Goal: Task Accomplishment & Management: Use online tool/utility

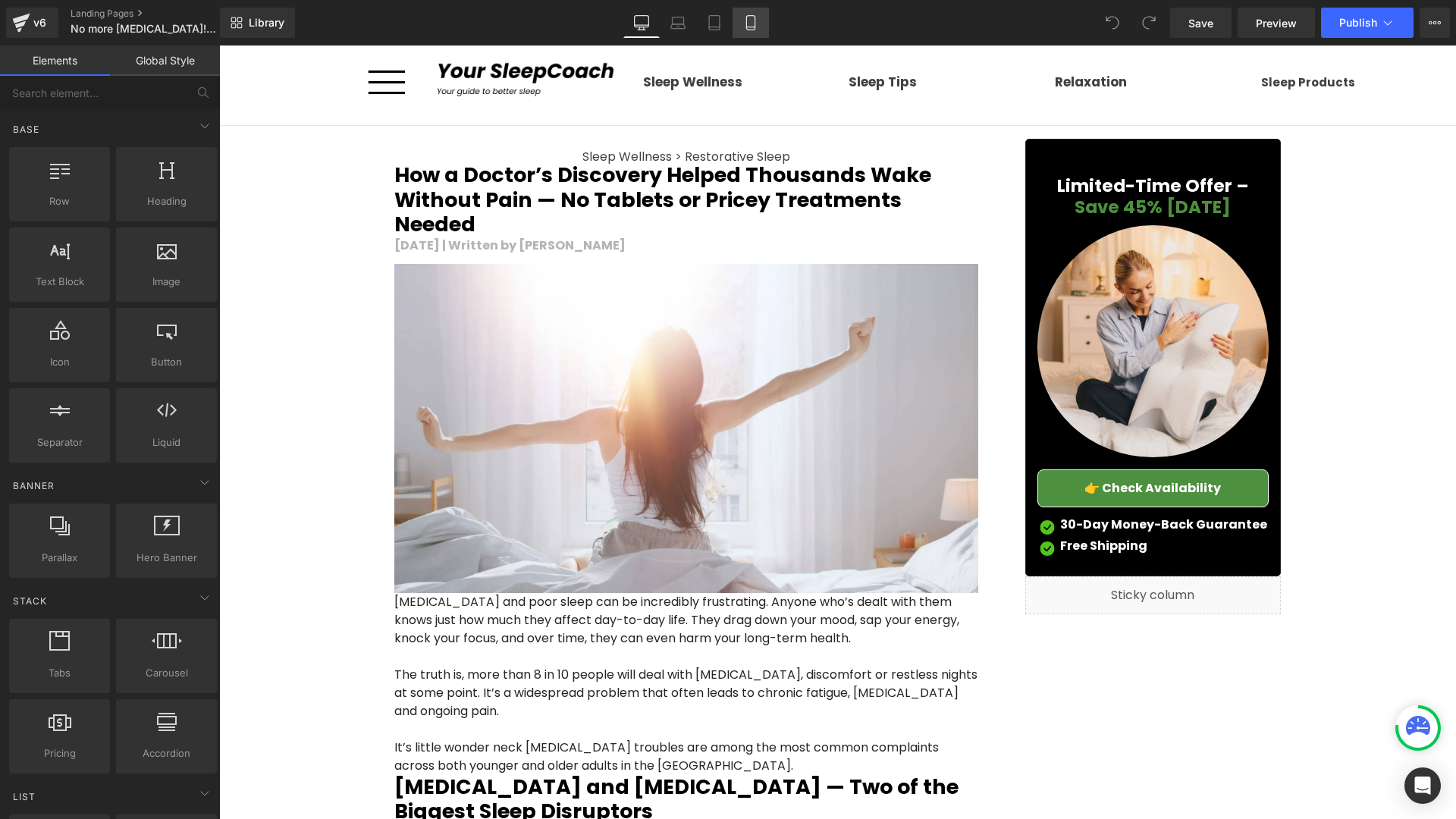
click at [761, 30] on link "Mobile" at bounding box center [750, 23] width 36 height 30
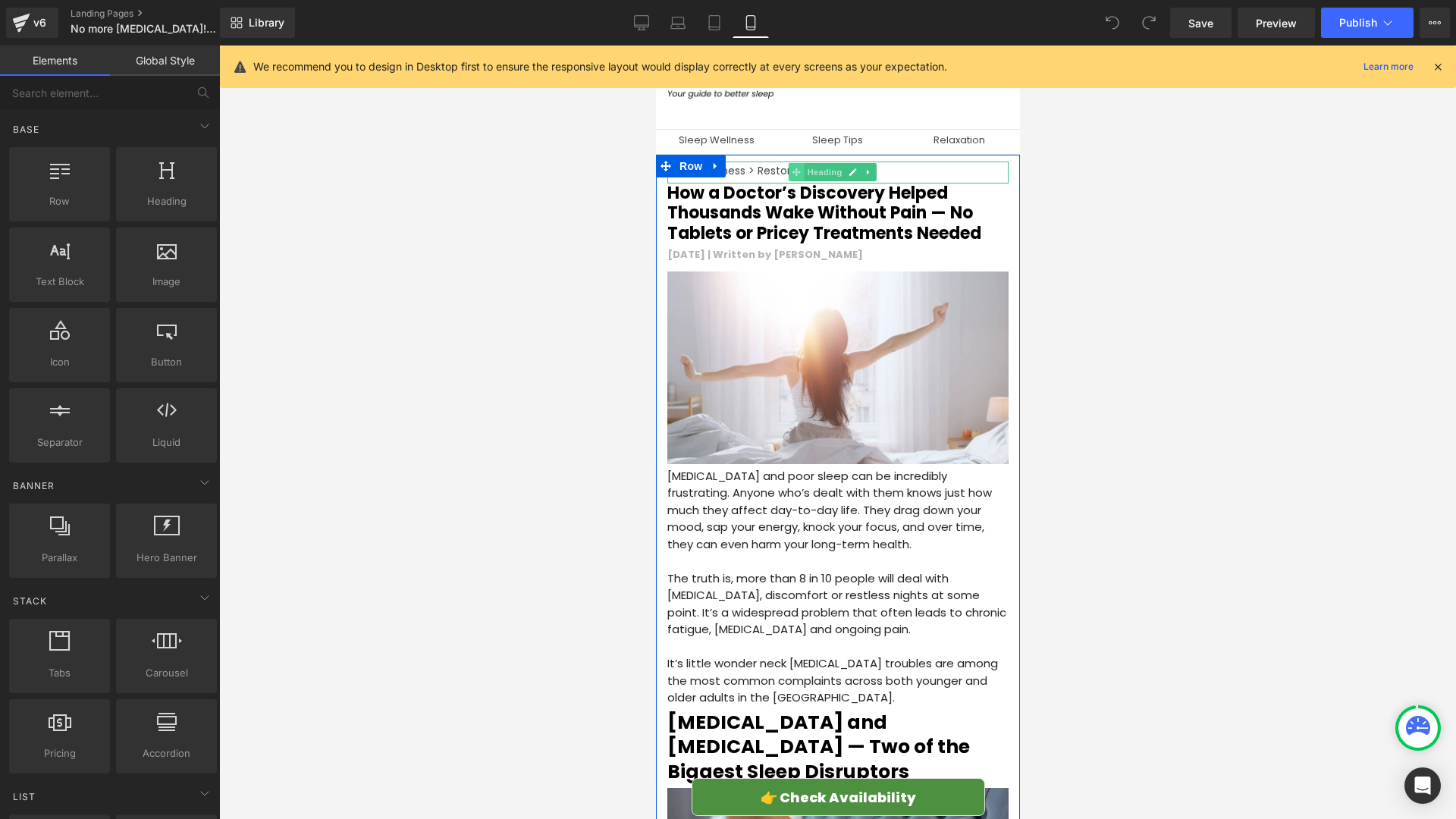
click at [802, 163] on span at bounding box center [795, 172] width 16 height 19
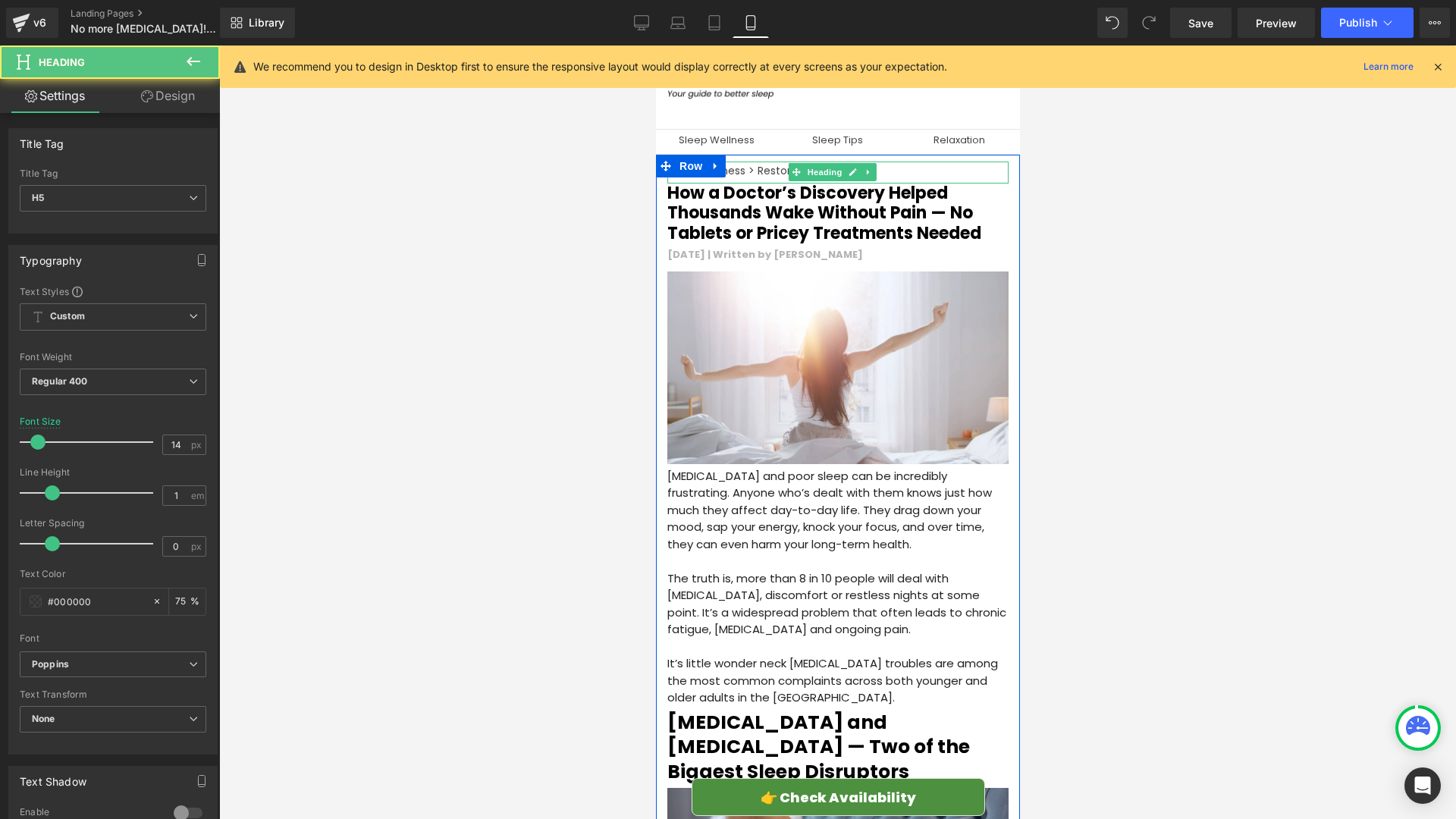
click at [763, 174] on h5 "Sleep Wellness > Restorative Sleep" at bounding box center [837, 170] width 341 height 11
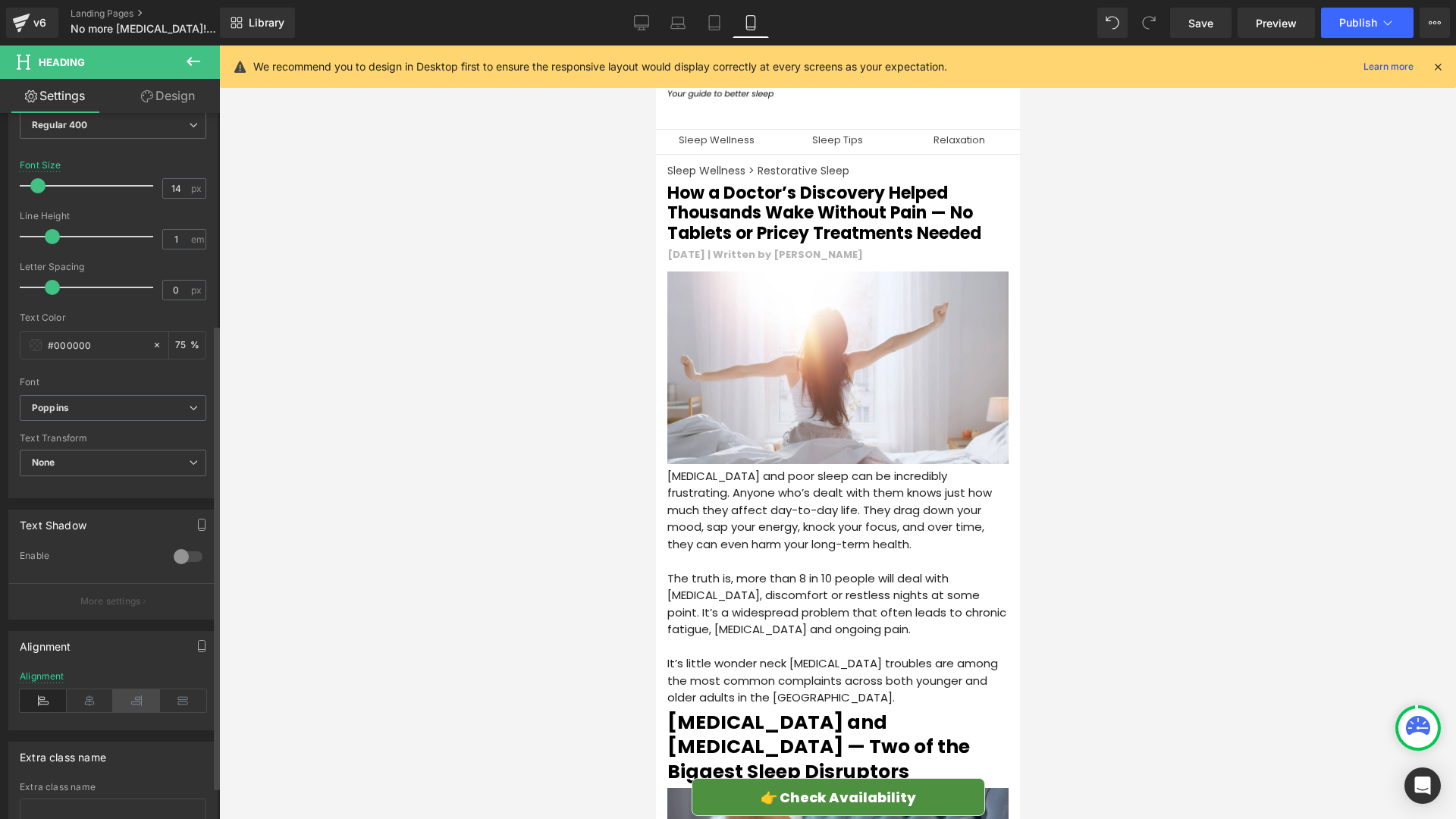
scroll to position [321, 0]
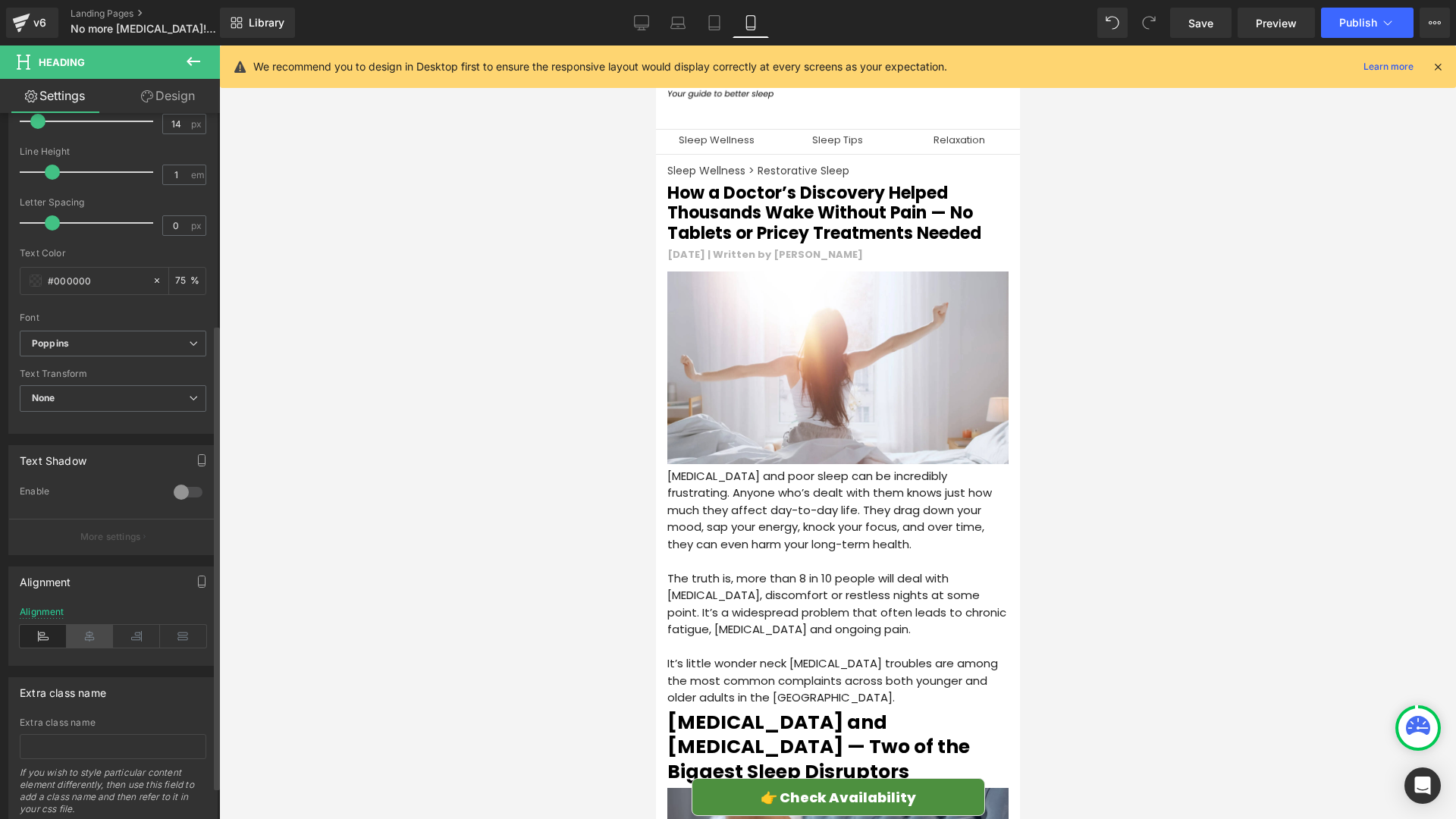
click at [82, 644] on icon at bounding box center [90, 637] width 47 height 23
click at [1213, 26] on span "Save" at bounding box center [1201, 23] width 25 height 16
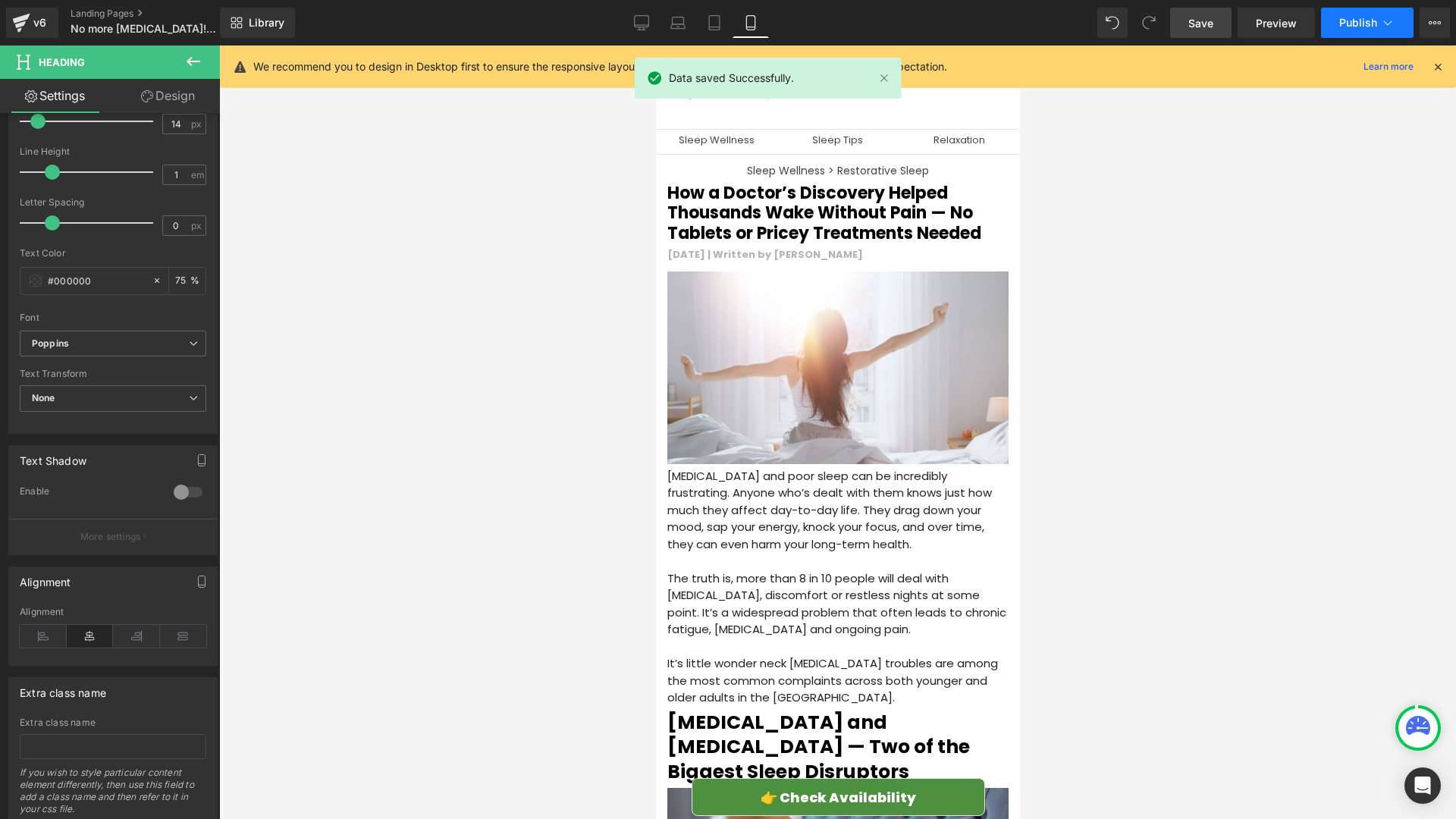
click at [1347, 24] on span "Publish" at bounding box center [1358, 23] width 38 height 12
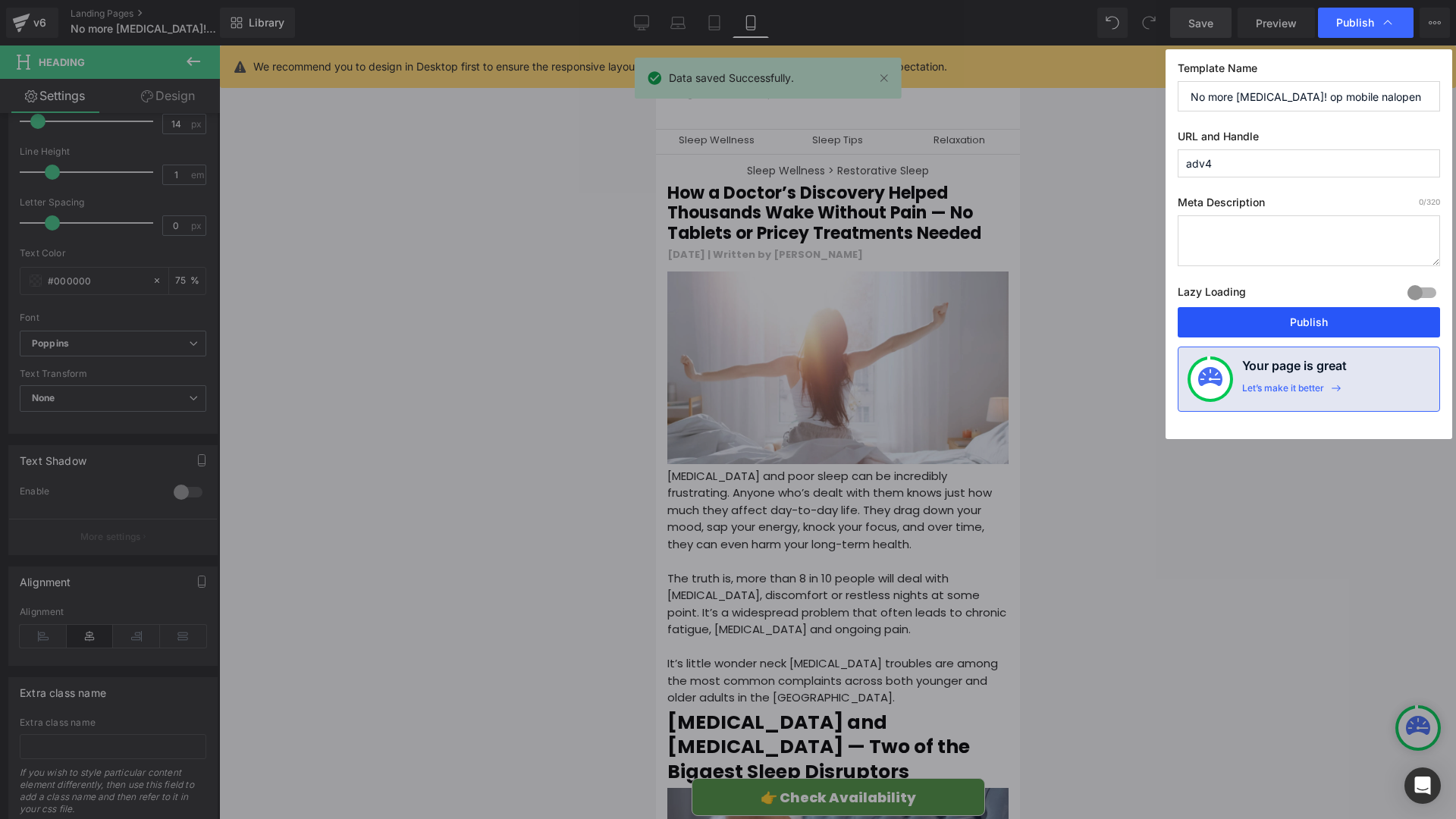
click at [1309, 316] on button "Publish" at bounding box center [1309, 322] width 263 height 30
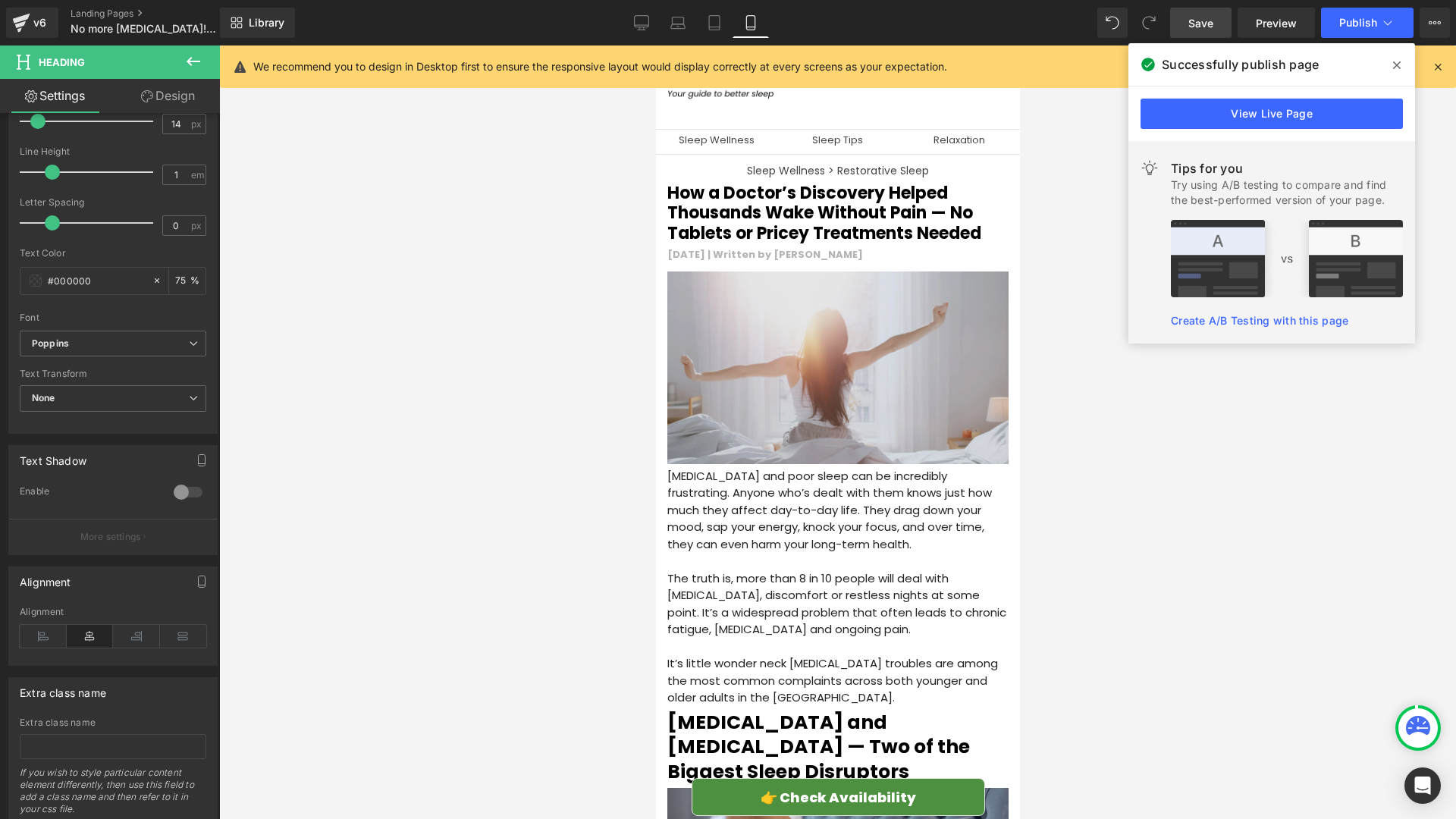
click at [787, 374] on img at bounding box center [837, 369] width 341 height 196
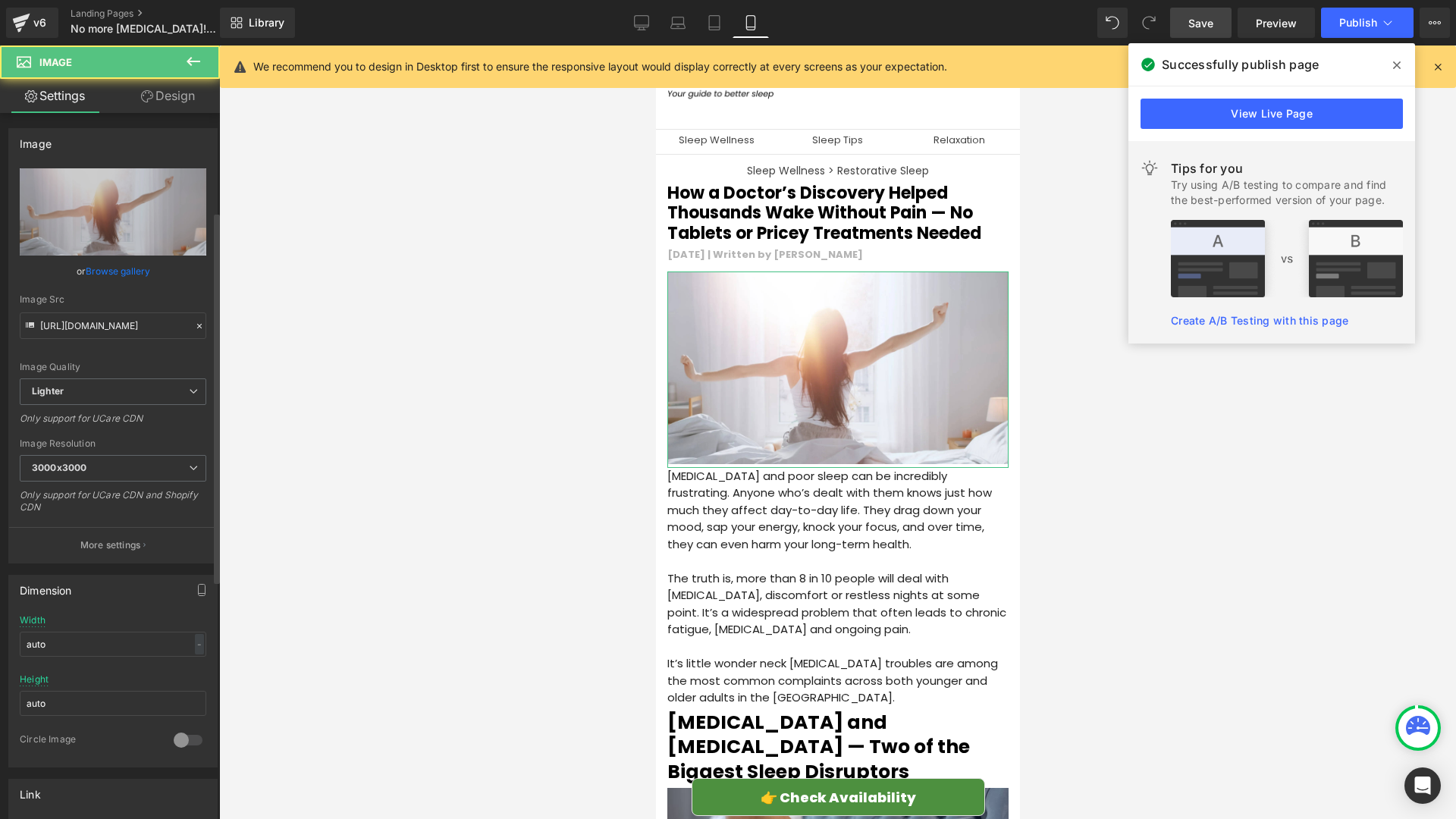
scroll to position [428, 0]
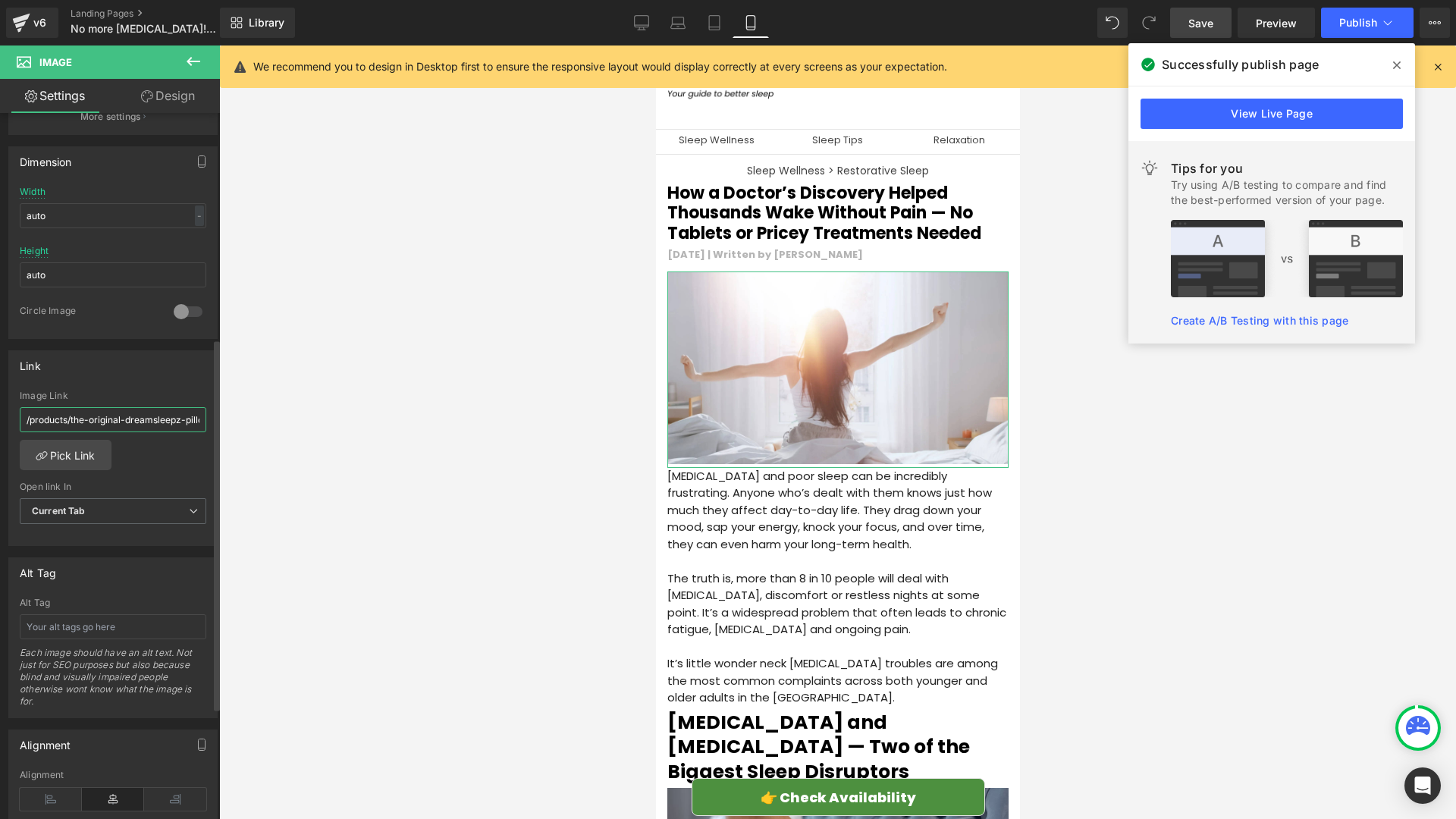
click at [147, 428] on input "/products/the-original-dreamsleepz-pillow-finally-wake-up-pain-free-and-refresh…" at bounding box center [113, 420] width 187 height 25
click at [155, 391] on div "Image Link" at bounding box center [113, 396] width 187 height 11
click at [1396, 64] on icon at bounding box center [1397, 65] width 8 height 8
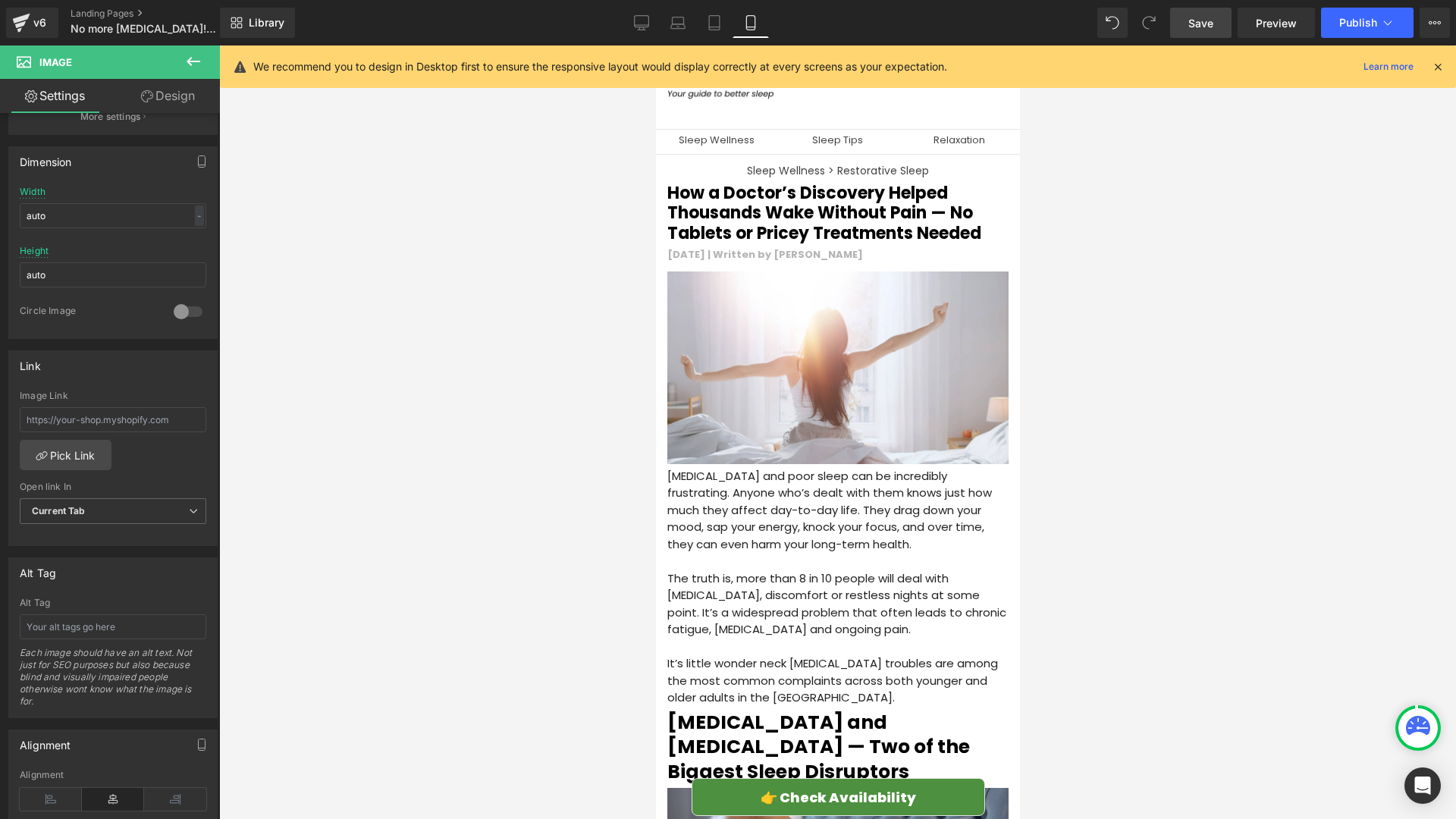
click at [1198, 35] on link "Save" at bounding box center [1201, 23] width 62 height 30
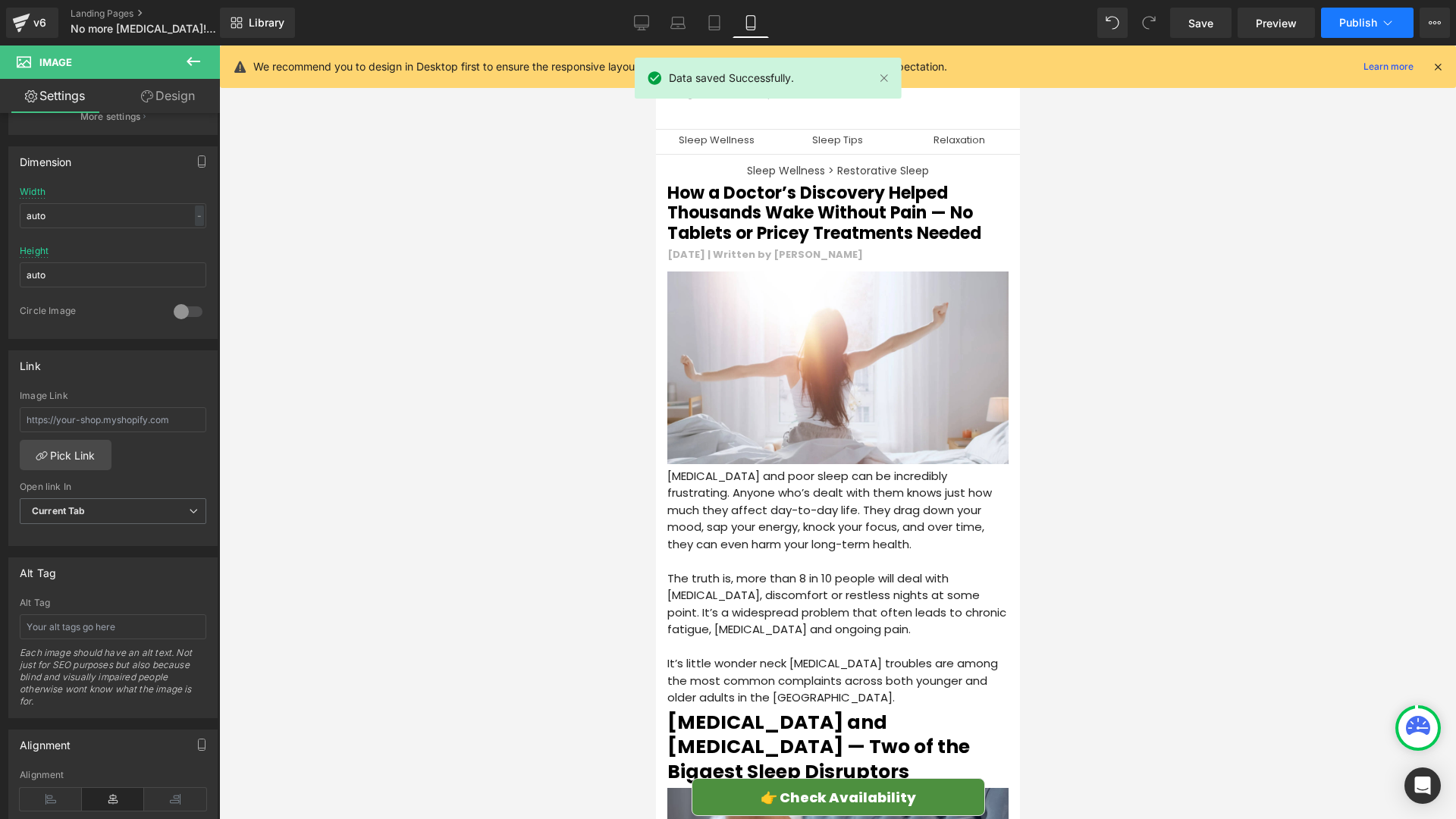
click at [1346, 27] on span "Publish" at bounding box center [1358, 23] width 38 height 12
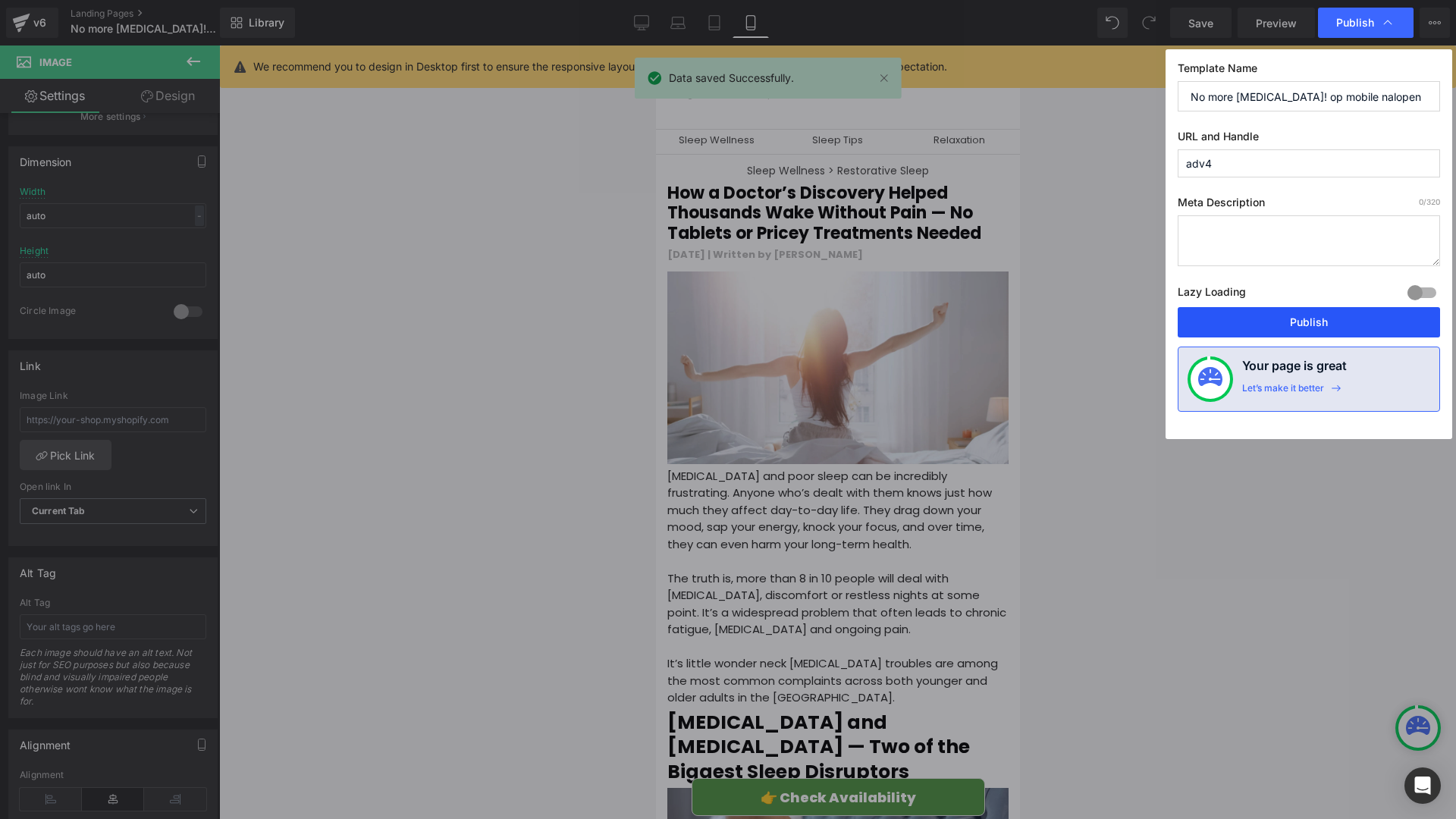
click at [1324, 319] on button "Publish" at bounding box center [1309, 322] width 263 height 30
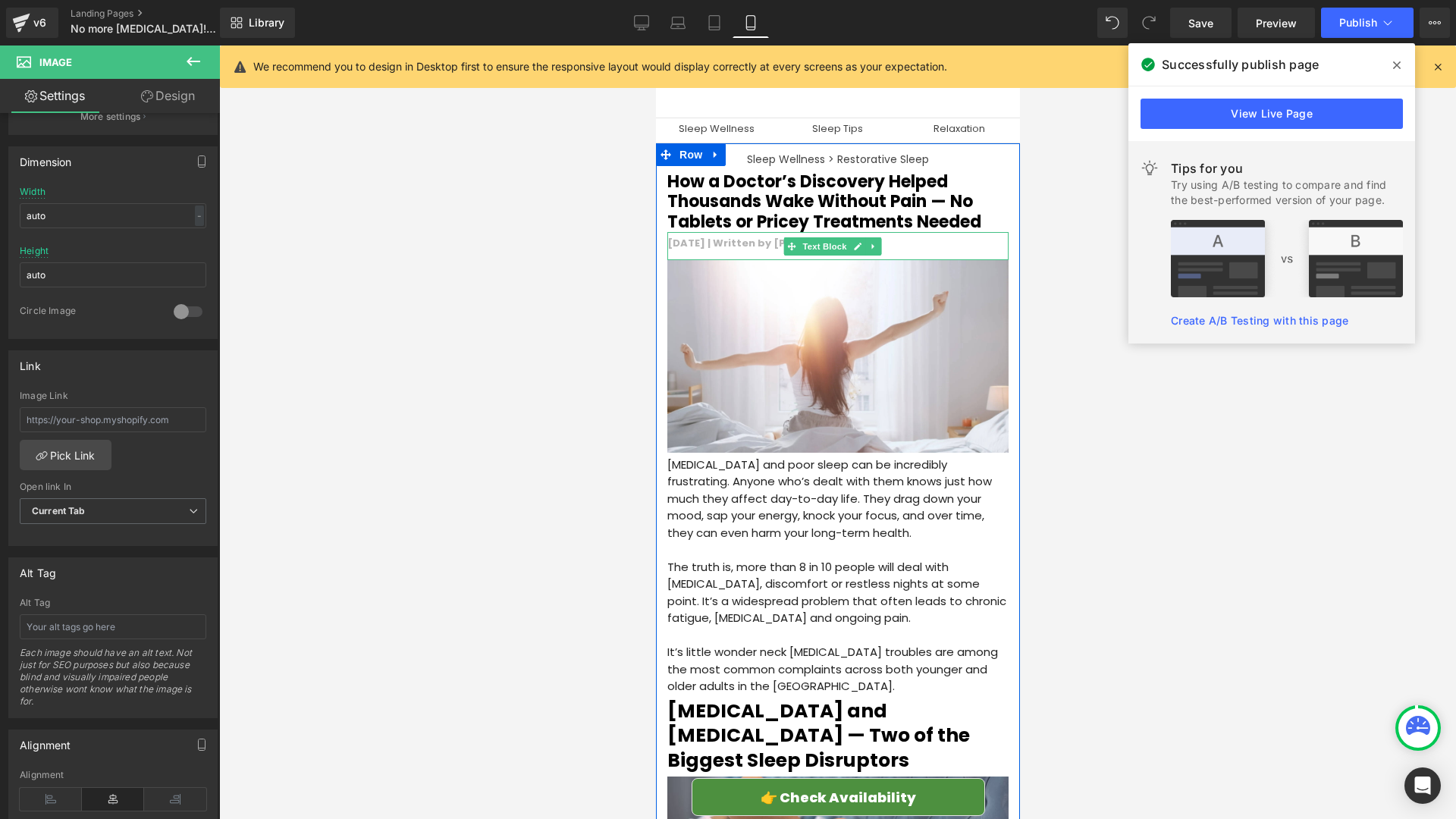
scroll to position [22, 0]
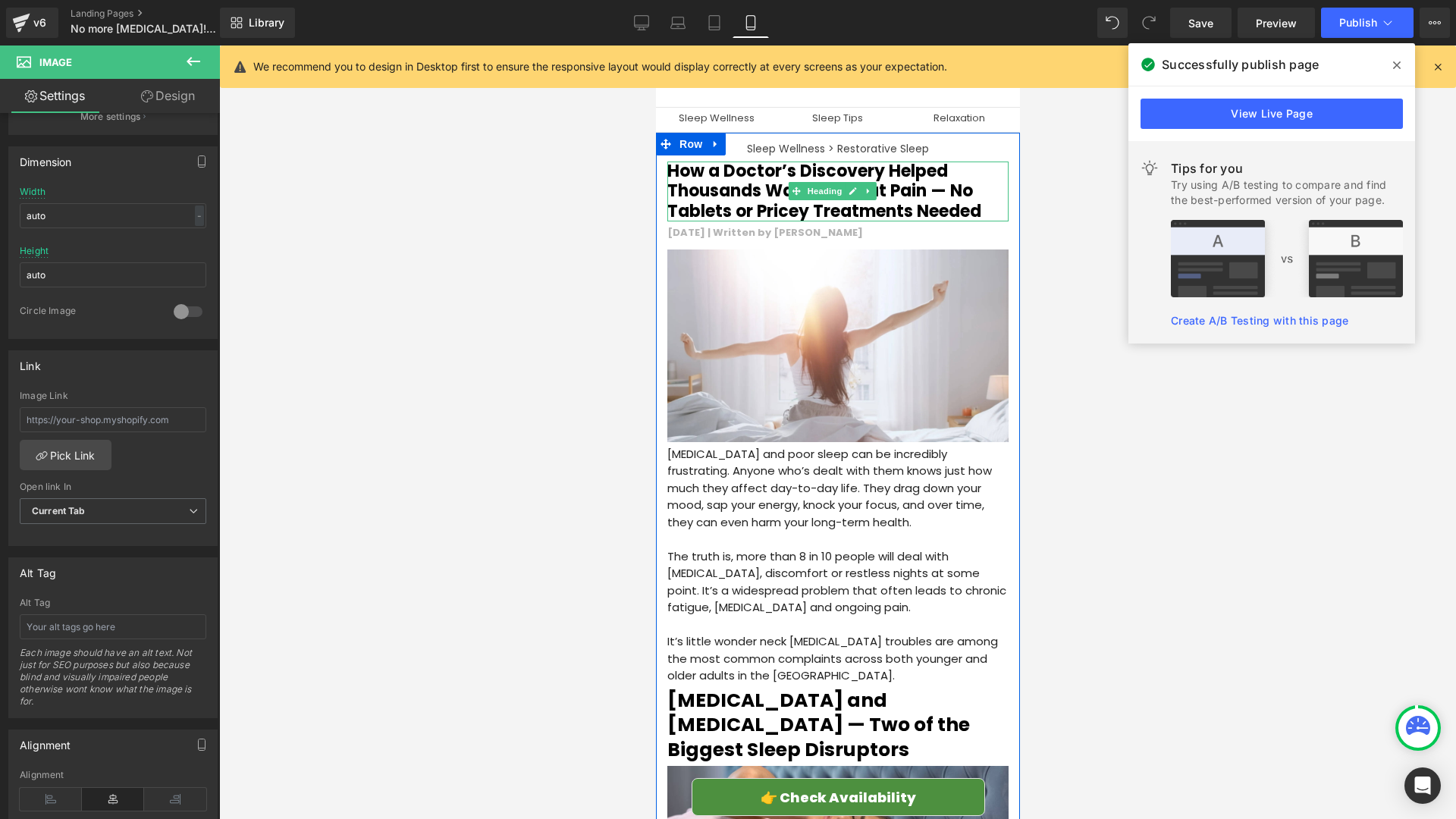
click at [944, 190] on h2 "How a Doctor’s Discovery Helped Thousands Wake Without Pain — No Tablets or Pri…" at bounding box center [837, 191] width 341 height 60
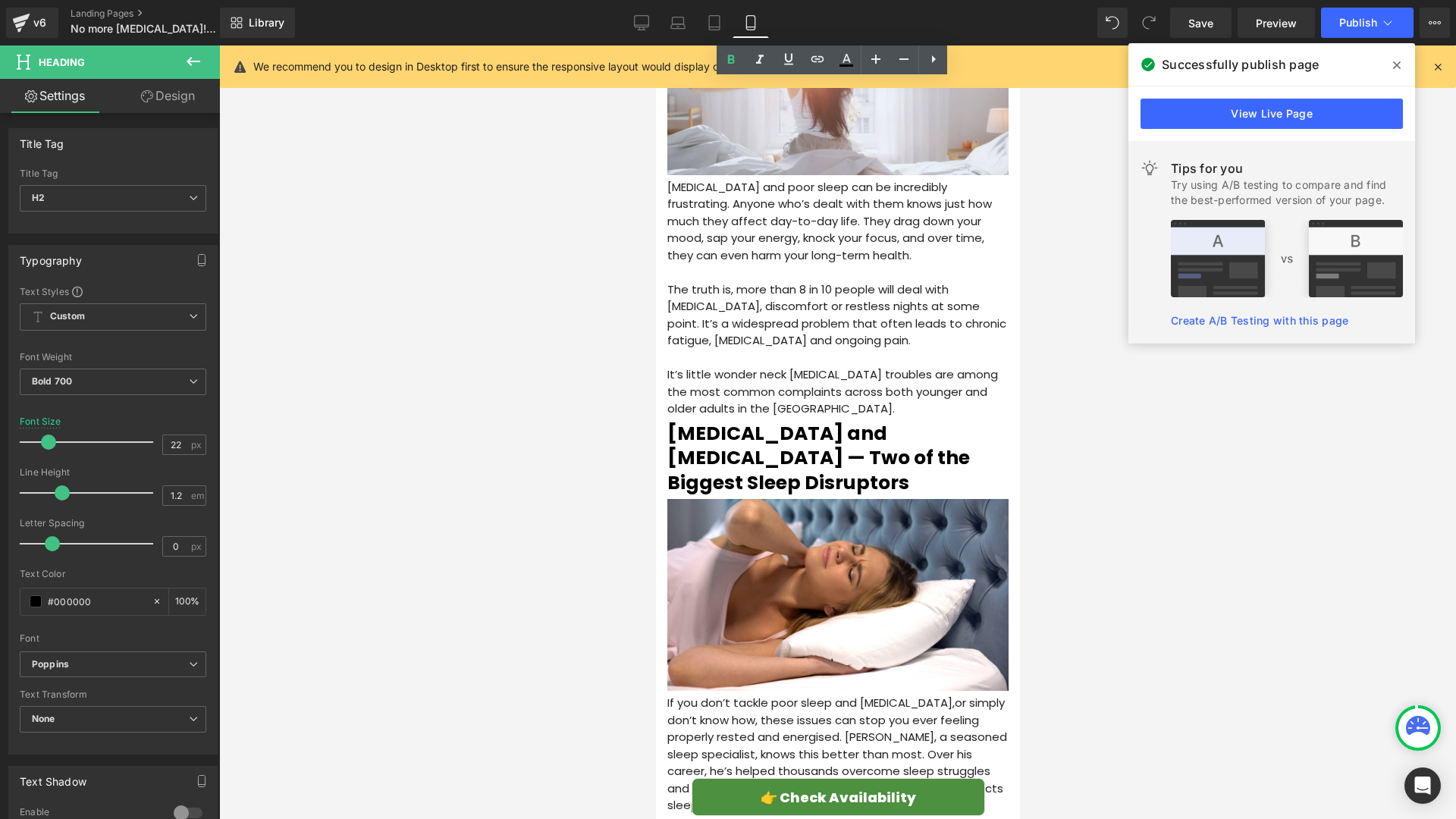
scroll to position [348, 0]
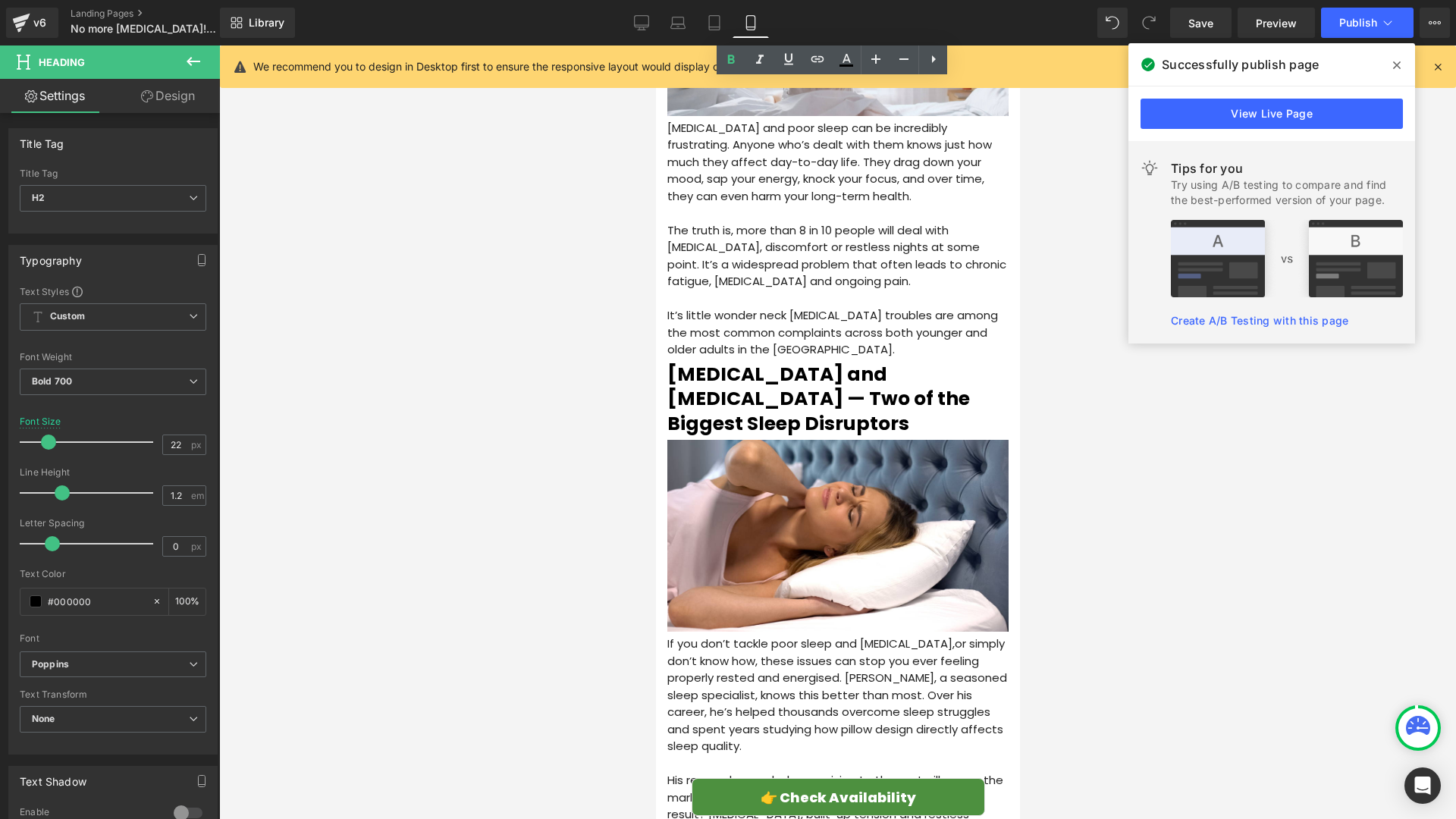
click at [855, 378] on h2 "Neck Pain and Poor Posture — Two of the Biggest Sleep Disruptors" at bounding box center [837, 399] width 341 height 74
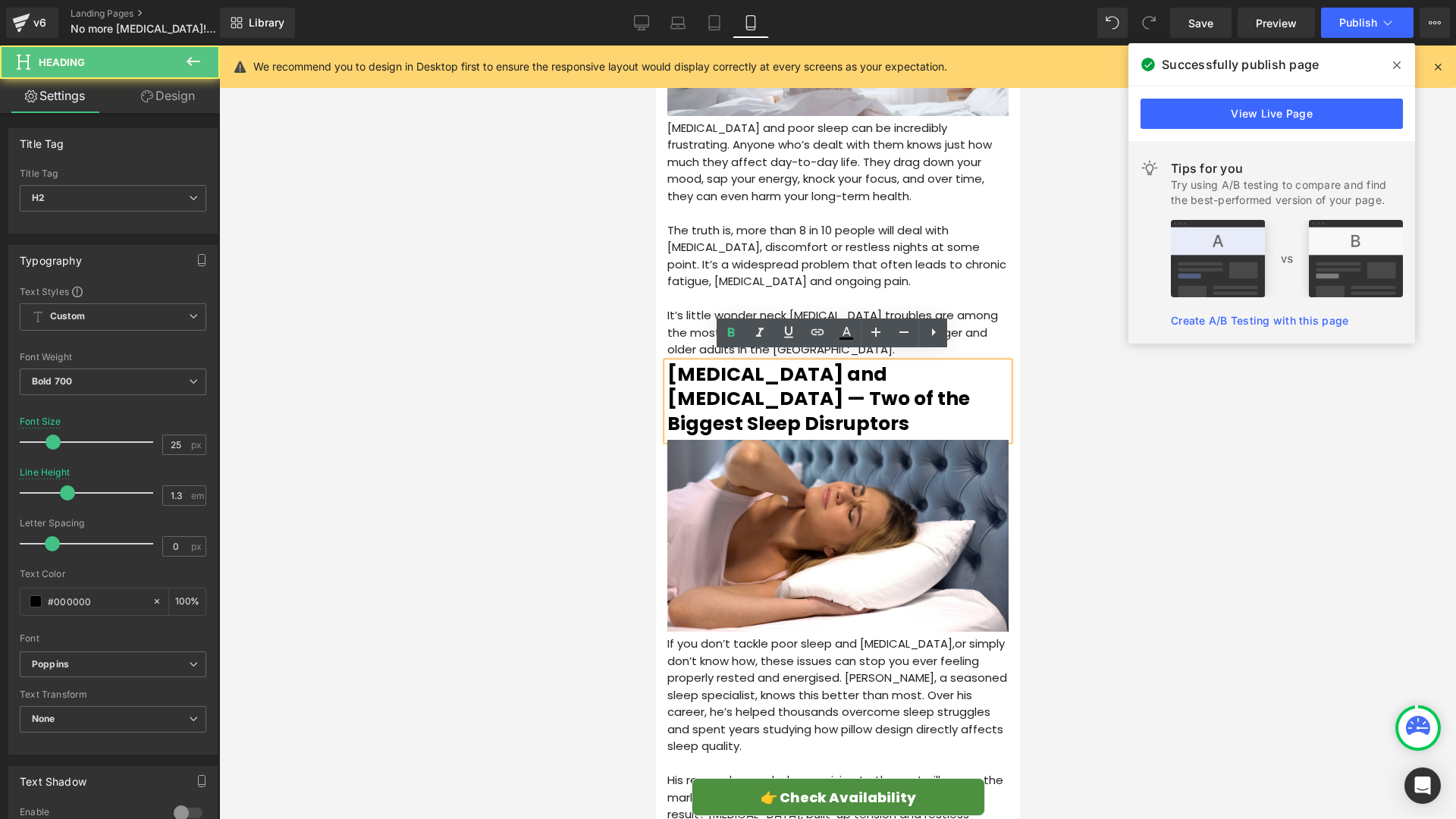
click at [939, 369] on h2 "Neck Pain and Poor Posture — Two of the Biggest Sleep Disruptors" at bounding box center [837, 399] width 341 height 74
click at [667, 394] on div "Neck Pain and Poor Posture — Two of the Biggest Sleep Disruptors" at bounding box center [837, 401] width 341 height 78
click at [671, 392] on h2 "Neck Pain and Poor Posture — Two of the Biggest Sleep Disruptors" at bounding box center [837, 399] width 341 height 74
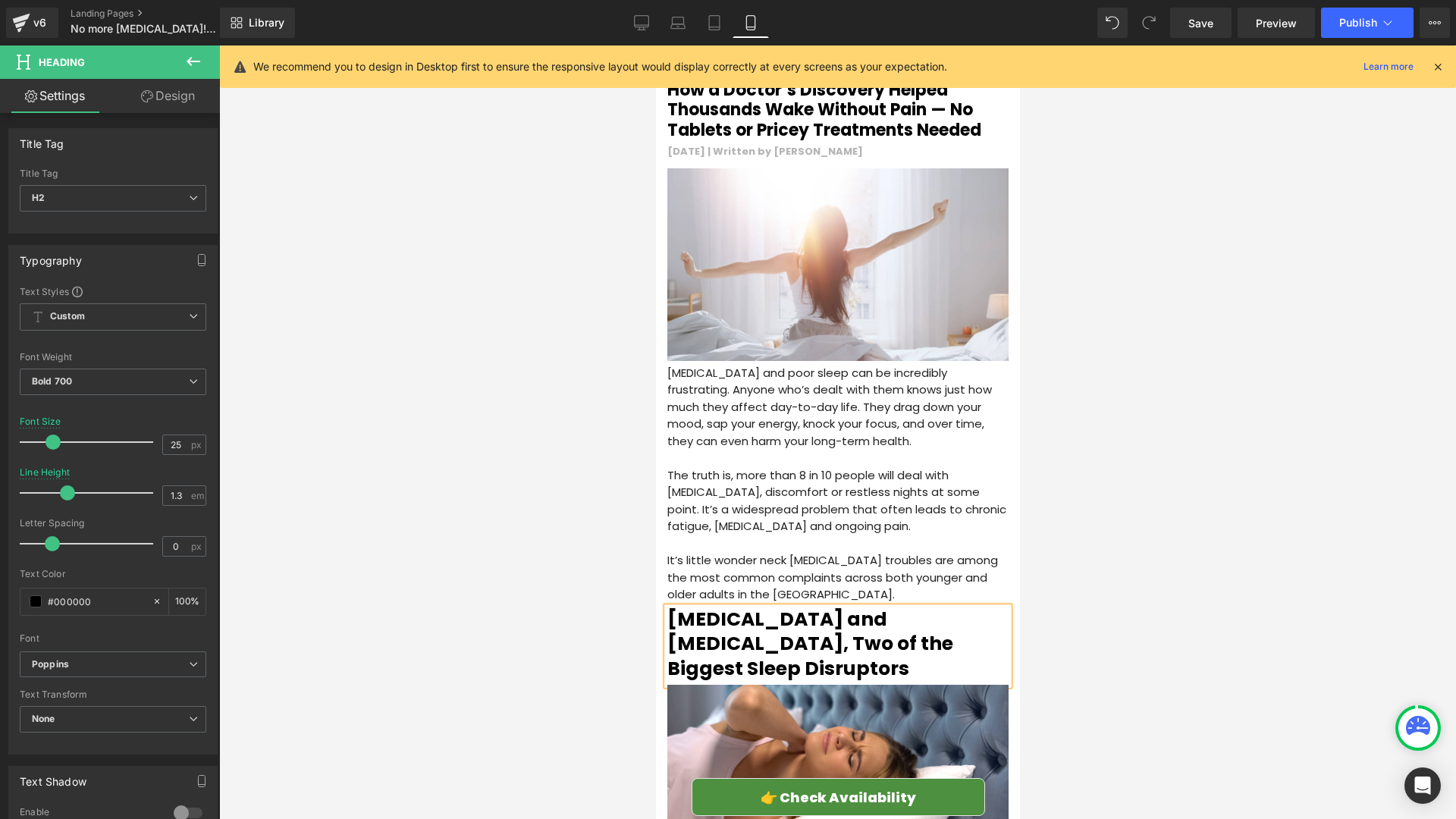
scroll to position [0, 0]
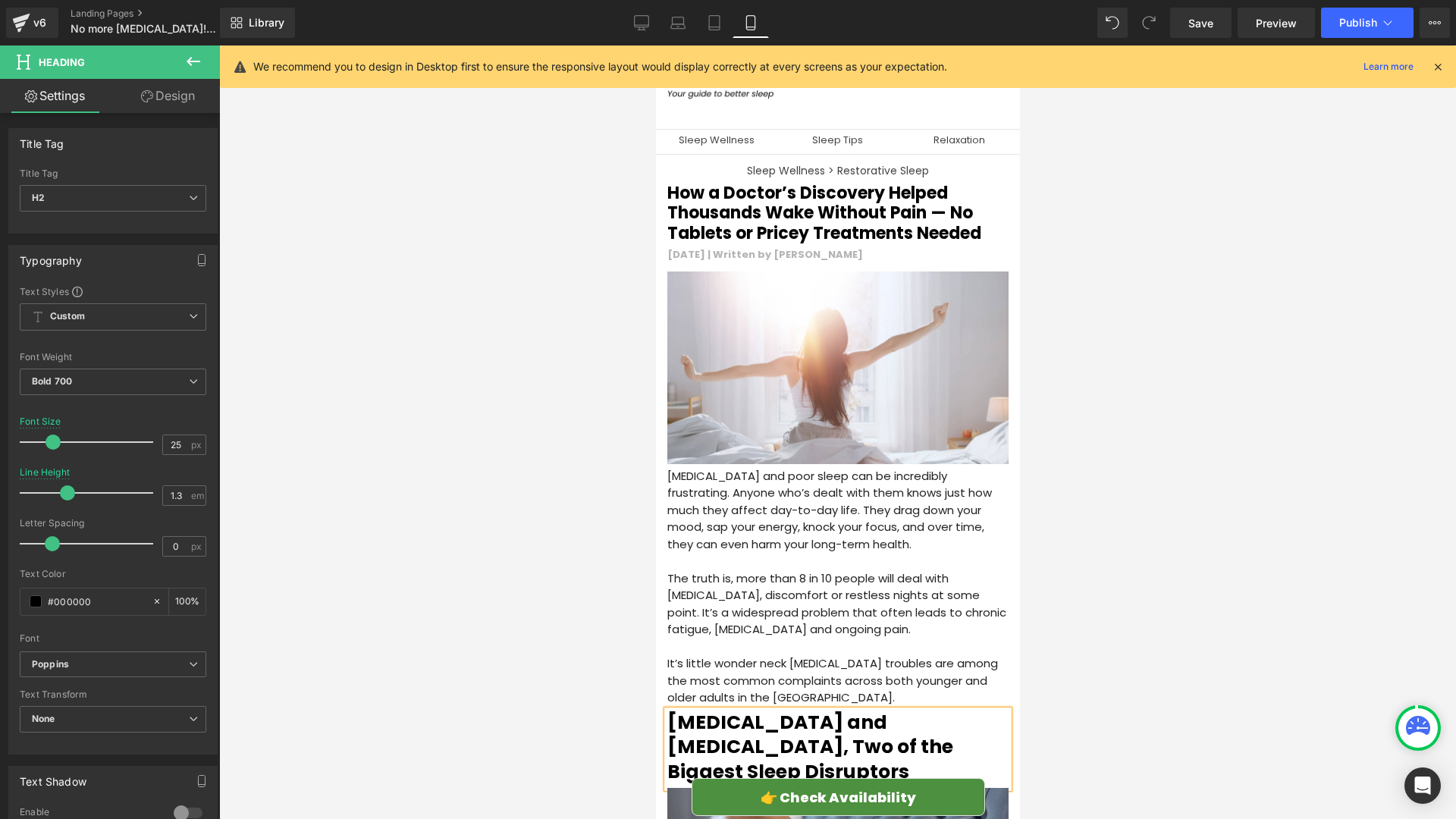
click at [815, 212] on div "How a Doctor’s Discovery Helped Thousands Wake Without Pain — No Tablets or Pri…" at bounding box center [837, 213] width 341 height 60
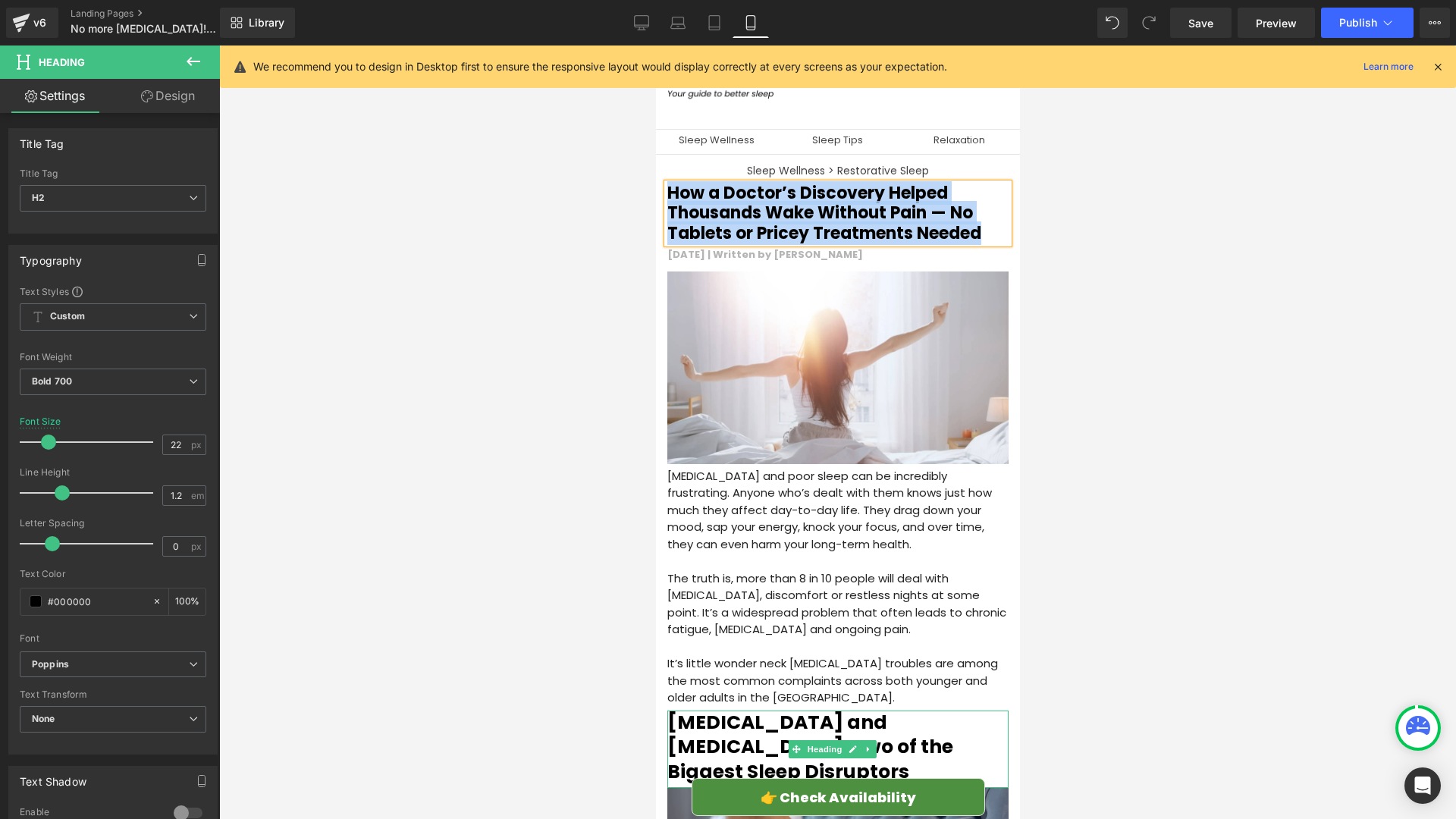
click at [741, 717] on h2 "[MEDICAL_DATA] and [MEDICAL_DATA], Two of the Biggest Sleep Disruptors" at bounding box center [837, 748] width 341 height 74
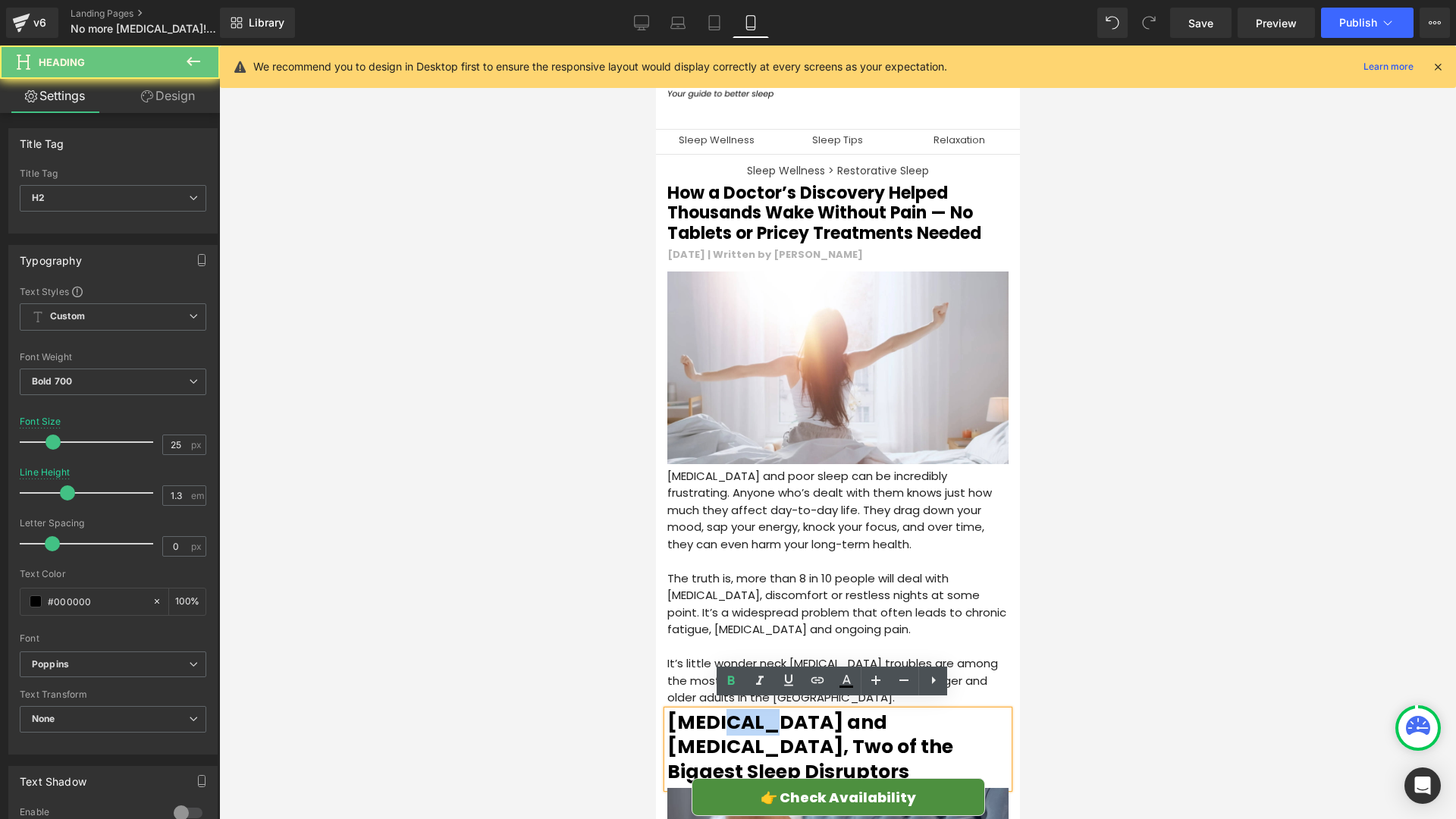
click at [741, 717] on h2 "[MEDICAL_DATA] and [MEDICAL_DATA], Two of the Biggest Sleep Disruptors" at bounding box center [837, 748] width 341 height 74
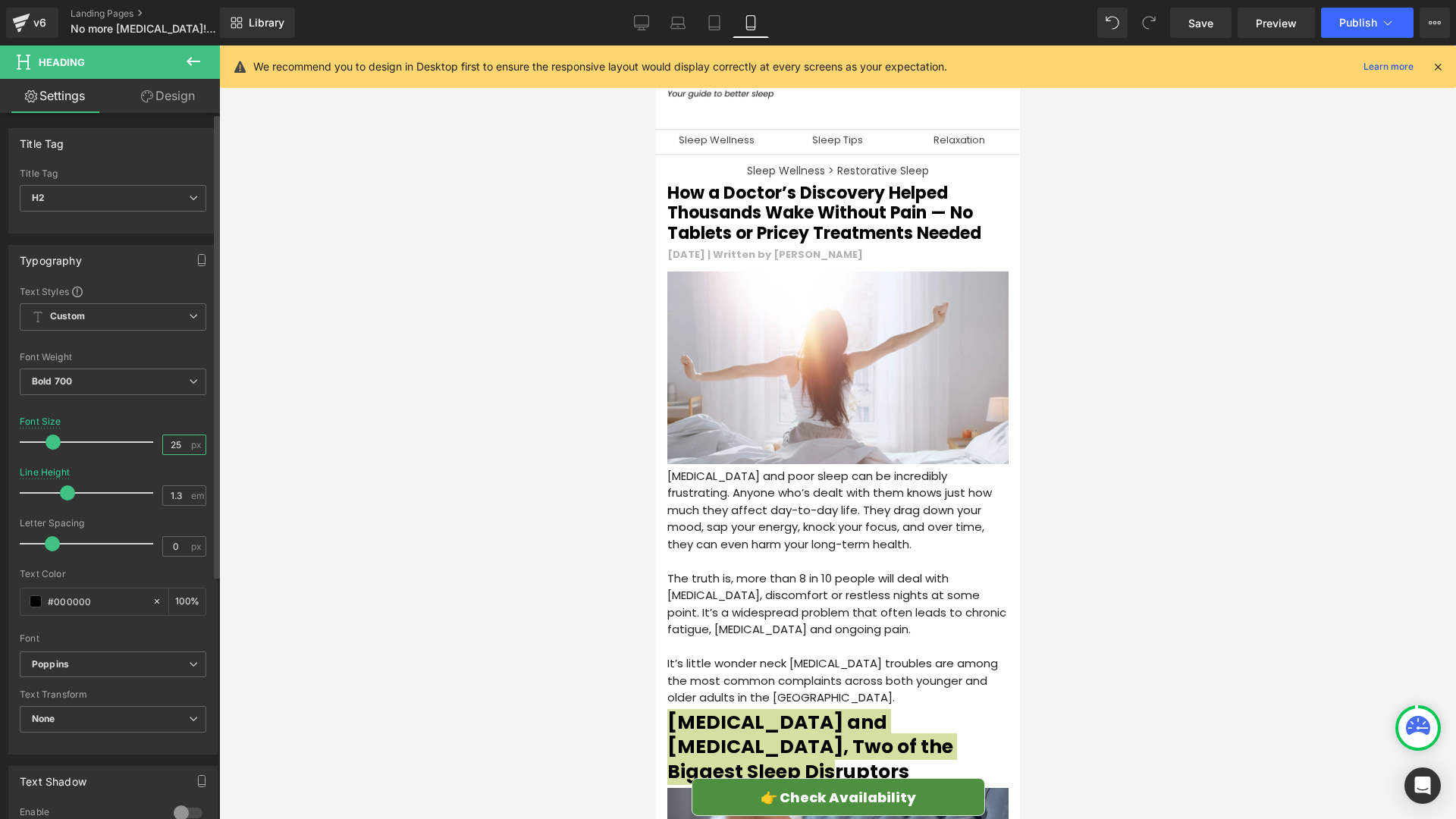
click at [181, 448] on input "25" at bounding box center [176, 444] width 26 height 19
type input "22"
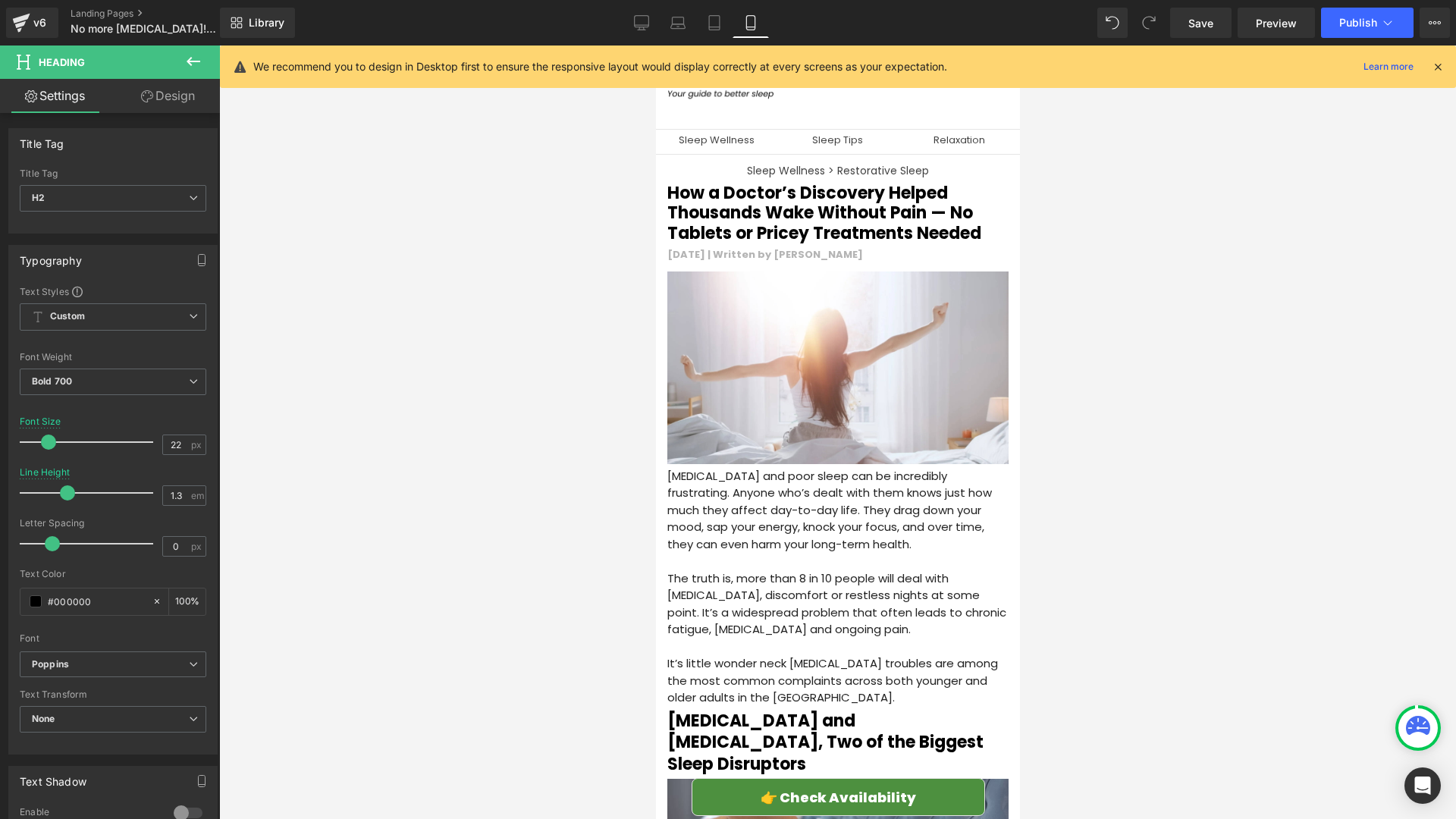
click at [437, 436] on div at bounding box center [838, 432] width 1237 height 773
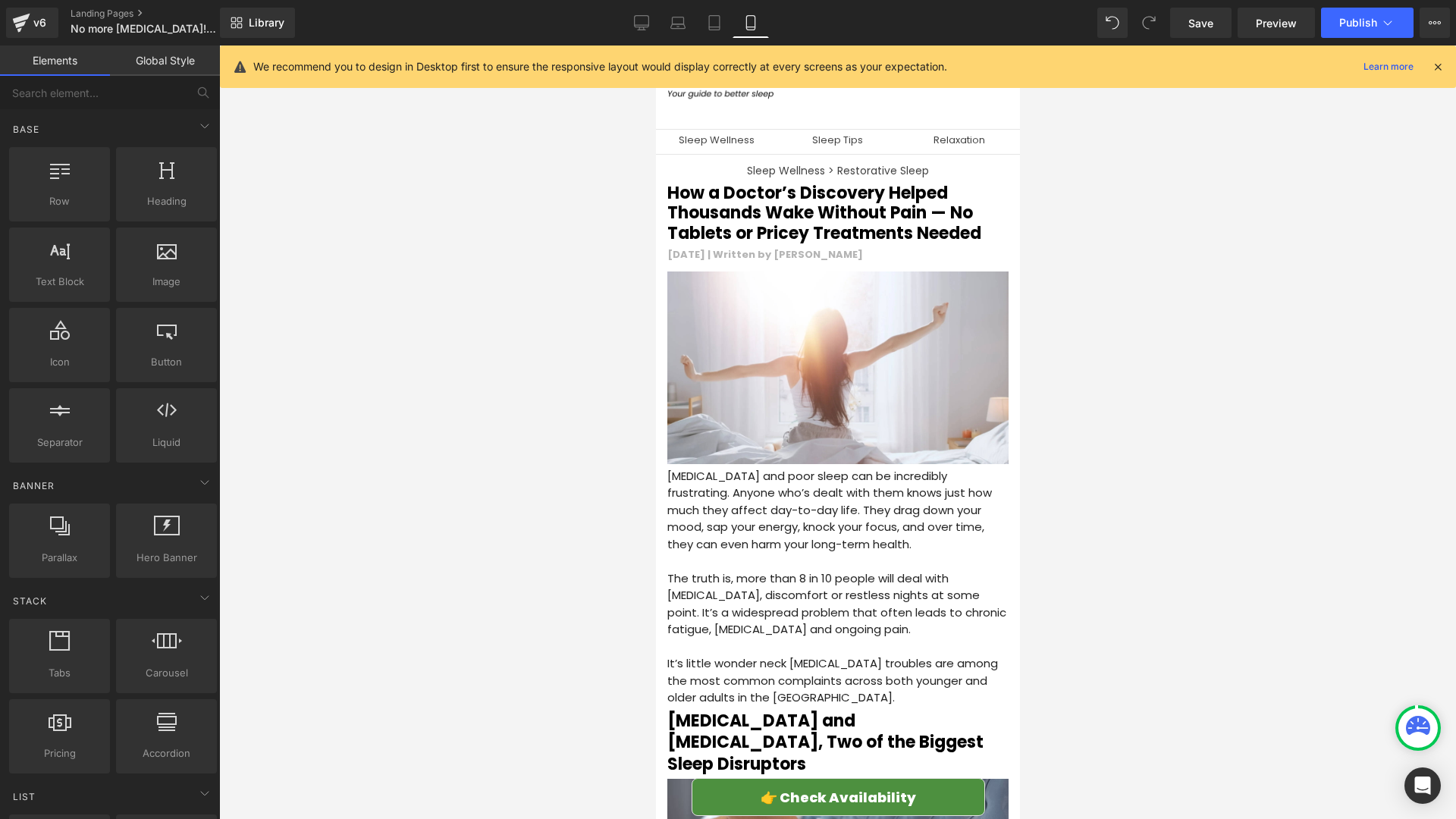
click at [558, 564] on div at bounding box center [838, 432] width 1237 height 773
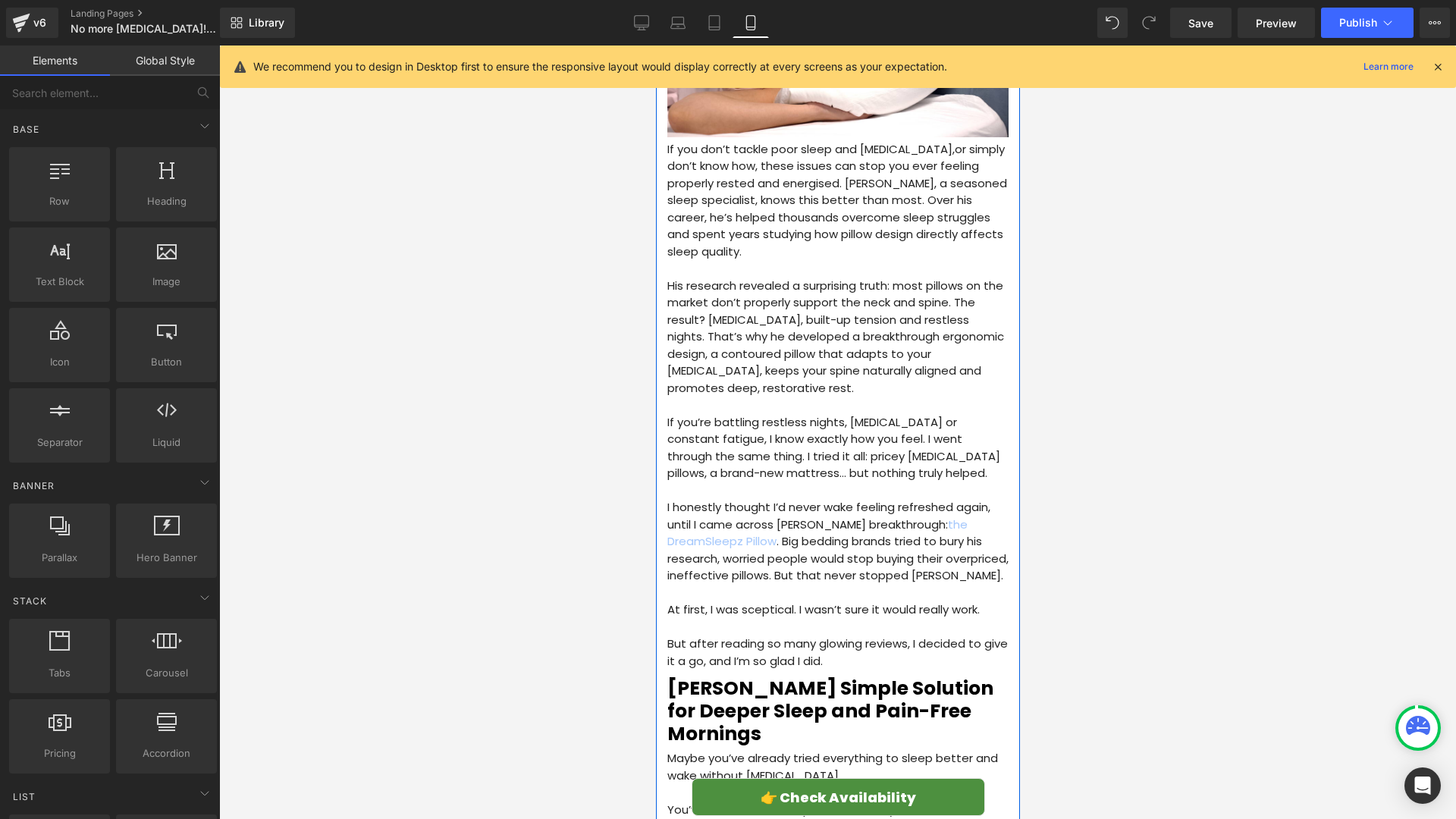
scroll to position [987, 0]
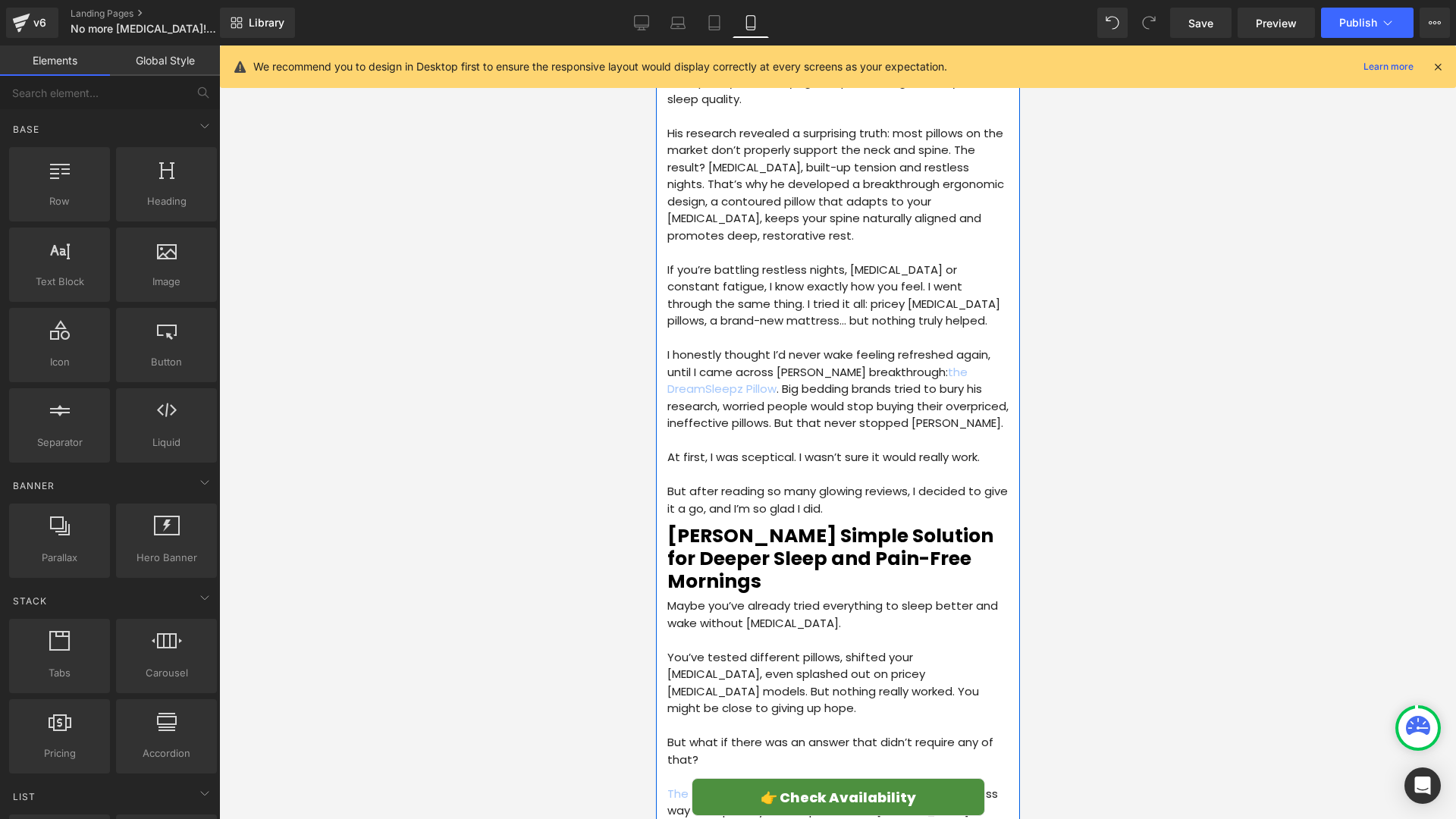
click at [788, 538] on div "Dr Michael’s Simple Solution for Deeper Sleep and Pain-Free Mornings Heading" at bounding box center [837, 558] width 341 height 68
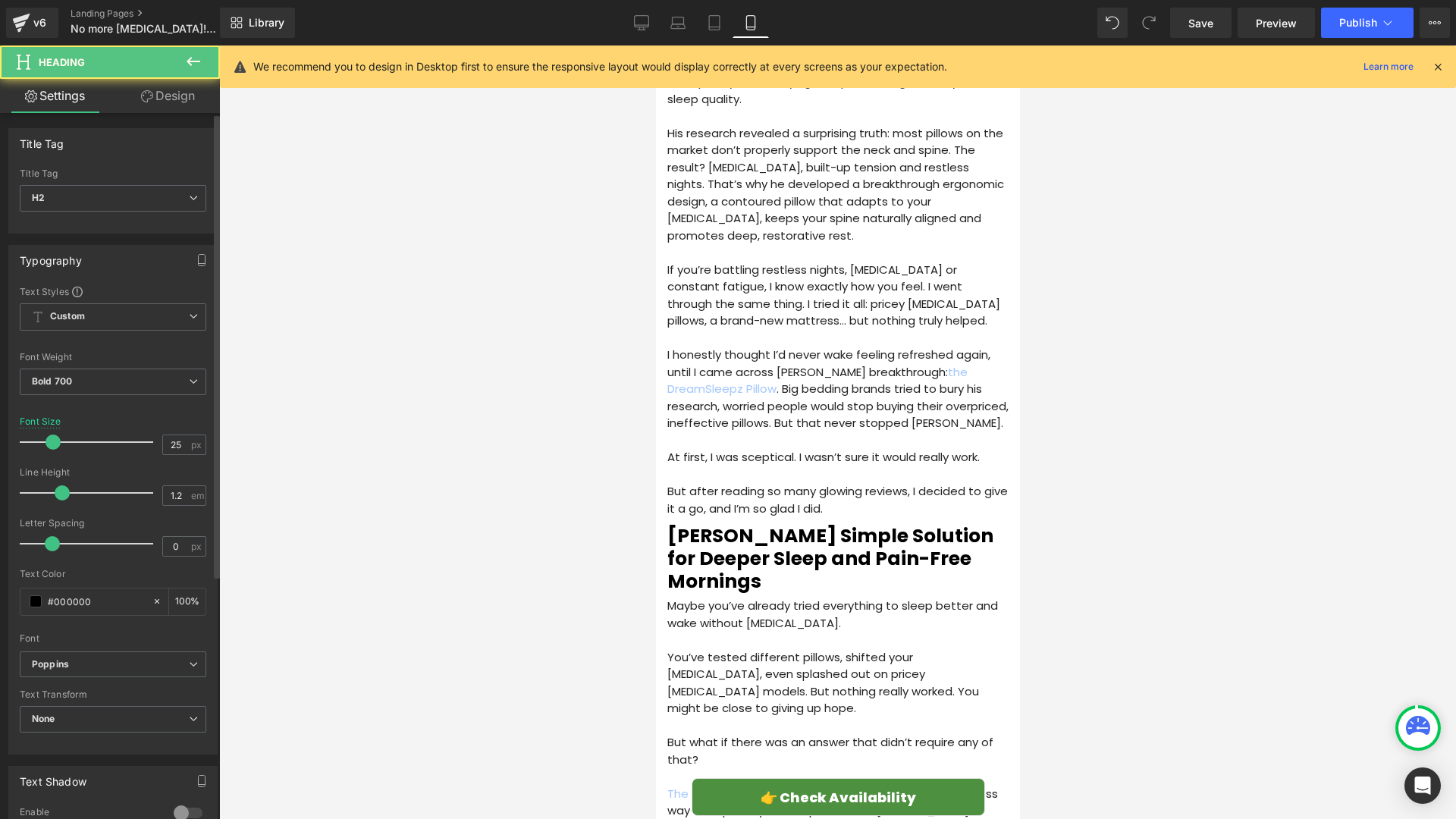
click at [171, 458] on div at bounding box center [113, 462] width 187 height 10
click at [172, 448] on input "25" at bounding box center [176, 444] width 26 height 19
type input "22"
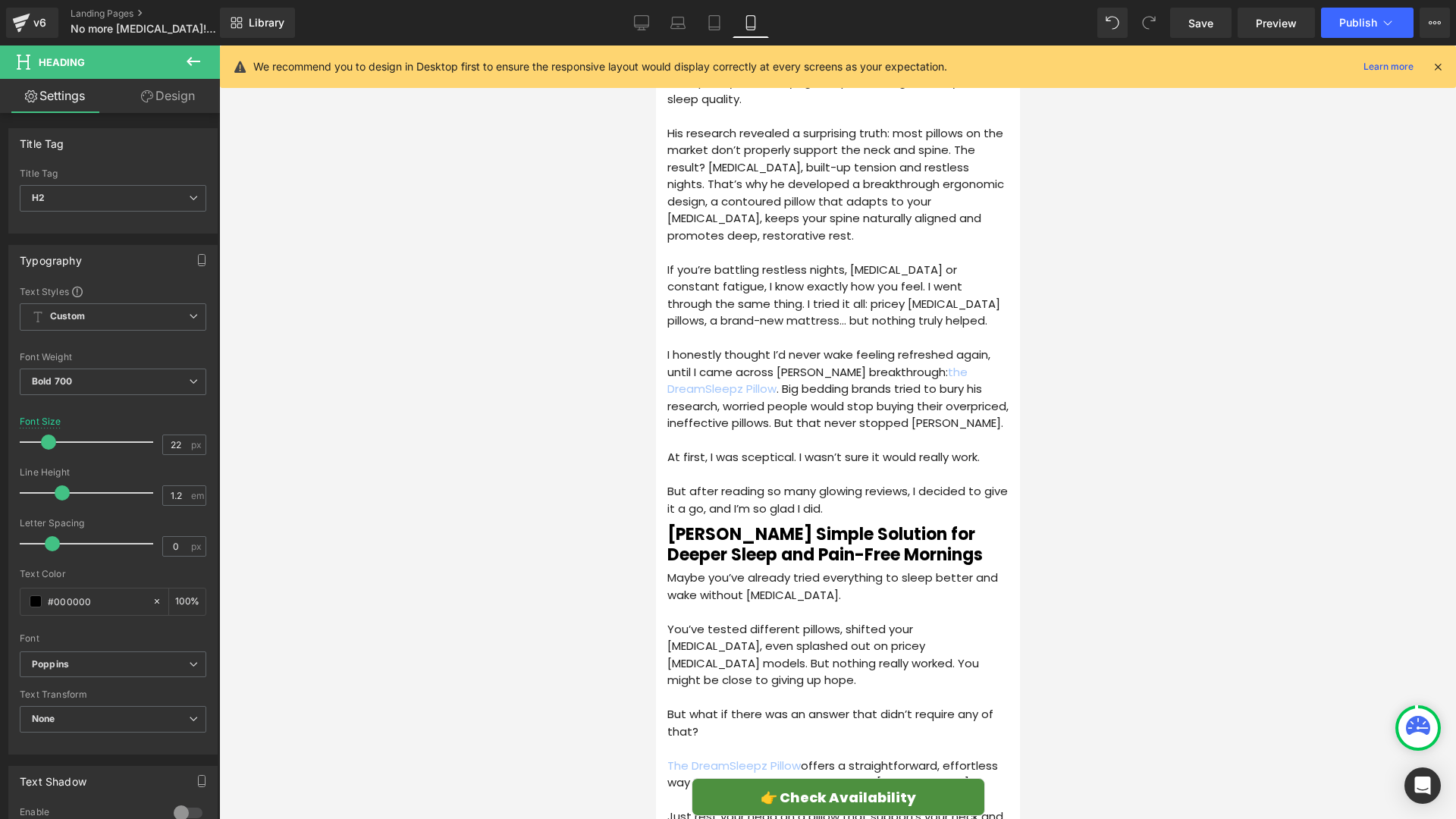
click at [499, 371] on div at bounding box center [838, 432] width 1237 height 773
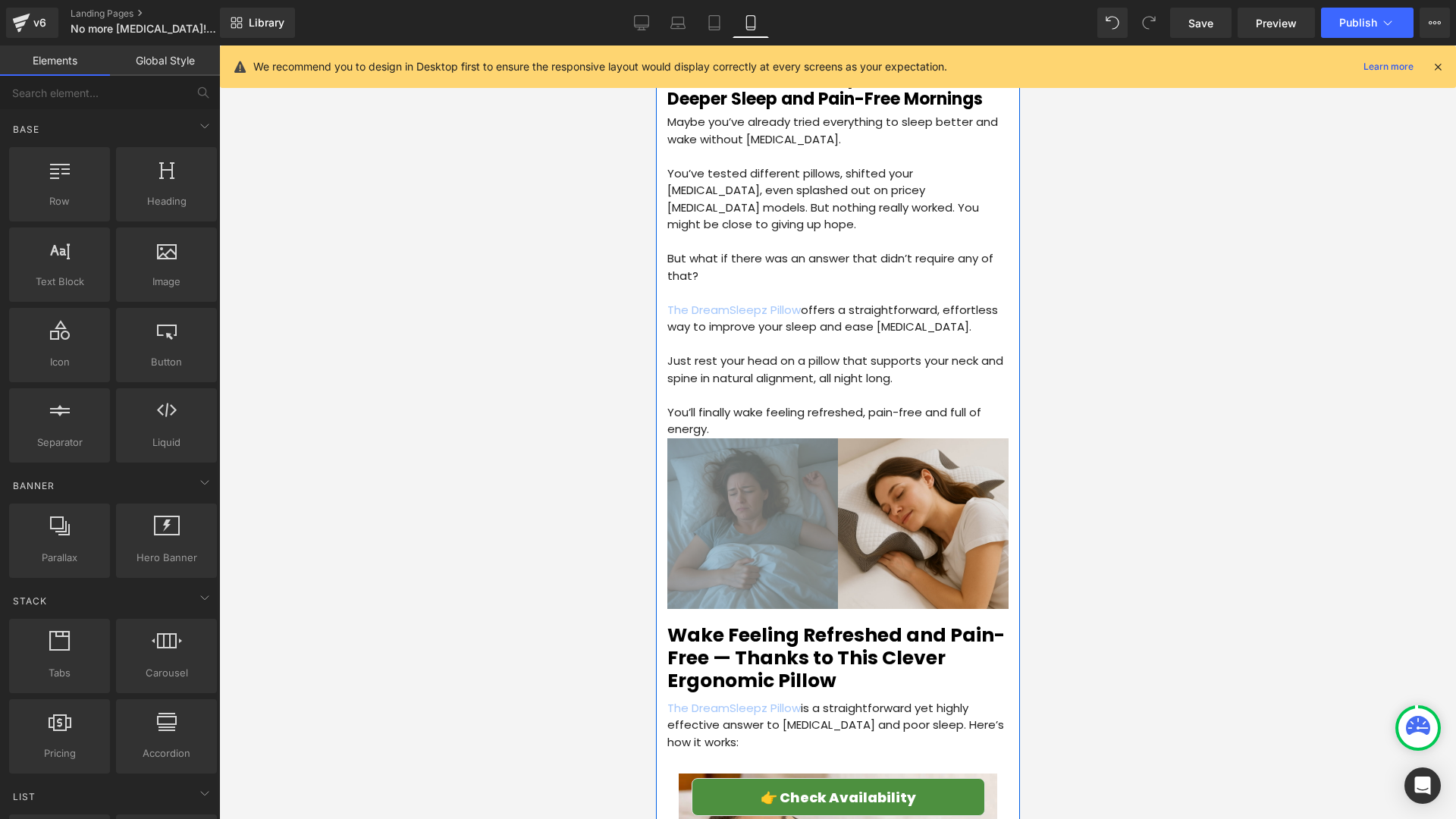
scroll to position [1552, 0]
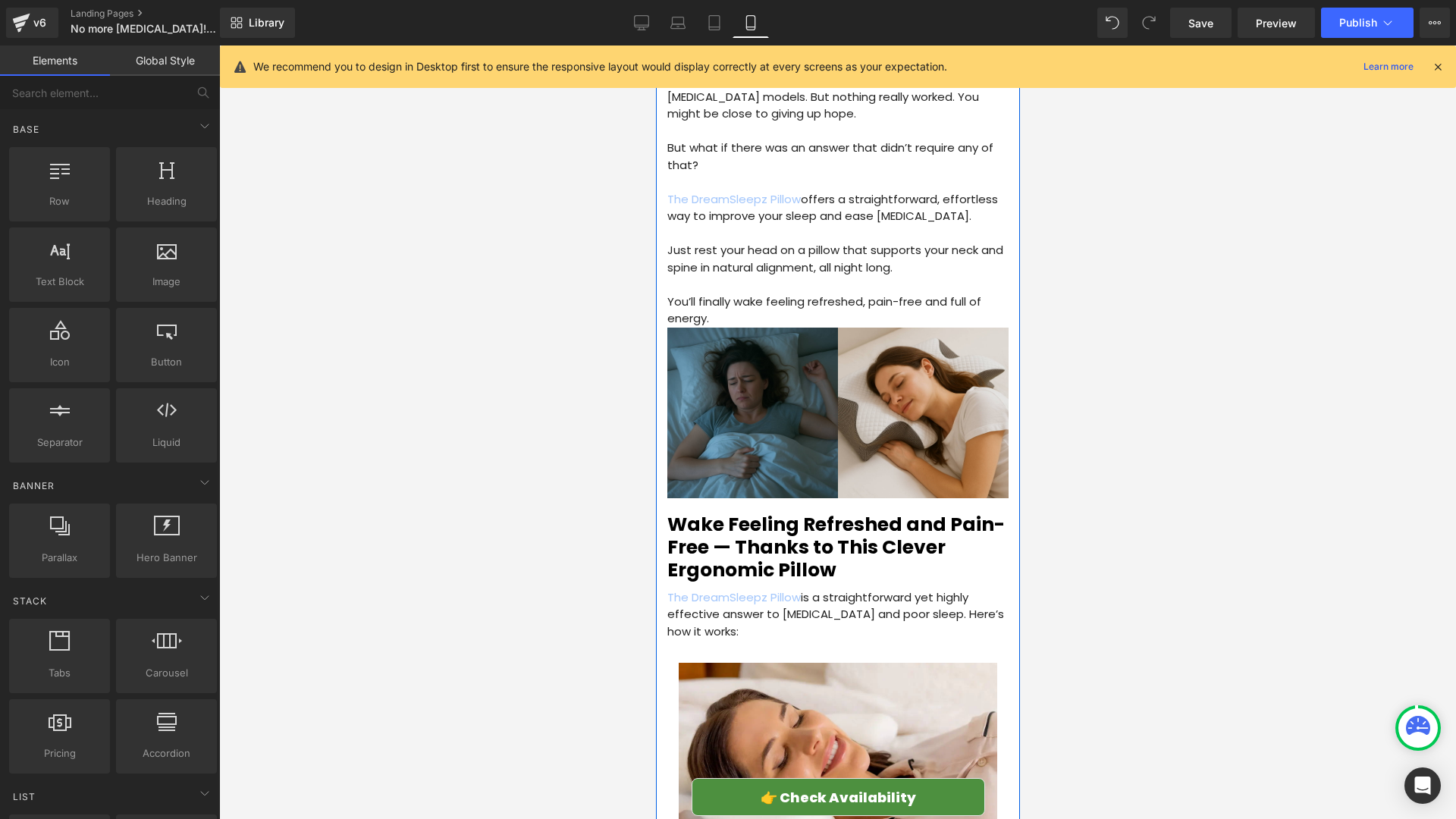
click at [791, 523] on div "Wake Feeling Refreshed and Pain-Free — Thanks to This Clever Ergonomic Pillow H…" at bounding box center [837, 544] width 341 height 76
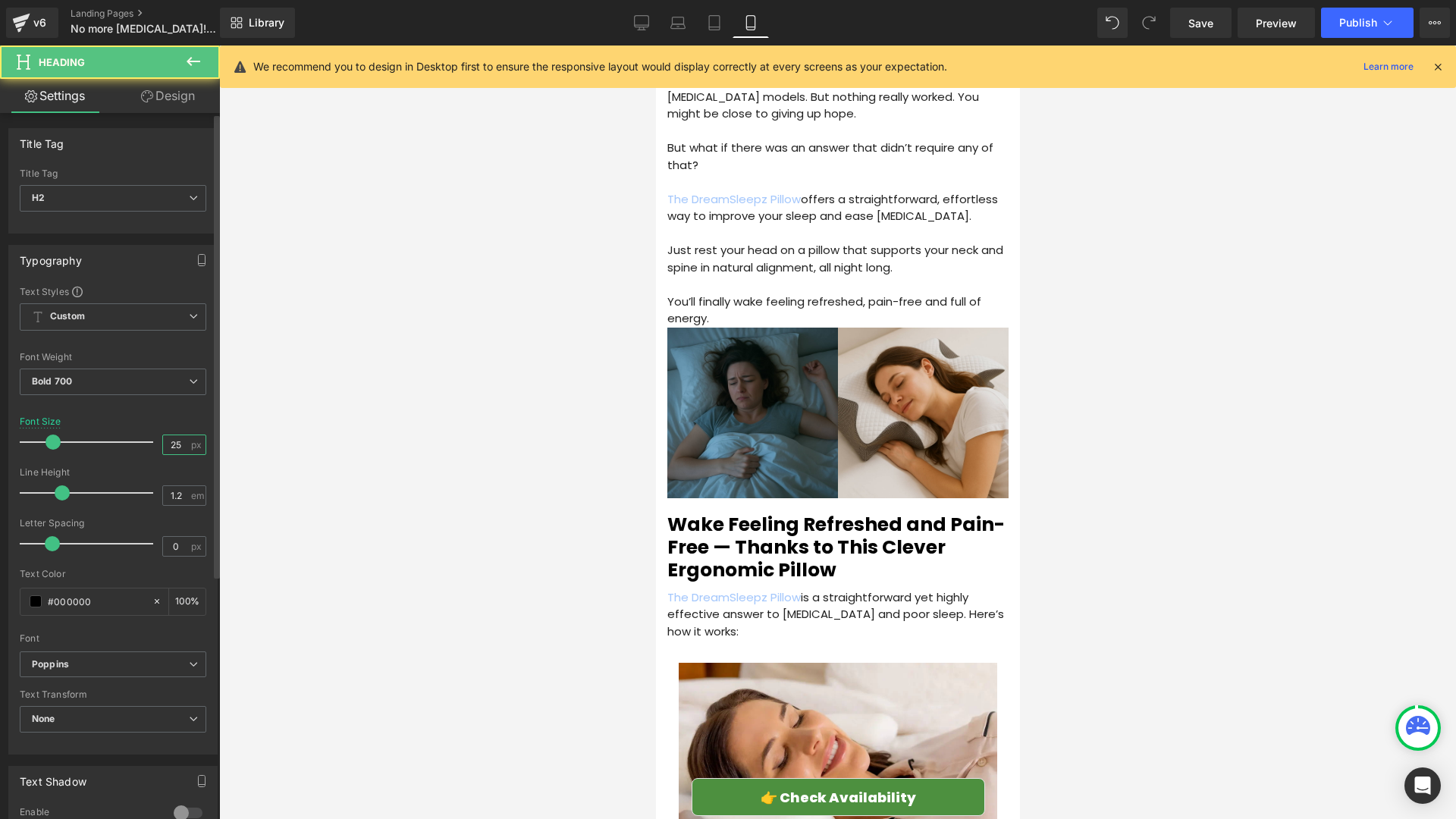
click at [178, 450] on input "25" at bounding box center [176, 444] width 26 height 19
type input "22"
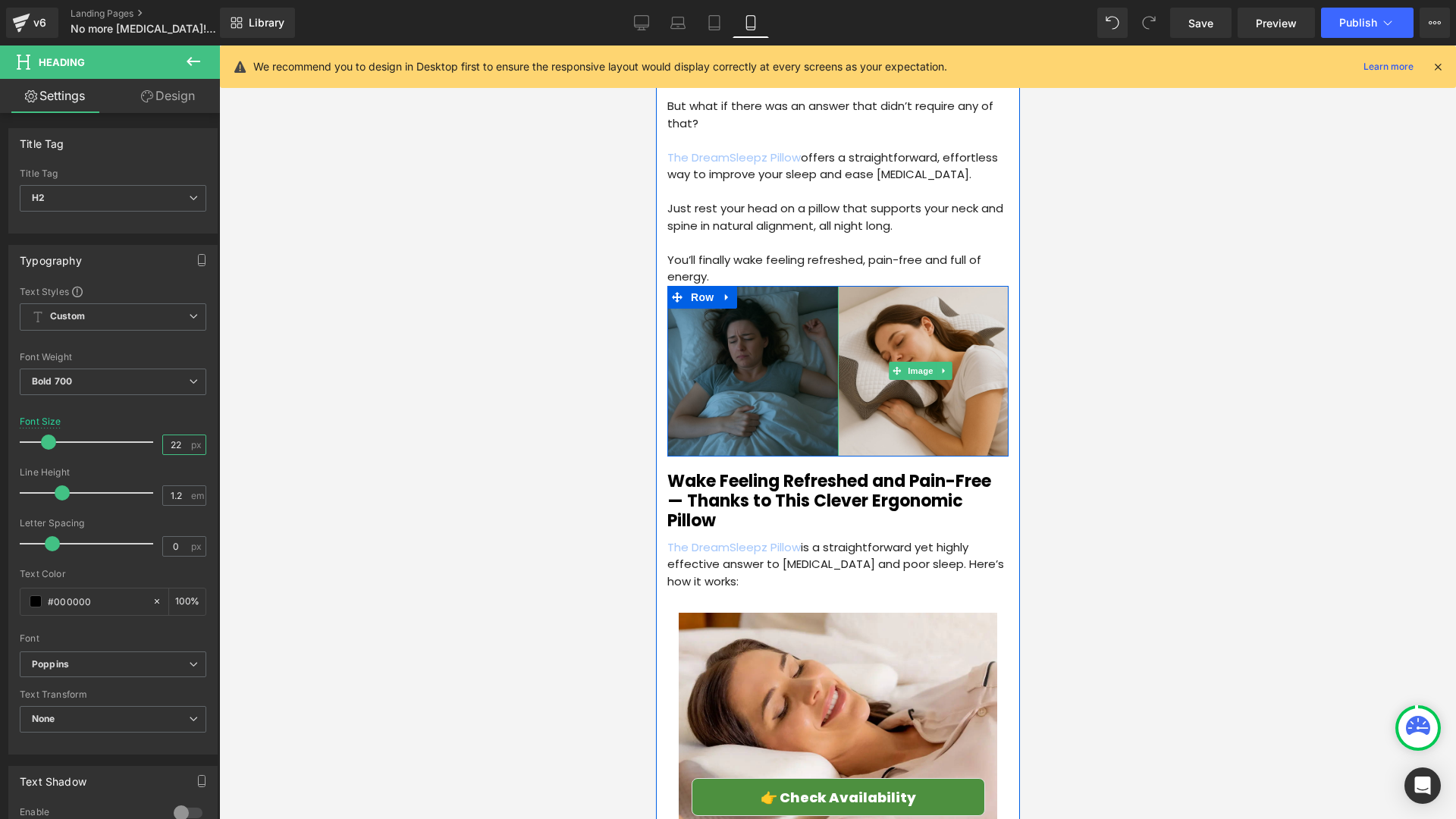
scroll to position [2118, 0]
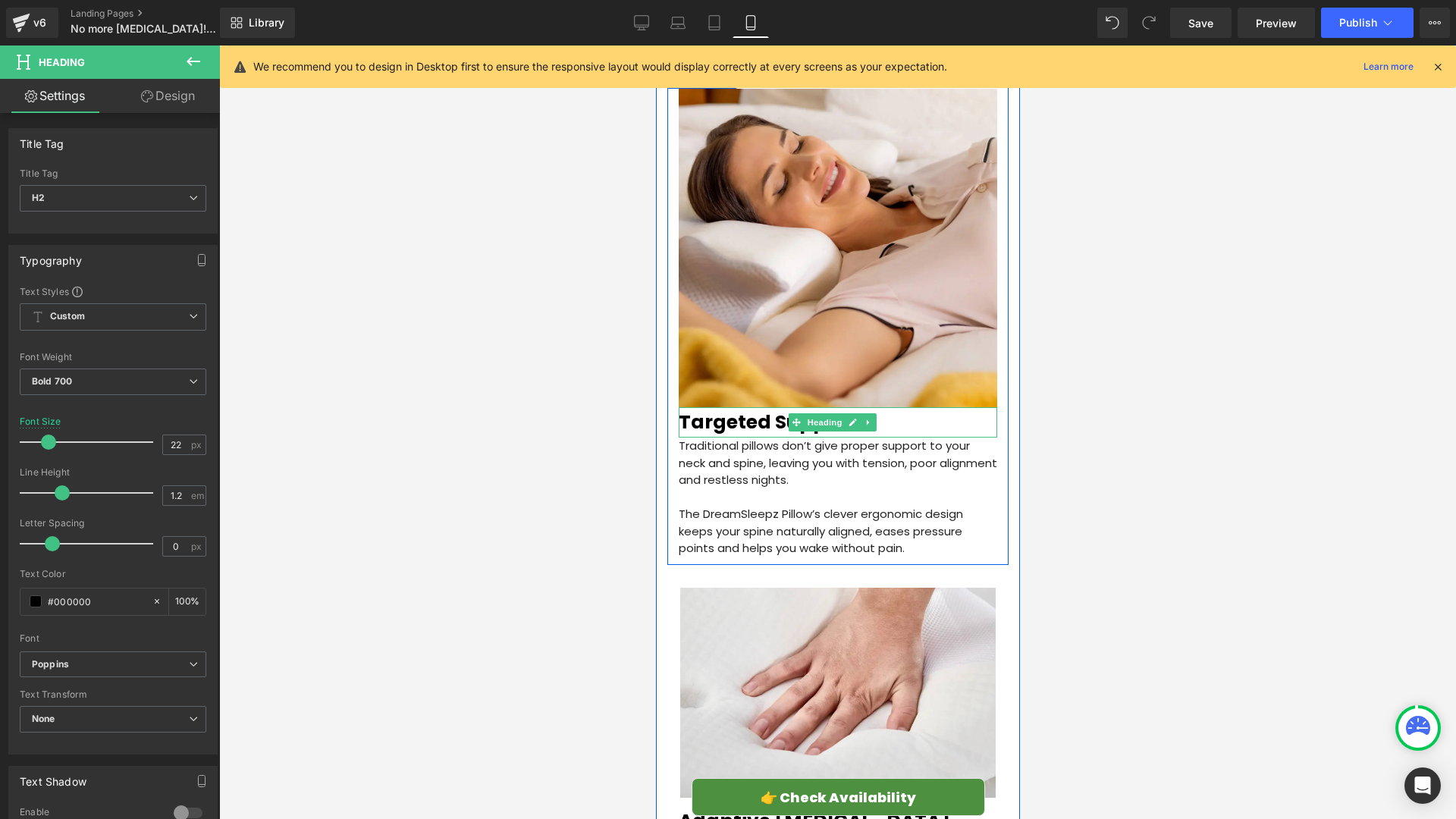
click at [785, 411] on h2 "Targeted Support" at bounding box center [837, 422] width 318 height 23
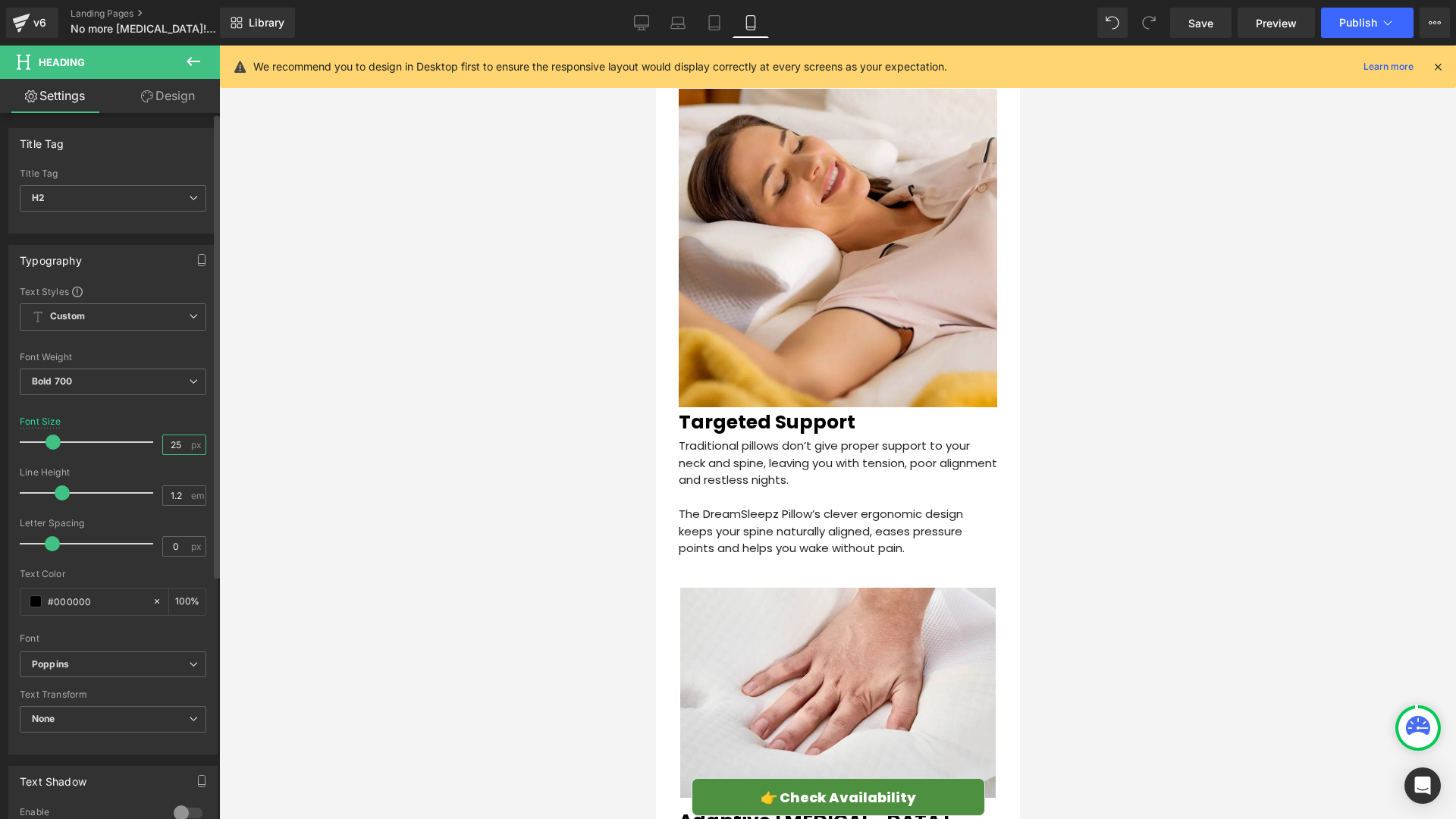
click at [172, 451] on input "25" at bounding box center [176, 444] width 26 height 19
type input "22"
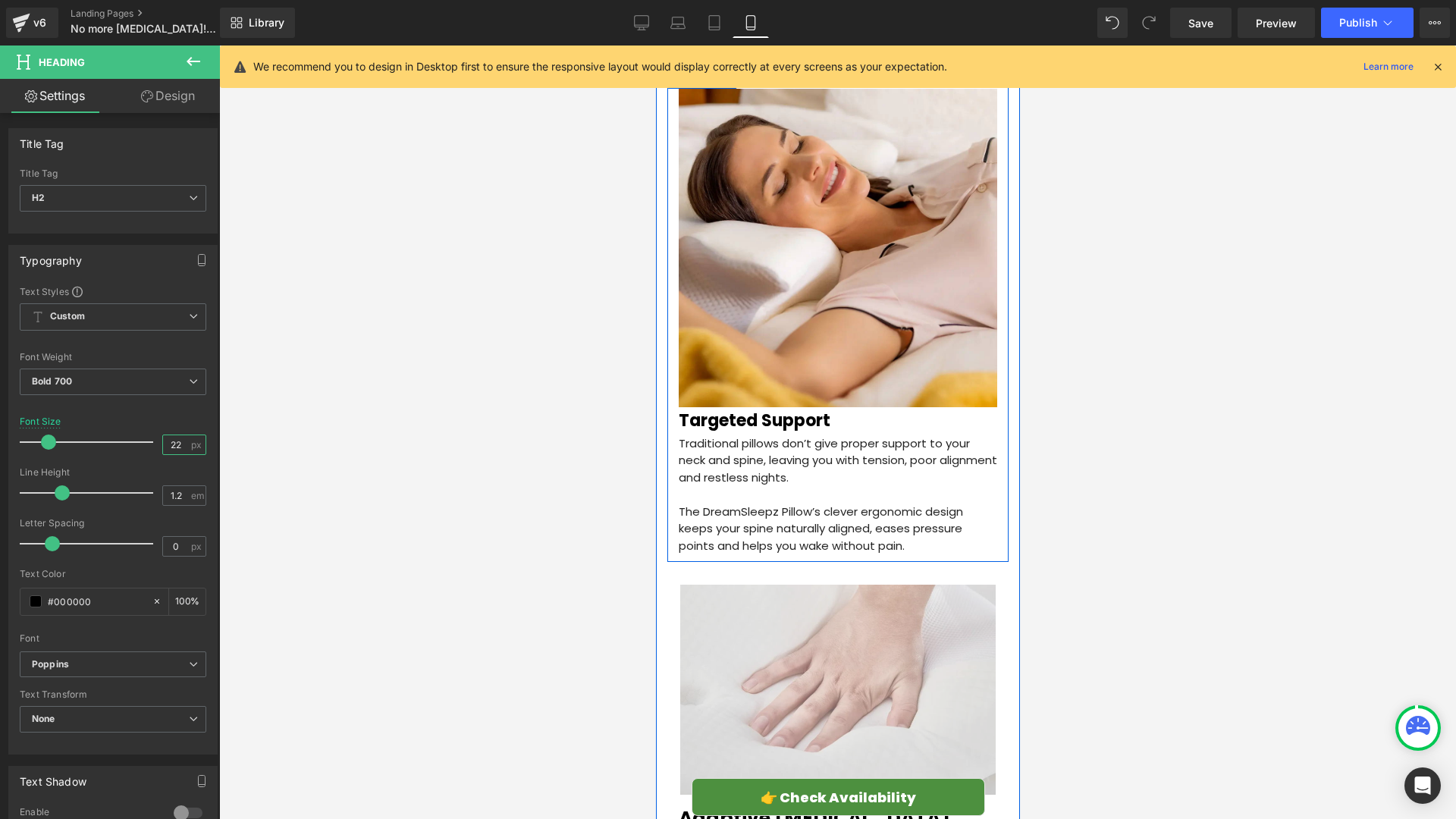
scroll to position [2351, 0]
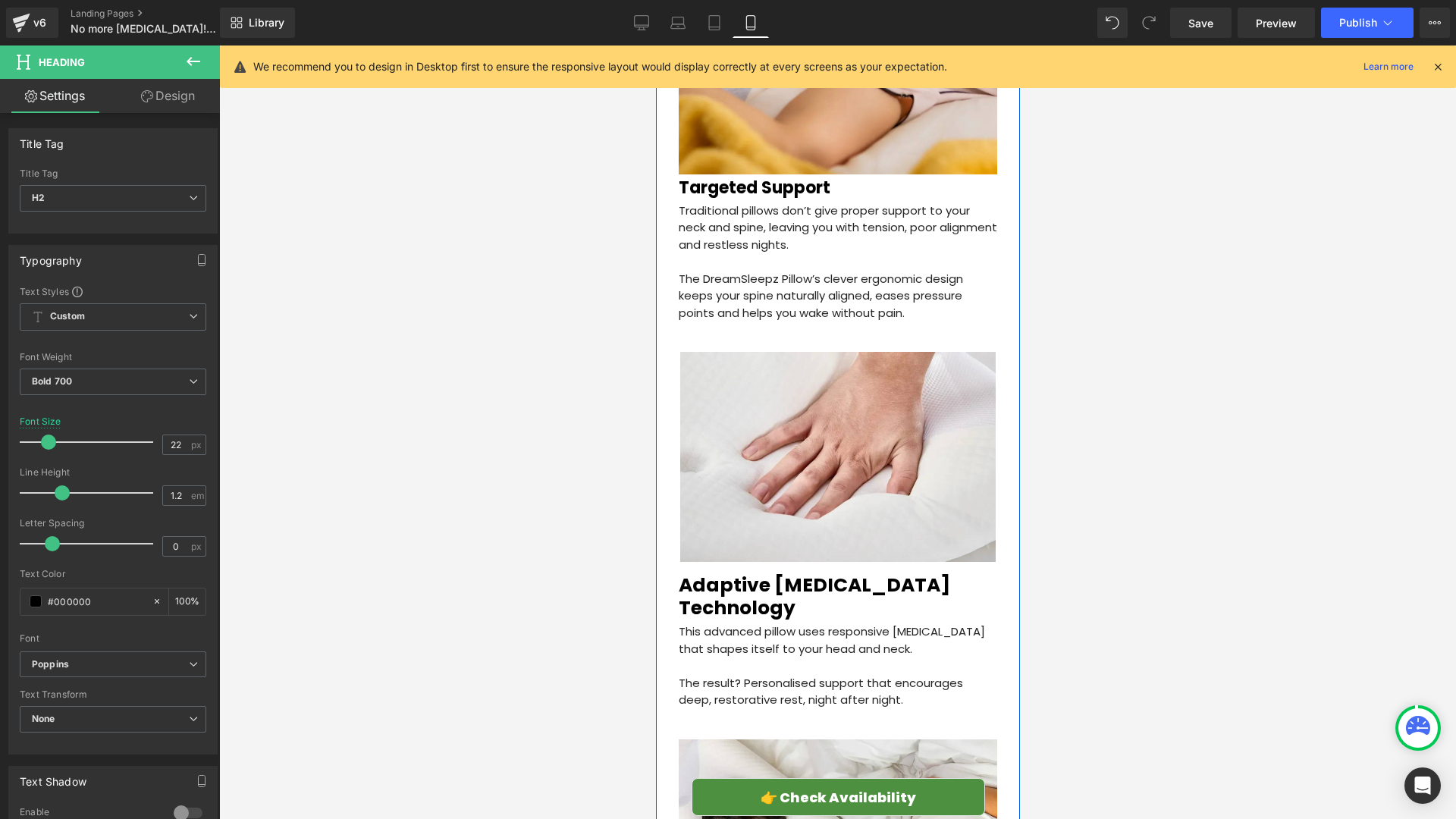
click at [794, 574] on h2 "Adaptive [MEDICAL_DATA] Technology" at bounding box center [837, 597] width 318 height 46
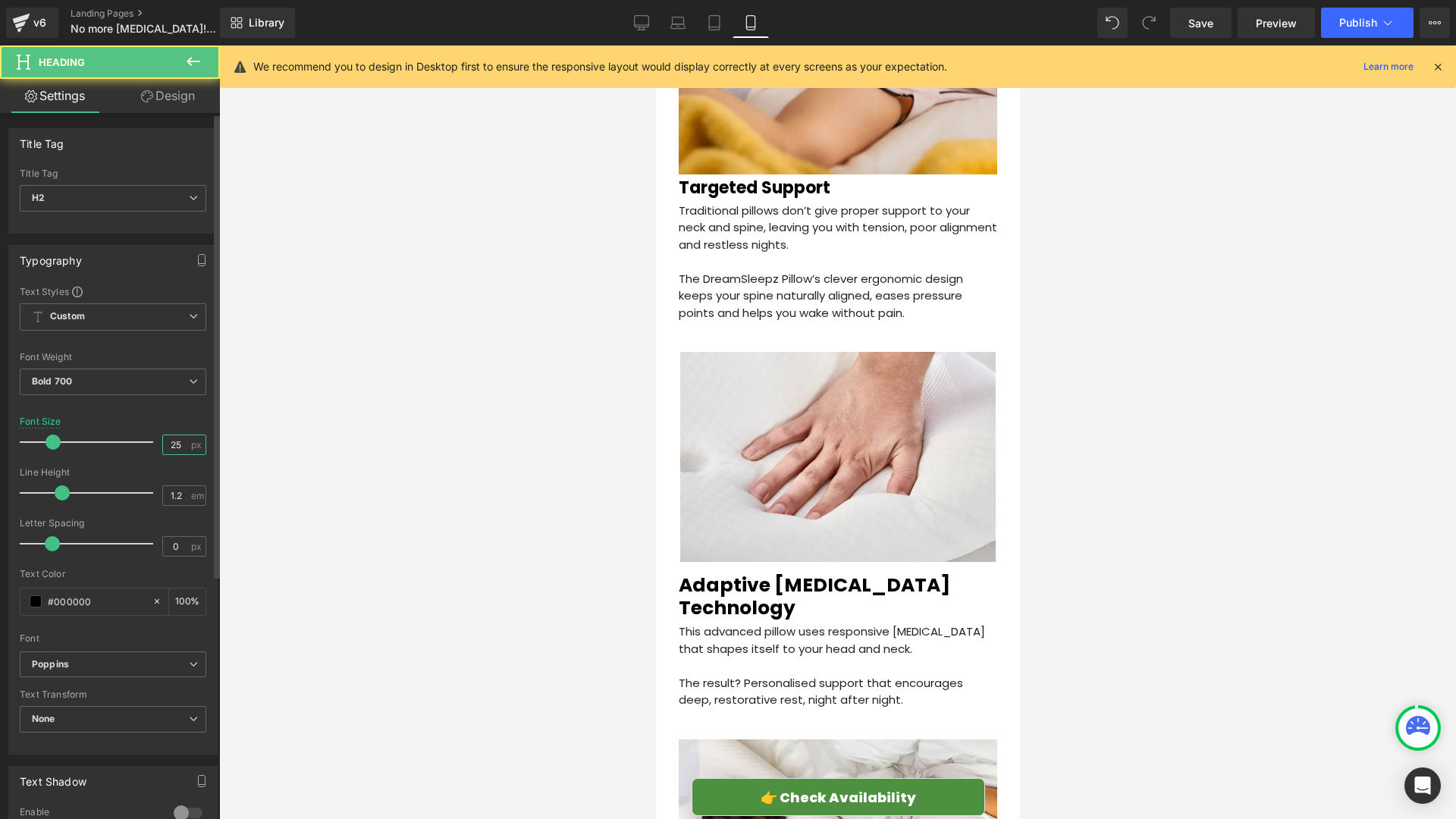
click at [182, 440] on input "25" at bounding box center [176, 444] width 26 height 19
type input "22"
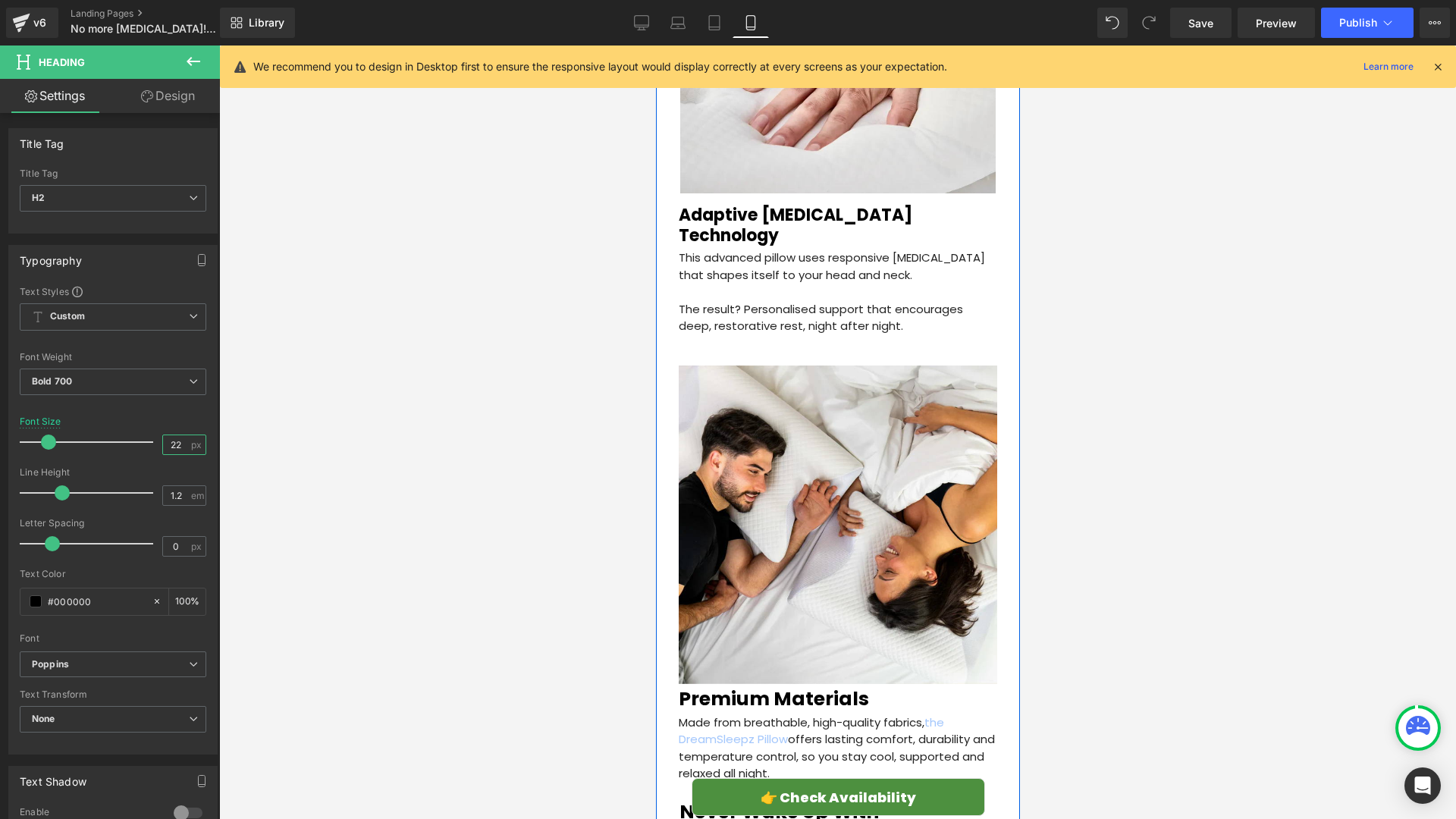
scroll to position [2737, 0]
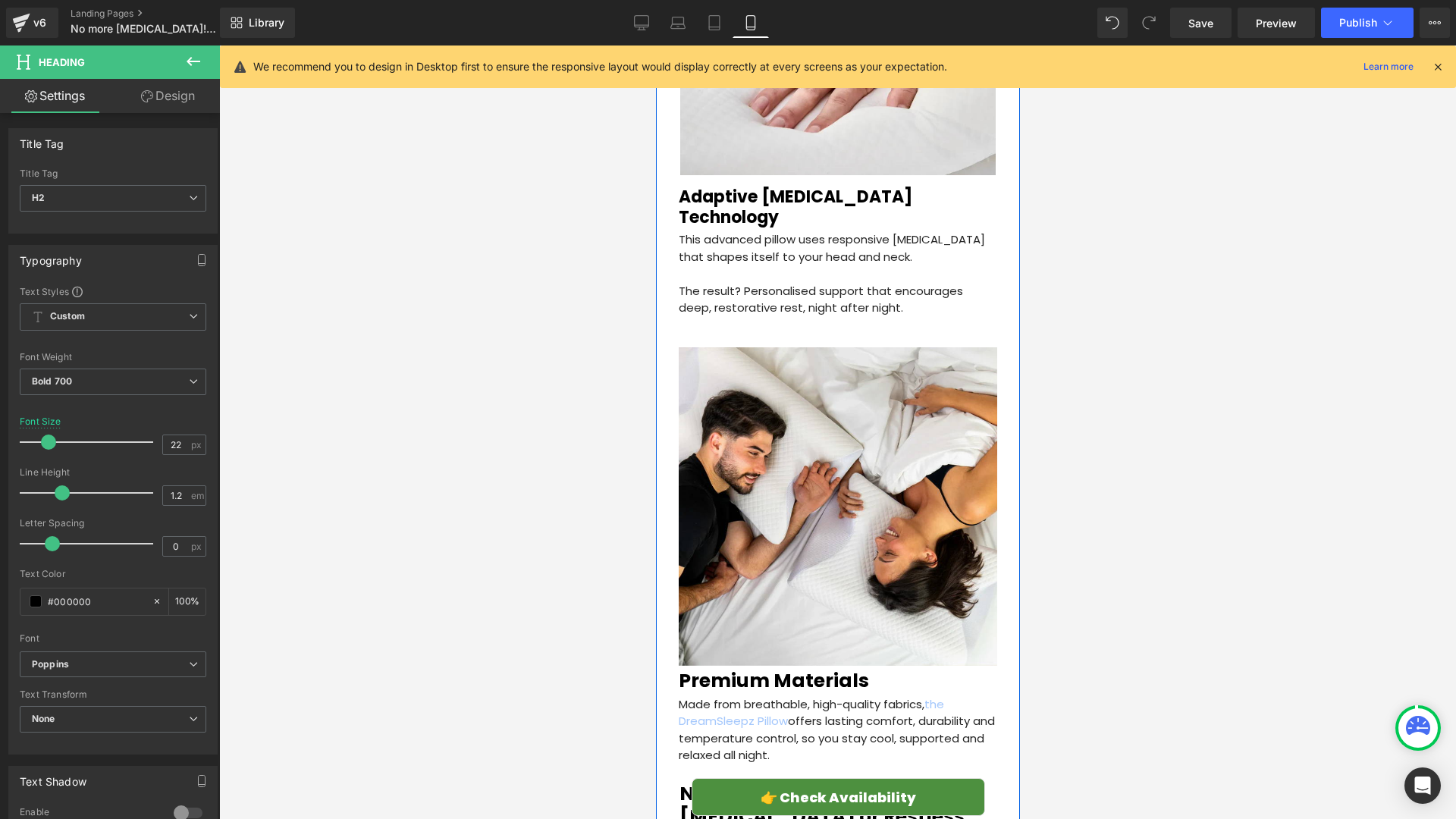
click at [775, 669] on h2 "Premium Materials" at bounding box center [837, 681] width 318 height 23
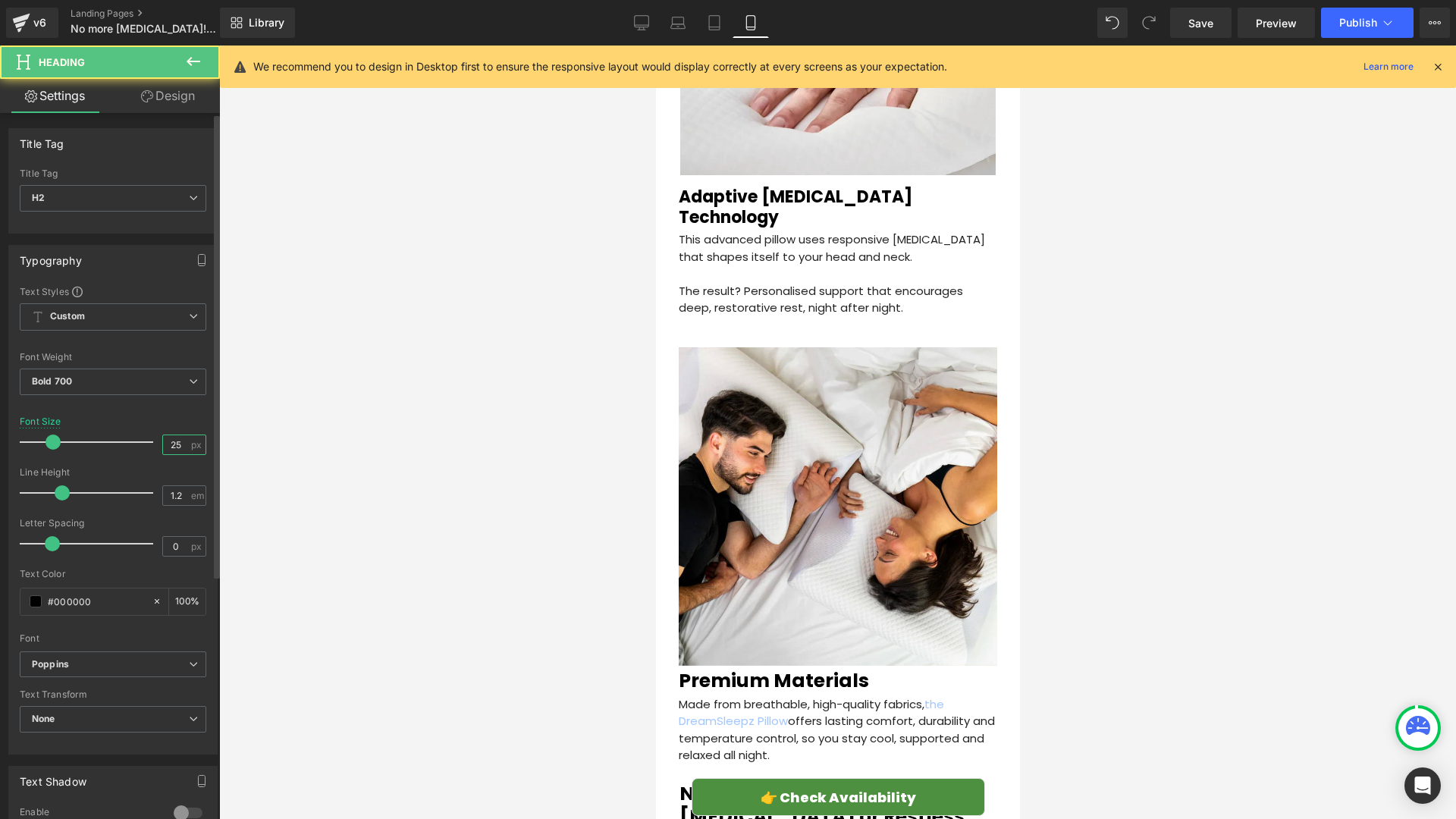
click at [179, 441] on input "25" at bounding box center [176, 444] width 26 height 19
type input "22"
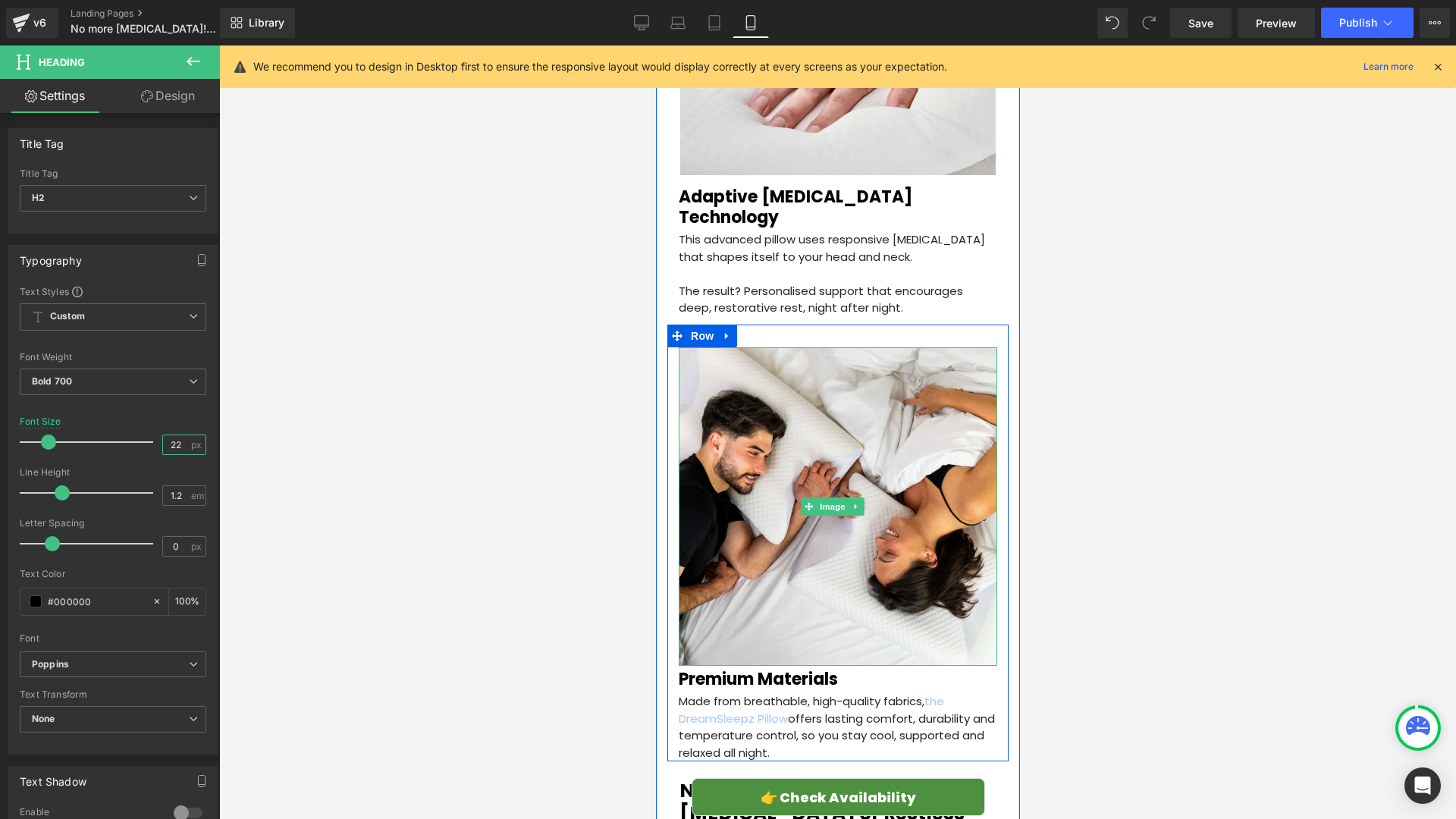
scroll to position [3108, 0]
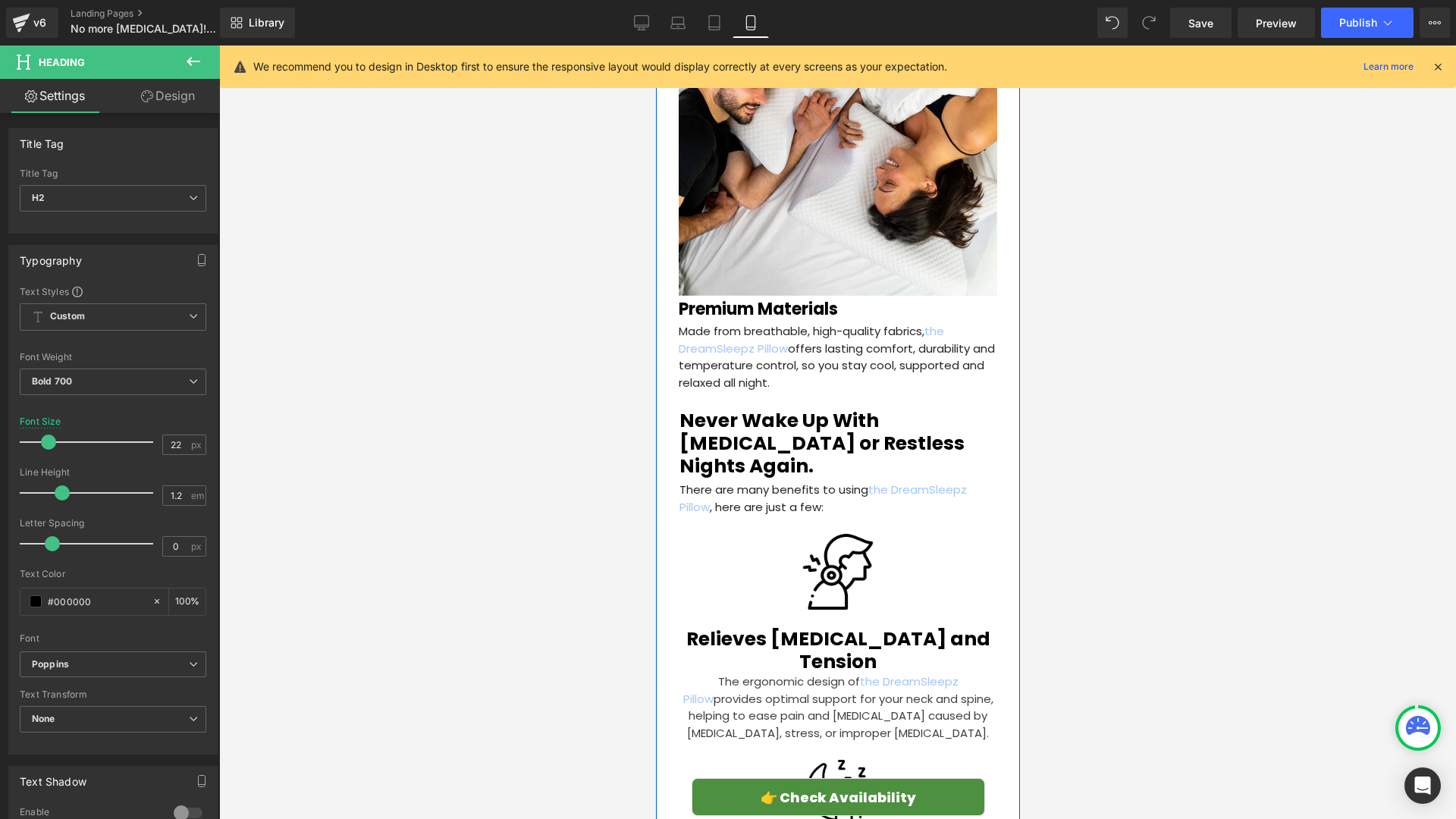
click at [794, 435] on span at bounding box center [802, 443] width 16 height 19
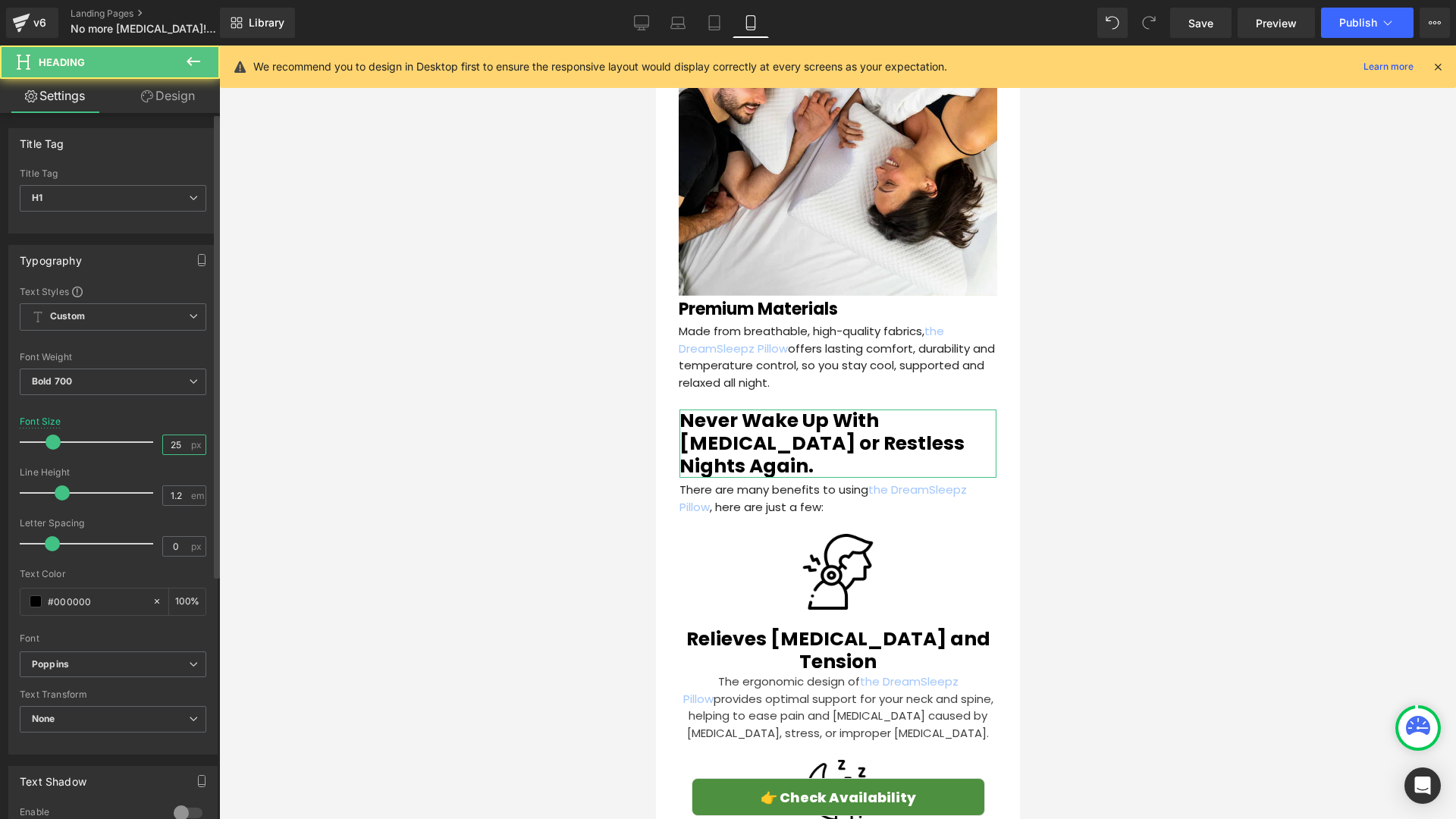
click at [182, 450] on input "25" at bounding box center [176, 444] width 26 height 19
type input "22"
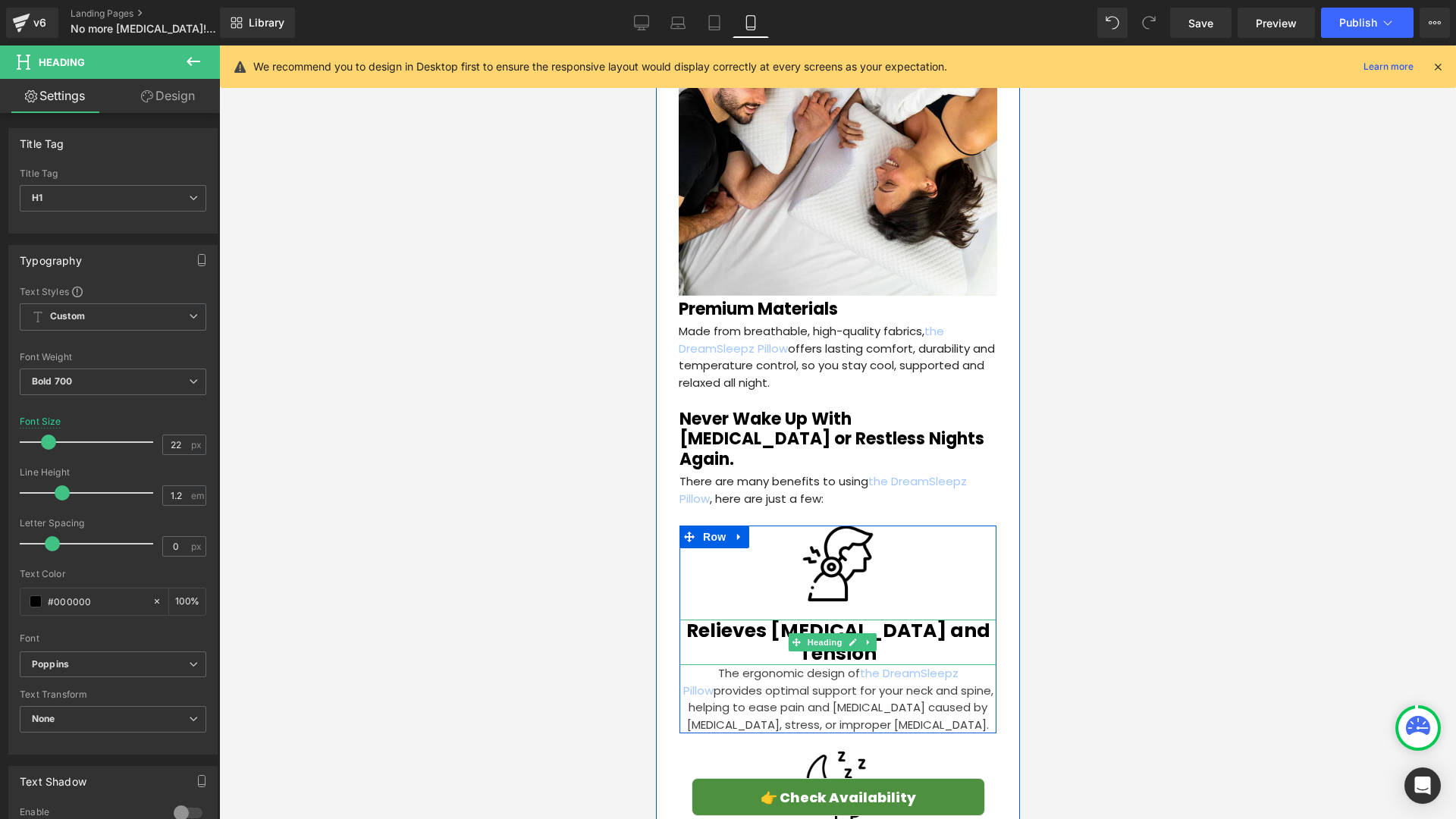
click at [712, 620] on h2 "Relieves [MEDICAL_DATA] and Tension" at bounding box center [837, 643] width 317 height 46
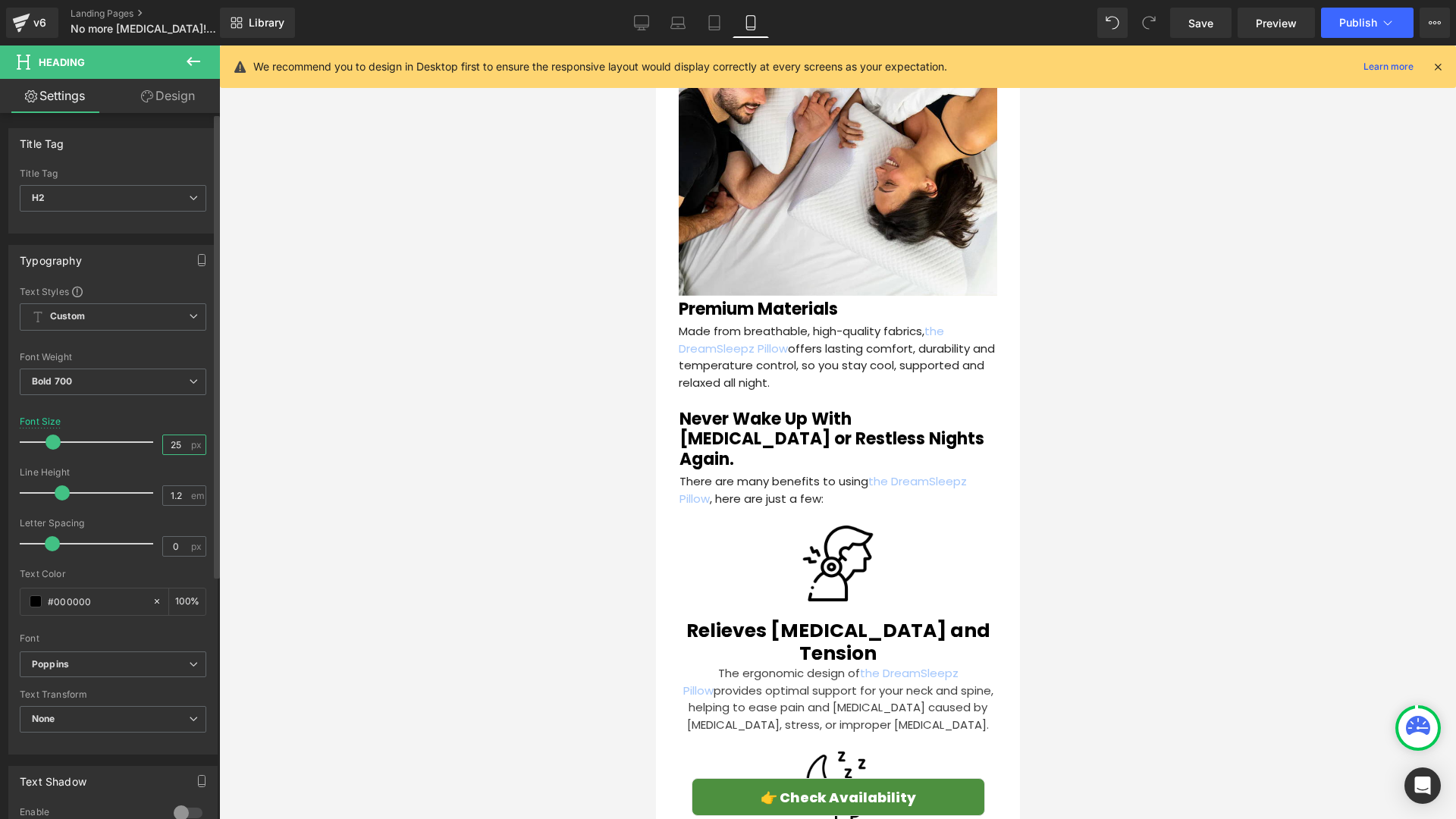
click at [176, 441] on input "25" at bounding box center [176, 444] width 26 height 19
type input "21"
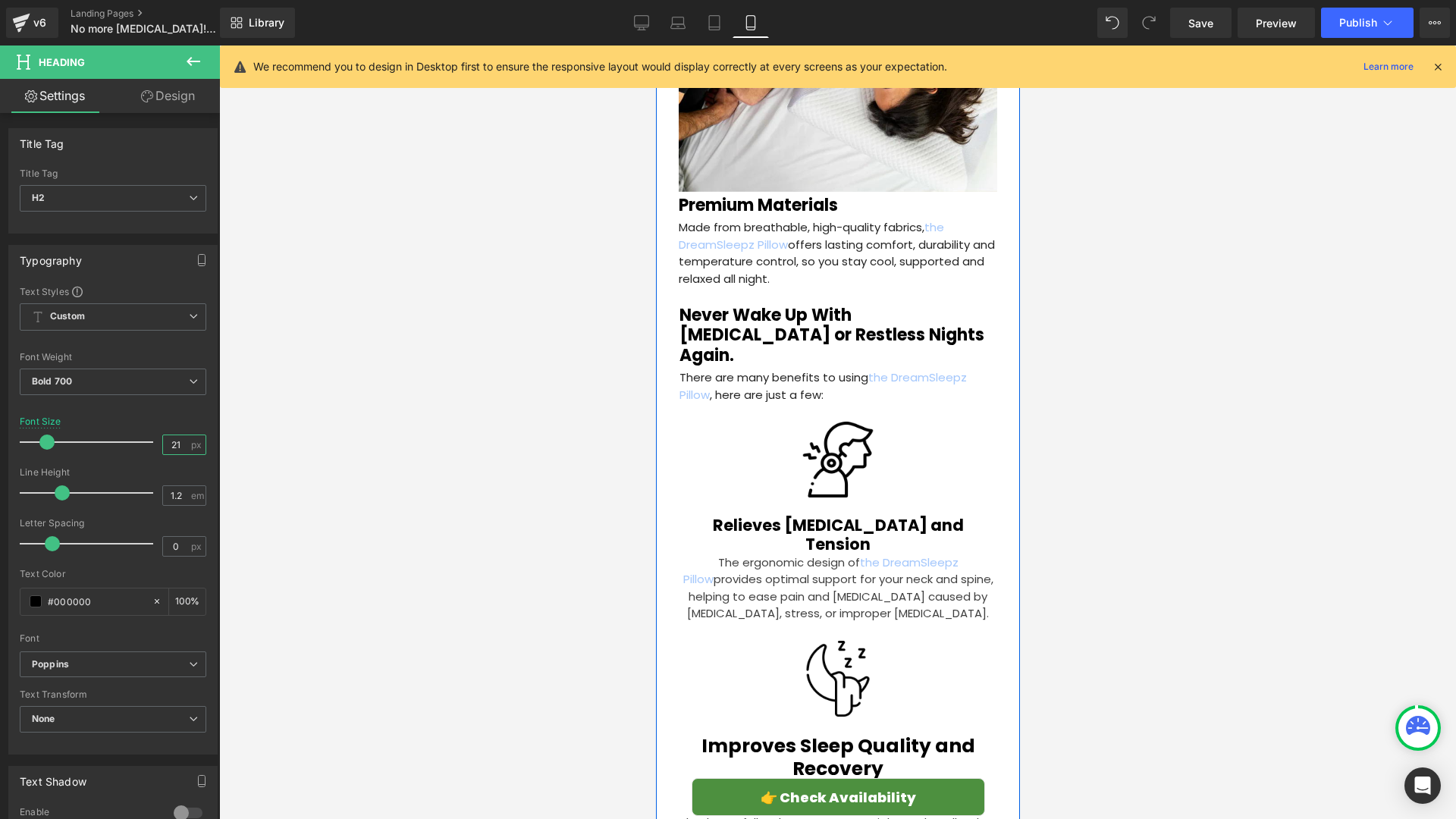
scroll to position [3213, 0]
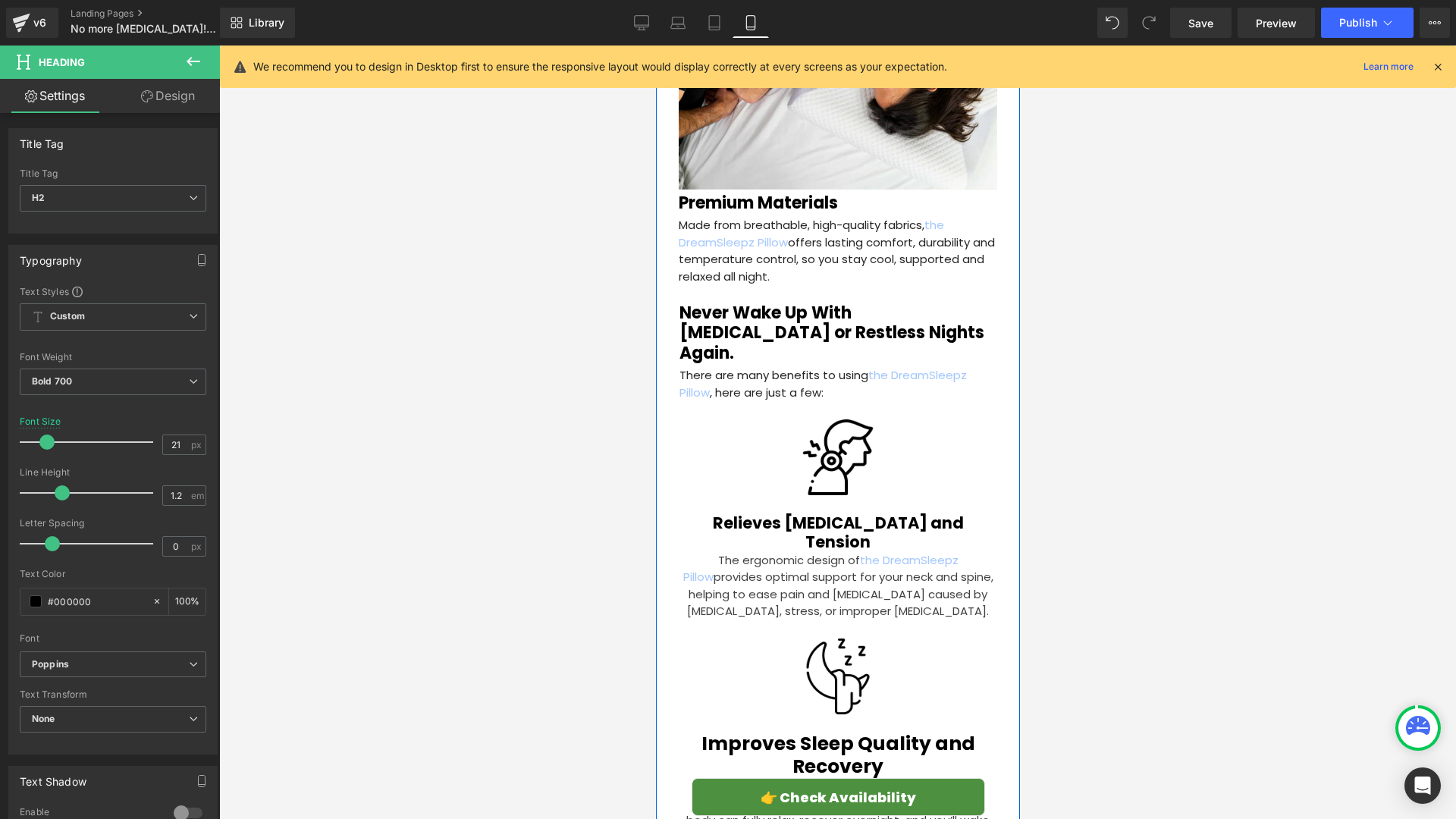
click at [785, 733] on div "Improves Sleep Quality and Recovery" at bounding box center [837, 756] width 317 height 46
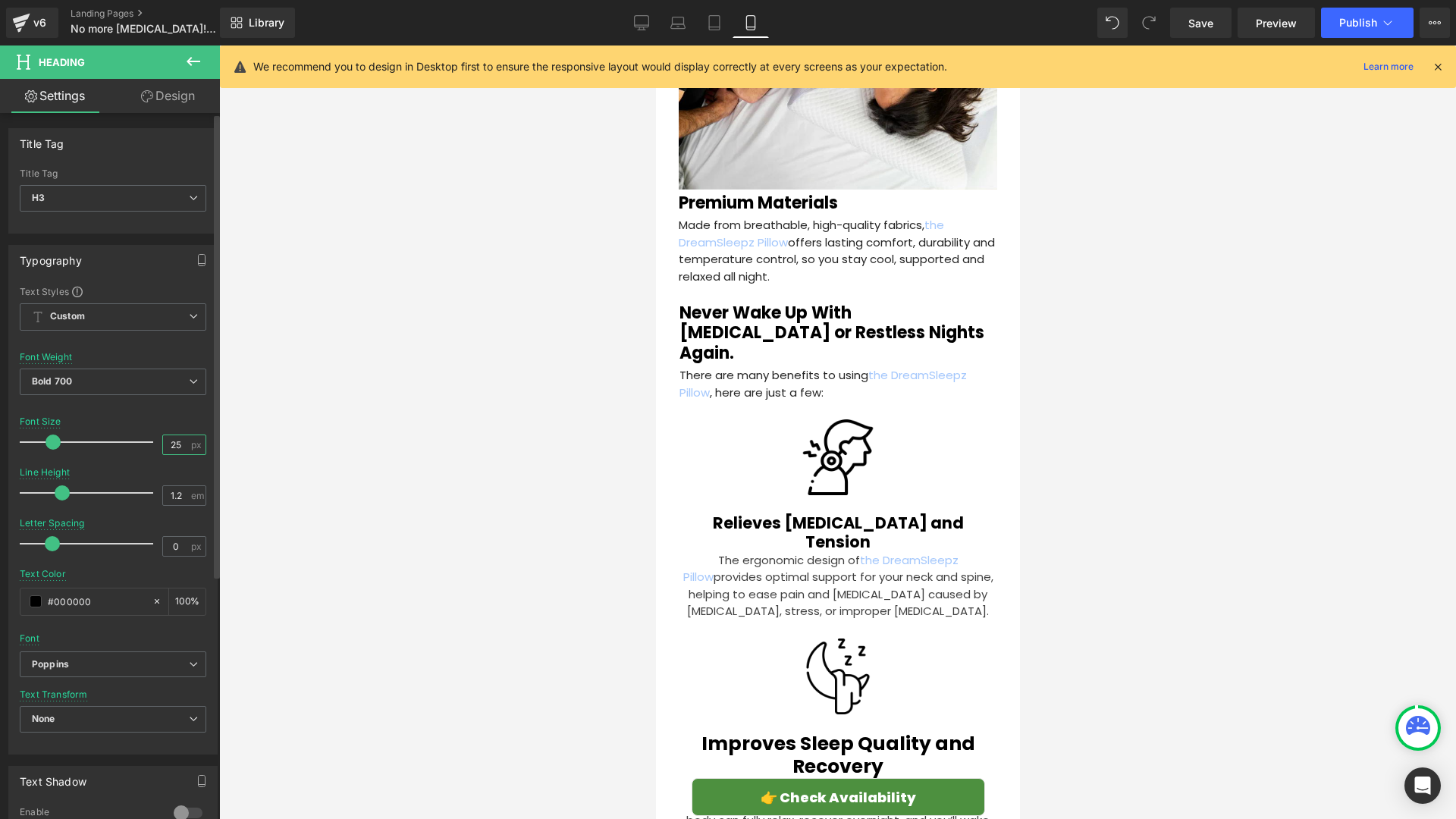
click at [175, 442] on input "25" at bounding box center [176, 444] width 26 height 19
type input "21"
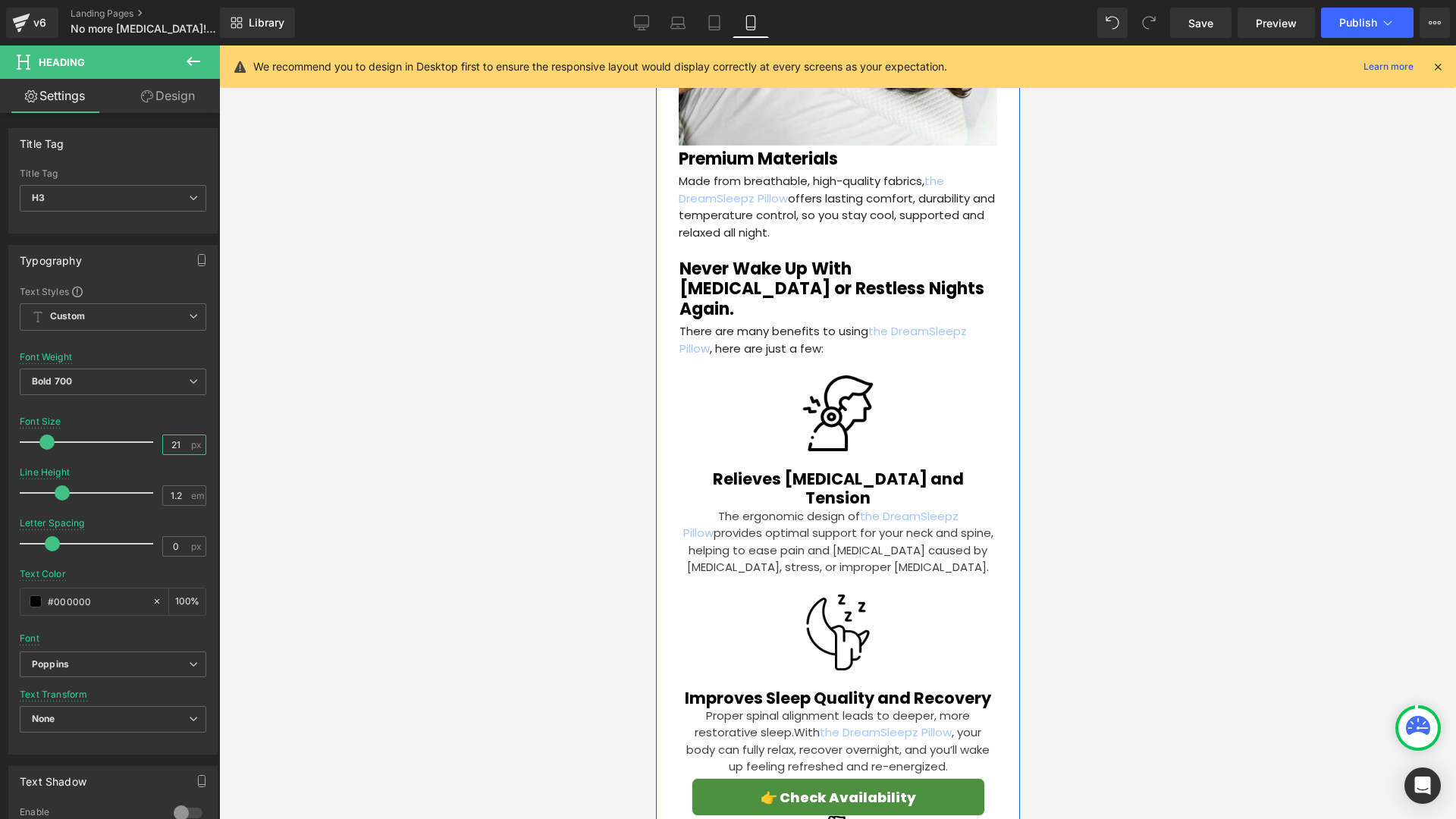
scroll to position [3438, 0]
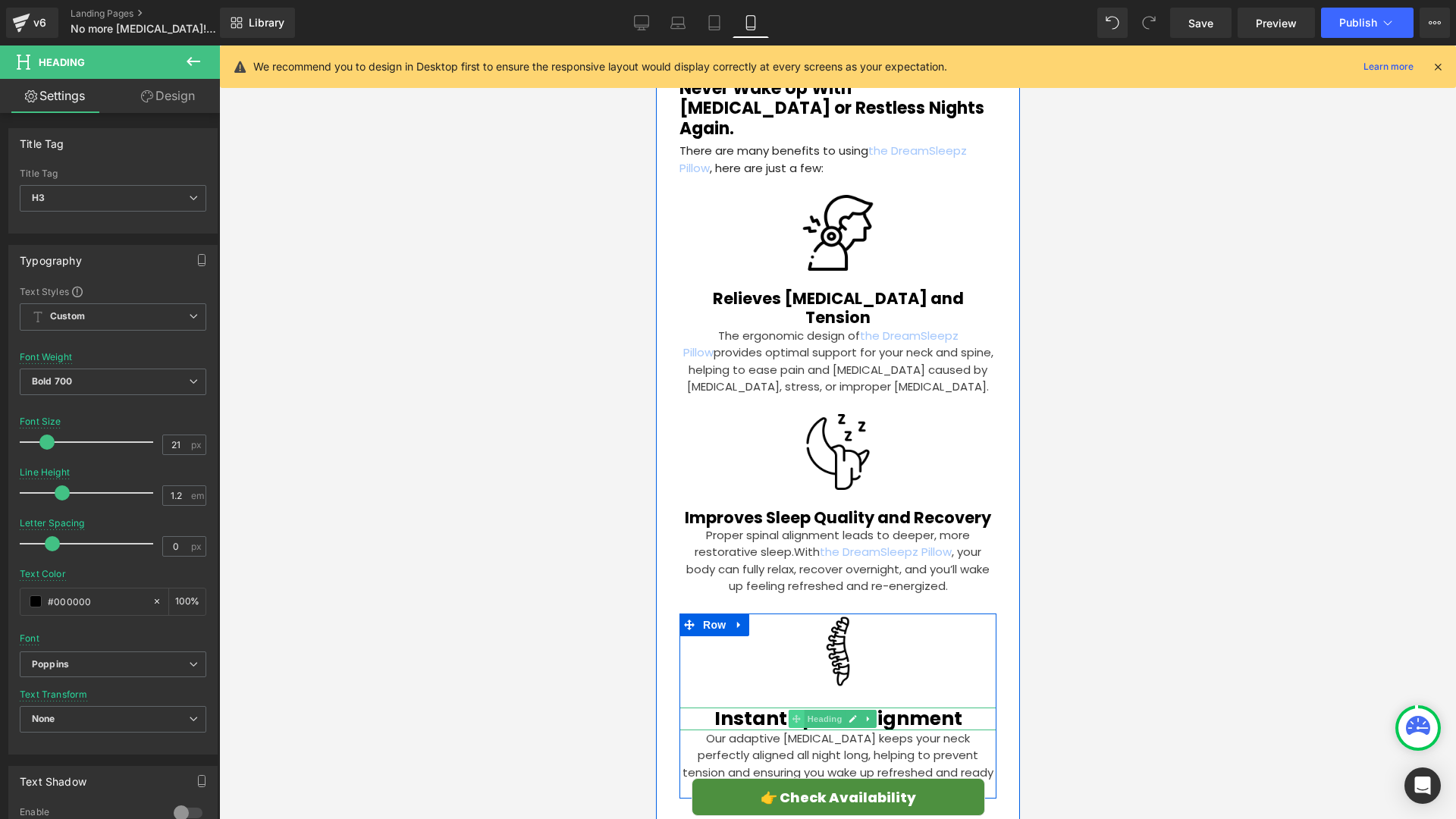
click at [800, 710] on span at bounding box center [795, 718] width 16 height 19
click at [760, 726] on div at bounding box center [837, 728] width 317 height 4
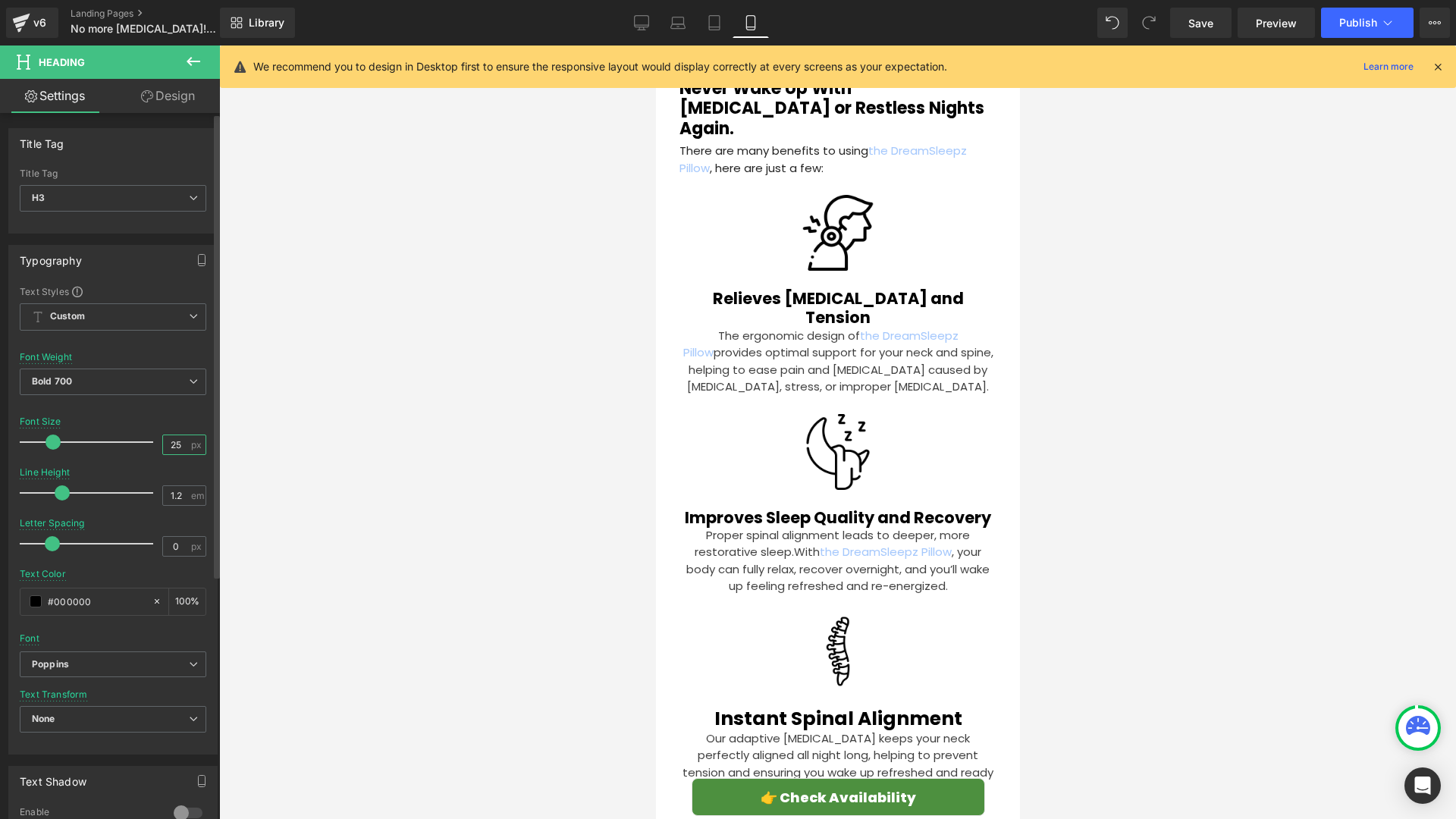
click at [171, 440] on input "25" at bounding box center [176, 444] width 26 height 19
type input "21"
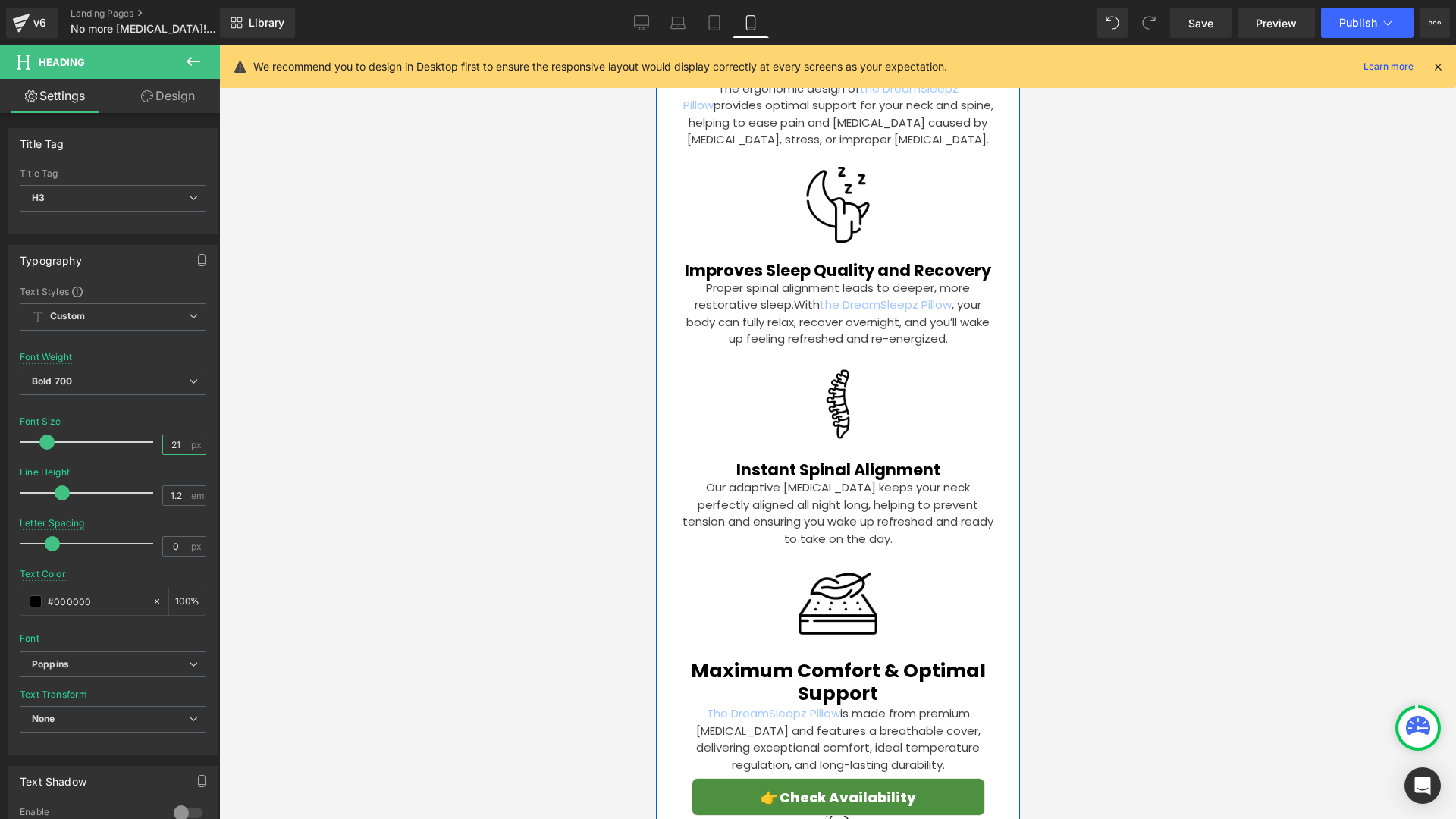
scroll to position [3744, 0]
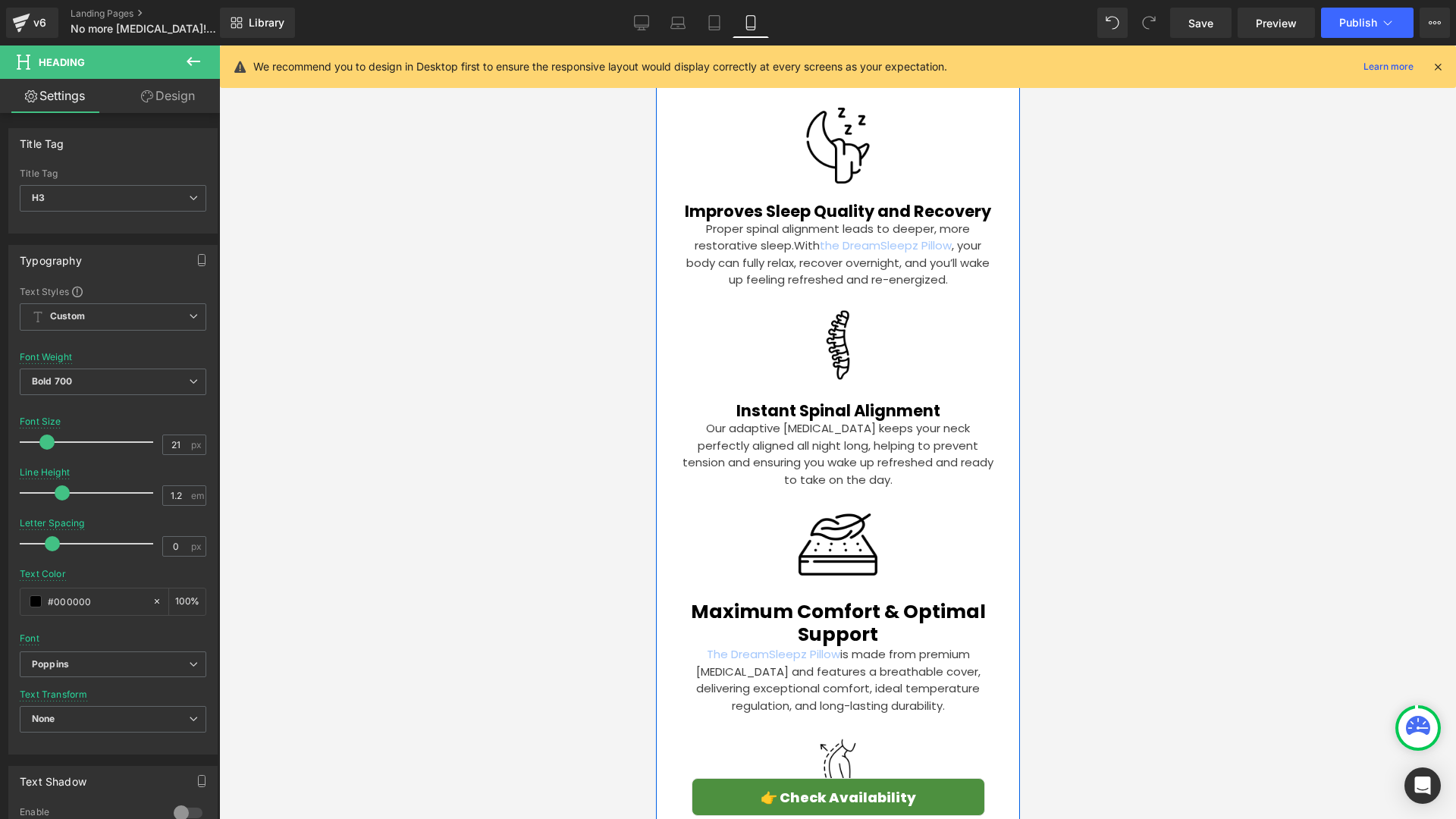
click at [765, 600] on h2 "Maximum Comfort & Optimal Support" at bounding box center [837, 623] width 317 height 46
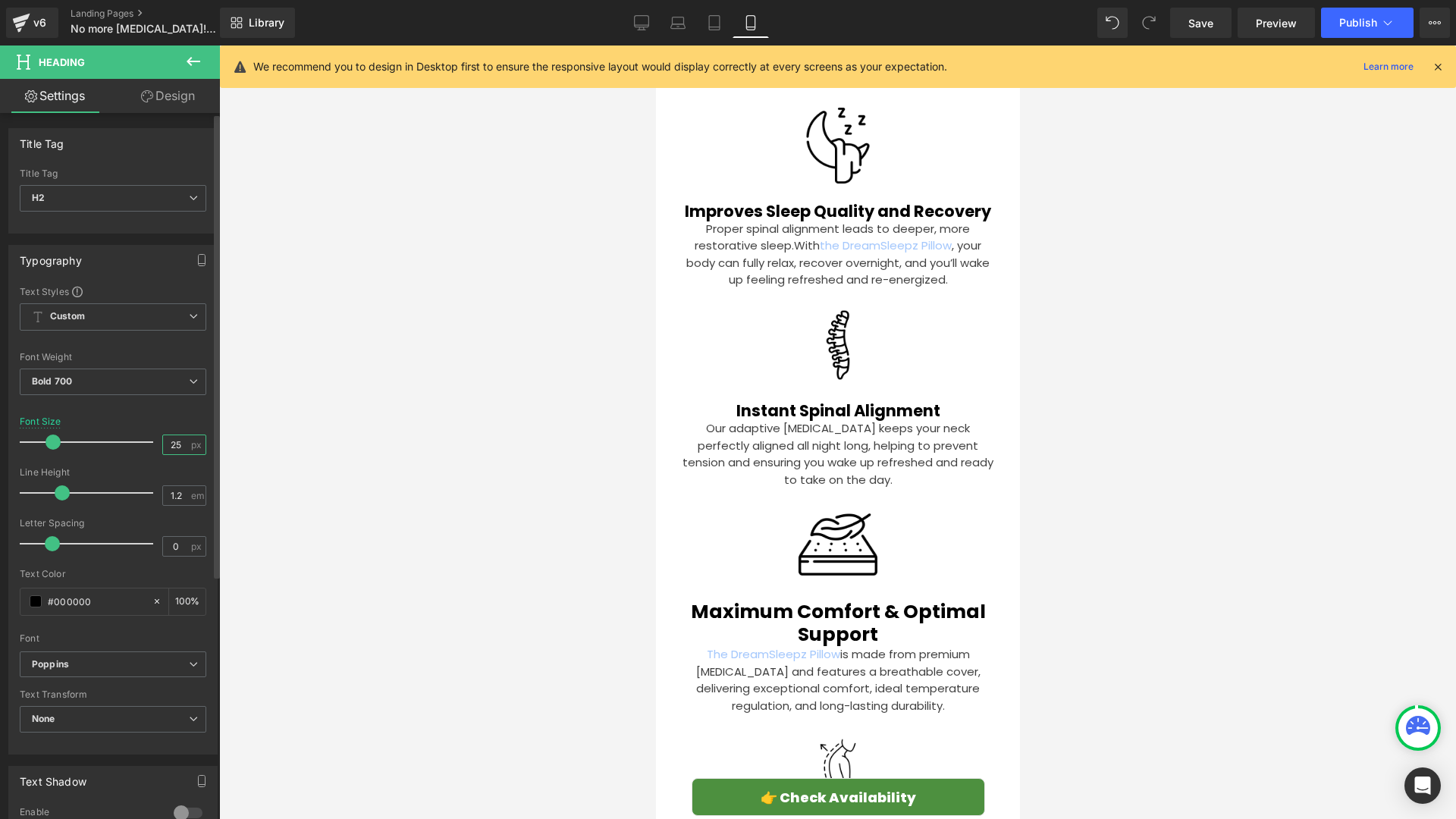
click at [172, 447] on input "25" at bounding box center [176, 444] width 26 height 19
type input "21"
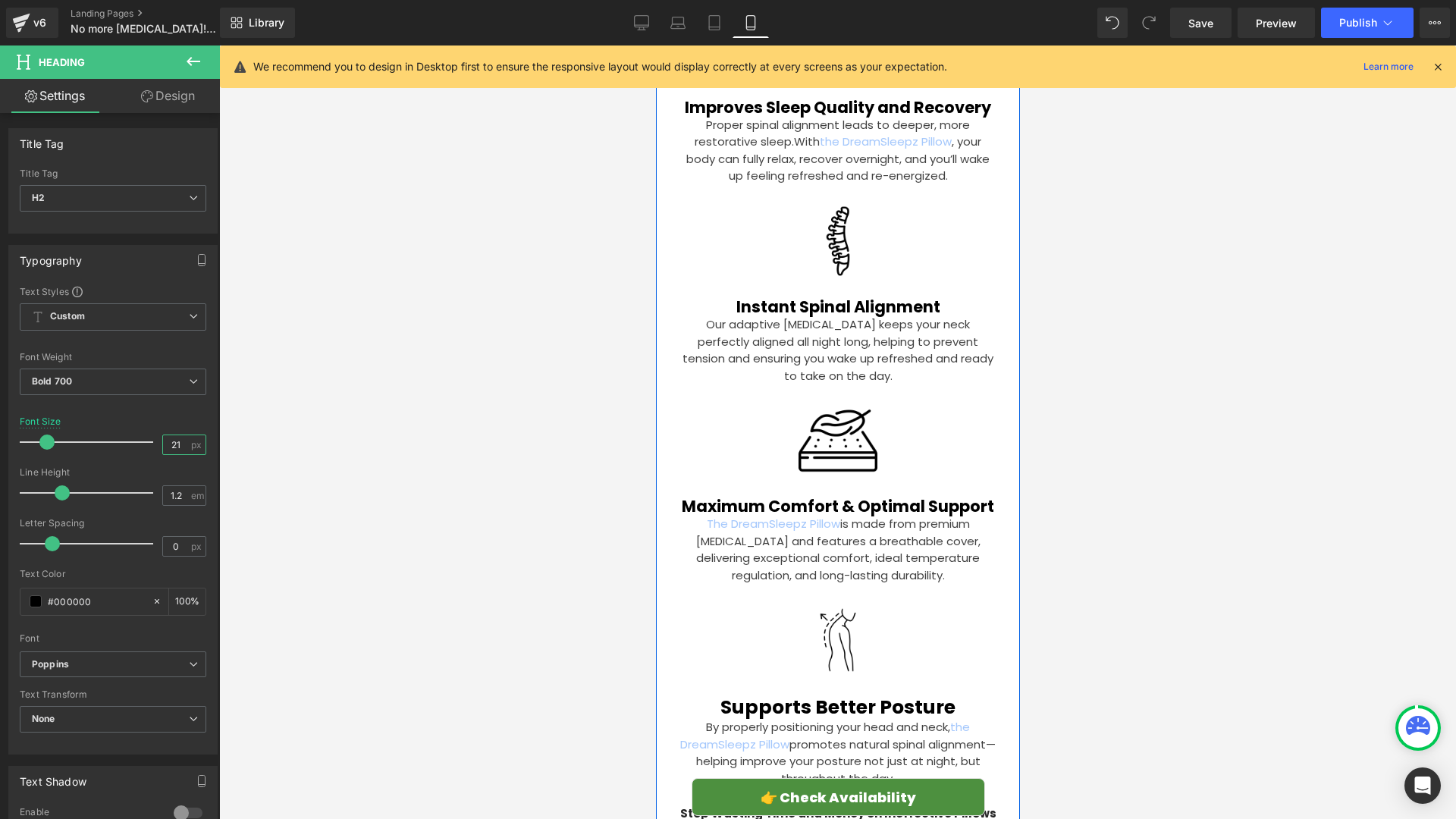
scroll to position [3850, 0]
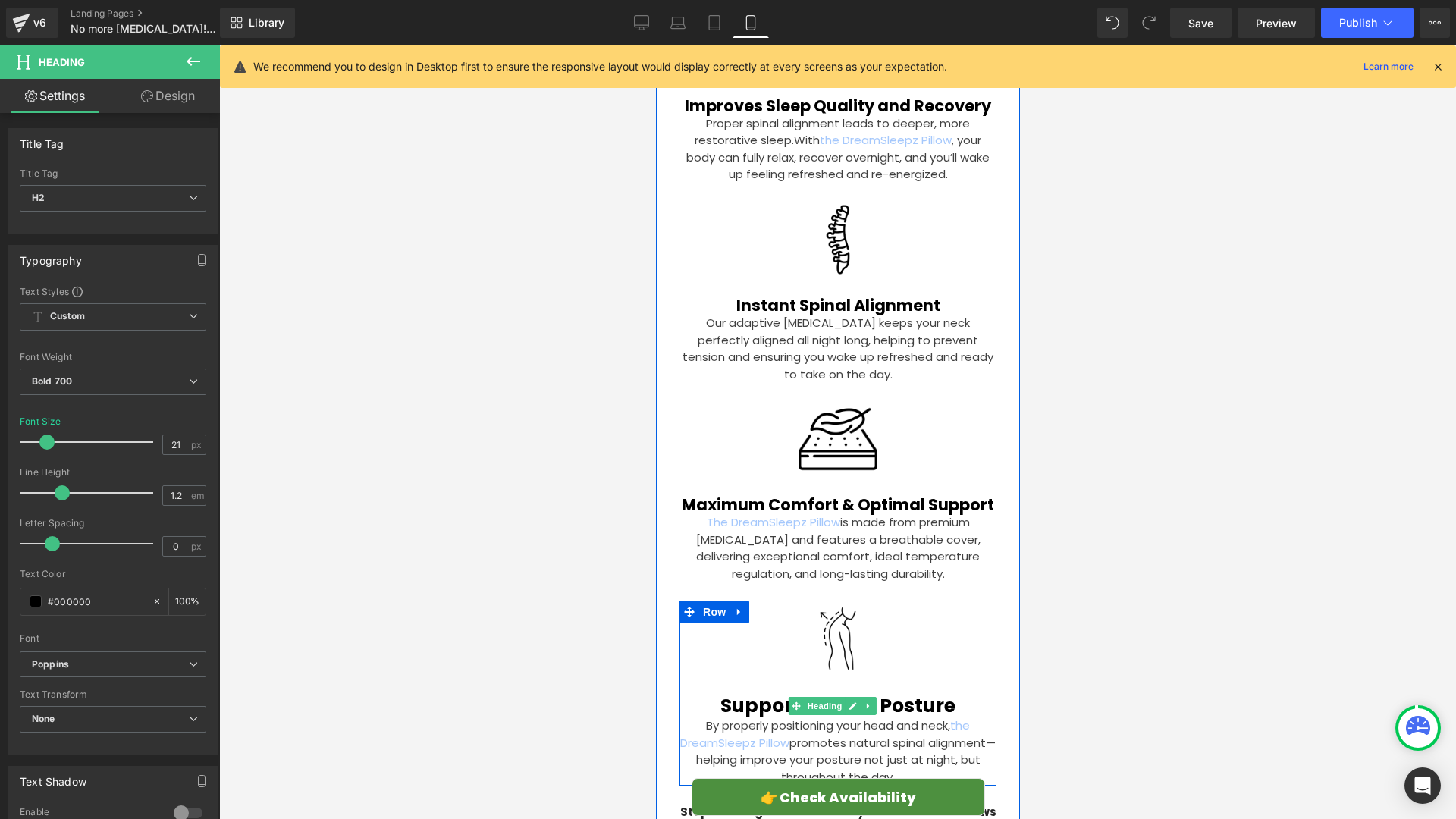
click at [758, 695] on h2 "Supports Better Posture" at bounding box center [837, 706] width 317 height 23
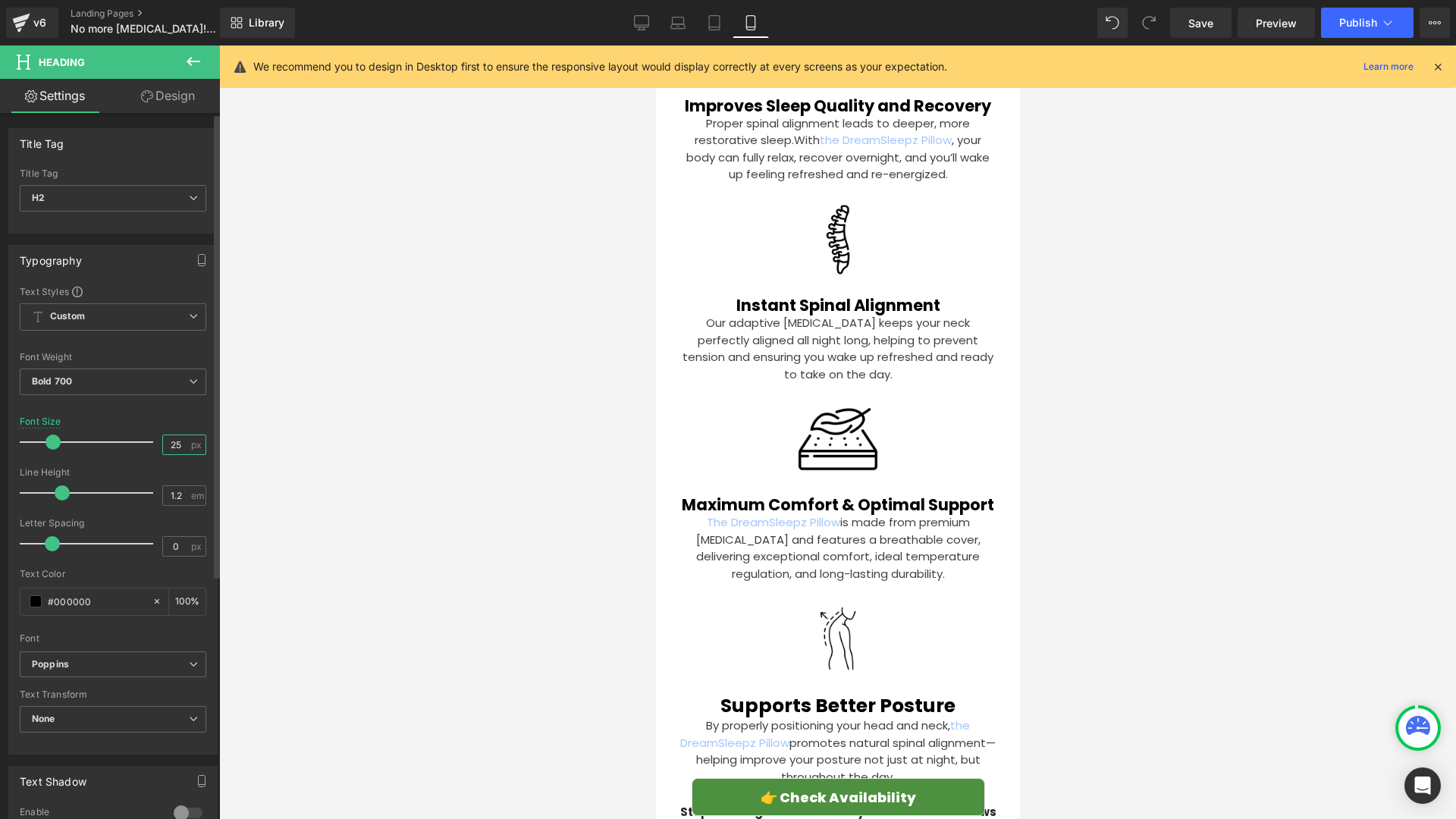
click at [175, 440] on input "25" at bounding box center [176, 444] width 26 height 19
type input "21"
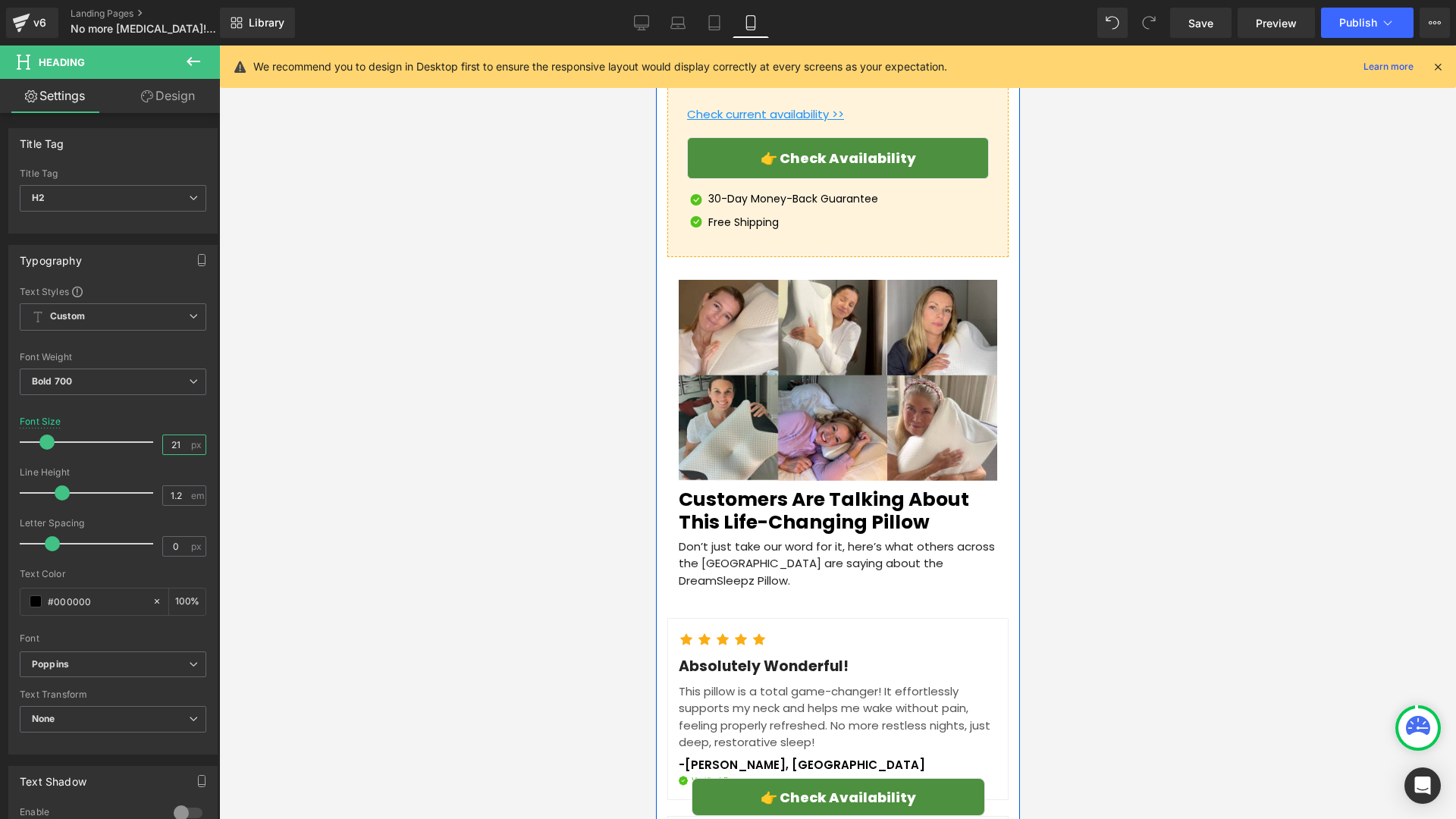
scroll to position [4776, 0]
click at [737, 488] on h2 "Customers Are Talking About This Life-Changing Pillow" at bounding box center [837, 510] width 318 height 46
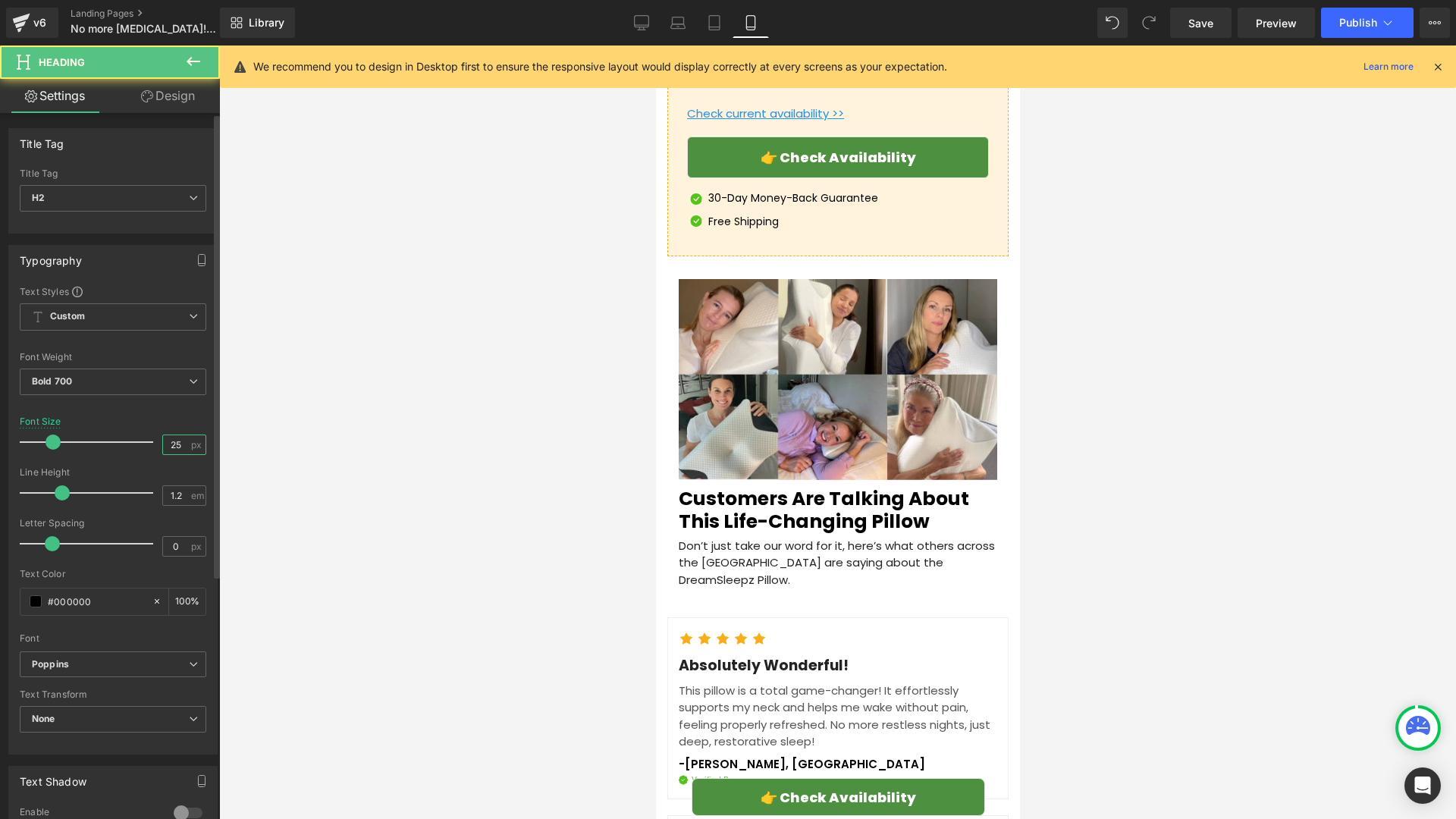
click at [182, 444] on input "25" at bounding box center [176, 444] width 26 height 19
type input "22"
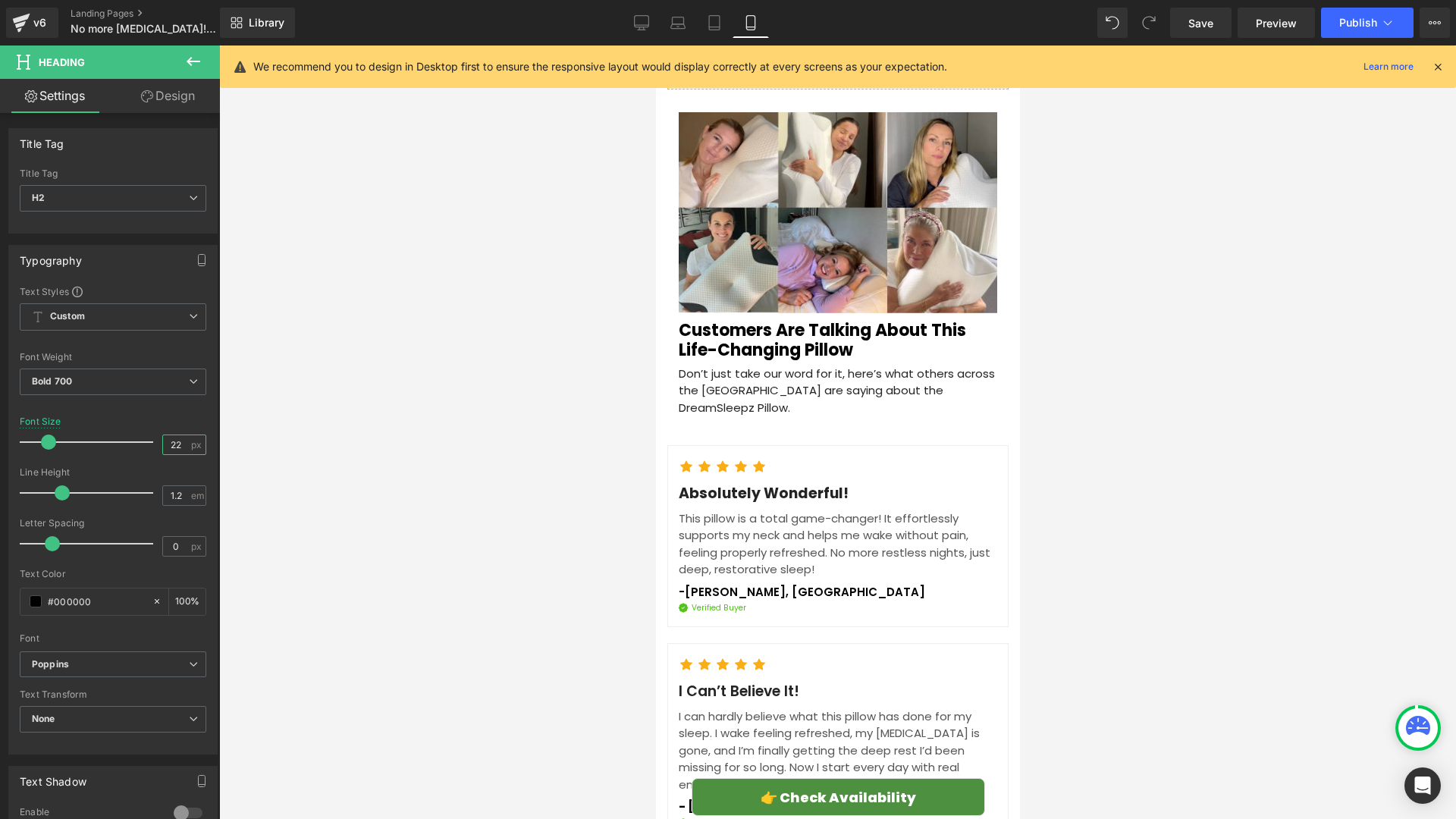
scroll to position [4950, 0]
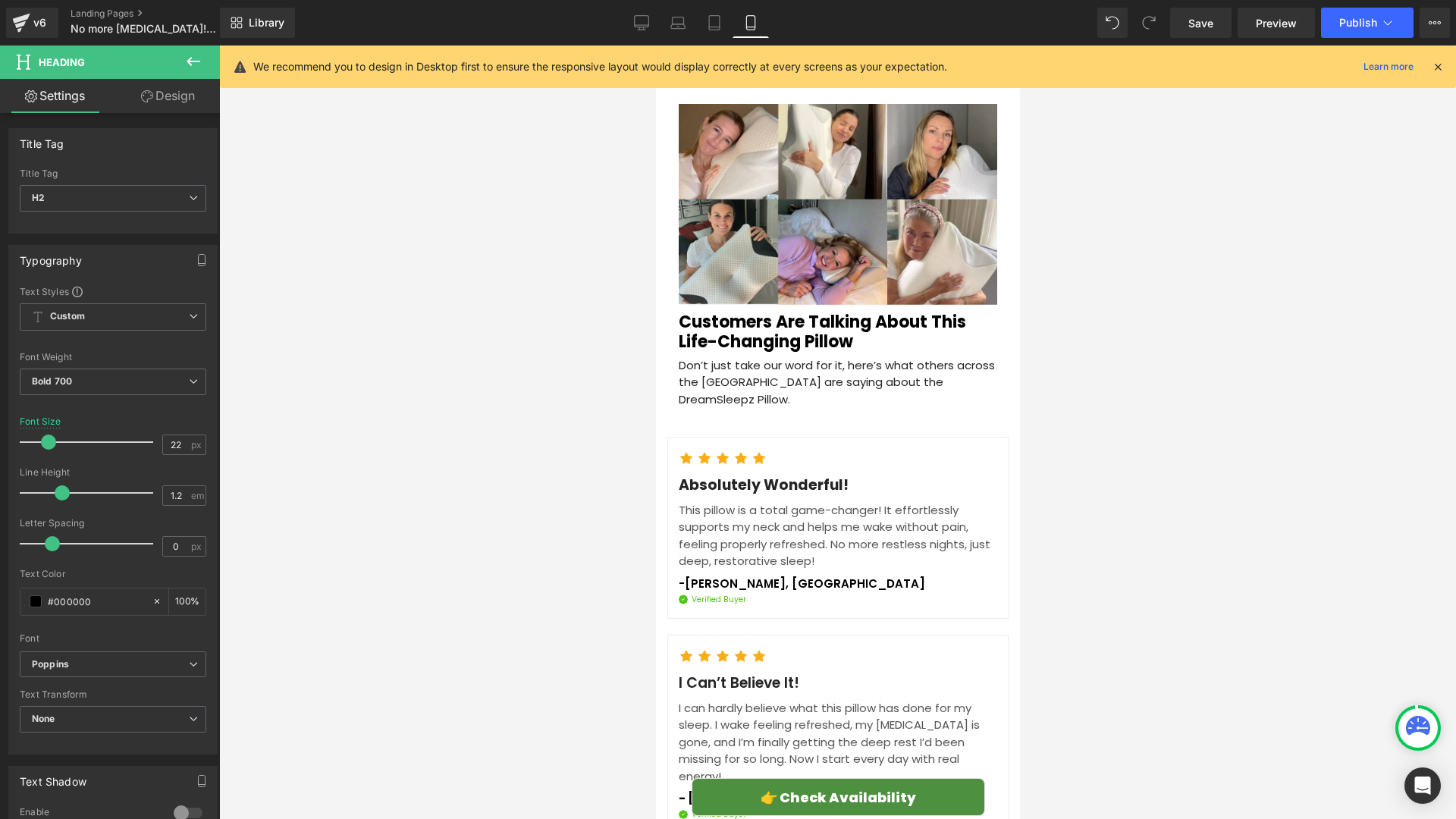
click at [814, 474] on div "Absolutely Wonderful! Text Block" at bounding box center [837, 485] width 318 height 22
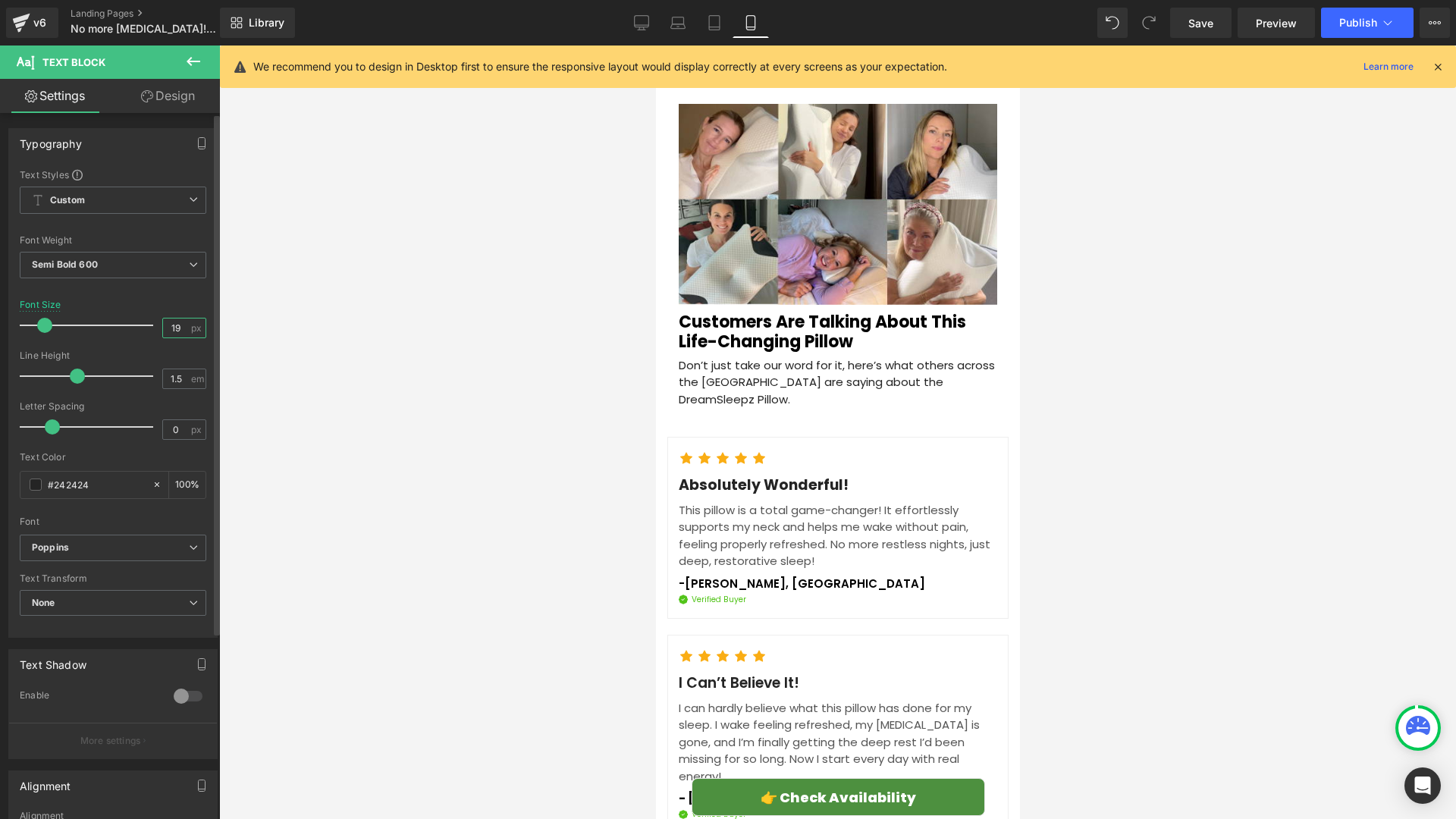
click at [179, 330] on input "19" at bounding box center [176, 327] width 26 height 19
type input "18"
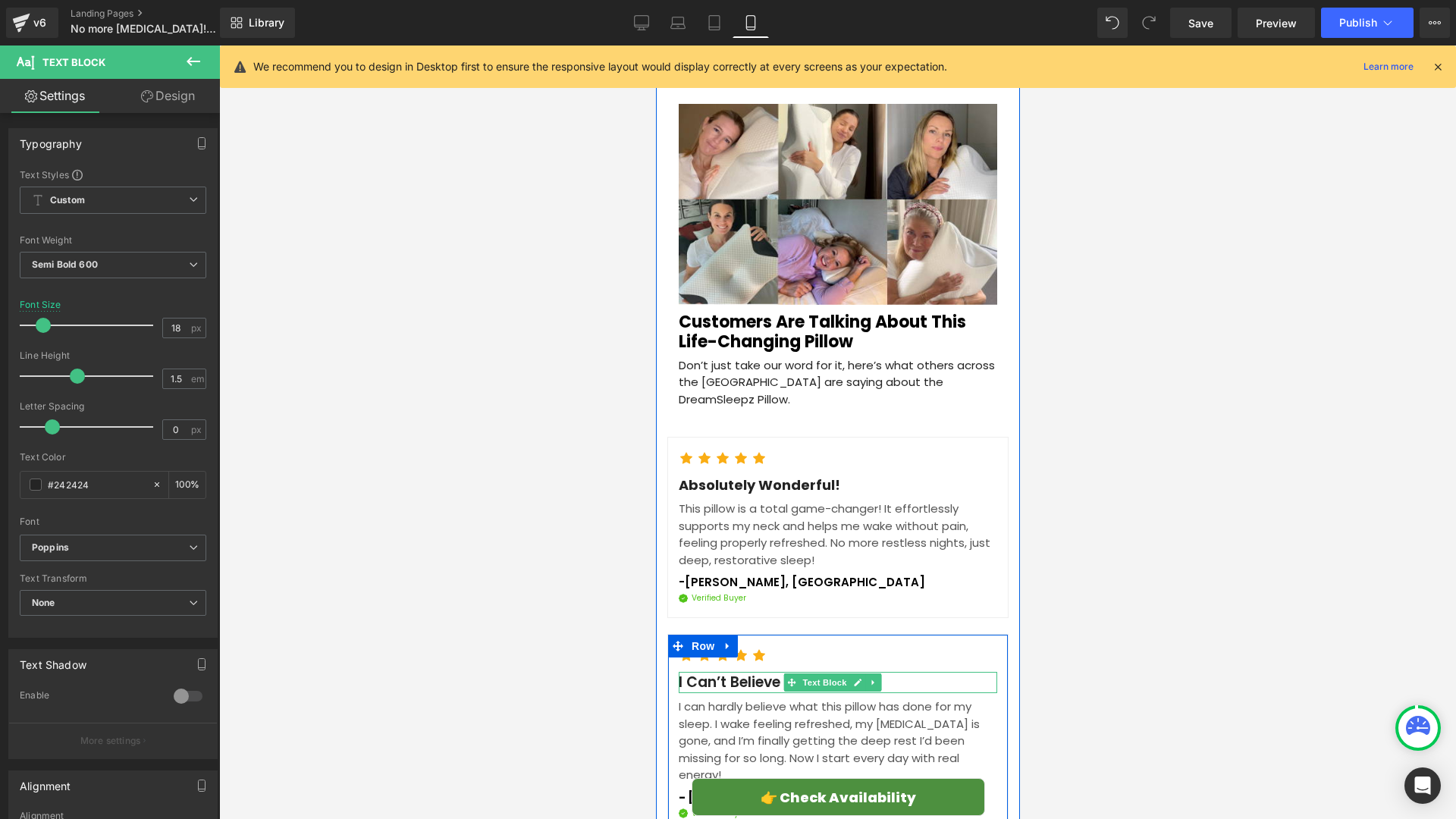
click at [765, 672] on p "I Can’t Believe It!" at bounding box center [837, 682] width 318 height 22
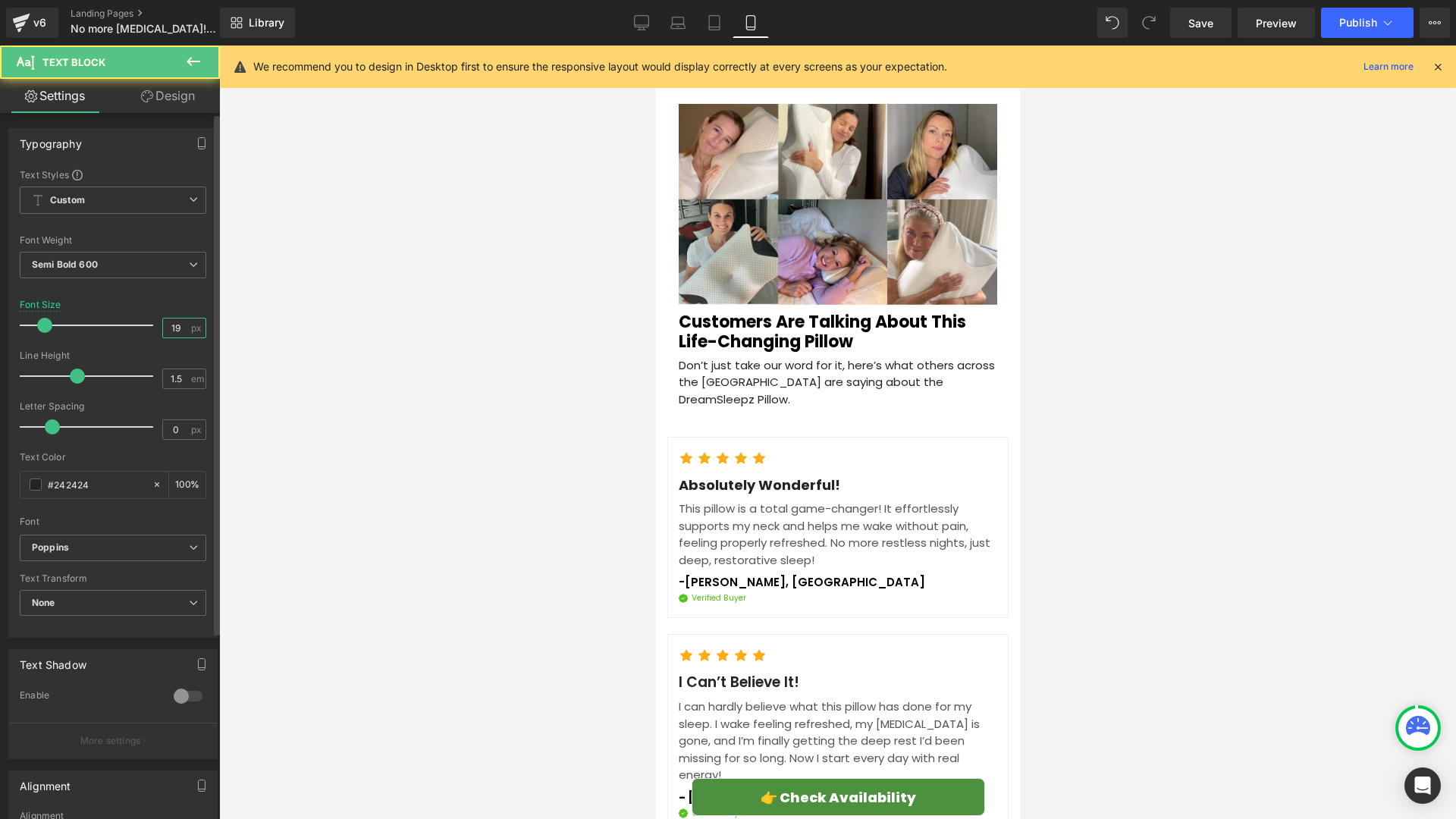
click at [176, 331] on input "19" at bounding box center [176, 327] width 26 height 19
type input "18"
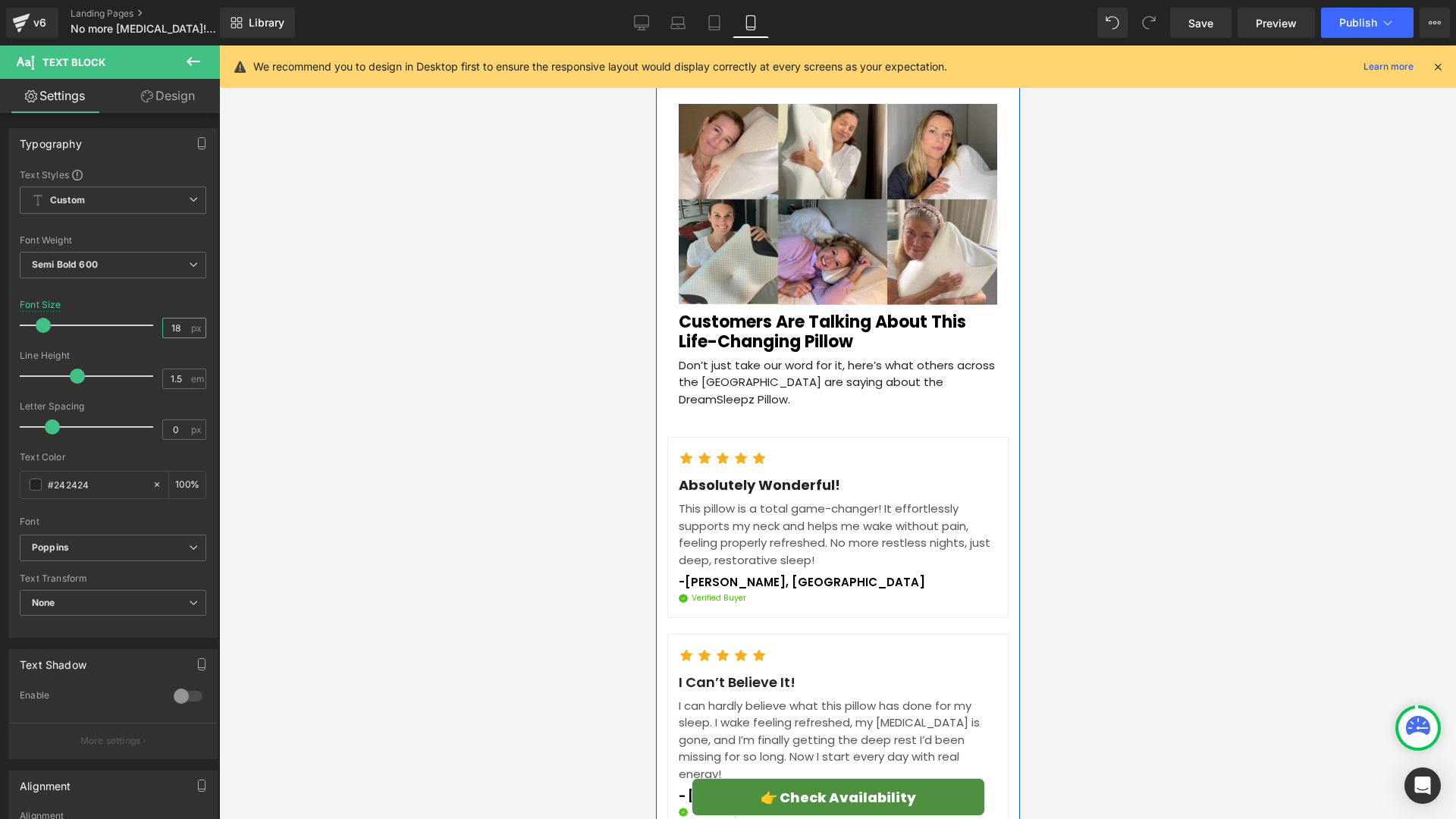
scroll to position [5064, 0]
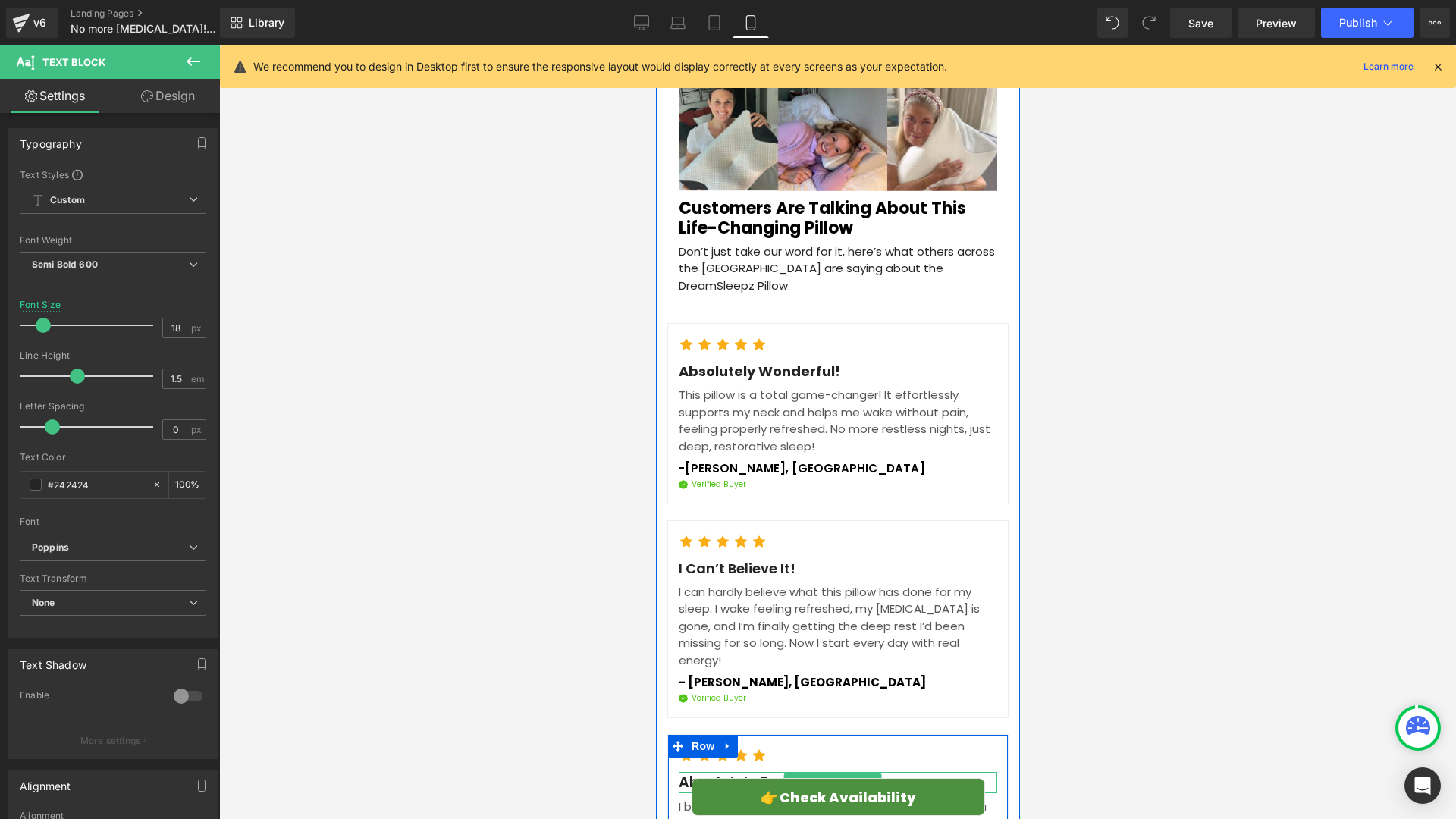
click at [716, 771] on p "Absolutely Essential" at bounding box center [837, 782] width 318 height 22
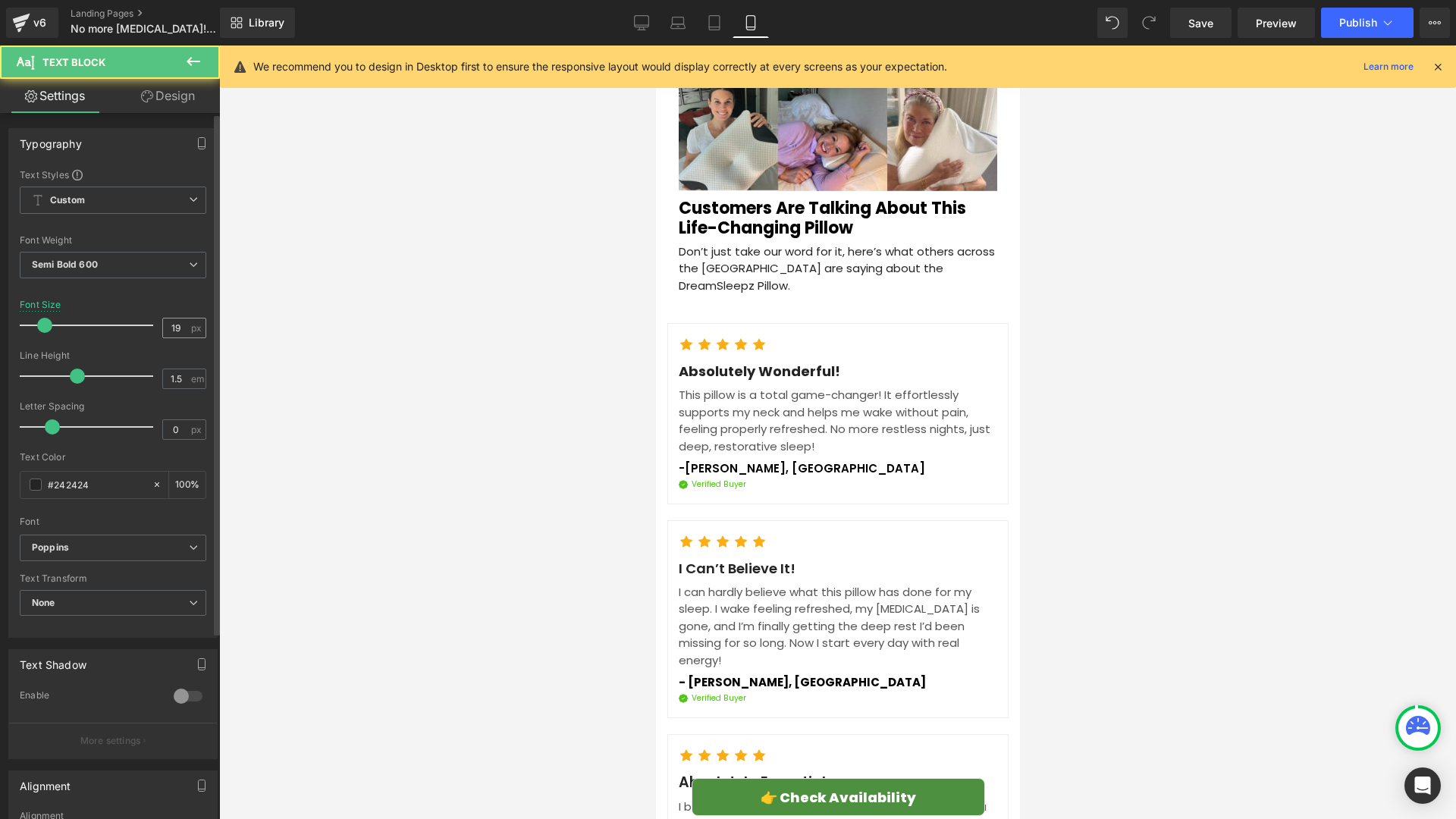
click at [188, 334] on div "19 px" at bounding box center [184, 327] width 44 height 20
click at [191, 332] on span "px" at bounding box center [198, 327] width 13 height 10
click at [172, 327] on input "19" at bounding box center [176, 327] width 26 height 19
type input "18"
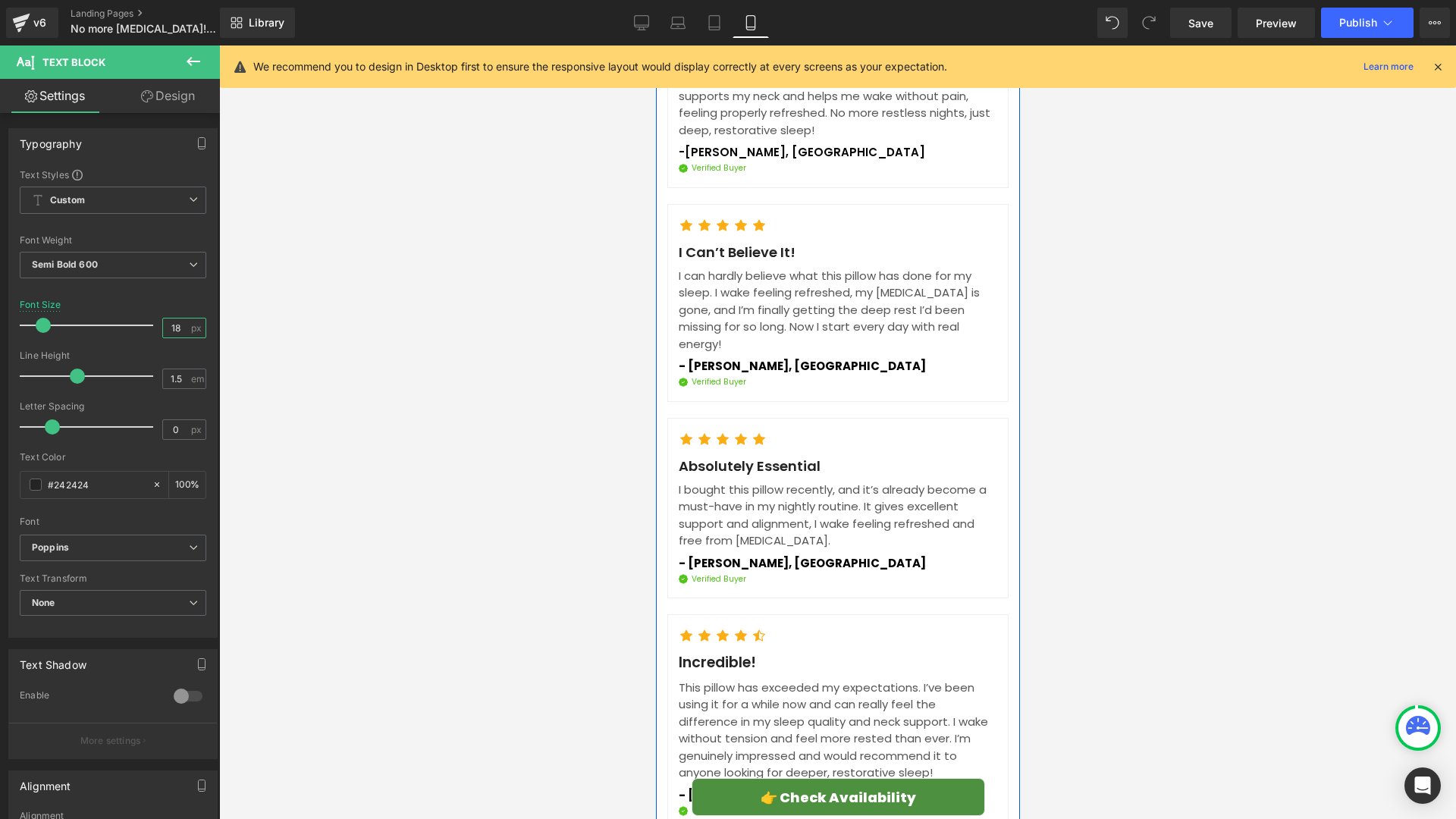
scroll to position [5390, 0]
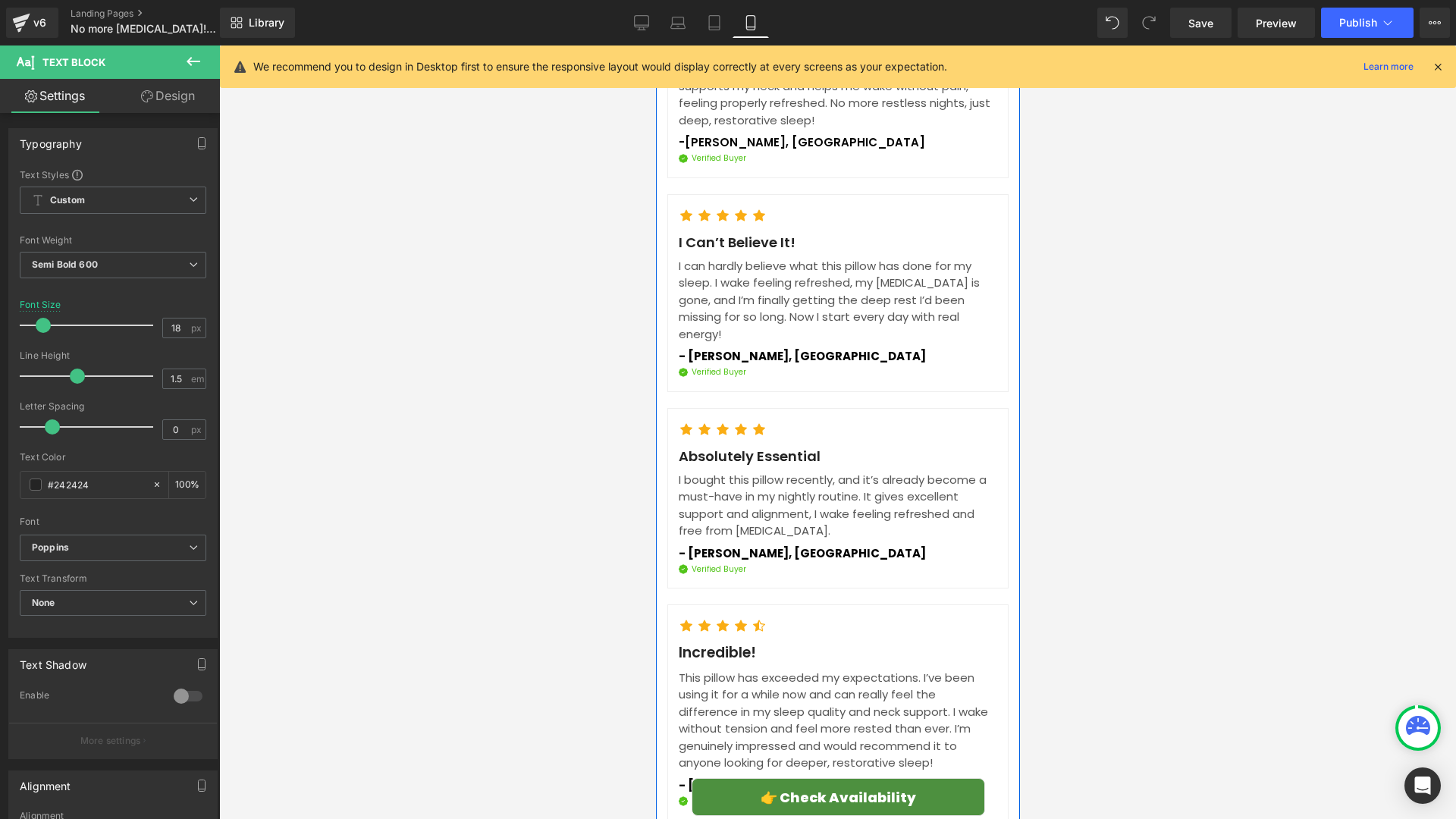
click at [729, 642] on p "Incredible!" at bounding box center [837, 652] width 318 height 22
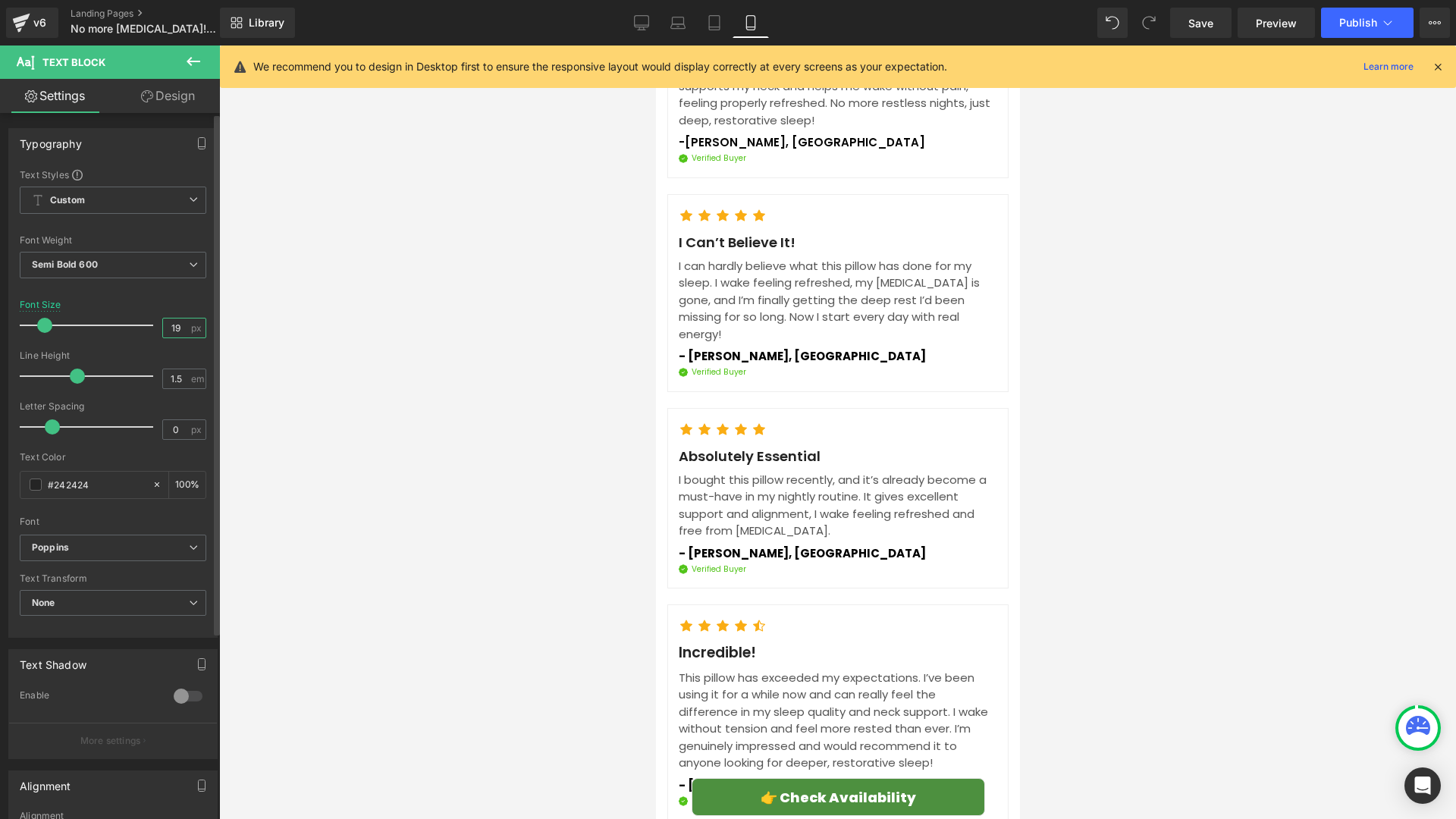
click at [176, 326] on input "19" at bounding box center [176, 327] width 26 height 19
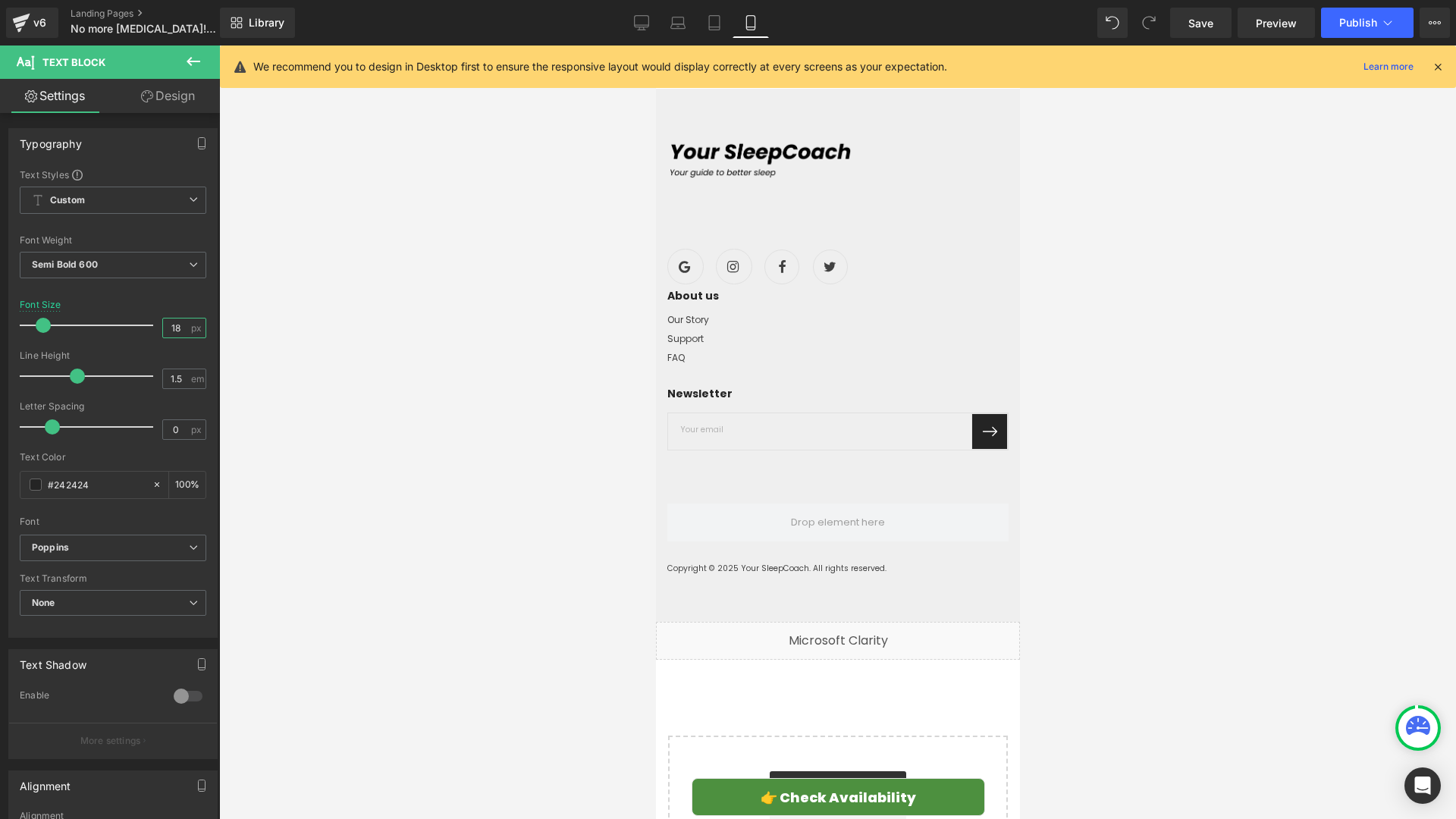
scroll to position [6697, 0]
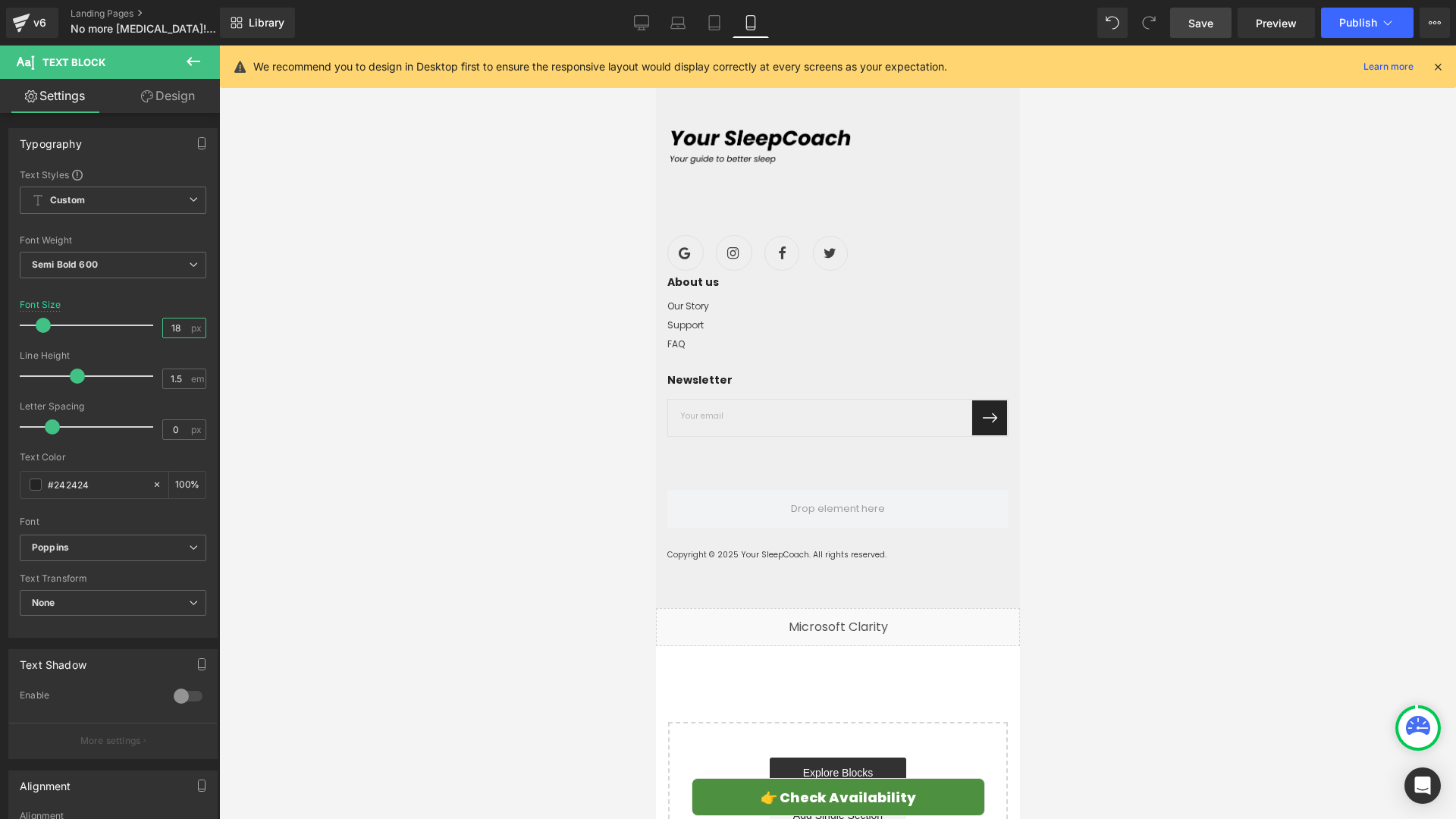
type input "18"
click at [1206, 26] on span "Save" at bounding box center [1201, 23] width 25 height 16
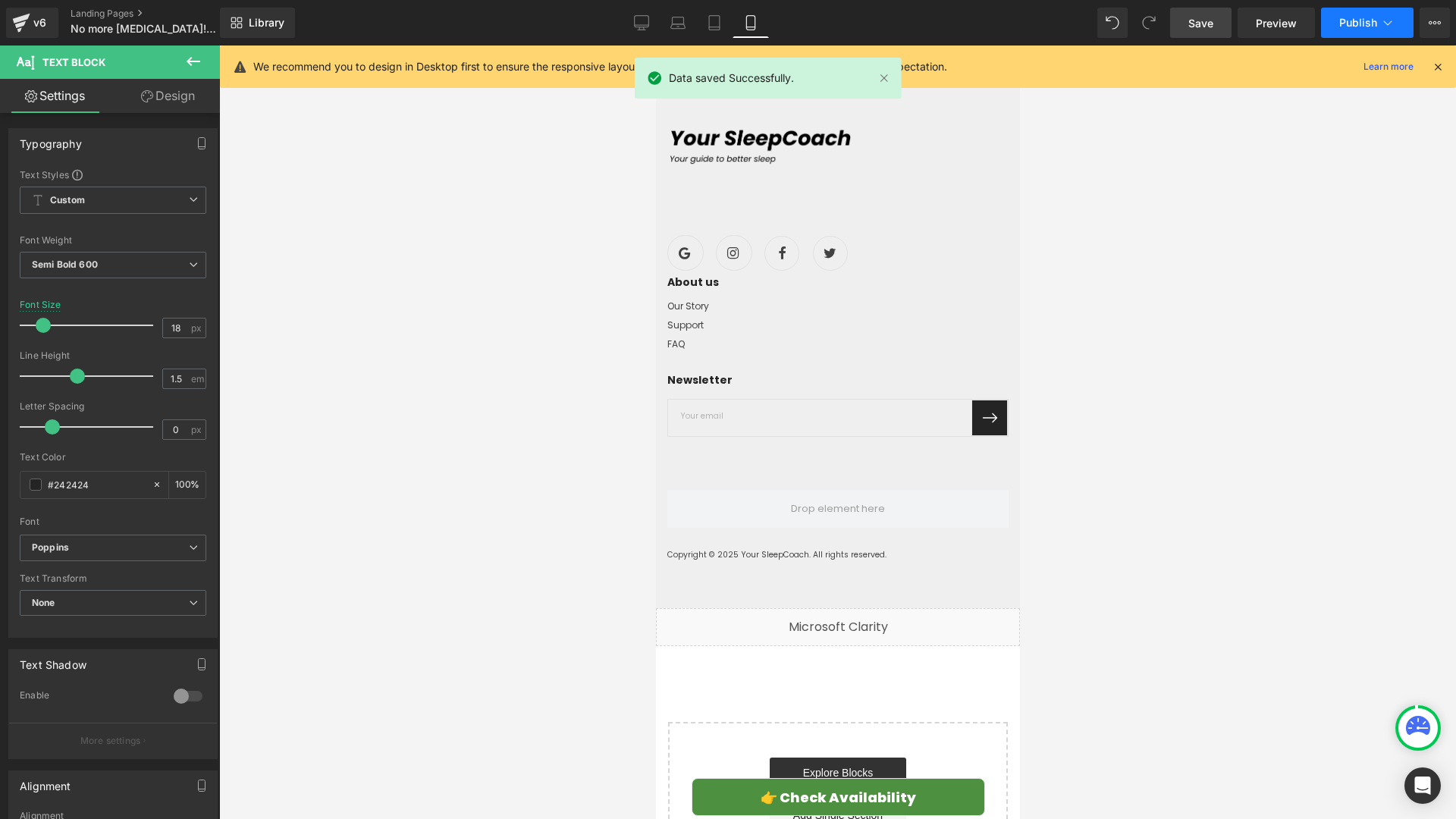
click at [1344, 20] on span "Publish" at bounding box center [1358, 23] width 38 height 12
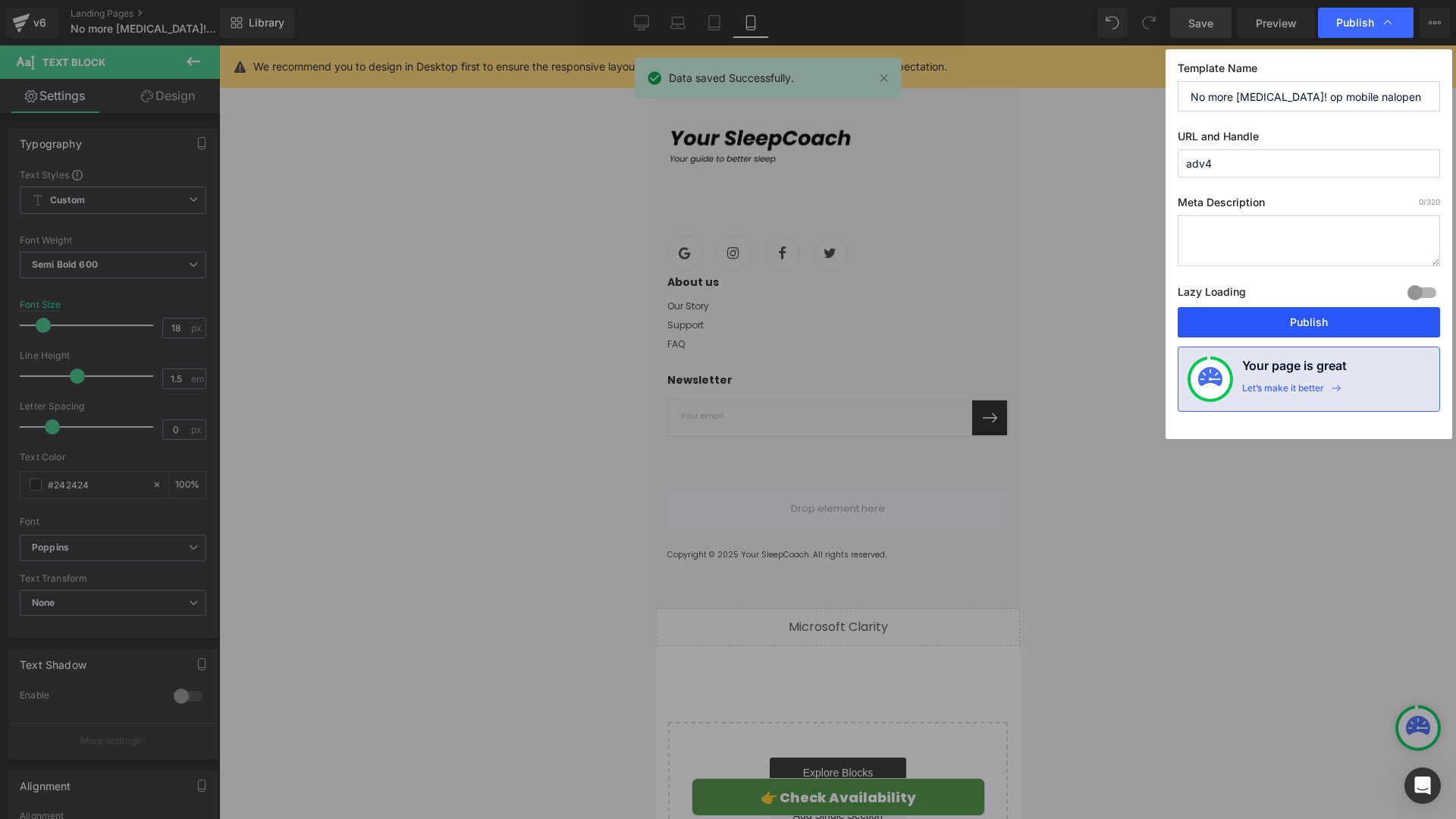
click at [1278, 314] on button "Publish" at bounding box center [1309, 322] width 263 height 30
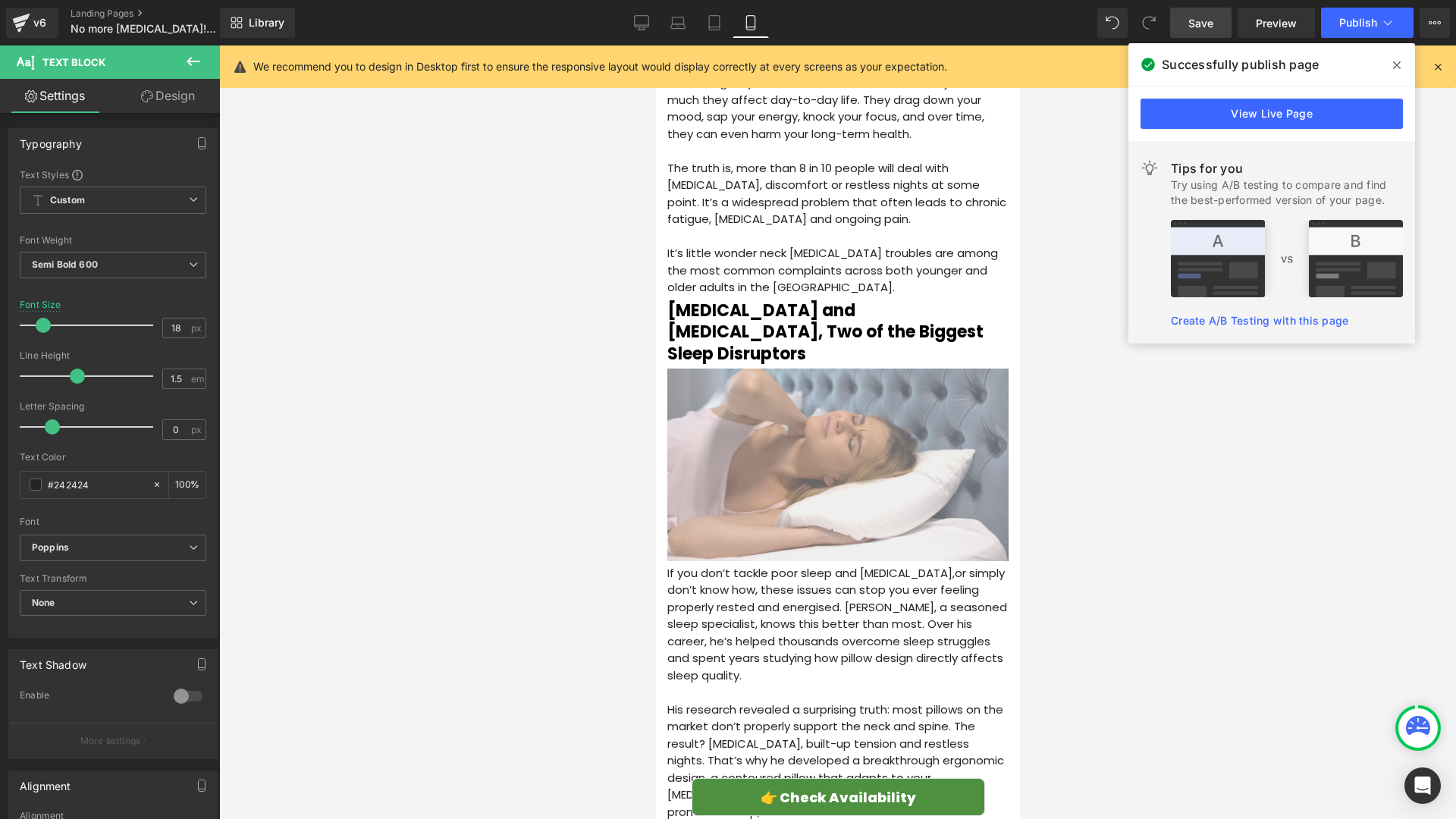
scroll to position [426, 0]
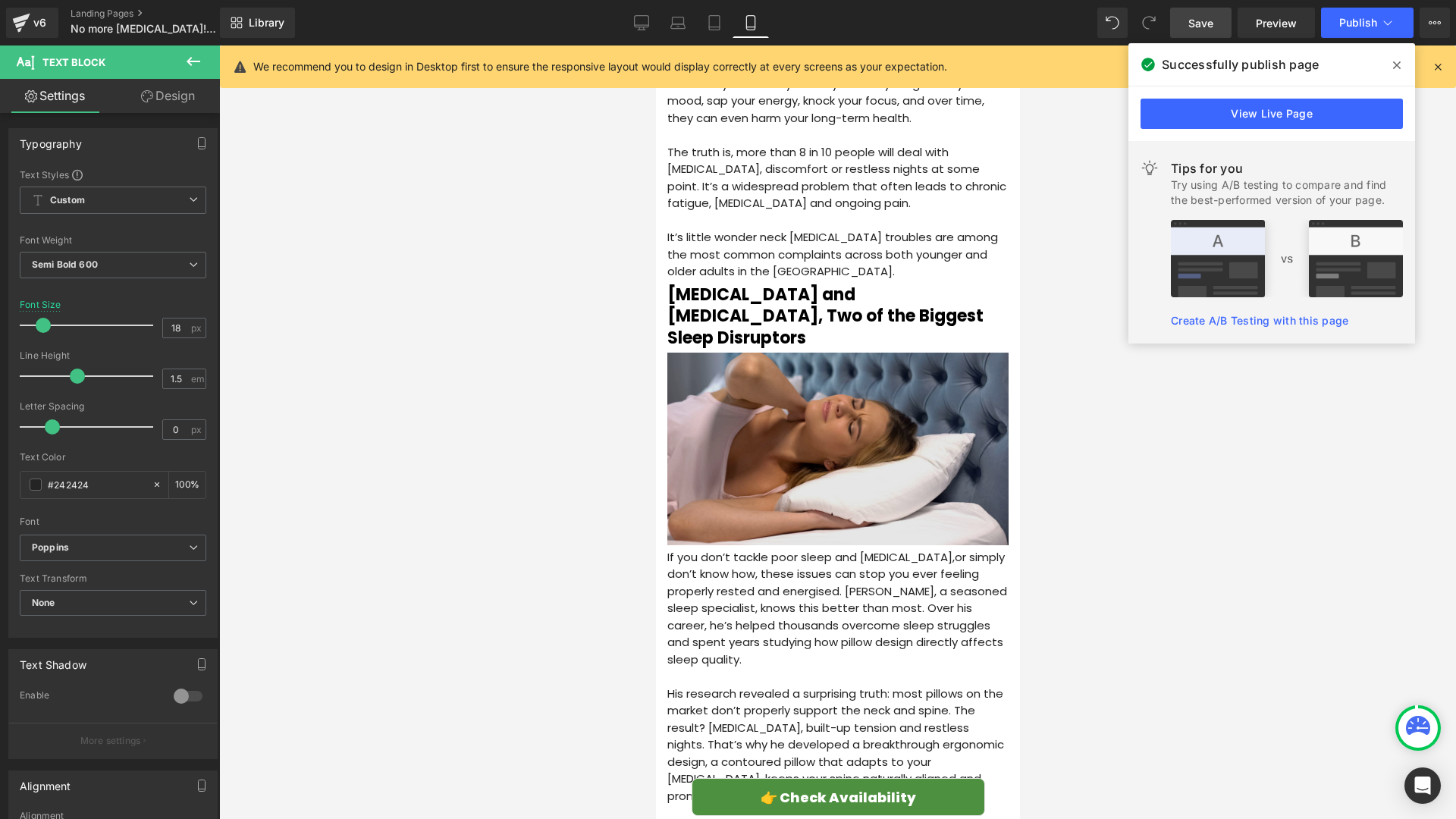
click at [810, 369] on img at bounding box center [837, 450] width 341 height 196
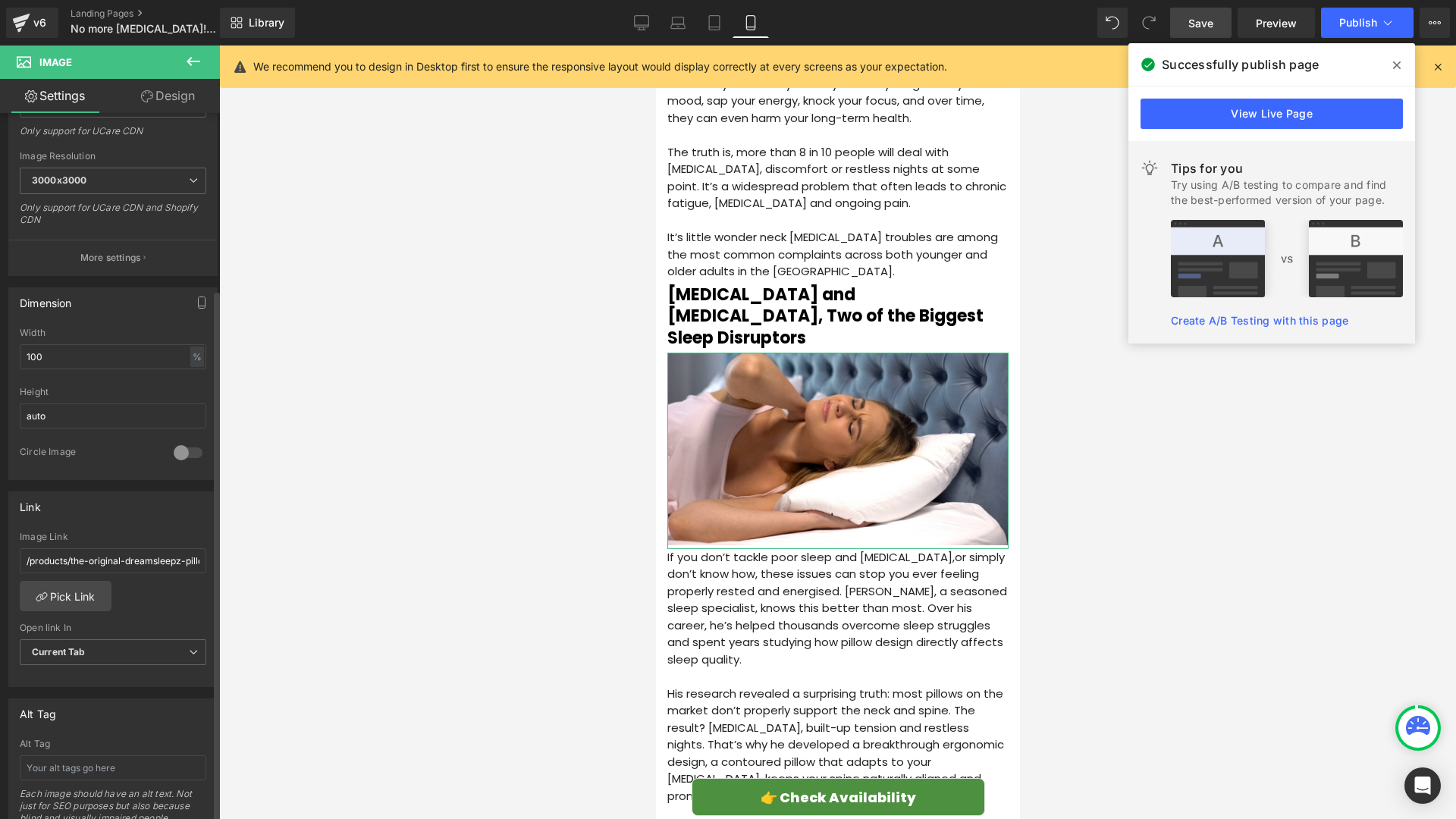
scroll to position [360, 0]
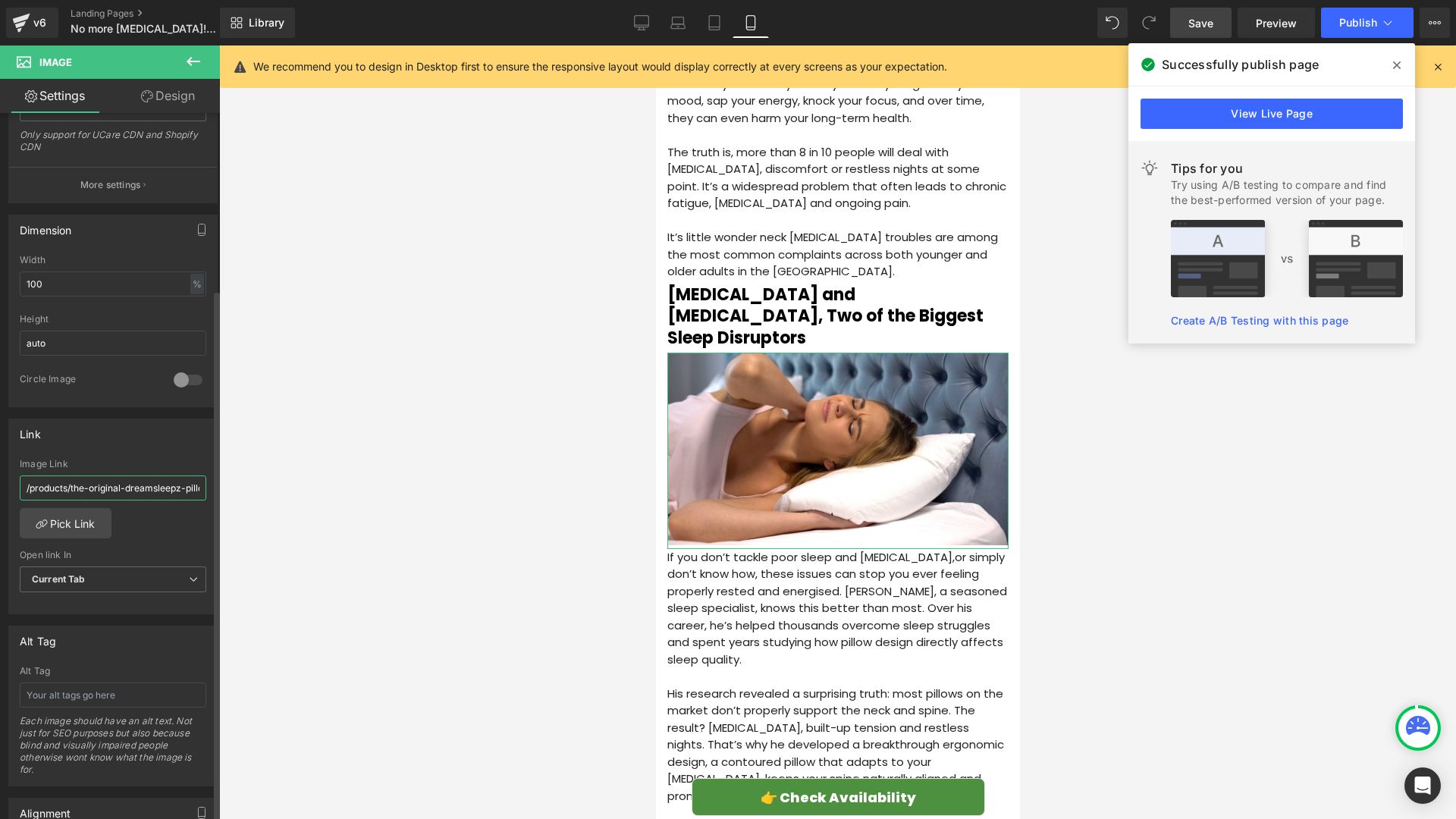
click at [127, 495] on input "/products/the-original-dreamsleepz-pillow-finally-wake-up-pain-free-and-refresh…" at bounding box center [113, 488] width 187 height 25
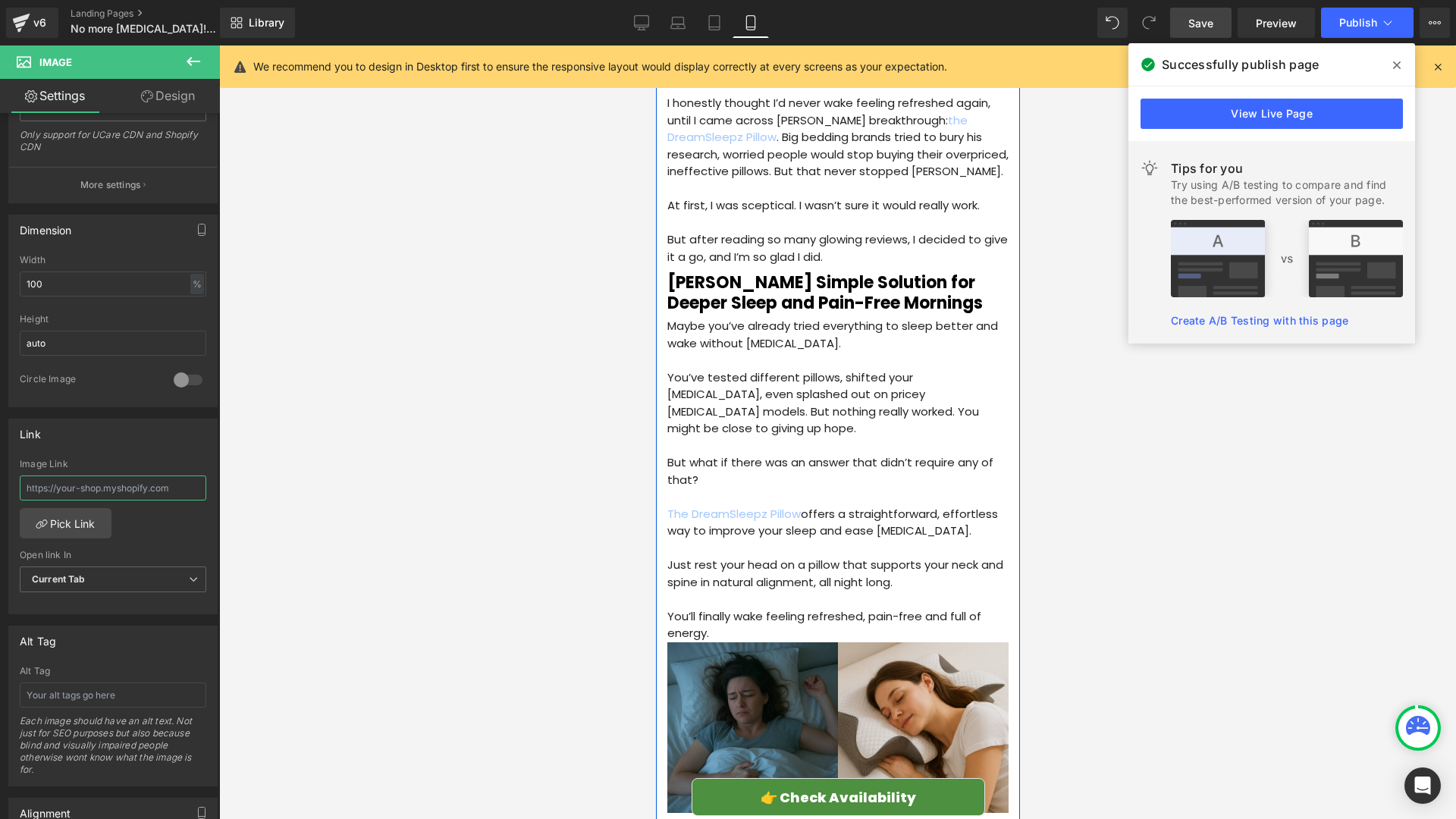
scroll to position [1399, 0]
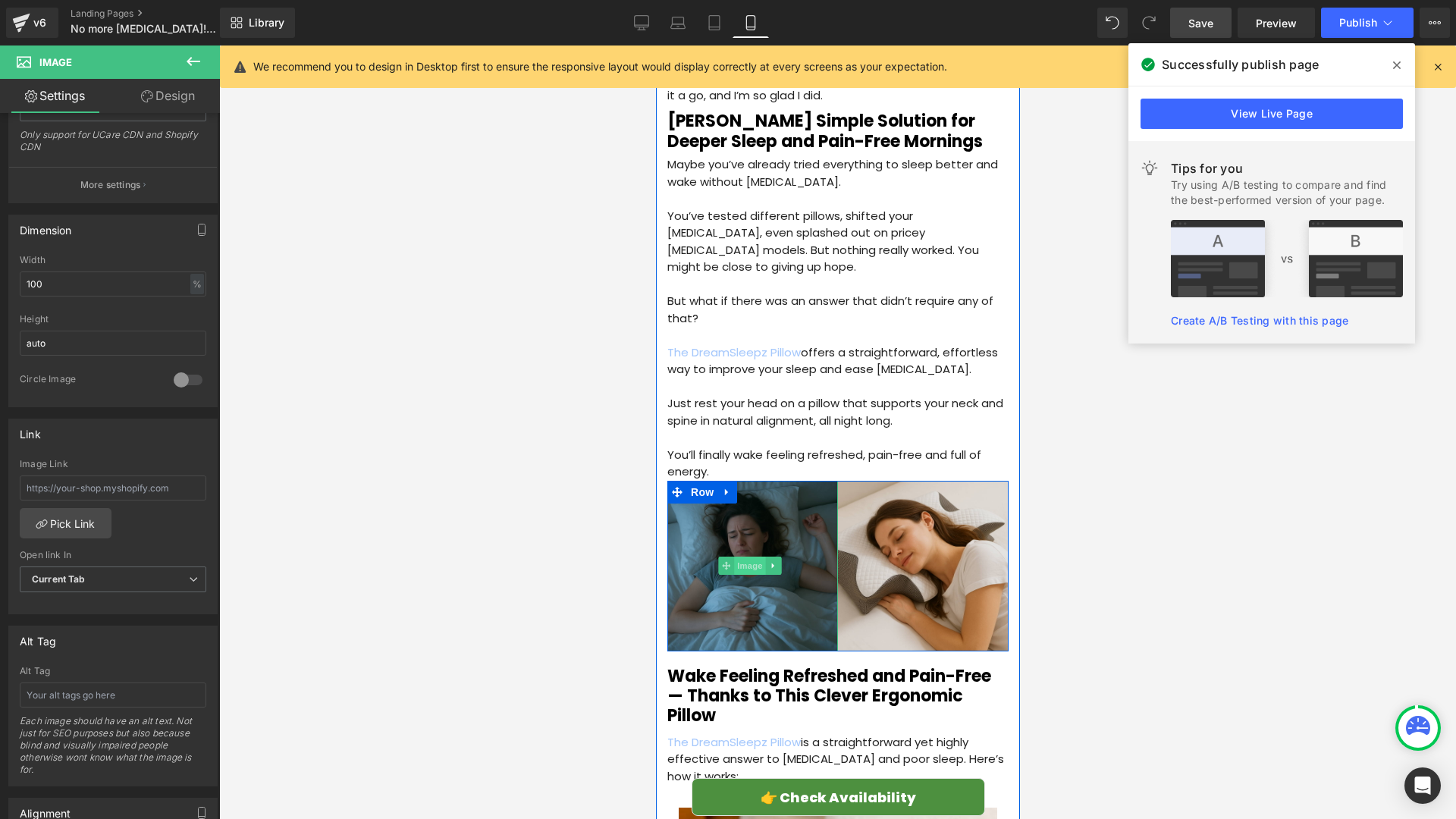
click at [739, 556] on span "Image" at bounding box center [750, 565] width 32 height 19
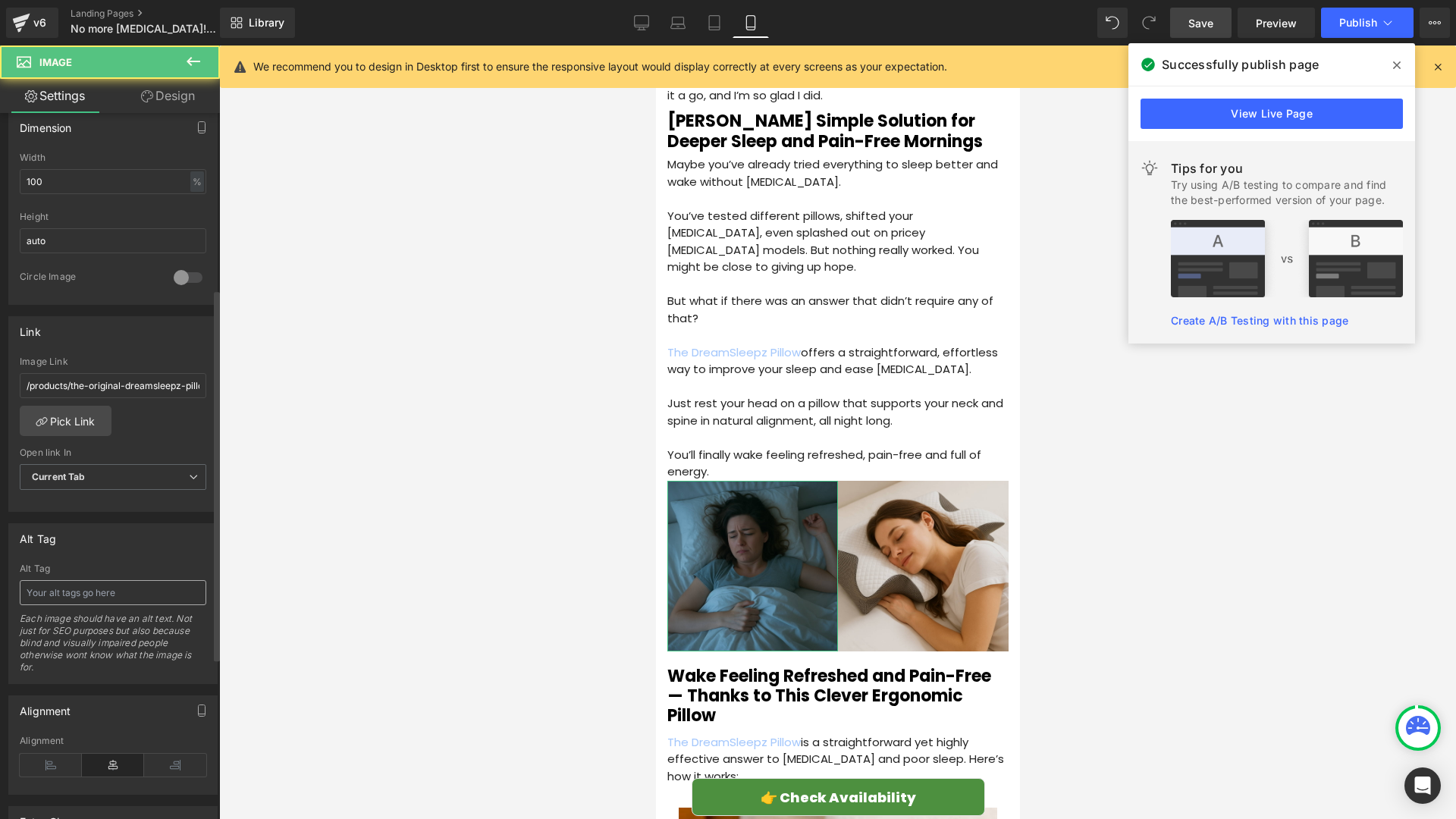
scroll to position [591, 0]
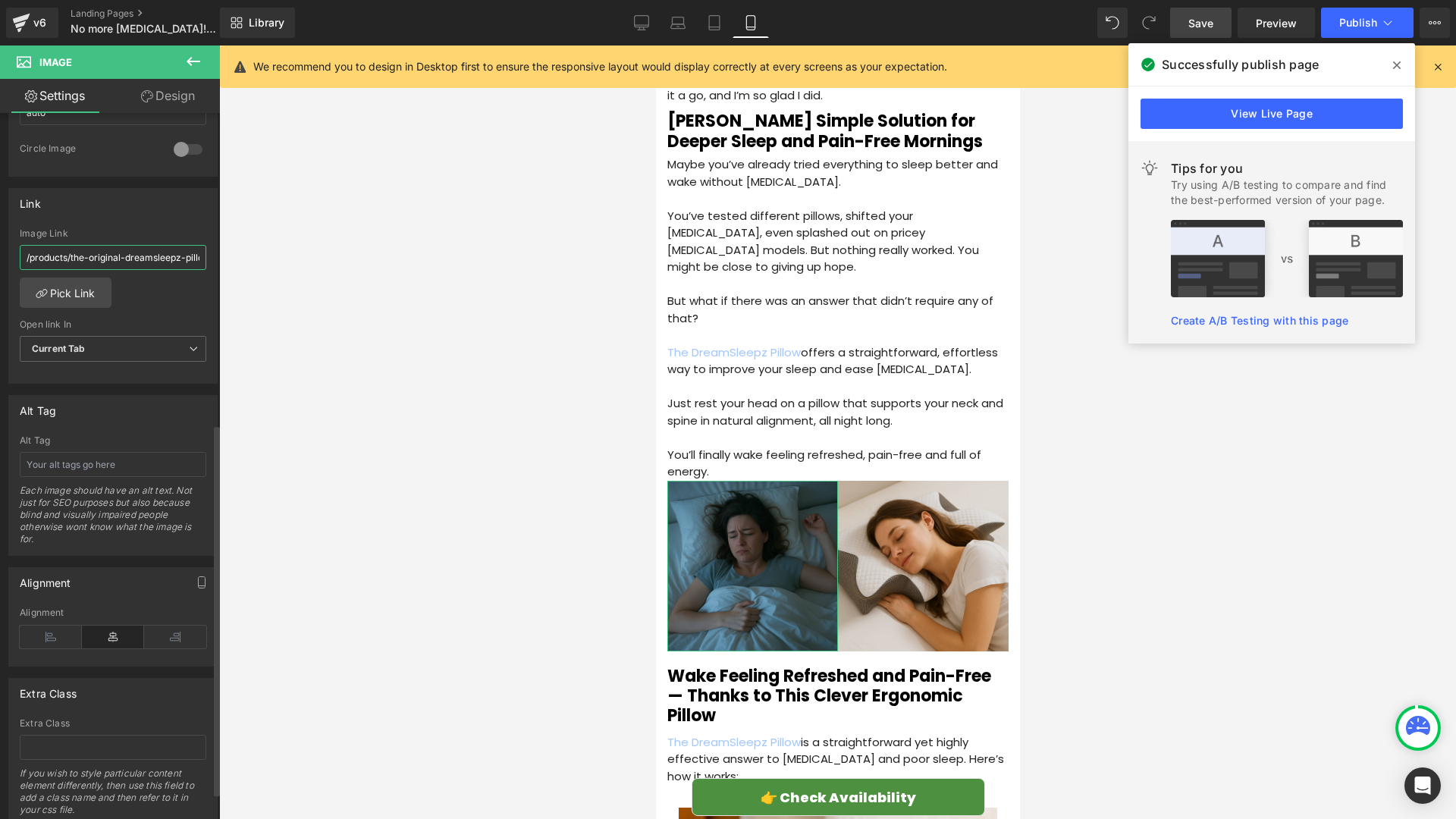
click at [108, 260] on input "/products/the-original-dreamsleepz-pillow-finally-wake-up-pain-free-and-refresh…" at bounding box center [113, 257] width 187 height 25
click at [912, 556] on span "Image" at bounding box center [920, 565] width 32 height 19
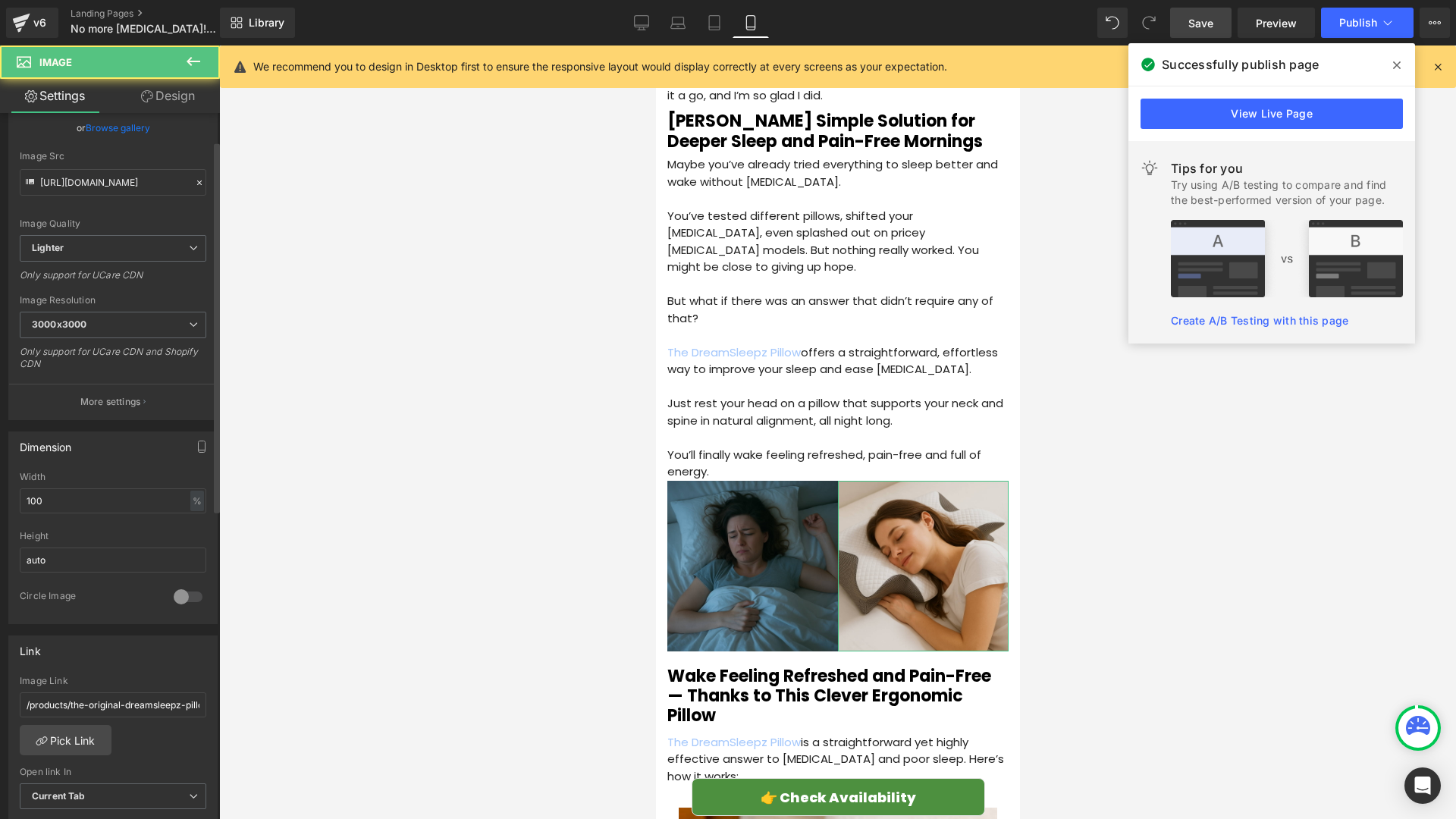
scroll to position [249, 0]
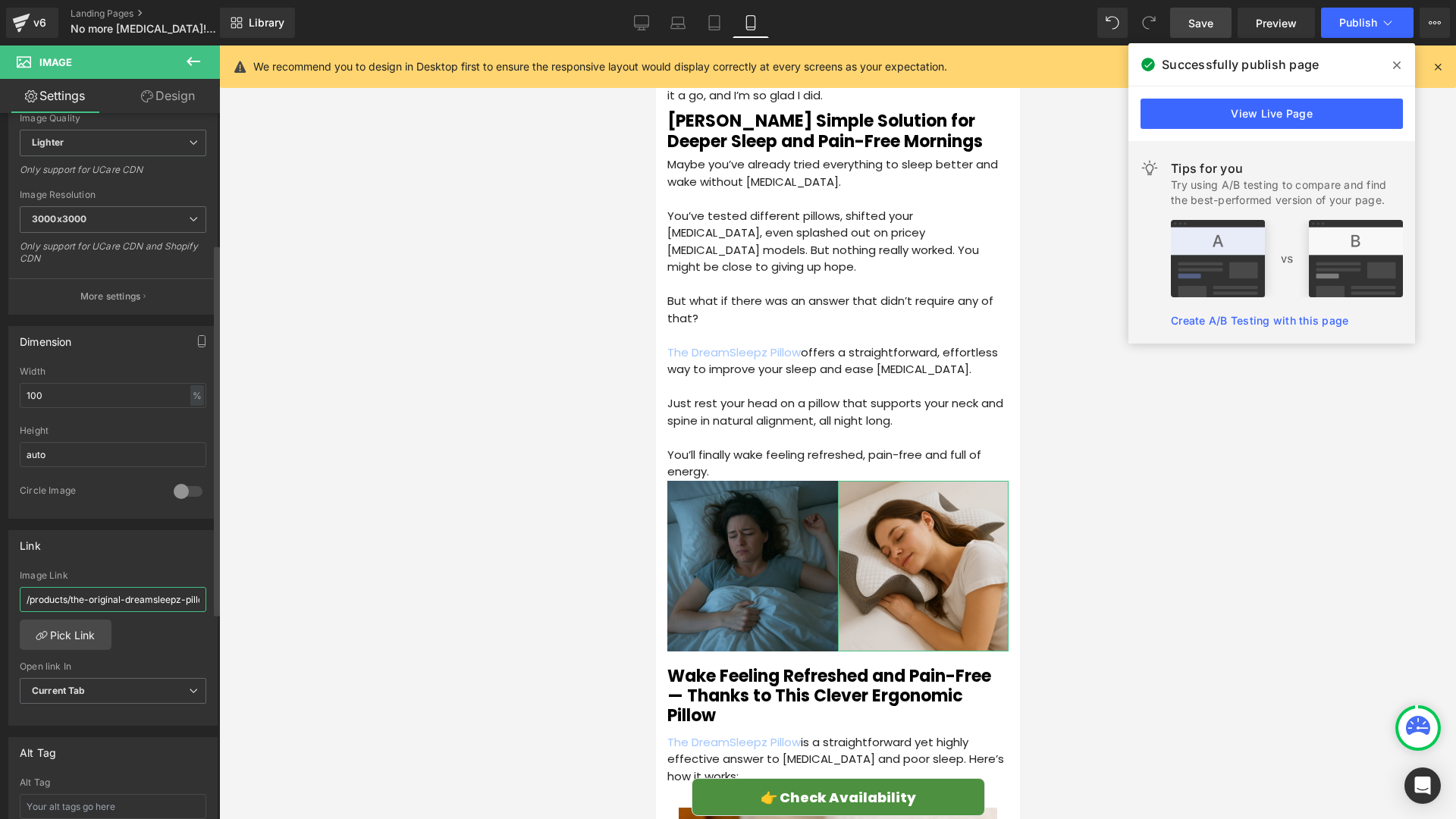
click at [90, 609] on input "/products/the-original-dreamsleepz-pillow-finally-wake-up-pain-free-and-refresh…" at bounding box center [113, 599] width 187 height 25
click at [398, 498] on div at bounding box center [838, 432] width 1237 height 773
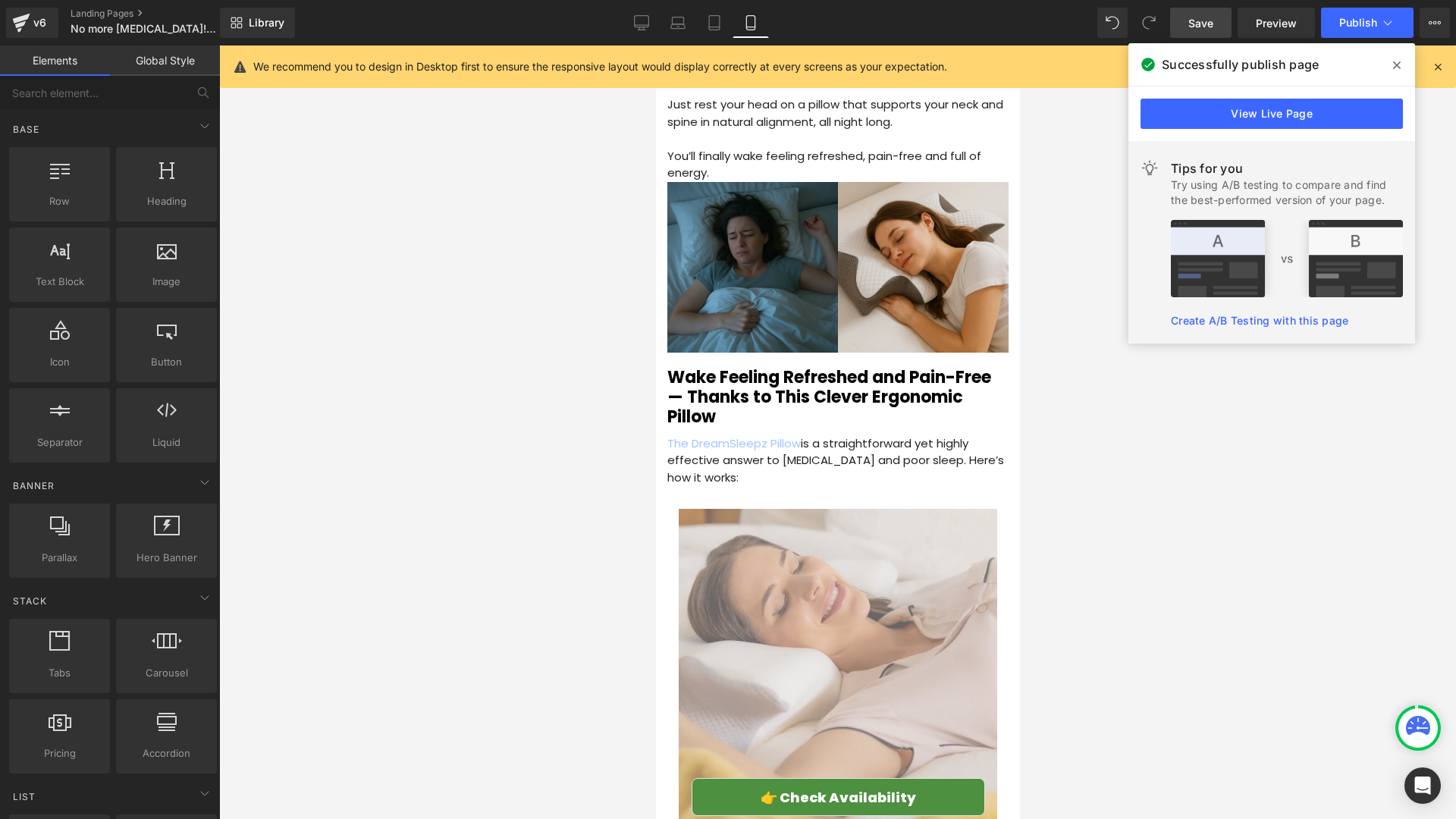
scroll to position [1757, 0]
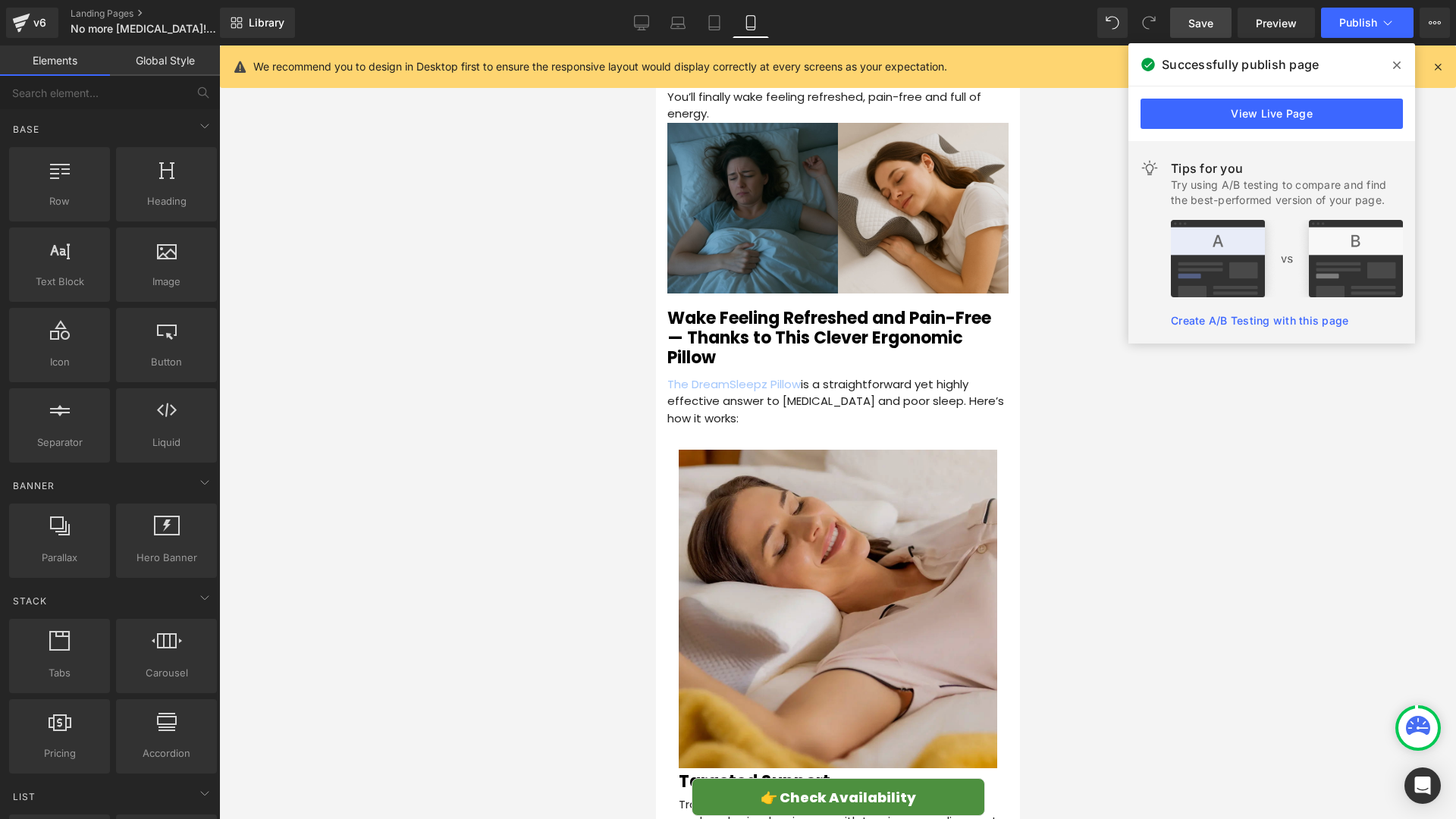
click at [862, 532] on img at bounding box center [837, 608] width 318 height 318
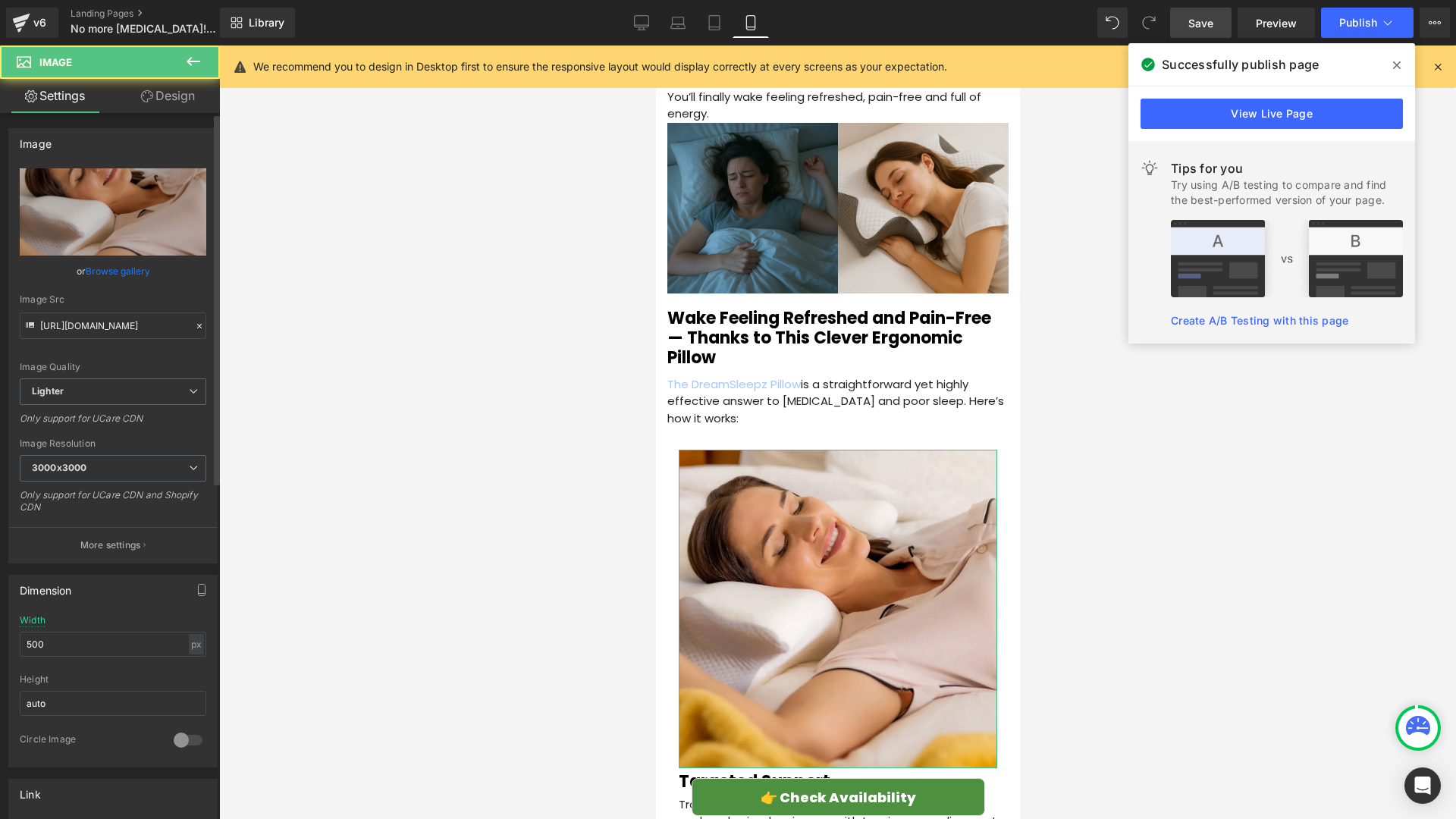
scroll to position [409, 0]
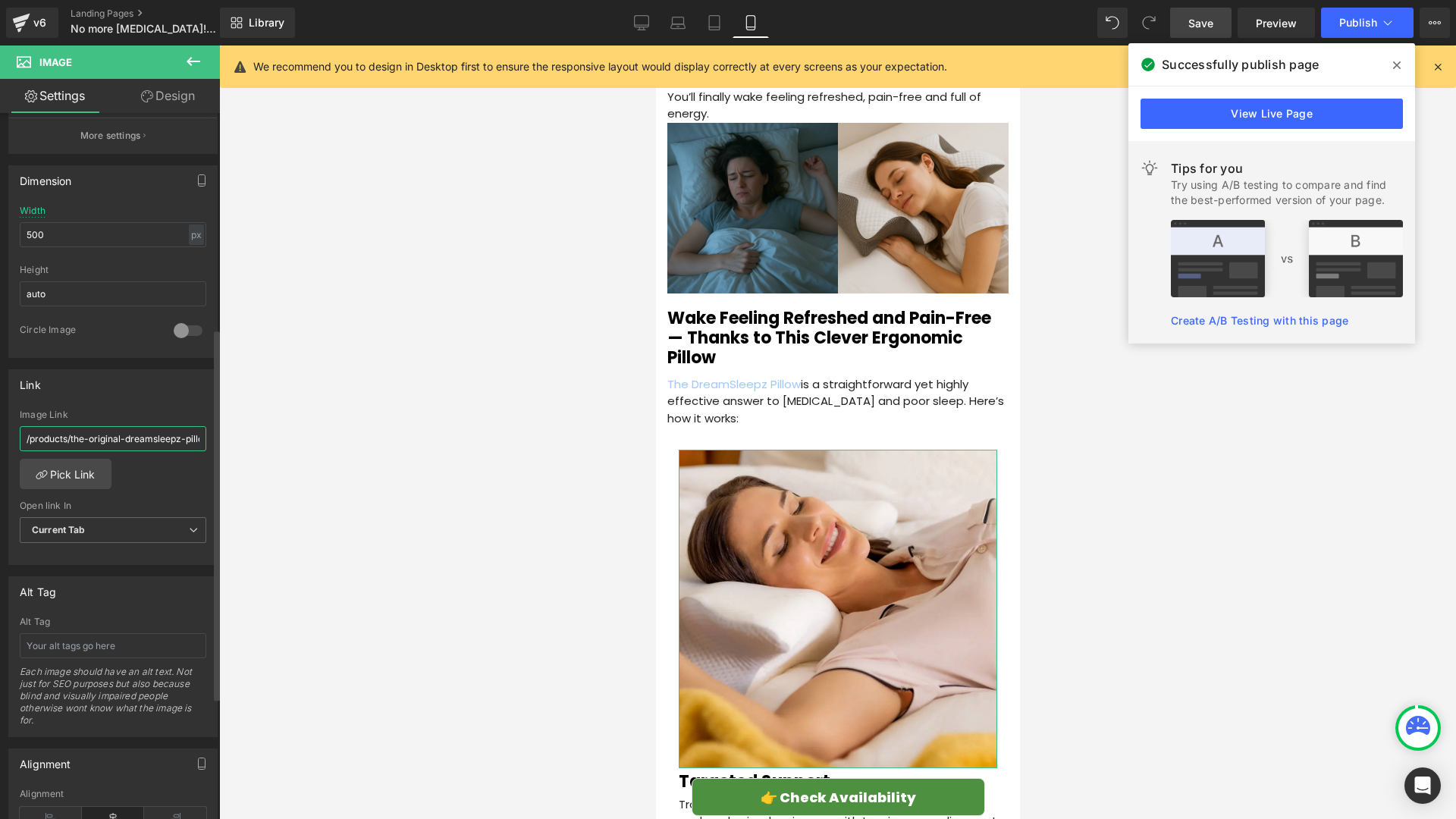
click at [94, 436] on input "/products/the-original-dreamsleepz-pillow-finally-wake-up-pain-free-and-refresh…" at bounding box center [113, 438] width 187 height 25
click at [490, 398] on div at bounding box center [838, 432] width 1237 height 773
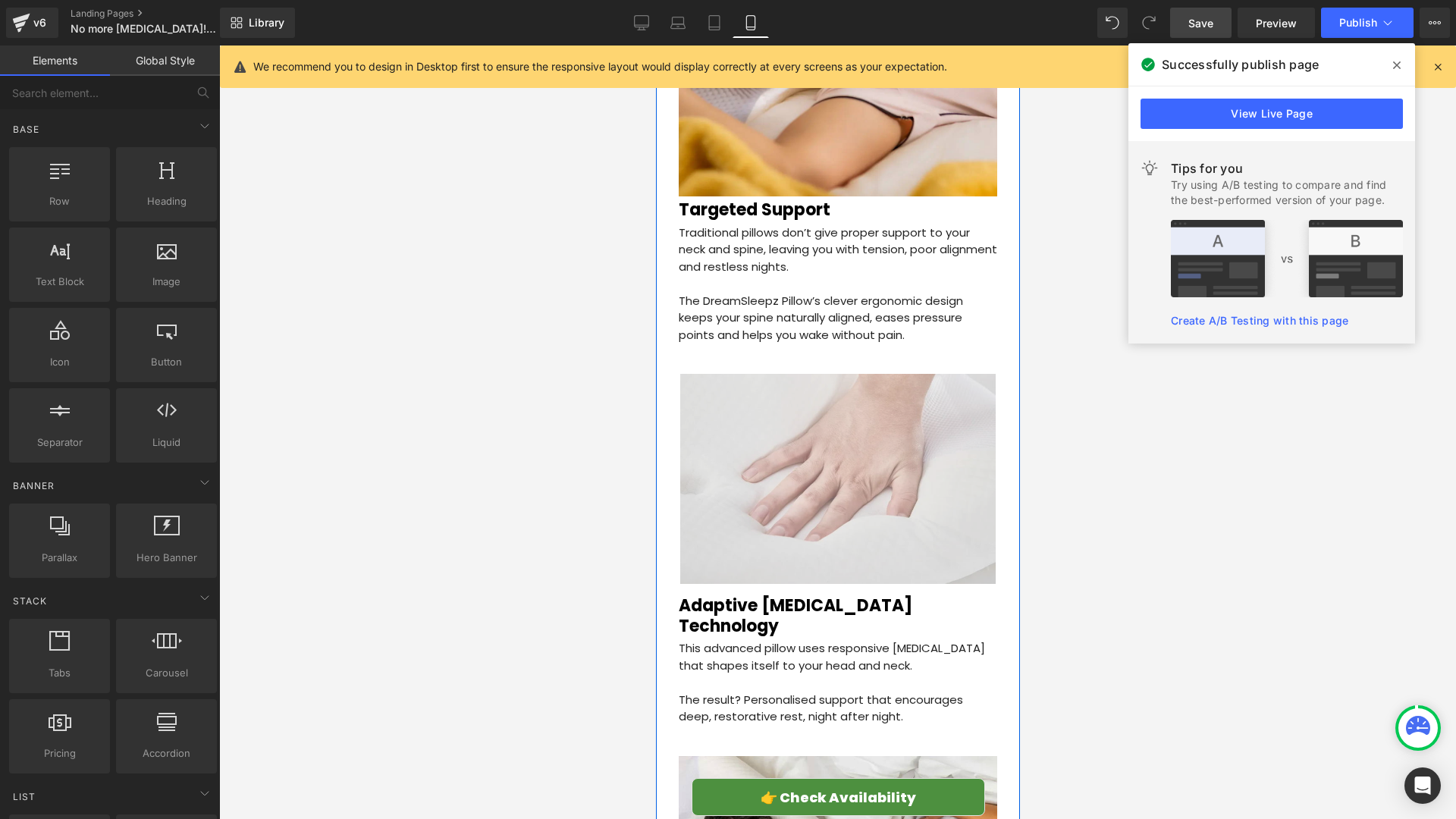
scroll to position [2330, 0]
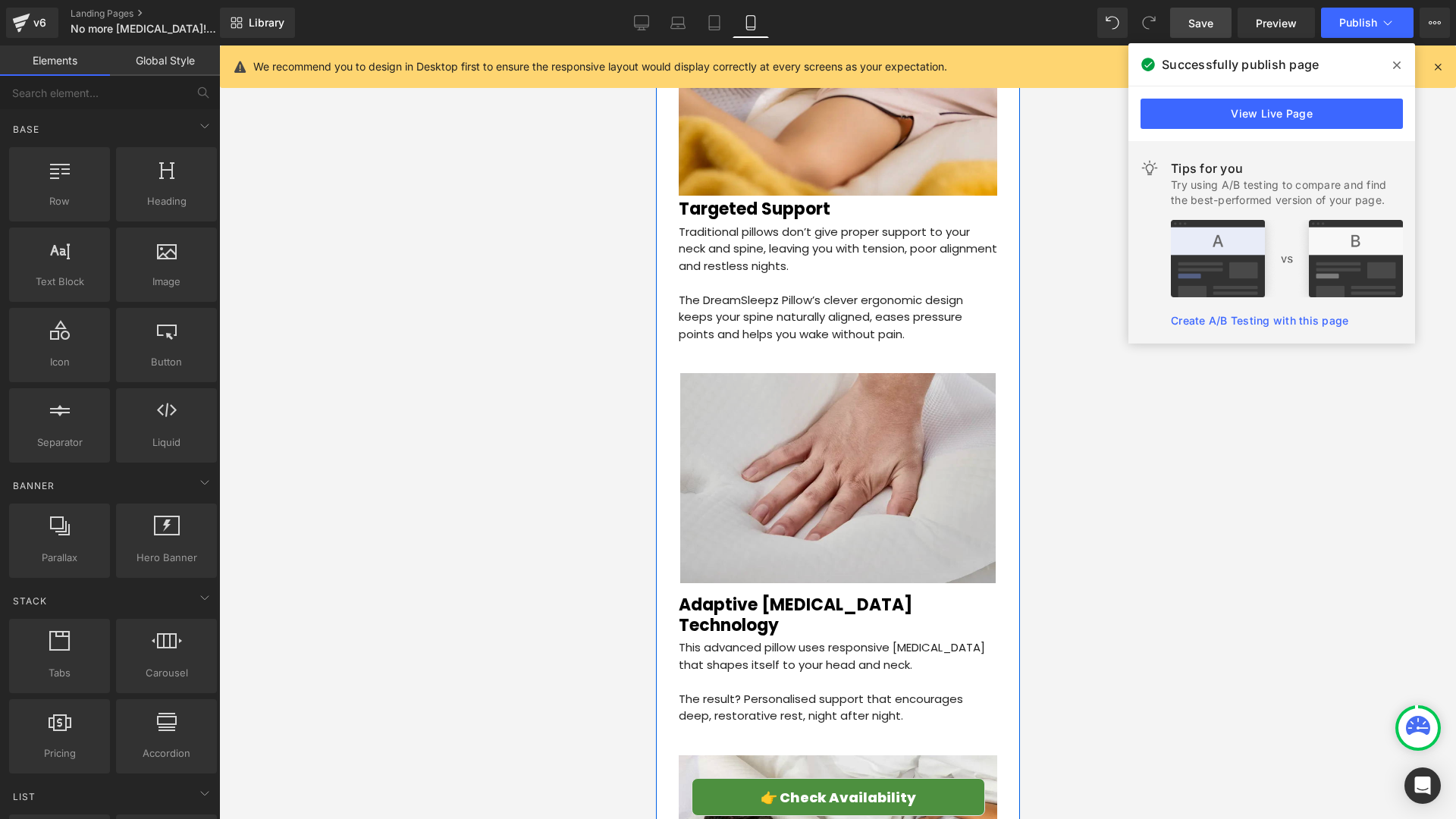
click at [878, 436] on img at bounding box center [838, 482] width 316 height 219
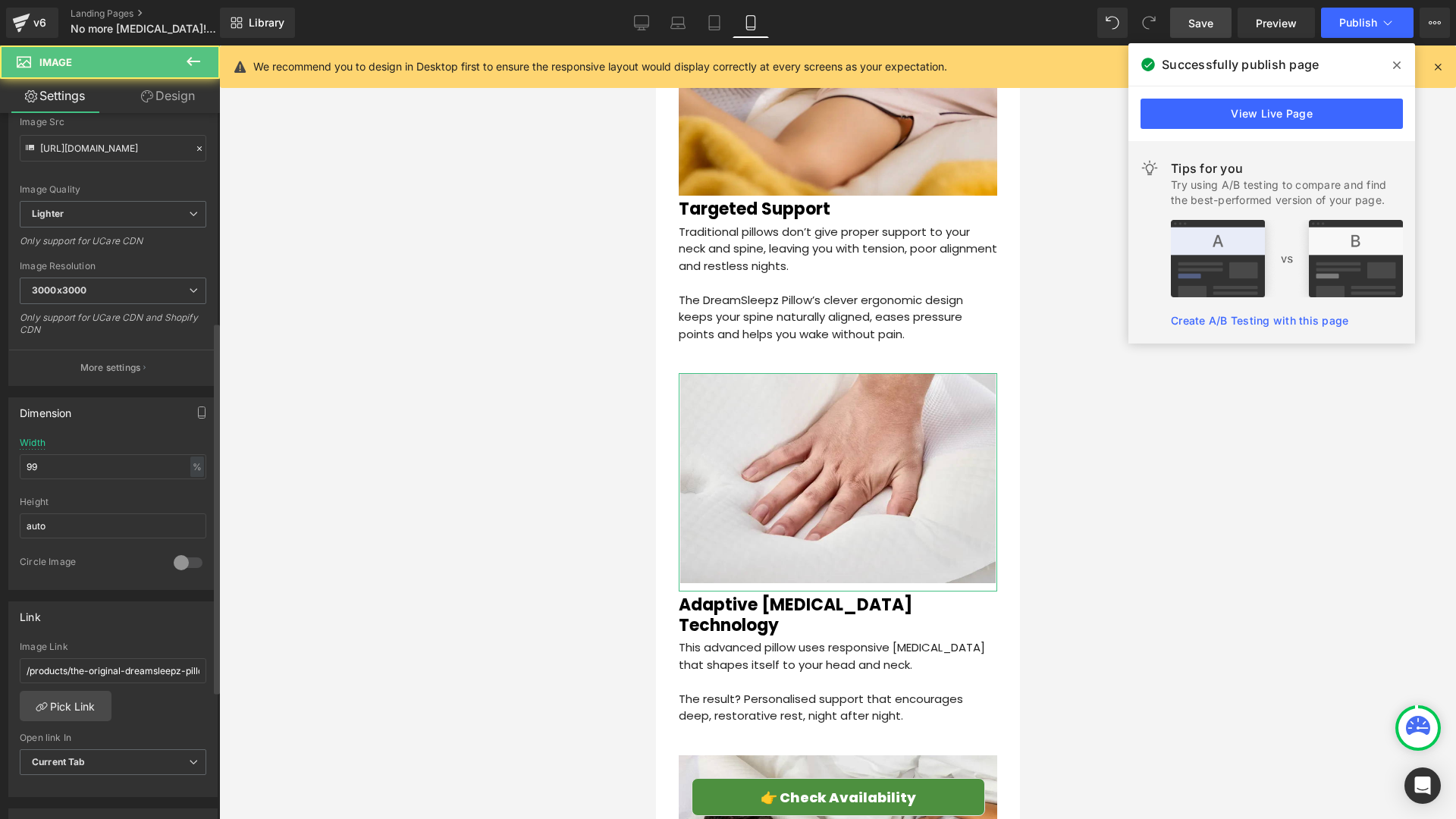
scroll to position [397, 0]
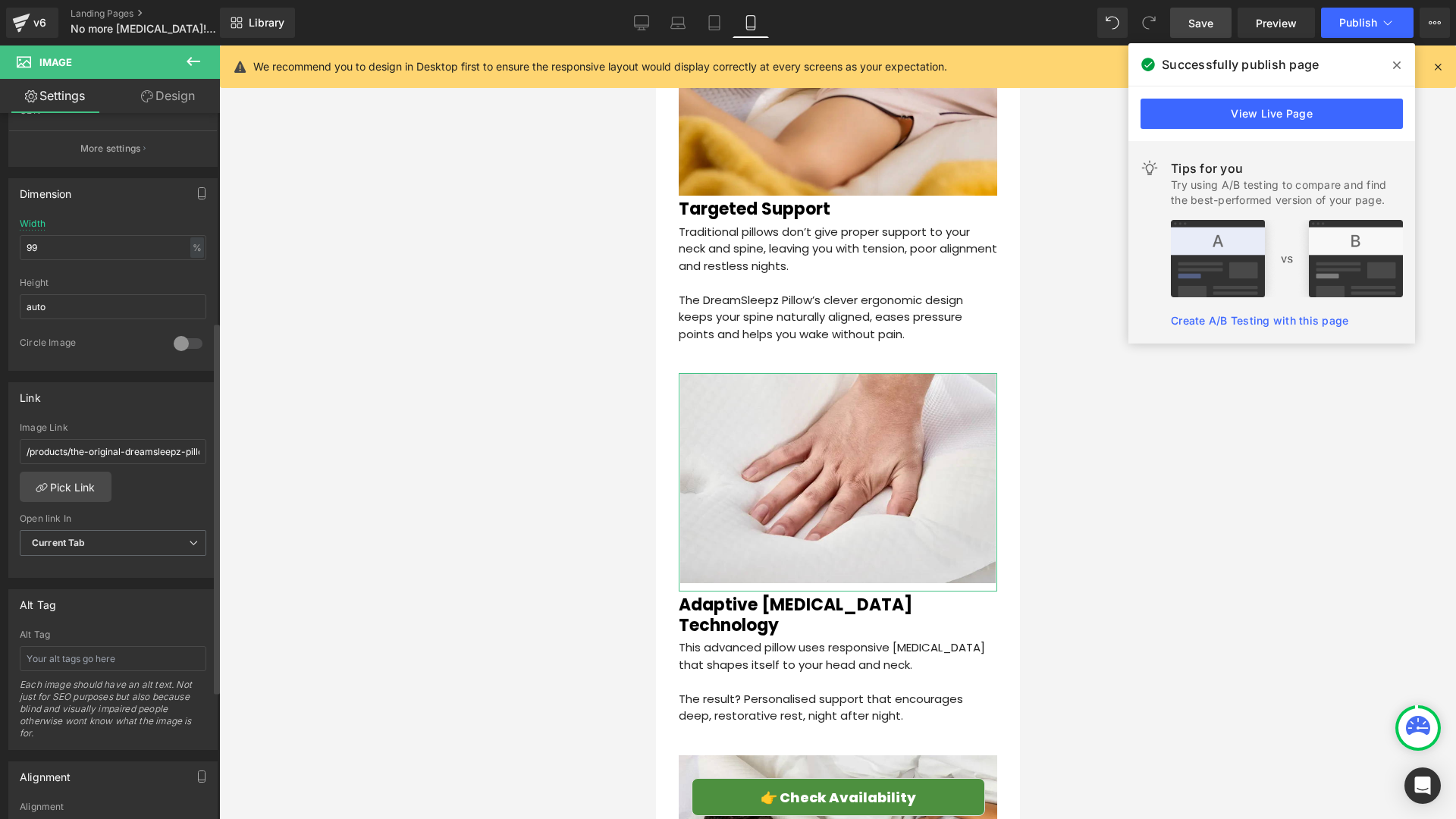
click at [93, 436] on div "Image Link /products/the-original-dreamsleepz-pillow-finally-wake-up-pain-free-…" at bounding box center [113, 447] width 187 height 49
click at [94, 455] on input "/products/the-original-dreamsleepz-pillow-finally-wake-up-pain-free-and-refresh…" at bounding box center [113, 451] width 187 height 25
click at [386, 408] on div at bounding box center [838, 432] width 1237 height 773
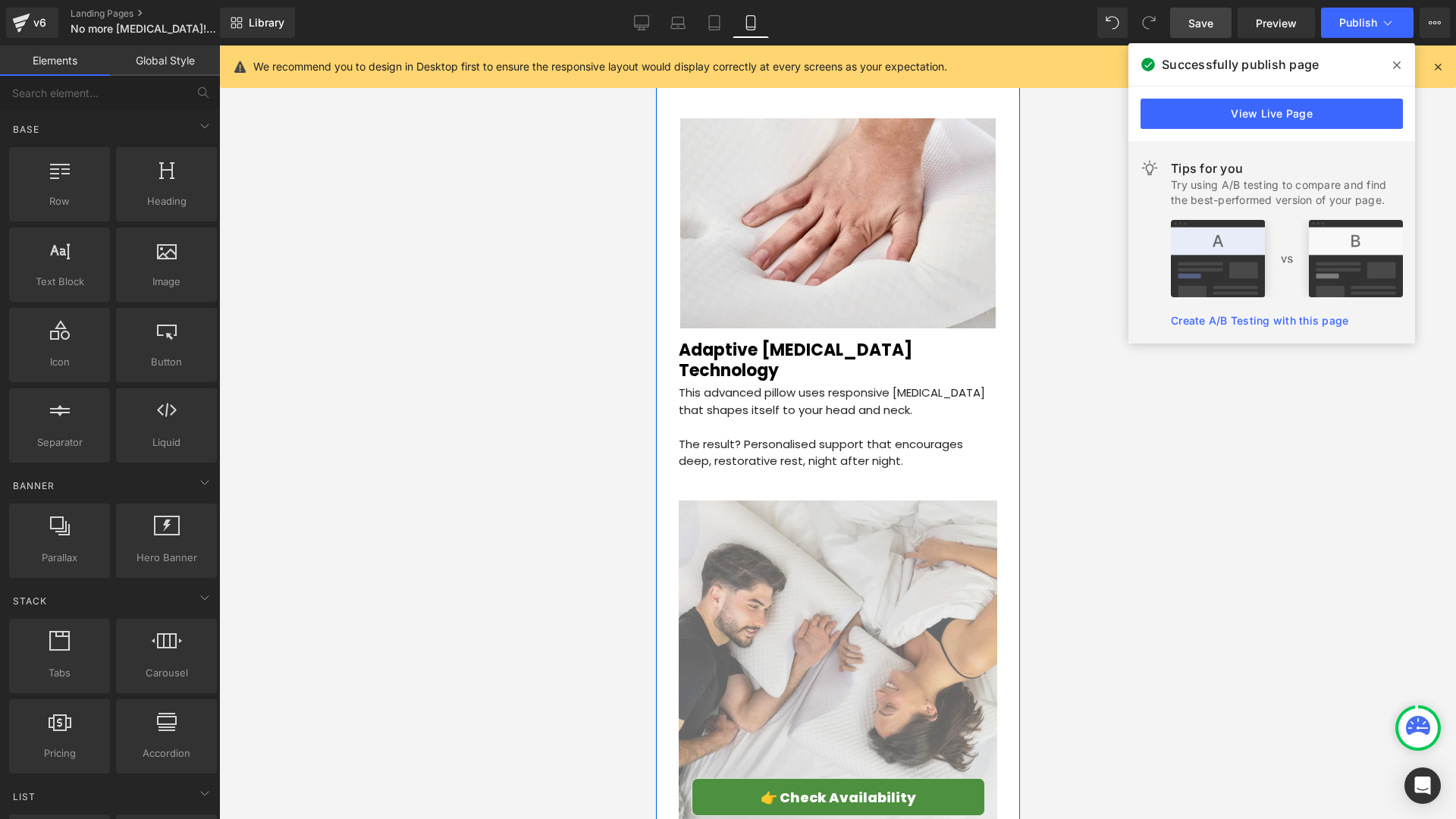
scroll to position [2599, 0]
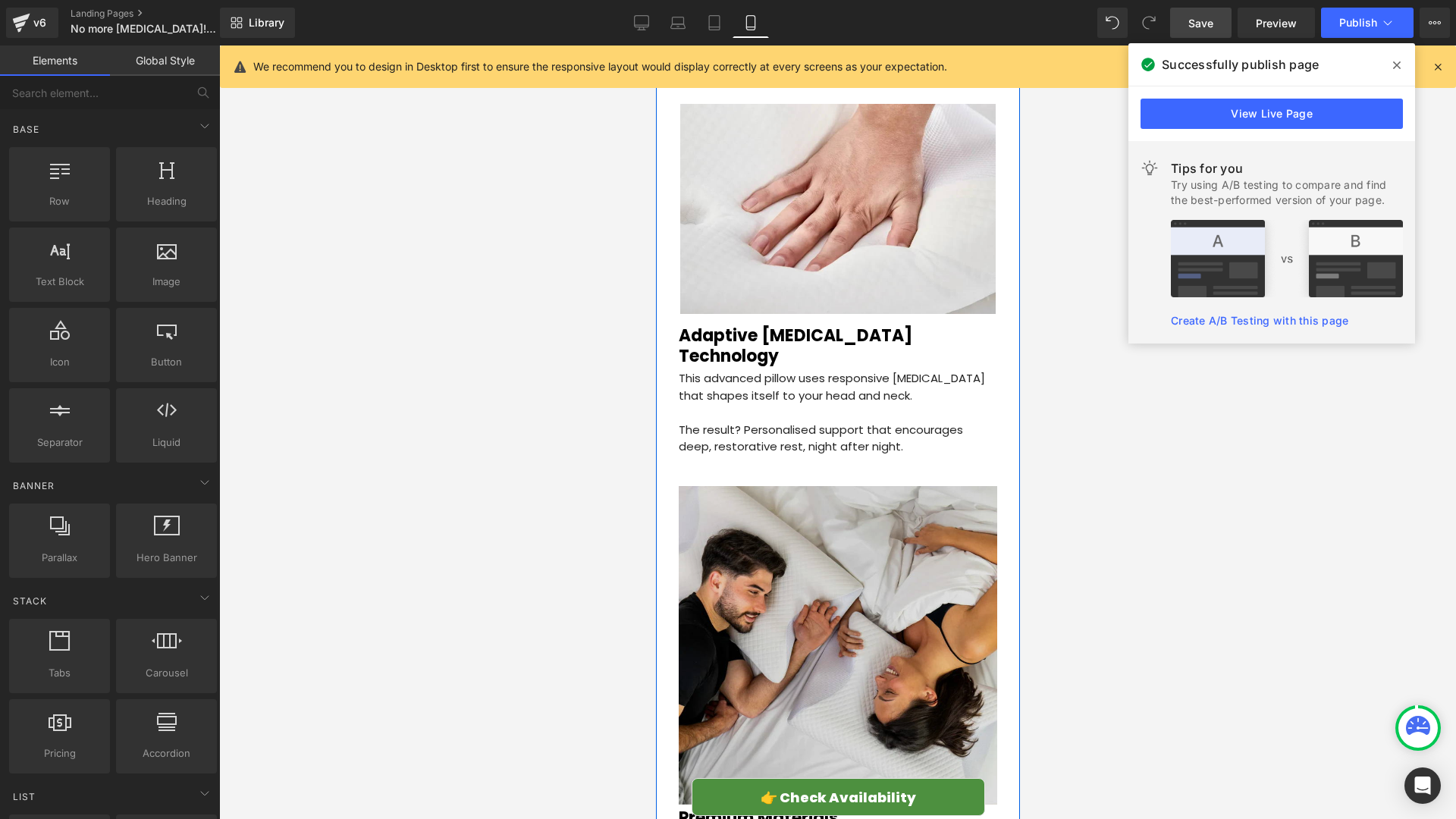
click at [883, 528] on img at bounding box center [837, 644] width 318 height 318
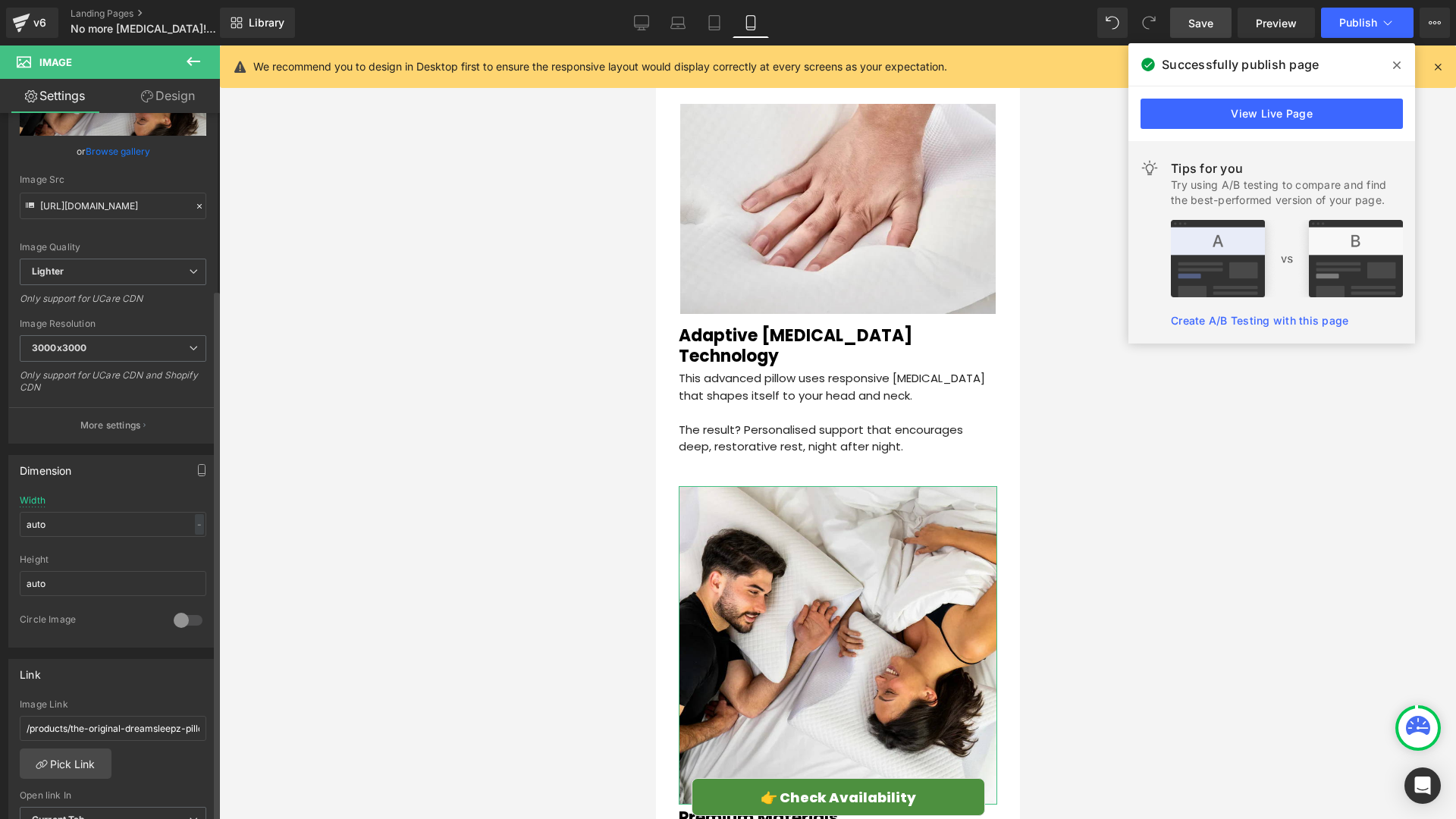
scroll to position [403, 0]
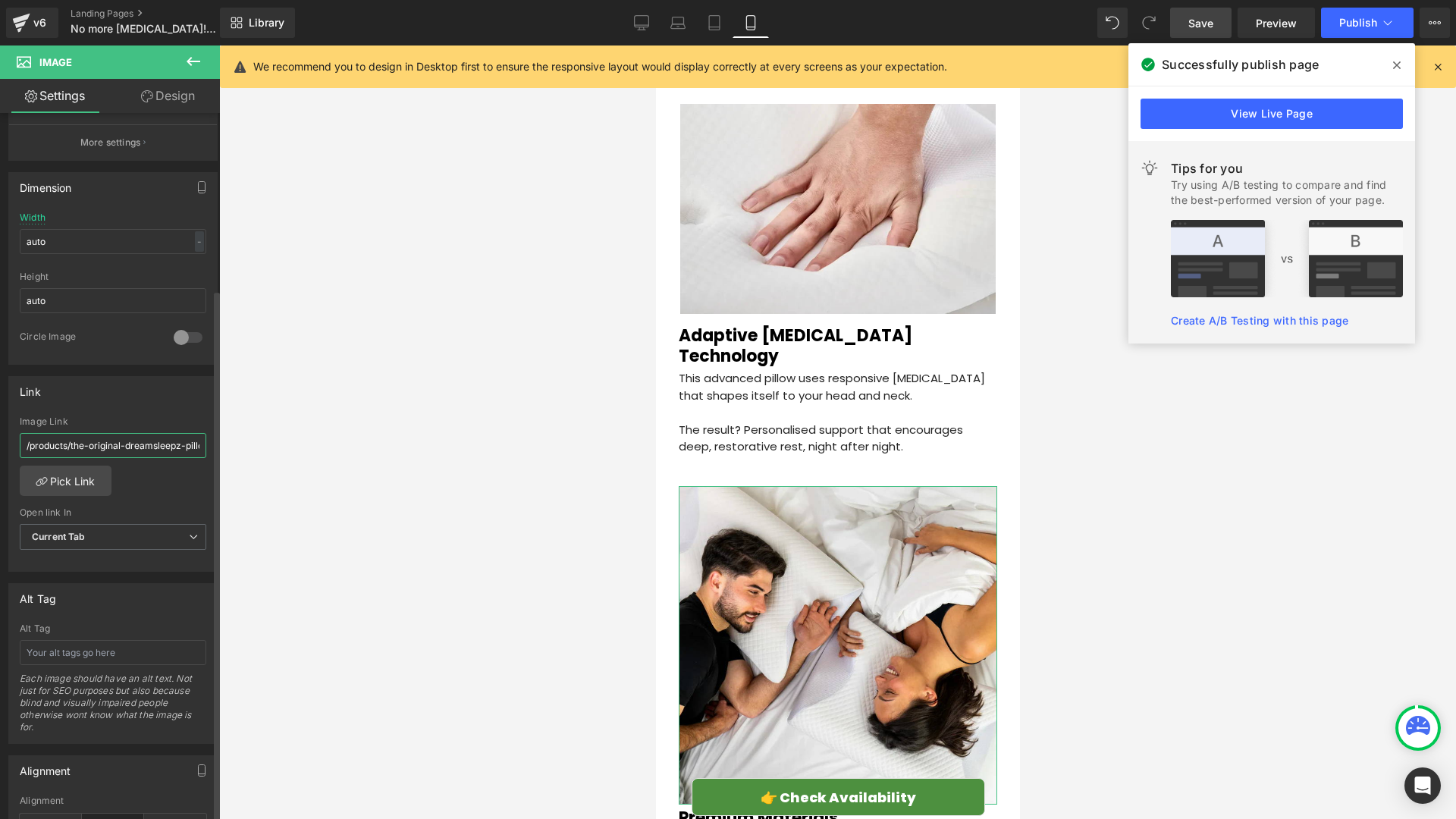
click at [127, 446] on input "/products/the-original-dreamsleepz-pillow-finally-wake-up-pain-free-and-refresh…" at bounding box center [113, 445] width 187 height 25
click at [454, 490] on div at bounding box center [838, 432] width 1237 height 773
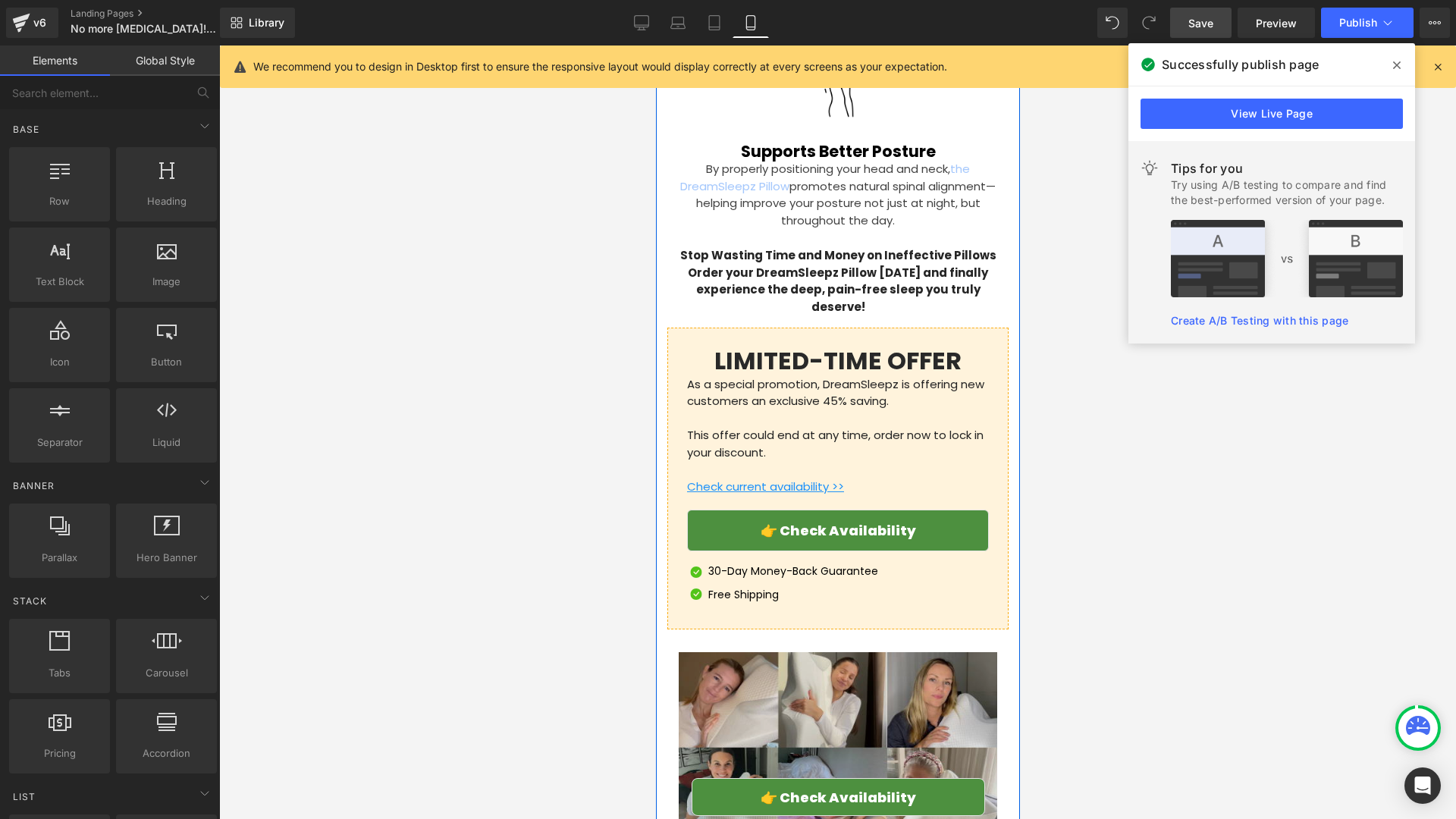
scroll to position [4409, 0]
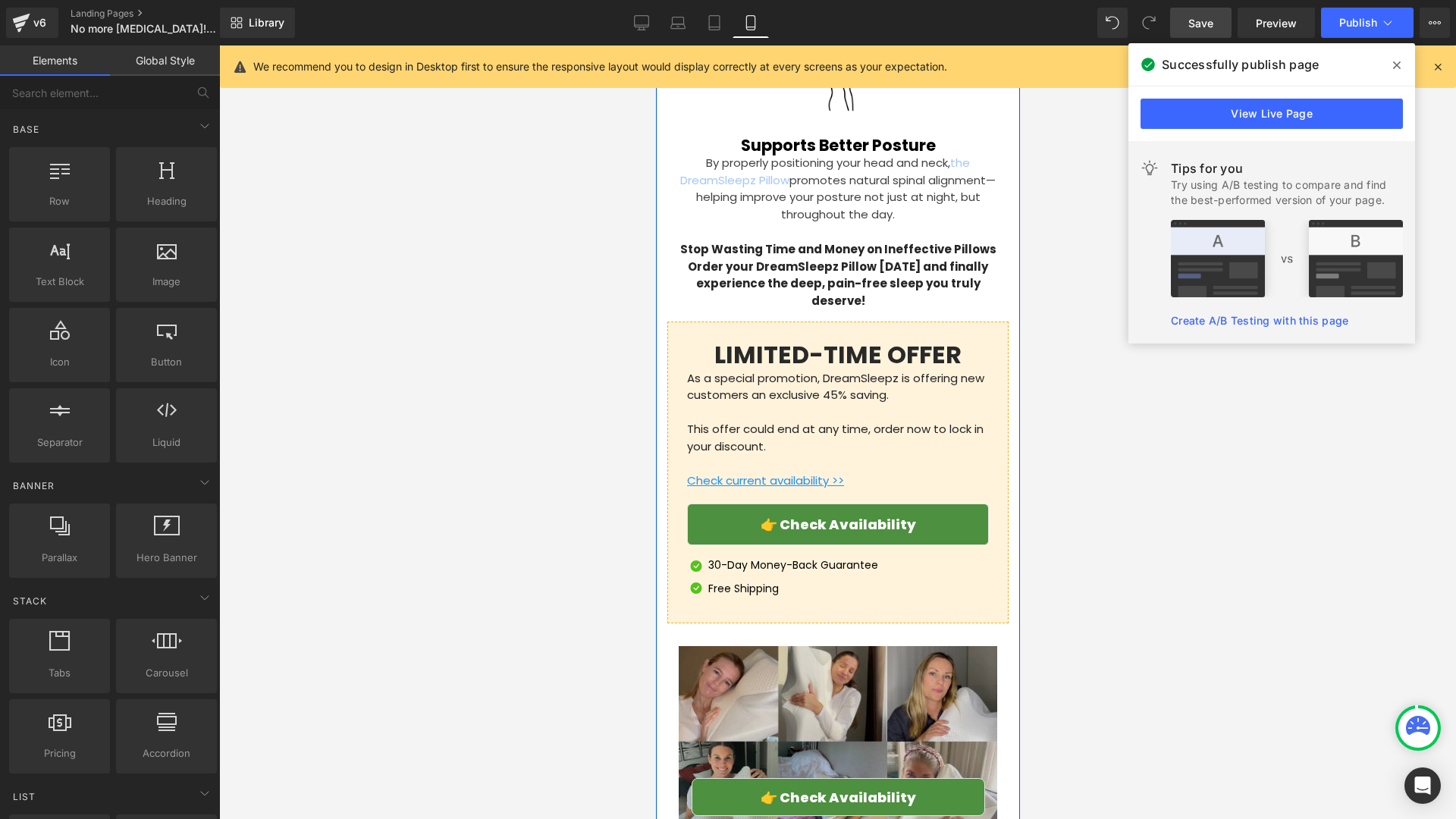
click at [773, 646] on img at bounding box center [837, 750] width 318 height 208
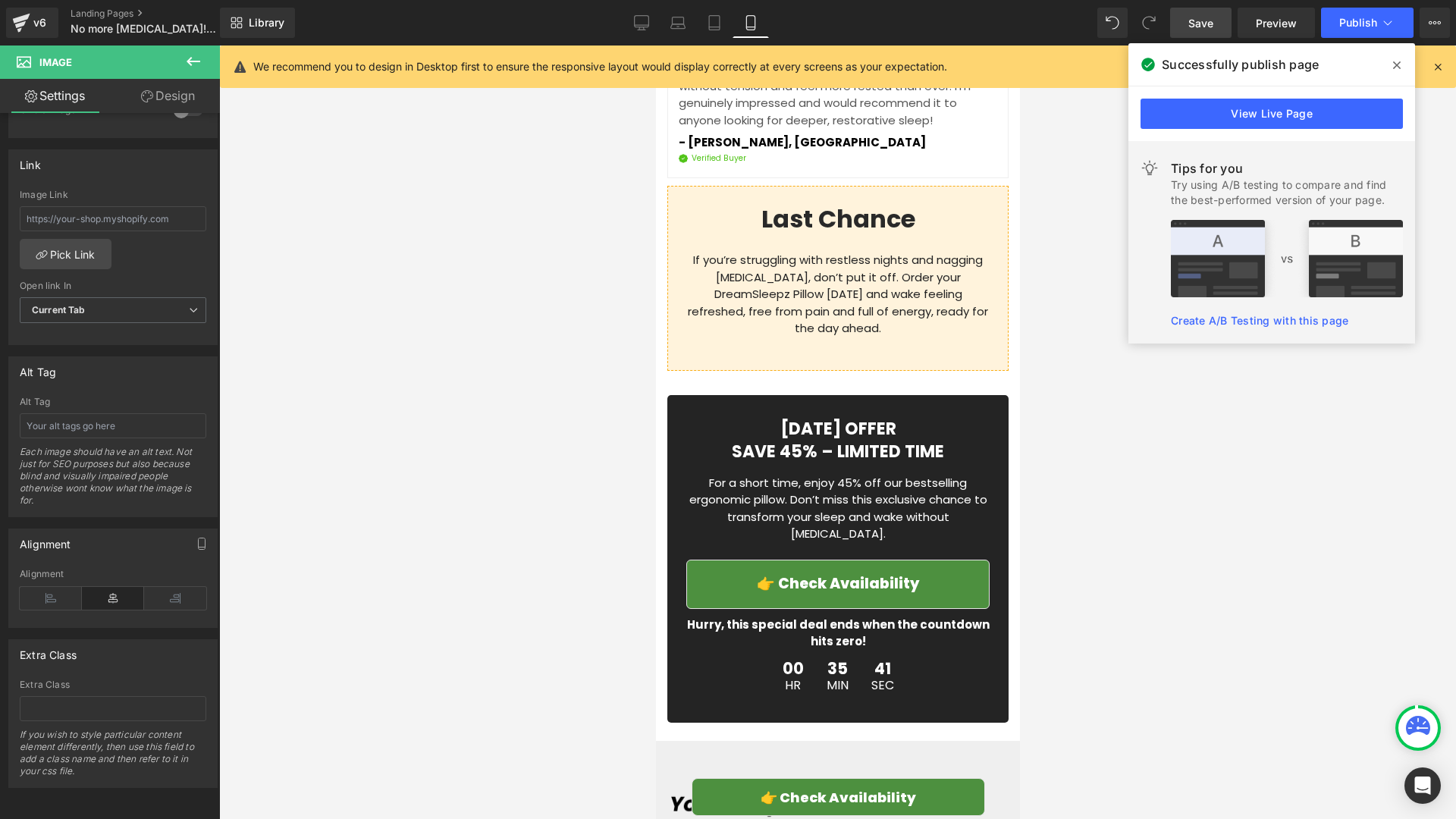
scroll to position [6038, 0]
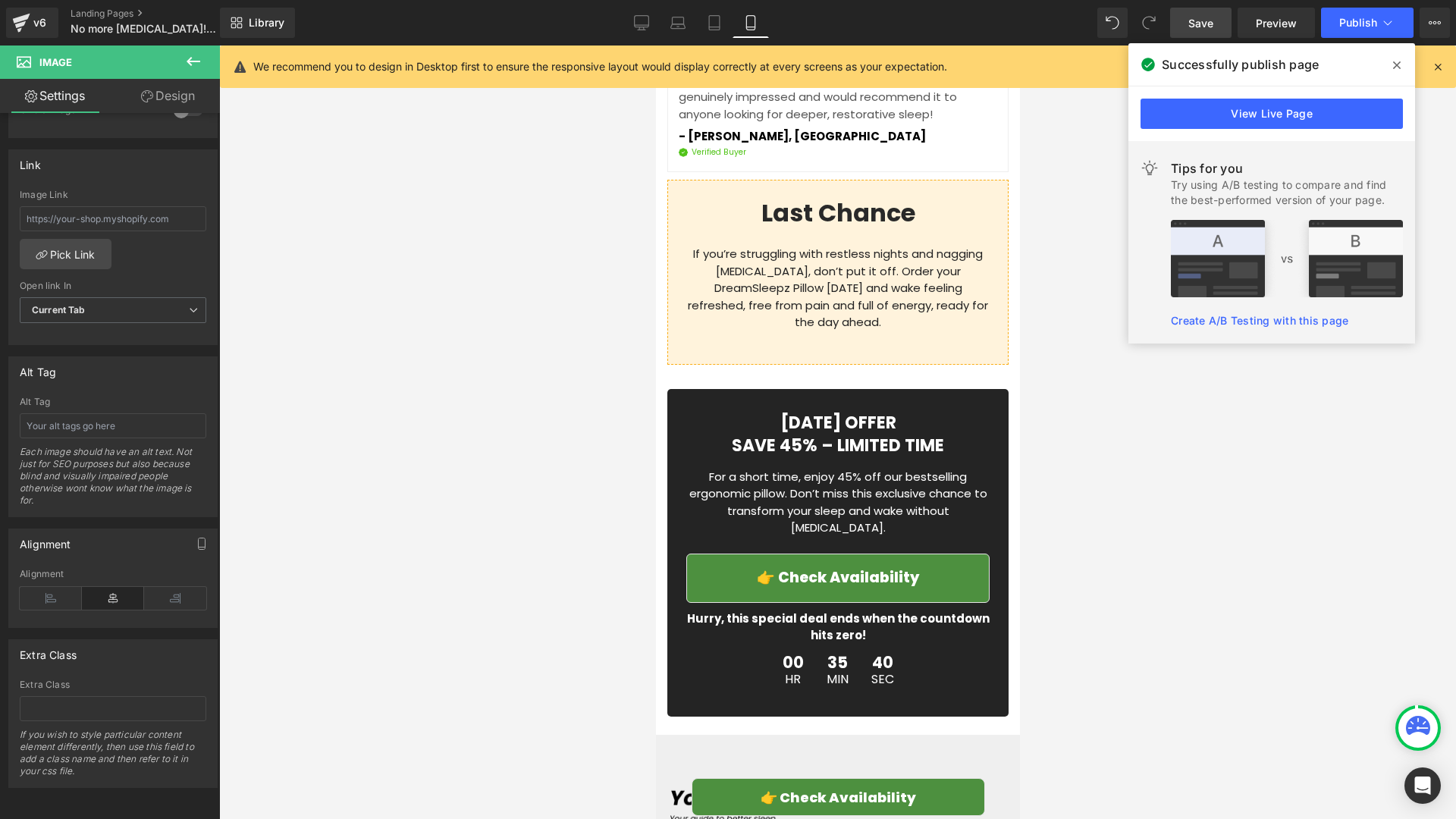
click at [1214, 27] on link "Save" at bounding box center [1201, 23] width 62 height 30
click at [1400, 62] on icon at bounding box center [1397, 65] width 8 height 12
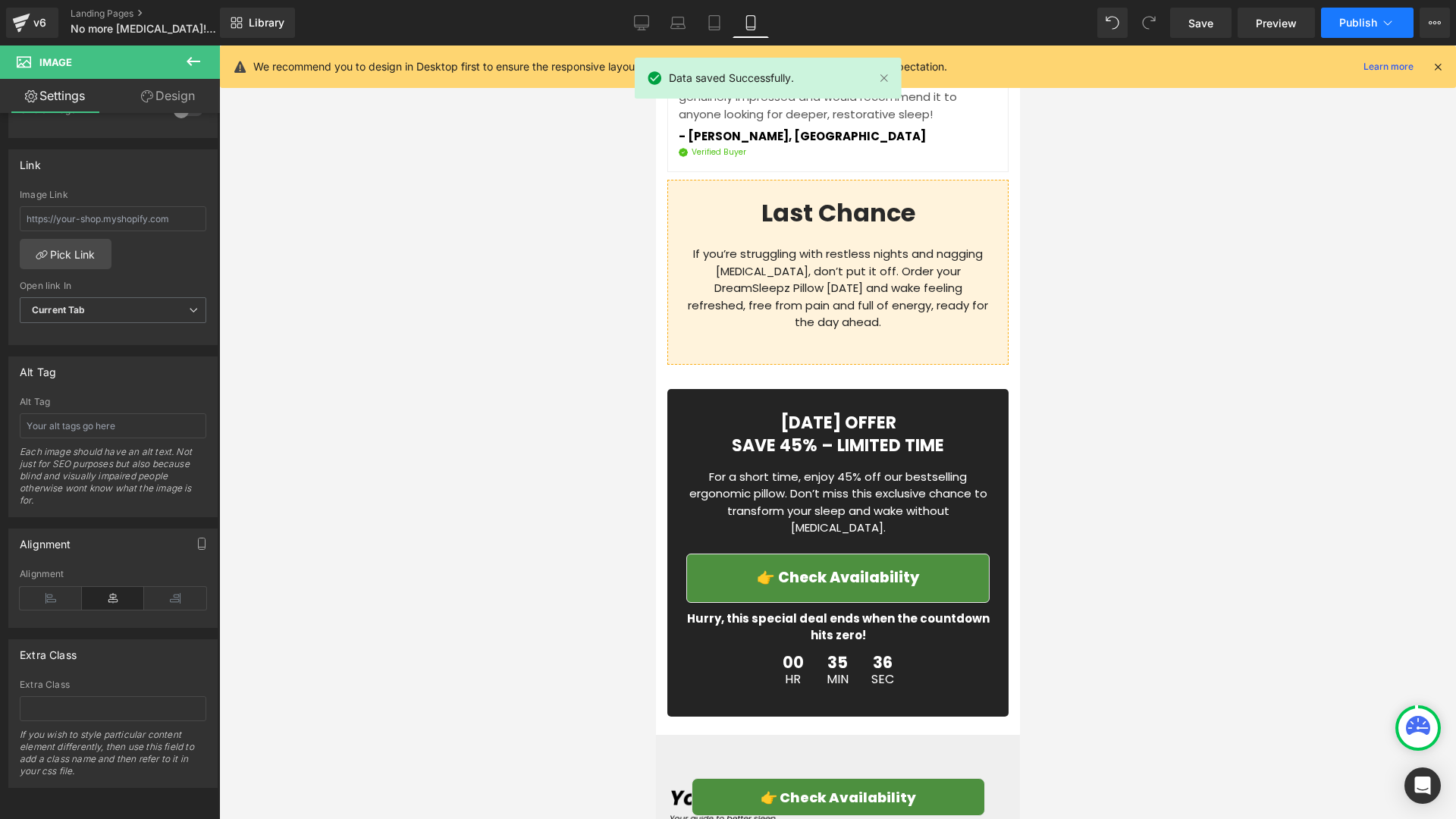
click at [1352, 25] on span "Publish" at bounding box center [1358, 23] width 38 height 12
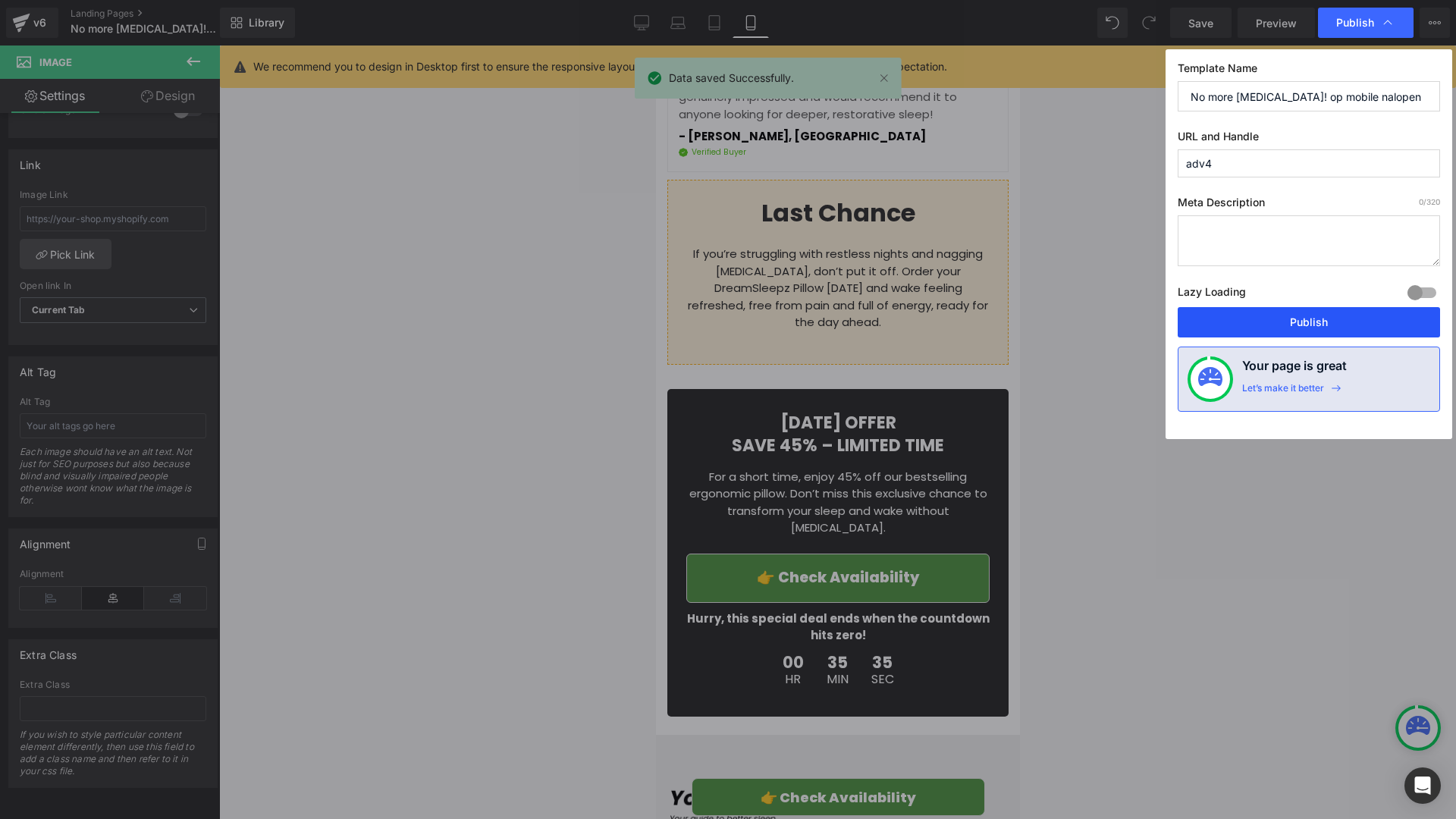
click at [1264, 327] on button "Publish" at bounding box center [1309, 322] width 263 height 30
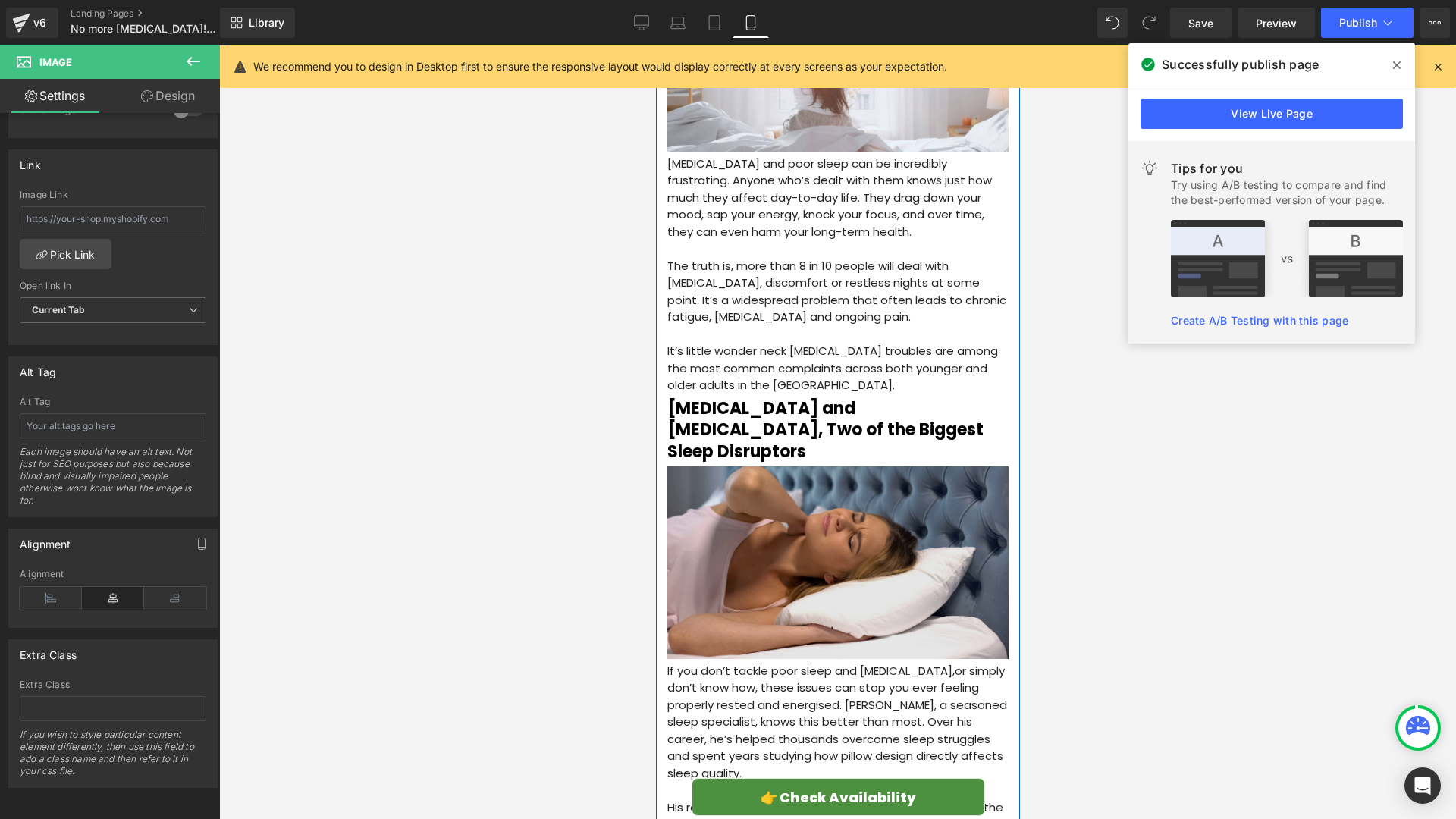
scroll to position [339, 0]
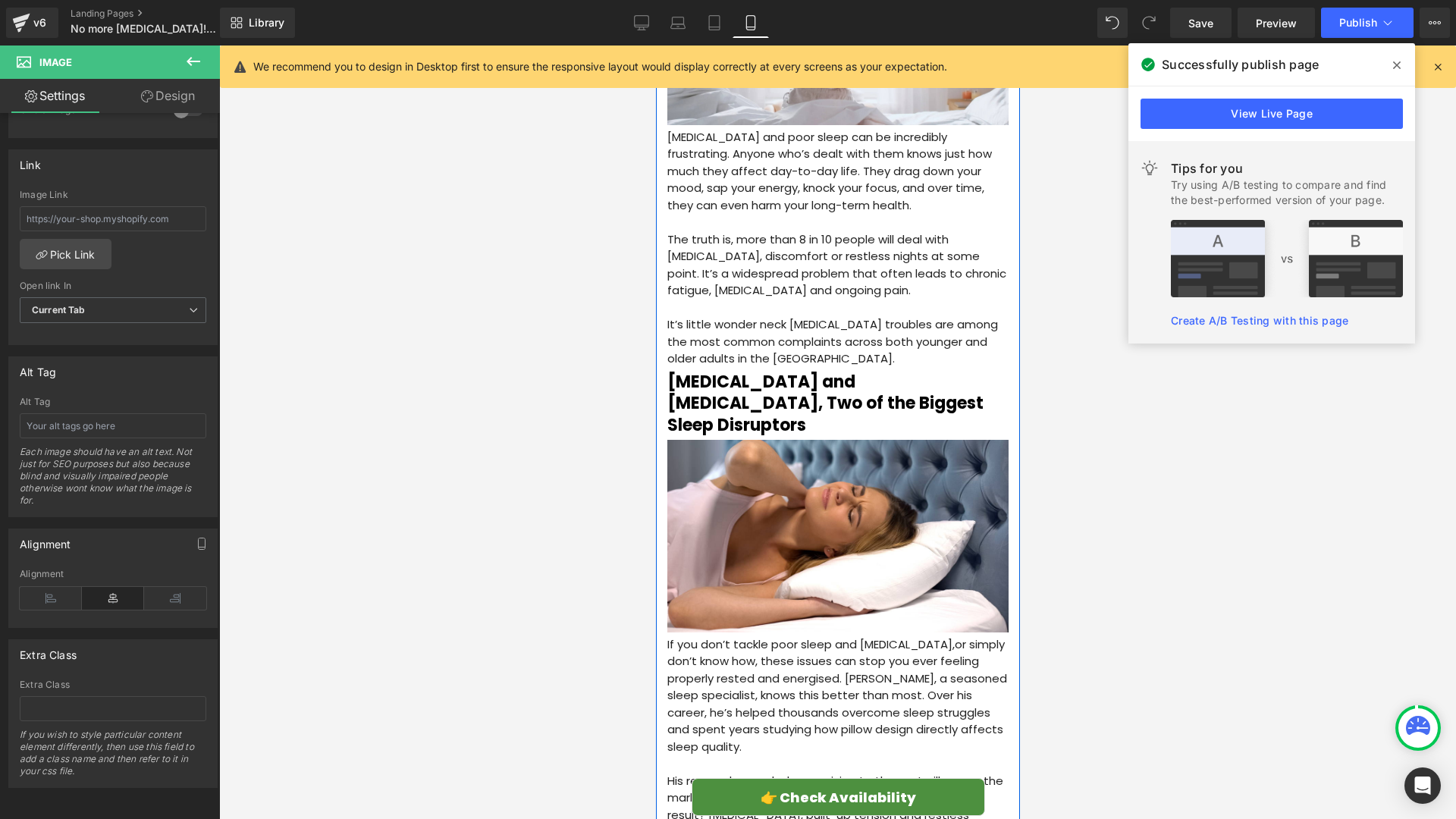
click at [918, 389] on h2 "[MEDICAL_DATA] and [MEDICAL_DATA], Two of the Biggest Sleep Disruptors" at bounding box center [837, 404] width 341 height 65
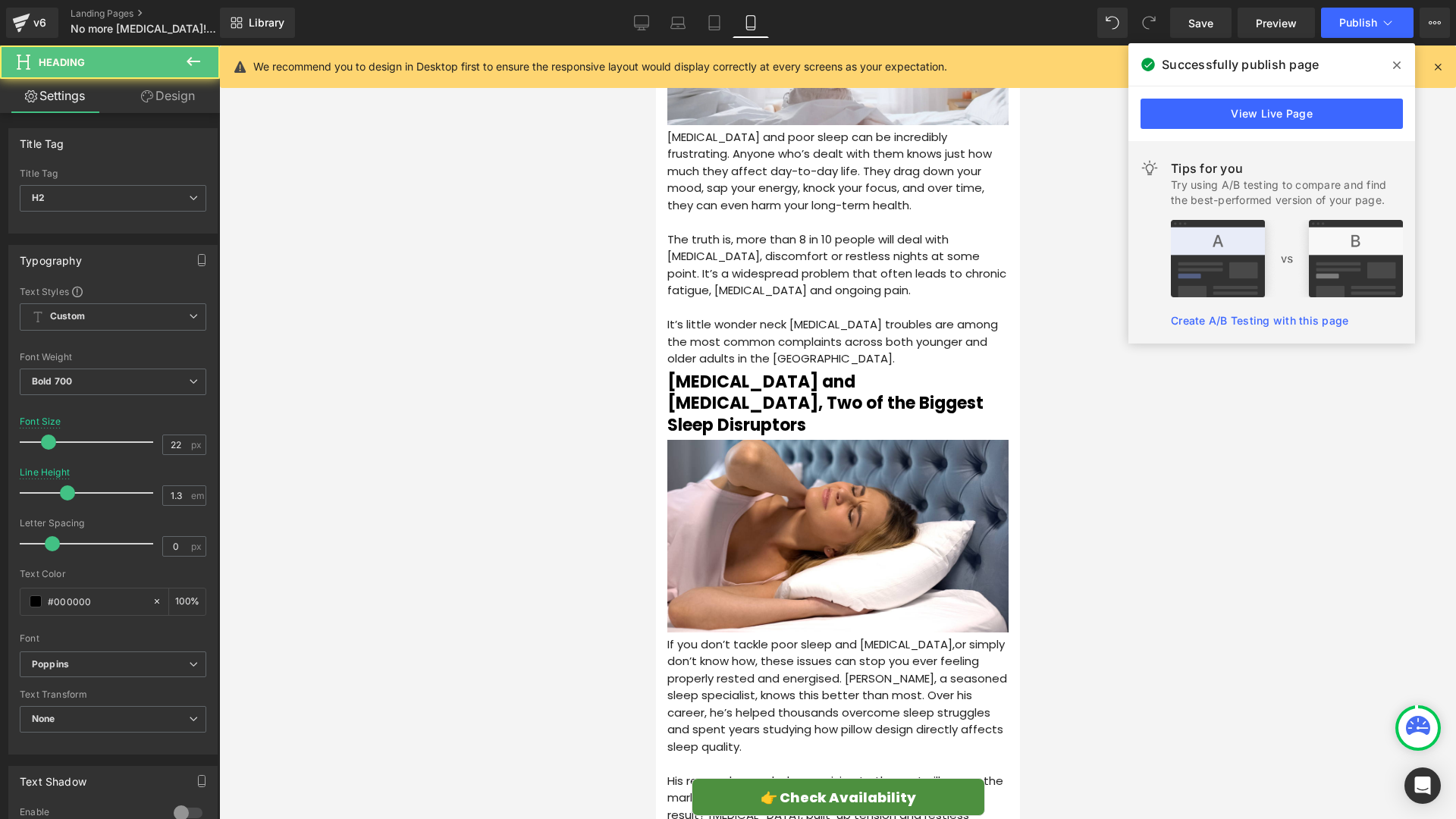
click at [156, 99] on link "Design" at bounding box center [168, 95] width 110 height 34
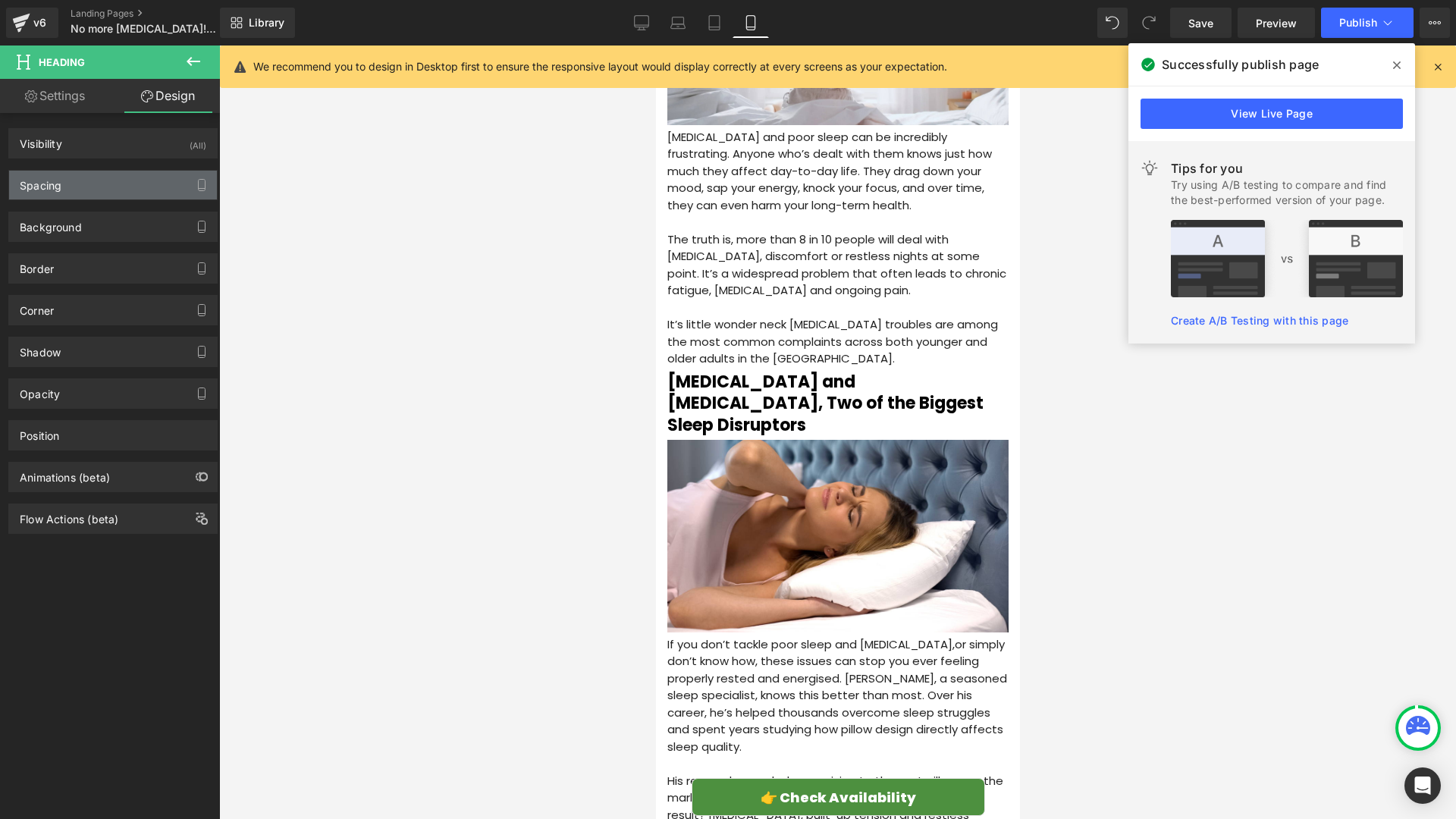
click at [106, 187] on div "Spacing" at bounding box center [113, 184] width 208 height 29
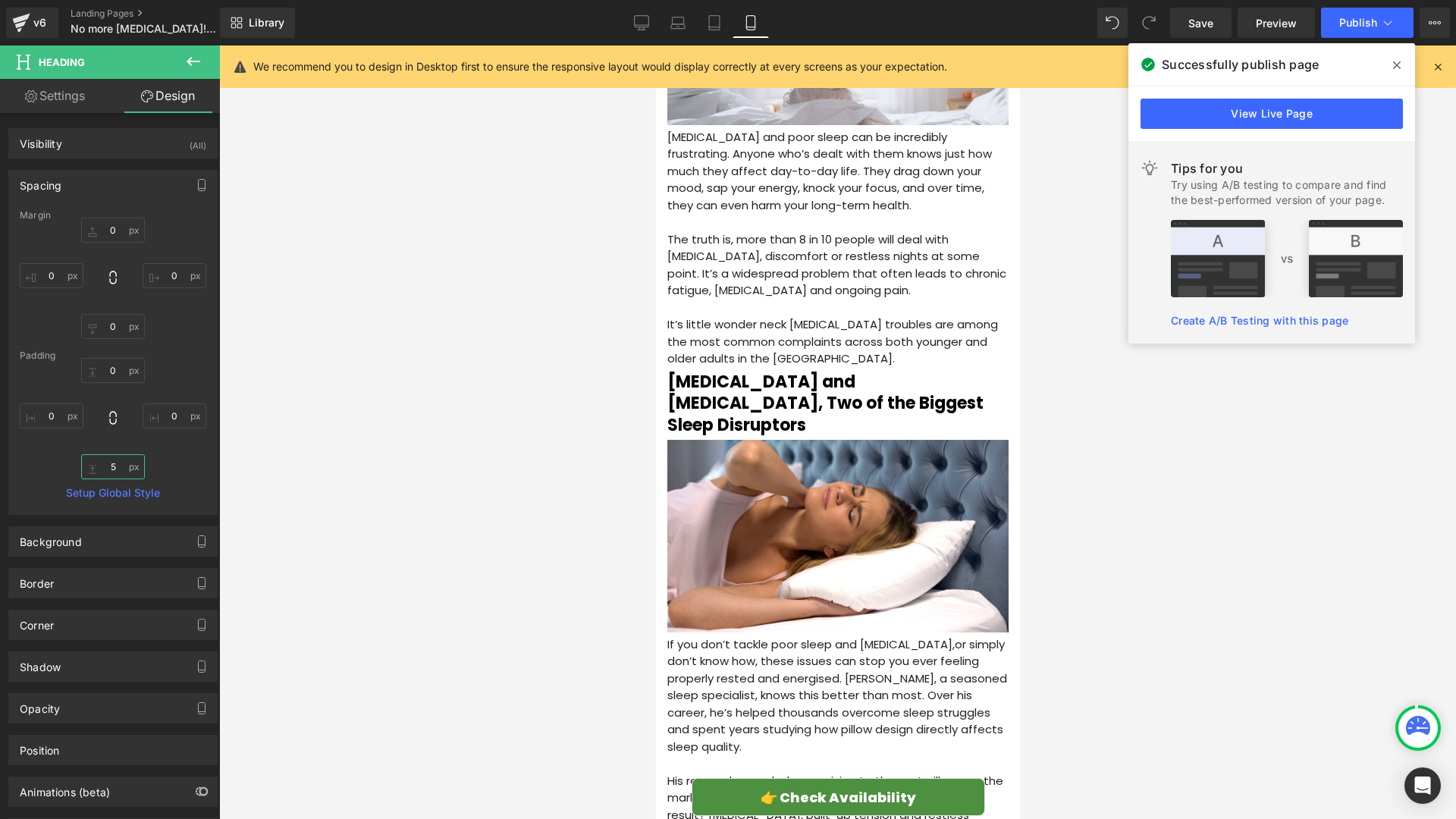
click at [117, 466] on input "text" at bounding box center [113, 466] width 63 height 25
type input "10"
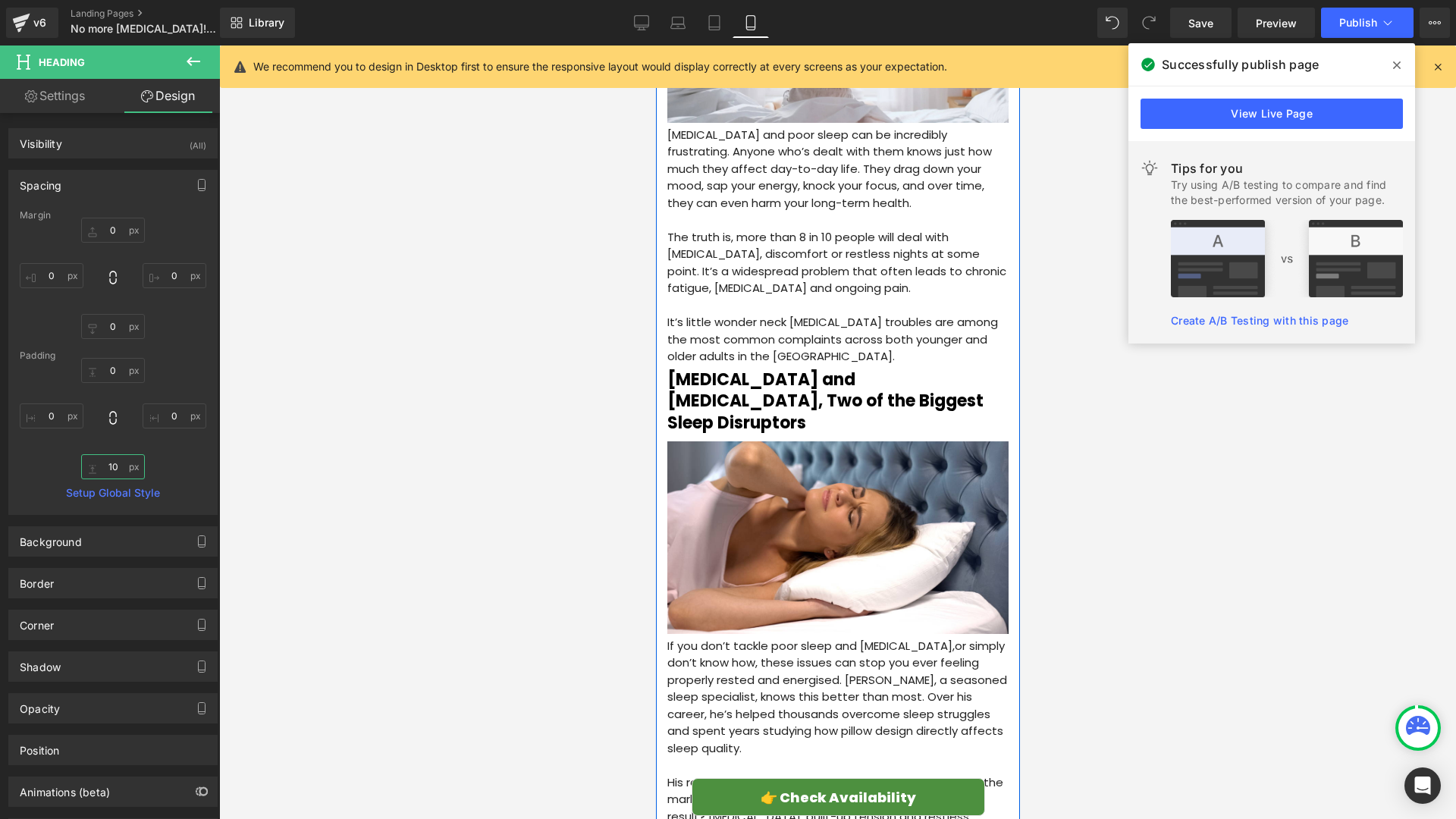
scroll to position [342, 0]
click at [753, 637] on p "If you don’t tackle poor sleep and neck pain,or simply don’t know how, these is…" at bounding box center [837, 696] width 341 height 120
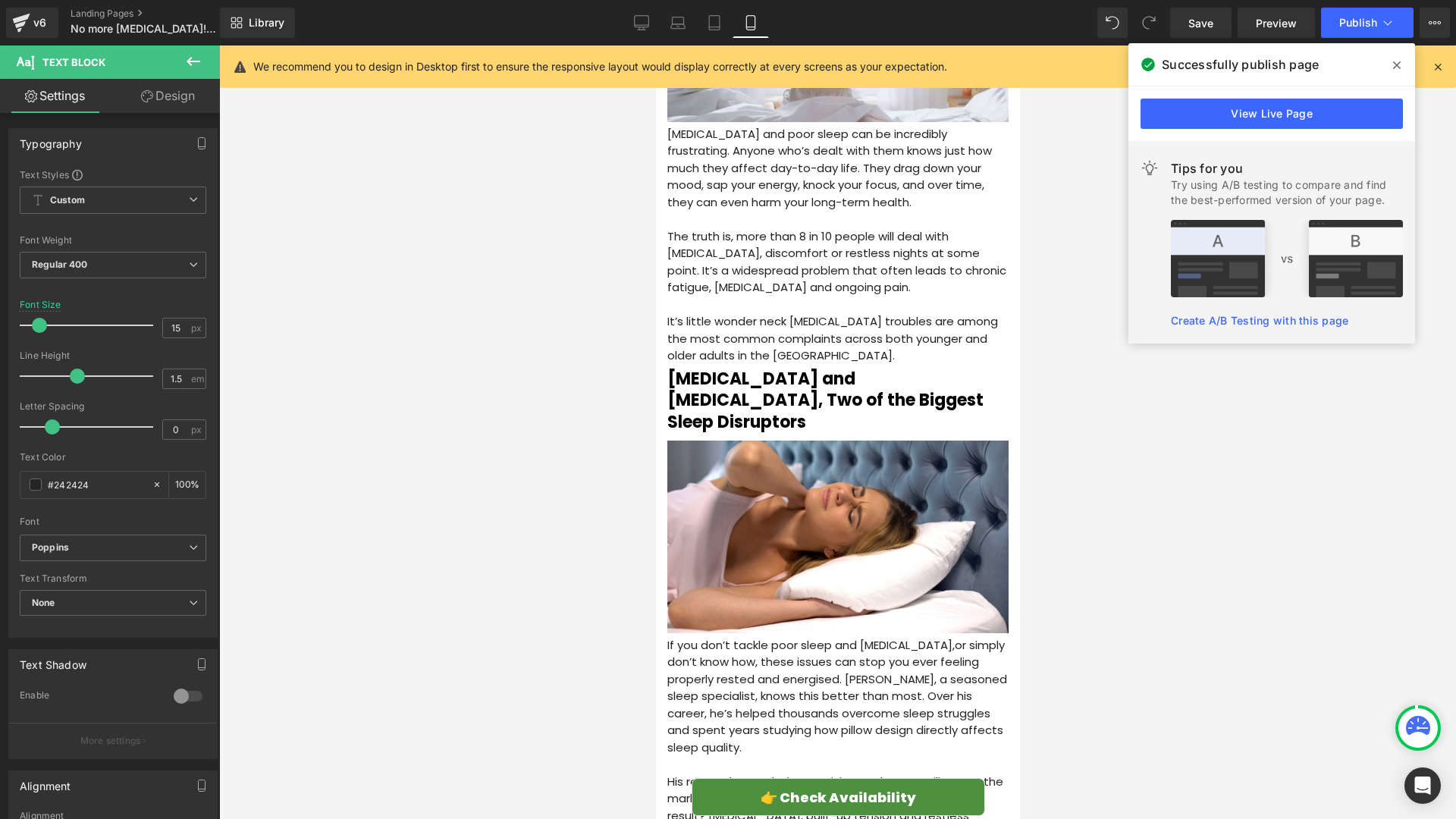
click at [149, 94] on icon at bounding box center [147, 96] width 12 height 12
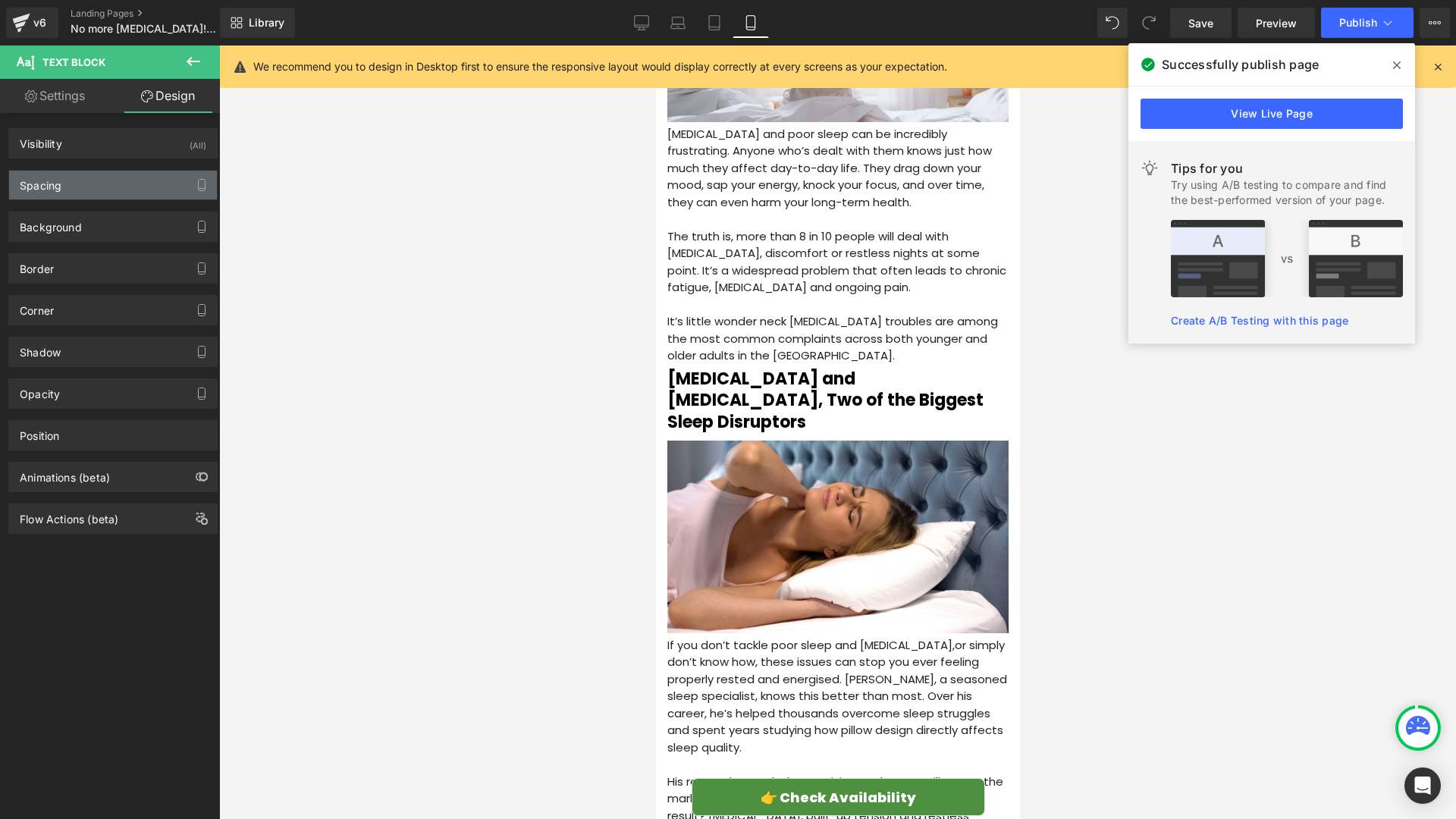
click at [94, 174] on div "Spacing" at bounding box center [113, 184] width 208 height 29
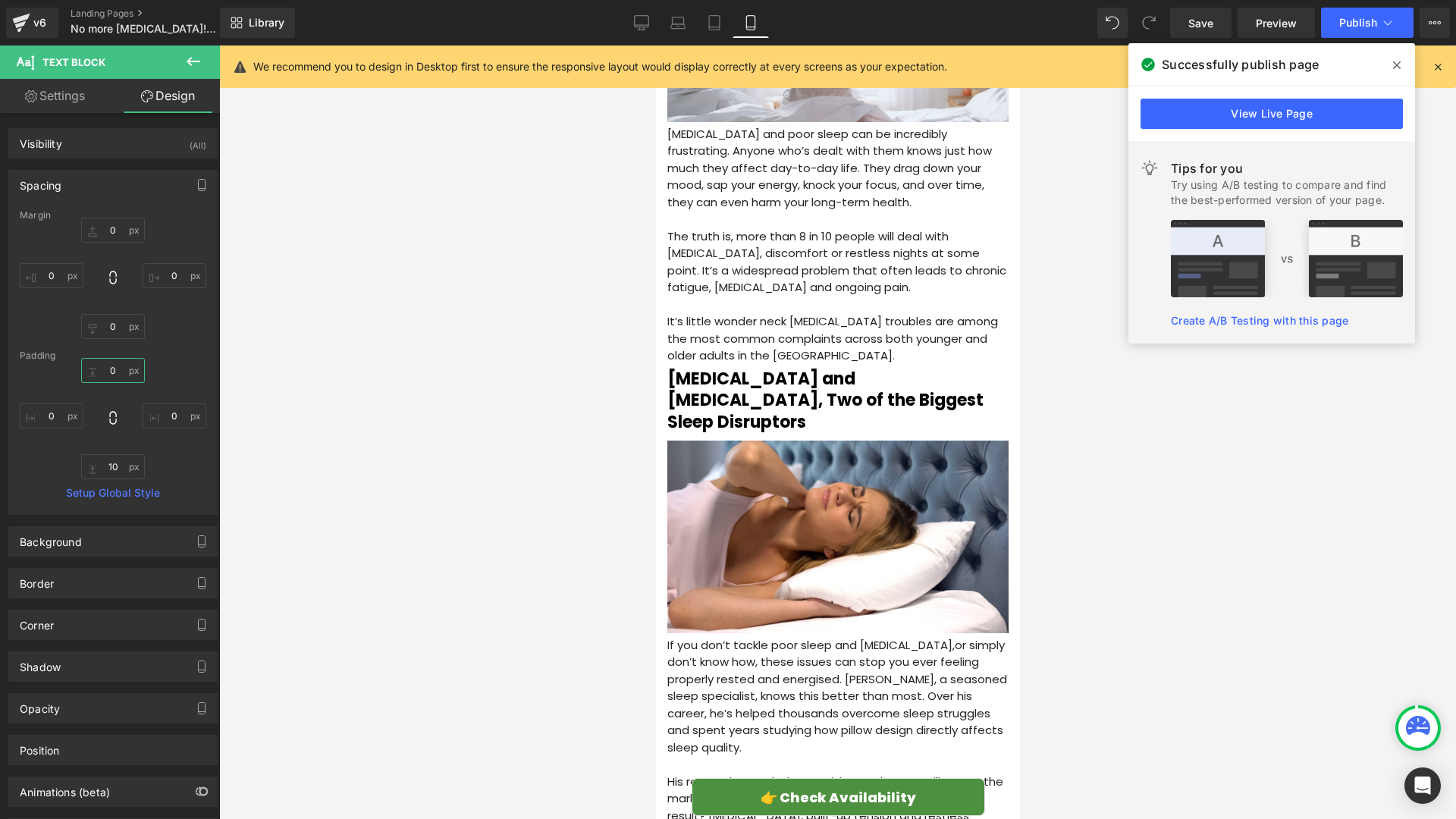
click at [120, 378] on input "0" at bounding box center [113, 370] width 63 height 25
type input "10"
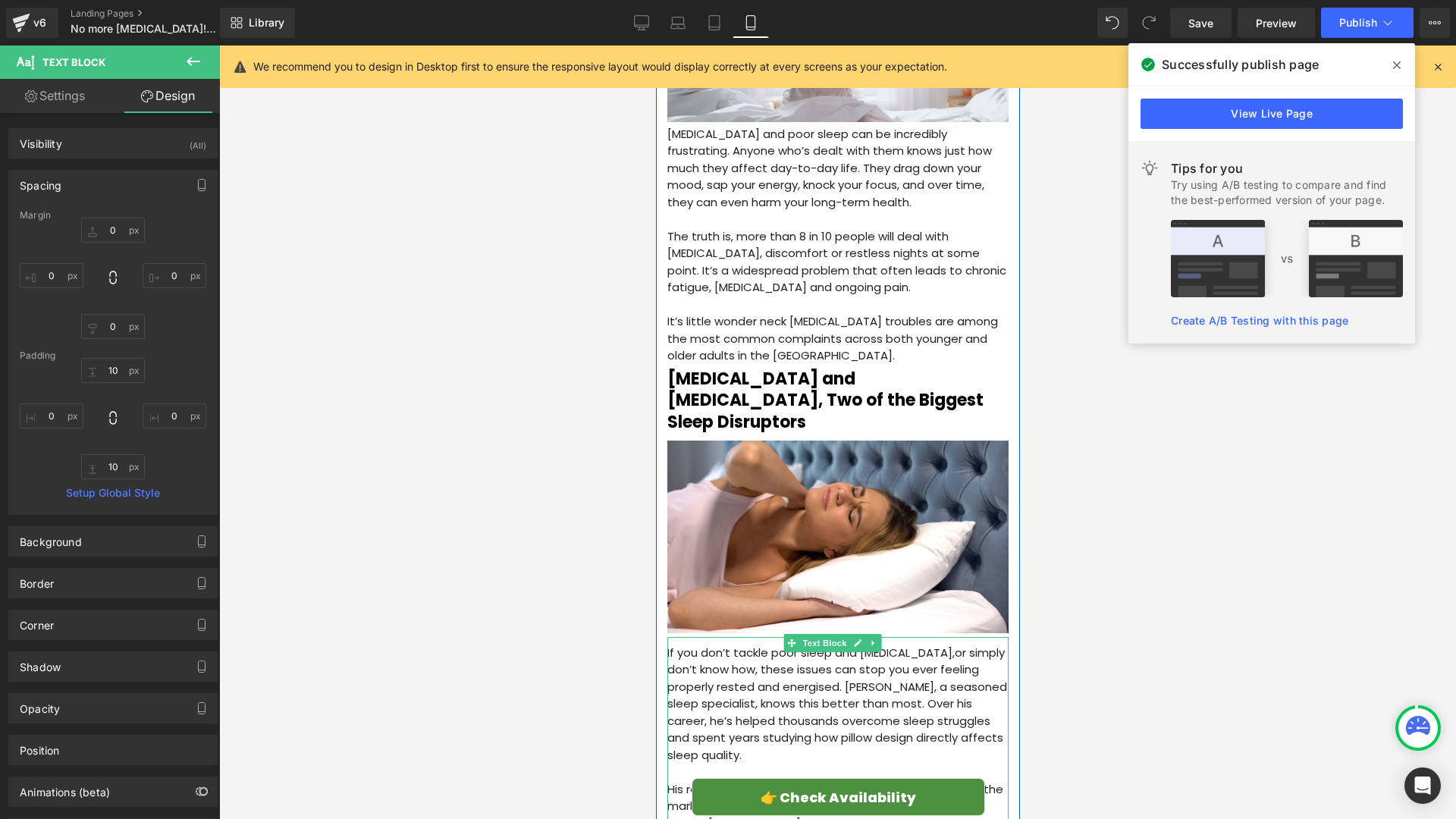
click at [916, 644] on p "If you don’t tackle poor sleep and neck pain,or simply don’t know how, these is…" at bounding box center [837, 704] width 341 height 120
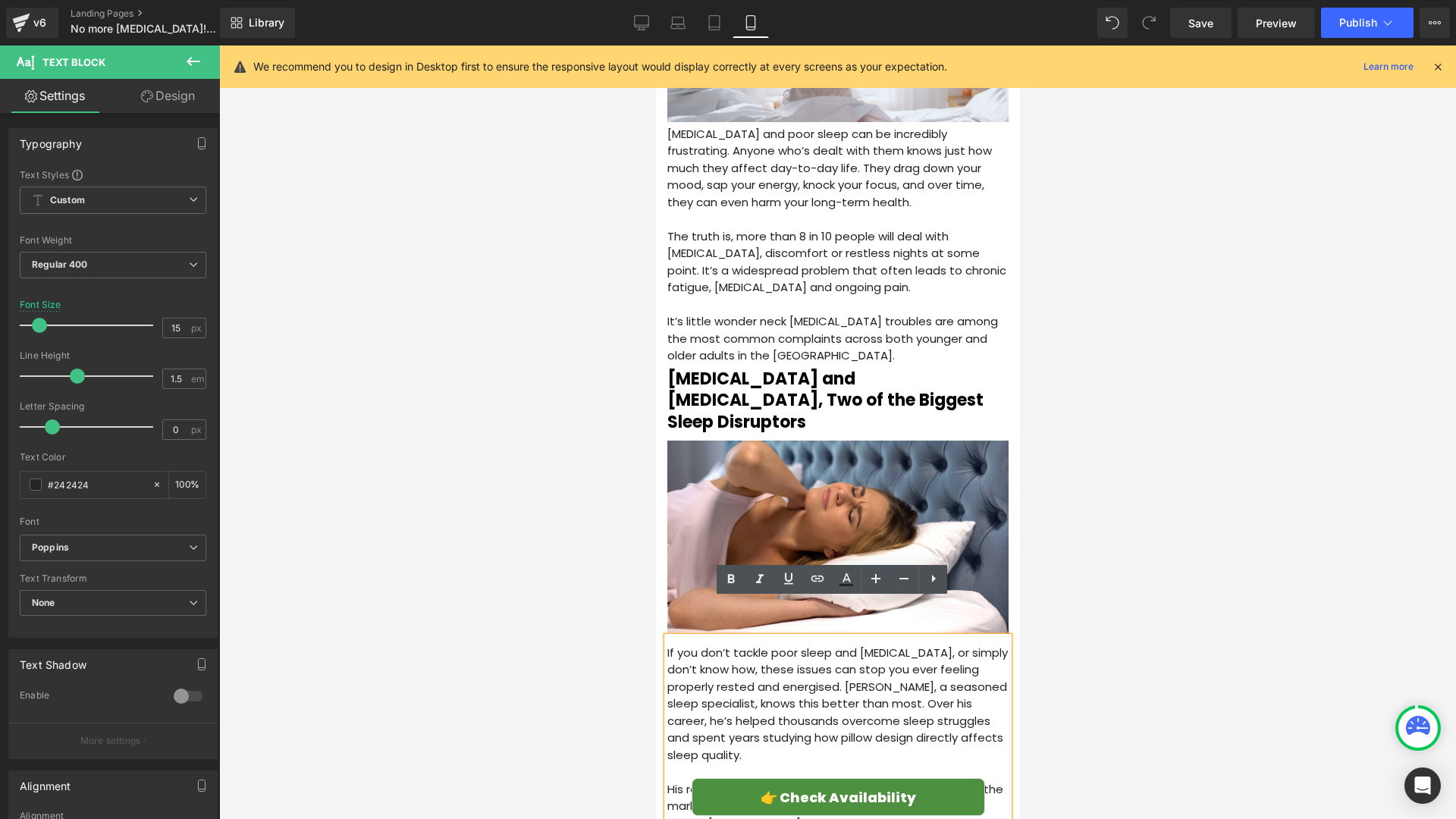
click at [601, 644] on div at bounding box center [838, 432] width 1237 height 773
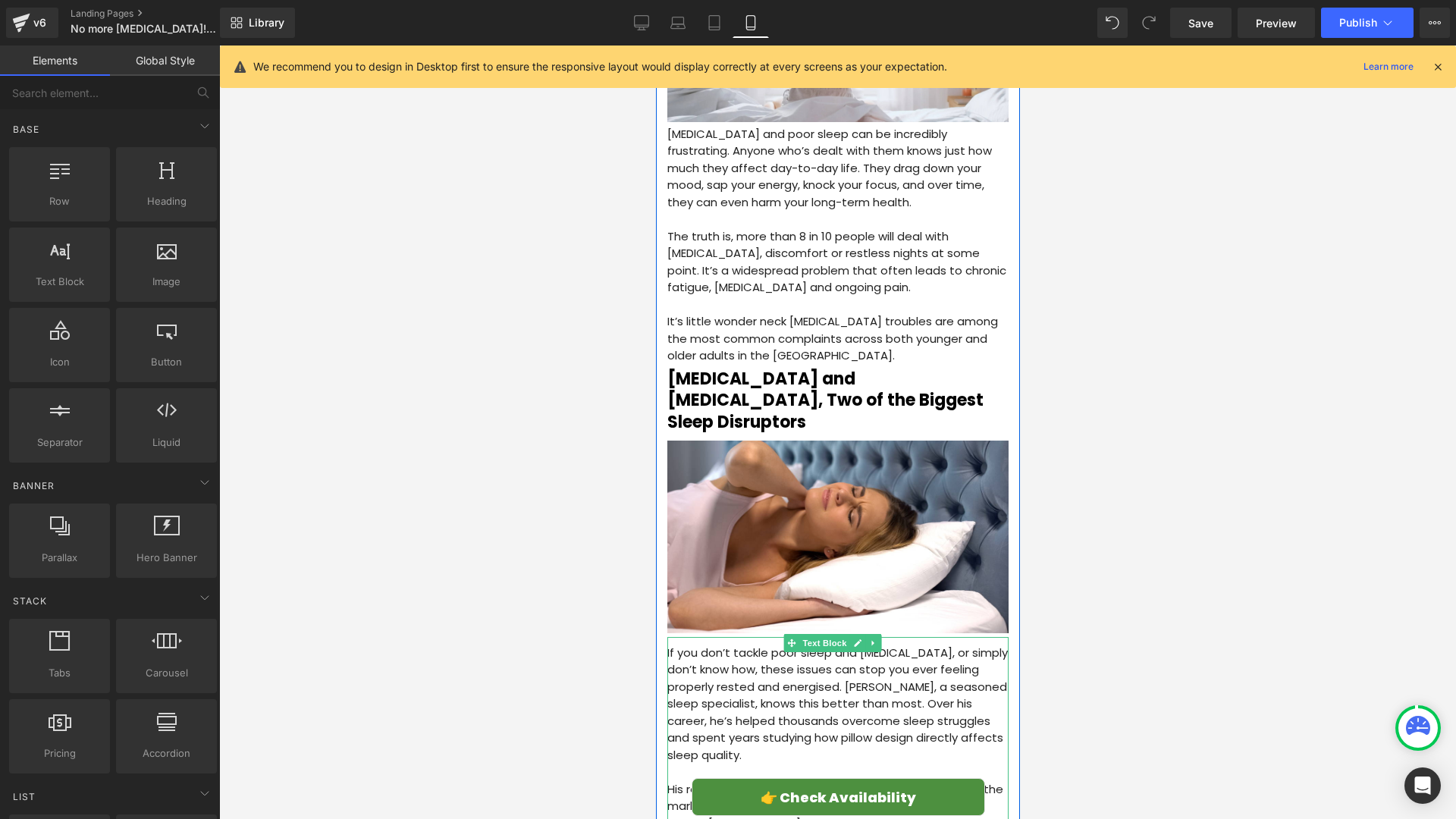
click at [807, 656] on p "If you don’t tackle poor sleep and [MEDICAL_DATA], or simply don’t know how, th…" at bounding box center [837, 704] width 341 height 120
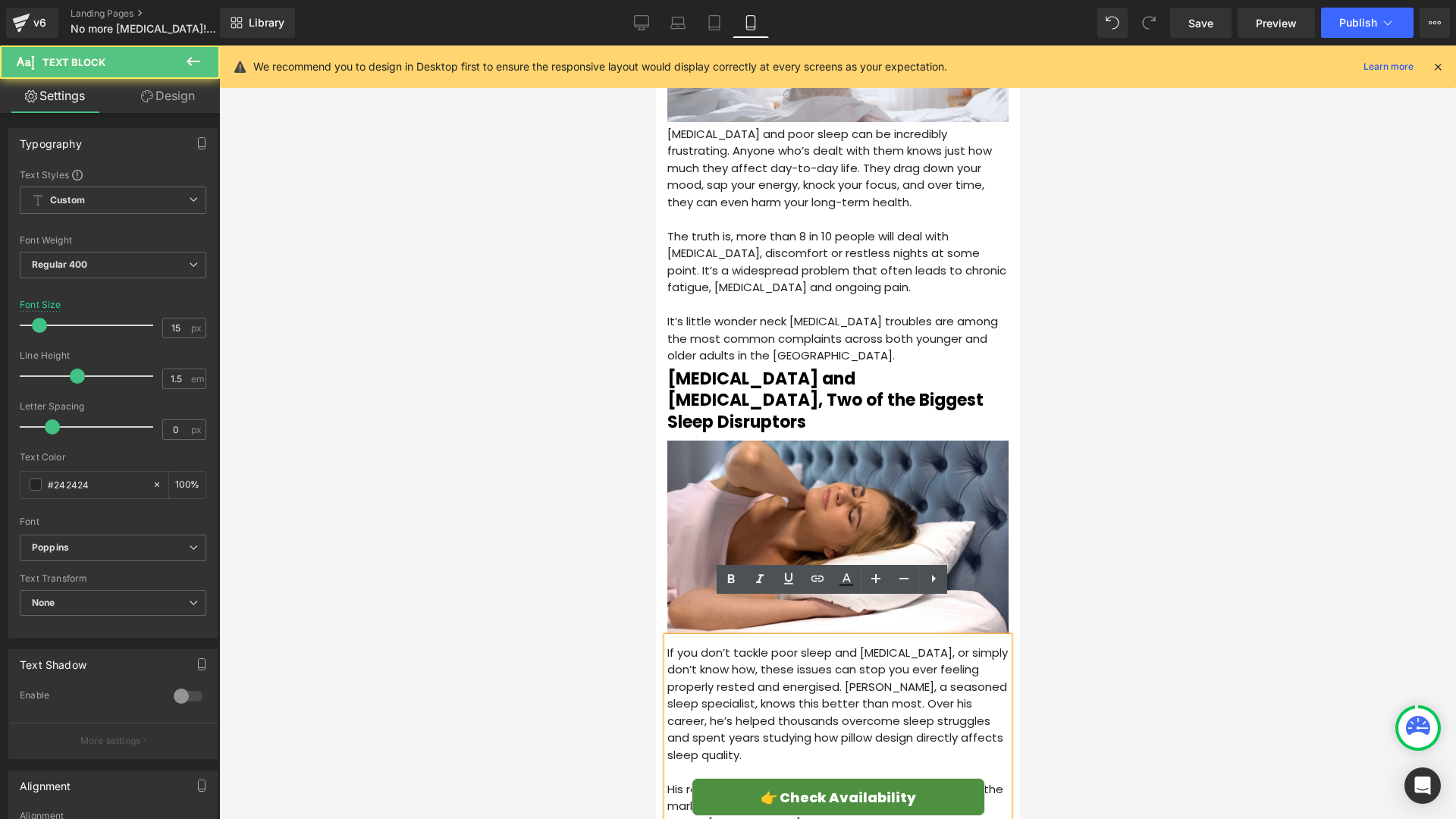
click at [825, 655] on p "If you don’t tackle poor sleep and [MEDICAL_DATA], or simply don’t know how, th…" at bounding box center [837, 704] width 341 height 120
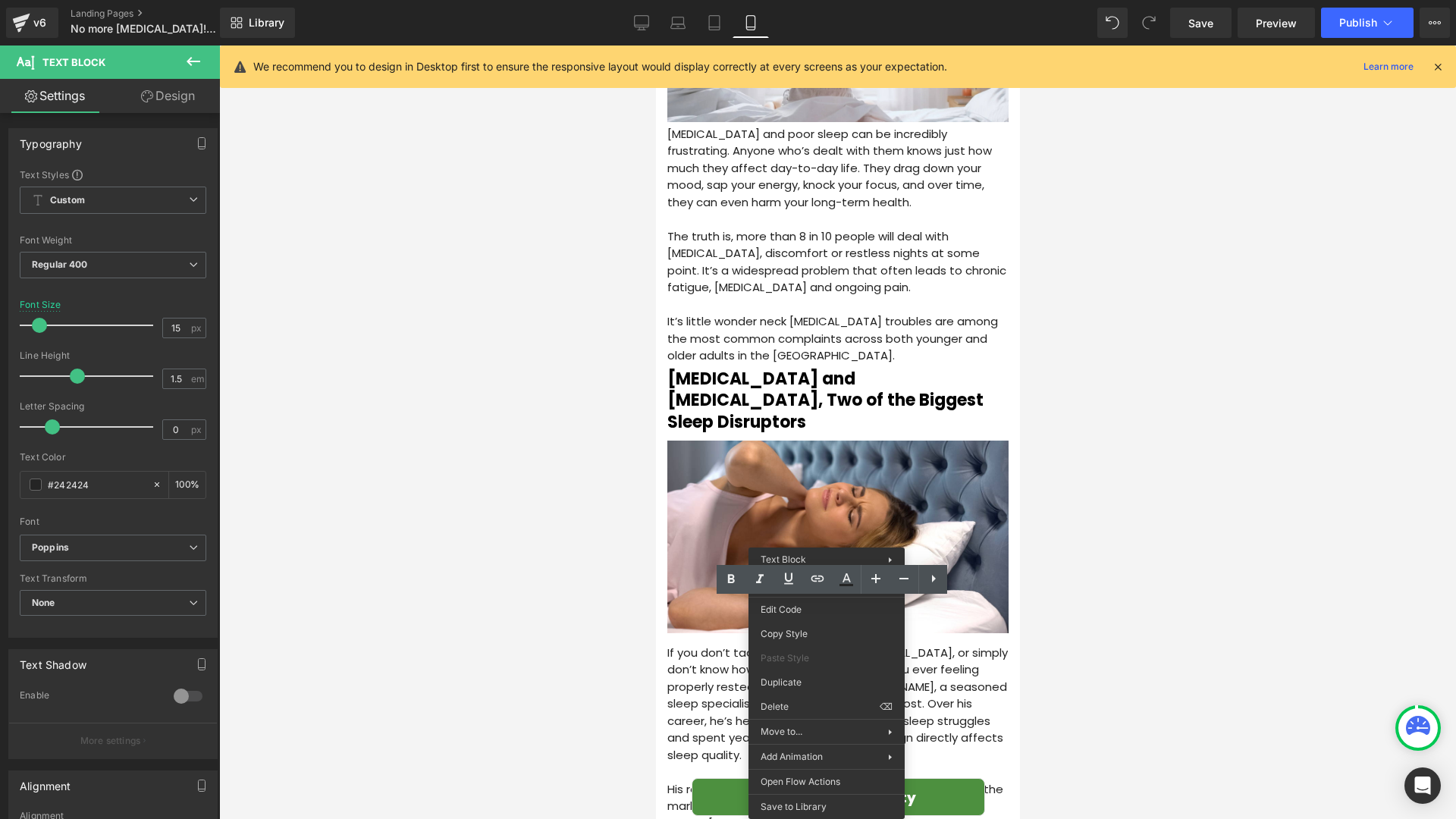
click at [636, 667] on div at bounding box center [838, 432] width 1237 height 773
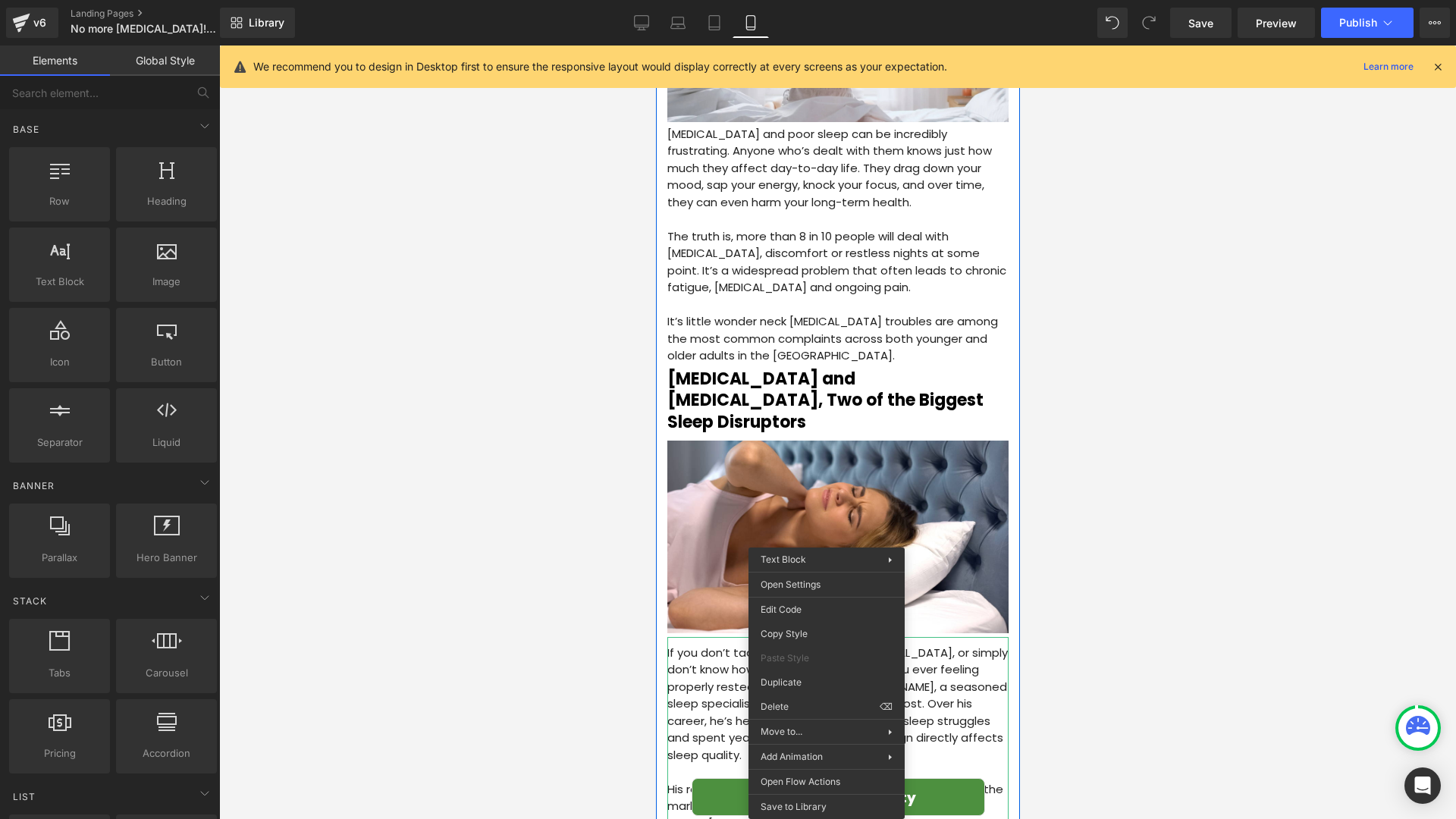
click at [693, 655] on p "If you don’t tackle poor sleep and [MEDICAL_DATA], or simply don’t know how, th…" at bounding box center [837, 704] width 341 height 120
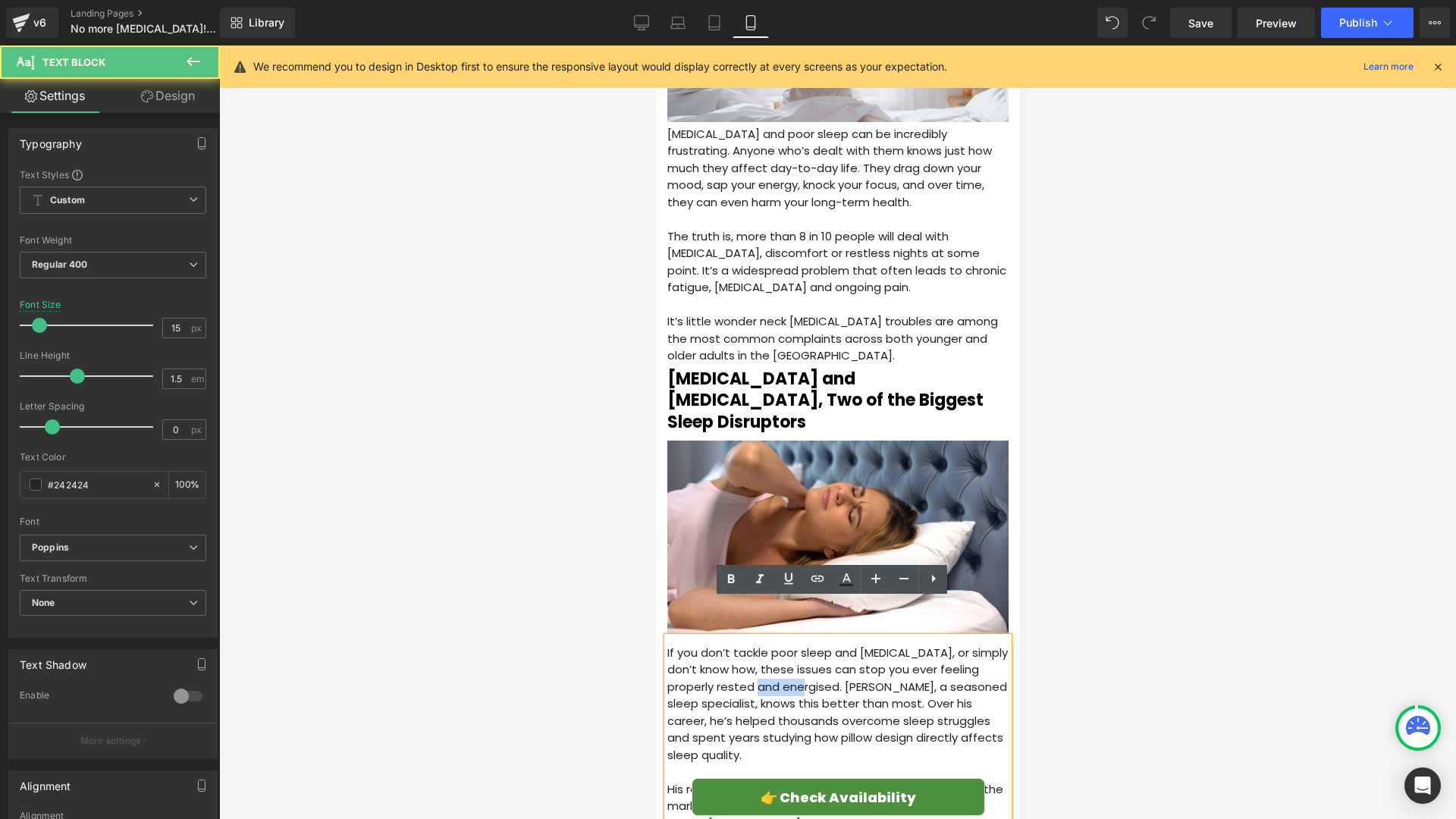
drag, startPoint x: 785, startPoint y: 651, endPoint x: 828, endPoint y: 651, distance: 43.0
click at [828, 651] on p "If you don’t tackle poor sleep and [MEDICAL_DATA], or simply don’t know how, th…" at bounding box center [837, 704] width 341 height 120
drag, startPoint x: 840, startPoint y: 653, endPoint x: 782, endPoint y: 658, distance: 58.2
click at [782, 658] on p "If you don’t tackle poor sleep and [MEDICAL_DATA], or simply don’t know how, th…" at bounding box center [837, 704] width 341 height 120
copy p "energised."
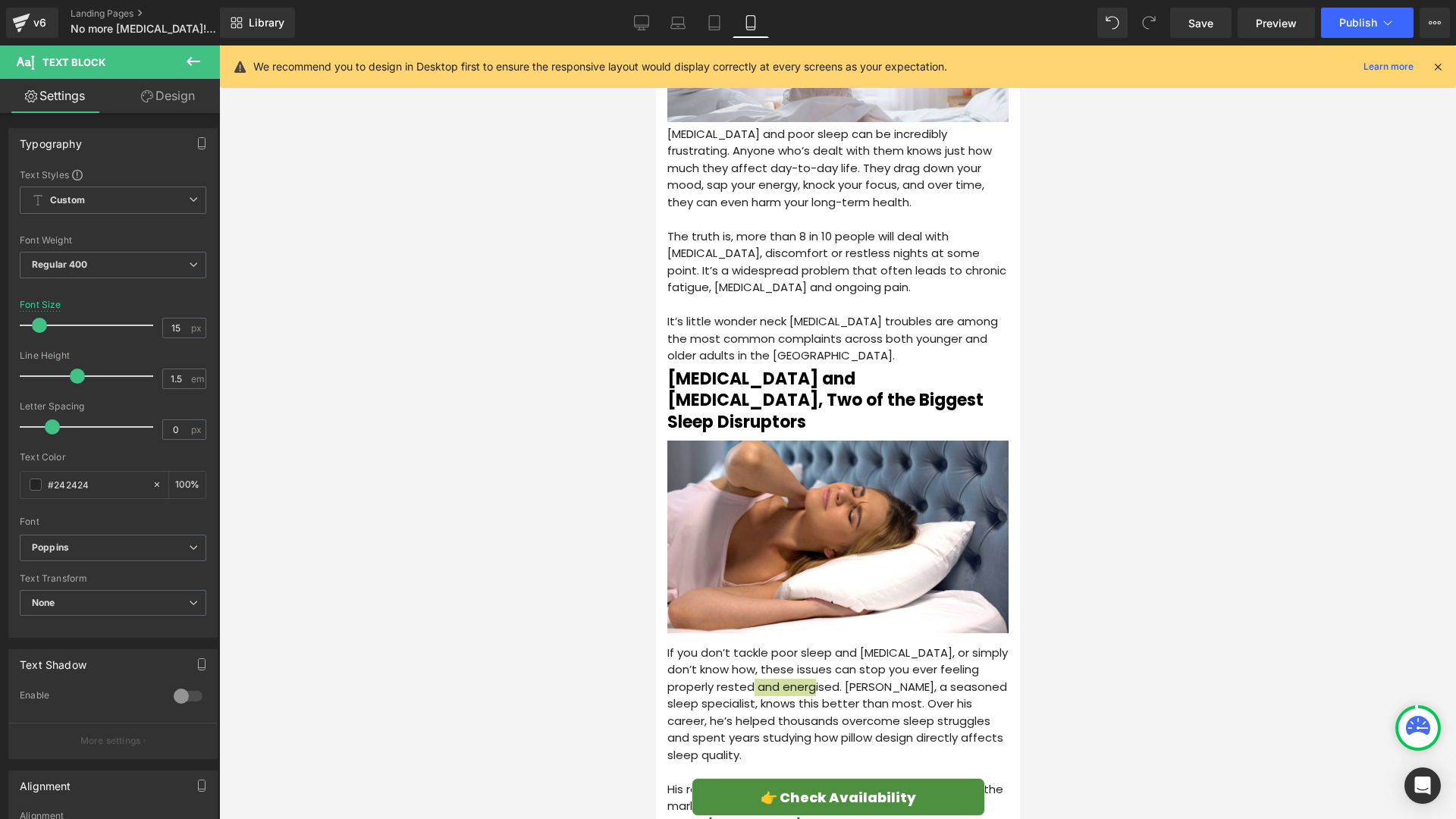
click at [523, 601] on div at bounding box center [838, 432] width 1237 height 773
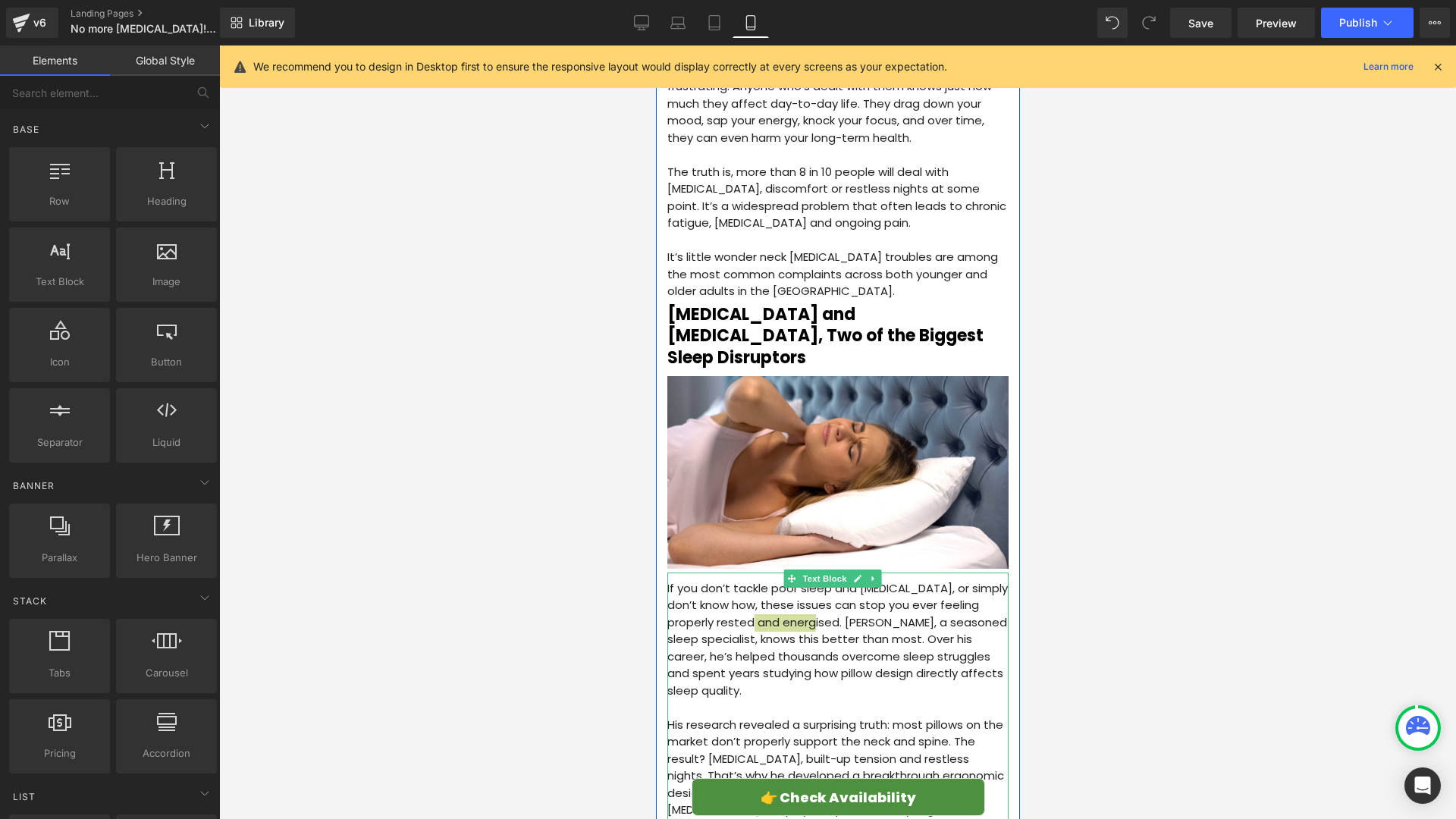
scroll to position [409, 0]
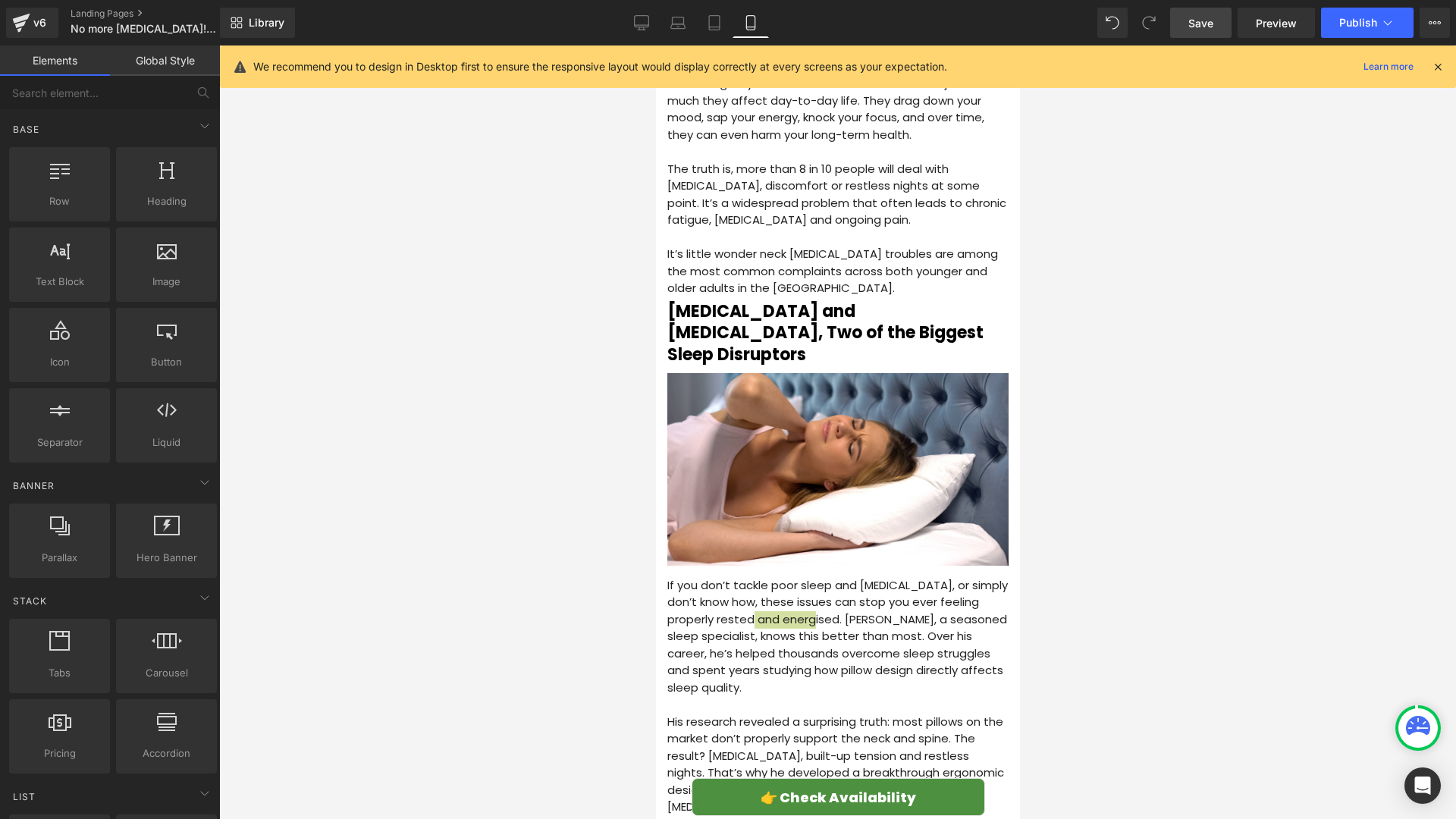
click at [1199, 19] on span "Save" at bounding box center [1201, 23] width 25 height 16
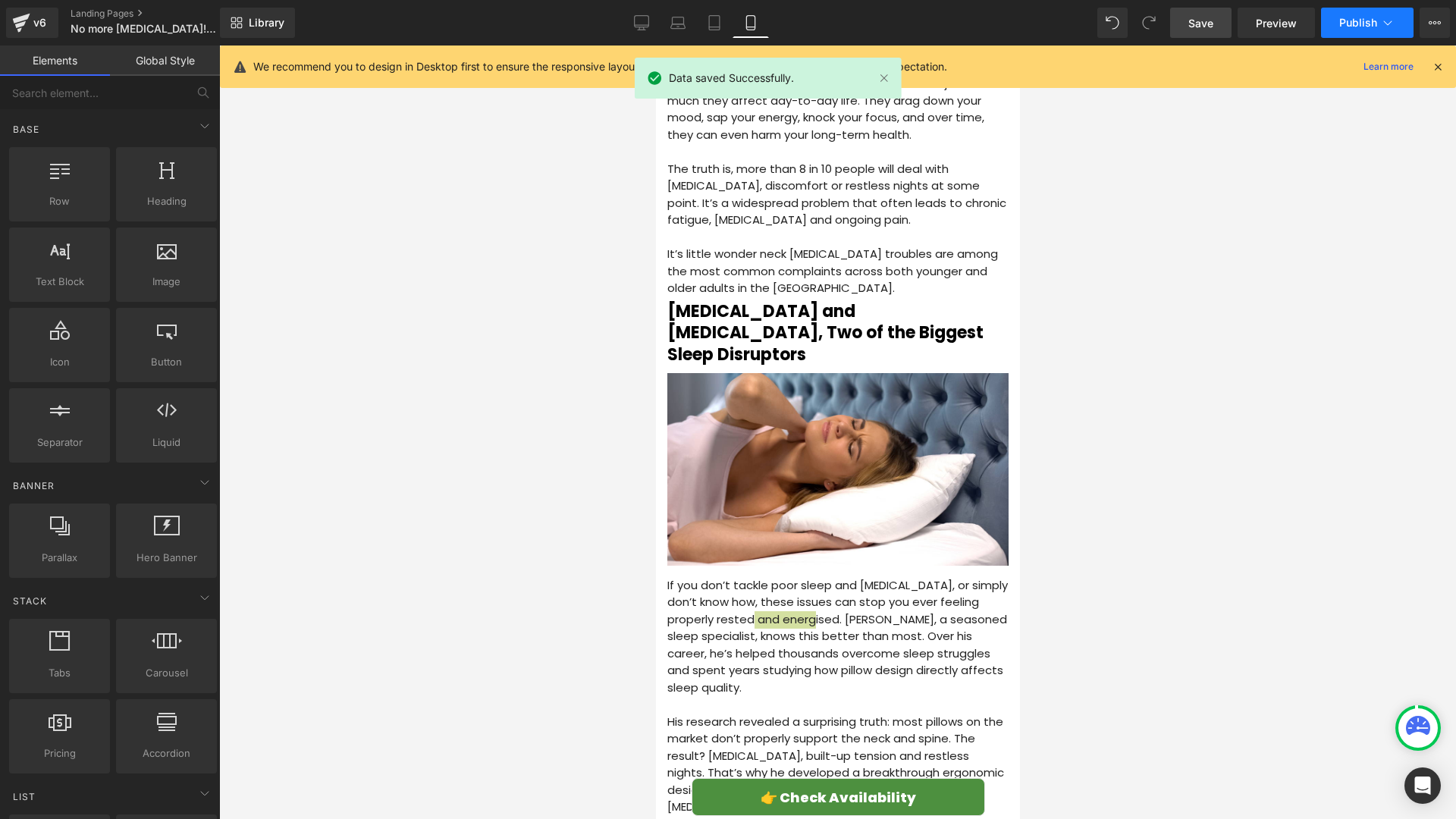
click at [1348, 19] on span "Publish" at bounding box center [1358, 23] width 38 height 12
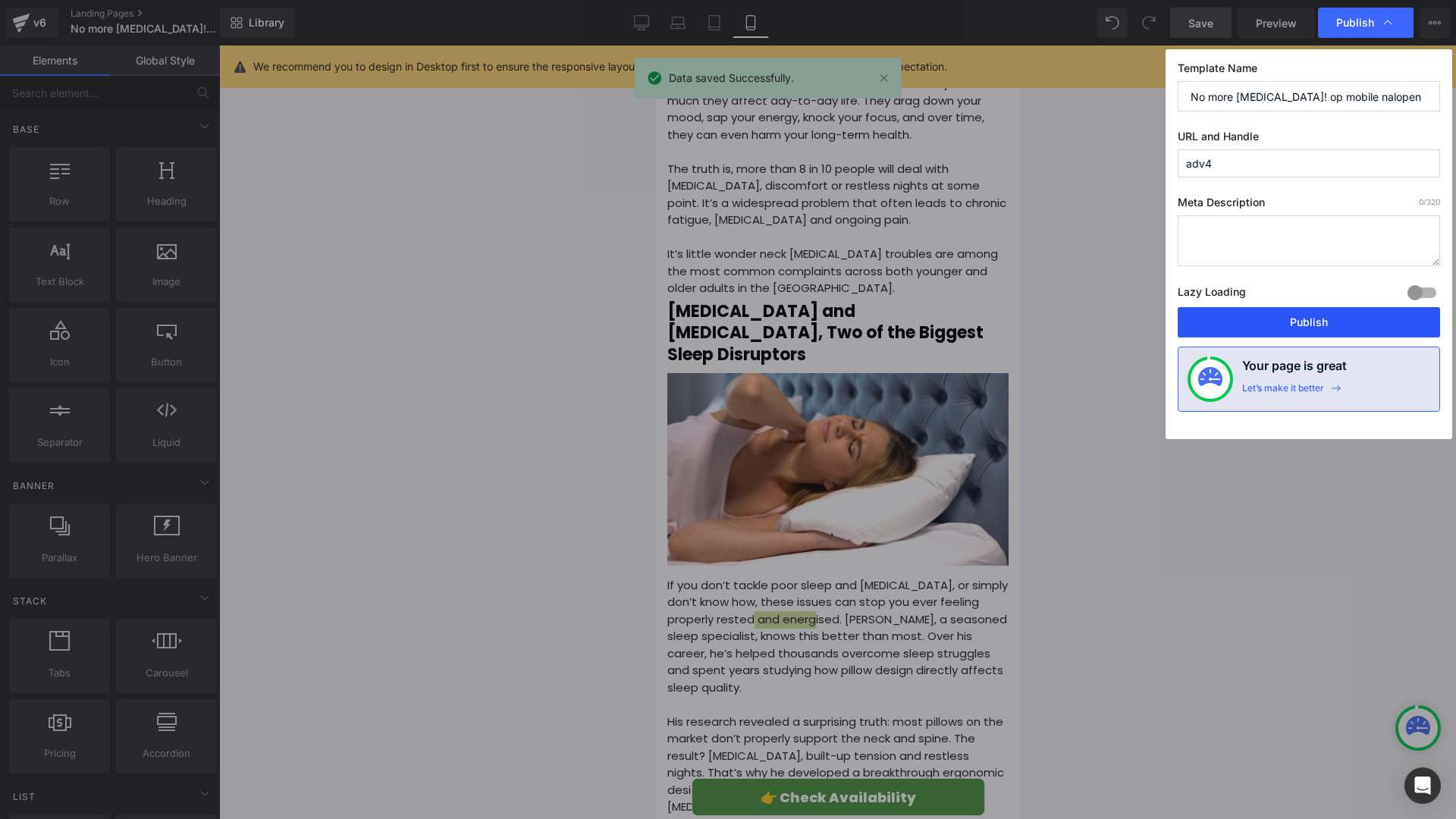
click at [1324, 318] on button "Publish" at bounding box center [1309, 322] width 263 height 30
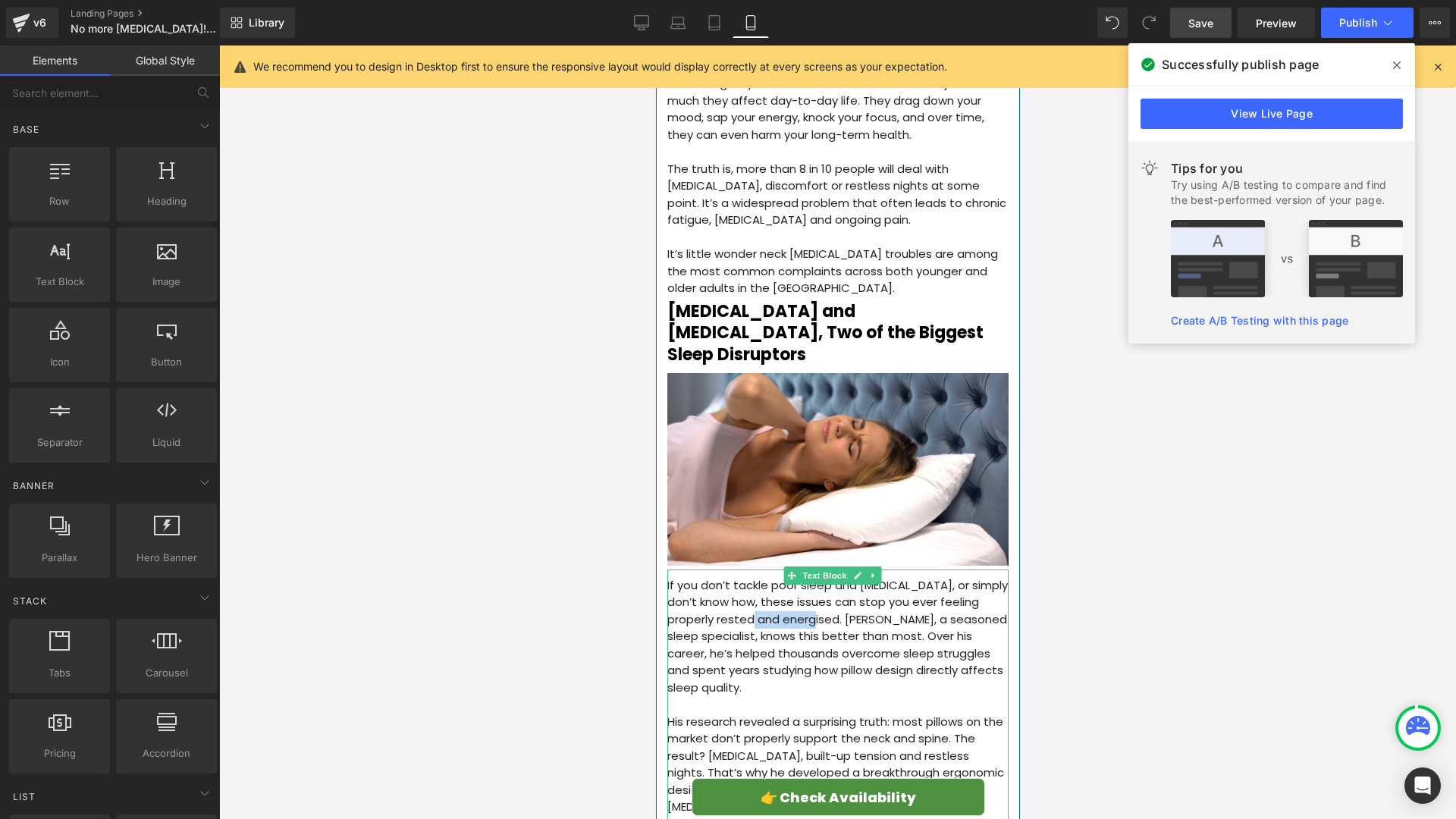
click at [903, 585] on p "If you don’t tackle poor sleep and [MEDICAL_DATA], or simply don’t know how, th…" at bounding box center [837, 637] width 341 height 120
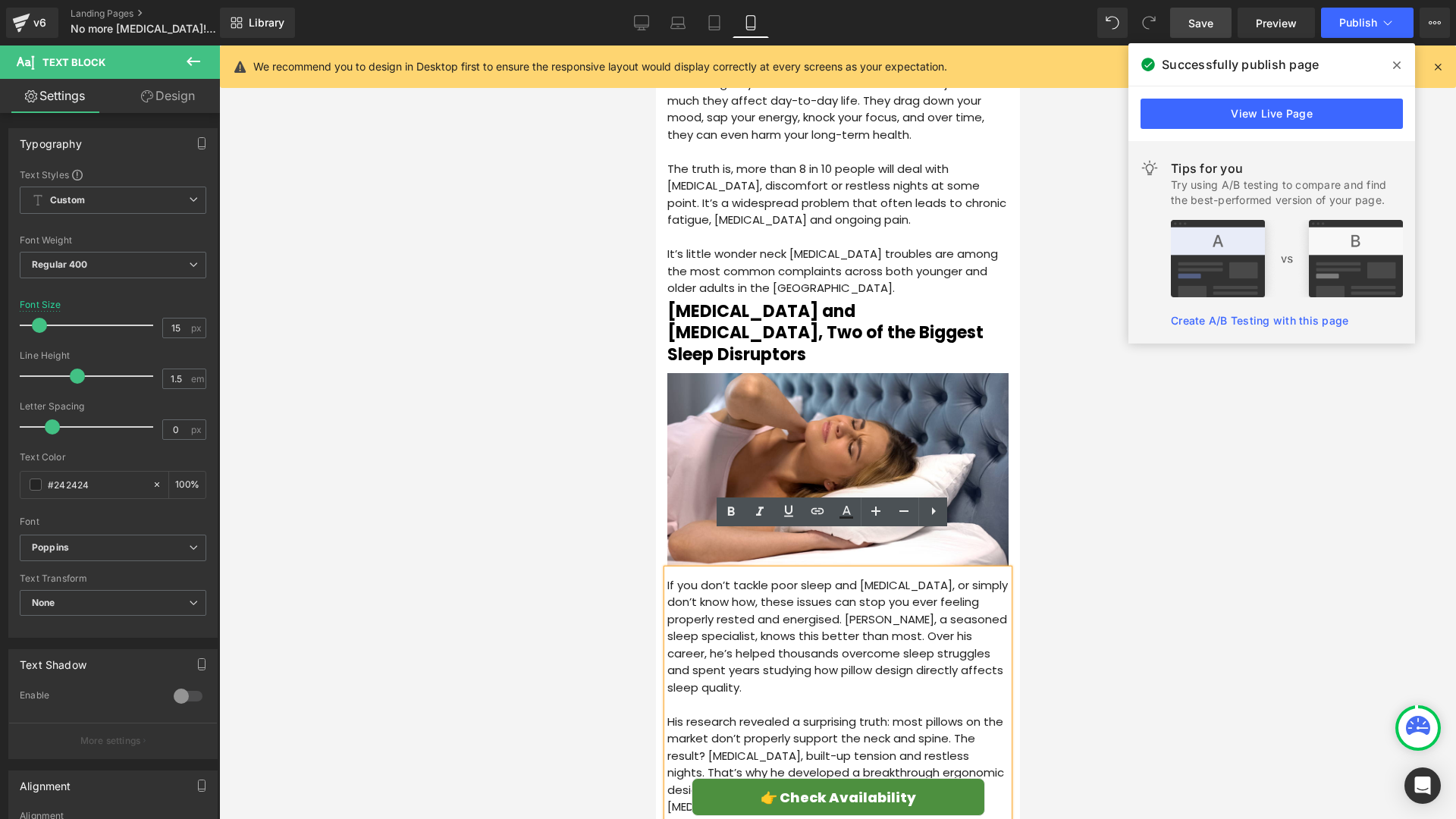
click at [860, 580] on p "If you don’t tackle poor sleep and [MEDICAL_DATA], or simply don’t know how, th…" at bounding box center [837, 637] width 341 height 120
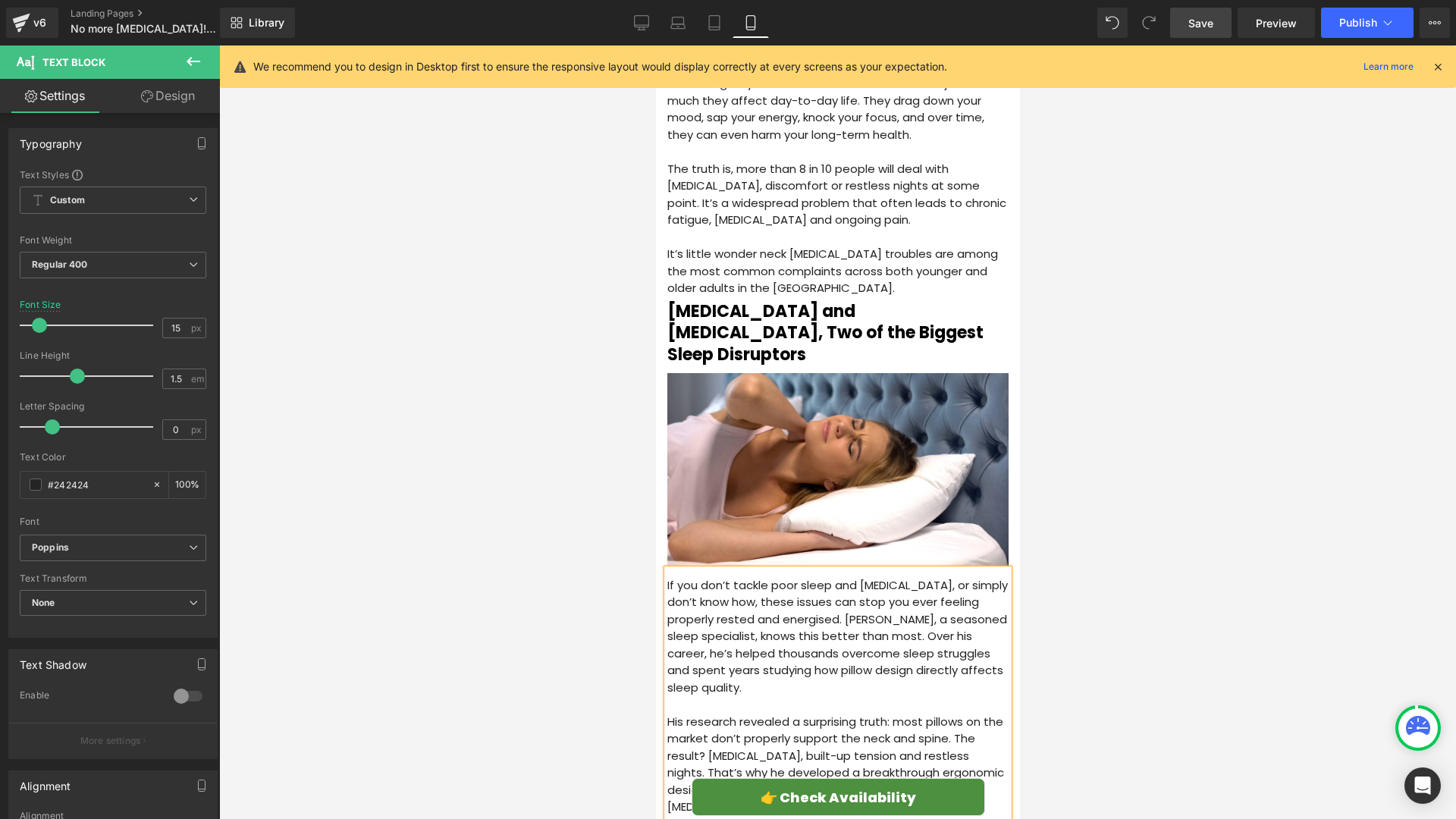
click at [1221, 19] on link "Save" at bounding box center [1201, 23] width 62 height 30
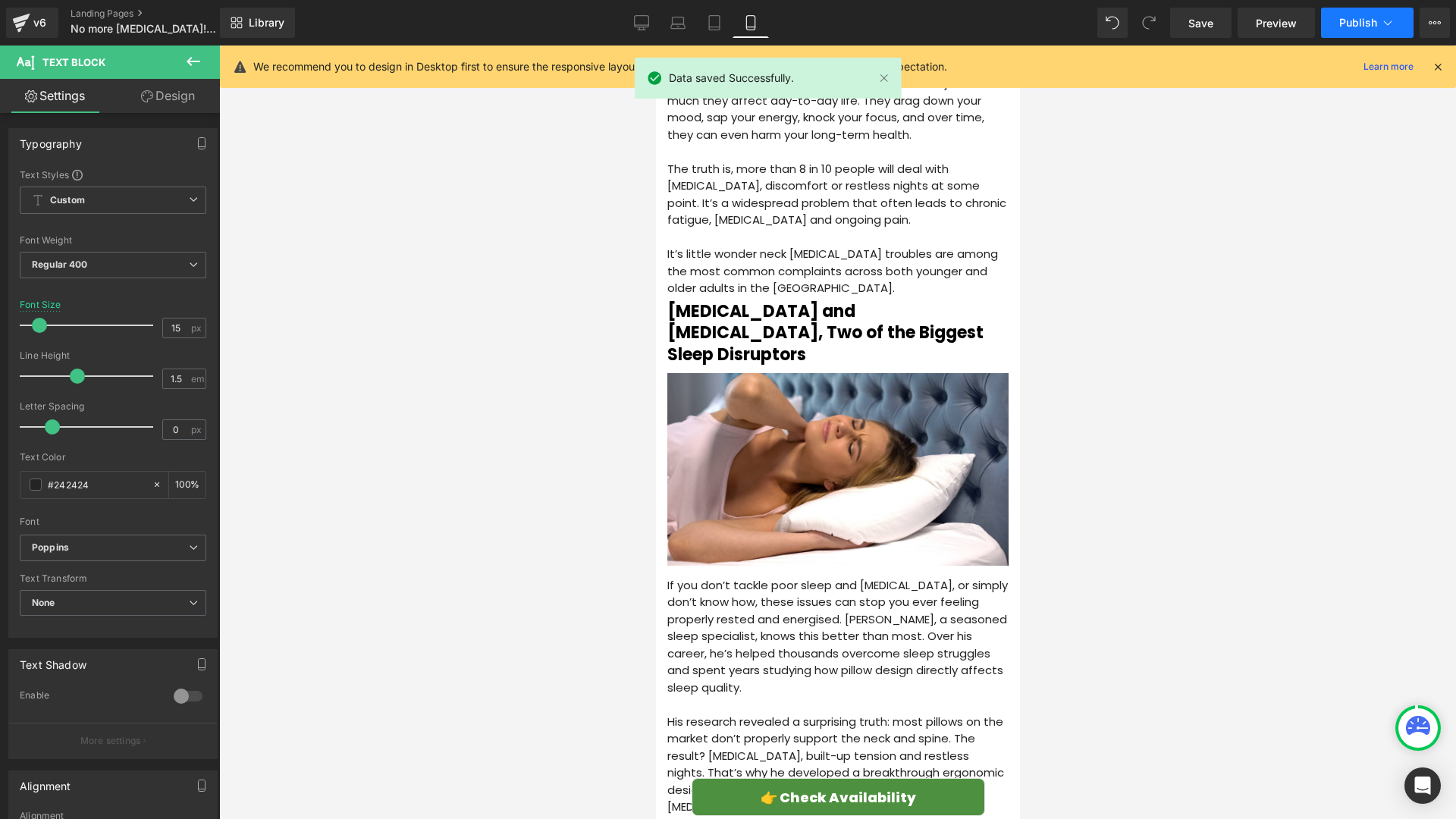
click at [1343, 23] on span "Publish" at bounding box center [1358, 23] width 38 height 12
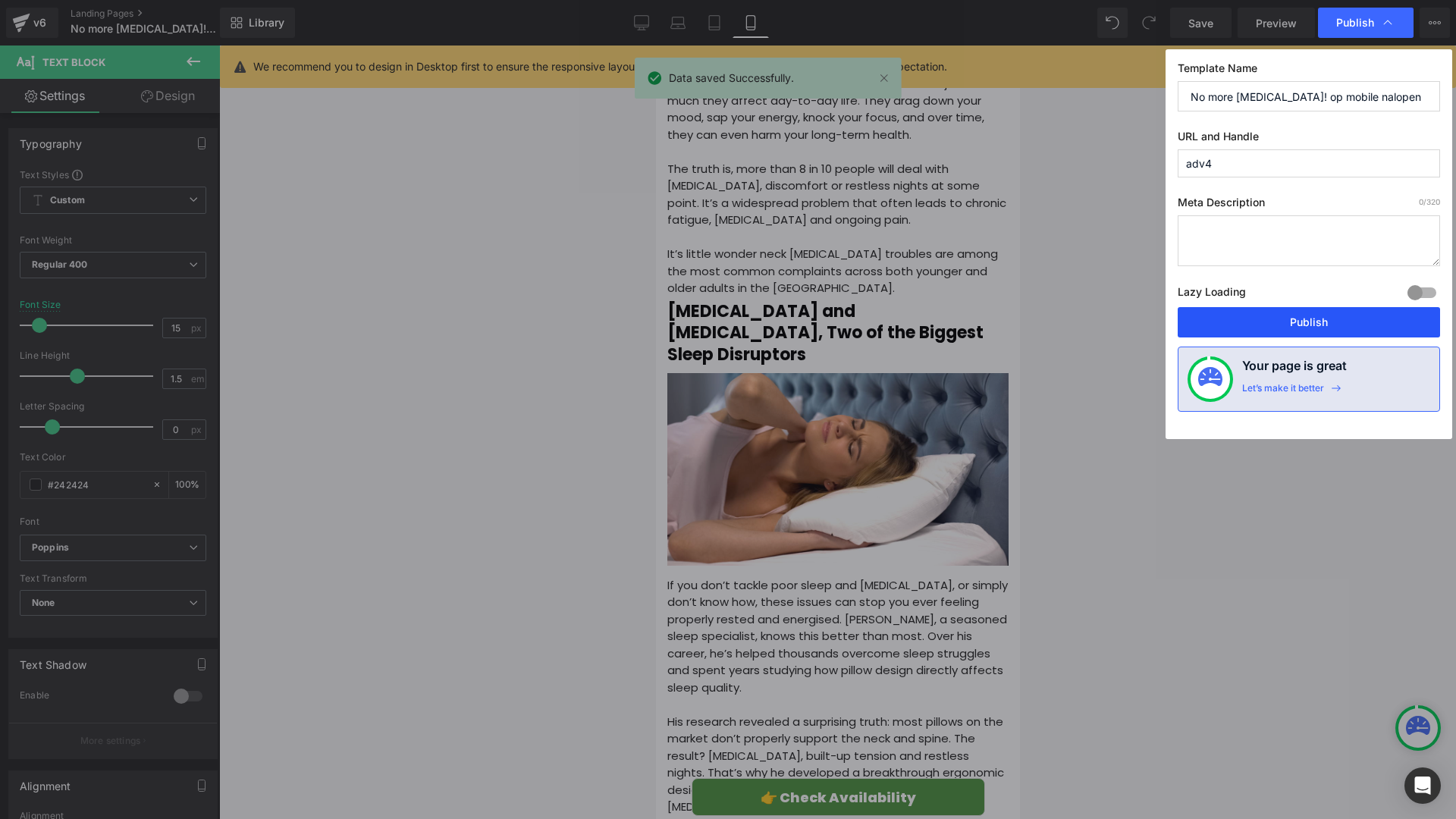
click at [1280, 323] on button "Publish" at bounding box center [1309, 322] width 263 height 30
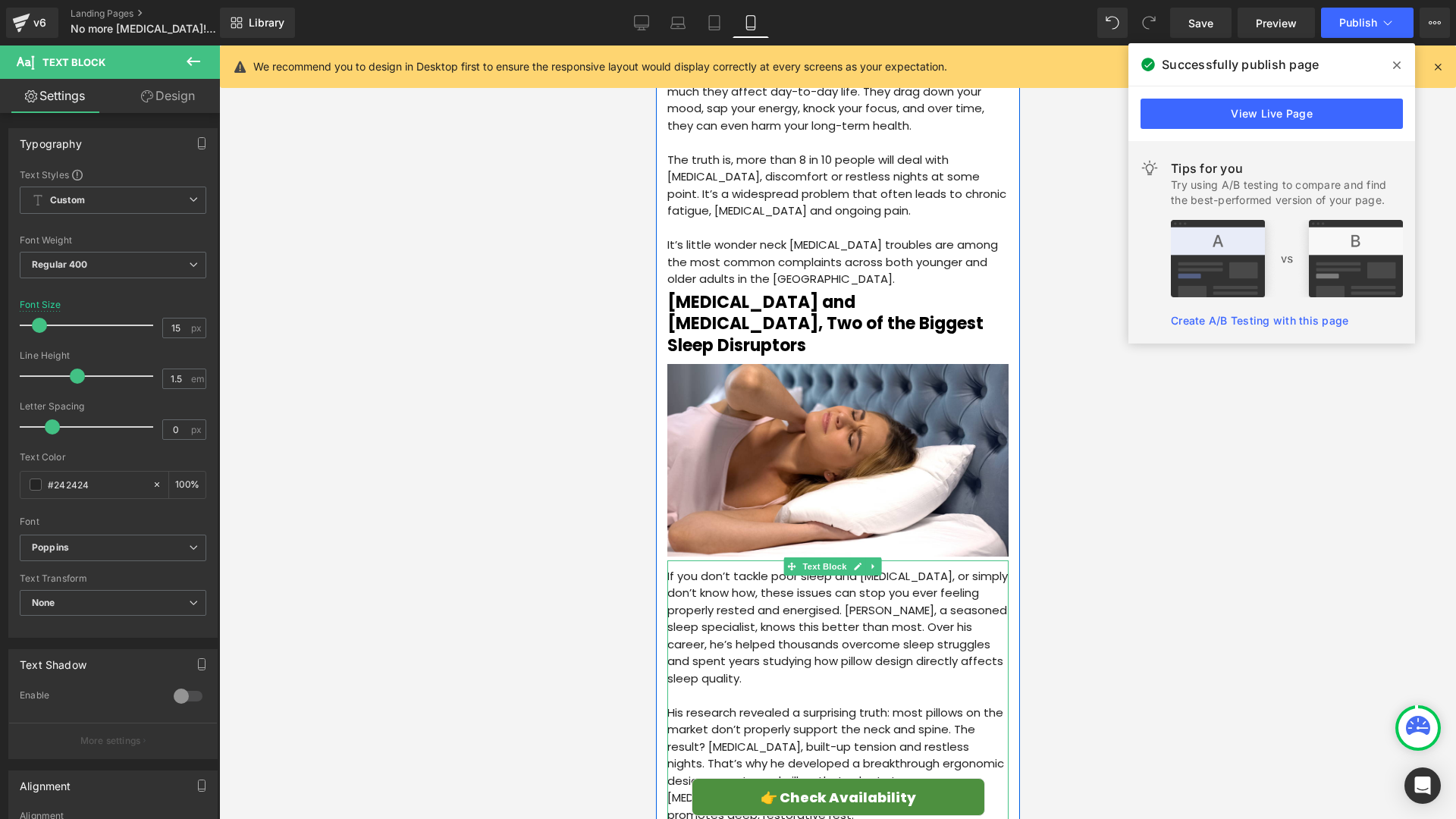
scroll to position [432, 0]
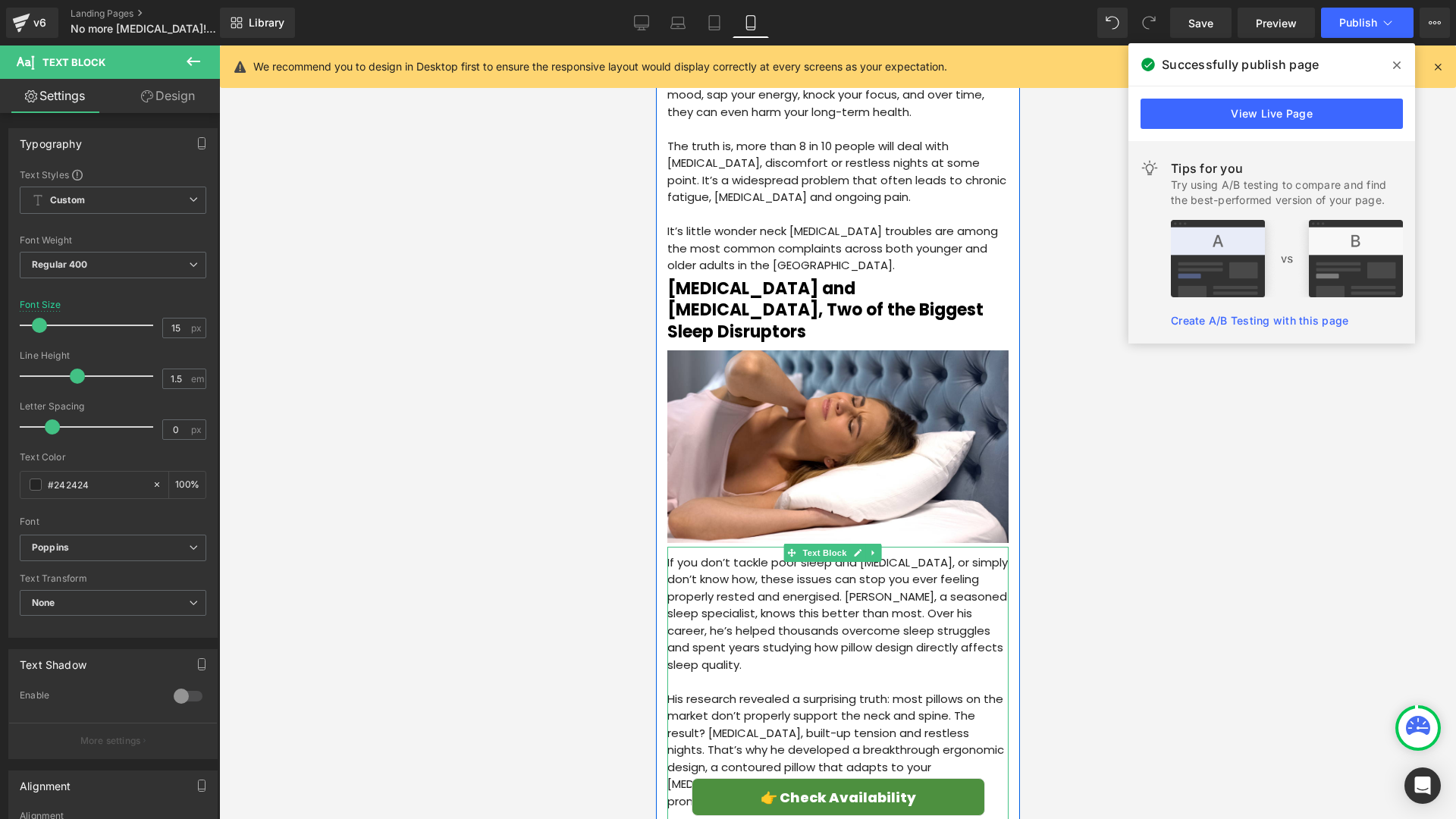
click at [857, 558] on p "If you don’t tackle poor sleep and [MEDICAL_DATA], or simply don’t know how, th…" at bounding box center [837, 614] width 341 height 120
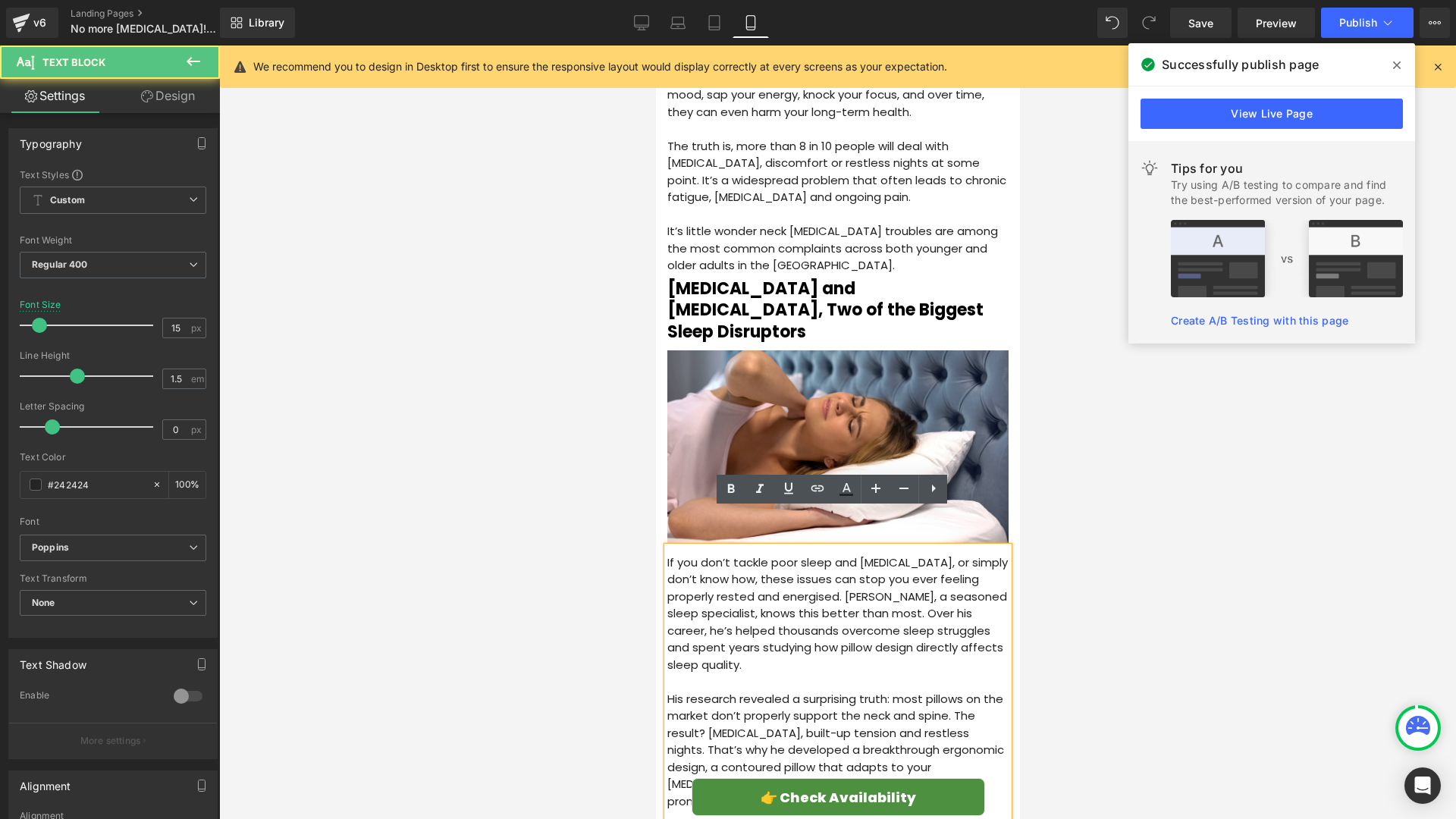
click at [860, 560] on p "If you don’t tackle poor sleep and [MEDICAL_DATA], or simply don’t know how, th…" at bounding box center [837, 614] width 341 height 120
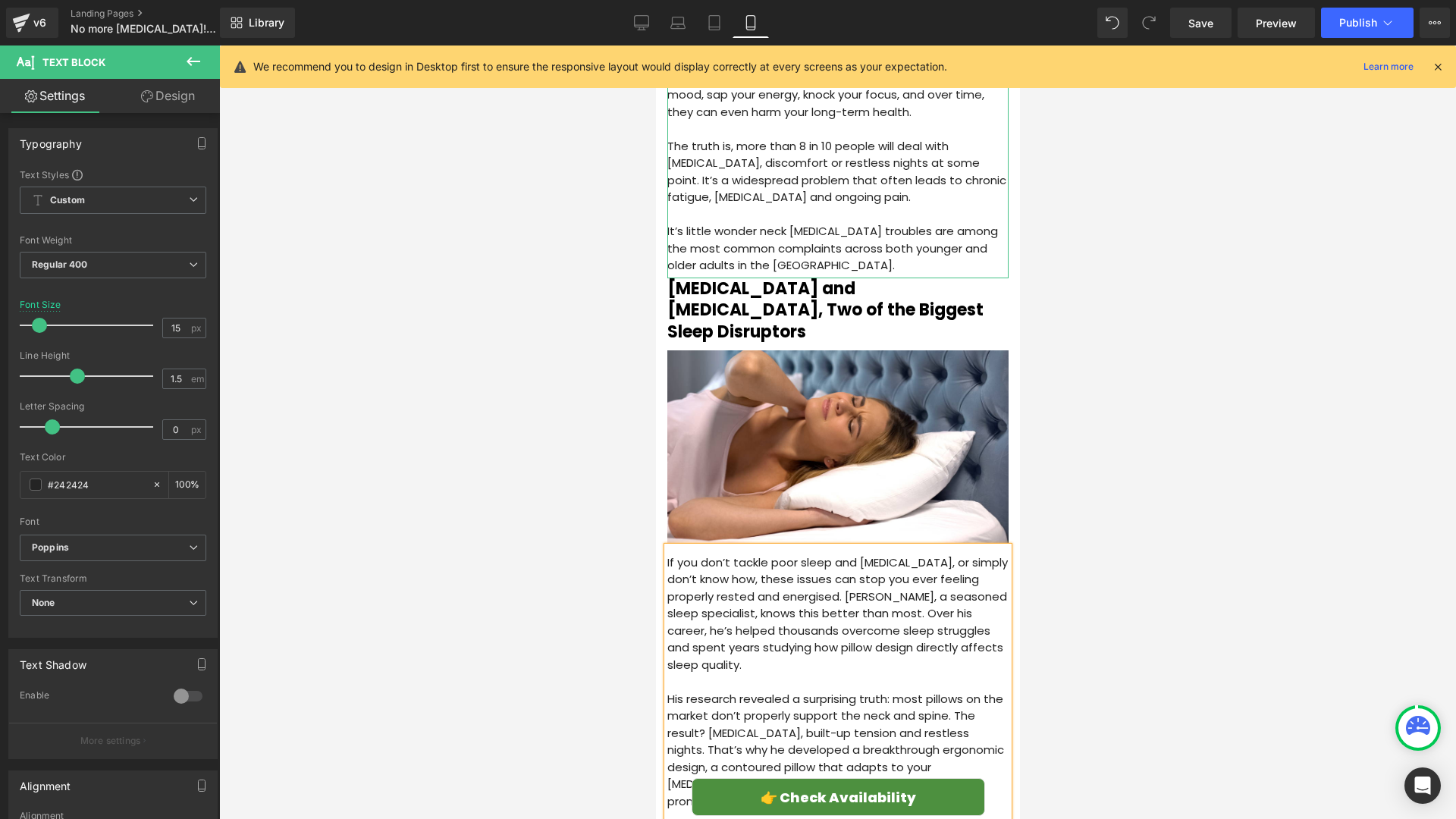
click at [909, 237] on p "It’s little wonder neck [MEDICAL_DATA] troubles are among the most common compl…" at bounding box center [837, 249] width 341 height 51
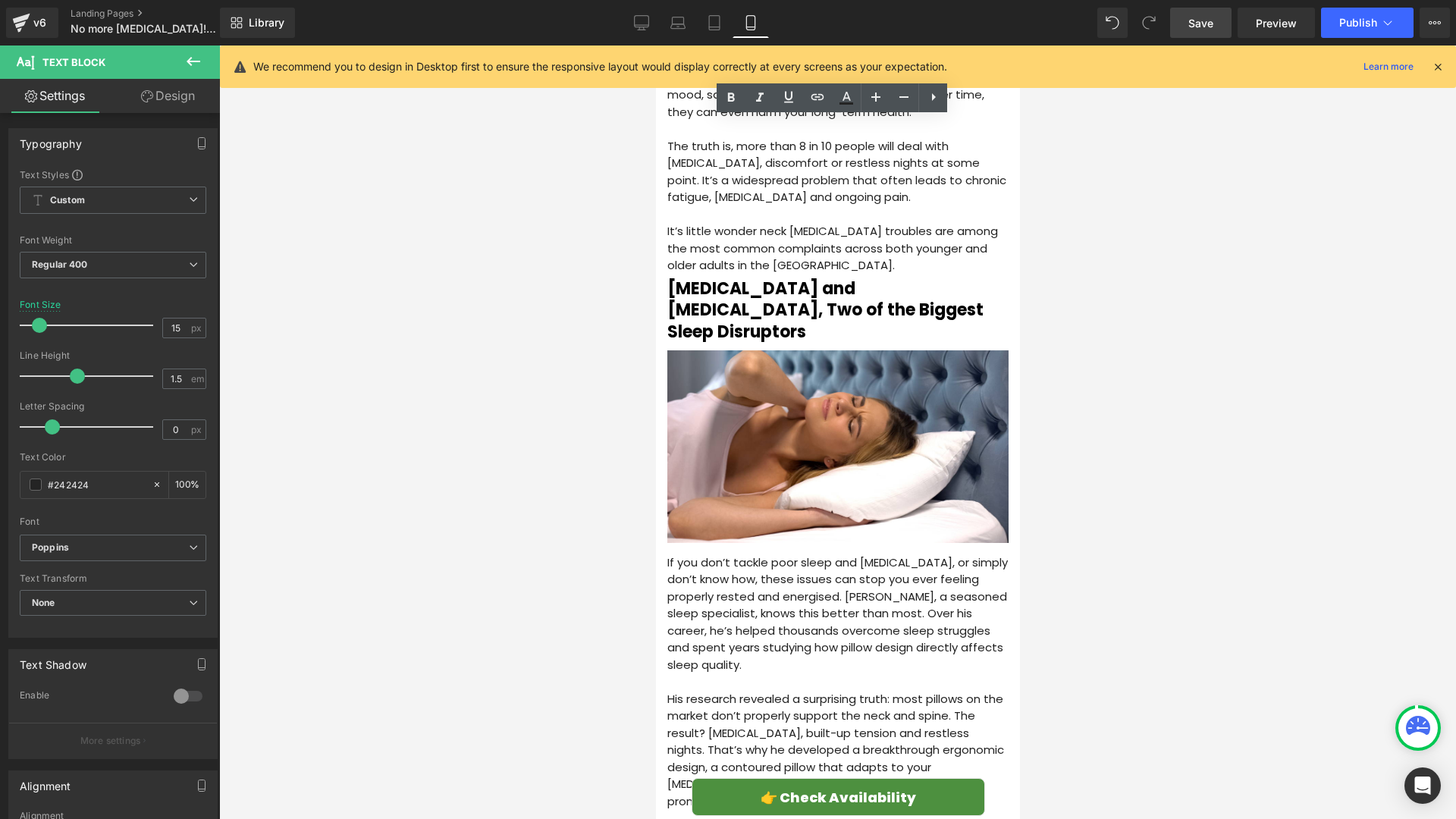
click at [1212, 30] on span "Save" at bounding box center [1201, 23] width 25 height 16
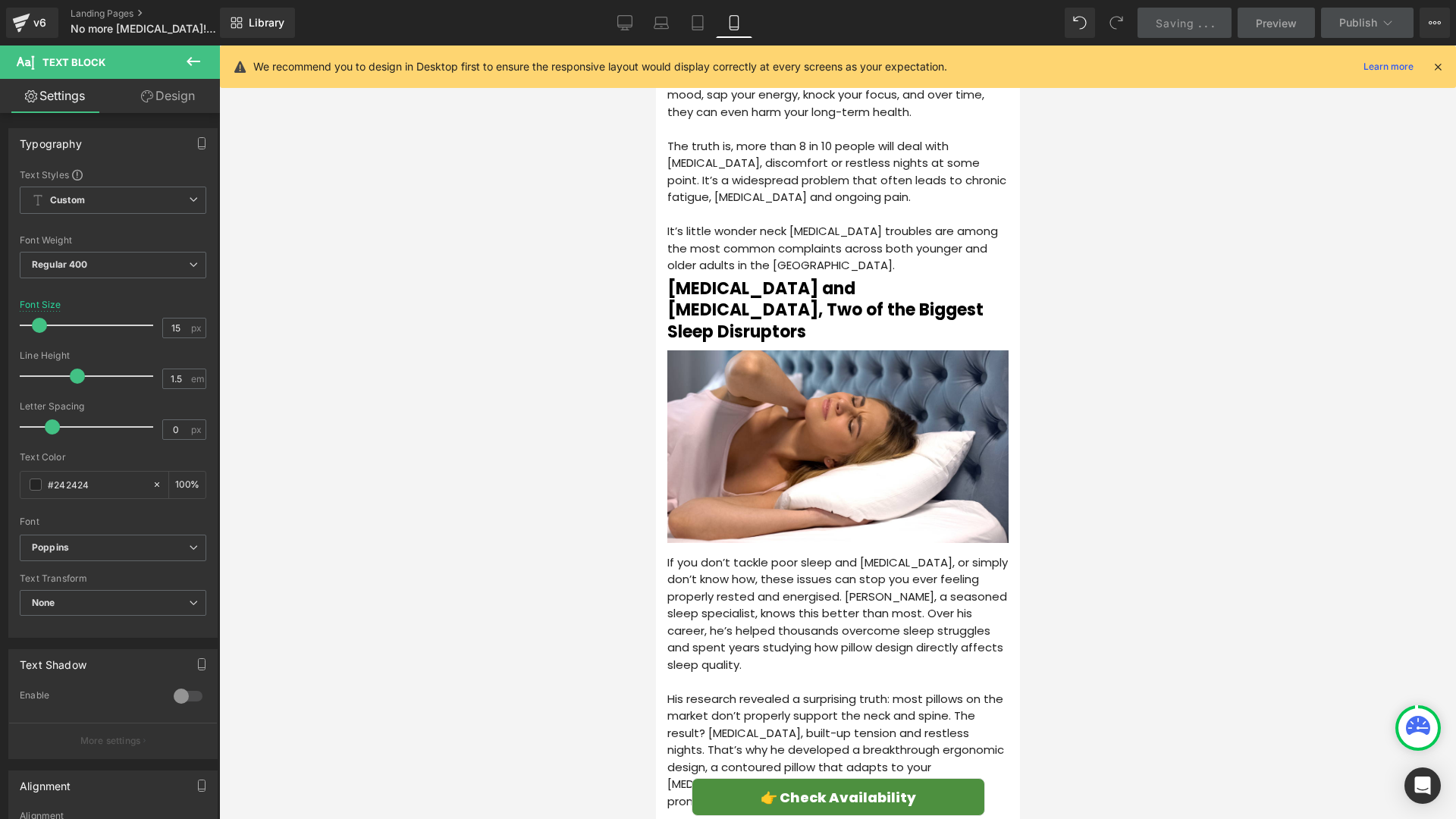
click at [1439, 68] on icon at bounding box center [1437, 66] width 13 height 13
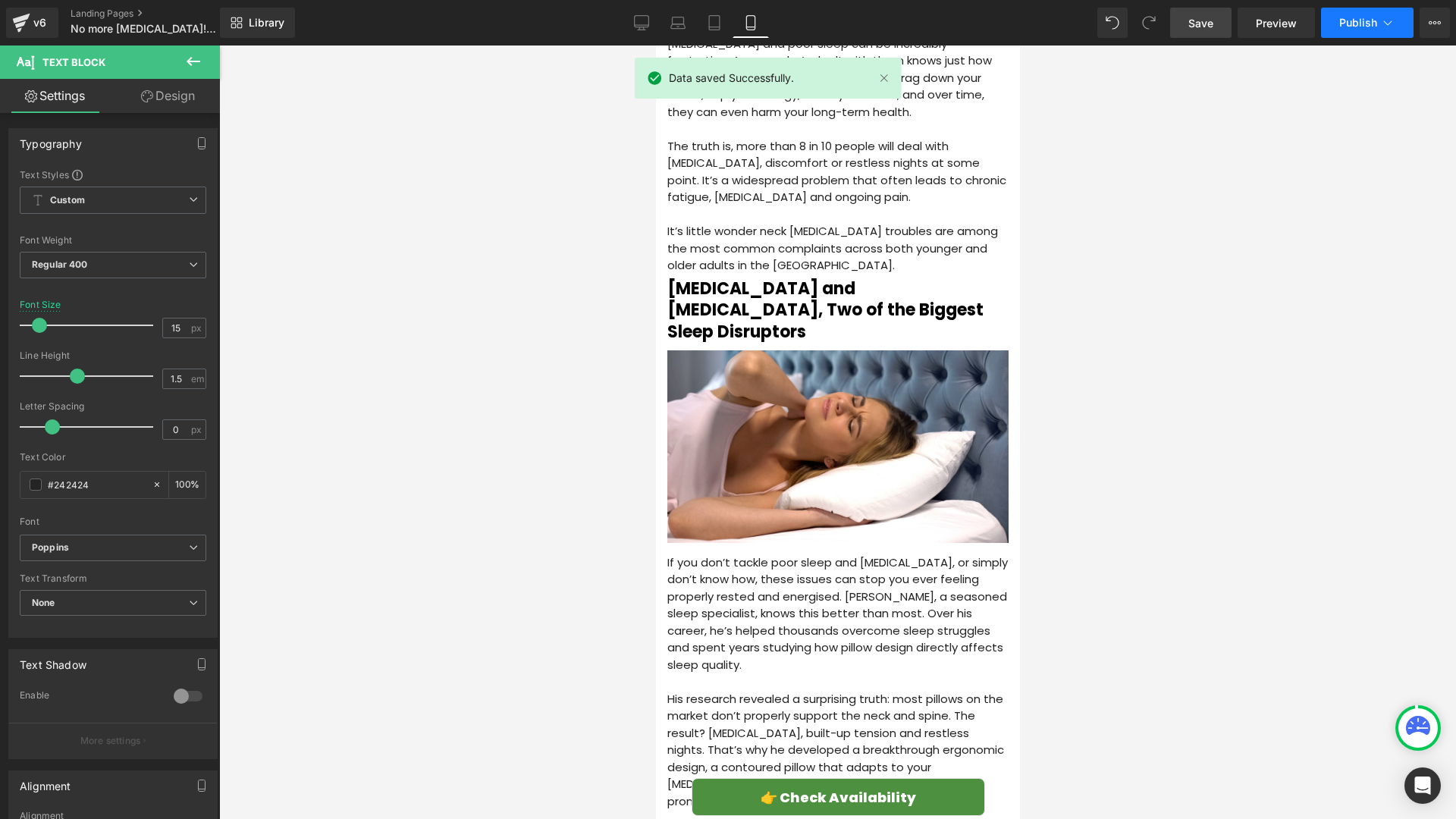
click at [1344, 28] on span "Publish" at bounding box center [1358, 23] width 38 height 12
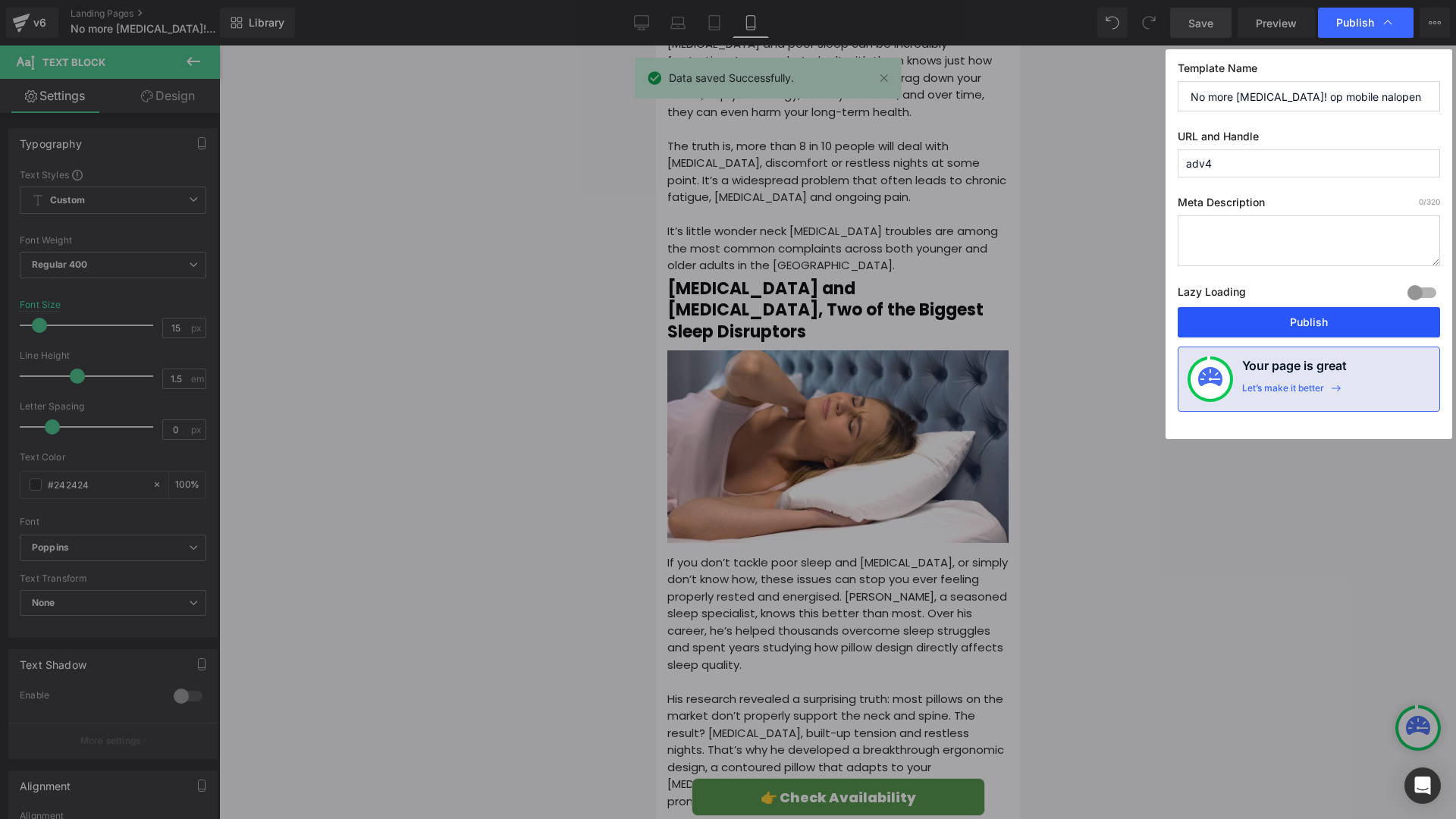
click at [1271, 324] on button "Publish" at bounding box center [1309, 322] width 263 height 30
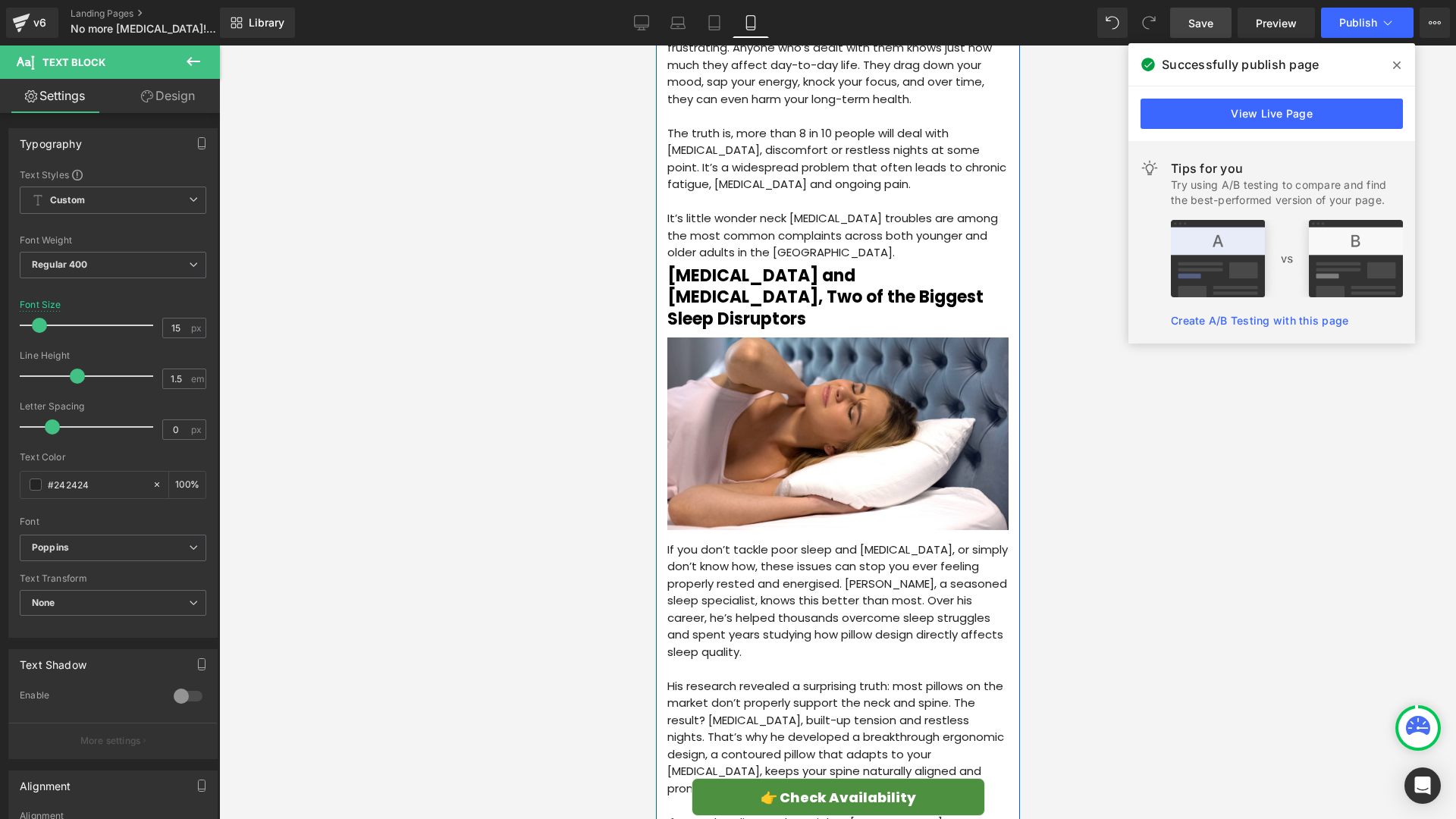
scroll to position [452, 0]
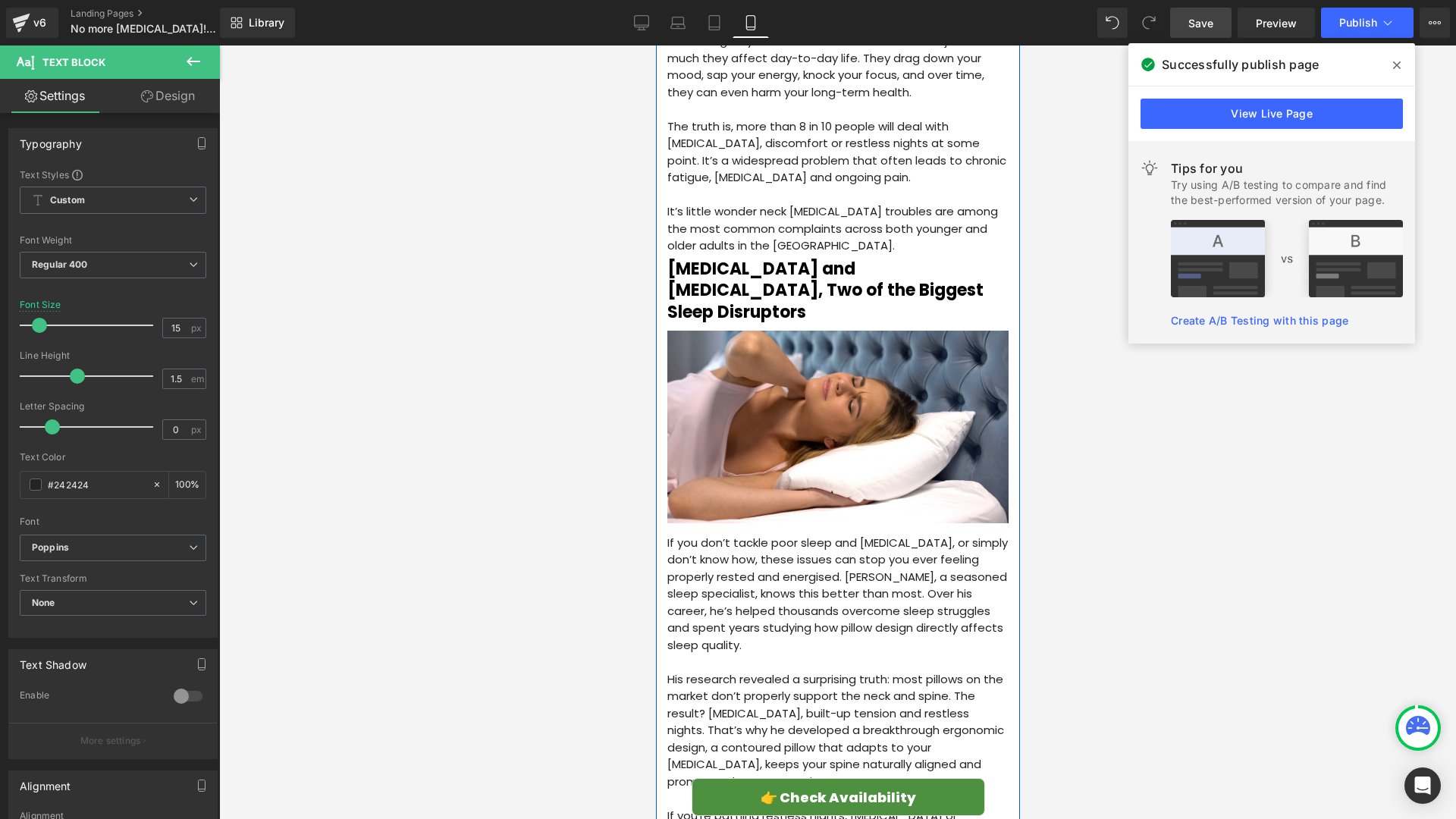
drag, startPoint x: 891, startPoint y: 561, endPoint x: 885, endPoint y: 544, distance: 18.0
click at [891, 560] on p "If you don’t tackle poor sleep and [MEDICAL_DATA], or simply don’t know how, th…" at bounding box center [837, 594] width 341 height 120
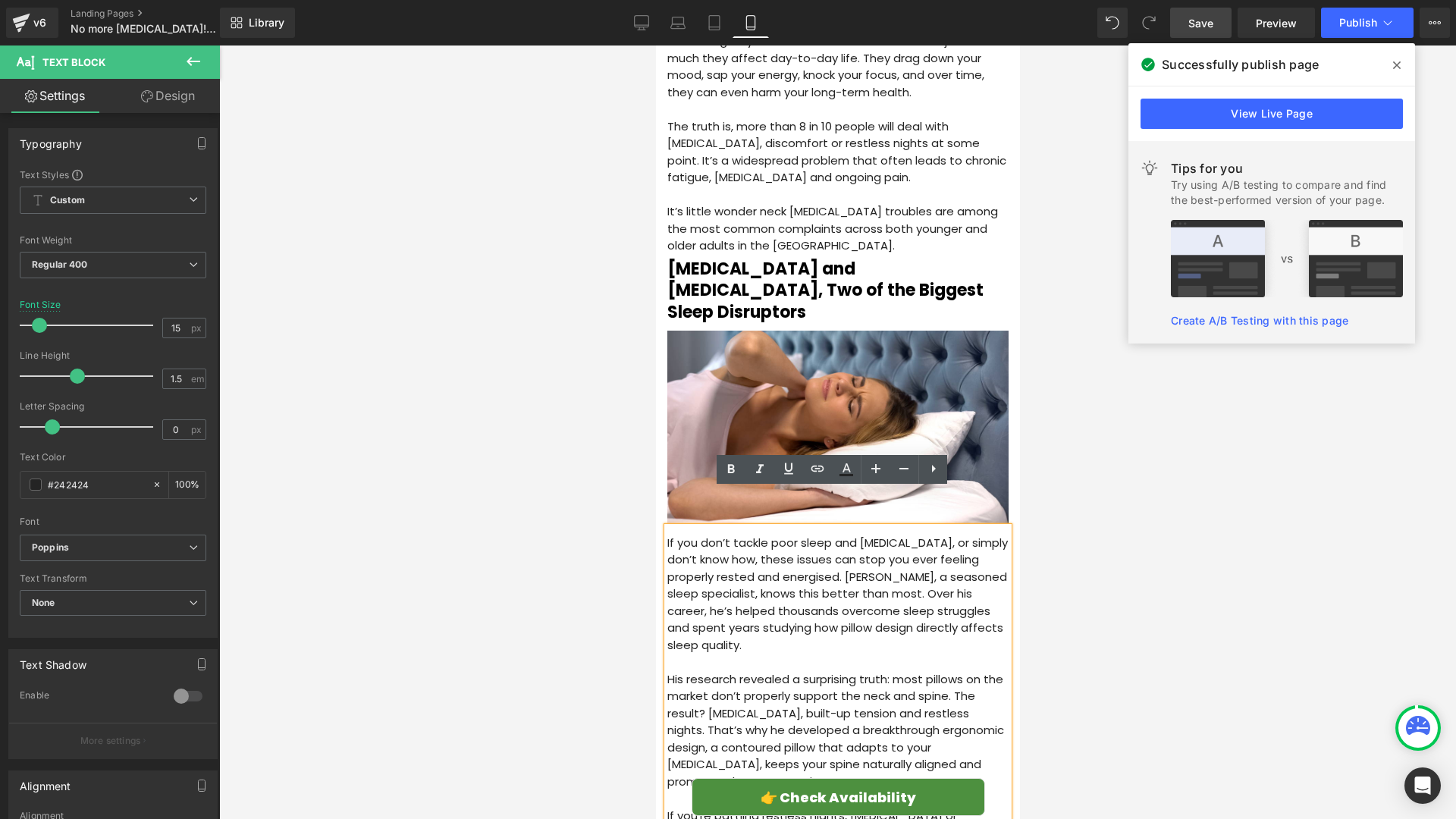
click at [861, 534] on p "If you don’t tackle poor sleep and [MEDICAL_DATA], or simply don’t know how, th…" at bounding box center [837, 594] width 341 height 120
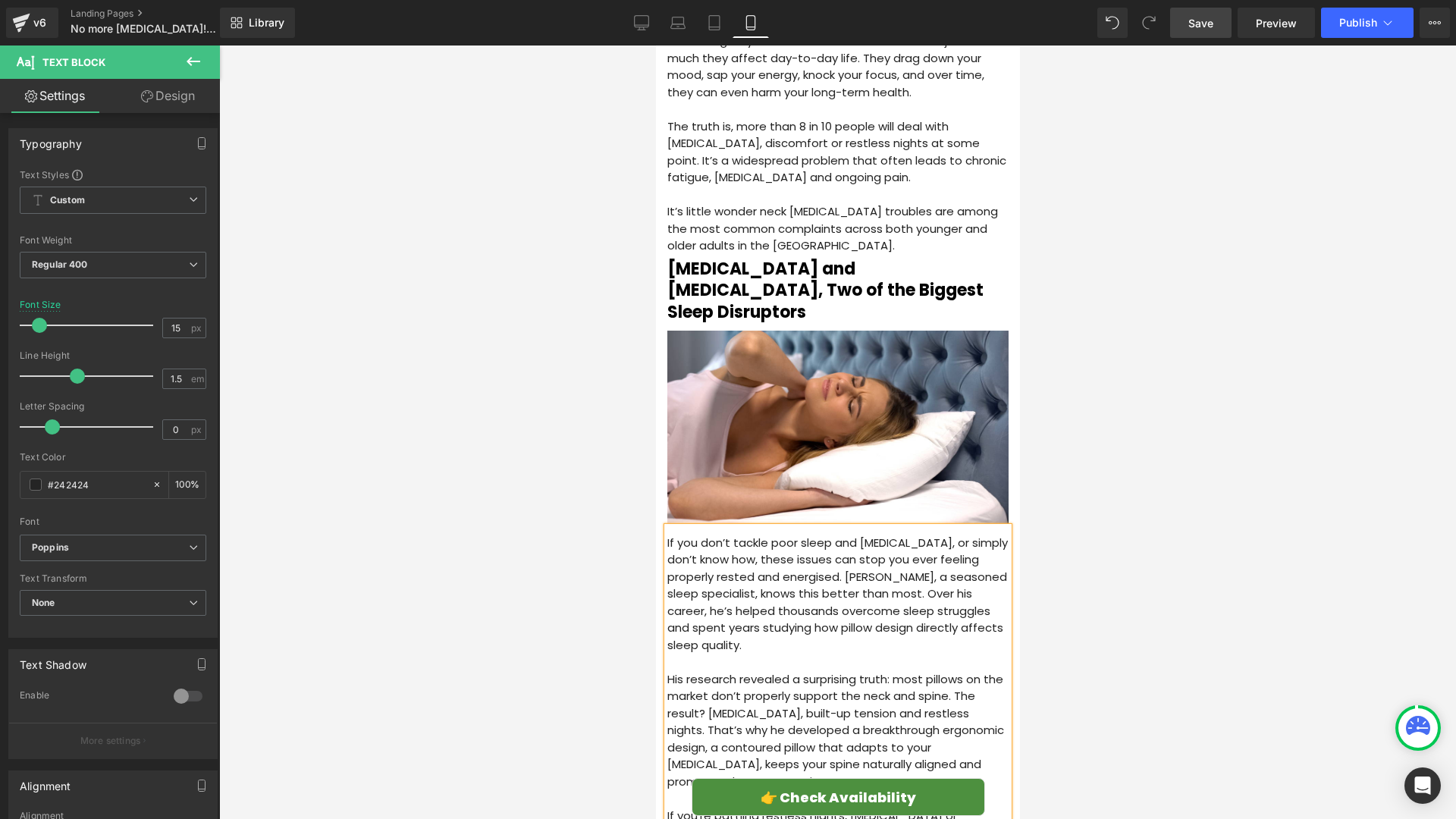
click at [1201, 26] on span "Save" at bounding box center [1201, 23] width 25 height 16
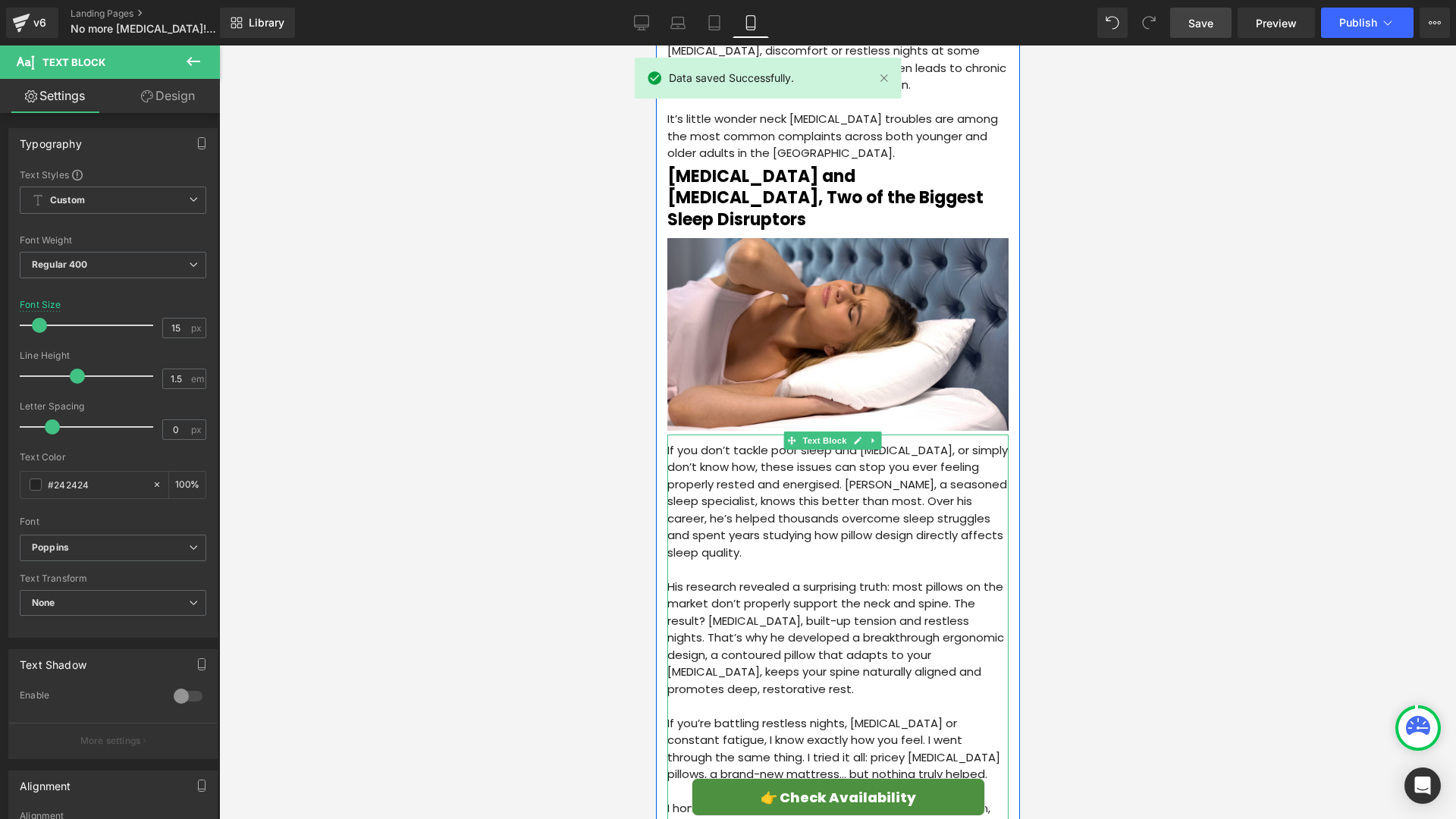
scroll to position [702, 0]
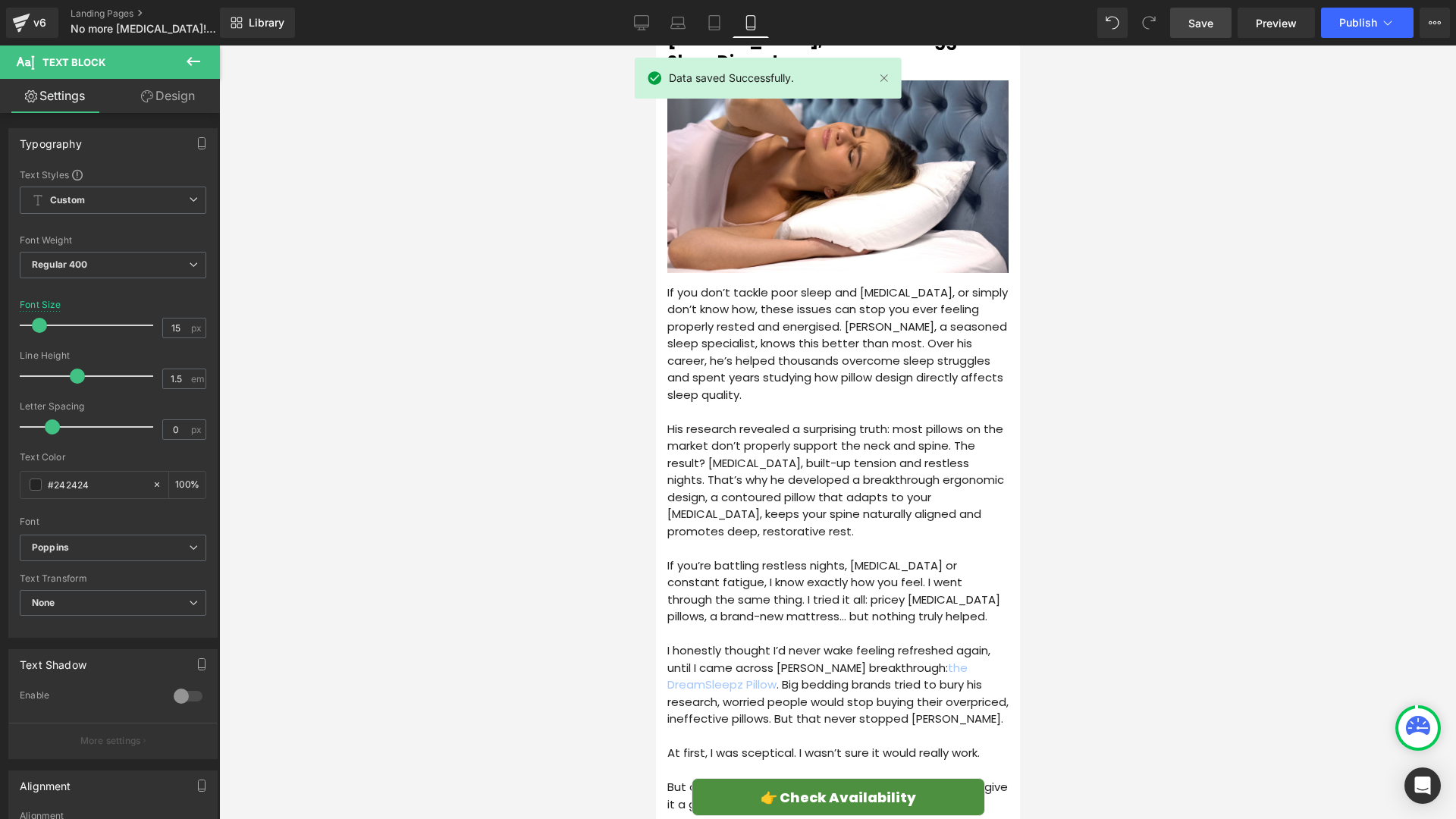
drag, startPoint x: 1345, startPoint y: 17, endPoint x: 252, endPoint y: 735, distance: 1307.7
click at [1345, 17] on span "Publish" at bounding box center [1358, 23] width 38 height 12
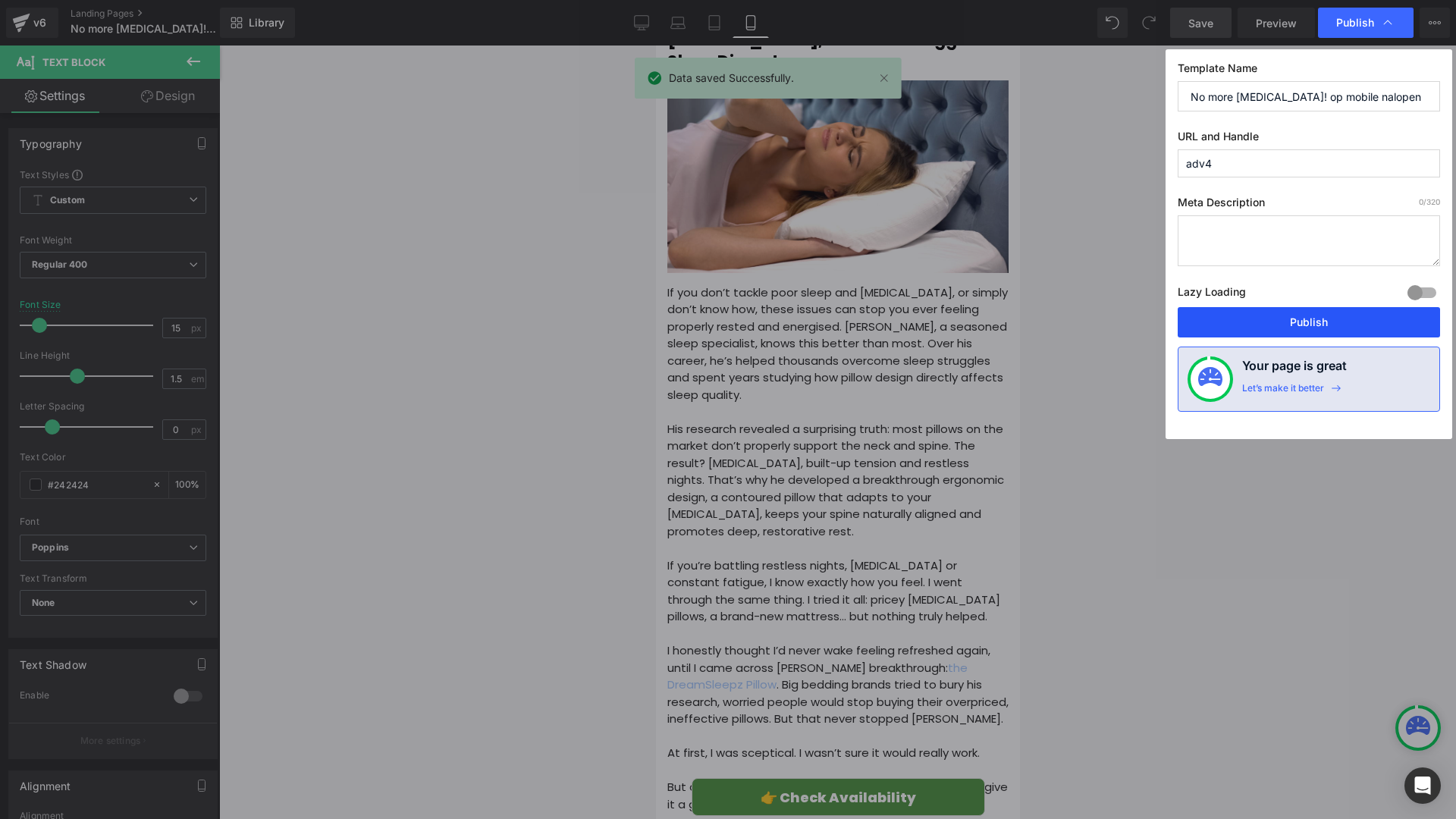
click at [1243, 314] on button "Publish" at bounding box center [1309, 322] width 263 height 30
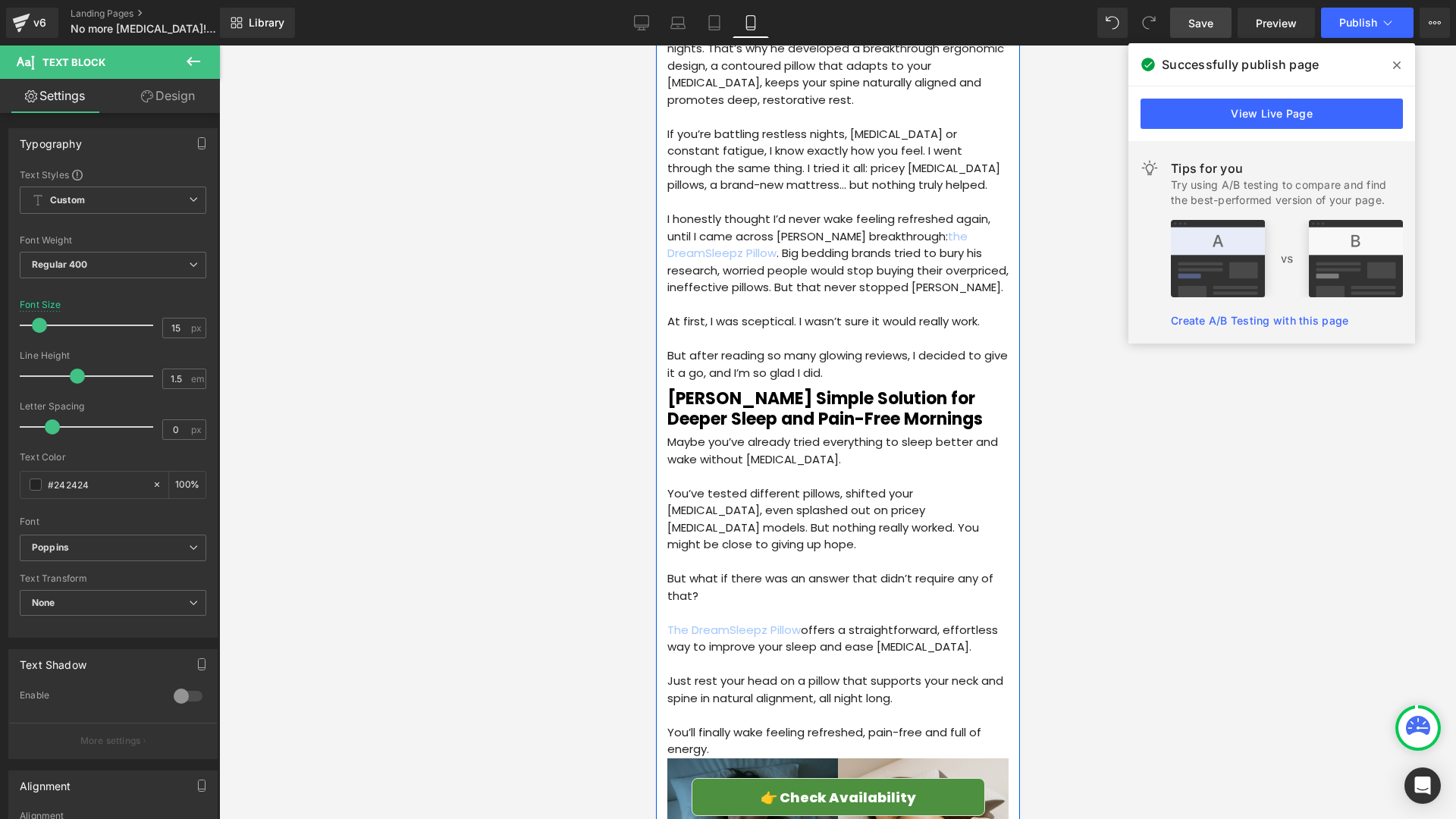
scroll to position [1368, 0]
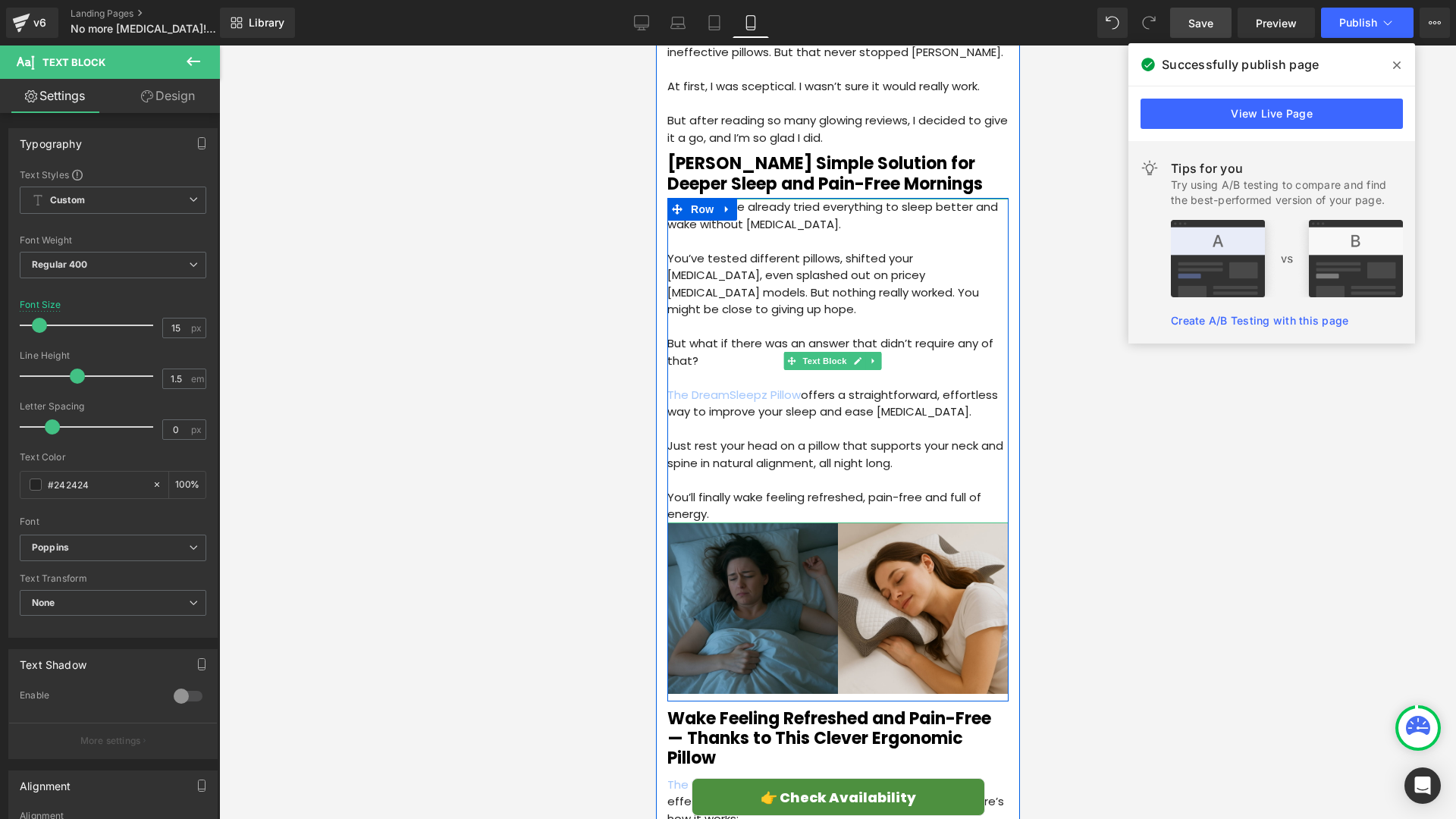
click at [832, 489] on p "You’ll finally wake feeling refreshed, pain-free and full of energy." at bounding box center [837, 506] width 341 height 34
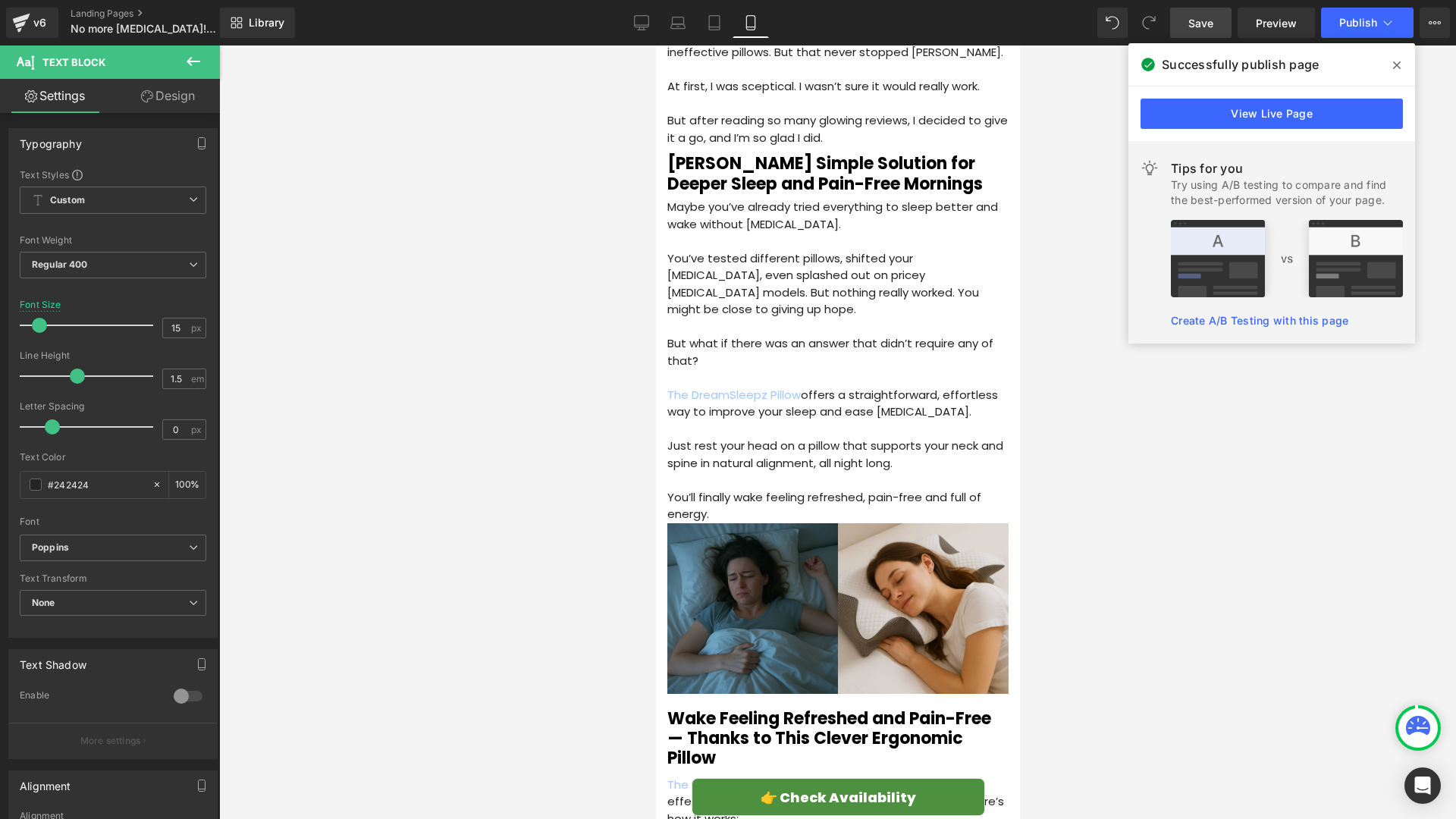
click at [164, 95] on link "Design" at bounding box center [168, 95] width 110 height 34
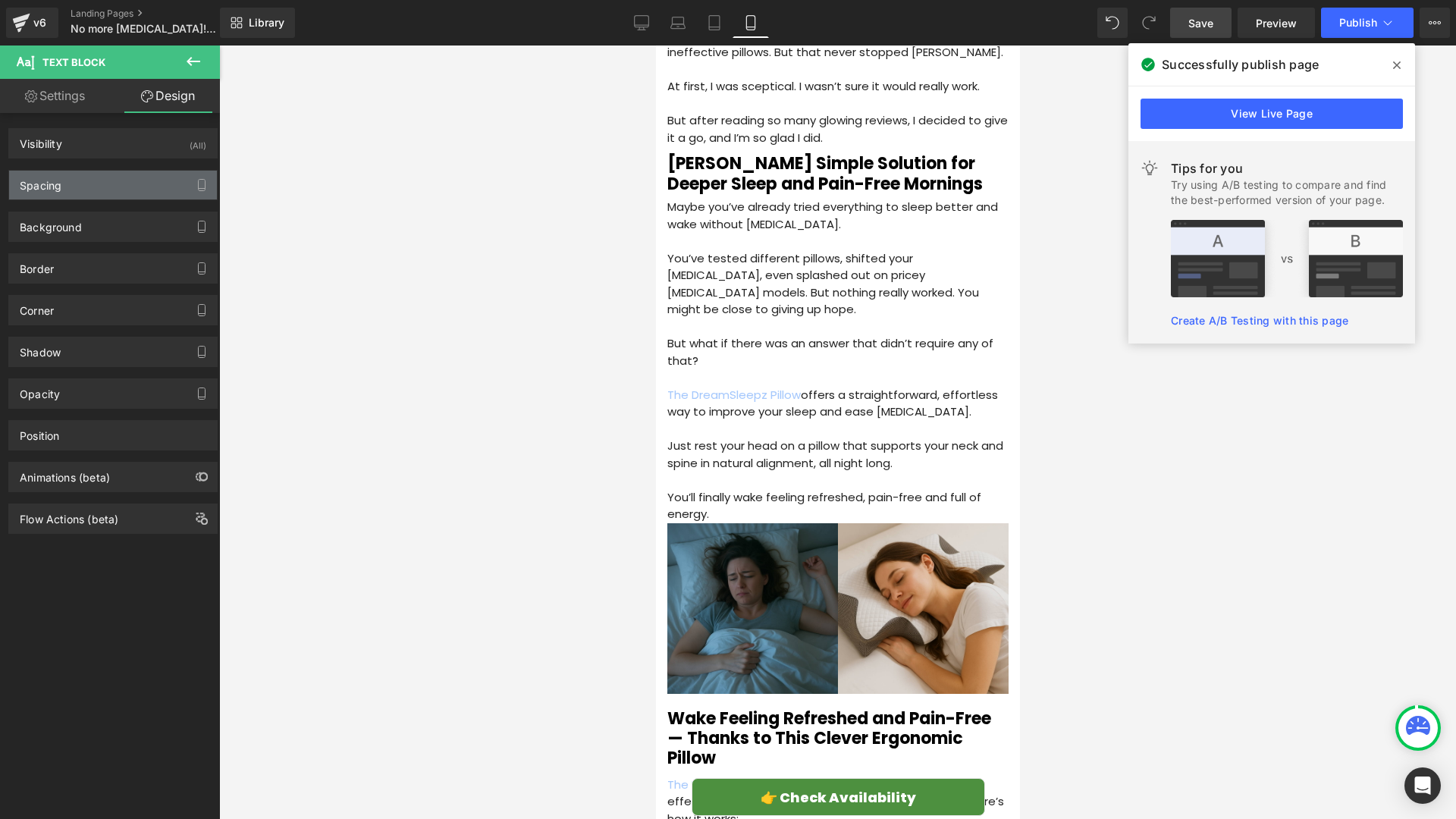
click at [92, 191] on div "Spacing" at bounding box center [113, 184] width 208 height 29
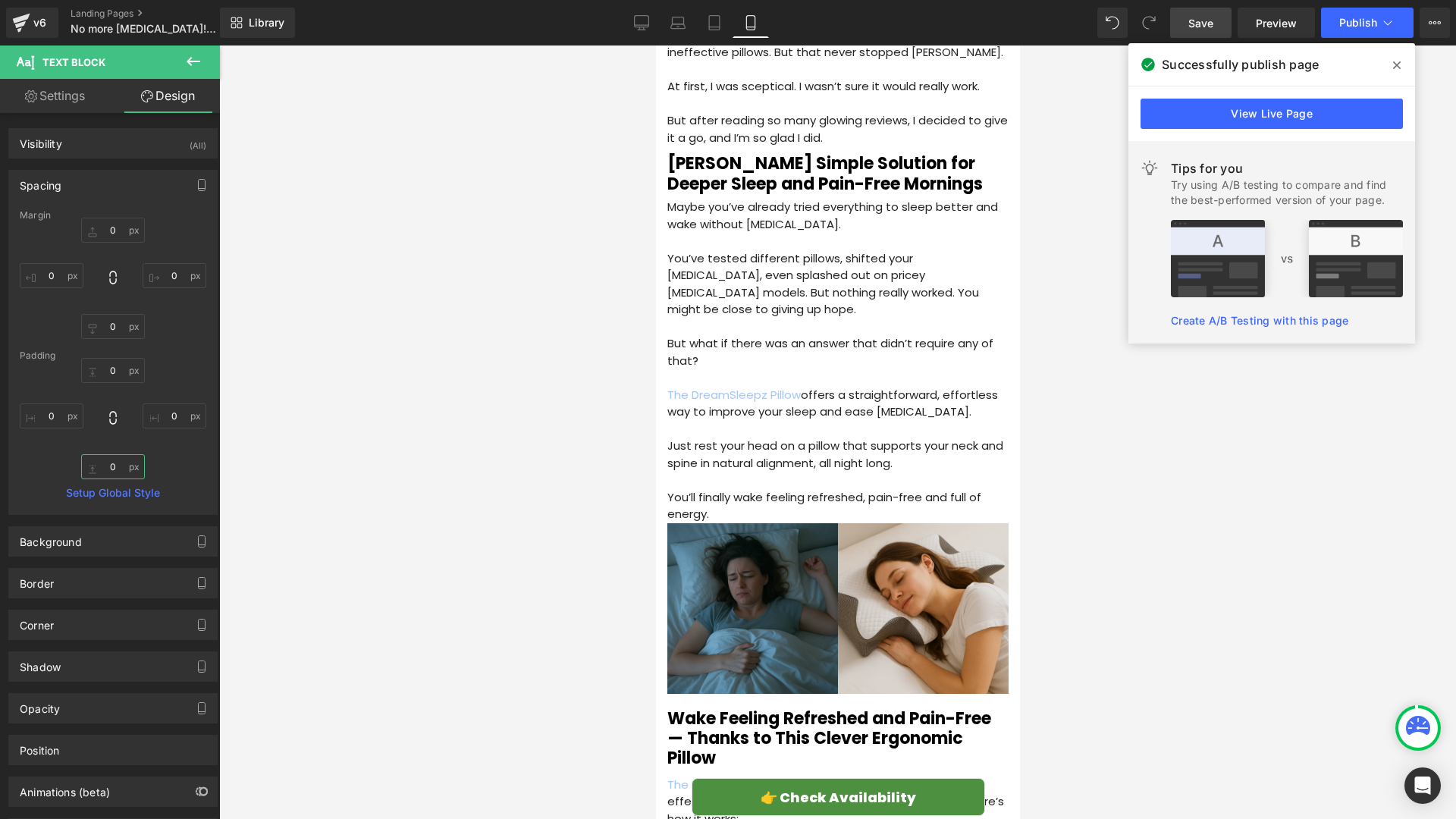
click at [112, 469] on input "0" at bounding box center [113, 466] width 63 height 25
type input "8"
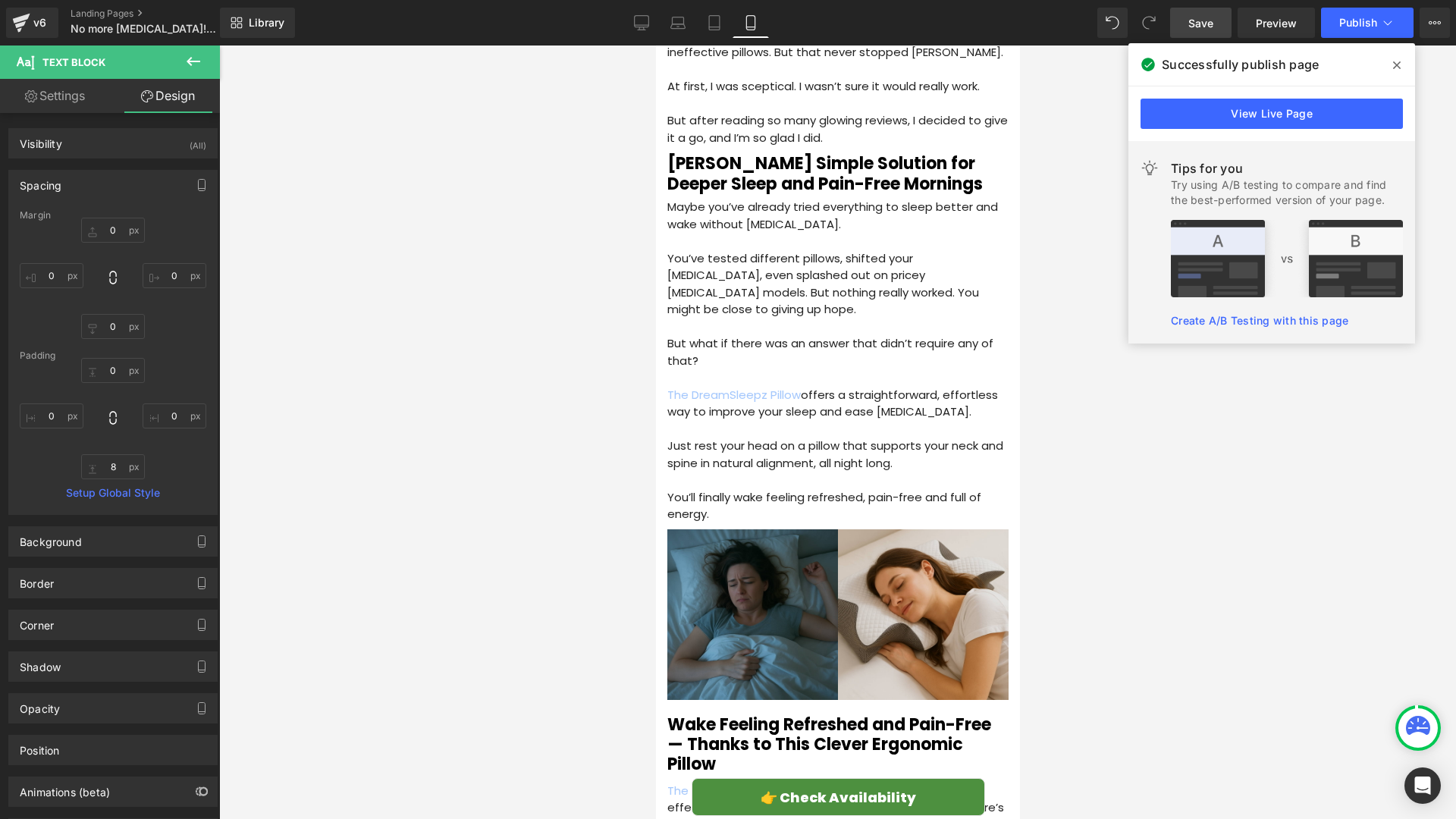
click at [558, 485] on div at bounding box center [838, 432] width 1237 height 773
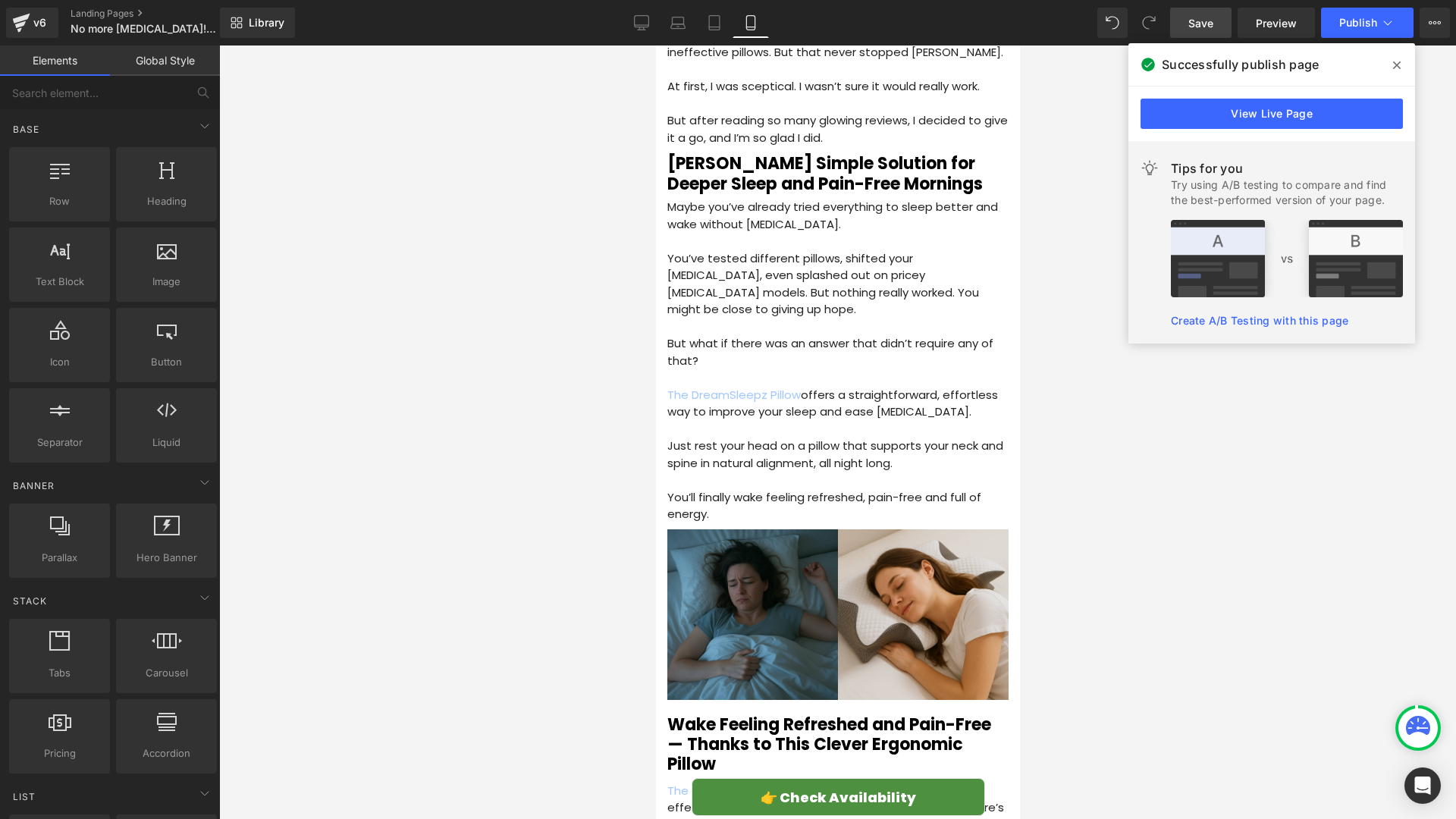
click at [1206, 24] on span "Save" at bounding box center [1201, 23] width 25 height 16
click at [1342, 24] on span "Publish" at bounding box center [1358, 23] width 38 height 12
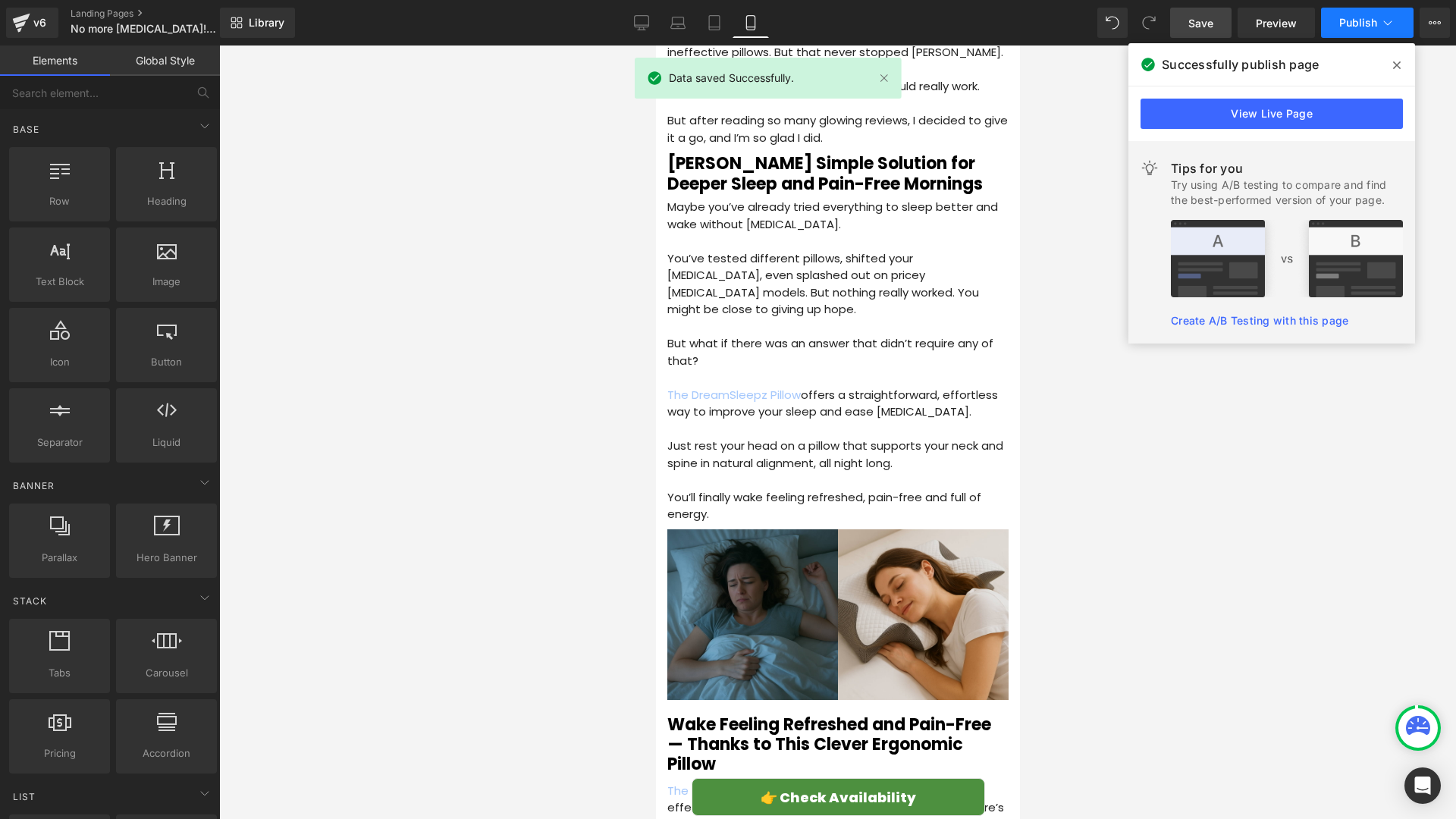
click at [1345, 25] on span "Publish" at bounding box center [1358, 23] width 38 height 12
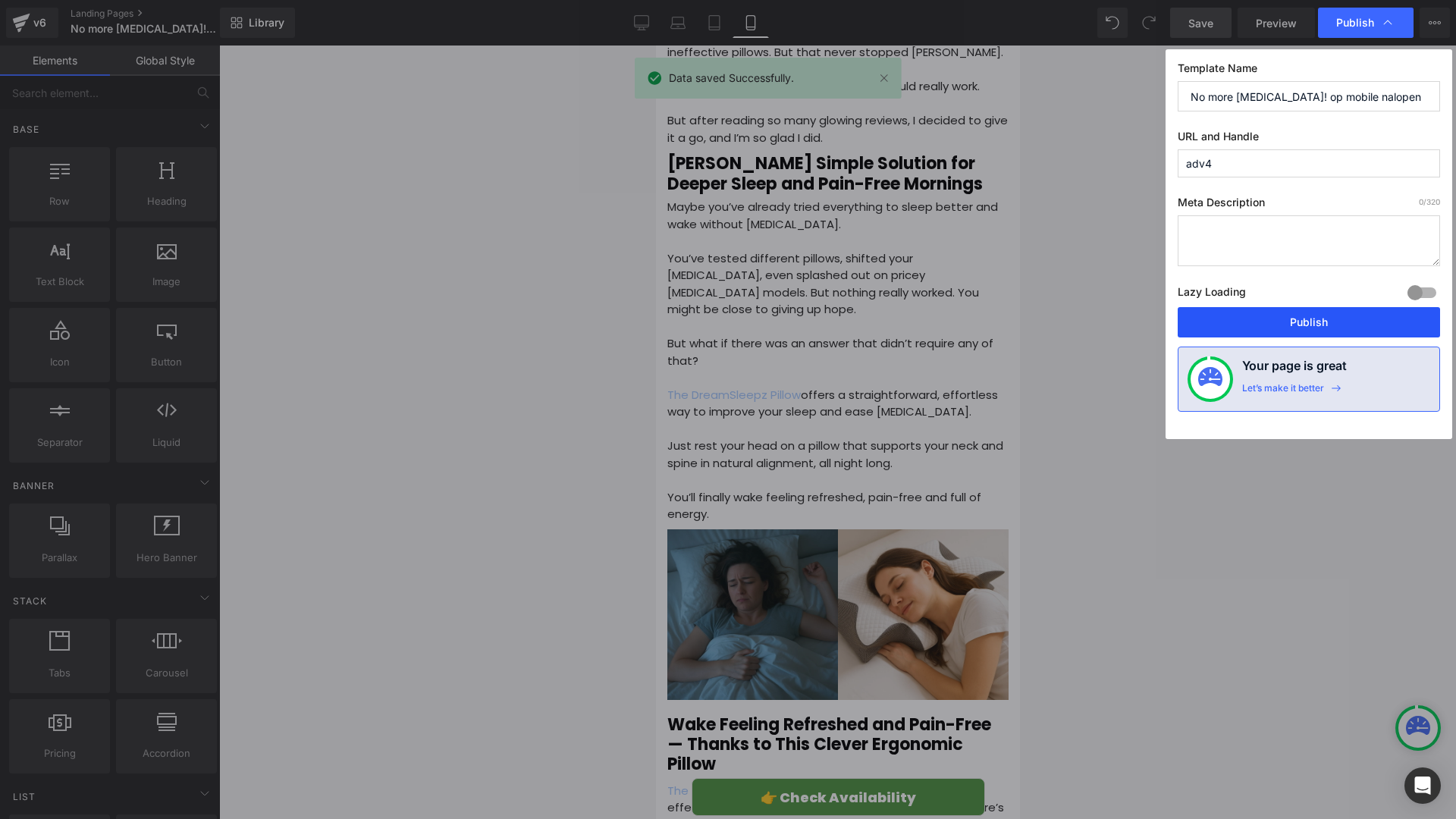
click at [1240, 326] on button "Publish" at bounding box center [1309, 322] width 263 height 30
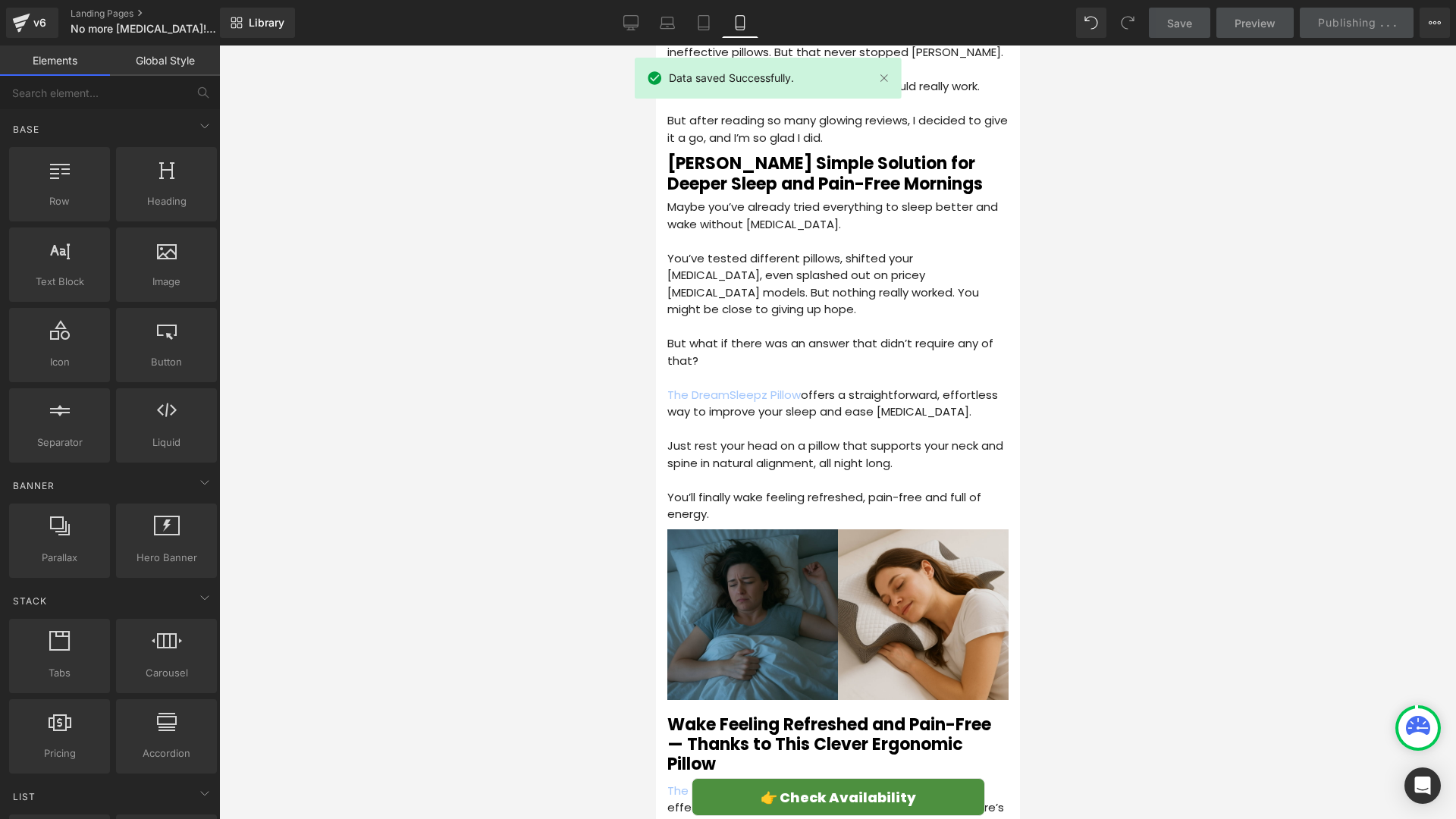
scroll to position [1625, 0]
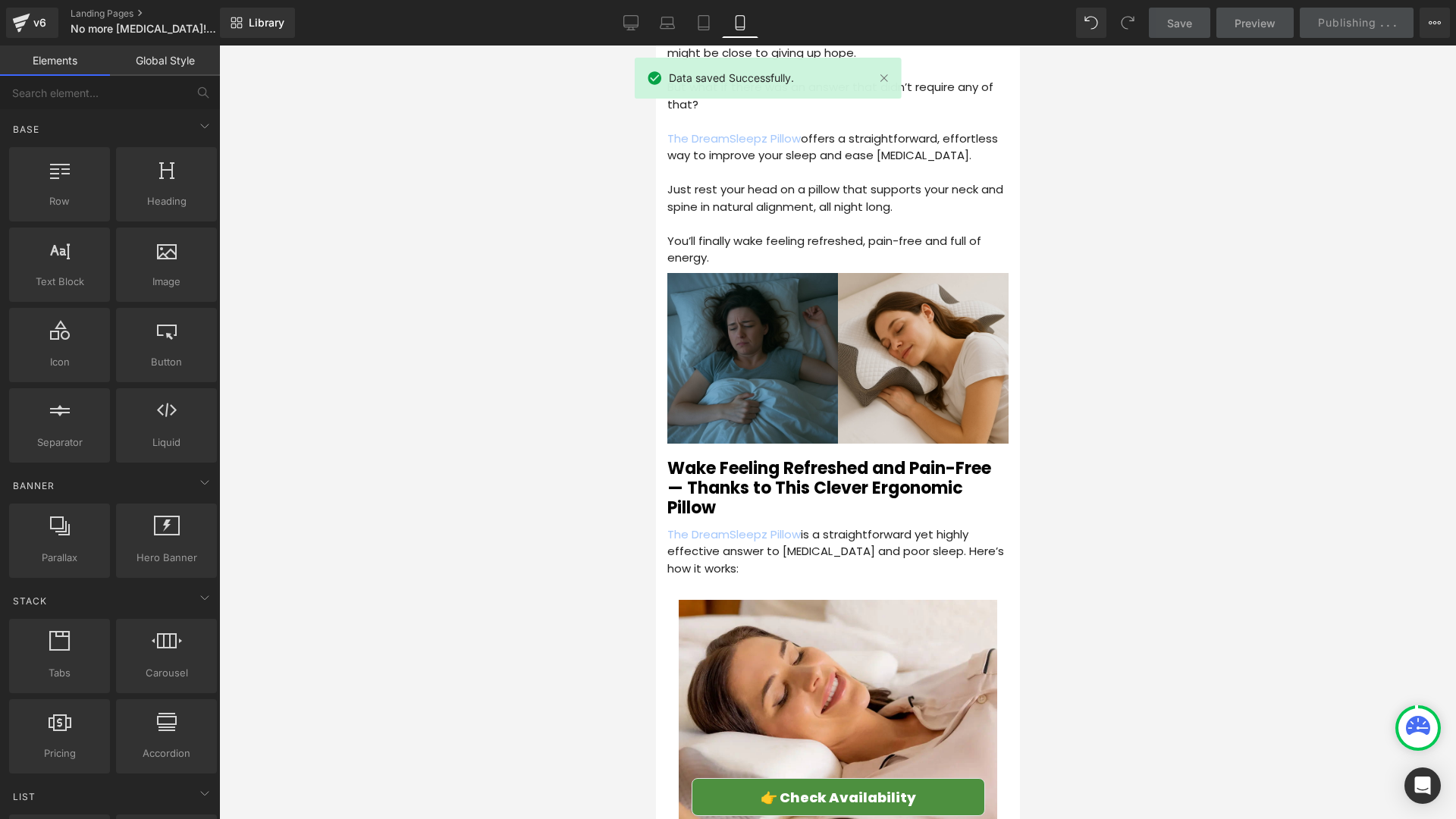
click at [814, 452] on div "Wake Feeling Refreshed and Pain-Free — Thanks to This Clever Ergonomic Pillow H…" at bounding box center [837, 485] width 341 height 68
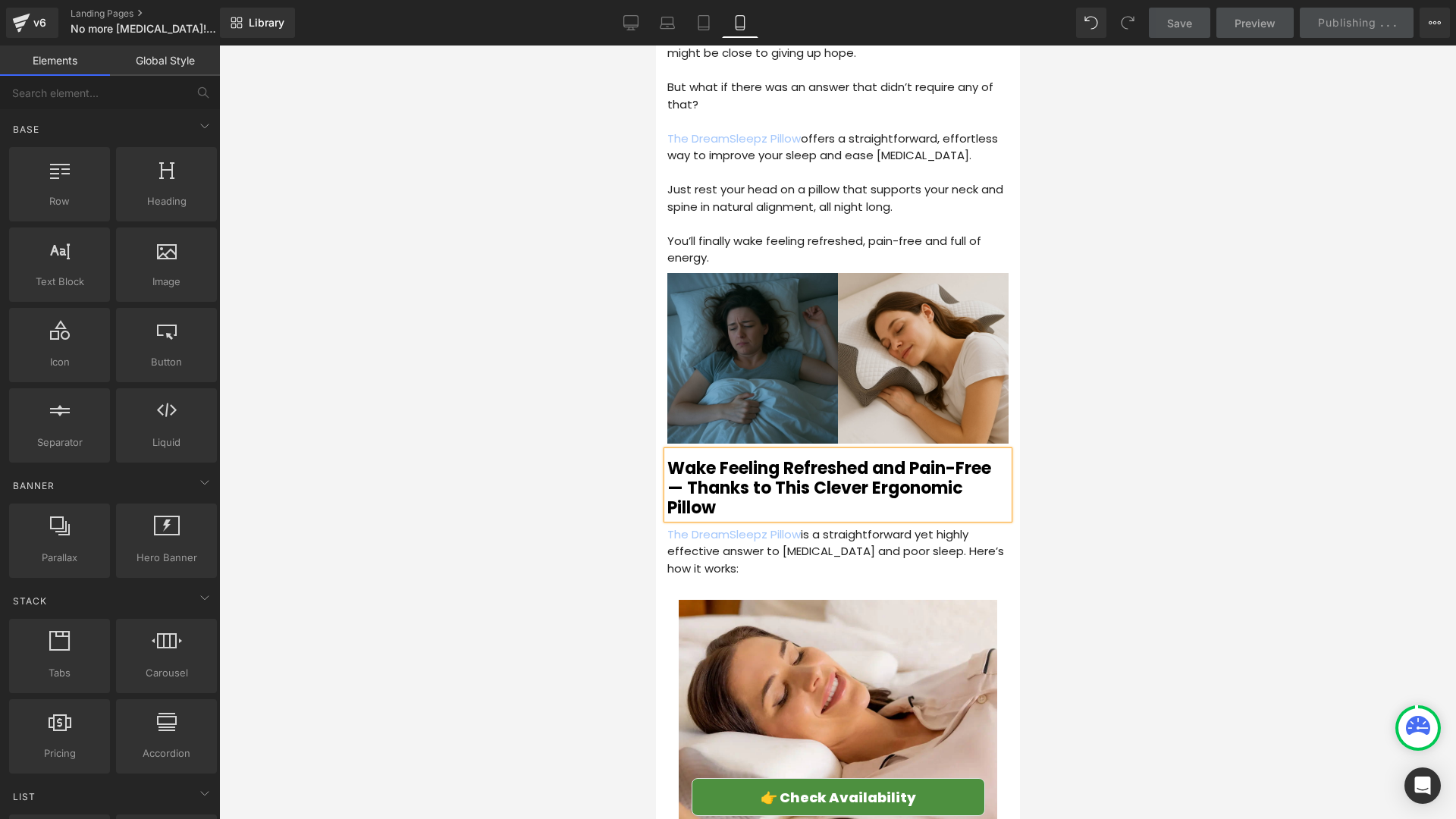
click at [507, 490] on div at bounding box center [838, 432] width 1237 height 773
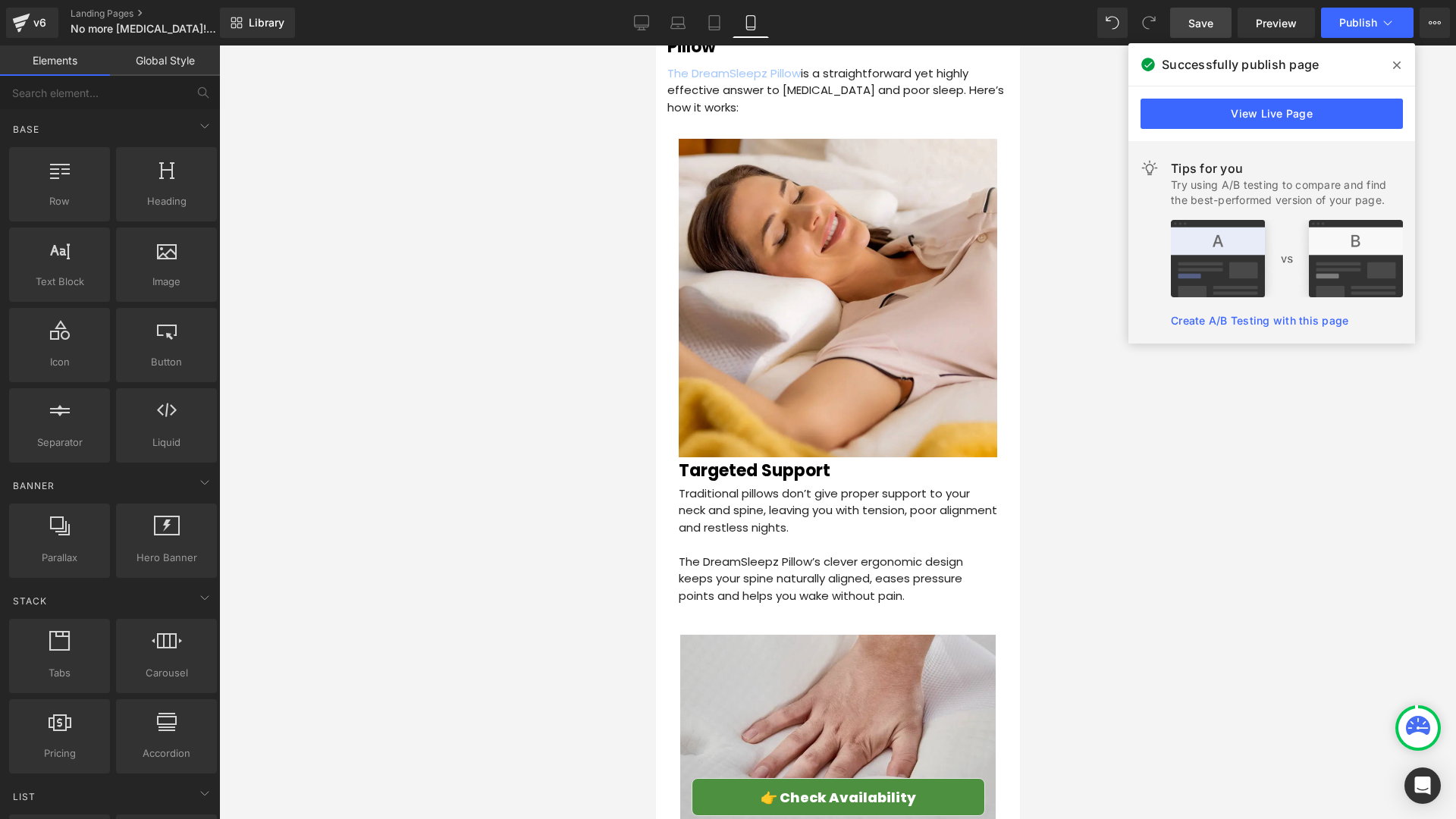
scroll to position [2150, 0]
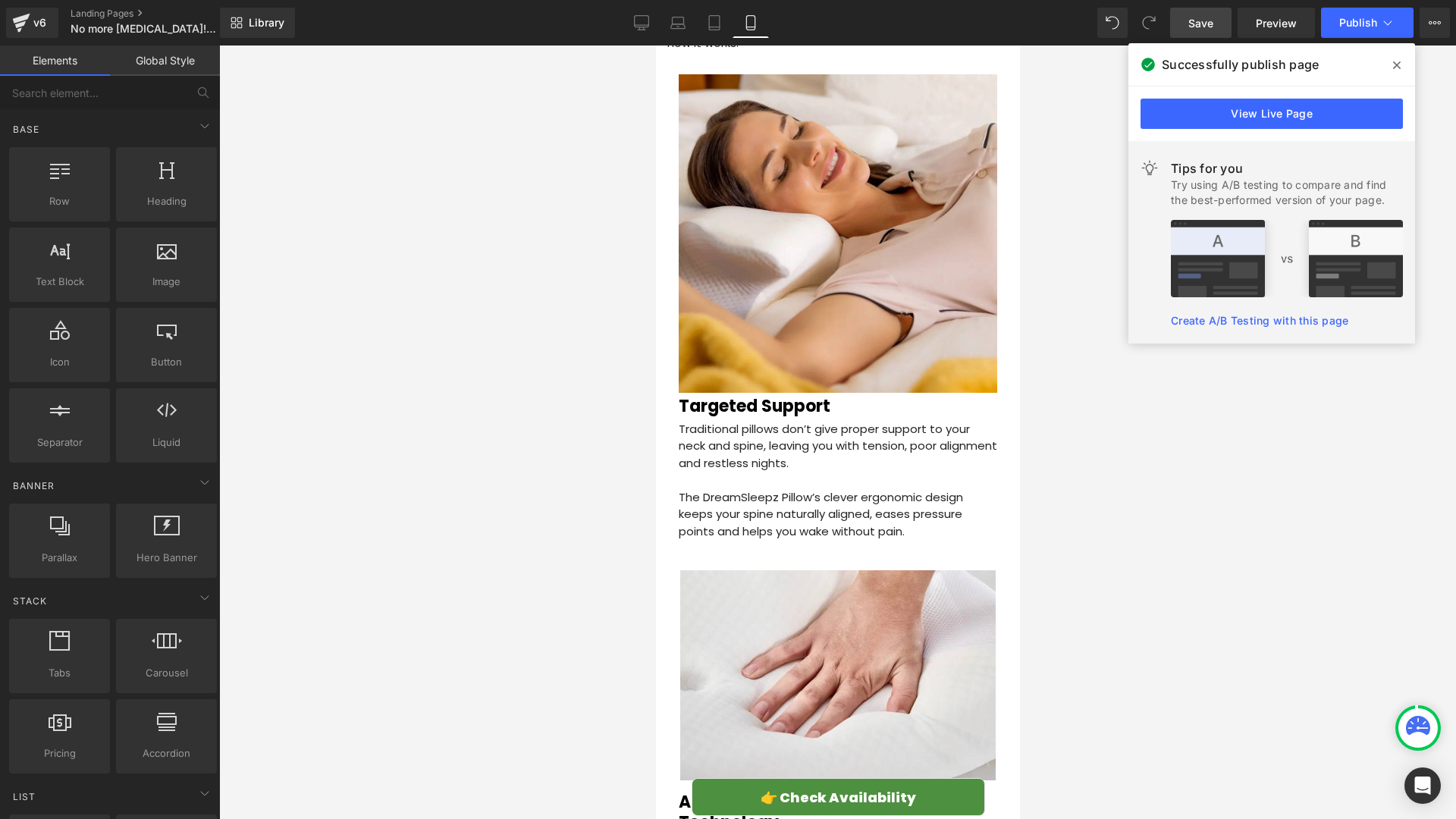
click at [788, 547] on div "Image Adaptive Memory Foam Technology Heading This advanced pillow uses respons…" at bounding box center [837, 738] width 341 height 382
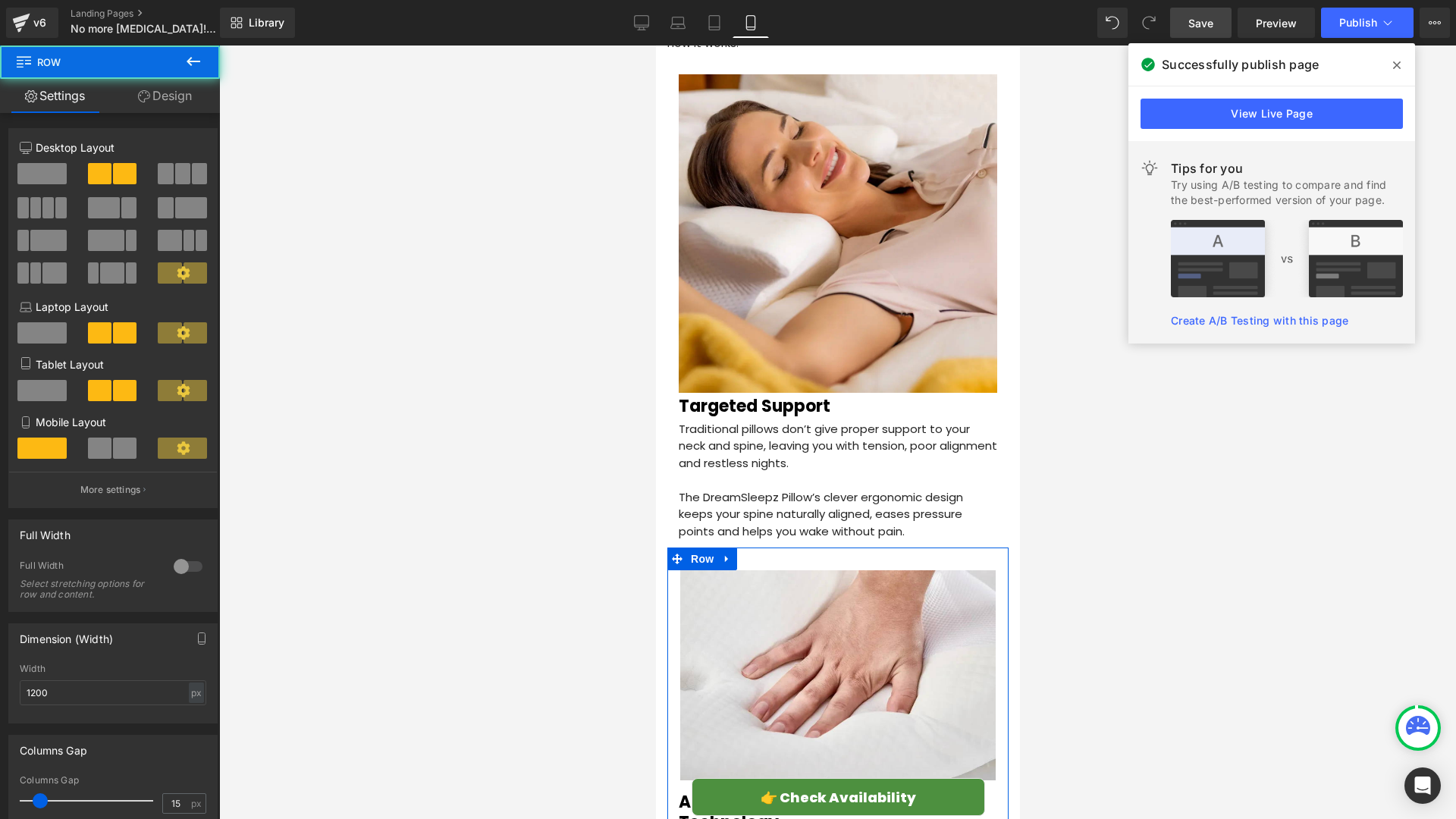
click at [165, 93] on link "Design" at bounding box center [165, 95] width 110 height 34
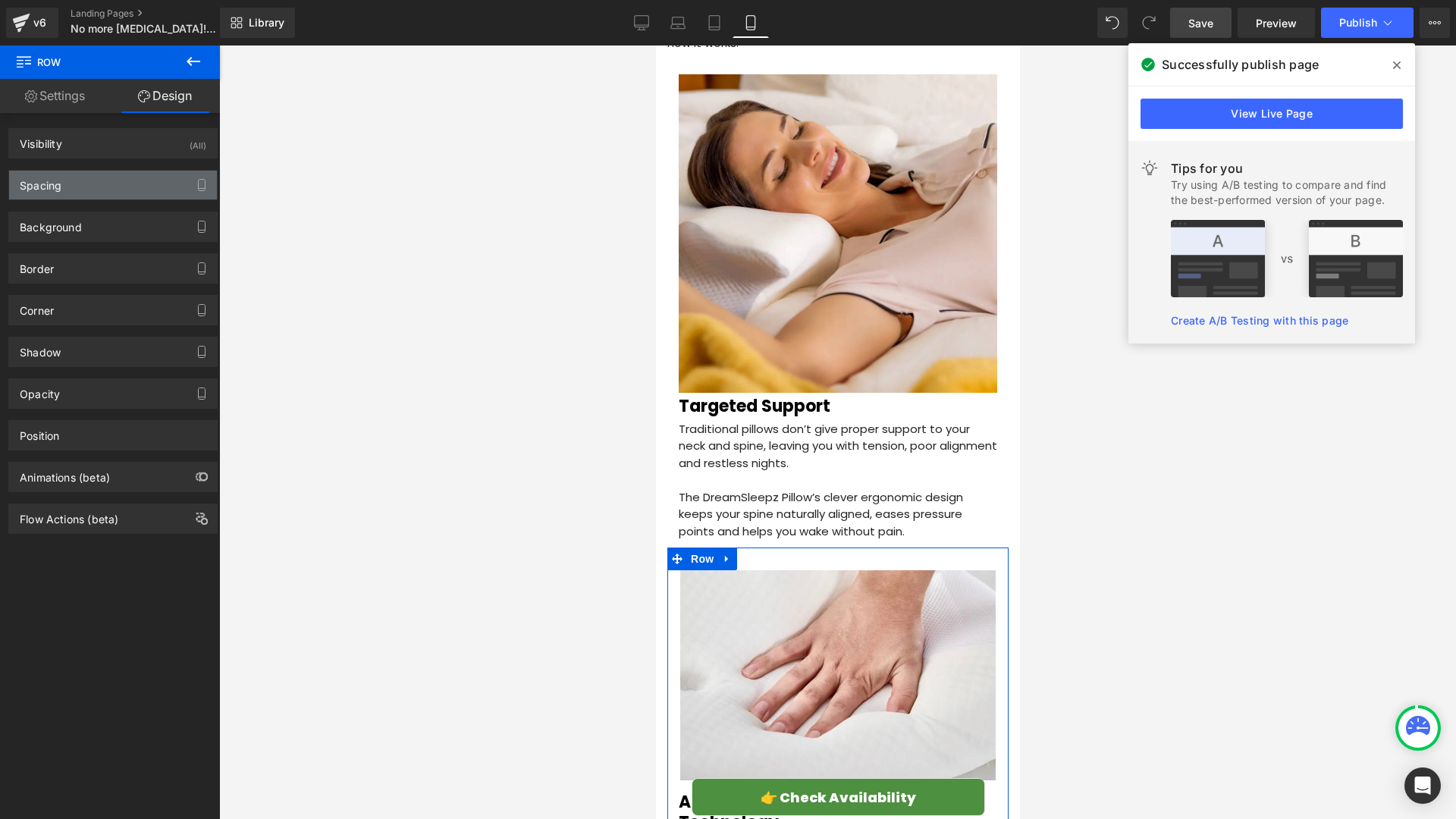
click at [107, 180] on div "Spacing" at bounding box center [113, 184] width 208 height 29
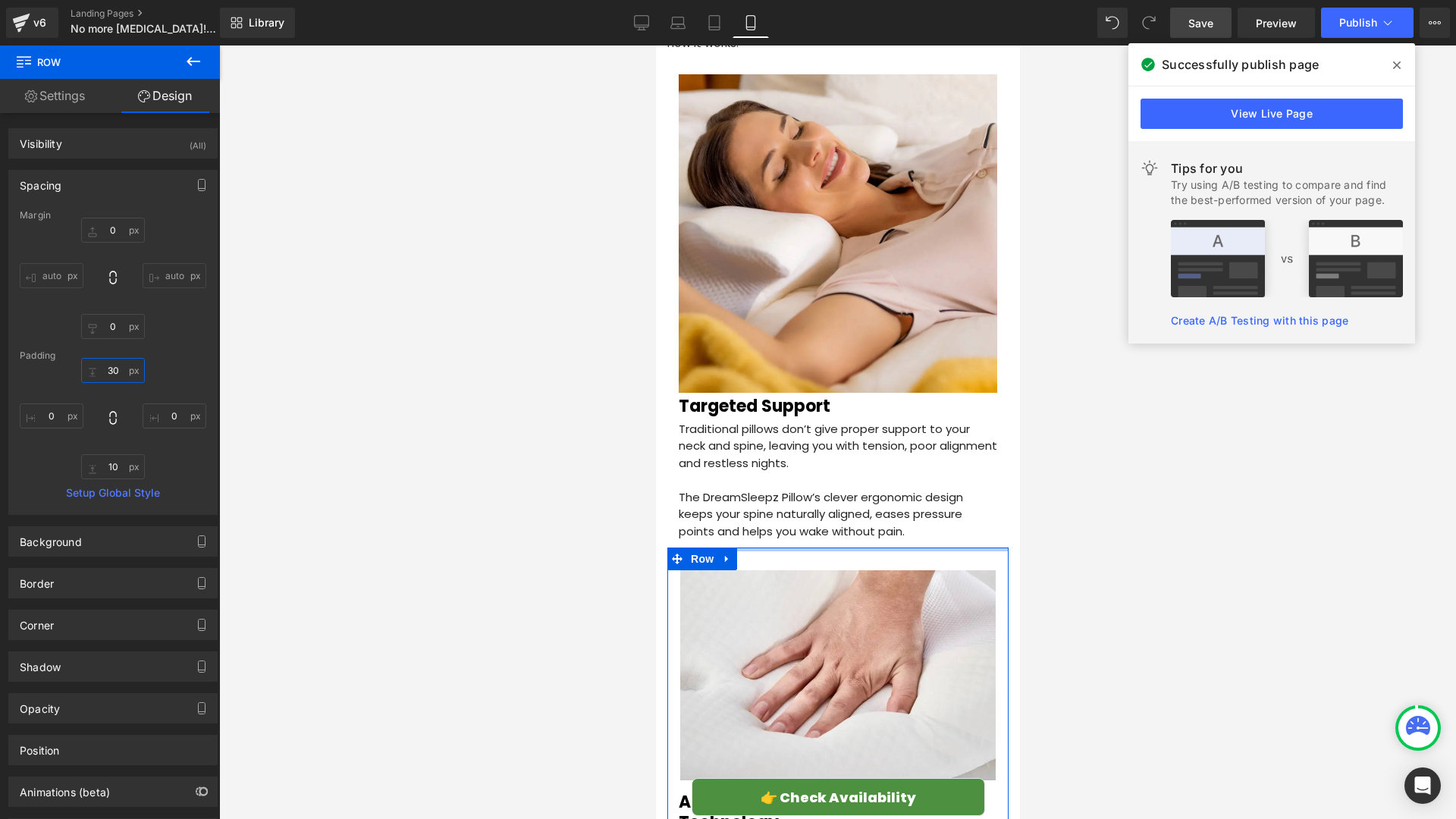
click at [122, 377] on input "text" at bounding box center [113, 370] width 63 height 25
type input "10"
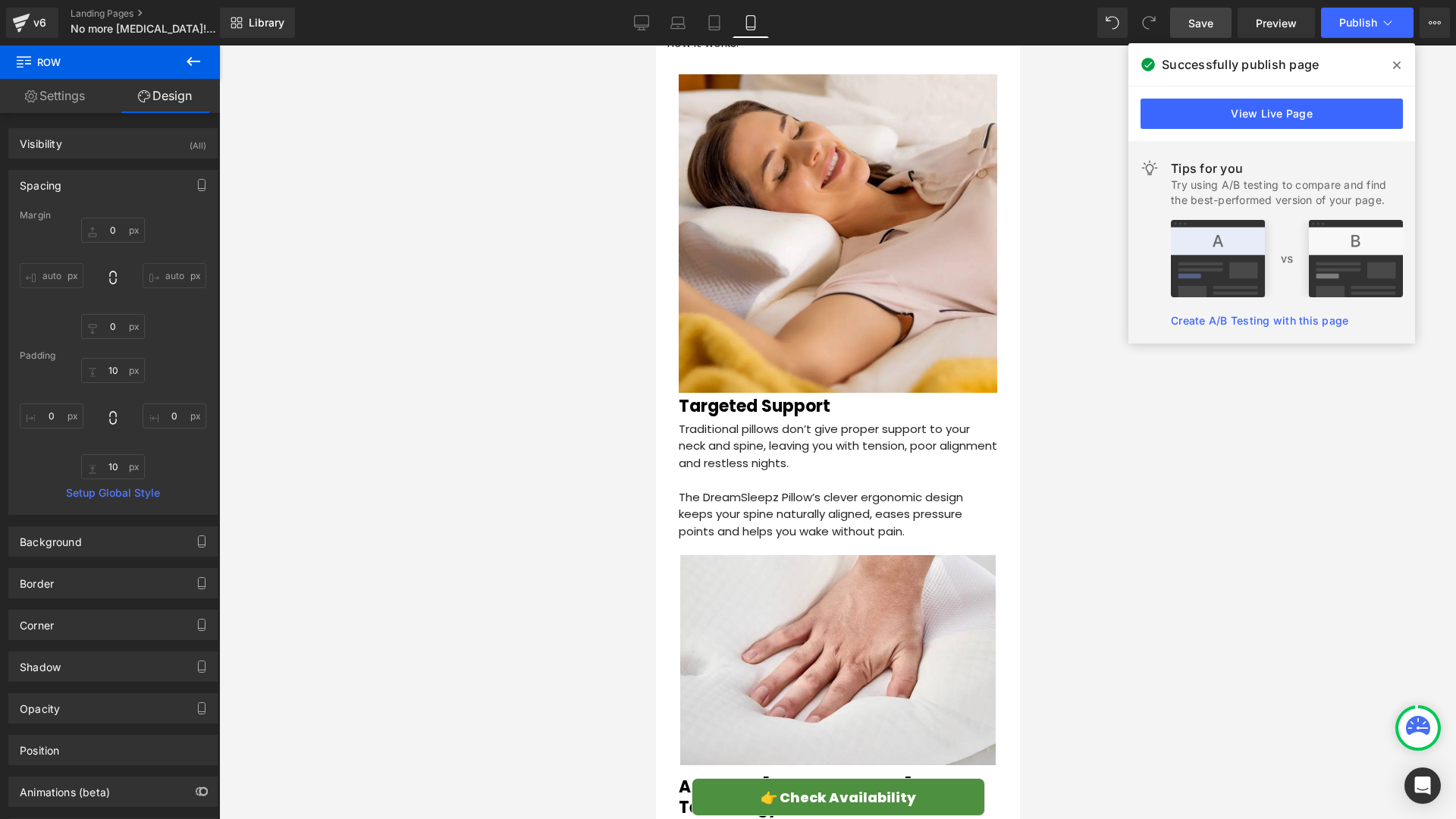
click at [422, 414] on div at bounding box center [838, 432] width 1237 height 773
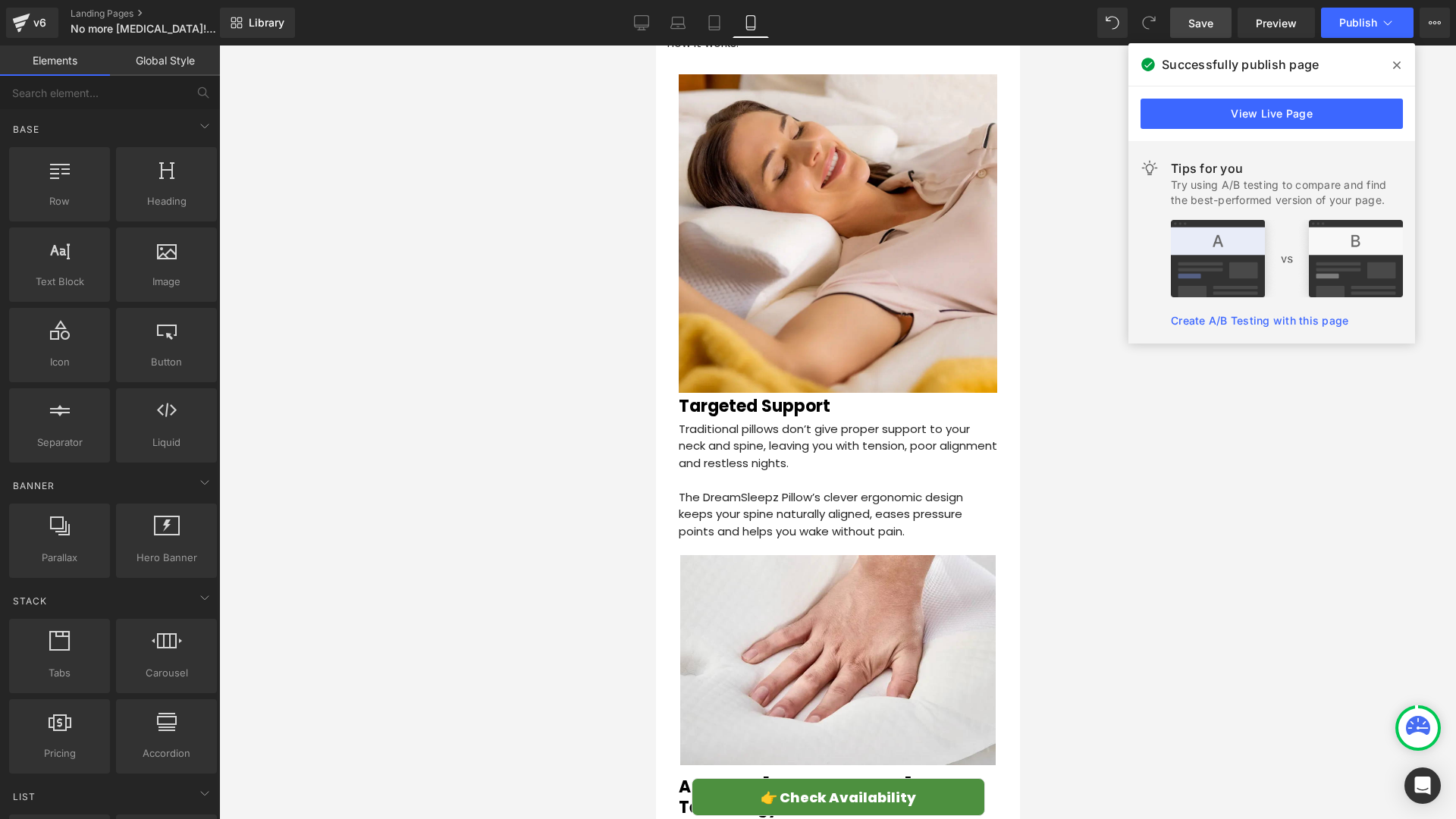
click at [797, 489] on p "The DreamSleepz Pillow’s clever ergonomic design keeps your spine naturally ali…" at bounding box center [837, 515] width 318 height 51
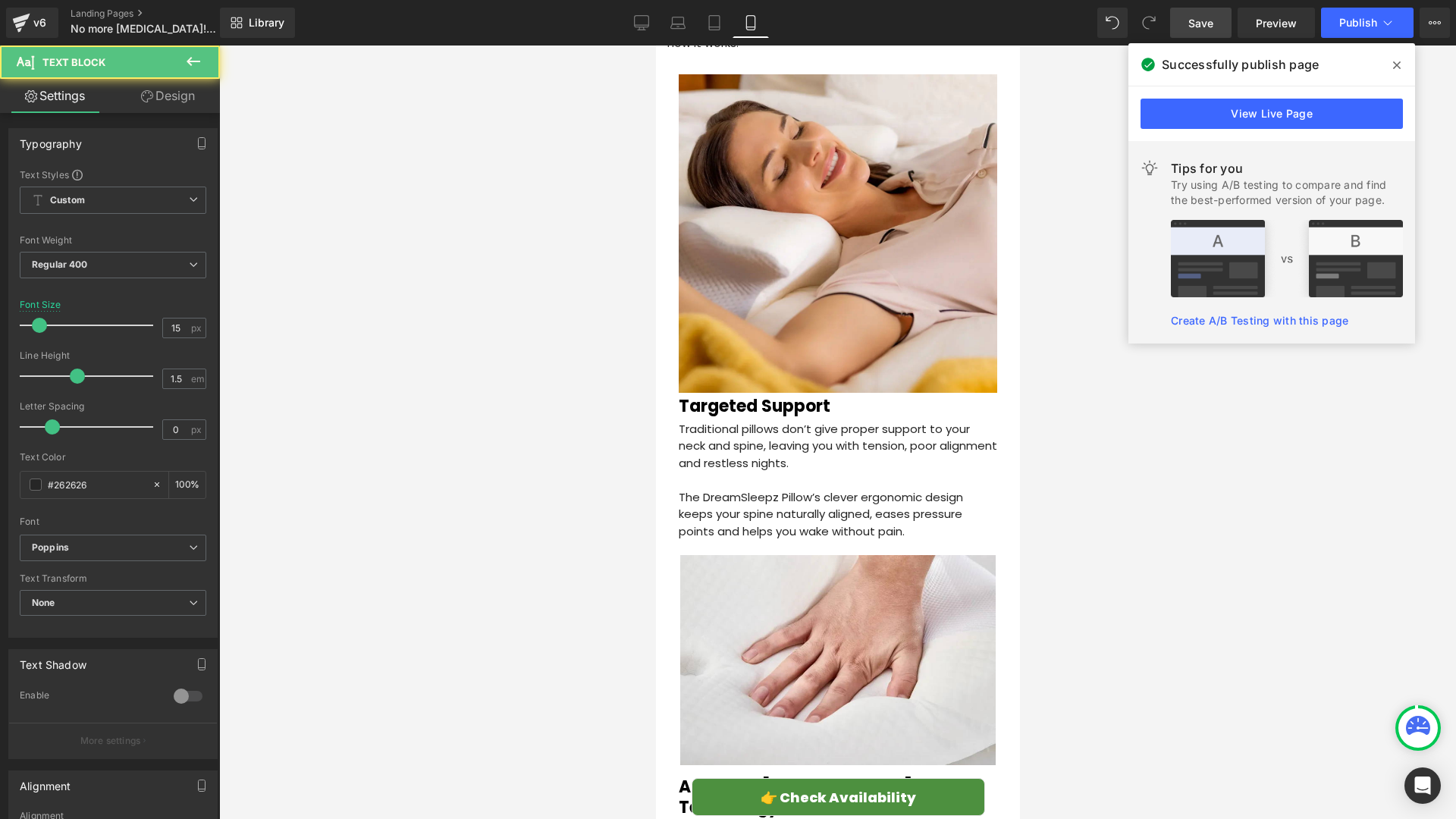
click at [164, 98] on link "Design" at bounding box center [168, 95] width 110 height 34
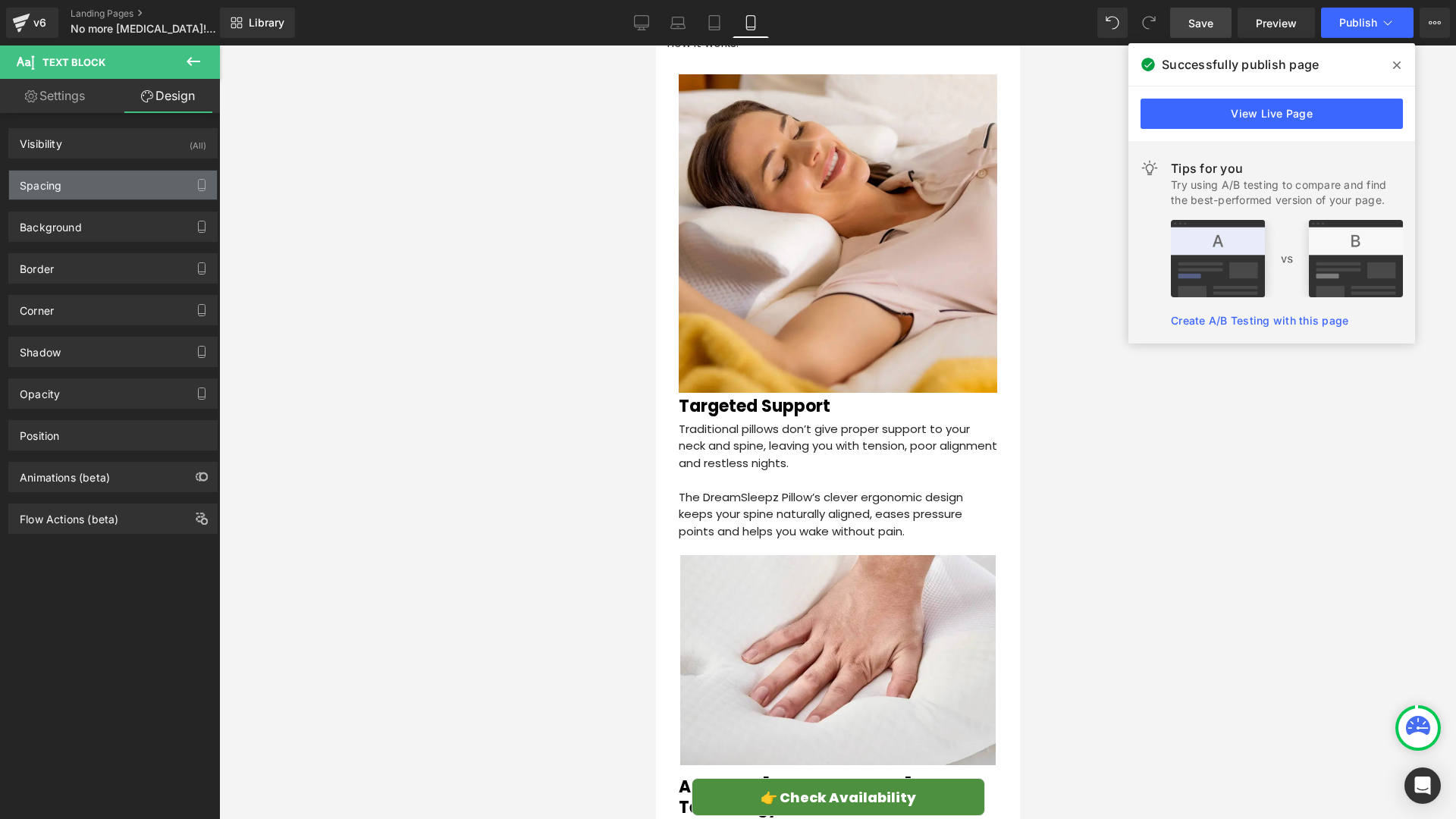
click at [102, 193] on div "Spacing" at bounding box center [113, 184] width 208 height 29
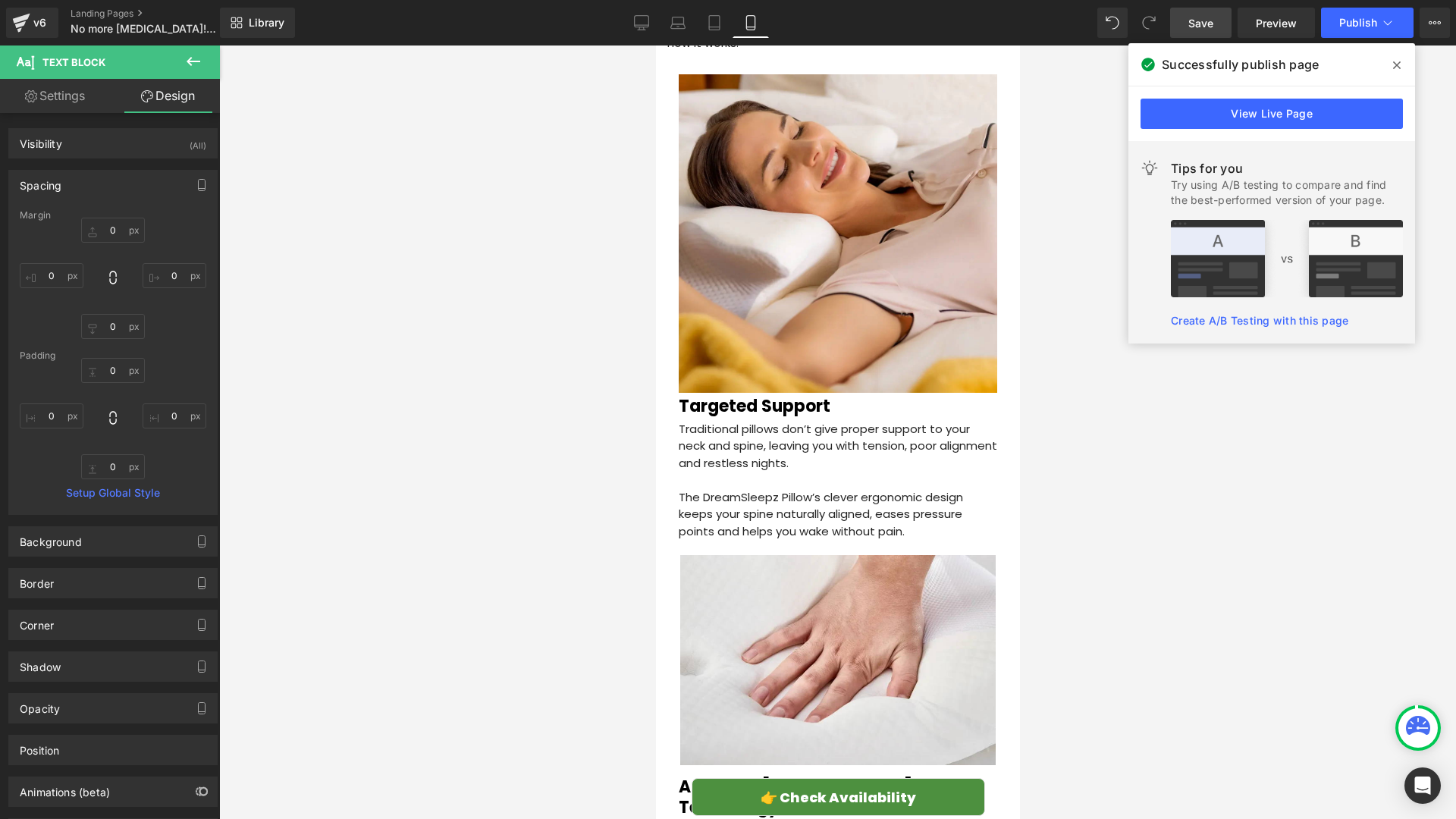
click at [390, 435] on div at bounding box center [838, 432] width 1237 height 773
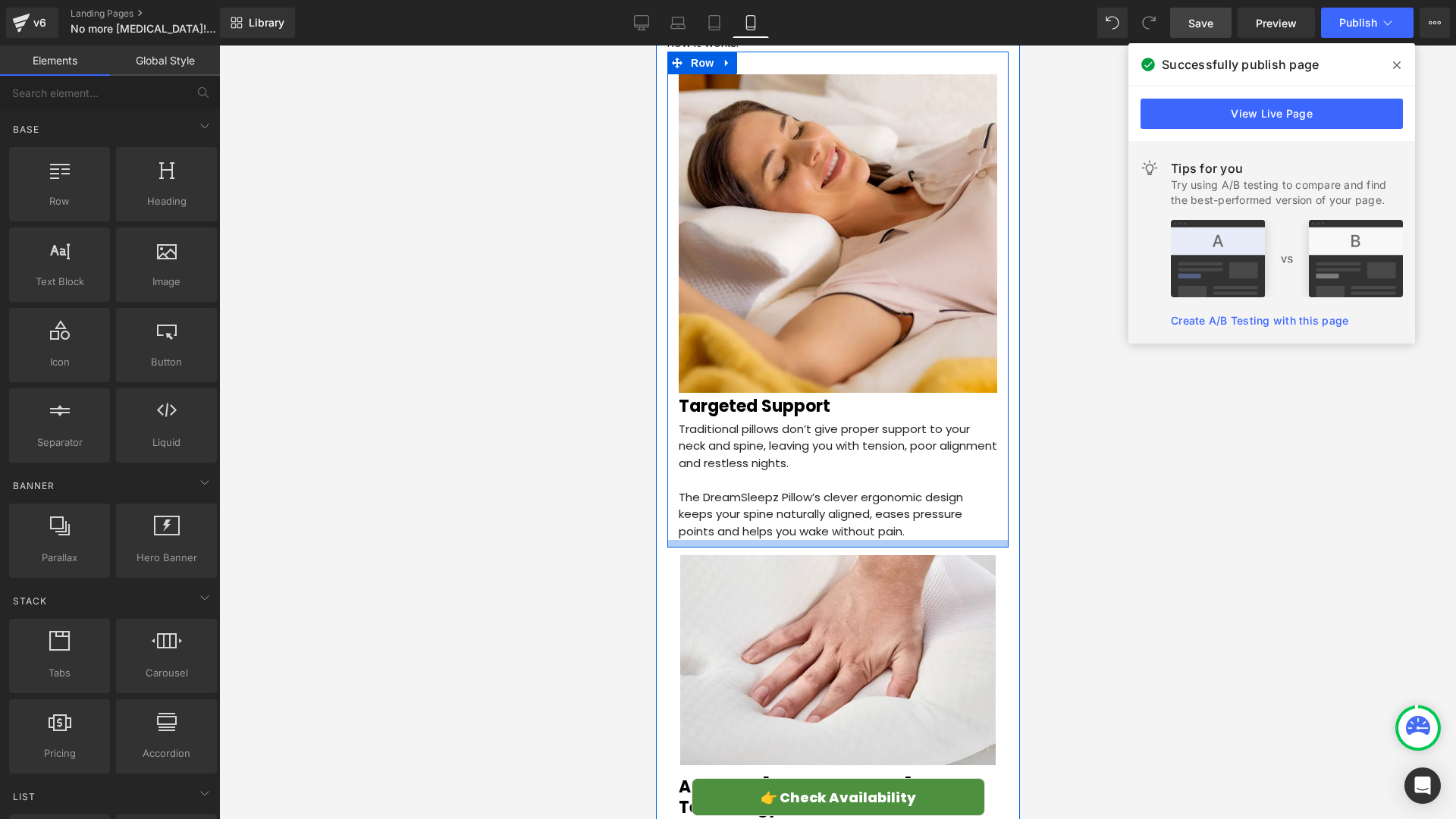
scroll to position [2373, 0]
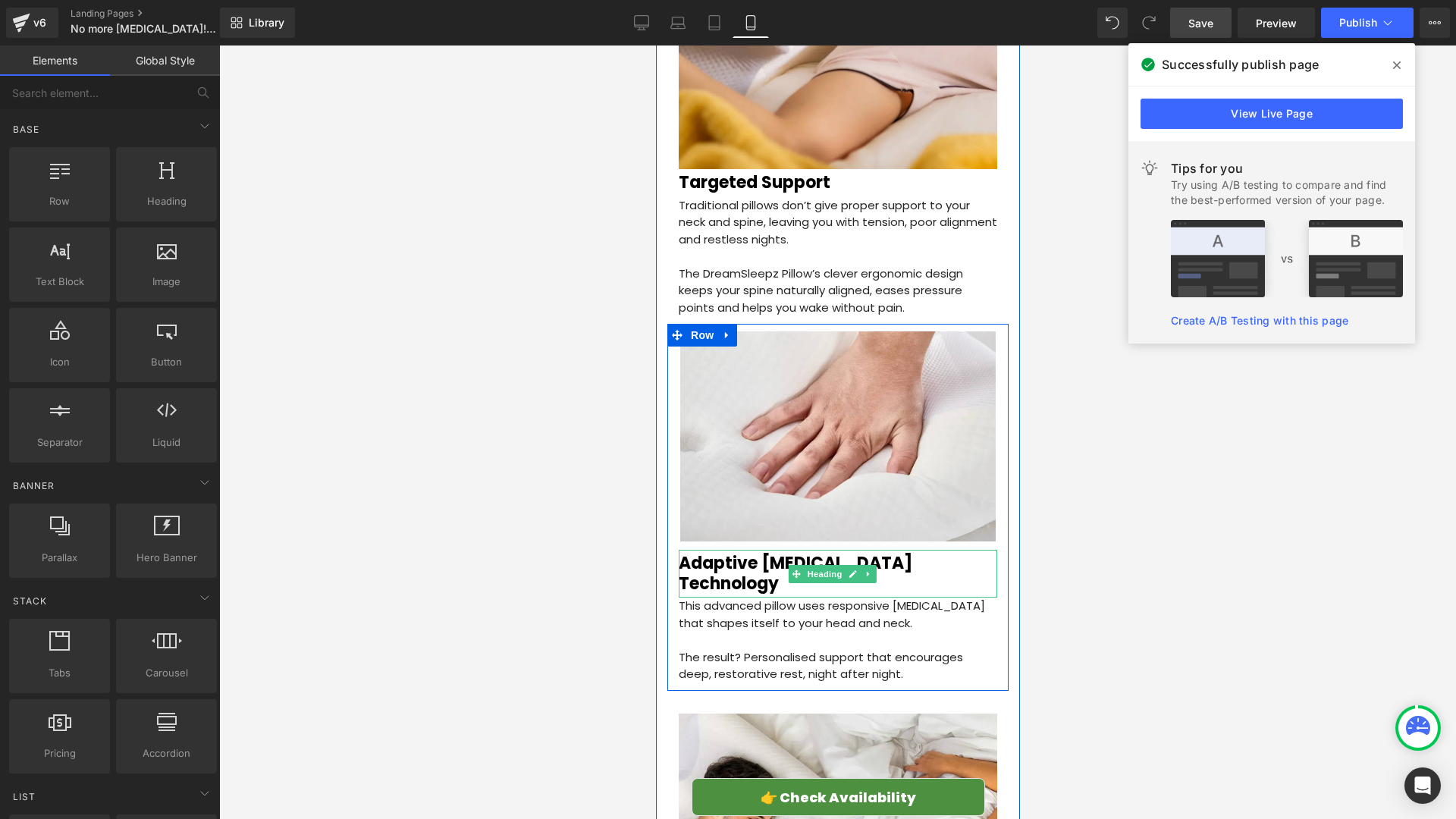
click at [759, 554] on h2 "Adaptive [MEDICAL_DATA] Technology" at bounding box center [837, 574] width 318 height 41
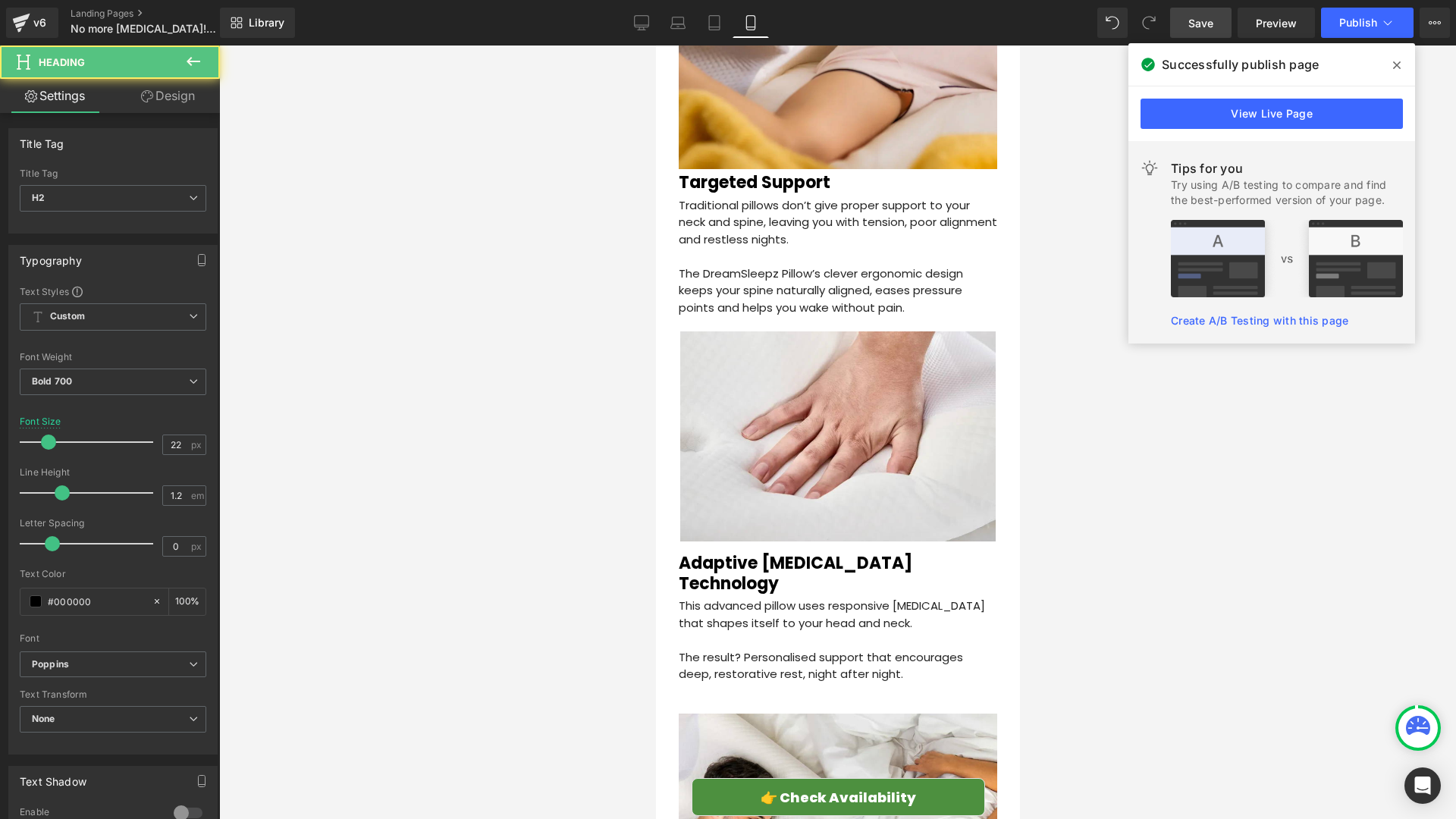
click at [146, 92] on icon at bounding box center [147, 96] width 12 height 12
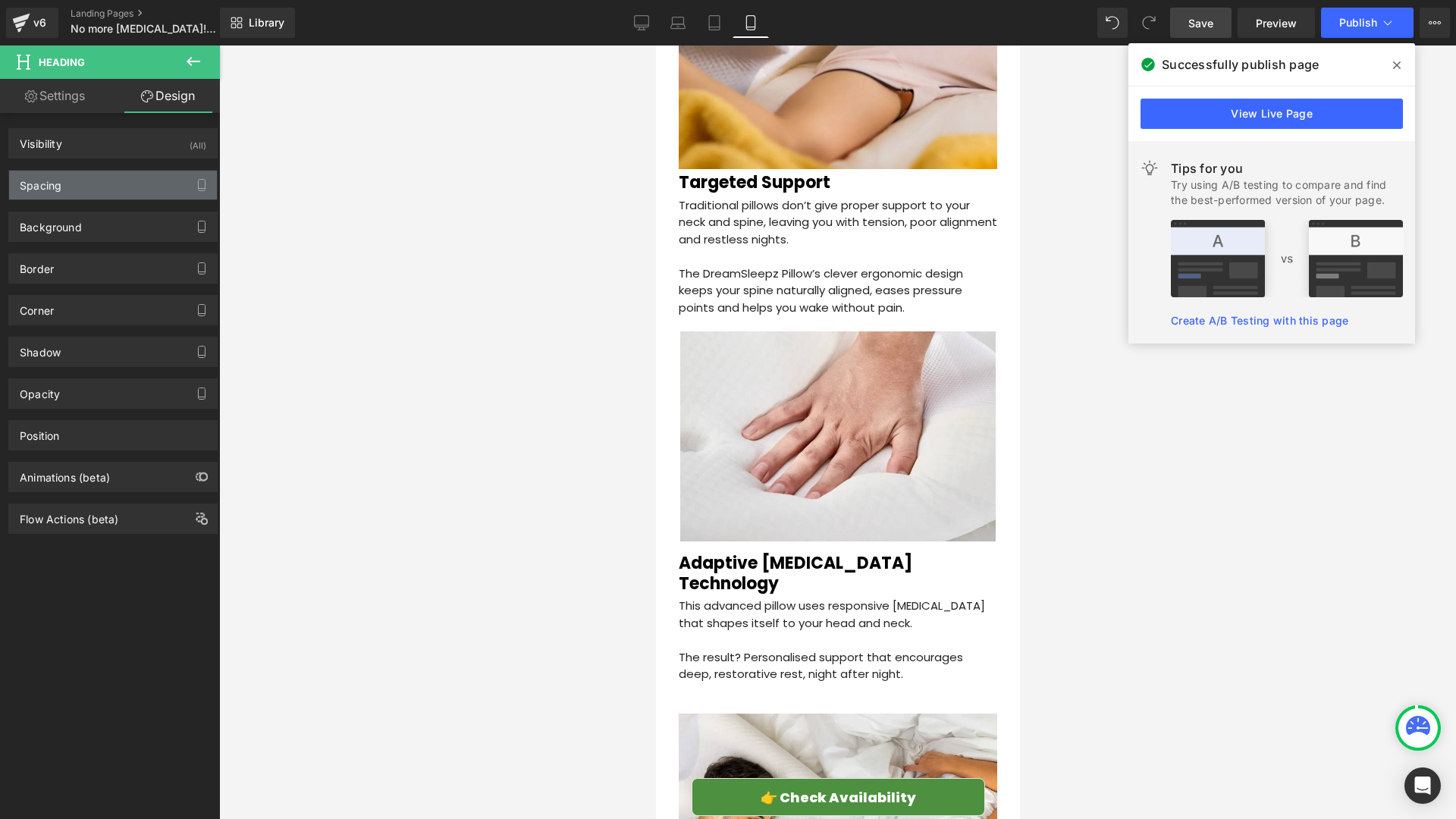
click at [71, 181] on div "Spacing" at bounding box center [113, 184] width 208 height 29
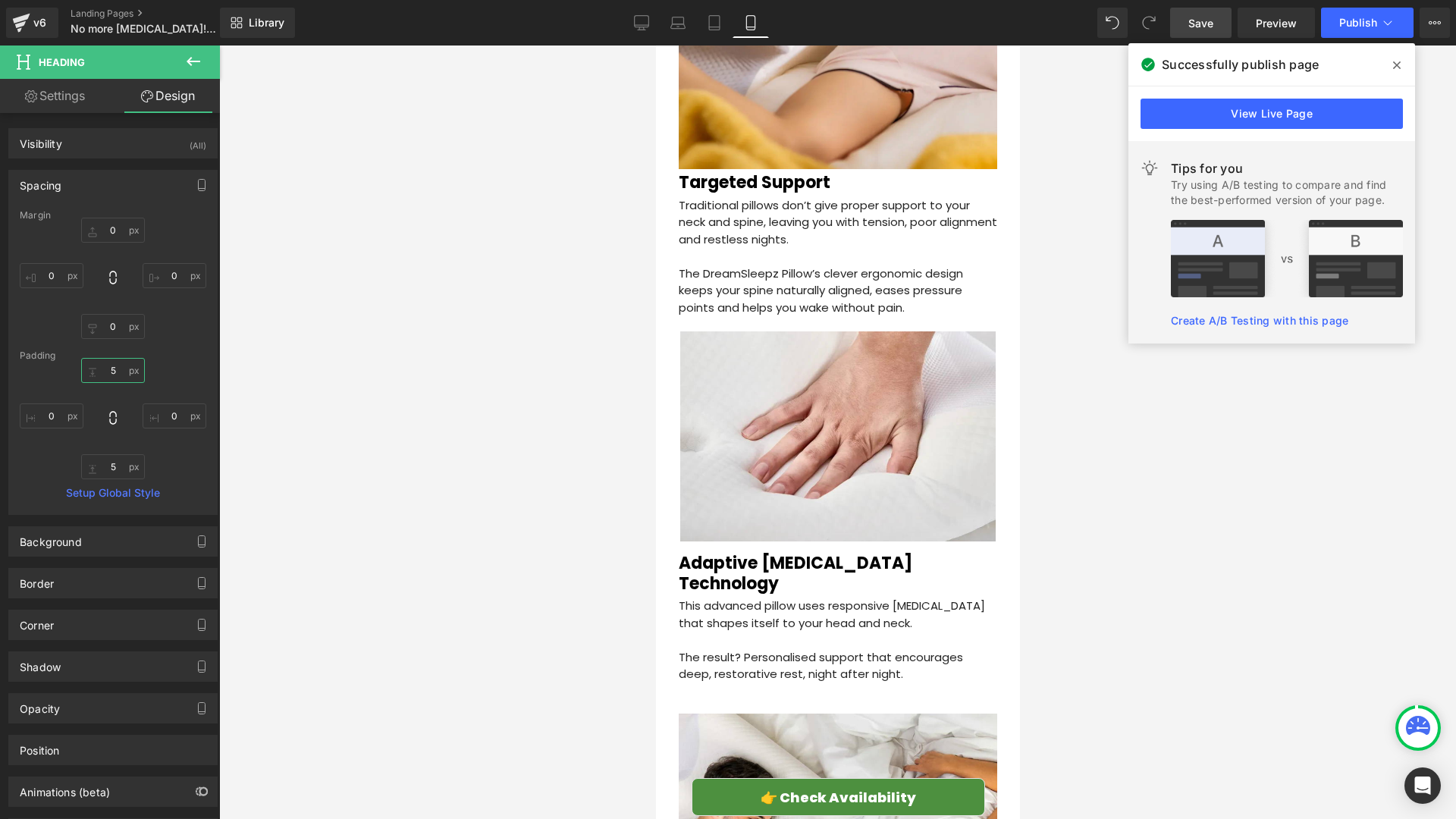
click at [116, 378] on input "5" at bounding box center [113, 370] width 63 height 25
type input "0"
click at [494, 319] on div at bounding box center [838, 432] width 1237 height 773
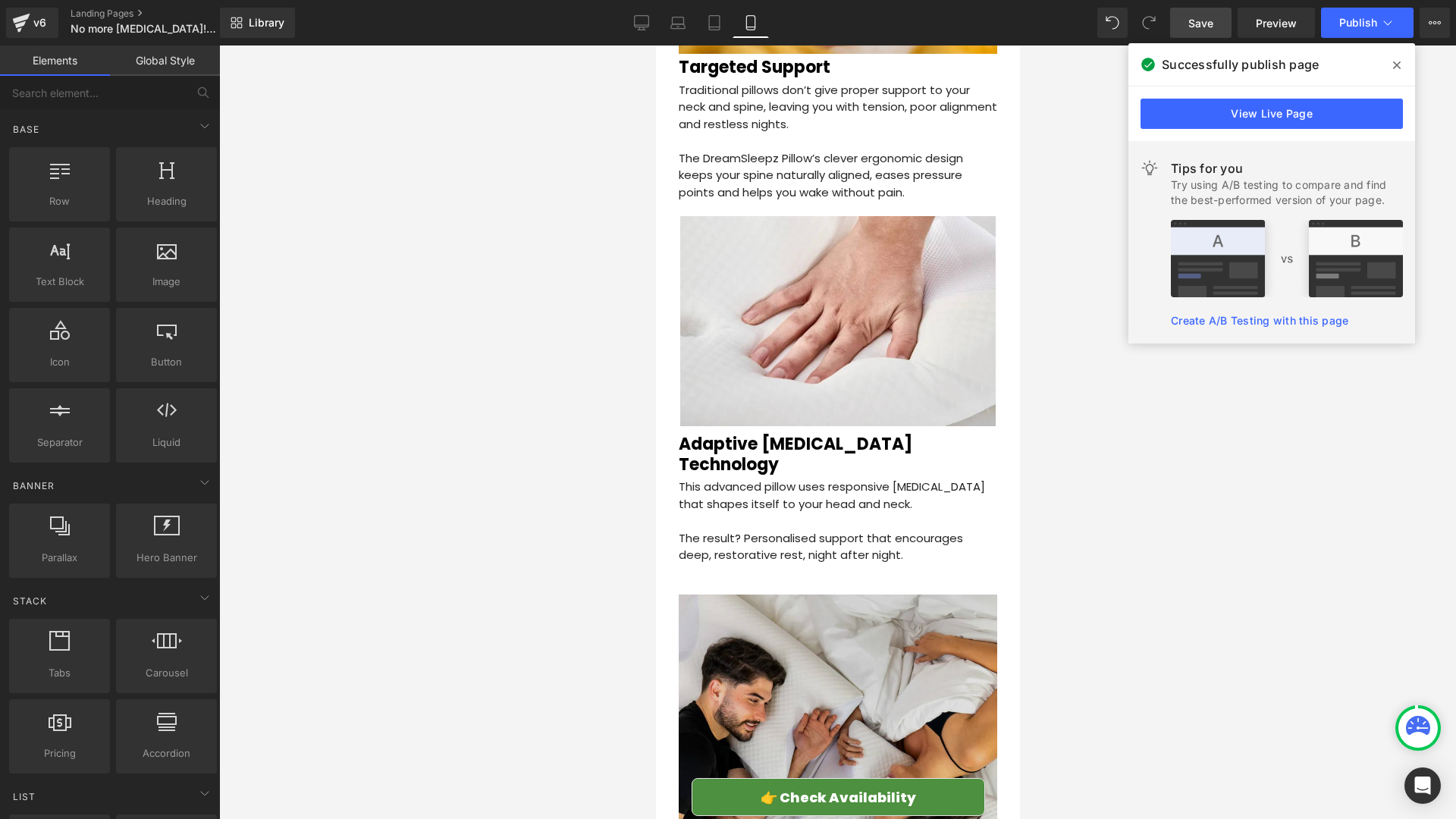
scroll to position [2610, 0]
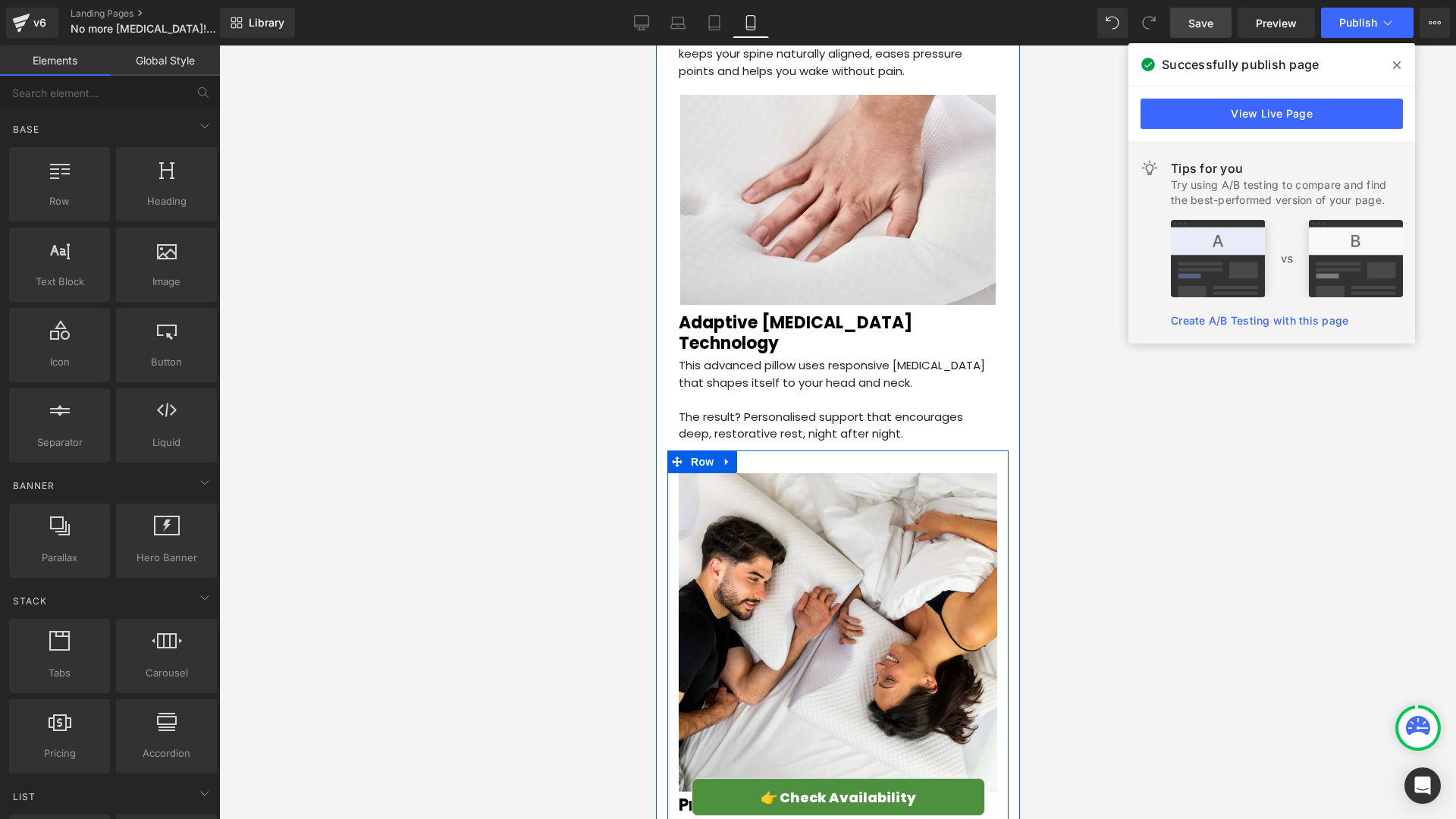
click at [761, 450] on div "Image Premium Materials Heading Made from breathable, high-quality fabrics, the…" at bounding box center [837, 668] width 341 height 436
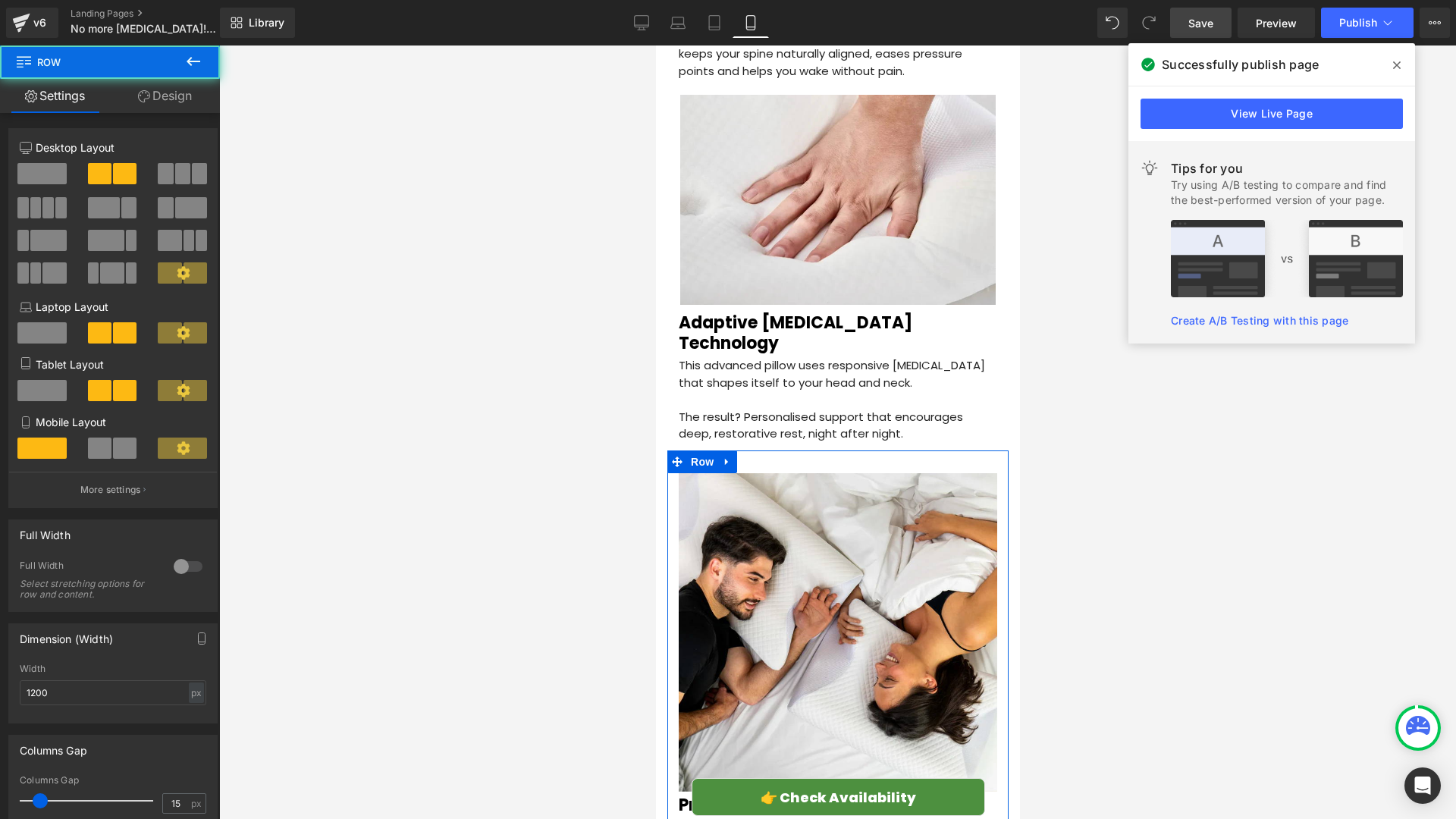
click at [154, 96] on link "Design" at bounding box center [165, 95] width 110 height 34
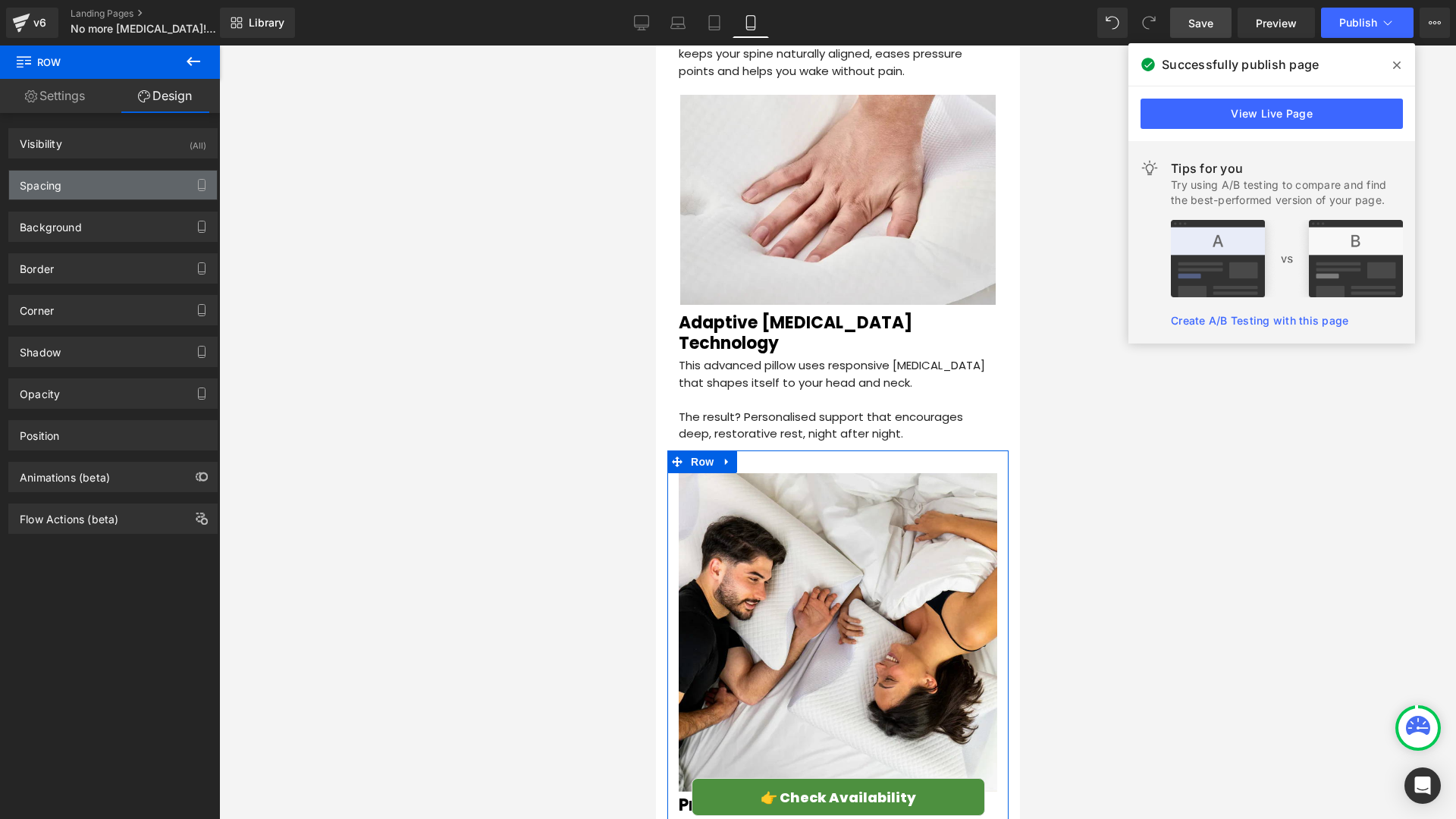
click at [85, 177] on div "Spacing" at bounding box center [113, 184] width 208 height 29
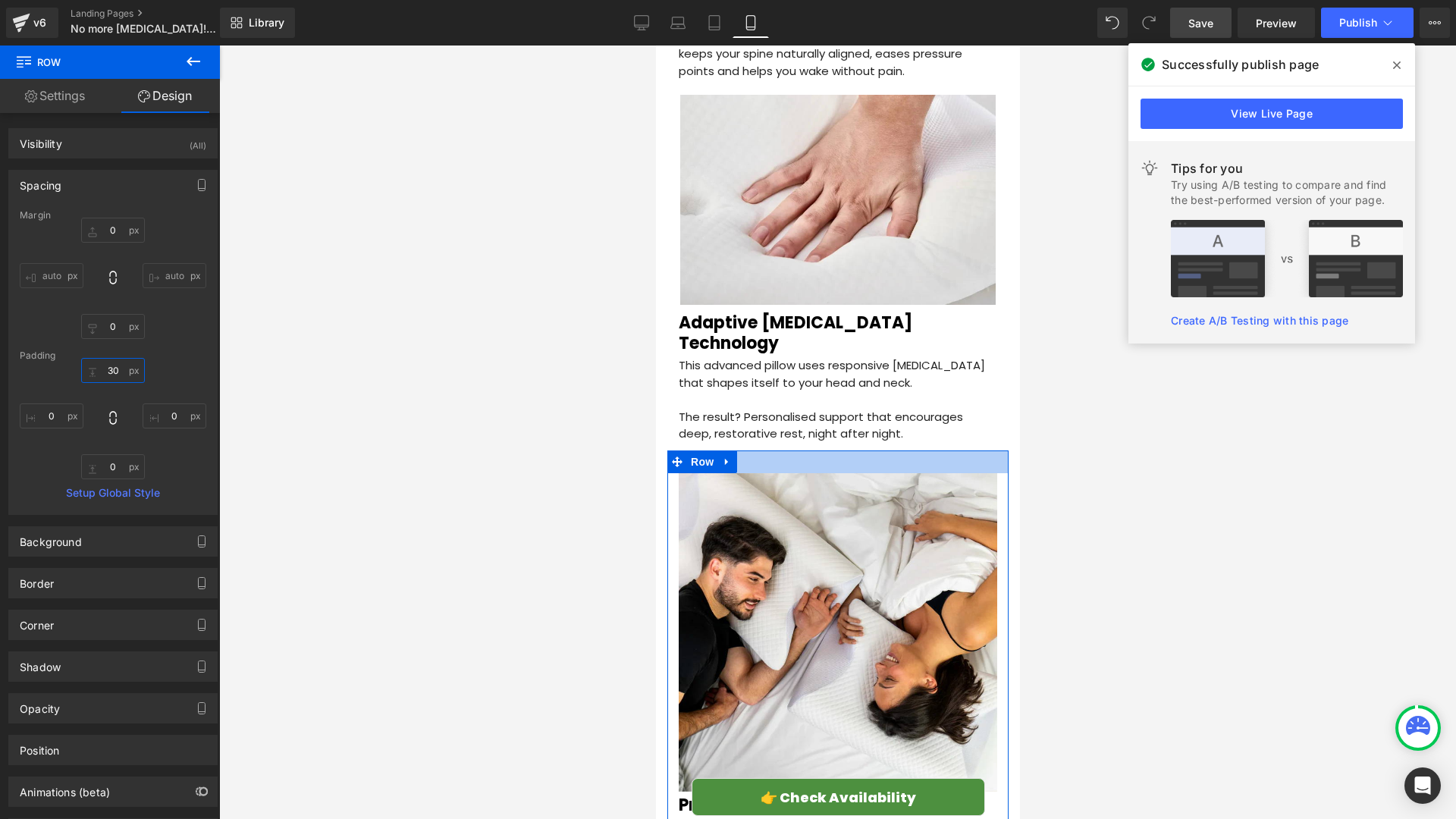
click at [119, 369] on input "30" at bounding box center [113, 370] width 63 height 25
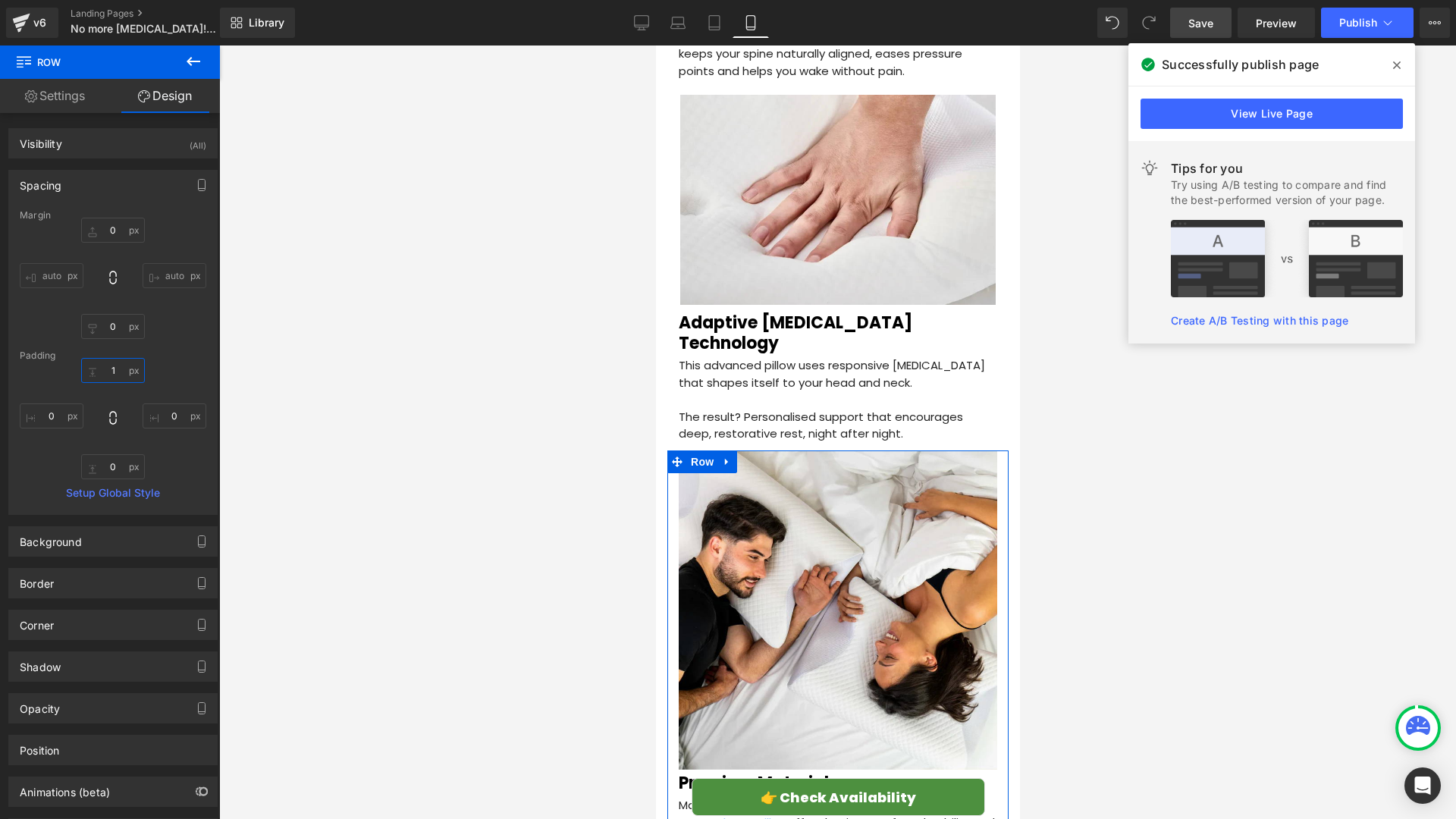
type input "10"
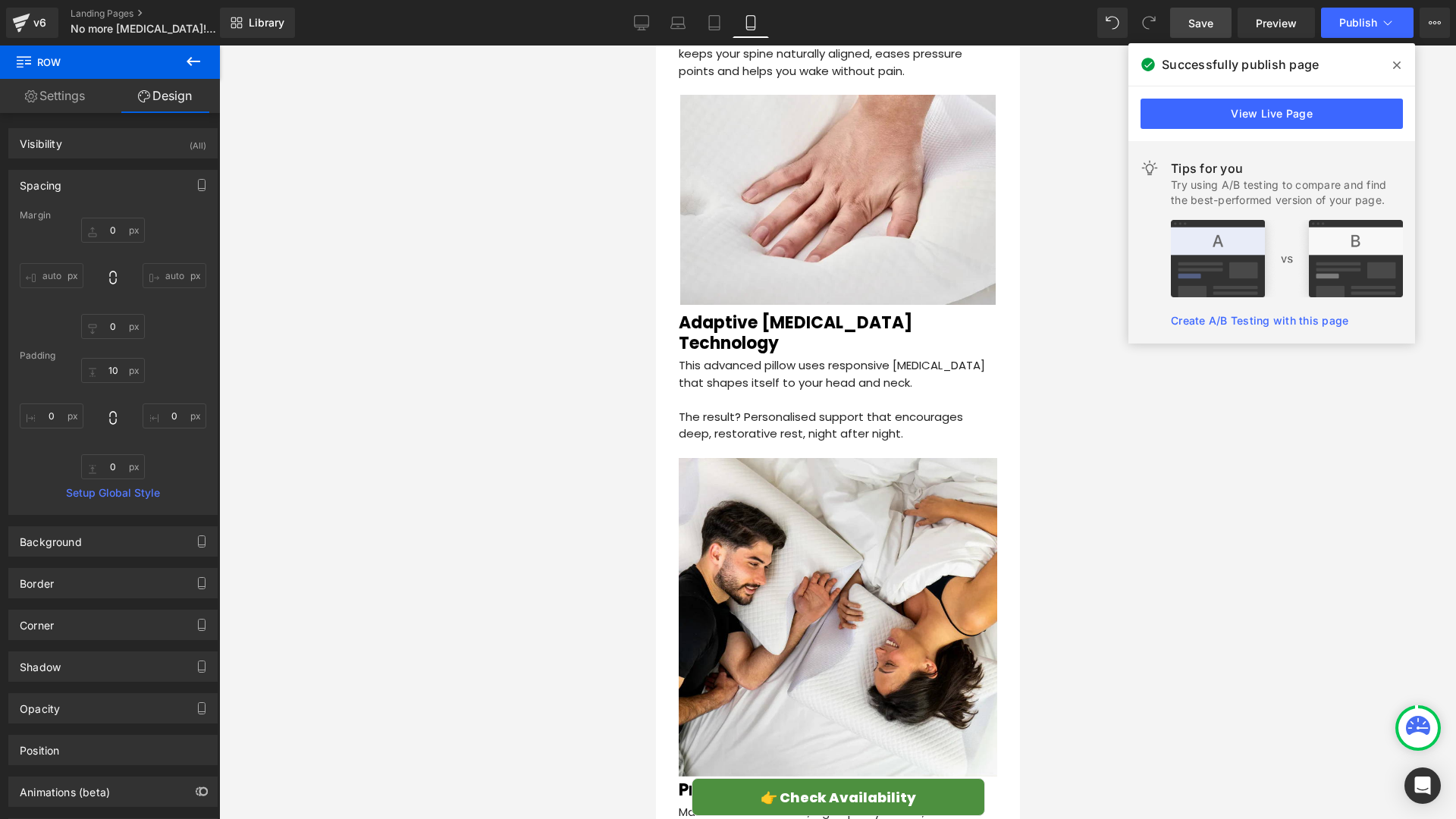
click at [371, 353] on div at bounding box center [838, 432] width 1237 height 773
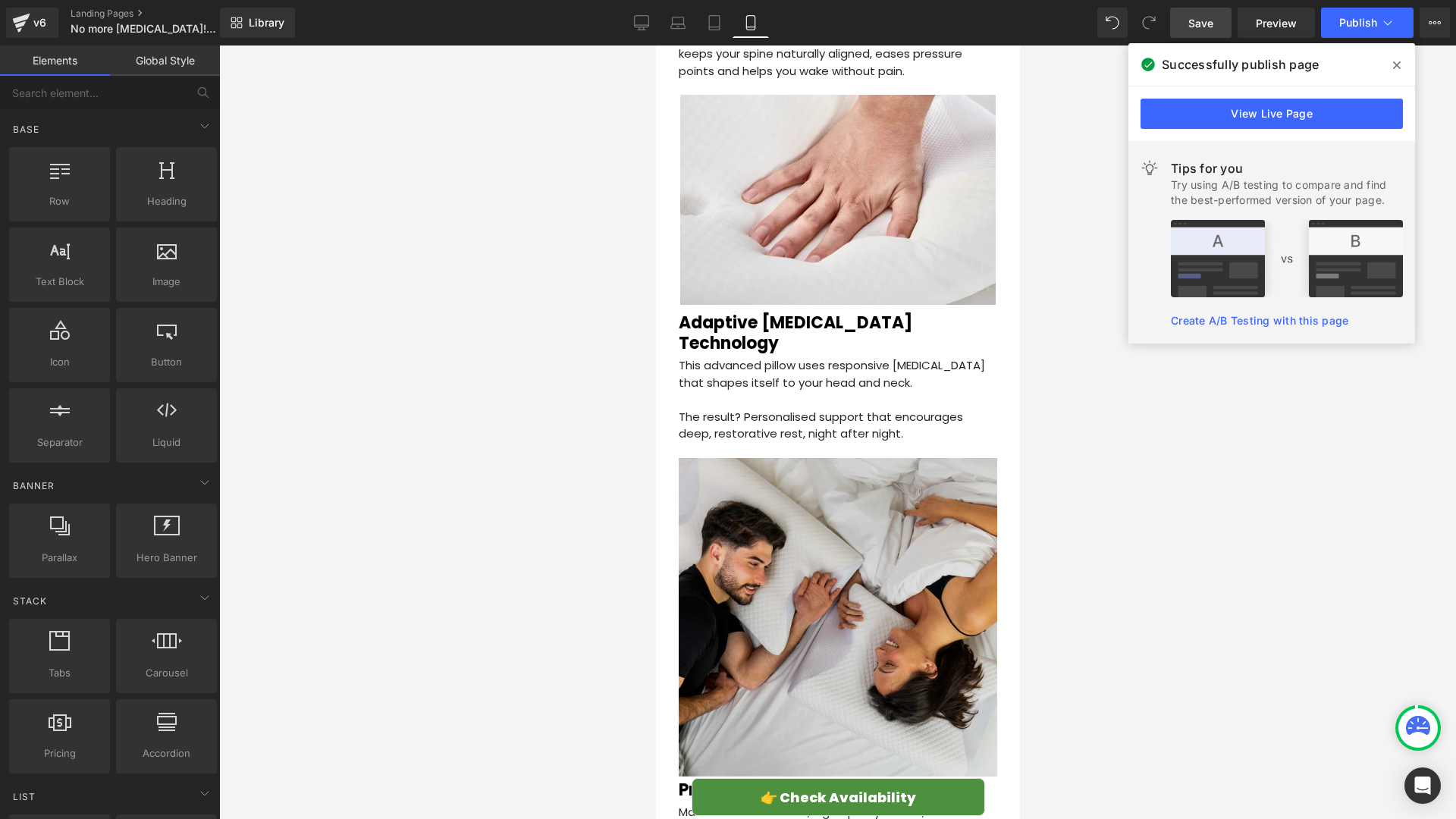
scroll to position [2714, 0]
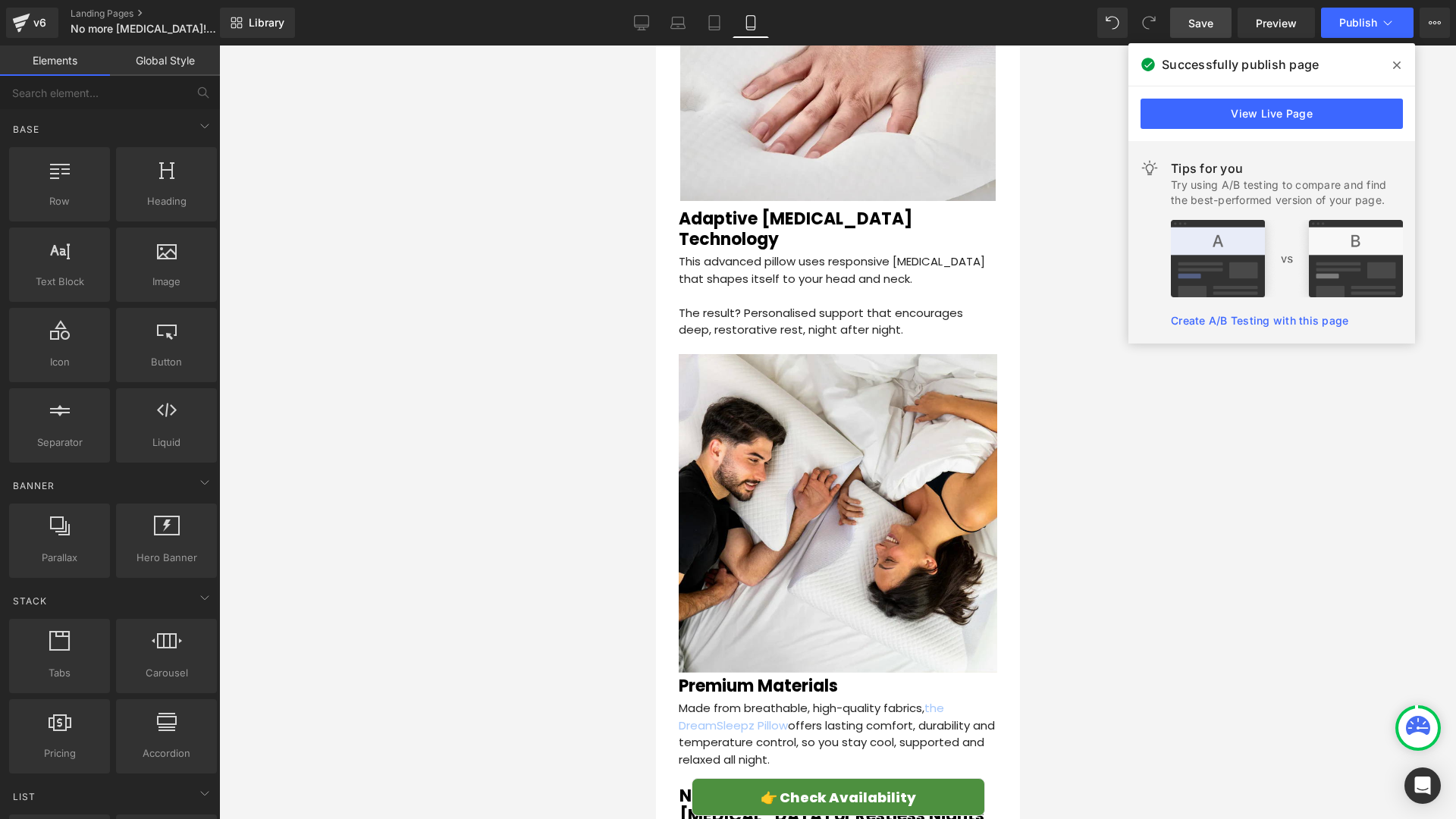
click at [1192, 26] on span "Save" at bounding box center [1201, 23] width 25 height 16
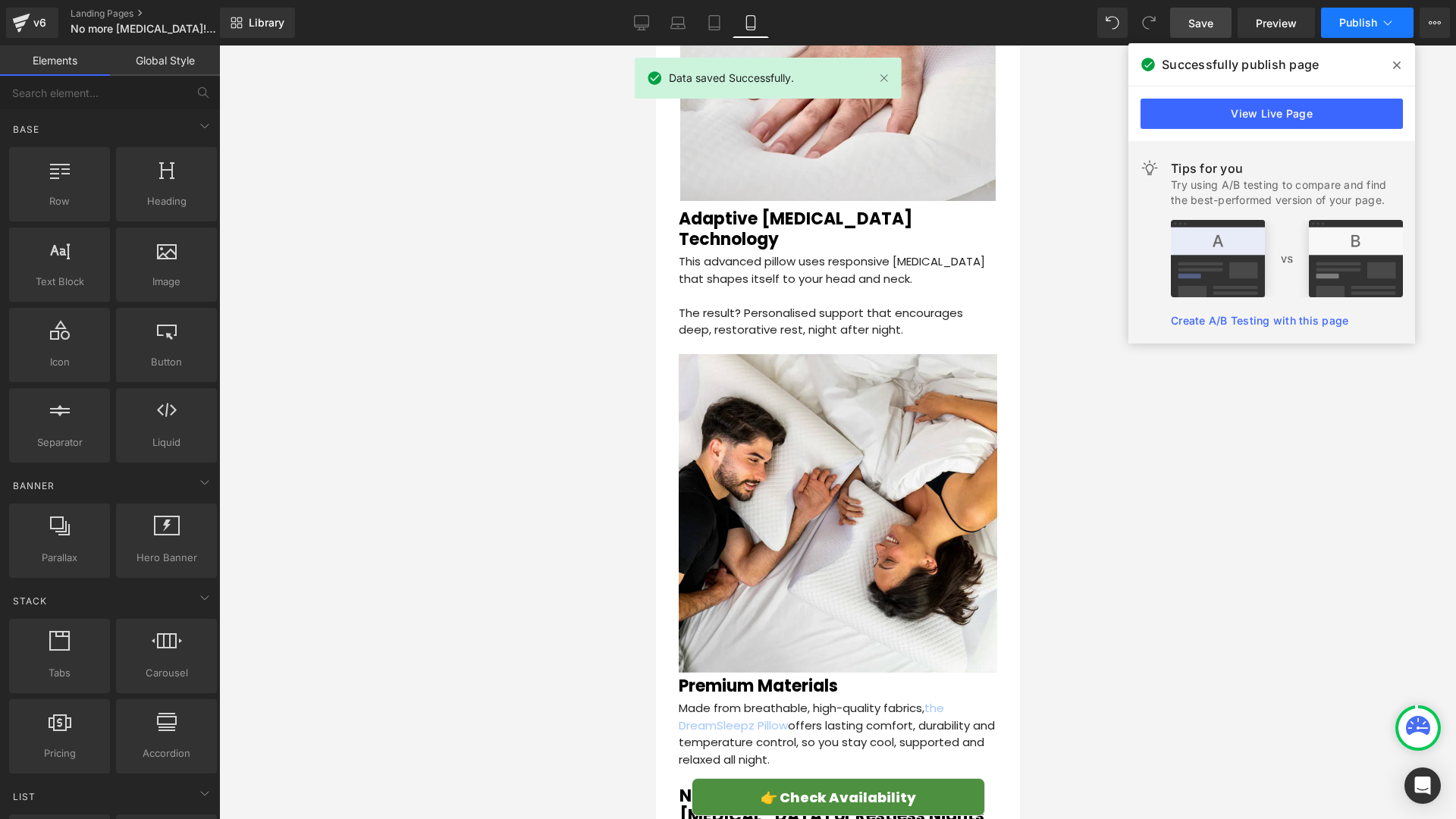
click at [1343, 21] on span "Publish" at bounding box center [1358, 23] width 38 height 12
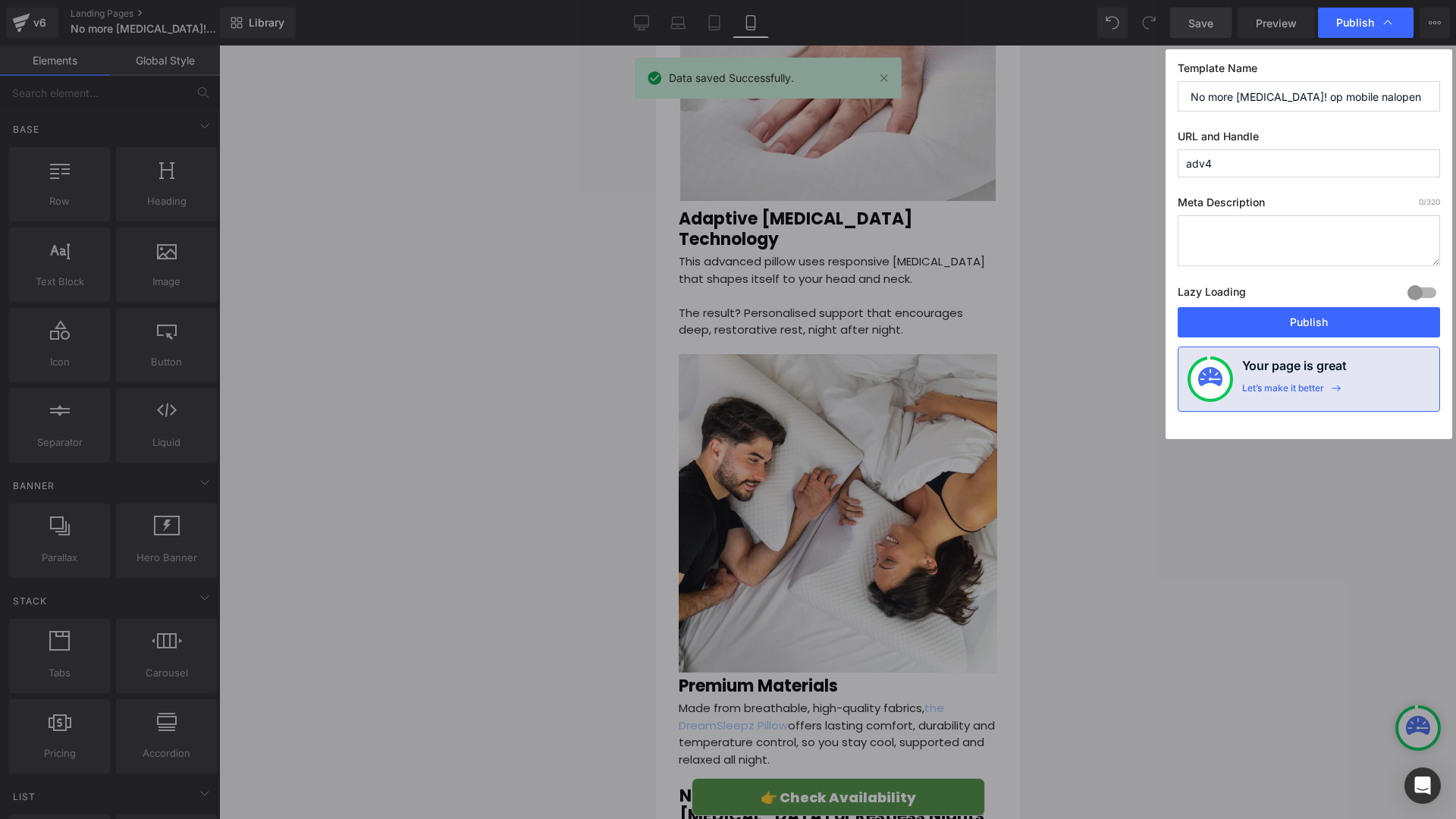
click at [1309, 323] on button "Publish" at bounding box center [1309, 322] width 263 height 30
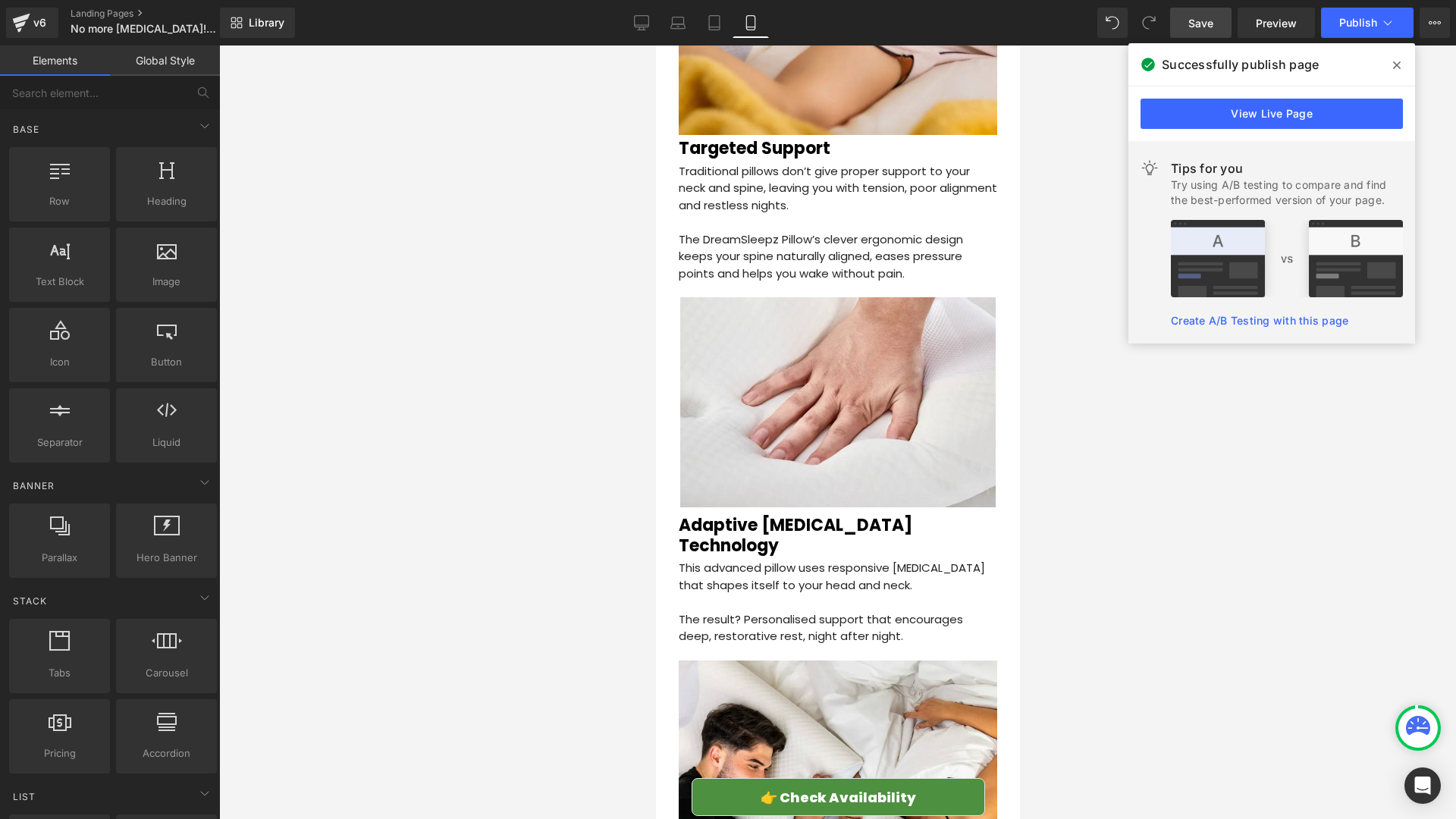
scroll to position [2407, 0]
click at [1348, 24] on span "Publish" at bounding box center [1358, 23] width 38 height 12
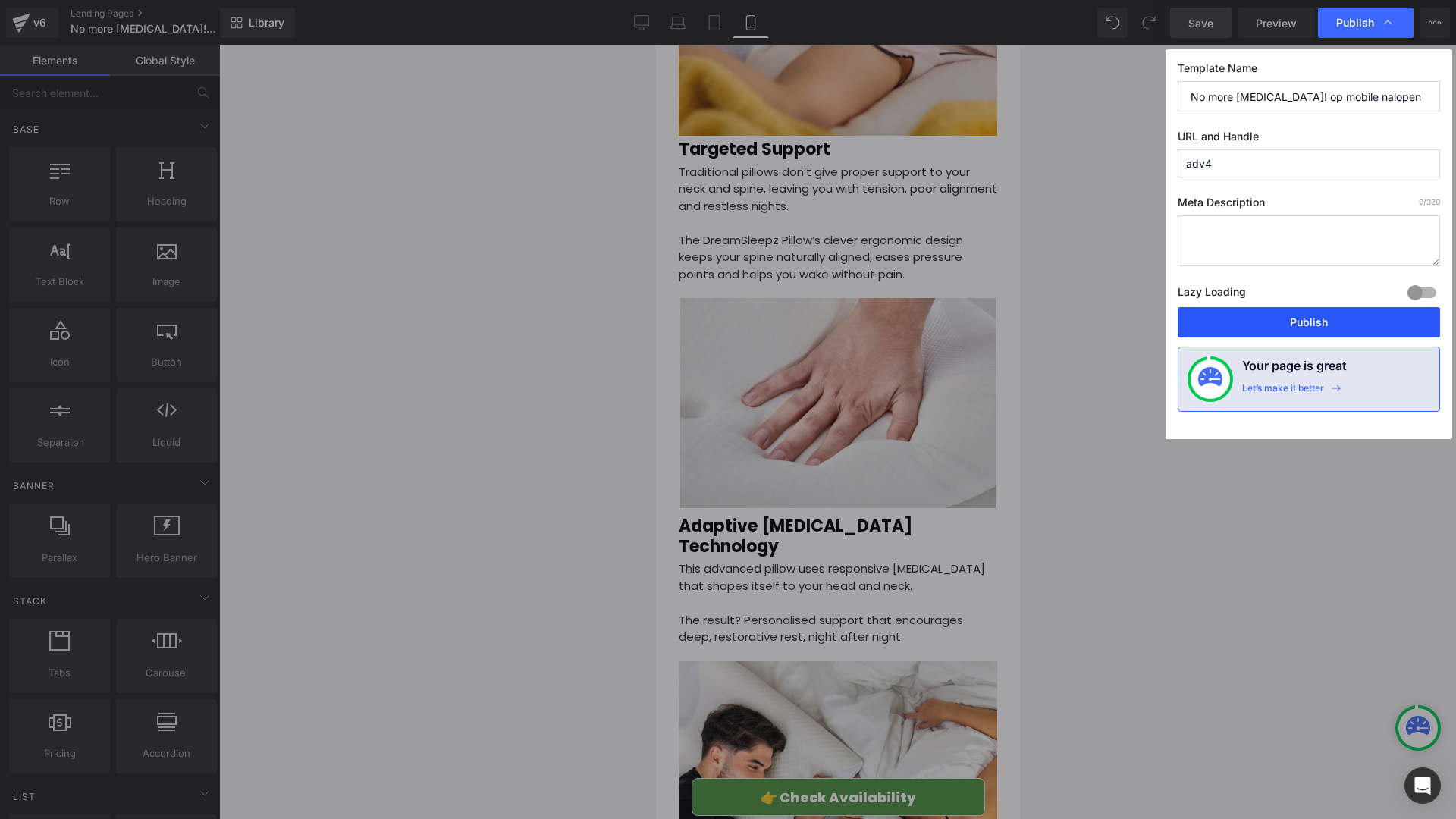
click at [1319, 323] on button "Publish" at bounding box center [1309, 322] width 263 height 30
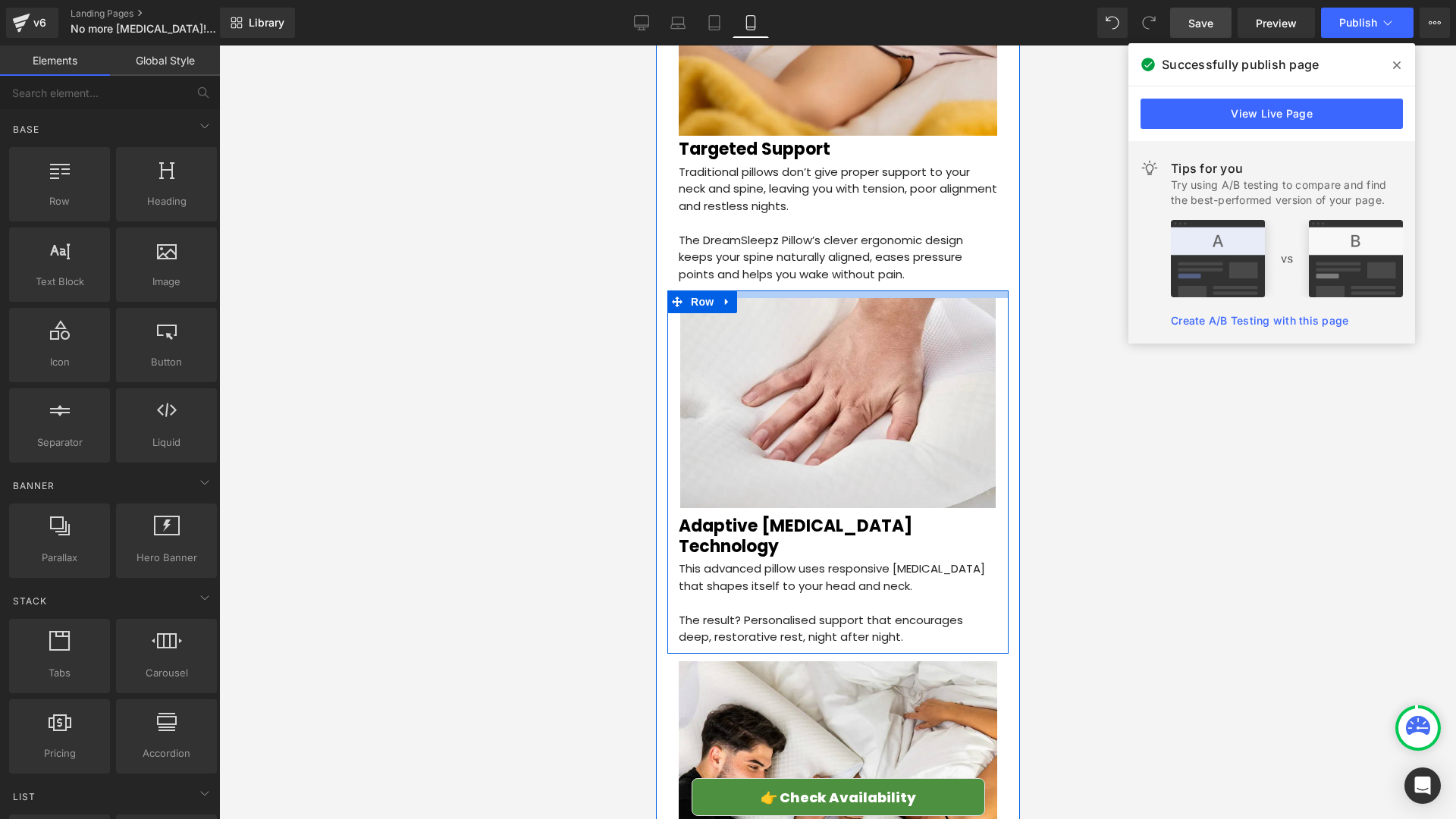
click at [768, 290] on div at bounding box center [837, 294] width 341 height 8
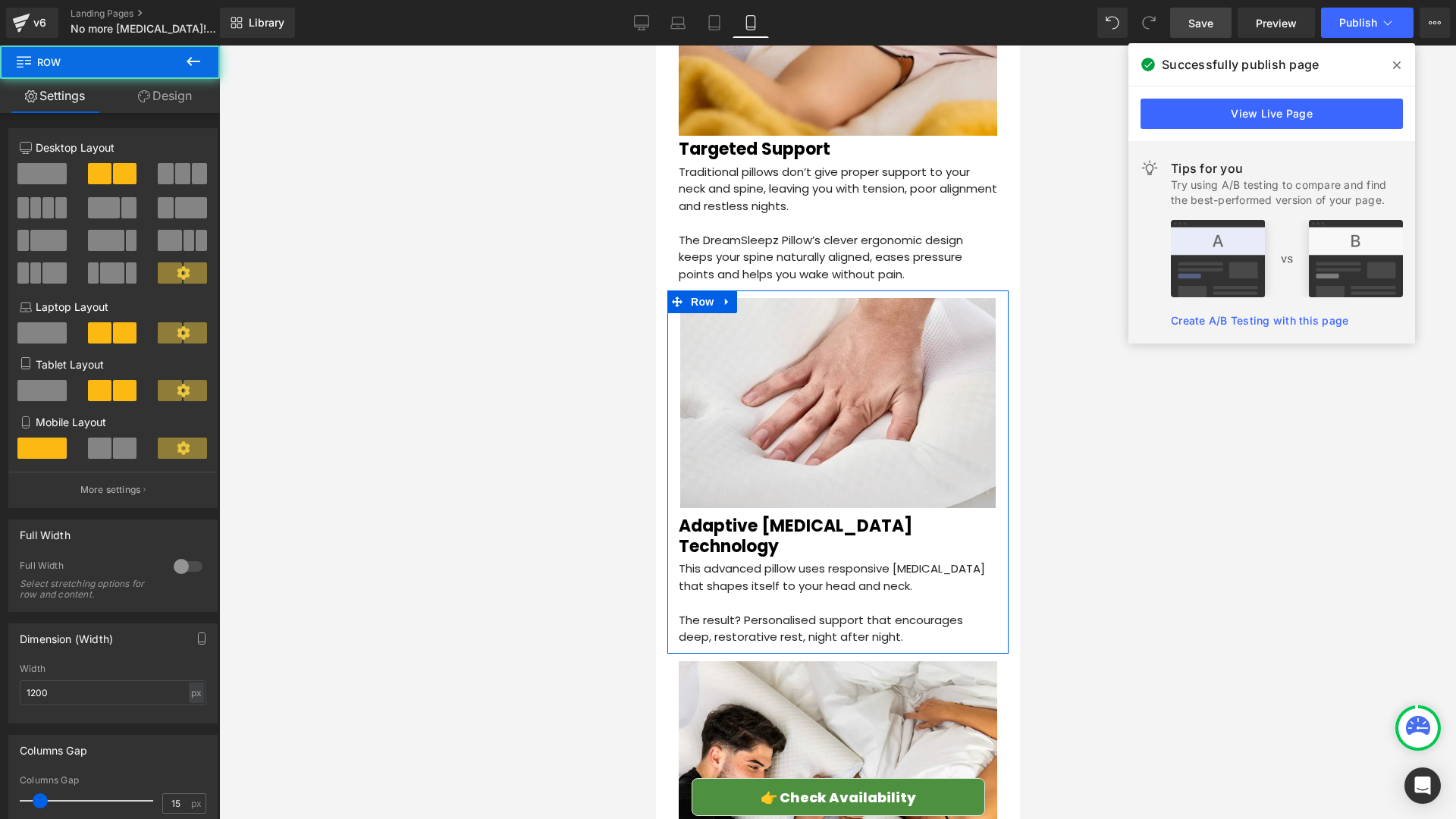
click at [165, 92] on link "Design" at bounding box center [165, 95] width 110 height 34
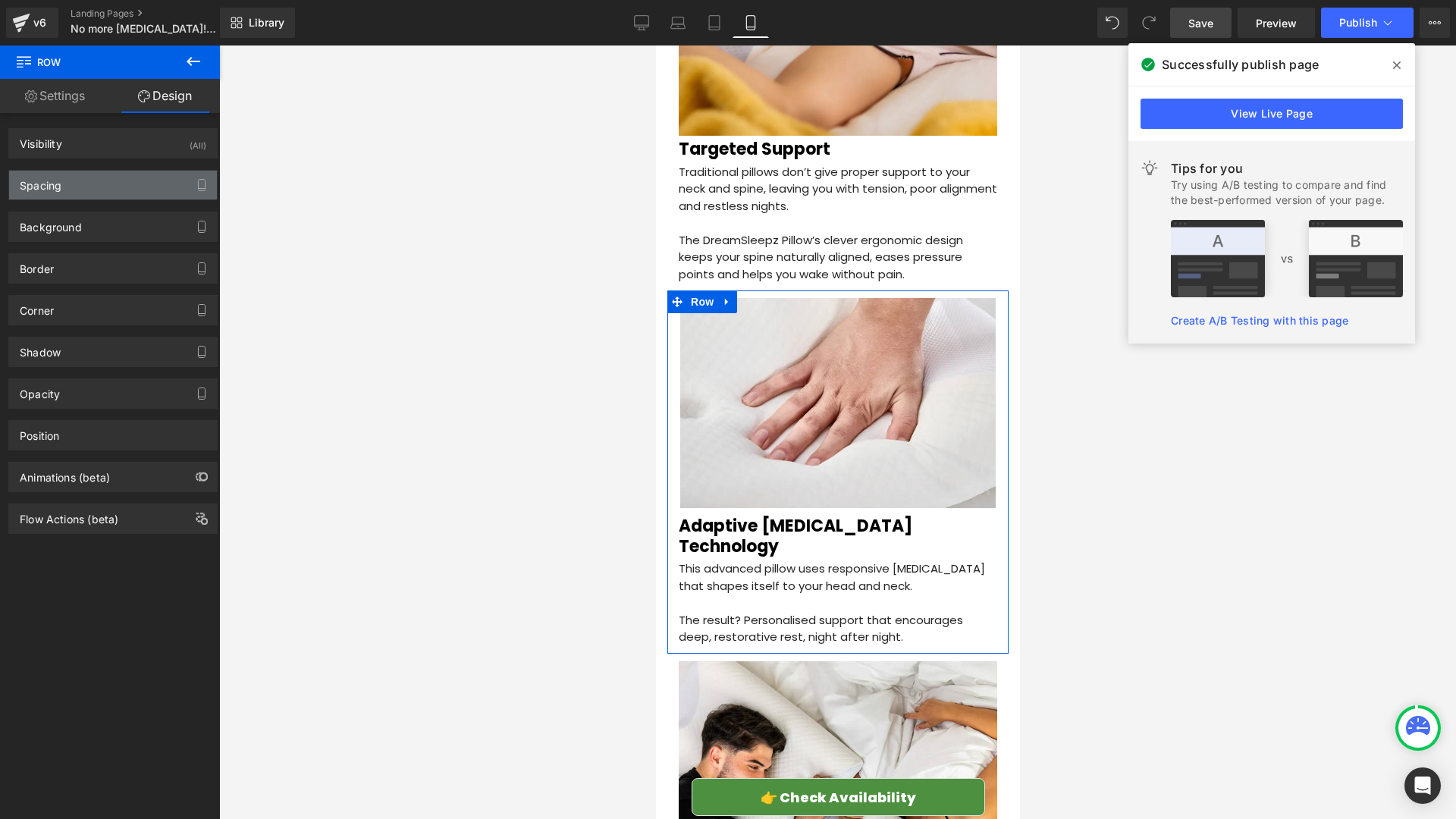
click at [99, 187] on div "Spacing" at bounding box center [113, 184] width 208 height 29
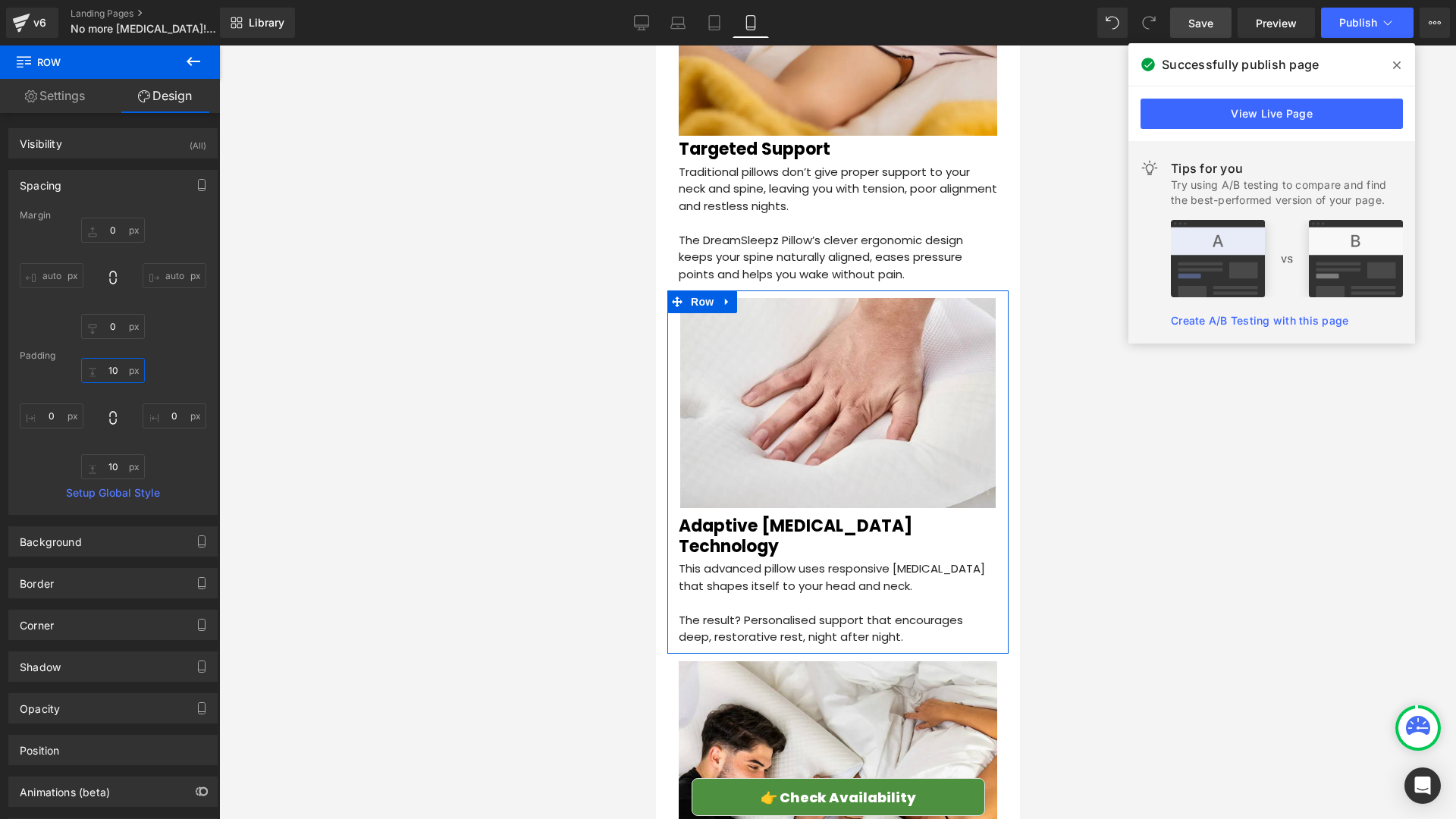
click at [116, 367] on input "text" at bounding box center [113, 370] width 63 height 25
type input "5"
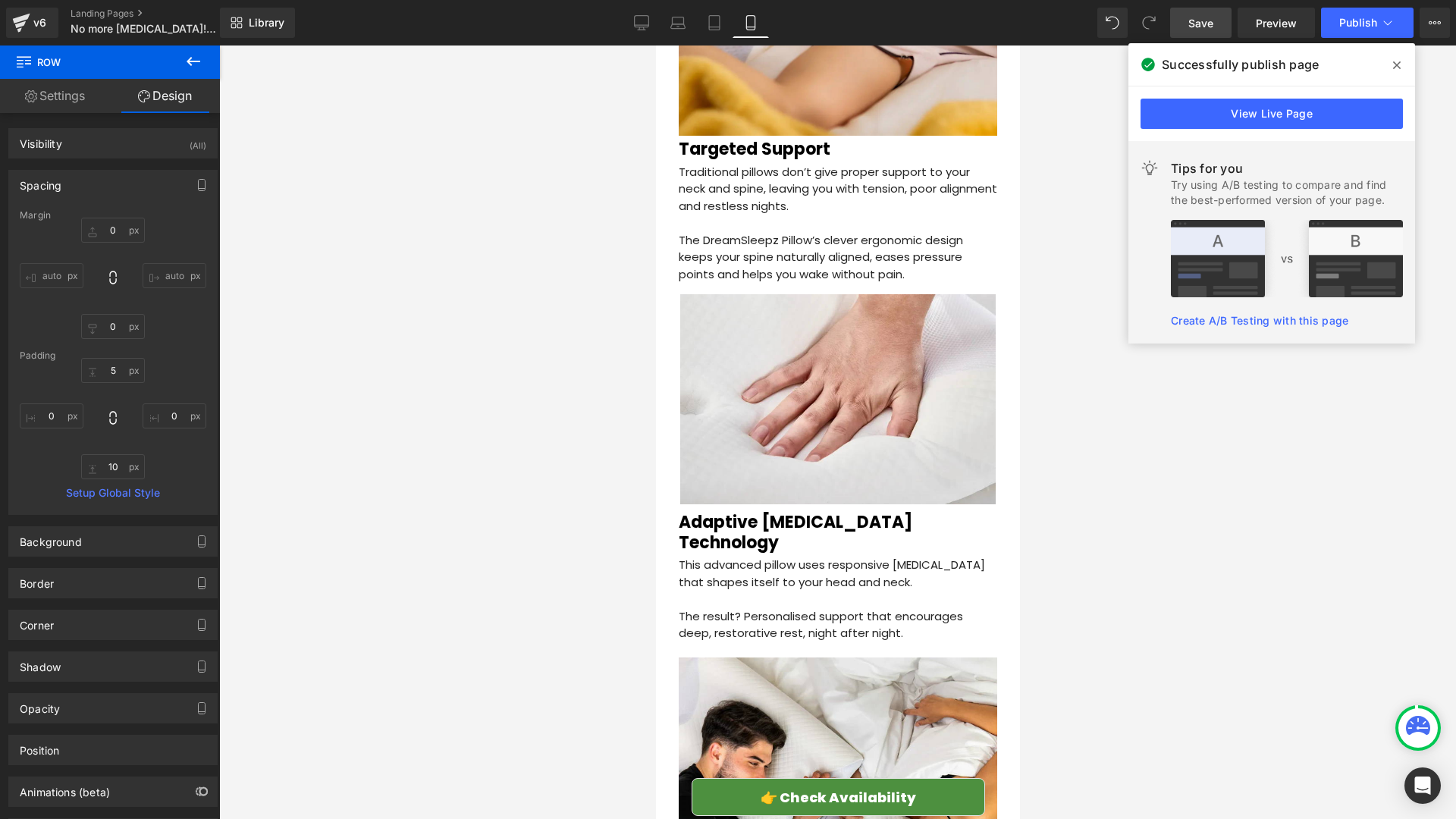
click at [456, 522] on div at bounding box center [838, 432] width 1237 height 773
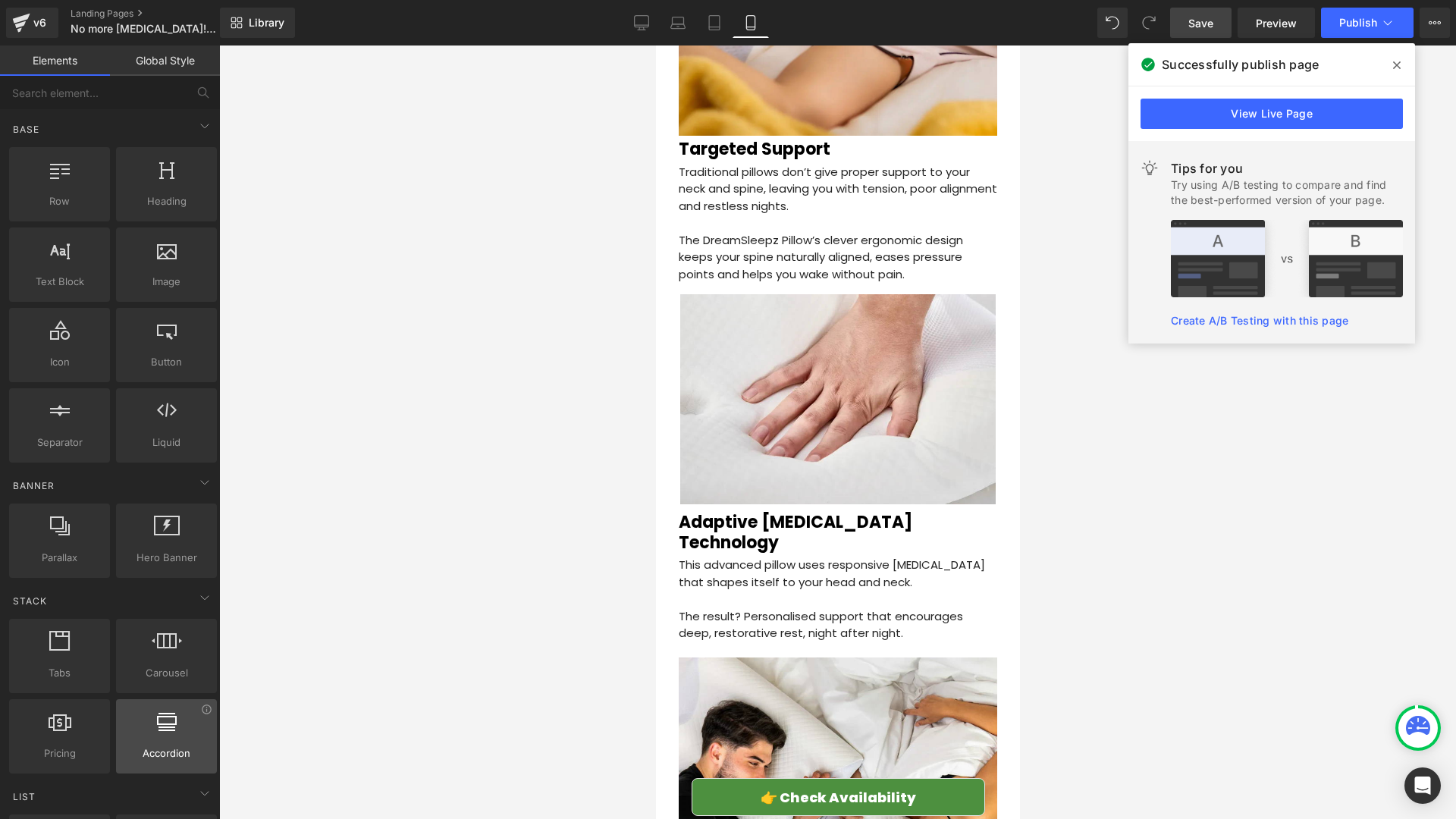
drag, startPoint x: 1213, startPoint y: 17, endPoint x: 122, endPoint y: 735, distance: 1306.1
click at [1213, 17] on span "Save" at bounding box center [1201, 23] width 25 height 16
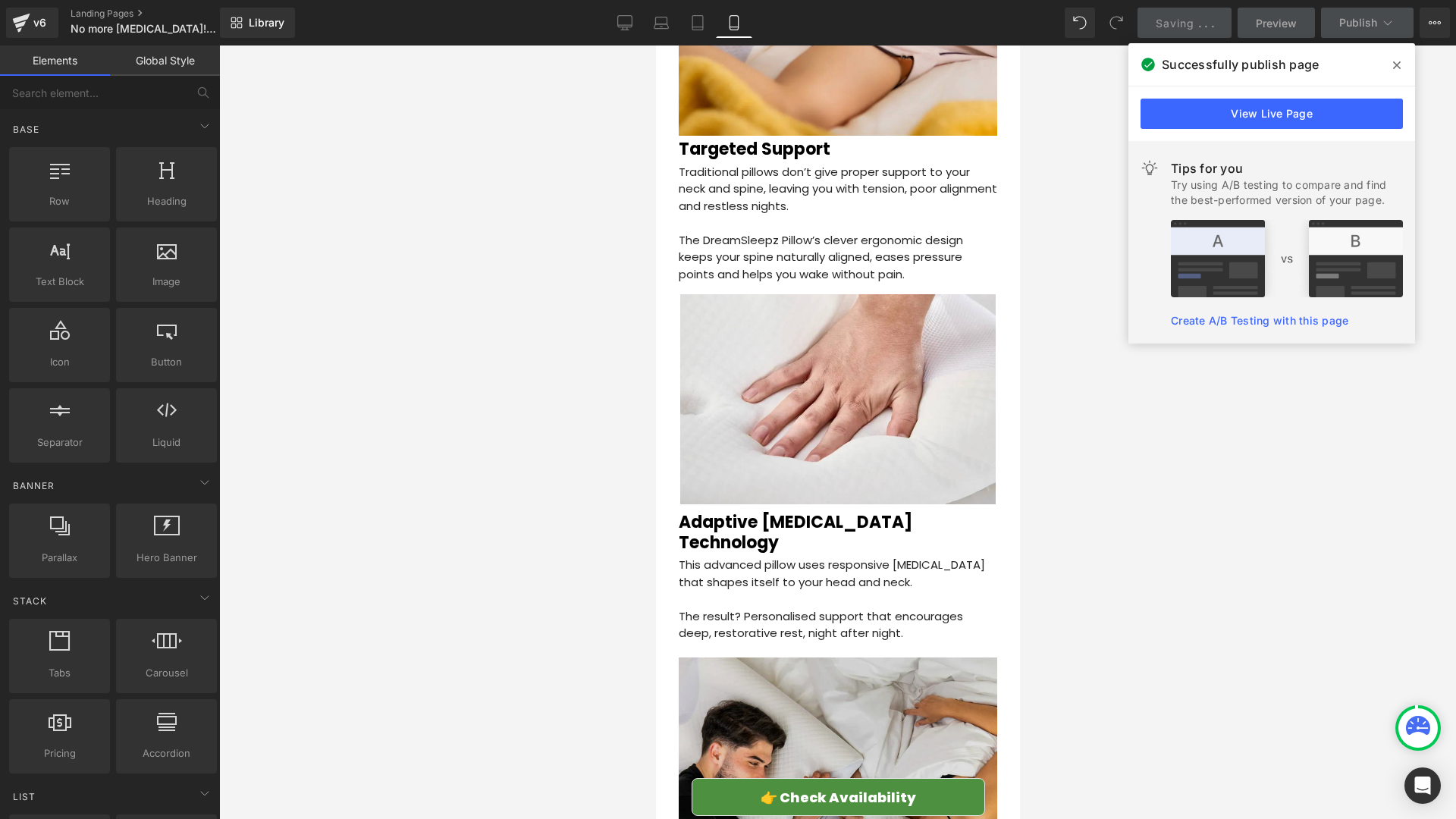
click at [834, 658] on img at bounding box center [837, 816] width 318 height 318
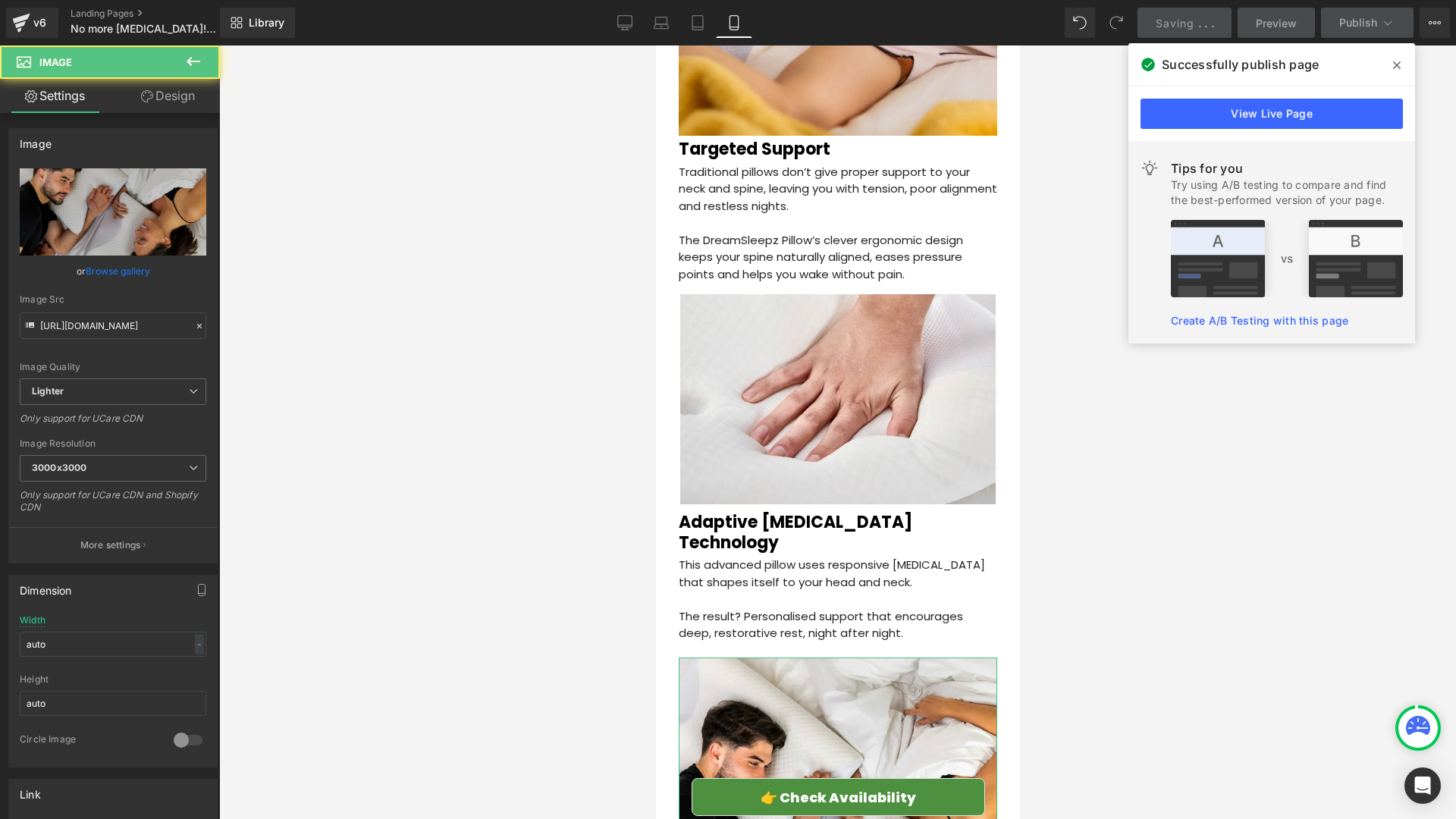
click at [161, 84] on link "Design" at bounding box center [168, 95] width 110 height 34
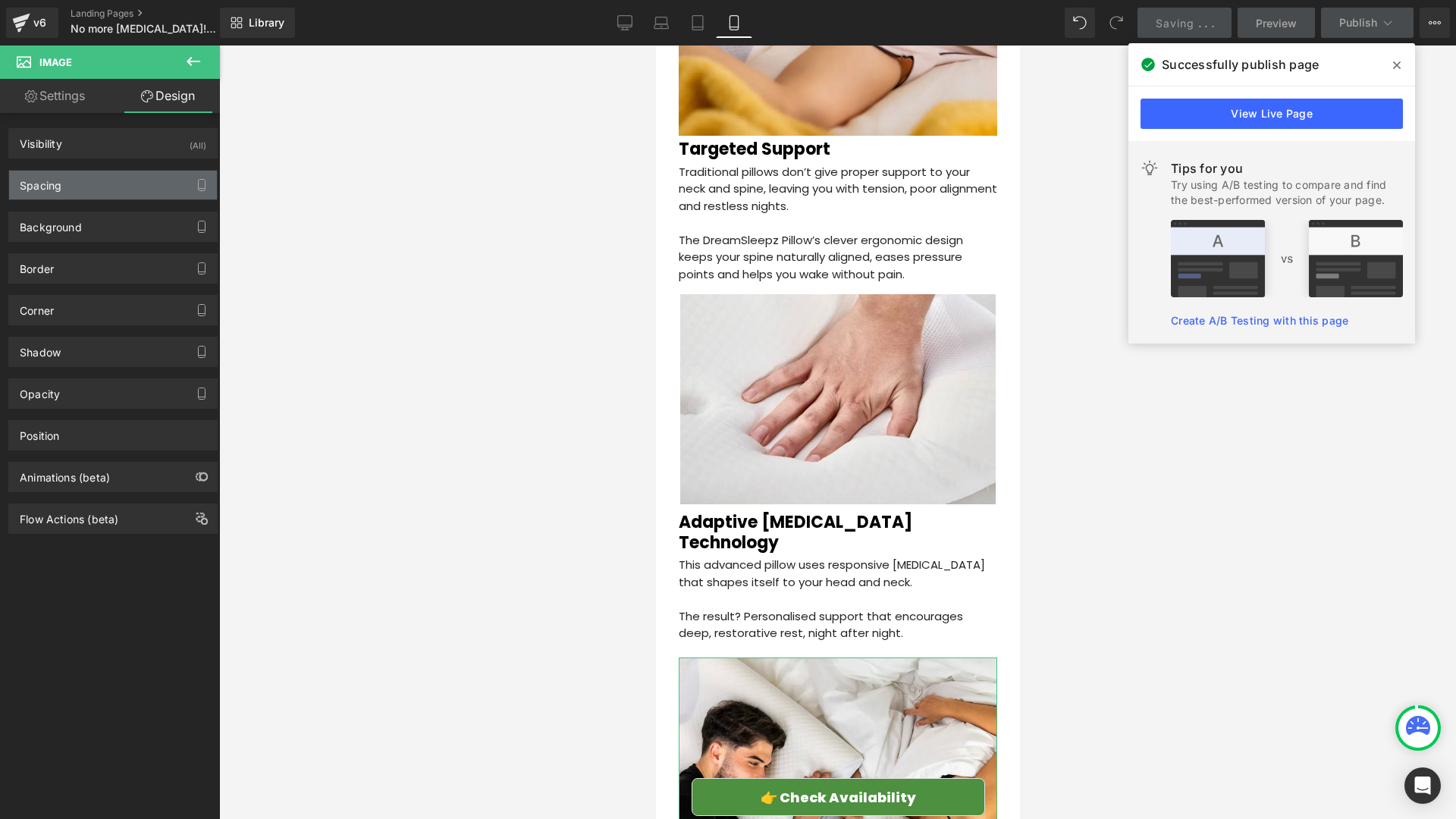
click at [79, 185] on div "Spacing" at bounding box center [113, 184] width 208 height 29
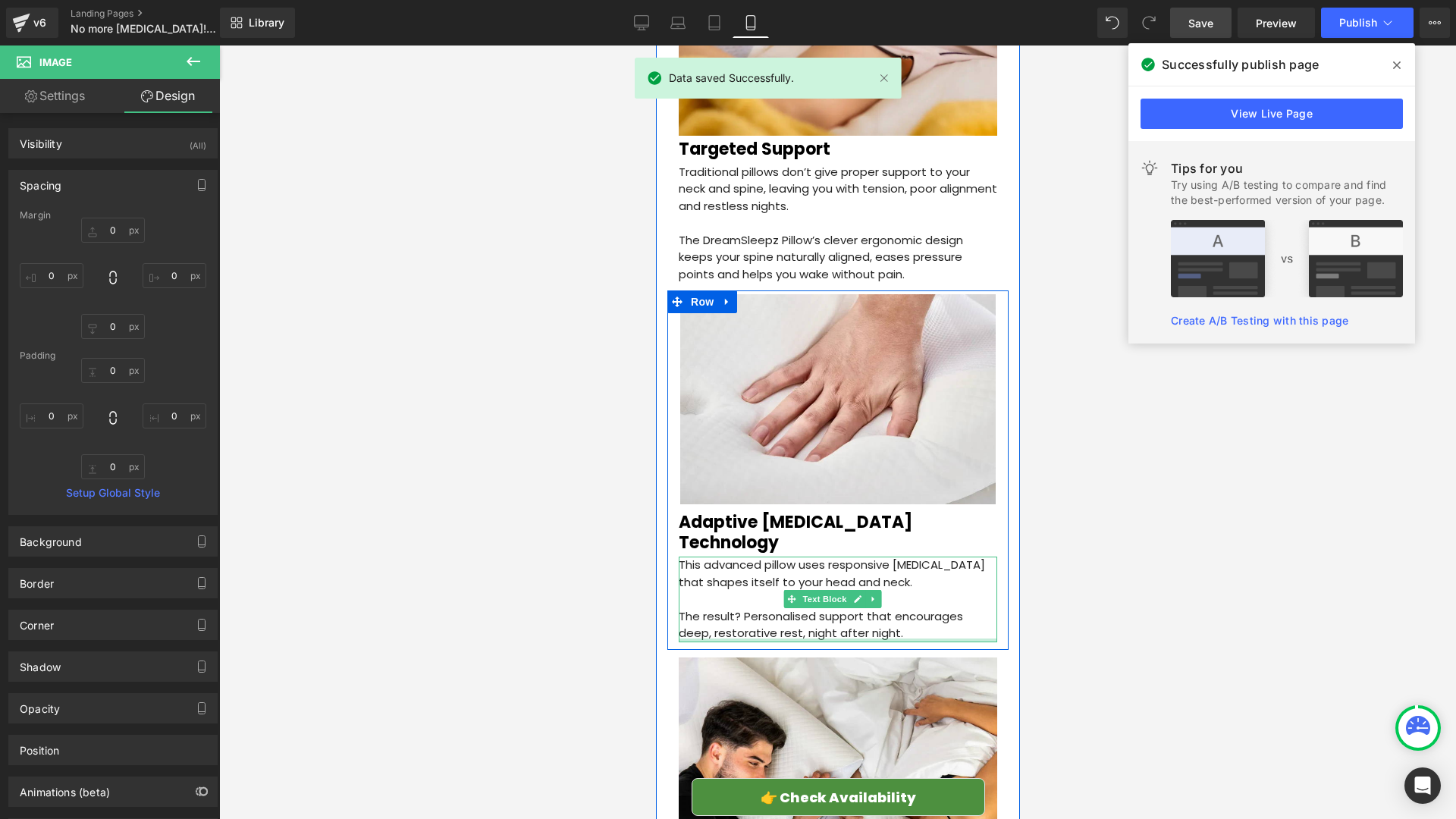
click at [900, 638] on div at bounding box center [837, 640] width 318 height 4
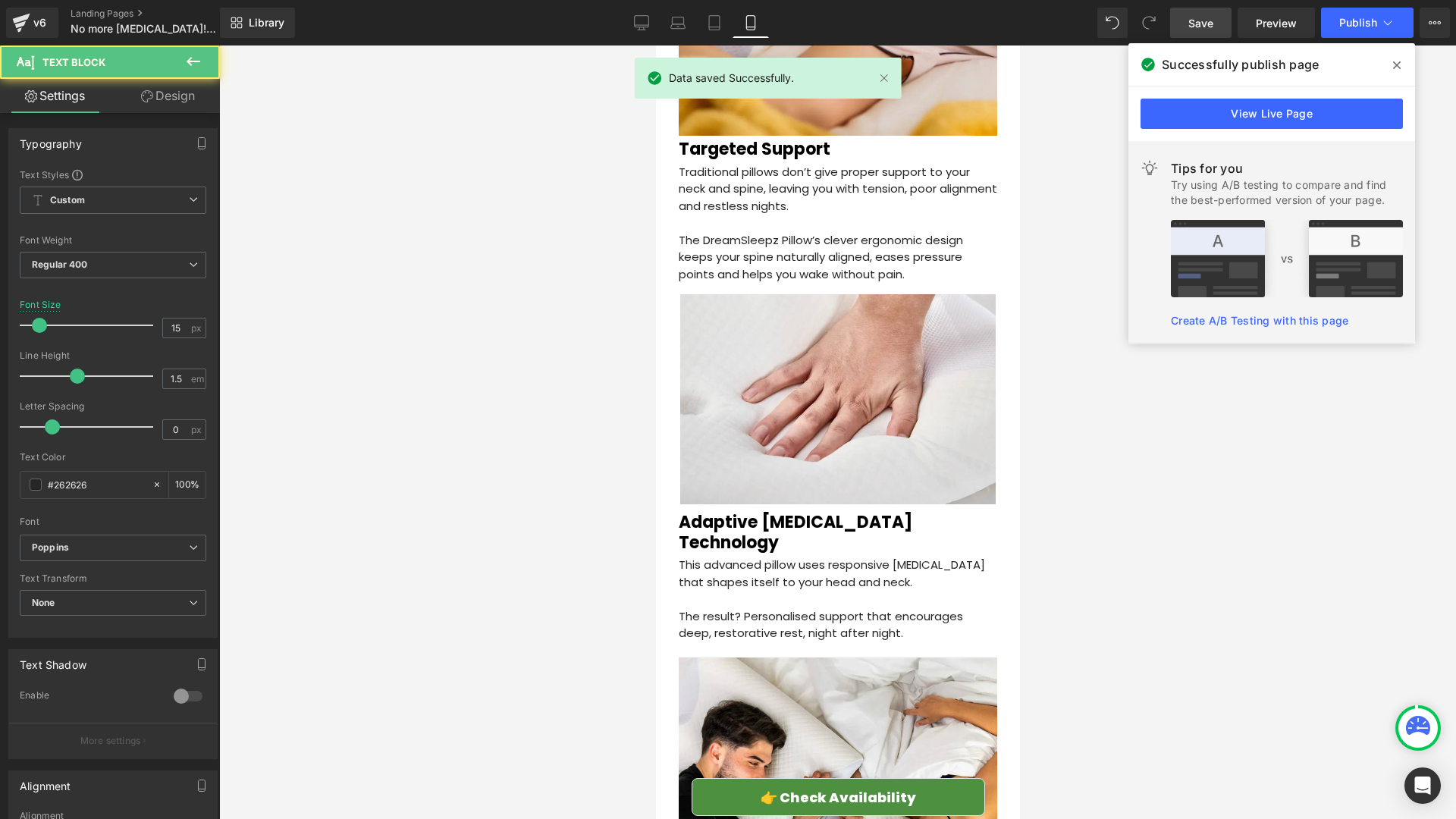
click at [164, 94] on link "Design" at bounding box center [168, 95] width 110 height 34
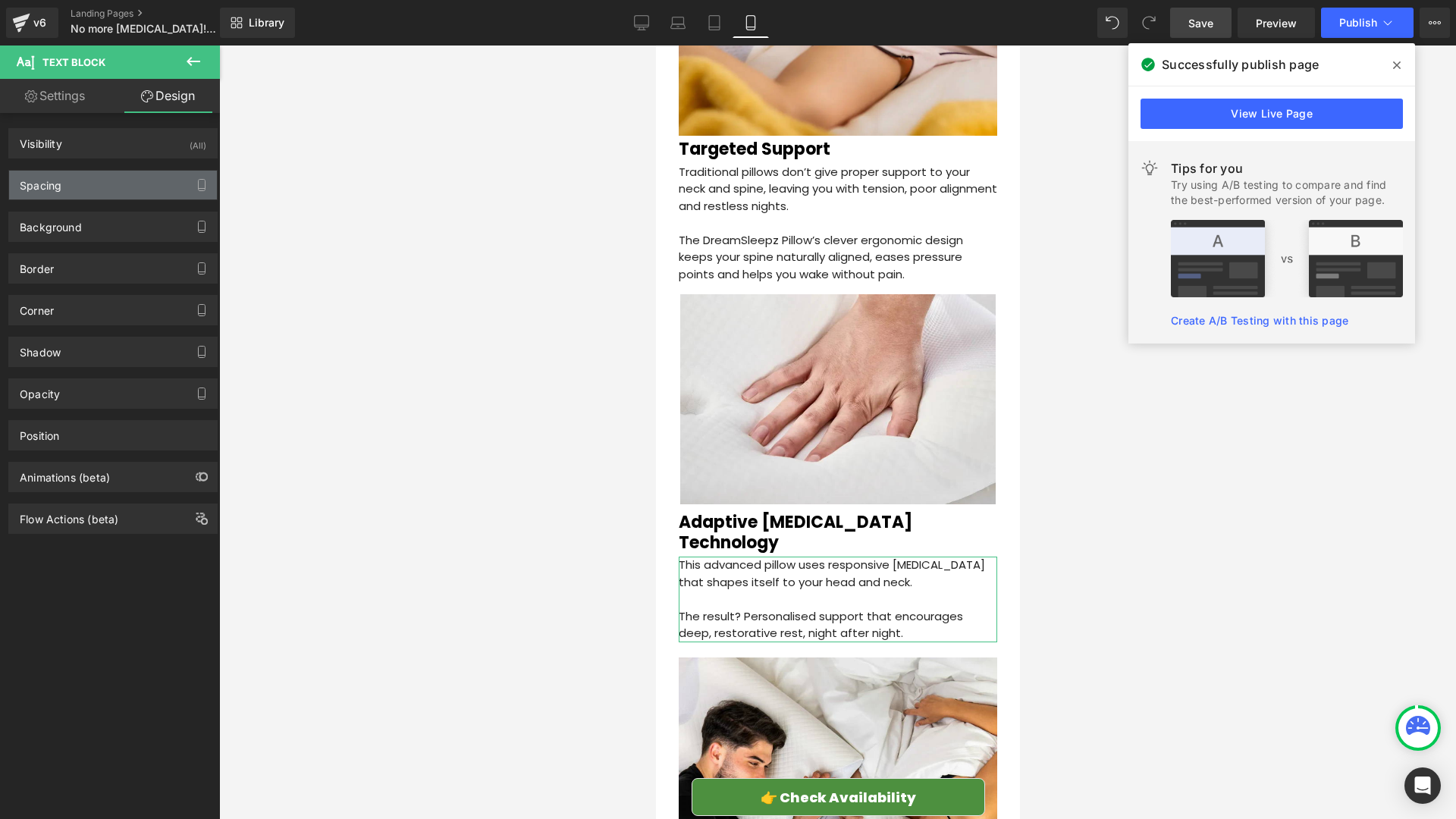
click at [82, 176] on div "Spacing" at bounding box center [113, 184] width 208 height 29
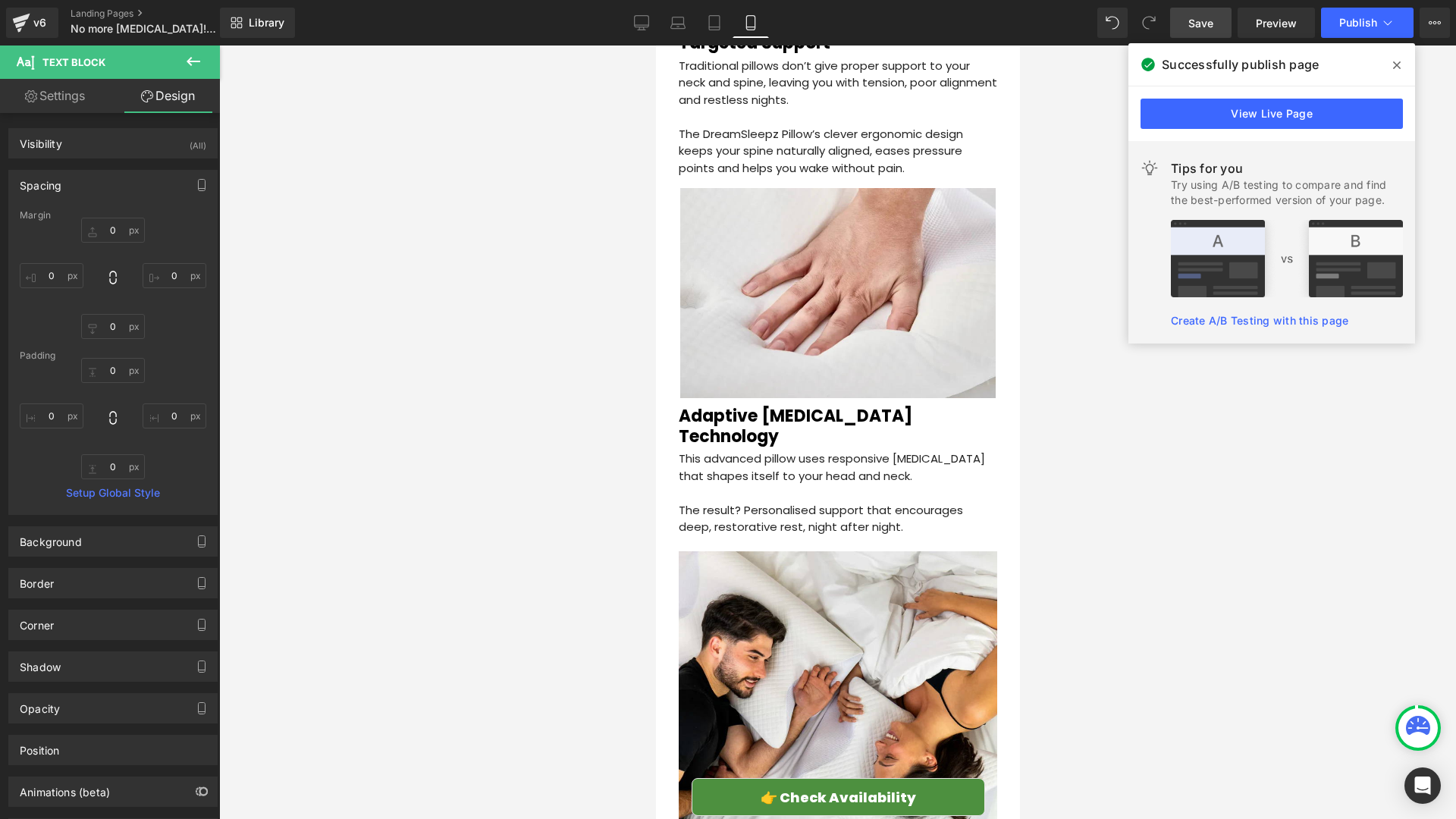
click at [554, 574] on div at bounding box center [838, 432] width 1237 height 773
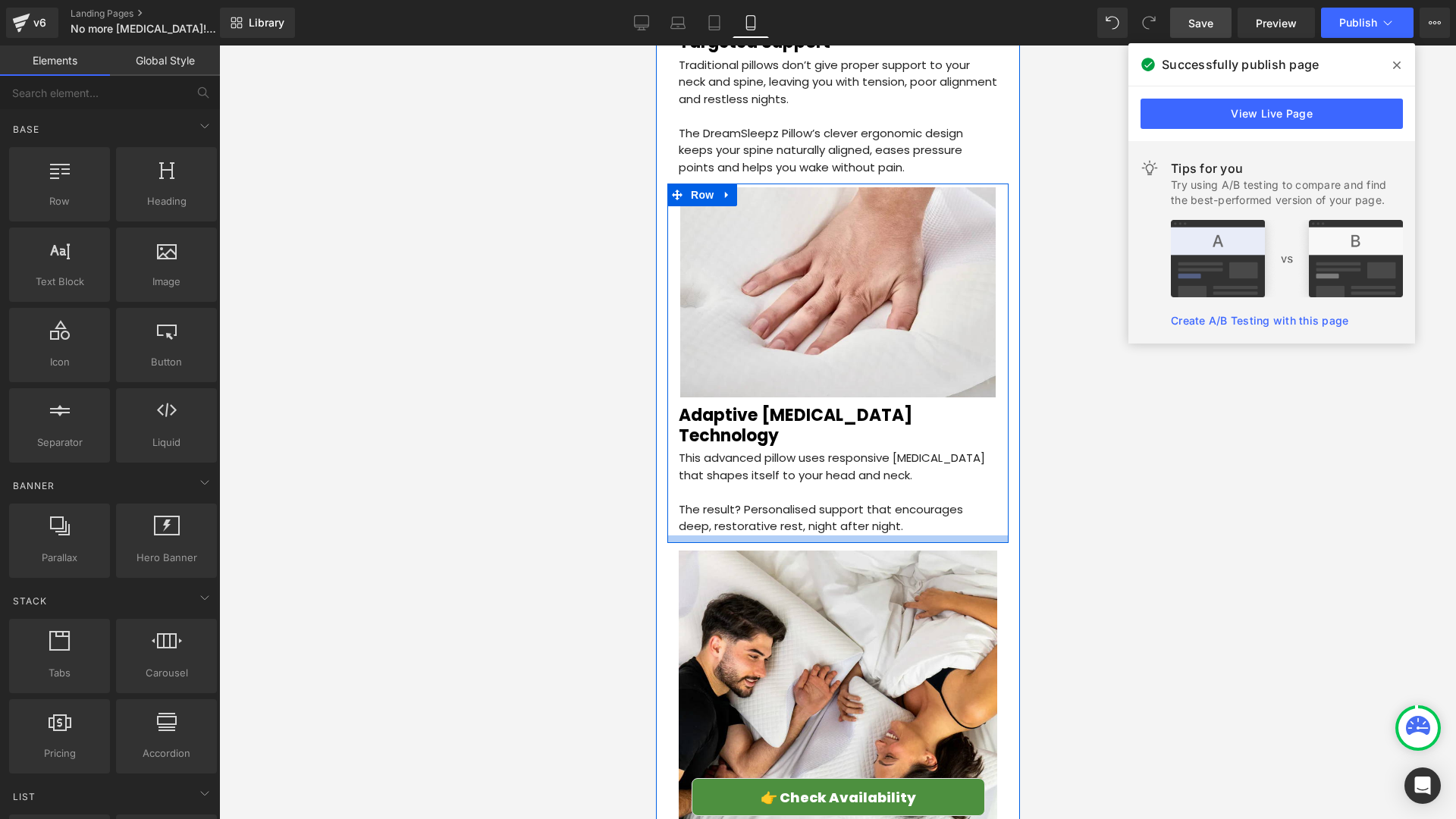
scroll to position [2516, 0]
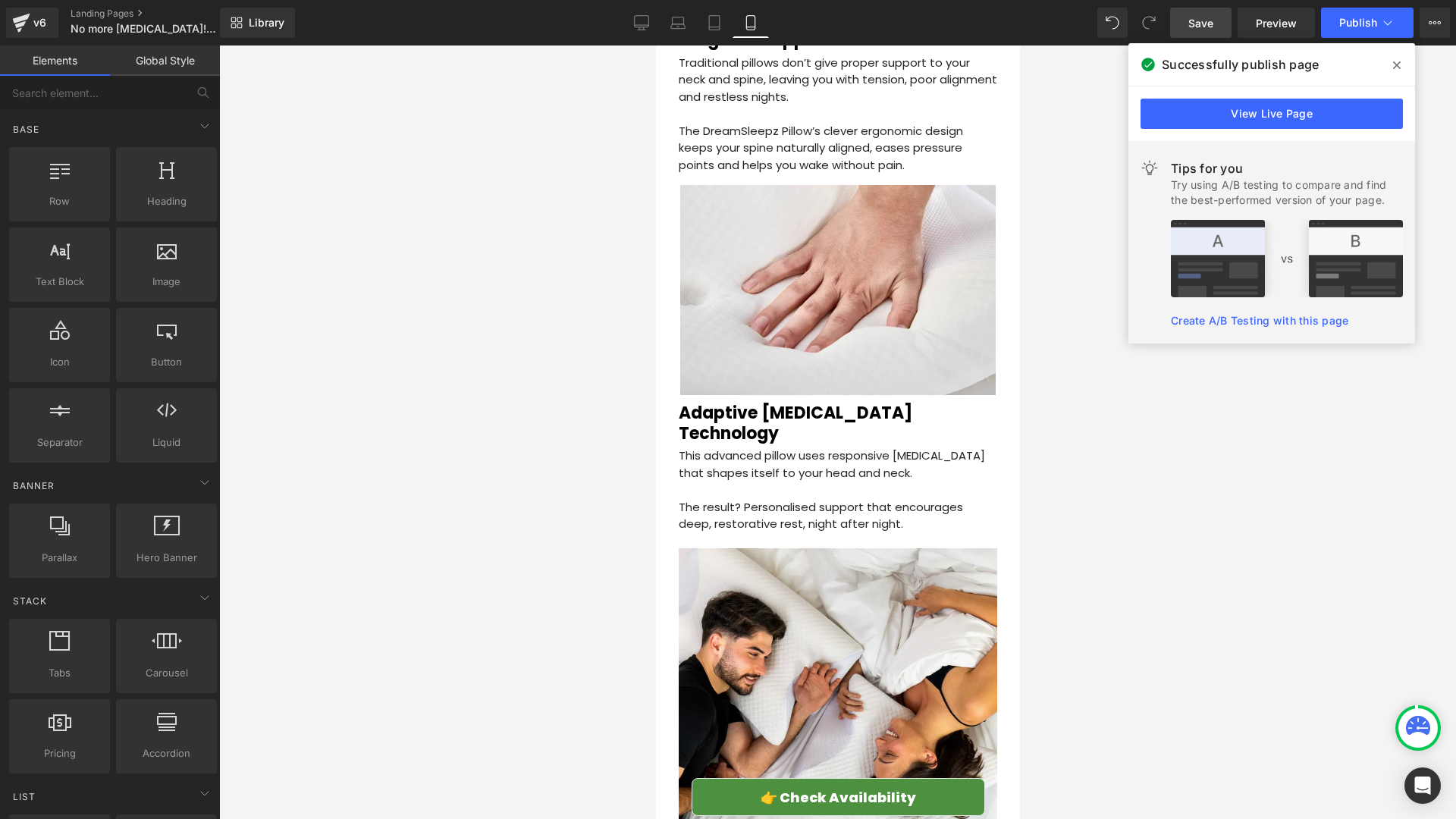
click at [1217, 30] on link "Save" at bounding box center [1201, 23] width 62 height 30
click at [1350, 24] on span "Publish" at bounding box center [1358, 23] width 38 height 12
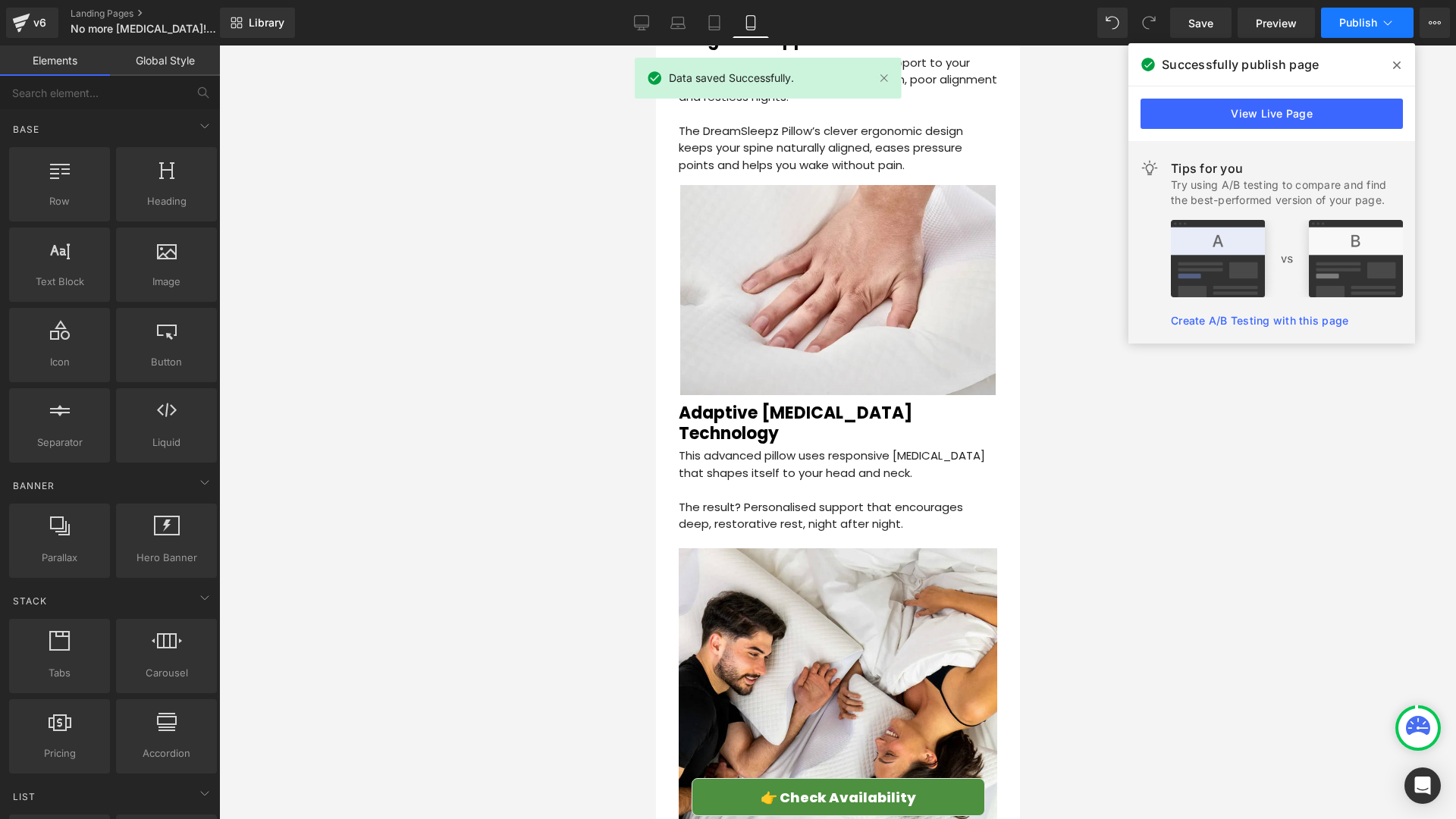
click at [1349, 24] on span "Publish" at bounding box center [1358, 23] width 38 height 12
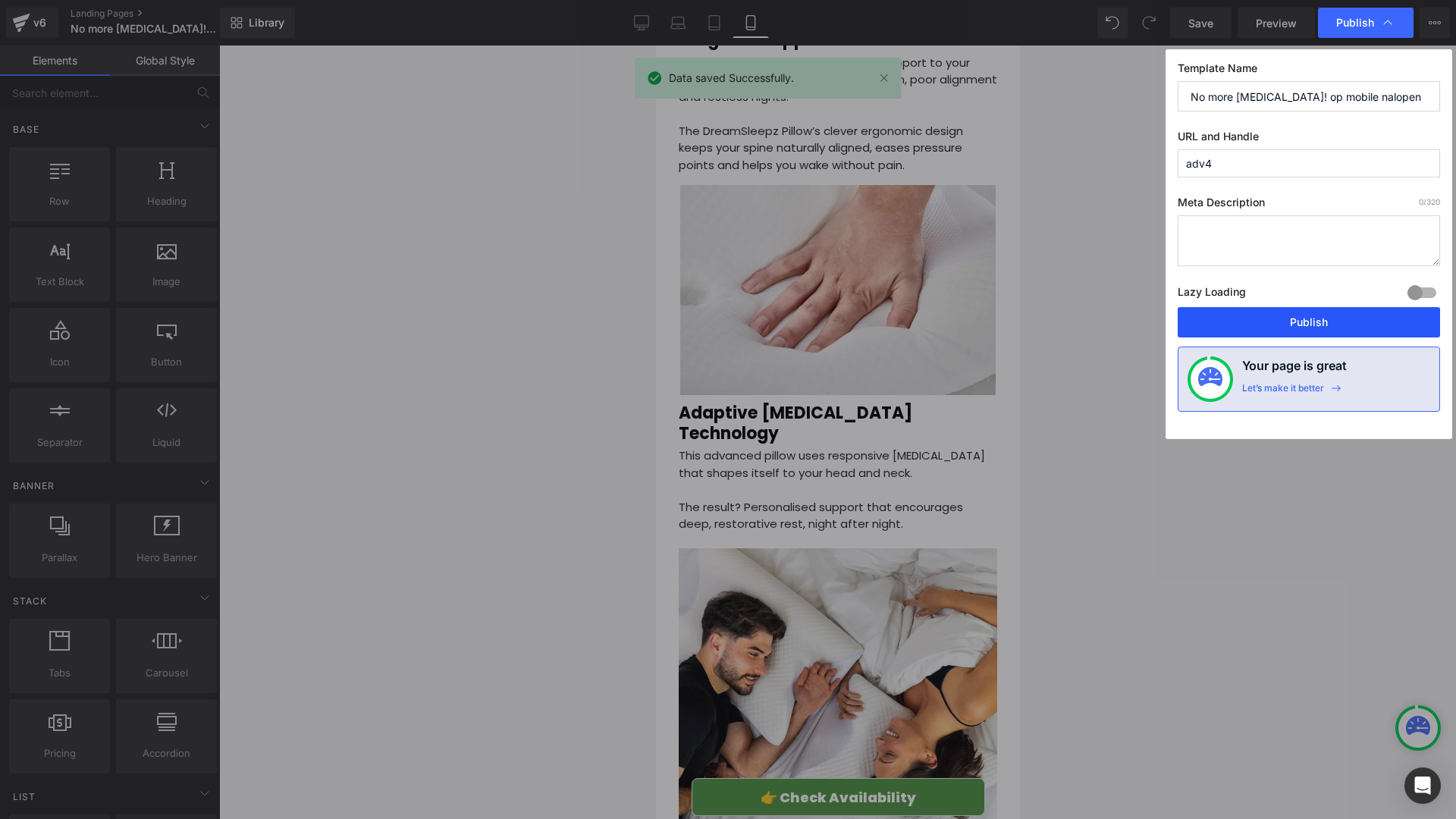
click at [1259, 322] on button "Publish" at bounding box center [1309, 322] width 263 height 30
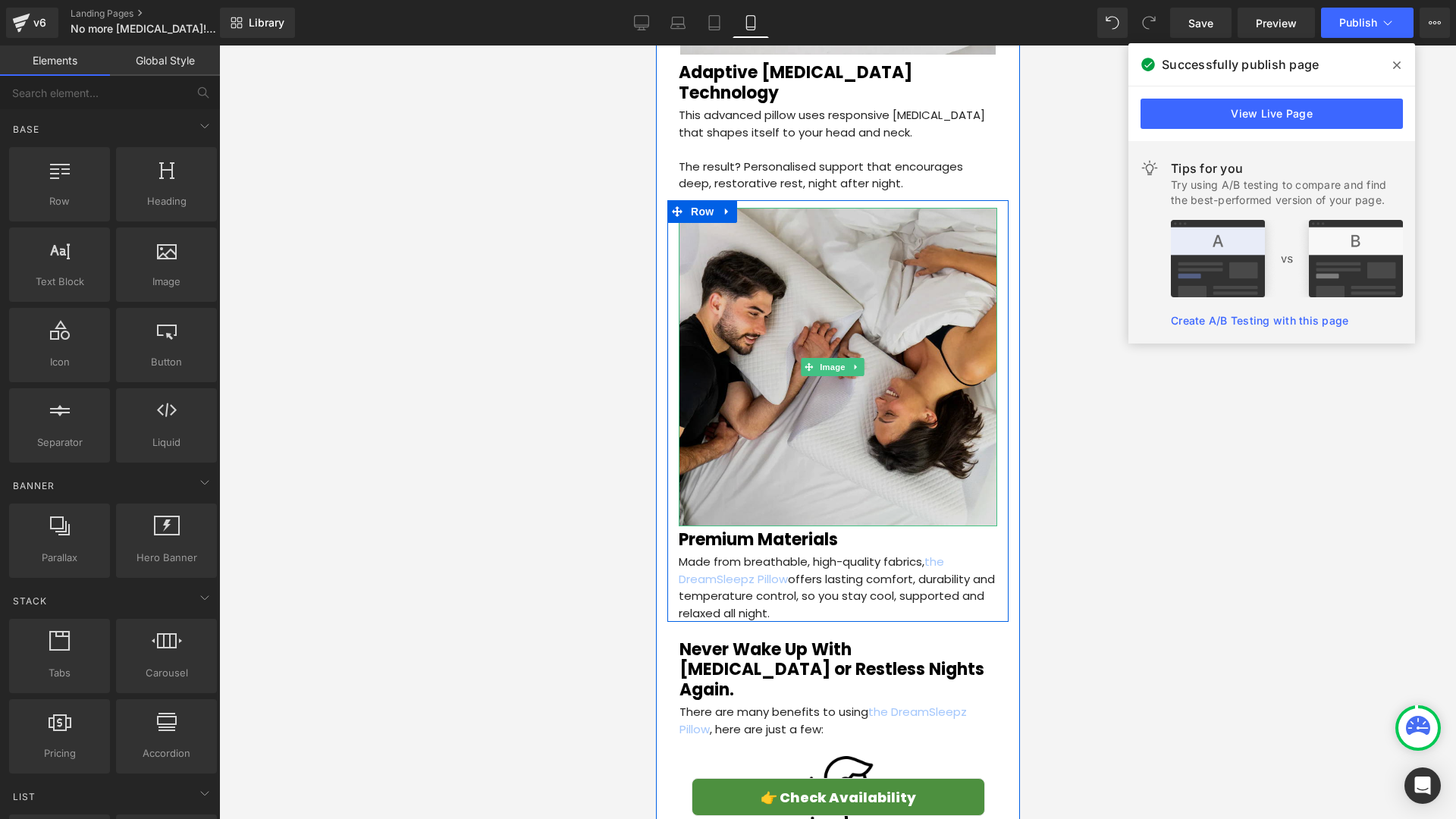
scroll to position [3095, 0]
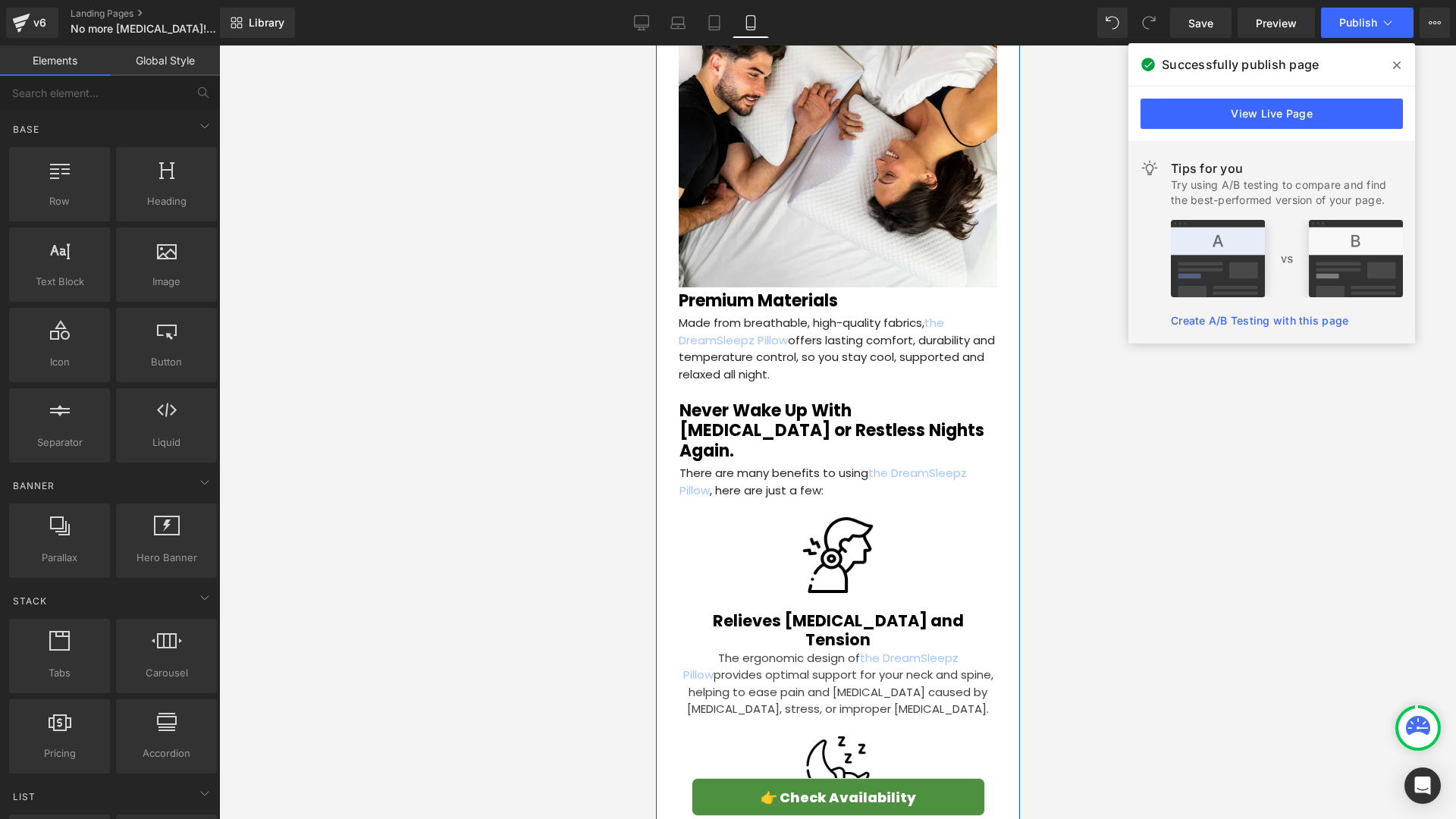
click at [739, 401] on h1 "Never Wake Up With [MEDICAL_DATA] or Restless Nights Again." at bounding box center [837, 431] width 317 height 60
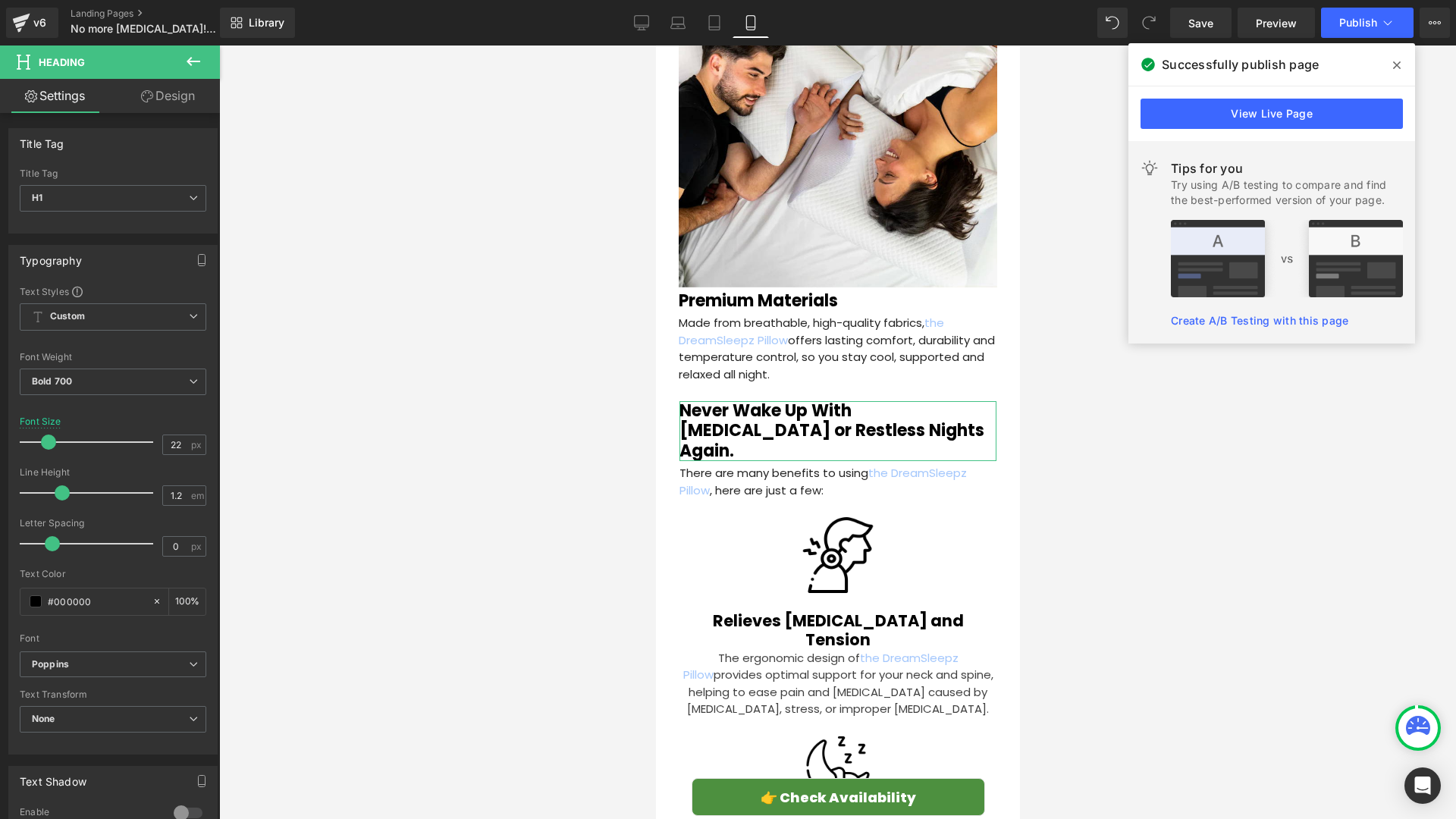
click at [150, 92] on icon at bounding box center [147, 96] width 12 height 12
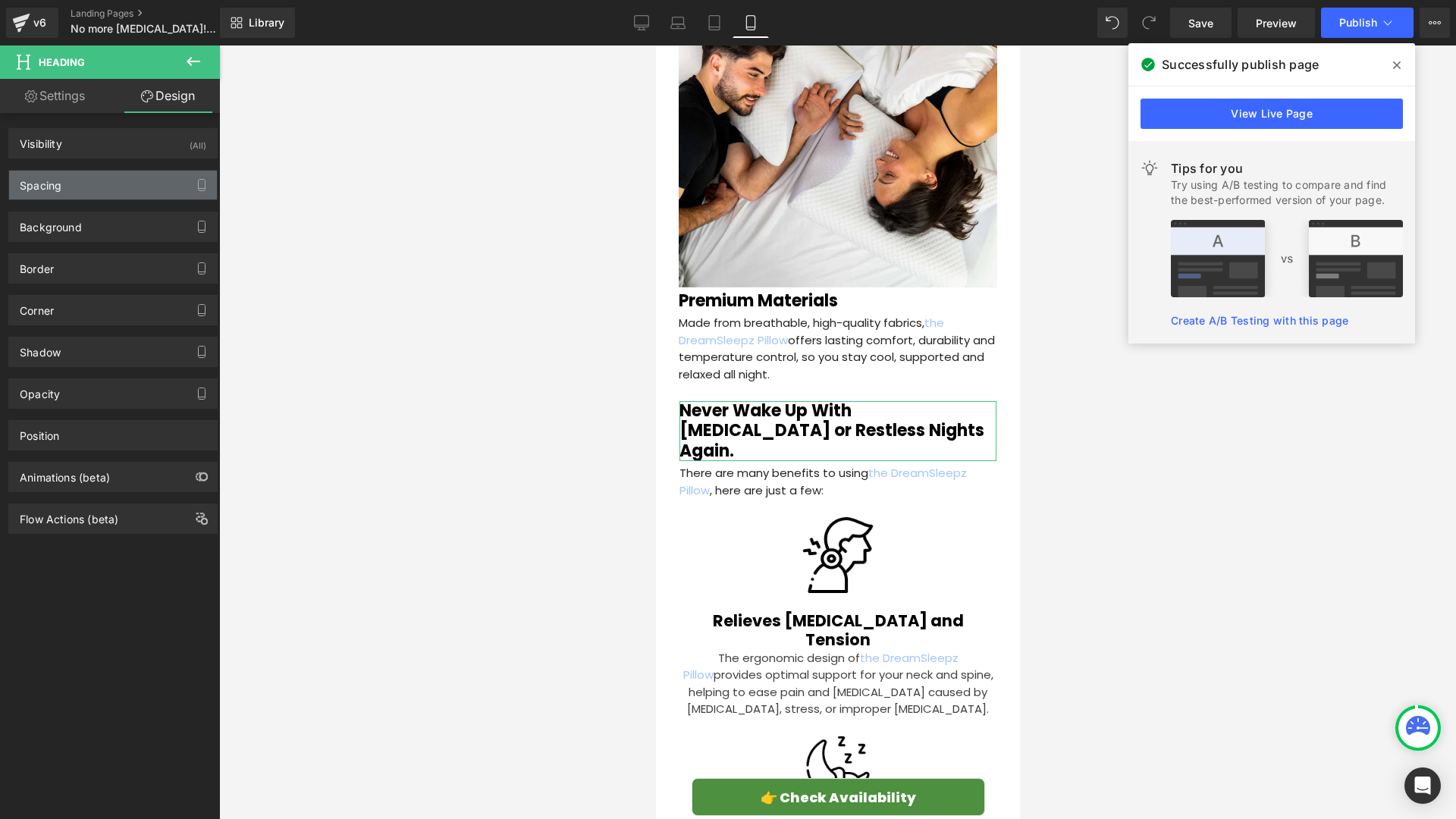
click at [78, 187] on div "Spacing" at bounding box center [113, 184] width 208 height 29
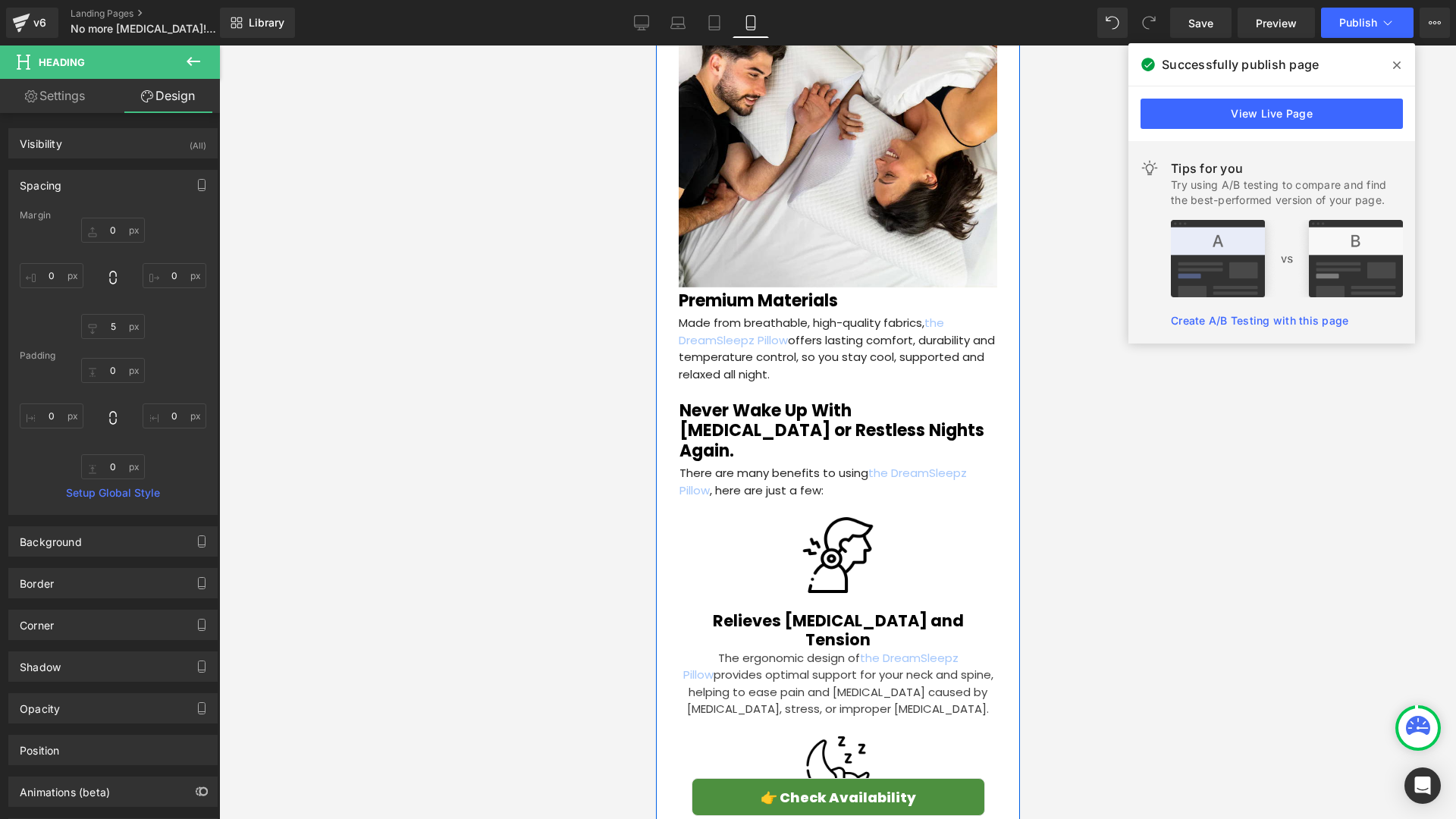
click at [663, 394] on div "Sleep Wellness > Restorative Sleep Heading How a Doctor’s Discovery Helped Thou…" at bounding box center [837, 352] width 364 height 6572
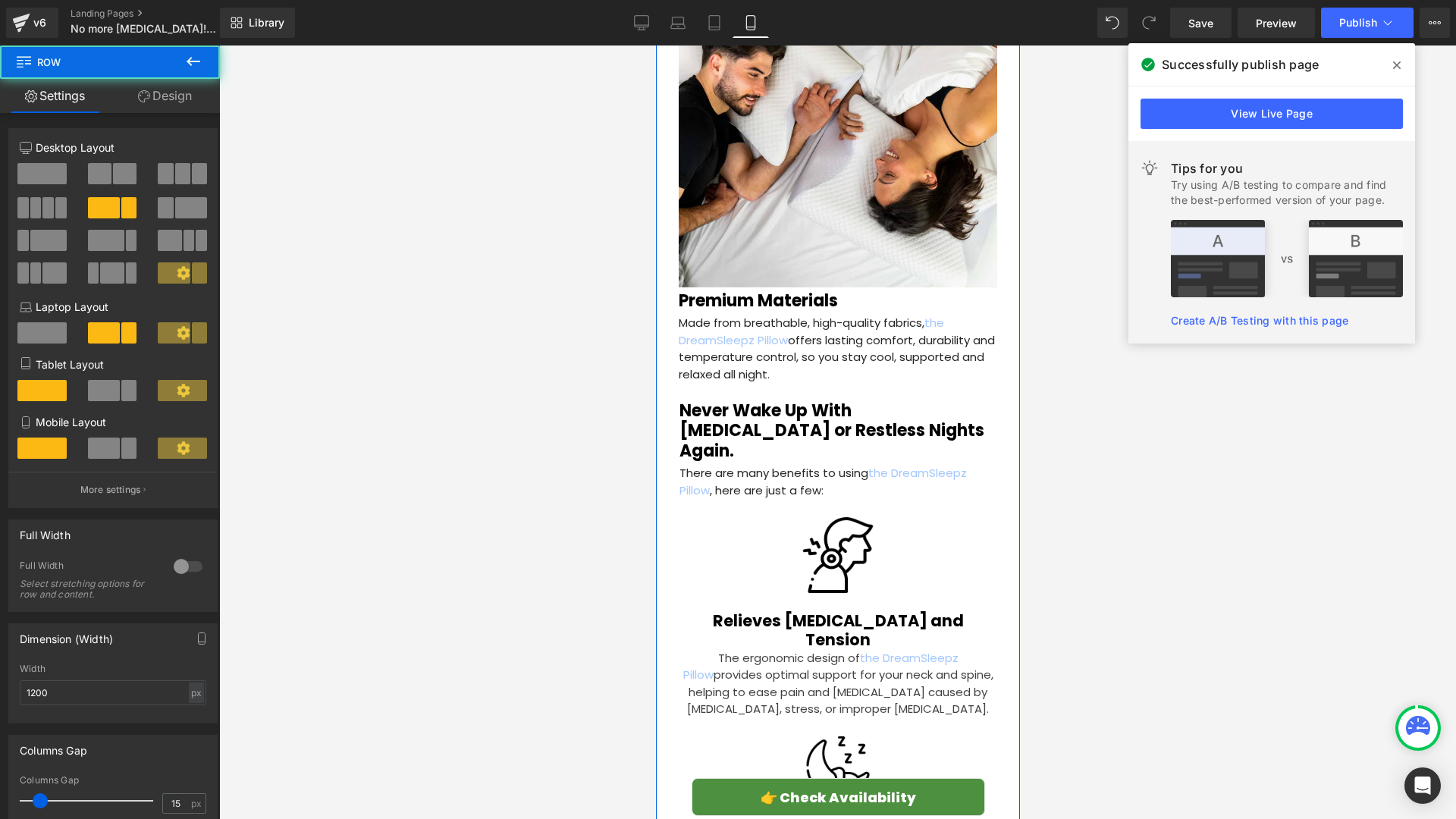
click at [155, 95] on link "Design" at bounding box center [165, 95] width 110 height 34
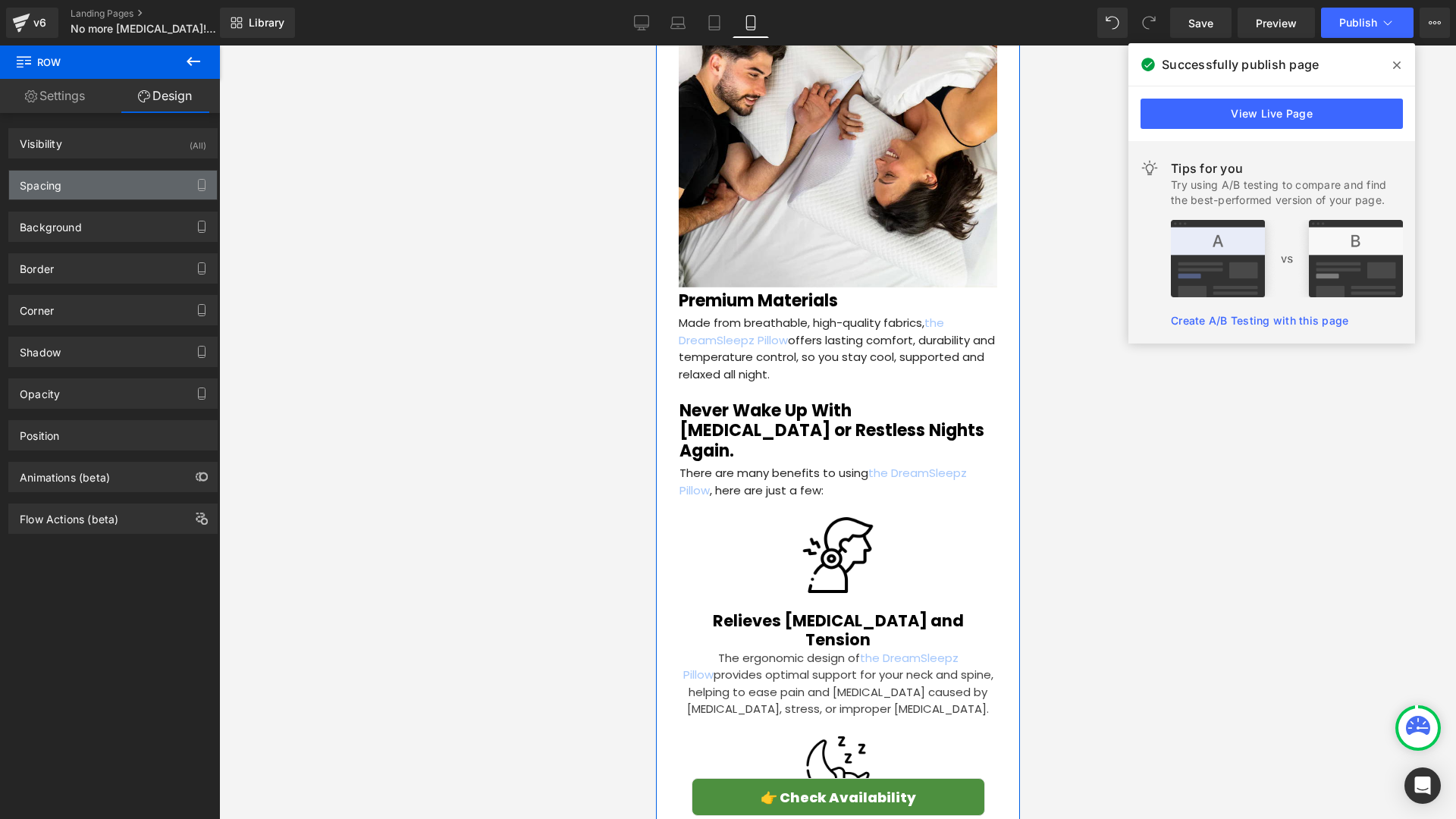
click at [83, 189] on div "Spacing" at bounding box center [113, 184] width 208 height 29
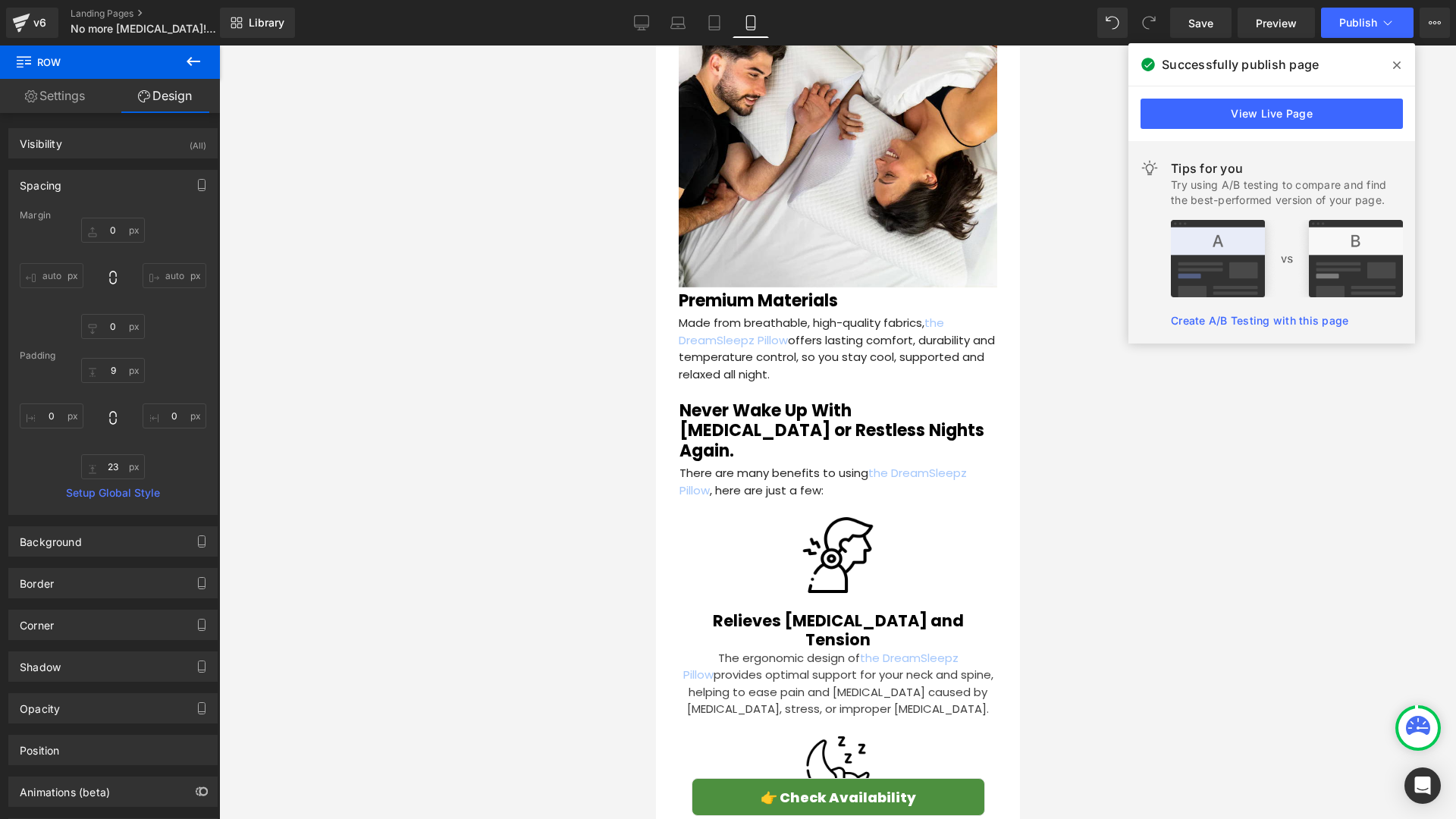
click at [728, 401] on h1 "Never Wake Up With [MEDICAL_DATA] or Restless Nights Again." at bounding box center [837, 431] width 317 height 60
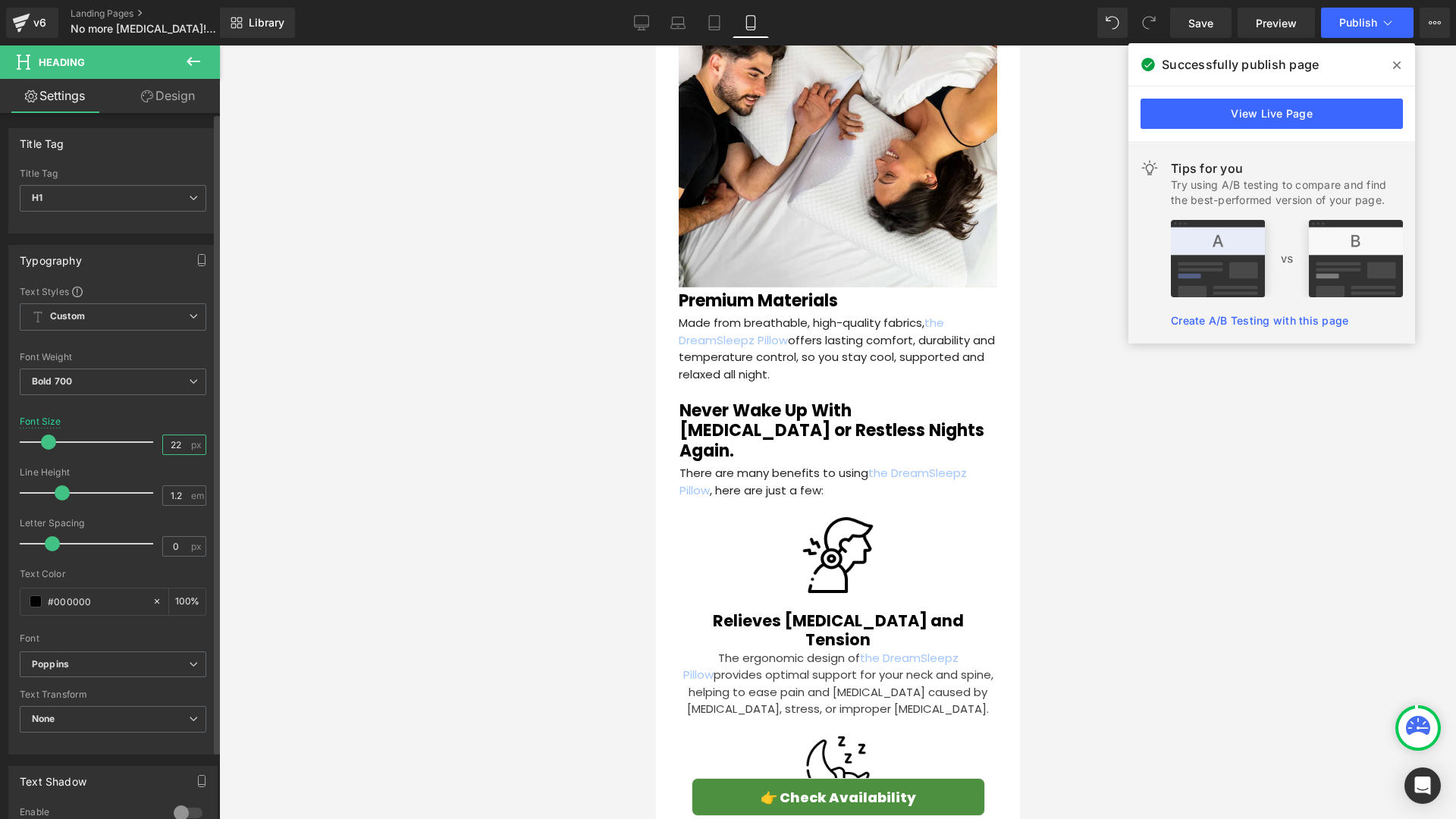
click at [178, 444] on input "22" at bounding box center [176, 444] width 26 height 19
type input "23"
click at [528, 403] on div at bounding box center [838, 432] width 1237 height 773
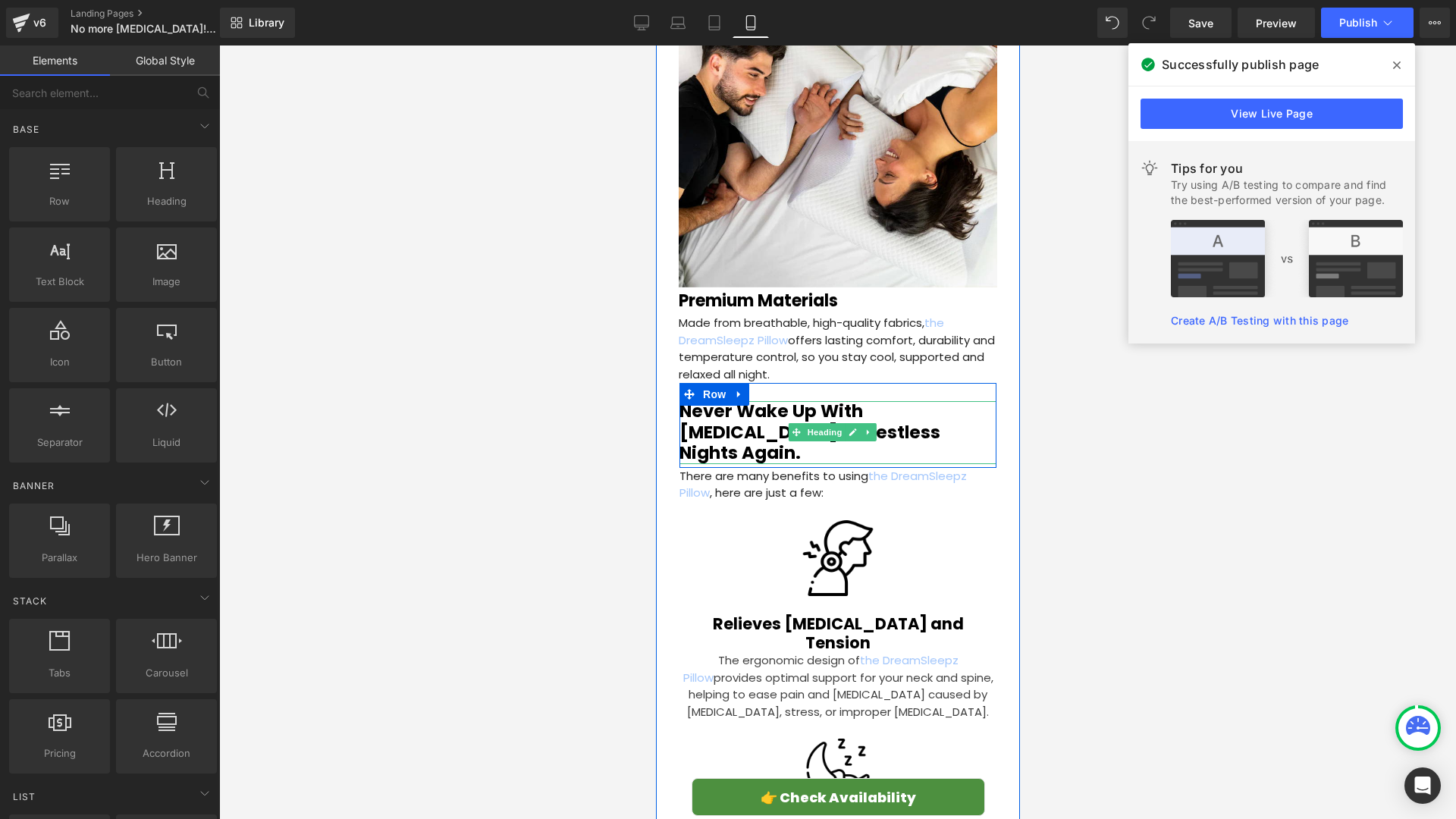
click at [729, 401] on h1 "Never Wake Up With [MEDICAL_DATA] or Restless Nights Again." at bounding box center [837, 432] width 317 height 63
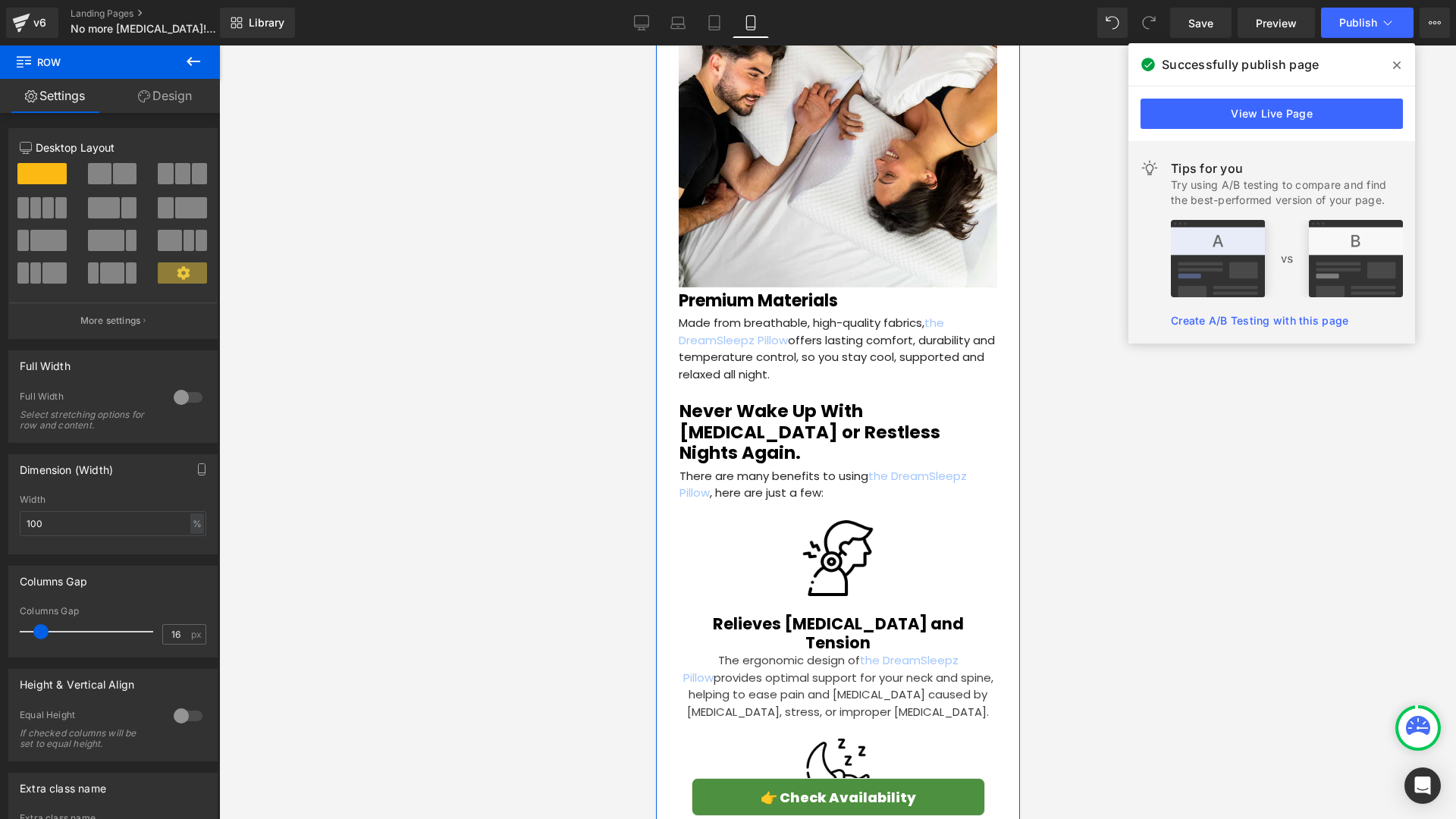
click at [661, 373] on div "Sleep Wellness > Restorative Sleep Heading How a Doctor’s Discovery Helped Thou…" at bounding box center [837, 353] width 364 height 6574
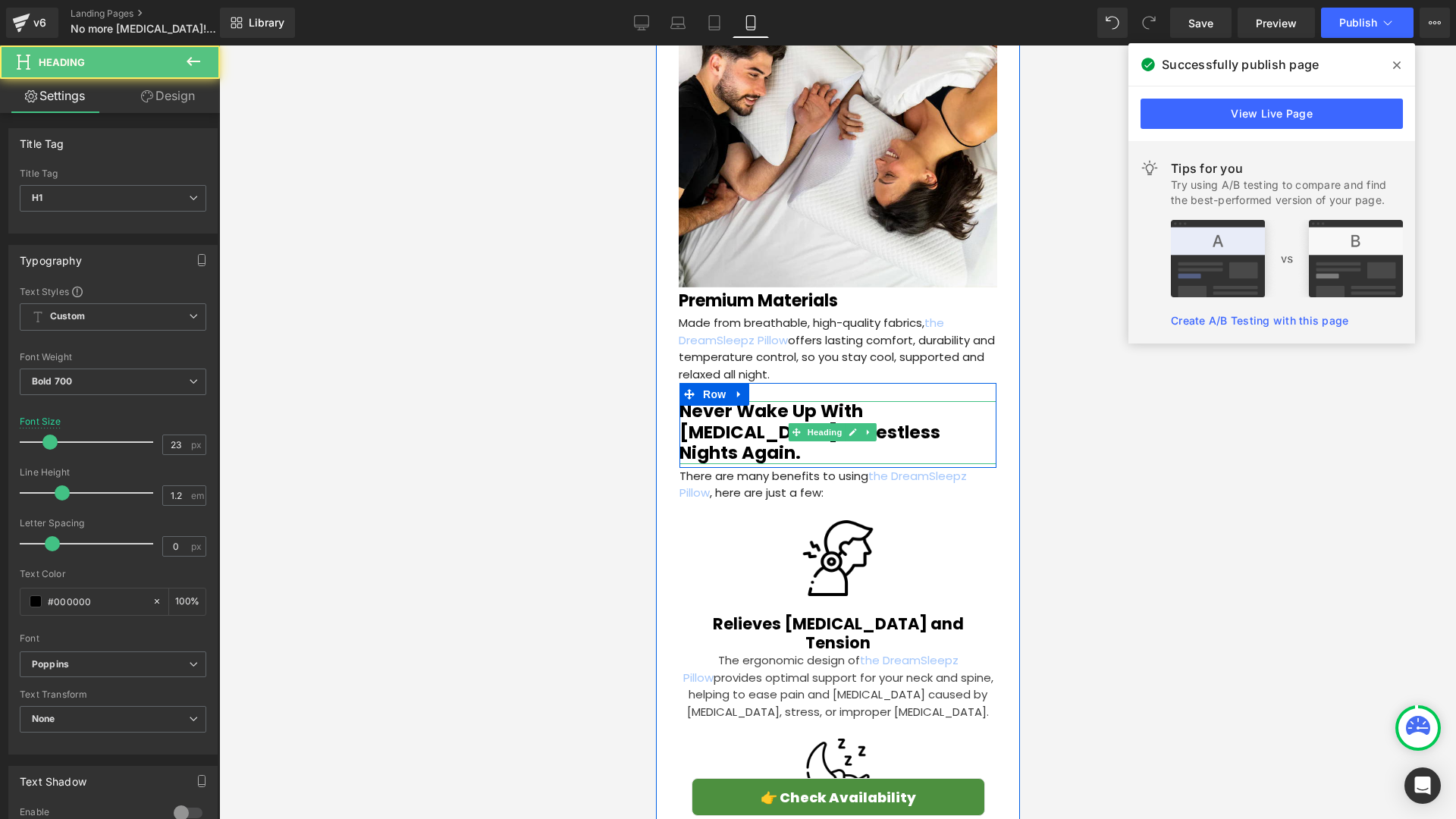
click at [744, 401] on h1 "Never Wake Up With [MEDICAL_DATA] or Restless Nights Again." at bounding box center [837, 432] width 317 height 63
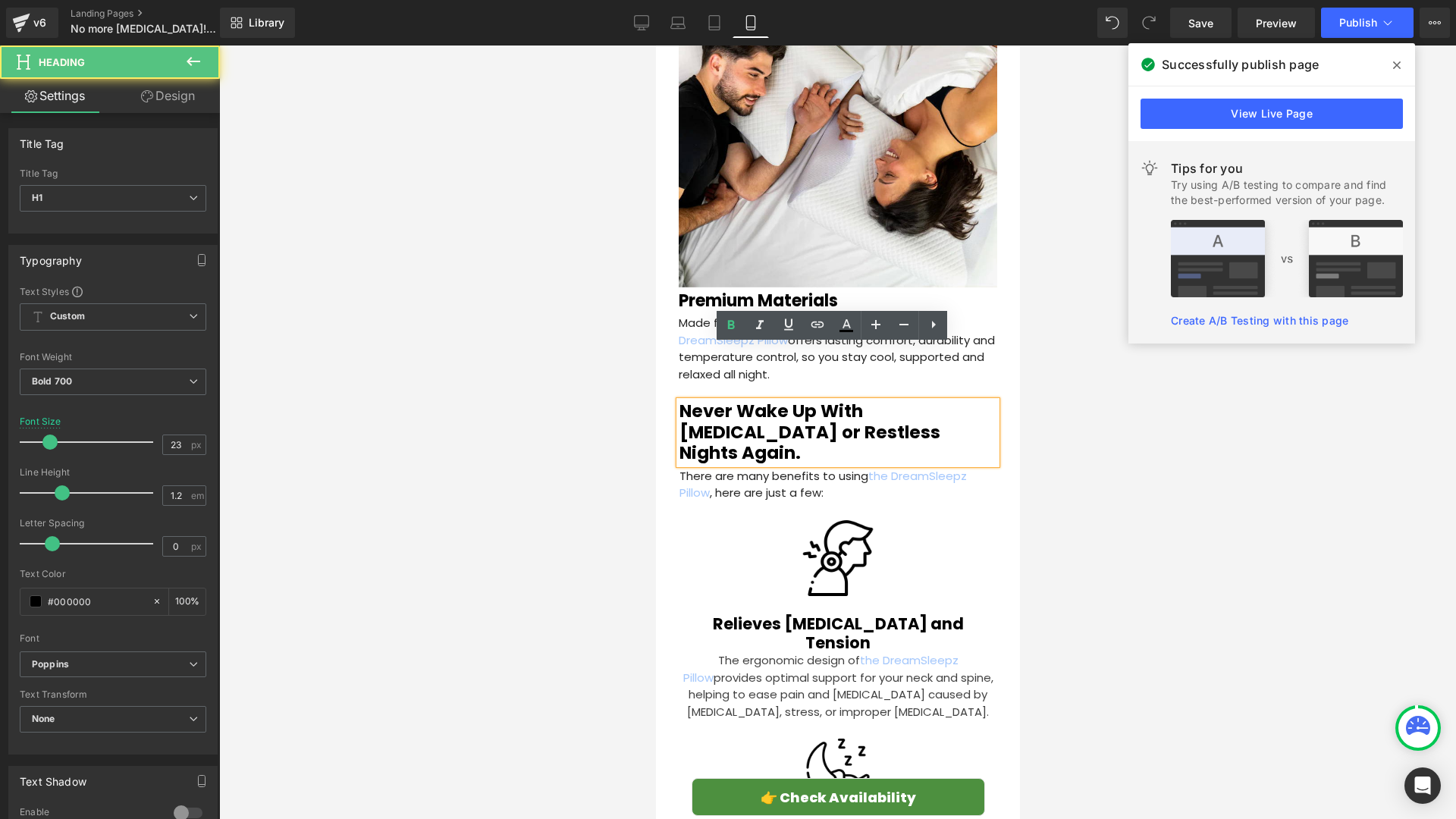
click at [557, 360] on div at bounding box center [838, 432] width 1237 height 773
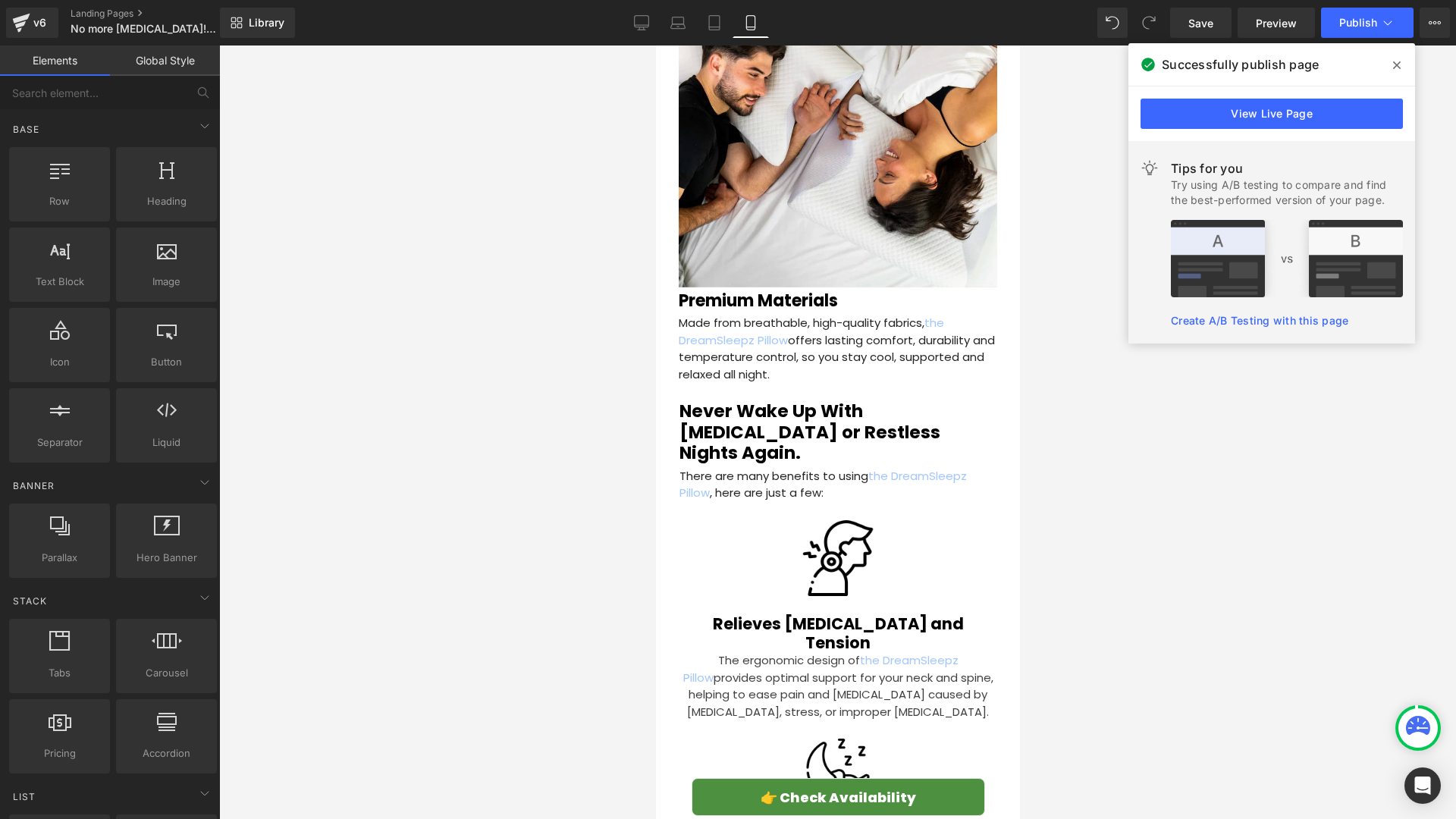
click at [722, 401] on h1 "Never Wake Up With [MEDICAL_DATA] or Restless Nights Again." at bounding box center [837, 432] width 317 height 63
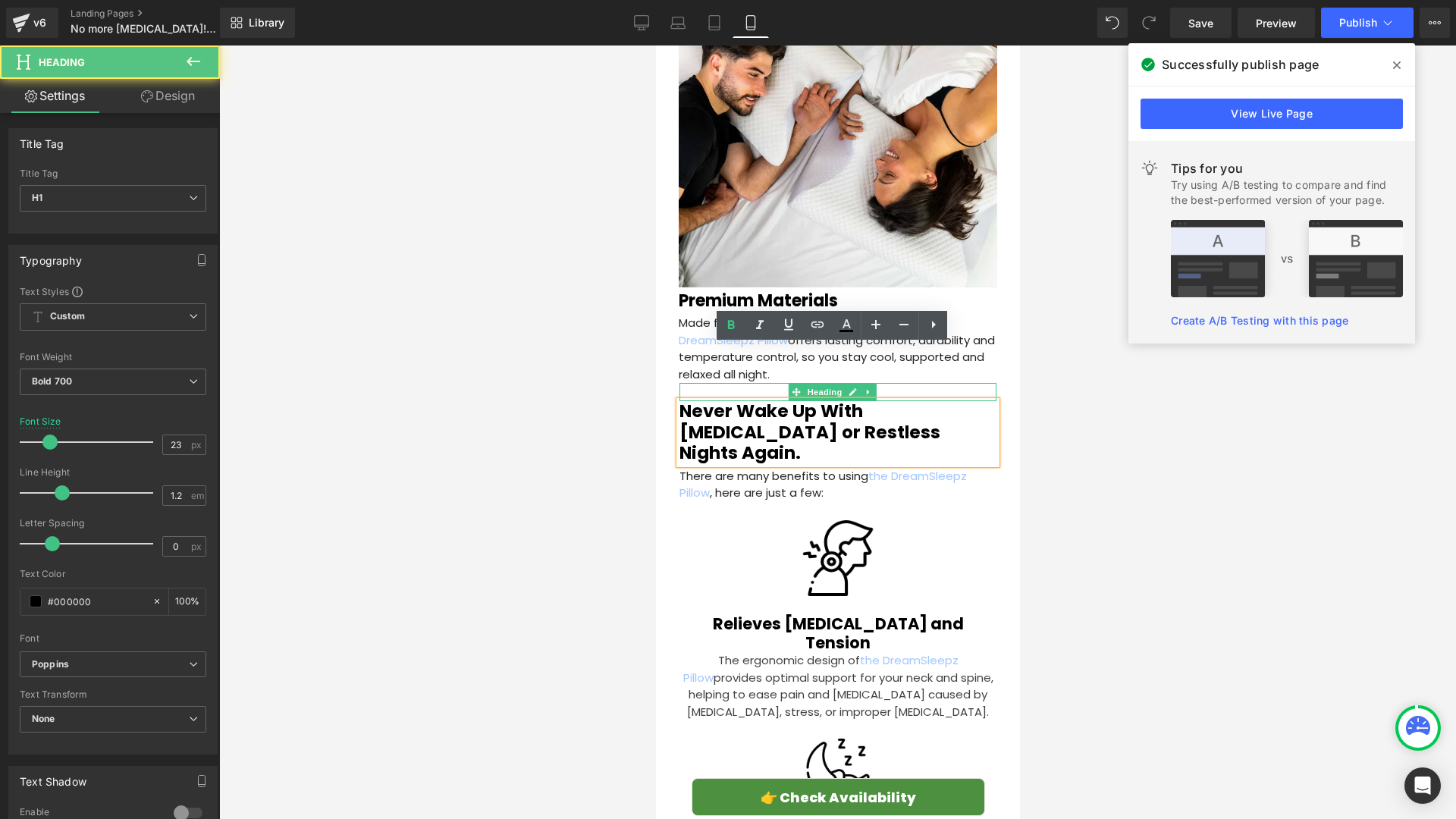
click at [605, 378] on div at bounding box center [838, 432] width 1237 height 773
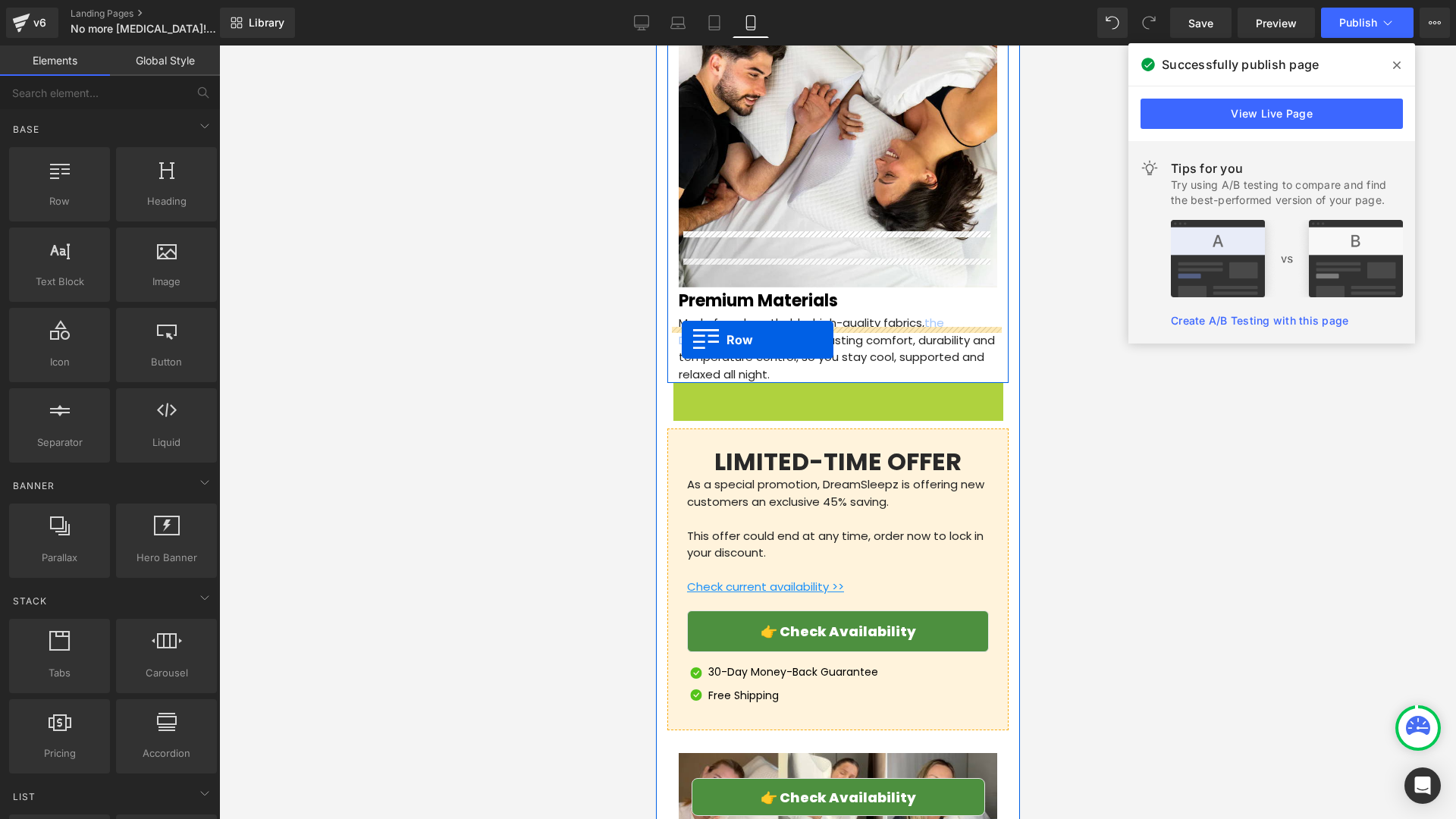
drag, startPoint x: 702, startPoint y: 346, endPoint x: 681, endPoint y: 339, distance: 22.1
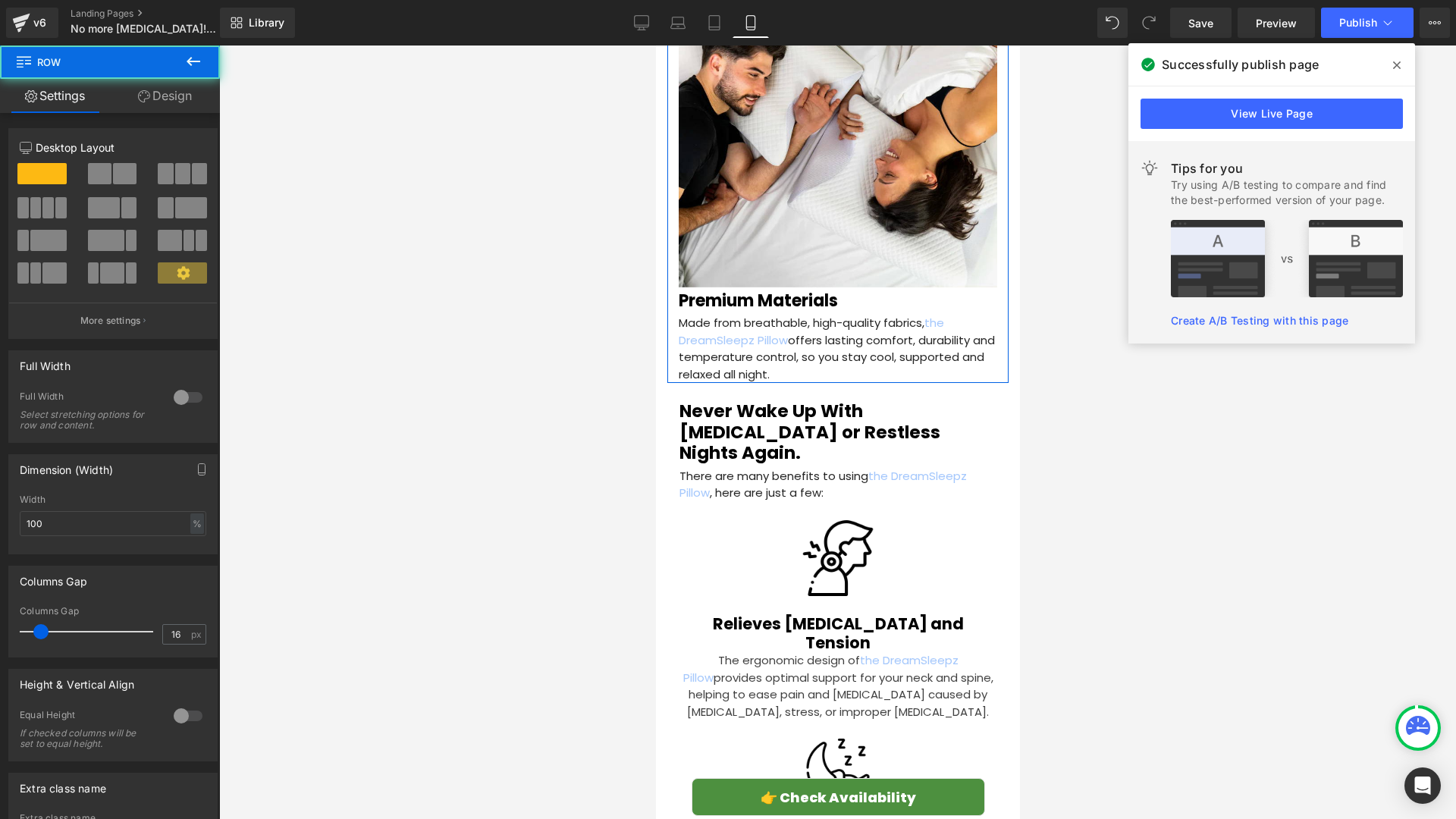
click at [554, 362] on div at bounding box center [838, 432] width 1237 height 773
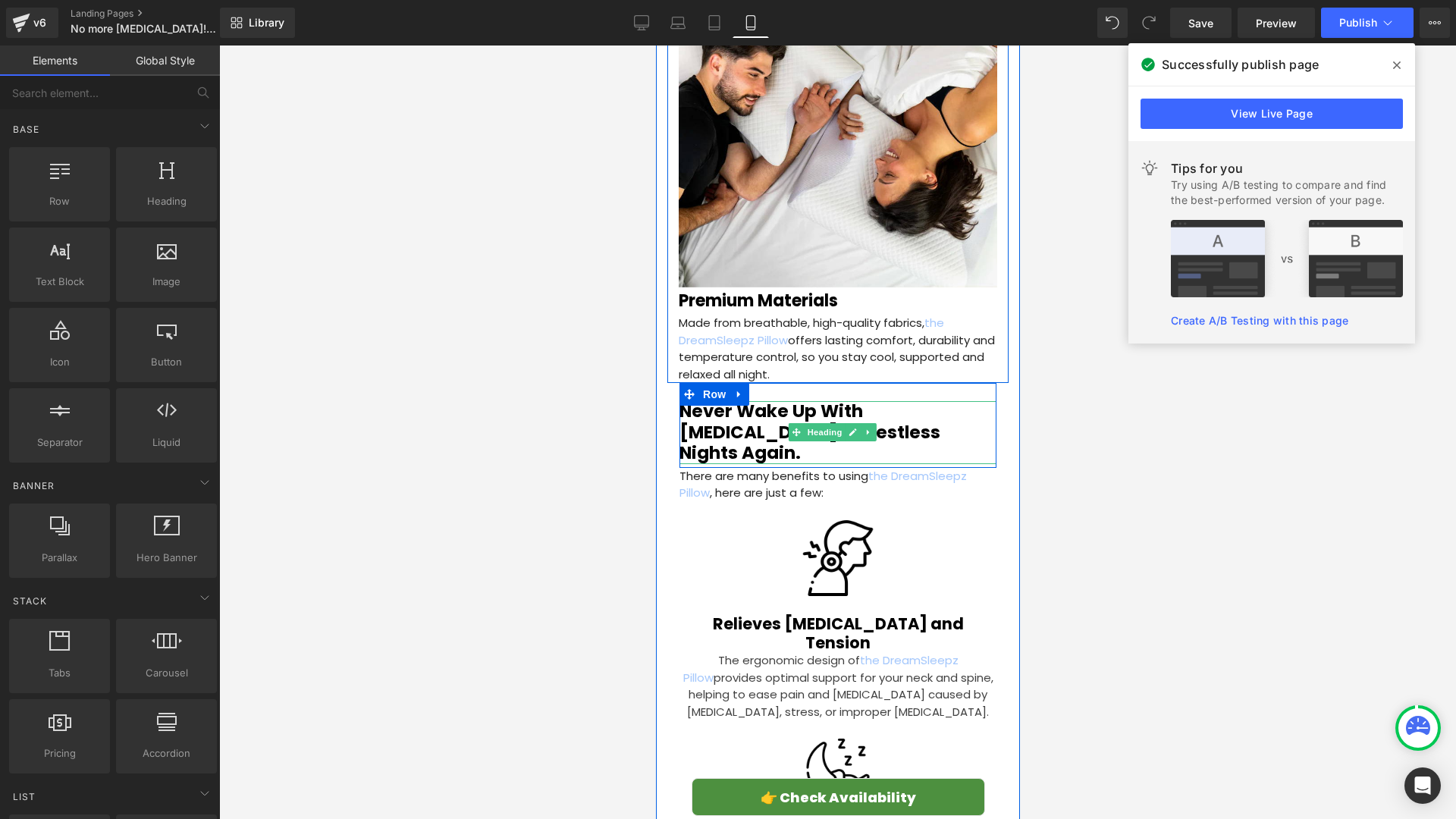
click at [757, 401] on h1 "Never Wake Up With [MEDICAL_DATA] or Restless Nights Again." at bounding box center [837, 432] width 317 height 63
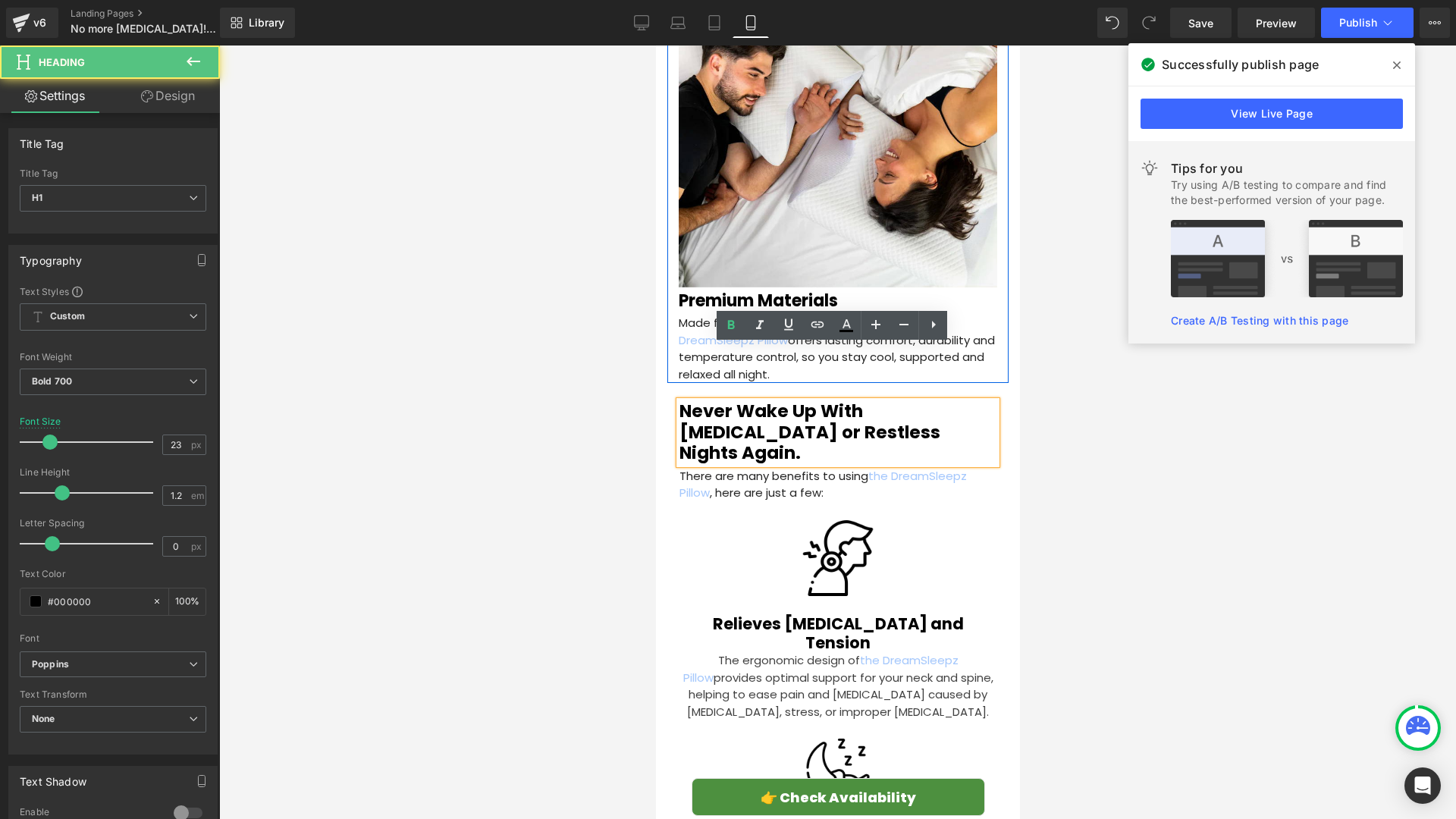
click at [549, 392] on div at bounding box center [838, 432] width 1237 height 773
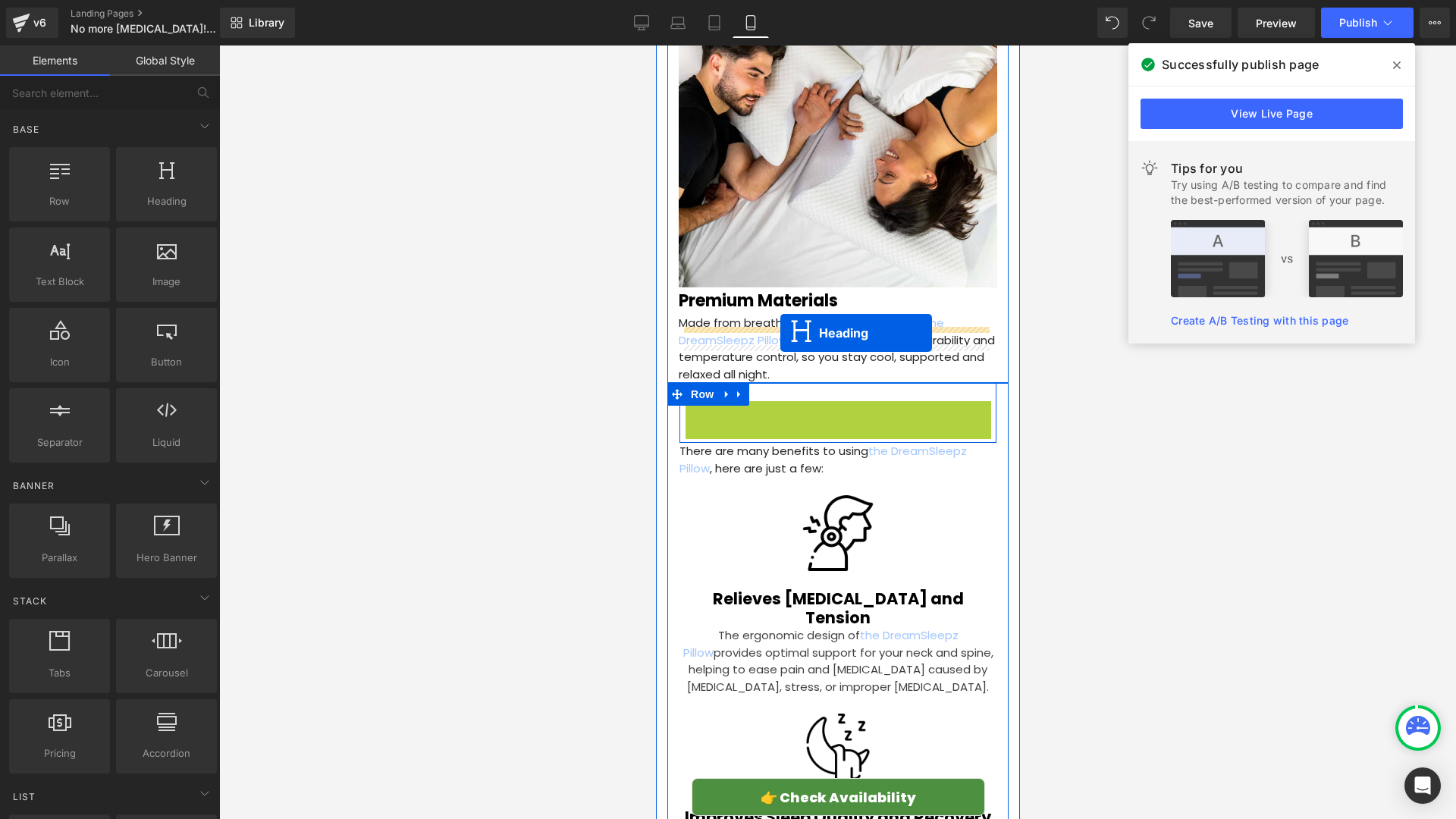
drag, startPoint x: 794, startPoint y: 371, endPoint x: 780, endPoint y: 333, distance: 40.5
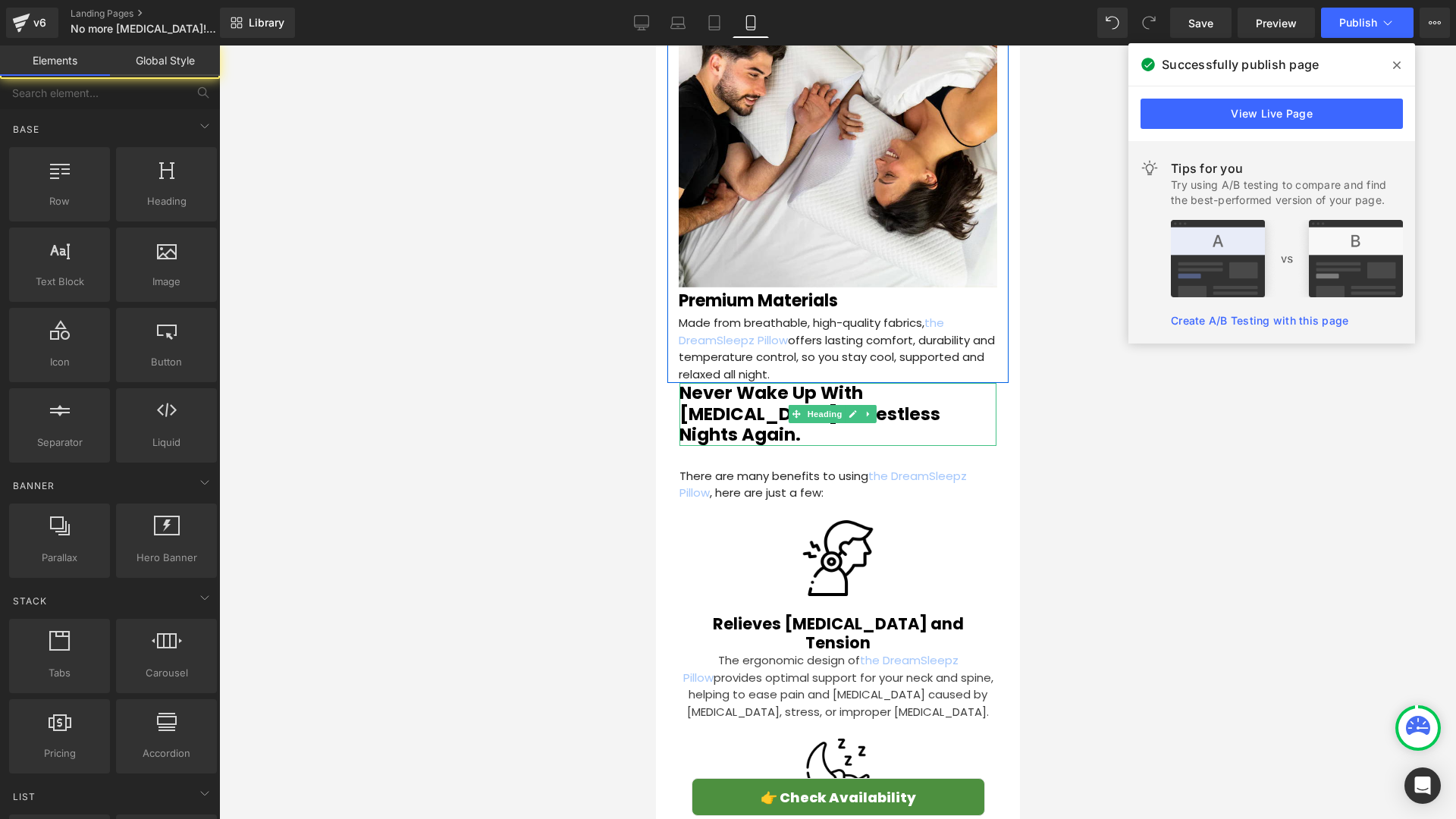
click at [534, 366] on div at bounding box center [838, 432] width 1237 height 773
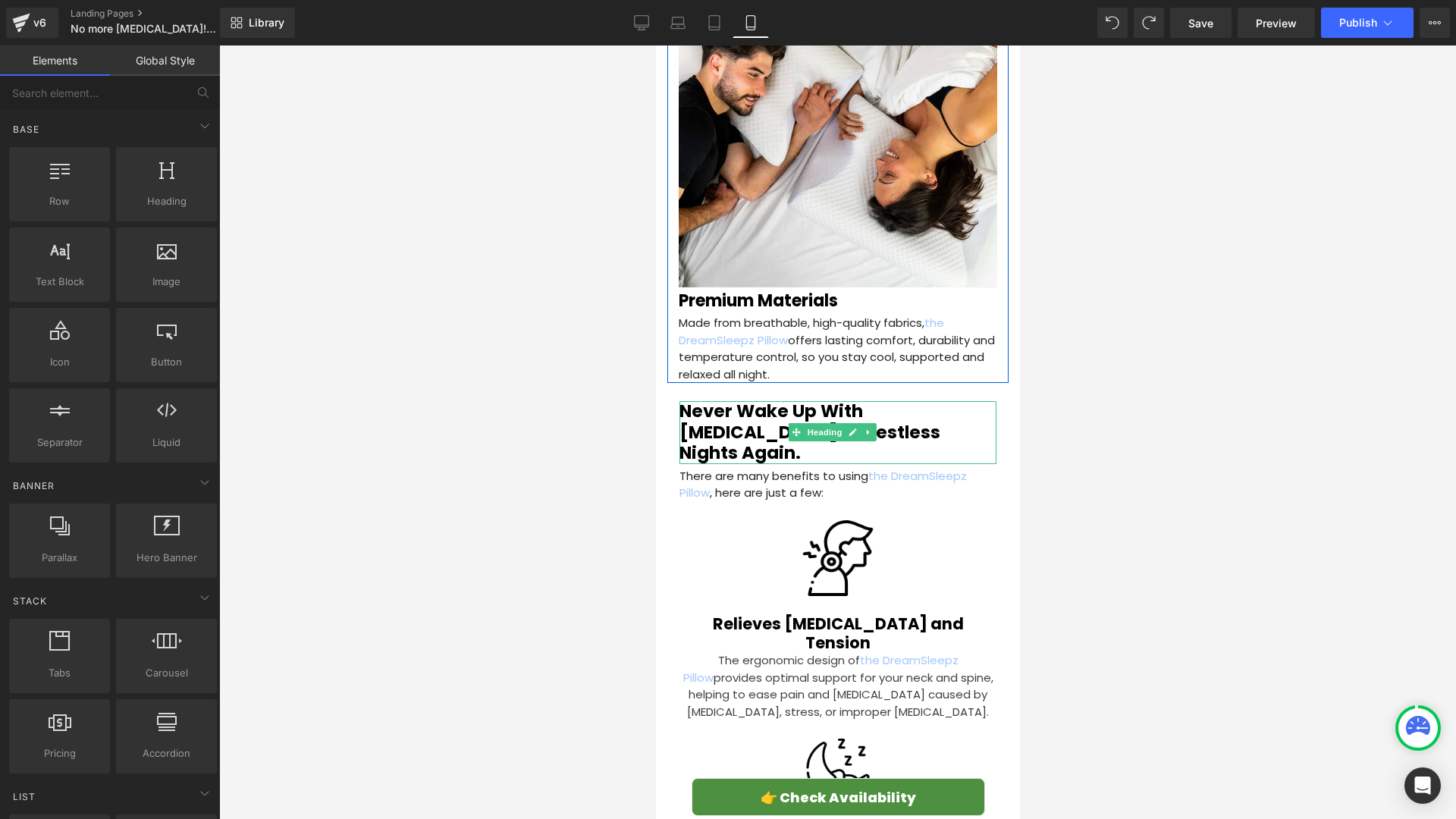
click at [574, 369] on div at bounding box center [838, 432] width 1237 height 773
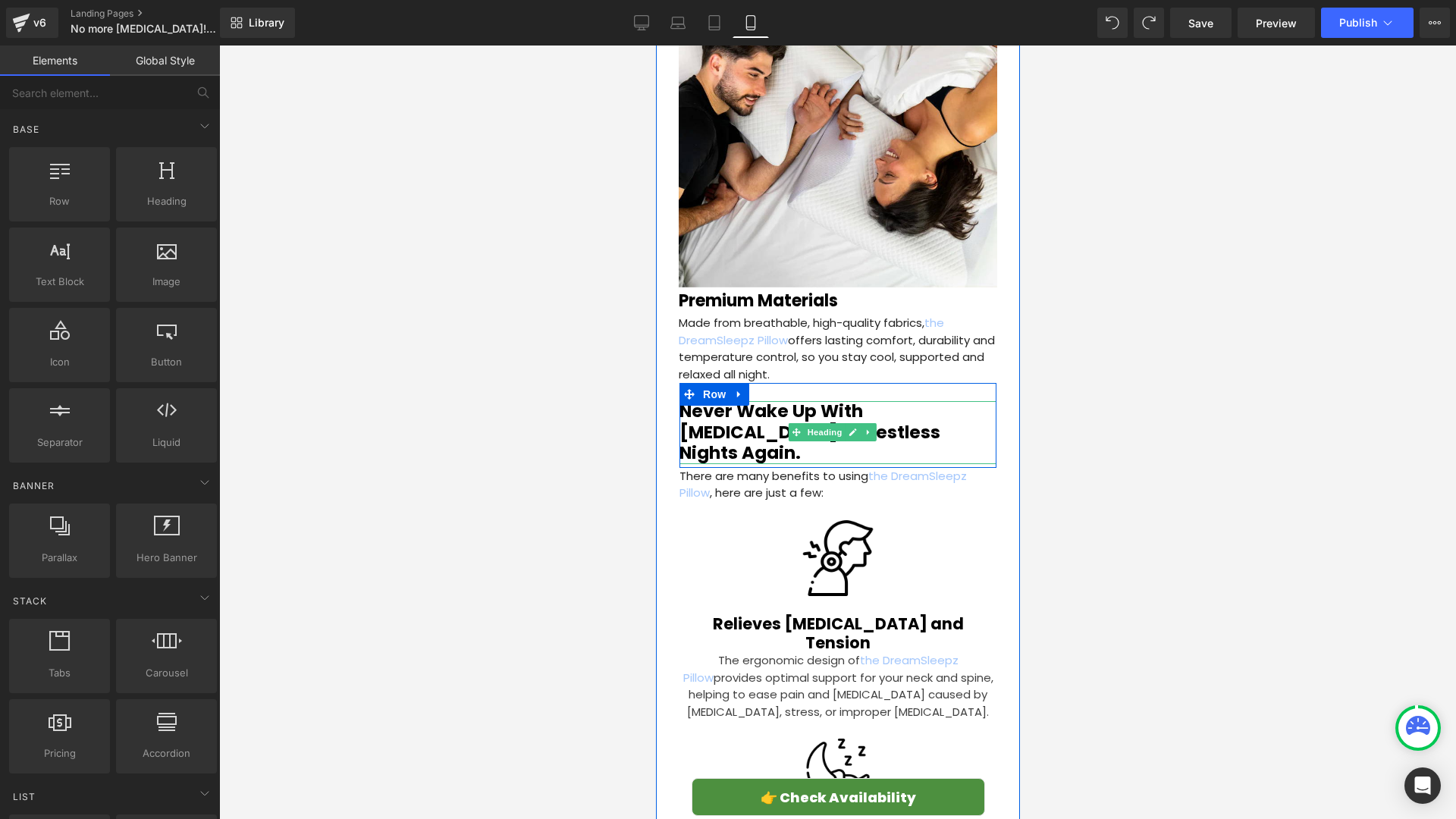
click at [914, 401] on h1 "Never Wake Up With [MEDICAL_DATA] or Restless Nights Again." at bounding box center [837, 432] width 317 height 63
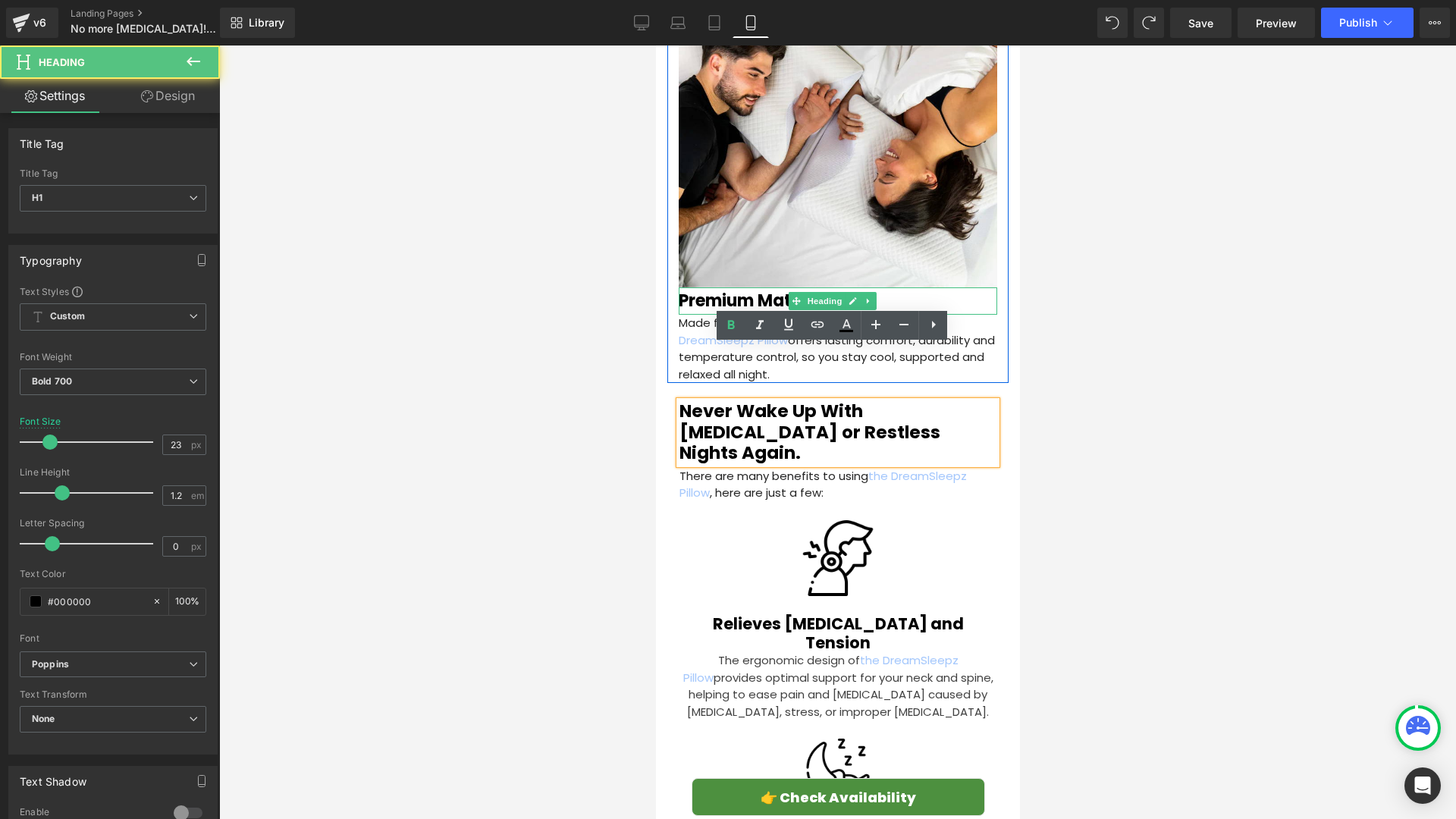
click at [781, 291] on h2 "Premium Materials" at bounding box center [837, 301] width 318 height 19
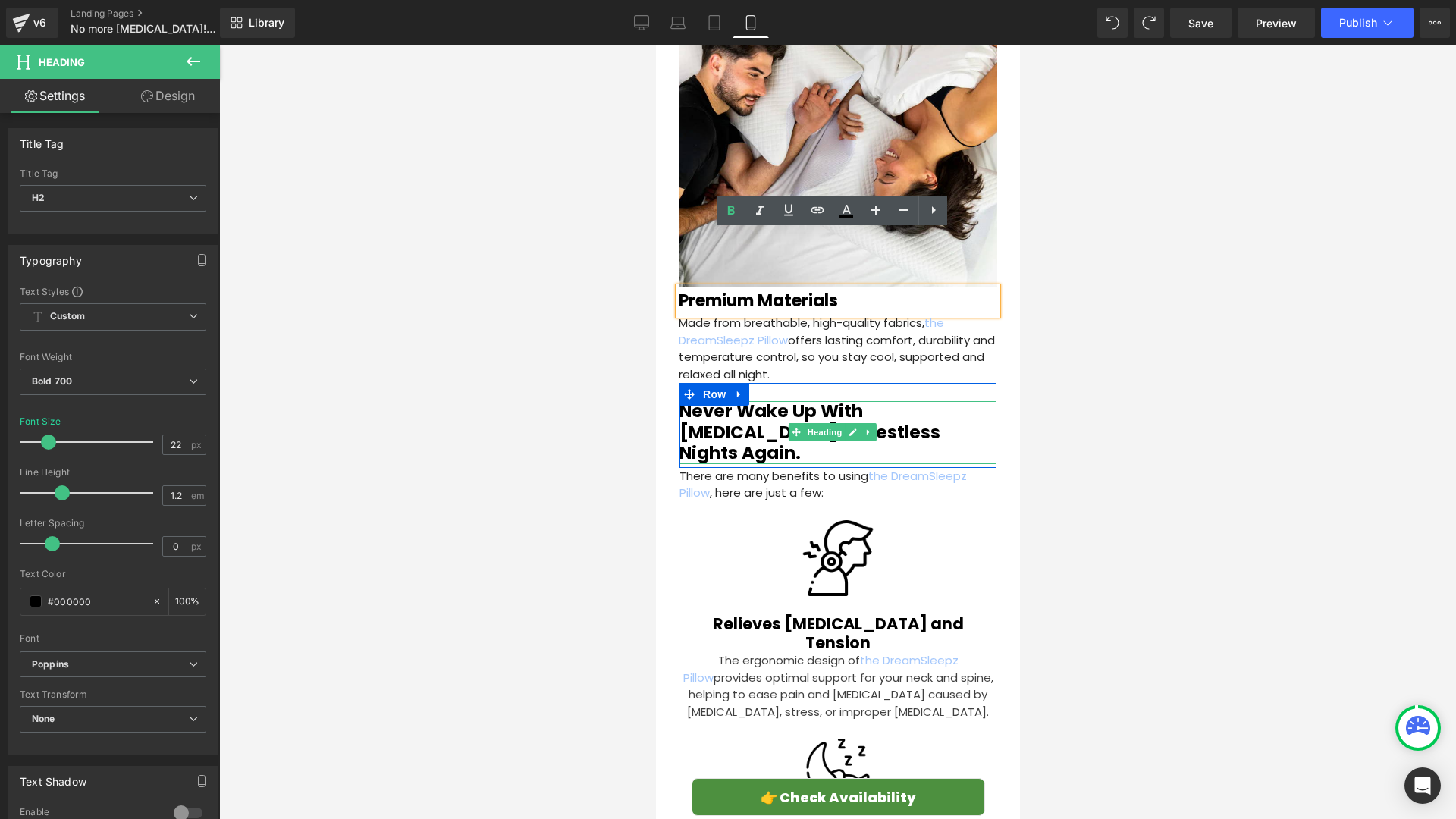
click at [843, 423] on span "Heading" at bounding box center [824, 432] width 41 height 19
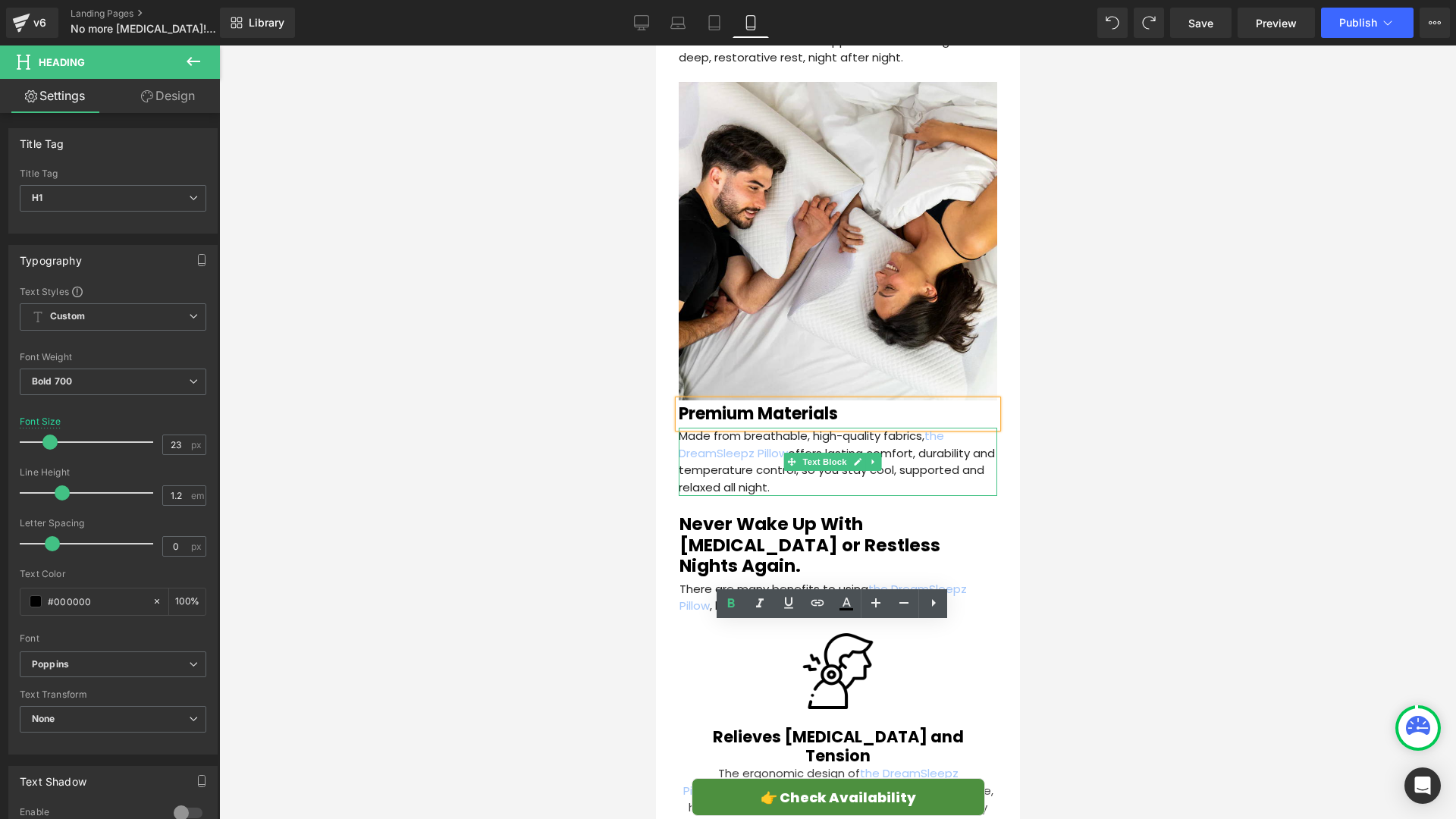
scroll to position [2703, 0]
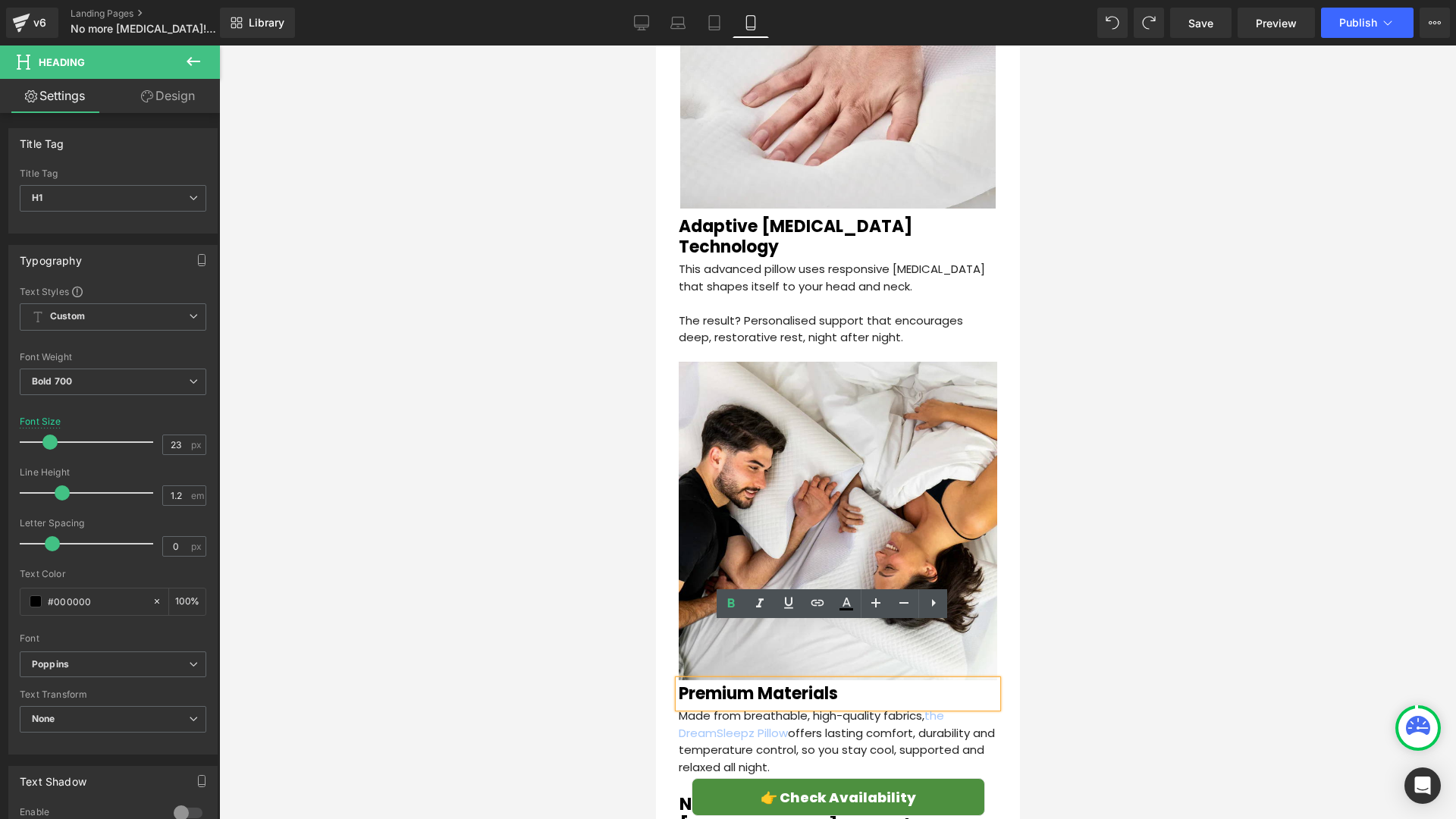
click at [799, 230] on span at bounding box center [795, 239] width 16 height 19
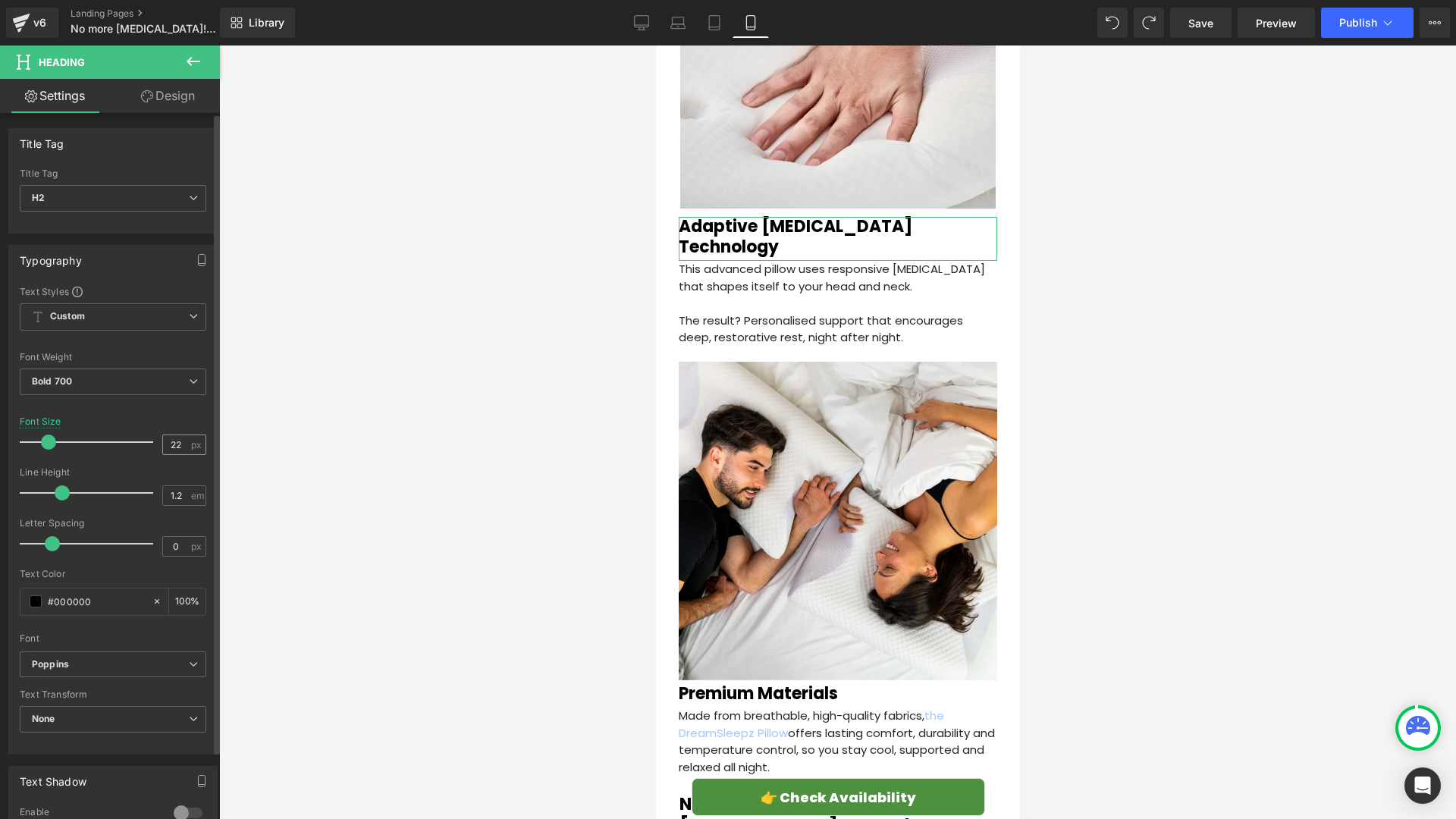
click at [175, 447] on input "22" at bounding box center [176, 444] width 26 height 19
type input "20"
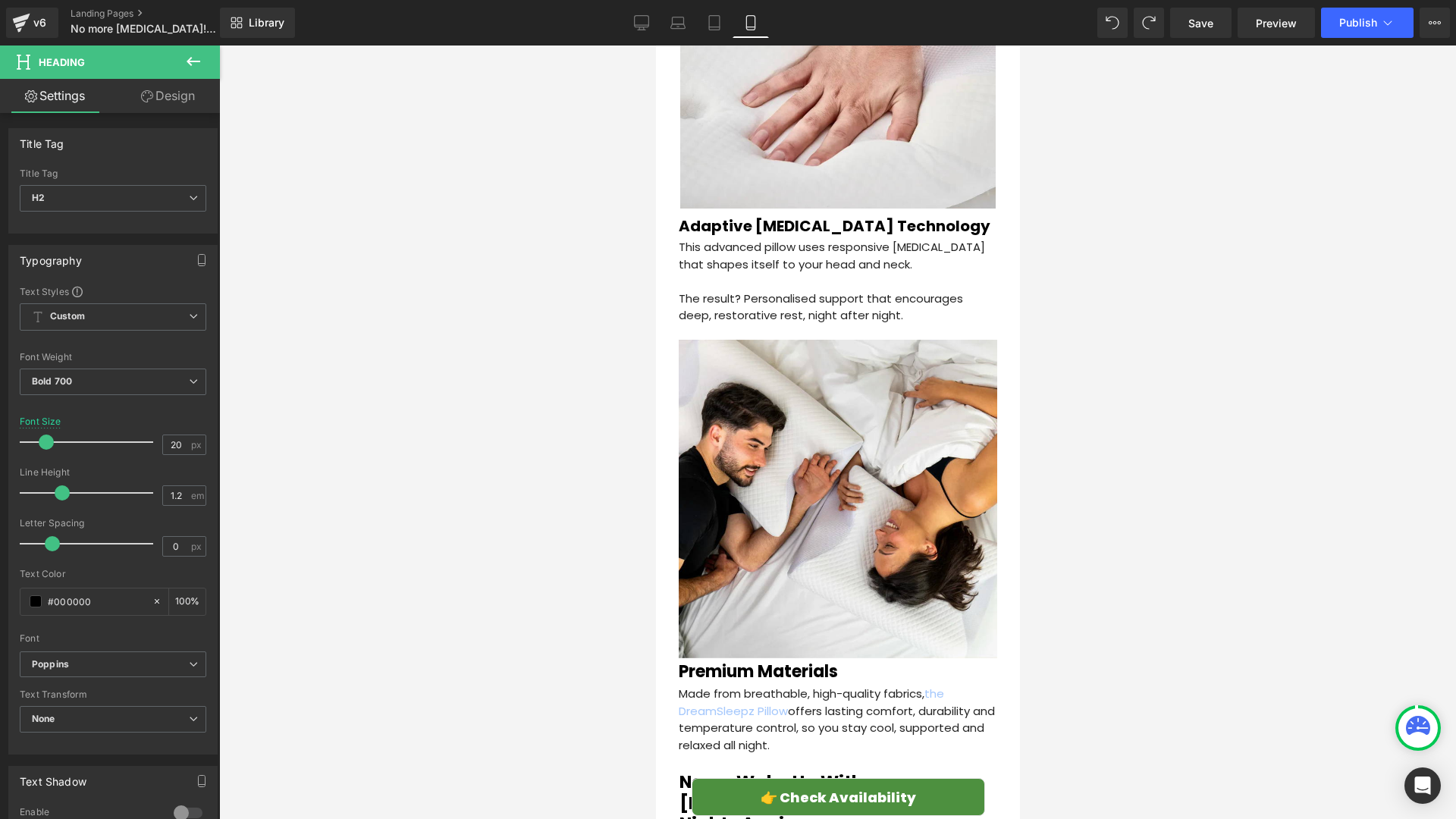
drag, startPoint x: 485, startPoint y: 433, endPoint x: 645, endPoint y: 407, distance: 162.1
click at [483, 433] on div at bounding box center [838, 432] width 1237 height 773
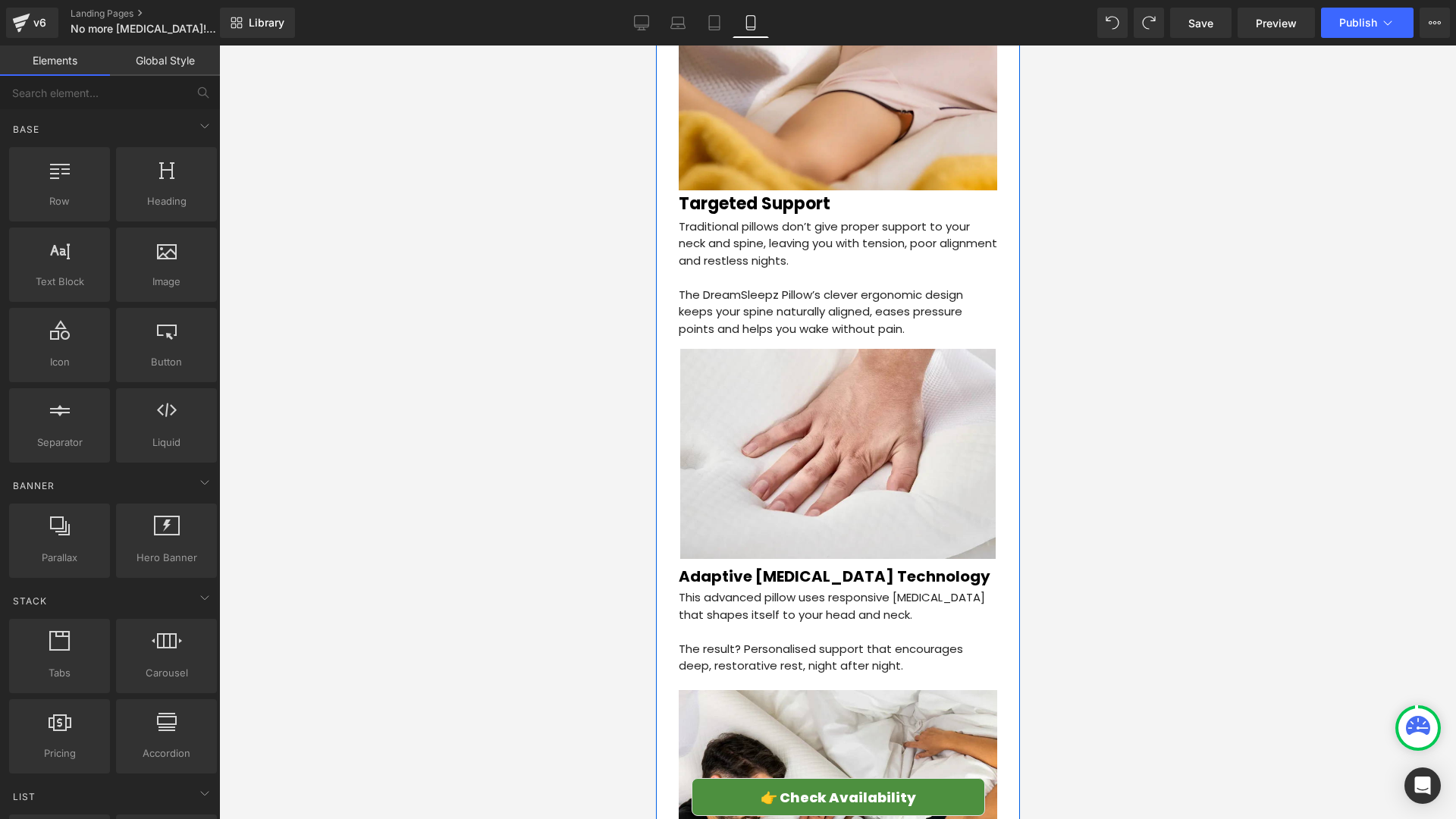
scroll to position [2319, 0]
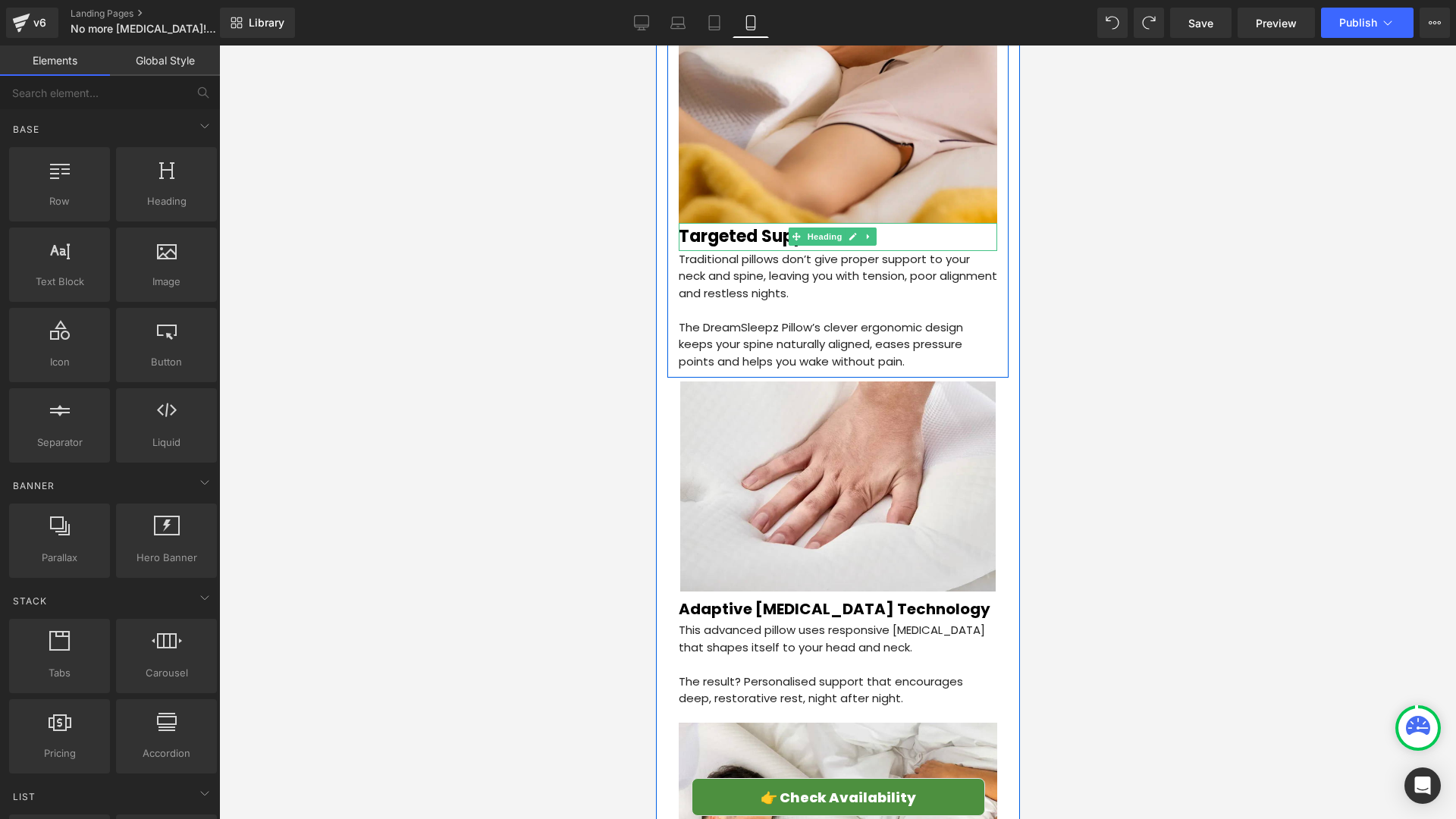
click at [794, 233] on icon at bounding box center [795, 236] width 8 height 8
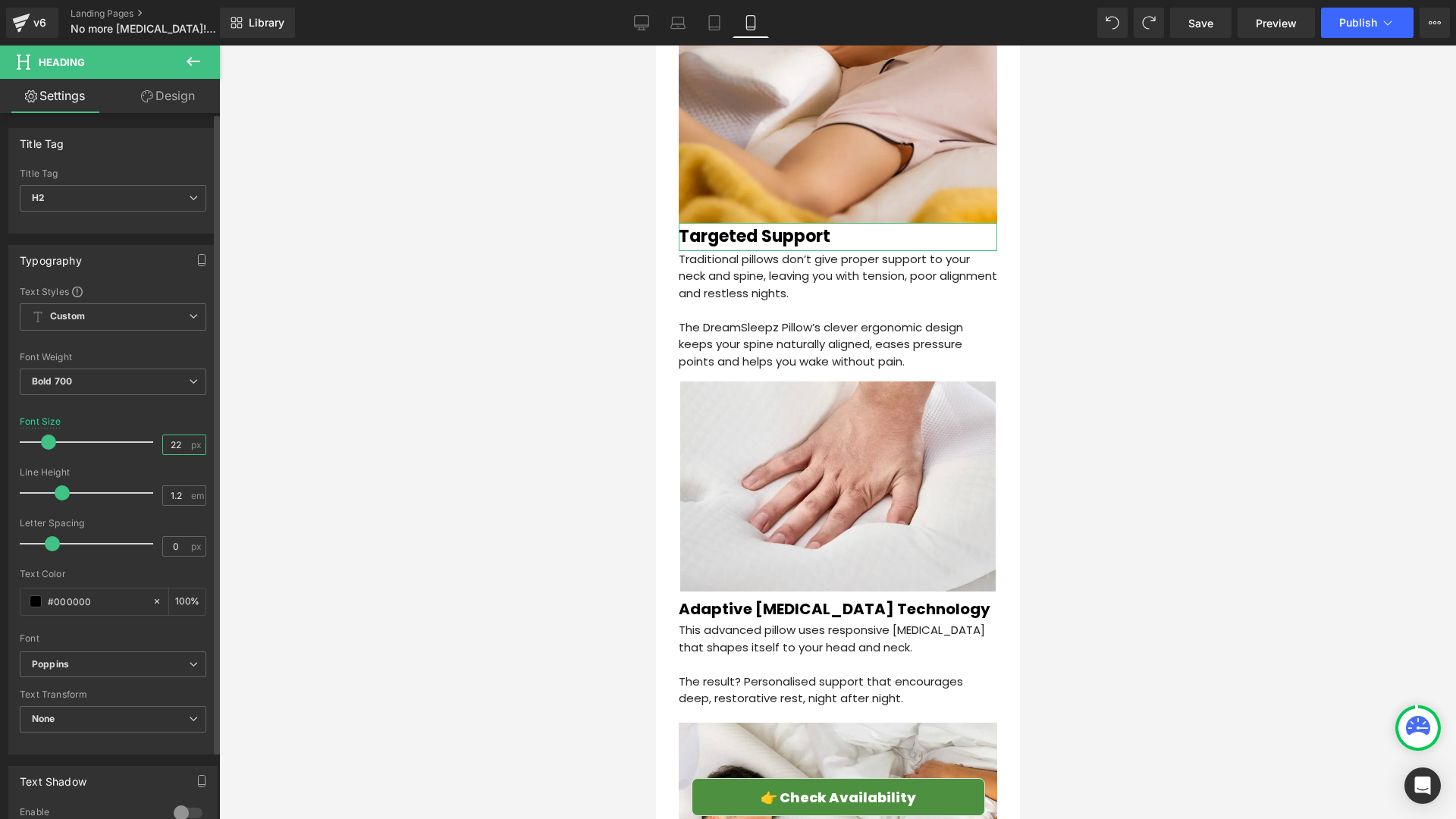
click at [183, 447] on input "22" at bounding box center [176, 444] width 26 height 19
type input "20"
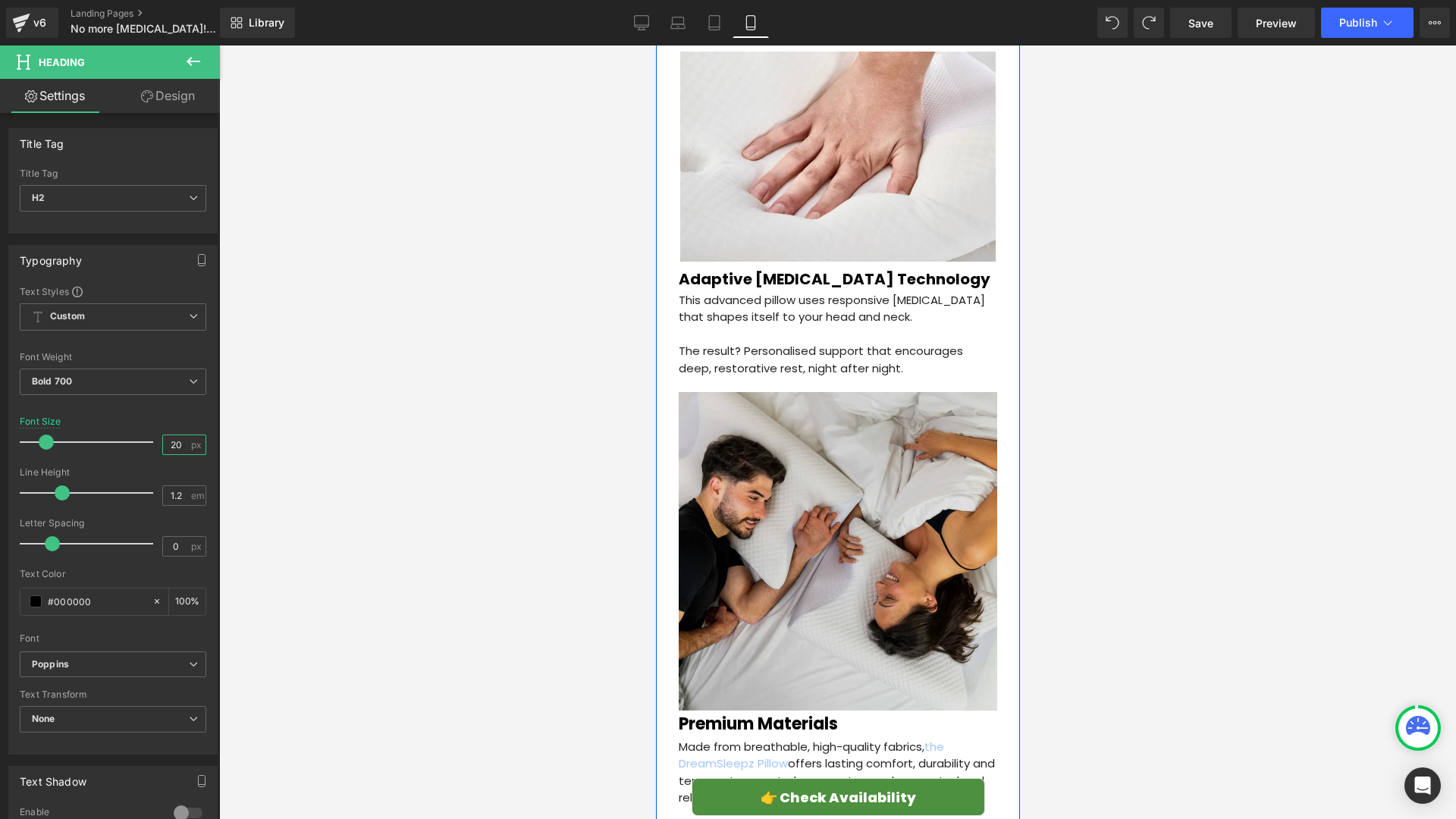
scroll to position [2661, 0]
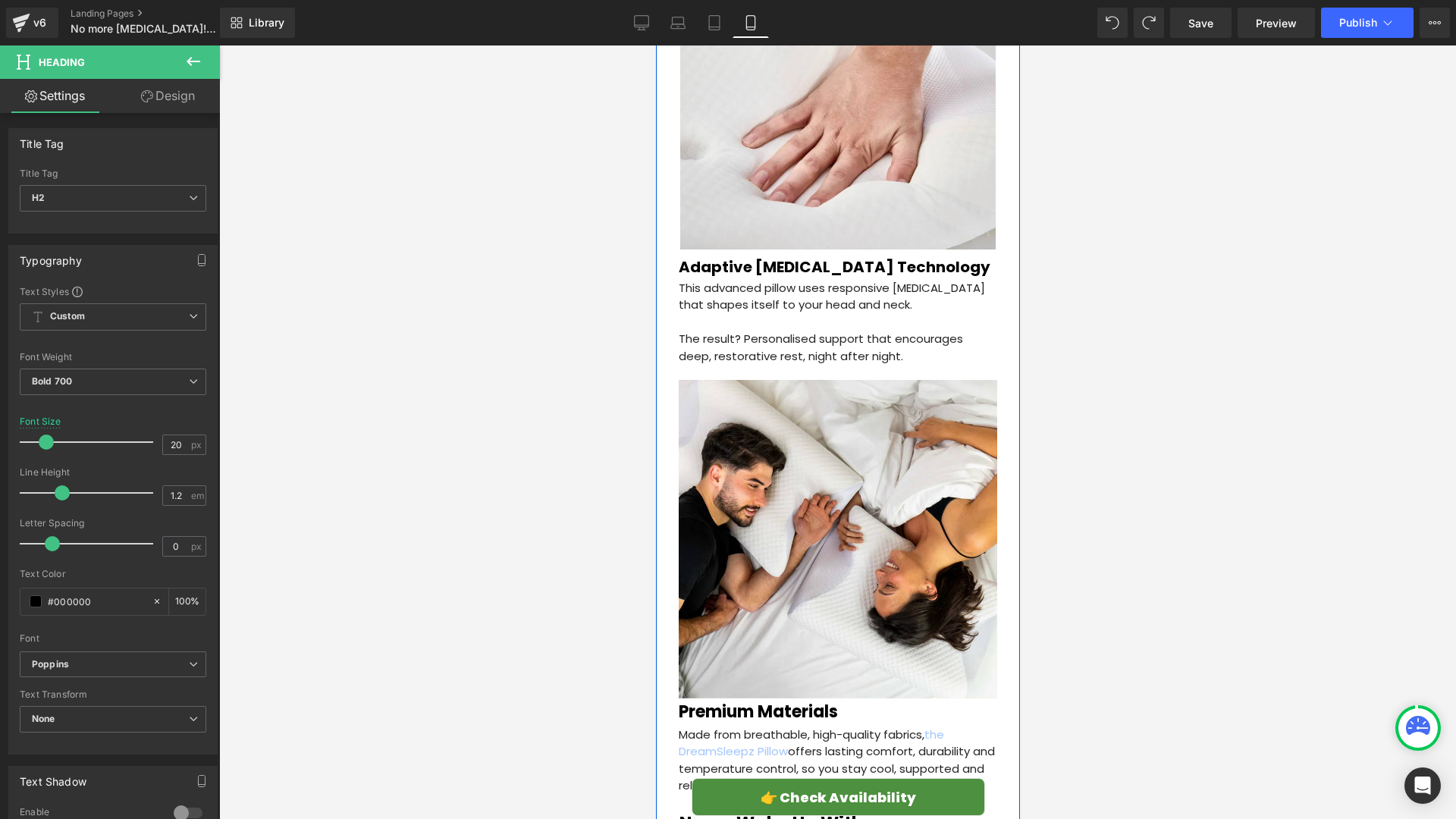
click at [777, 702] on h2 "Premium Materials" at bounding box center [837, 711] width 318 height 19
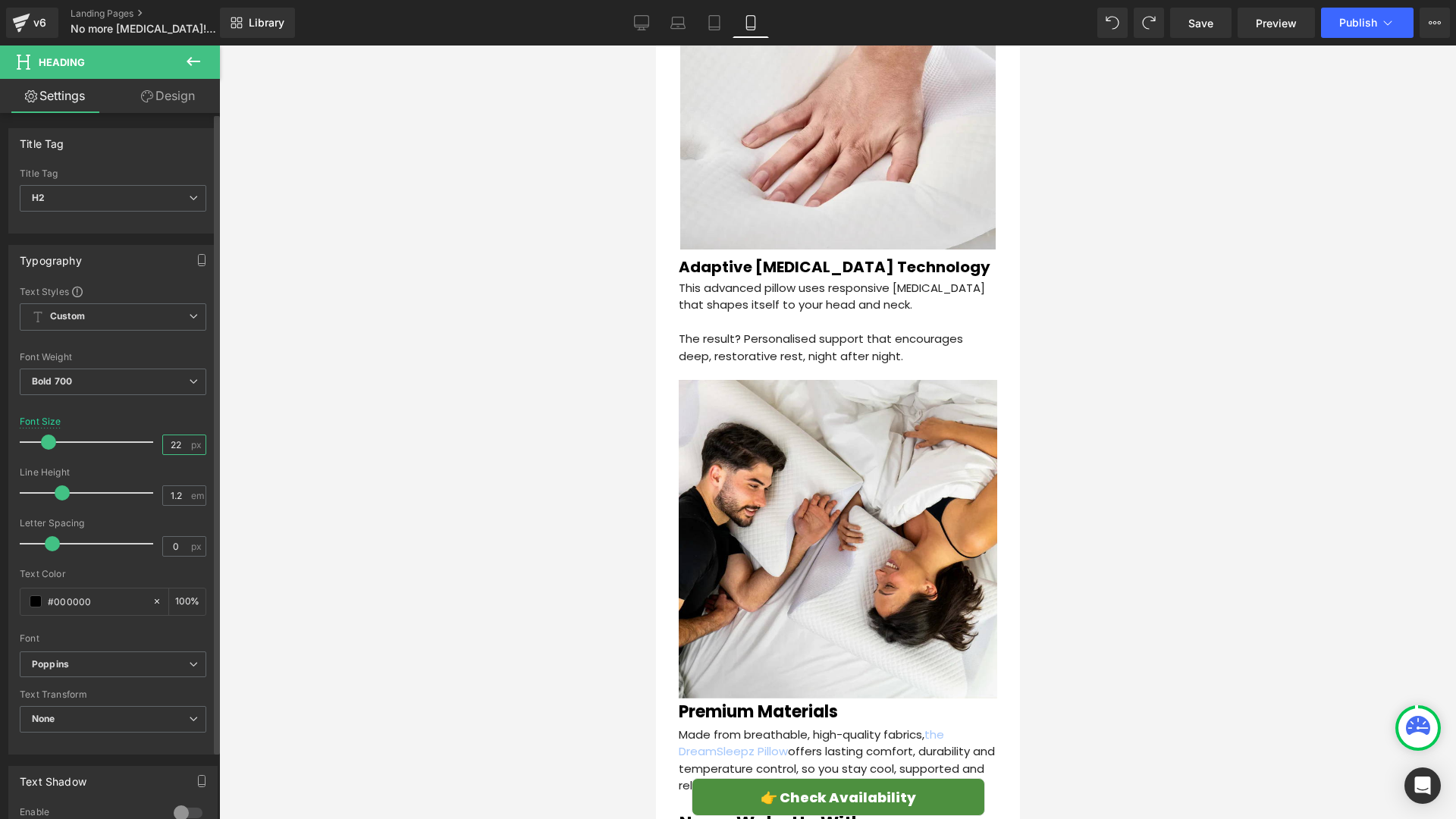
click at [176, 443] on input "22" at bounding box center [176, 444] width 26 height 19
type input "20"
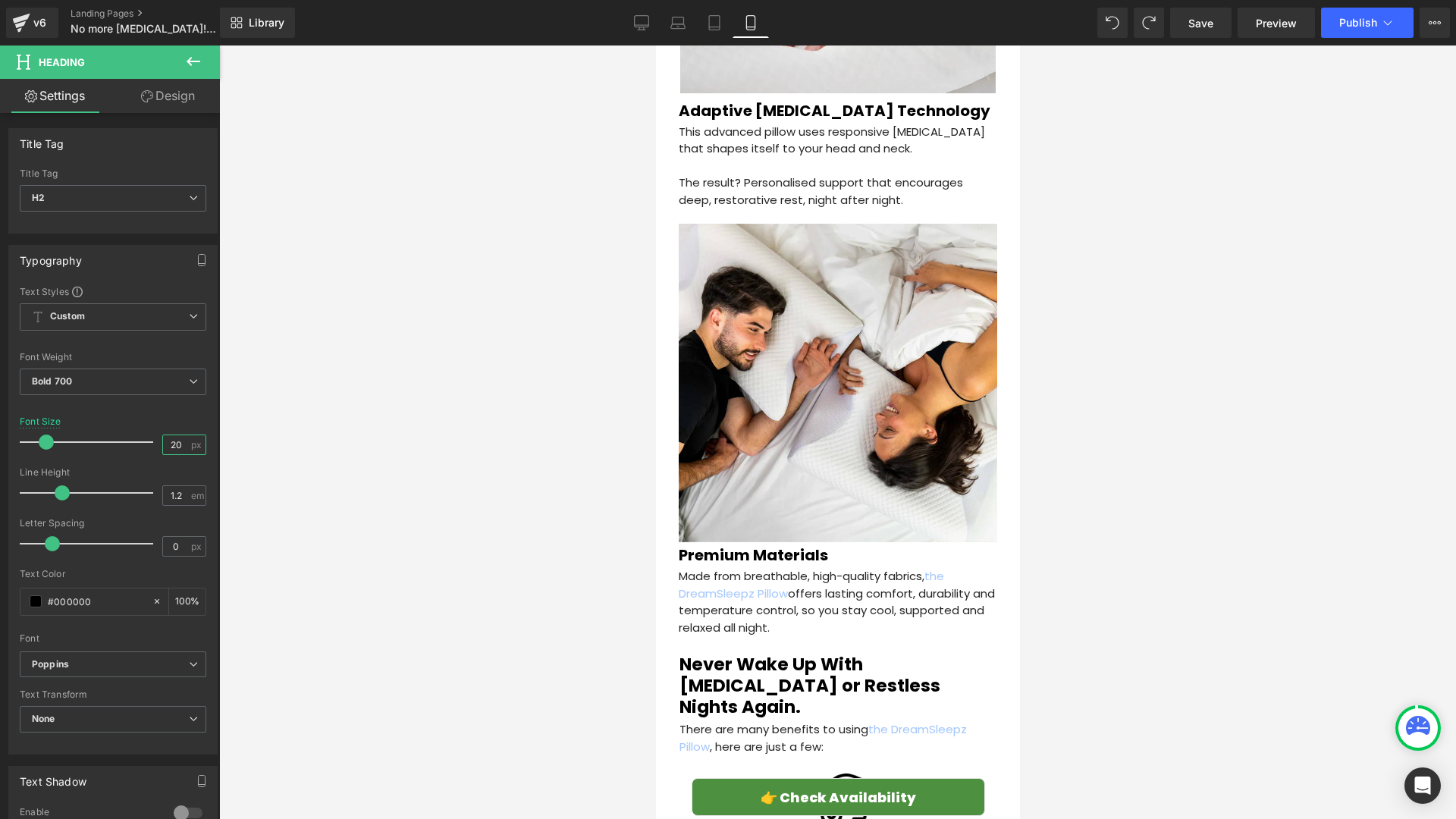
scroll to position [2869, 0]
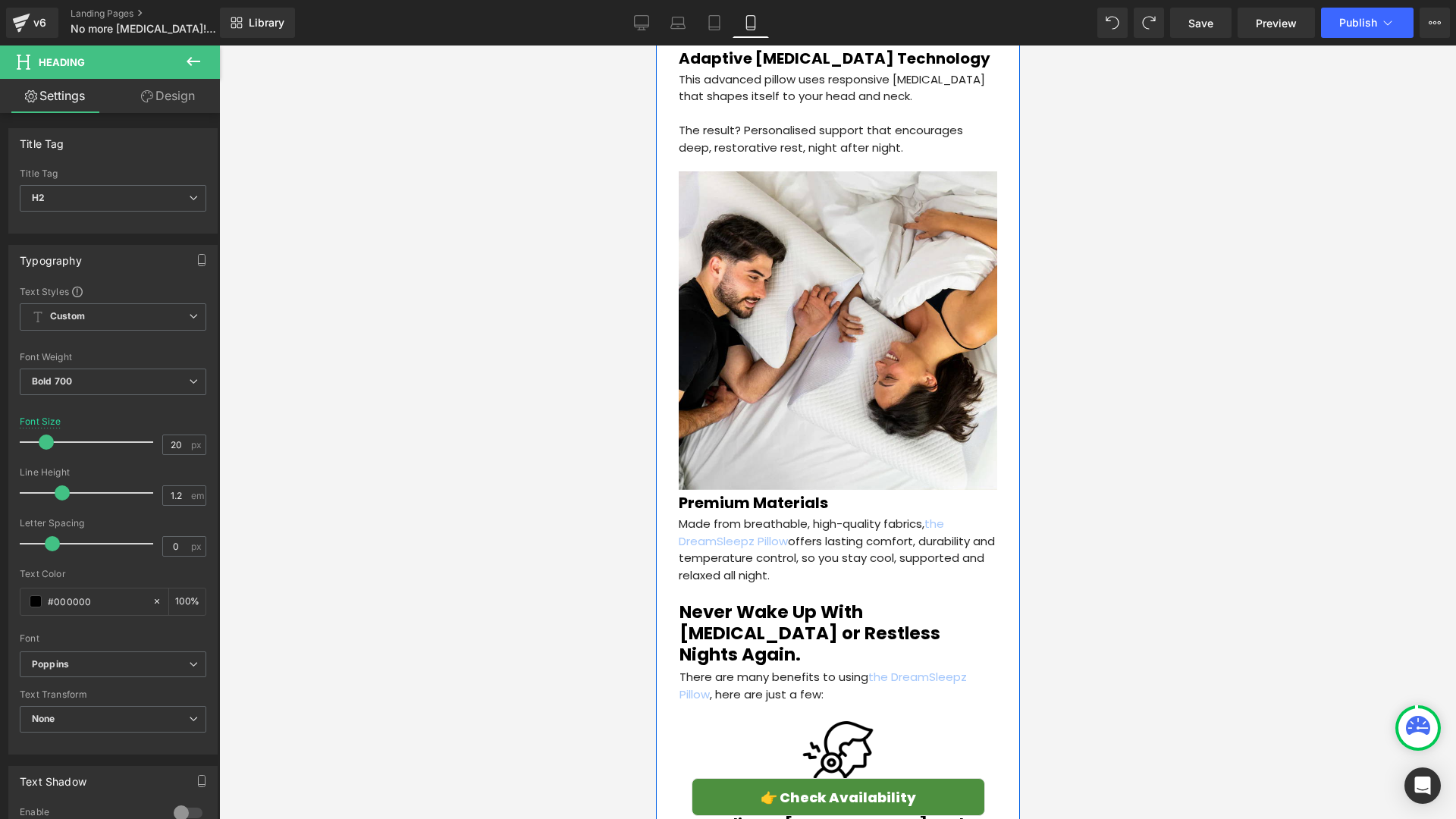
click at [813, 625] on span "Heading" at bounding box center [824, 634] width 41 height 19
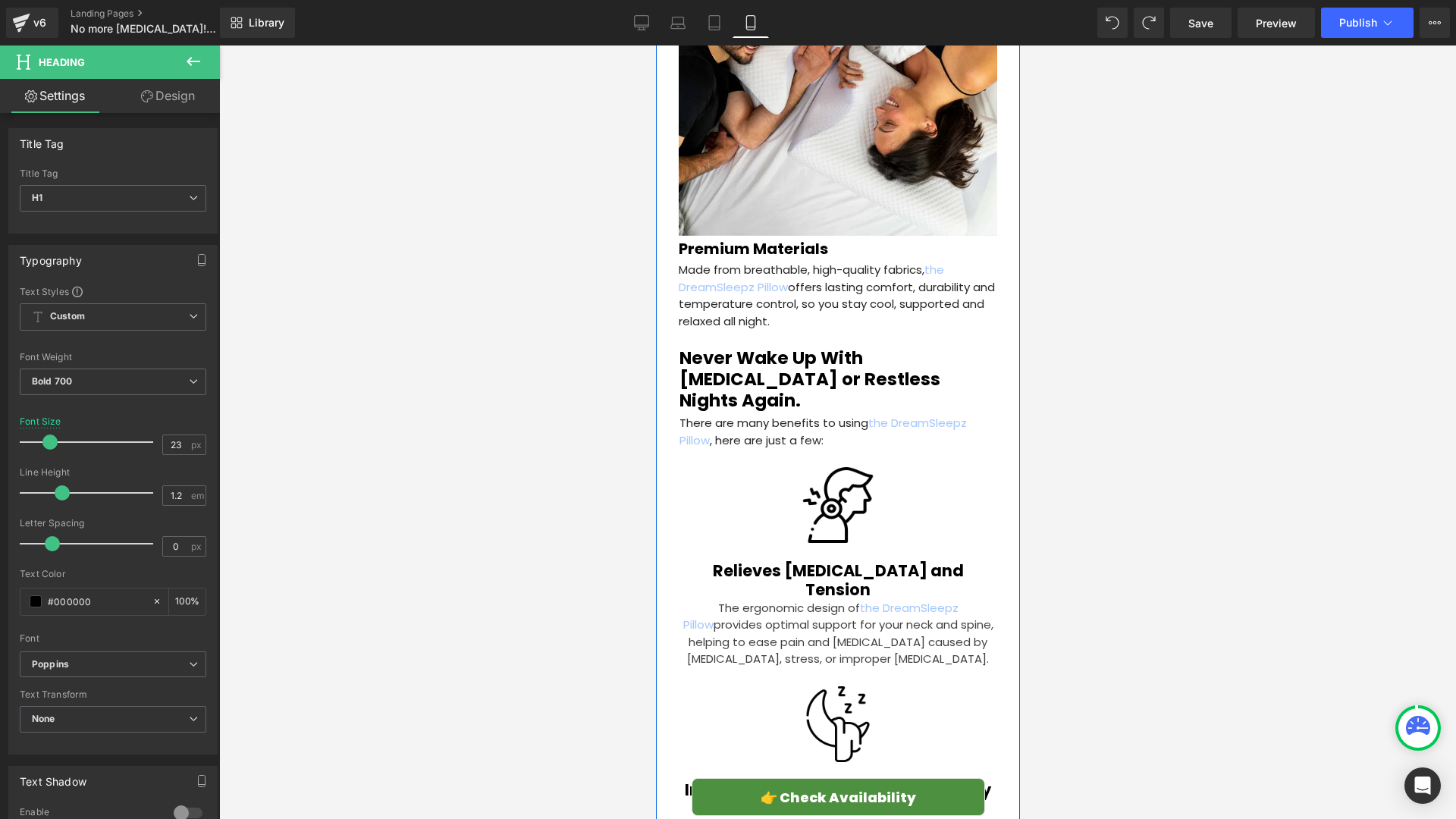
click at [800, 561] on div "Relieves Neck Pain and Tension Heading" at bounding box center [837, 579] width 317 height 38
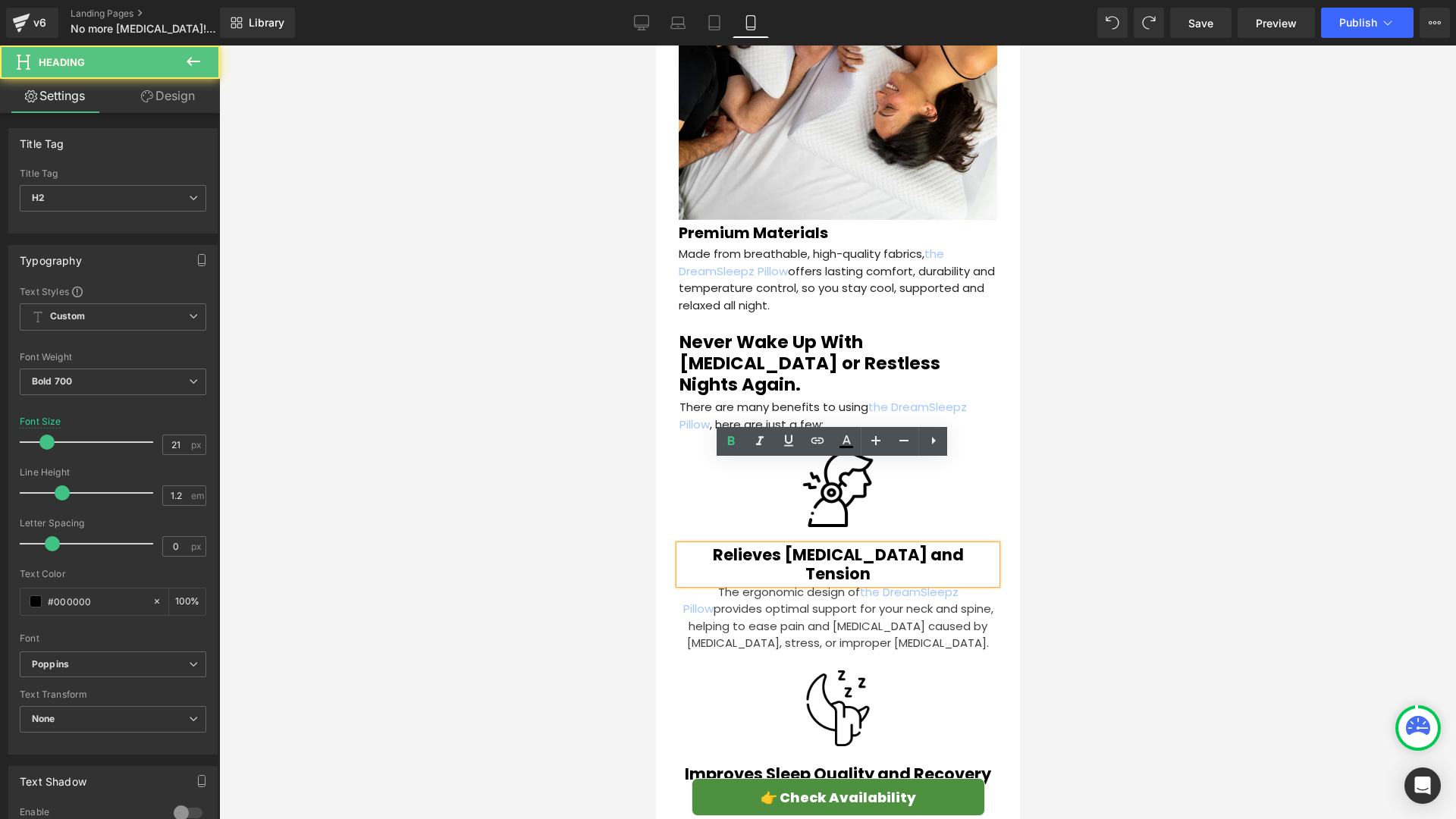
scroll to position [3146, 0]
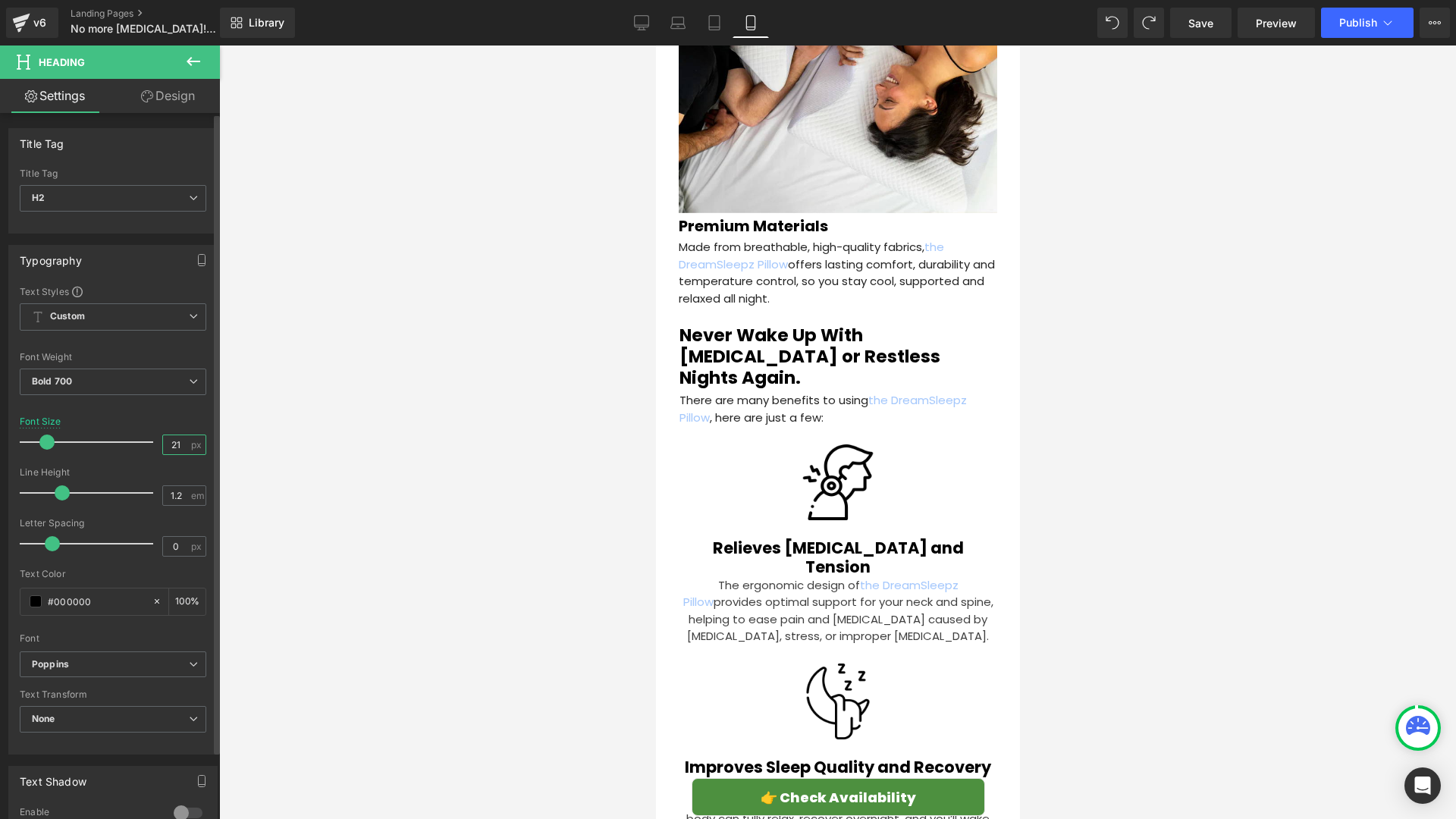
click at [182, 442] on input "21" at bounding box center [176, 444] width 26 height 19
type input "20"
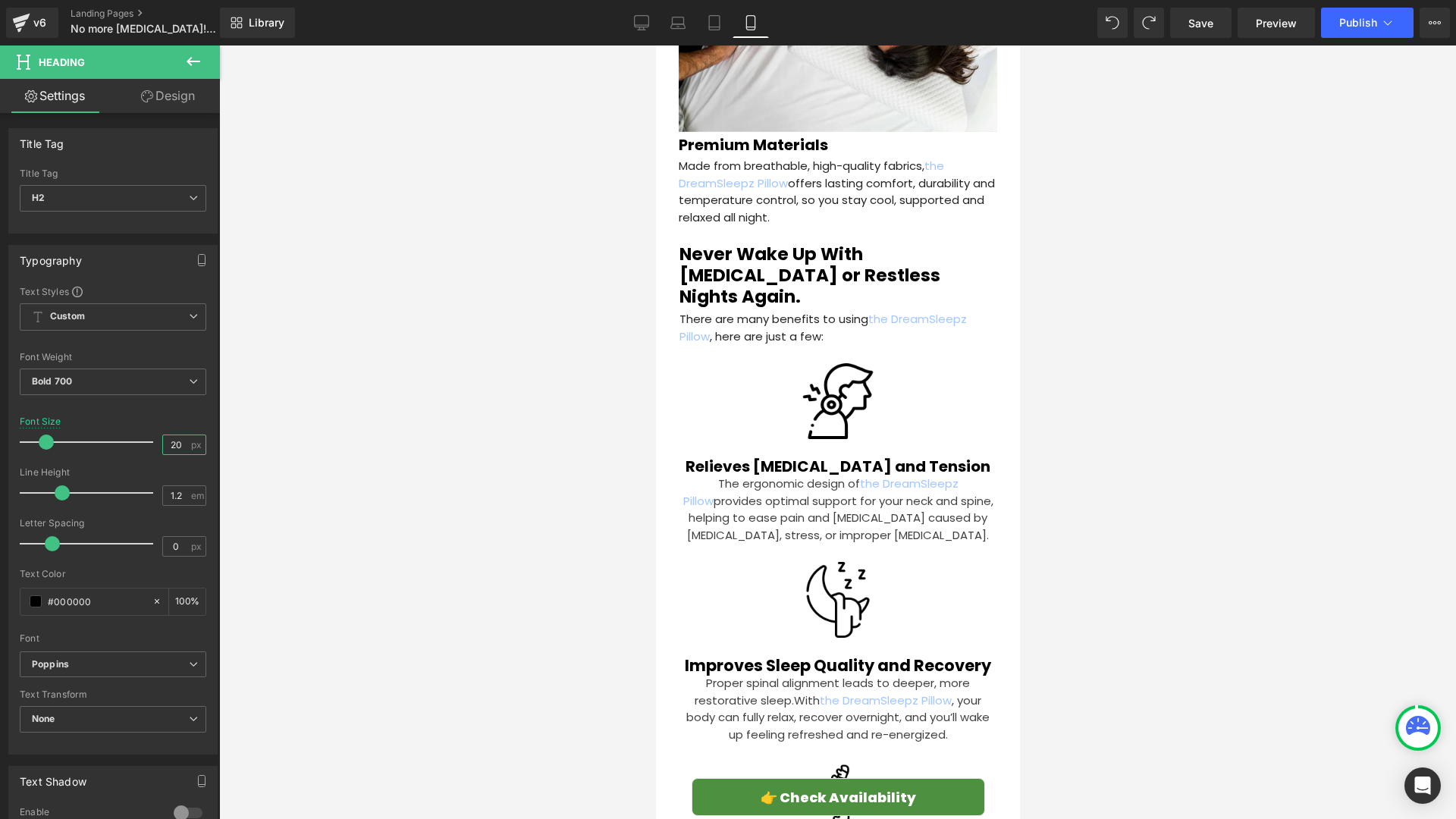
scroll to position [3230, 0]
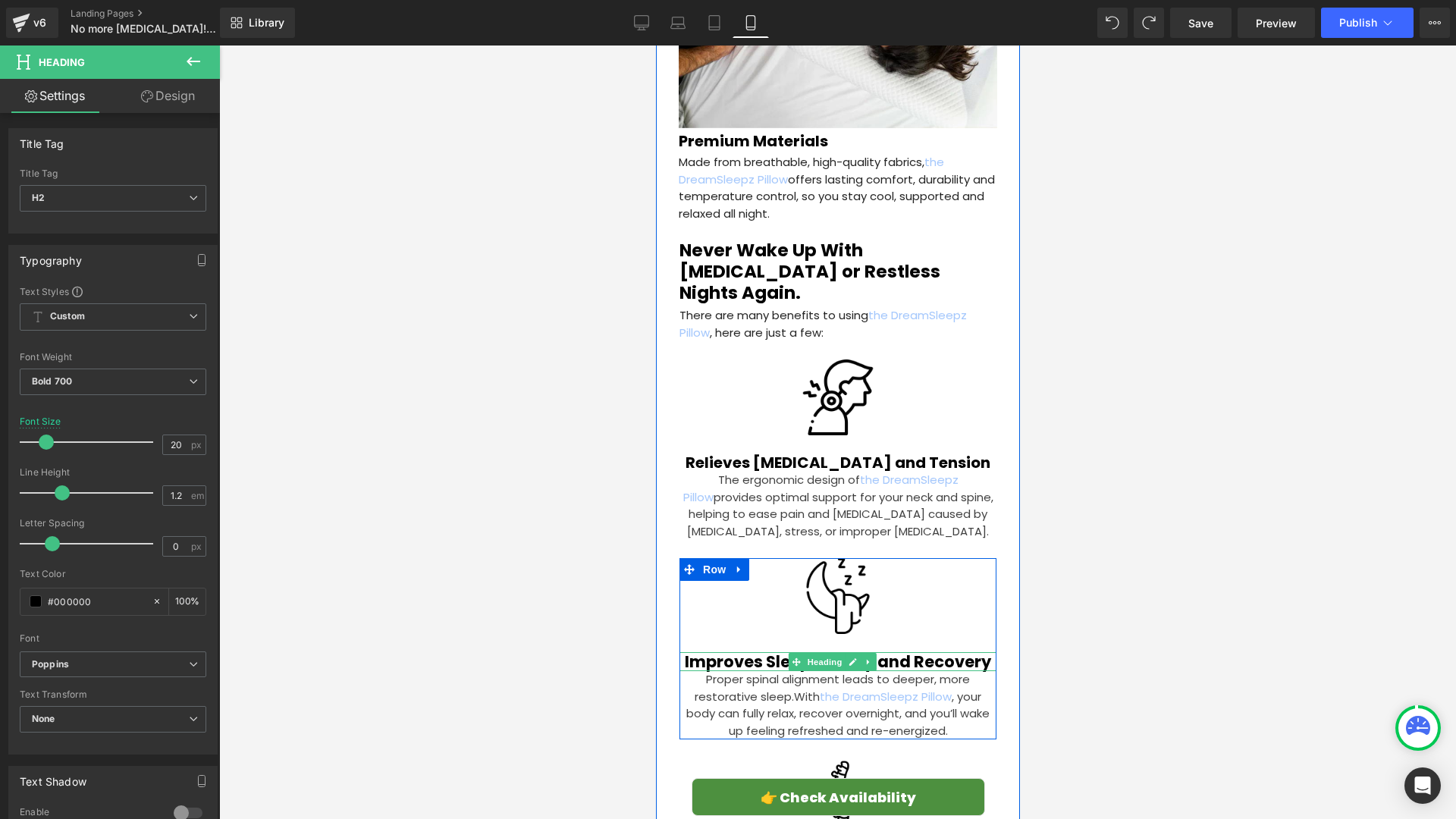
click at [743, 652] on div "Improves Sleep Quality and Recovery" at bounding box center [837, 661] width 317 height 19
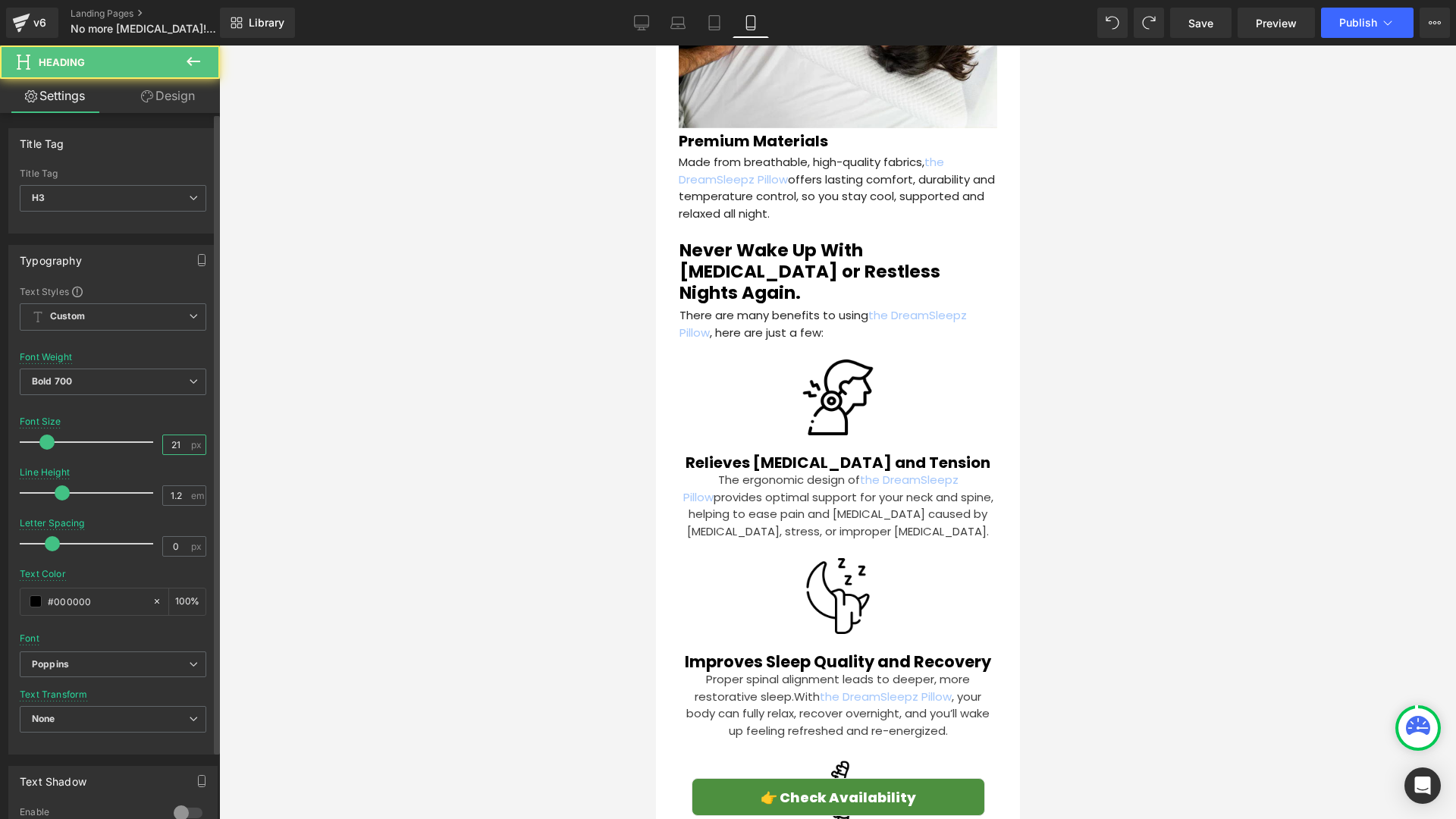
click at [176, 447] on input "21" at bounding box center [176, 444] width 26 height 19
type input "20"
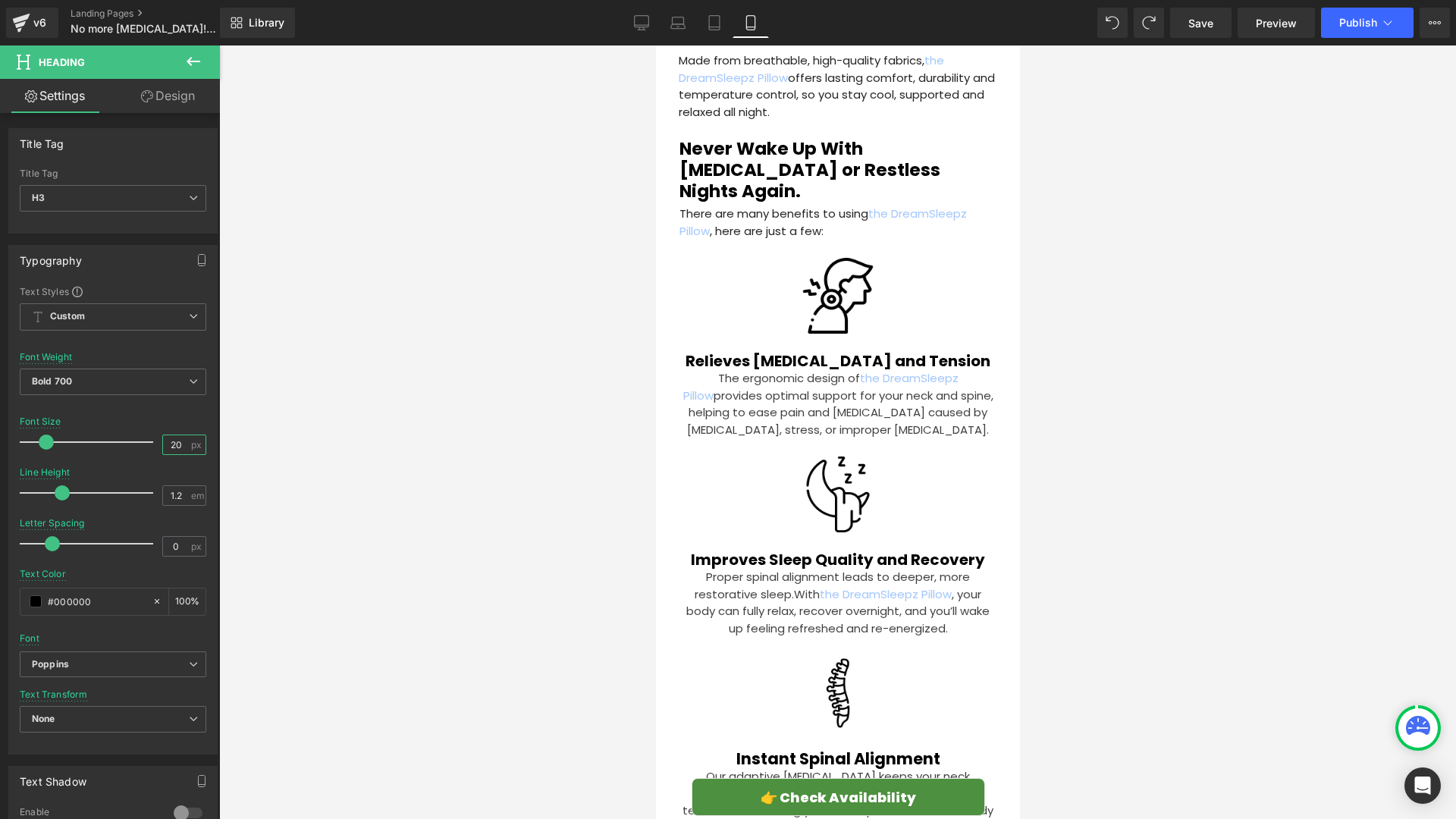
scroll to position [3335, 0]
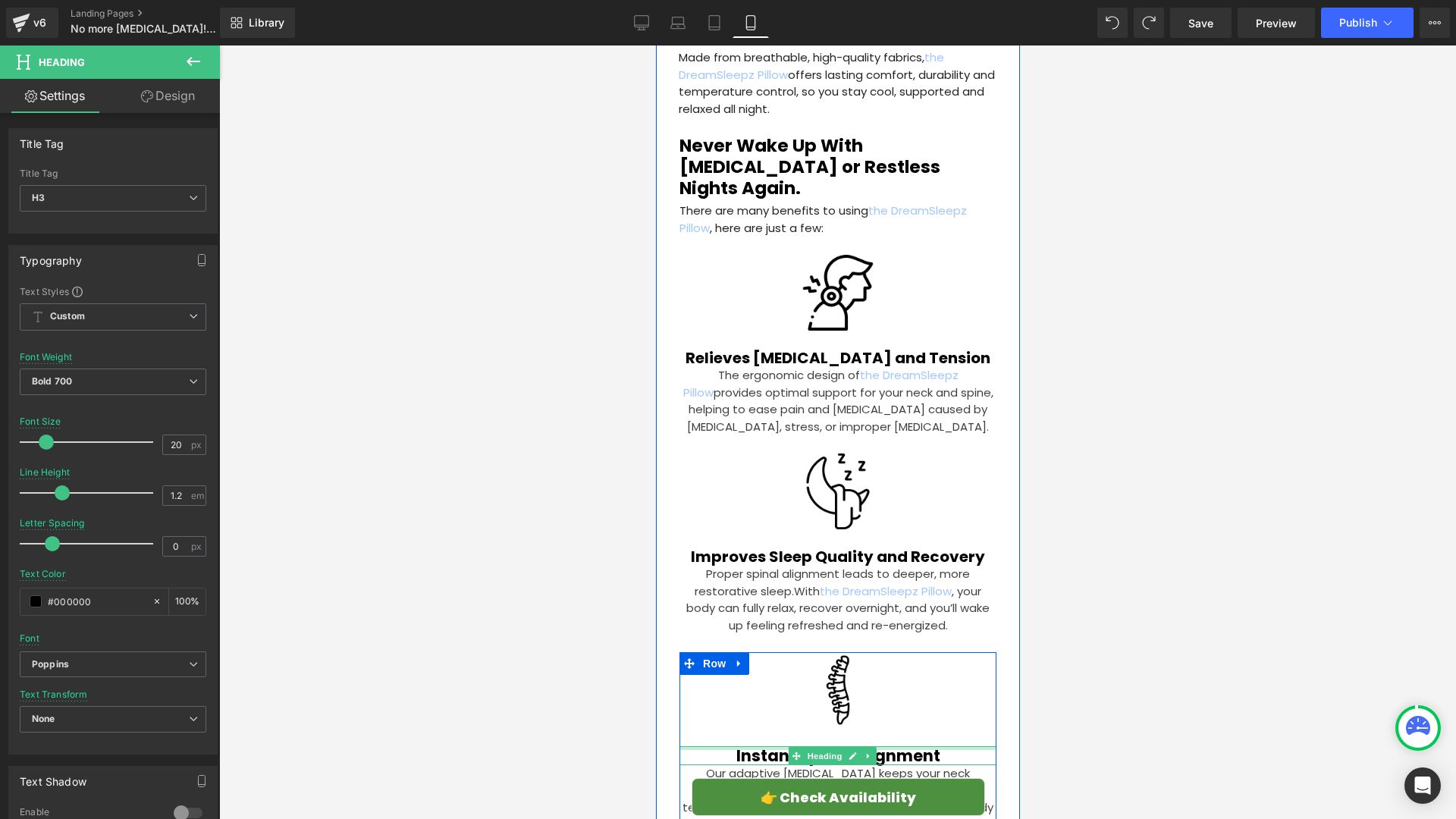
click at [772, 746] on div "Instant Spinal Alignment" at bounding box center [837, 755] width 317 height 19
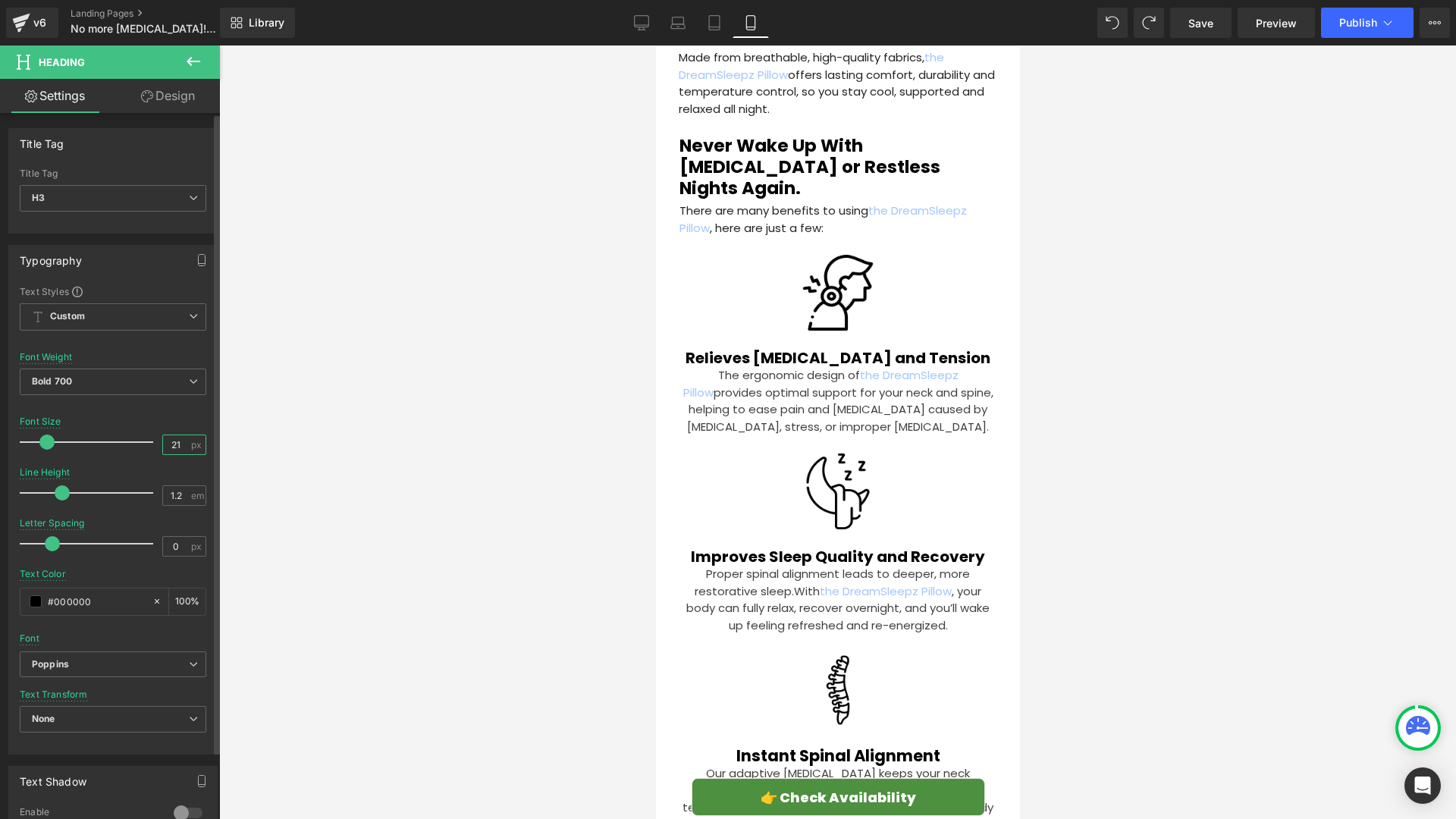
click at [175, 439] on input "21" at bounding box center [176, 444] width 26 height 19
click at [177, 444] on input "21" at bounding box center [176, 444] width 26 height 19
type input "20"
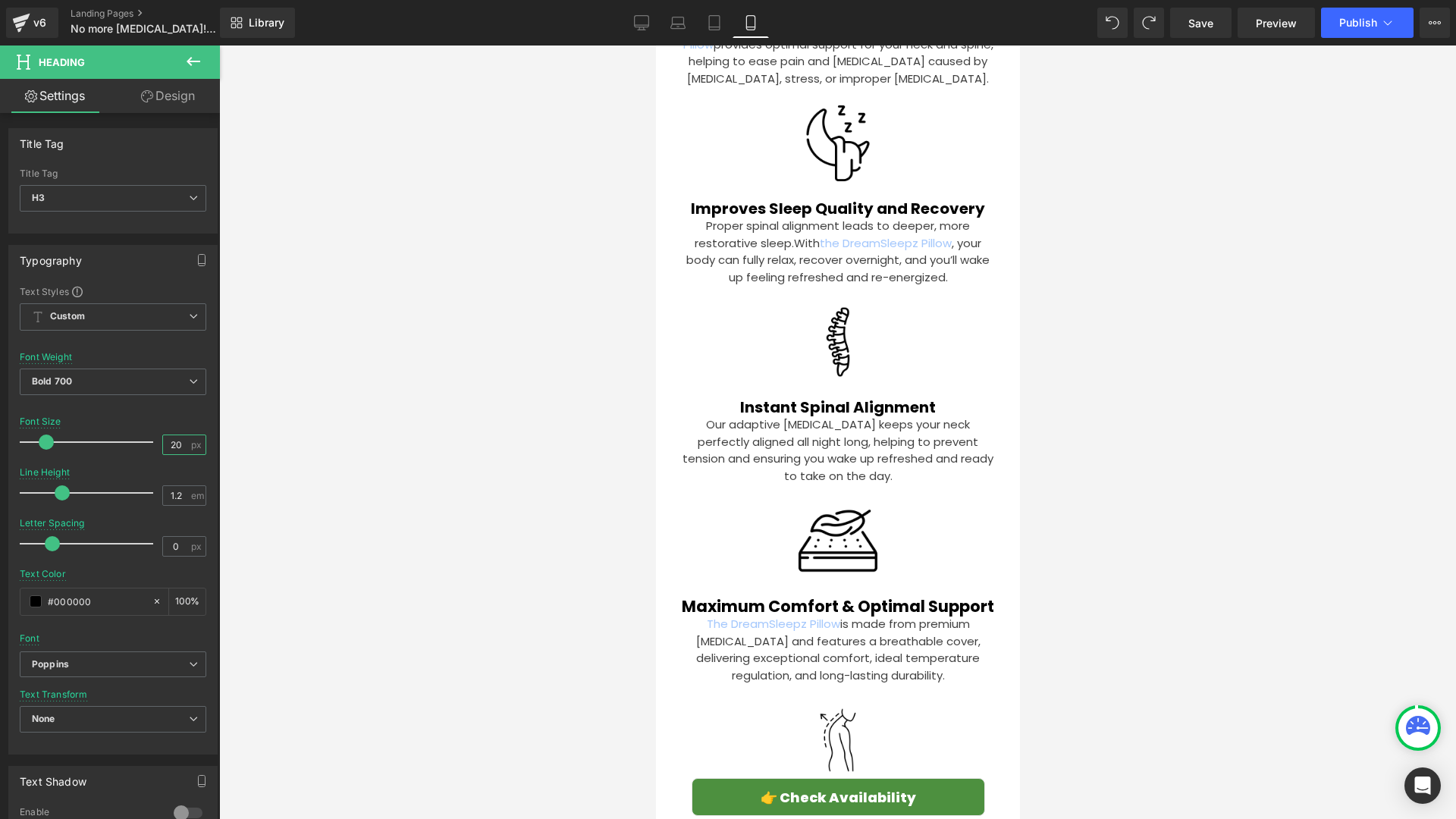
scroll to position [3696, 0]
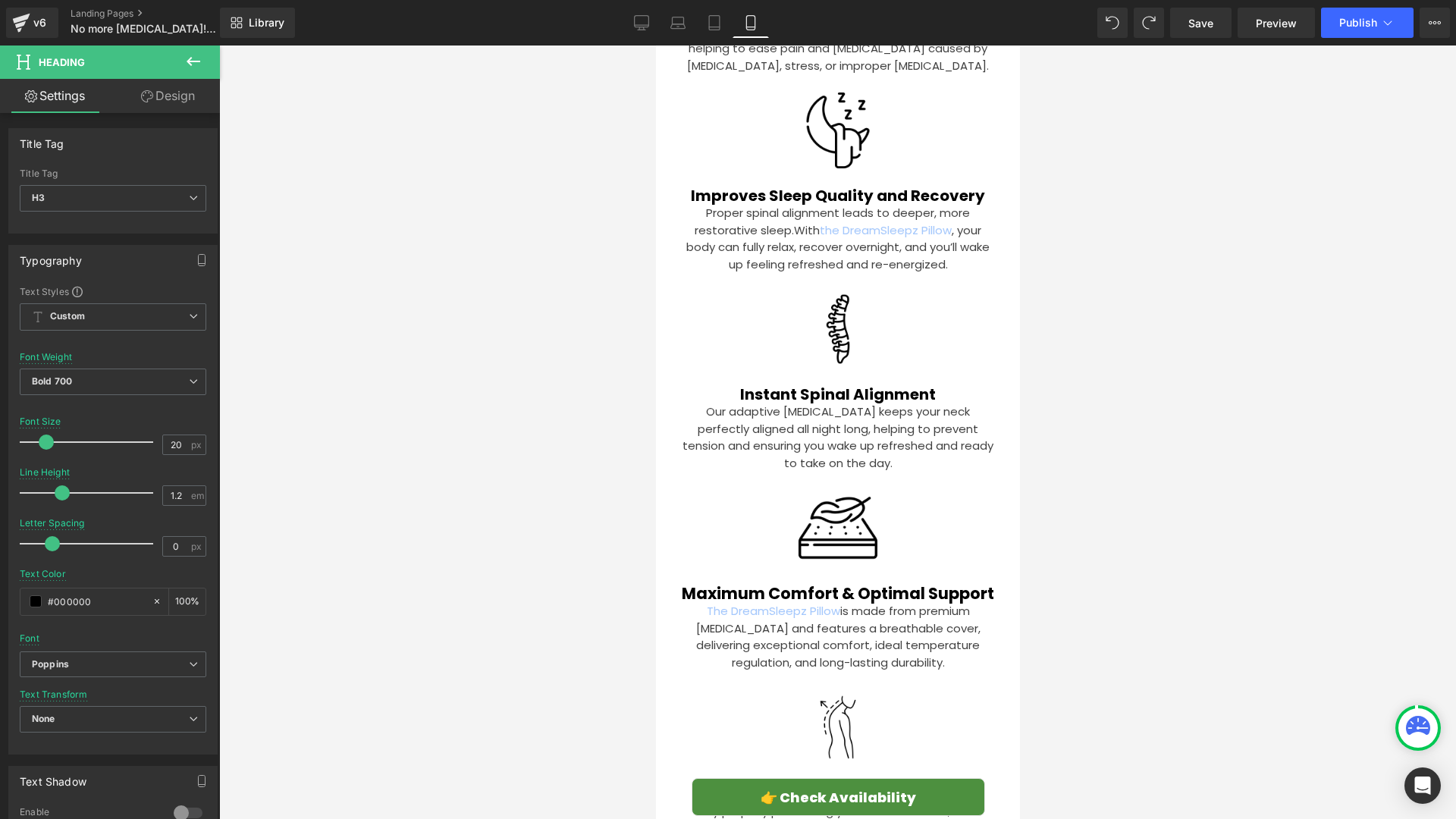
click at [727, 584] on h2 "Maximum Comfort & Optimal Support" at bounding box center [837, 592] width 317 height 19
click at [176, 442] on input "21" at bounding box center [176, 444] width 26 height 19
type input "20"
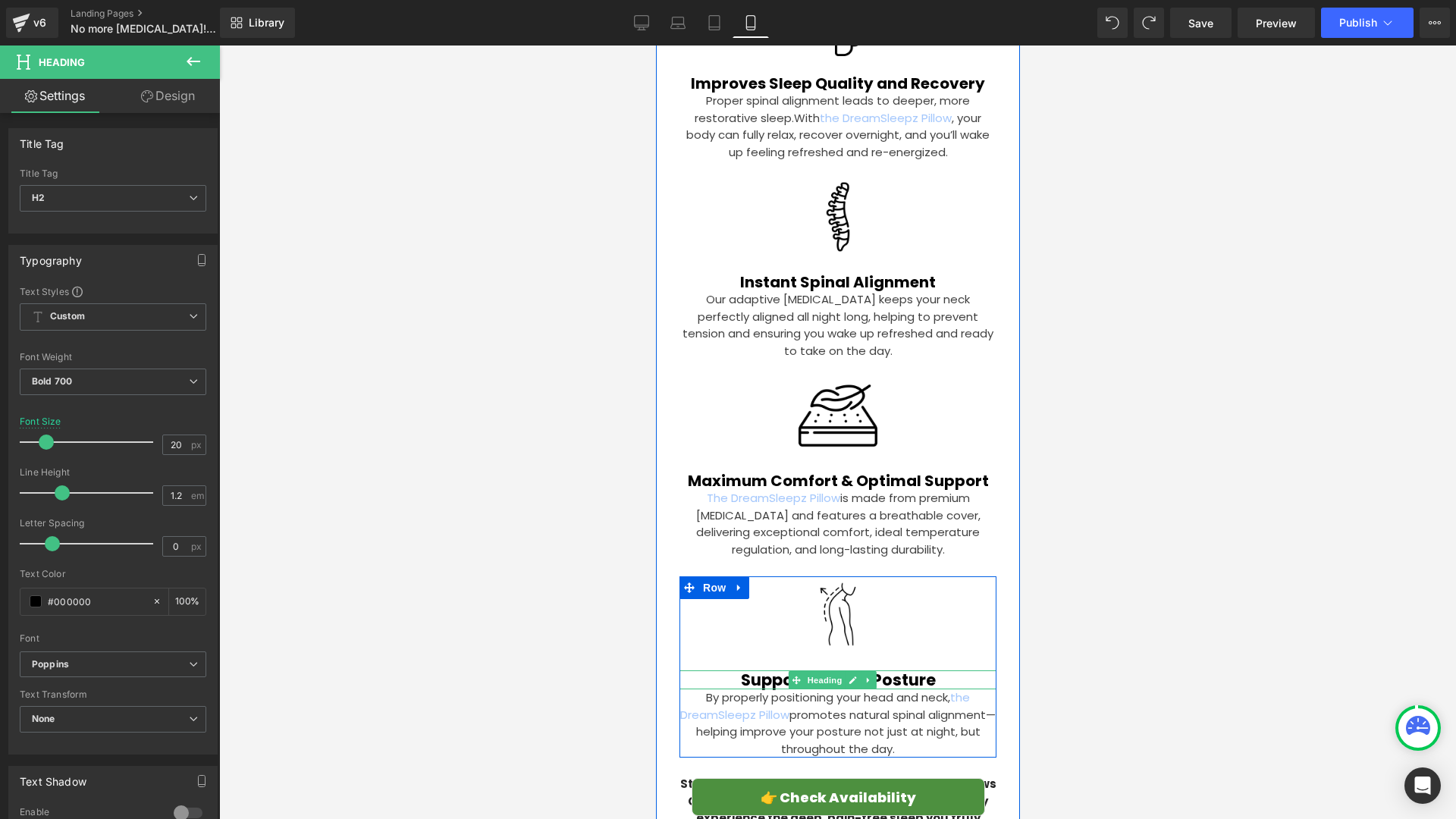
click at [748, 670] on h2 "Supports Better Posture" at bounding box center [837, 679] width 317 height 19
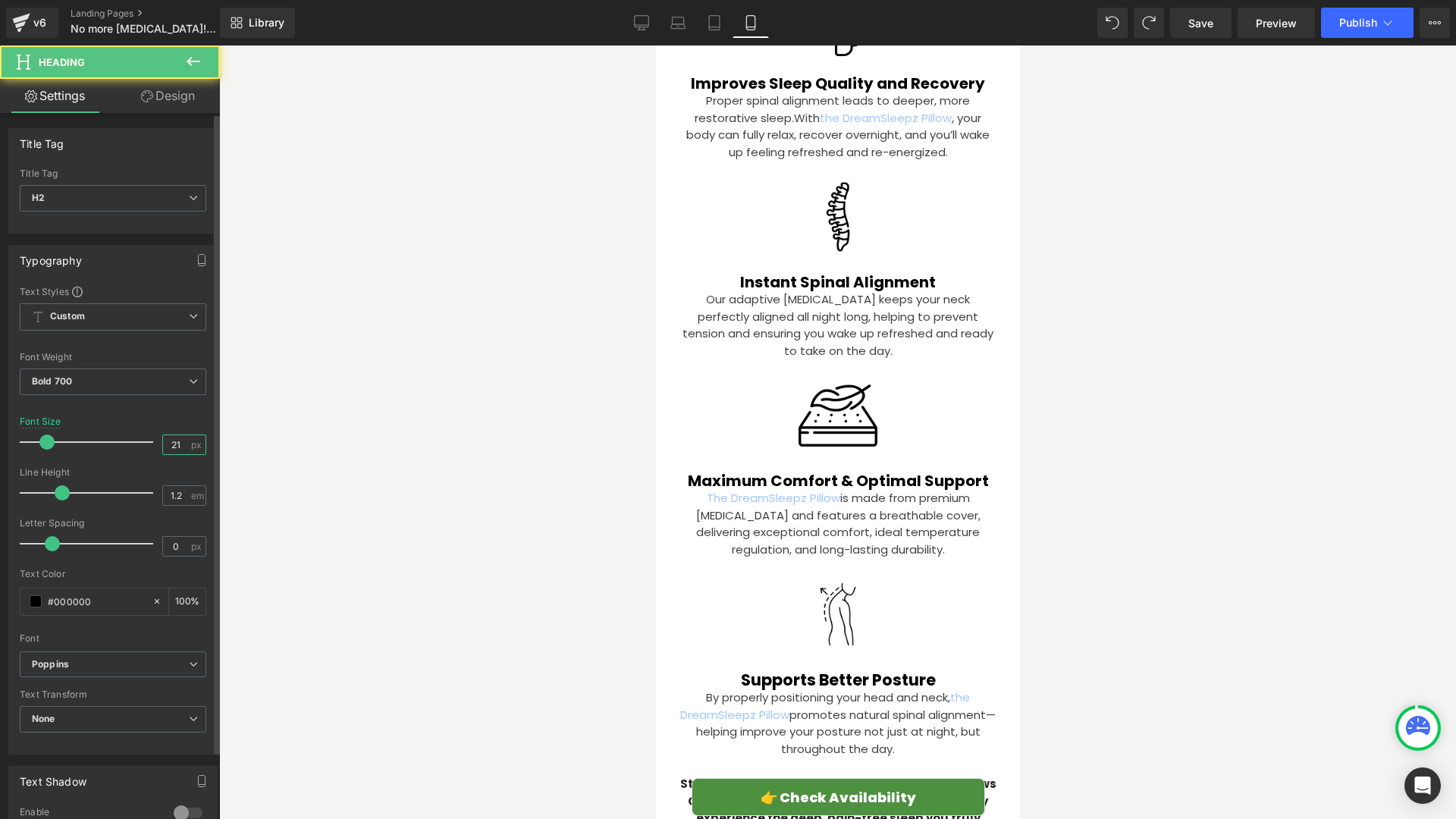
click at [177, 444] on input "21" at bounding box center [176, 444] width 26 height 19
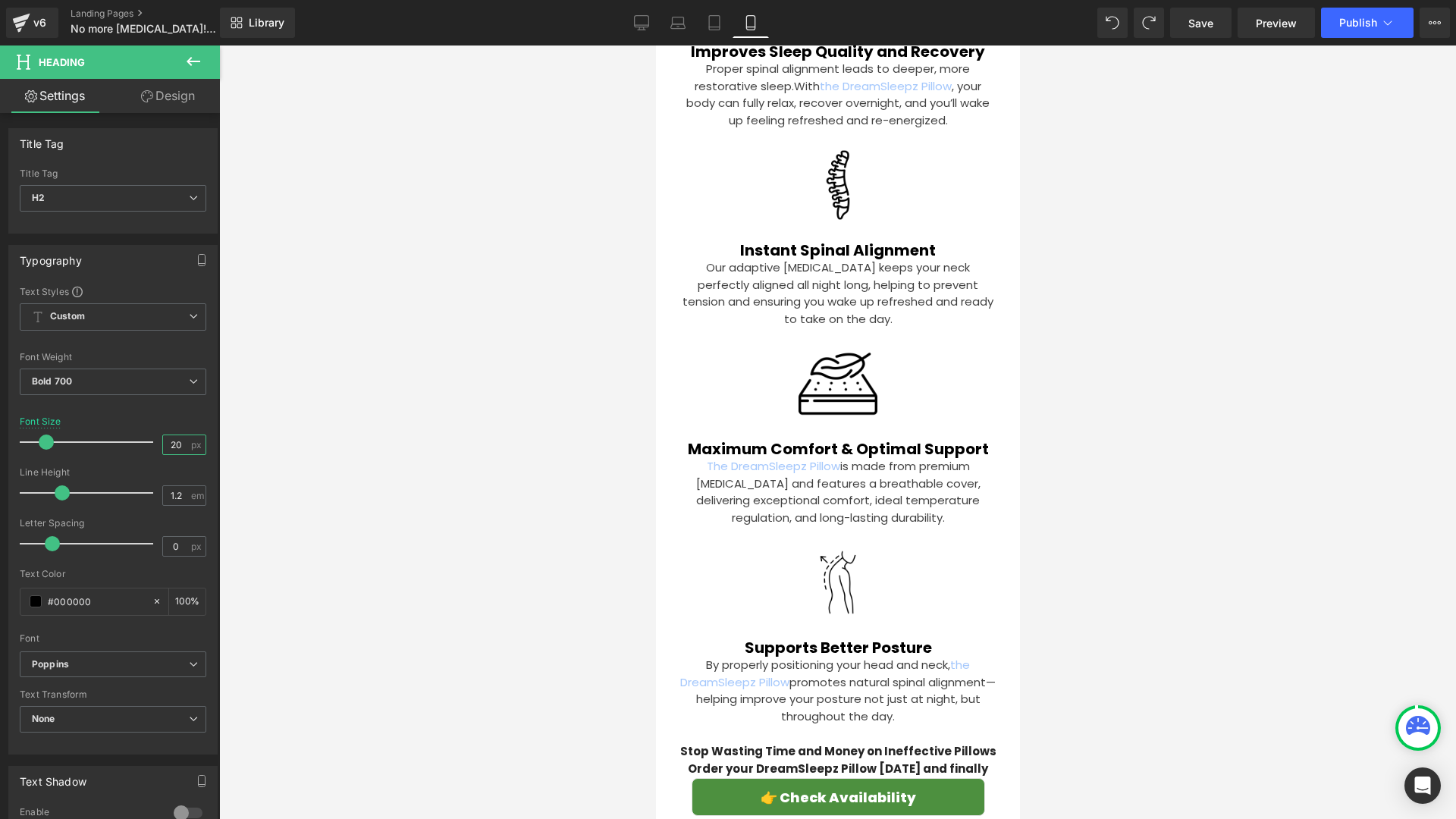
scroll to position [3920, 0]
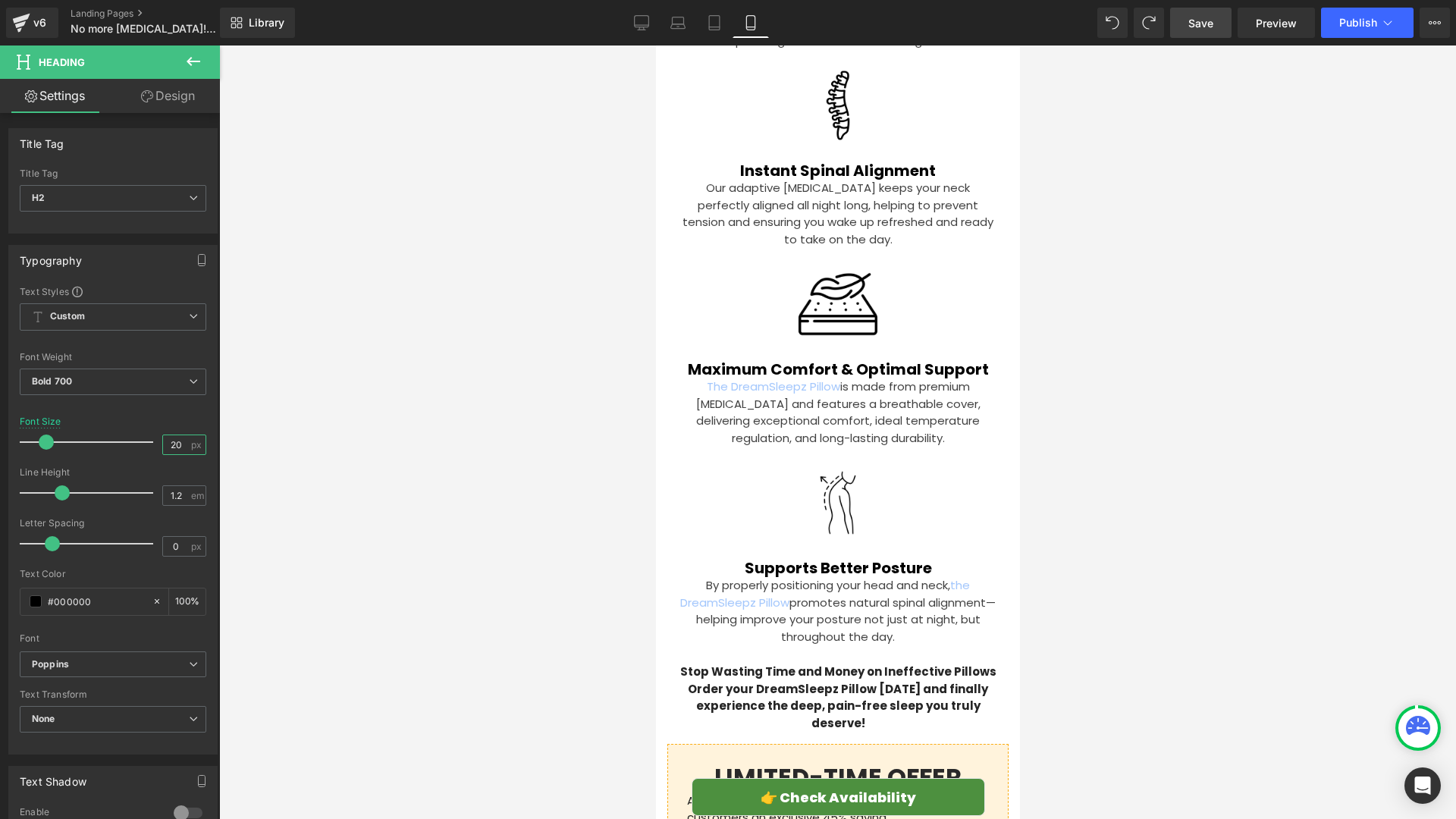
type input "20"
click at [1192, 30] on link "Save" at bounding box center [1201, 23] width 62 height 30
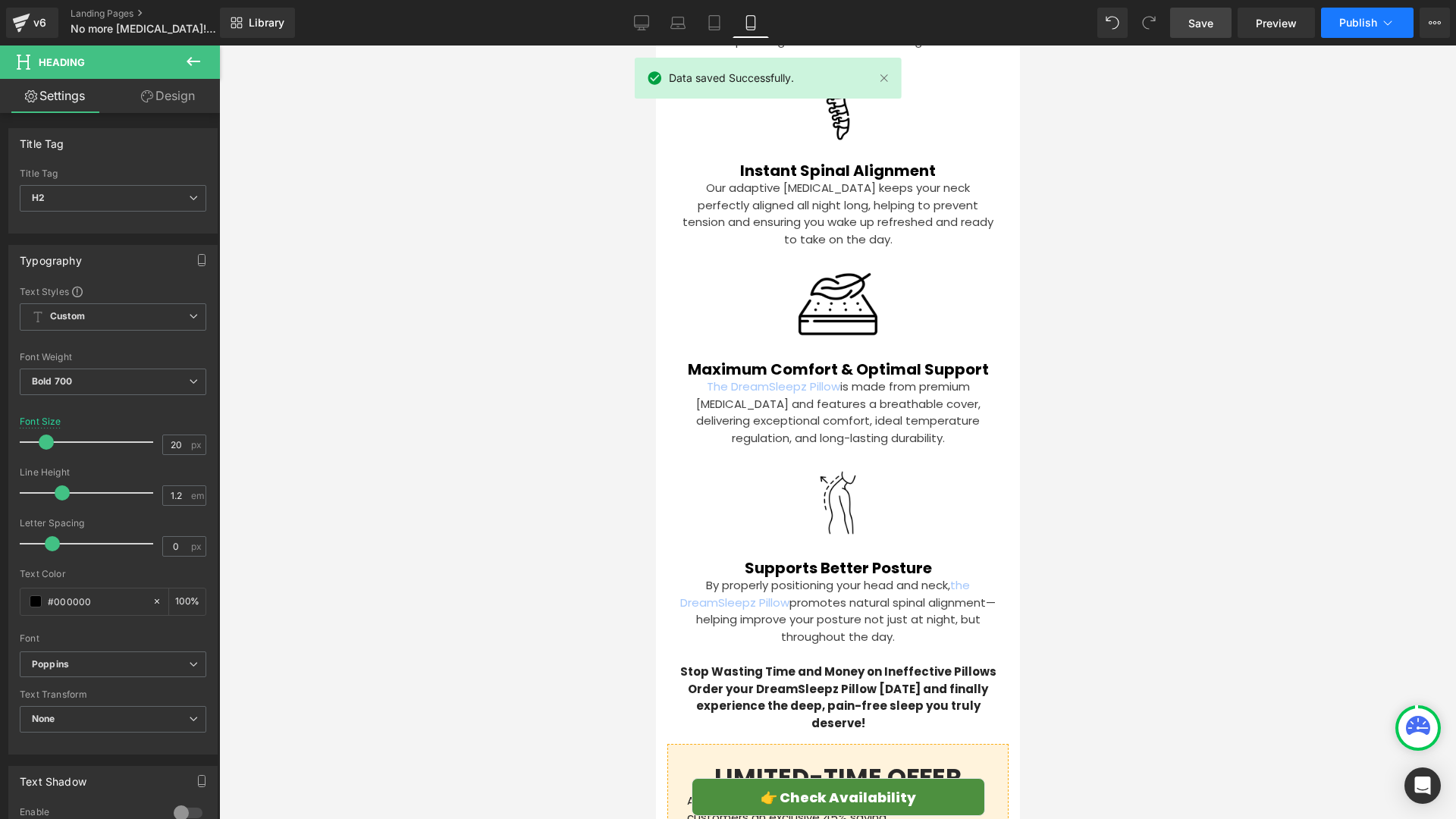
click at [1349, 20] on span "Publish" at bounding box center [1358, 23] width 38 height 12
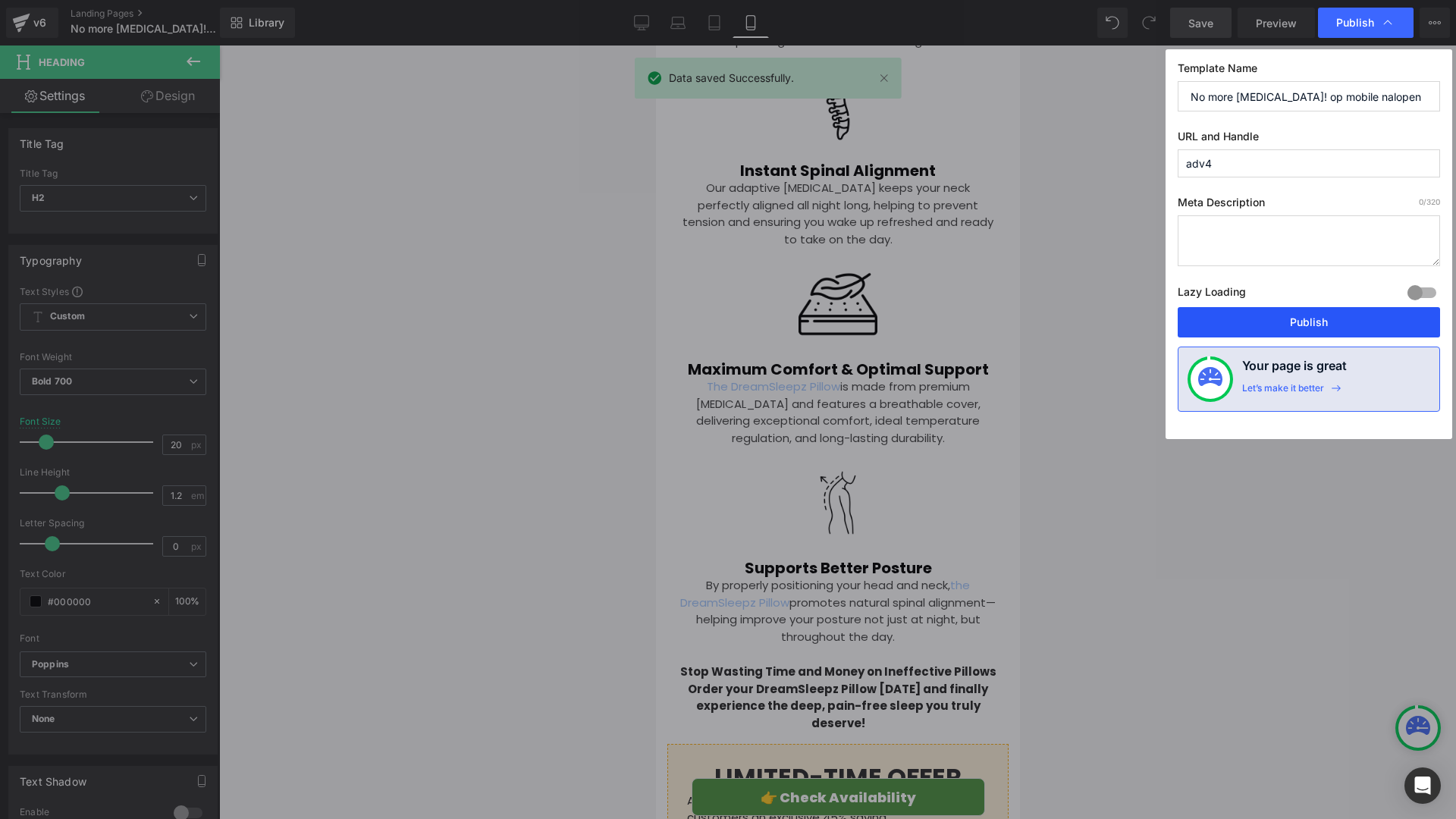
click at [1277, 316] on button "Publish" at bounding box center [1309, 322] width 263 height 30
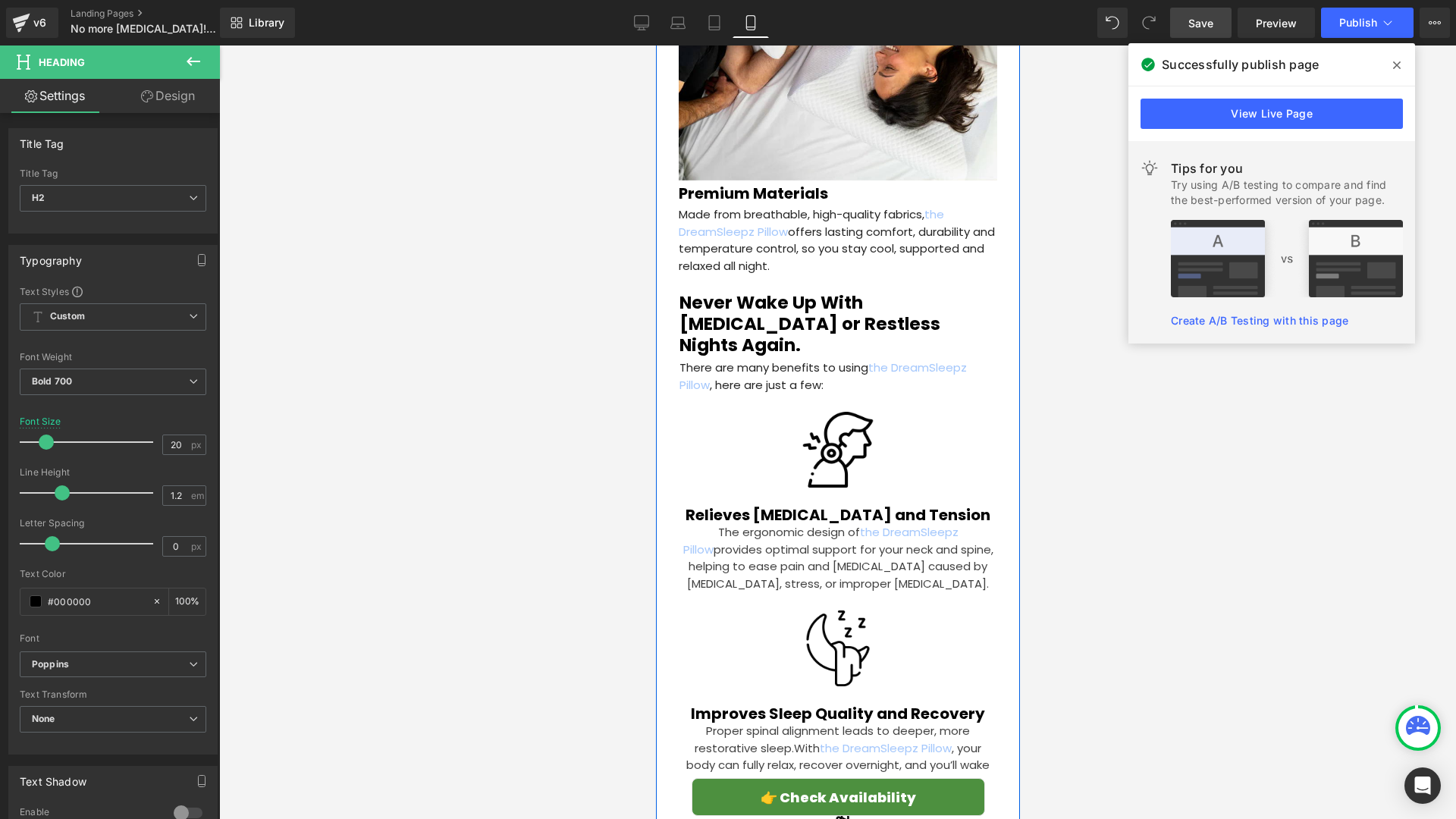
scroll to position [3089, 0]
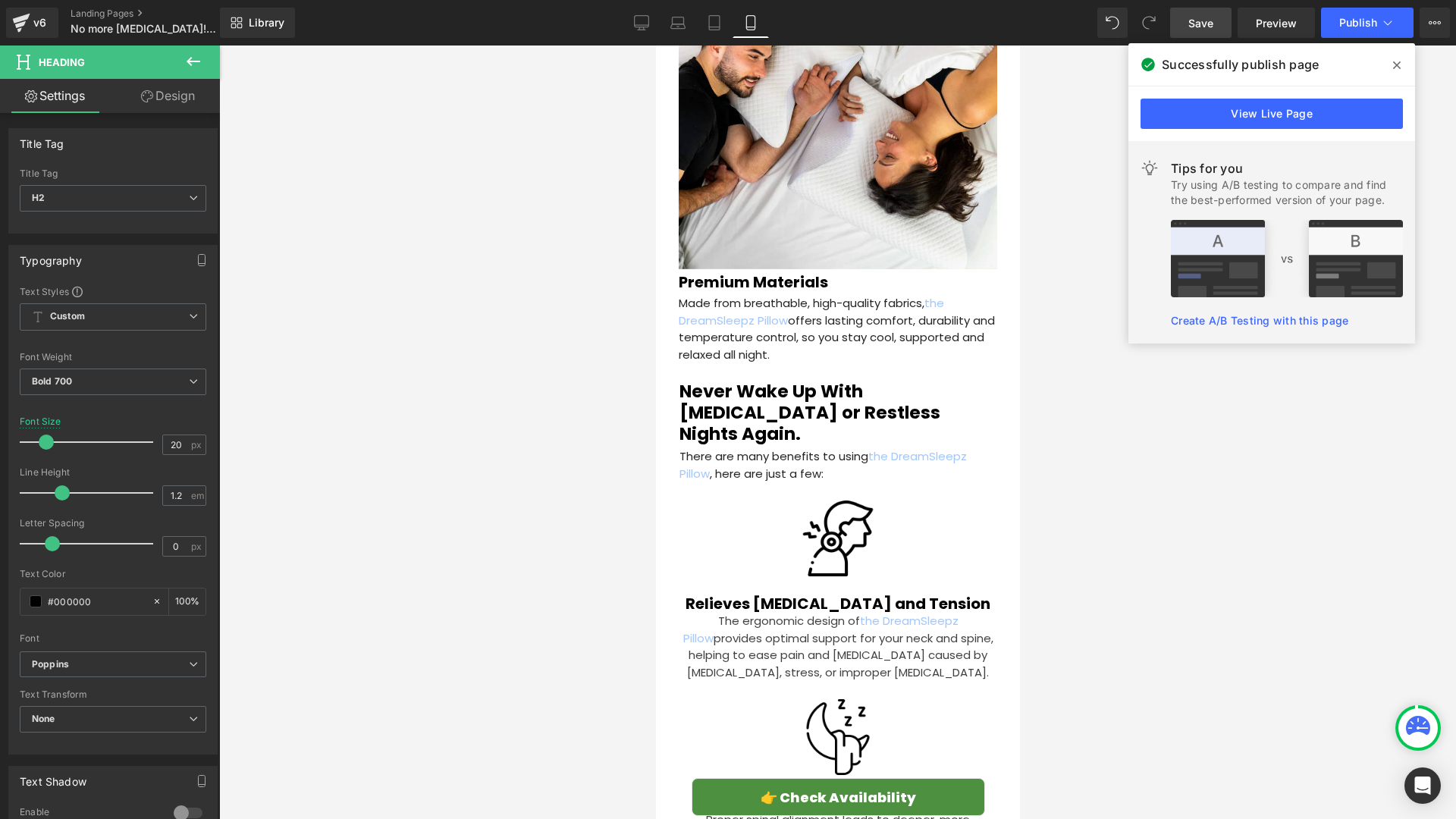
click at [187, 63] on icon at bounding box center [193, 61] width 13 height 9
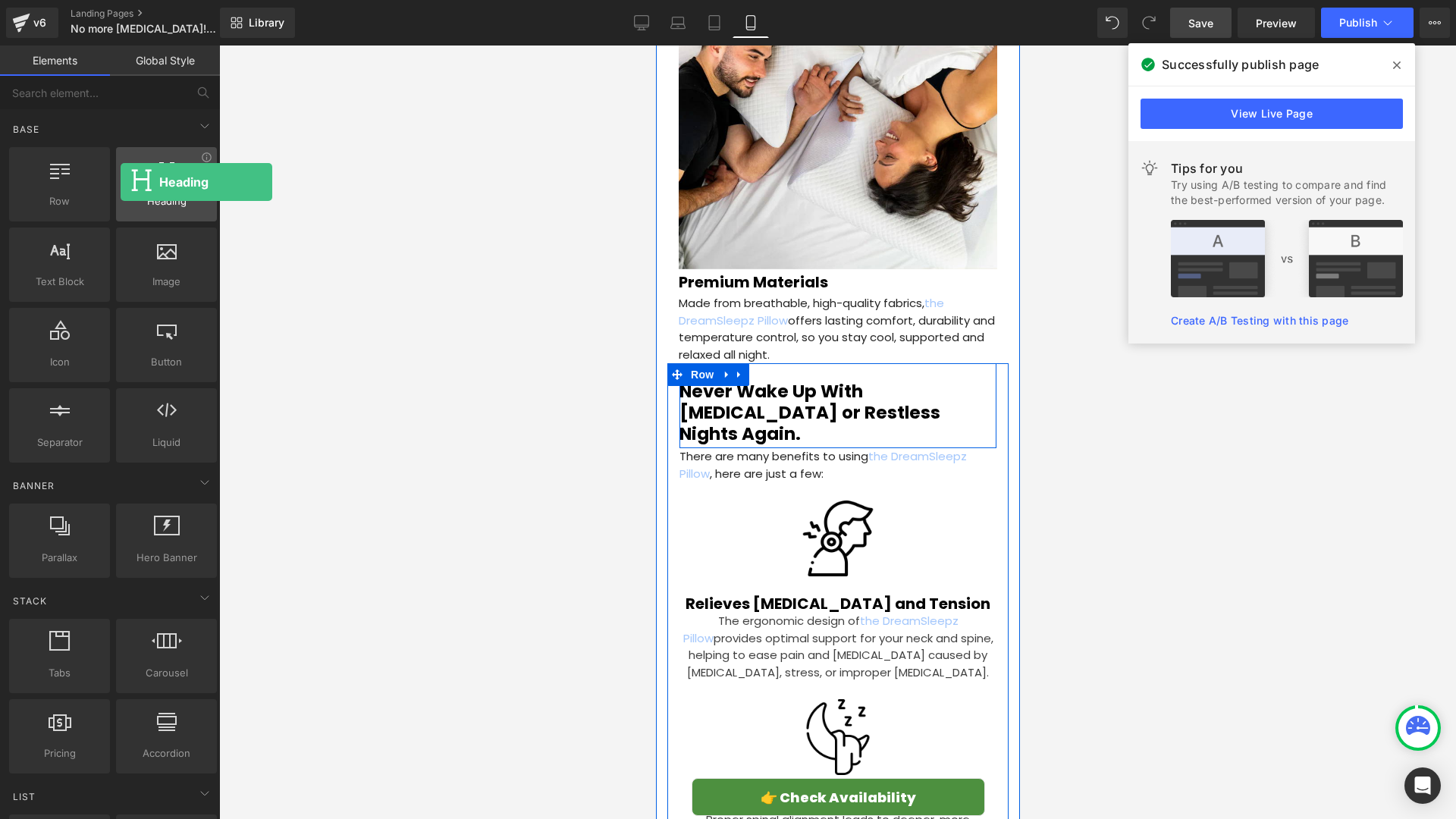
drag, startPoint x: 164, startPoint y: 197, endPoint x: 121, endPoint y: 182, distance: 45.5
click at [121, 182] on div "Heading headings, titles, h1,h2,h3,h4,h5,h6" at bounding box center [167, 184] width 101 height 74
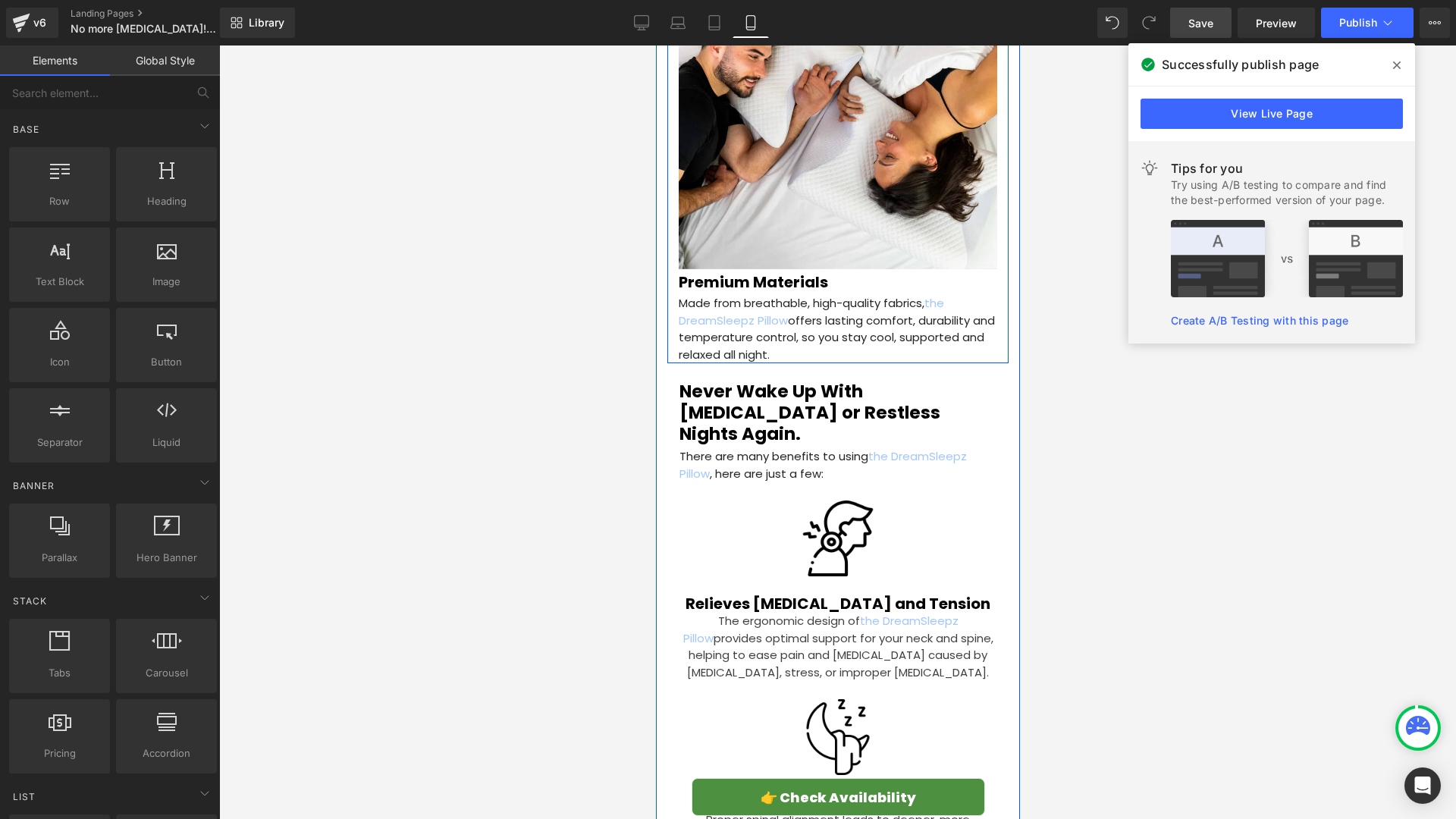
click at [990, 294] on div "Premium Materials Heading Made from breathable, high-quality fabrics, the Dream…" at bounding box center [837, 316] width 341 height 94
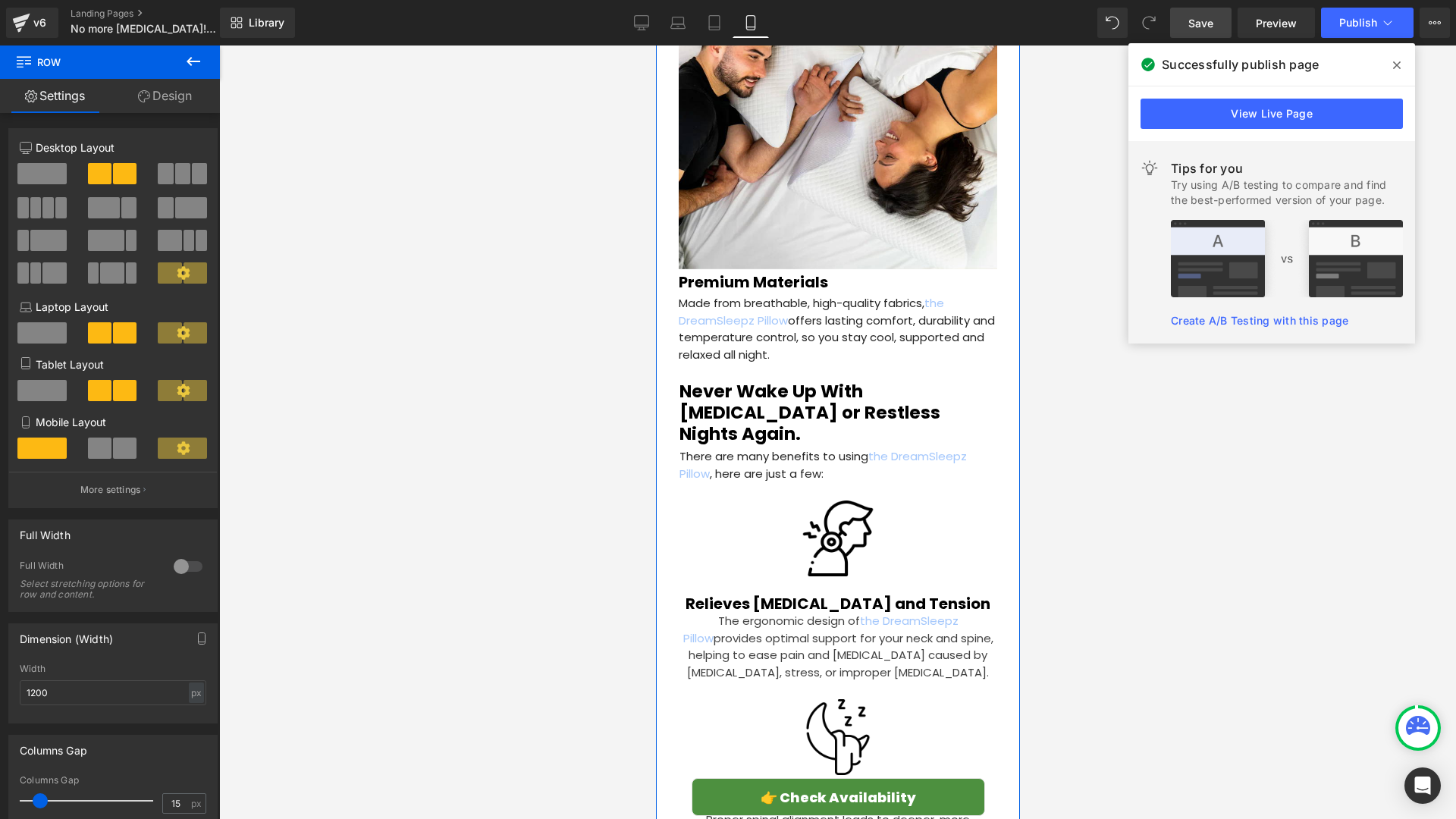
click at [1002, 303] on div "Sleep Wellness > Restorative Sleep Heading How a Doctor’s Discovery Helped Thou…" at bounding box center [837, 335] width 364 height 6526
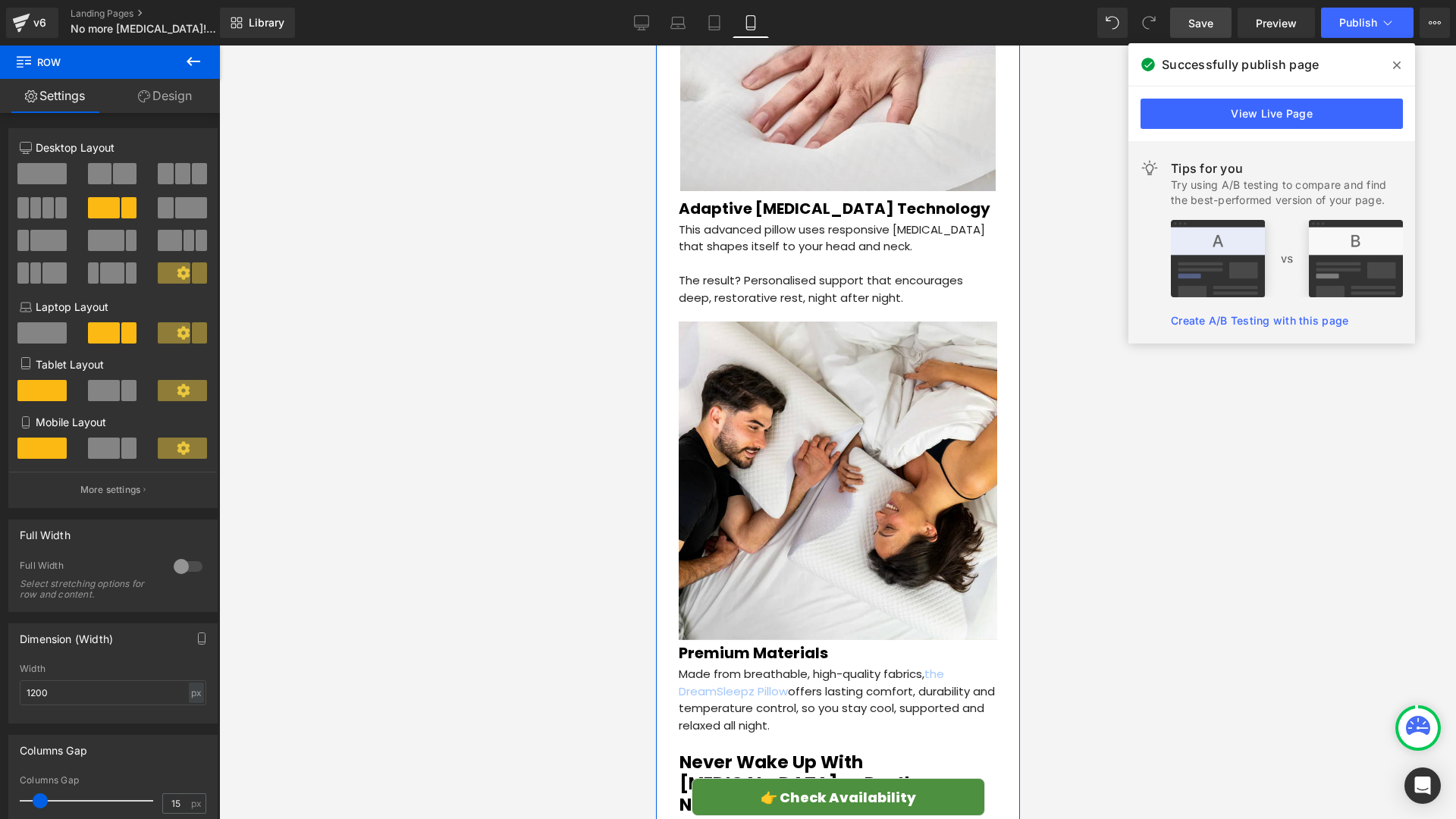
scroll to position [2709, 0]
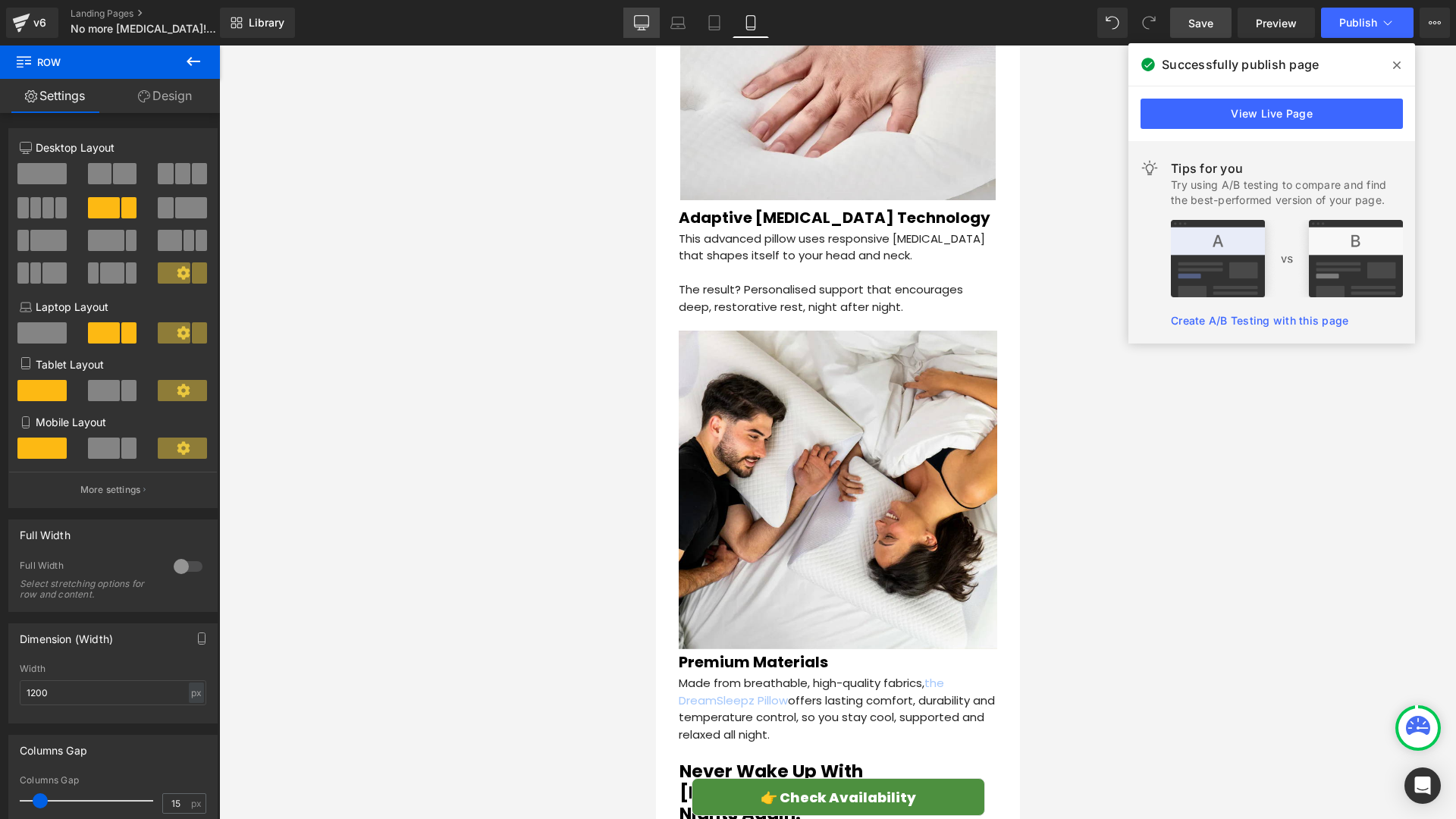
click at [638, 25] on icon at bounding box center [642, 25] width 14 height 0
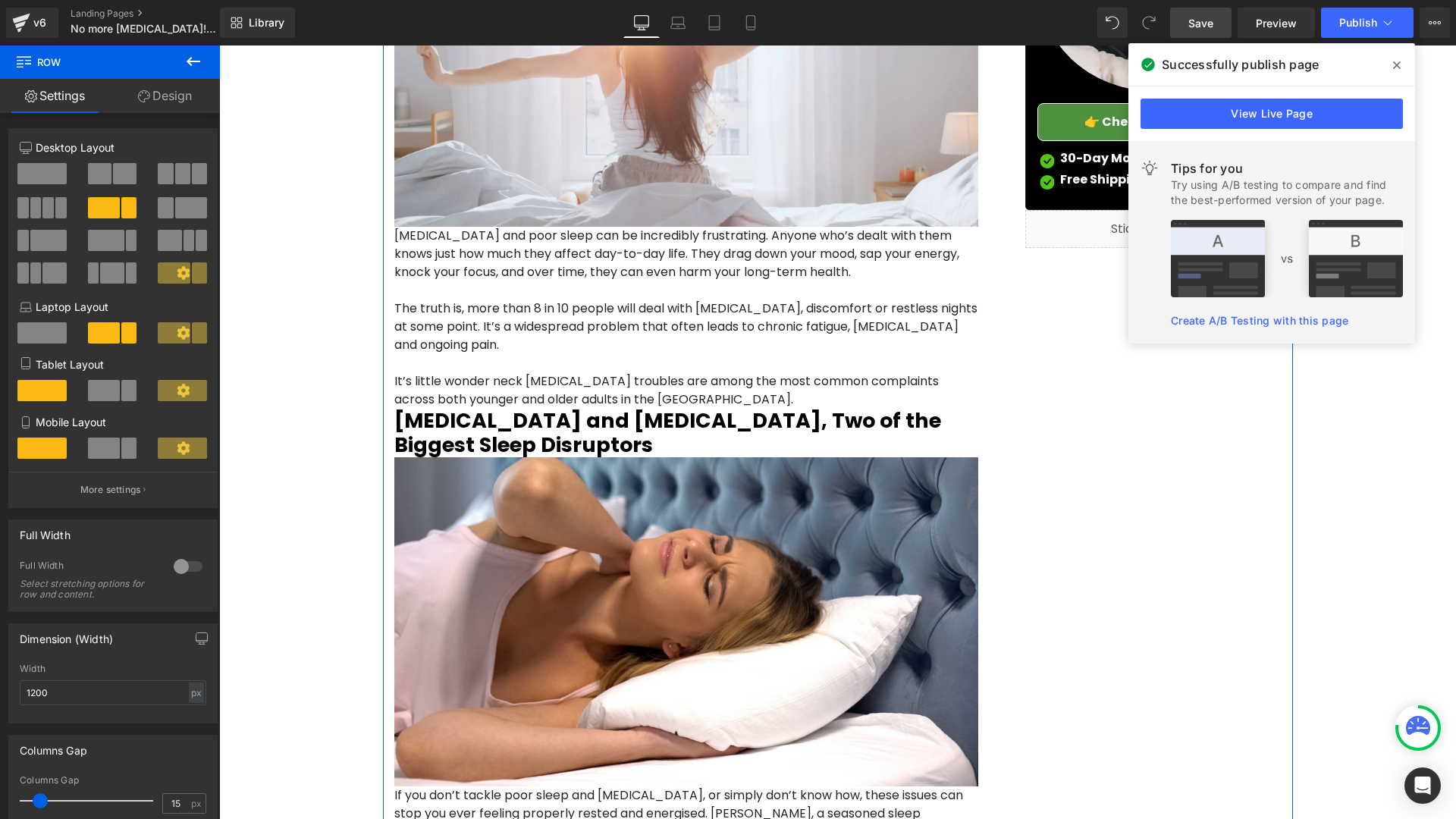
scroll to position [375, 0]
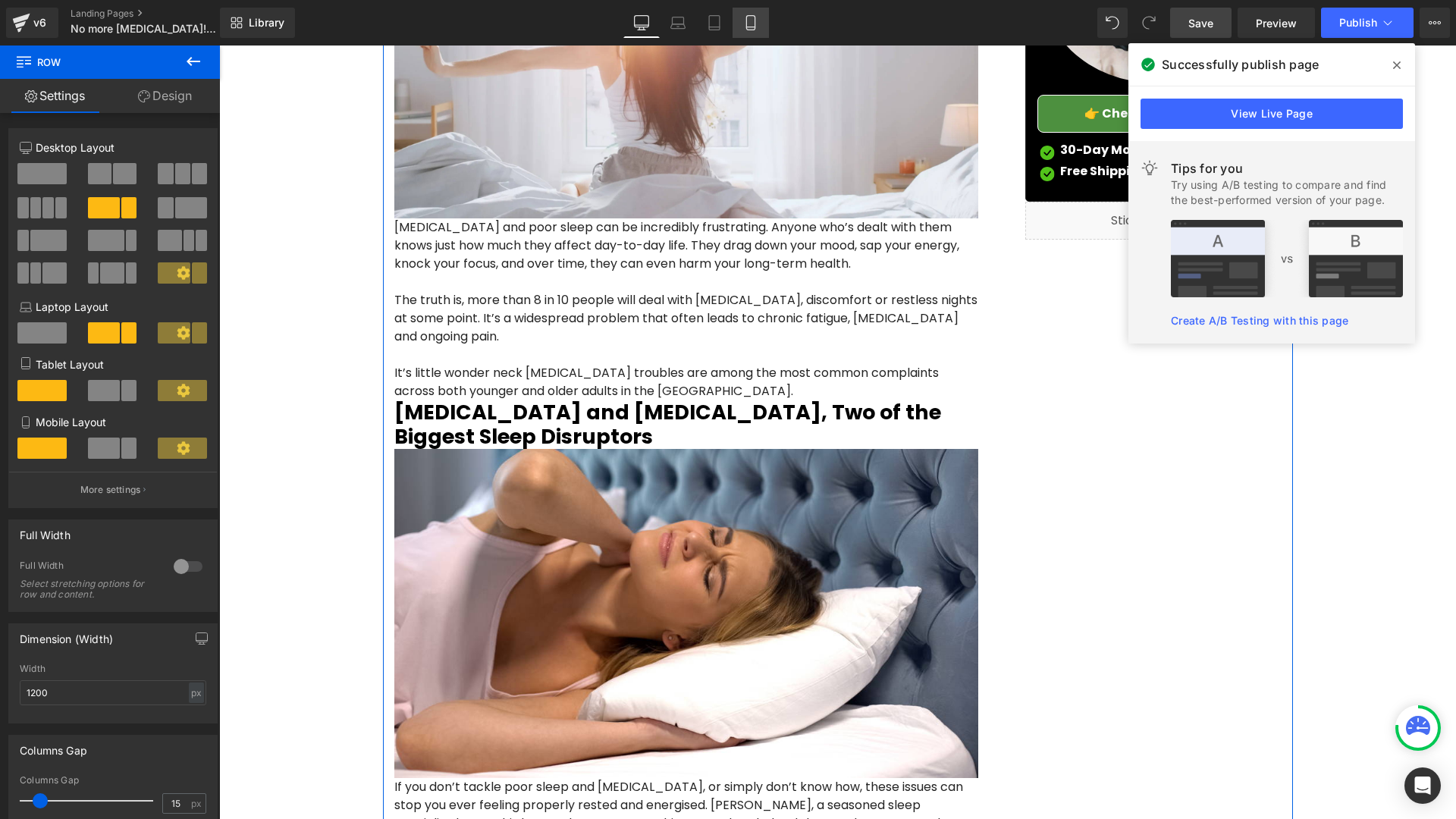
click at [758, 25] on icon at bounding box center [750, 22] width 15 height 15
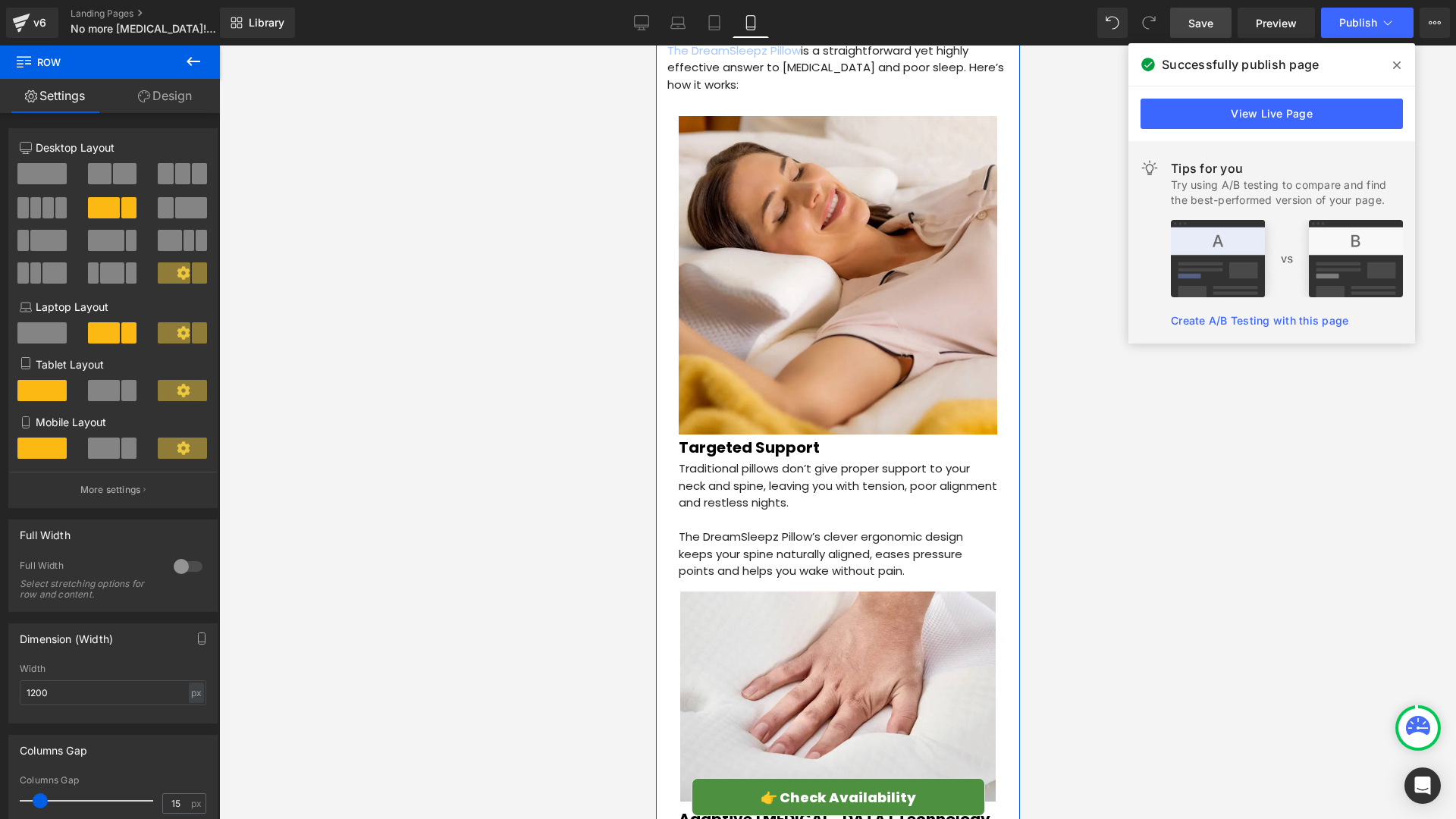
scroll to position [2125, 0]
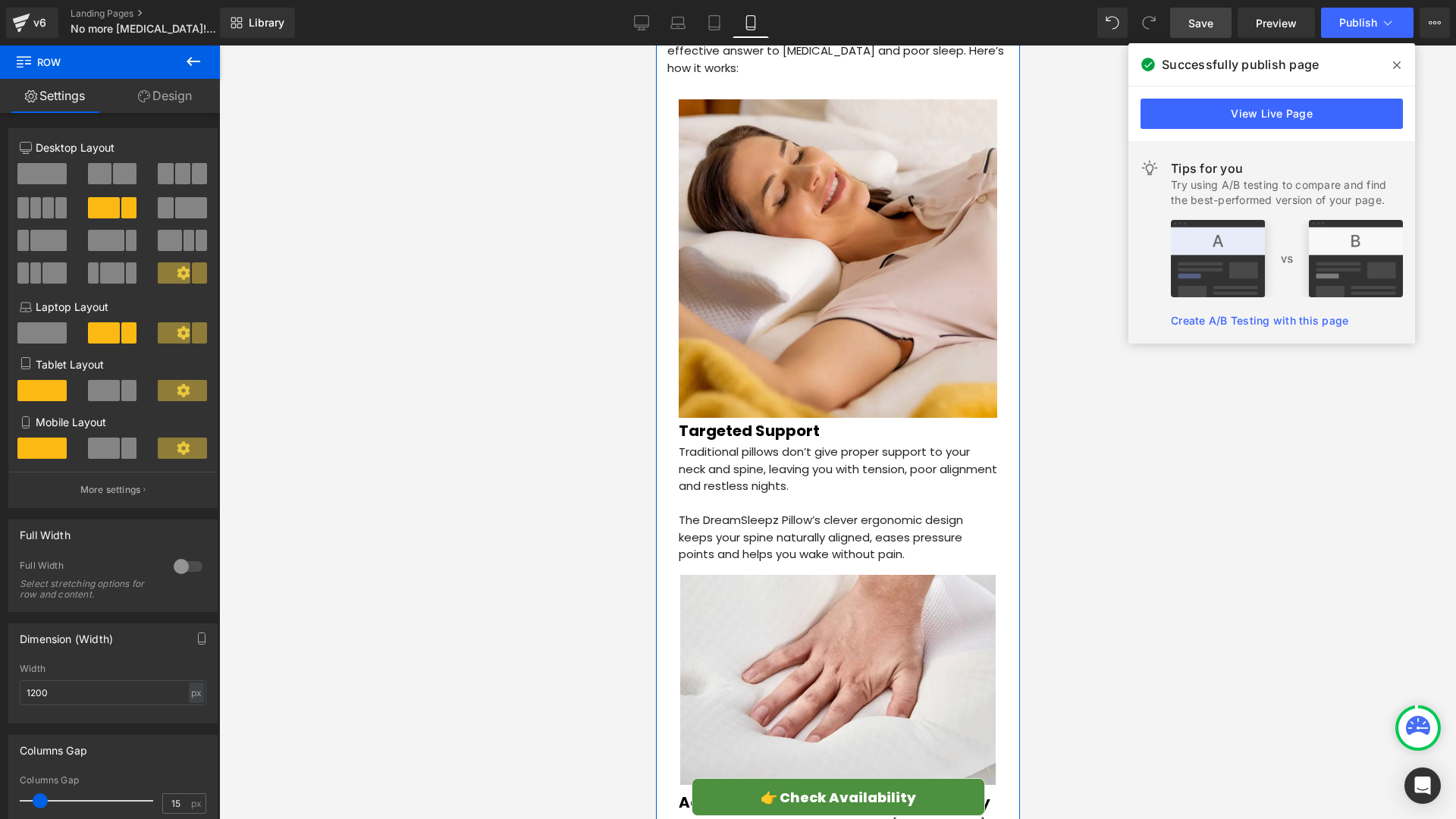
click at [170, 562] on div at bounding box center [188, 567] width 36 height 25
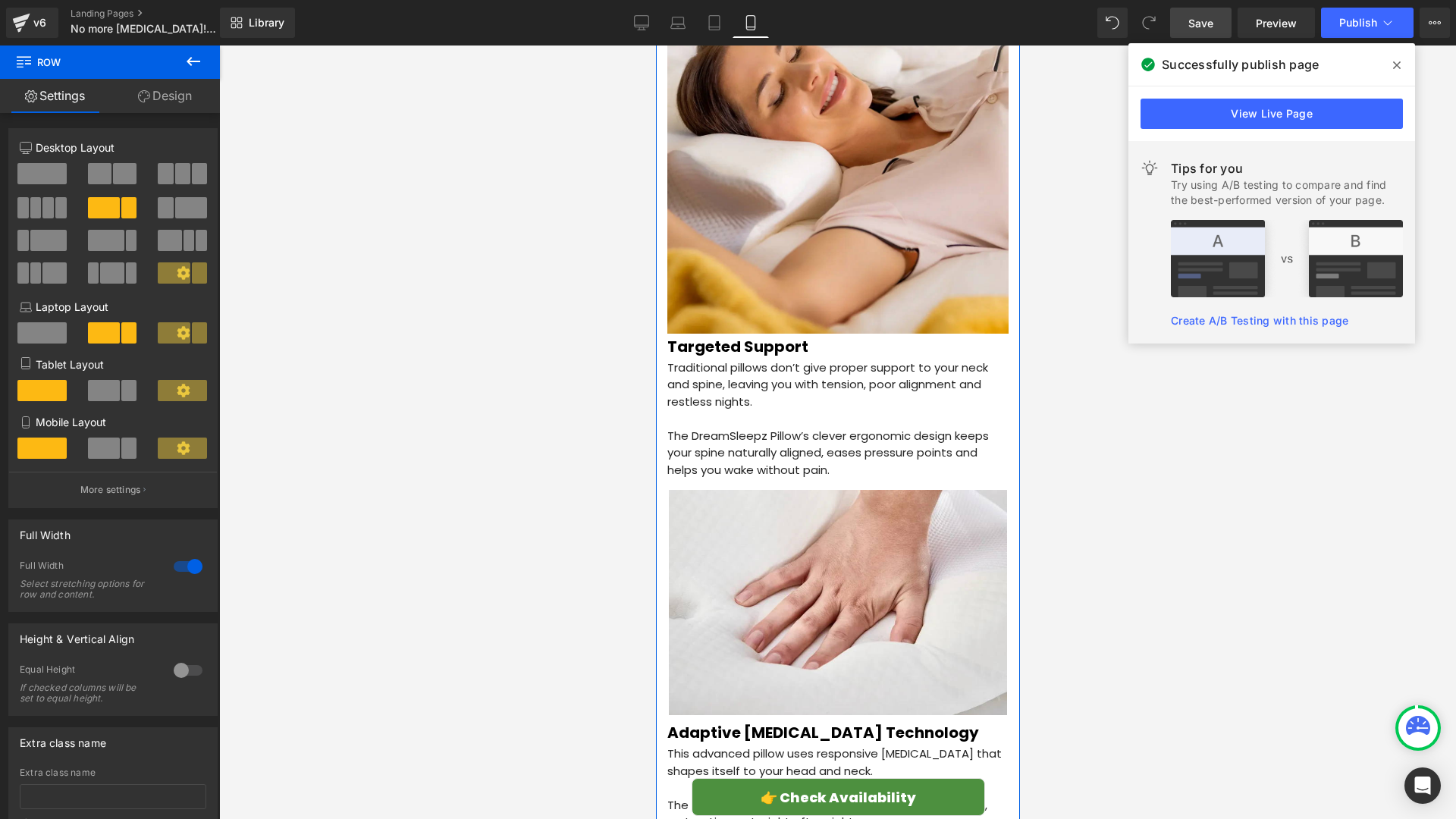
click at [170, 562] on div at bounding box center [188, 567] width 36 height 25
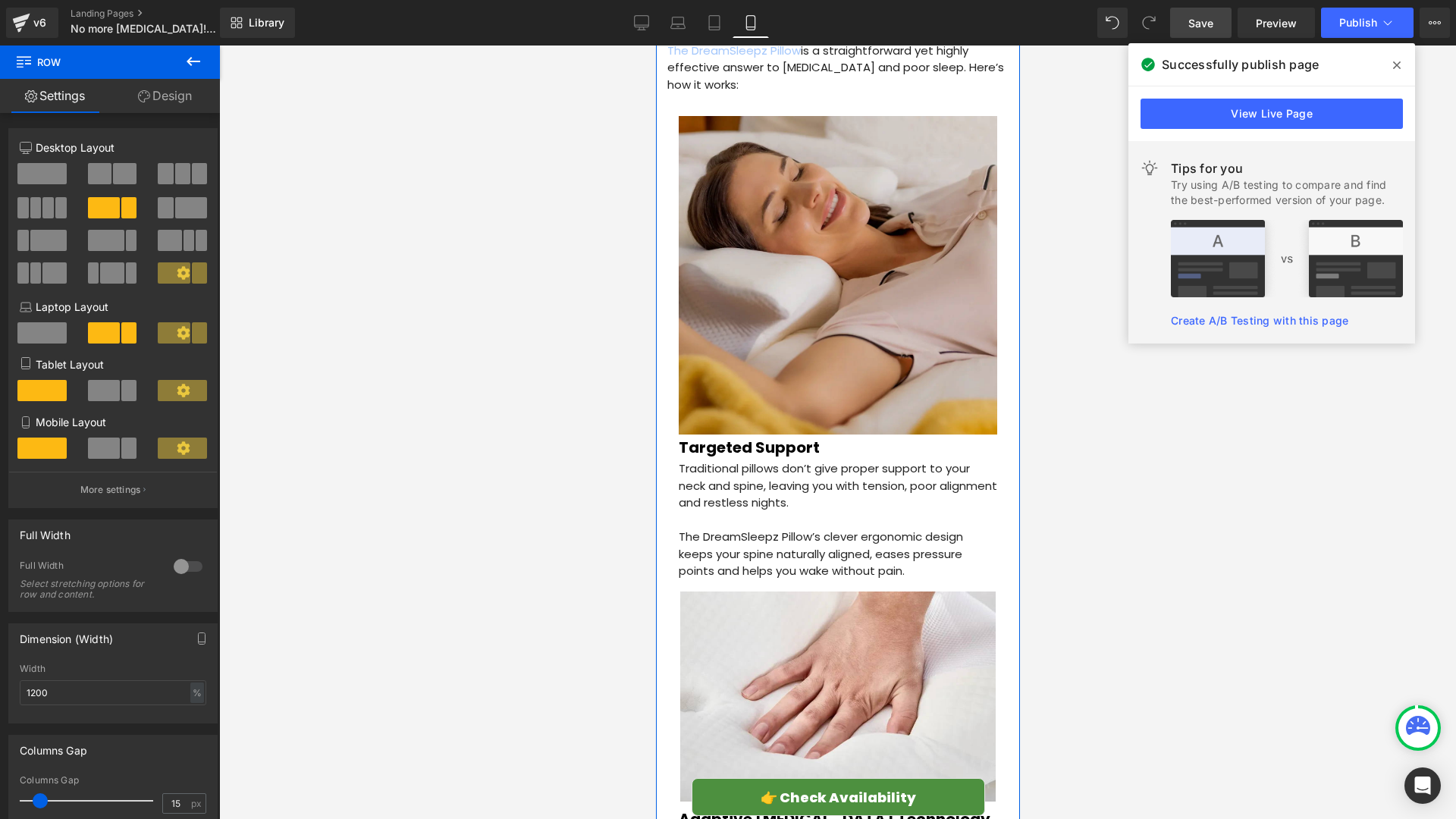
scroll to position [1960, 0]
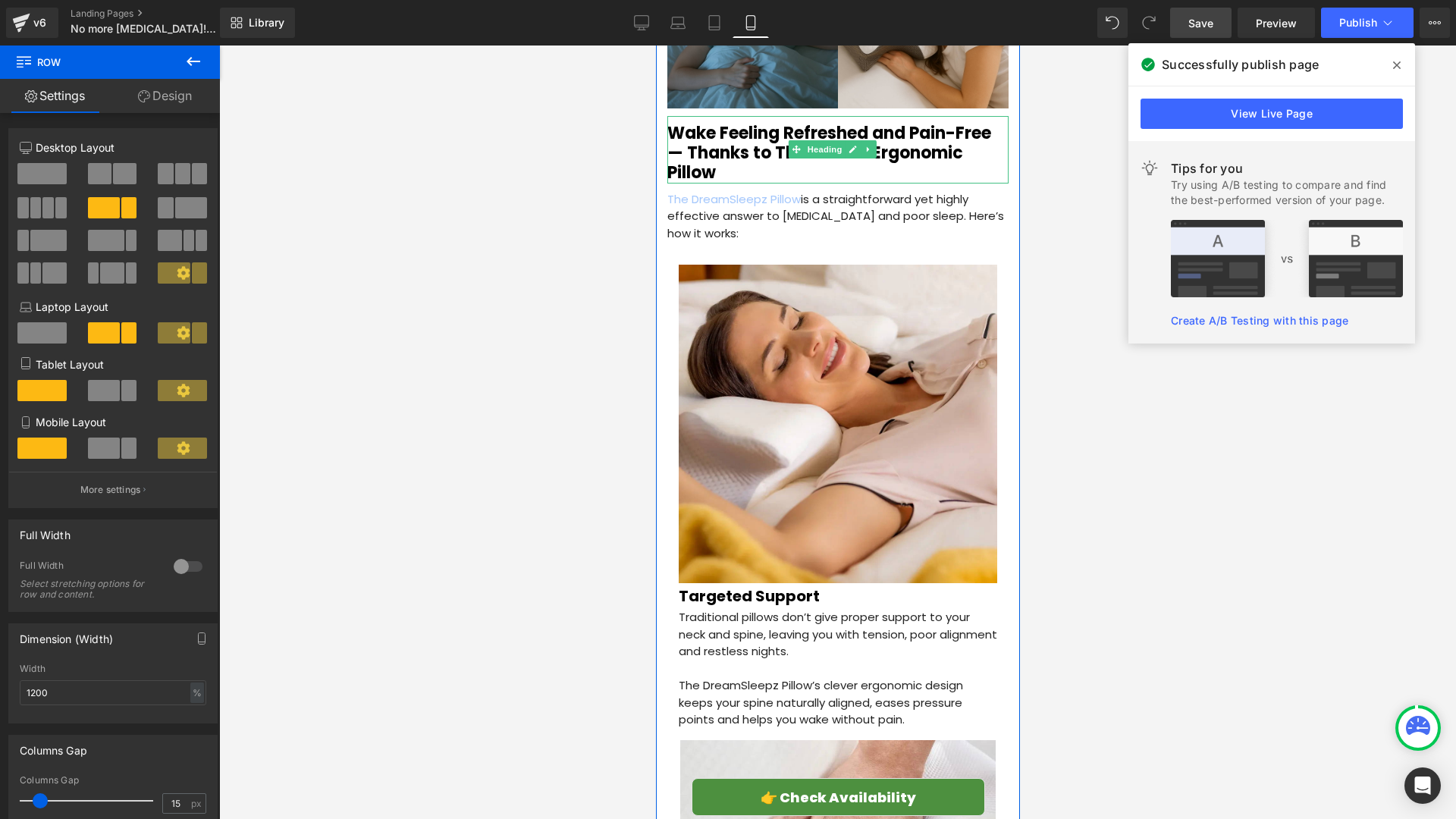
click at [970, 145] on h2 "Wake Feeling Refreshed and Pain-Free — Thanks to This Clever Ergonomic Pillow" at bounding box center [837, 153] width 341 height 60
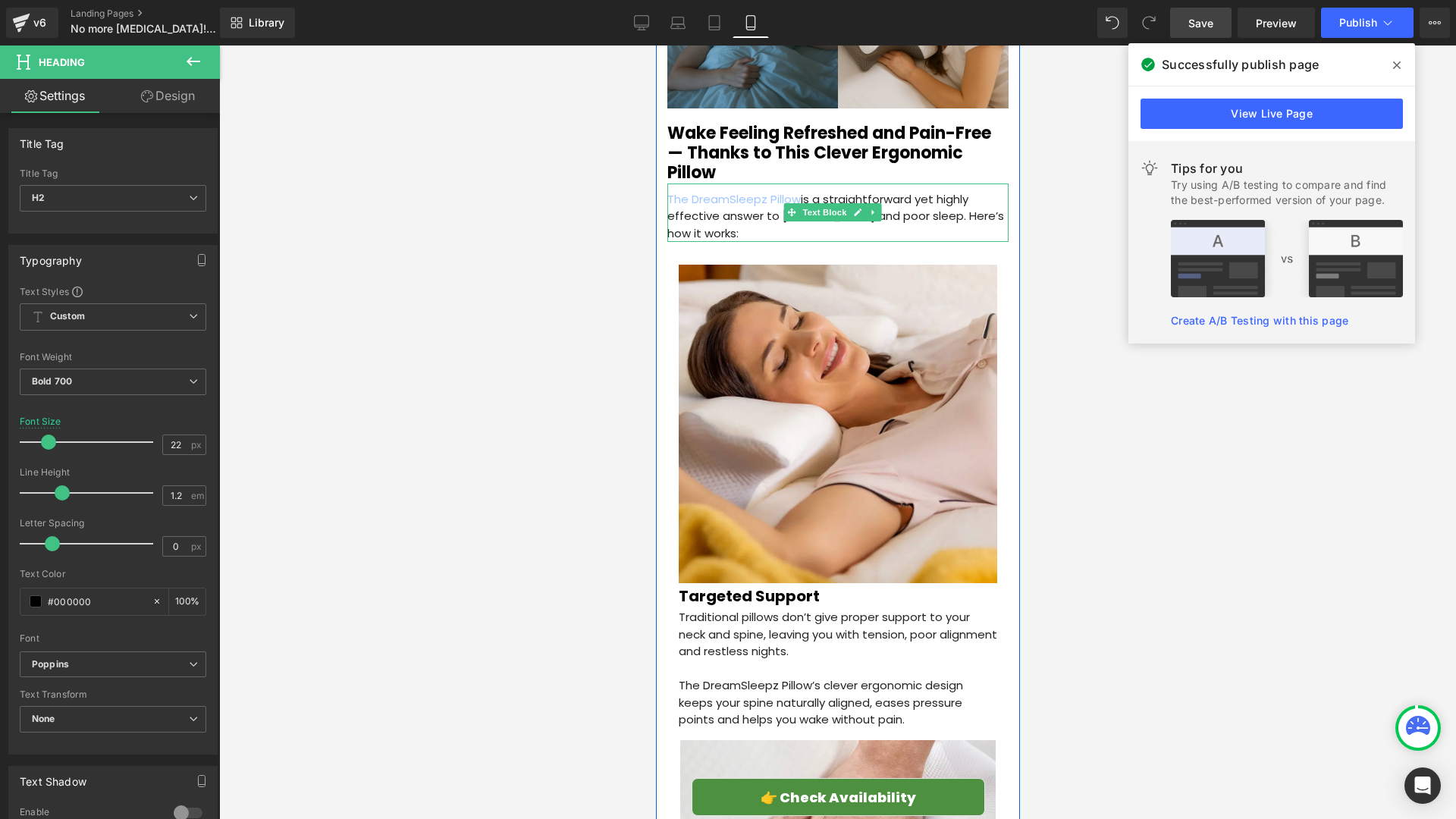
scroll to position [1560, 0]
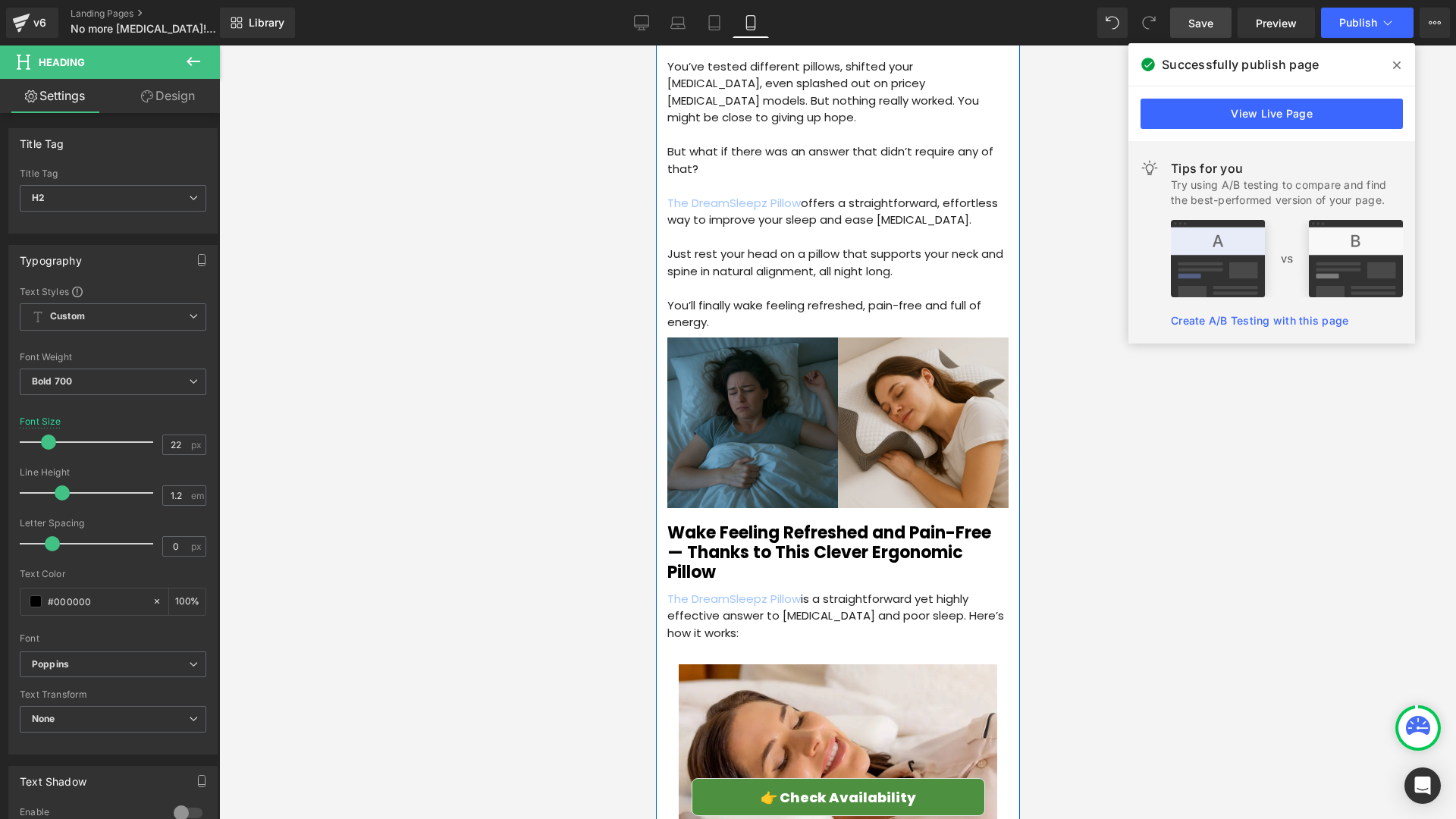
click at [975, 229] on p at bounding box center [837, 238] width 341 height 18
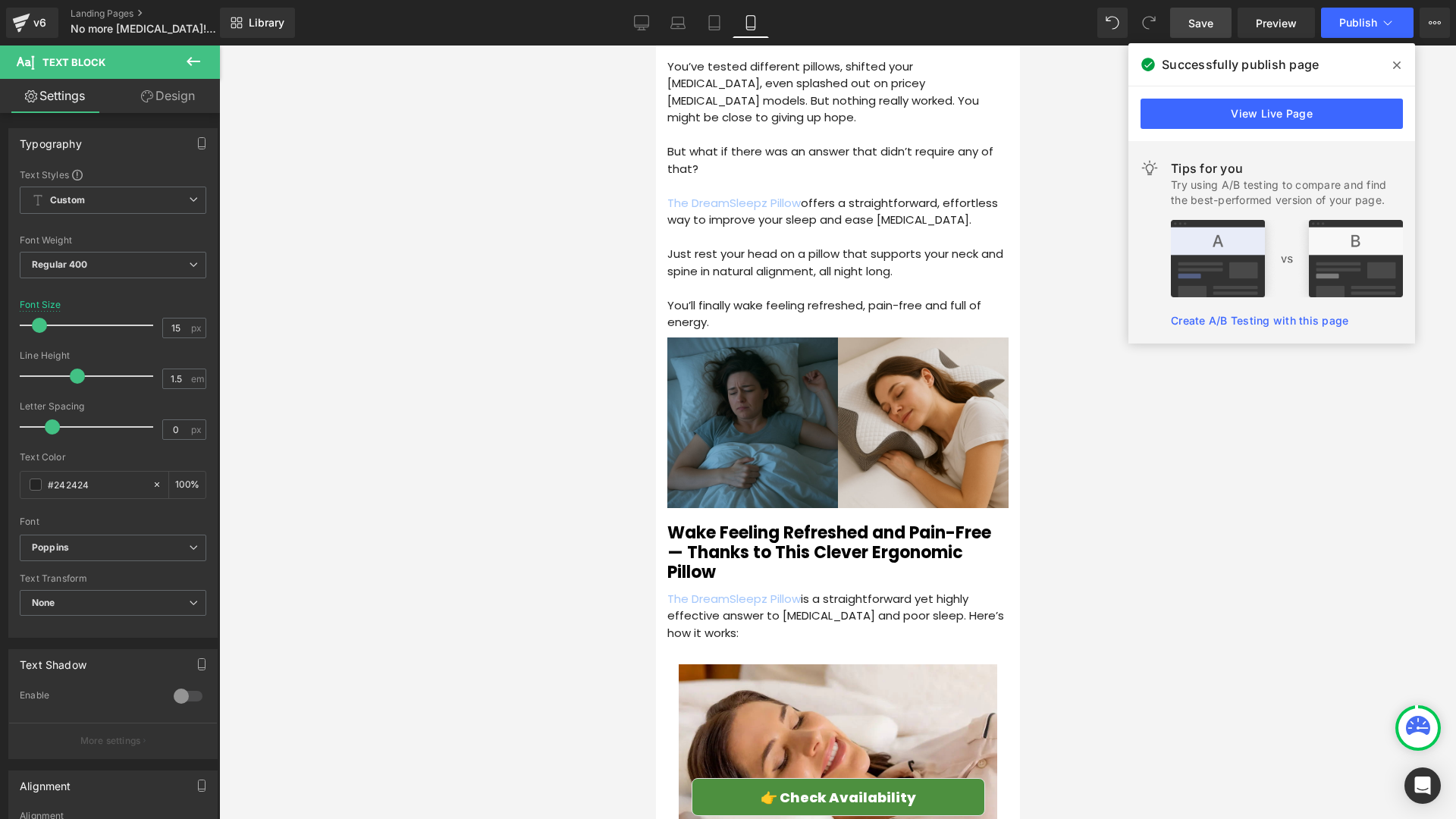
click at [153, 96] on link "Design" at bounding box center [168, 95] width 110 height 34
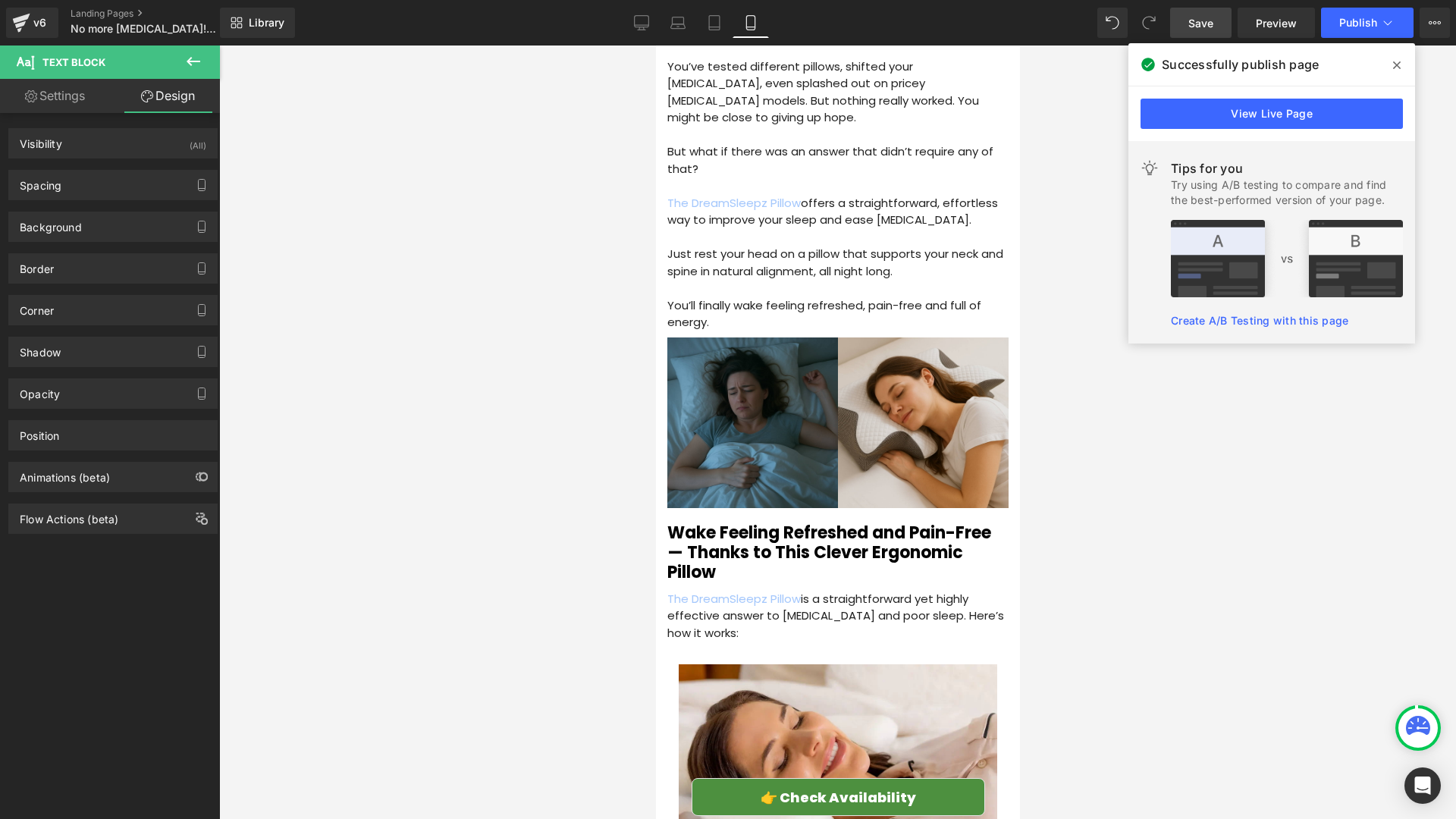
click at [78, 108] on link "Settings" at bounding box center [55, 95] width 110 height 34
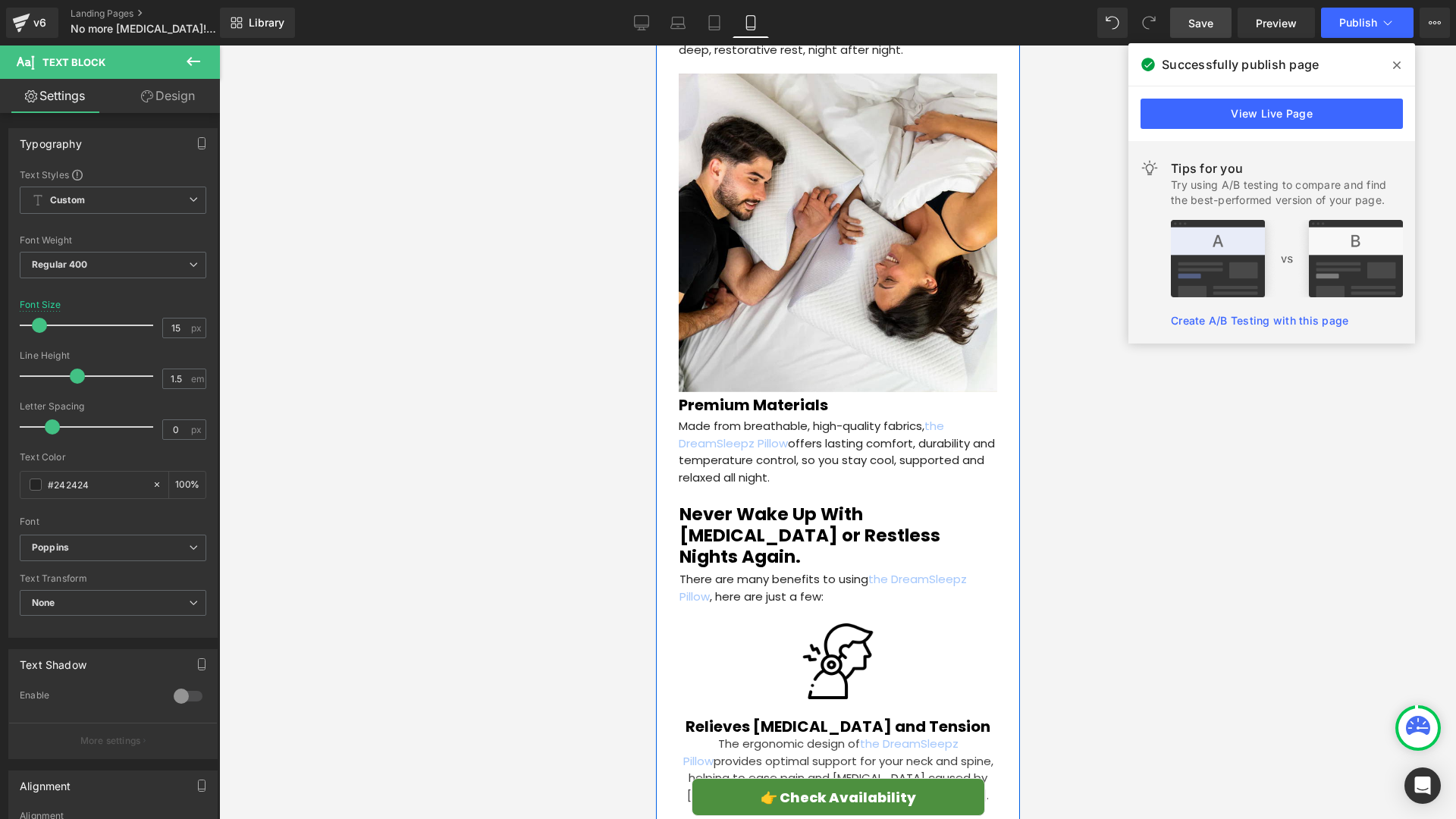
scroll to position [3033, 0]
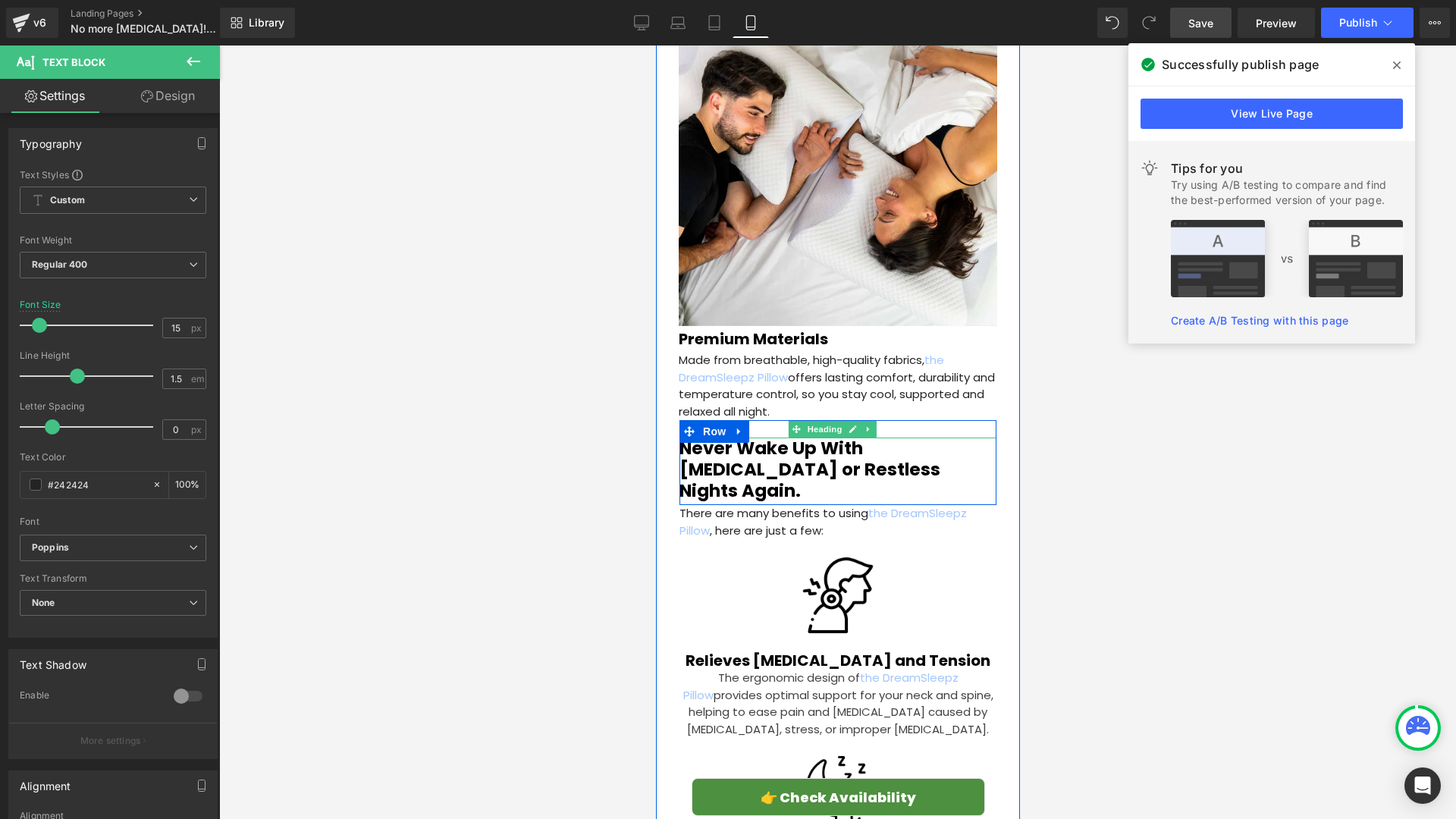
click at [968, 420] on h4 at bounding box center [837, 428] width 317 height 19
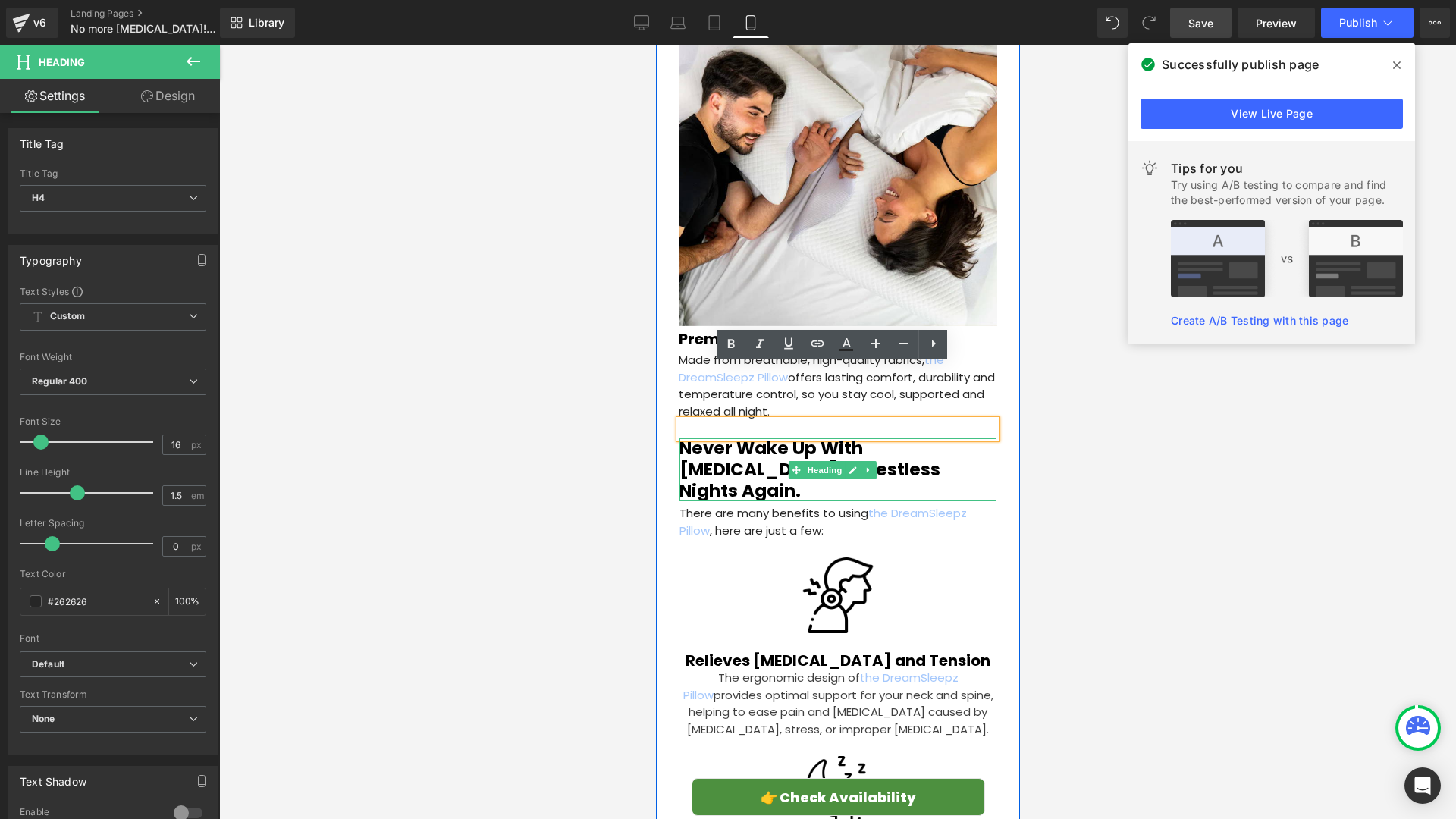
click at [936, 438] on h1 "Never Wake Up With [MEDICAL_DATA] or Restless Nights Again." at bounding box center [837, 469] width 317 height 63
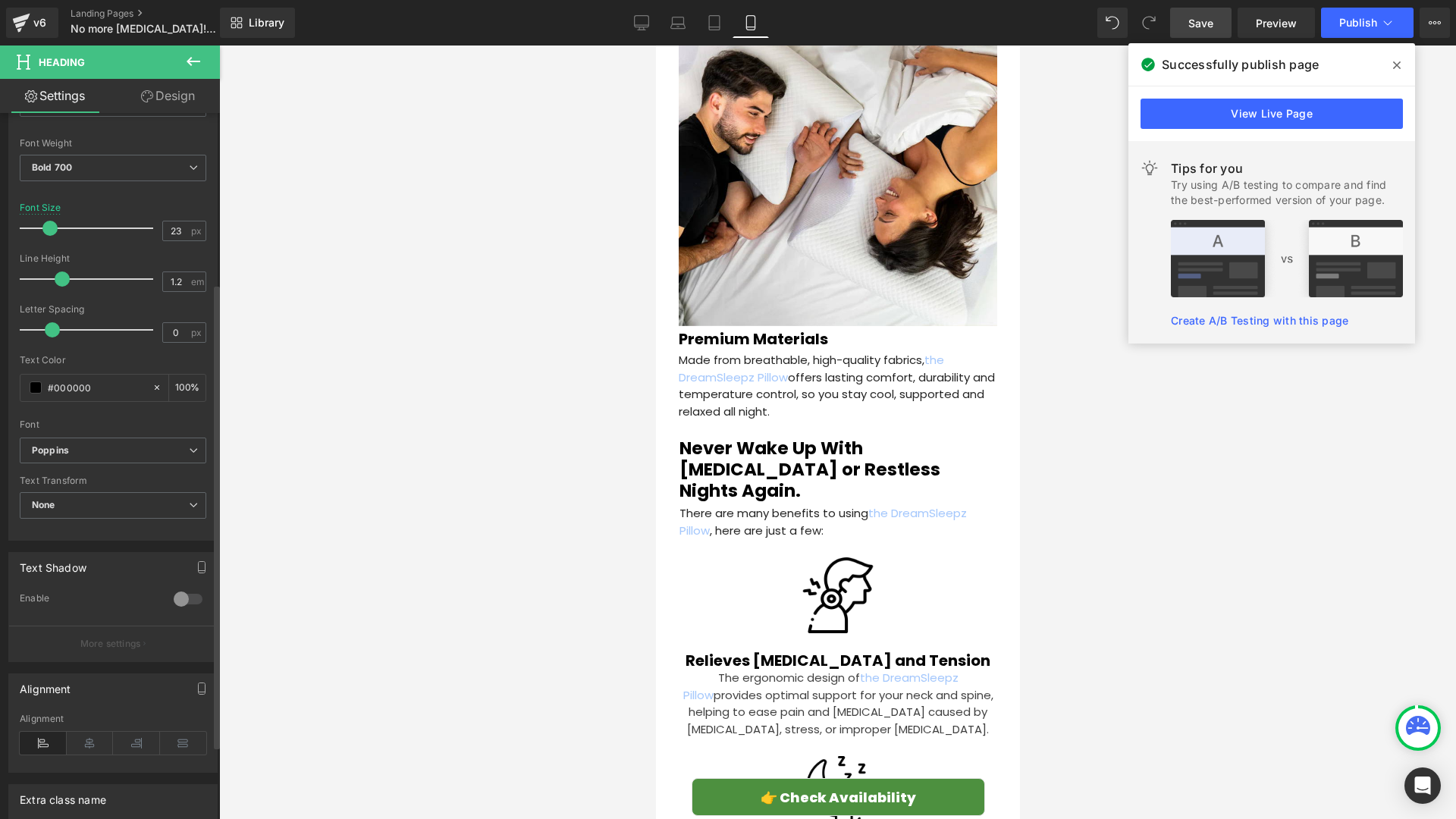
scroll to position [370, 0]
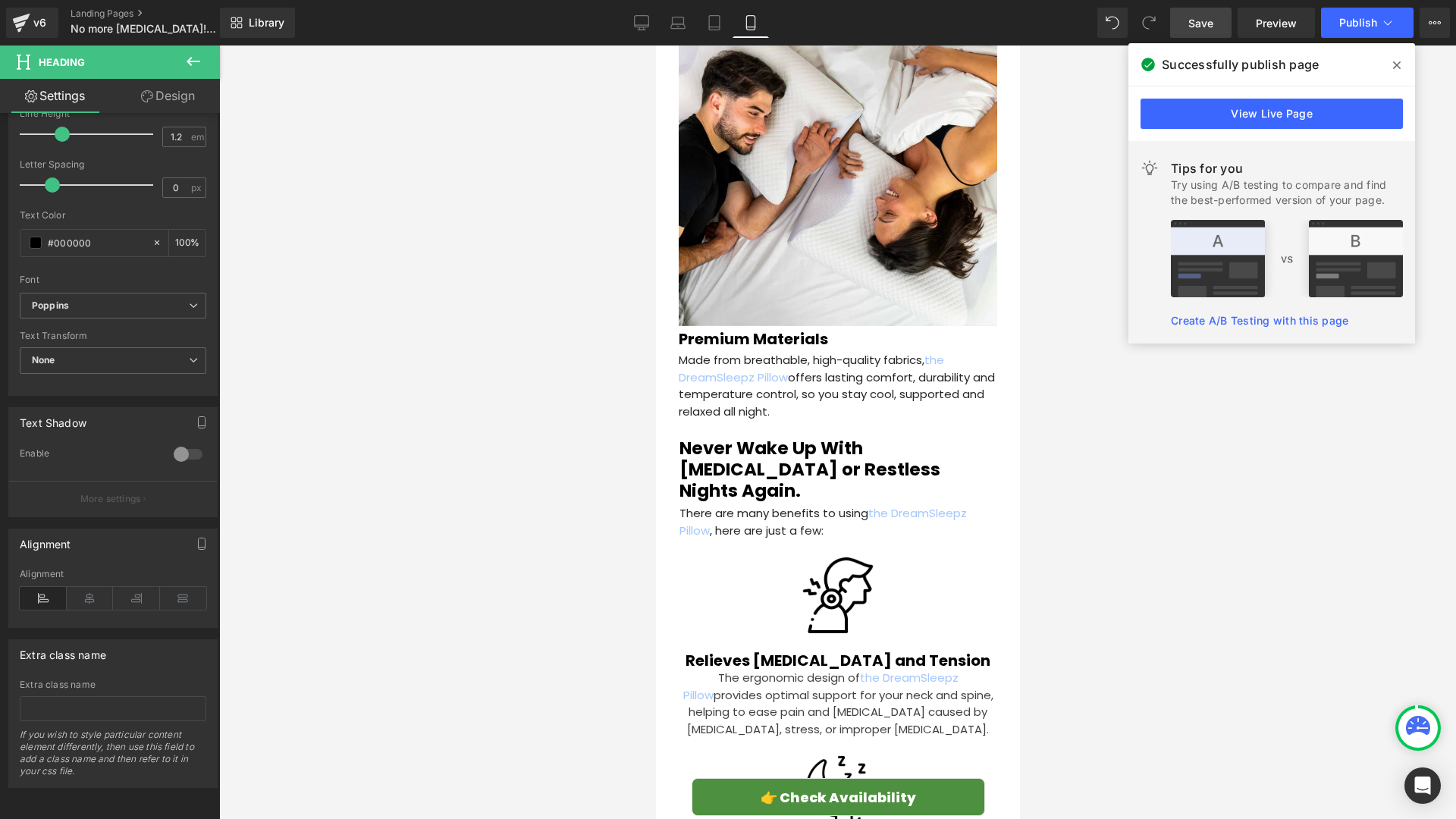
click at [582, 580] on div at bounding box center [838, 432] width 1237 height 773
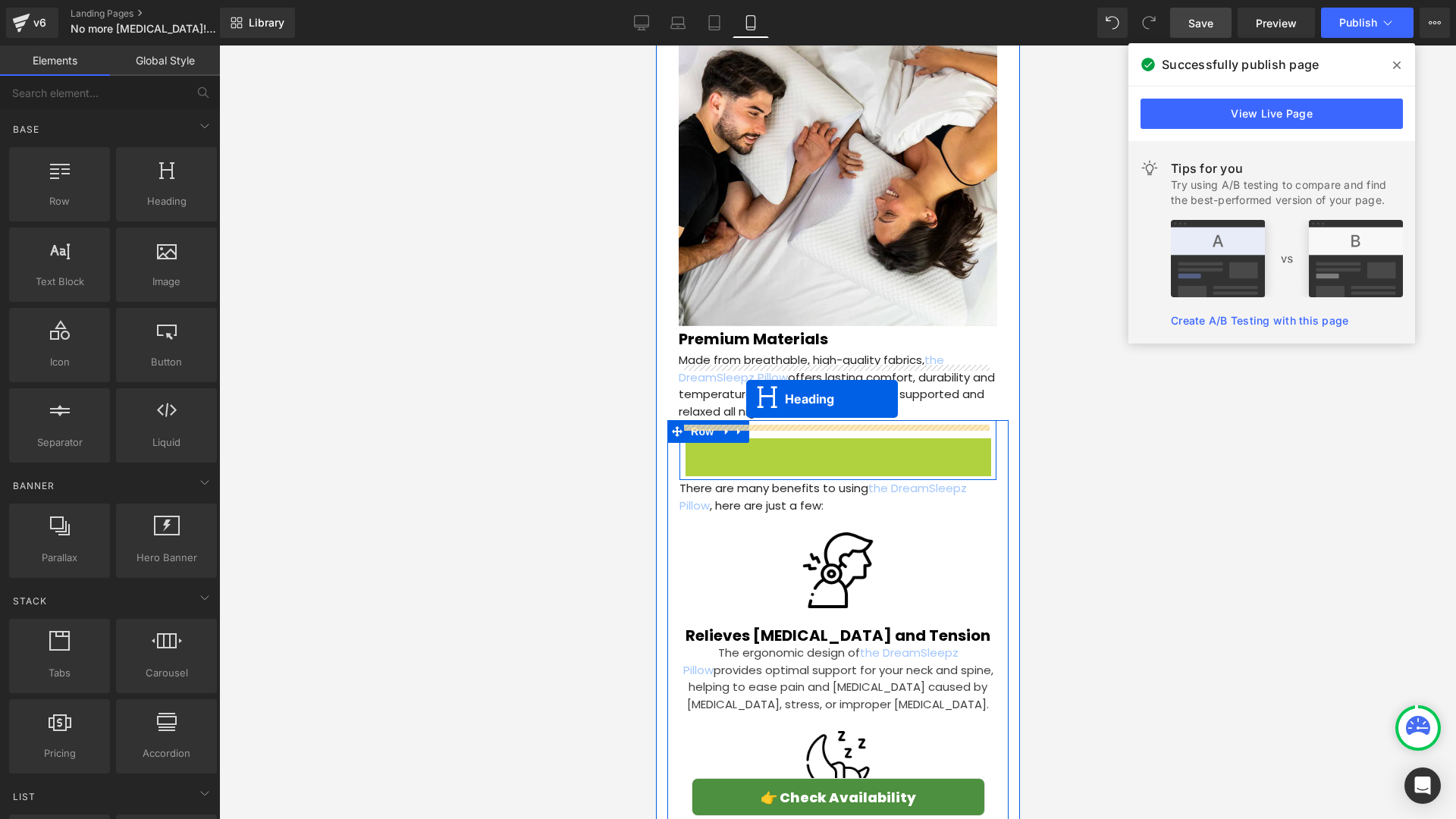
drag, startPoint x: 798, startPoint y: 407, endPoint x: 745, endPoint y: 405, distance: 53.0
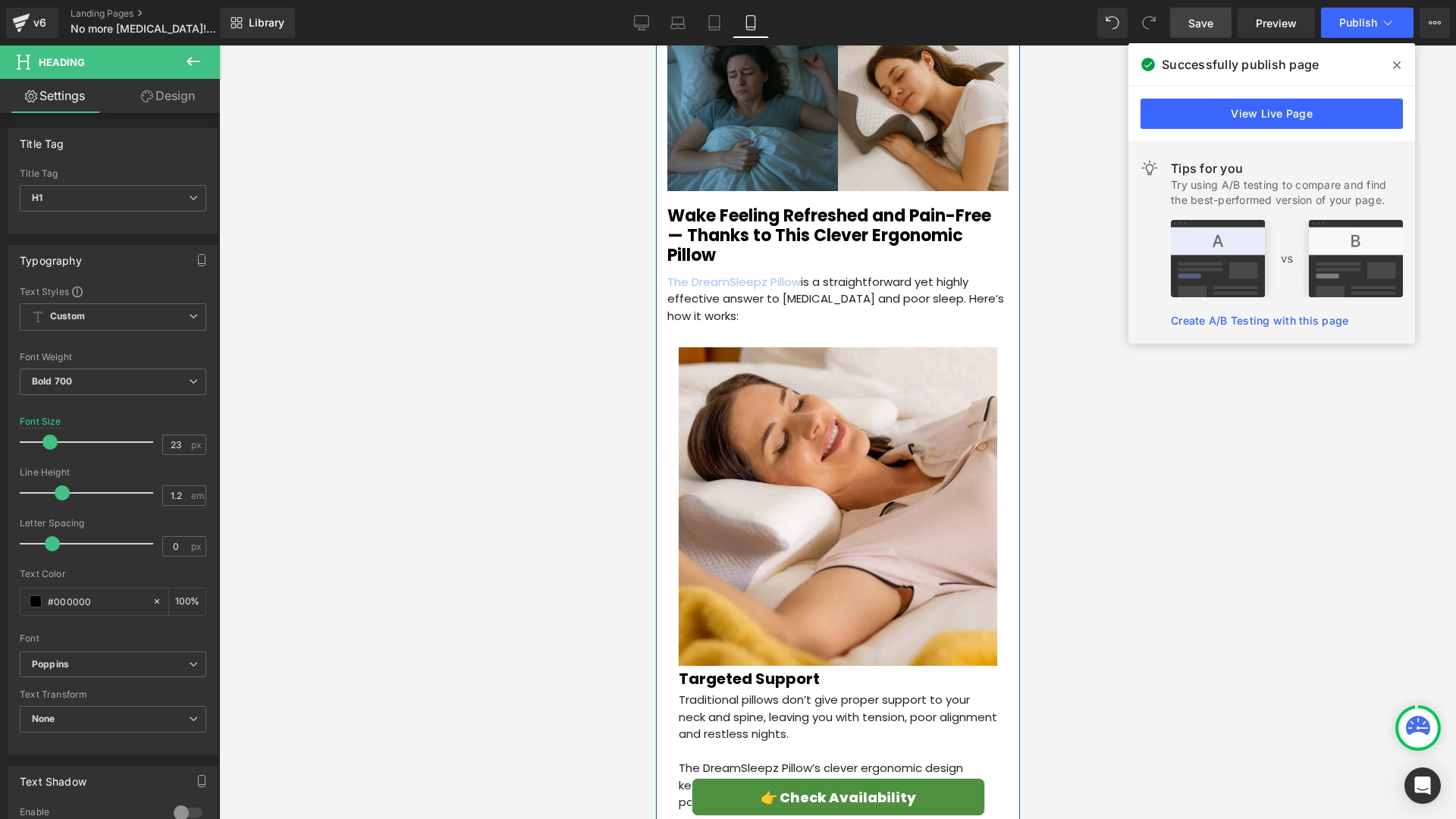
scroll to position [1876, 0]
click at [843, 227] on h2 "Wake Feeling Refreshed and Pain-Free — Thanks to This Clever Ergonomic Pillow" at bounding box center [837, 237] width 341 height 60
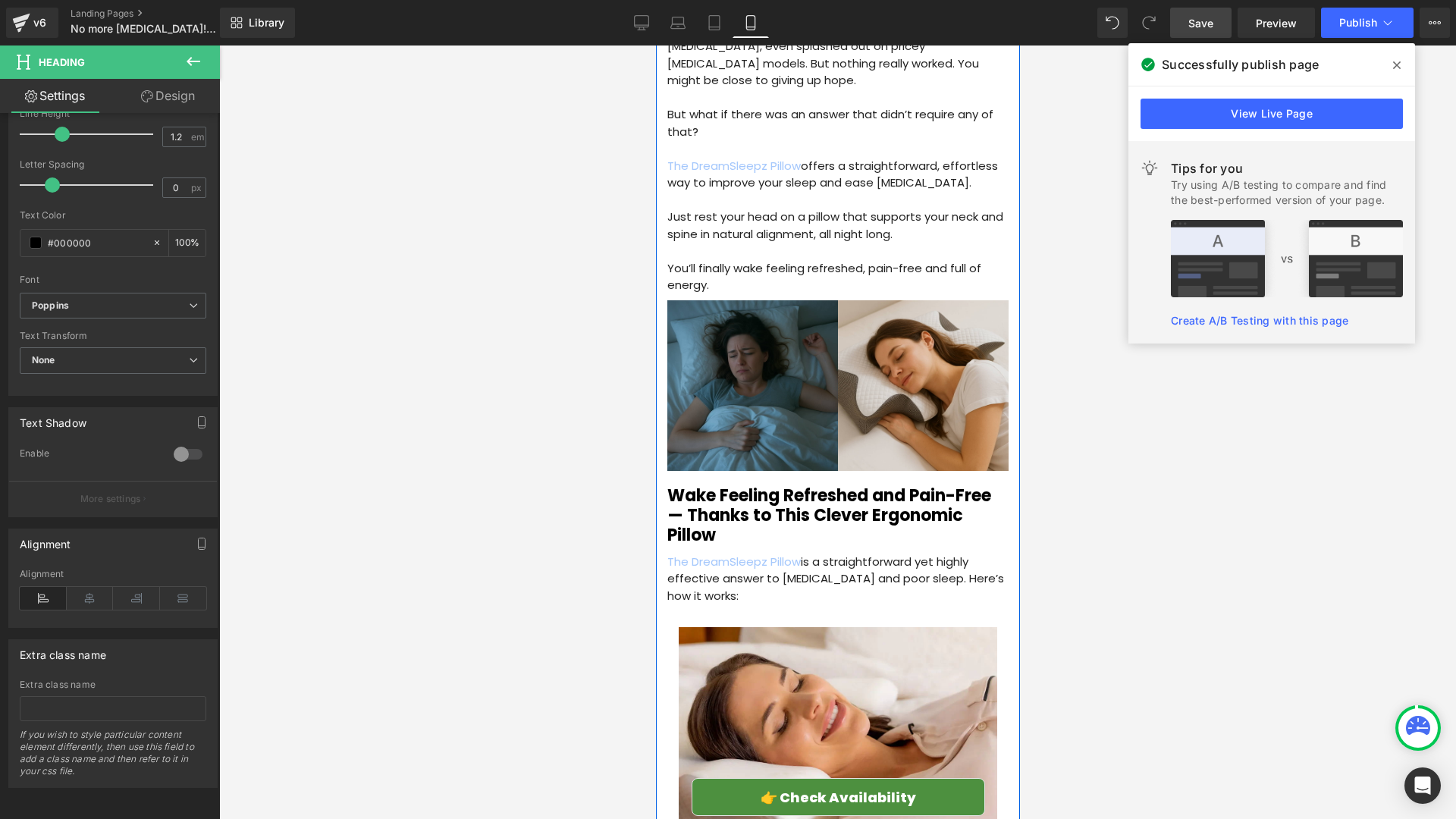
scroll to position [1535, 0]
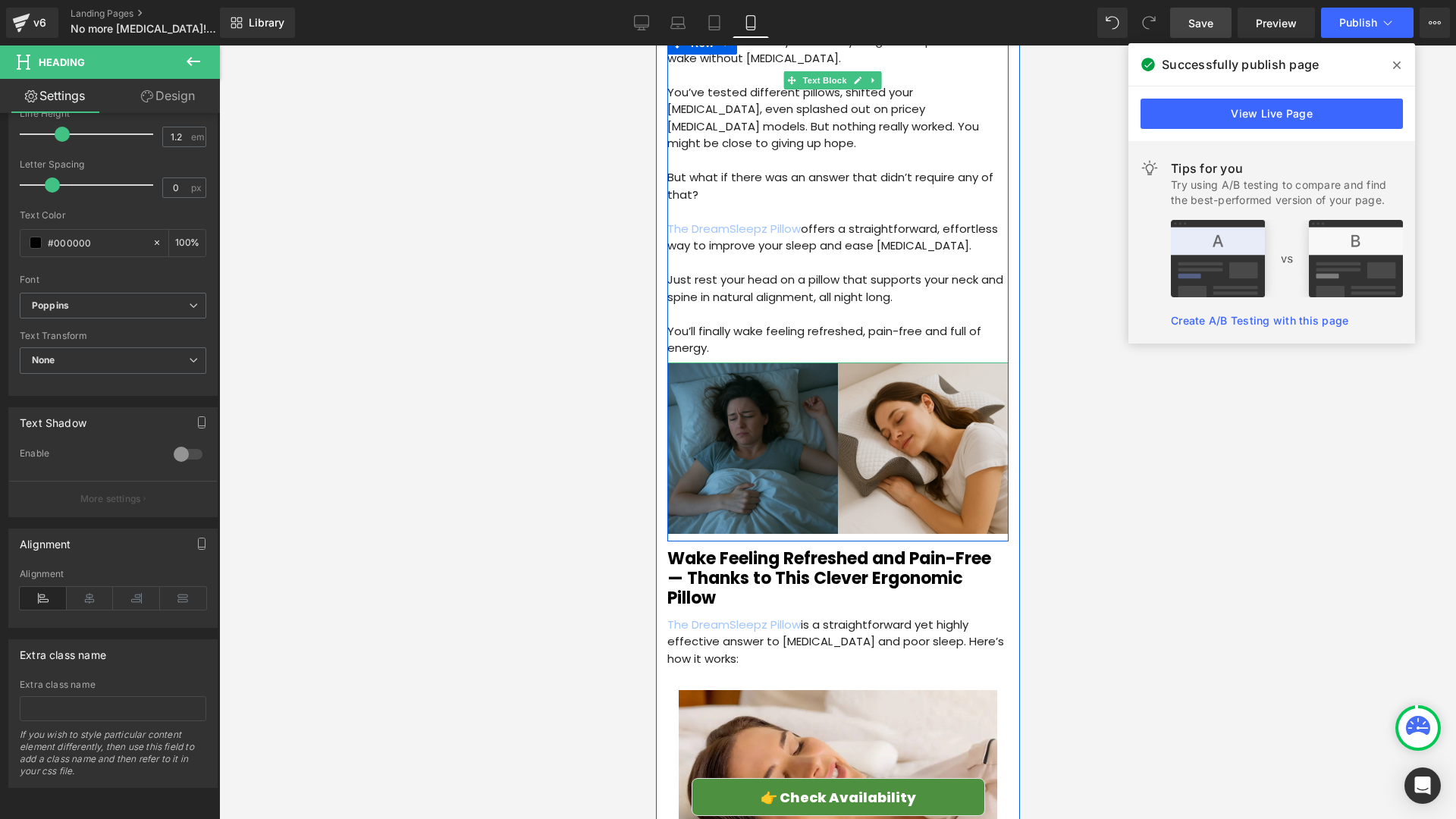
click at [972, 306] on p at bounding box center [837, 315] width 341 height 18
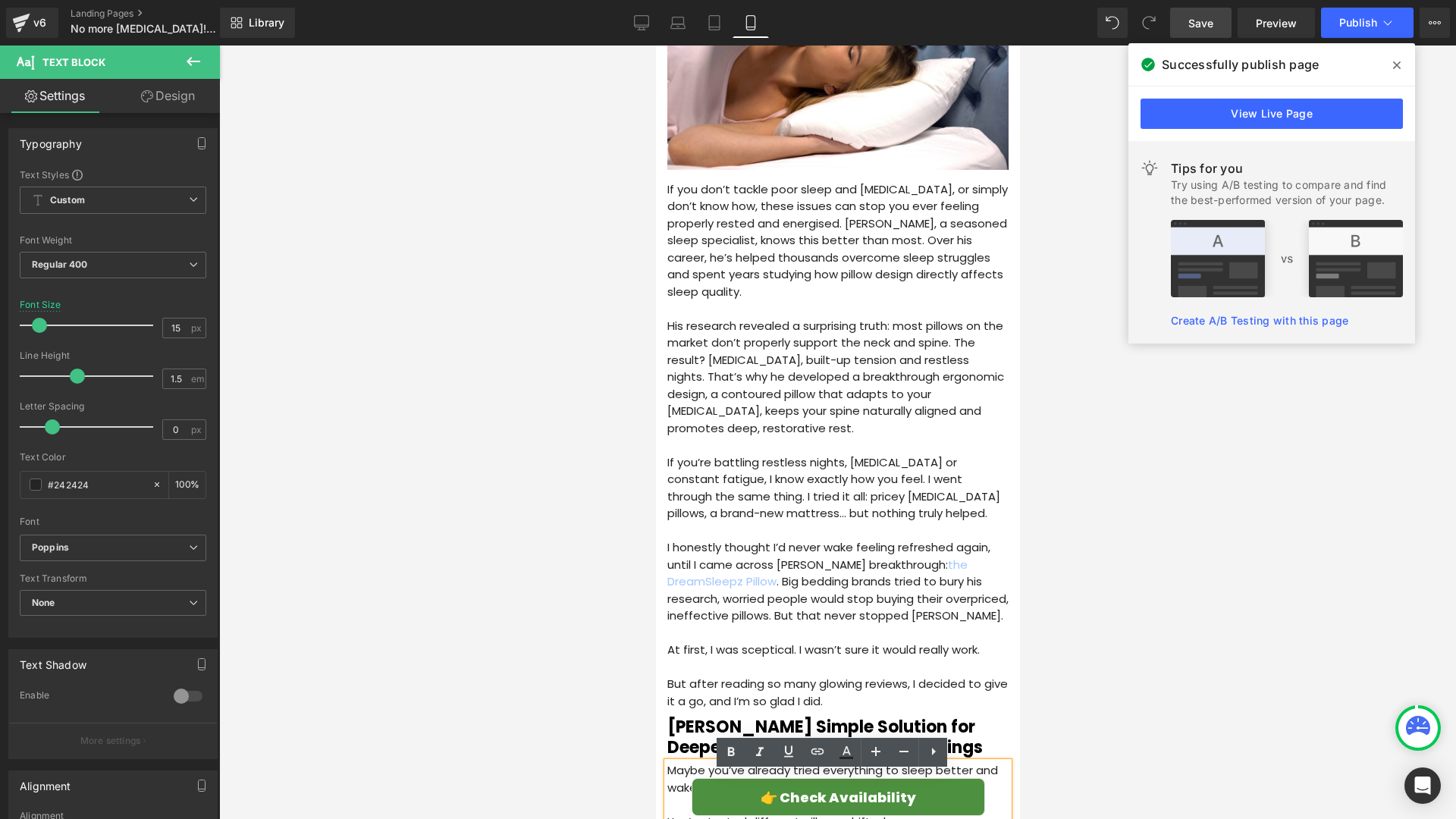
scroll to position [1031, 0]
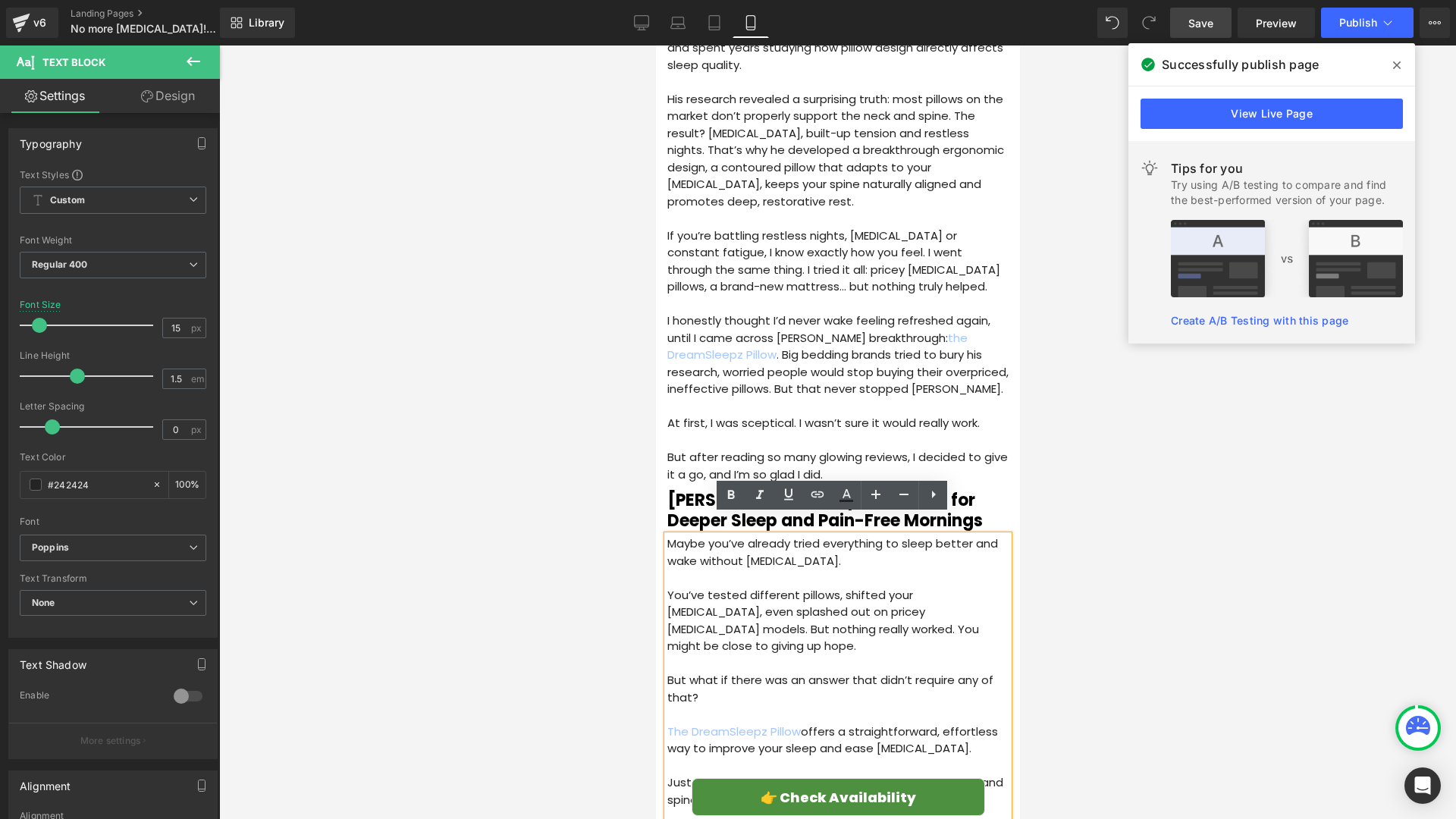
click at [974, 490] on h2 "[PERSON_NAME] Simple Solution for Deeper Sleep and Pain-Free Mornings" at bounding box center [837, 510] width 341 height 41
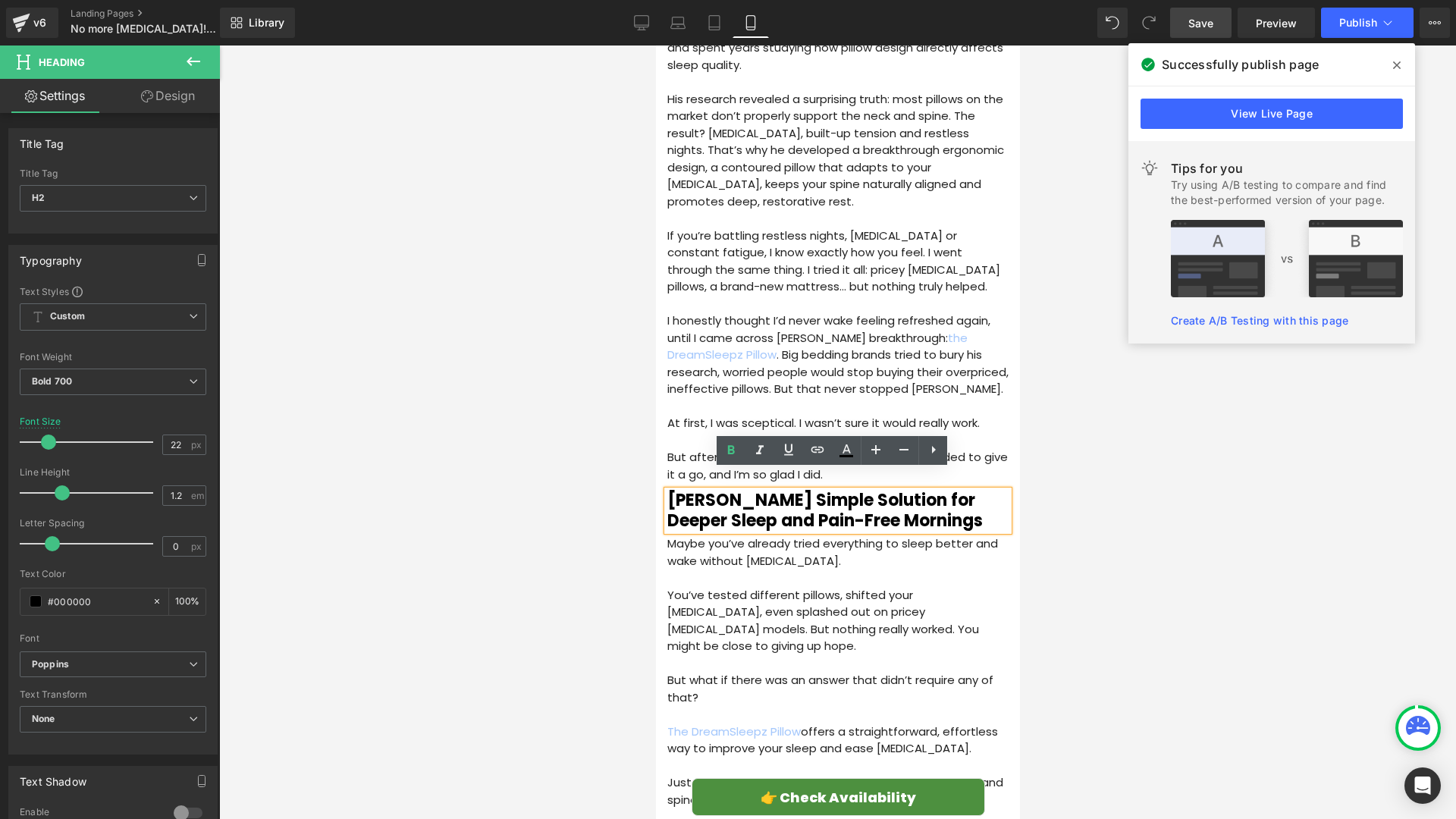
click at [517, 460] on div at bounding box center [838, 432] width 1237 height 773
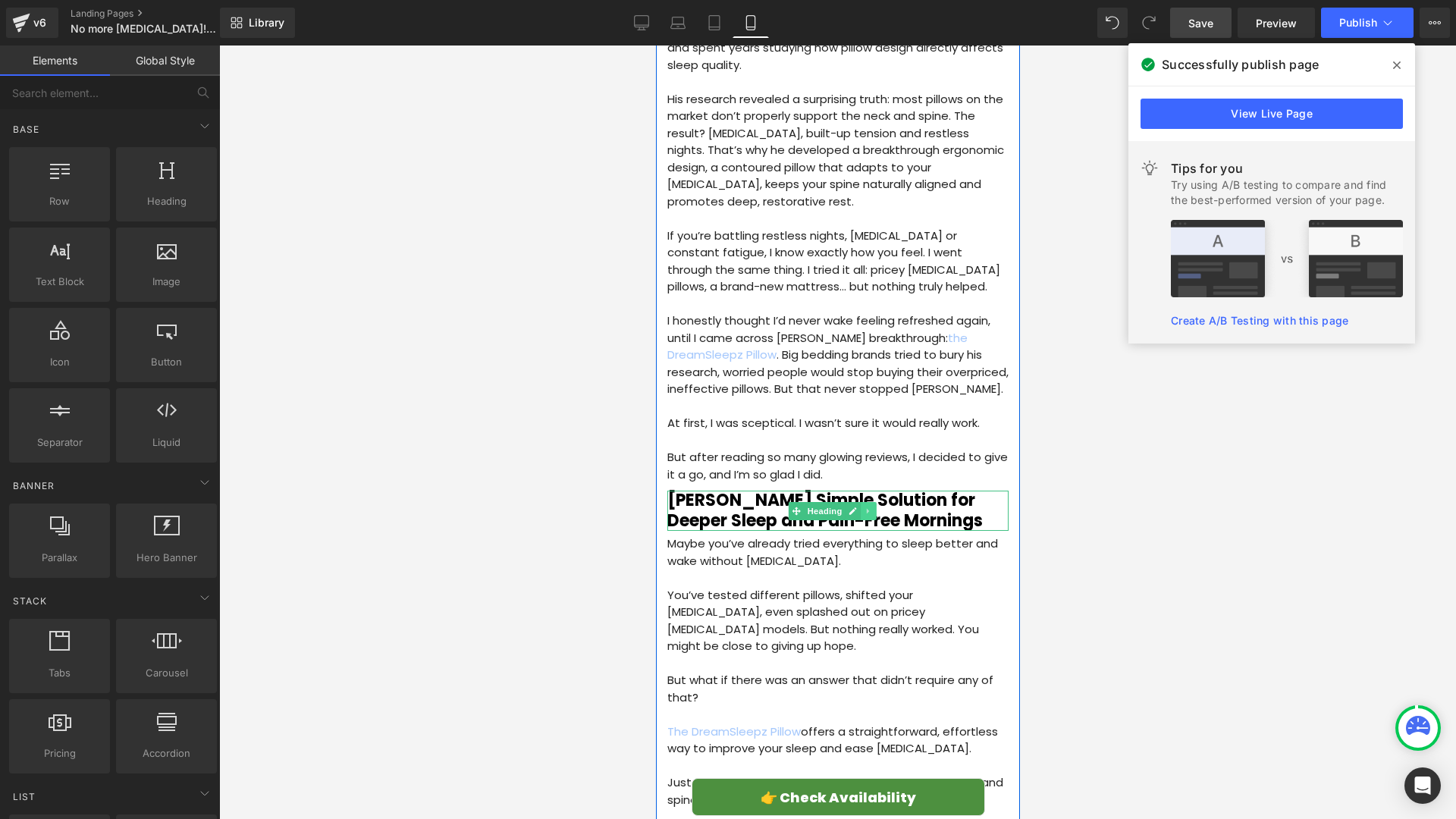
click at [870, 506] on icon at bounding box center [867, 510] width 8 height 9
click at [857, 506] on icon at bounding box center [859, 510] width 8 height 9
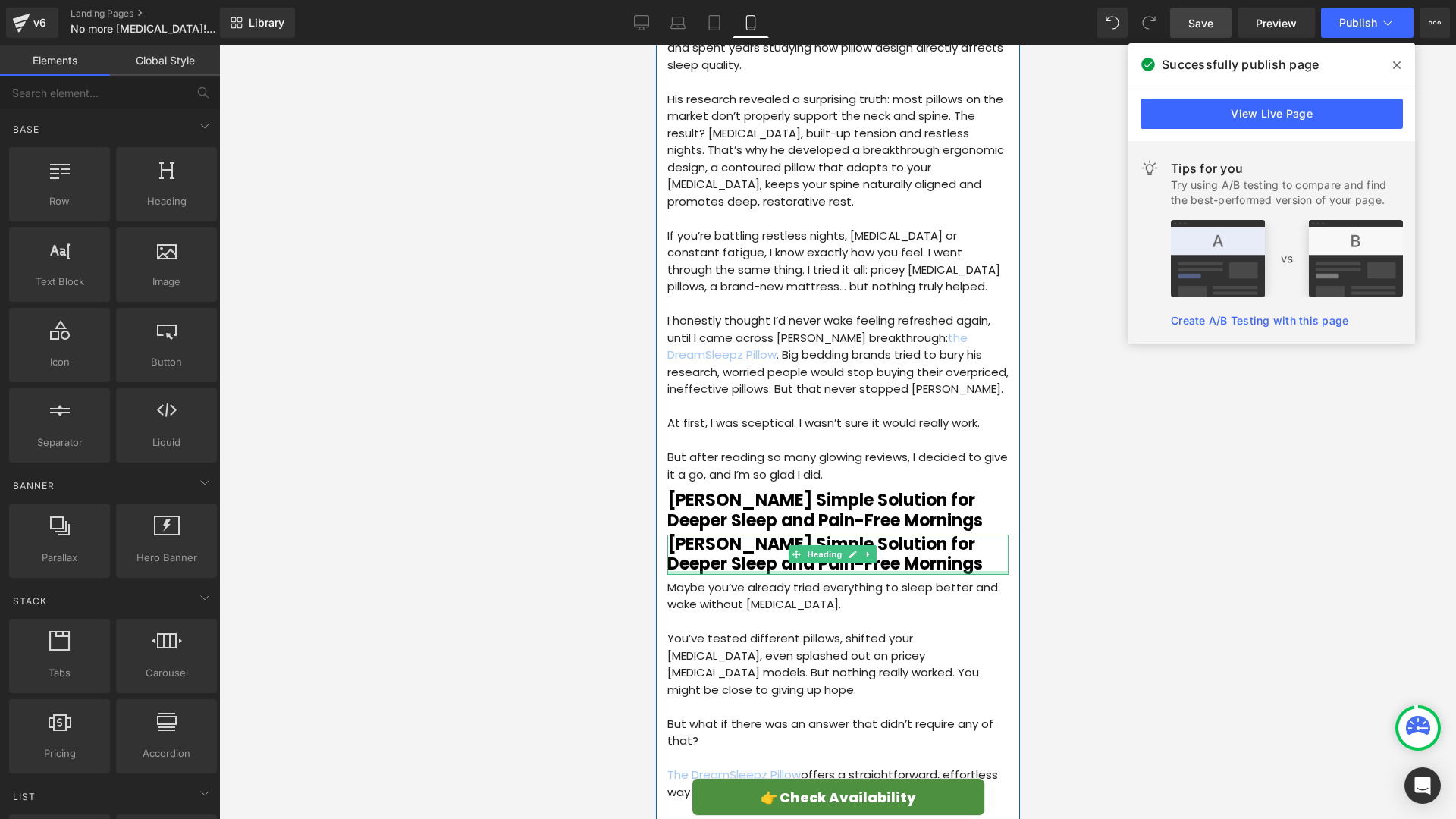
click at [700, 549] on h2 "[PERSON_NAME] Simple Solution for Deeper Sleep and Pain-Free Mornings" at bounding box center [837, 555] width 341 height 41
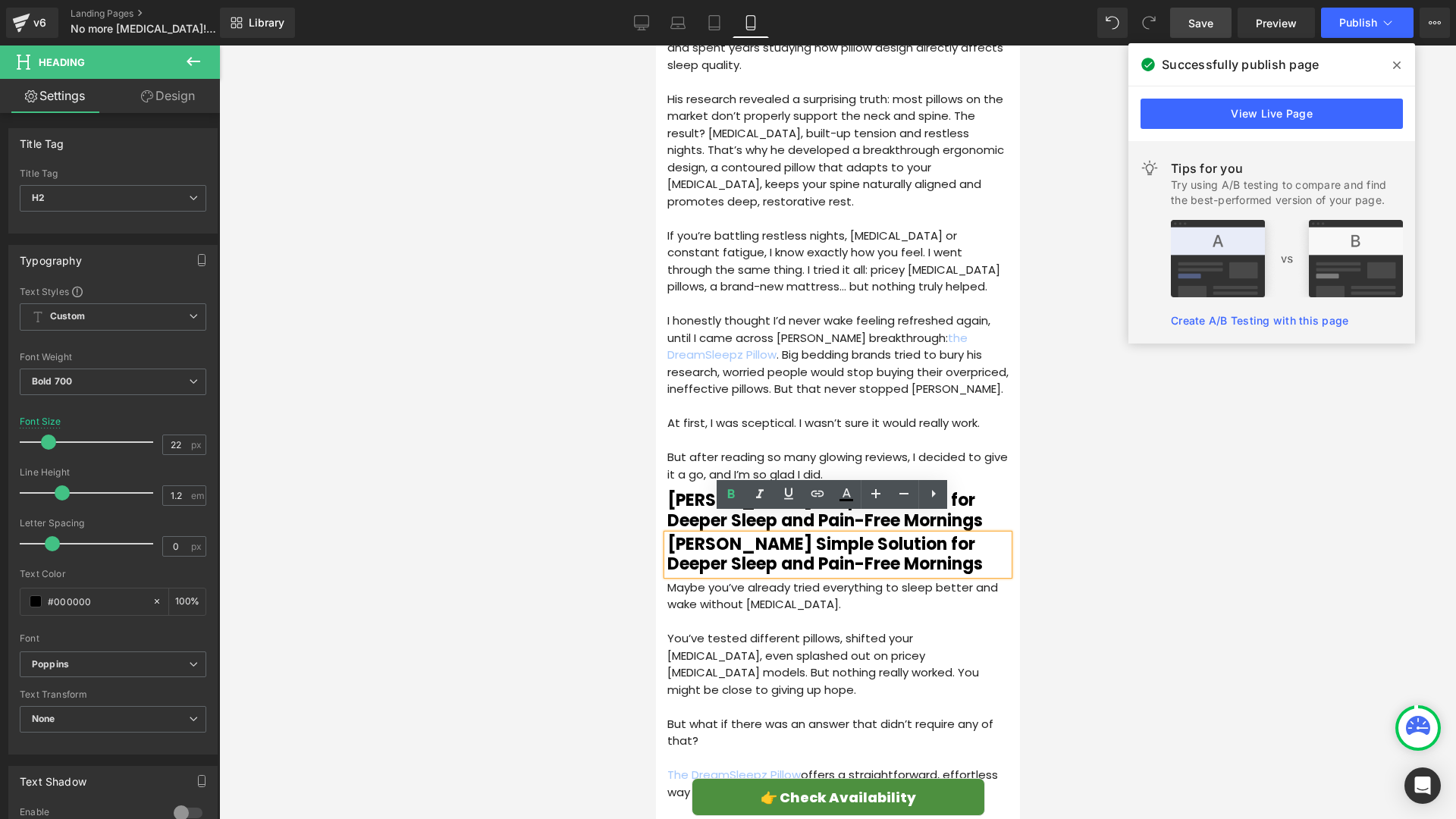
click at [586, 511] on div at bounding box center [838, 432] width 1237 height 773
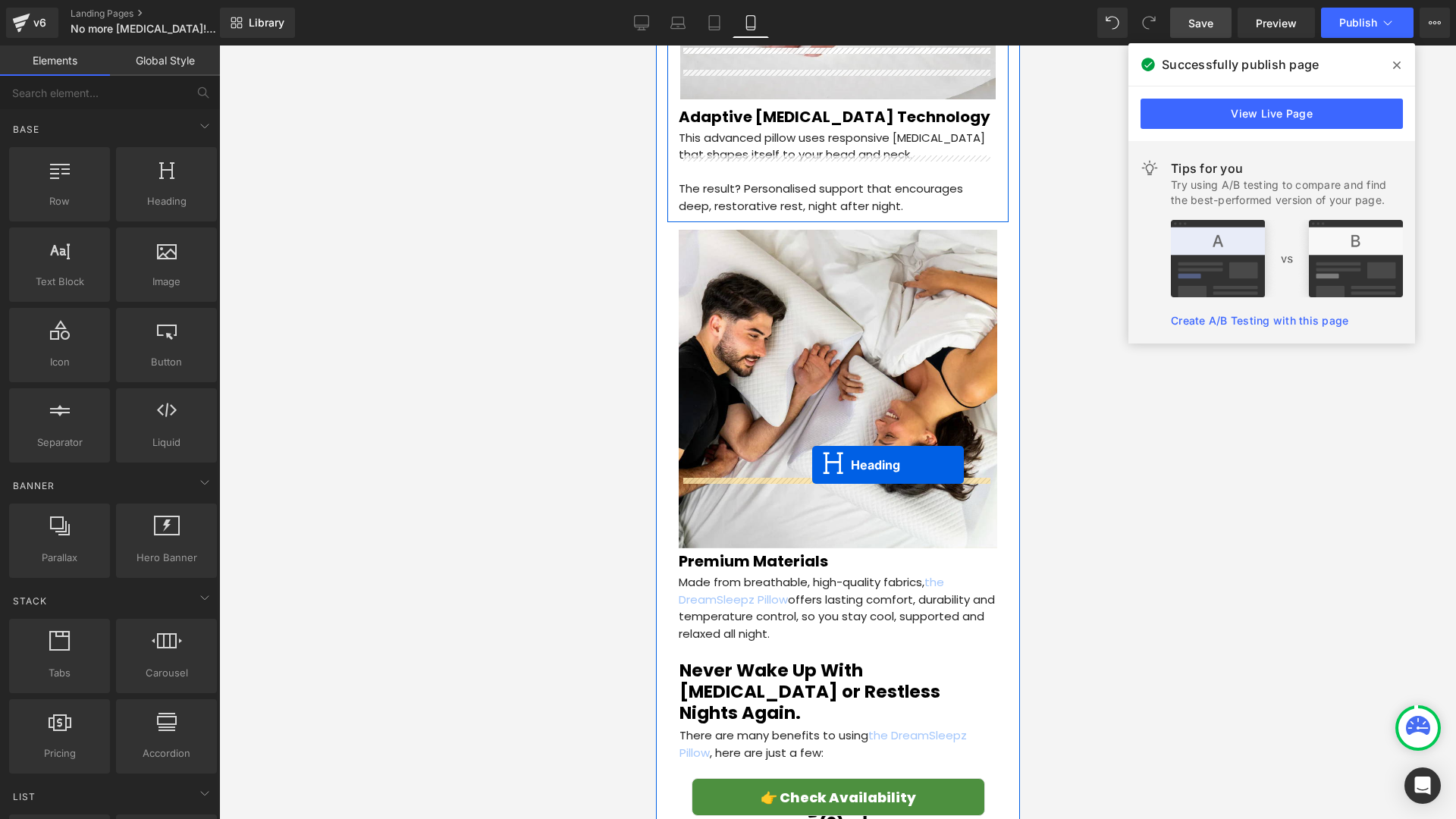
scroll to position [2909, 0]
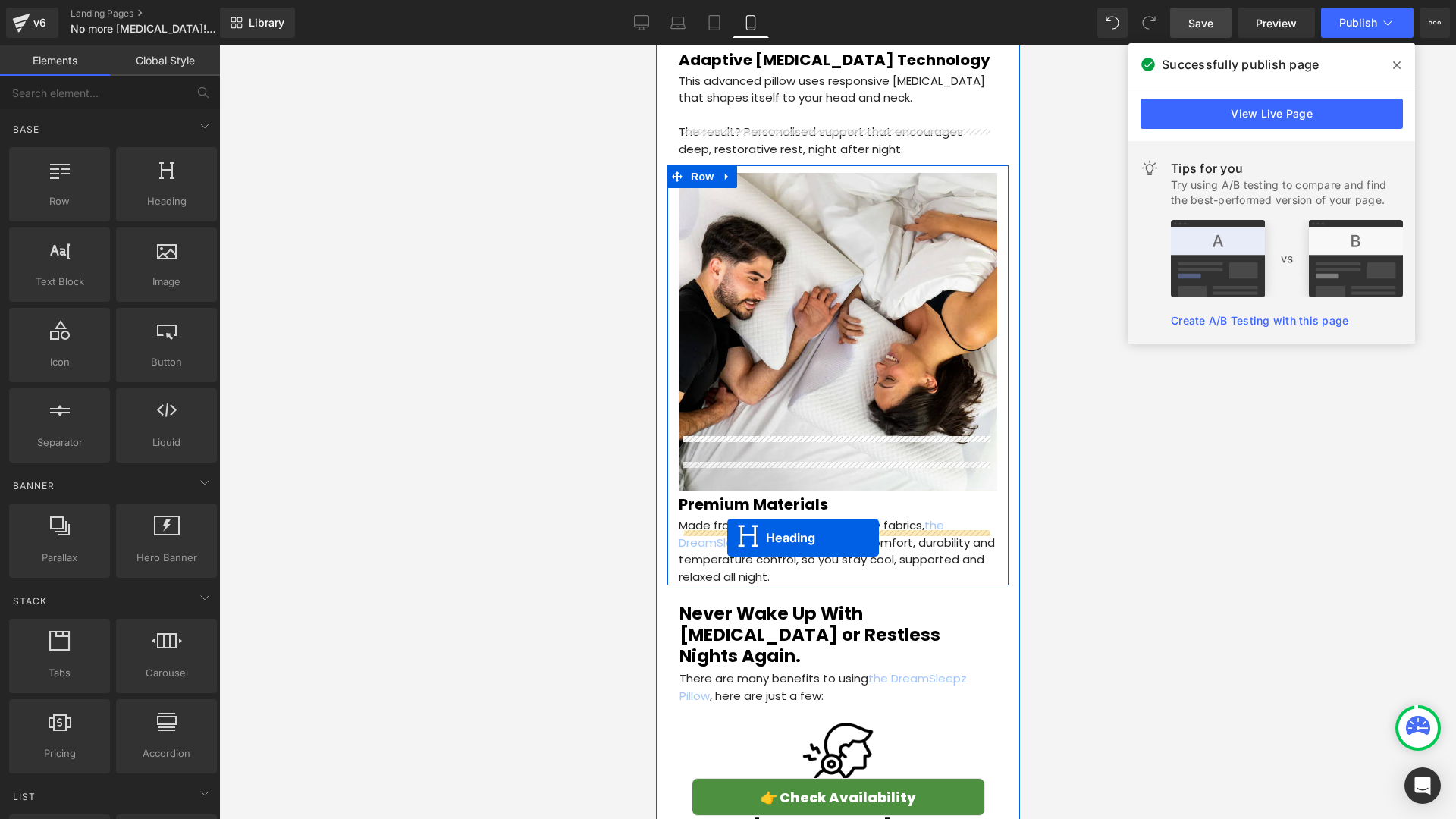
drag, startPoint x: 797, startPoint y: 525, endPoint x: 727, endPoint y: 538, distance: 71.2
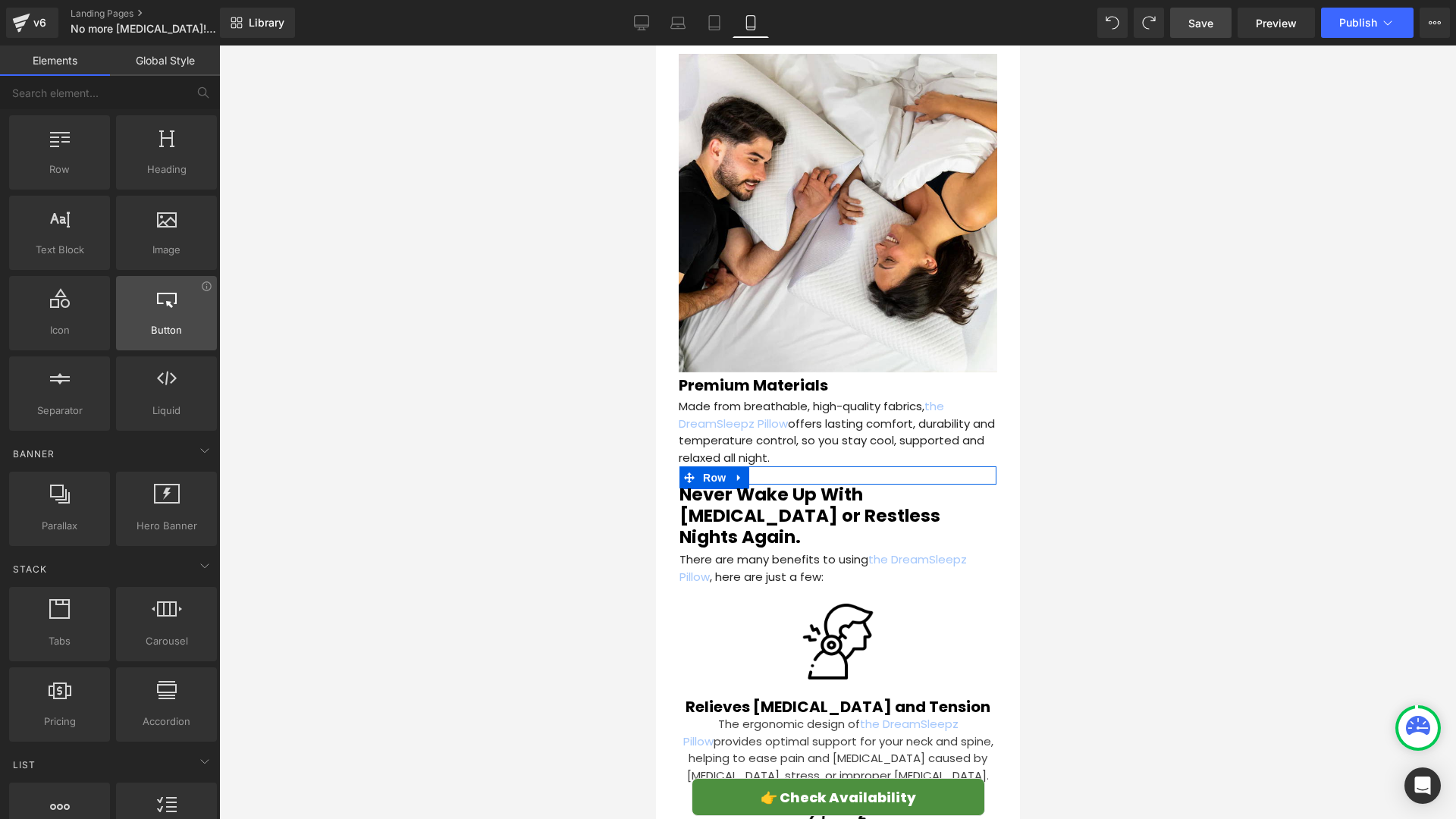
scroll to position [0, 0]
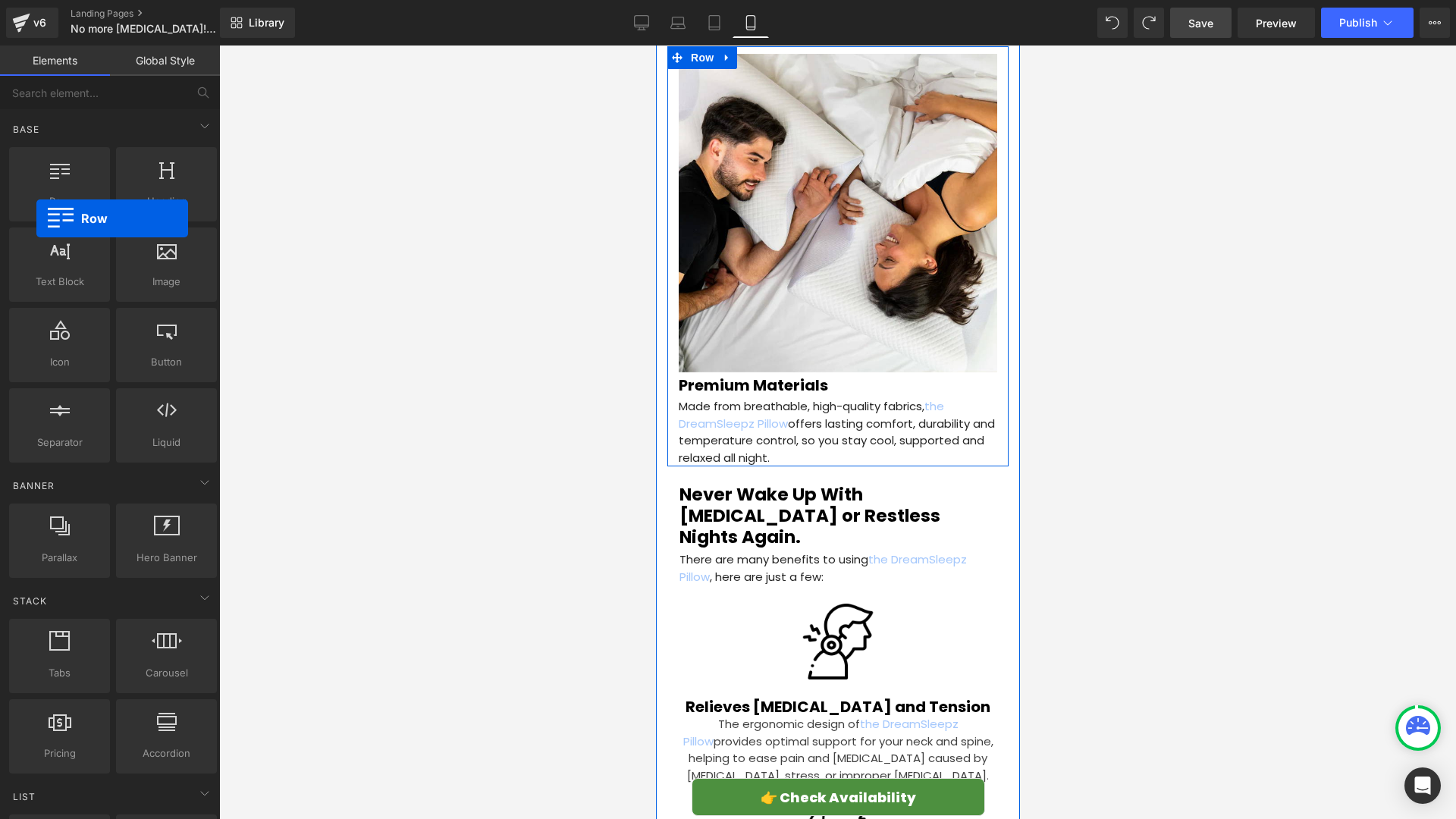
drag, startPoint x: 73, startPoint y: 200, endPoint x: 451, endPoint y: 381, distance: 419.1
click at [37, 219] on div "Row rows, columns, layouts, div" at bounding box center [59, 184] width 101 height 74
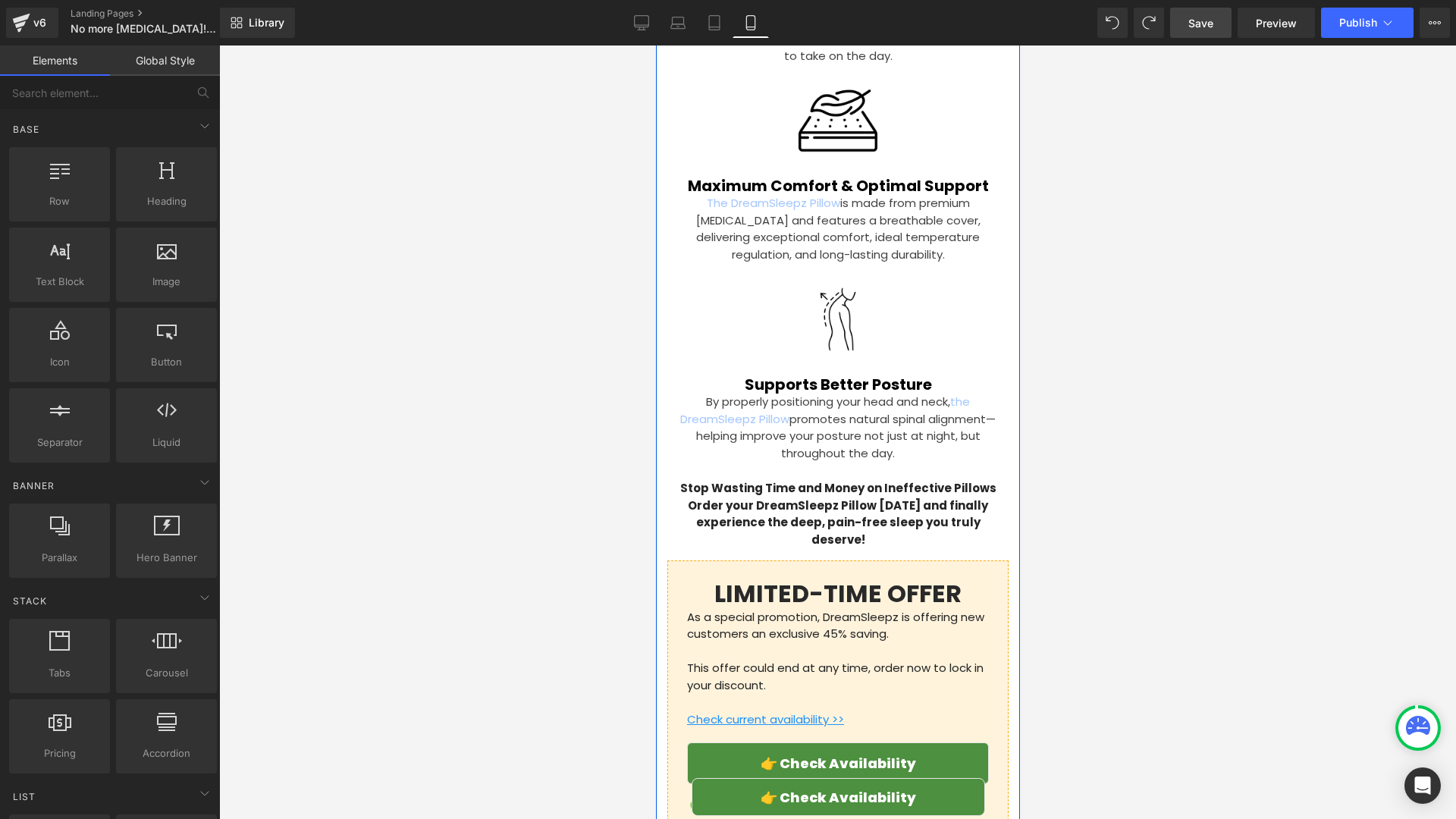
scroll to position [4227, 0]
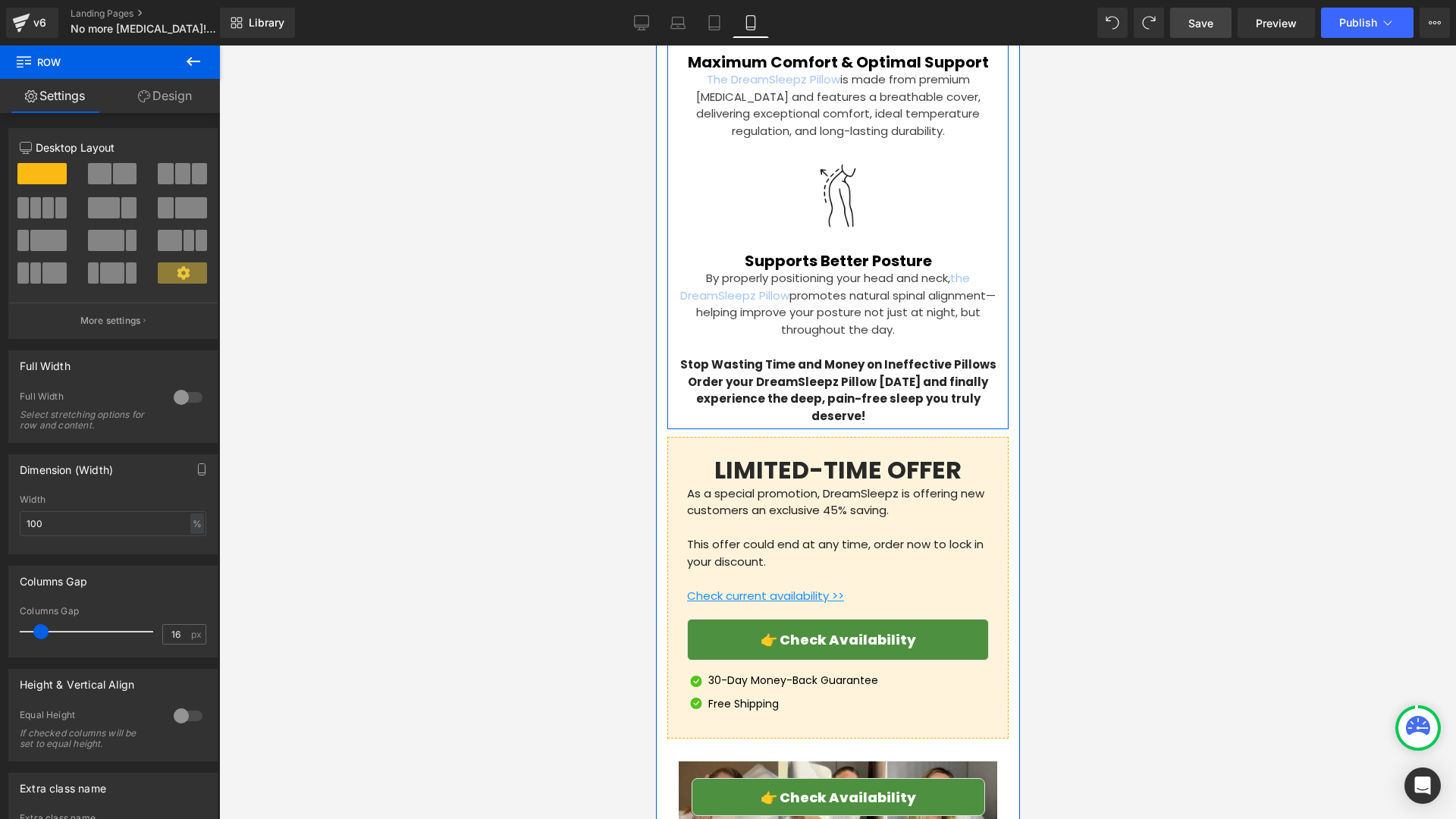
scroll to position [4121, 0]
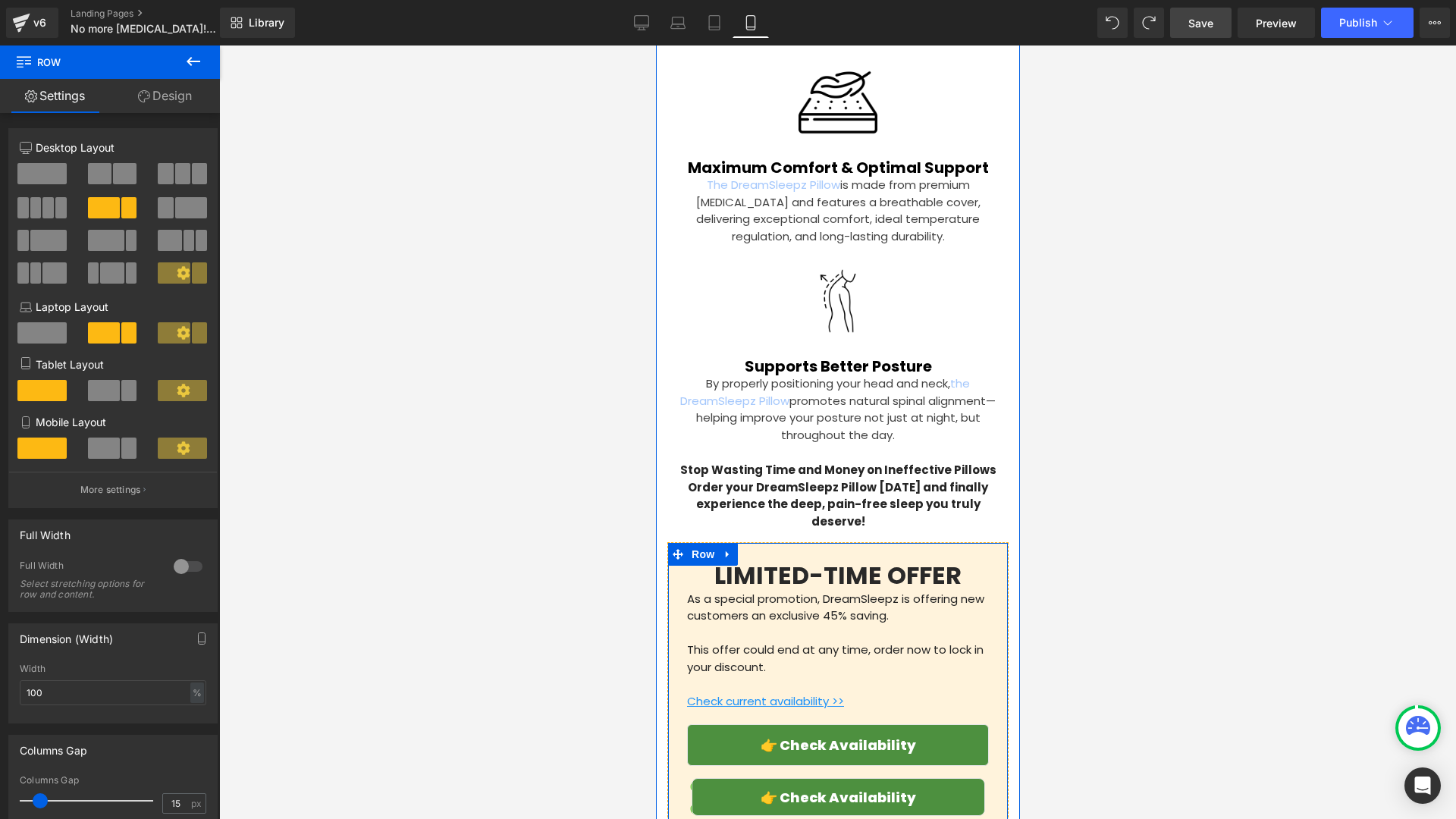
click at [682, 561] on div "LIMITED-TIME OFFER Heading As a special promotion, DreamSleepz is offering new …" at bounding box center [837, 692] width 325 height 264
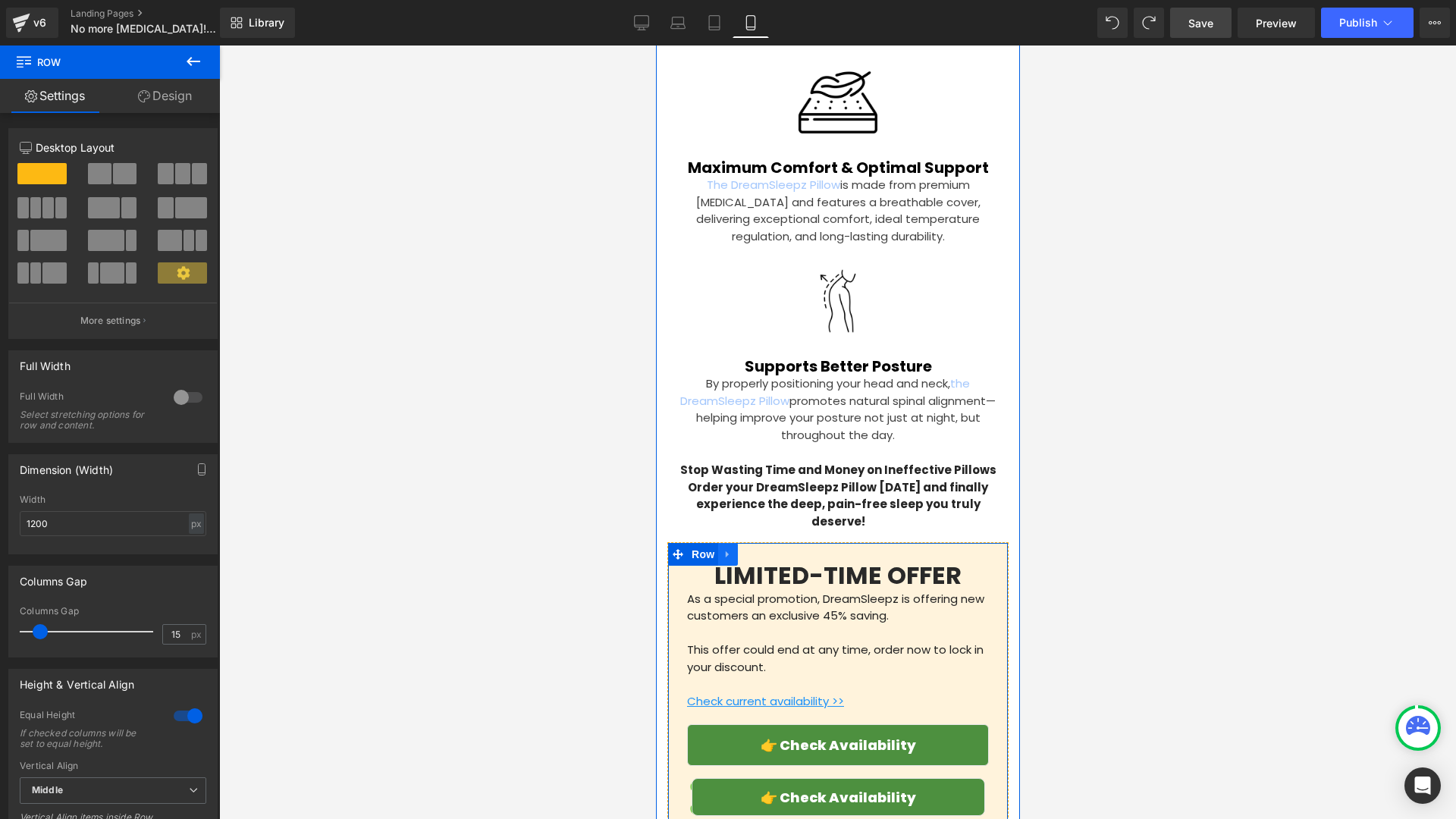
click at [728, 549] on icon at bounding box center [728, 555] width 11 height 11
click at [754, 543] on link at bounding box center [747, 555] width 19 height 23
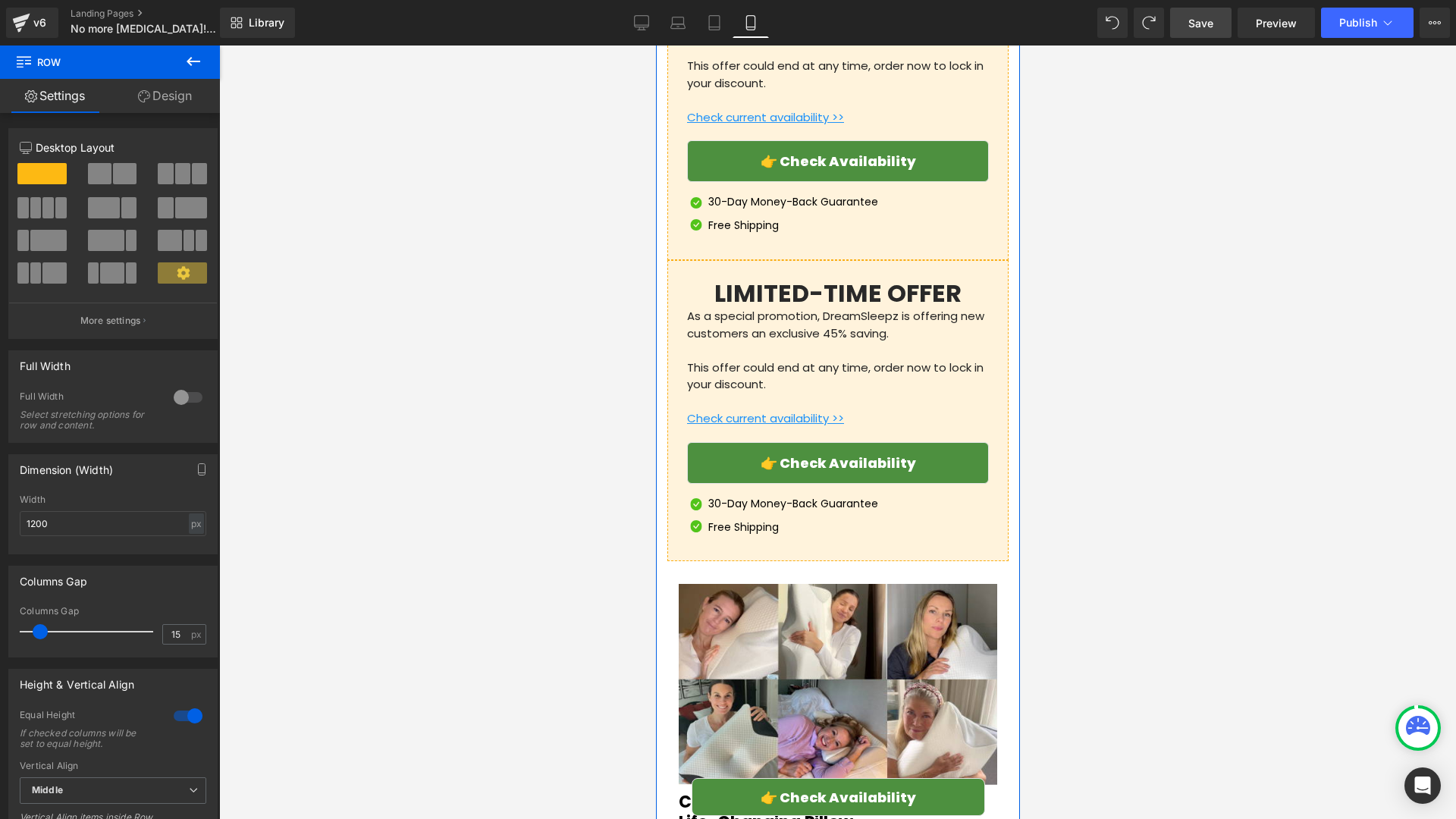
scroll to position [4534, 0]
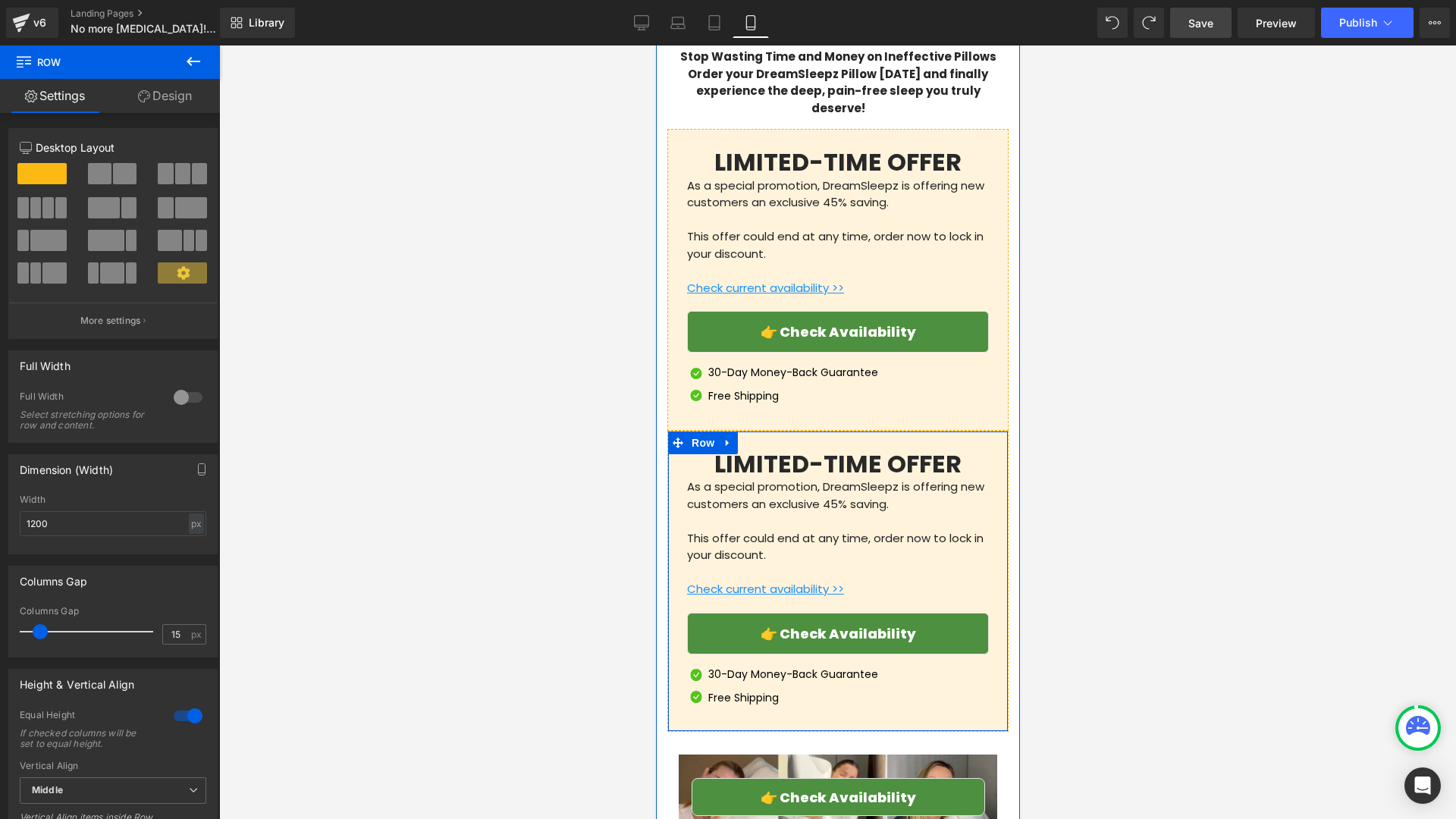
click at [684, 450] on div "LIMITED-TIME OFFER Heading As a special promotion, DreamSleepz is offering new …" at bounding box center [837, 581] width 325 height 264
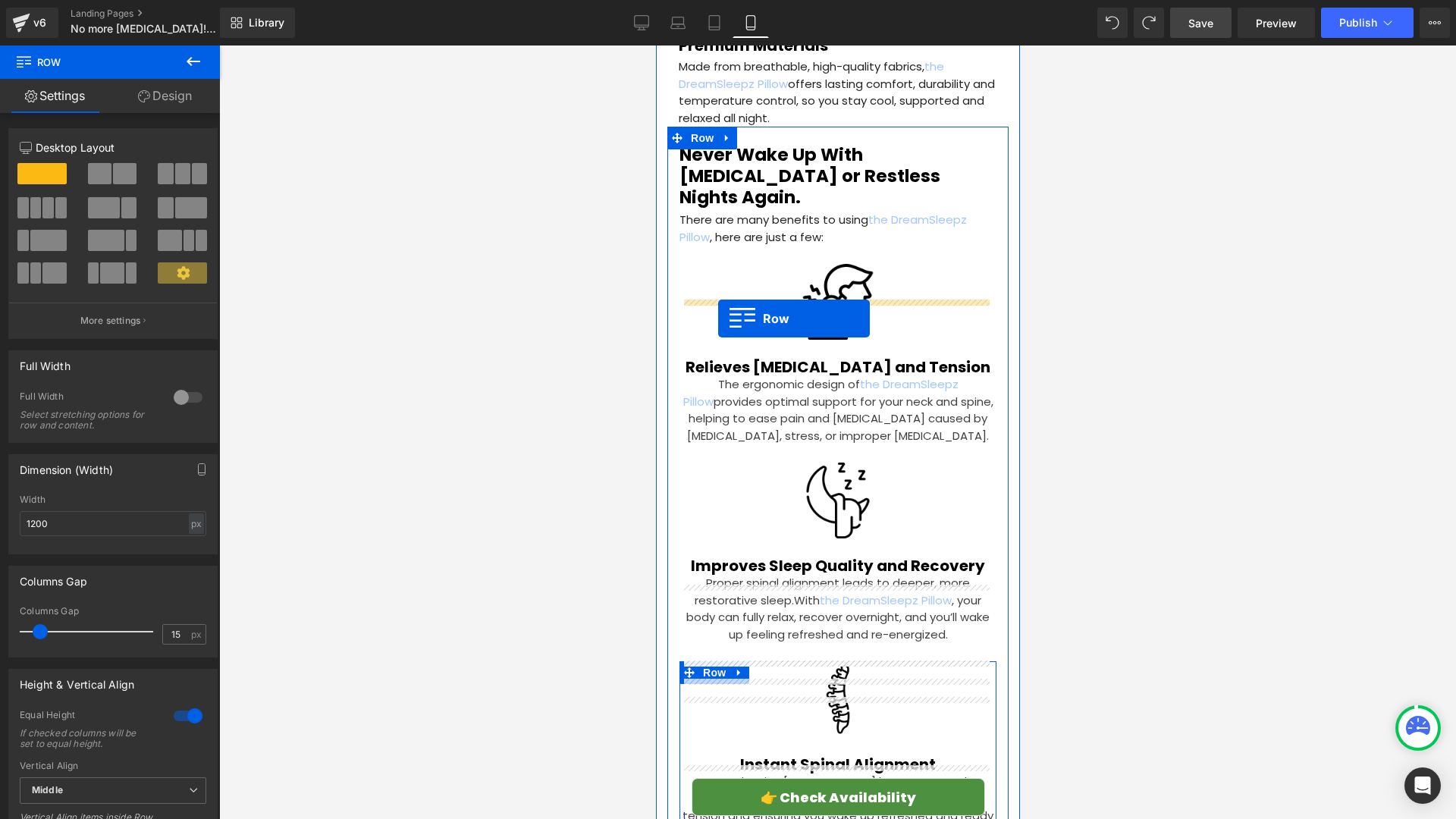
scroll to position [3213, 0]
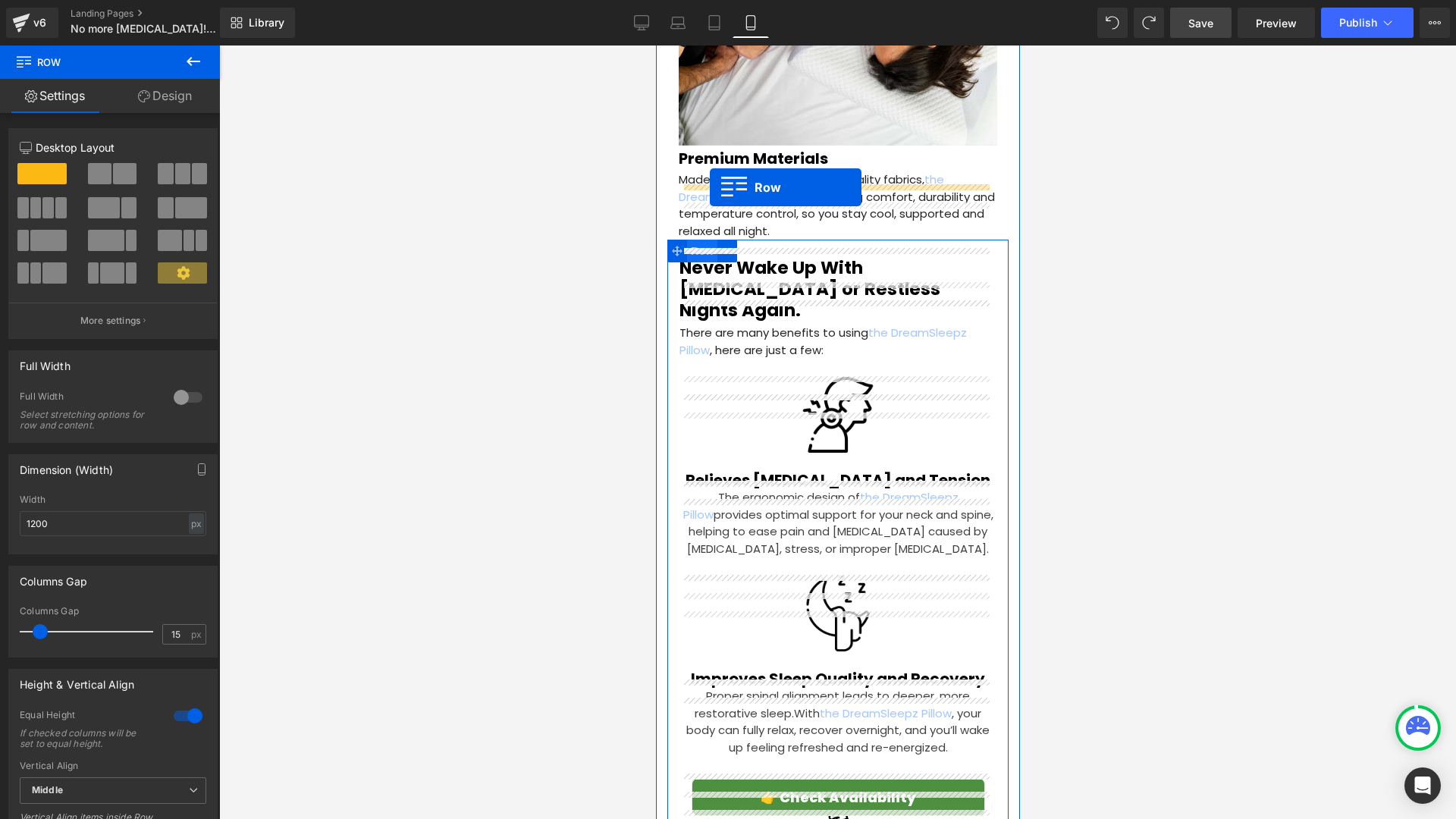
drag, startPoint x: 677, startPoint y: 369, endPoint x: 709, endPoint y: 187, distance: 184.8
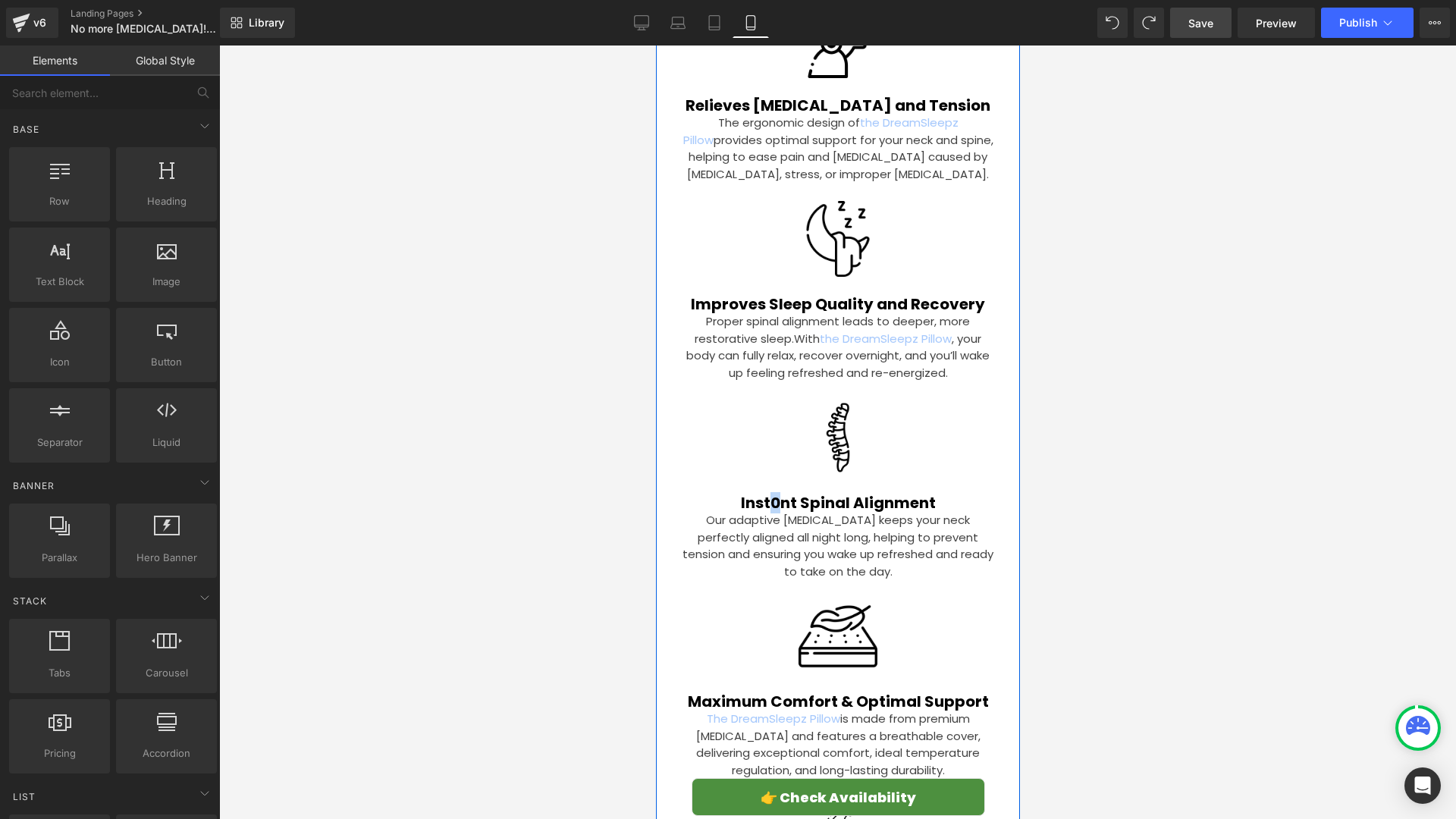
scroll to position [3593, 0]
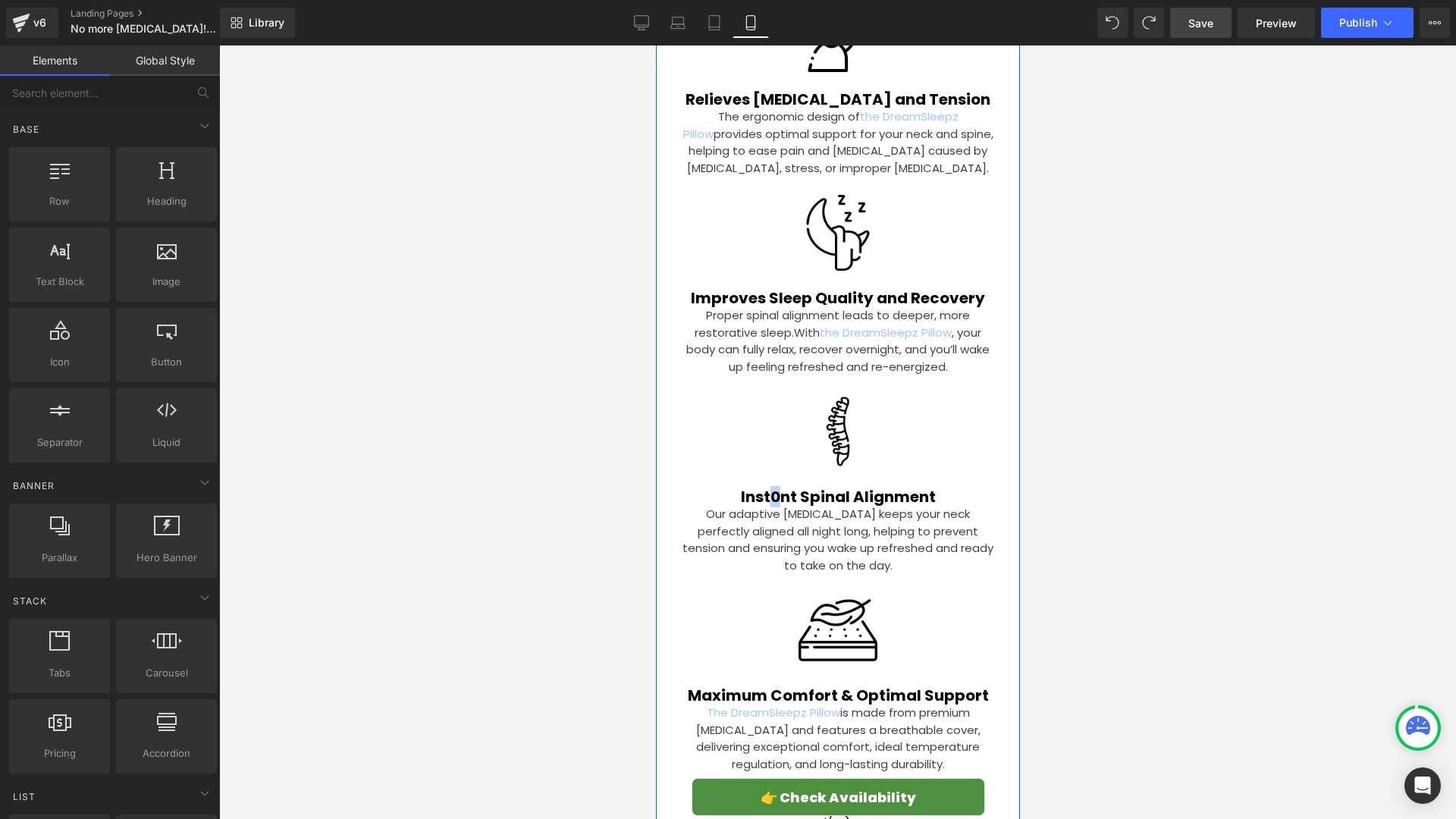
click at [777, 506] on p "Our adaptive [MEDICAL_DATA] keeps your neck perfectly aligned all night long, h…" at bounding box center [837, 540] width 317 height 68
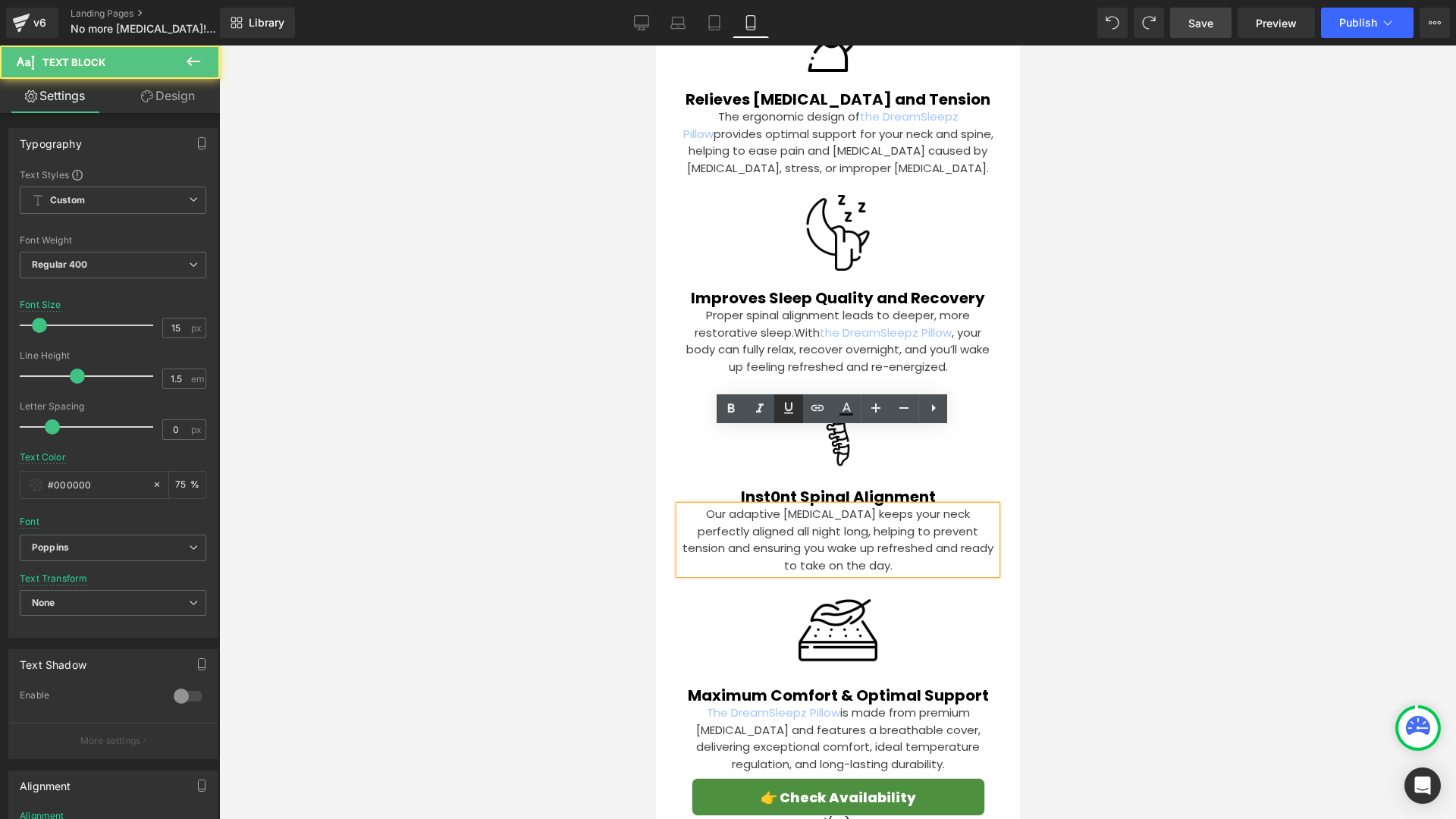
click at [777, 419] on link at bounding box center [788, 408] width 29 height 29
click at [646, 425] on div at bounding box center [838, 432] width 1237 height 773
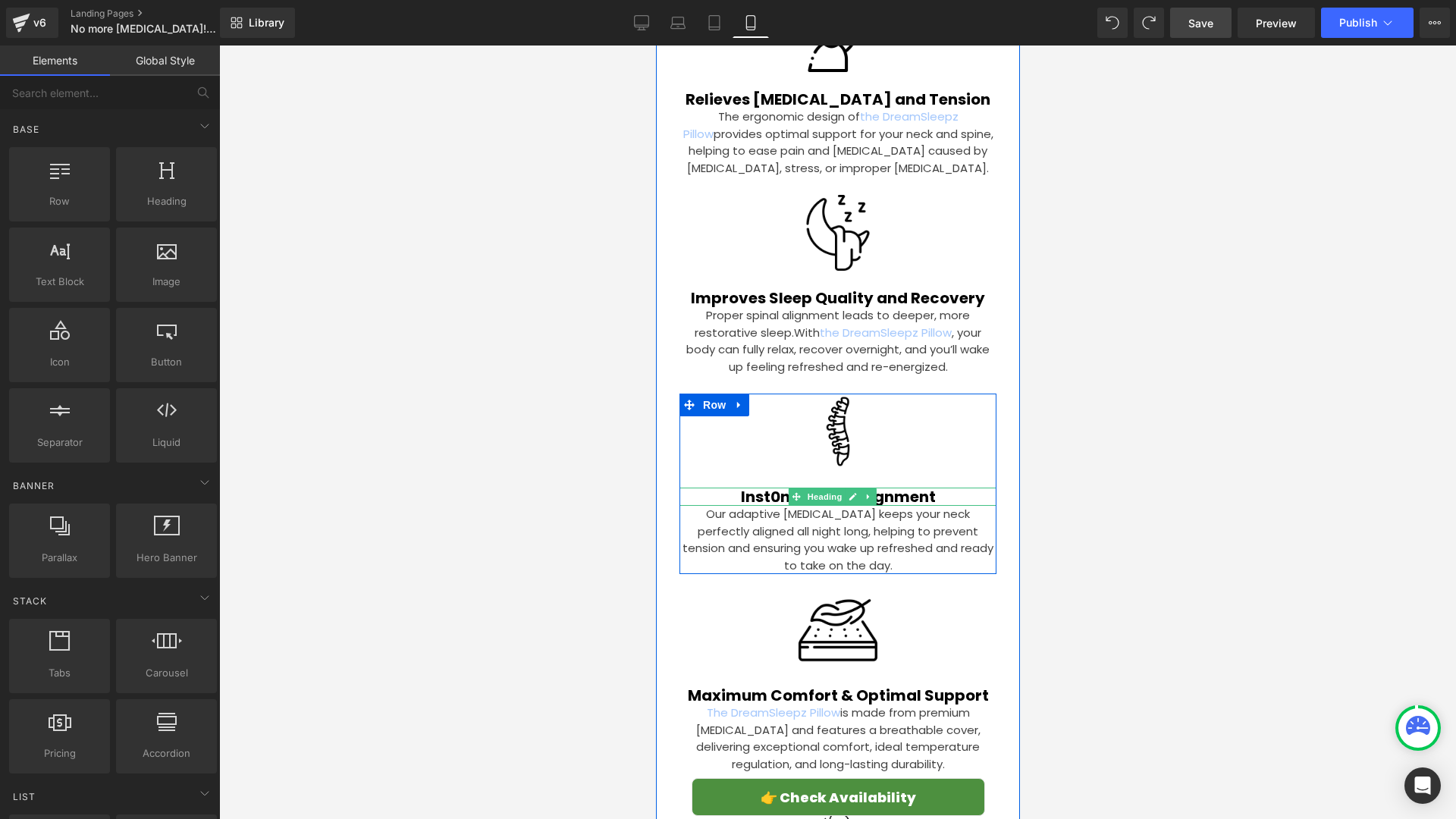
click at [784, 488] on div "Inst0nt Spinal Alignment" at bounding box center [837, 496] width 317 height 19
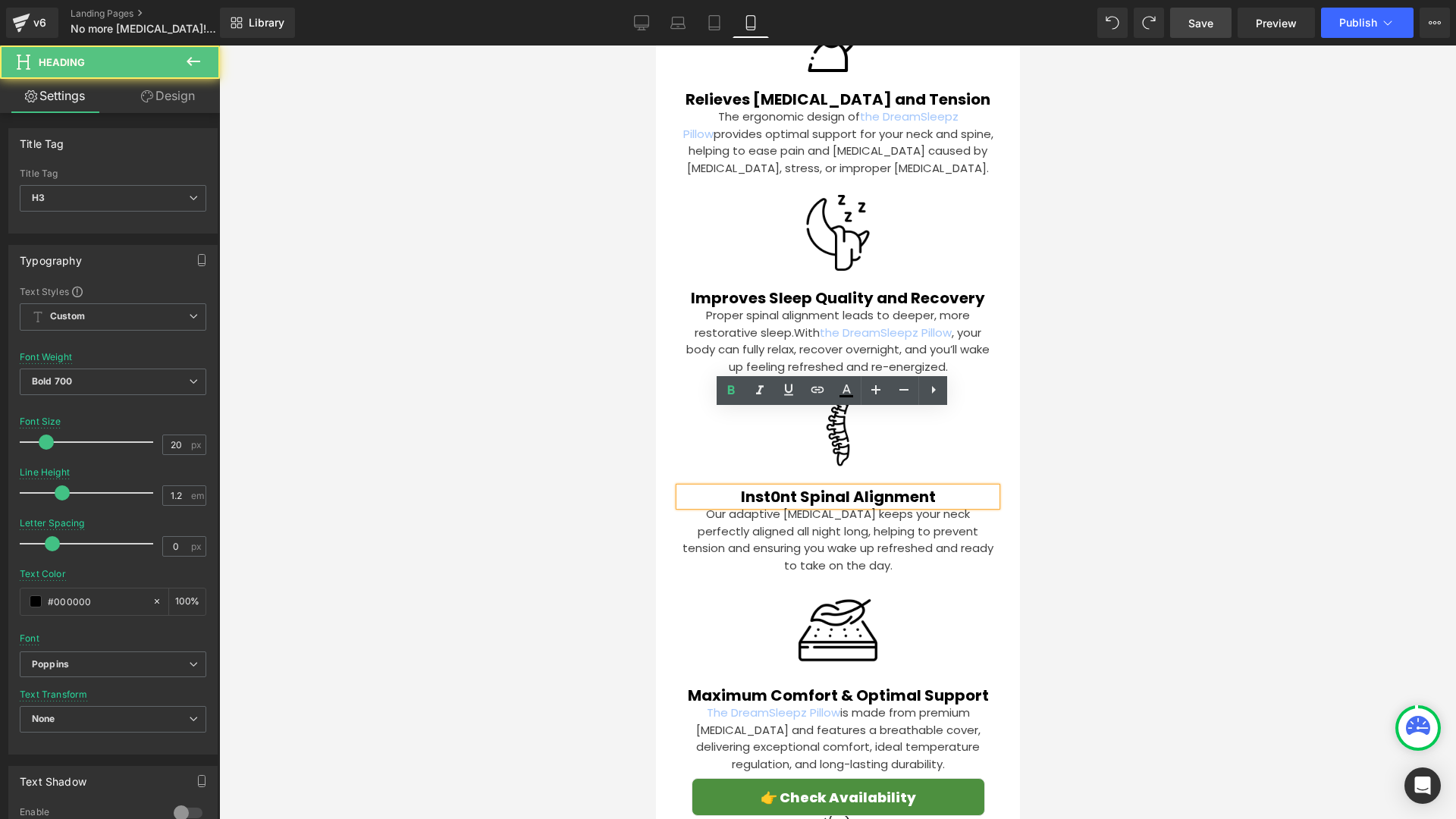
click at [770, 488] on div "Inst0nt Spinal Alignment" at bounding box center [837, 496] width 317 height 19
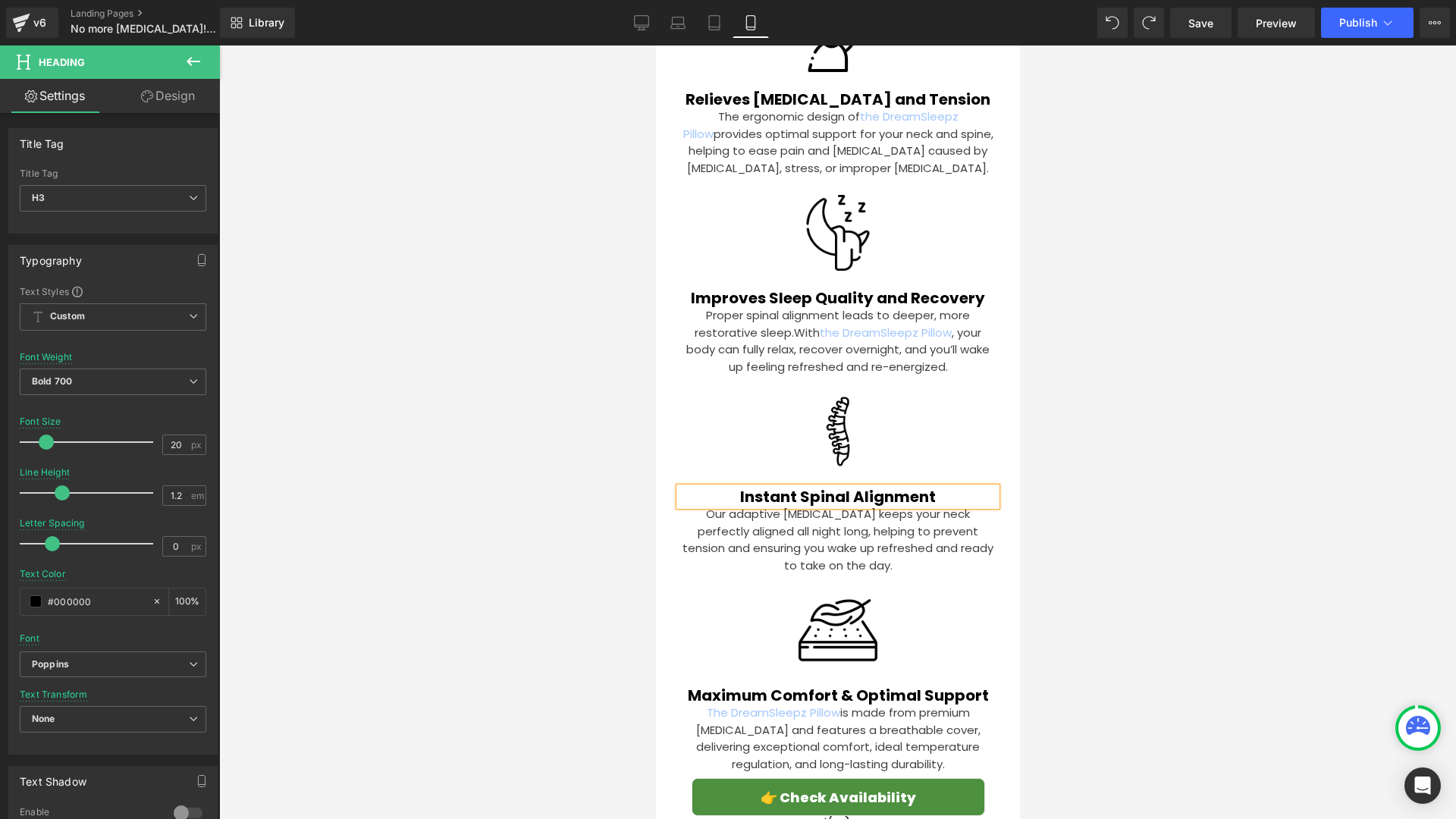
click at [482, 428] on div at bounding box center [838, 432] width 1237 height 773
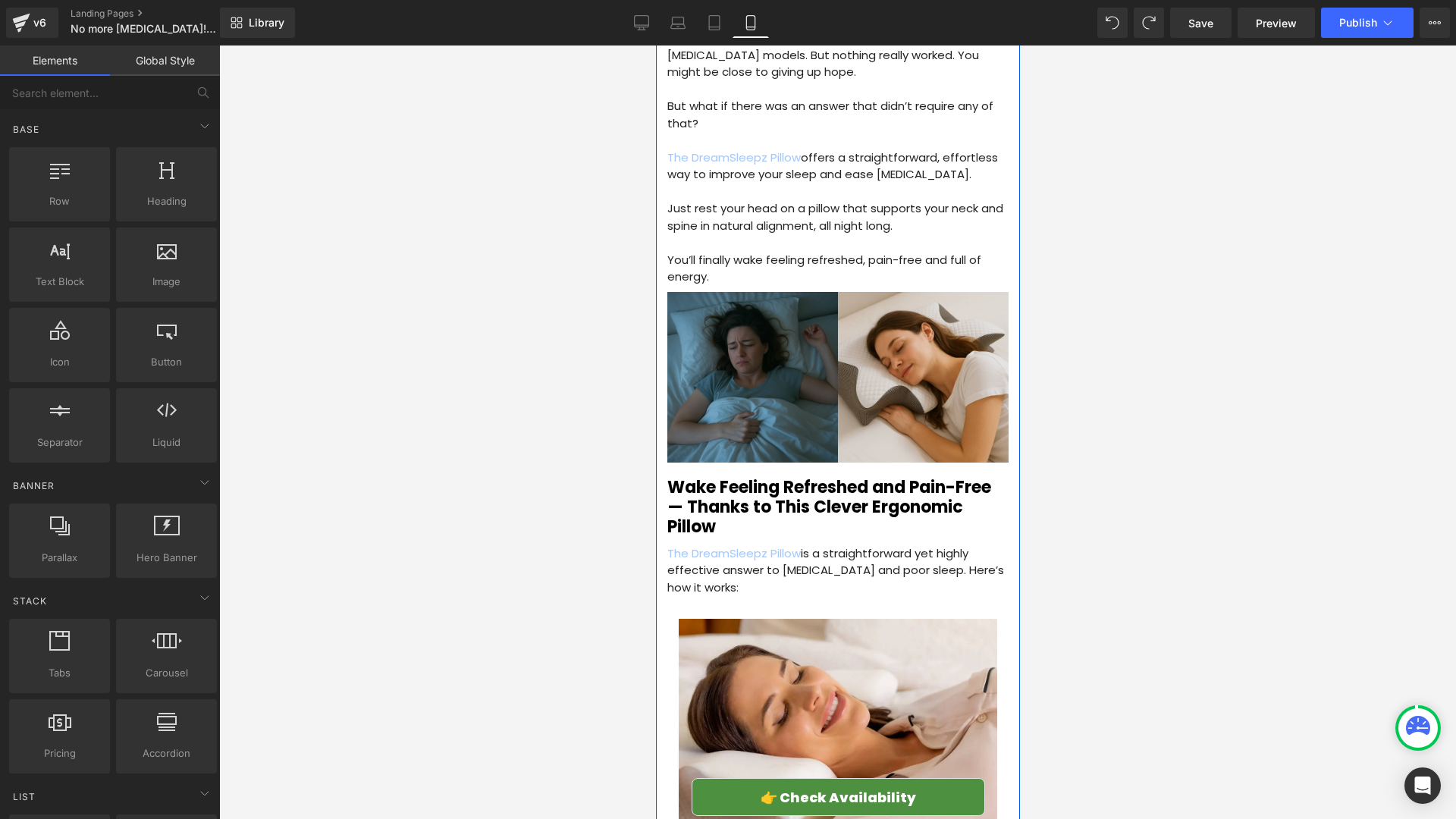
scroll to position [1605, 0]
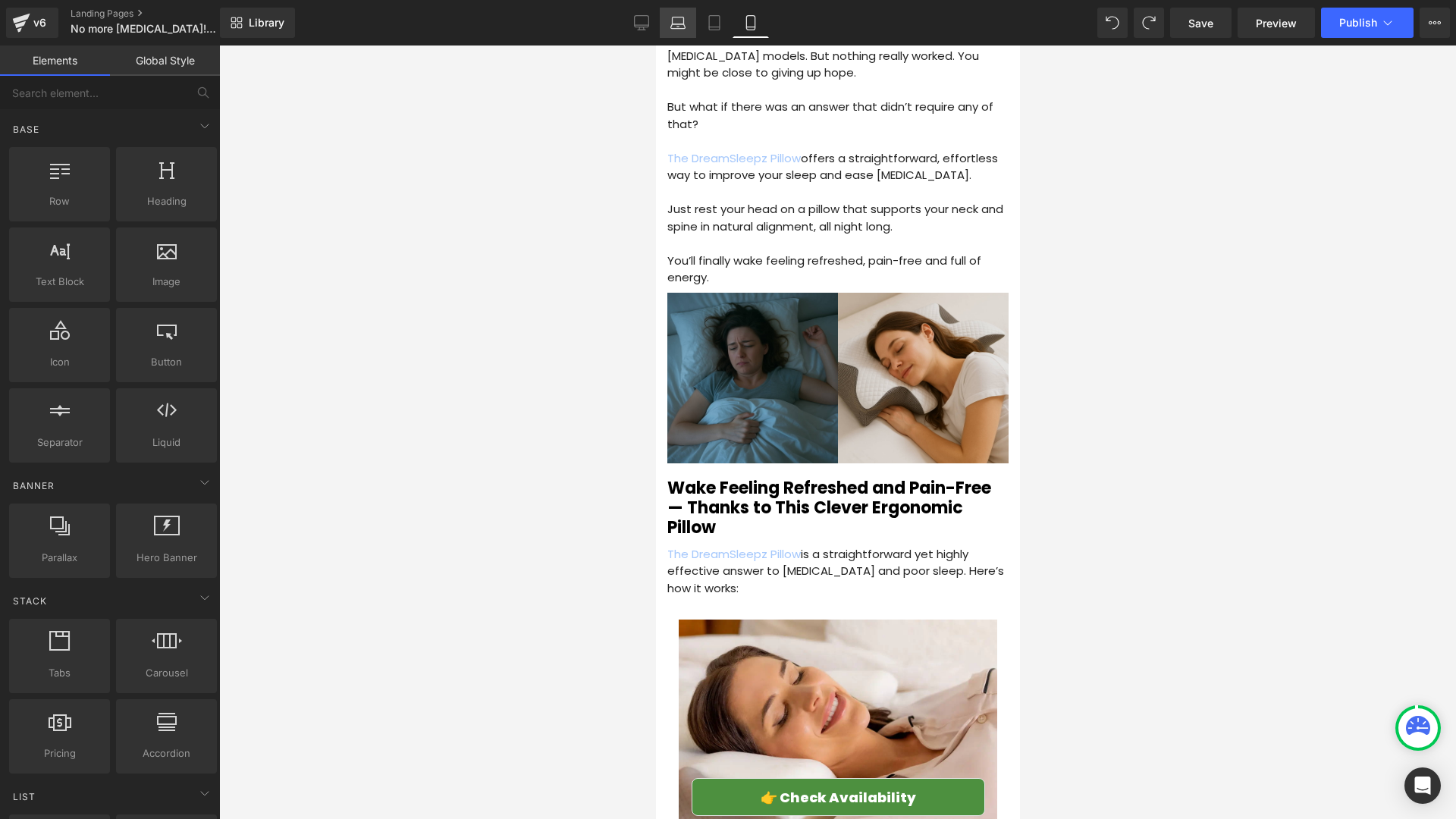
click at [672, 15] on icon at bounding box center [677, 22] width 15 height 15
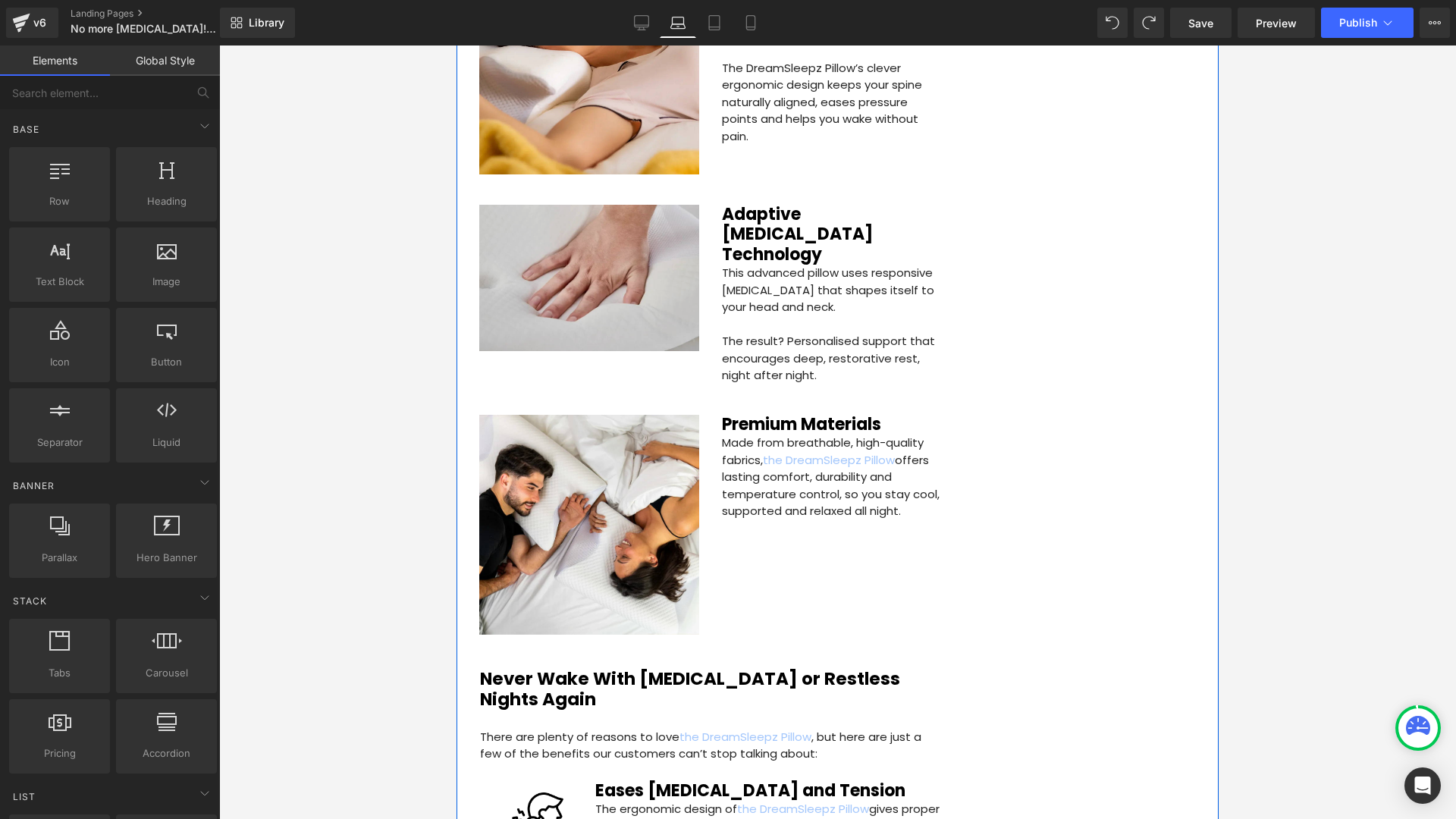
scroll to position [2297, 0]
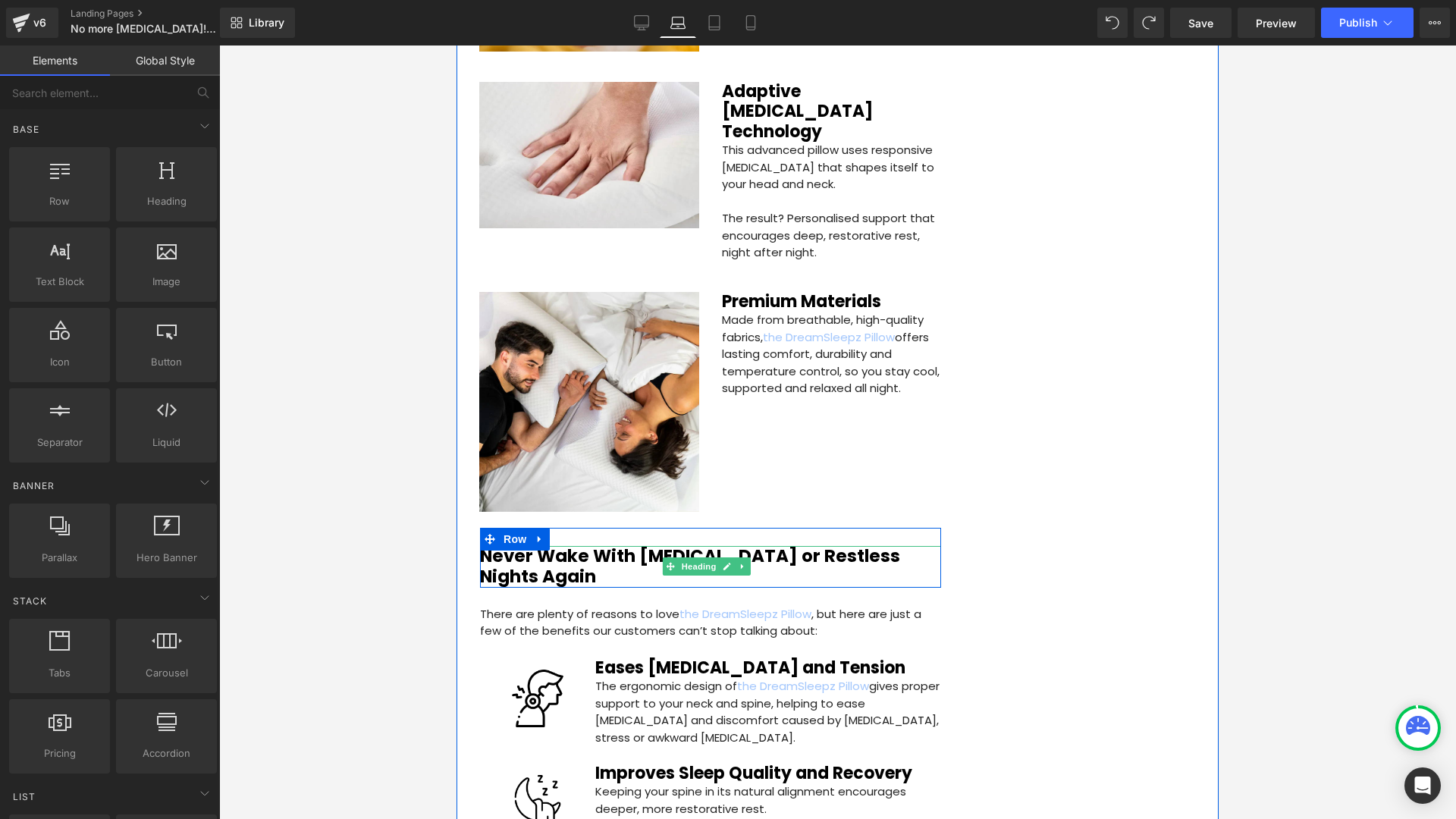
click at [590, 546] on h2 "Never Wake With [MEDICAL_DATA] or Restless Nights Again" at bounding box center [710, 566] width 461 height 41
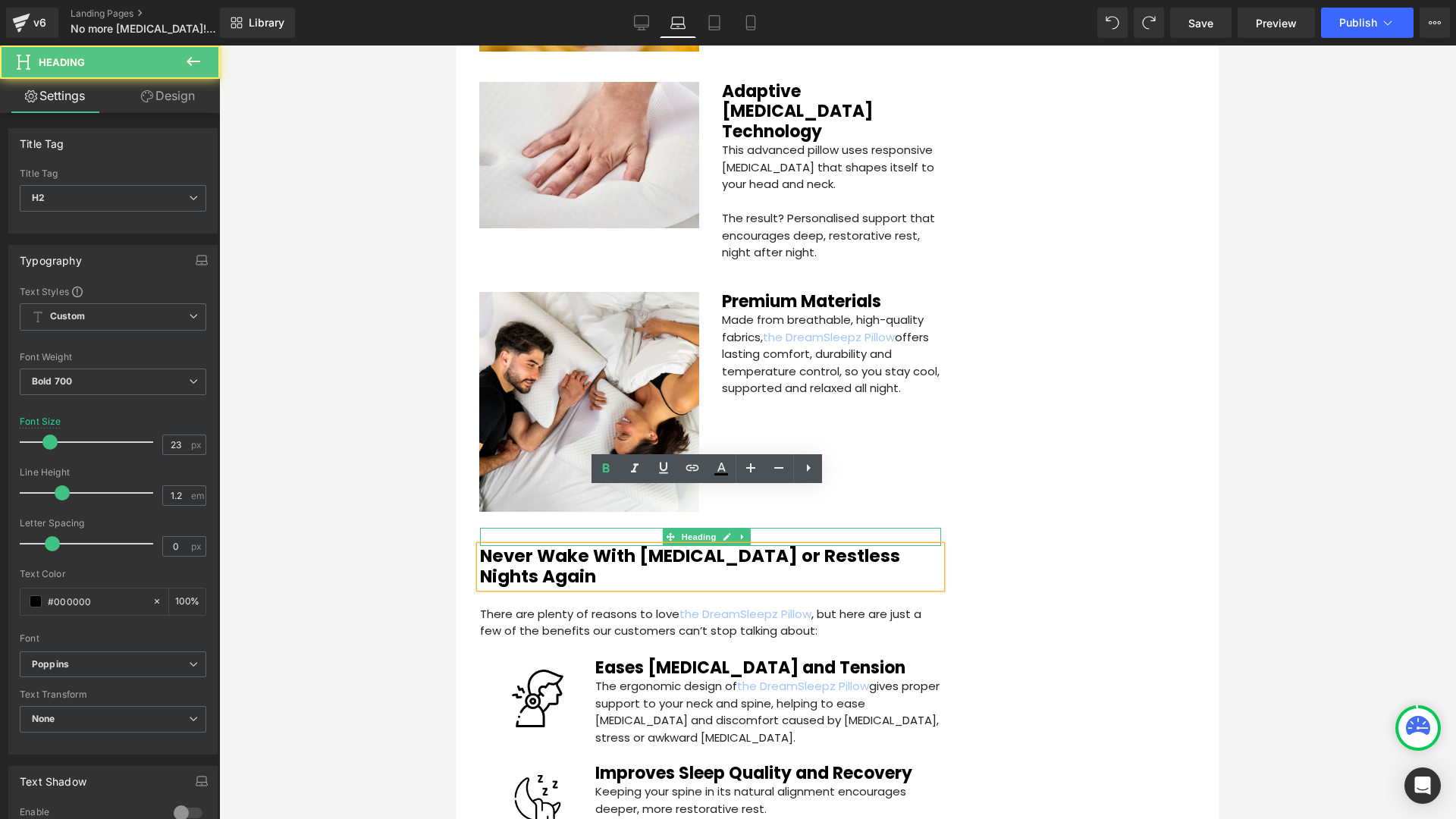
click at [560, 528] on h4 at bounding box center [710, 537] width 461 height 19
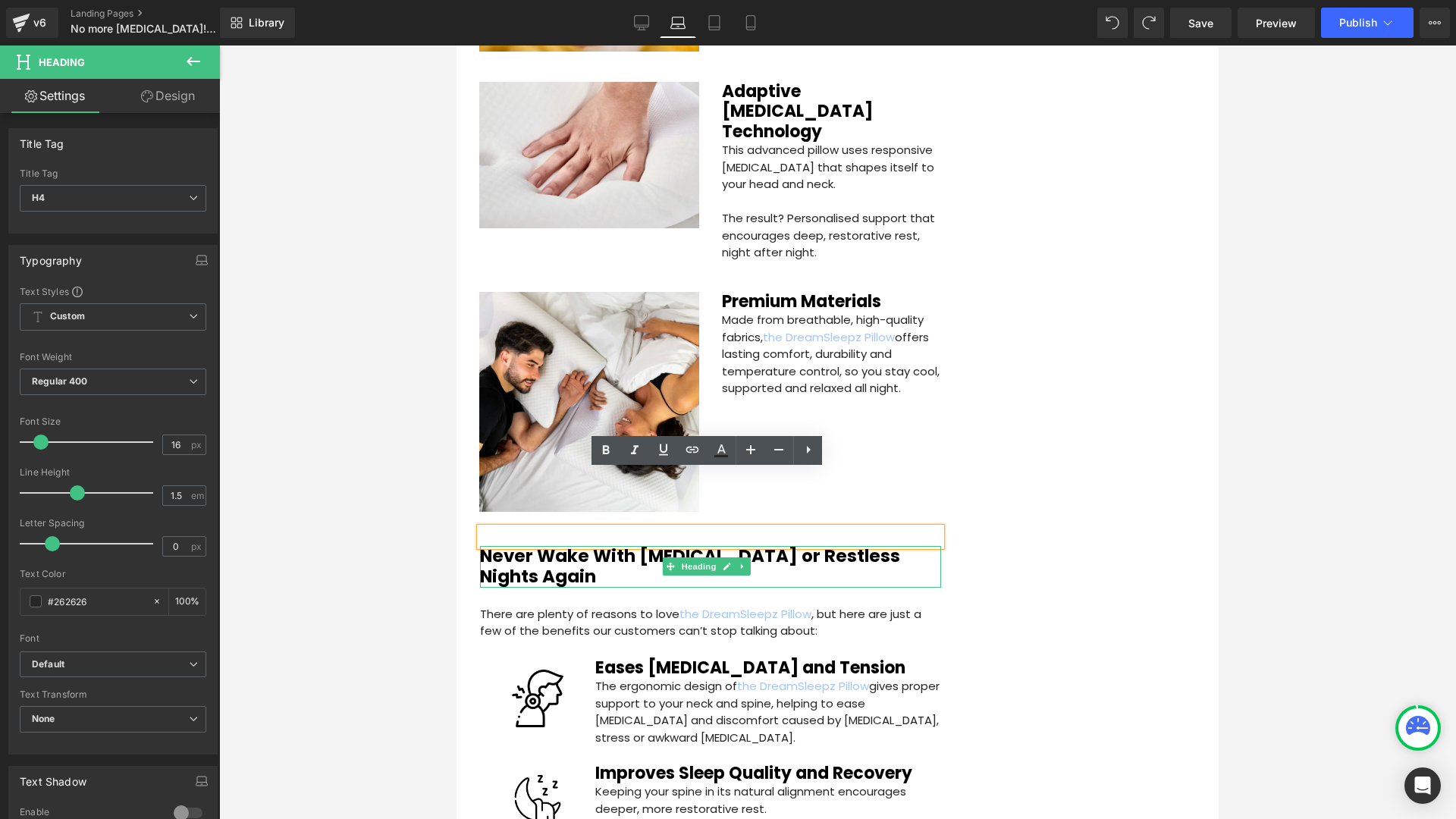
click at [550, 546] on h2 "Never Wake With [MEDICAL_DATA] or Restless Nights Again" at bounding box center [710, 566] width 461 height 41
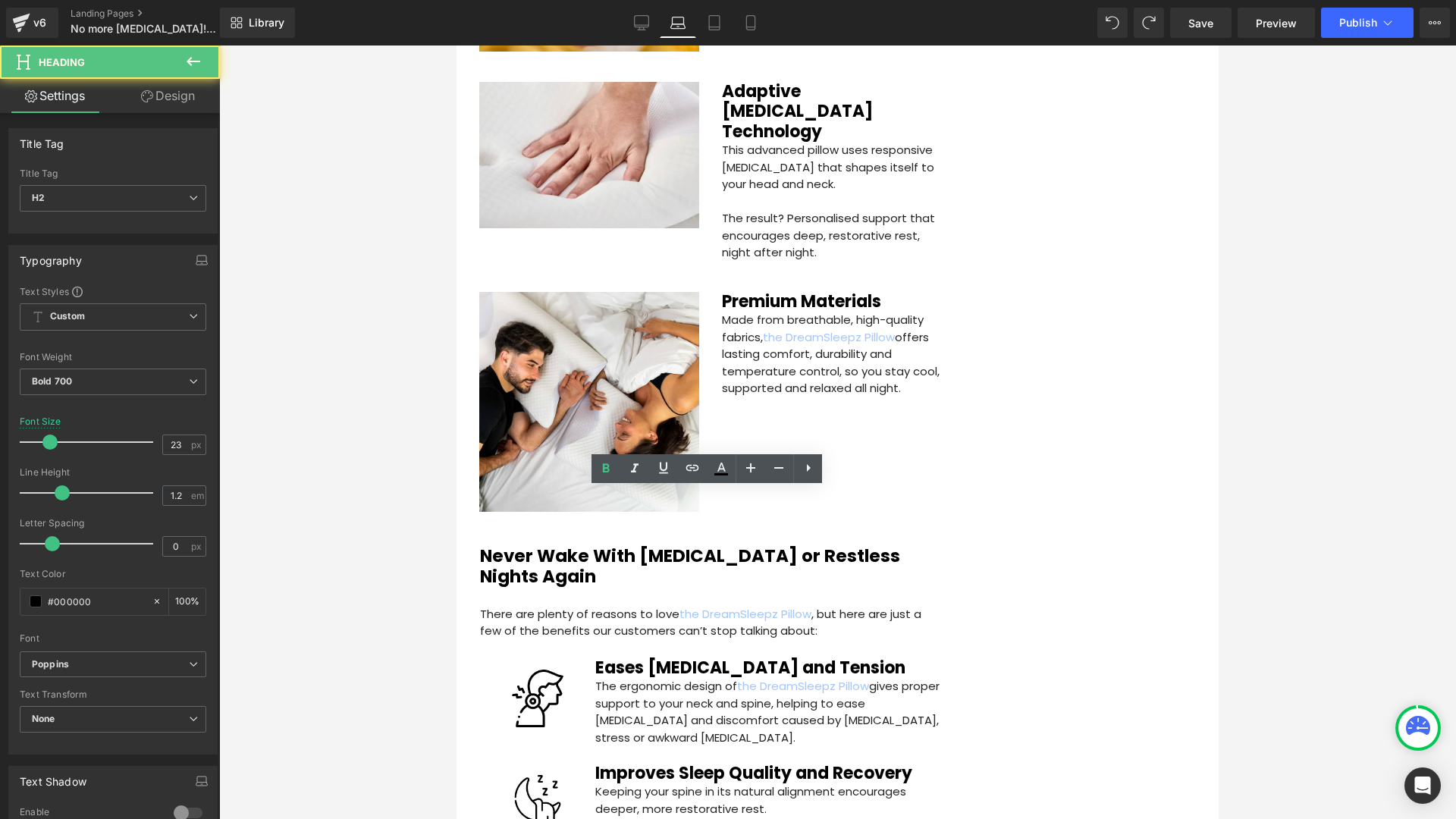
click at [358, 510] on div at bounding box center [838, 432] width 1237 height 773
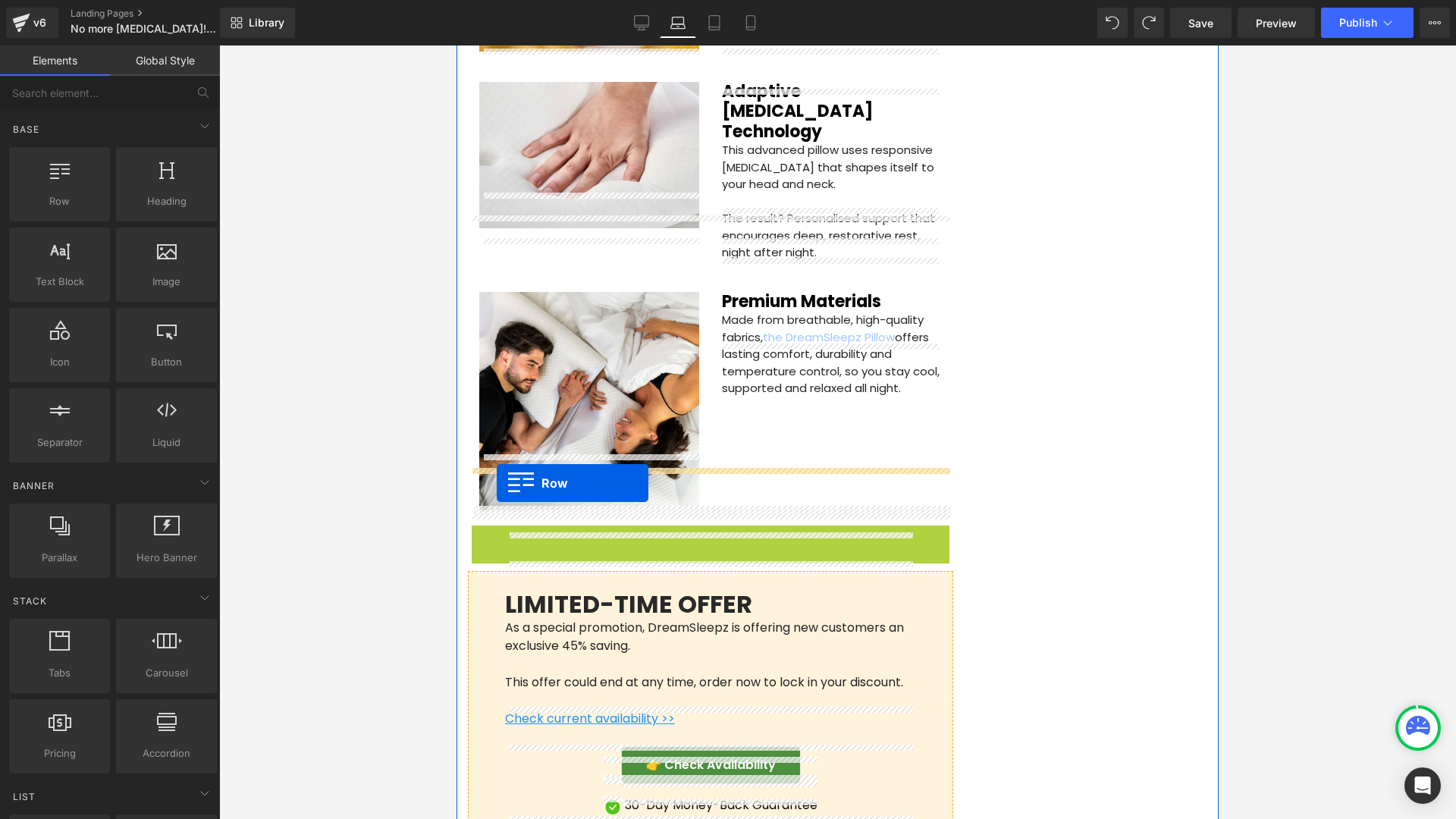
drag, startPoint x: 483, startPoint y: 480, endPoint x: 498, endPoint y: 483, distance: 15.3
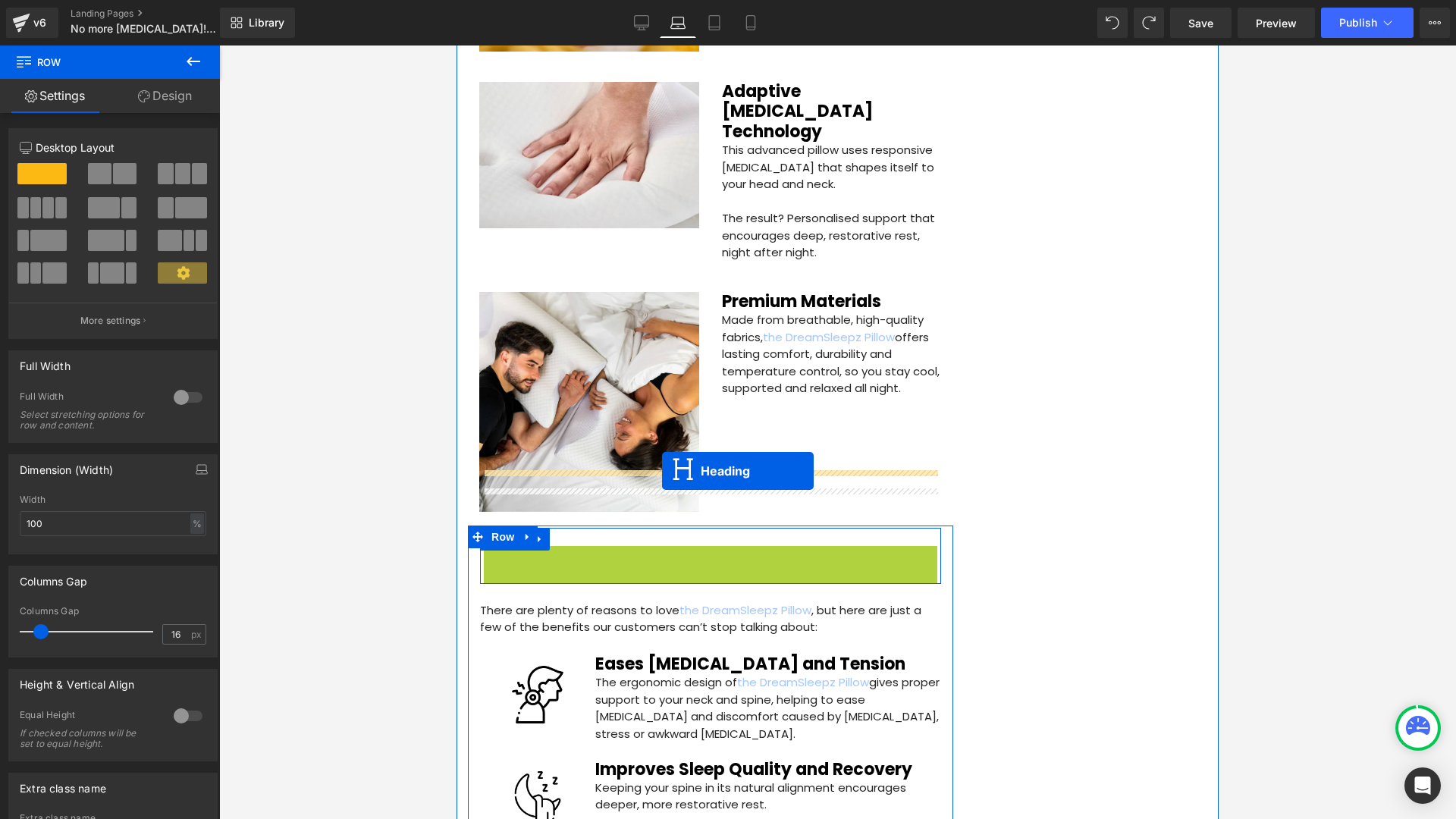
drag, startPoint x: 668, startPoint y: 514, endPoint x: 662, endPoint y: 471, distance: 43.4
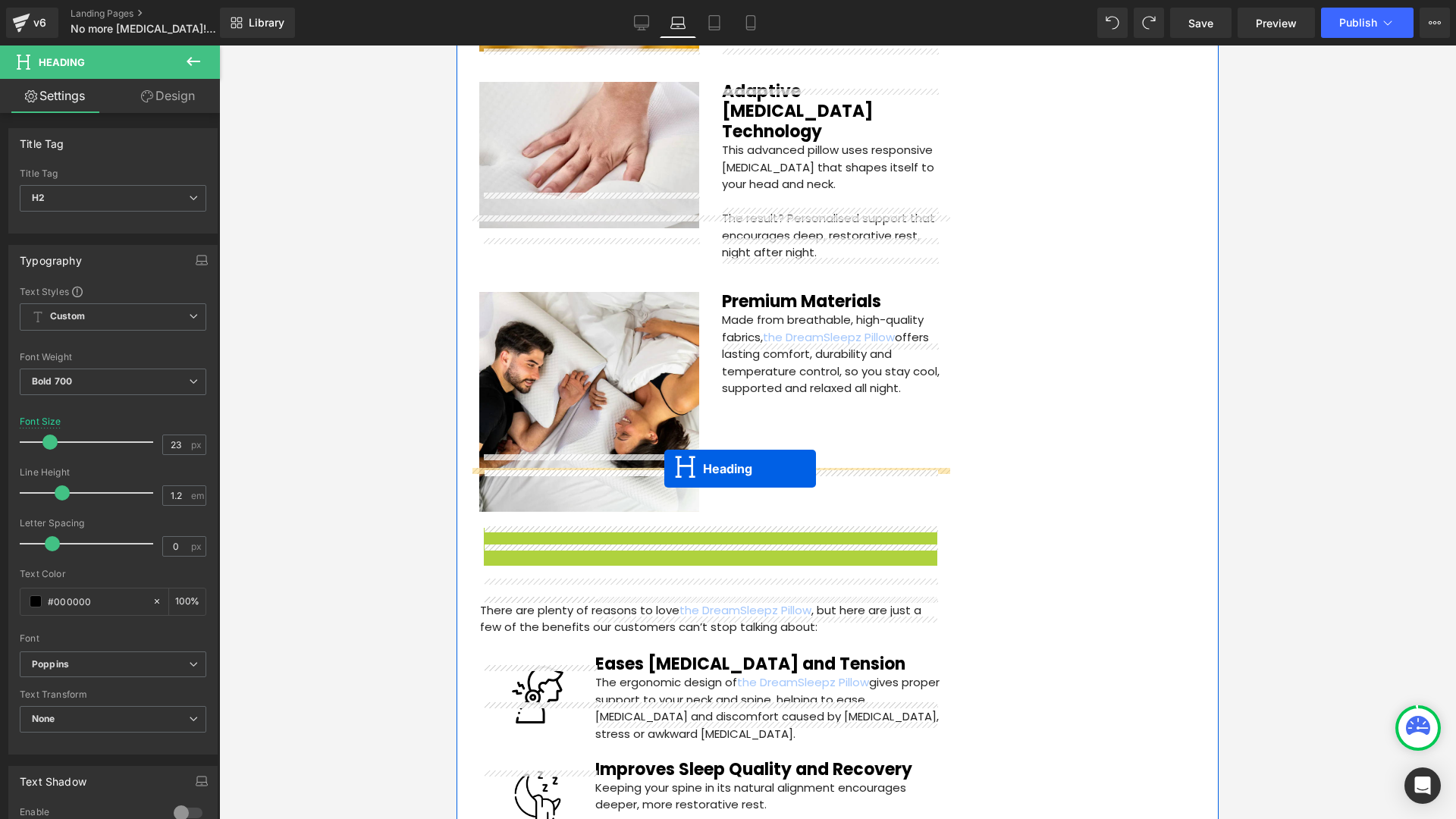
drag, startPoint x: 667, startPoint y: 488, endPoint x: 664, endPoint y: 468, distance: 20.2
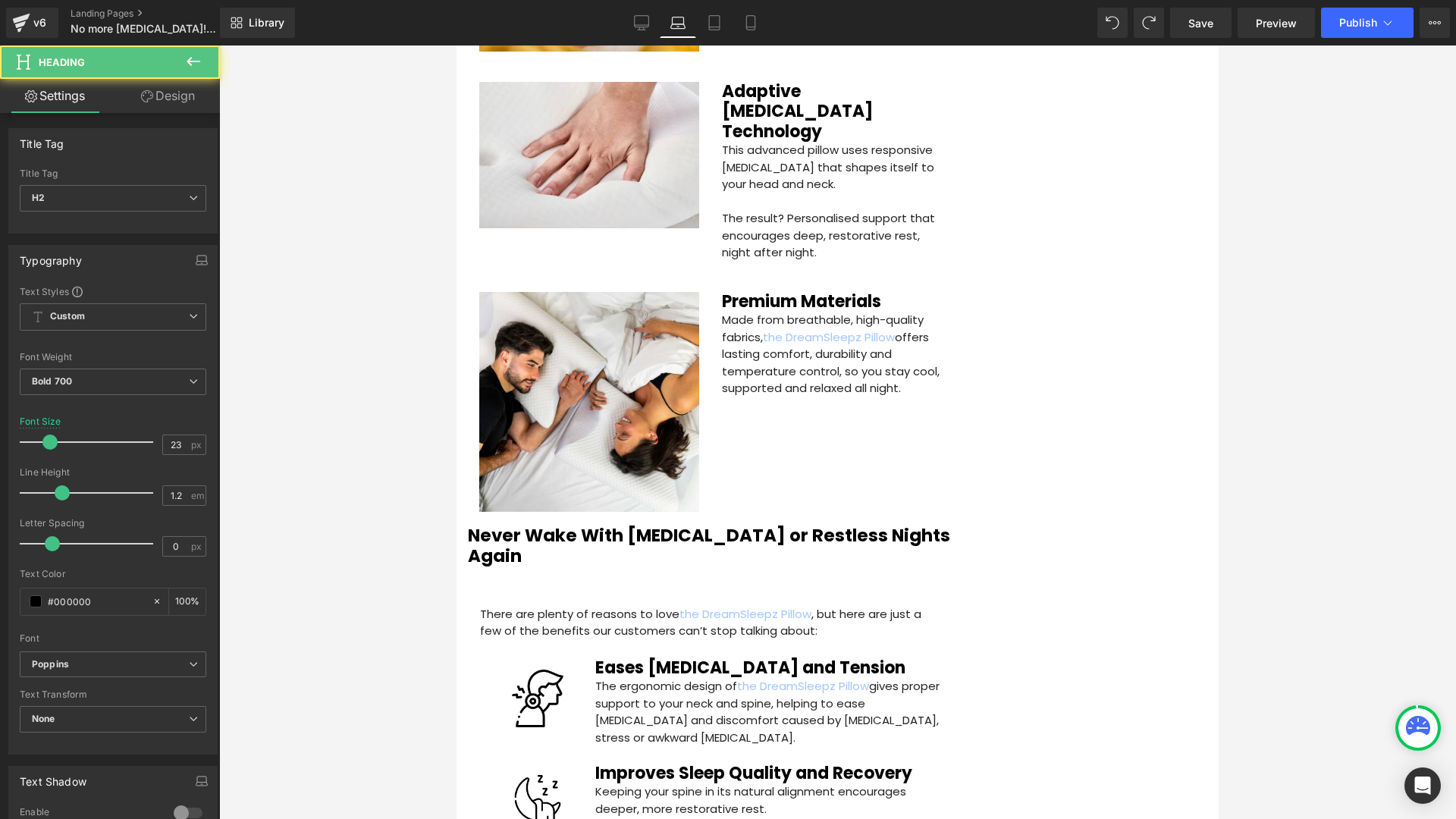
click at [377, 488] on div at bounding box center [838, 432] width 1237 height 773
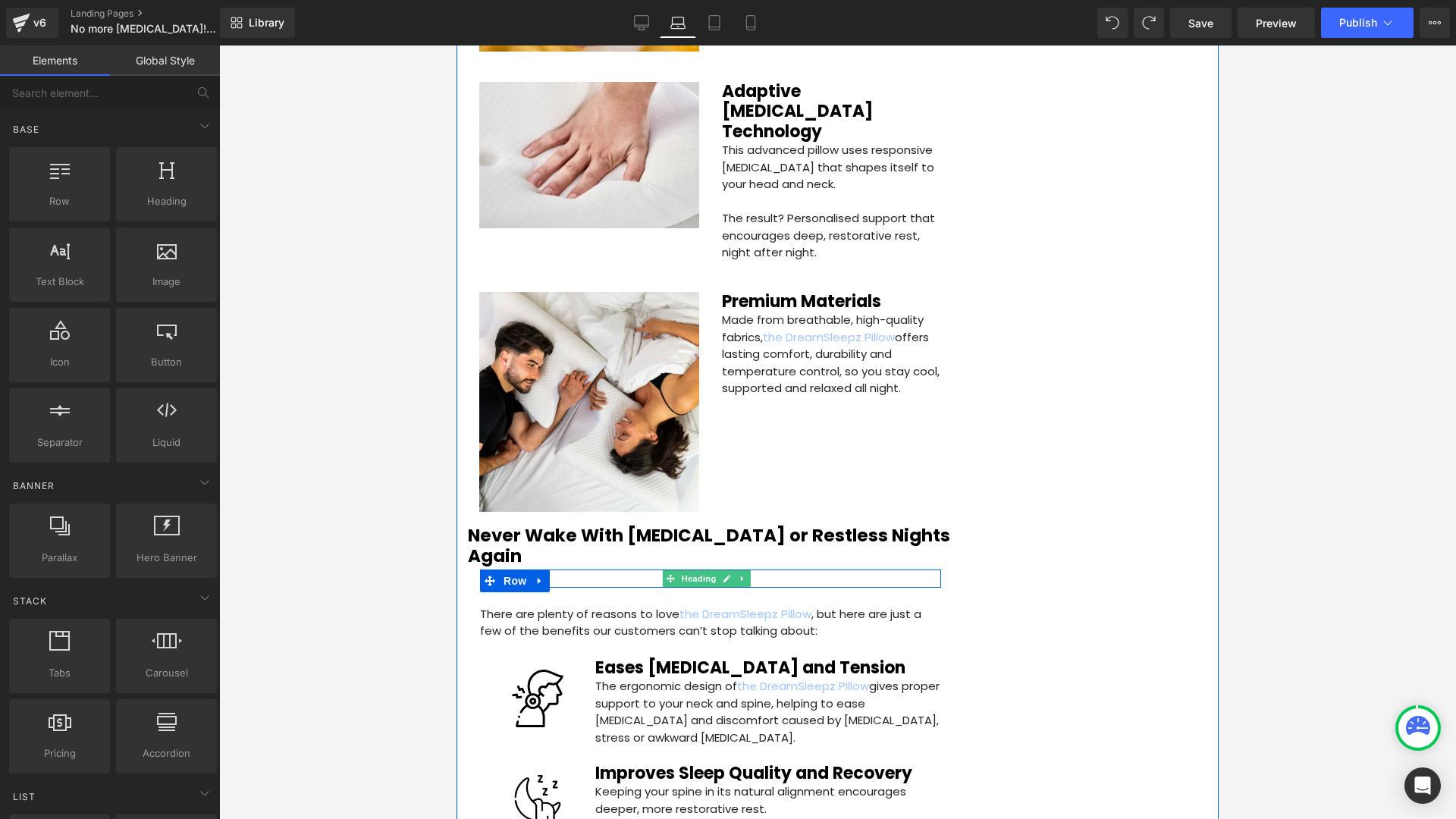
click at [598, 570] on h4 at bounding box center [710, 578] width 461 height 19
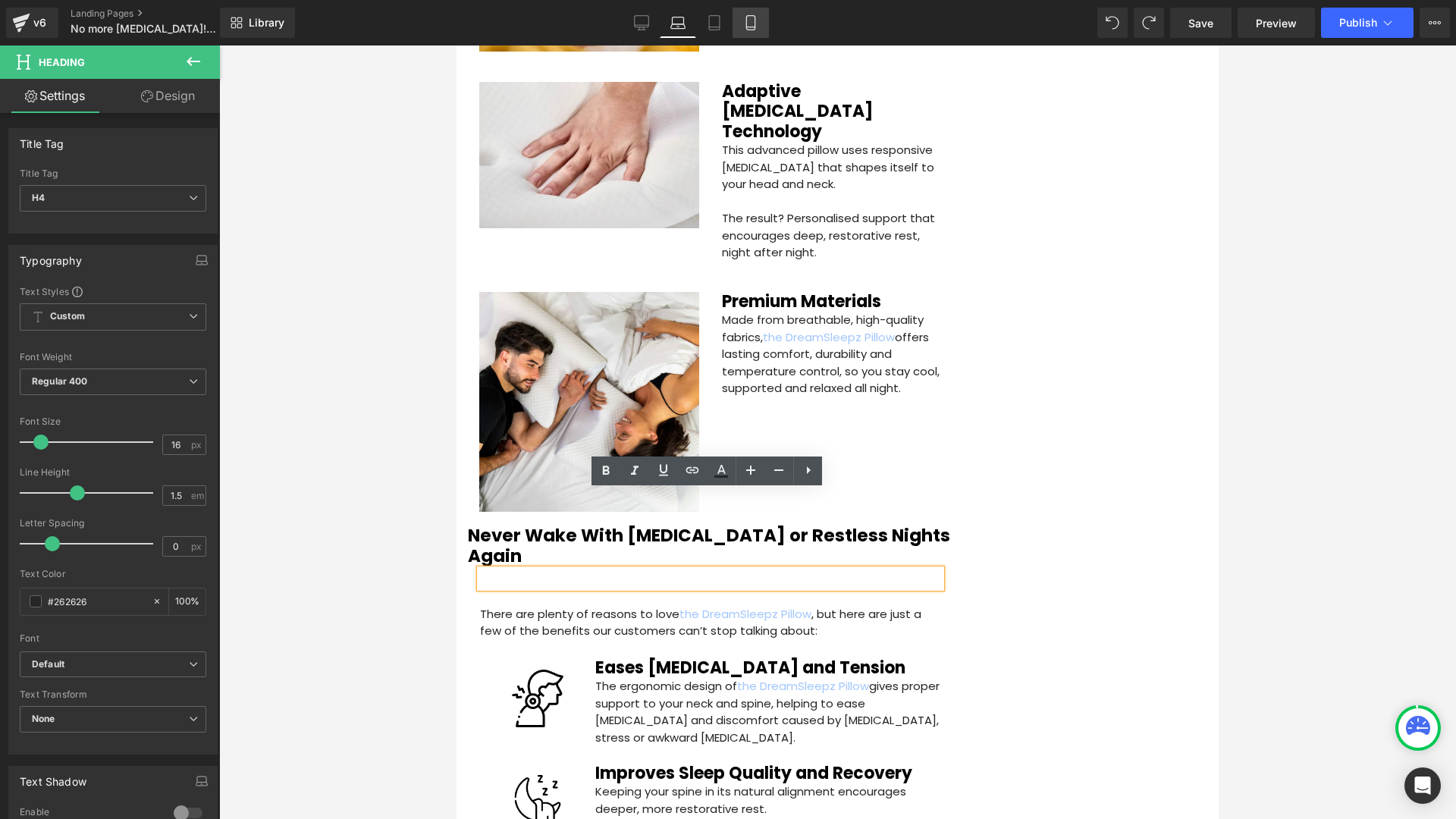
click at [756, 23] on icon at bounding box center [750, 22] width 15 height 15
type input "100"
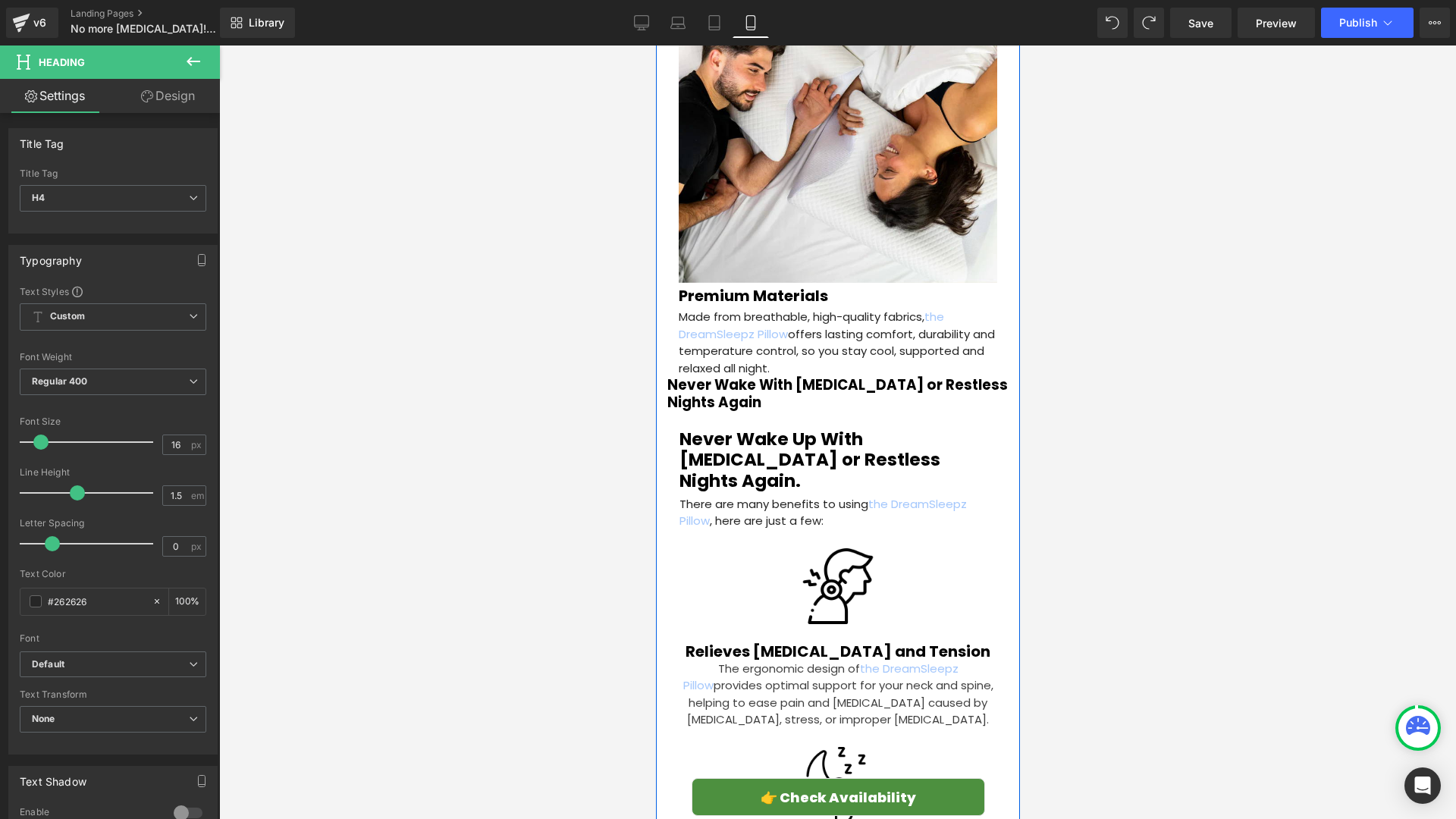
scroll to position [3075, 0]
click at [772, 412] on h4 at bounding box center [837, 421] width 317 height 19
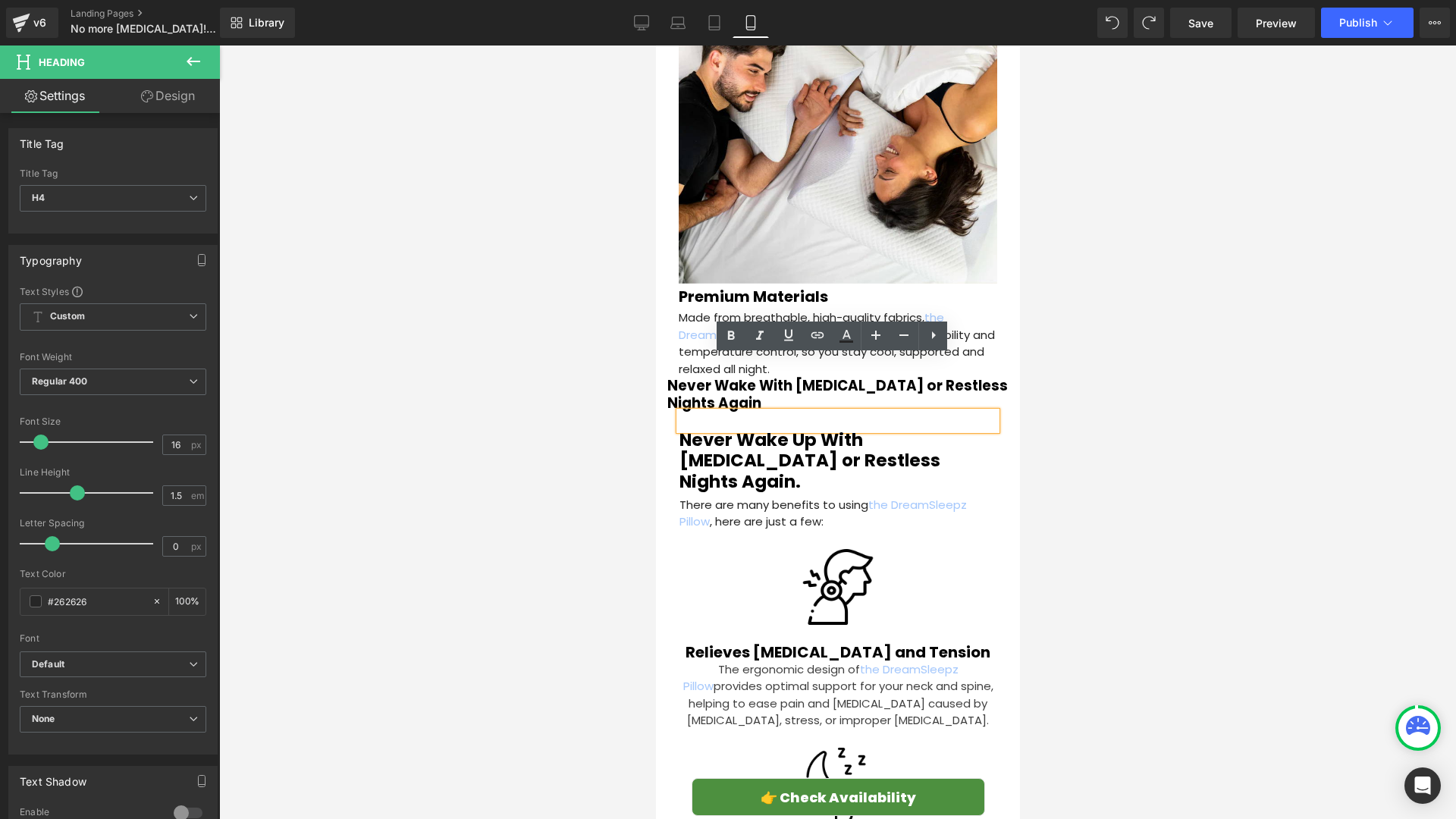
click at [542, 407] on div at bounding box center [838, 432] width 1237 height 773
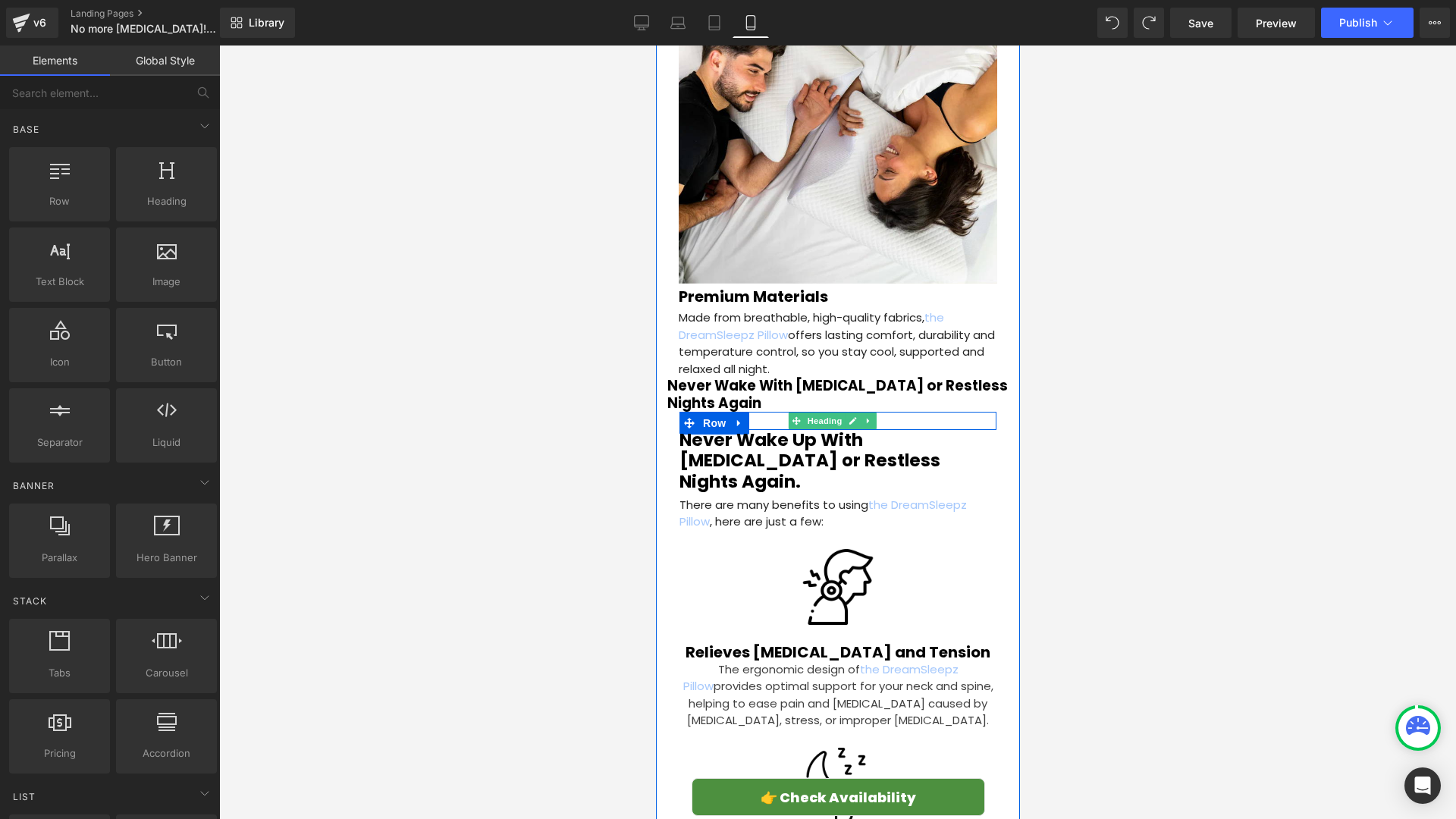
click at [787, 412] on h4 at bounding box center [837, 421] width 317 height 19
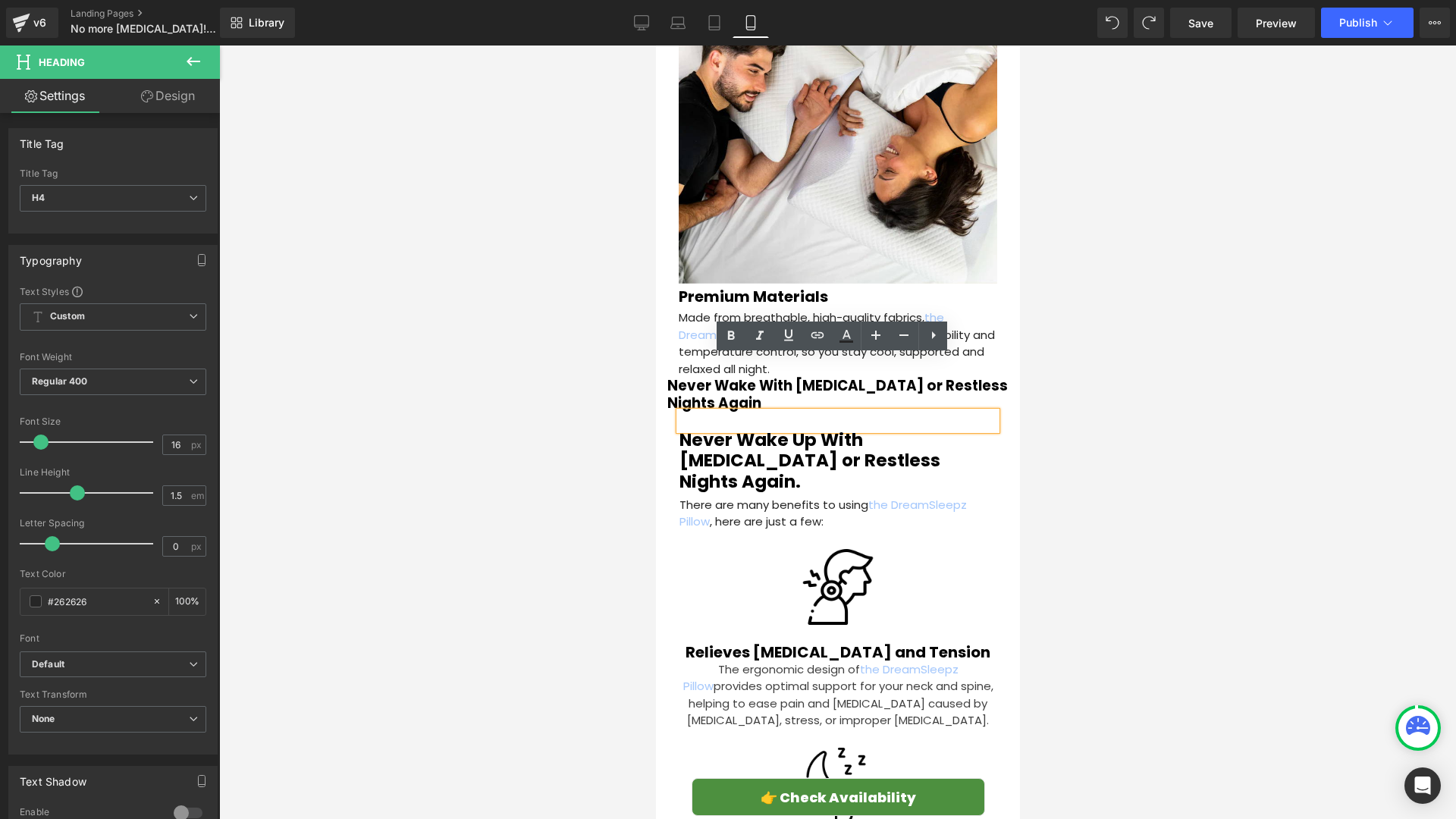
click at [610, 360] on div at bounding box center [838, 432] width 1237 height 773
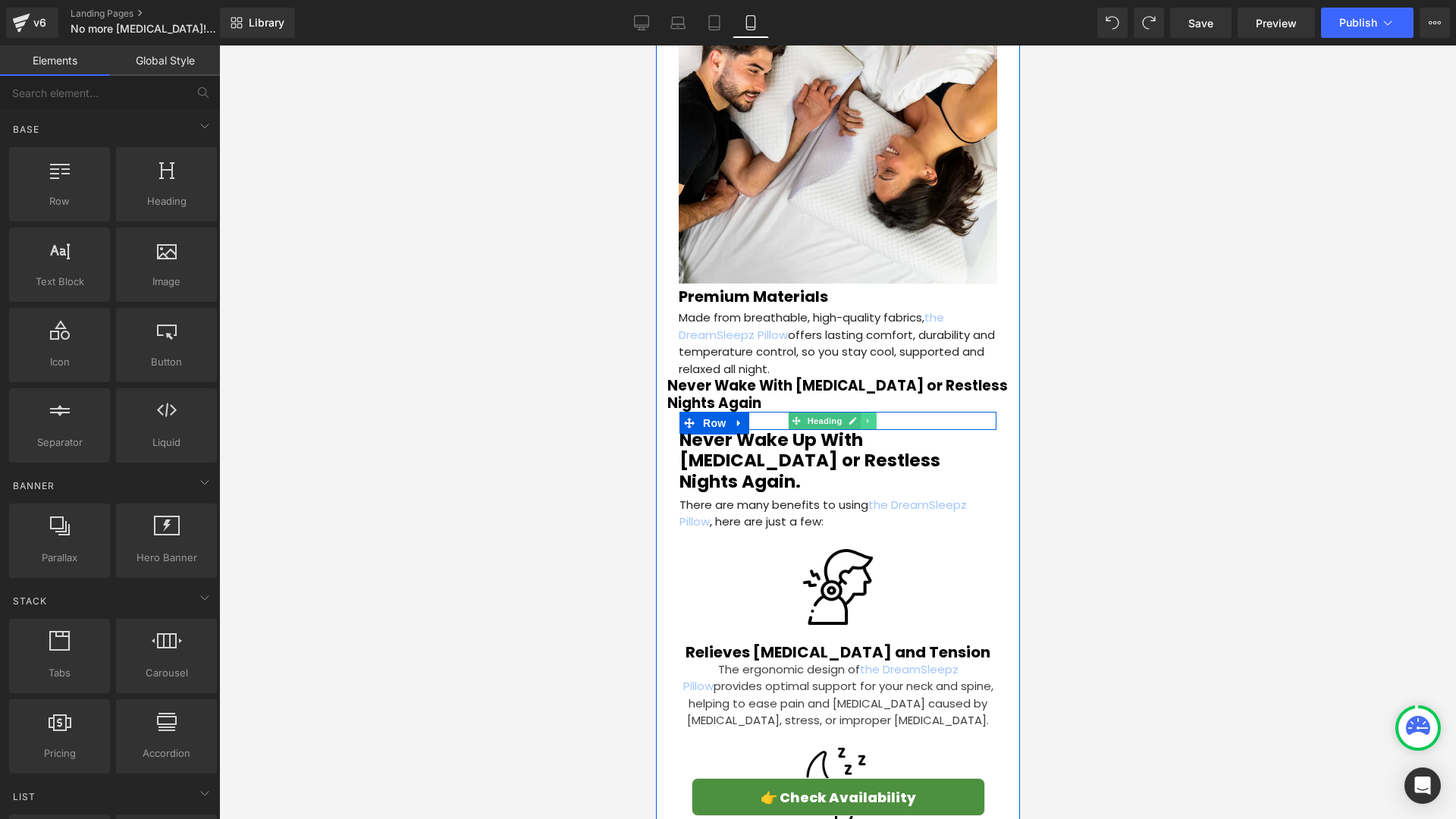
click at [869, 416] on icon at bounding box center [867, 421] width 8 height 9
click at [873, 416] on icon at bounding box center [875, 420] width 8 height 8
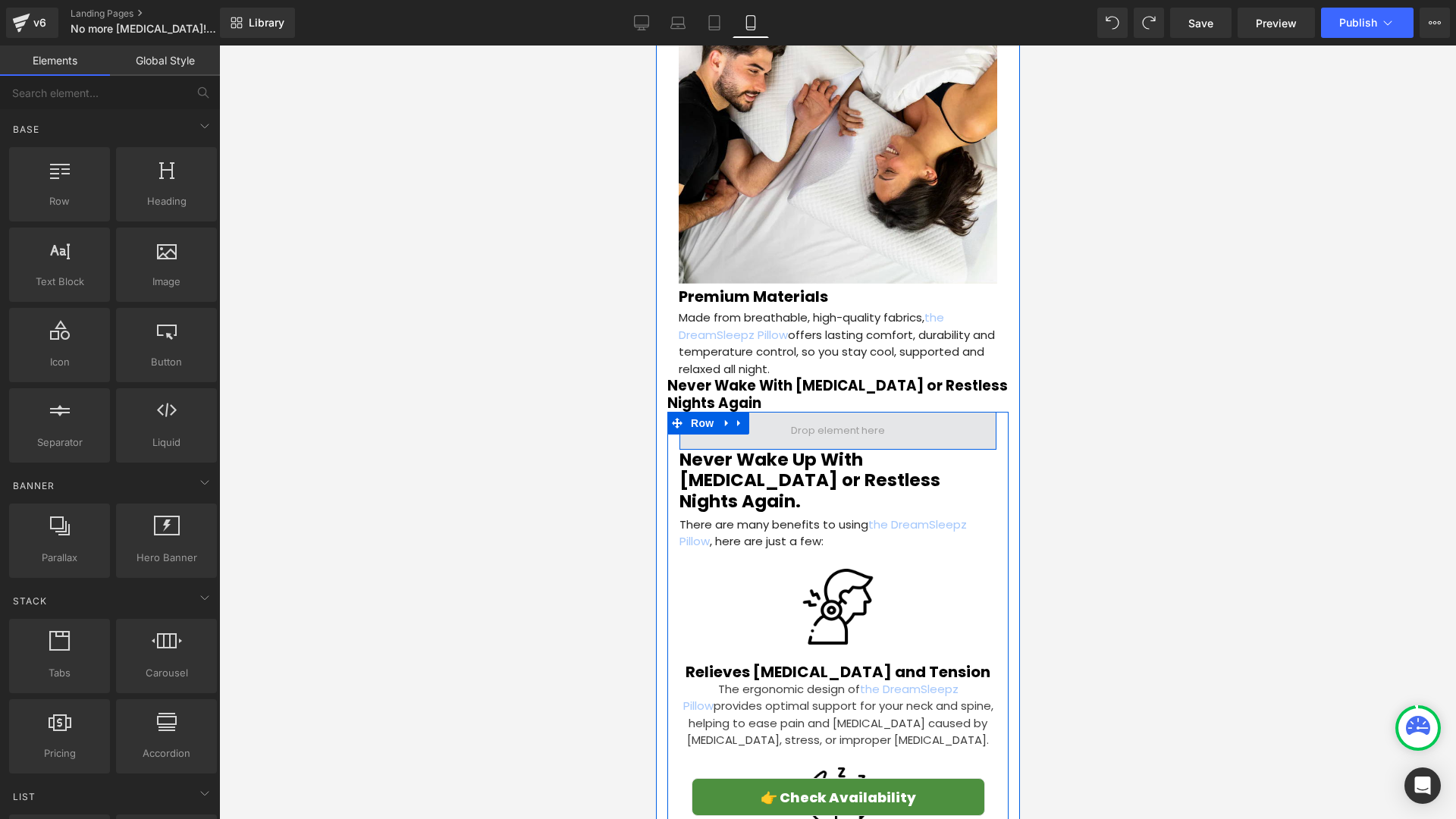
click at [785, 420] on span at bounding box center [837, 431] width 105 height 23
click at [766, 412] on span at bounding box center [837, 430] width 317 height 38
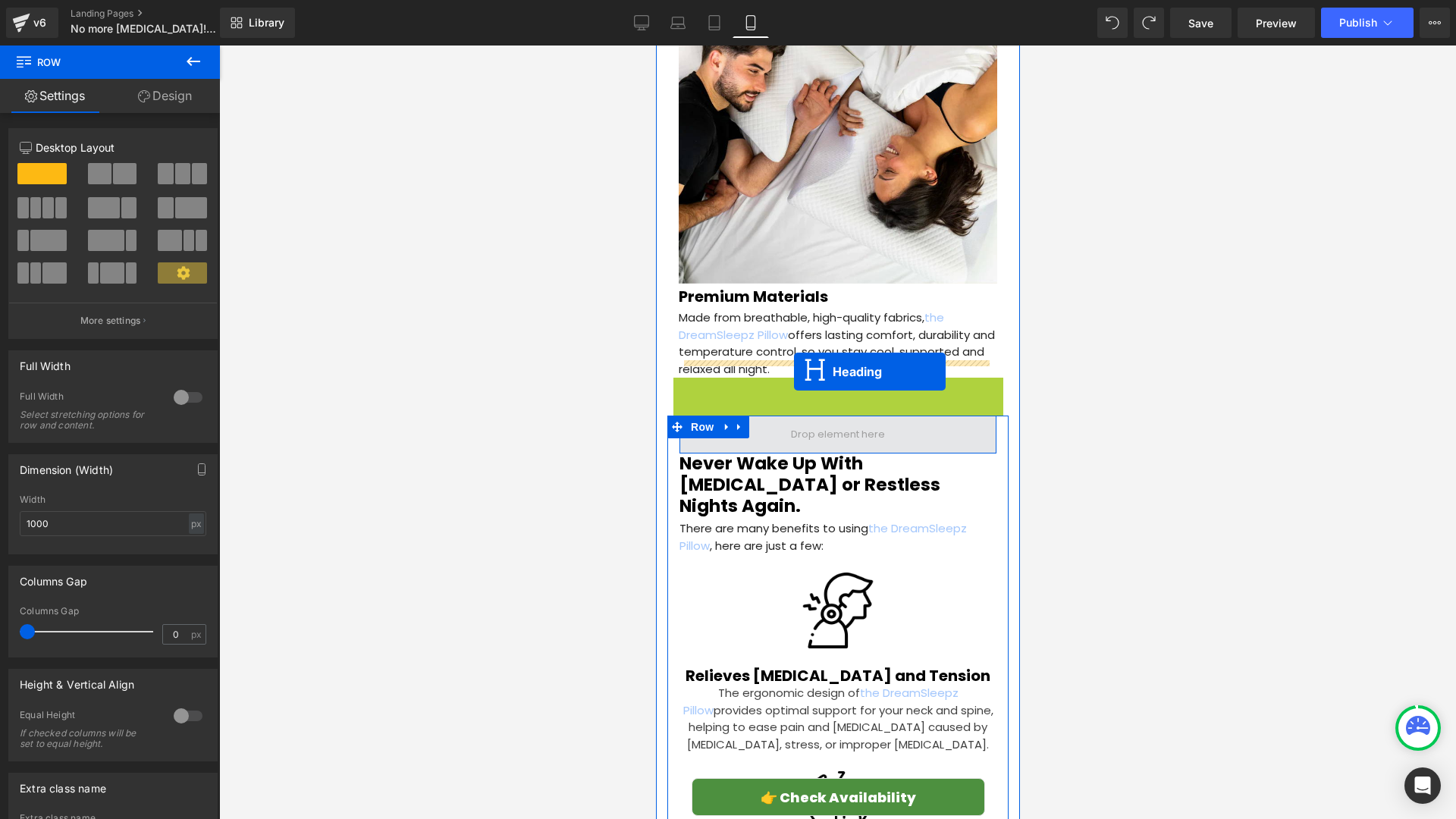
drag, startPoint x: 797, startPoint y: 339, endPoint x: 794, endPoint y: 371, distance: 32.1
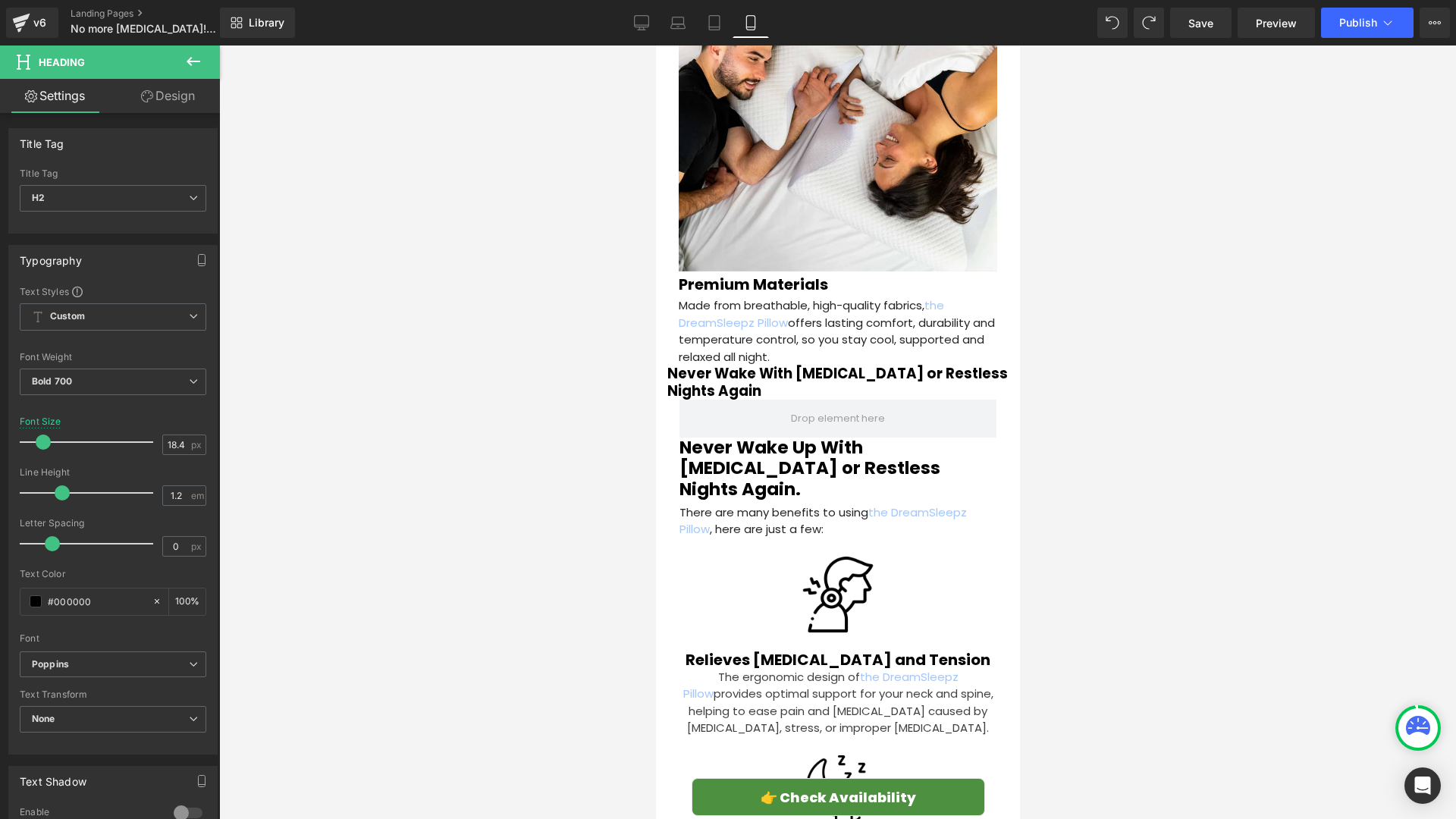
scroll to position [3096, 0]
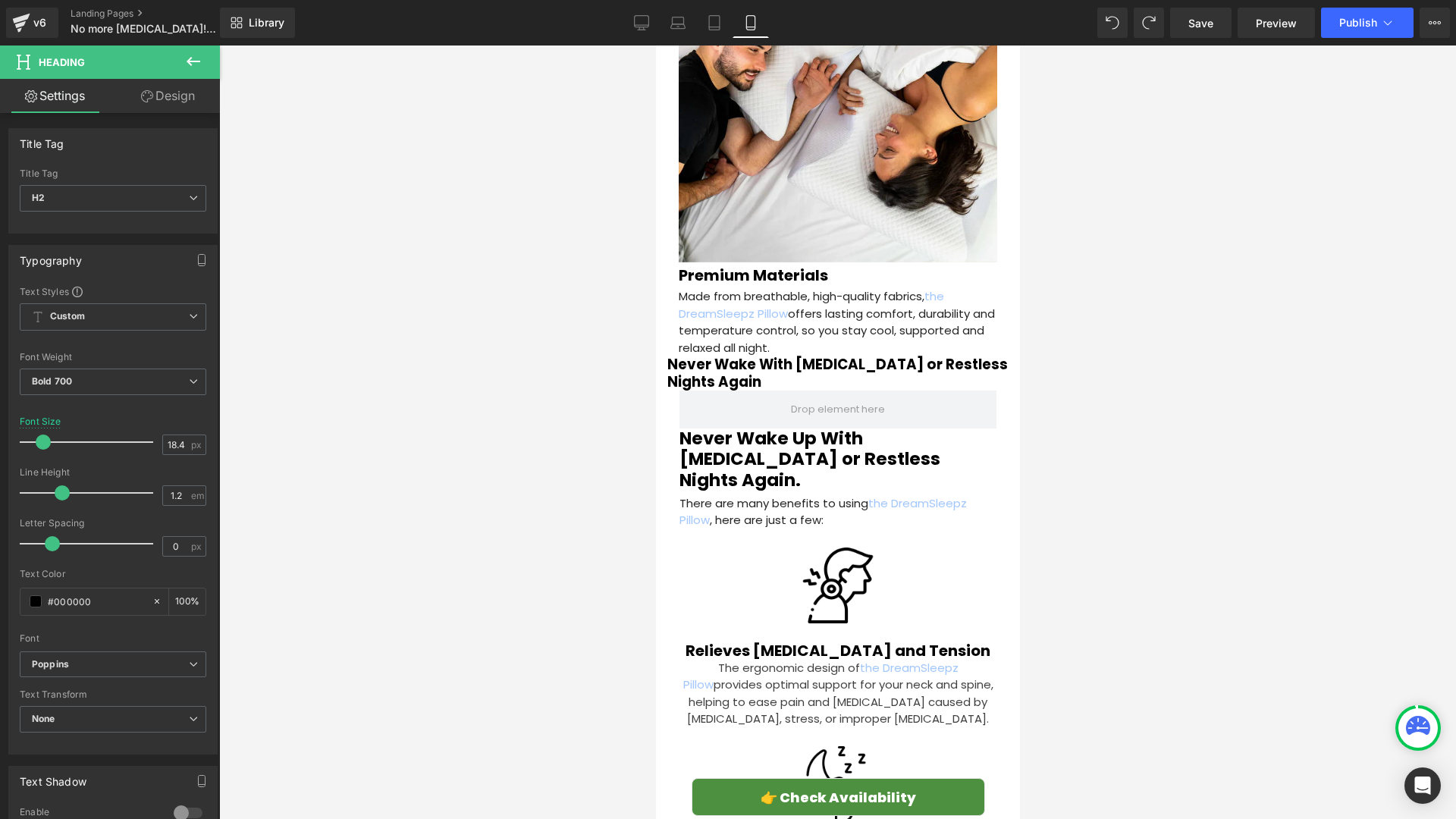
click at [567, 391] on div at bounding box center [838, 432] width 1237 height 773
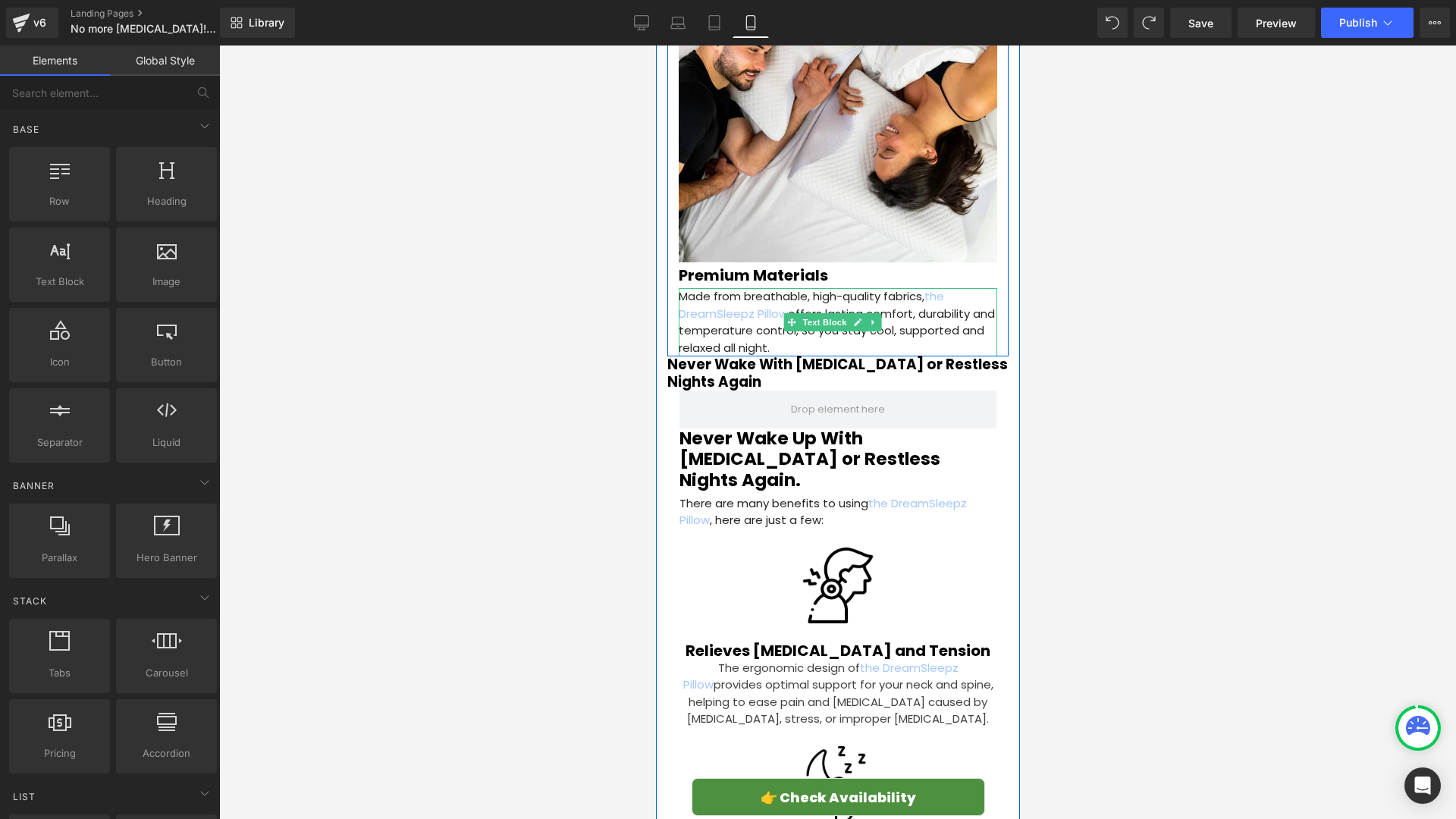
click at [811, 291] on p "Made from breathable, high-quality fabrics, the DreamSleepz Pillow offers lasti…" at bounding box center [837, 322] width 318 height 68
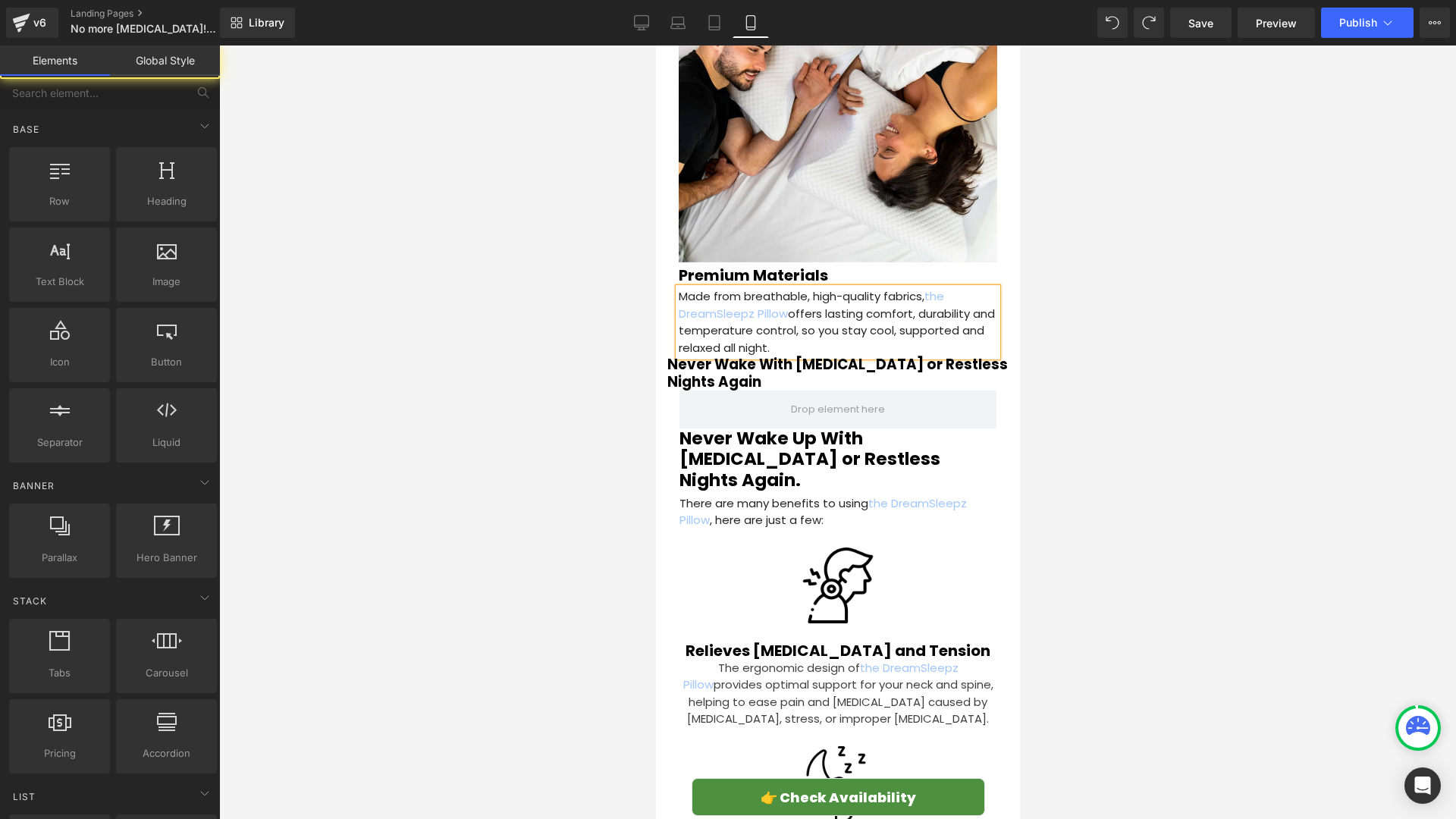
click at [576, 349] on div at bounding box center [838, 432] width 1237 height 773
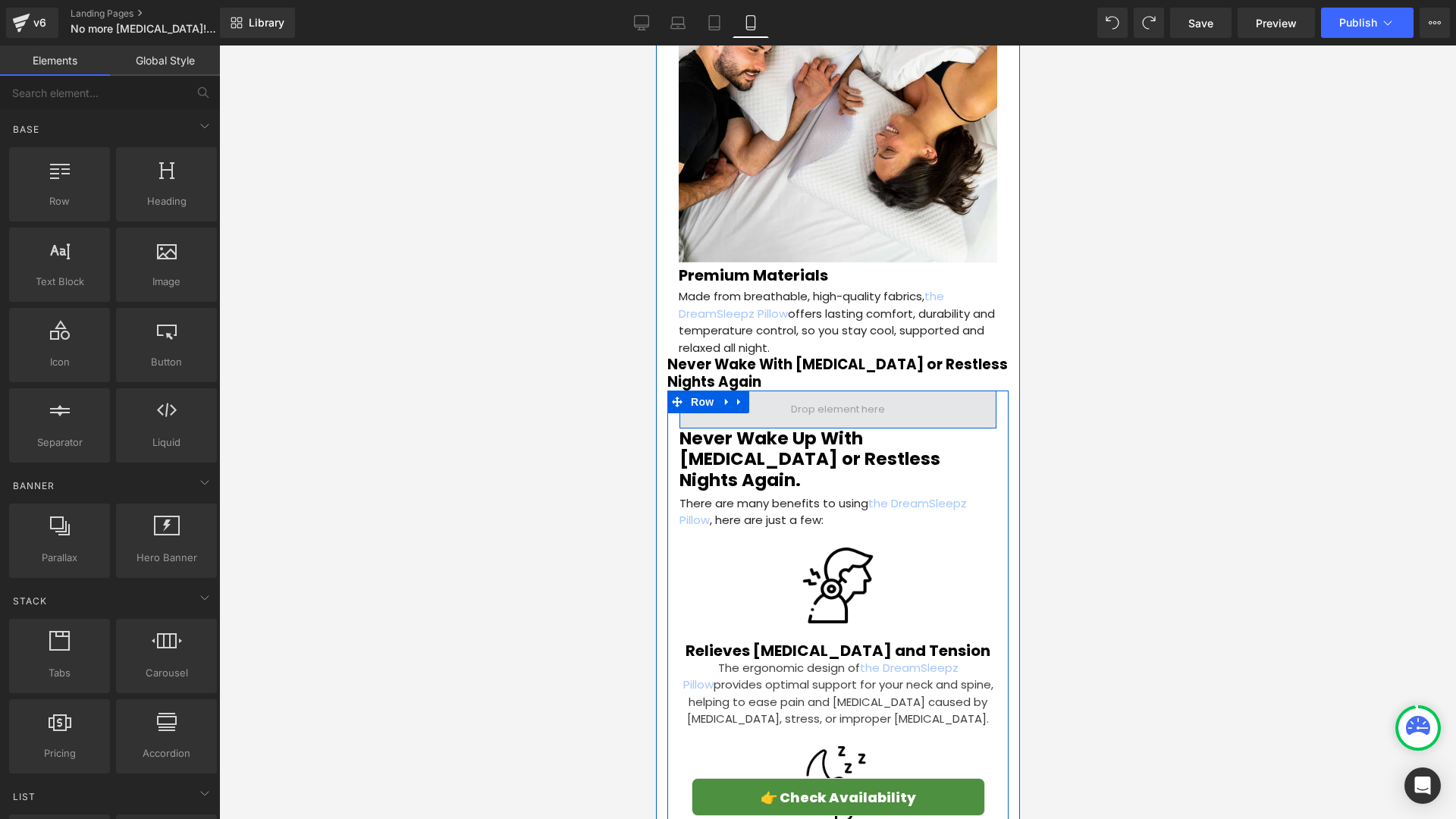
click at [924, 391] on span at bounding box center [837, 409] width 317 height 38
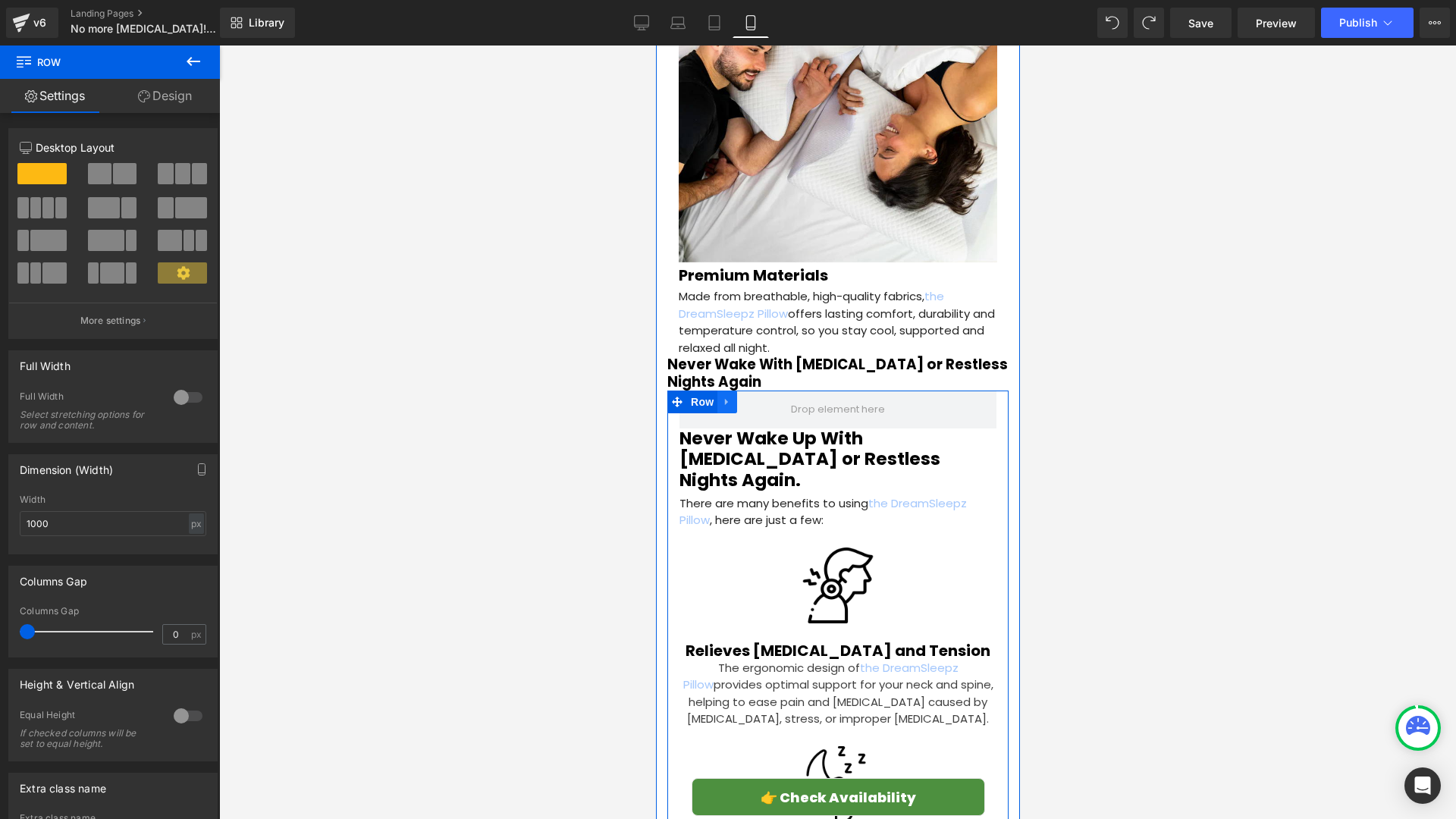
click at [728, 396] on icon at bounding box center [727, 401] width 11 height 11
click at [772, 391] on link at bounding box center [765, 402] width 19 height 23
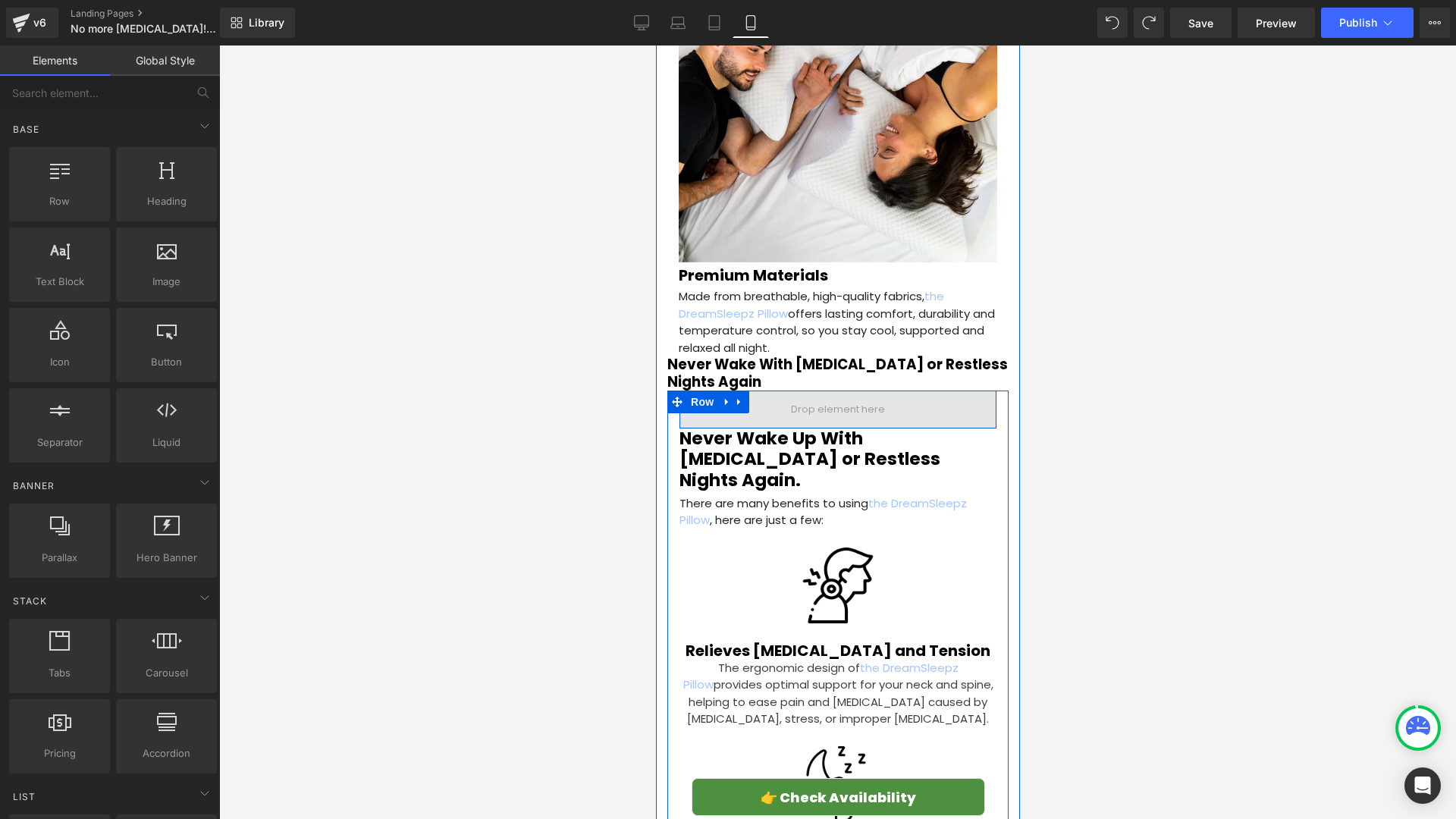
click at [813, 398] on span at bounding box center [837, 409] width 105 height 23
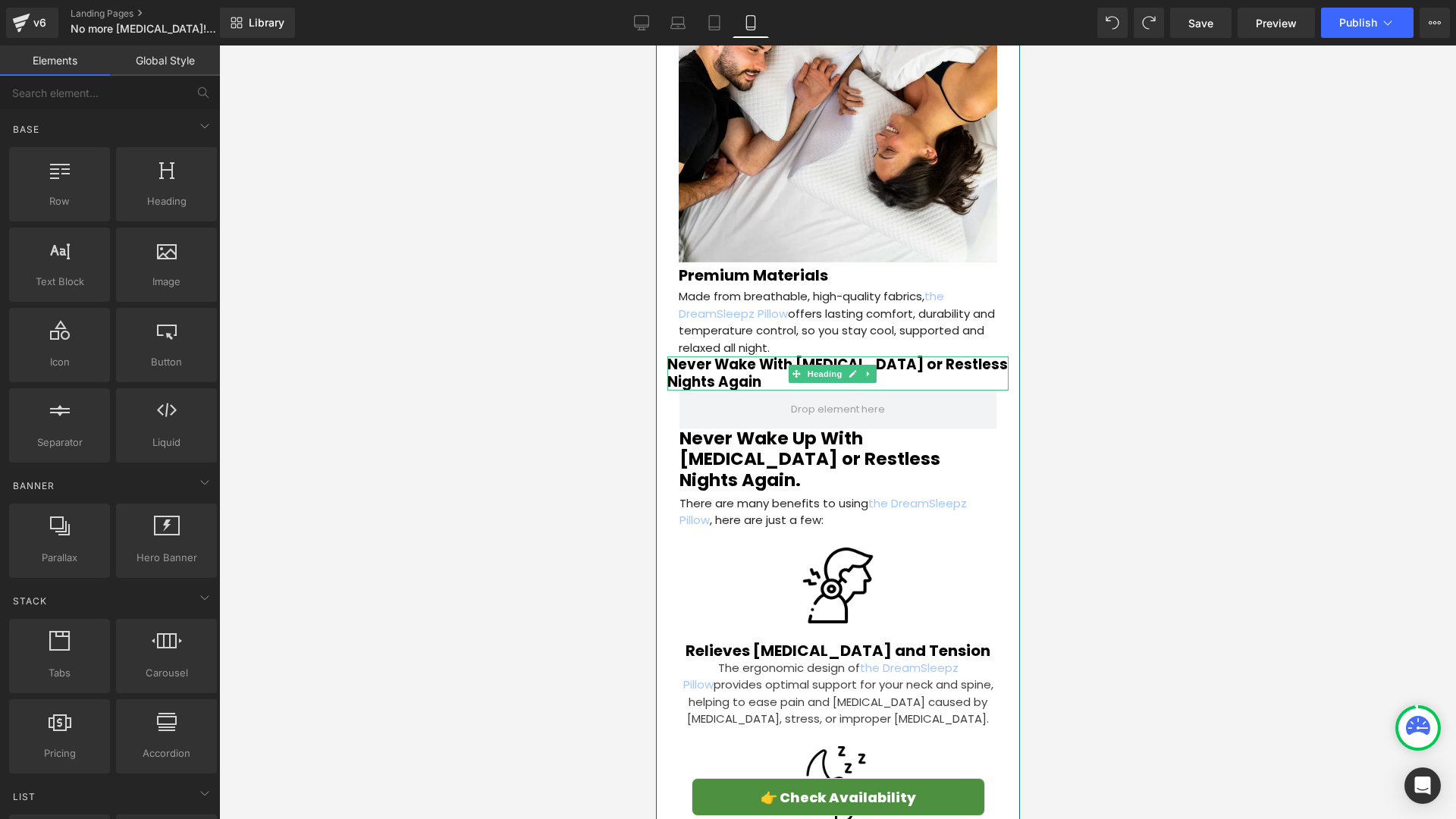
click at [756, 356] on h2 "Never Wake With [MEDICAL_DATA] or Restless Nights Again" at bounding box center [837, 373] width 341 height 34
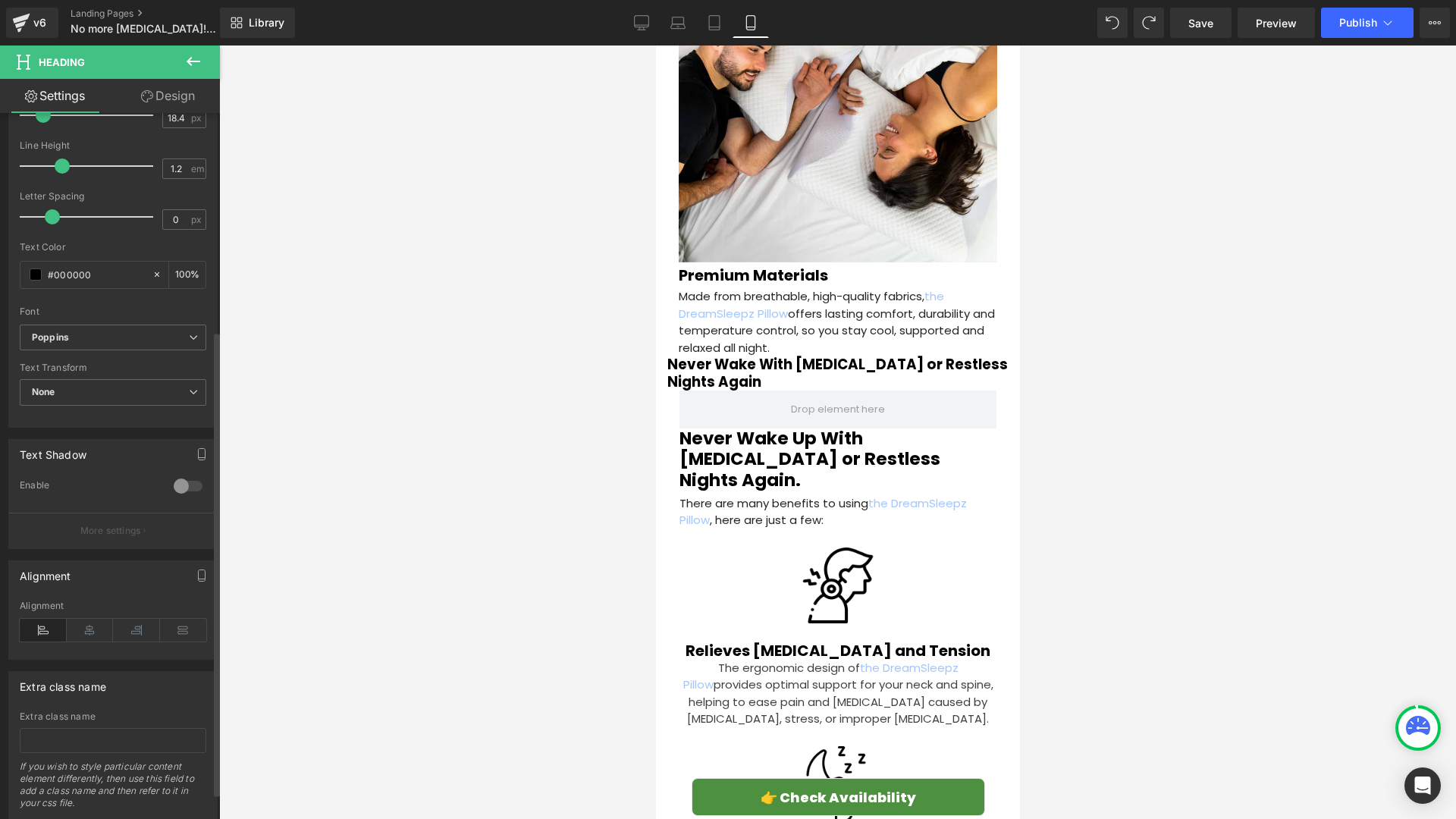
scroll to position [331, 0]
click at [642, 23] on icon at bounding box center [641, 22] width 15 height 15
type input "27"
type input "100"
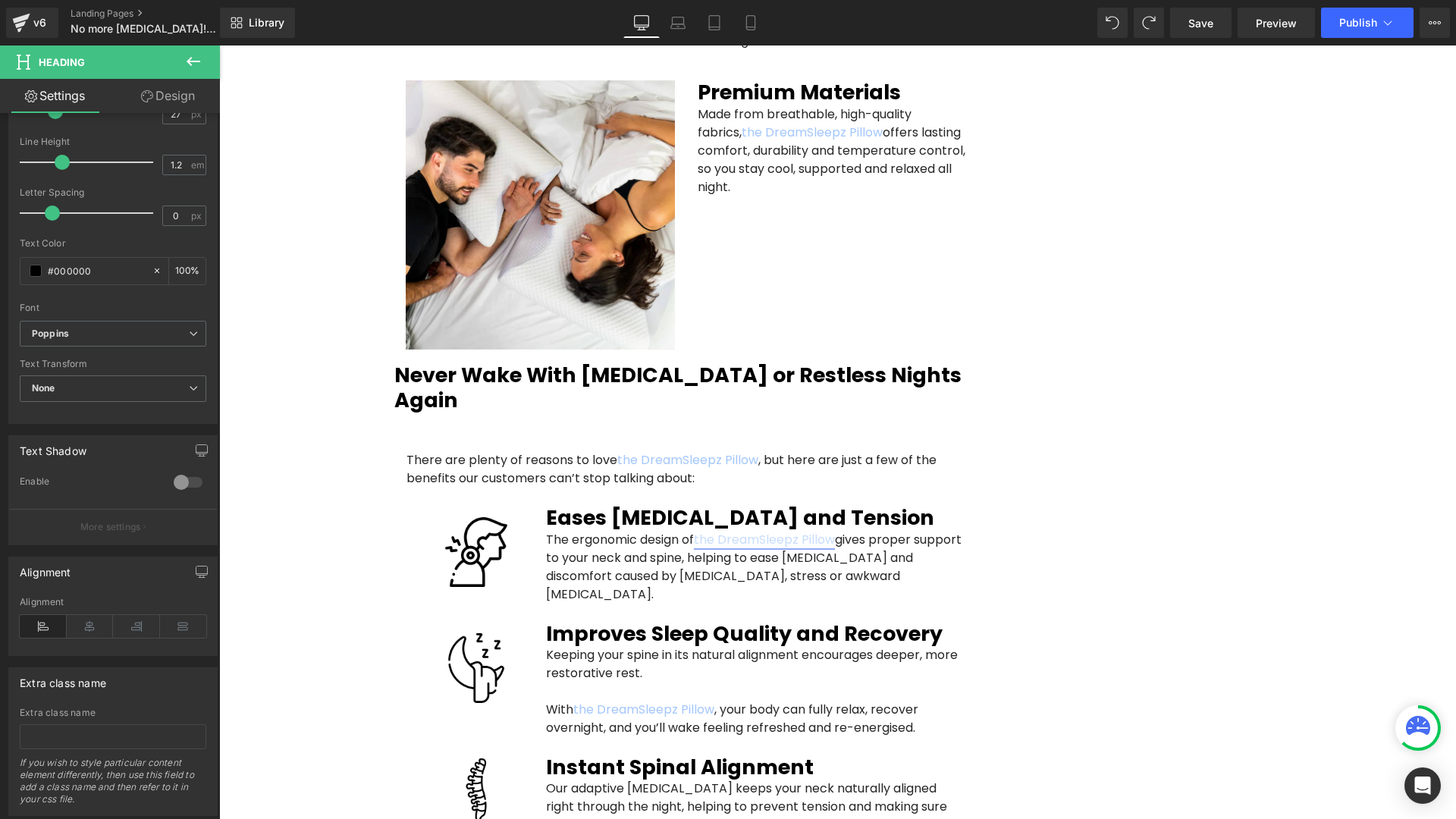
scroll to position [2640, 0]
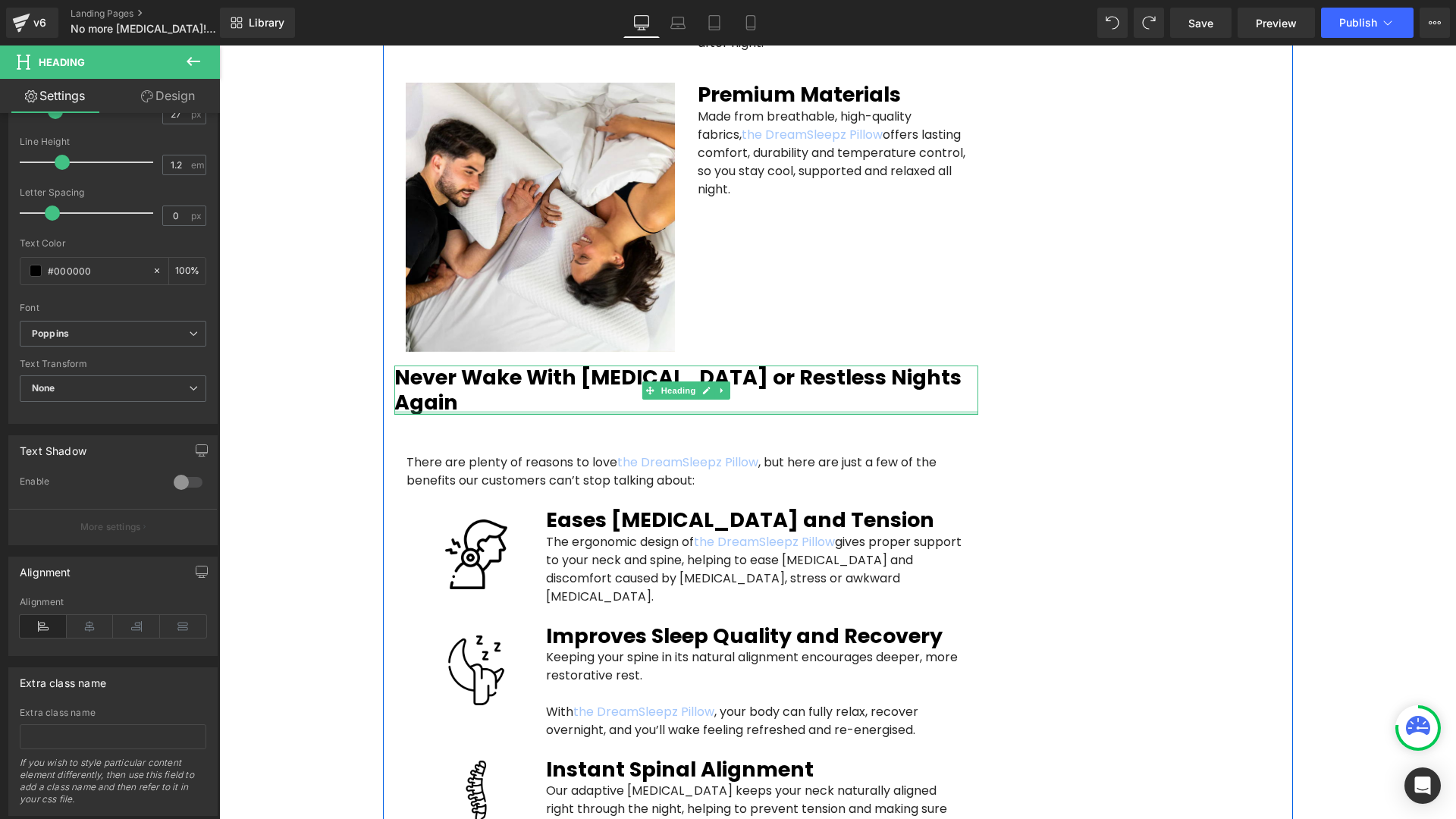
click at [480, 411] on div at bounding box center [686, 413] width 584 height 4
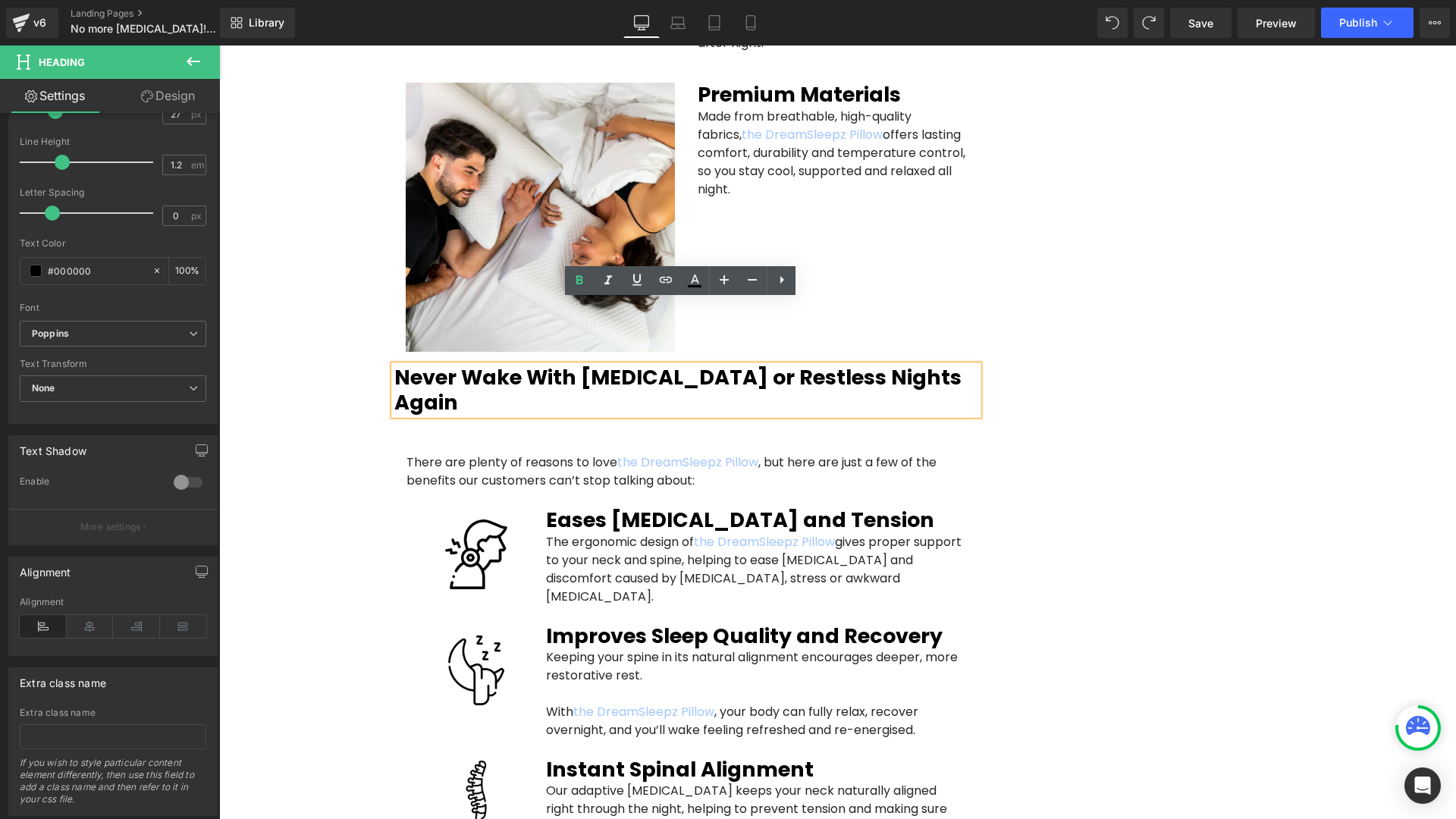
click at [331, 328] on div "Image Row Image Image Row Sleep Wellness Heading Sleep Tips Heading Relaxation …" at bounding box center [838, 378] width 1237 height 5948
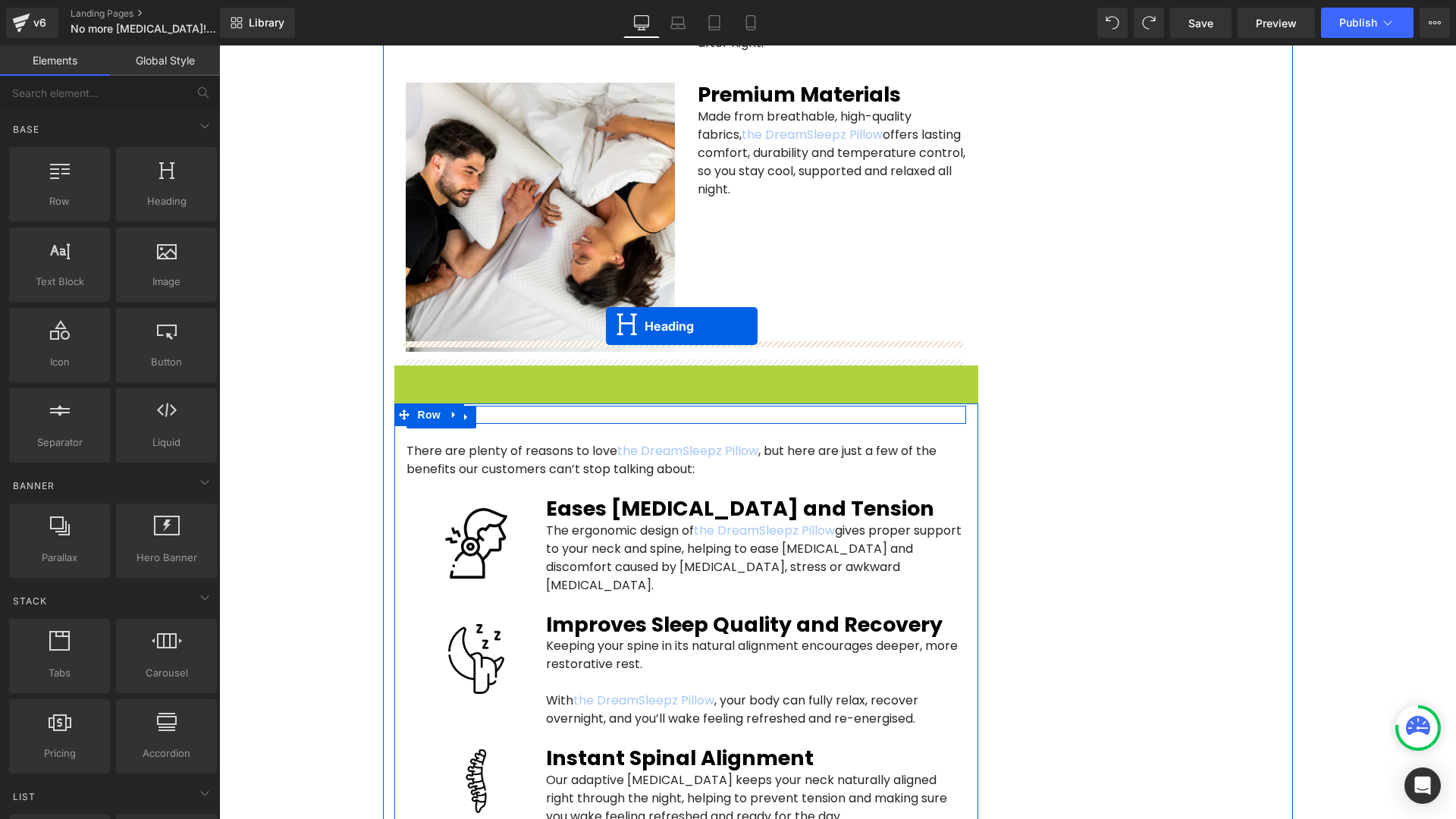
drag, startPoint x: 639, startPoint y: 316, endPoint x: 606, endPoint y: 326, distance: 34.5
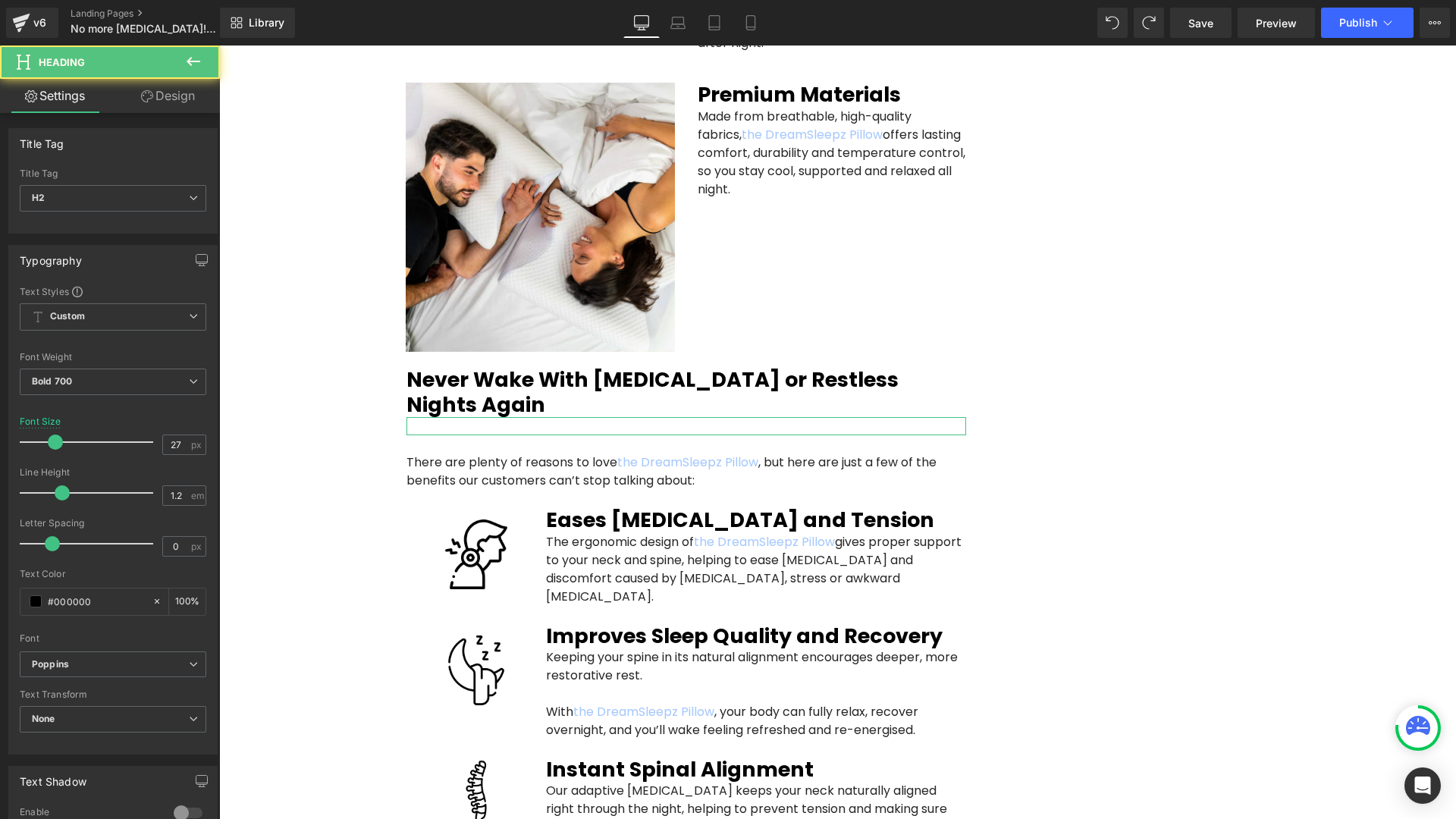
click at [305, 334] on div "Image Row Image Image Row Sleep Wellness Heading Sleep Tips Heading Relaxation …" at bounding box center [838, 378] width 1237 height 5948
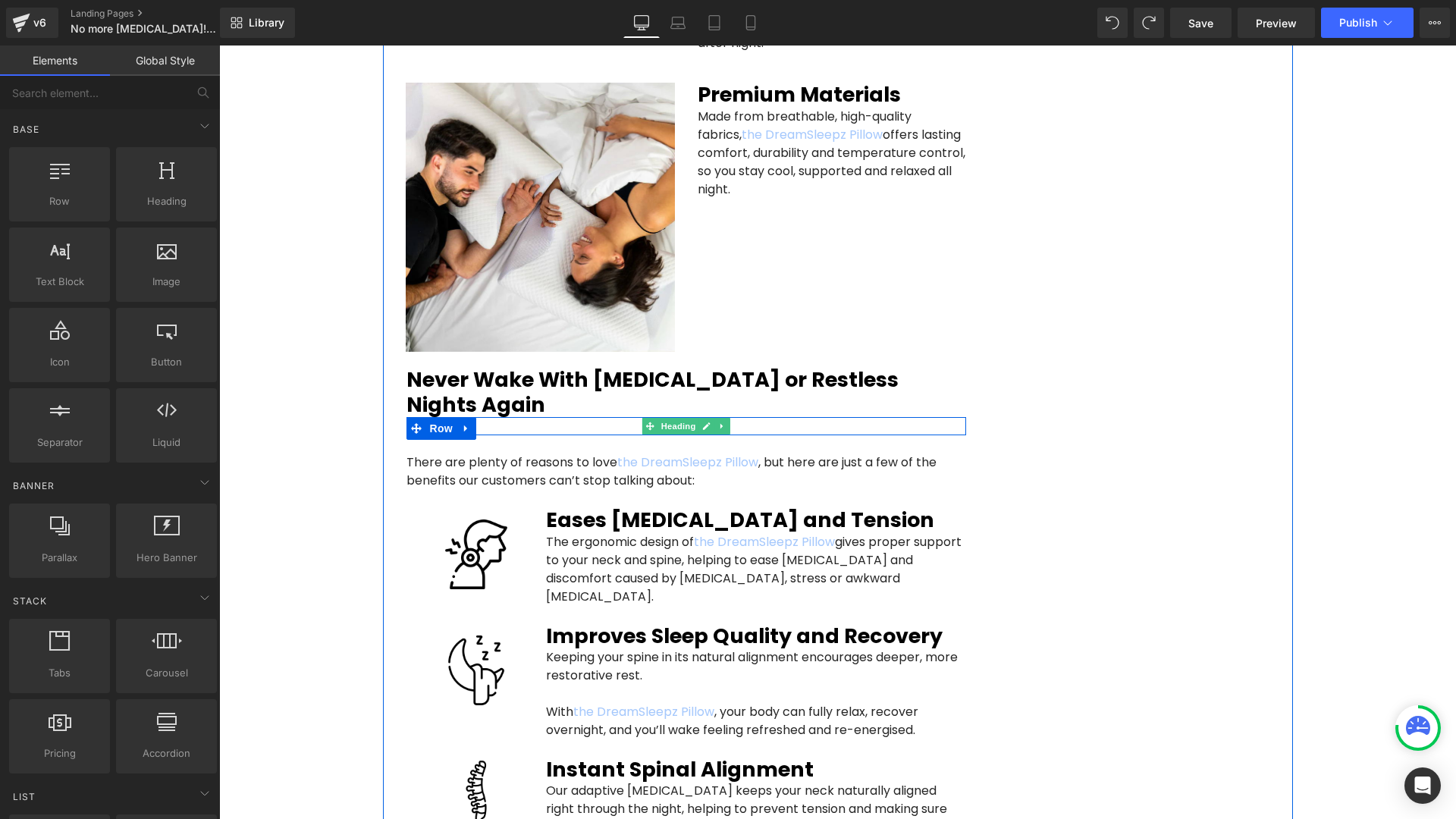
click at [517, 417] on h4 at bounding box center [686, 426] width 560 height 19
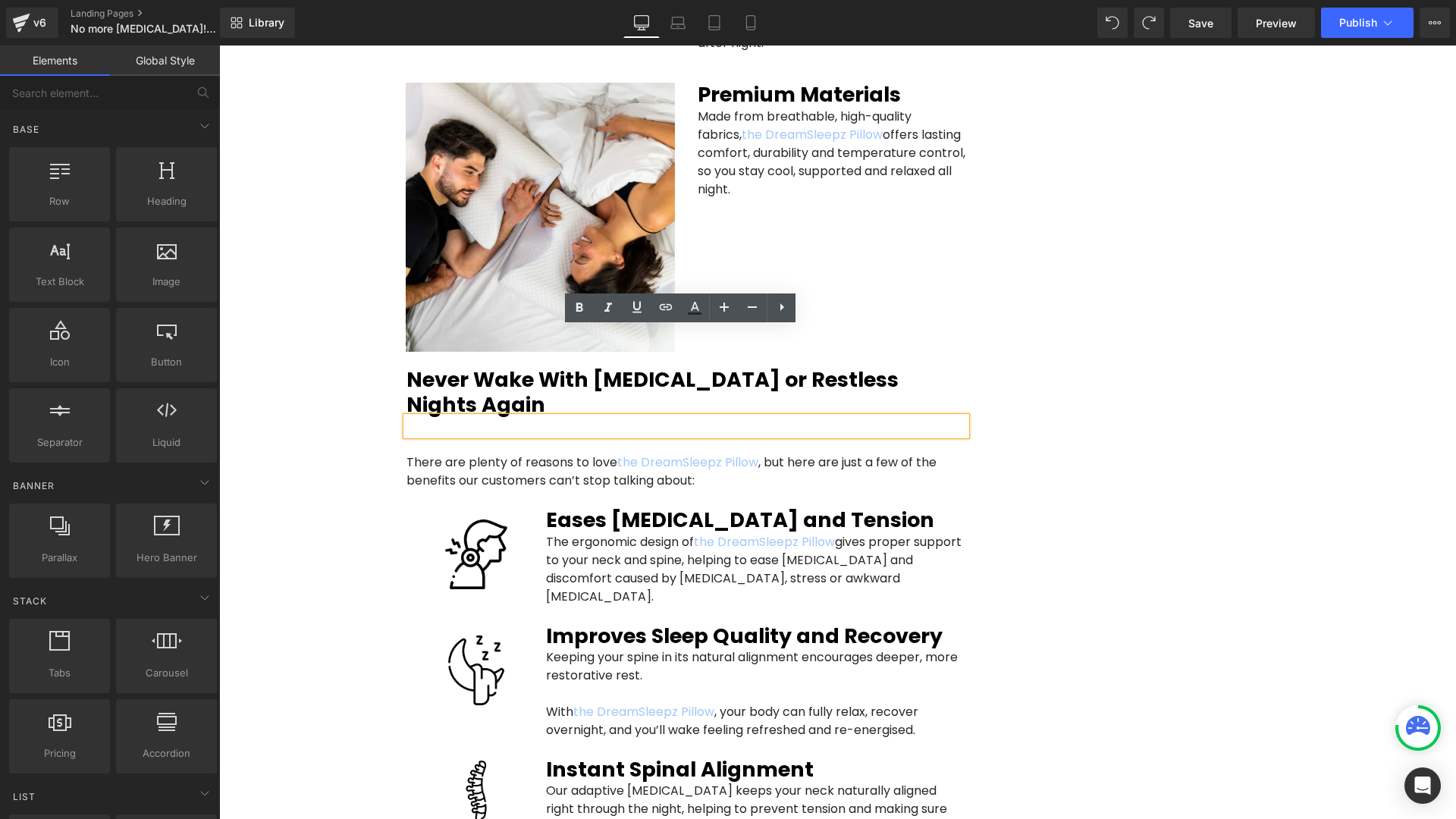
click at [333, 344] on div "Image Row Image Image Row Sleep Wellness Heading Sleep Tips Heading Relaxation …" at bounding box center [838, 378] width 1237 height 5948
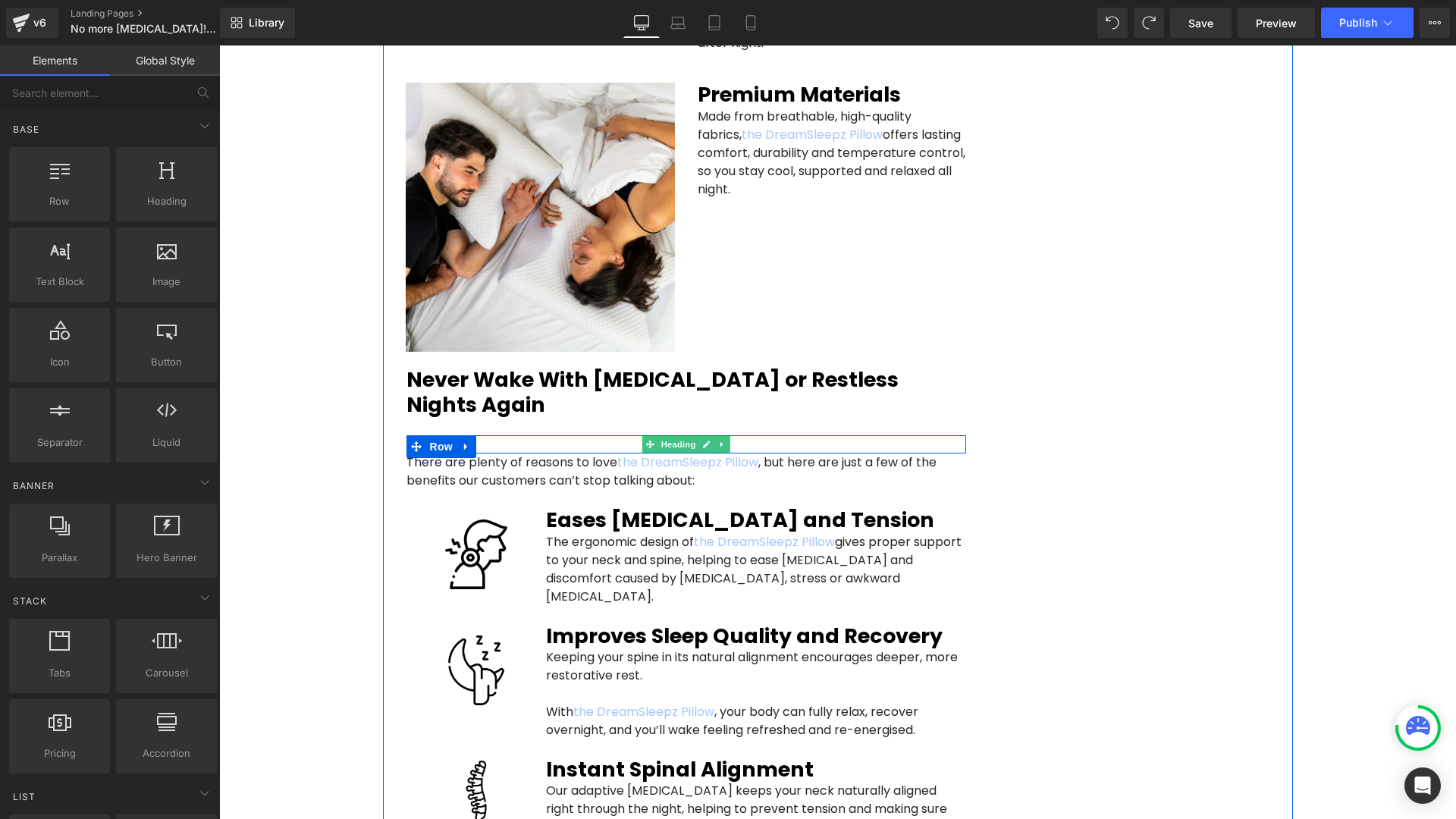
click at [719, 440] on icon at bounding box center [721, 444] width 8 height 9
click at [726, 441] on icon at bounding box center [729, 444] width 8 height 8
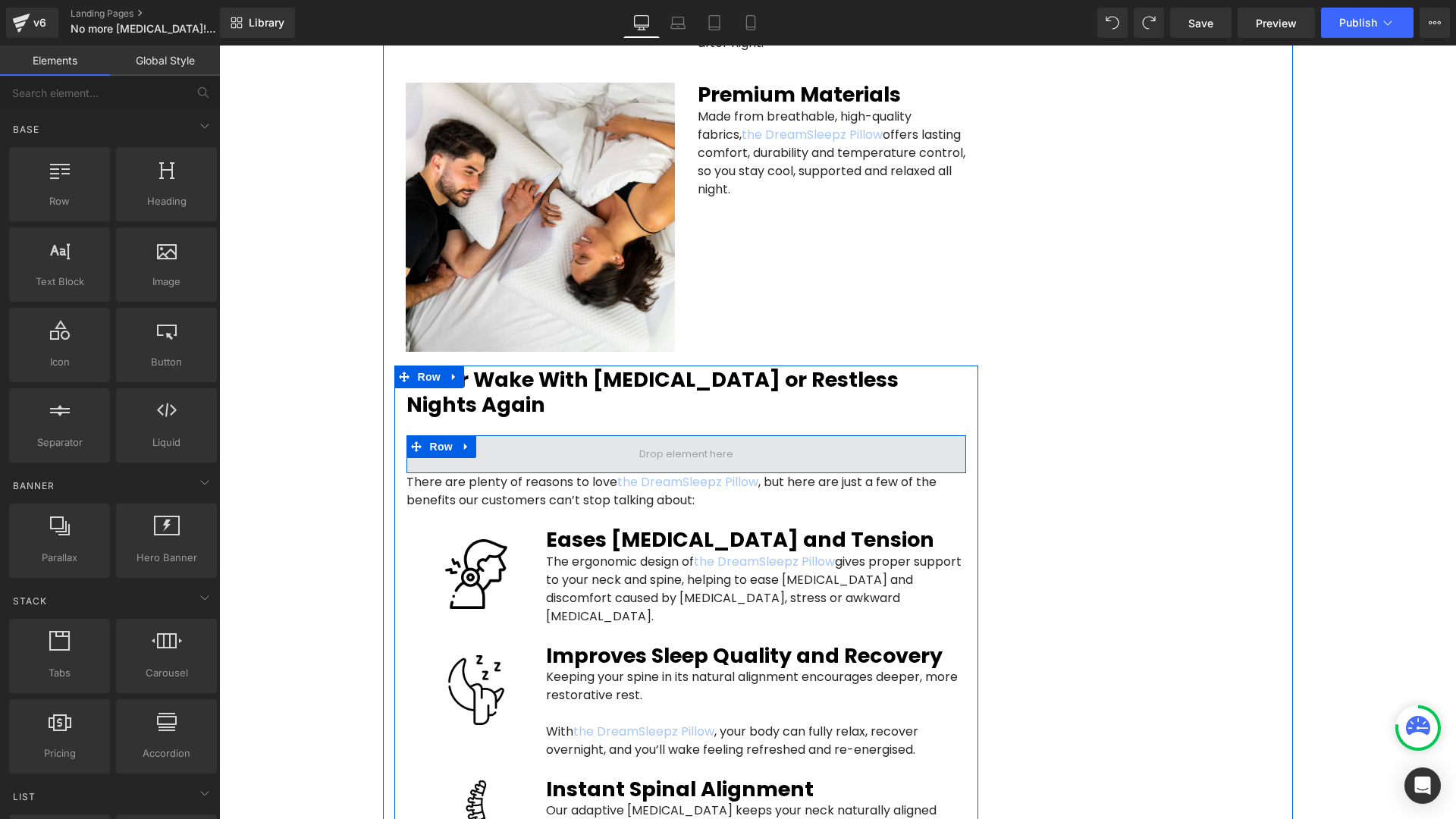
click at [615, 436] on span at bounding box center [686, 454] width 560 height 38
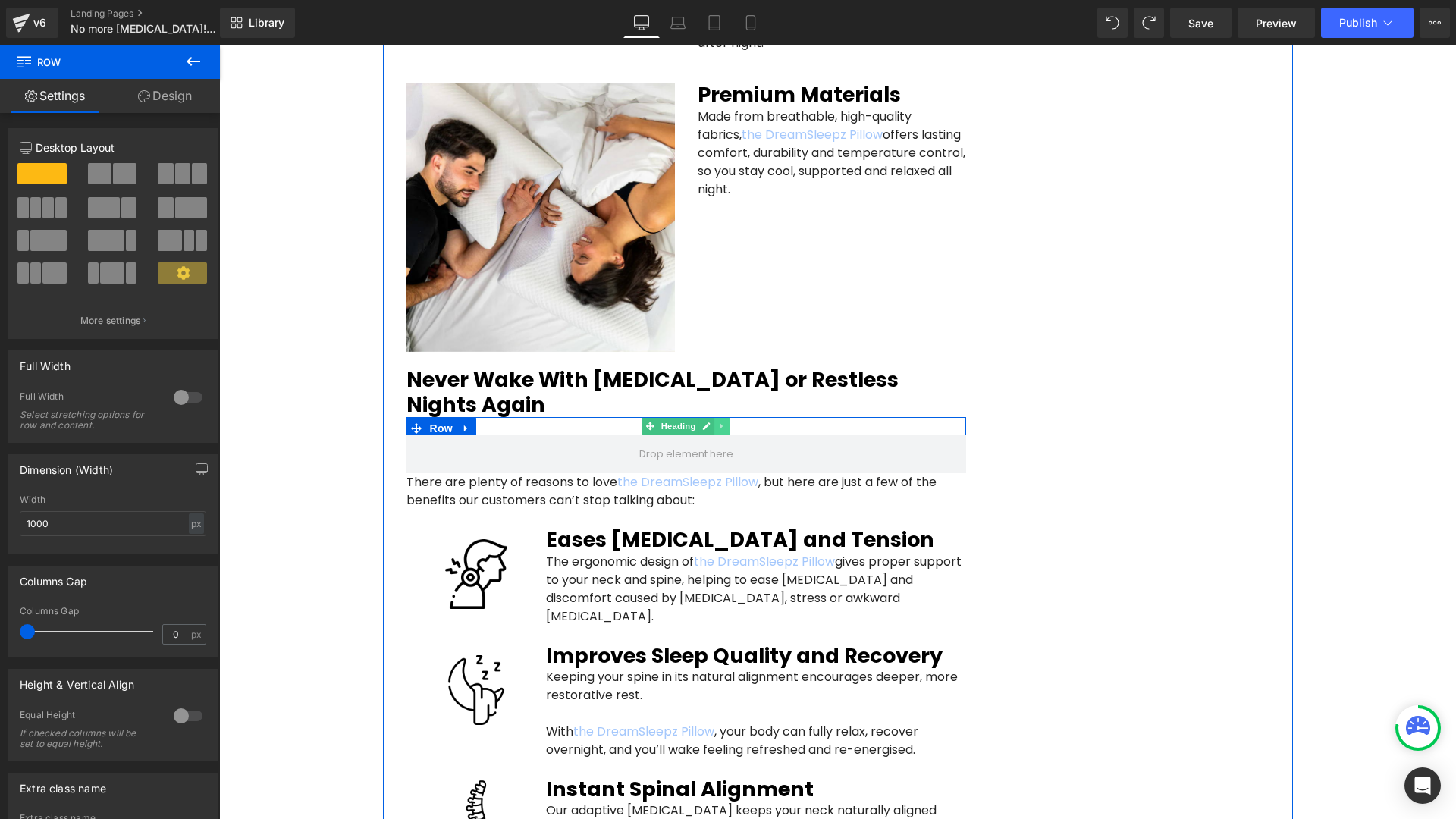
click at [720, 421] on icon at bounding box center [721, 426] width 8 height 9
click at [726, 422] on icon at bounding box center [729, 426] width 8 height 8
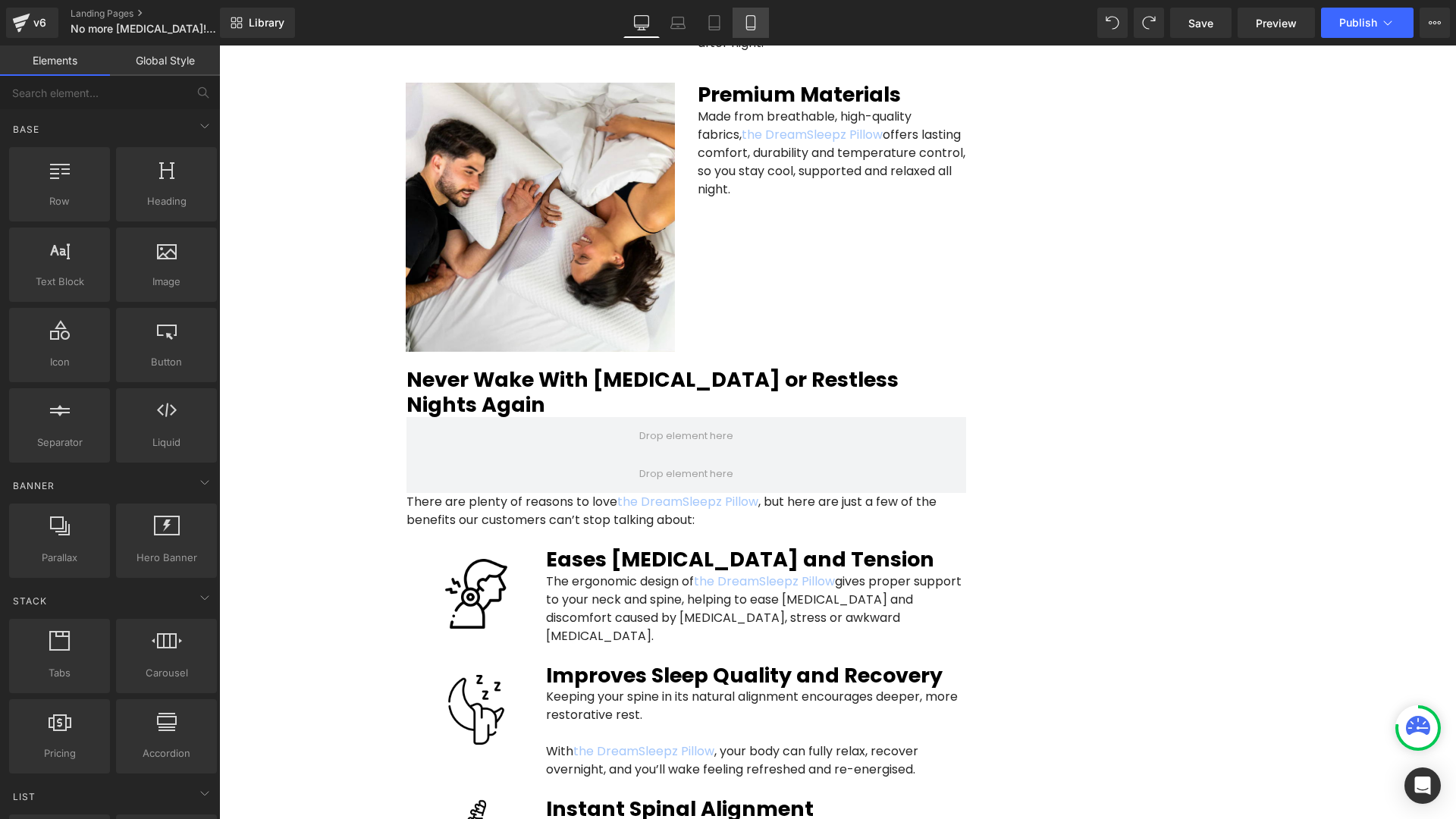
click at [758, 30] on icon at bounding box center [750, 22] width 15 height 15
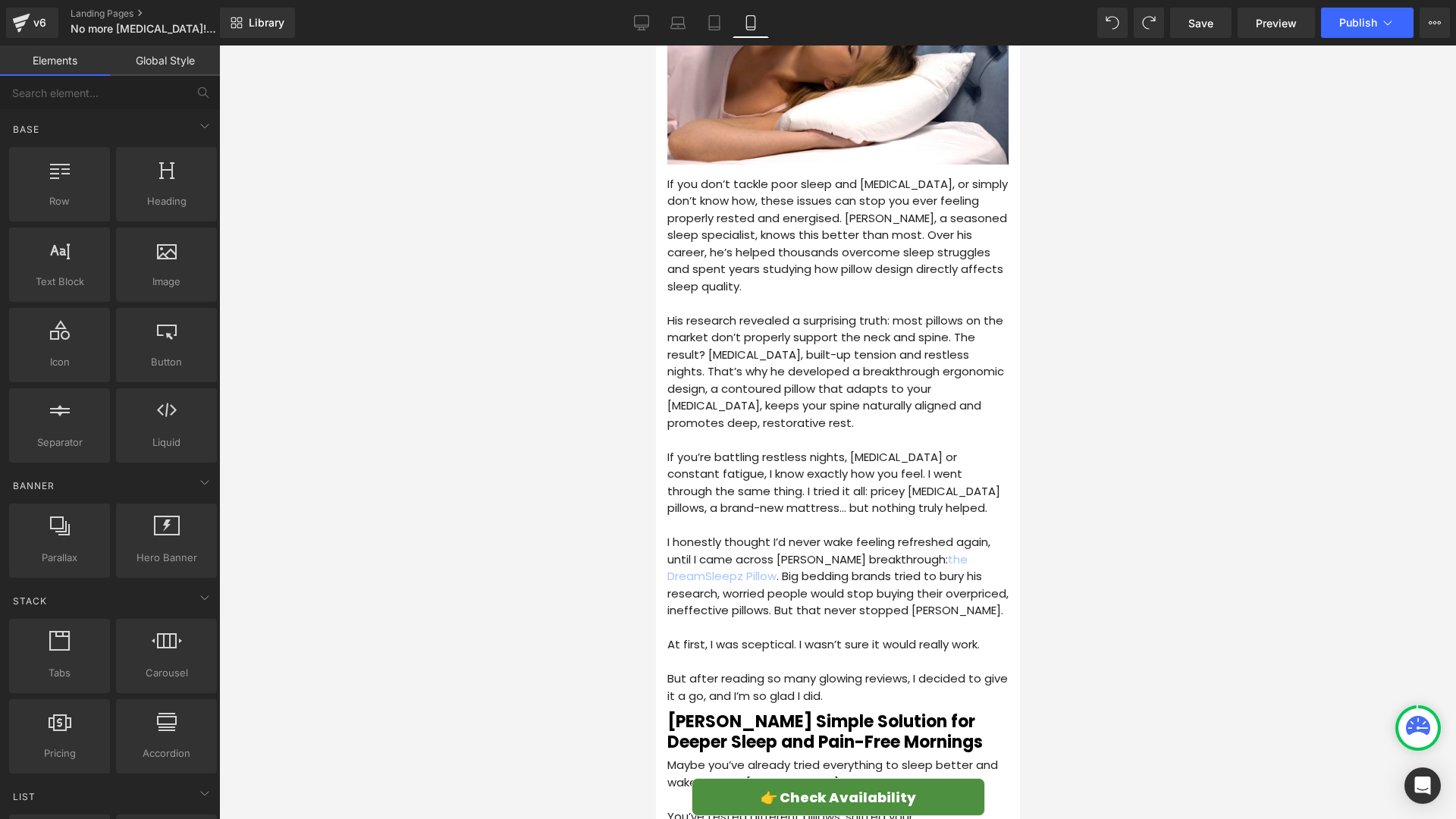
scroll to position [0, 0]
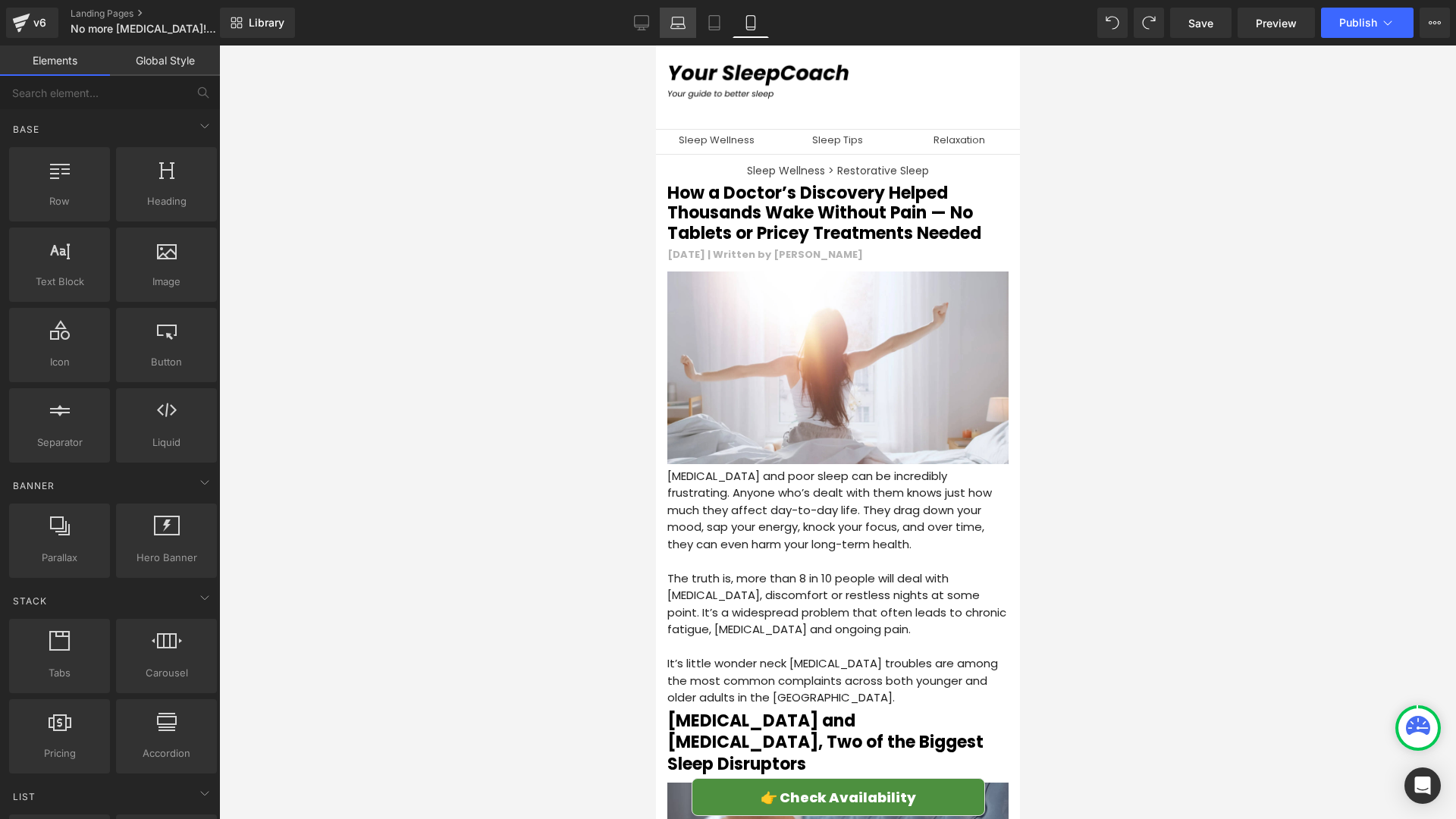
click at [678, 19] on icon at bounding box center [677, 22] width 15 height 15
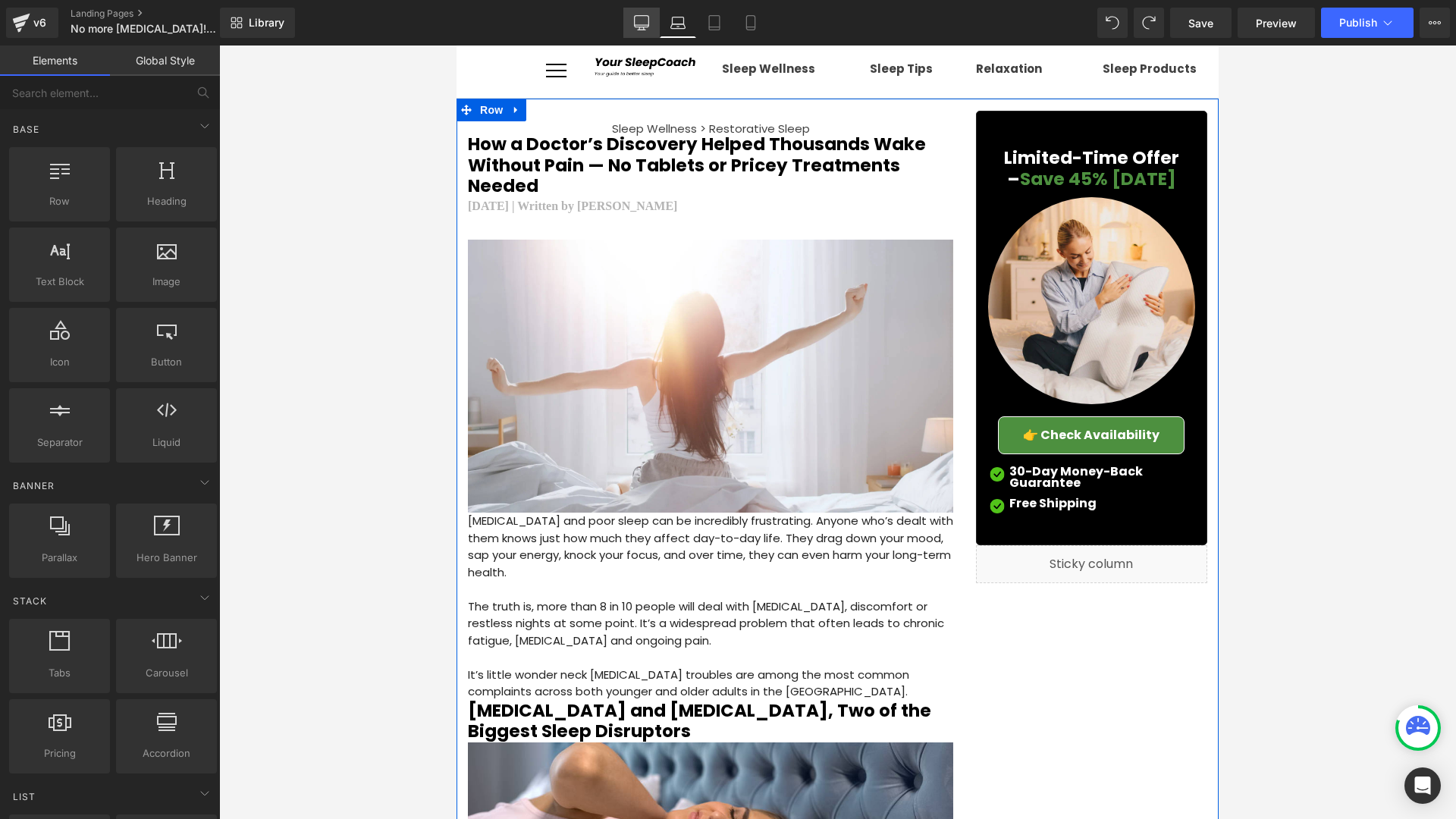
click at [640, 33] on link "Desktop" at bounding box center [641, 23] width 36 height 30
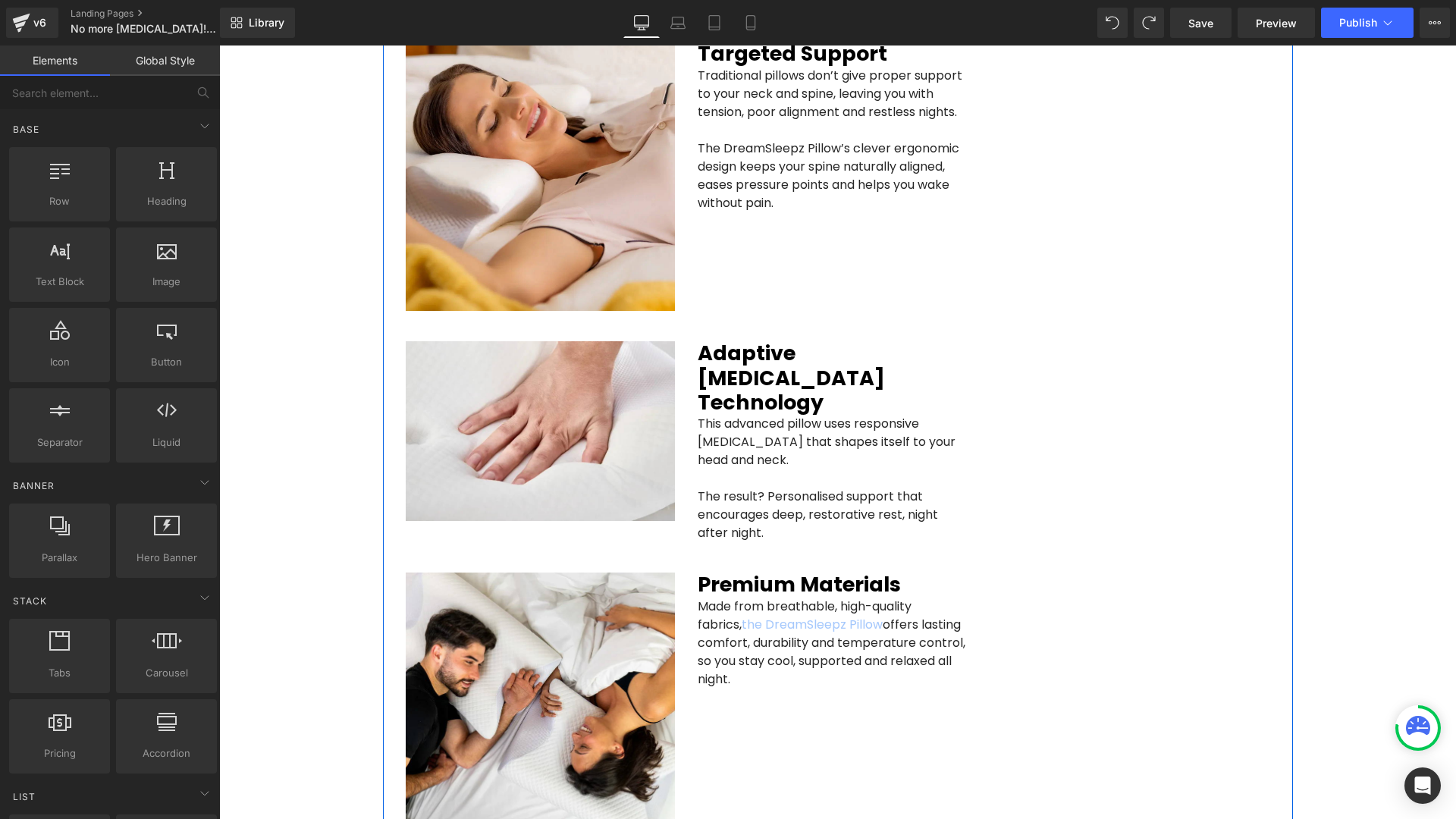
scroll to position [2548, 0]
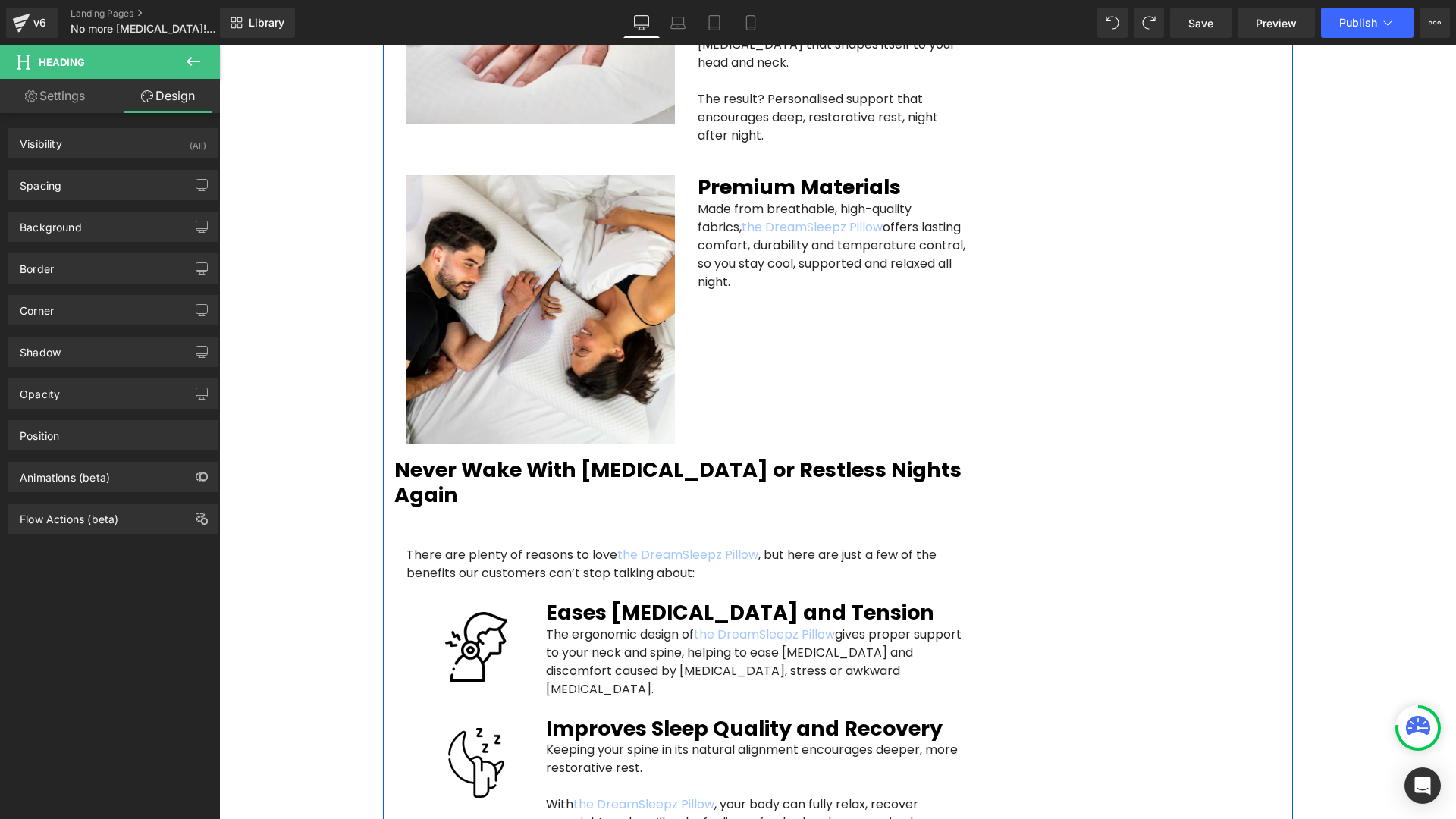
click at [547, 510] on h4 at bounding box center [686, 518] width 560 height 19
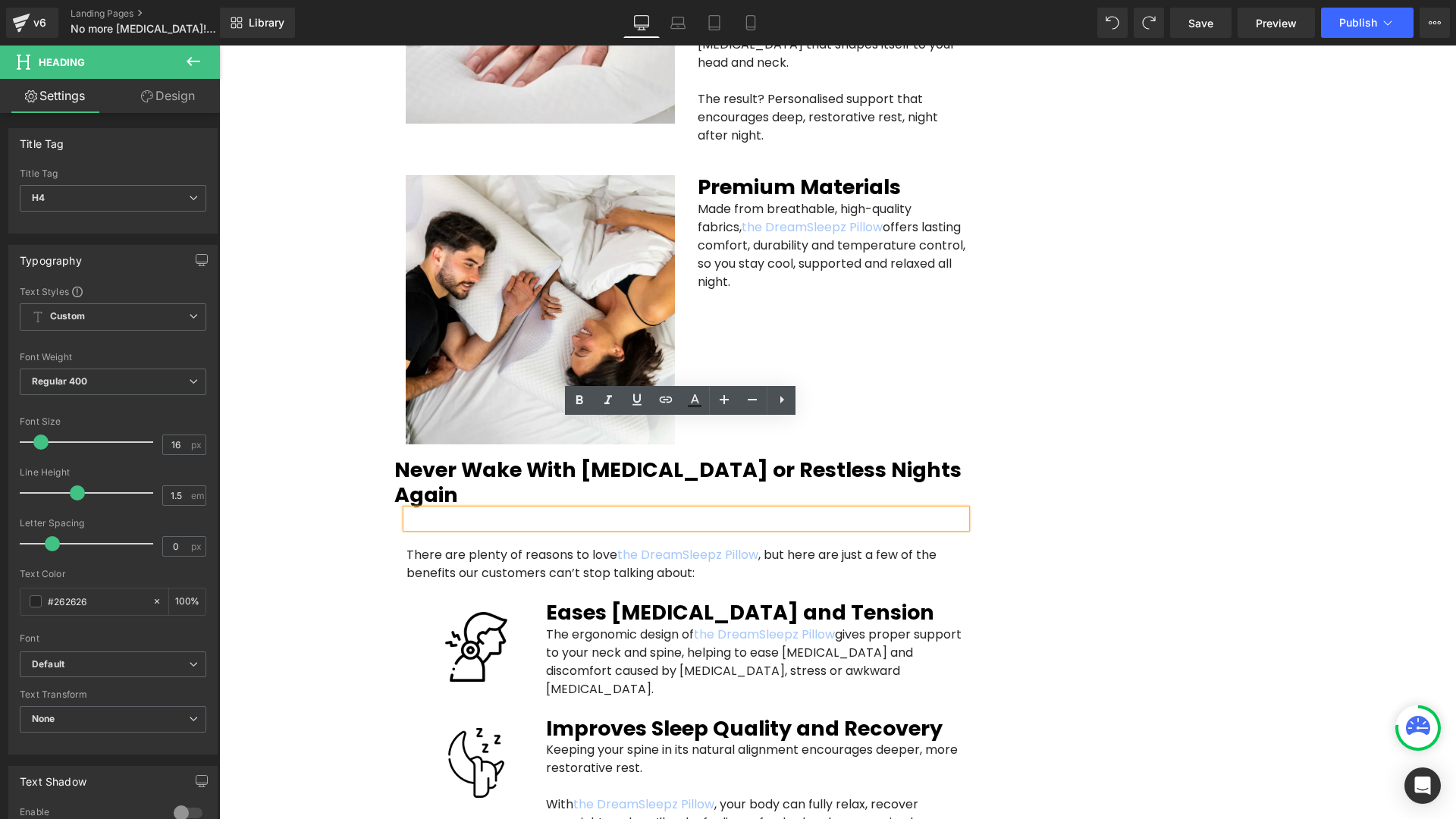
click at [340, 423] on div "Image Row Image Image Row Sleep Wellness Heading Sleep Tips Heading Relaxation …" at bounding box center [838, 471] width 1237 height 5948
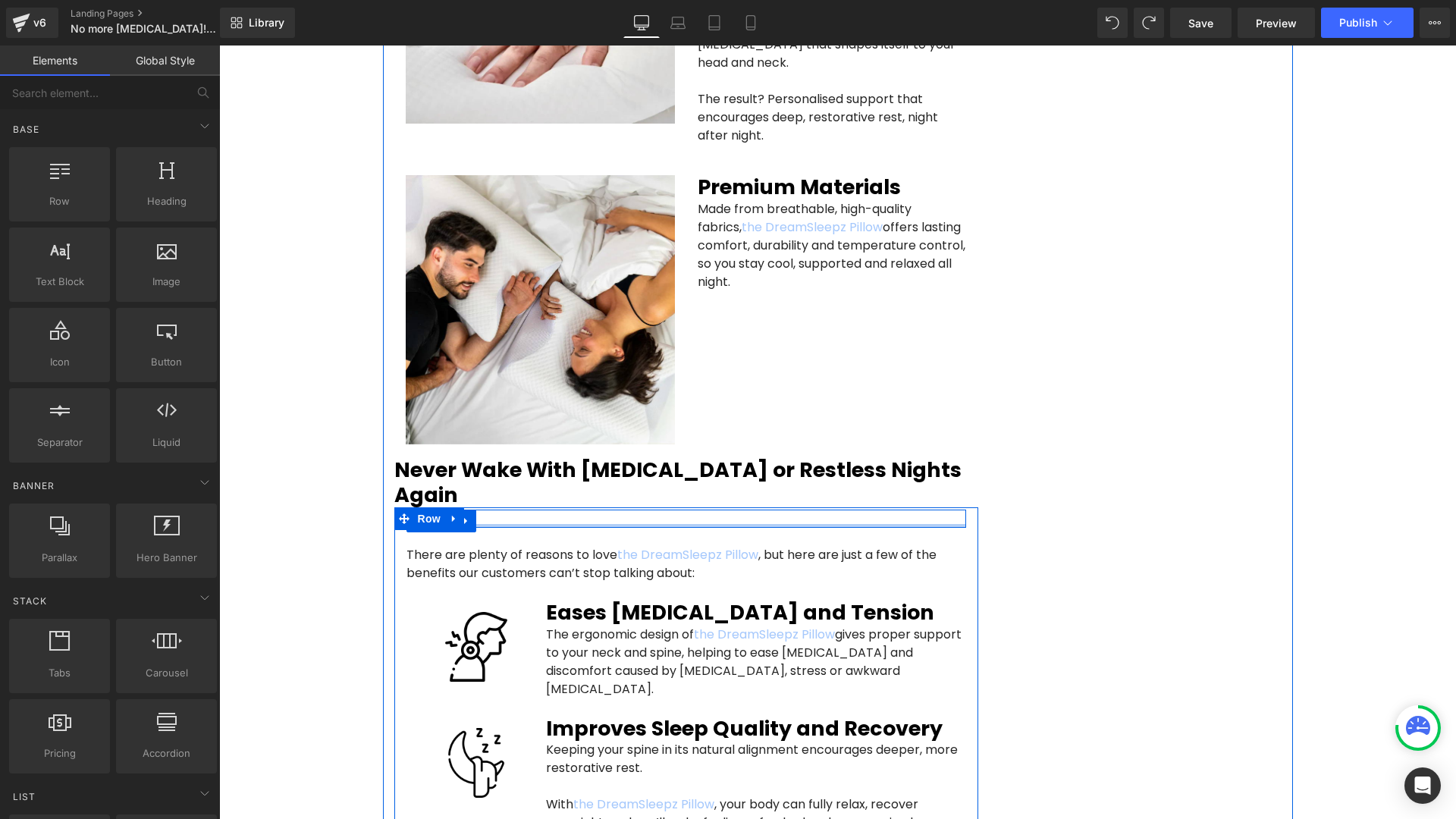
click at [499, 524] on div at bounding box center [686, 525] width 560 height 4
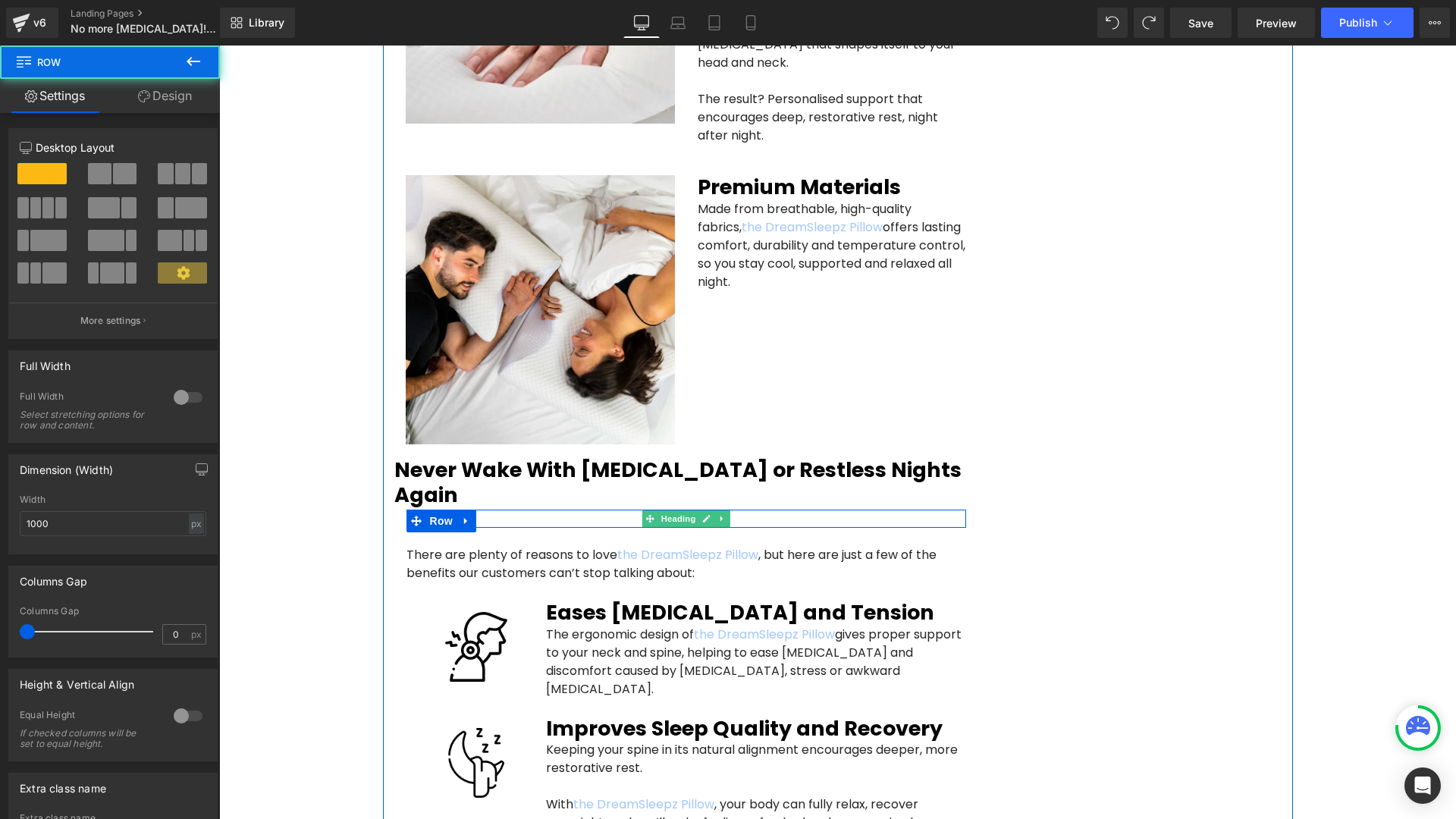
click at [506, 510] on h4 at bounding box center [686, 518] width 560 height 19
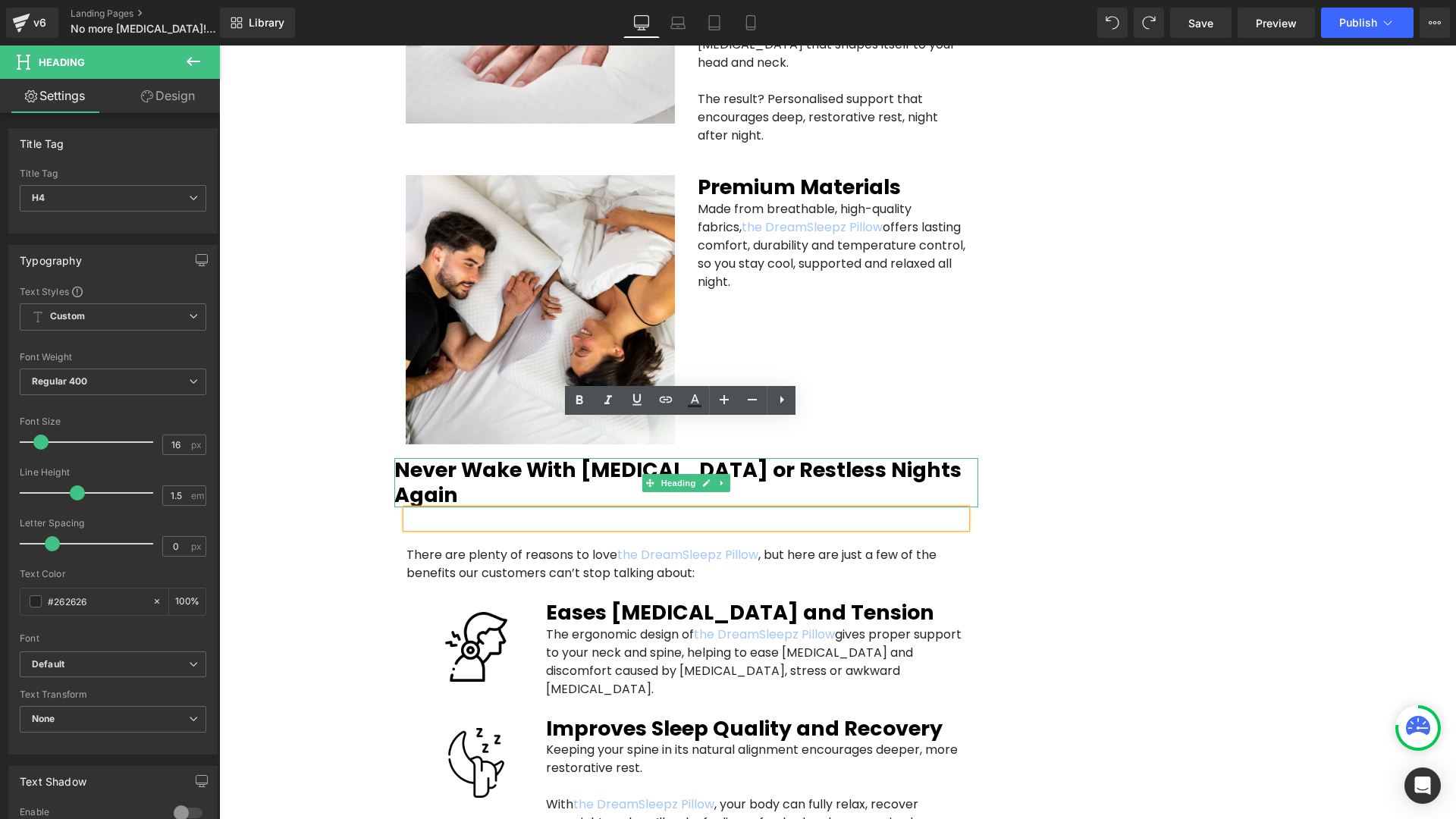
click at [503, 458] on h2 "Never Wake With [MEDICAL_DATA] or Restless Nights Again" at bounding box center [686, 482] width 584 height 49
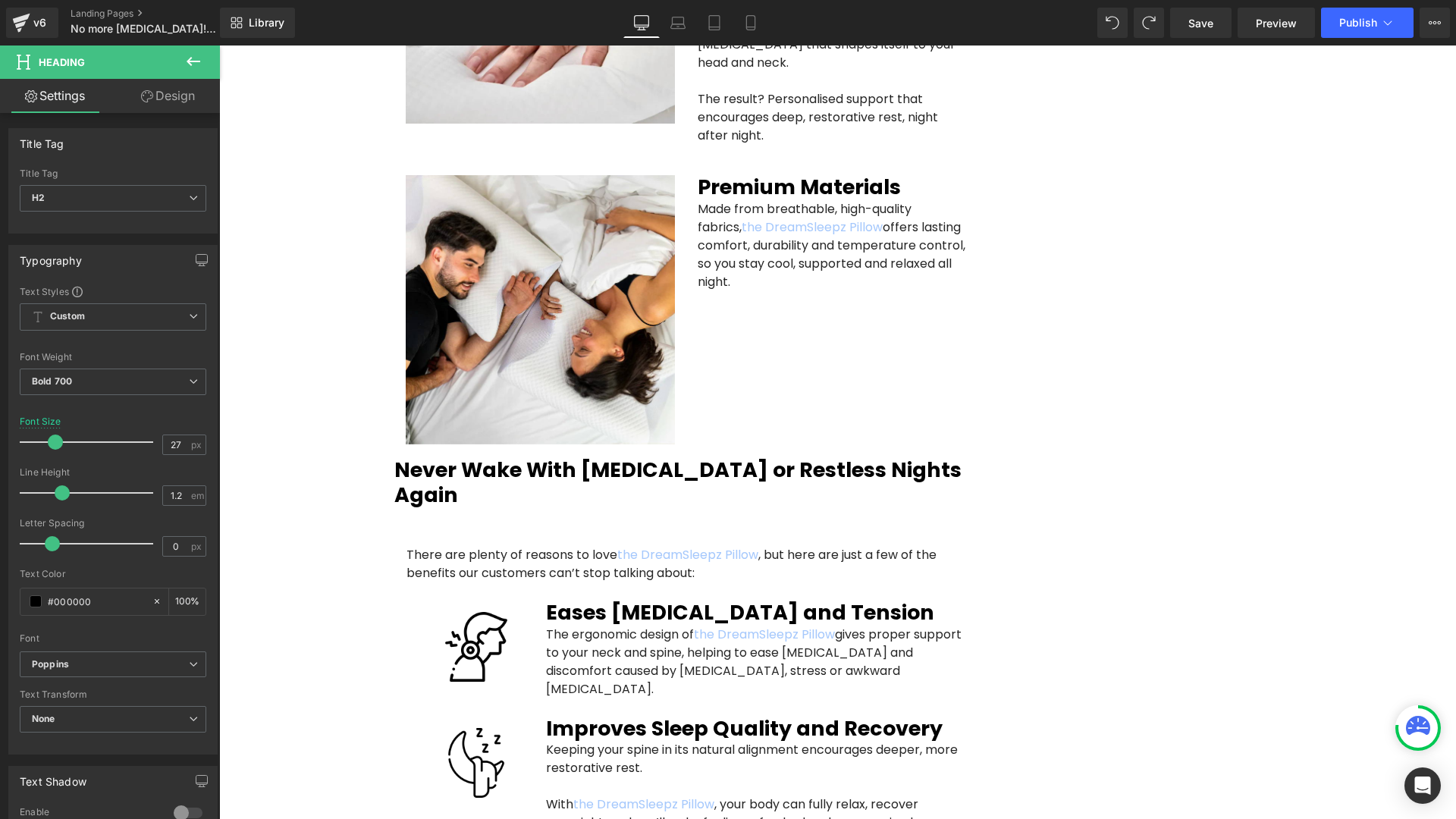
click at [173, 91] on link "Design" at bounding box center [168, 95] width 110 height 34
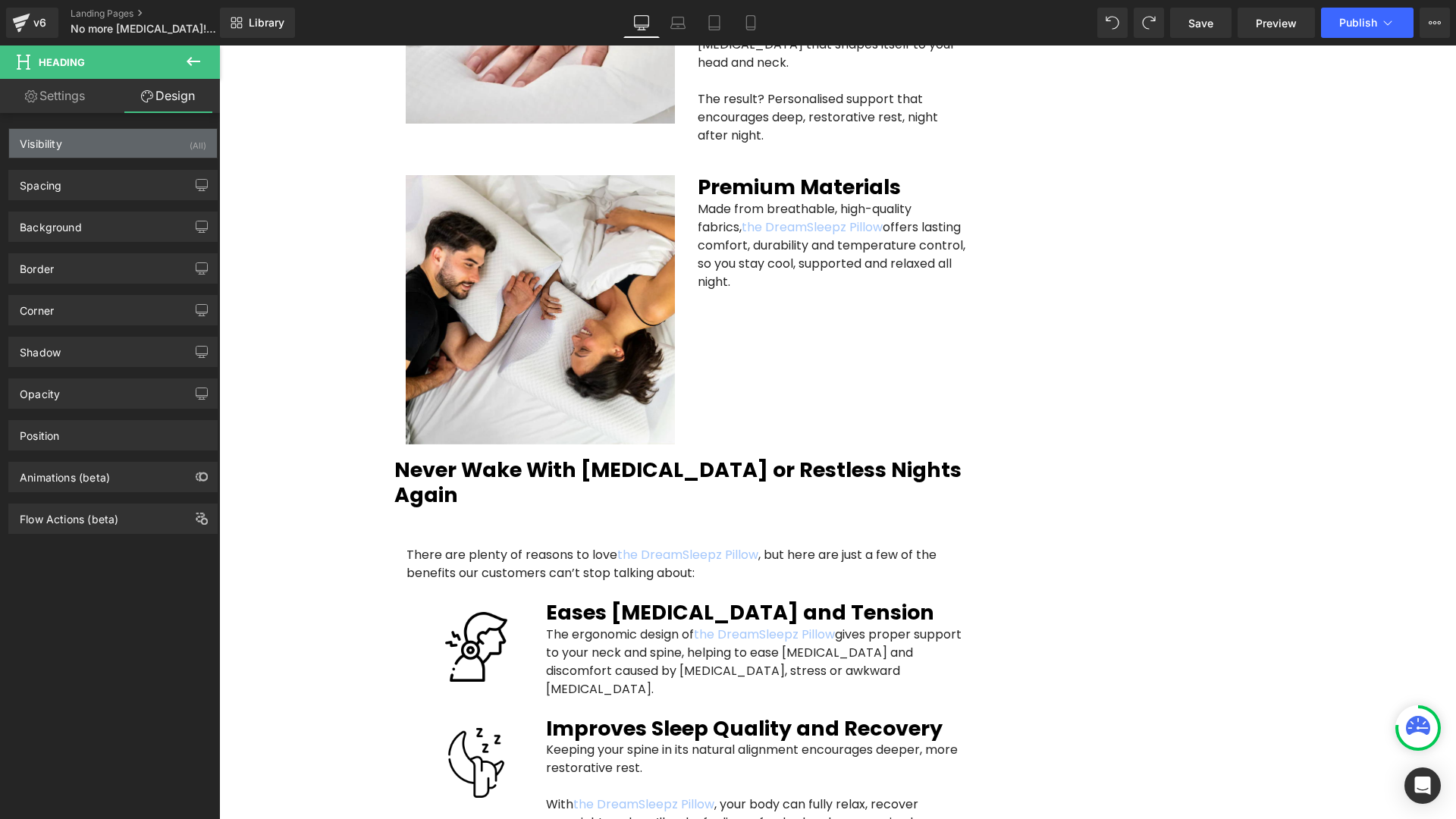
click at [132, 141] on div "Visibility (All)" at bounding box center [113, 143] width 208 height 29
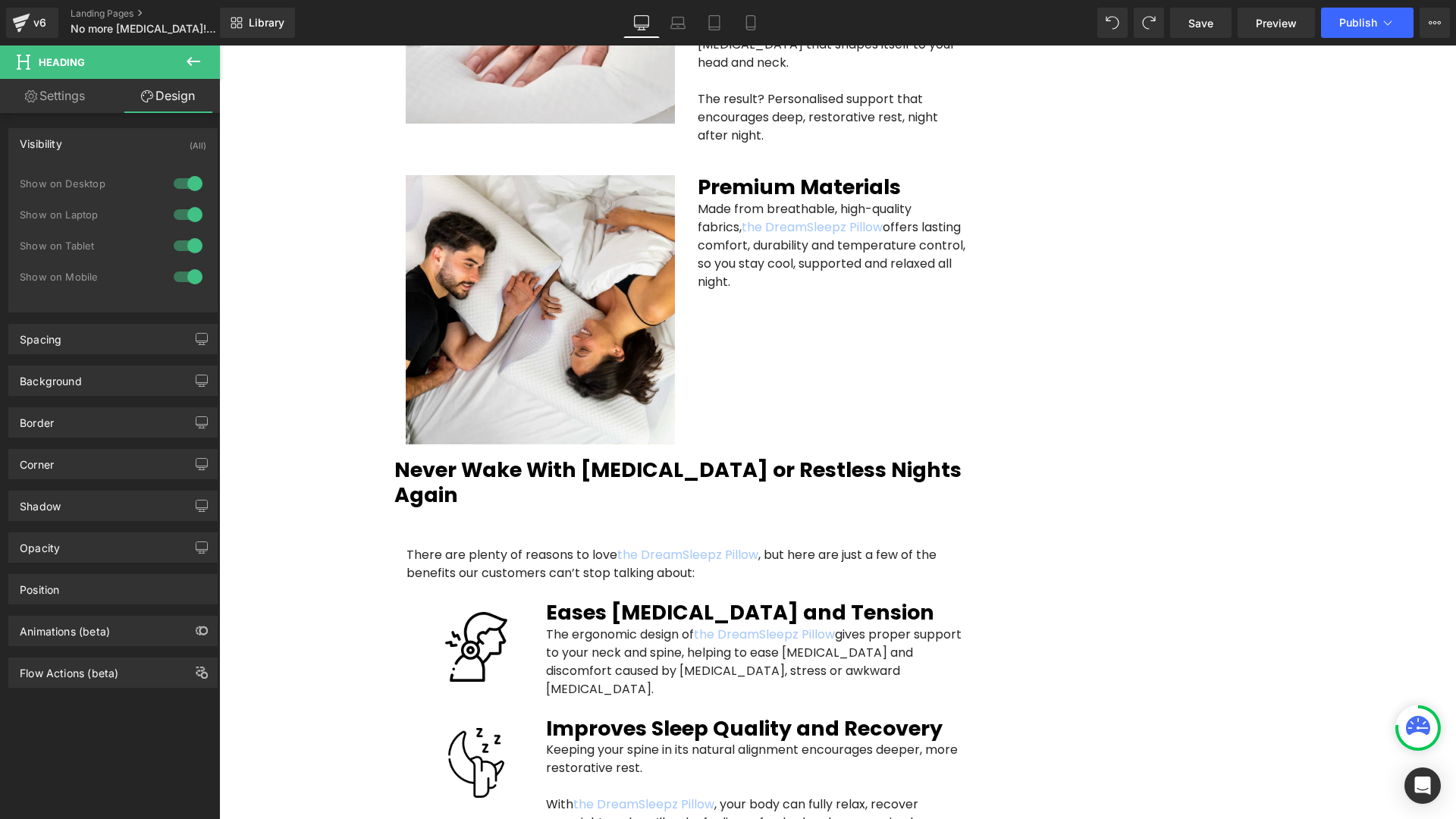
click at [132, 139] on div "Visibility (All)" at bounding box center [113, 143] width 208 height 29
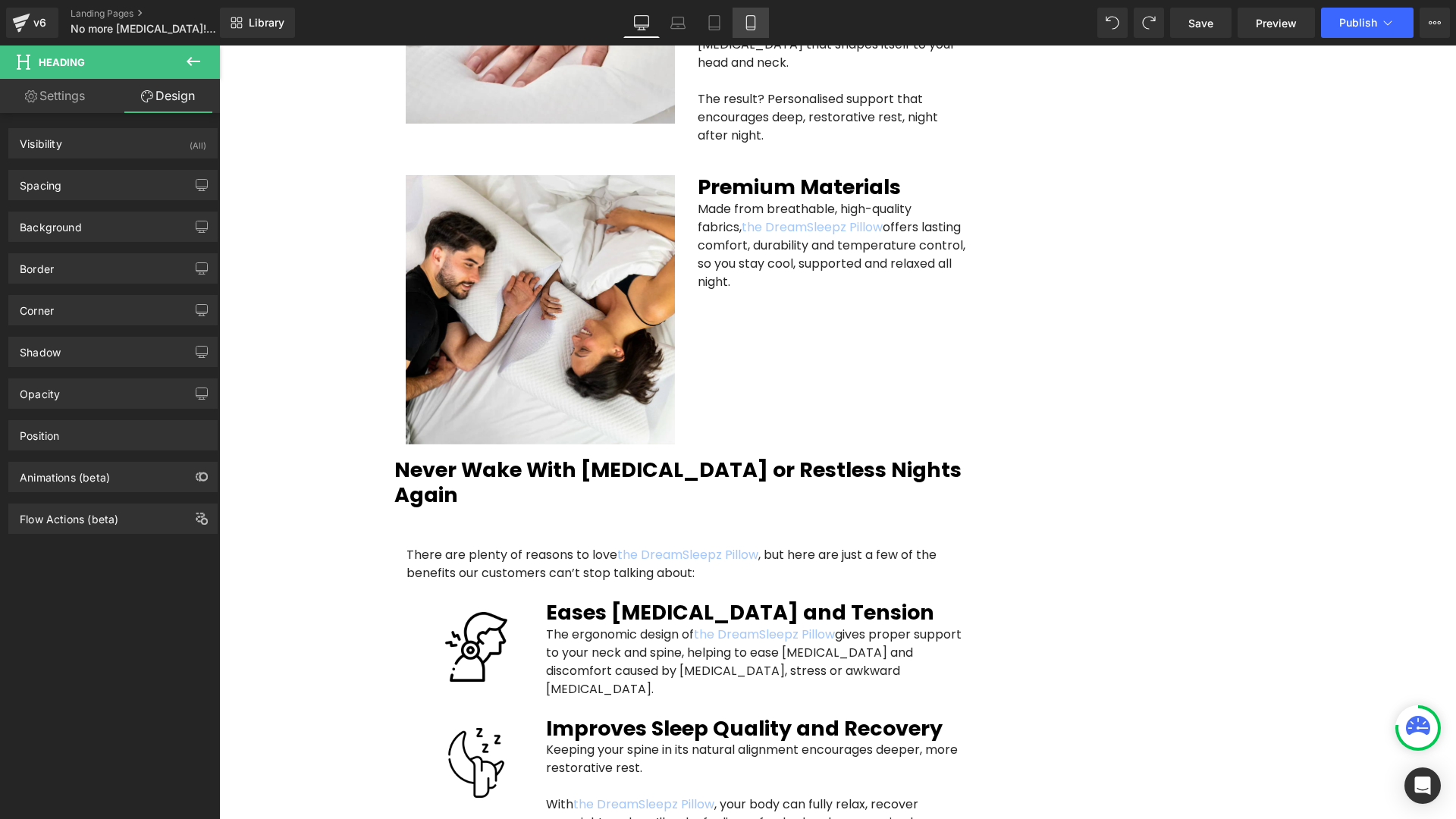
click at [756, 20] on icon at bounding box center [750, 22] width 15 height 15
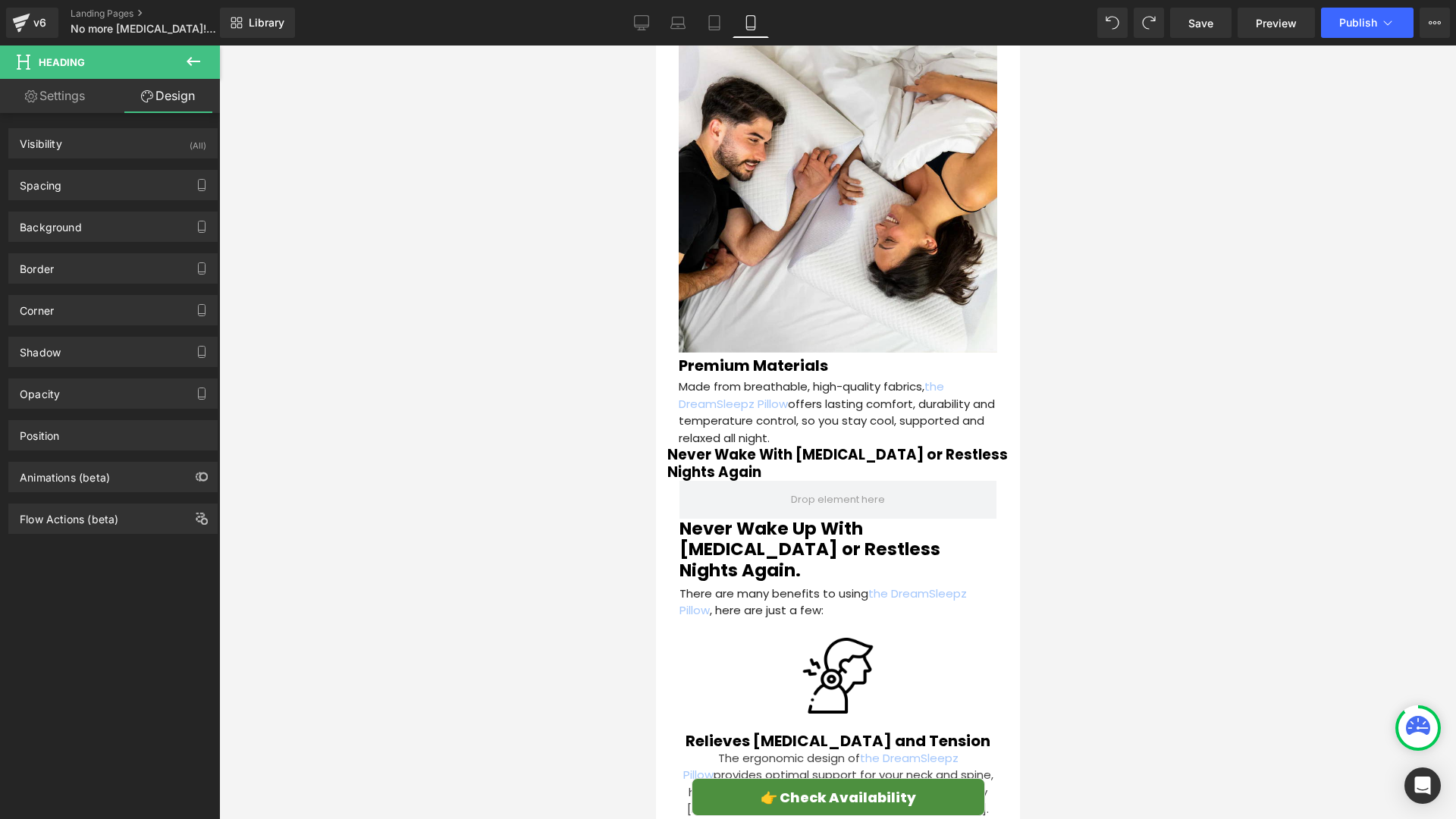
scroll to position [3005, 0]
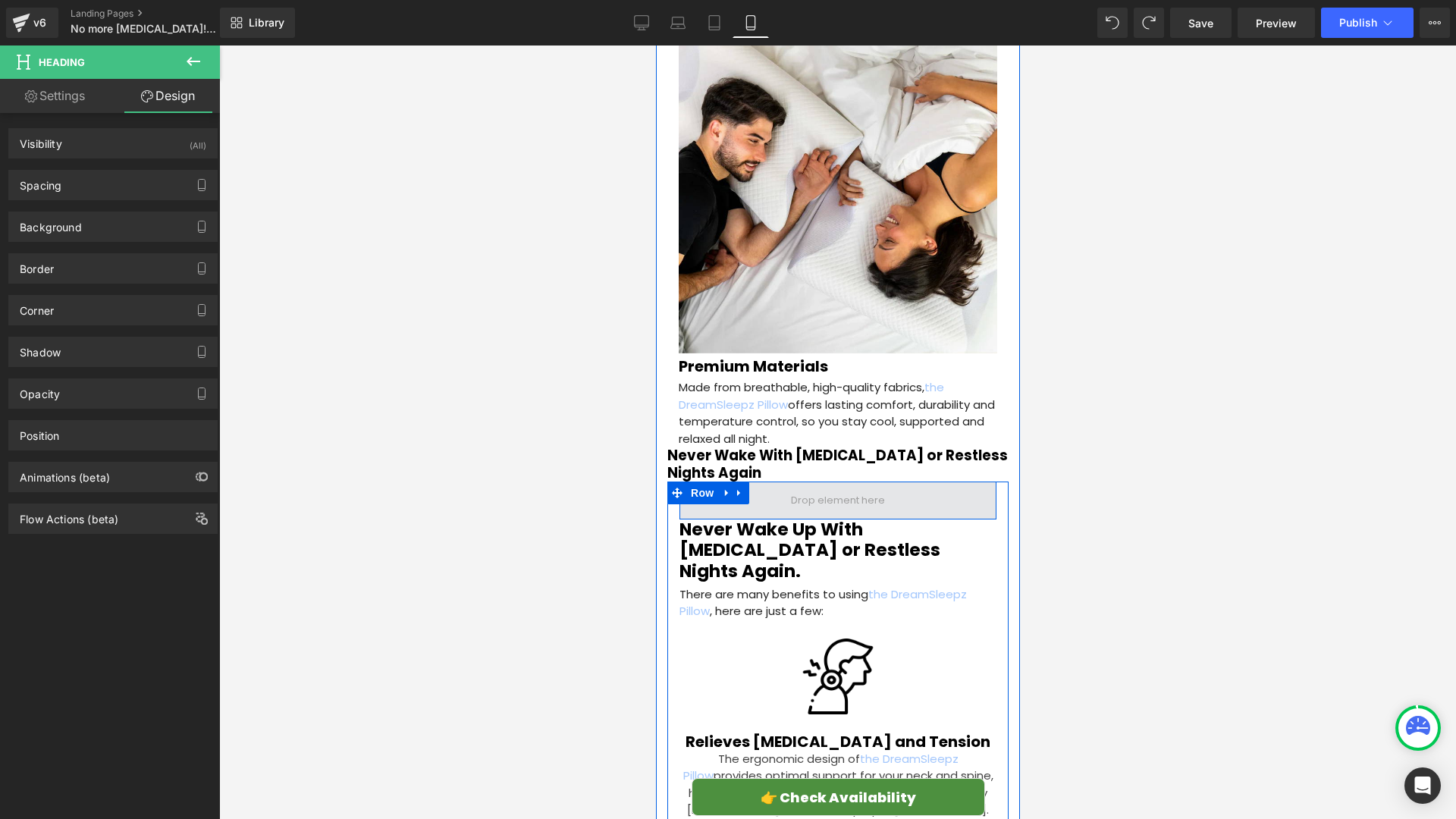
click at [728, 481] on span at bounding box center [837, 500] width 317 height 38
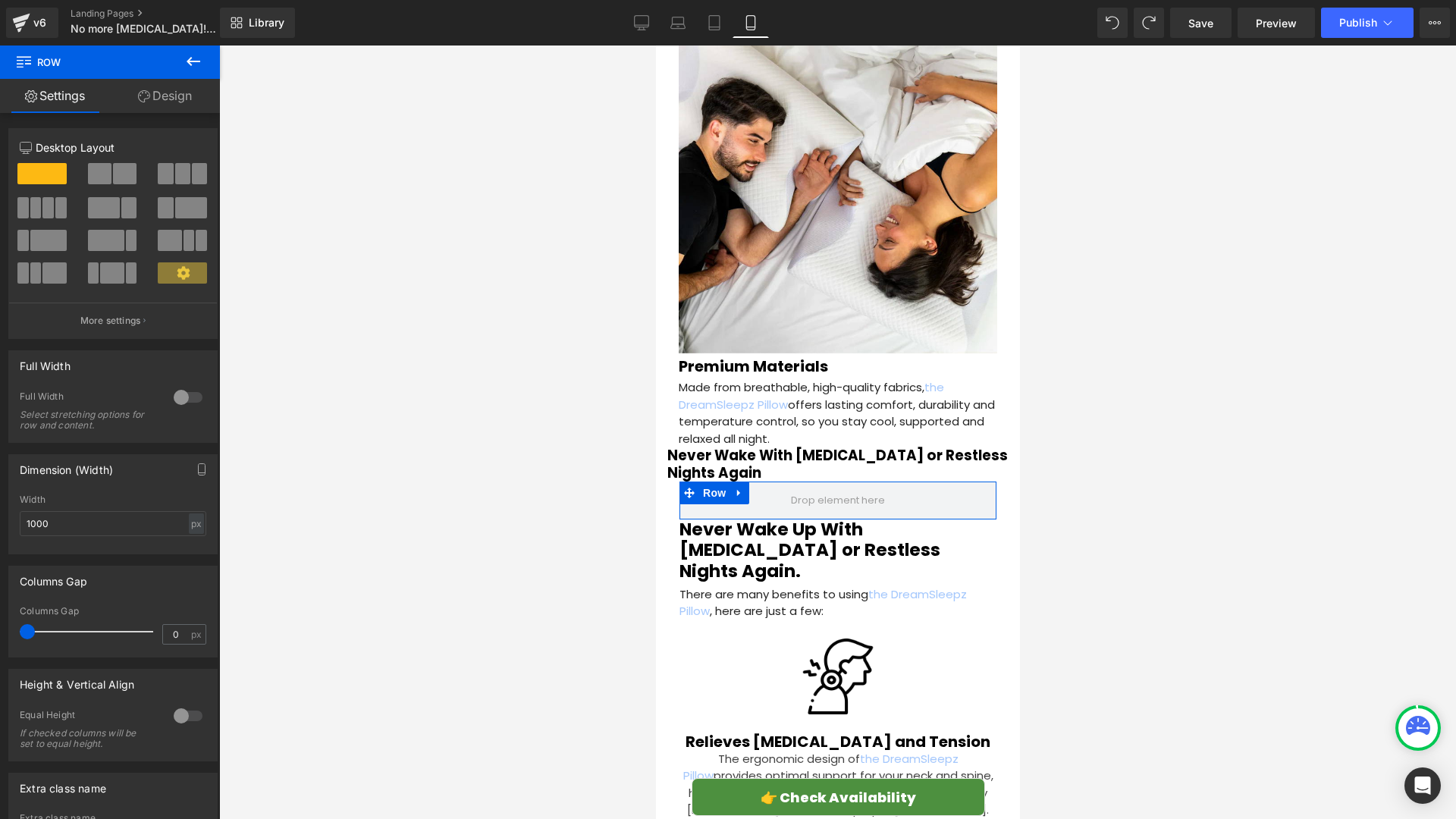
click at [176, 103] on link "Design" at bounding box center [165, 95] width 110 height 34
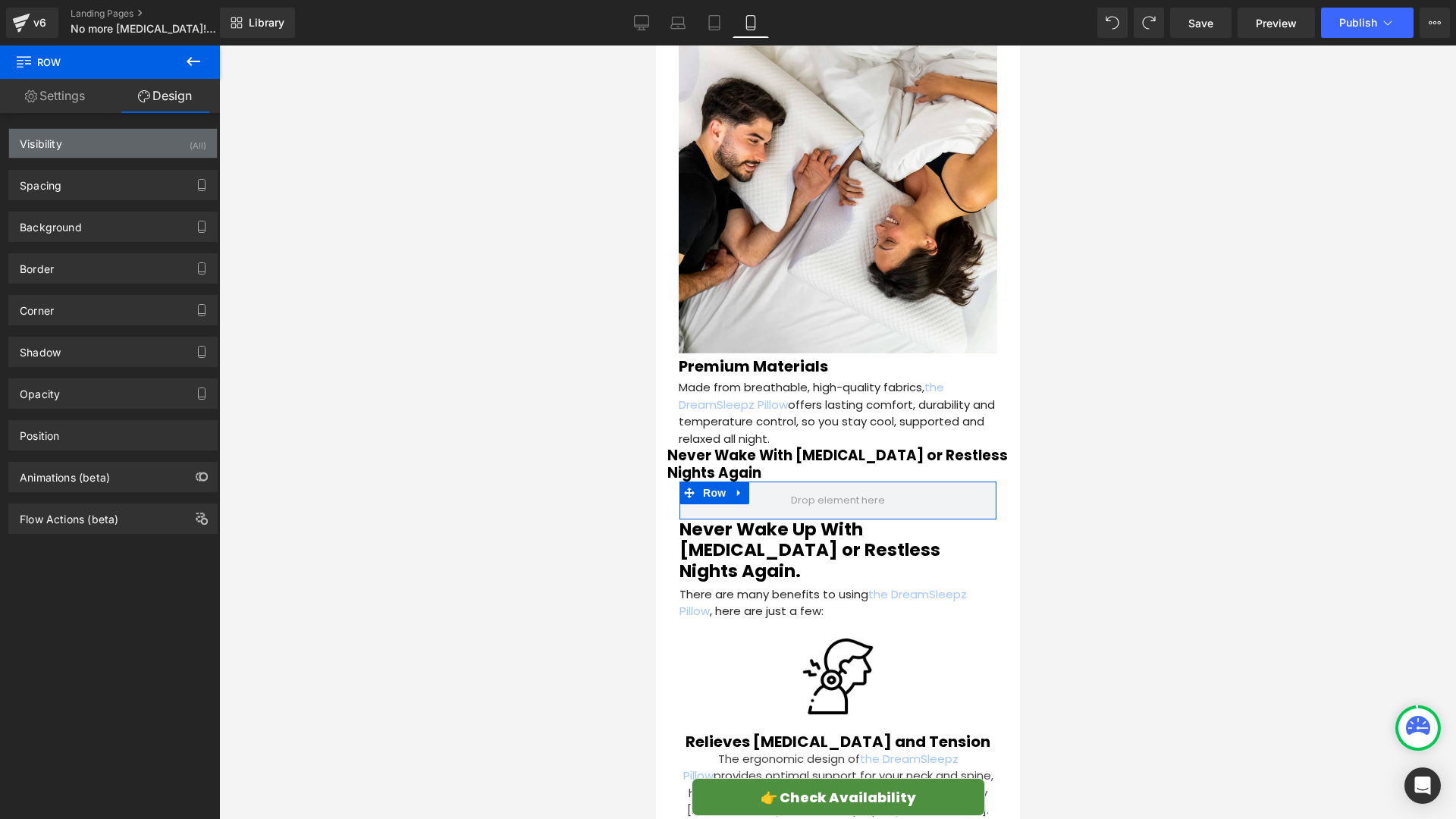
click at [166, 146] on div "Visibility (All)" at bounding box center [113, 143] width 208 height 29
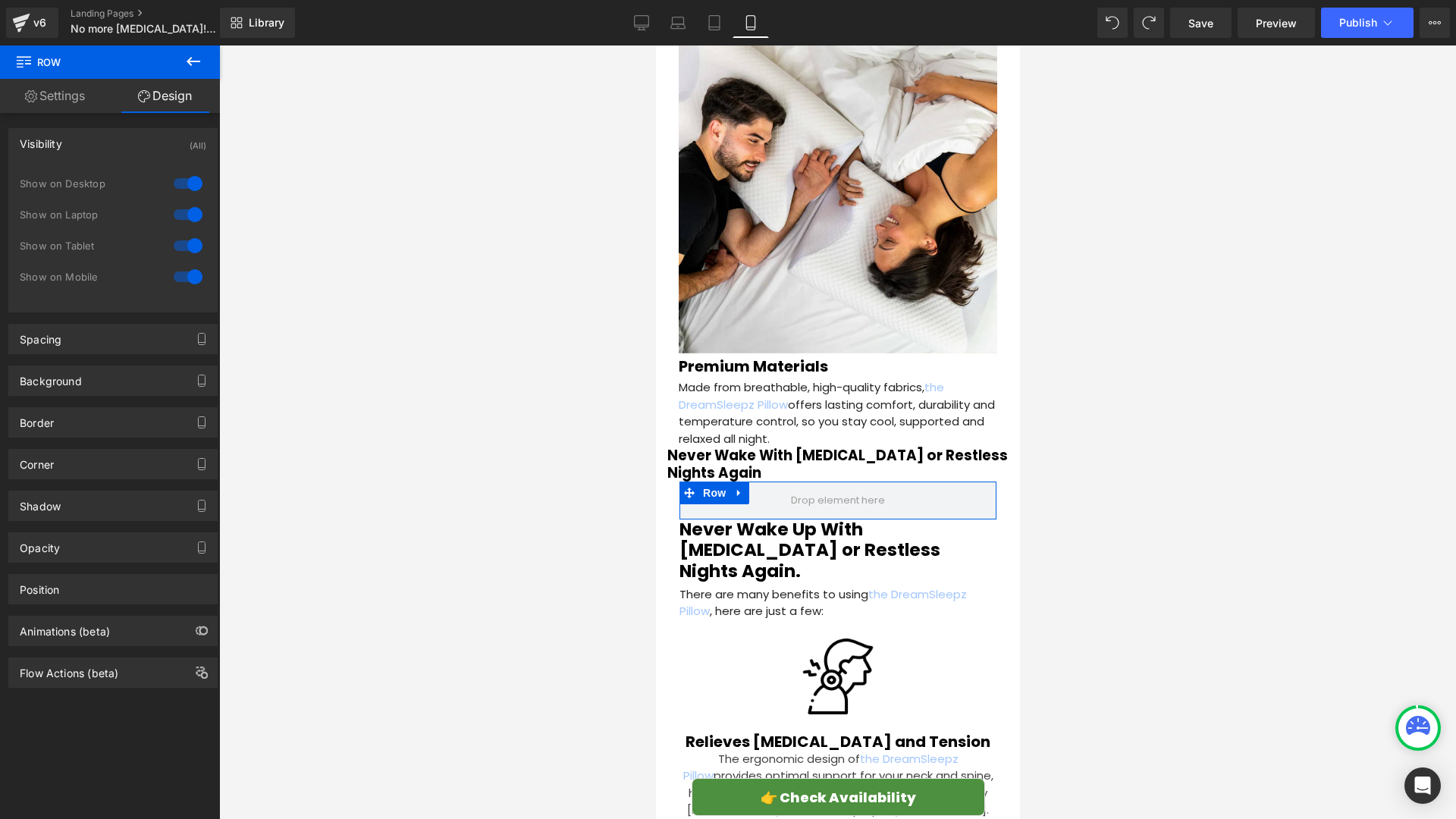
click at [185, 273] on div at bounding box center [188, 277] width 36 height 25
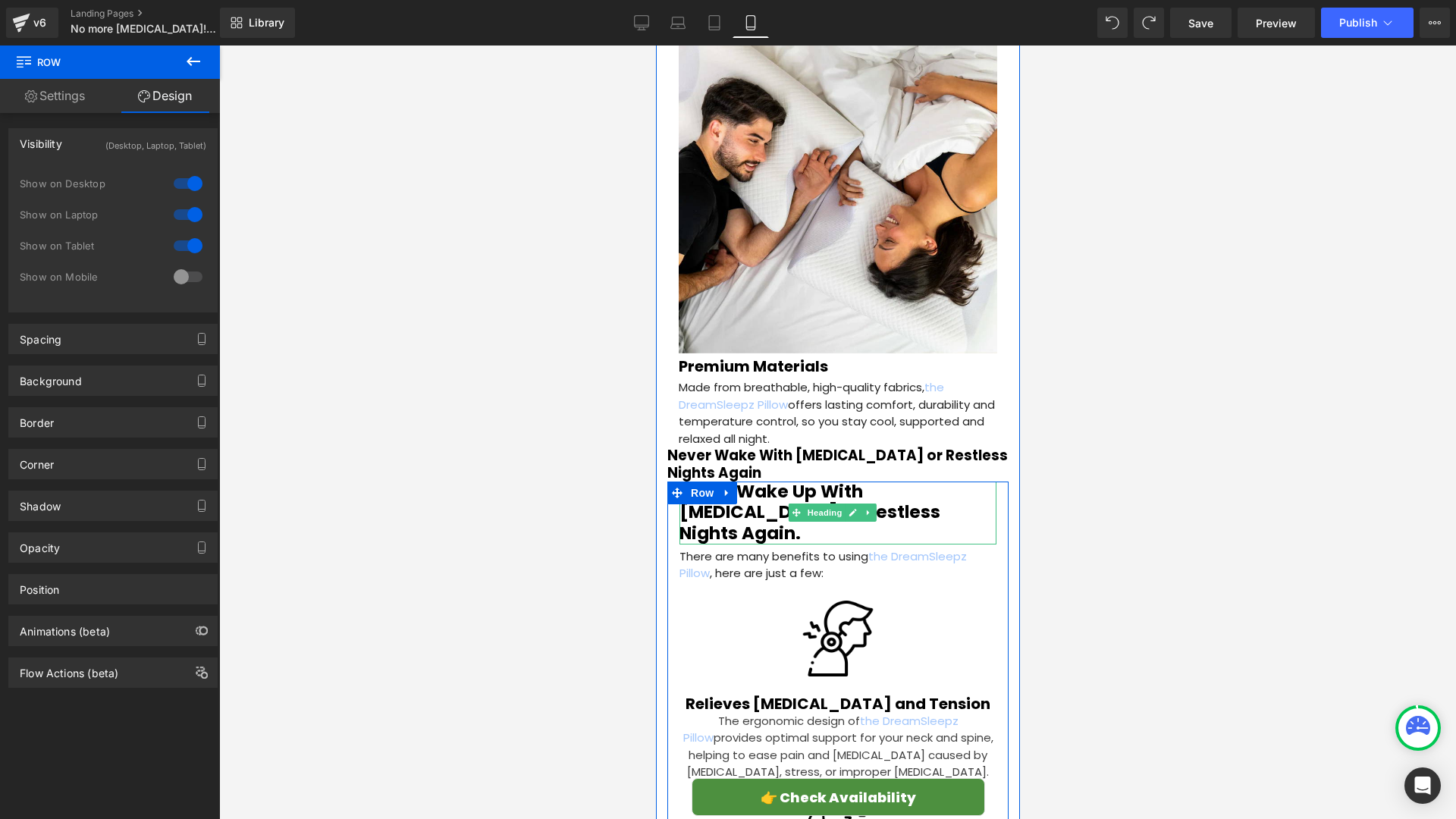
click at [750, 481] on h1 "Never Wake Up With [MEDICAL_DATA] or Restless Nights Again." at bounding box center [837, 512] width 317 height 63
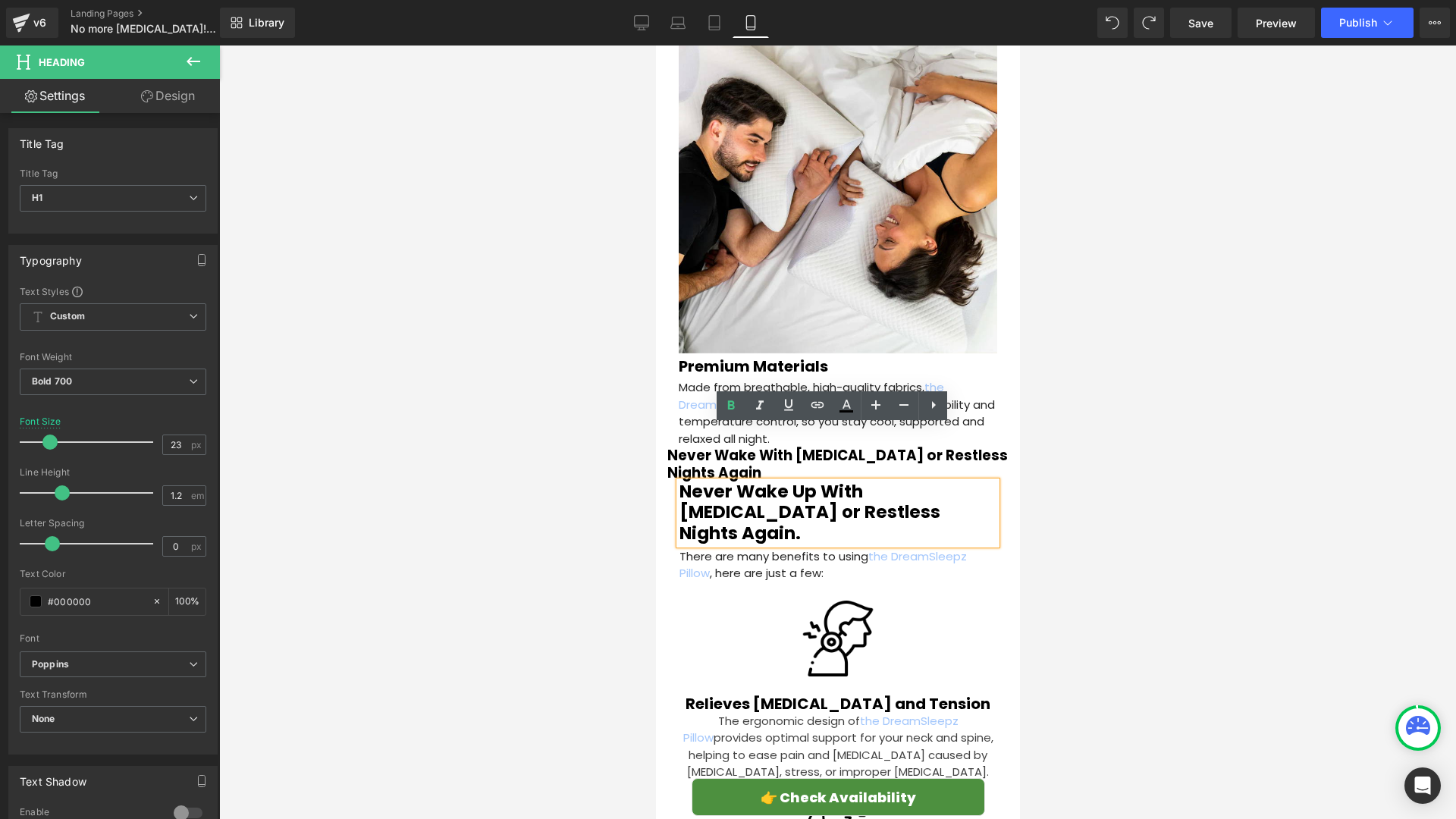
click at [549, 467] on div at bounding box center [838, 432] width 1237 height 773
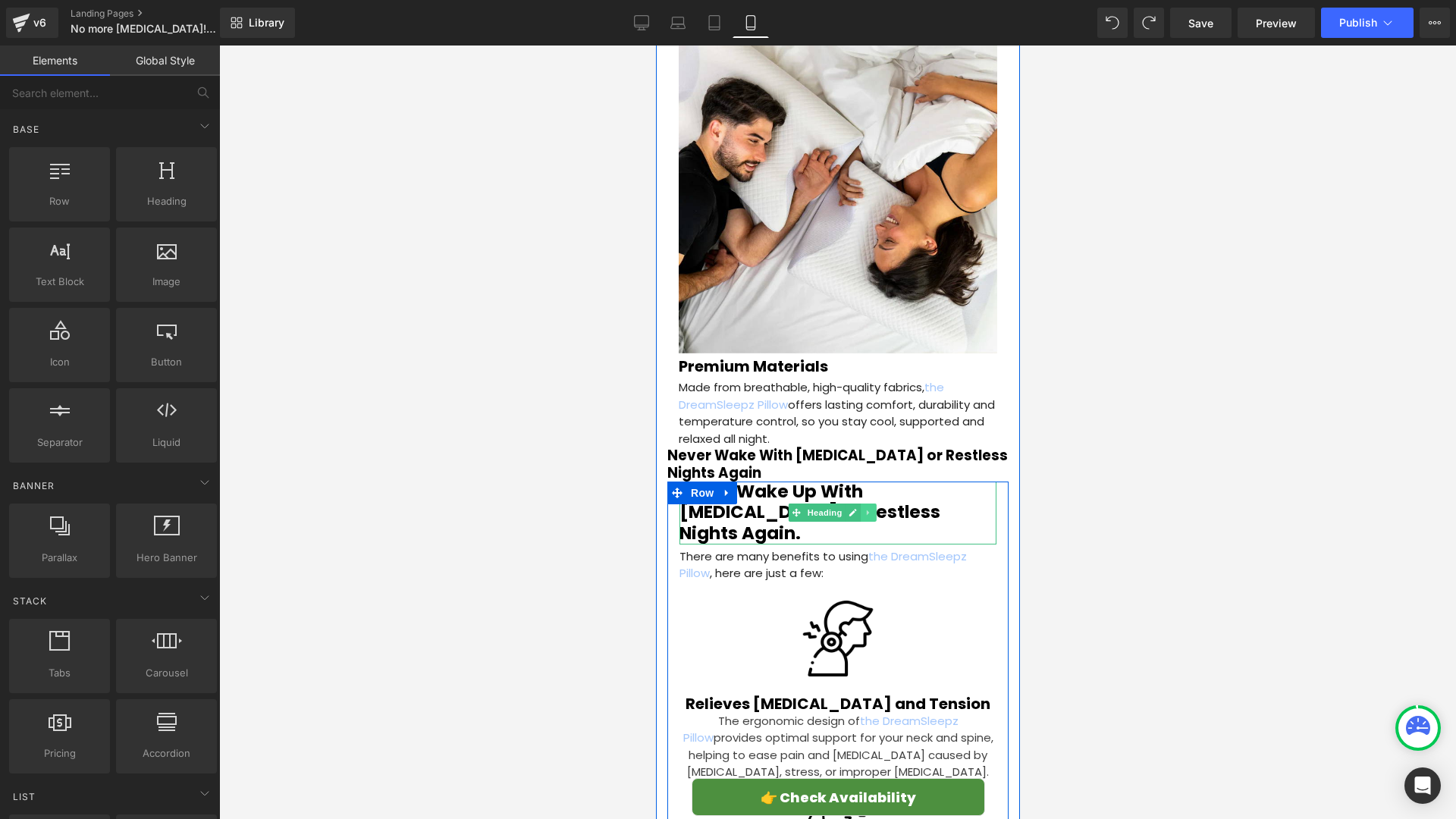
click at [870, 508] on icon at bounding box center [867, 512] width 8 height 9
click at [880, 503] on link at bounding box center [876, 512] width 16 height 19
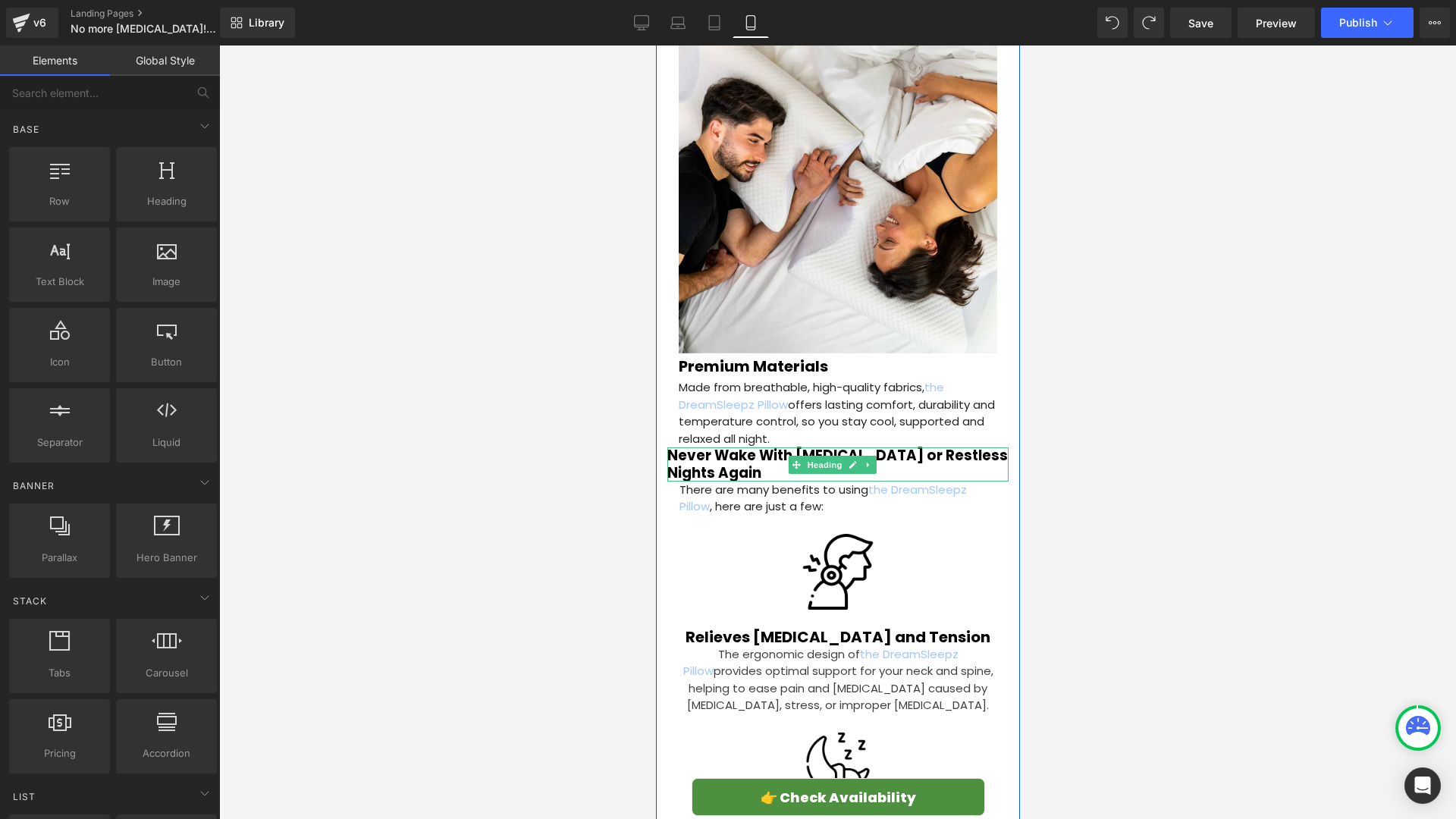
click at [759, 447] on h2 "Never Wake With [MEDICAL_DATA] or Restless Nights Again" at bounding box center [837, 464] width 341 height 34
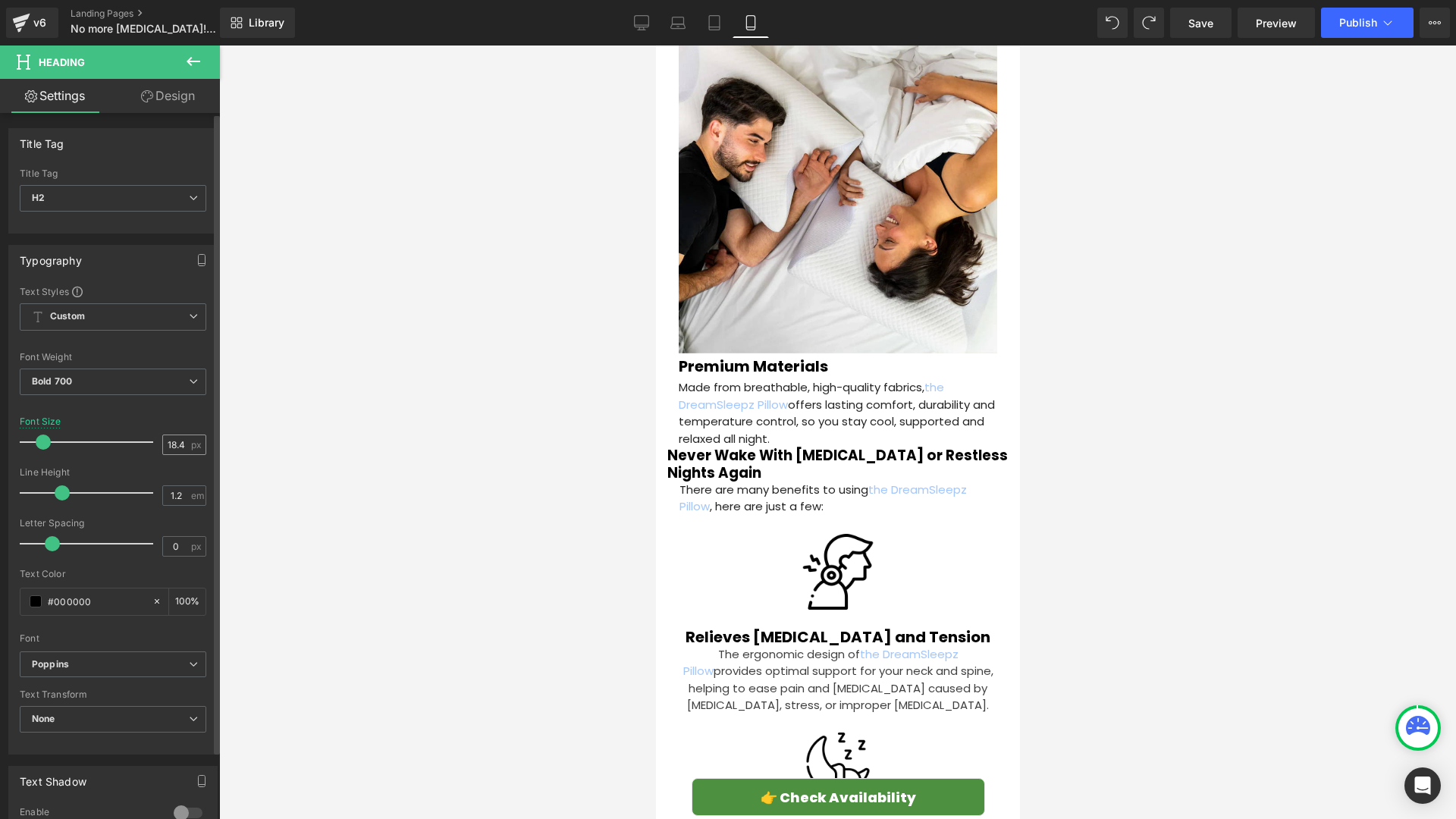
click at [178, 442] on input "18.46" at bounding box center [176, 444] width 26 height 19
type input "6"
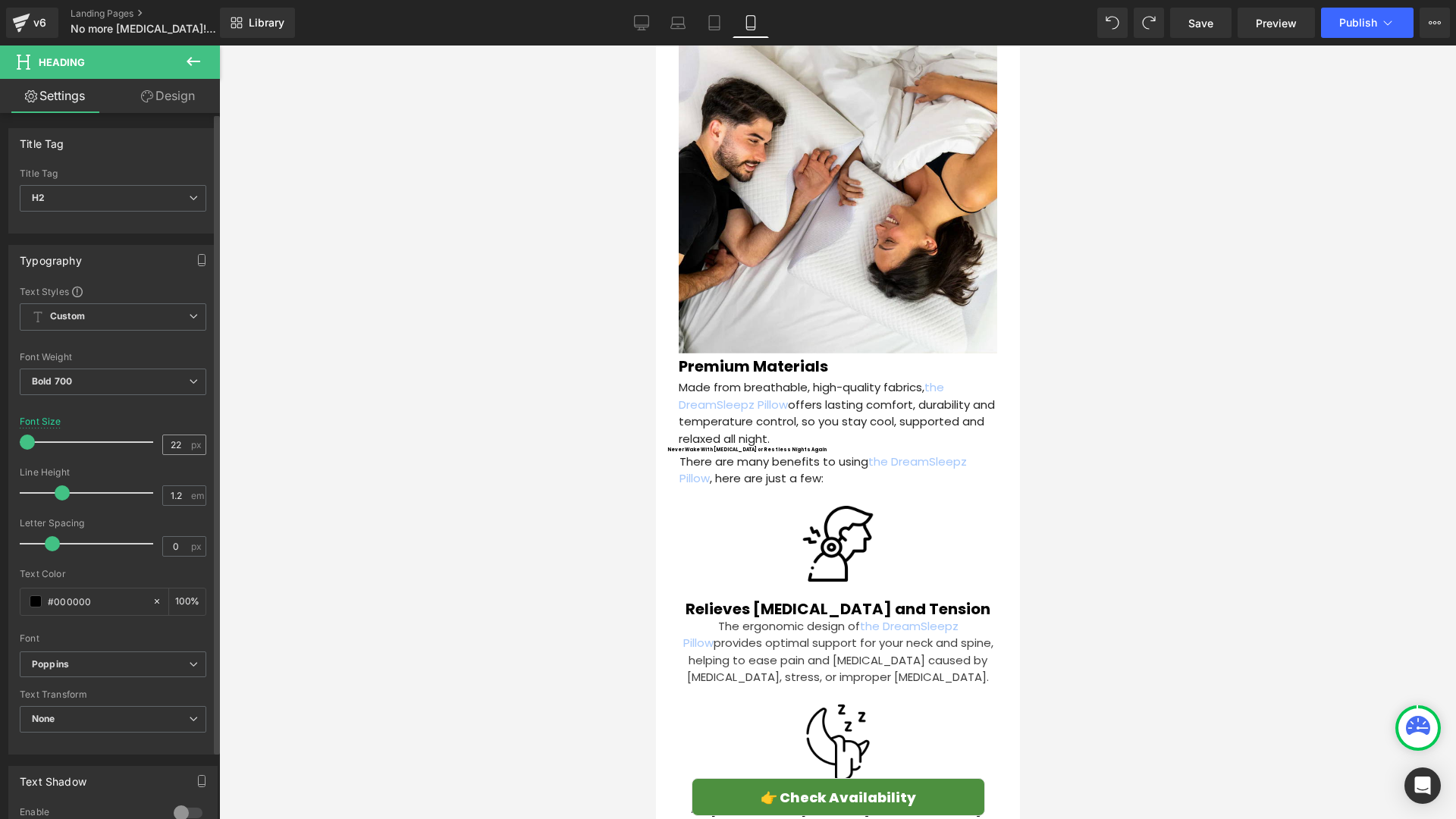
type input "22"
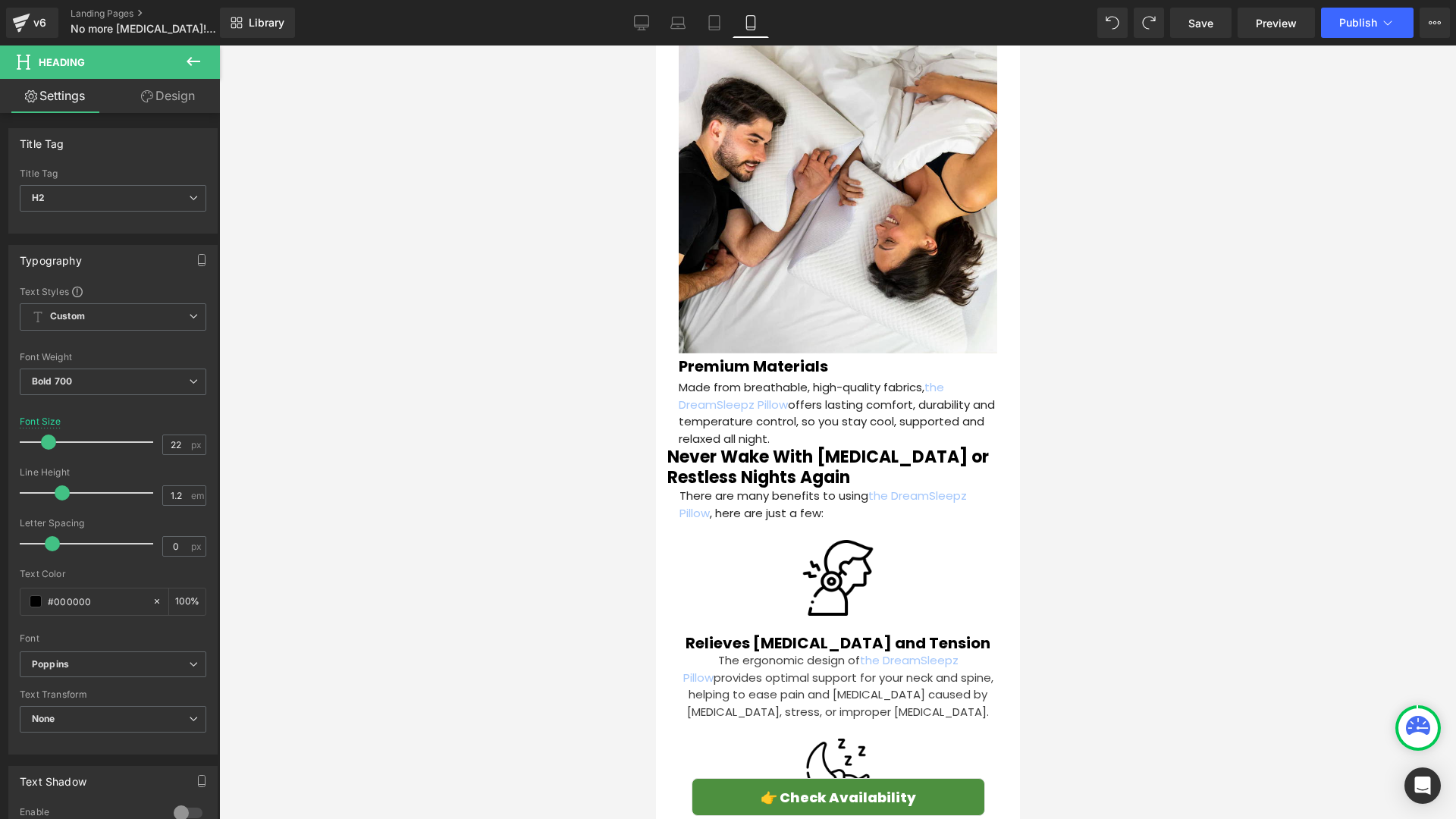
click at [170, 91] on link "Design" at bounding box center [168, 95] width 110 height 34
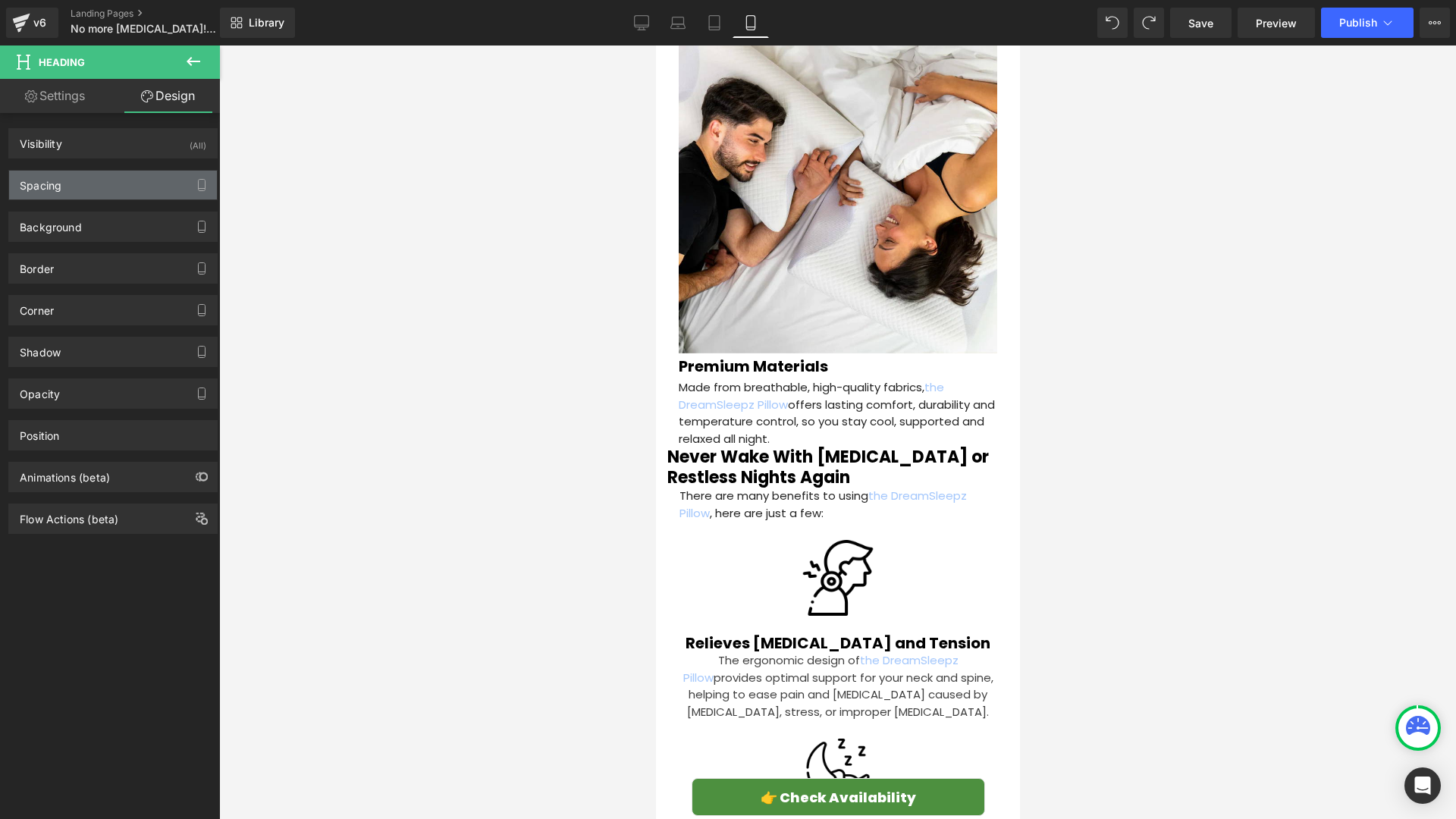
click at [110, 182] on div "Spacing" at bounding box center [113, 184] width 208 height 29
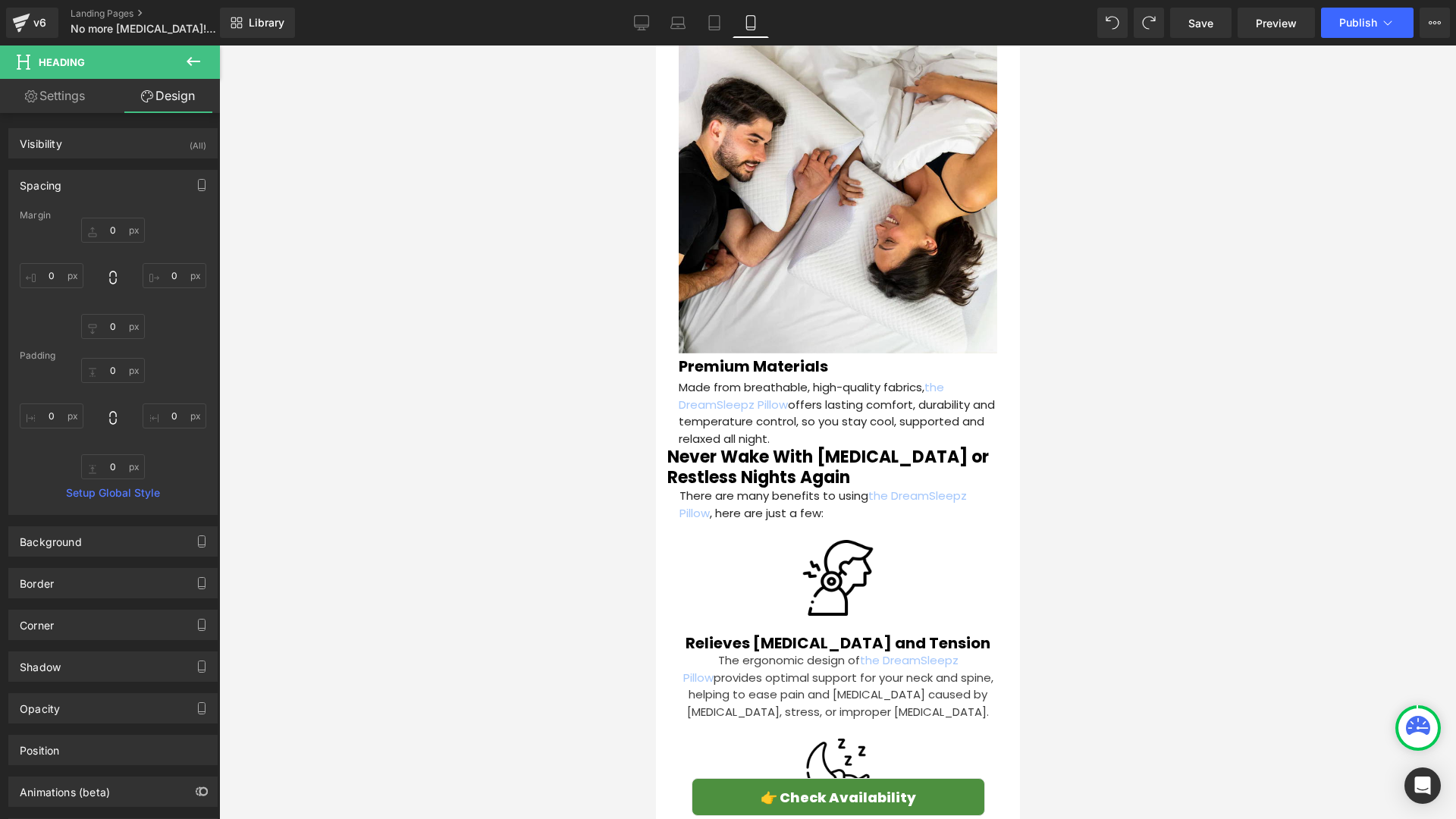
click at [106, 360] on div "Padding" at bounding box center [113, 355] width 187 height 11
click at [111, 366] on input "0" at bounding box center [113, 370] width 63 height 25
click at [114, 243] on div "0px 0 0px 0 0px 0 0px 0" at bounding box center [113, 279] width 187 height 122
click at [114, 221] on input "0" at bounding box center [113, 230] width 63 height 25
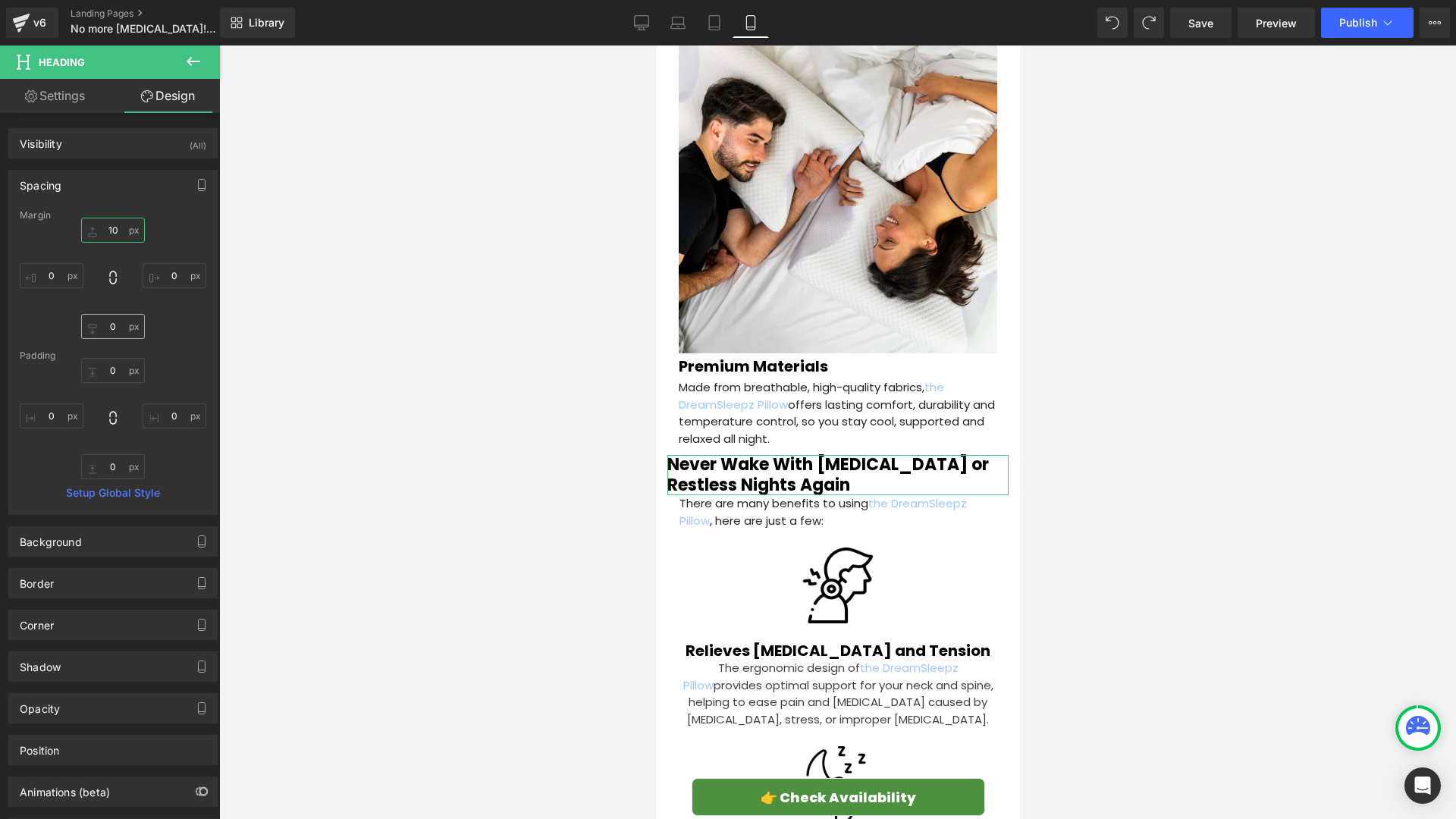
type input "10"
click at [116, 322] on input "0" at bounding box center [113, 326] width 63 height 25
type input "5"
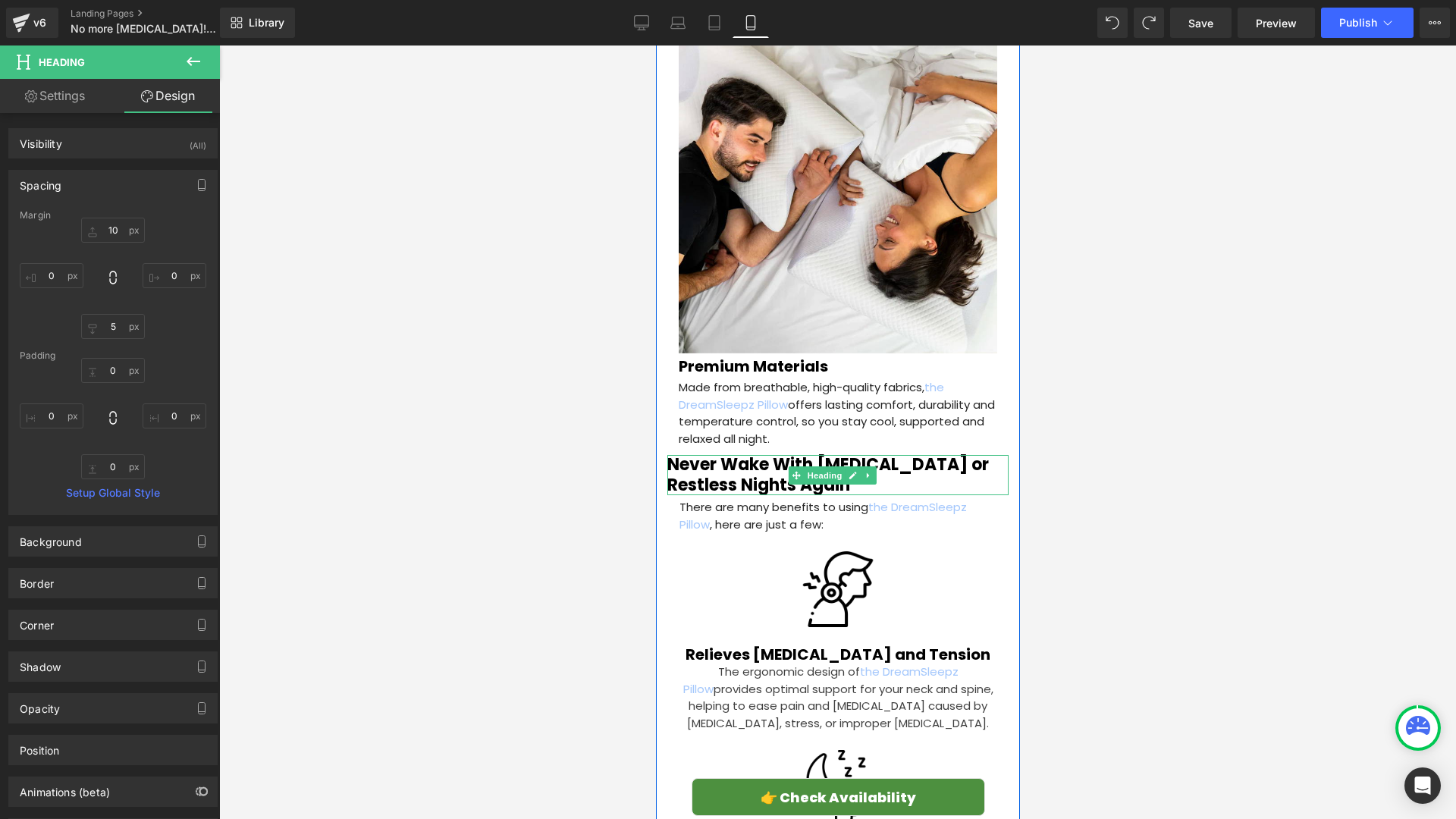
click at [700, 455] on h2 "Never Wake With [MEDICAL_DATA] or Restless Nights Again" at bounding box center [837, 475] width 341 height 41
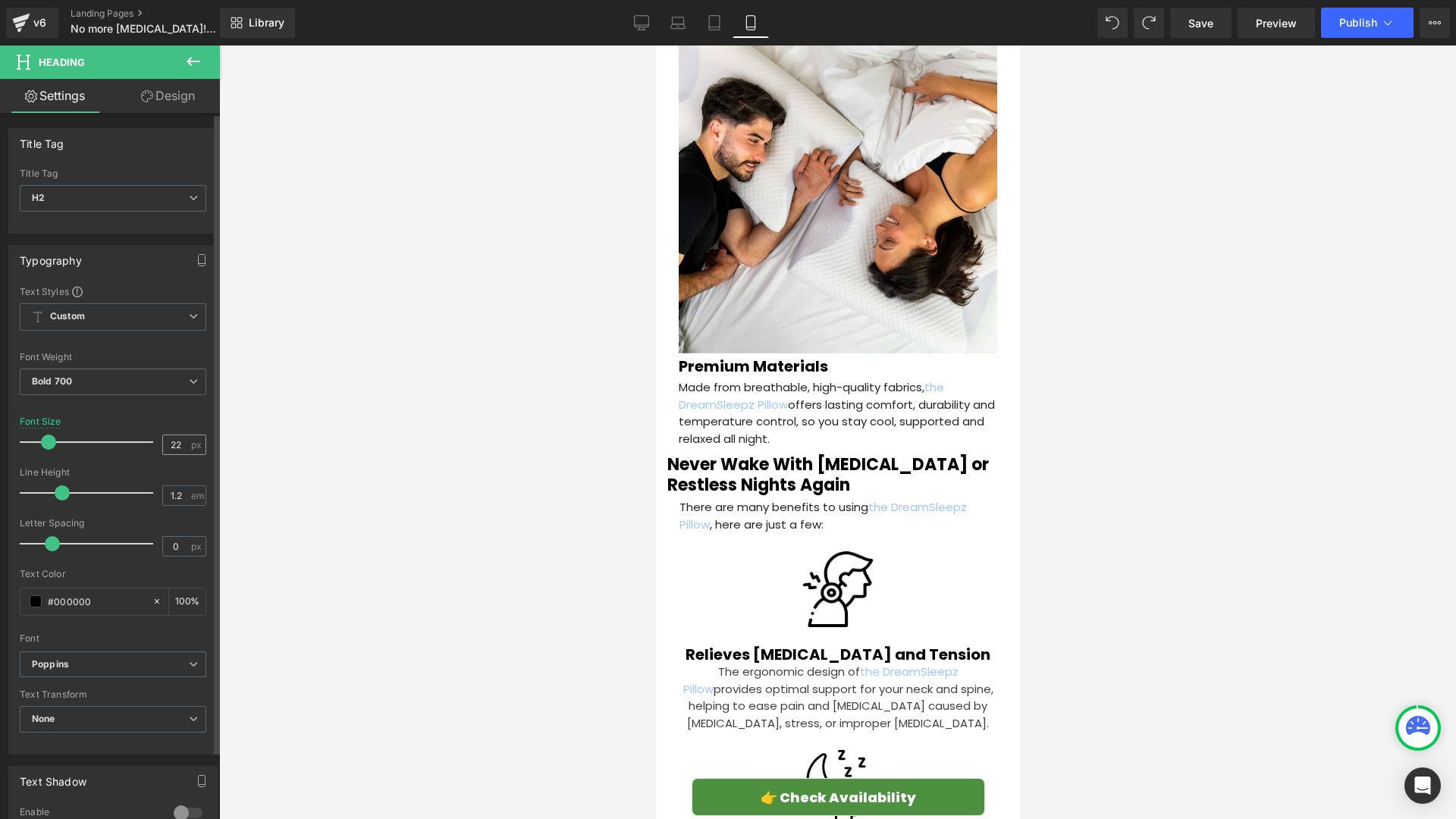
click at [176, 436] on input "22" at bounding box center [176, 444] width 26 height 19
click at [180, 439] on input "22" at bounding box center [176, 444] width 26 height 19
click at [174, 448] on input "22" at bounding box center [176, 444] width 26 height 19
type input "23"
click at [369, 465] on div at bounding box center [838, 432] width 1237 height 773
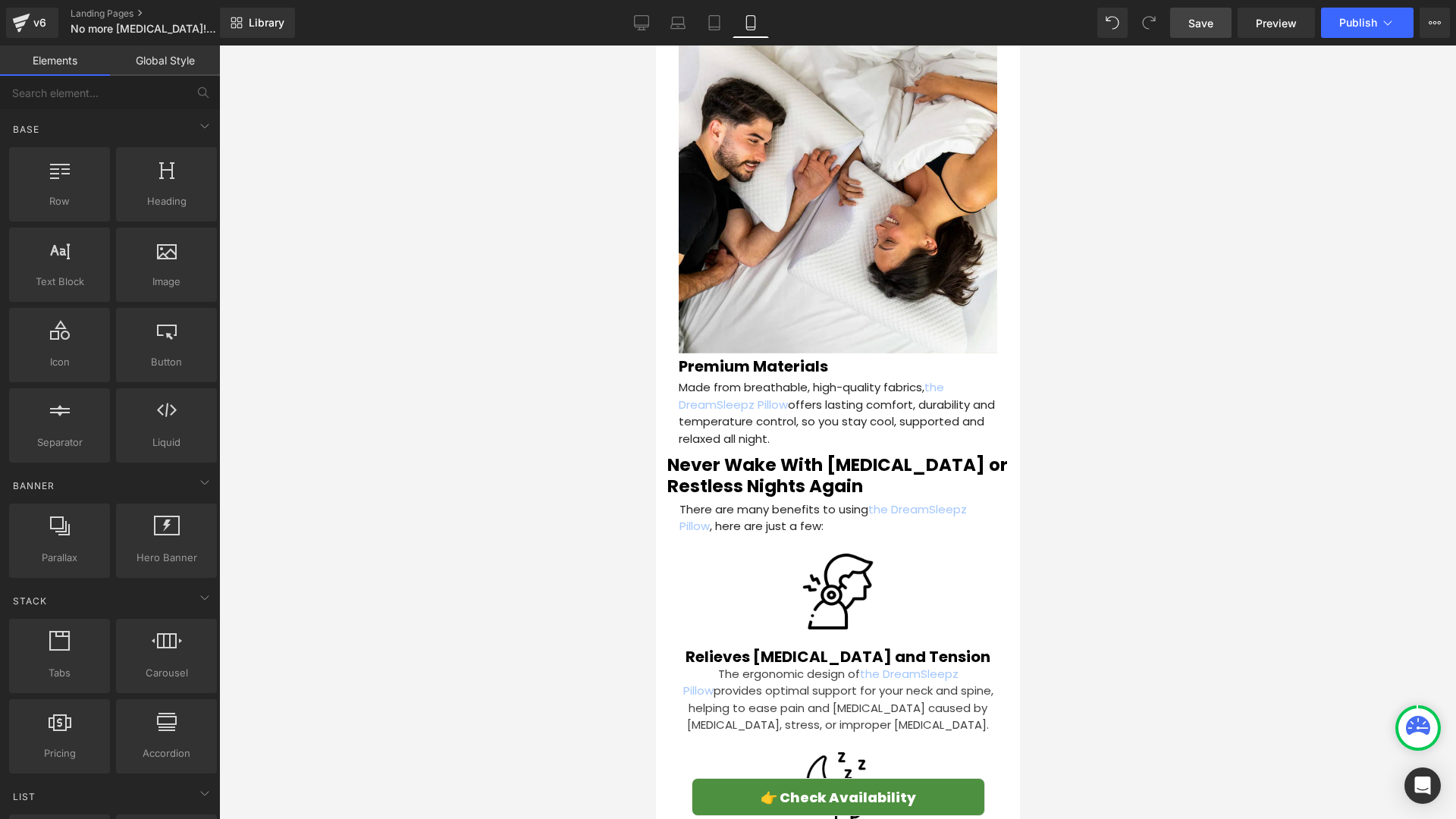
click at [1190, 36] on link "Save" at bounding box center [1201, 23] width 62 height 30
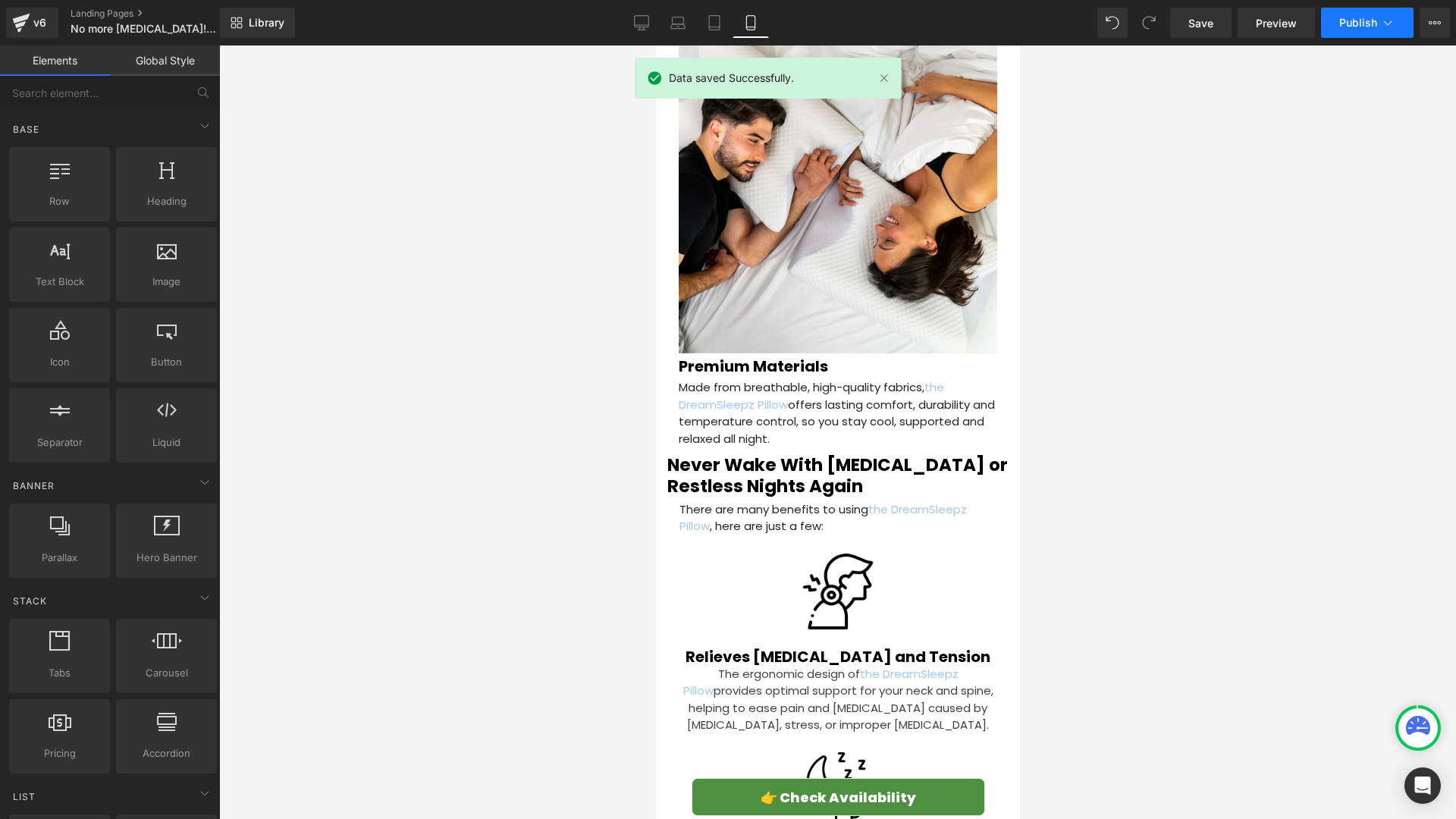
click at [1363, 34] on button "Publish" at bounding box center [1367, 23] width 93 height 30
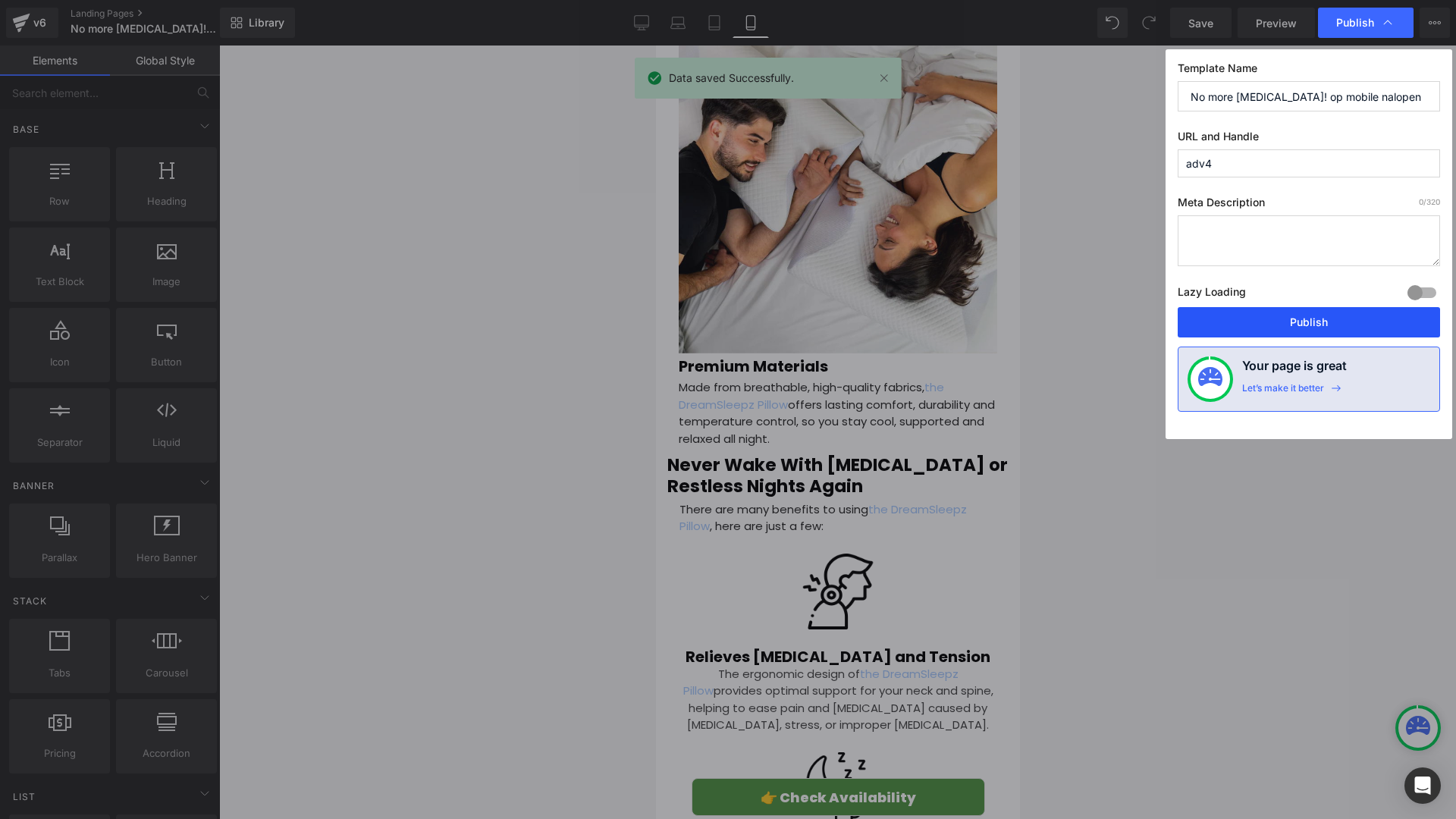
click at [1257, 316] on button "Publish" at bounding box center [1309, 322] width 263 height 30
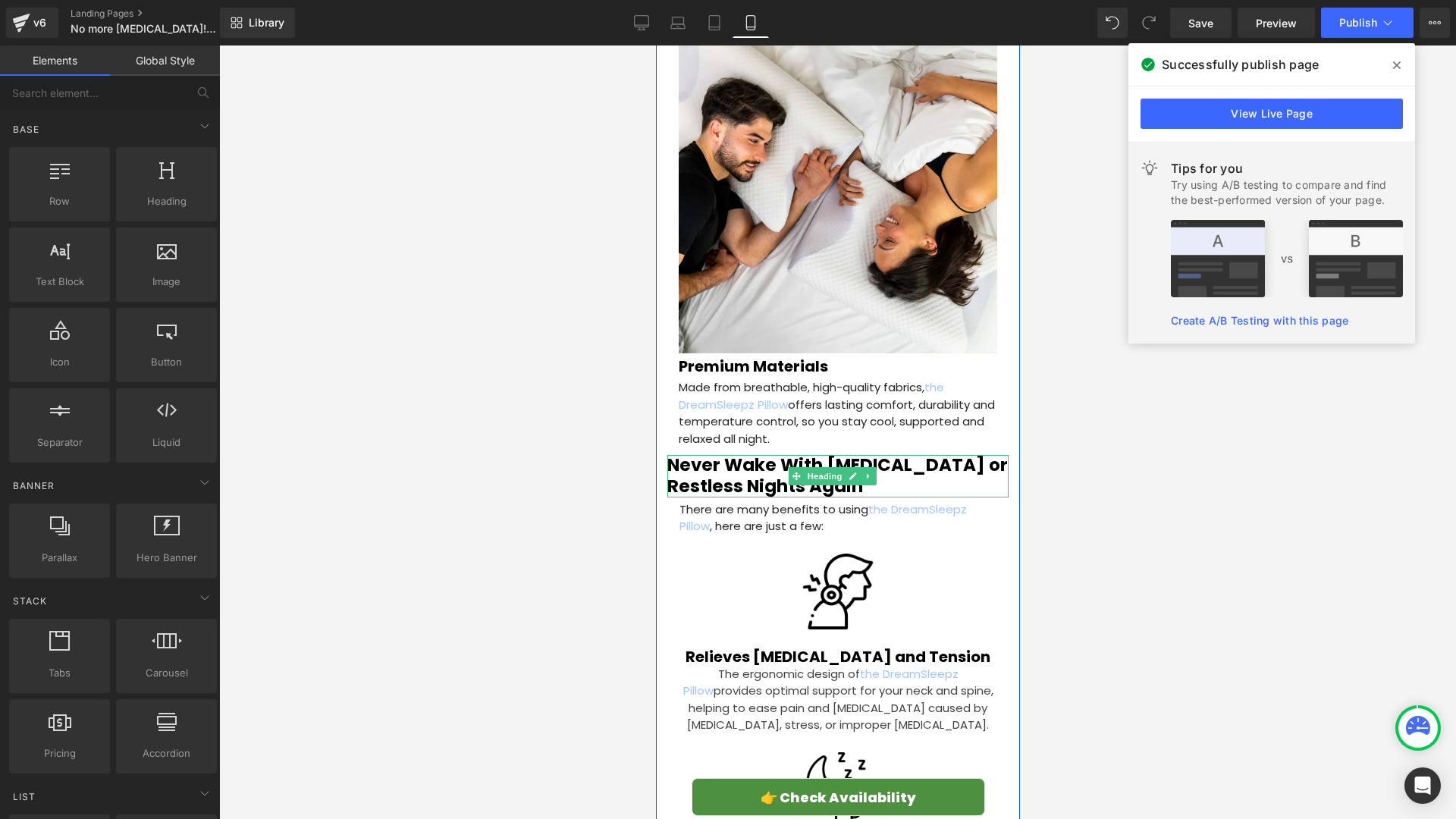
click at [743, 455] on h2 "Never Wake With [MEDICAL_DATA] or Restless Nights Again" at bounding box center [837, 475] width 341 height 41
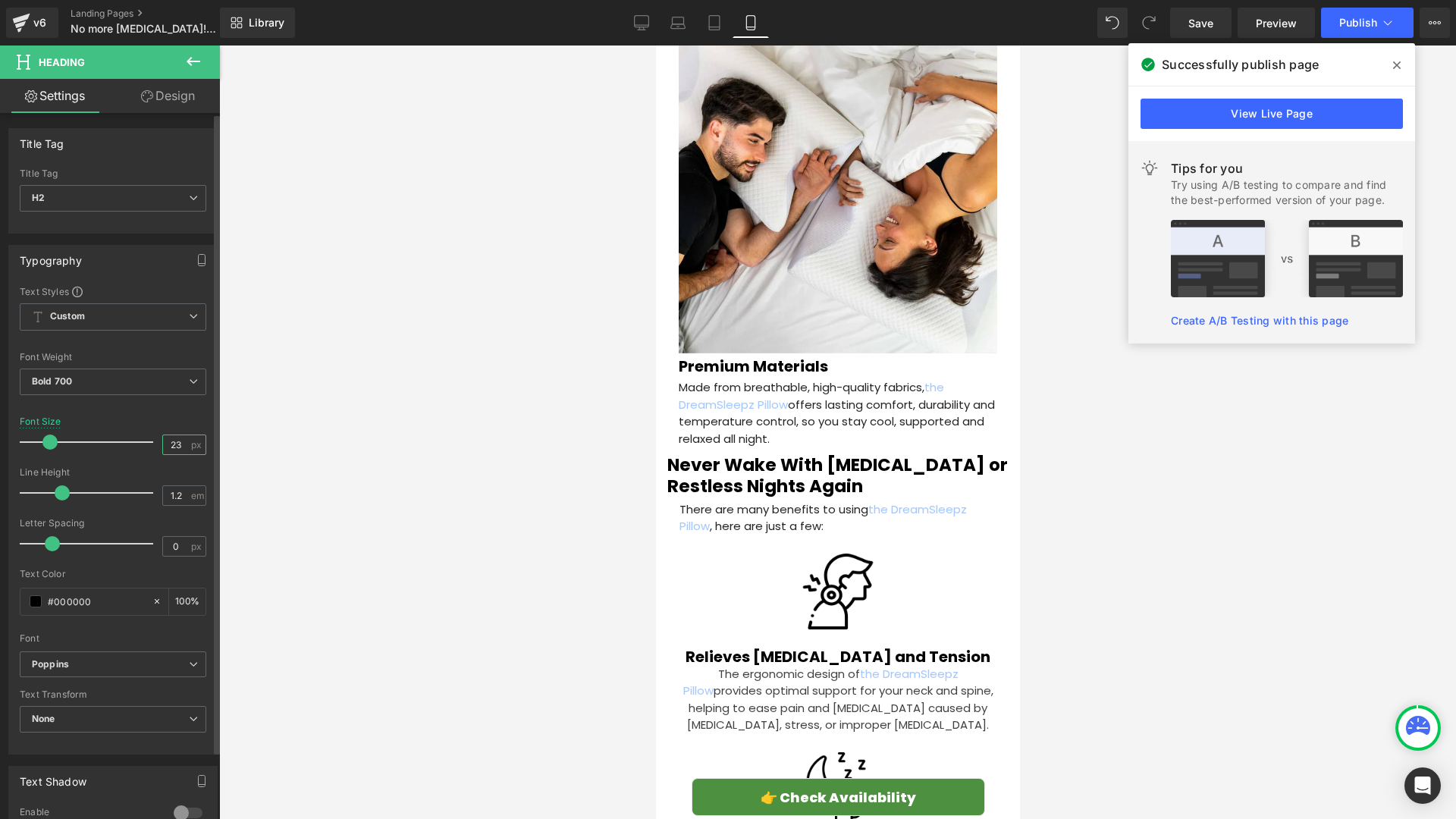
click at [178, 444] on input "23" at bounding box center [176, 444] width 26 height 19
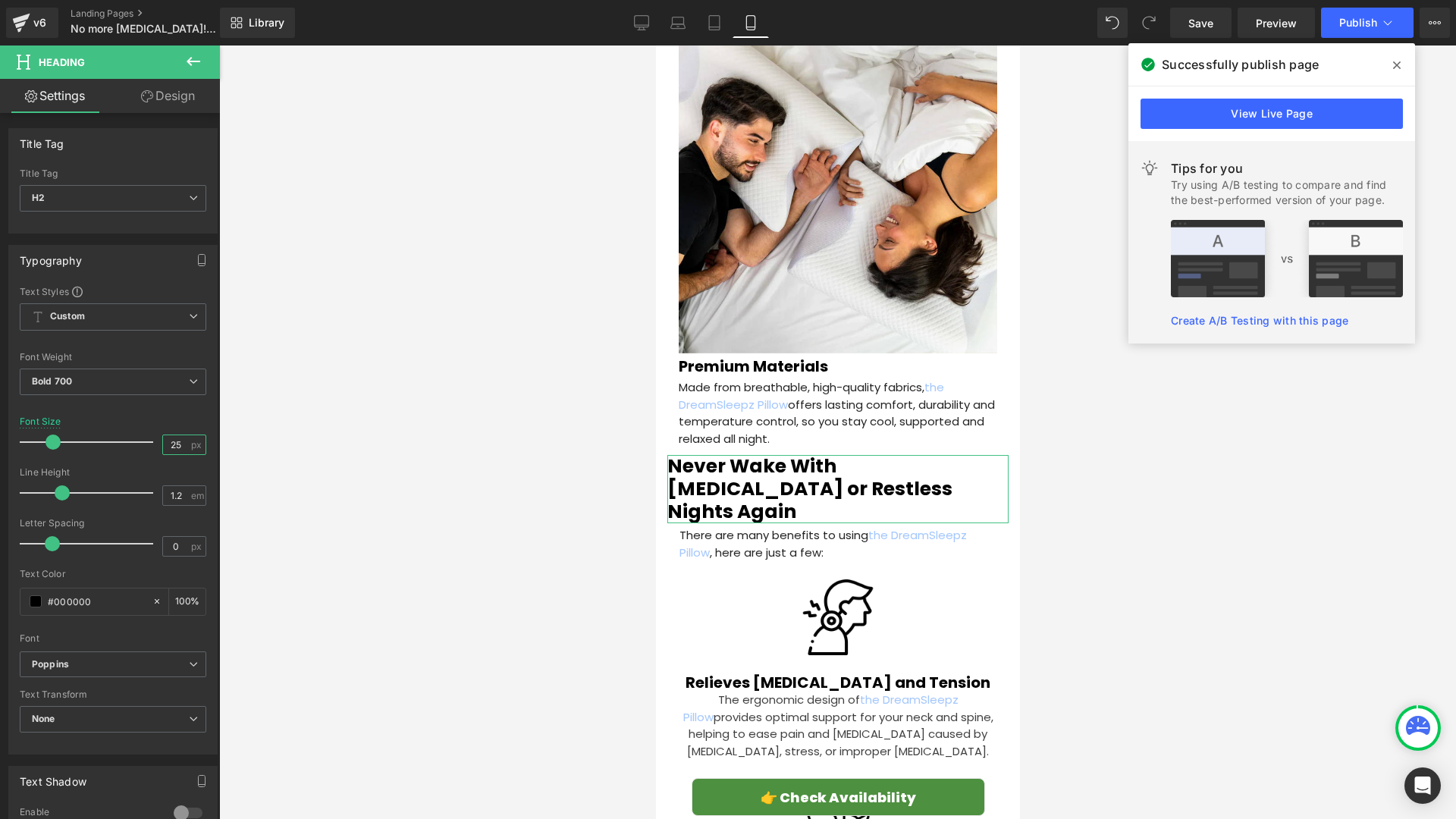
type input "25"
click at [180, 107] on link "Design" at bounding box center [168, 95] width 110 height 34
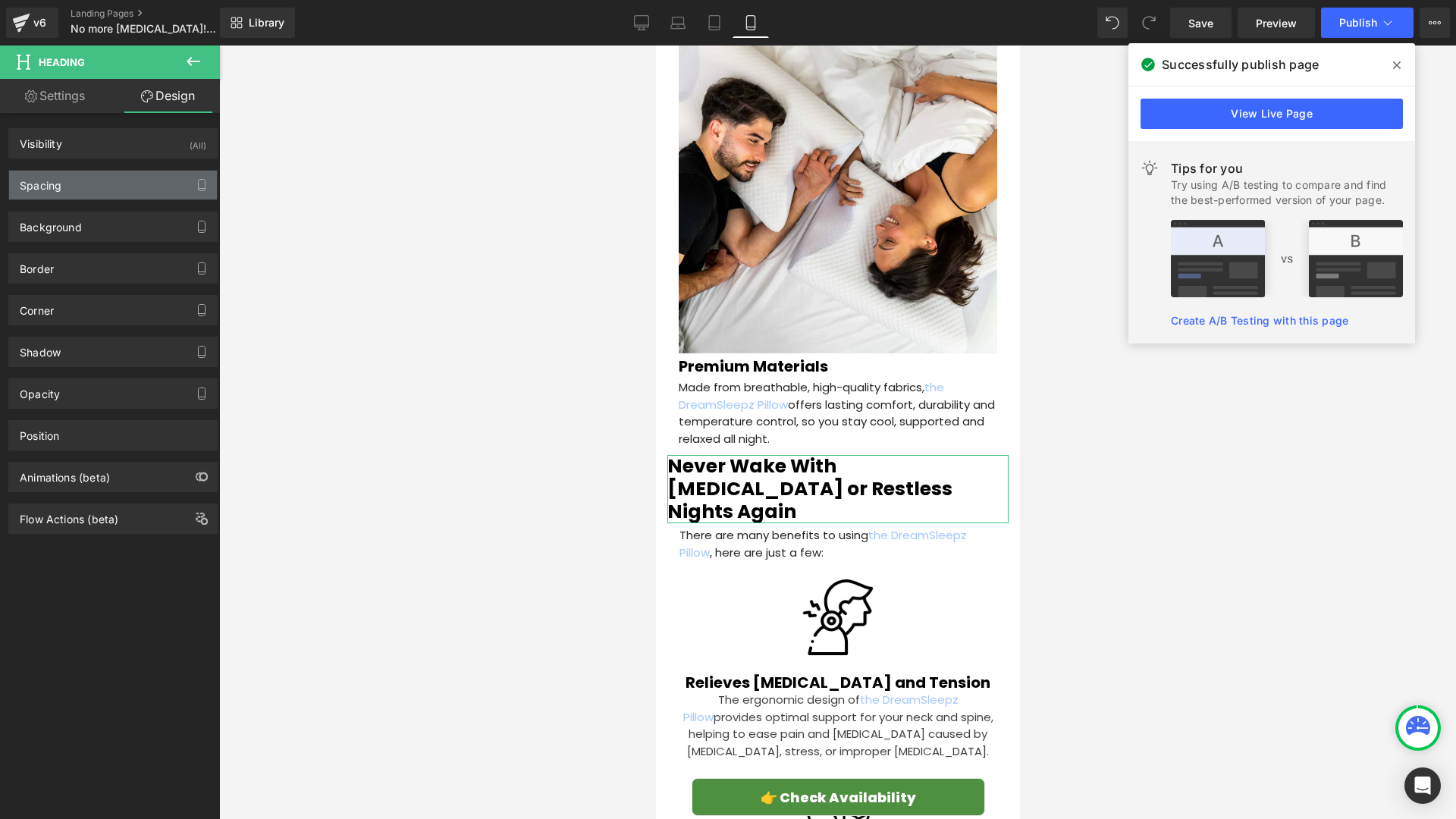
click at [141, 177] on div "Spacing" at bounding box center [113, 184] width 208 height 29
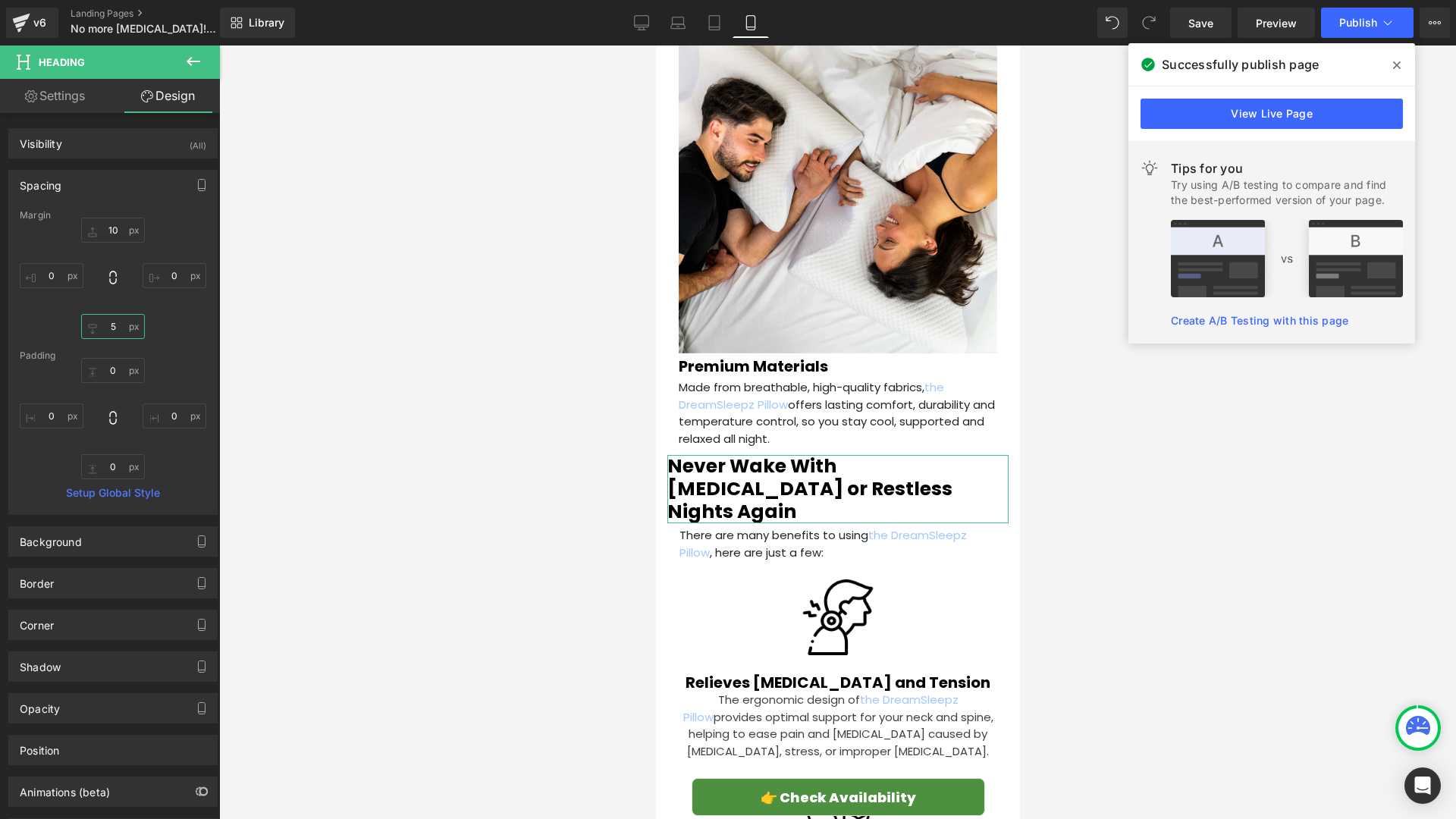
click at [115, 328] on input "5" at bounding box center [113, 326] width 63 height 25
type input "10"
click at [110, 220] on input "10" at bounding box center [113, 230] width 63 height 25
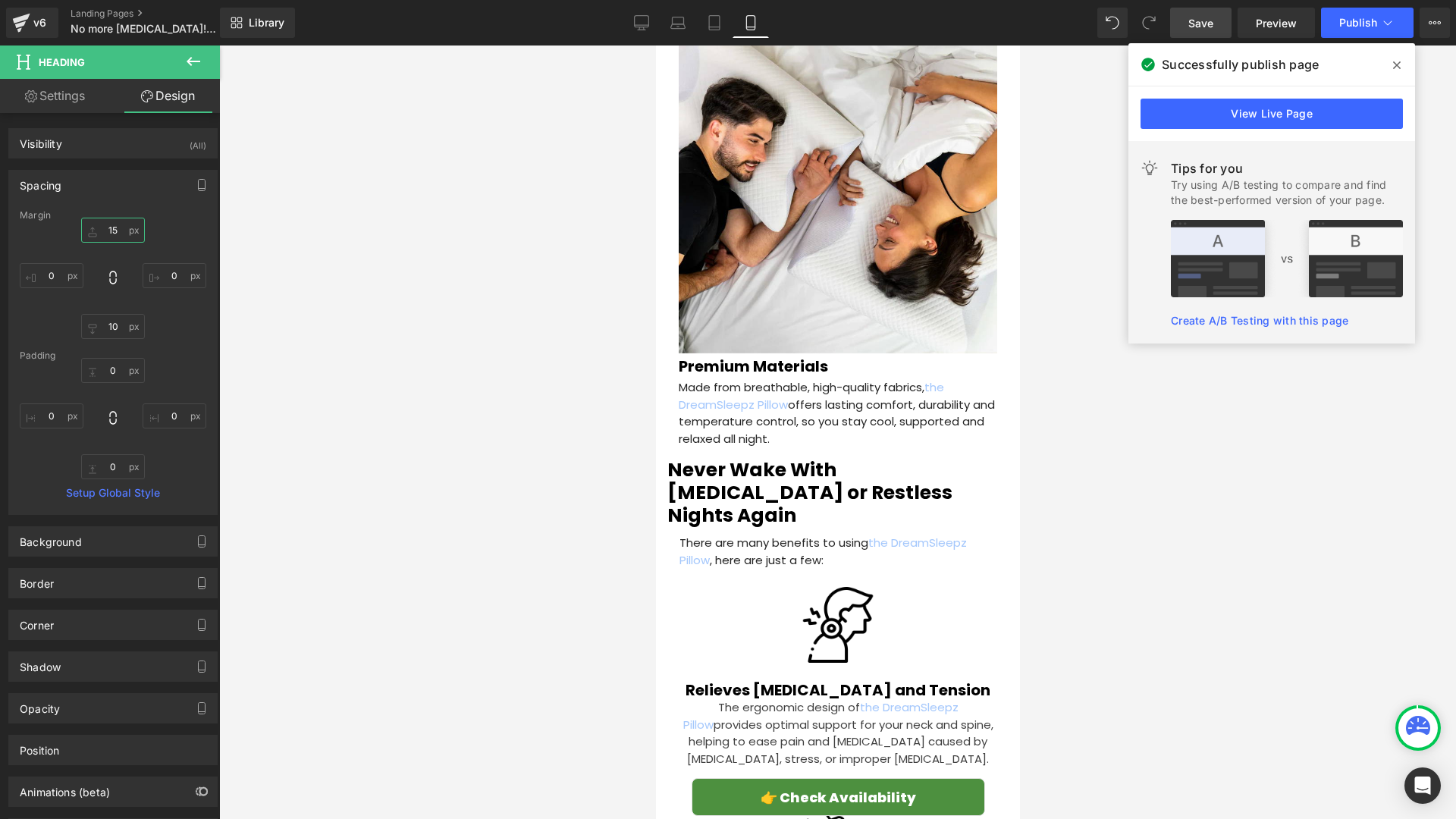
type input "15"
click at [1215, 32] on link "Save" at bounding box center [1201, 23] width 62 height 30
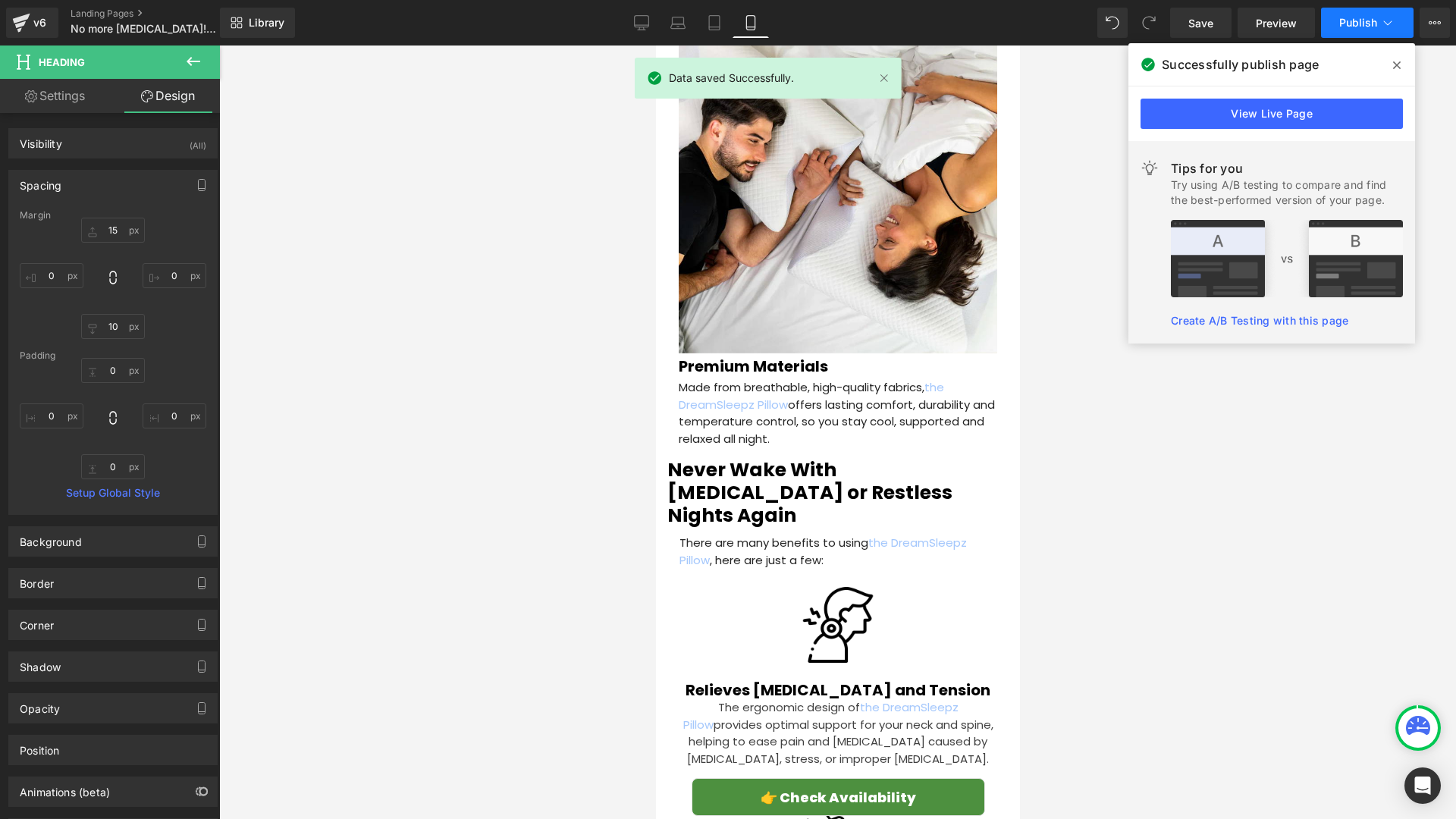
click at [1348, 24] on span "Publish" at bounding box center [1358, 23] width 38 height 12
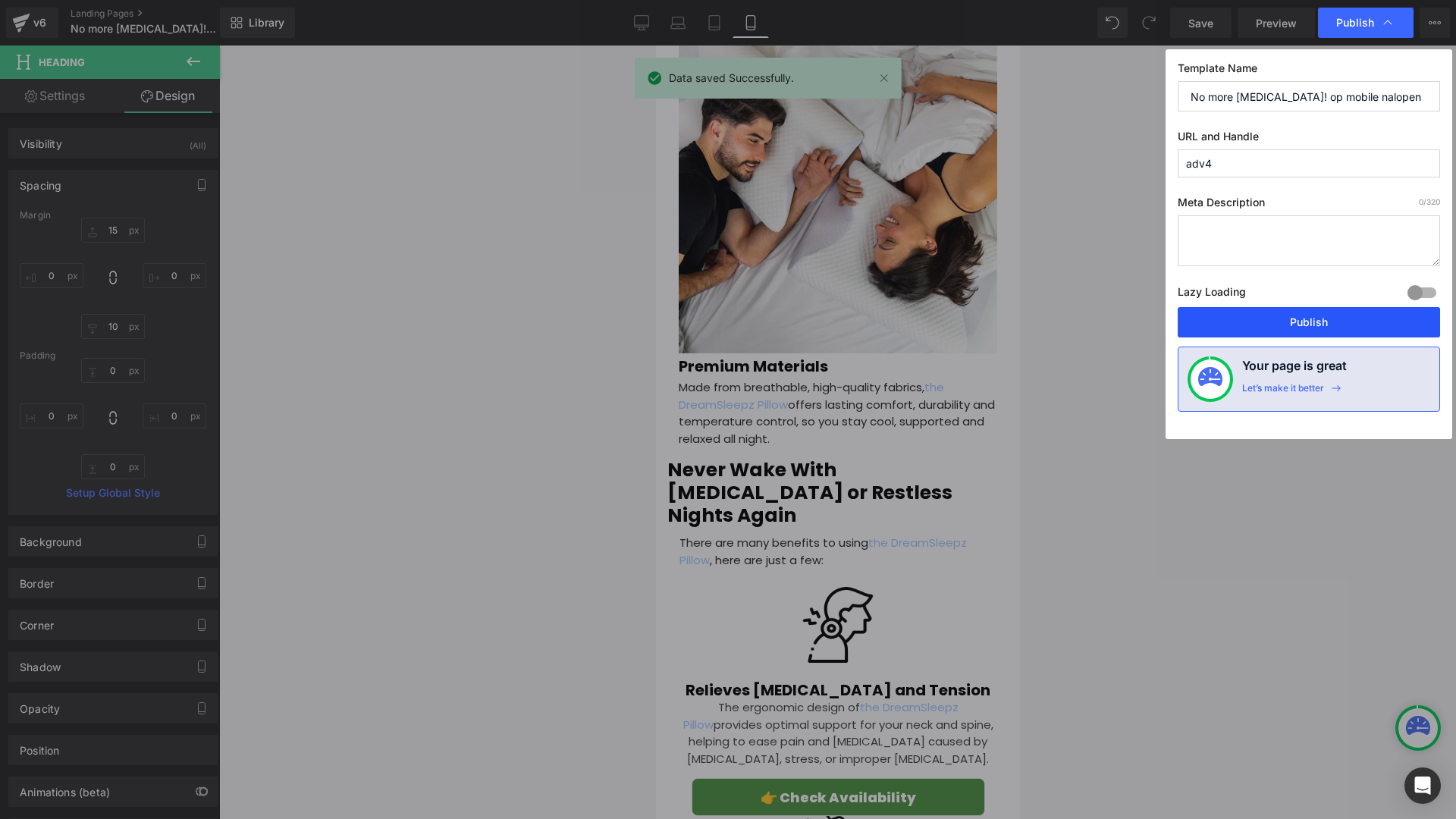
click at [1265, 318] on button "Publish" at bounding box center [1309, 322] width 263 height 30
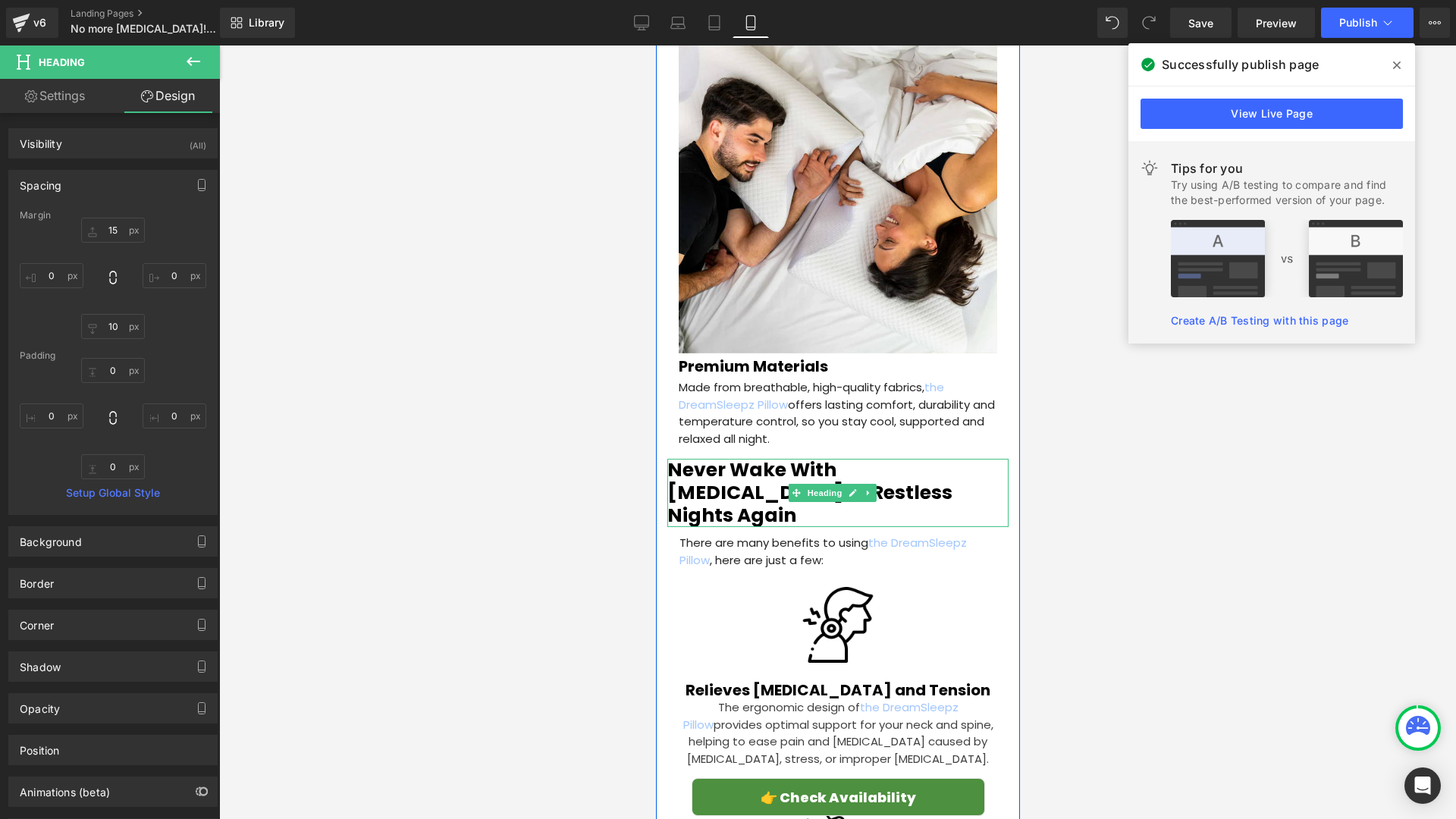
click at [918, 458] on h2 "Never Wake With [MEDICAL_DATA] or Restless Nights Again" at bounding box center [837, 492] width 341 height 68
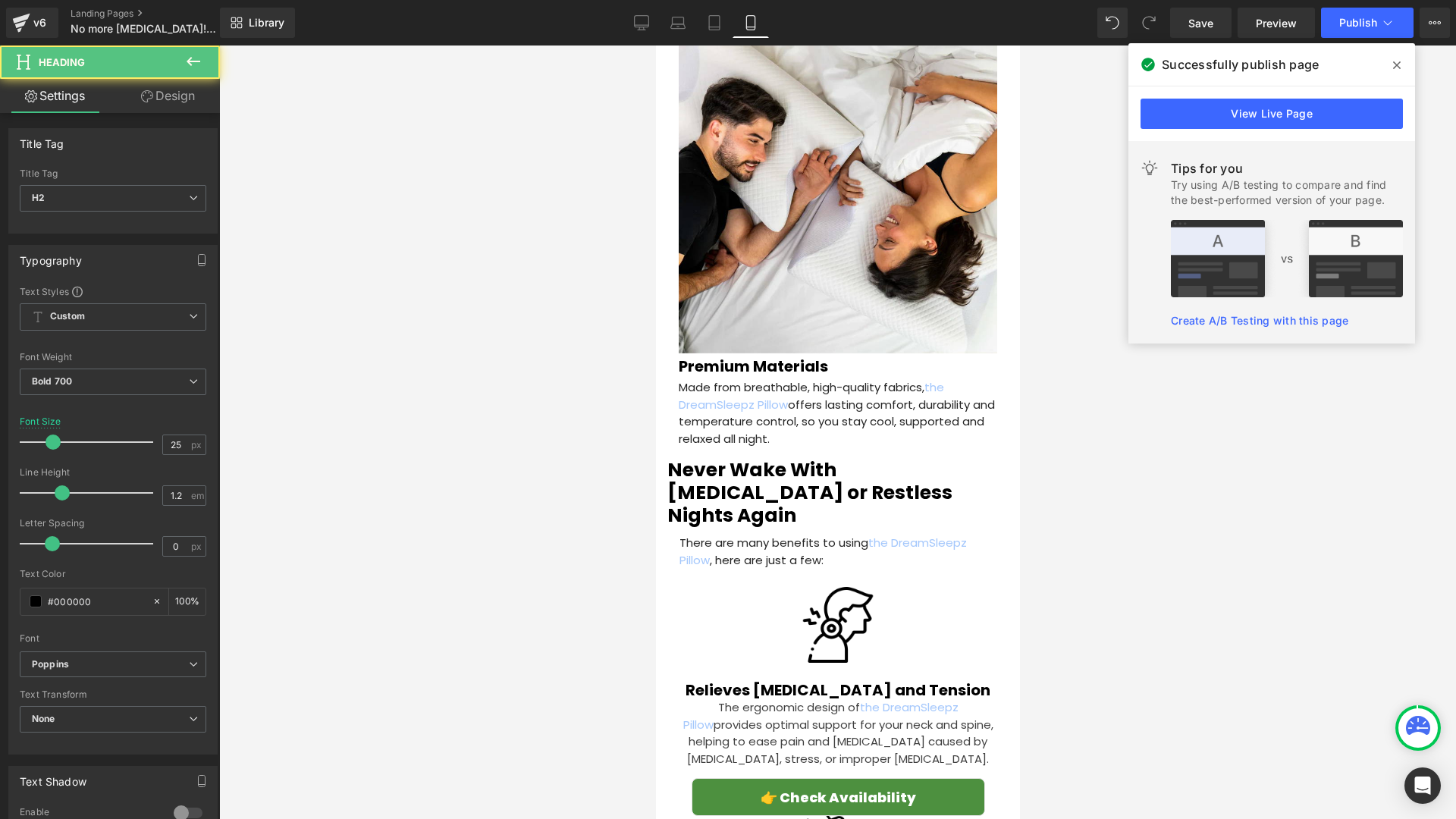
click at [175, 106] on link "Design" at bounding box center [168, 95] width 110 height 34
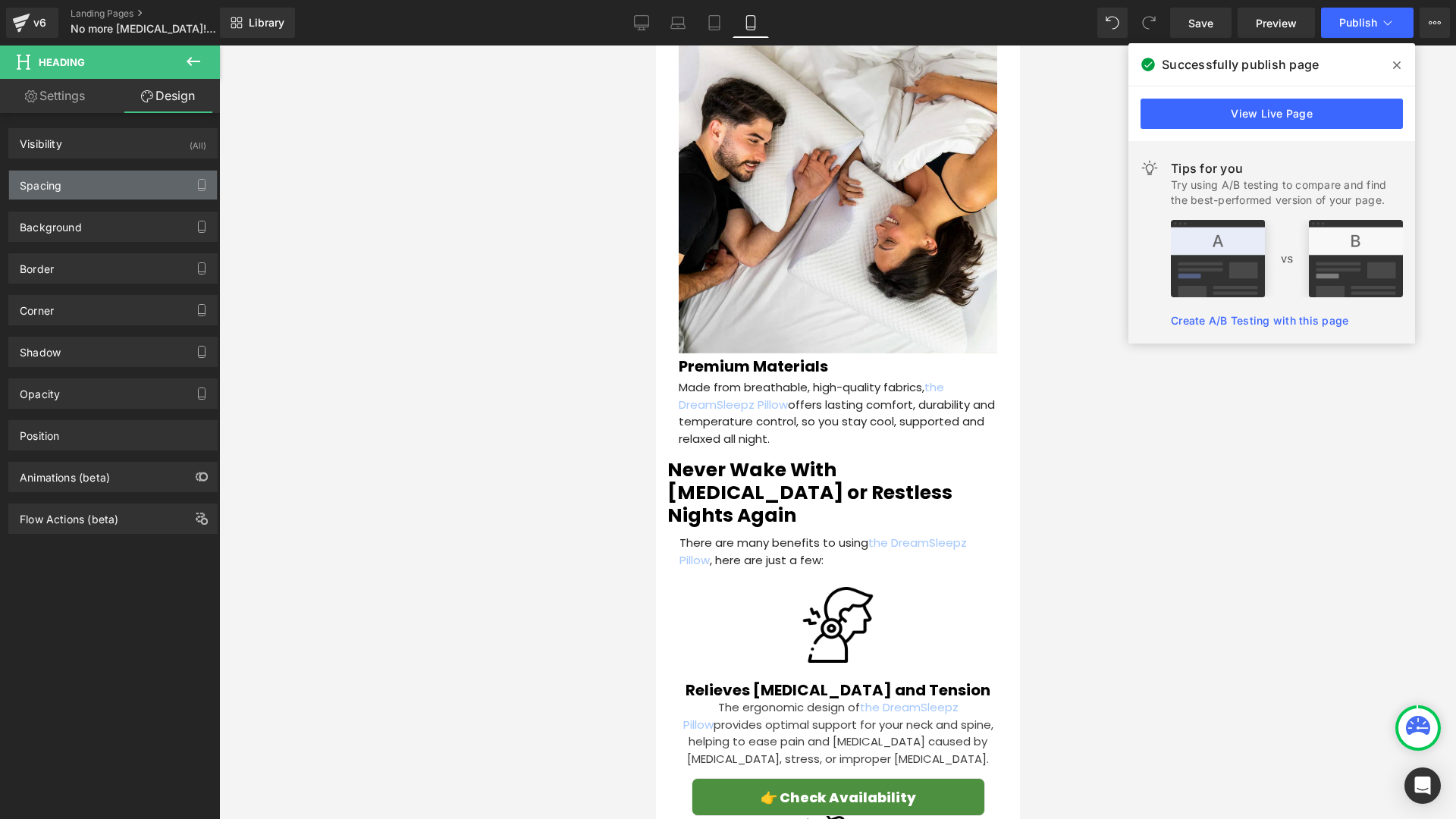
click at [108, 185] on div "Spacing" at bounding box center [113, 184] width 208 height 29
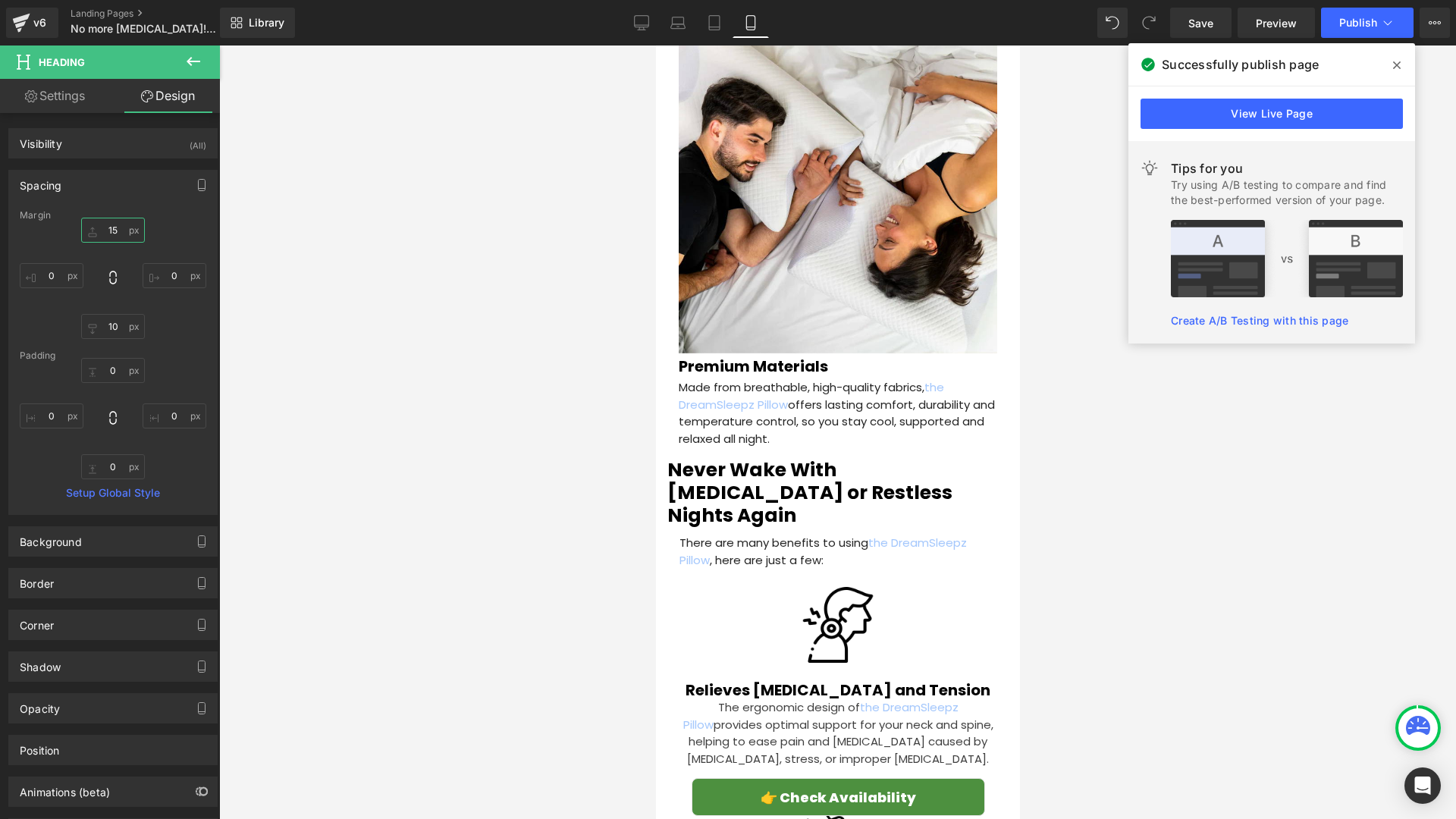
click at [118, 226] on input "15" at bounding box center [113, 230] width 63 height 25
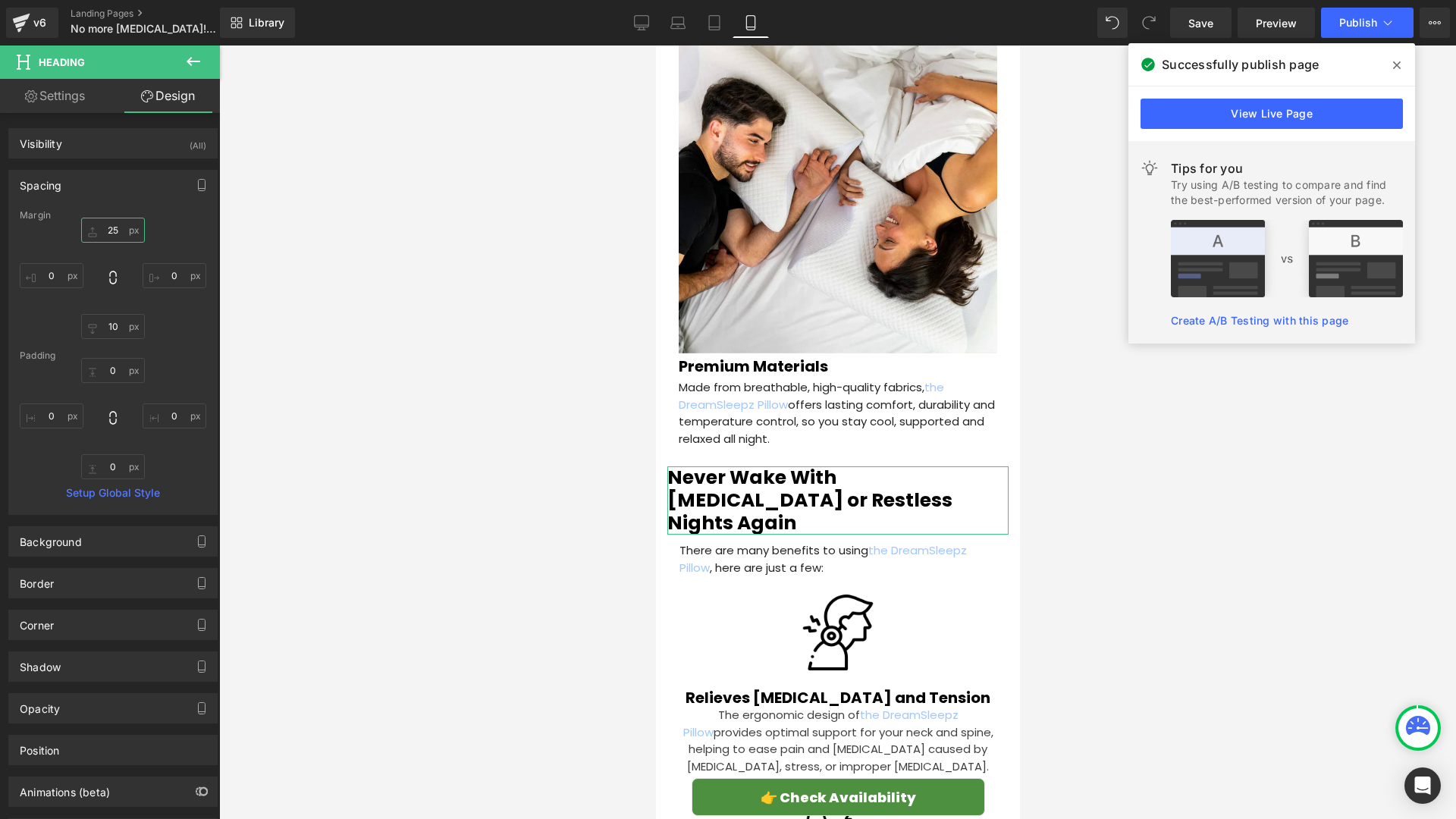
type input "25"
click at [80, 93] on link "Settings" at bounding box center [55, 95] width 110 height 34
type input "100"
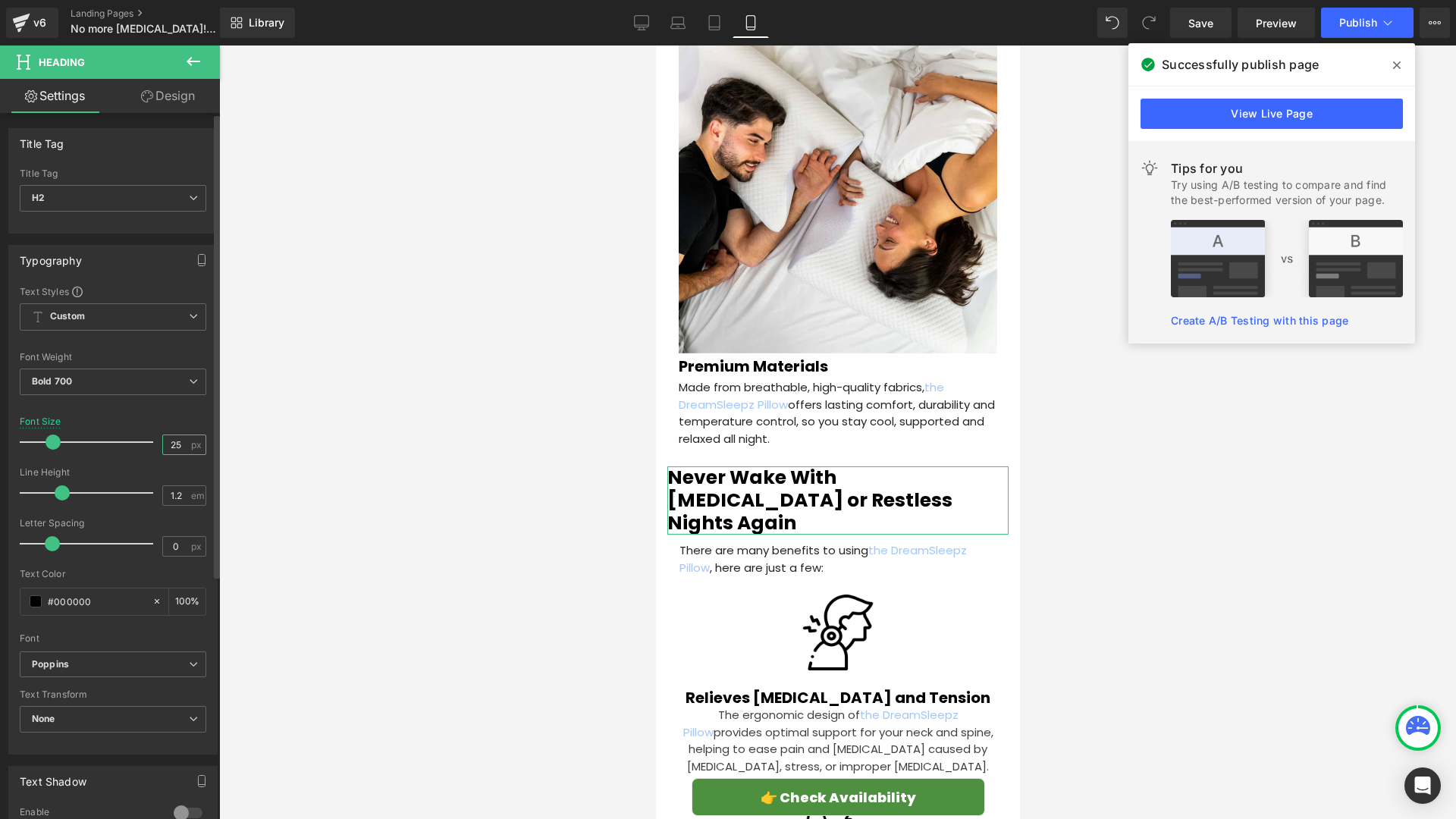
click at [178, 443] on input "25" at bounding box center [176, 444] width 26 height 19
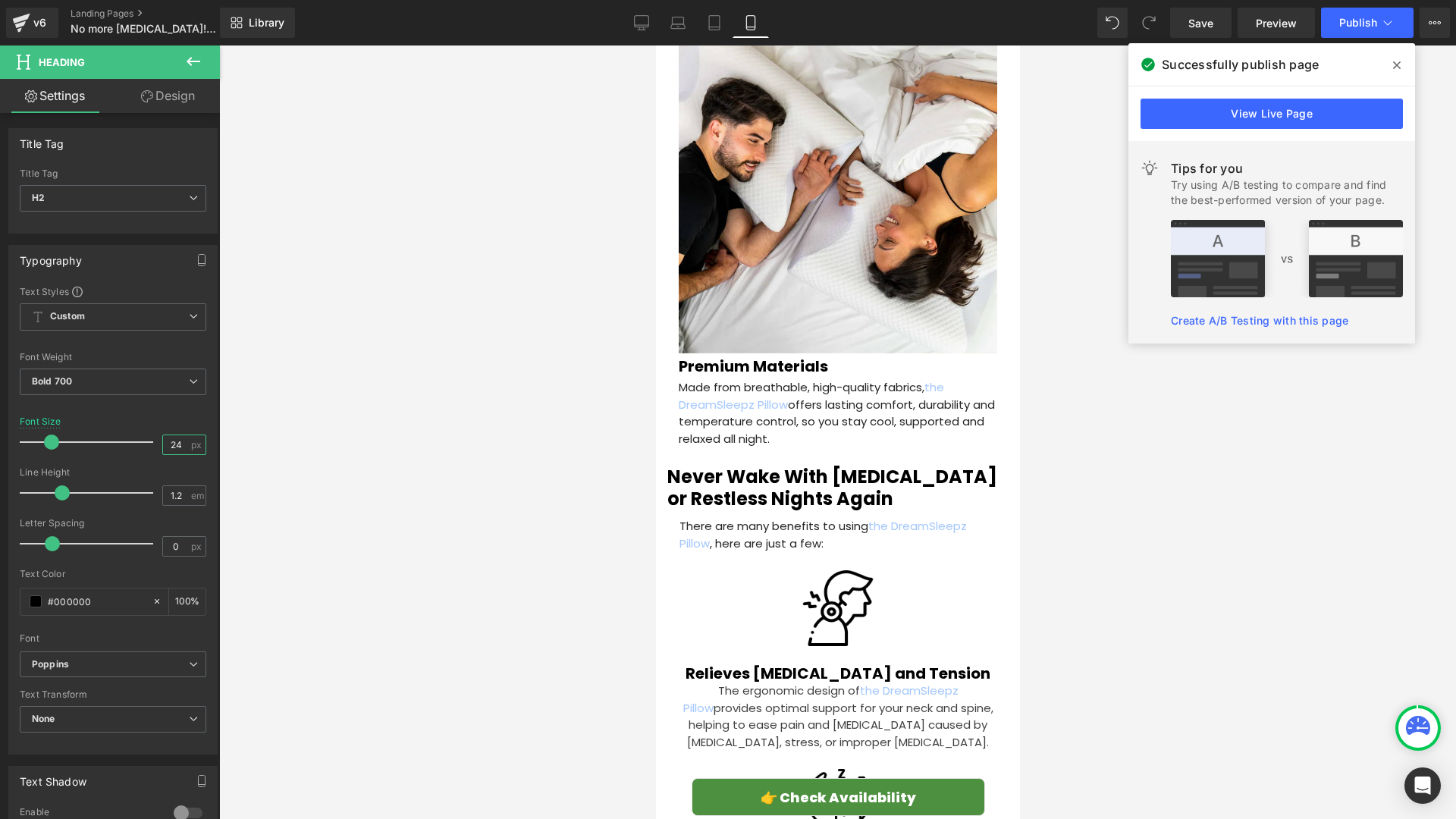
type input "24"
click at [1393, 64] on icon at bounding box center [1397, 65] width 8 height 12
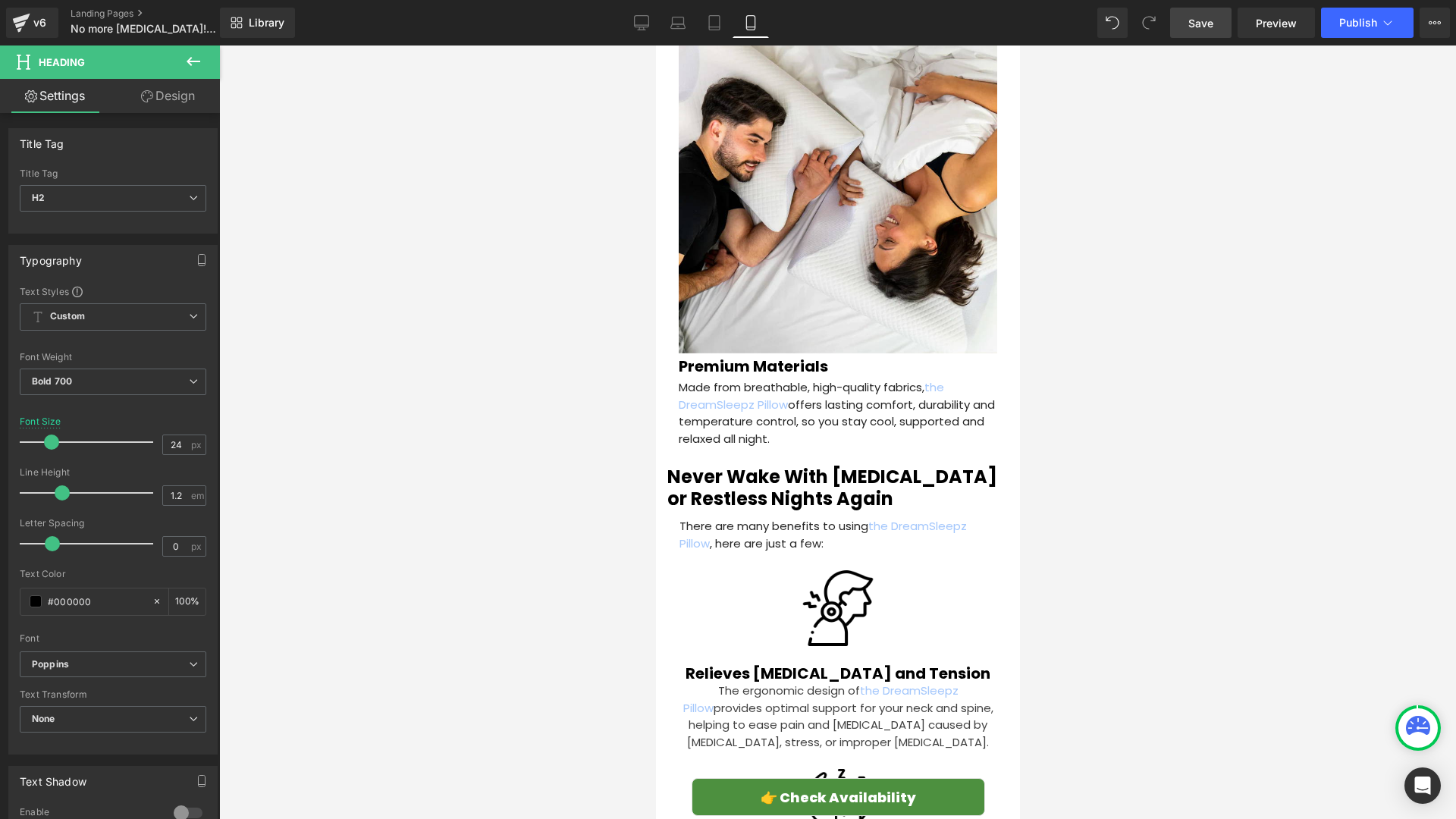
click at [1208, 32] on link "Save" at bounding box center [1201, 23] width 62 height 30
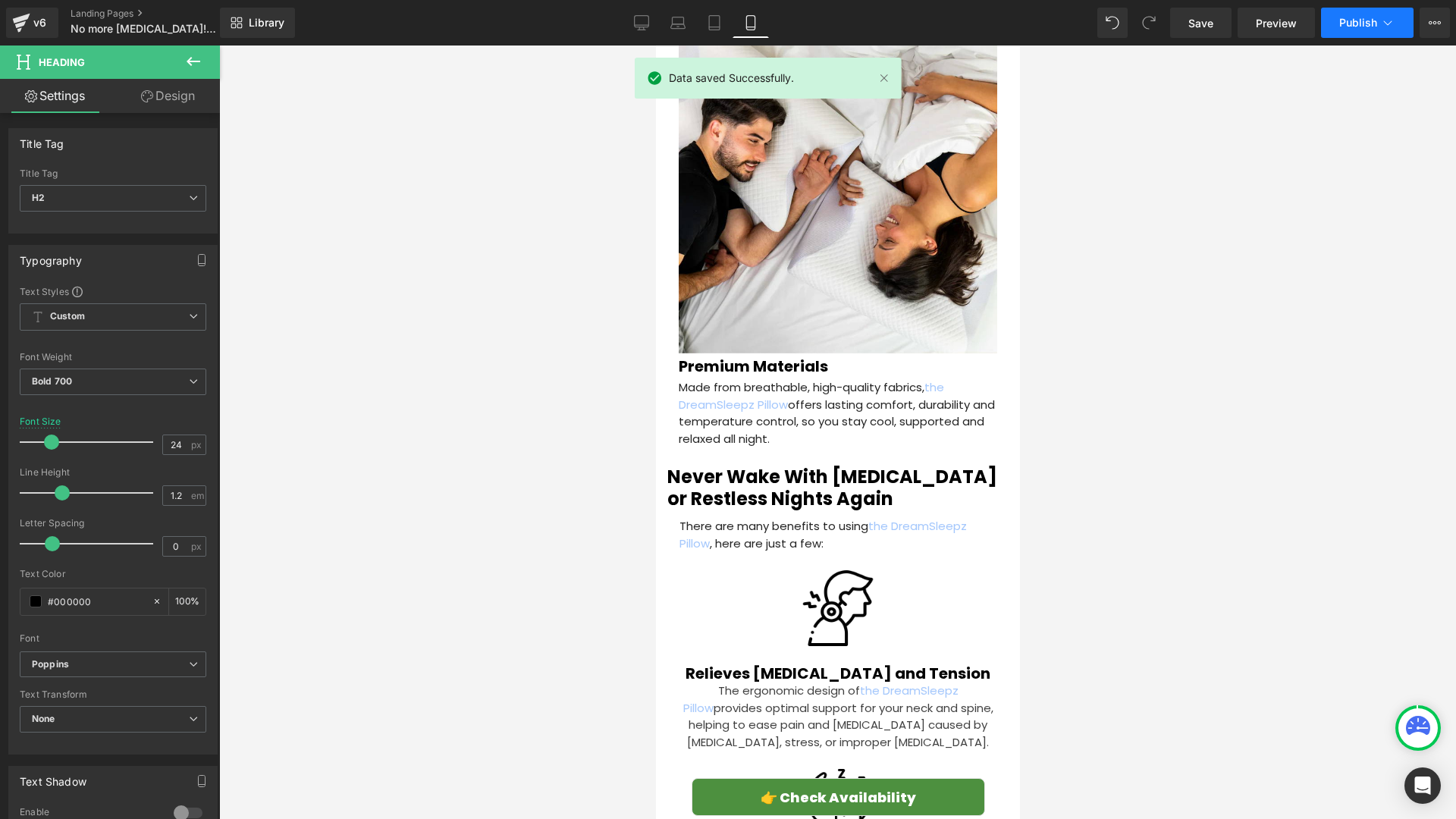
click at [1355, 24] on span "Publish" at bounding box center [1358, 23] width 38 height 12
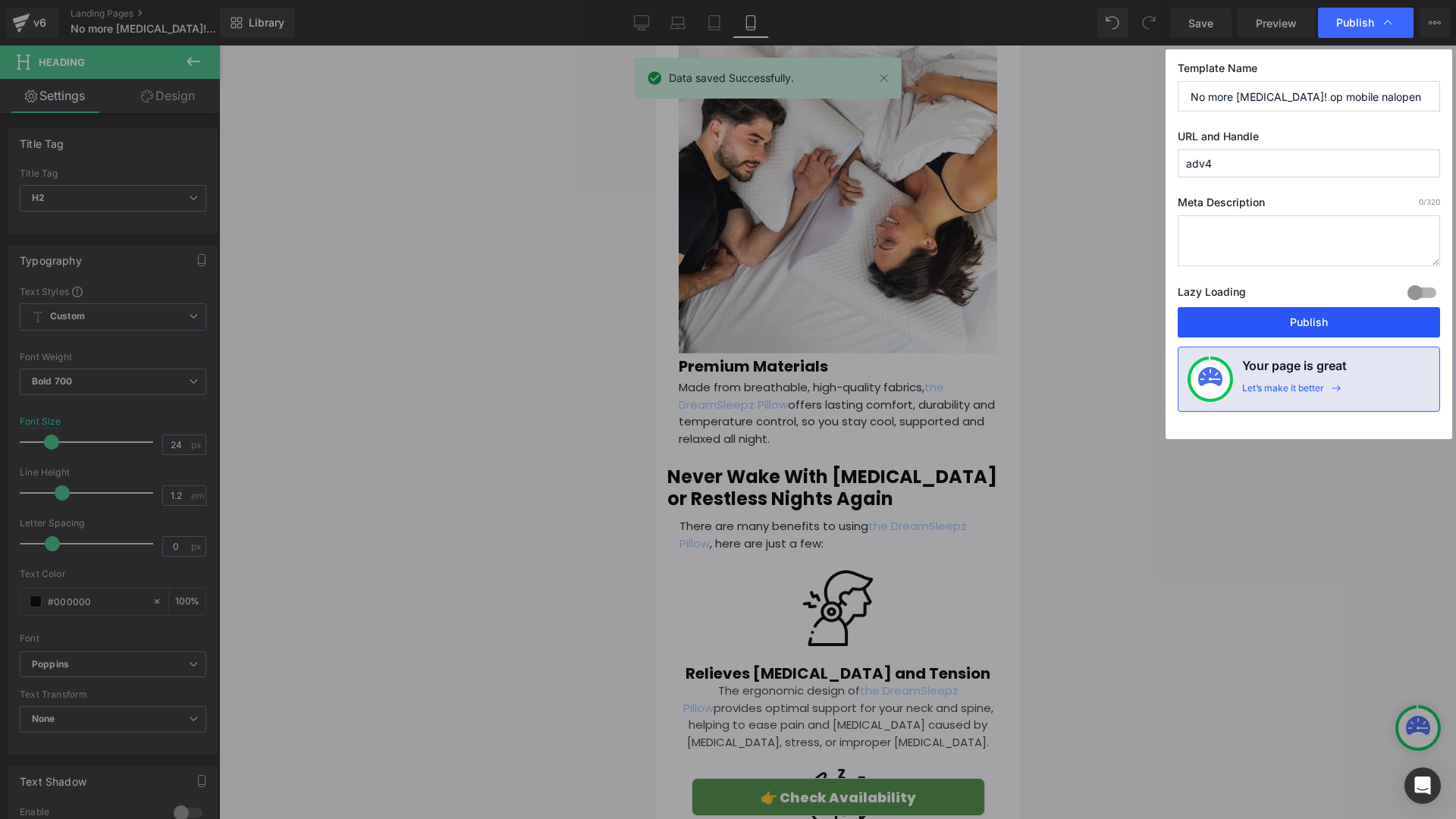
click at [1248, 310] on button "Publish" at bounding box center [1309, 322] width 263 height 30
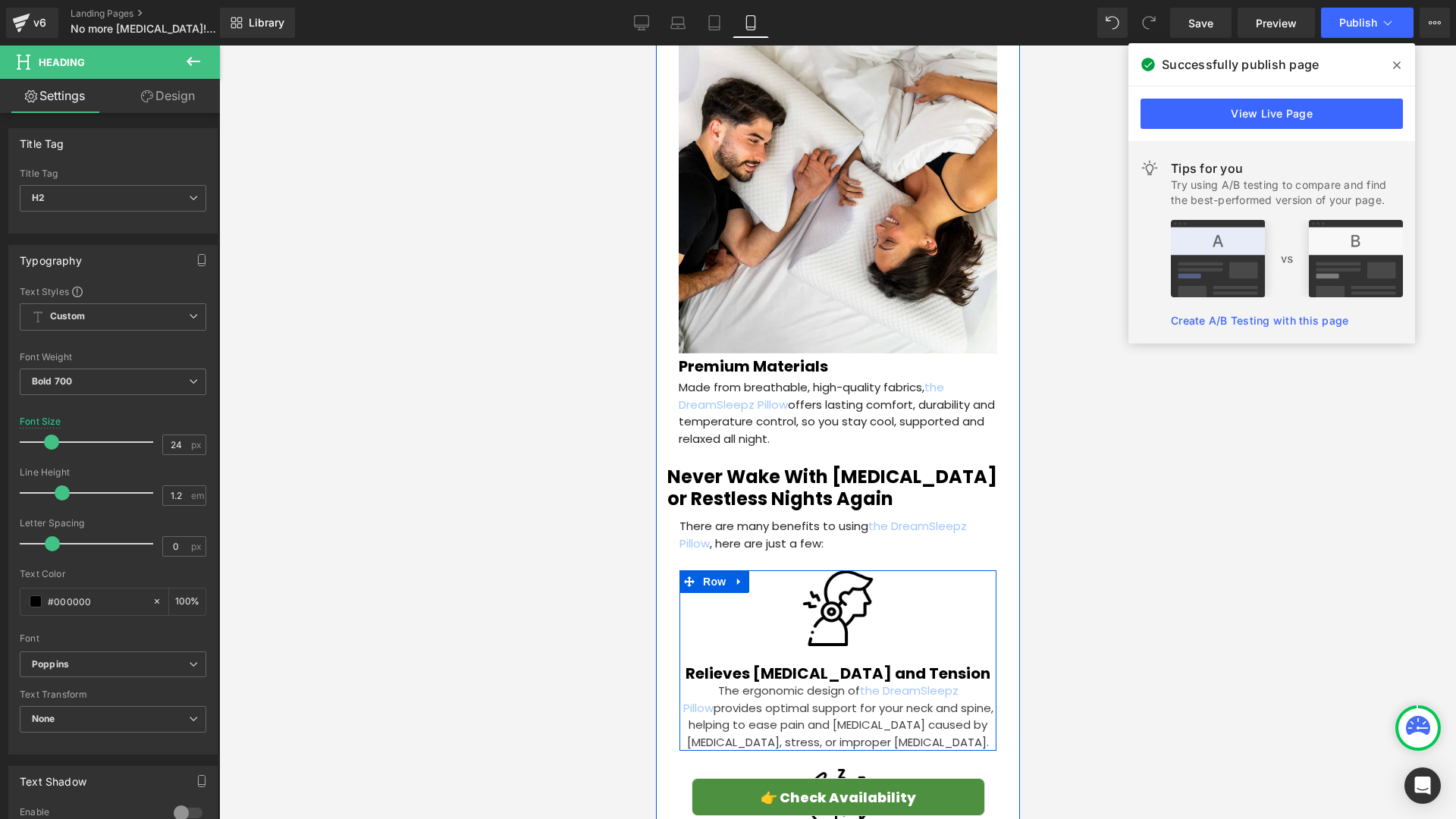
click at [795, 707] on span at bounding box center [790, 716] width 16 height 19
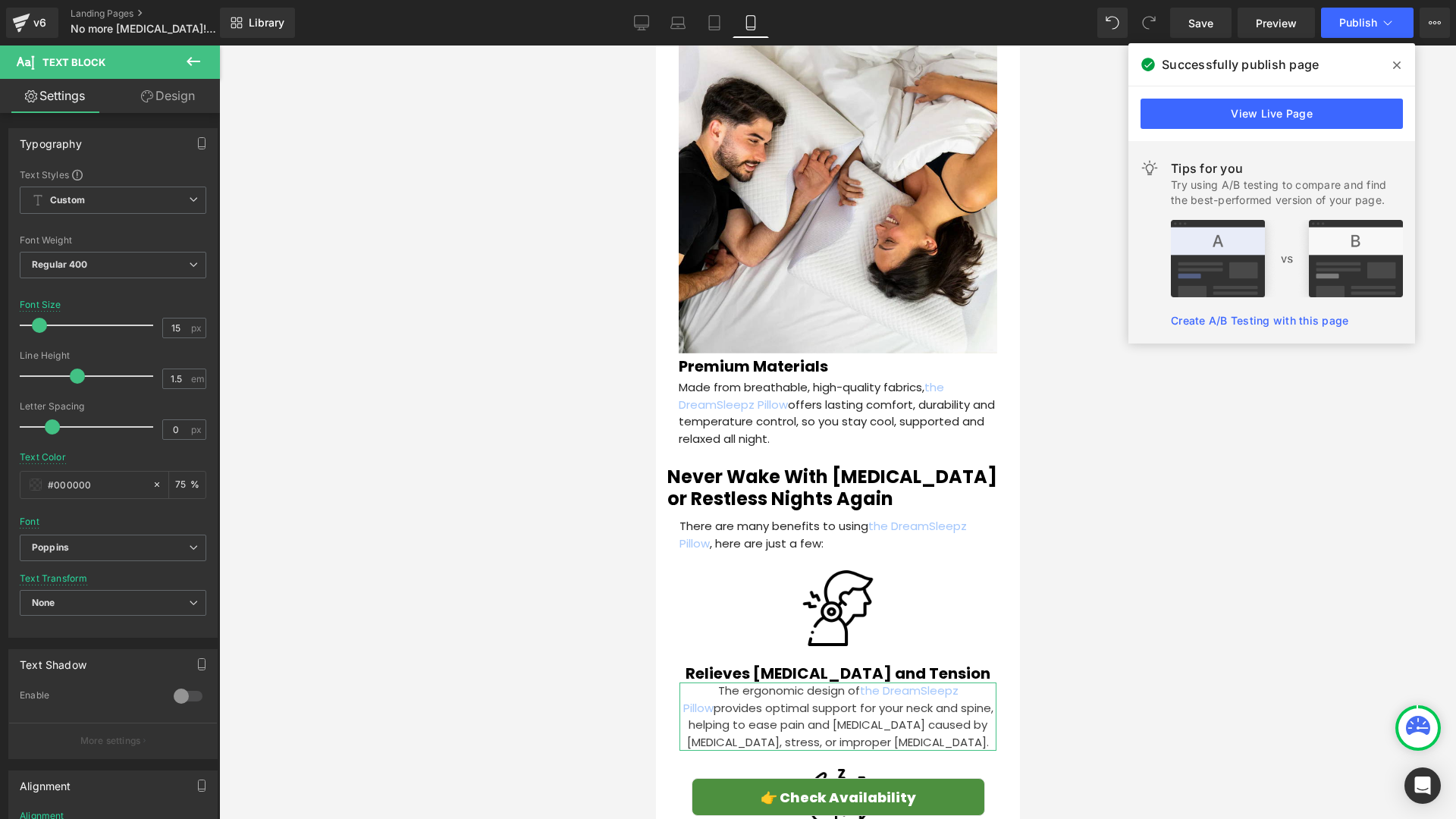
click at [155, 109] on link "Design" at bounding box center [168, 95] width 110 height 34
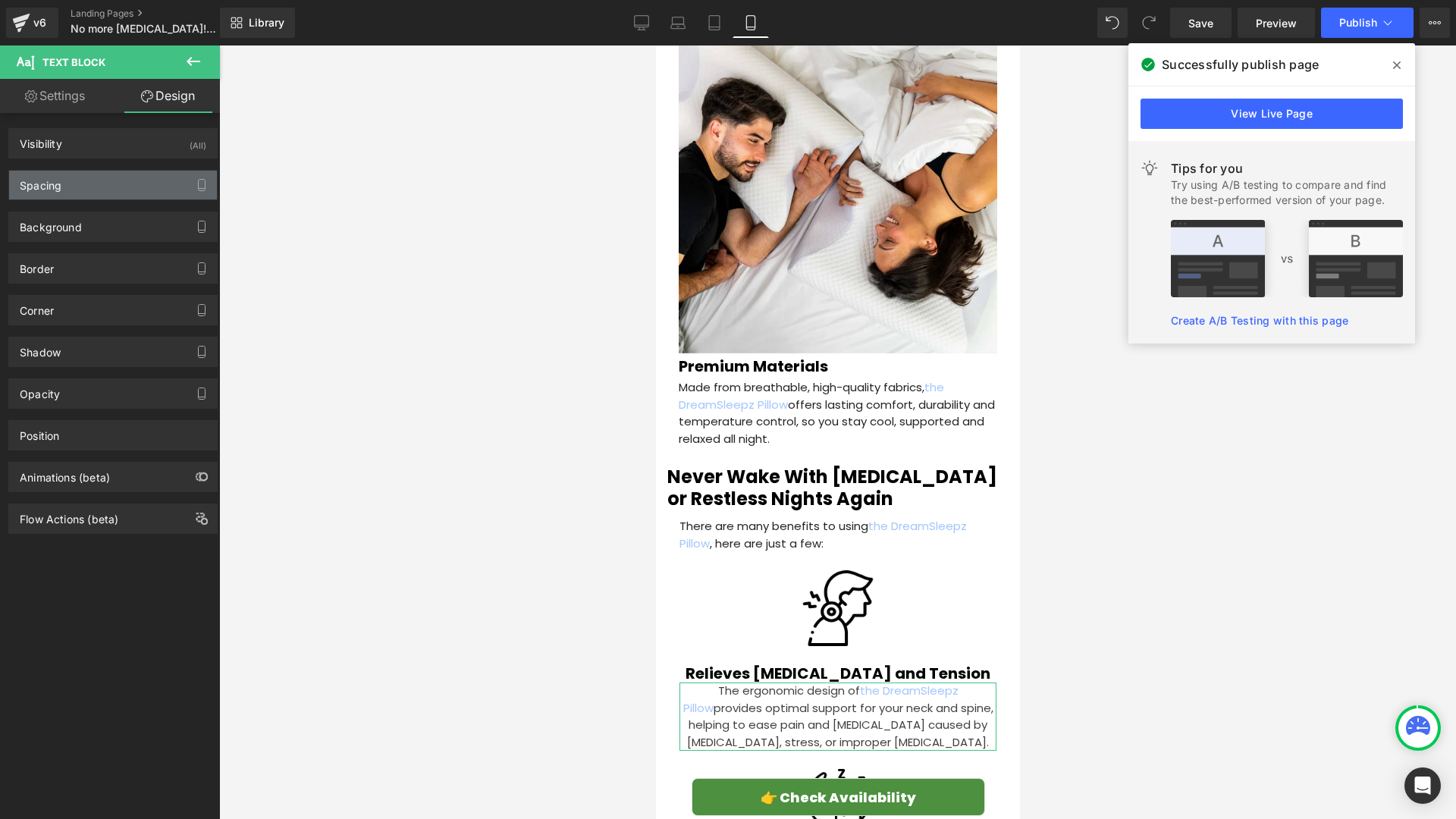
click at [110, 194] on div "Spacing" at bounding box center [113, 184] width 208 height 29
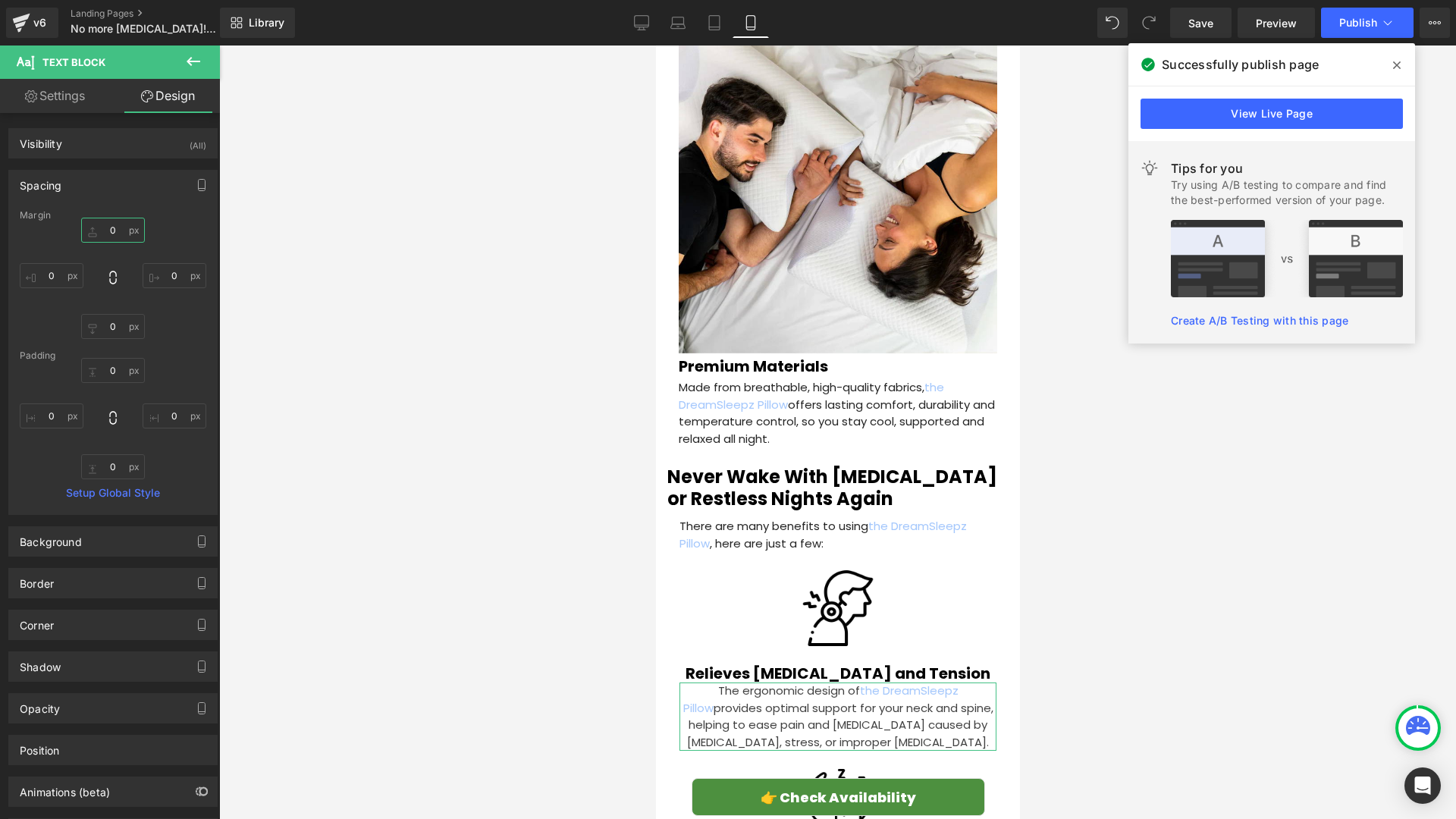
click at [115, 235] on input "0" at bounding box center [113, 230] width 63 height 25
type input "3"
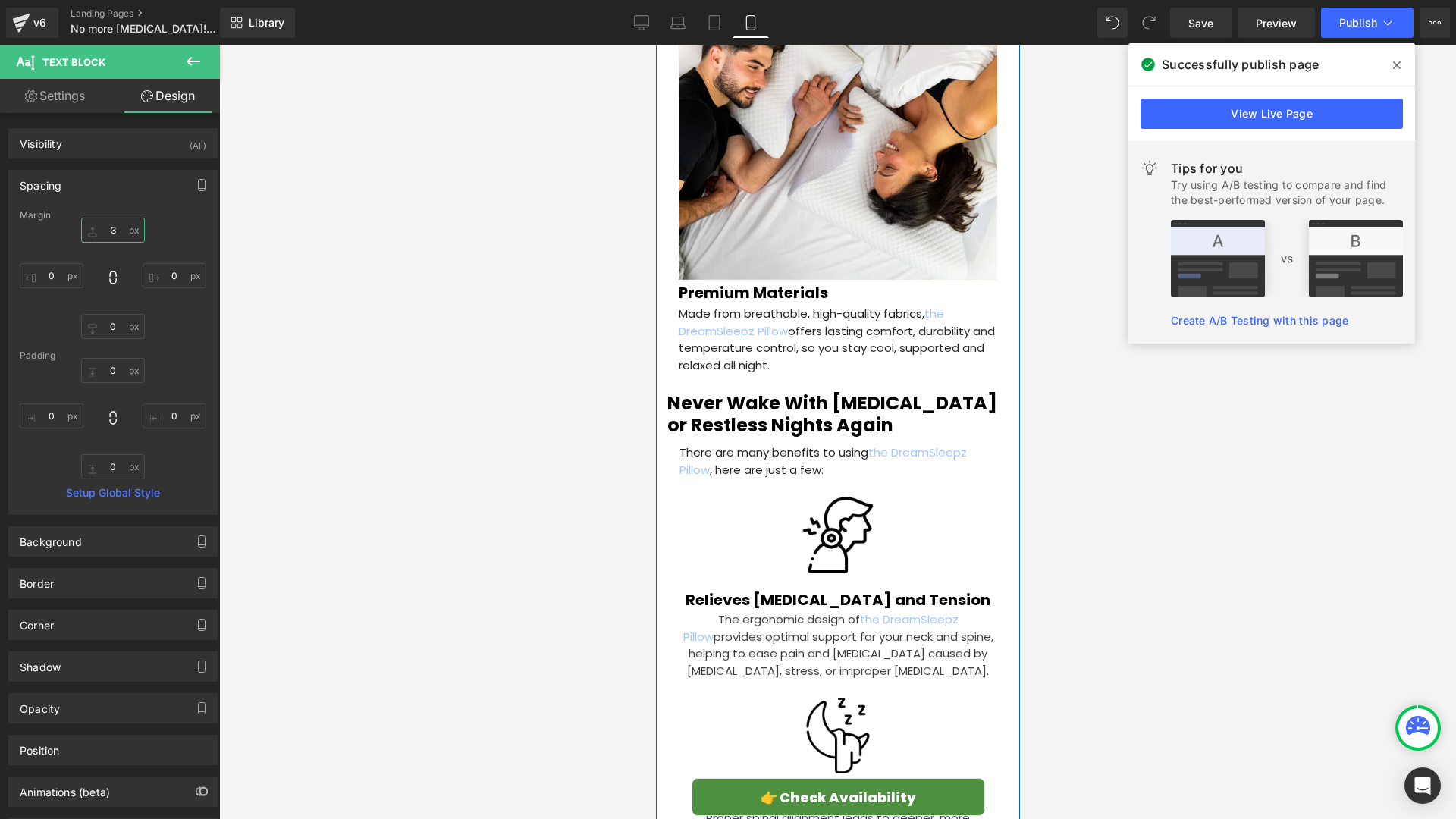
scroll to position [3231, 0]
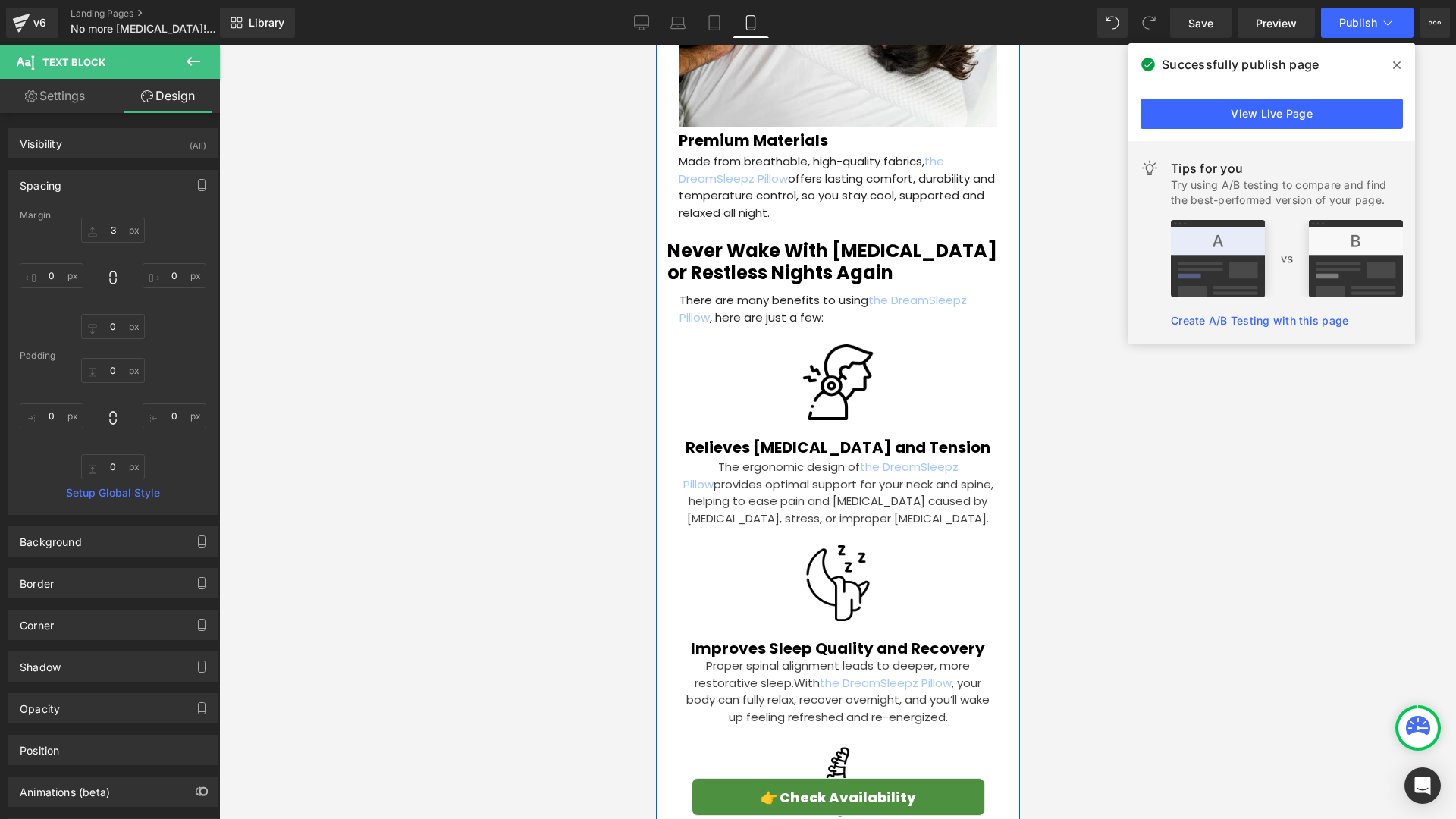
click at [755, 674] on span "With the DreamSleepz Pillow , your body can fully relax, recover overnight, and…" at bounding box center [837, 699] width 303 height 50
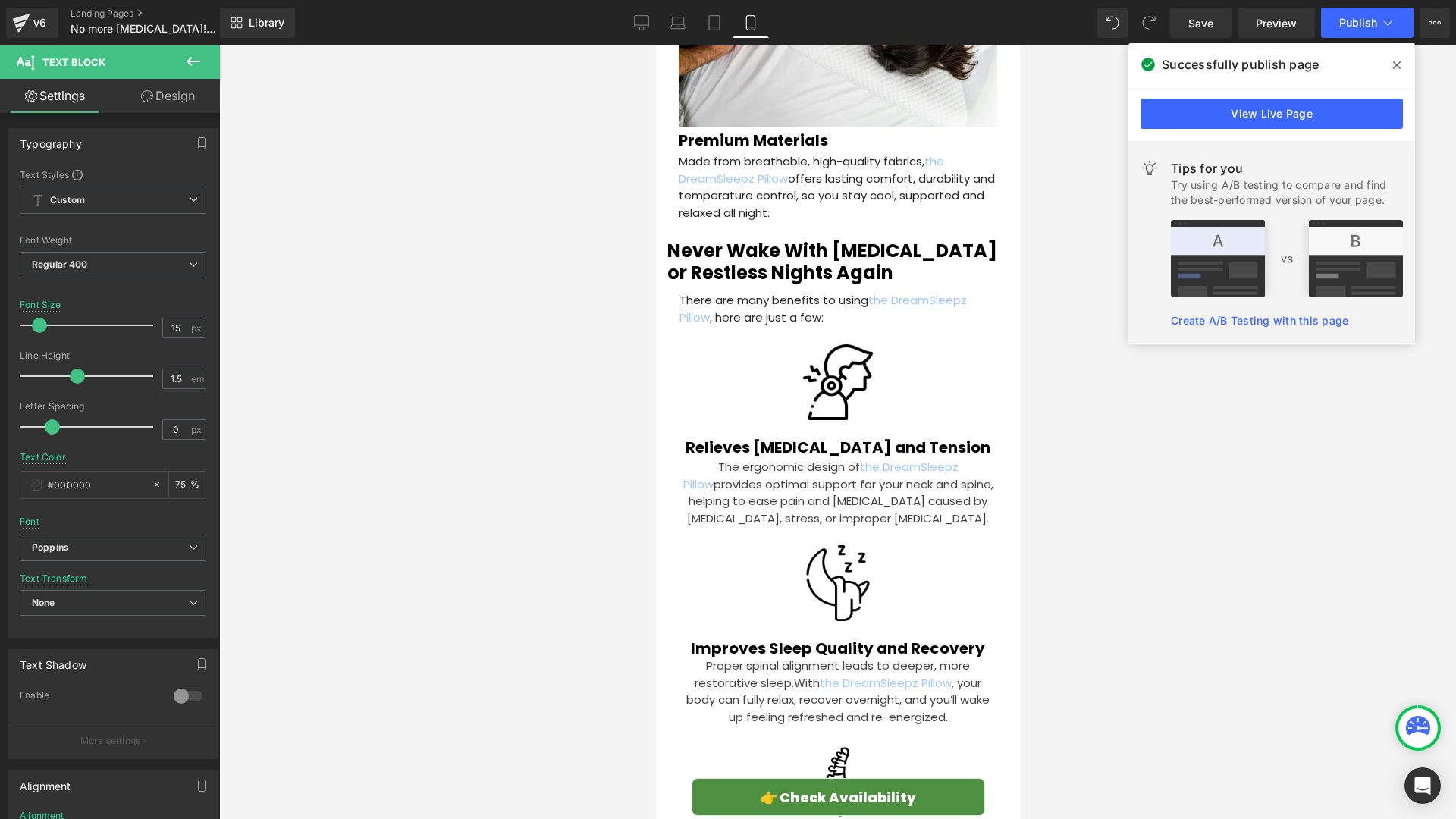
click at [176, 95] on link "Design" at bounding box center [168, 95] width 110 height 34
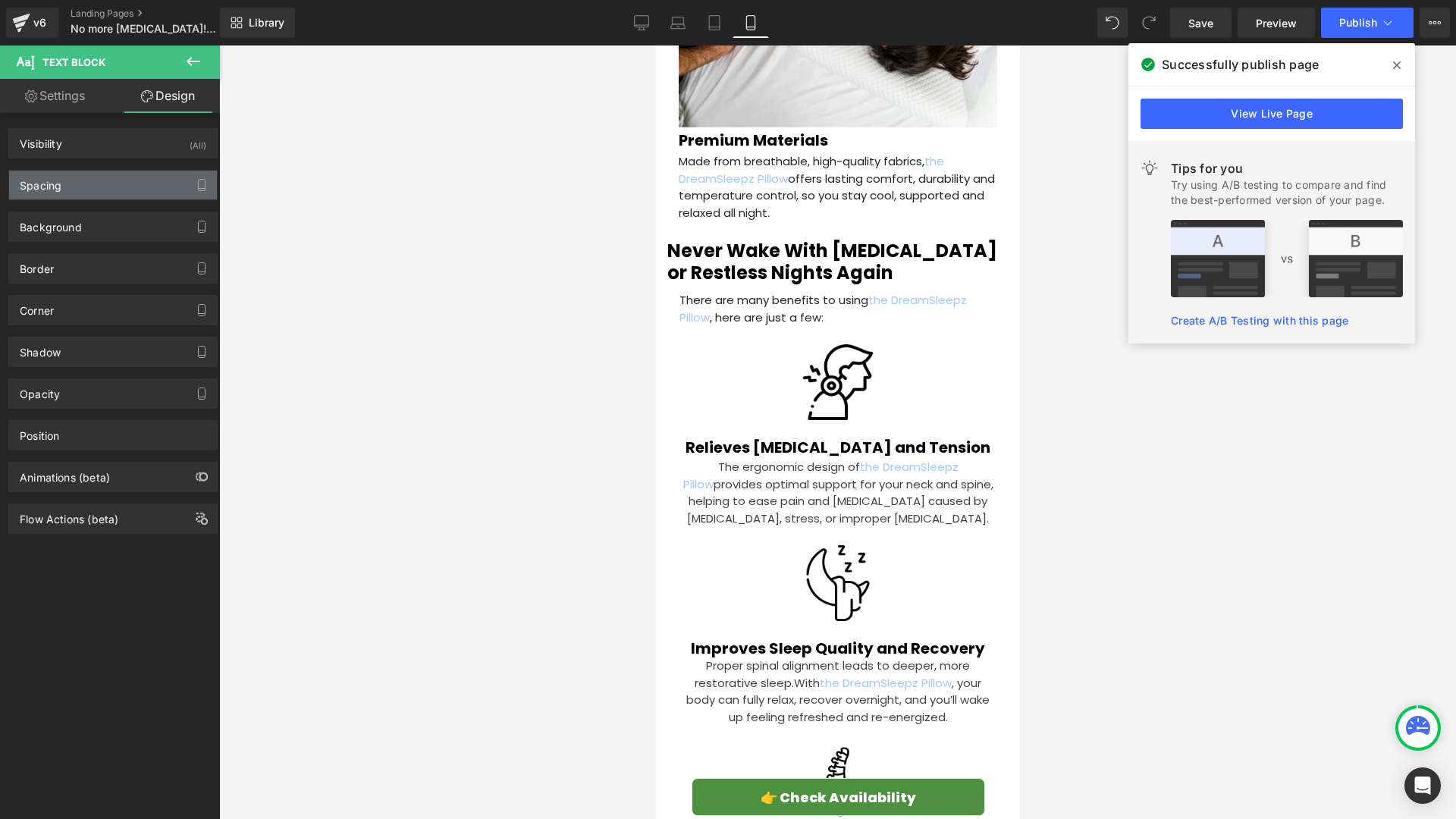
click at [115, 181] on div "Spacing" at bounding box center [113, 184] width 208 height 29
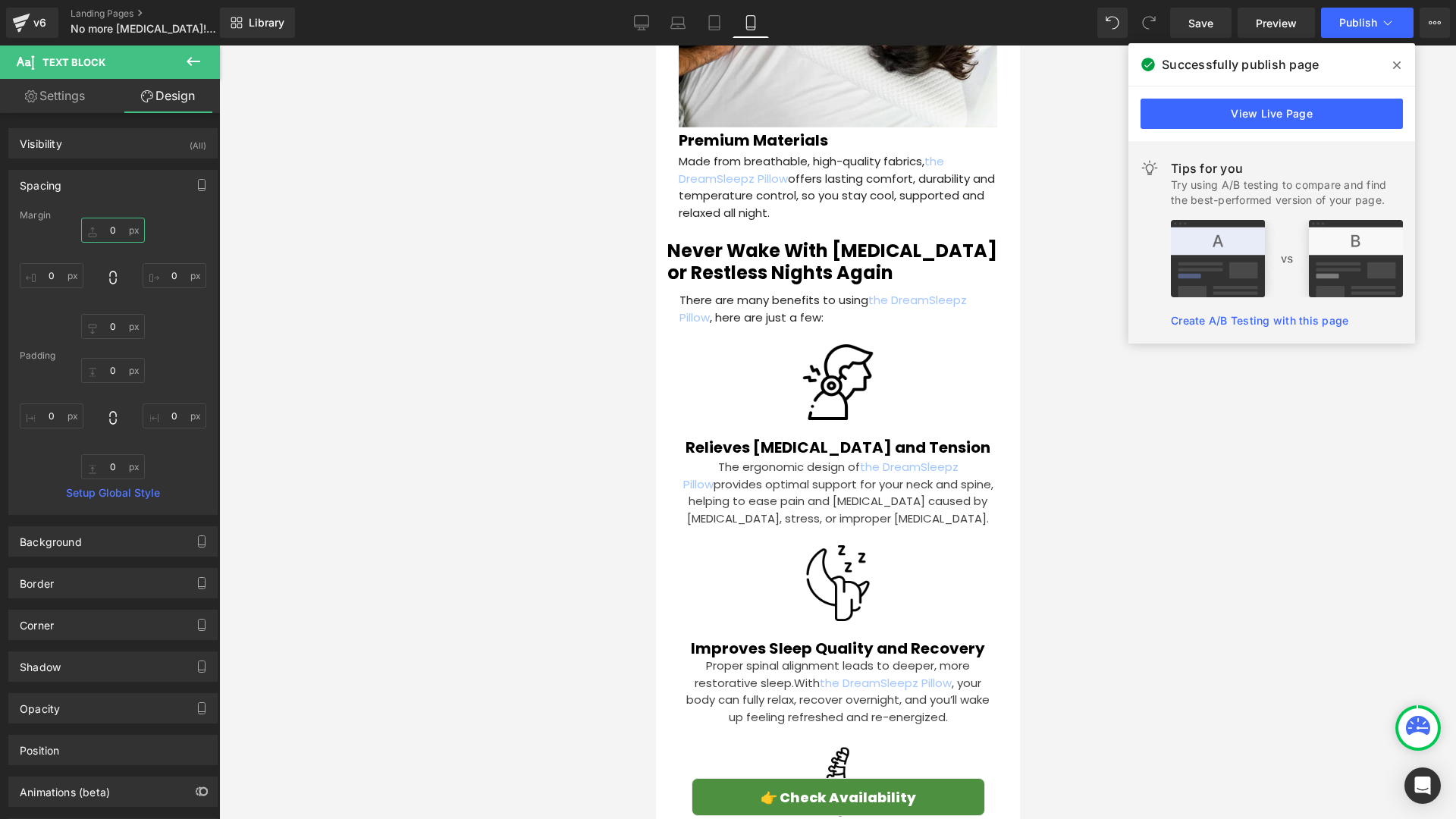
click at [125, 226] on input "0" at bounding box center [113, 230] width 63 height 25
type input "3"
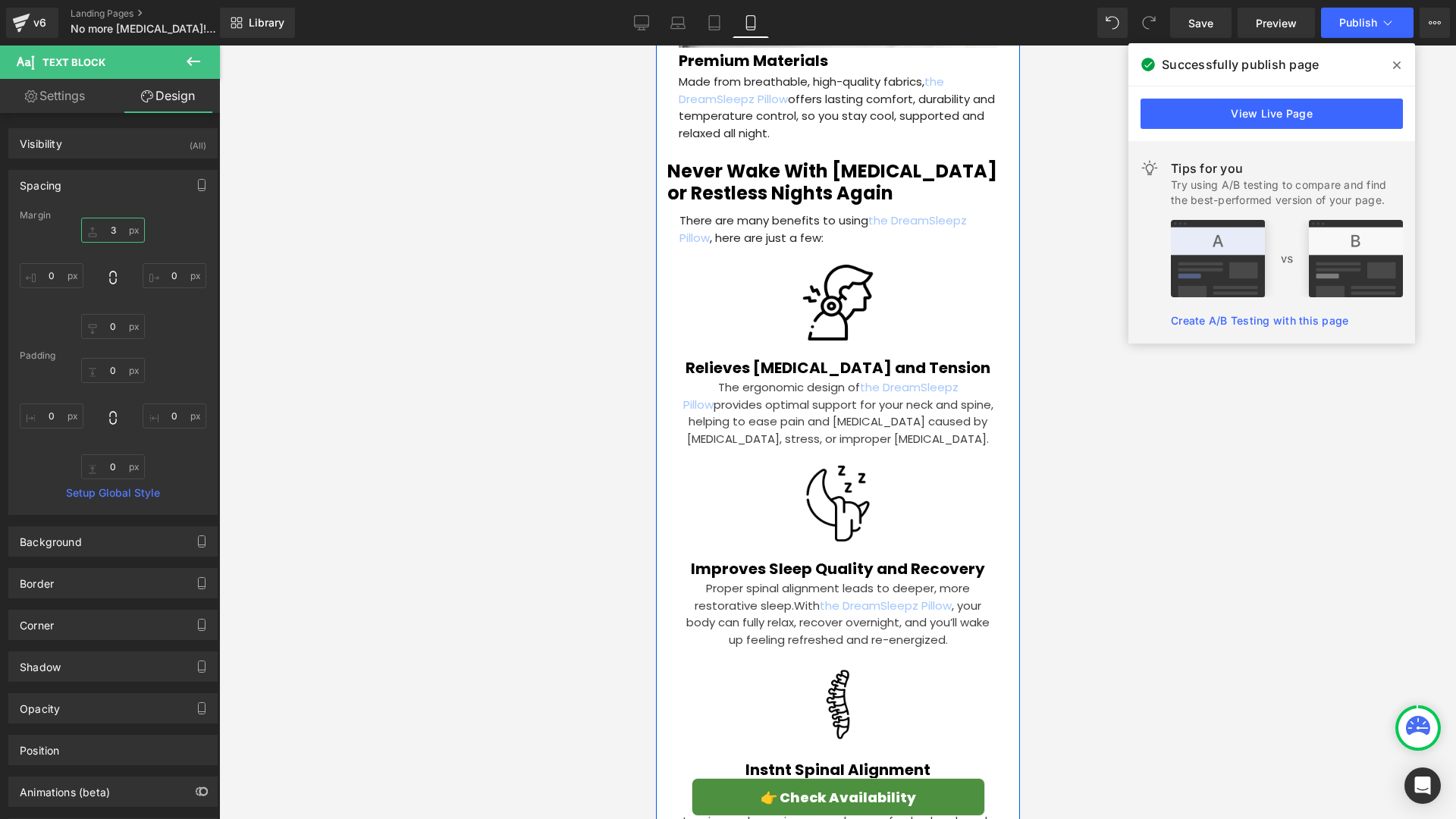
scroll to position [3321, 0]
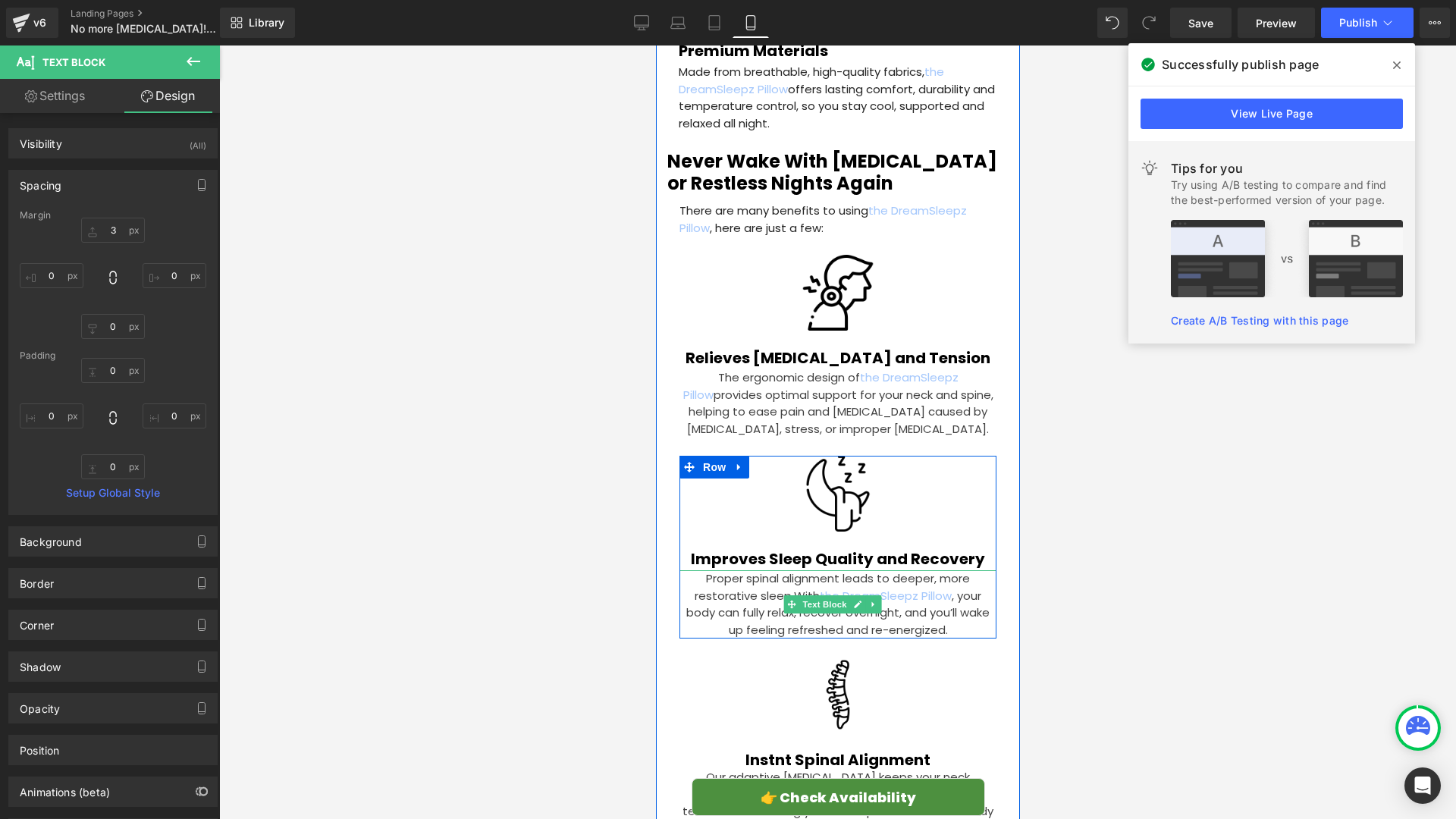
click at [747, 587] on span "With the DreamSleepz Pillow , your body can fully relax, recover overnight, and…" at bounding box center [837, 612] width 303 height 50
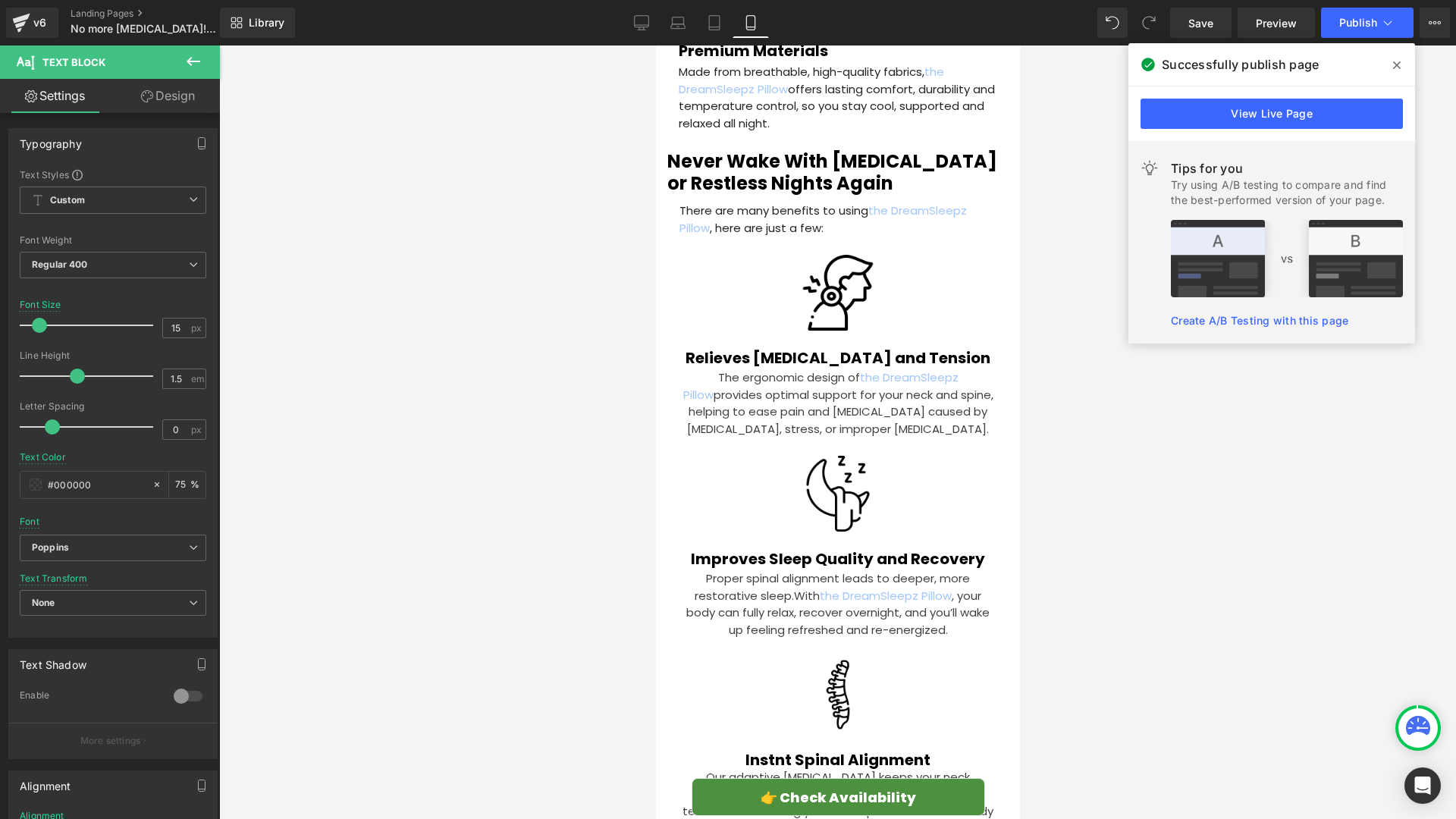
click at [184, 107] on link "Design" at bounding box center [168, 95] width 110 height 34
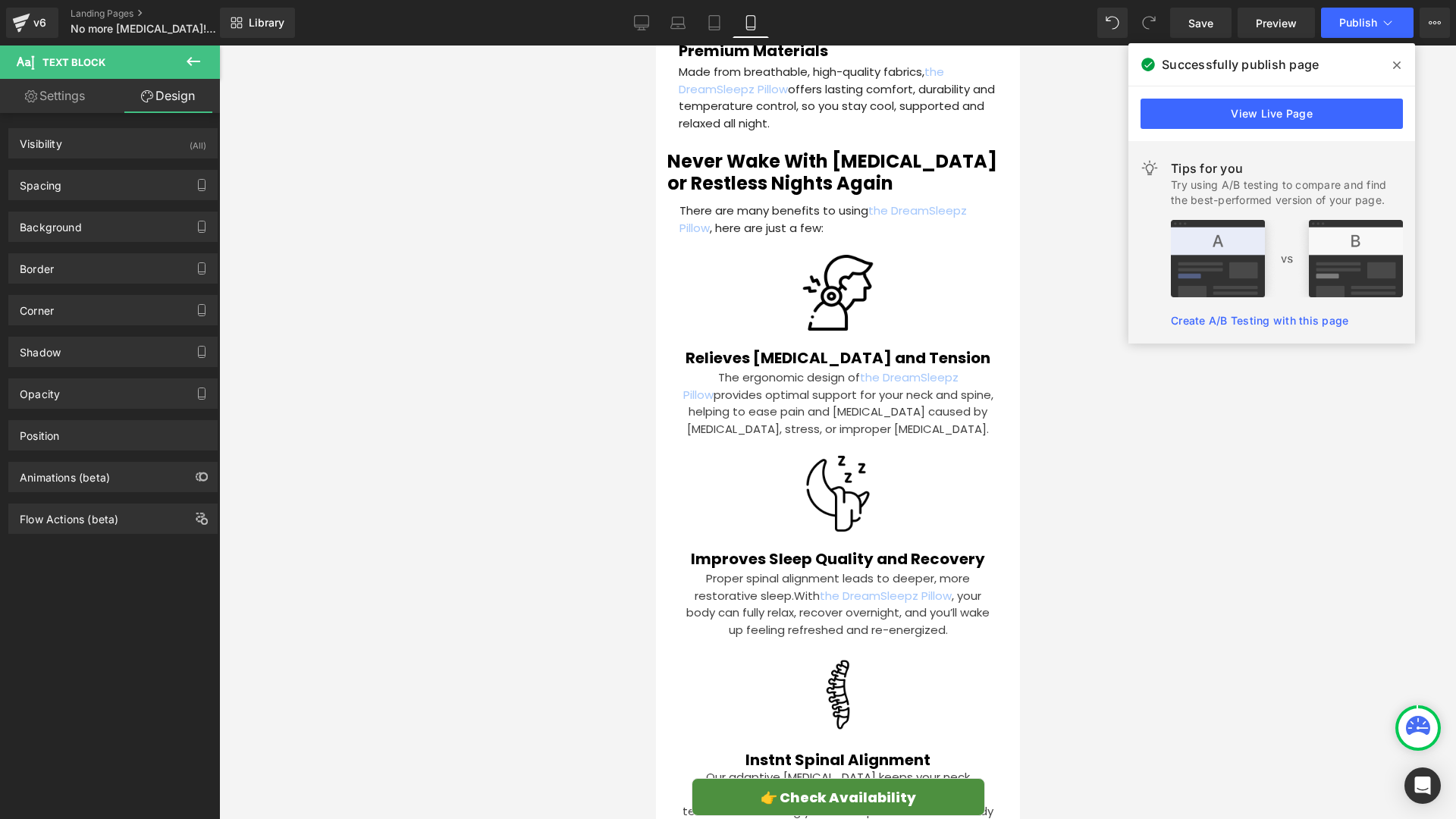
click at [123, 201] on div "Background Color & Image color transparent Color transparent 0 % Image Replace …" at bounding box center [113, 220] width 227 height 41
click at [151, 194] on div "Spacing" at bounding box center [113, 184] width 208 height 29
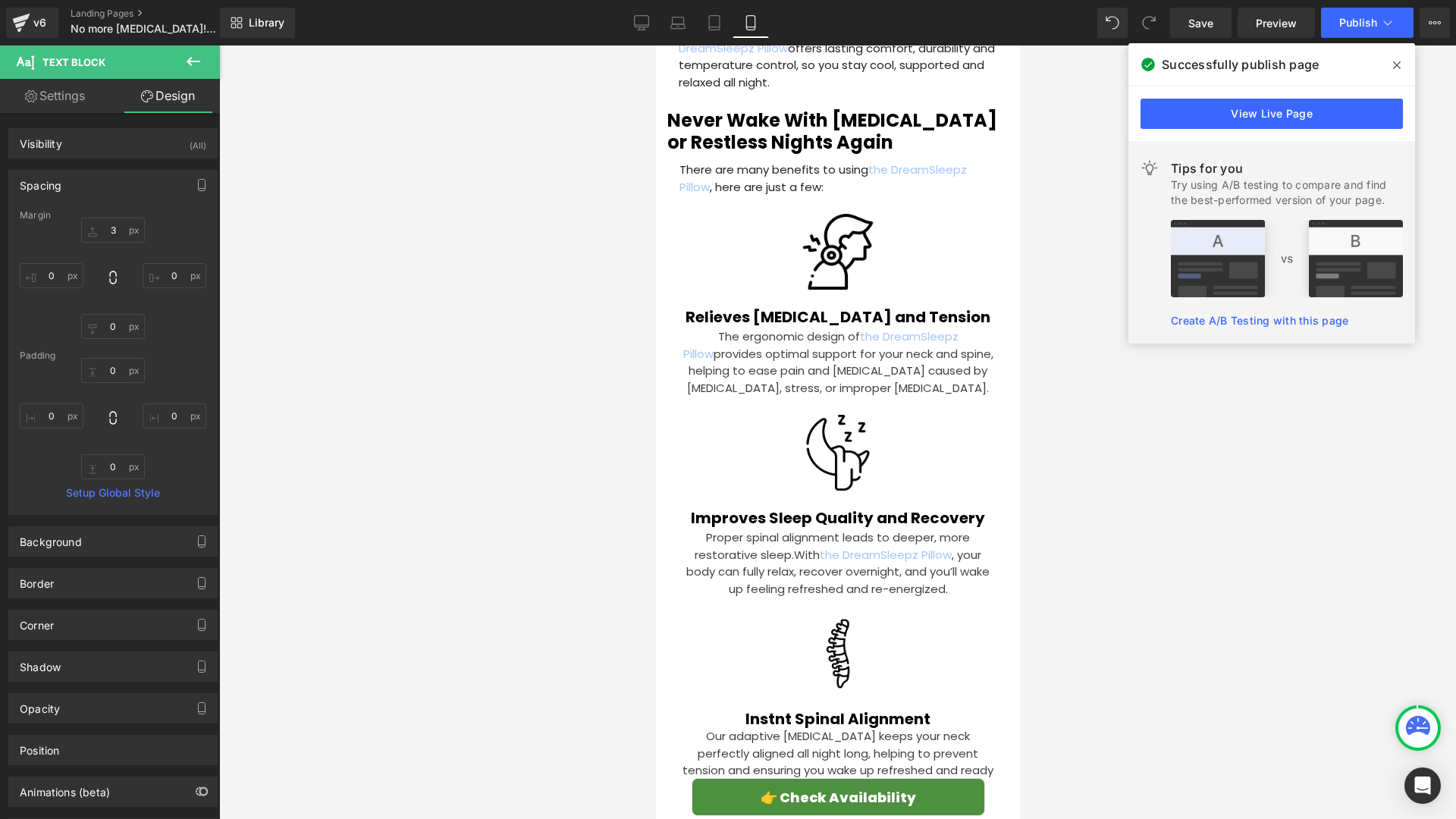
scroll to position [3413, 0]
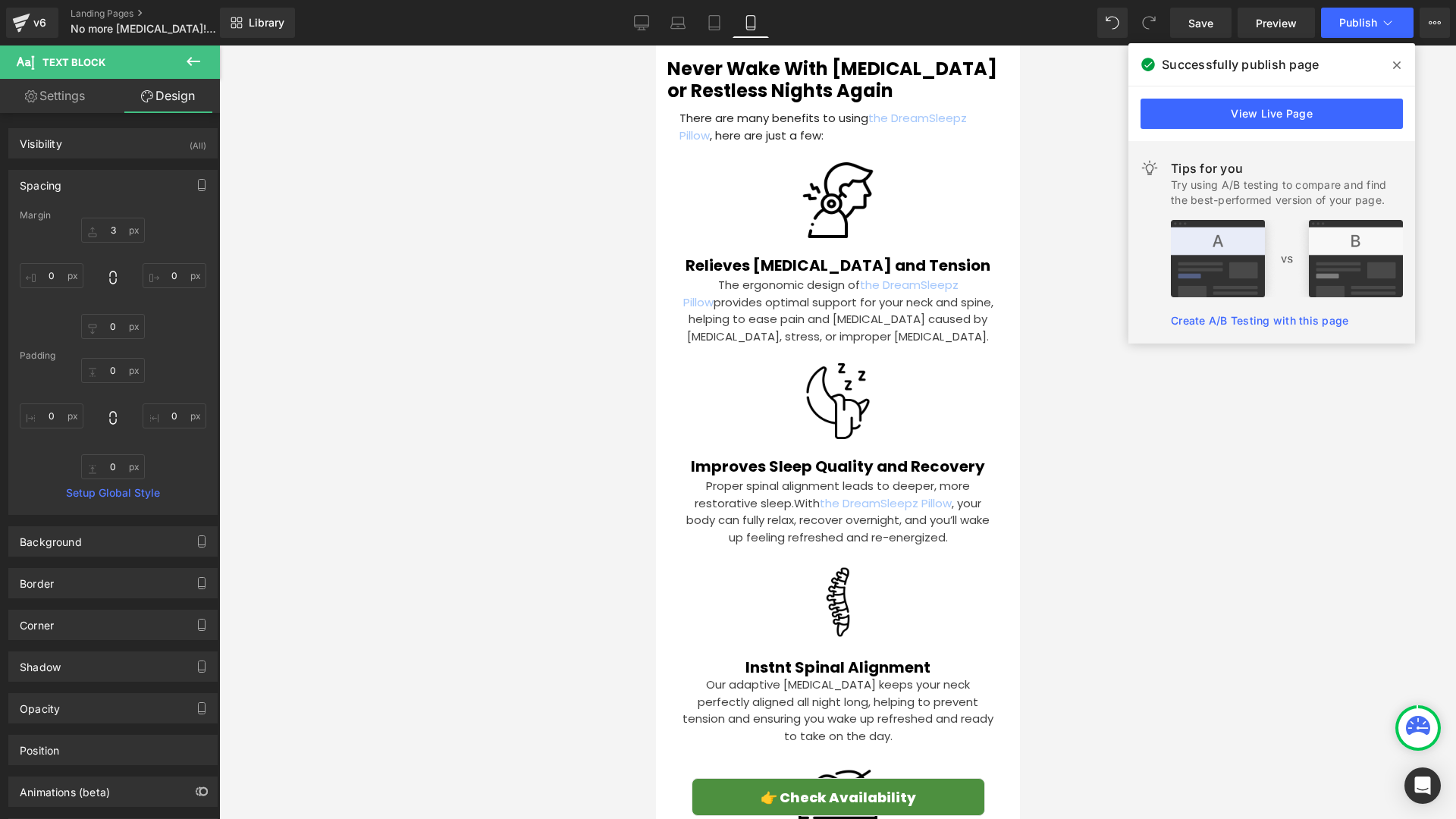
click at [761, 478] on p "Proper spinal alignment leads to deeper, more restorative sleep. With the Dream…" at bounding box center [837, 511] width 317 height 68
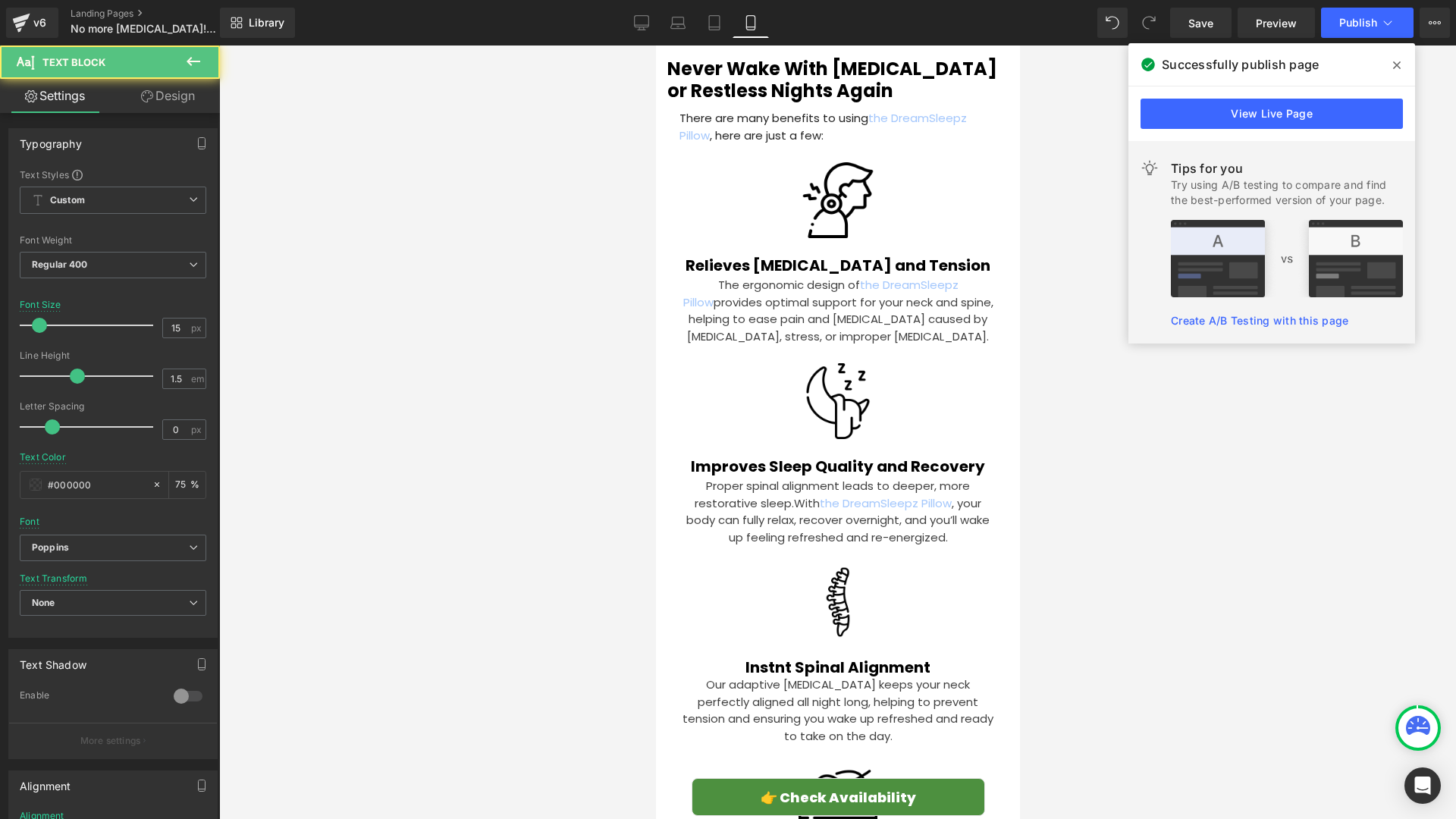
click at [167, 98] on link "Design" at bounding box center [168, 95] width 110 height 34
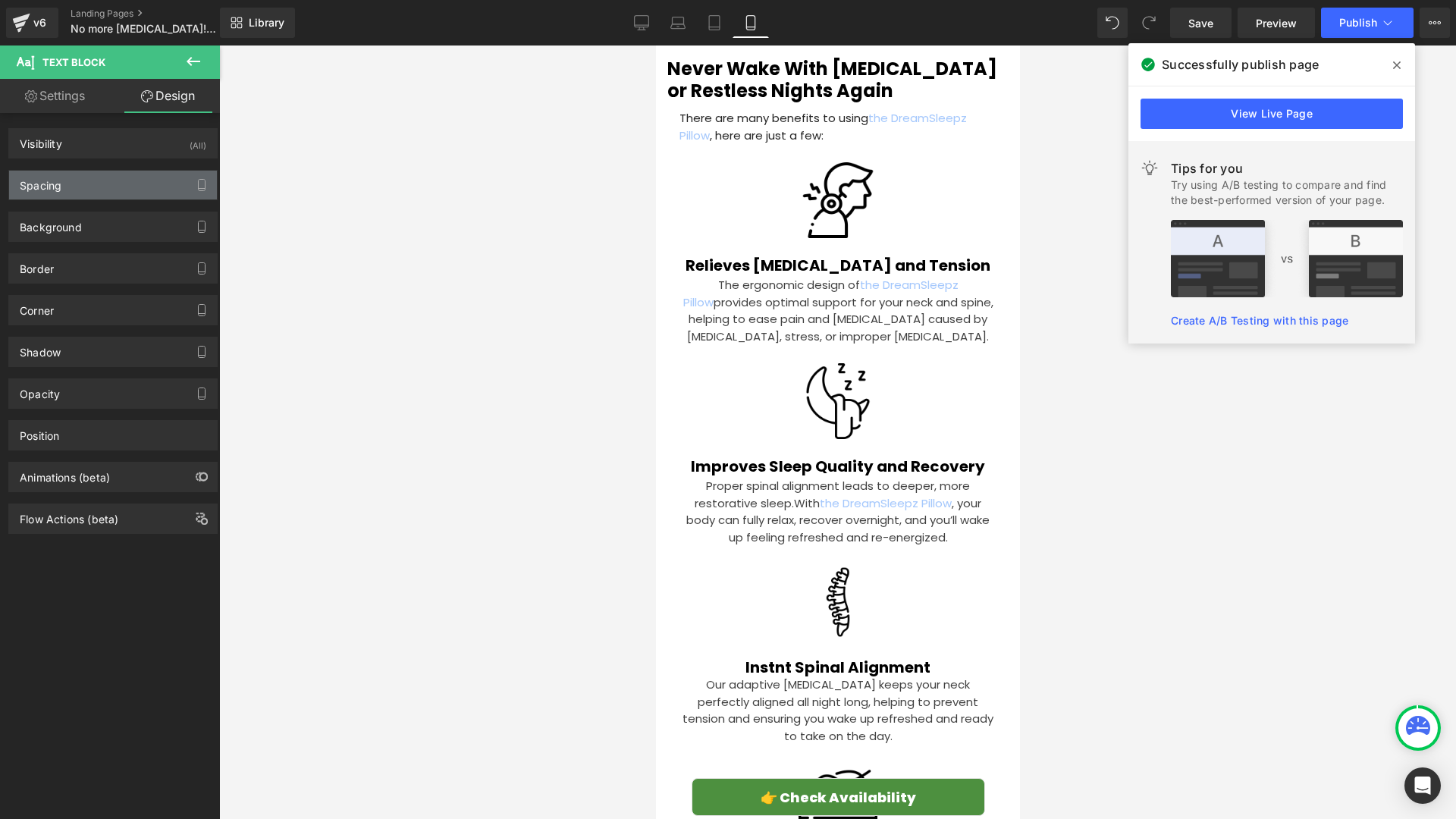
click at [102, 194] on div "Spacing" at bounding box center [113, 184] width 208 height 29
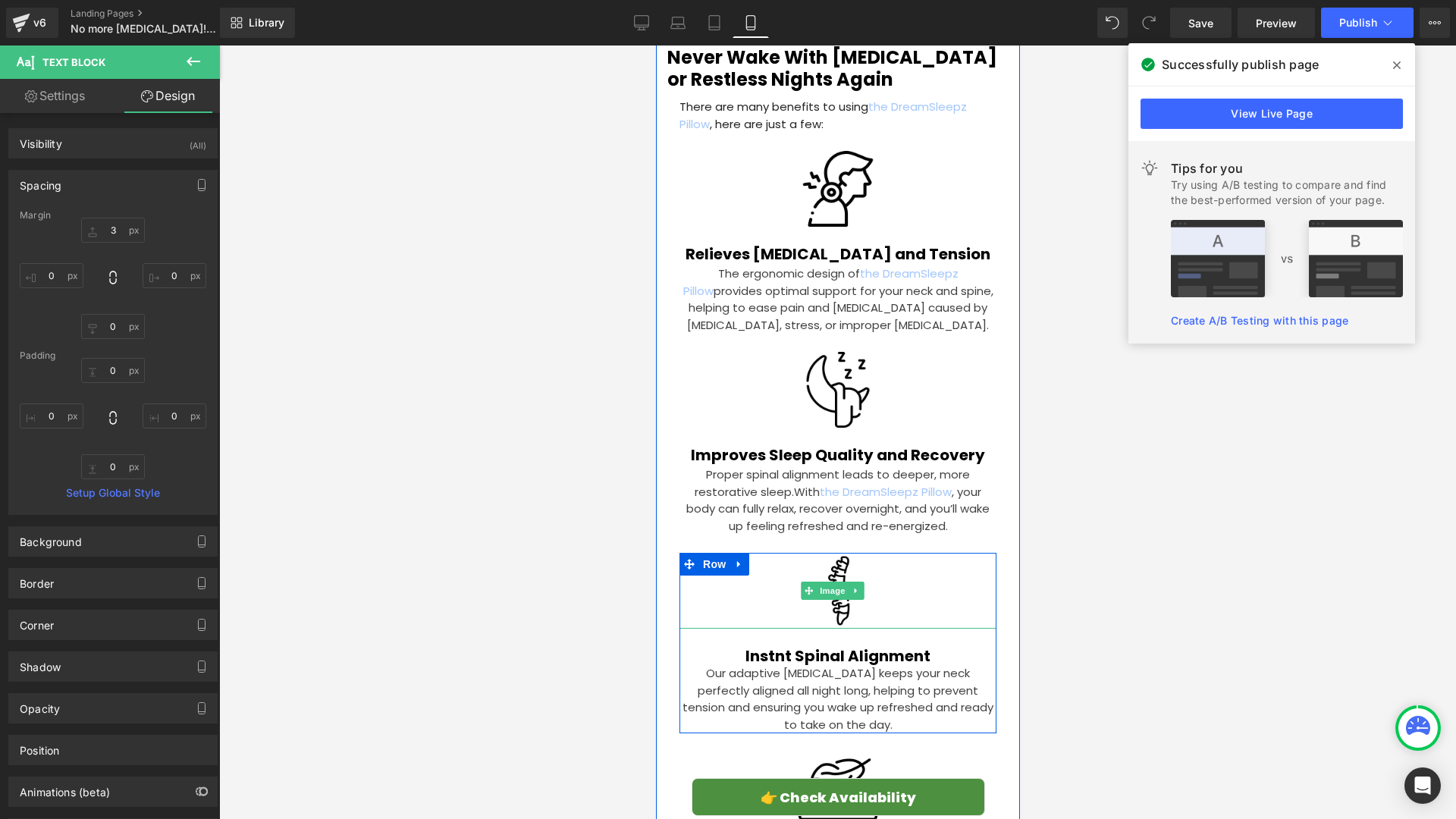
scroll to position [3439, 0]
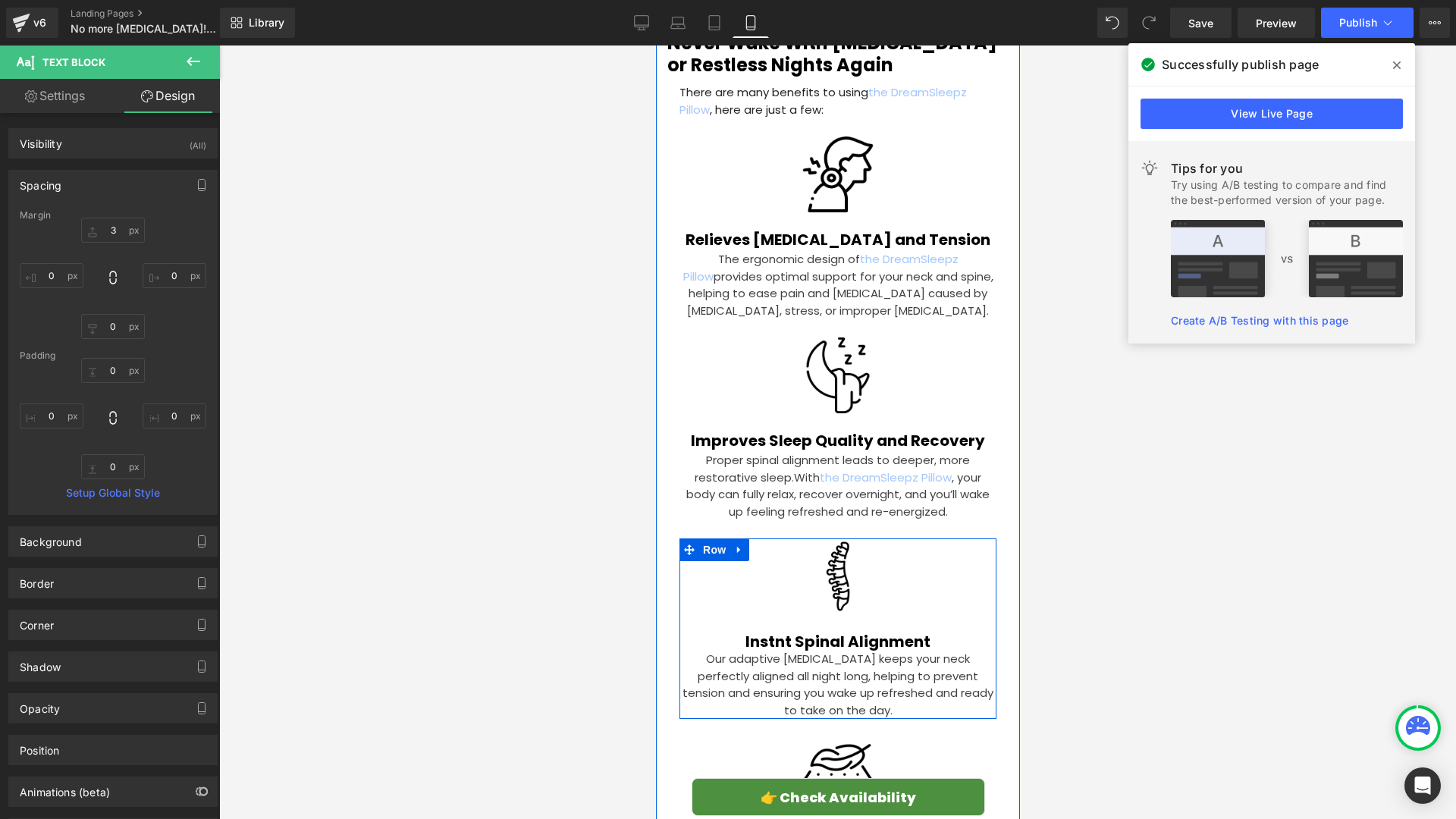
click at [750, 651] on p "Our adaptive [MEDICAL_DATA] keeps your neck perfectly aligned all night long, h…" at bounding box center [837, 684] width 317 height 68
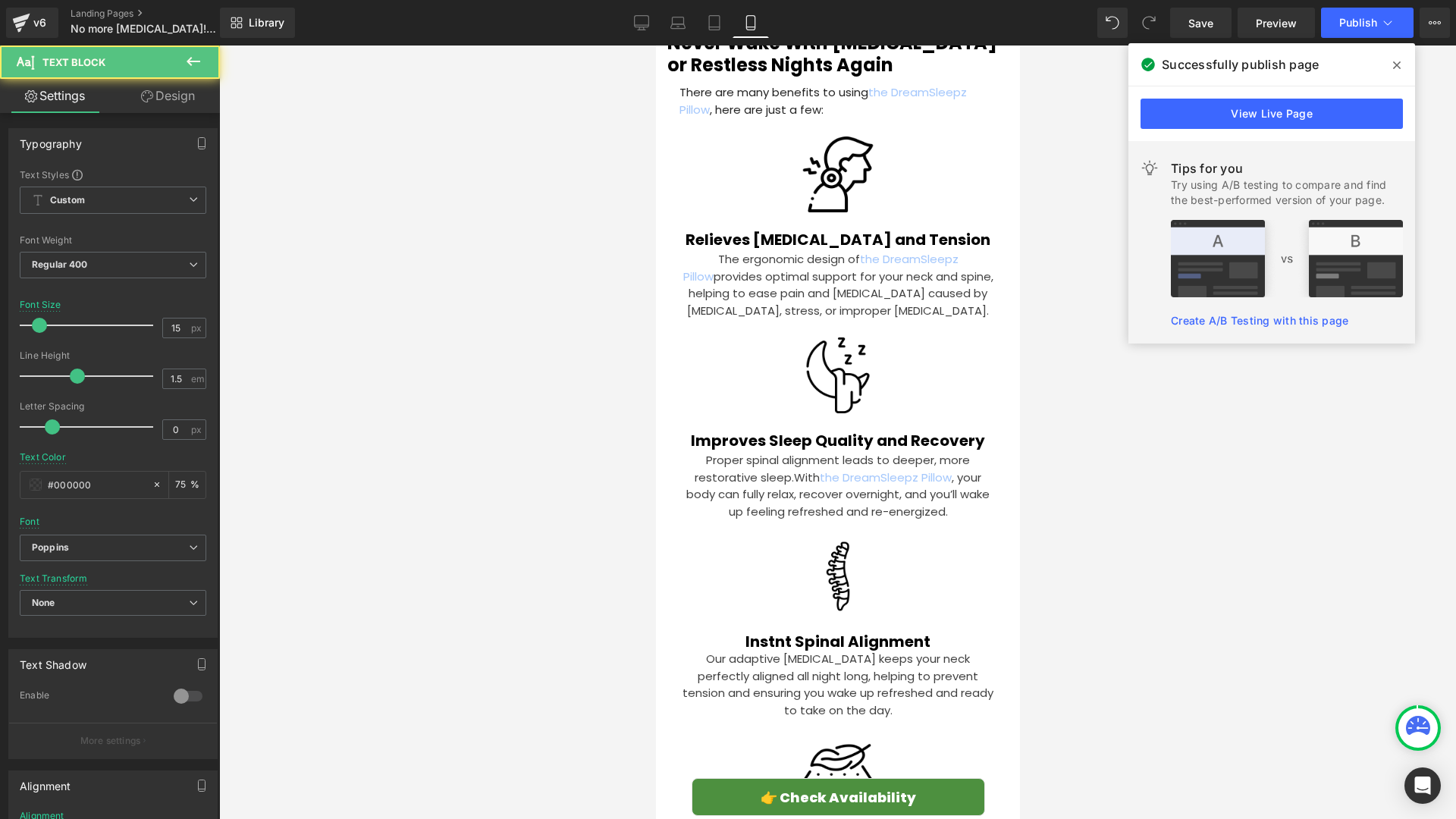
click at [185, 91] on link "Design" at bounding box center [168, 95] width 110 height 34
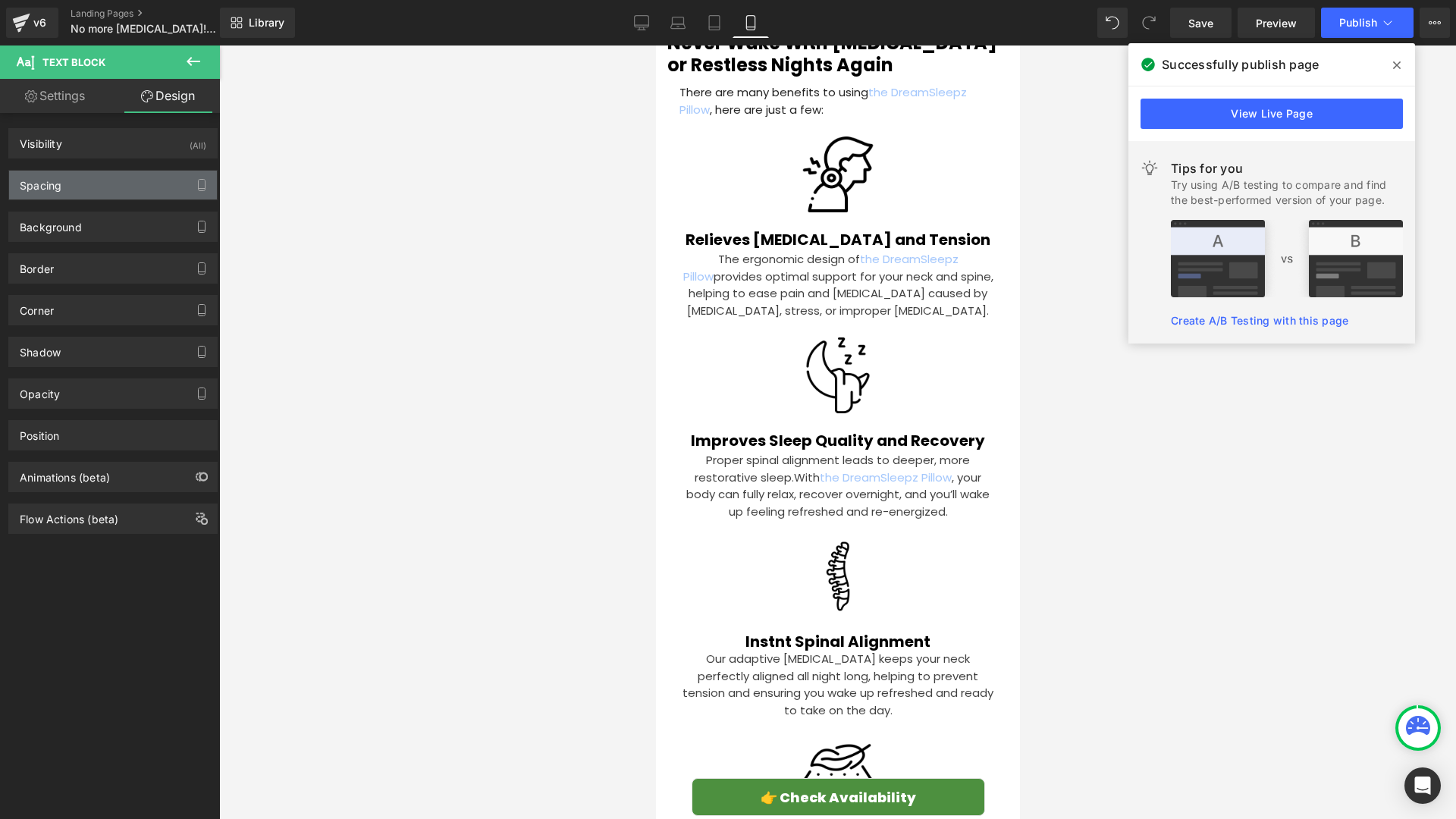
click at [115, 197] on div "Spacing" at bounding box center [113, 184] width 208 height 29
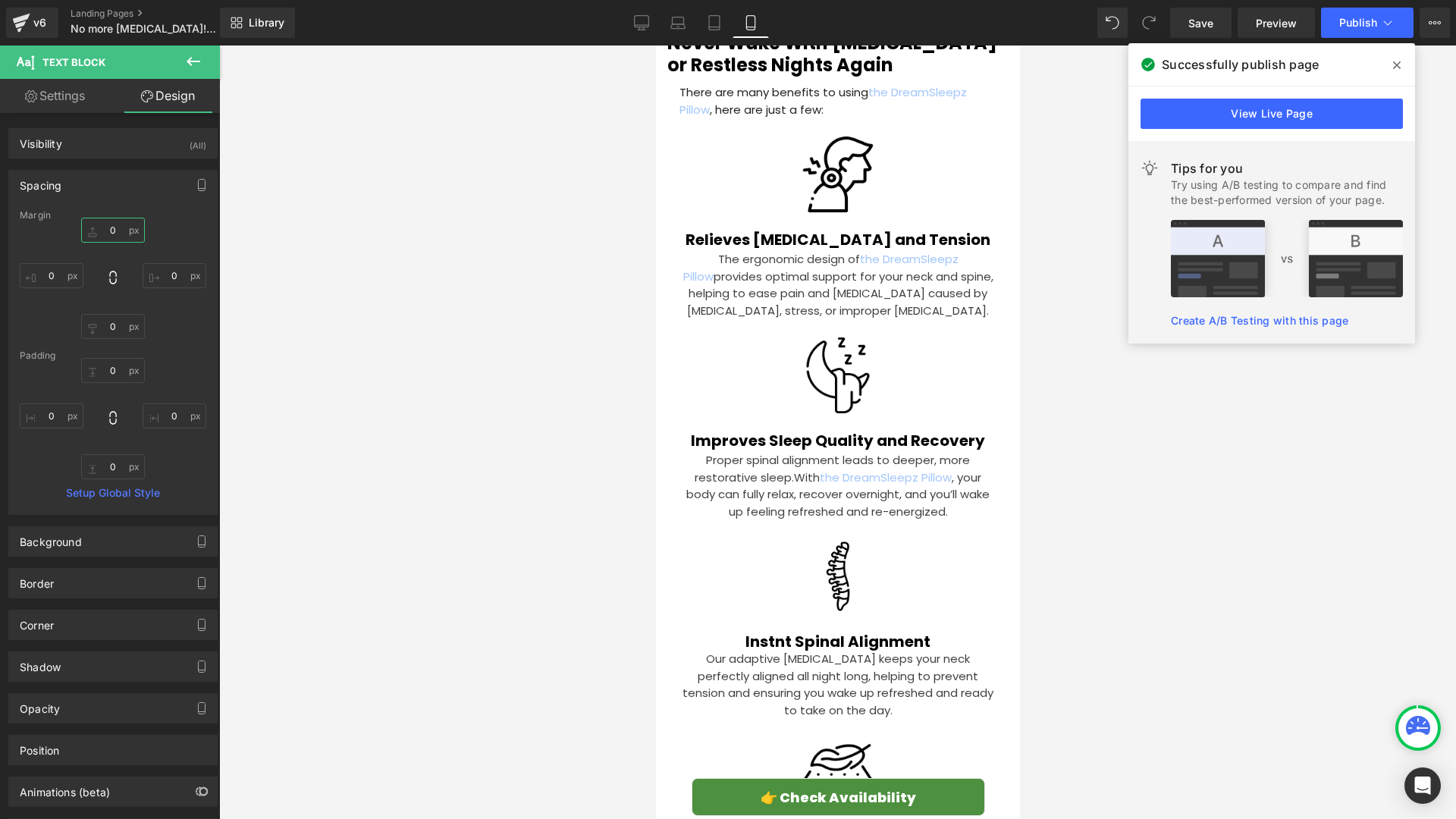
click at [115, 240] on input "0" at bounding box center [113, 230] width 63 height 25
type input "3"
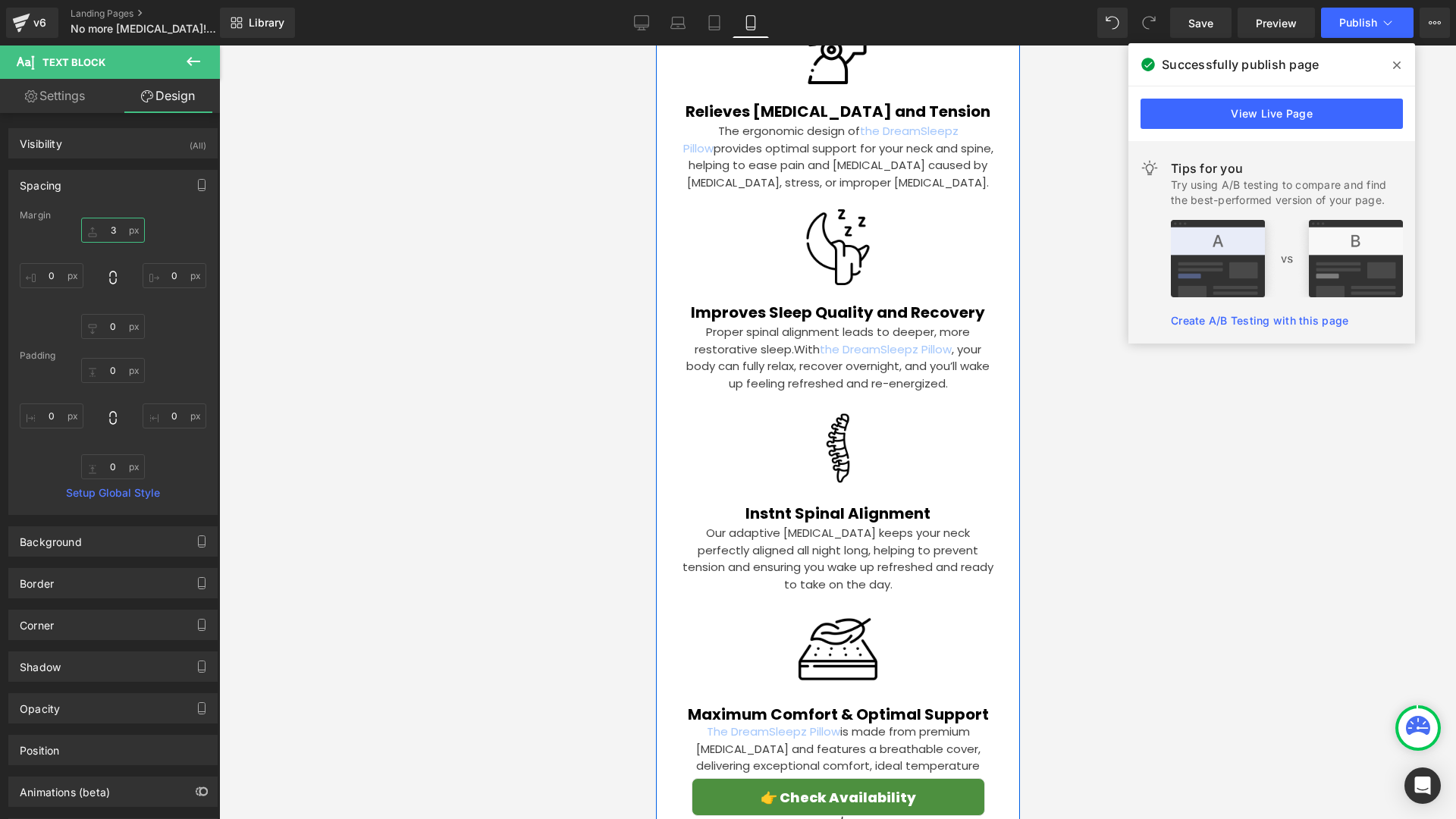
scroll to position [3625, 0]
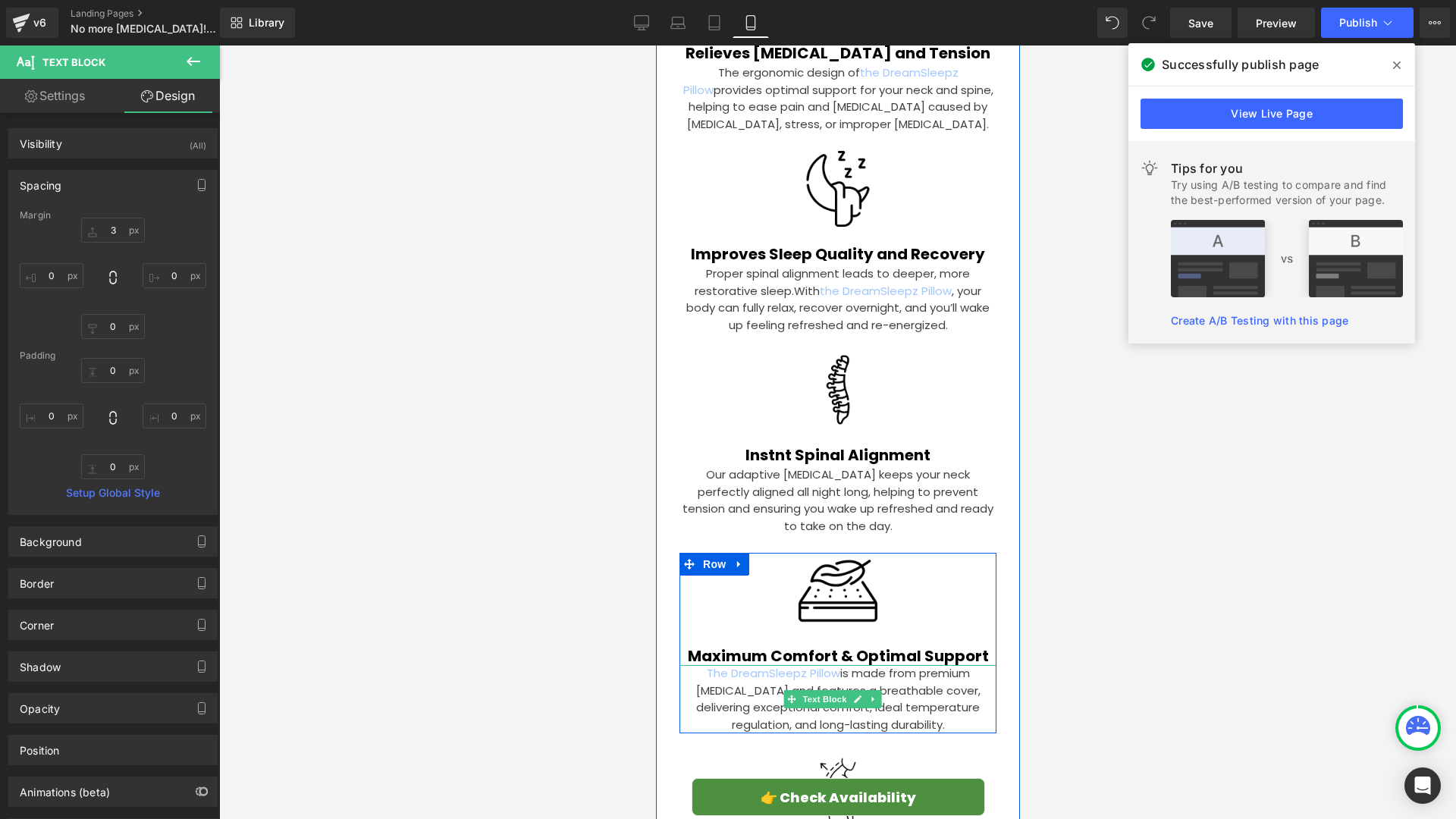
click at [736, 665] on p "The DreamSleepz Pillow is made from premium [MEDICAL_DATA] and features a breat…" at bounding box center [837, 698] width 317 height 68
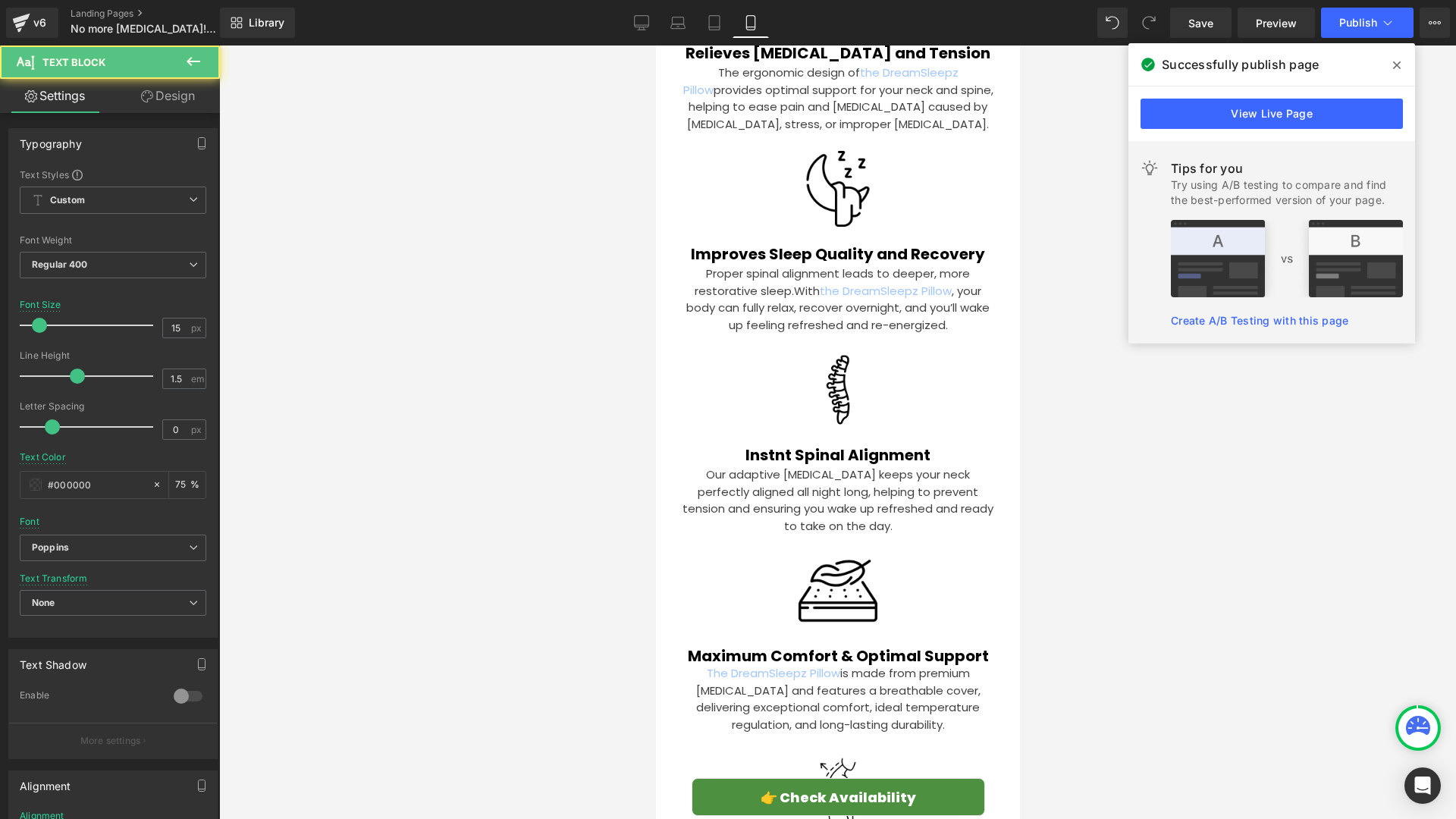
click at [160, 108] on link "Design" at bounding box center [168, 95] width 110 height 34
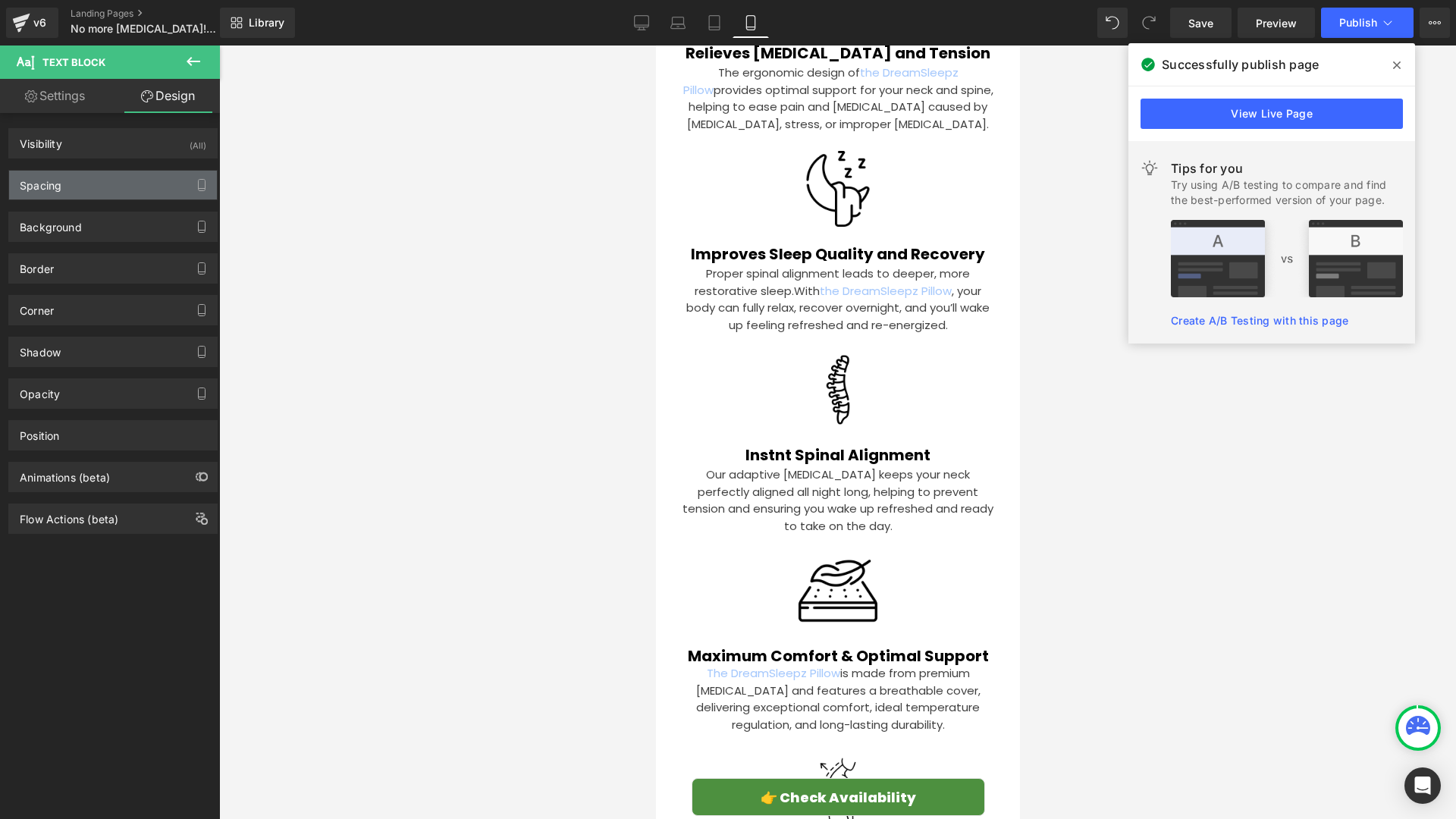
click at [110, 174] on div "Spacing" at bounding box center [113, 184] width 208 height 29
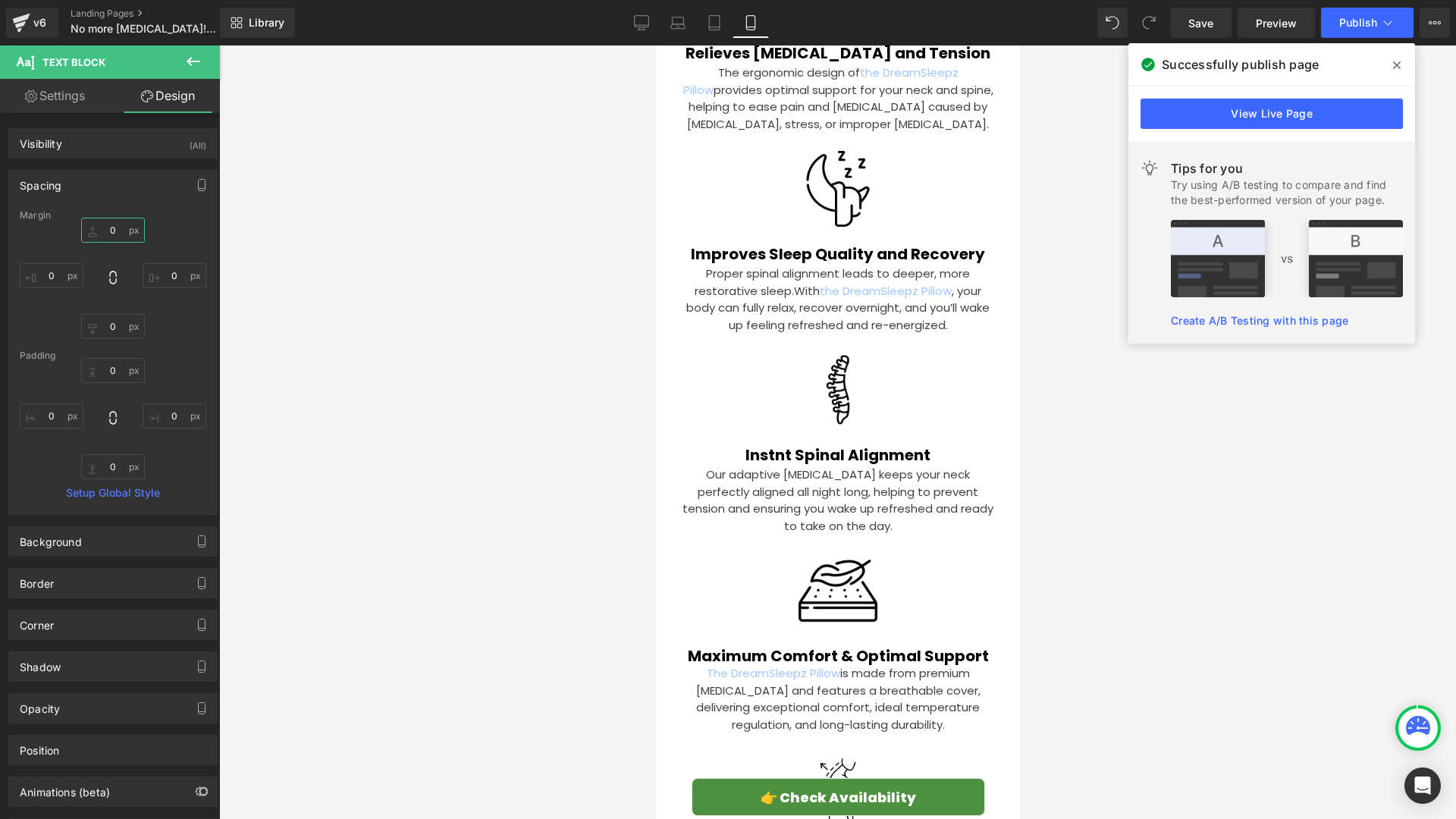
click at [121, 237] on input "0" at bounding box center [113, 230] width 63 height 25
type input "3"
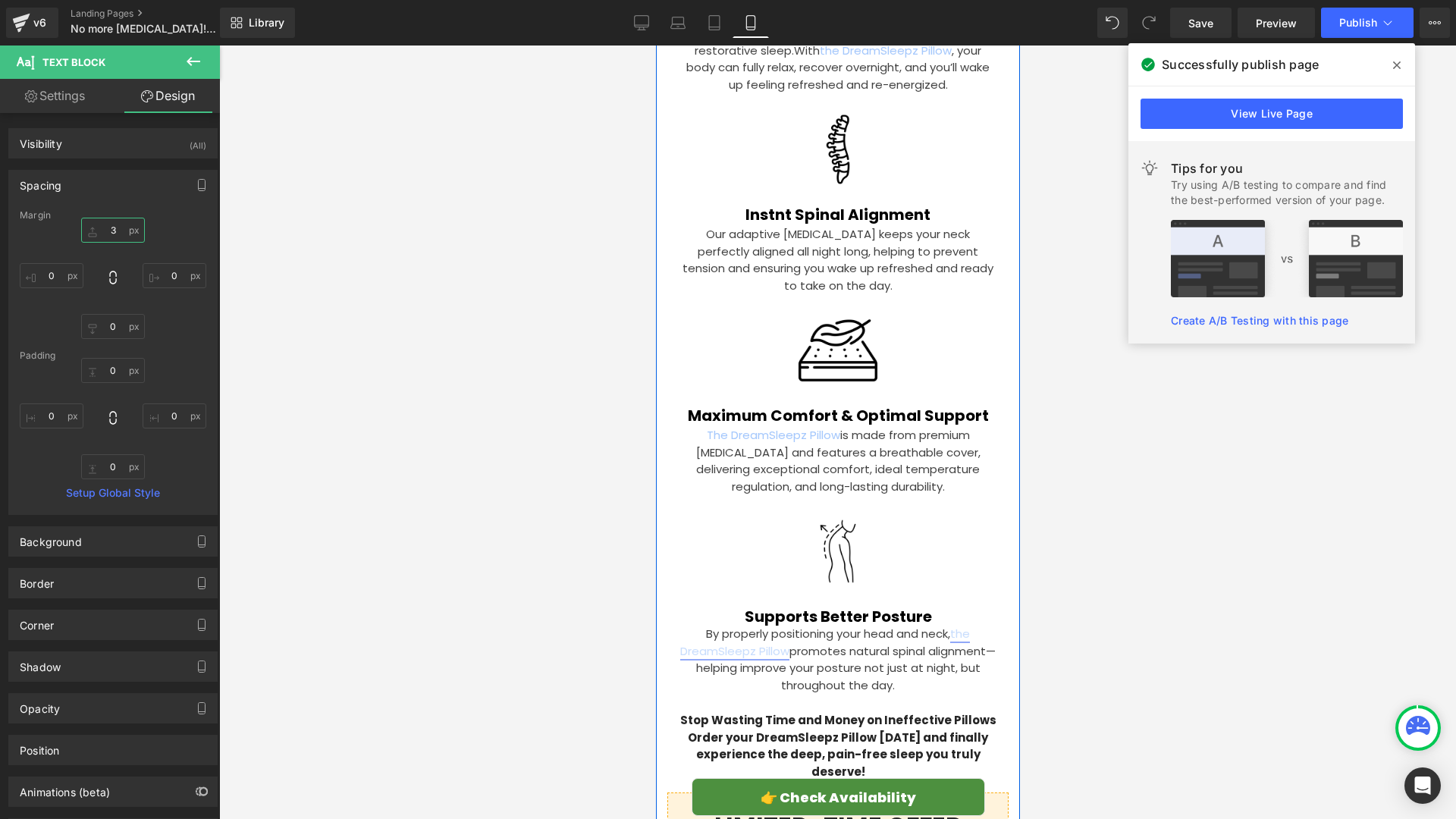
scroll to position [3873, 0]
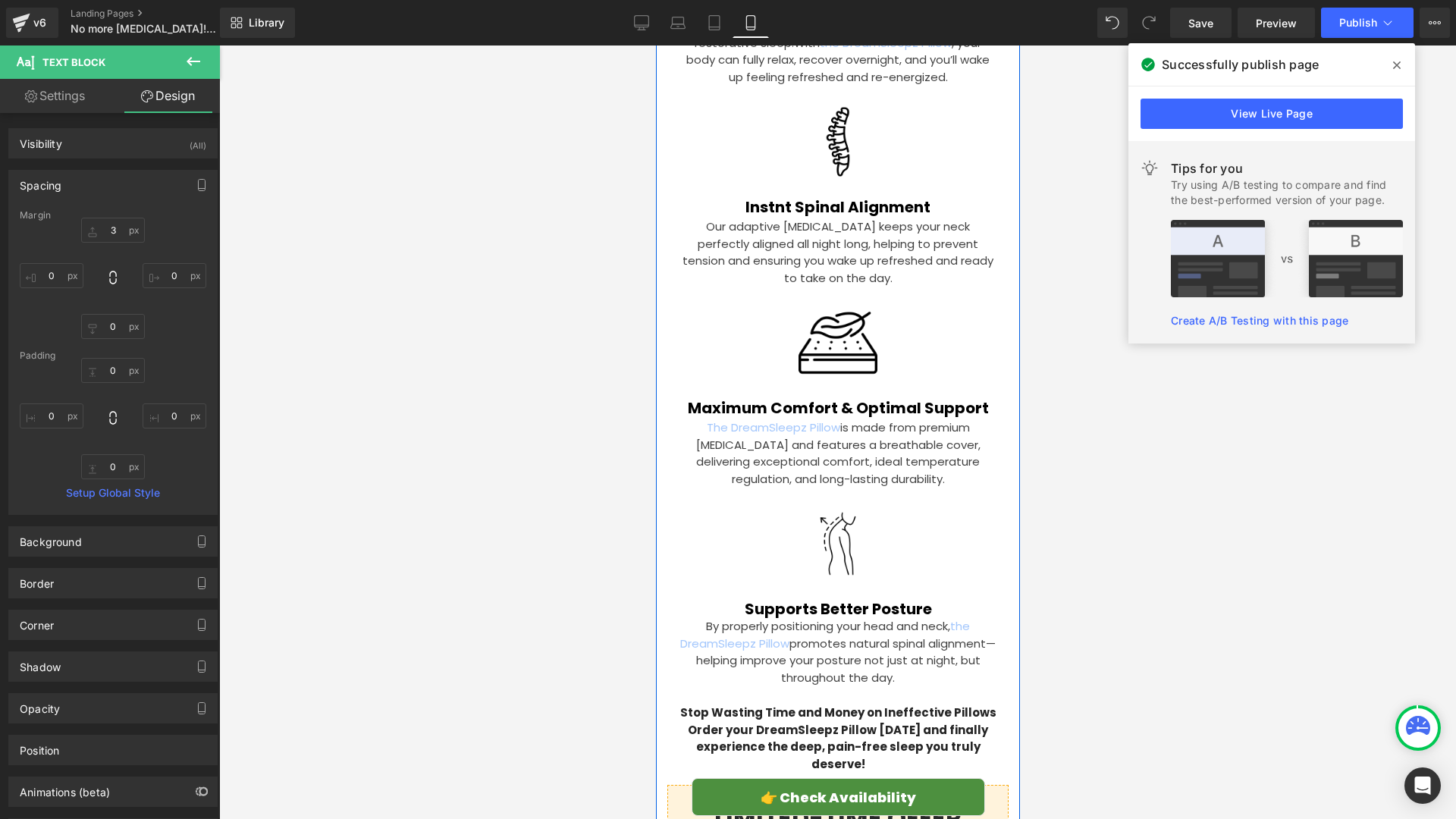
click at [829, 618] on div "By properly positioning your head and neck, the DreamSleepz Pillow promotes nat…" at bounding box center [837, 651] width 317 height 68
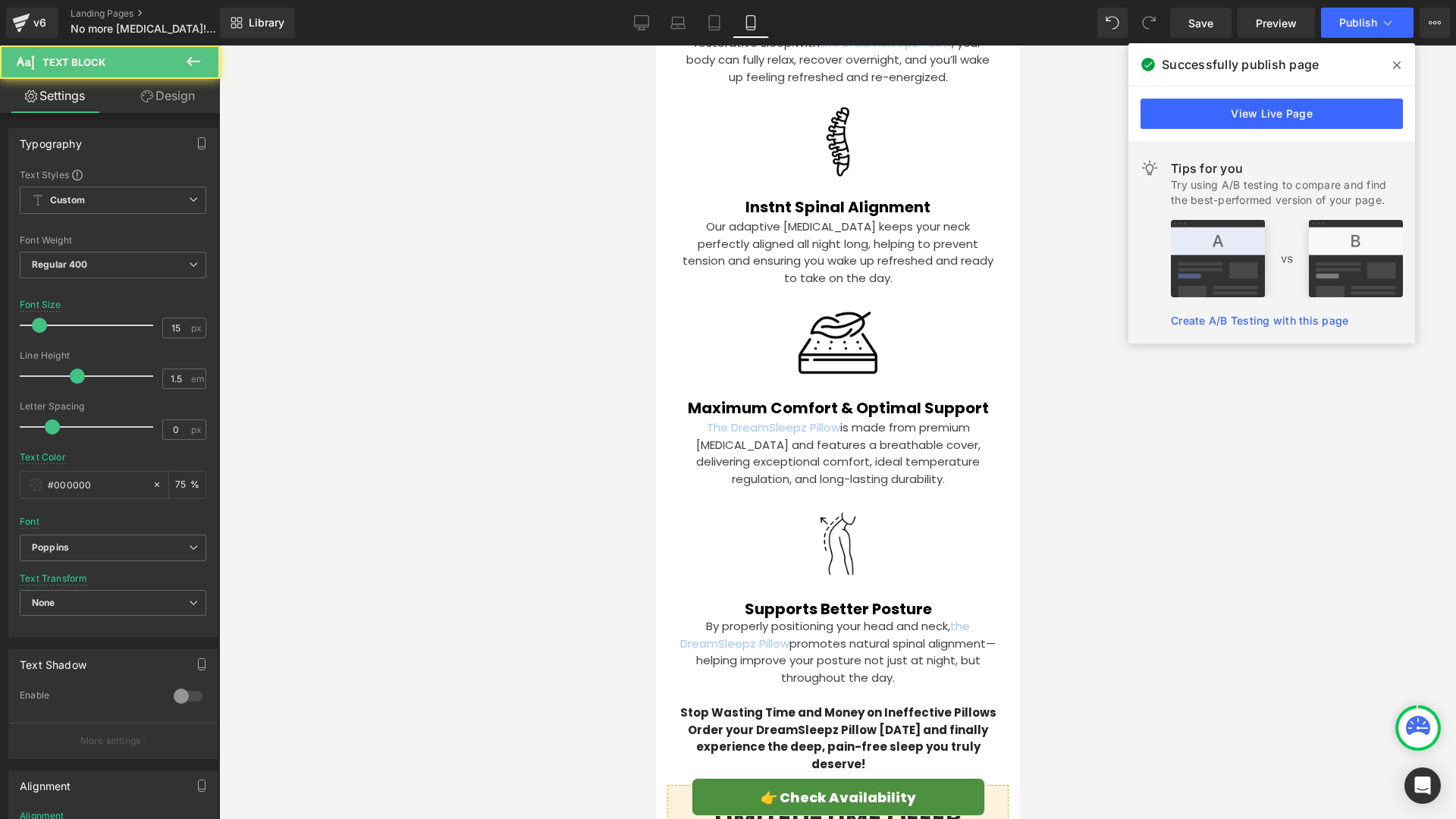
click at [169, 94] on link "Design" at bounding box center [168, 95] width 110 height 34
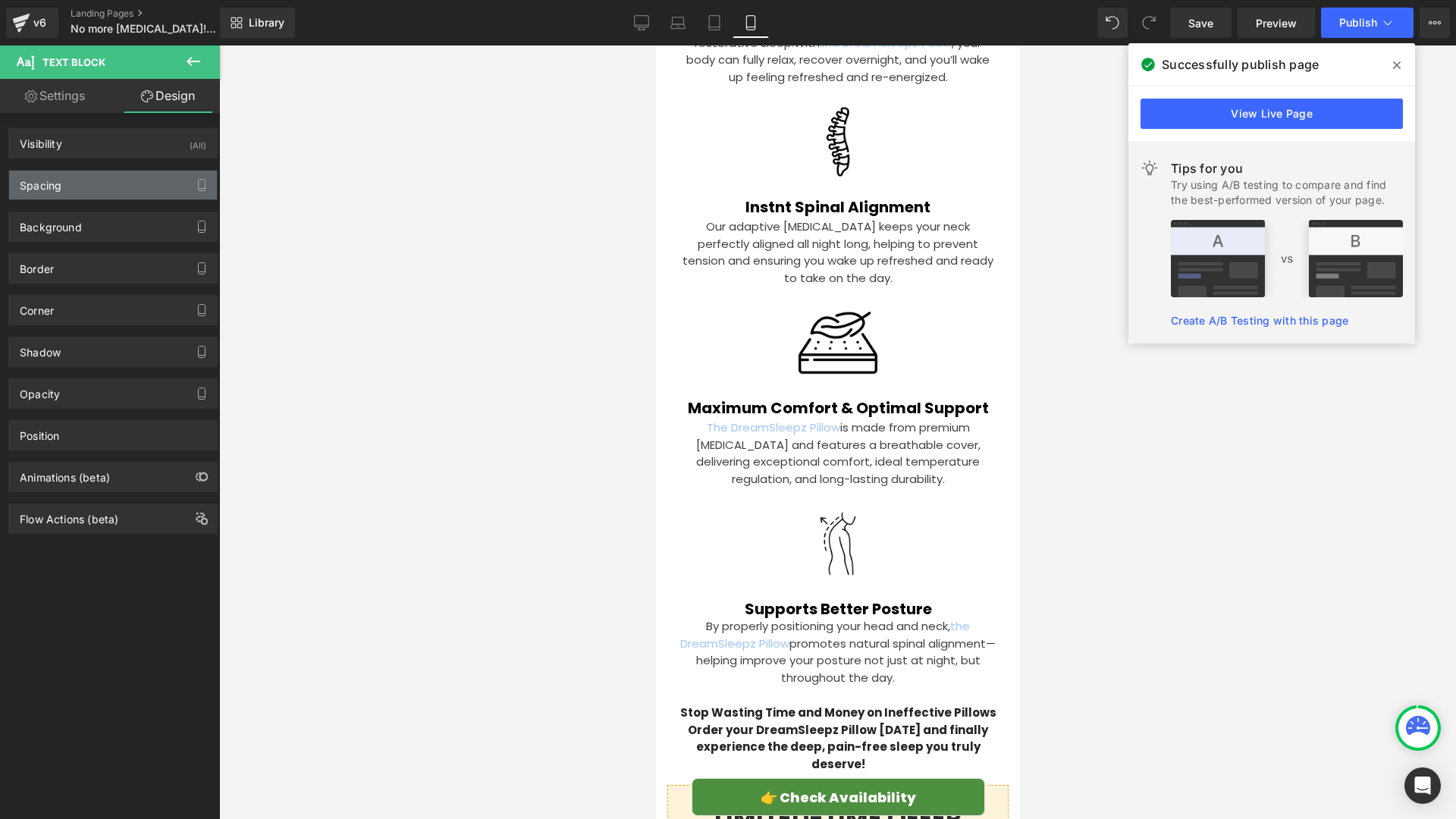
click at [121, 182] on div "Spacing" at bounding box center [113, 184] width 208 height 29
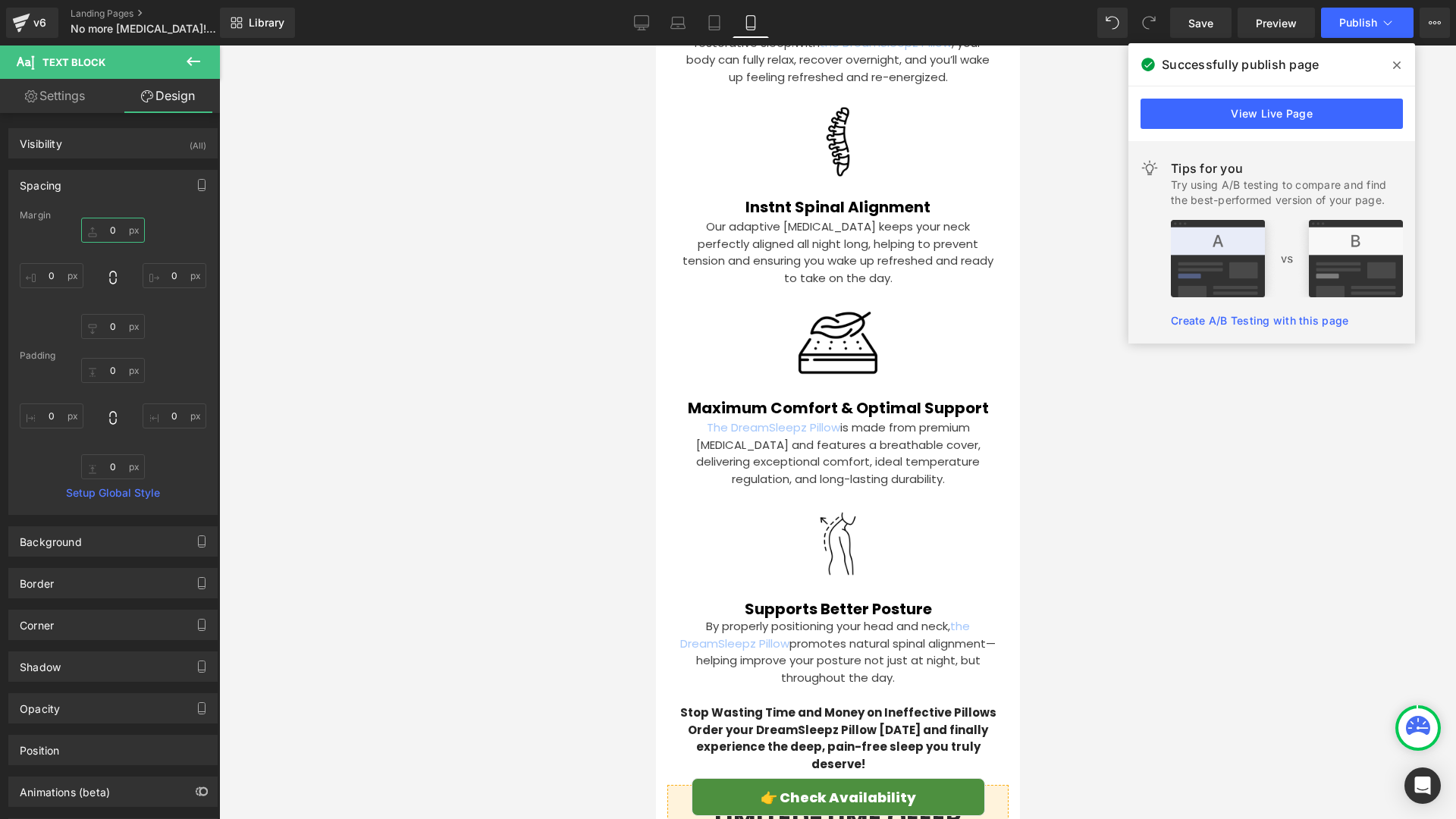
click at [127, 236] on input "0" at bounding box center [113, 230] width 63 height 25
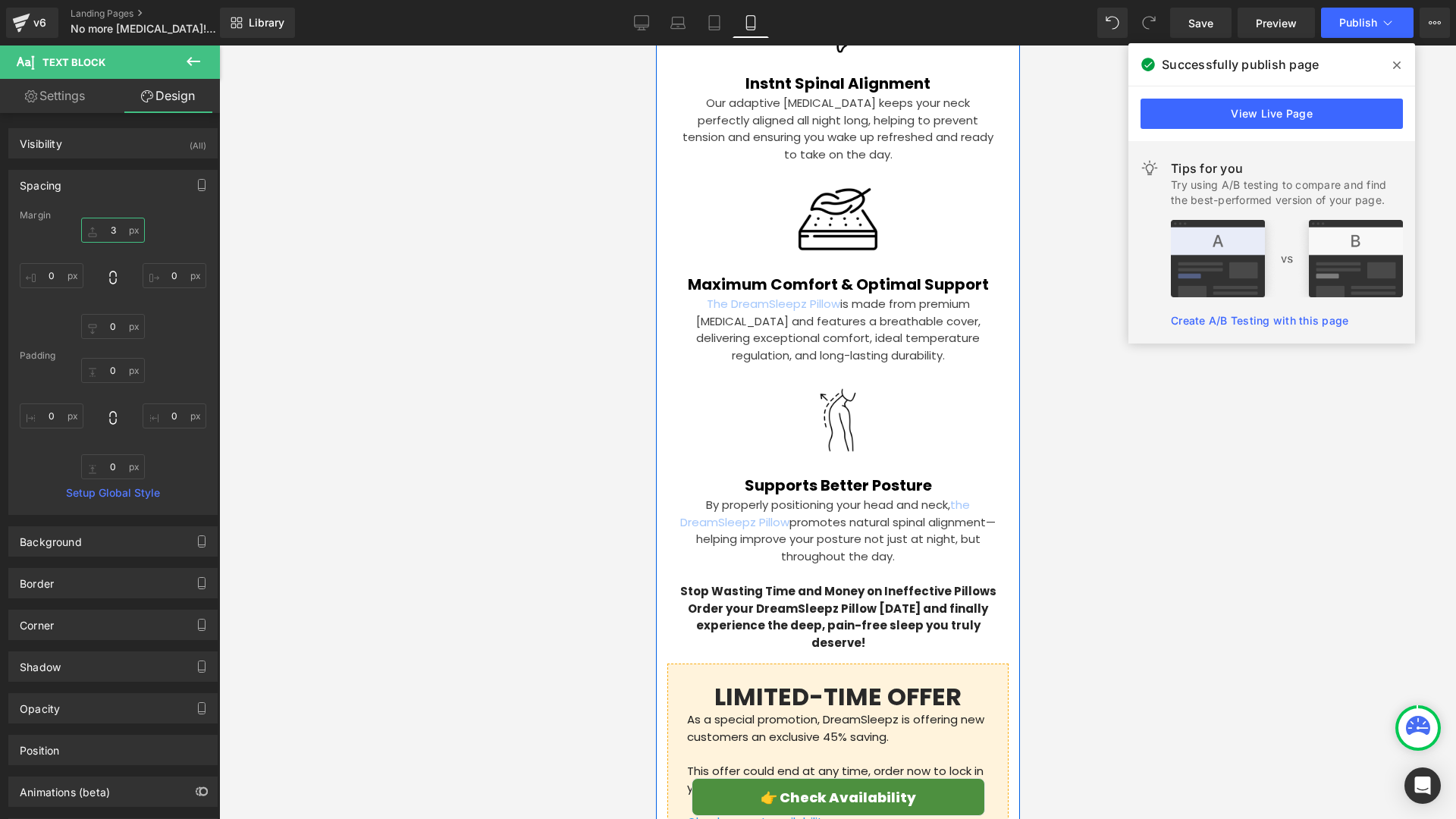
scroll to position [4115, 0]
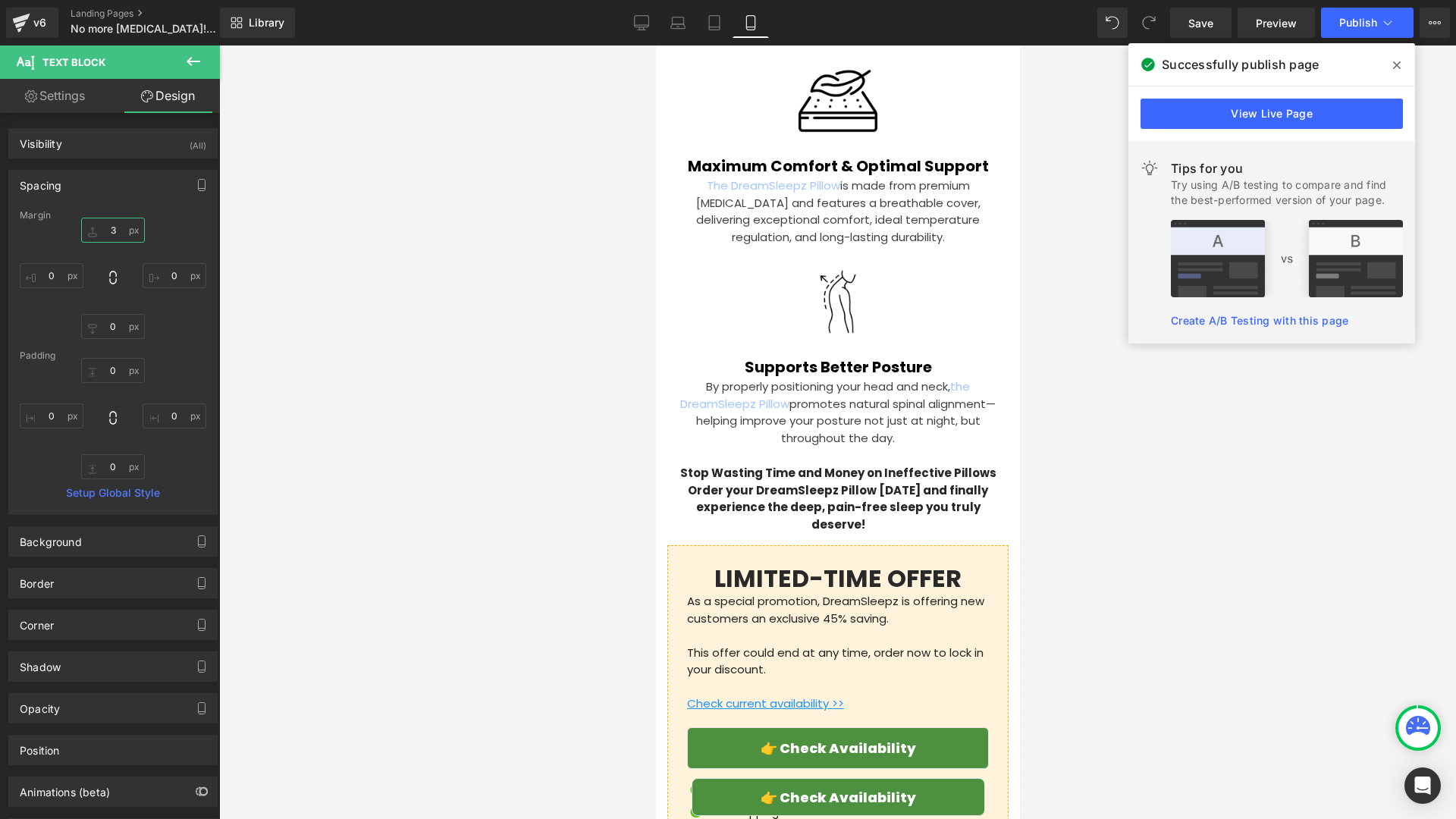
type input "3"
click at [1215, 37] on div "Library Mobile Desktop Laptop Tablet Mobile Save Preview Publish Scheduled View…" at bounding box center [838, 23] width 1236 height 46
click at [1215, 35] on link "Save" at bounding box center [1201, 23] width 62 height 30
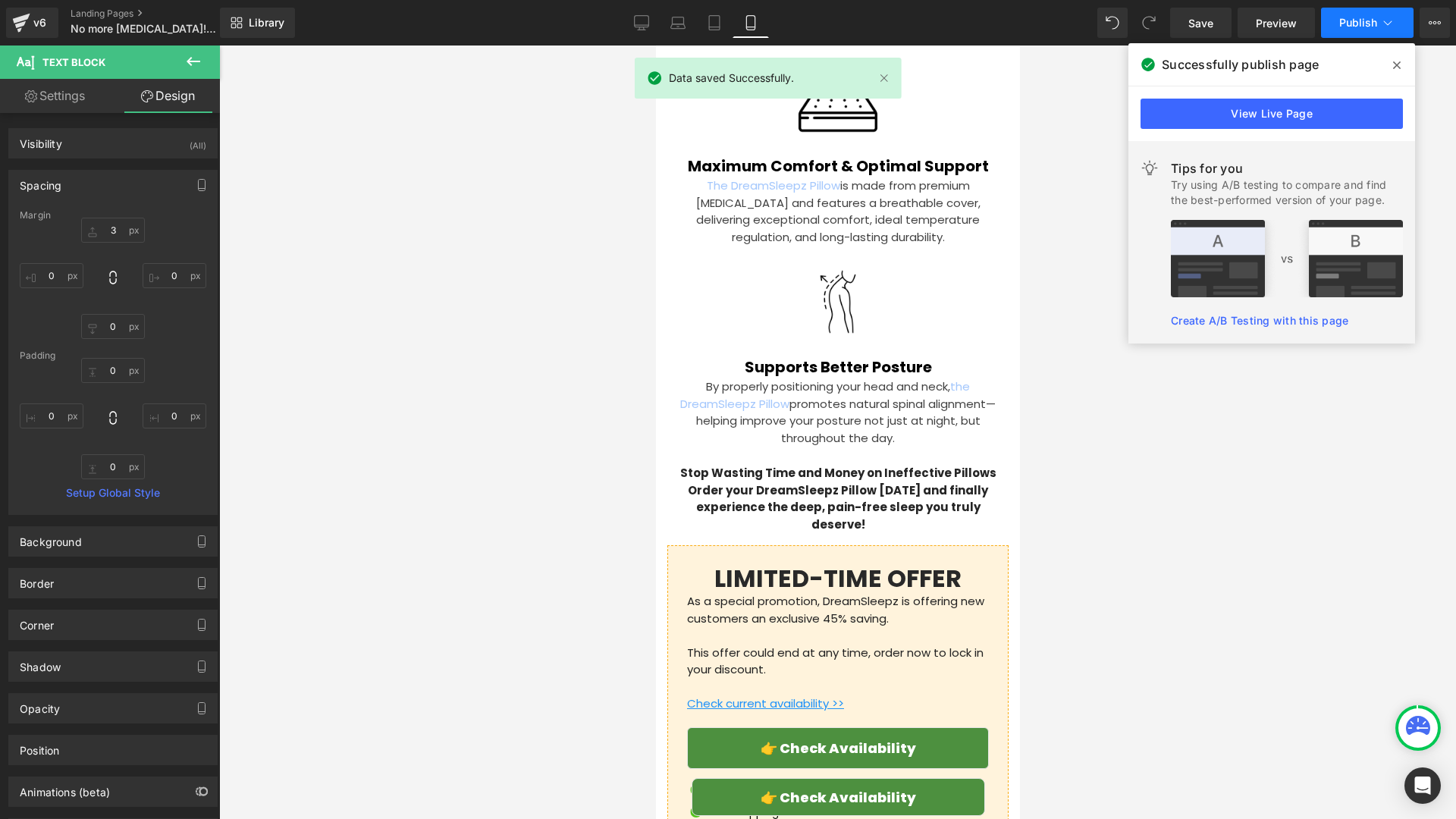
click at [1342, 27] on span "Publish" at bounding box center [1358, 23] width 38 height 12
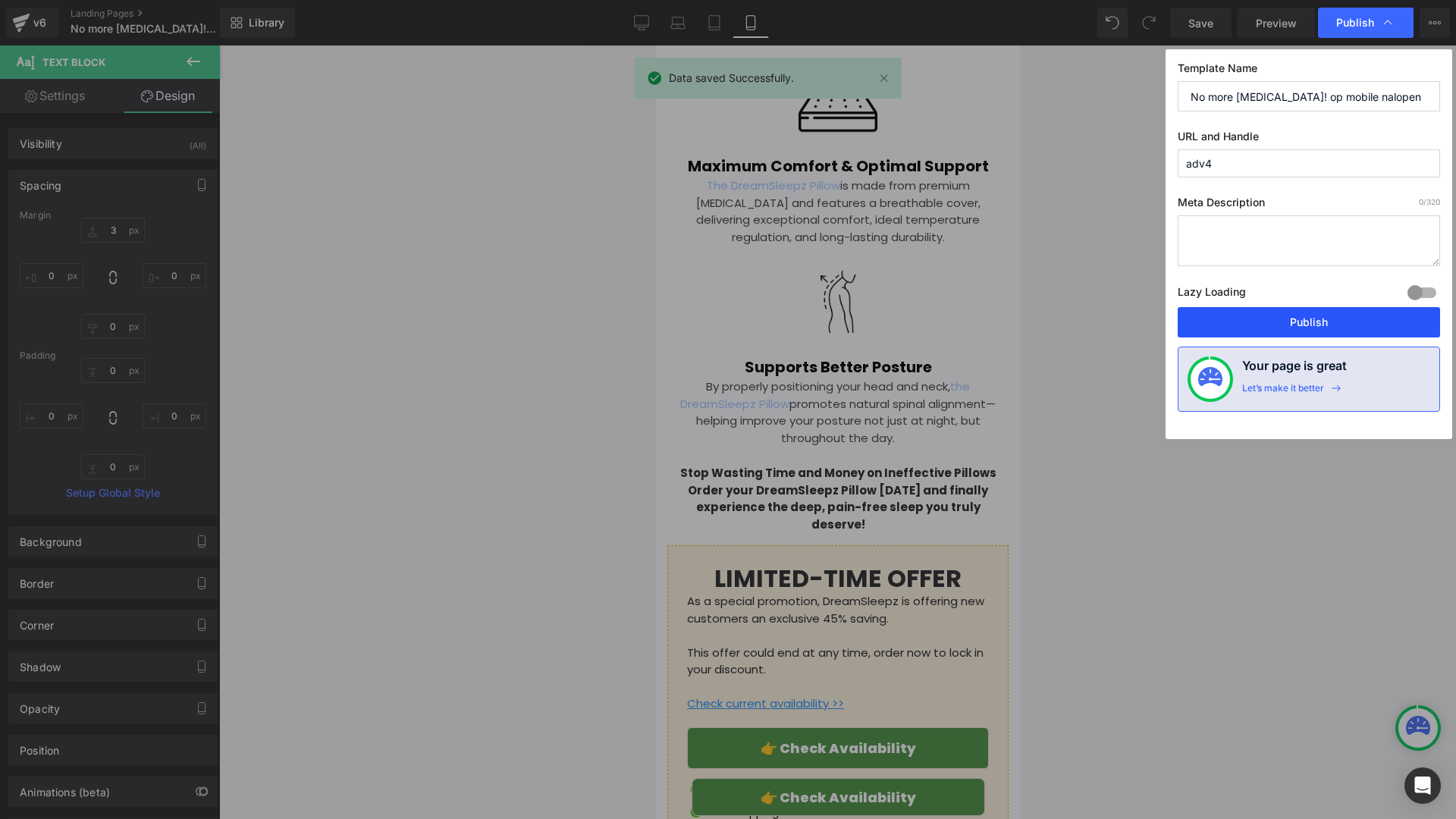
click at [1238, 311] on button "Publish" at bounding box center [1309, 322] width 263 height 30
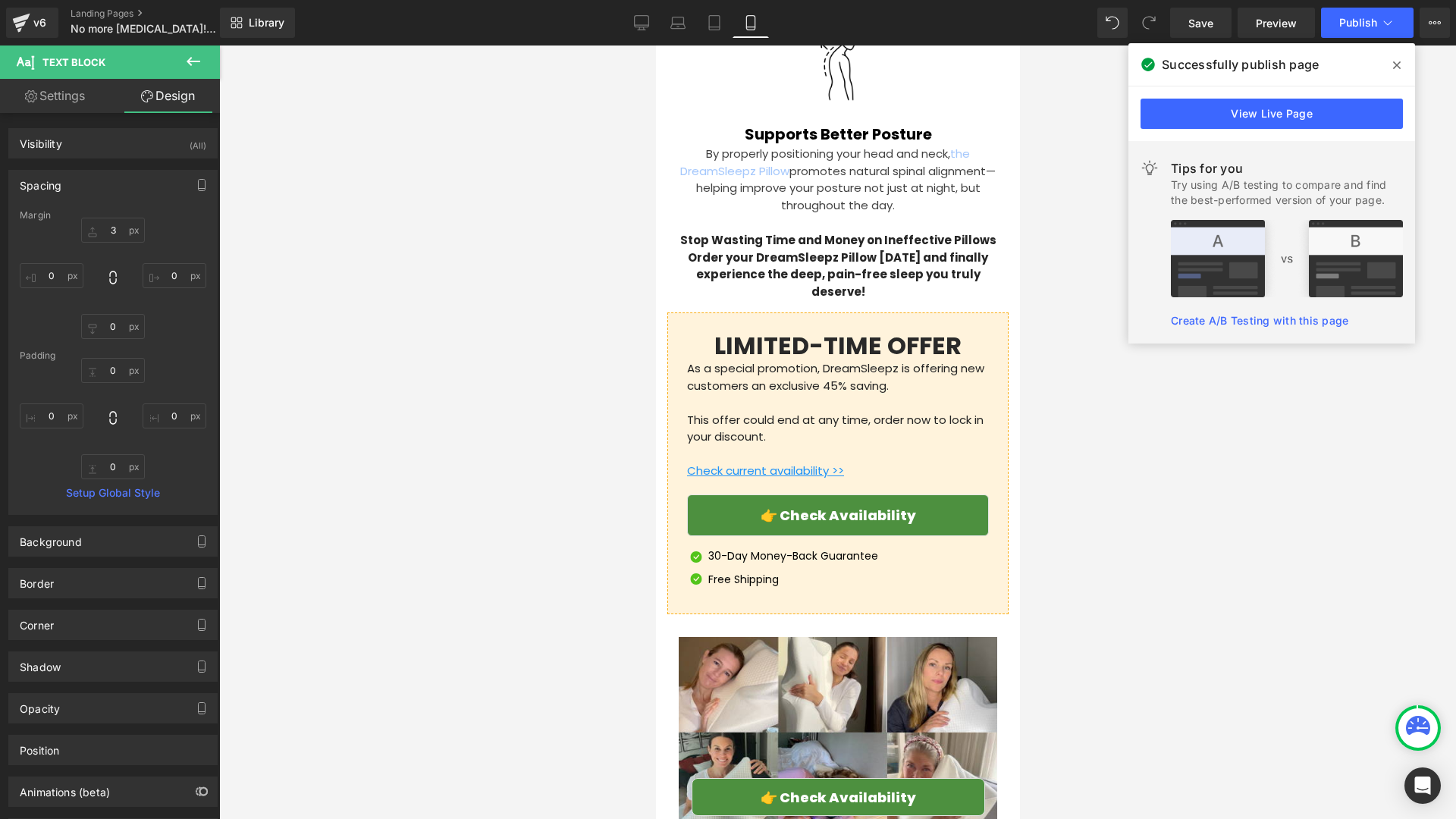
scroll to position [4344, 0]
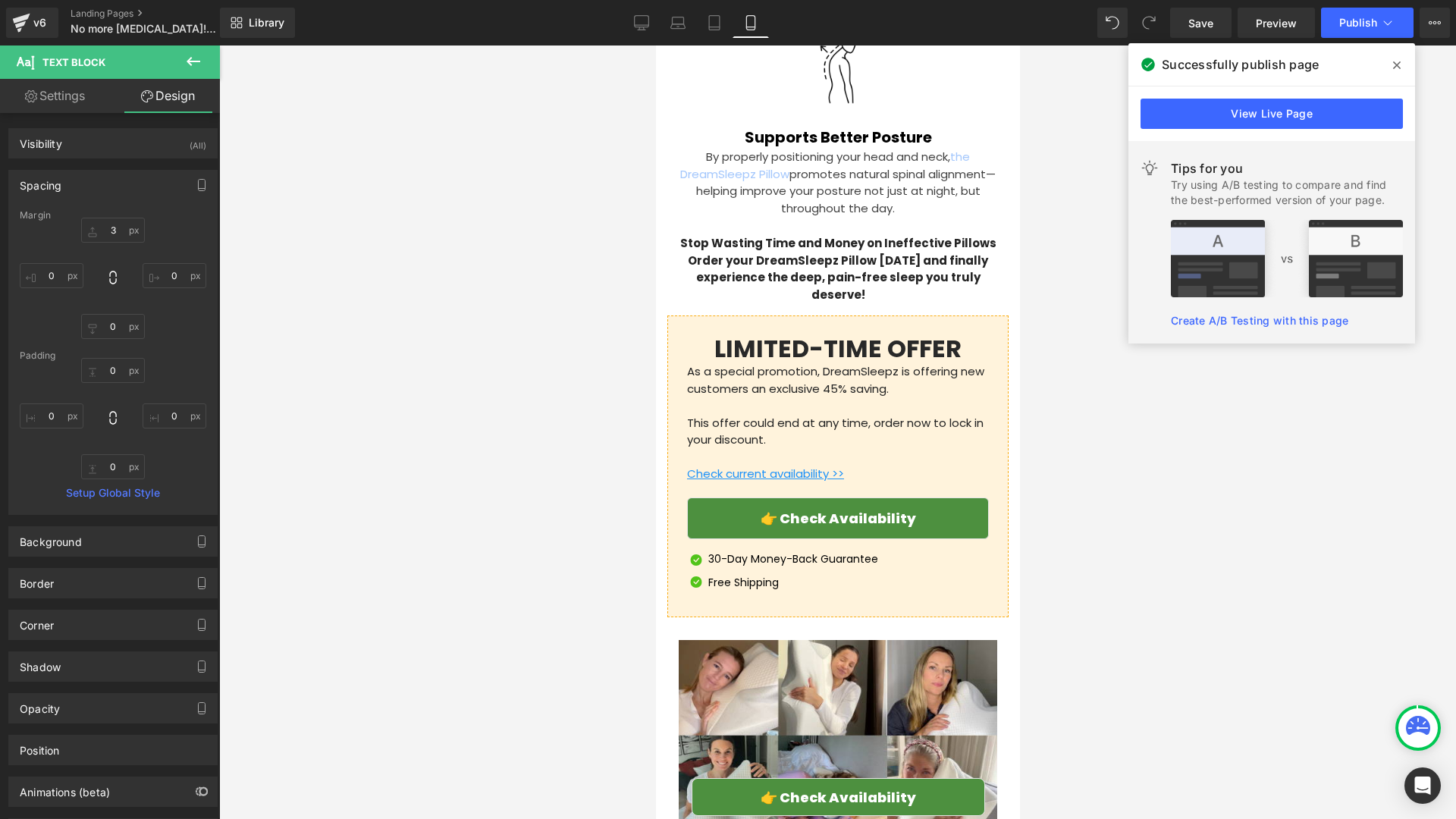
click at [823, 235] on p "Stop Wasting Time and Money on Ineffective Pillows Order your DreamSleepz Pillo…" at bounding box center [837, 269] width 317 height 68
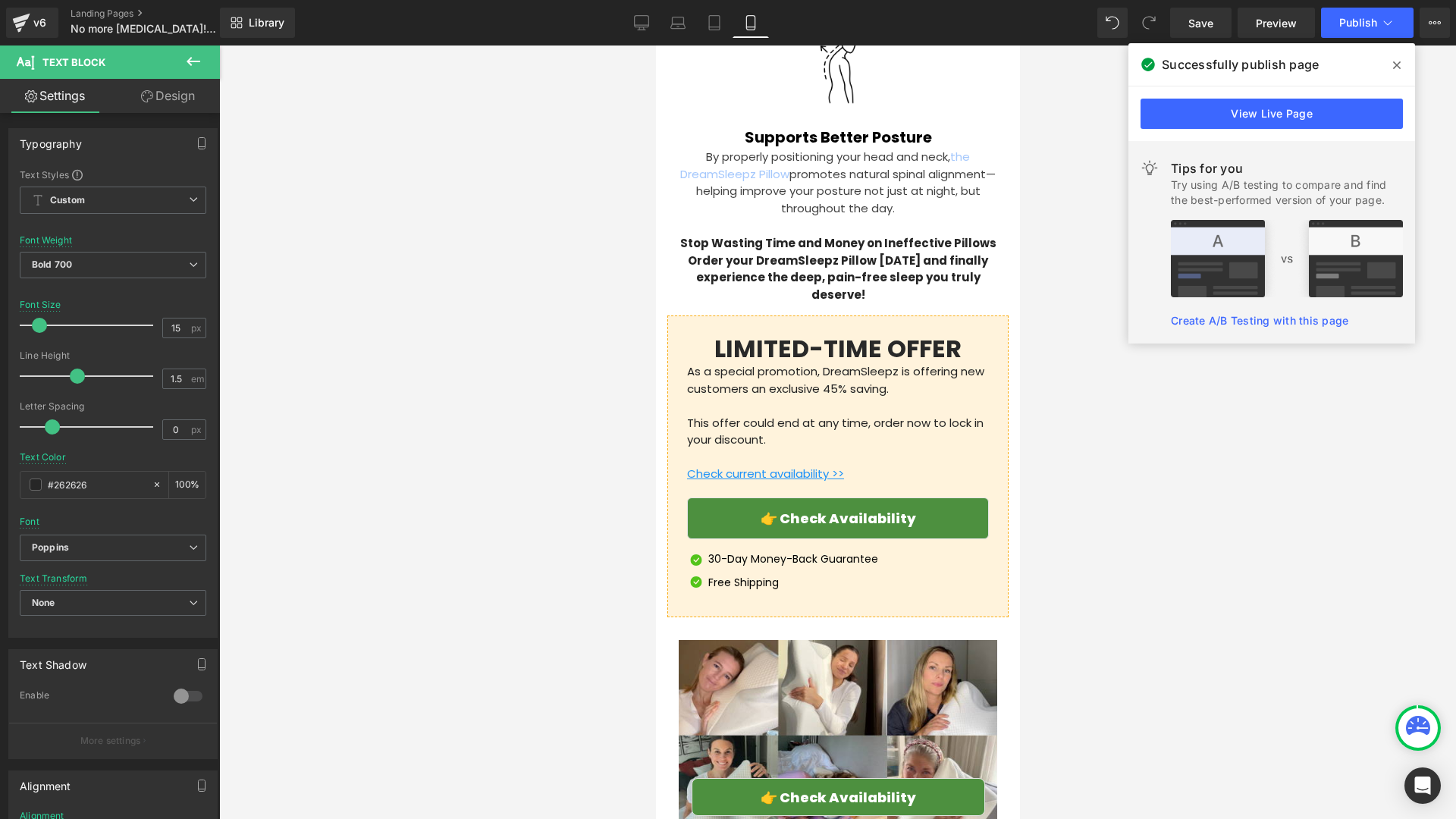
click at [157, 103] on link "Design" at bounding box center [168, 95] width 110 height 34
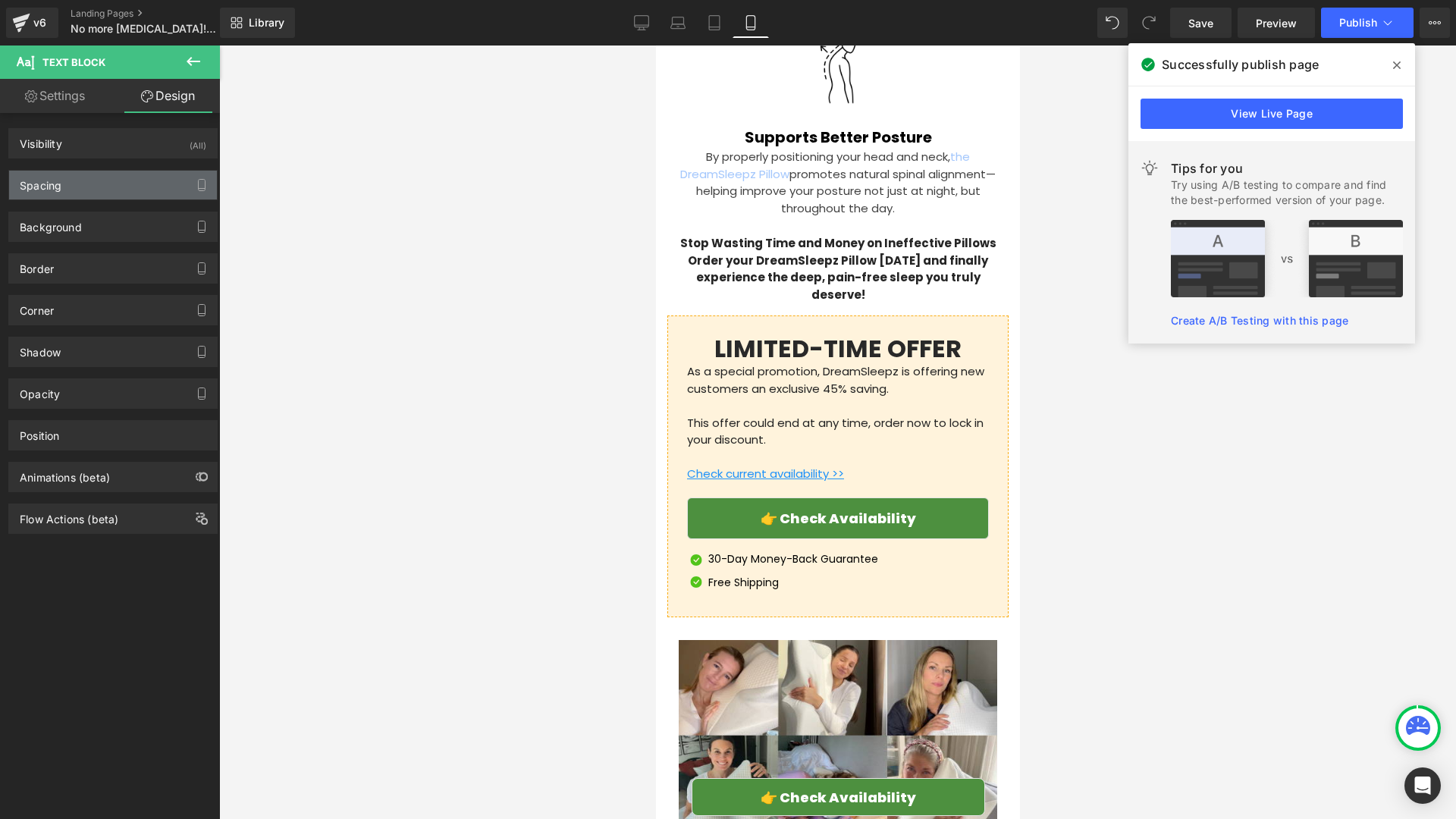
type input "0"
type input "6"
type input "0"
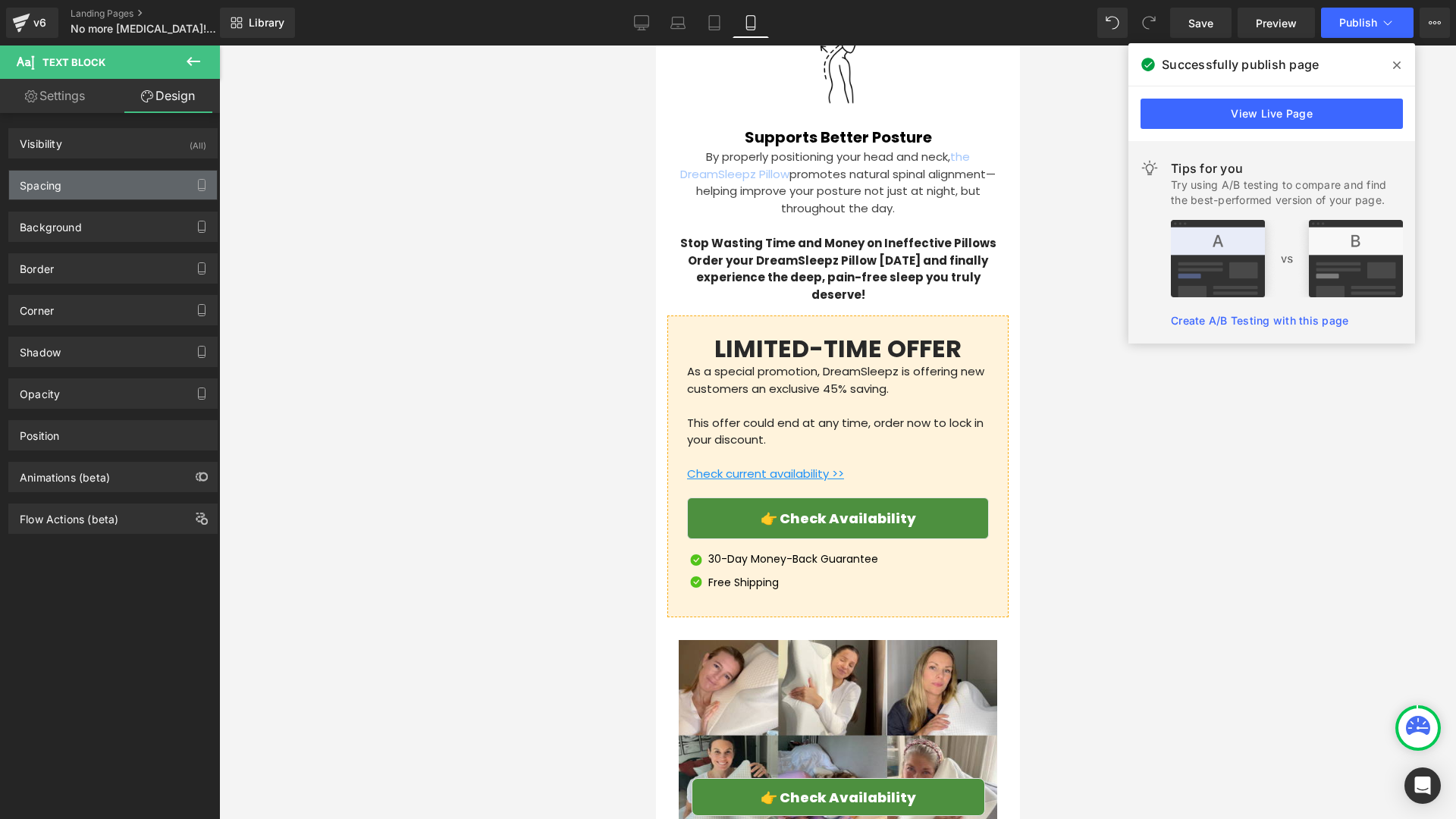
type input "0"
click at [123, 196] on div "Spacing" at bounding box center [113, 184] width 208 height 29
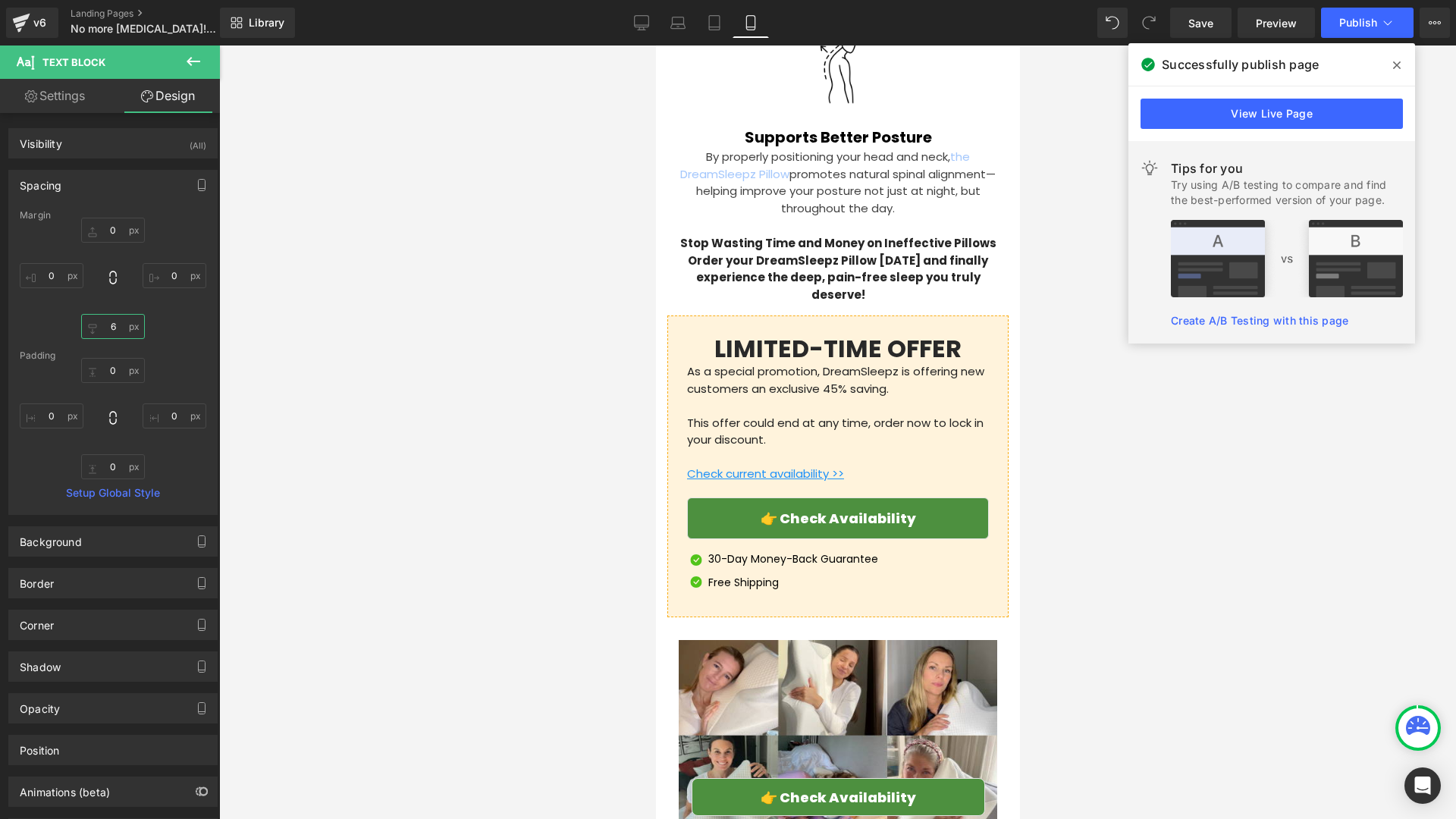
click at [118, 332] on input "6" at bounding box center [113, 326] width 63 height 25
click at [190, 362] on div "0px 0 0px 0 0px 0 0px 0" at bounding box center [113, 419] width 187 height 122
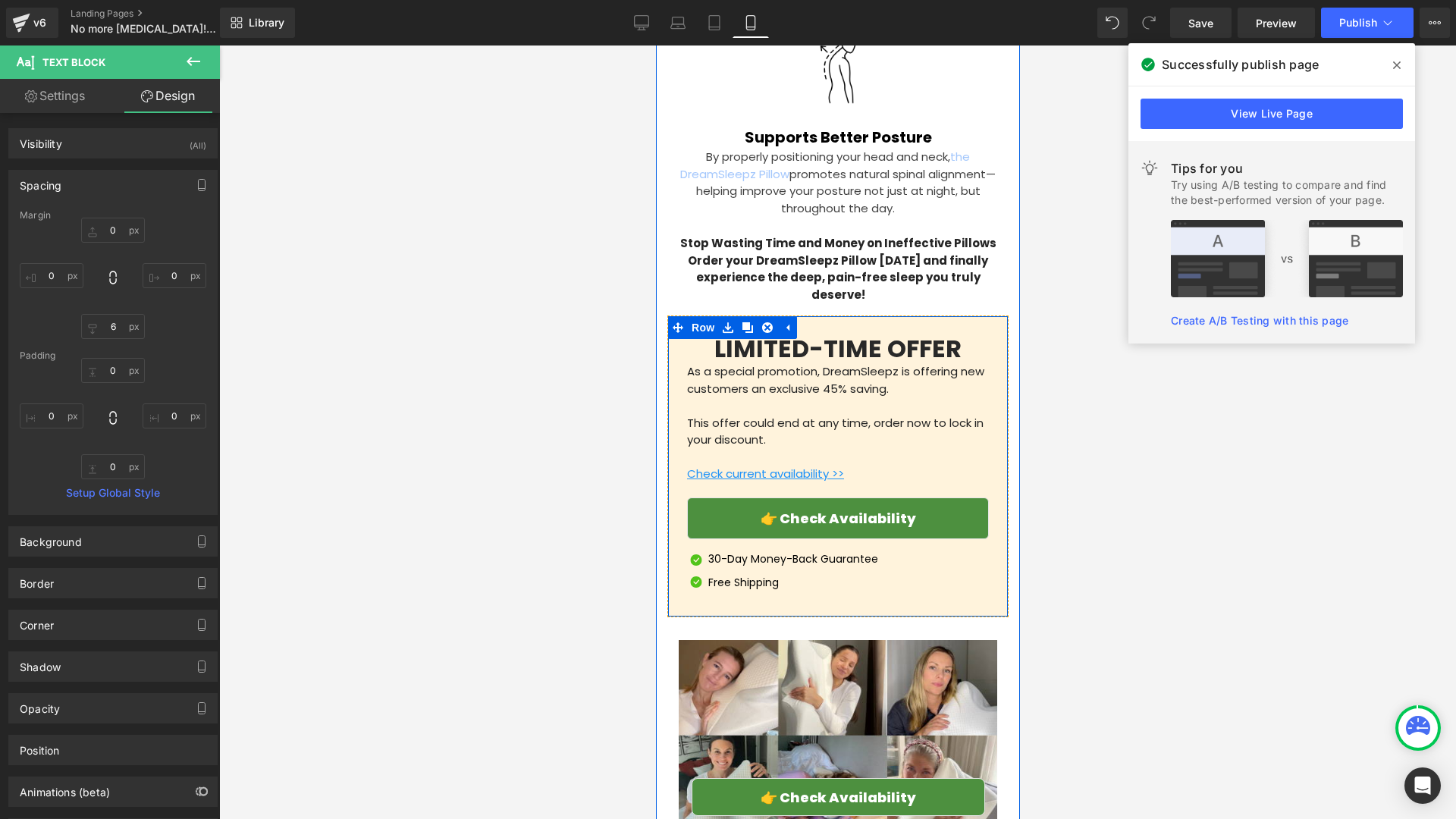
click at [655, 46] on div at bounding box center [655, 46] width 0 height 0
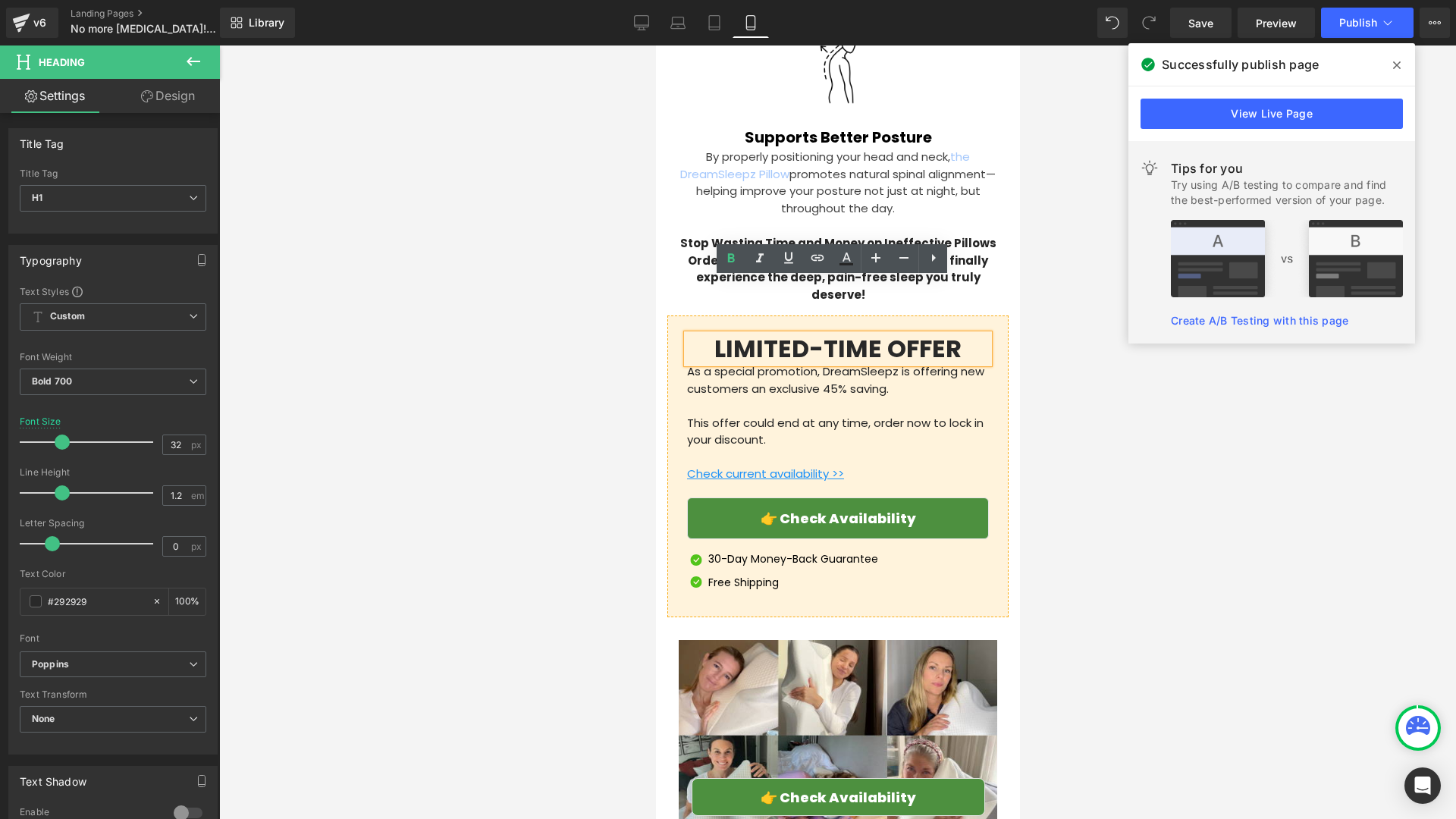
click at [682, 318] on span at bounding box center [688, 327] width 16 height 19
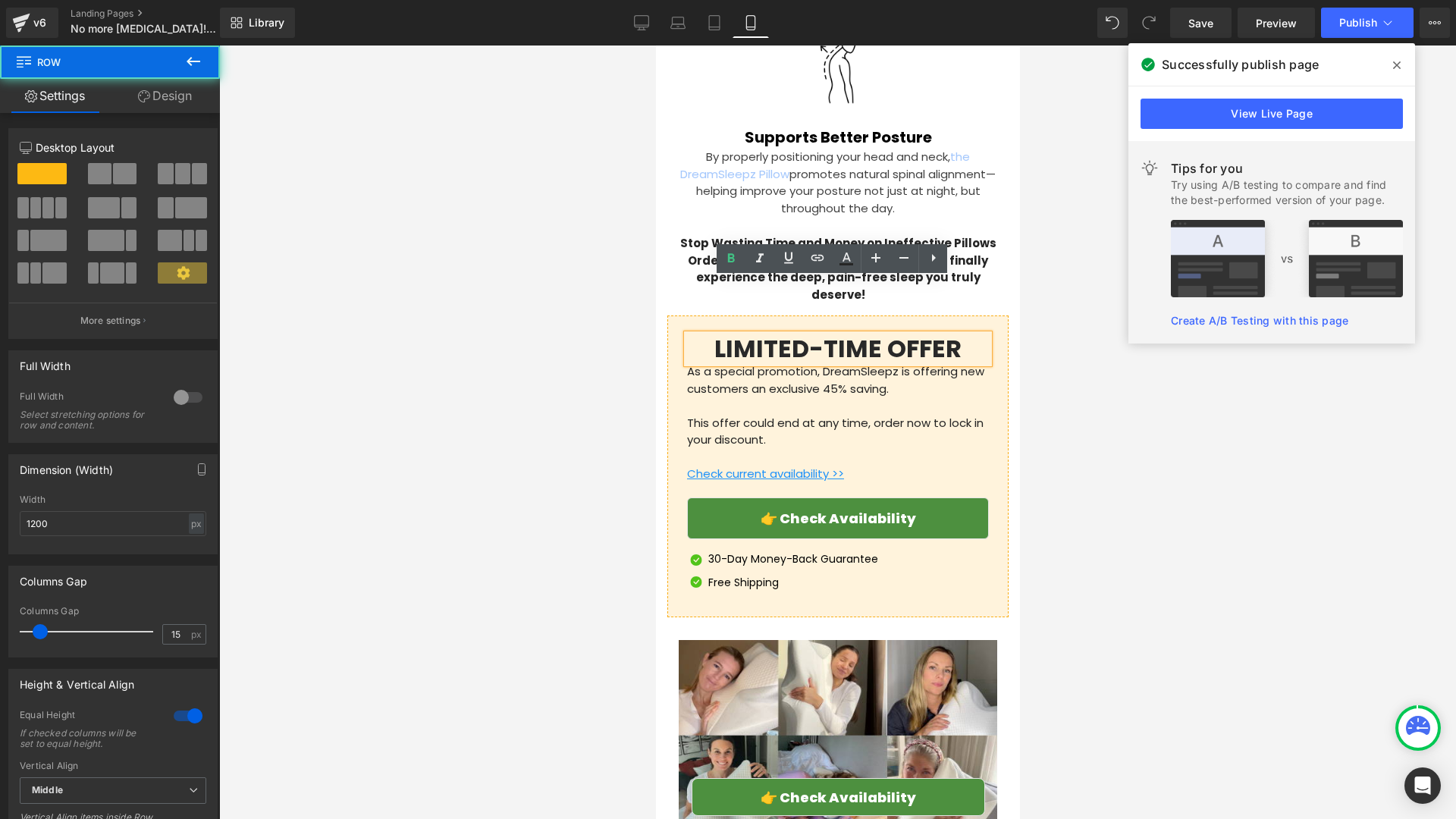
click at [676, 334] on div "LIMITED-TIME OFFER Heading As a special promotion, DreamSleepz is offering new …" at bounding box center [837, 465] width 325 height 264
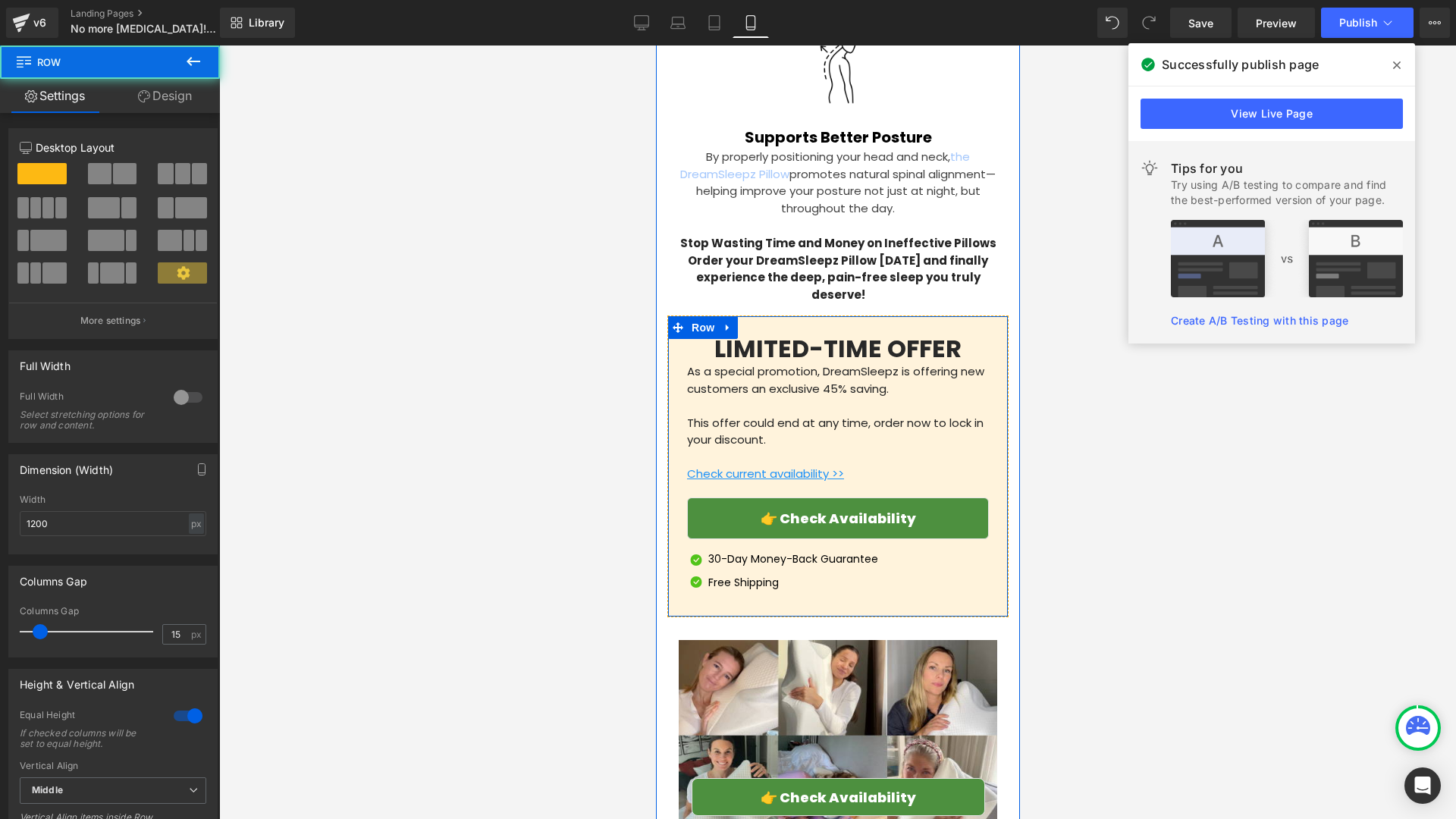
click at [673, 335] on div "LIMITED-TIME OFFER Heading As a special promotion, DreamSleepz is offering new …" at bounding box center [837, 466] width 341 height 302
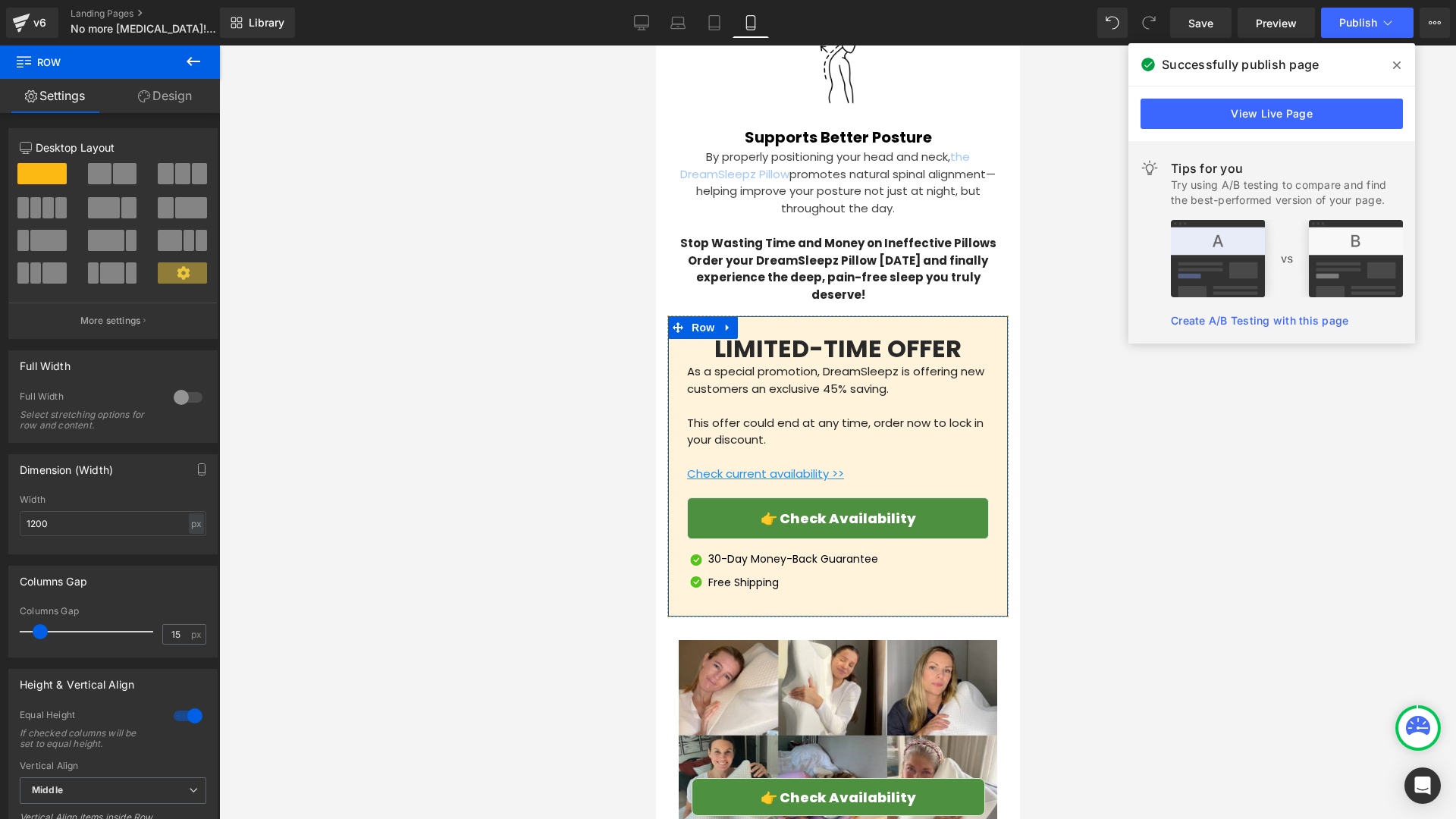
click at [160, 110] on link "Design" at bounding box center [165, 95] width 110 height 34
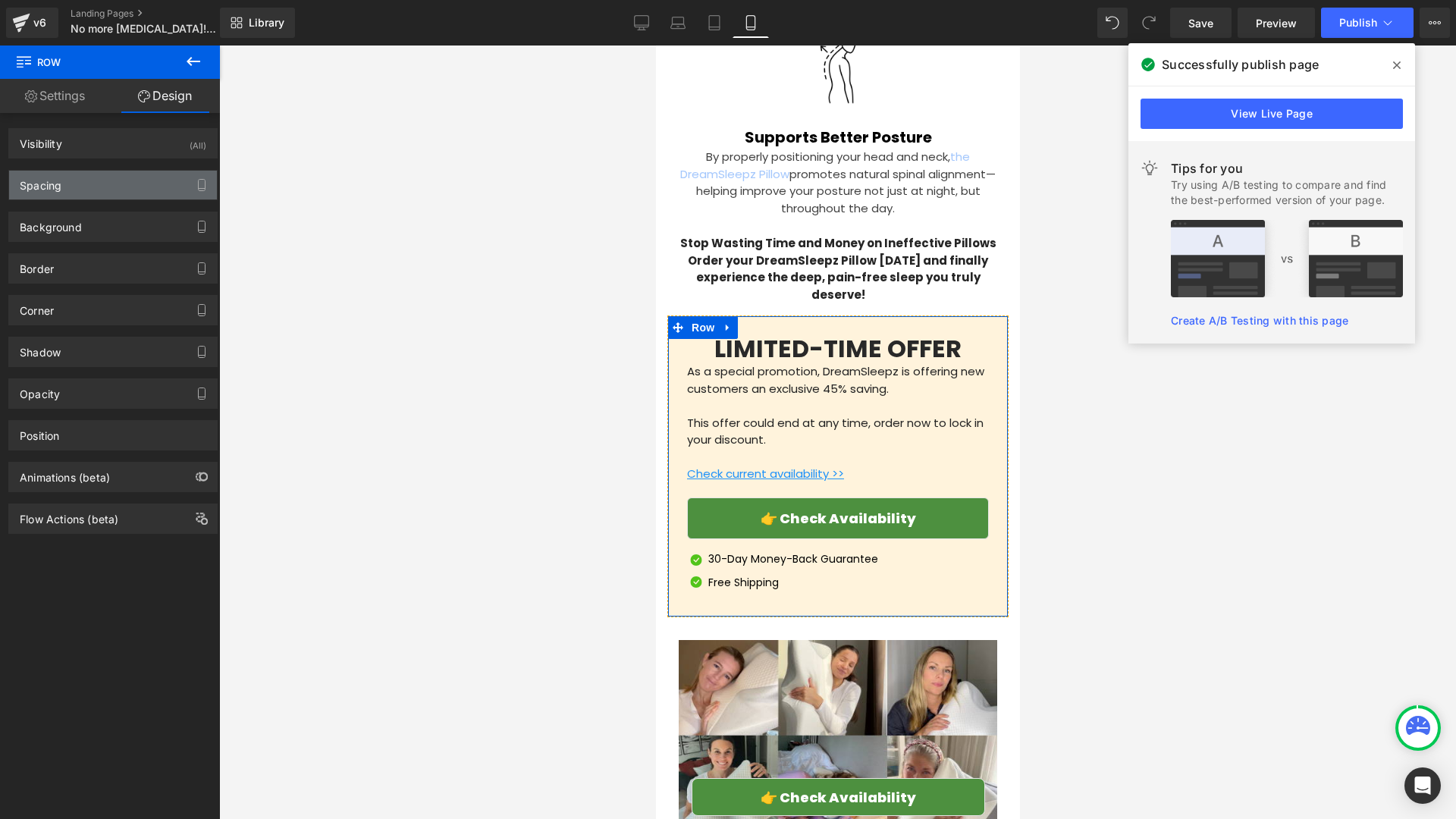
click at [114, 171] on div "Spacing" at bounding box center [113, 184] width 208 height 29
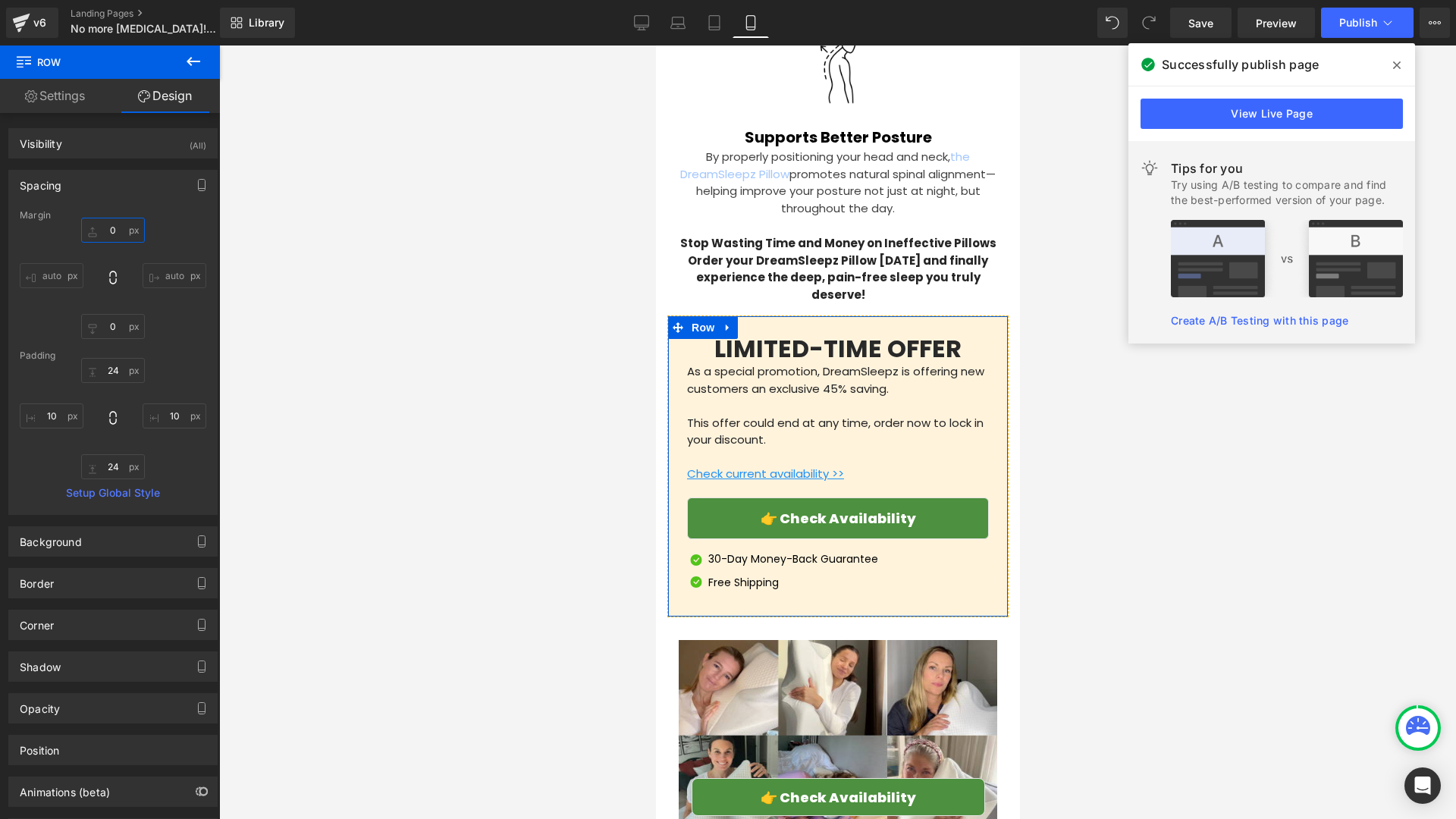
click at [123, 240] on input "0" at bounding box center [113, 230] width 63 height 25
type input "10"
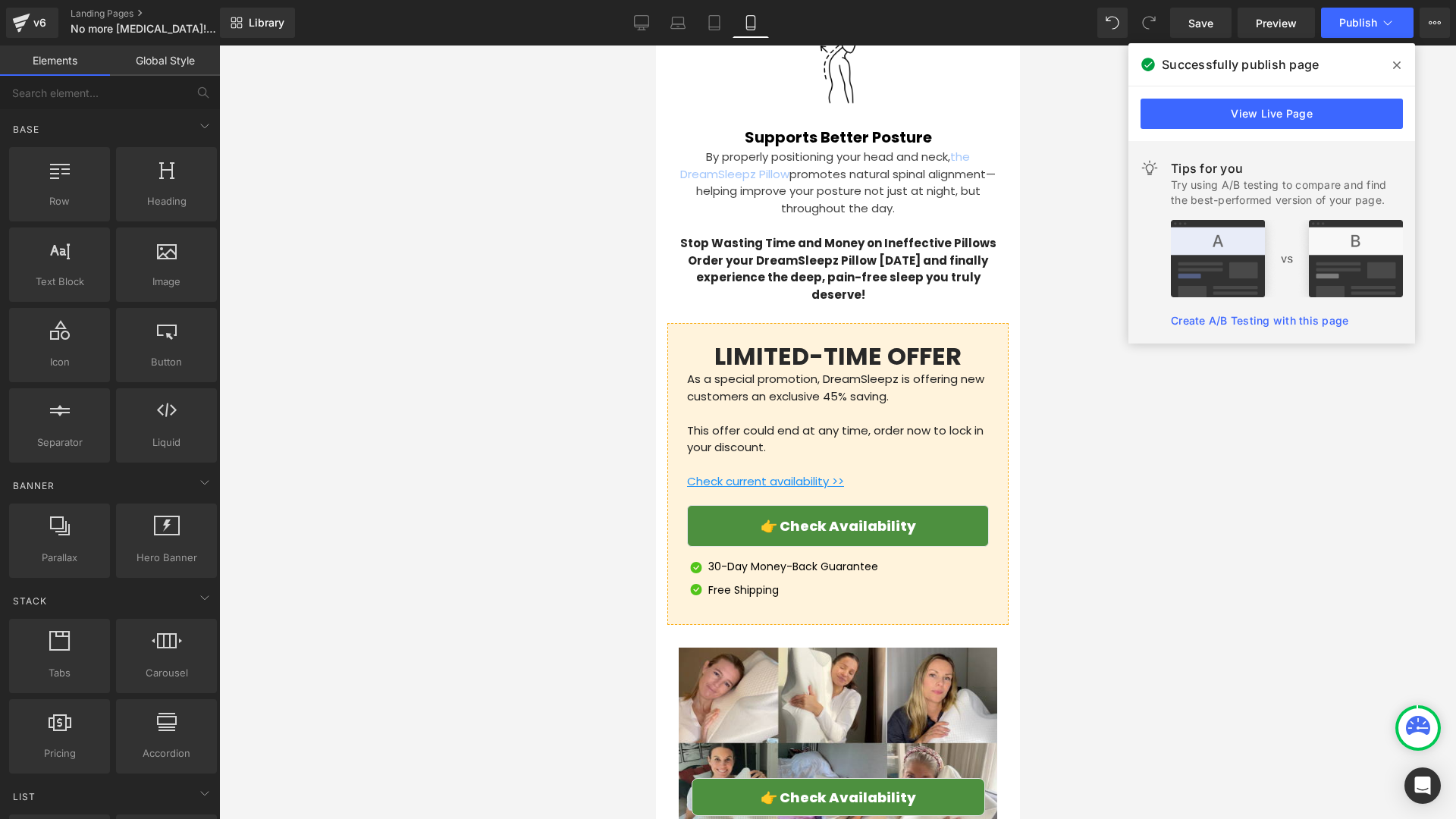
click at [435, 331] on div at bounding box center [838, 432] width 1237 height 773
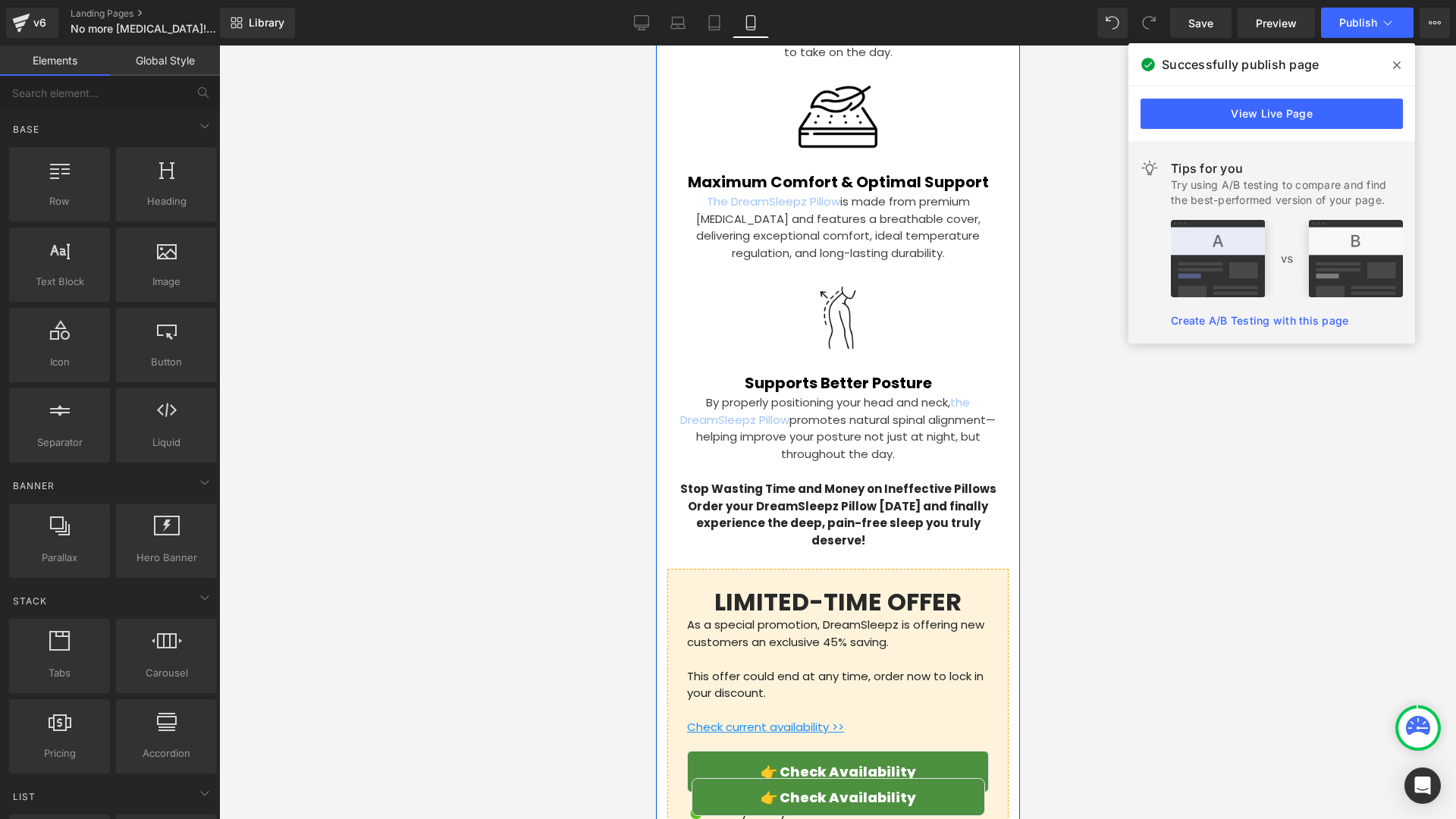
scroll to position [4097, 0]
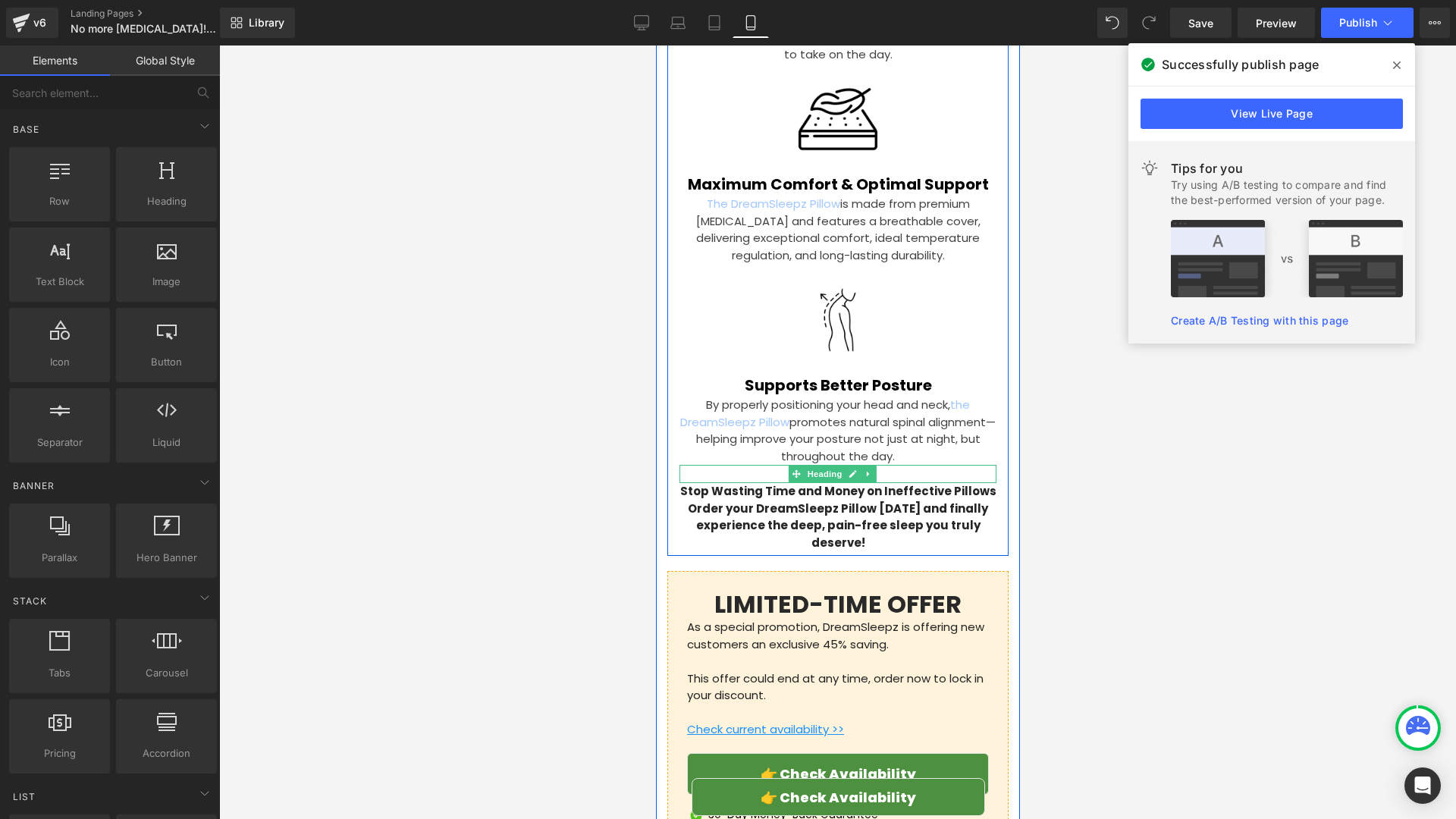
click at [893, 465] on h4 at bounding box center [837, 473] width 317 height 19
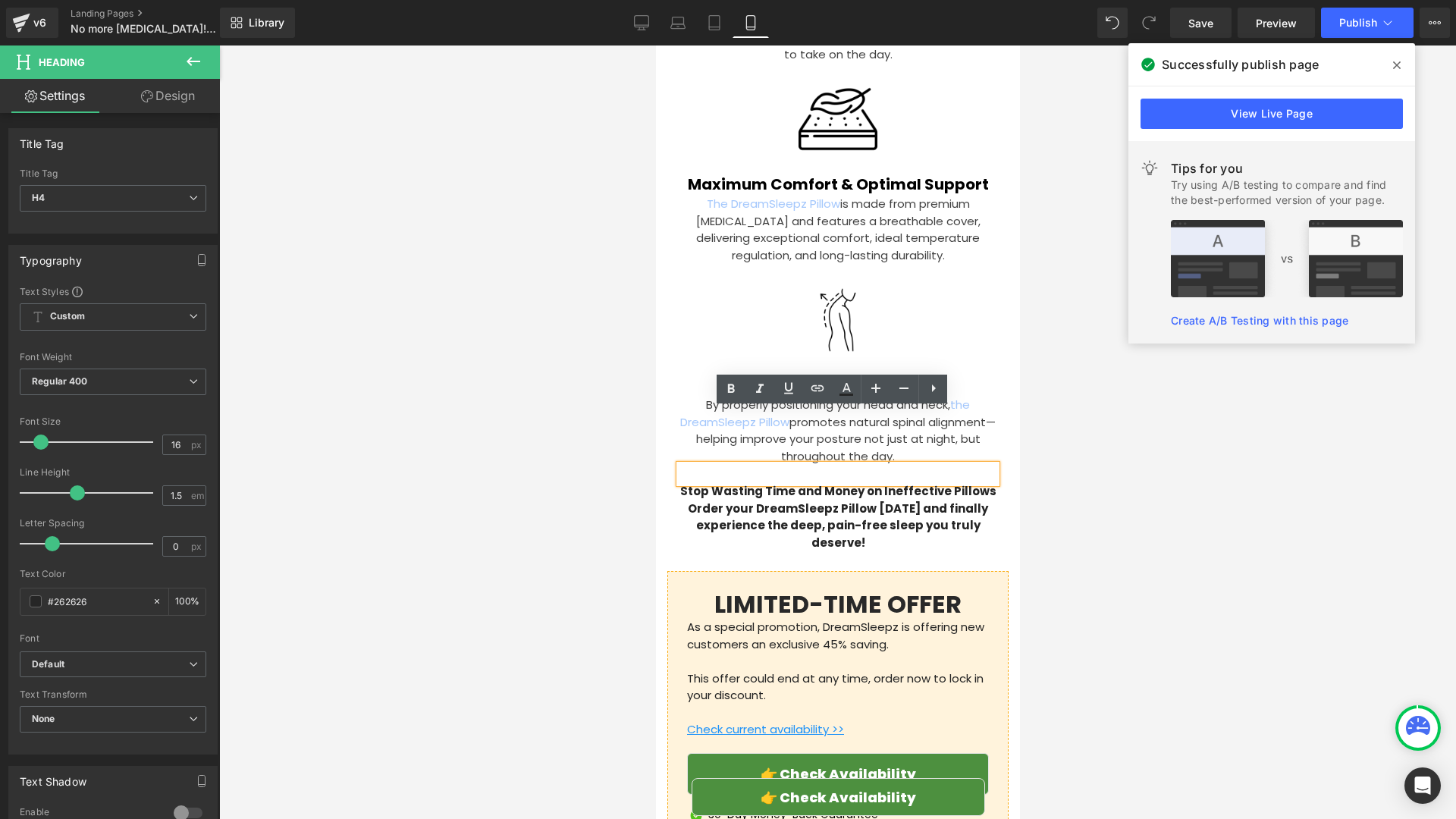
drag, startPoint x: 178, startPoint y: 93, endPoint x: 174, endPoint y: 109, distance: 16.5
click at [178, 92] on link "Design" at bounding box center [168, 95] width 110 height 34
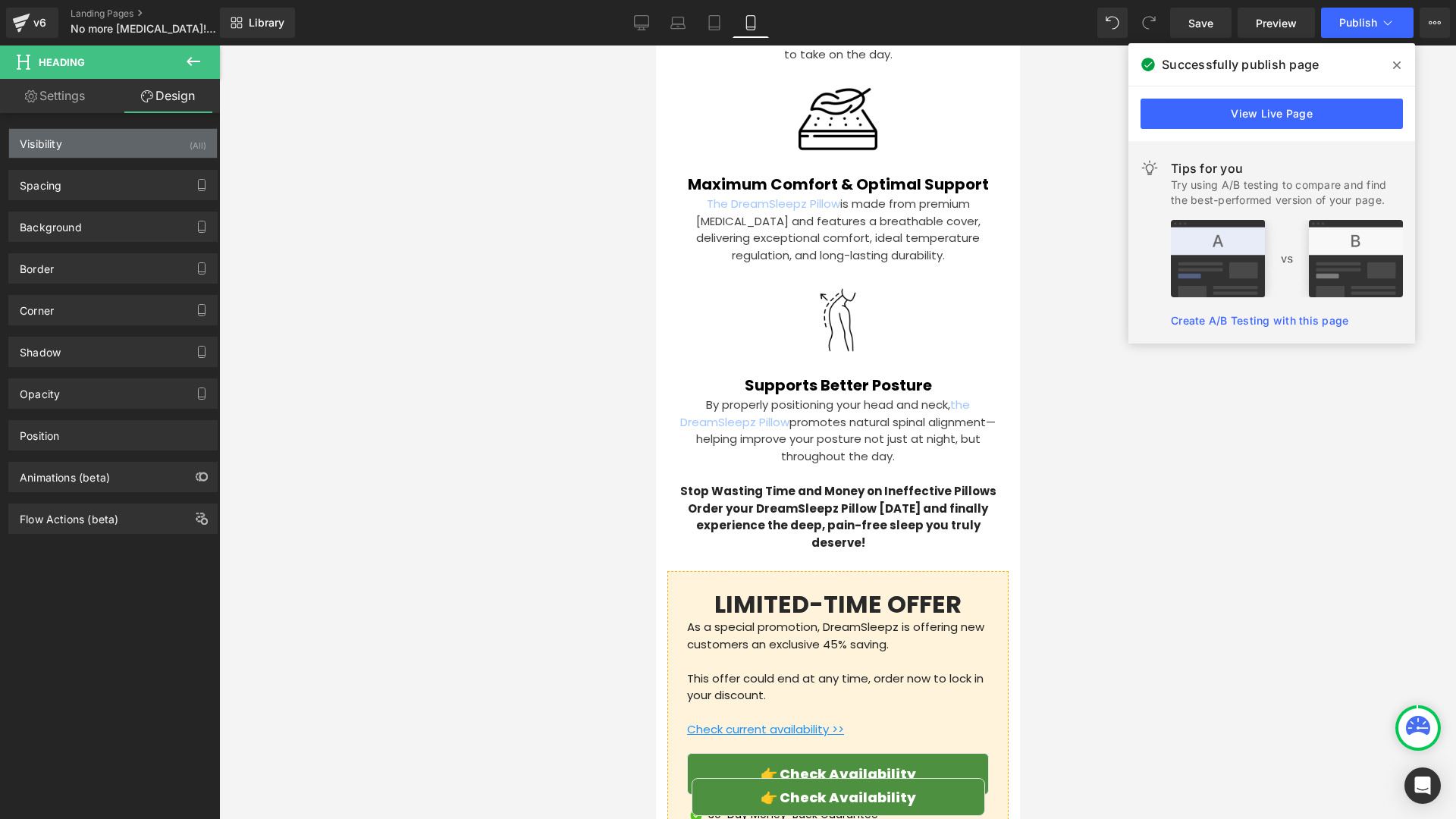
type input "0"
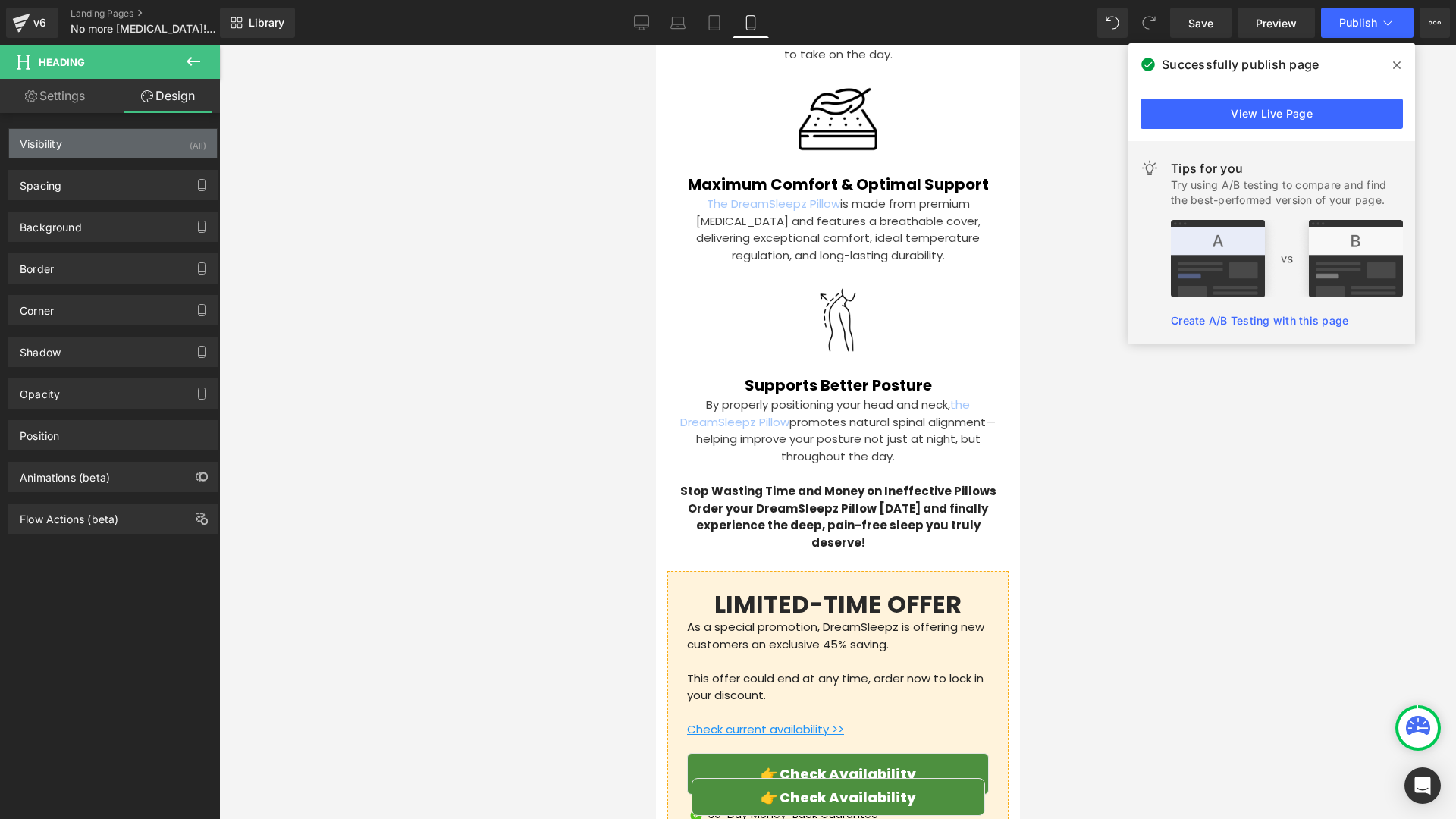
type input "0"
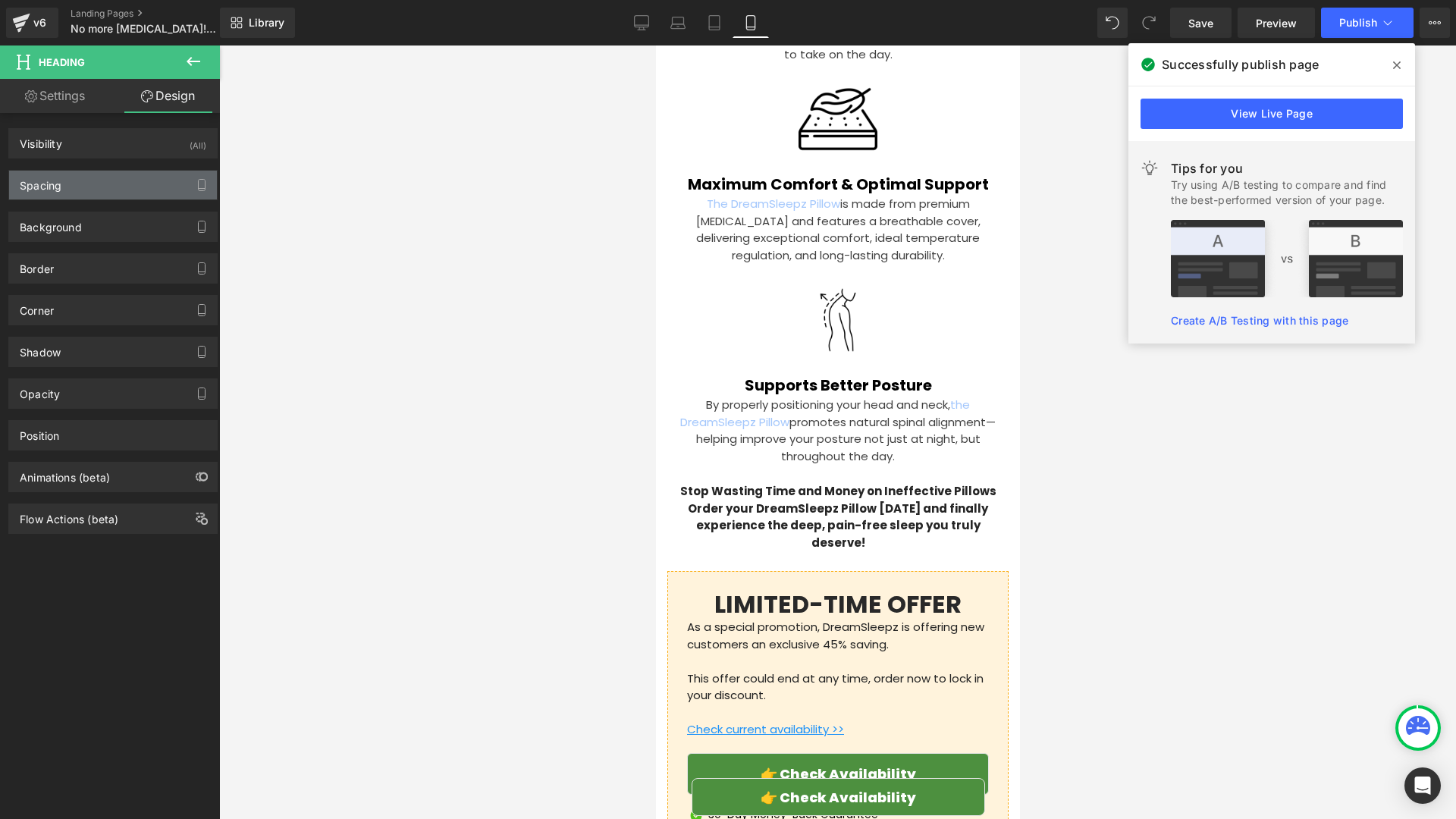
click at [109, 178] on div "Spacing" at bounding box center [113, 184] width 208 height 29
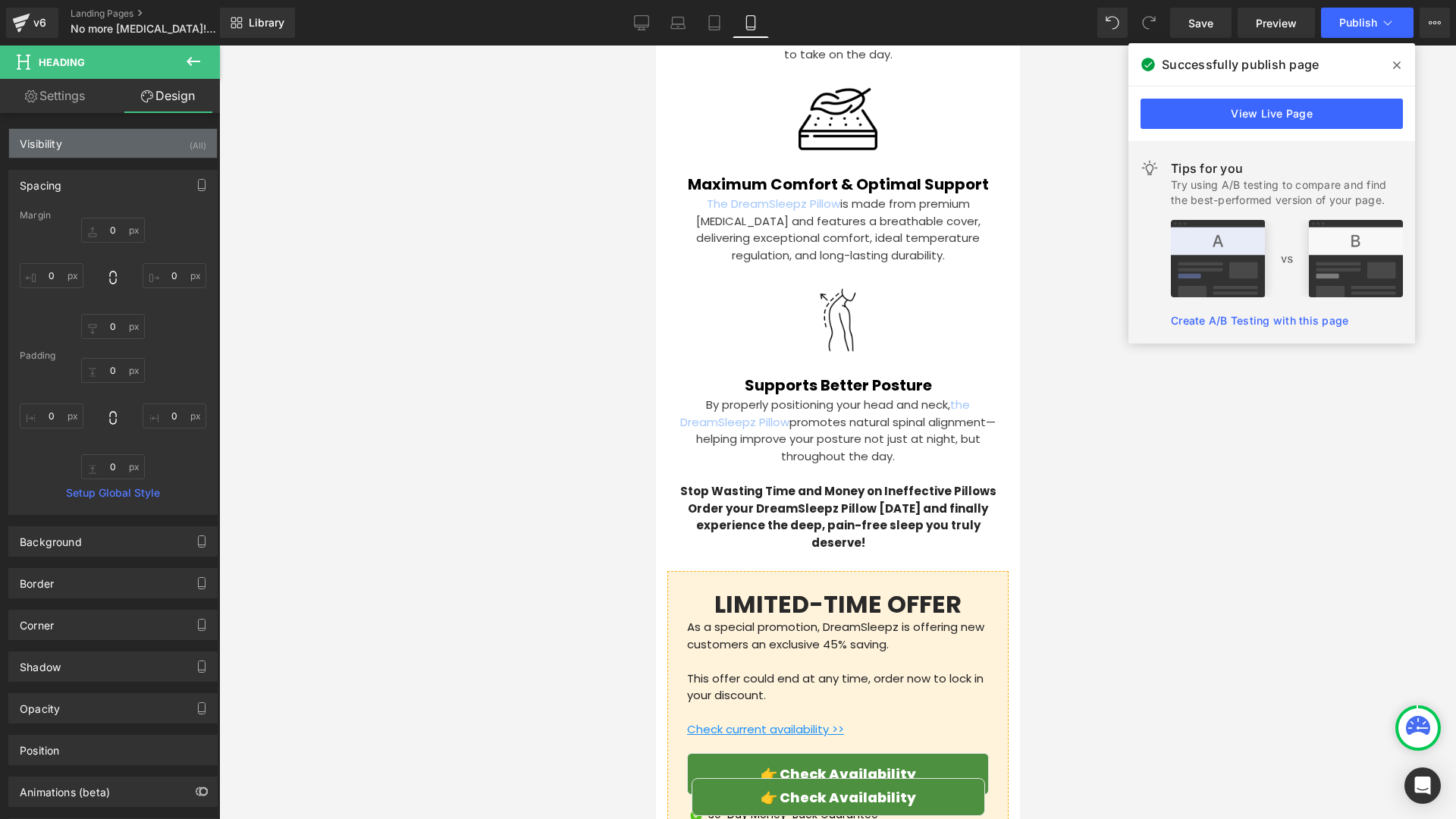
click at [160, 137] on div "Visibility (All)" at bounding box center [113, 143] width 208 height 29
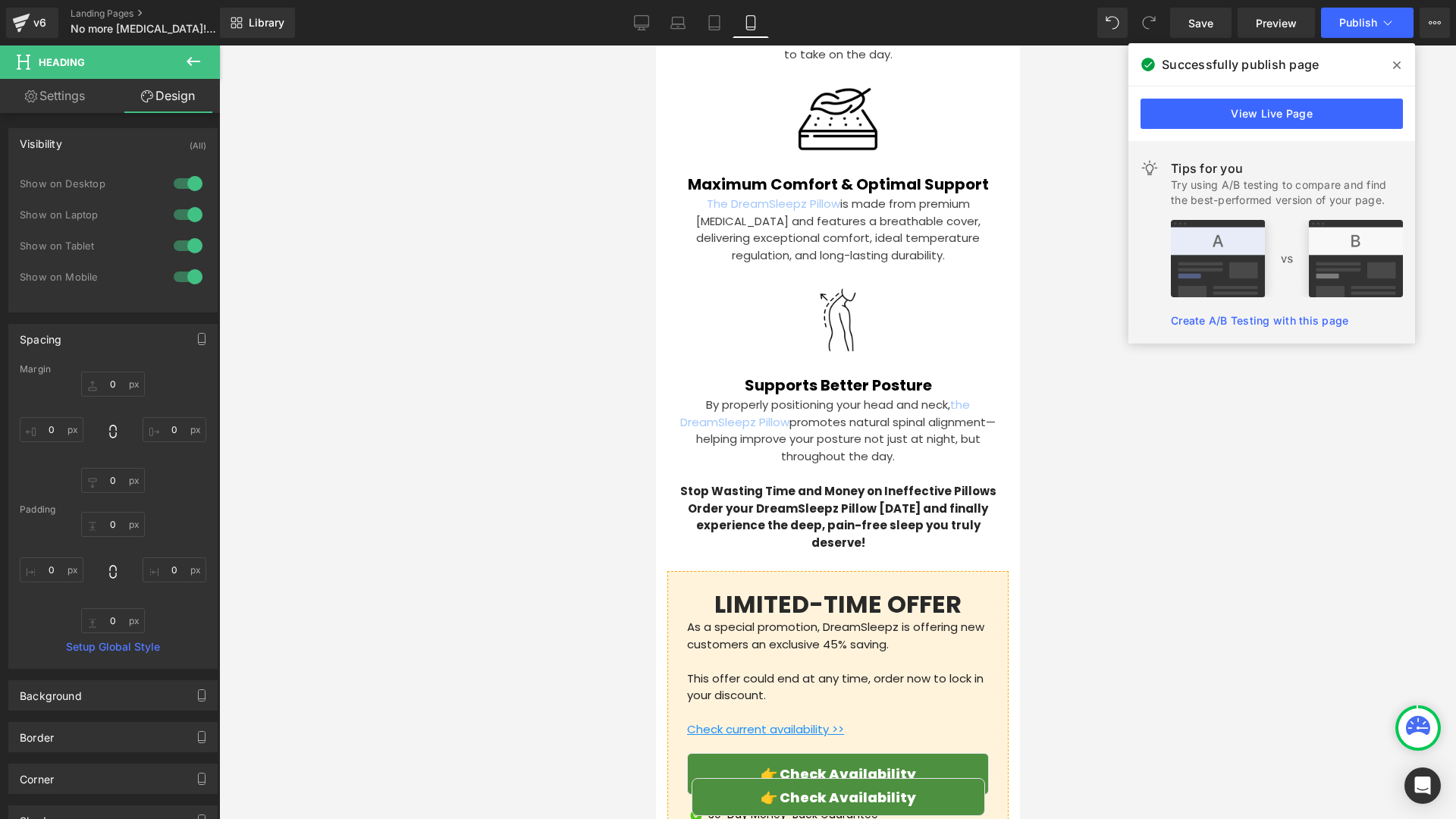
click at [183, 272] on div at bounding box center [188, 277] width 36 height 25
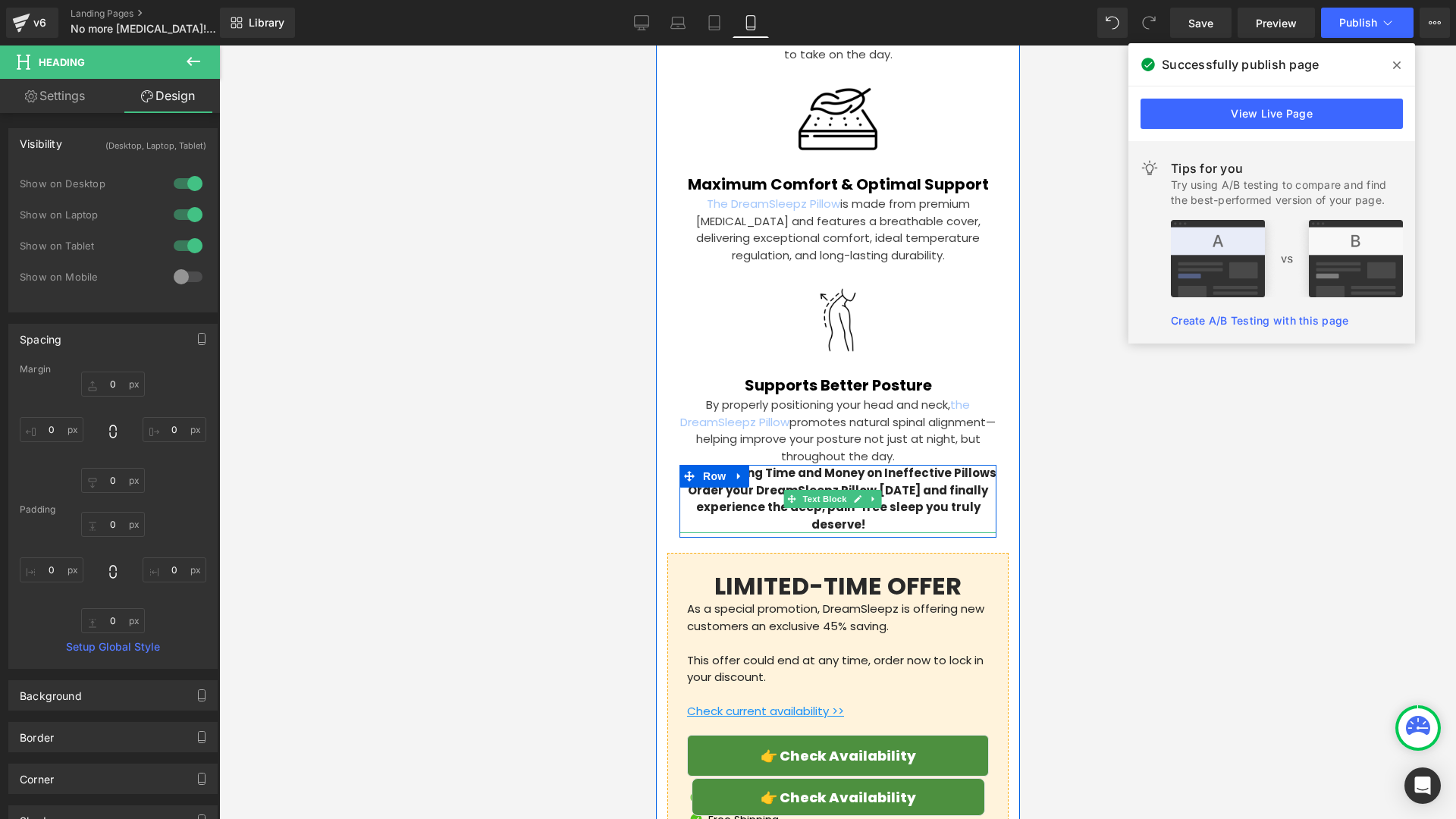
click at [973, 465] on p "Stop Wasting Time and Money on Ineffective Pillows Order your DreamSleepz Pillo…" at bounding box center [837, 498] width 317 height 68
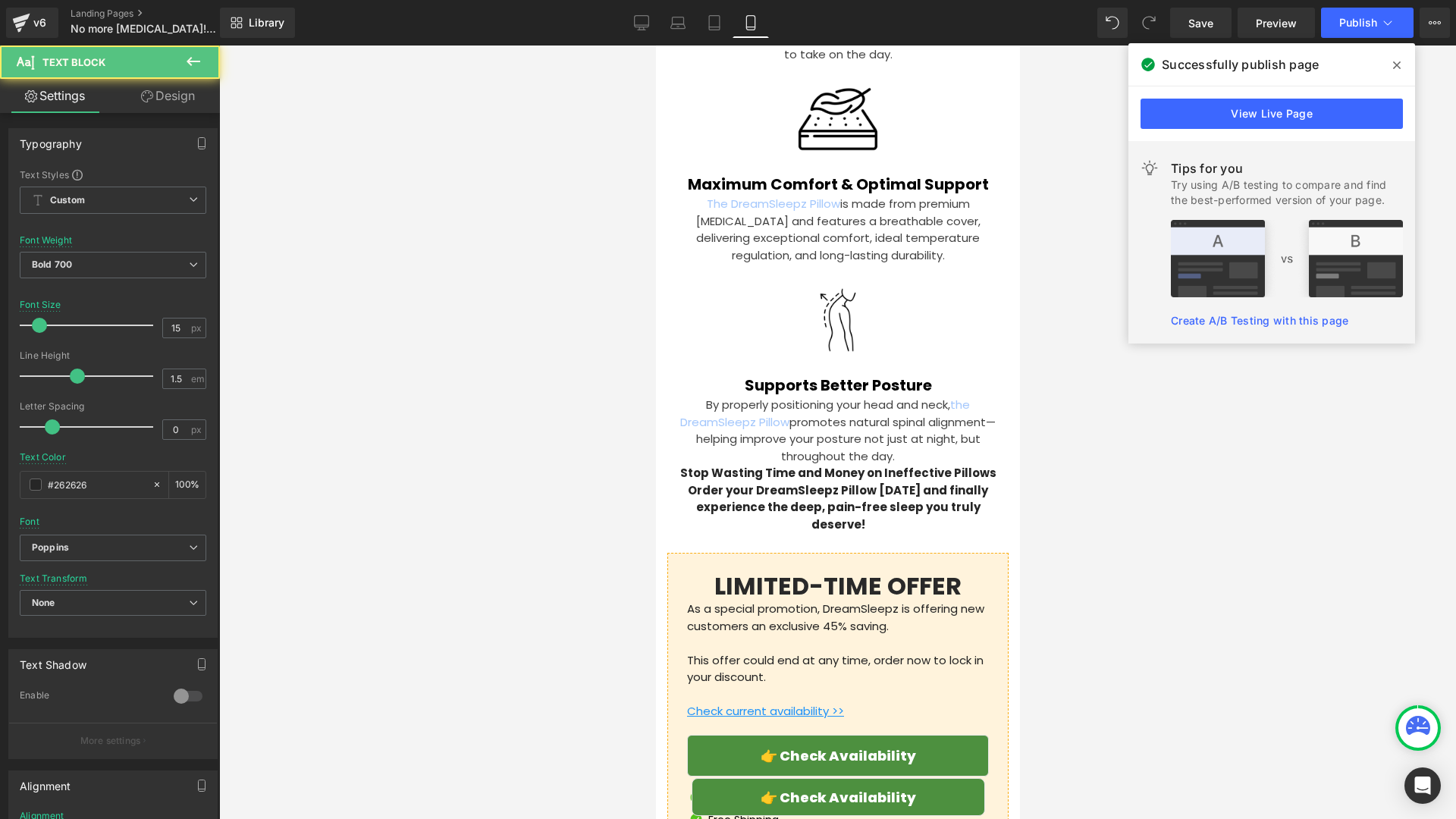
click at [151, 94] on link "Design" at bounding box center [168, 95] width 110 height 34
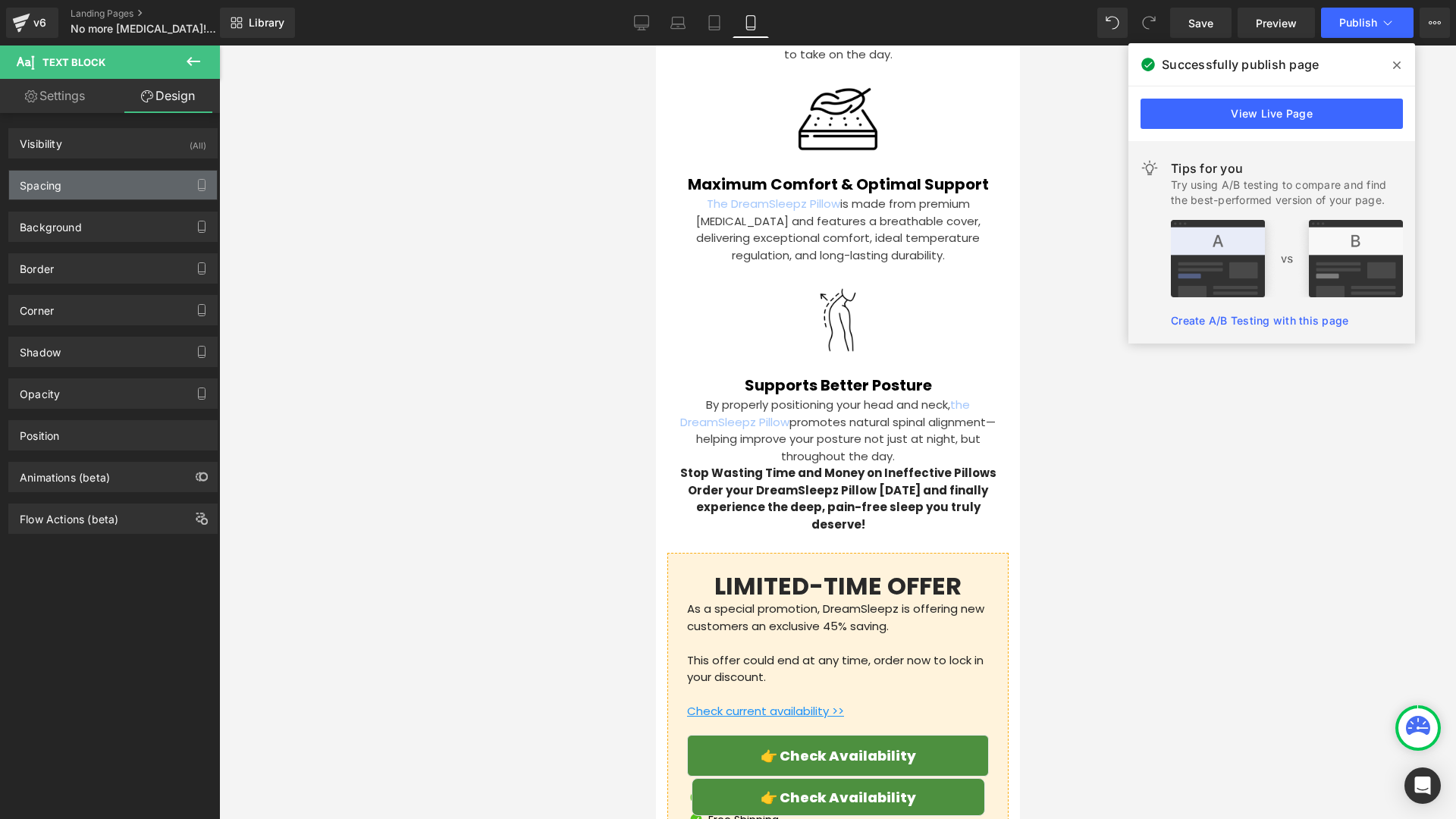
click at [109, 184] on div "Spacing" at bounding box center [113, 184] width 208 height 29
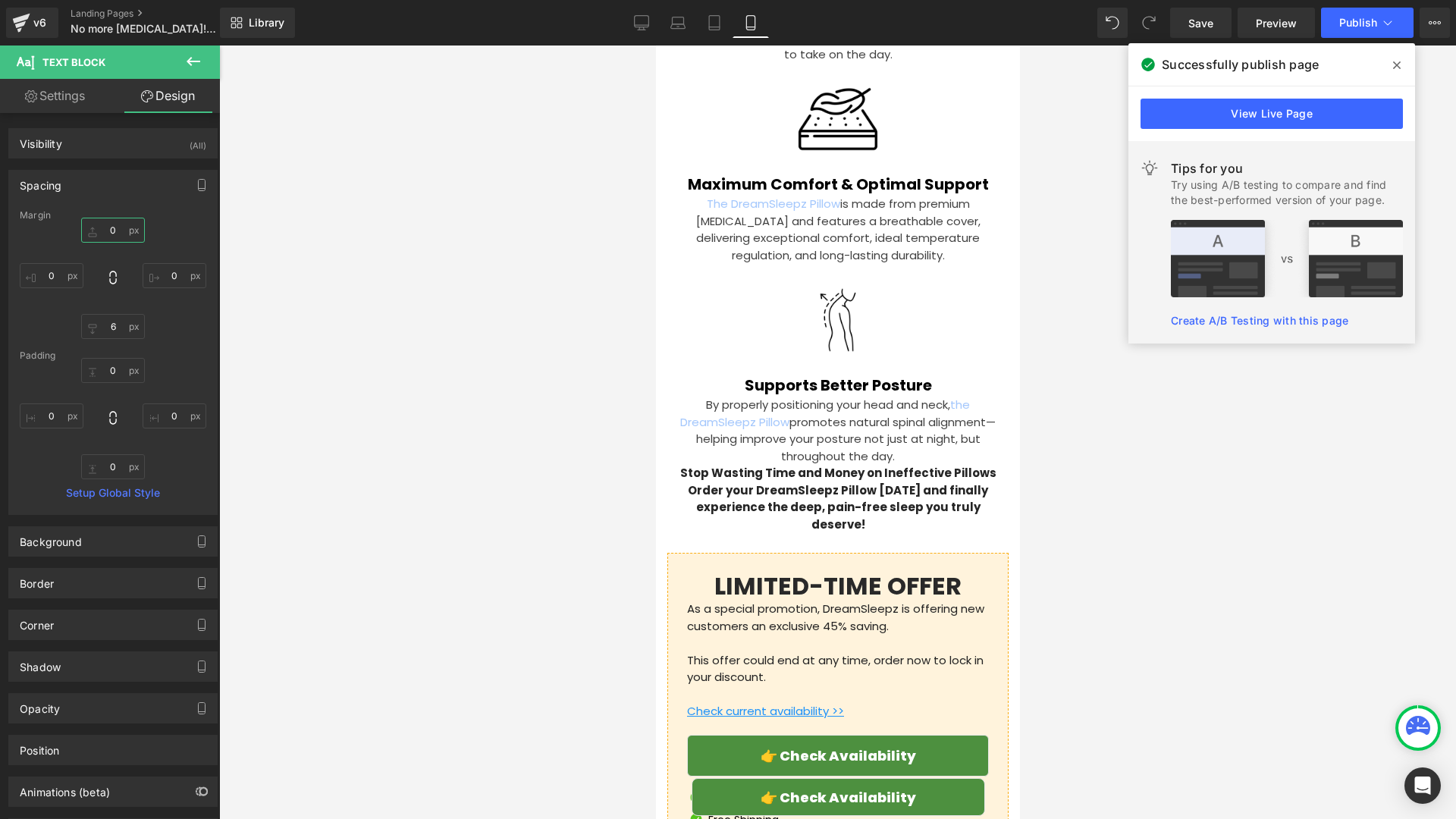
click at [119, 233] on input "0" at bounding box center [113, 230] width 63 height 25
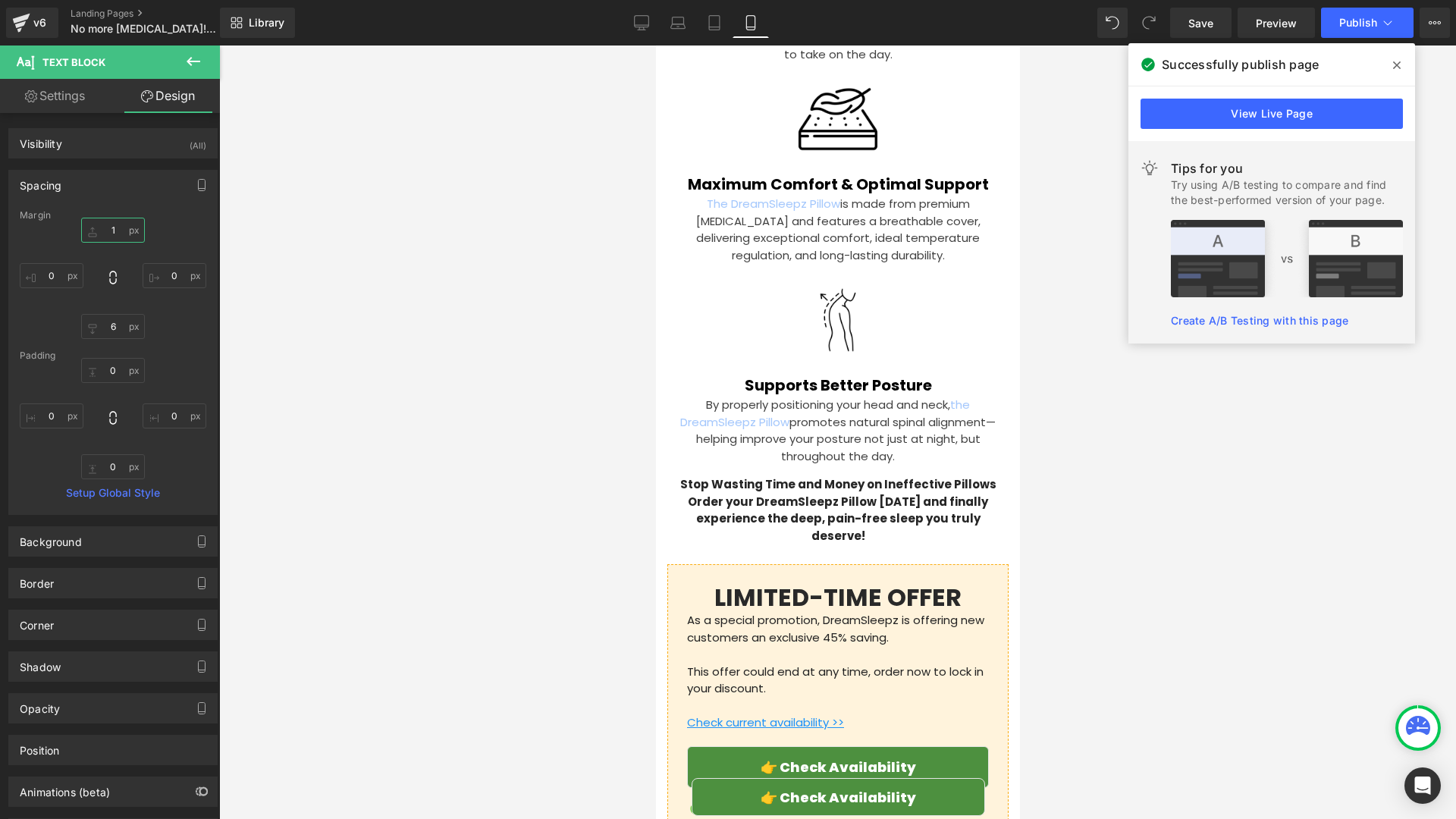
type input "18"
click at [478, 464] on div at bounding box center [838, 432] width 1237 height 773
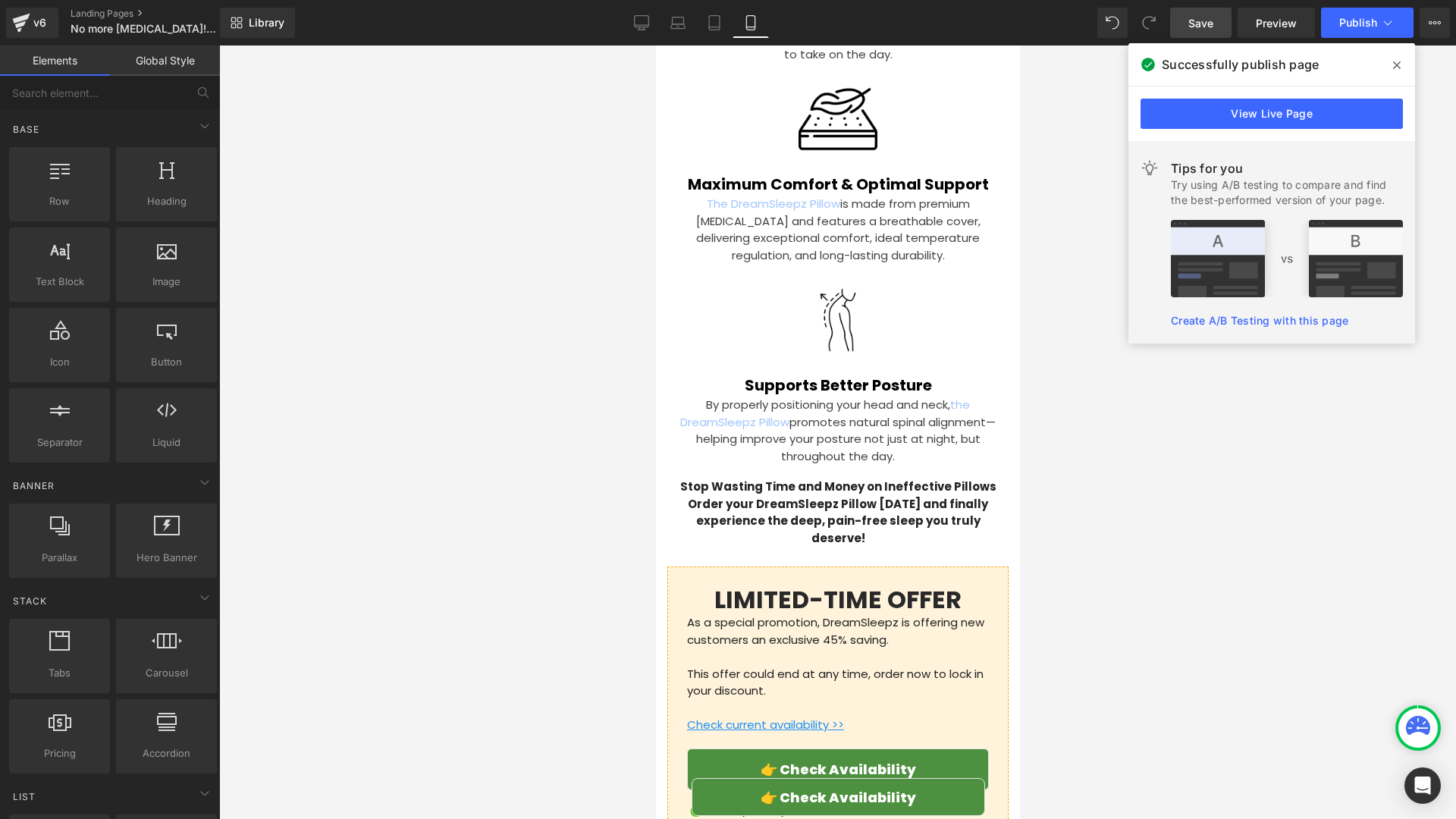
click at [1224, 28] on link "Save" at bounding box center [1201, 23] width 62 height 30
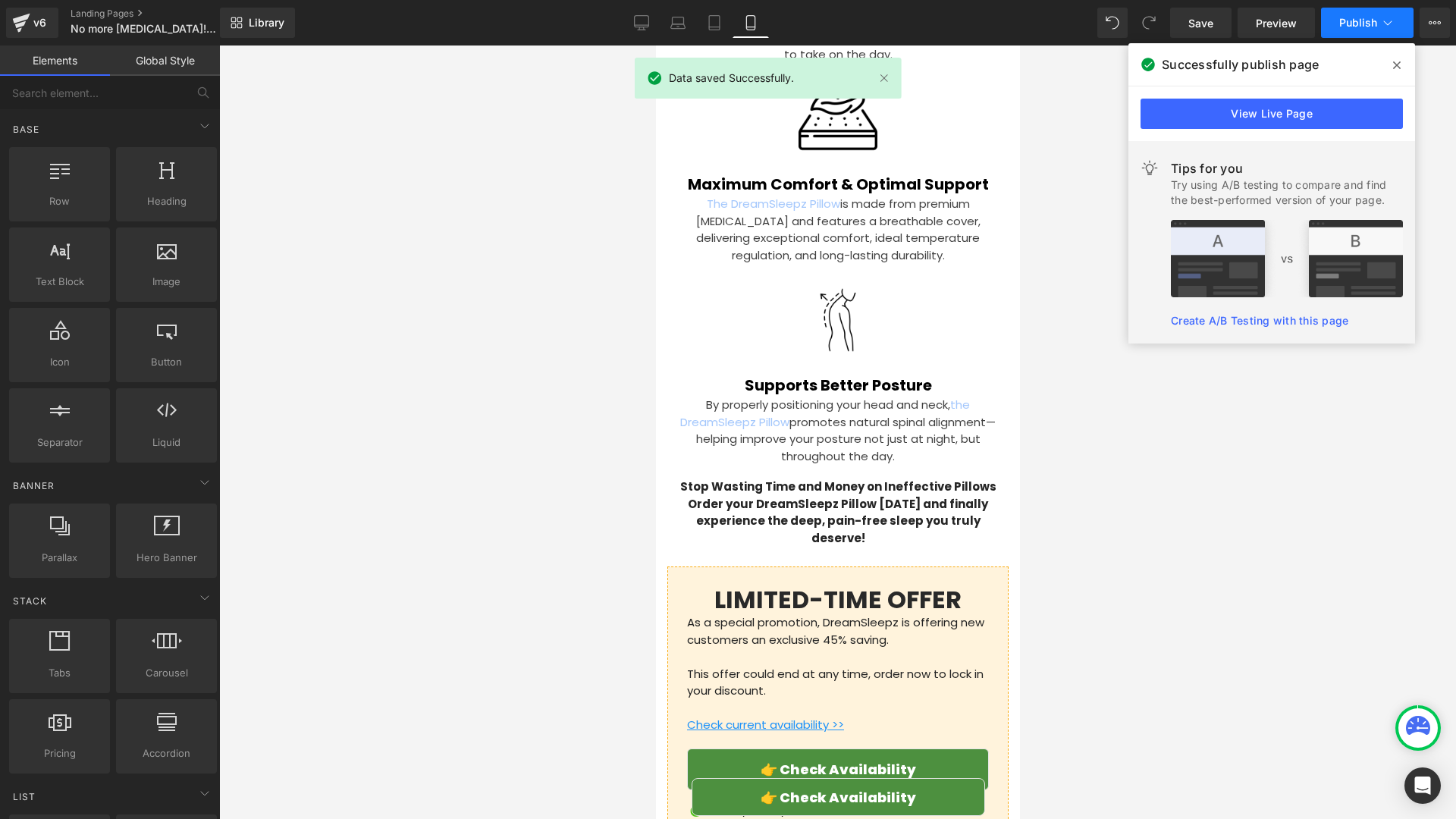
click at [1355, 19] on span "Publish" at bounding box center [1358, 23] width 38 height 12
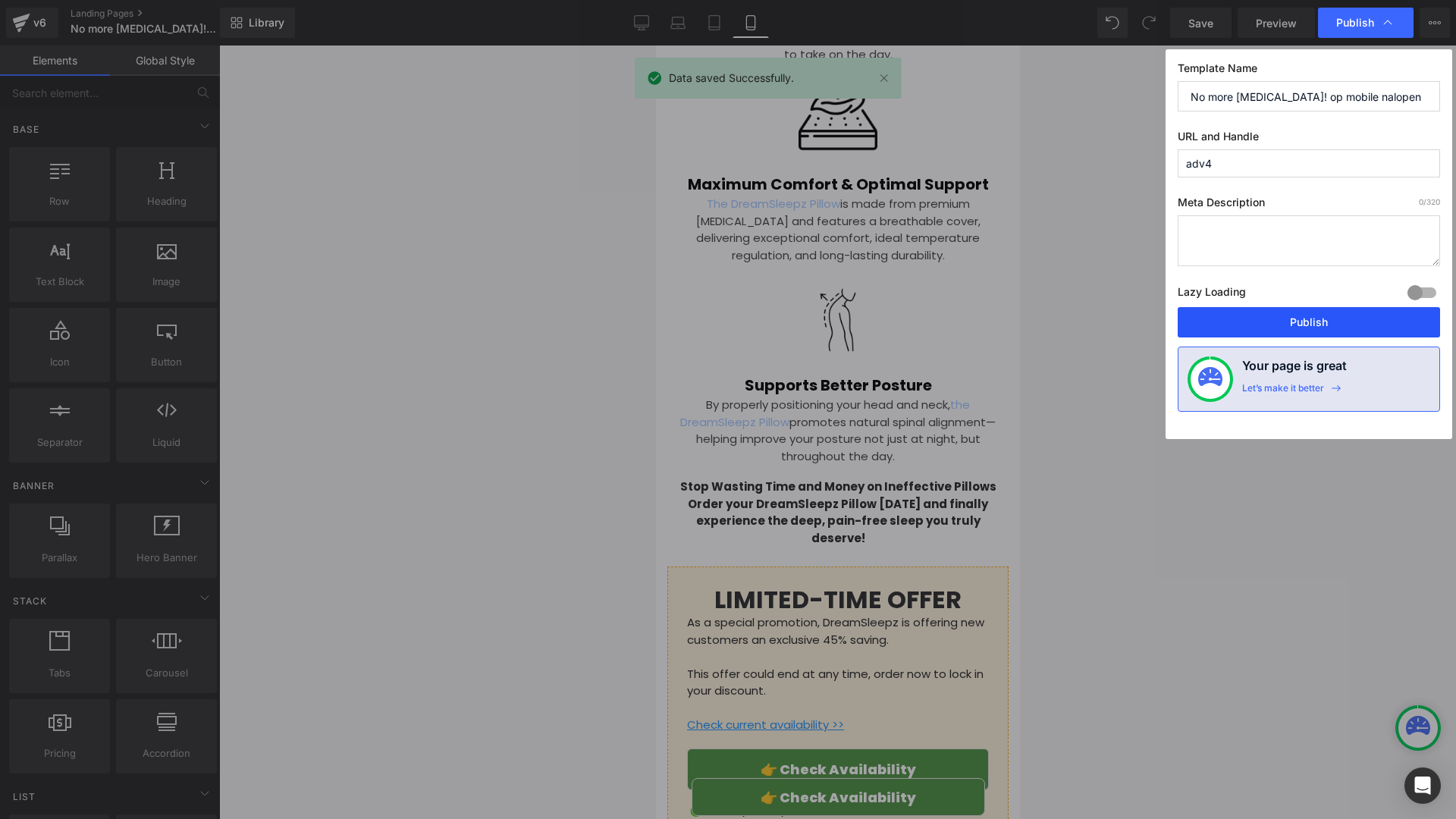
click at [1206, 318] on button "Publish" at bounding box center [1309, 322] width 263 height 30
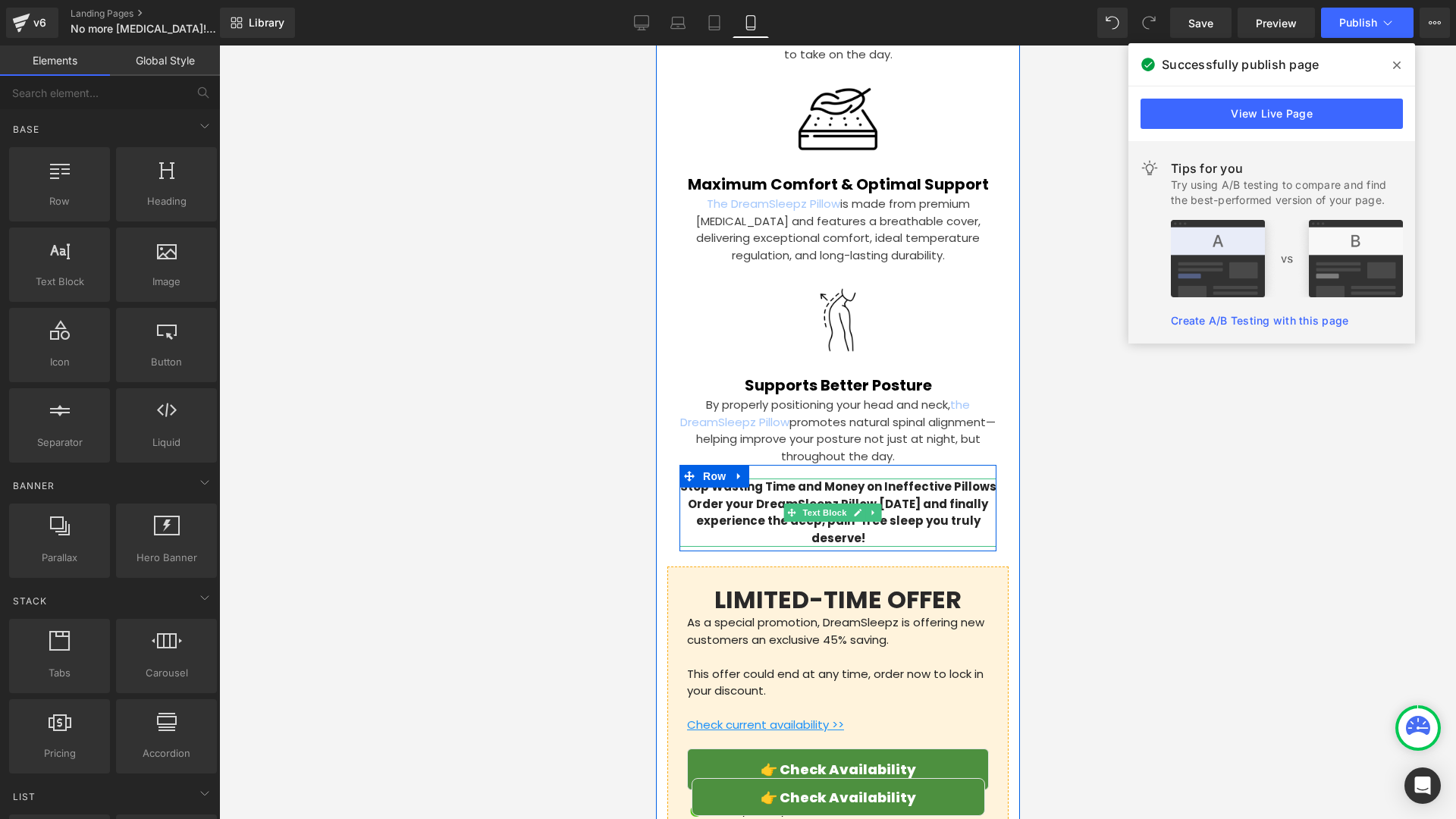
click at [725, 479] on p "Stop Wasting Time and Money on Ineffective Pillows Order your DreamSleepz Pillo…" at bounding box center [837, 512] width 317 height 68
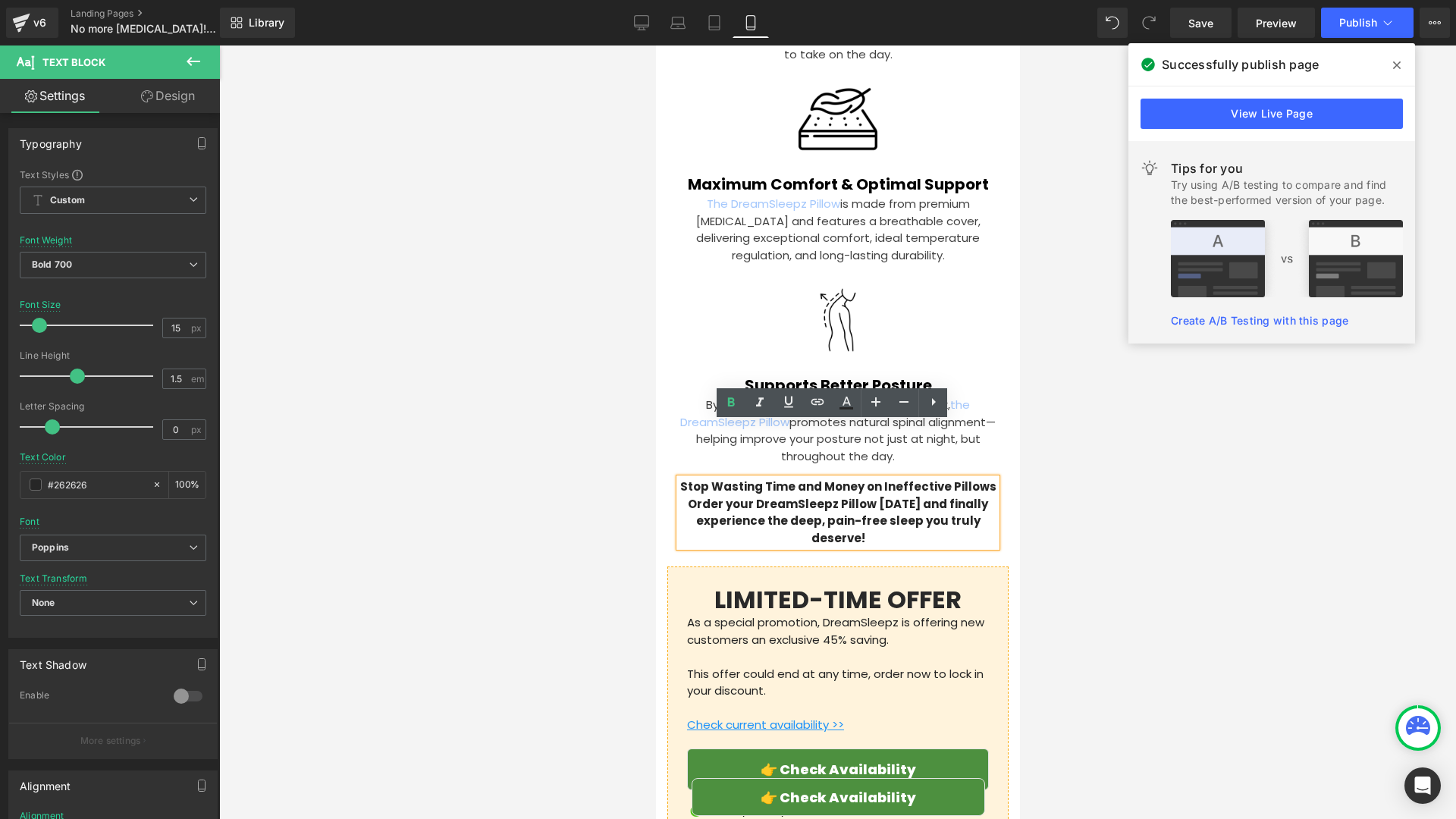
click at [983, 479] on p "Stop Wasting Time and Money on Ineffective Pillows Order your DreamSleepz Pillo…" at bounding box center [837, 512] width 317 height 68
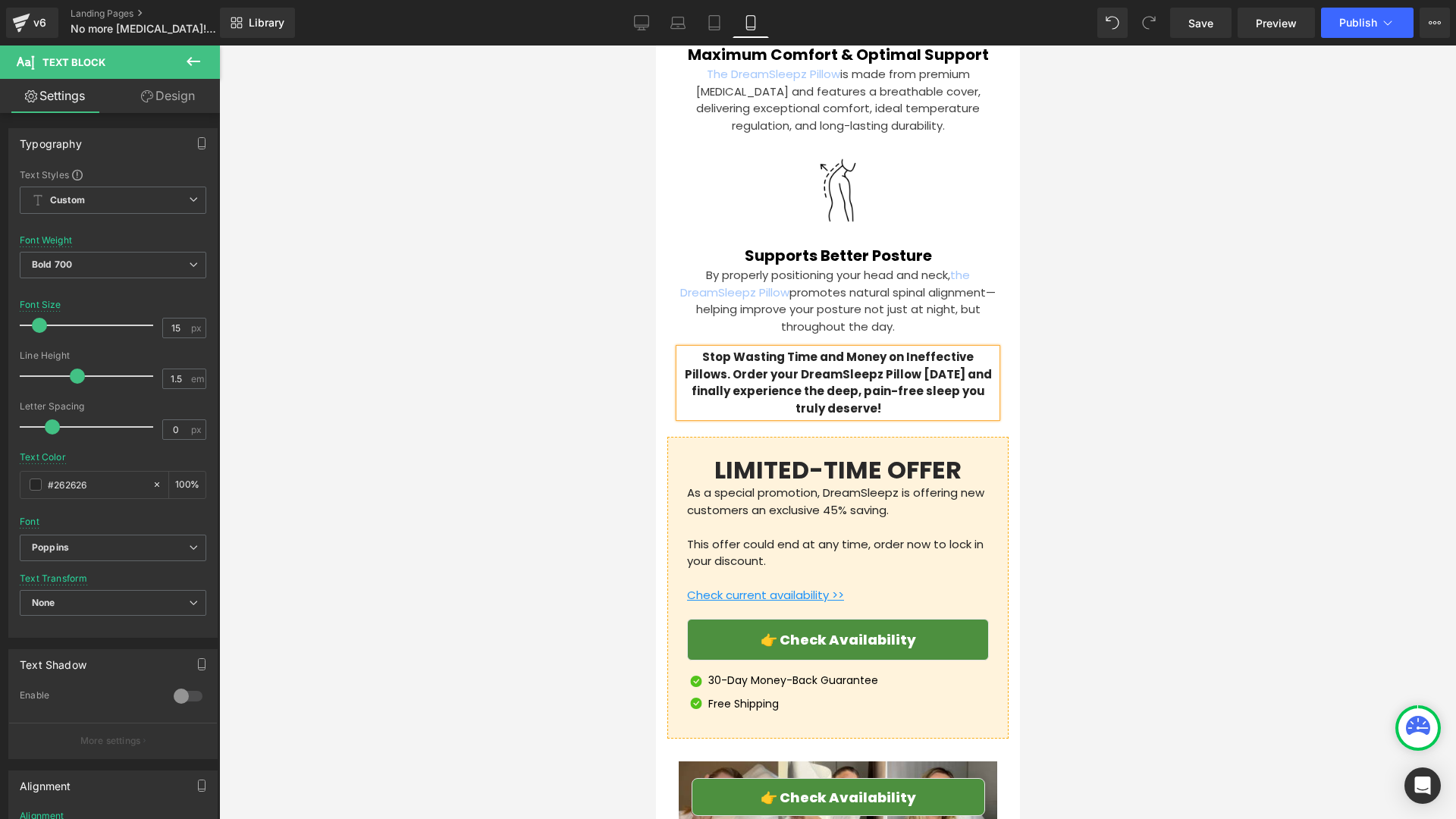
scroll to position [4227, 0]
click at [729, 517] on p at bounding box center [837, 526] width 302 height 18
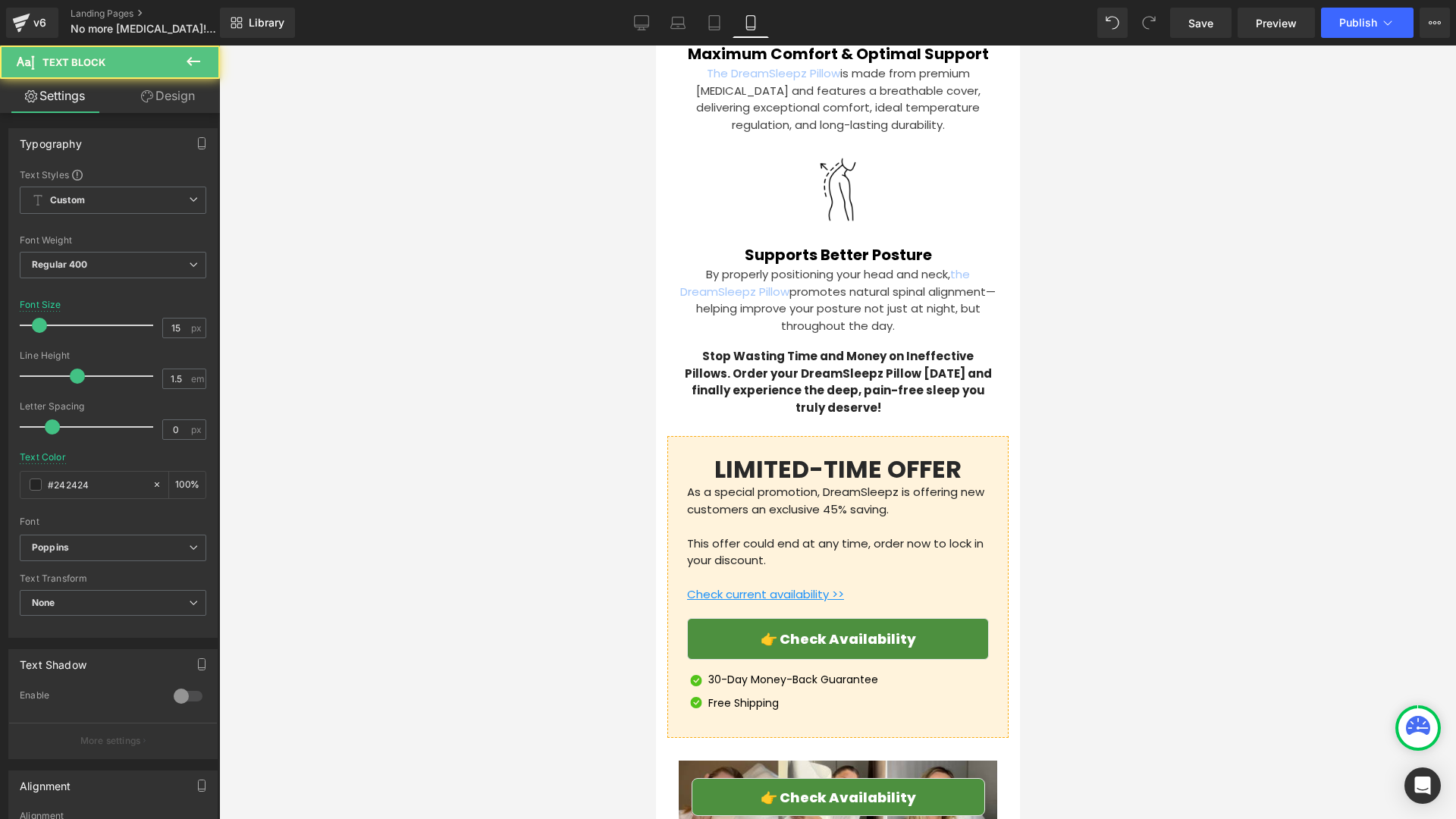
click at [168, 92] on link "Design" at bounding box center [168, 95] width 110 height 34
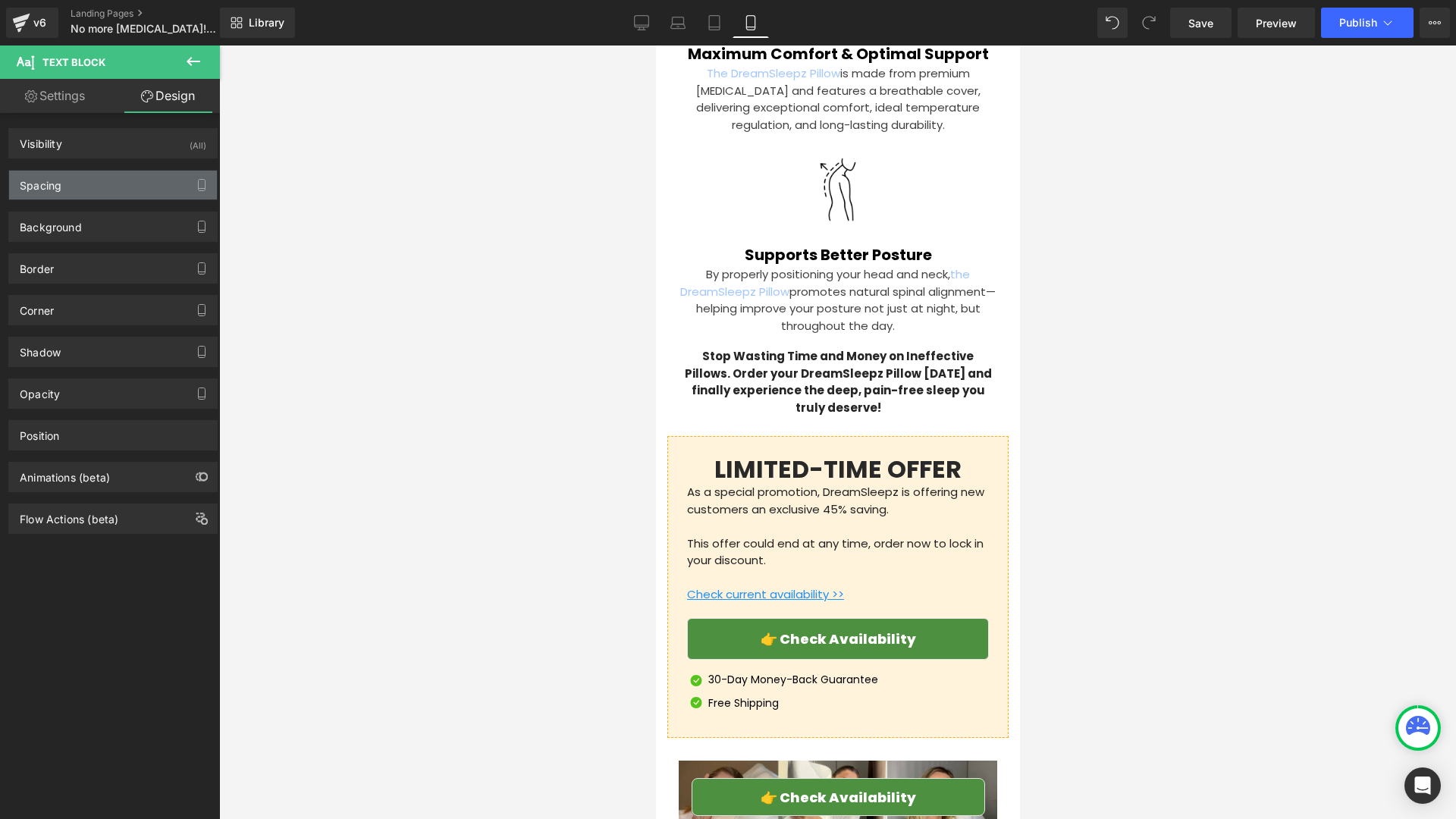
click at [123, 197] on div "Spacing" at bounding box center [113, 184] width 208 height 29
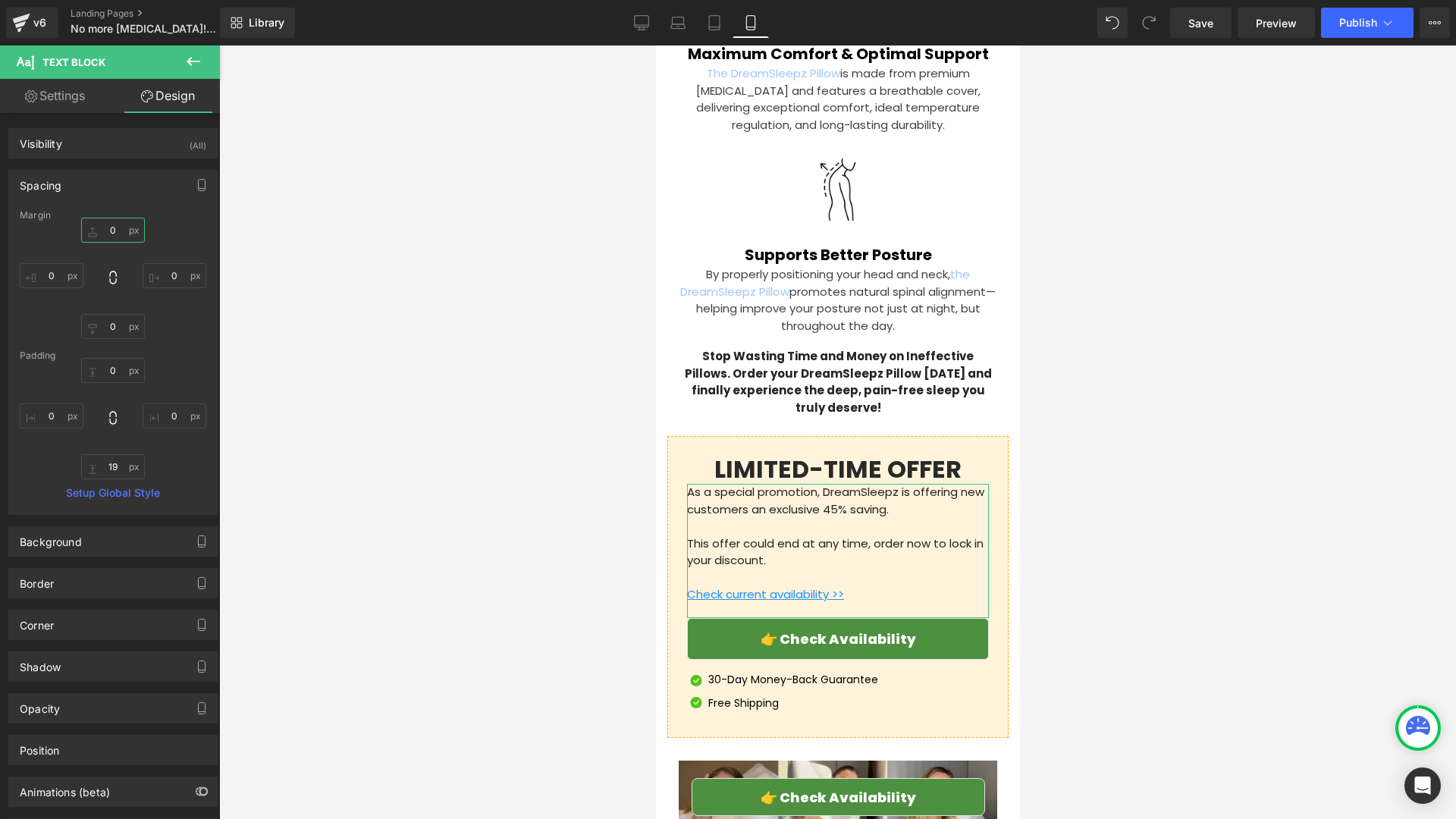
click at [119, 230] on input "0" at bounding box center [113, 230] width 63 height 25
type input "3"
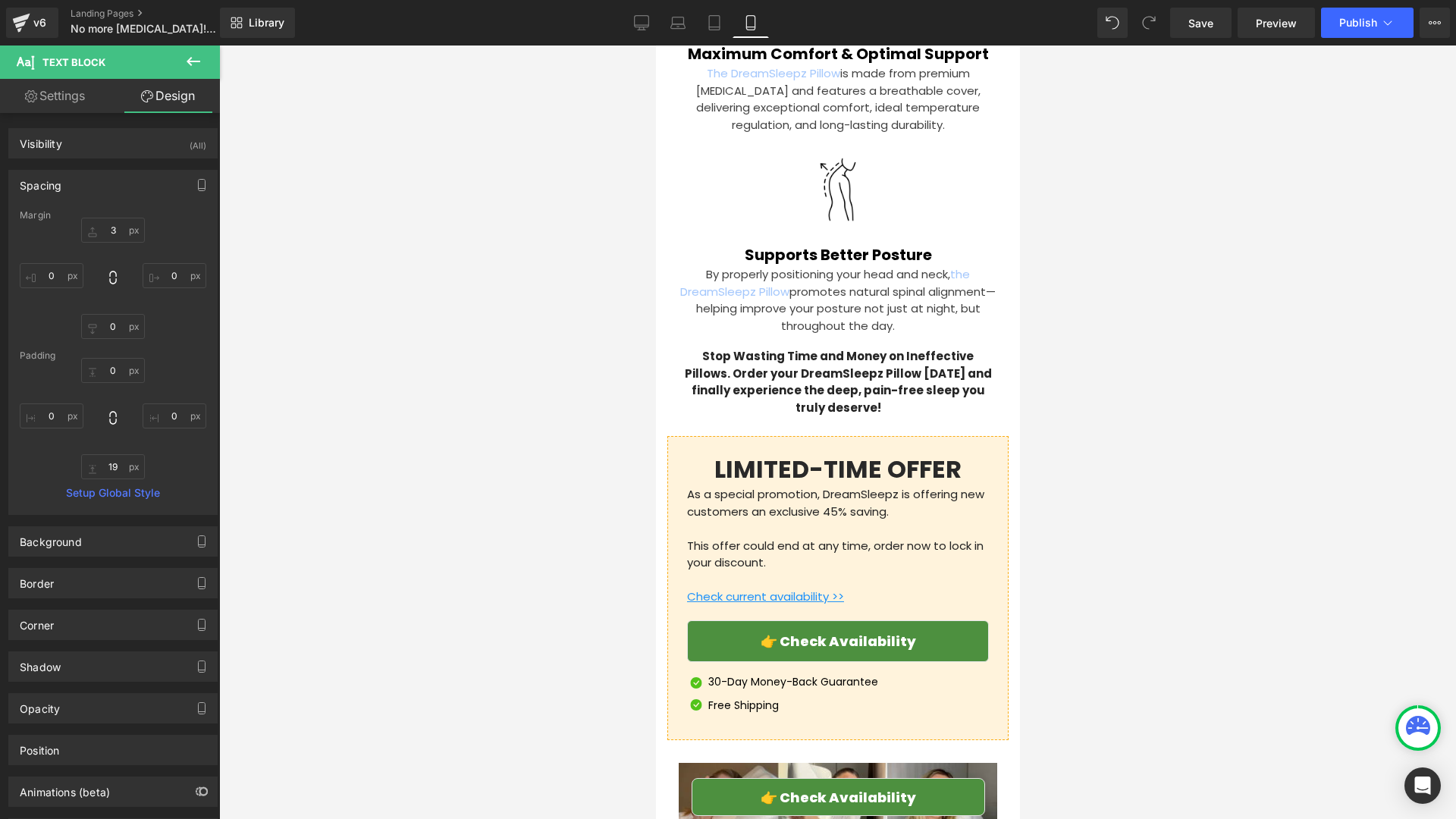
click at [376, 358] on div at bounding box center [838, 432] width 1237 height 773
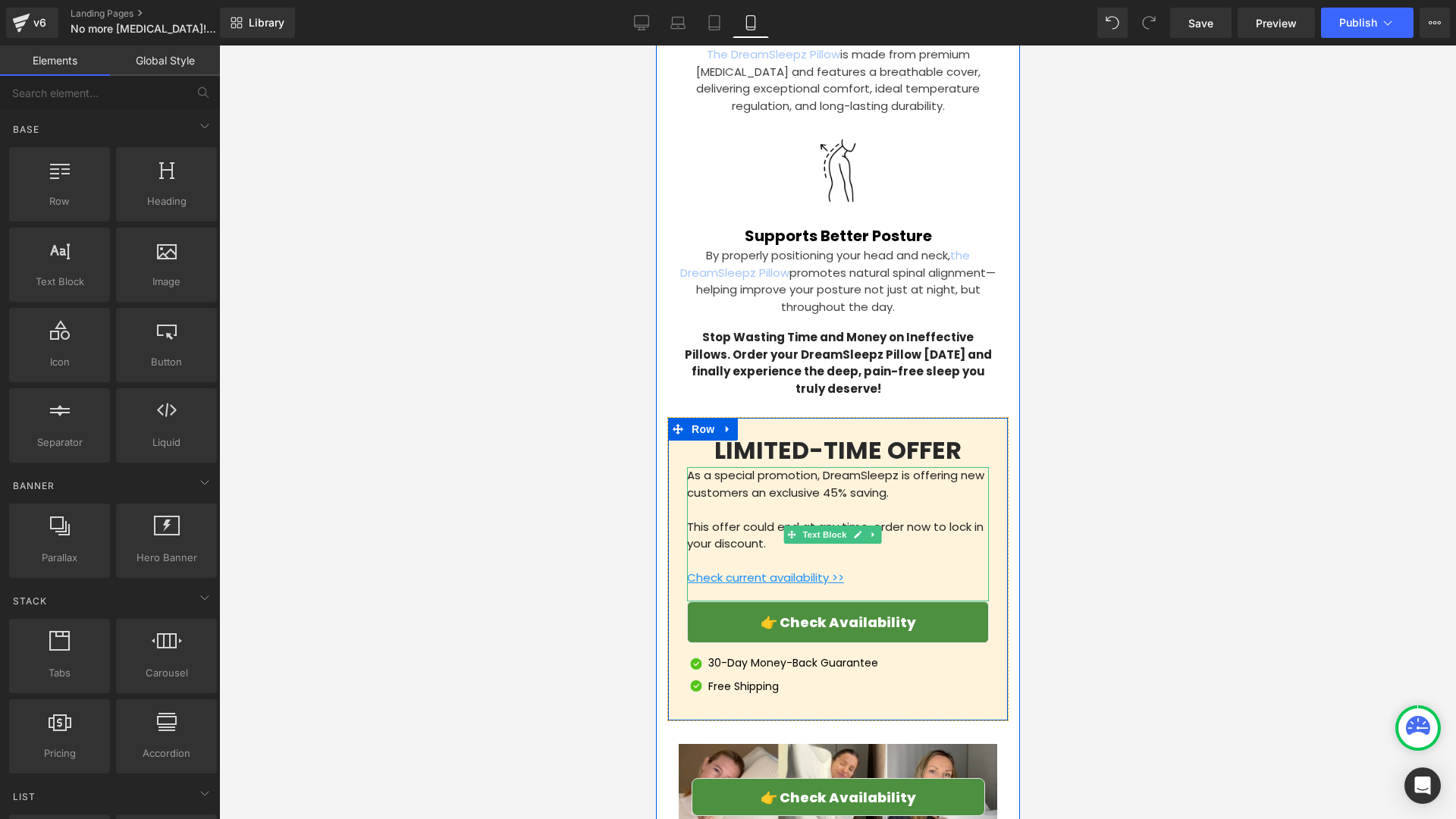
scroll to position [4249, 0]
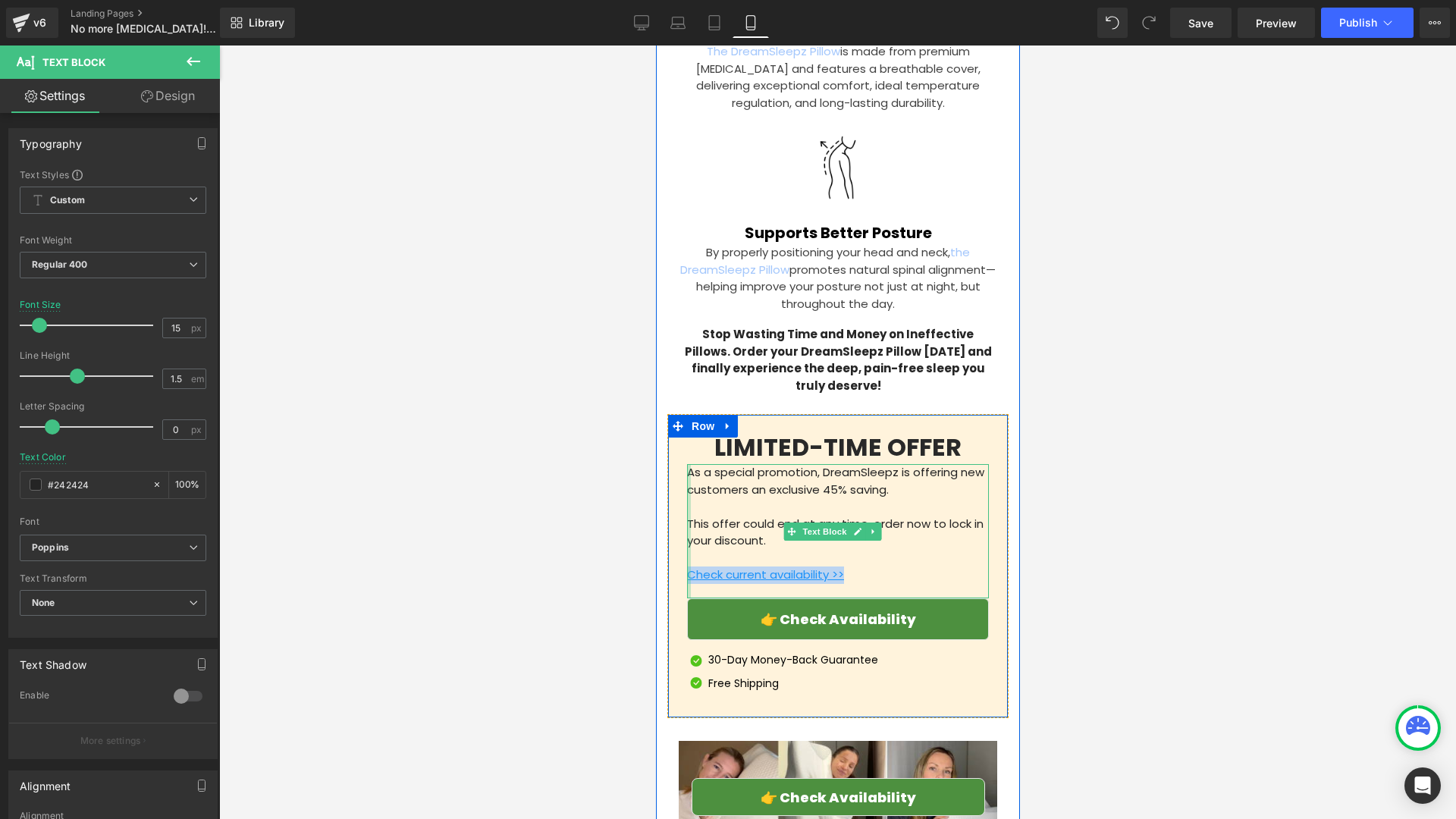
drag, startPoint x: 825, startPoint y: 524, endPoint x: 688, endPoint y: 523, distance: 137.0
click at [688, 523] on div "As a special promotion, DreamSleepz is offering new customers an exclusive 45% …" at bounding box center [837, 531] width 302 height 134
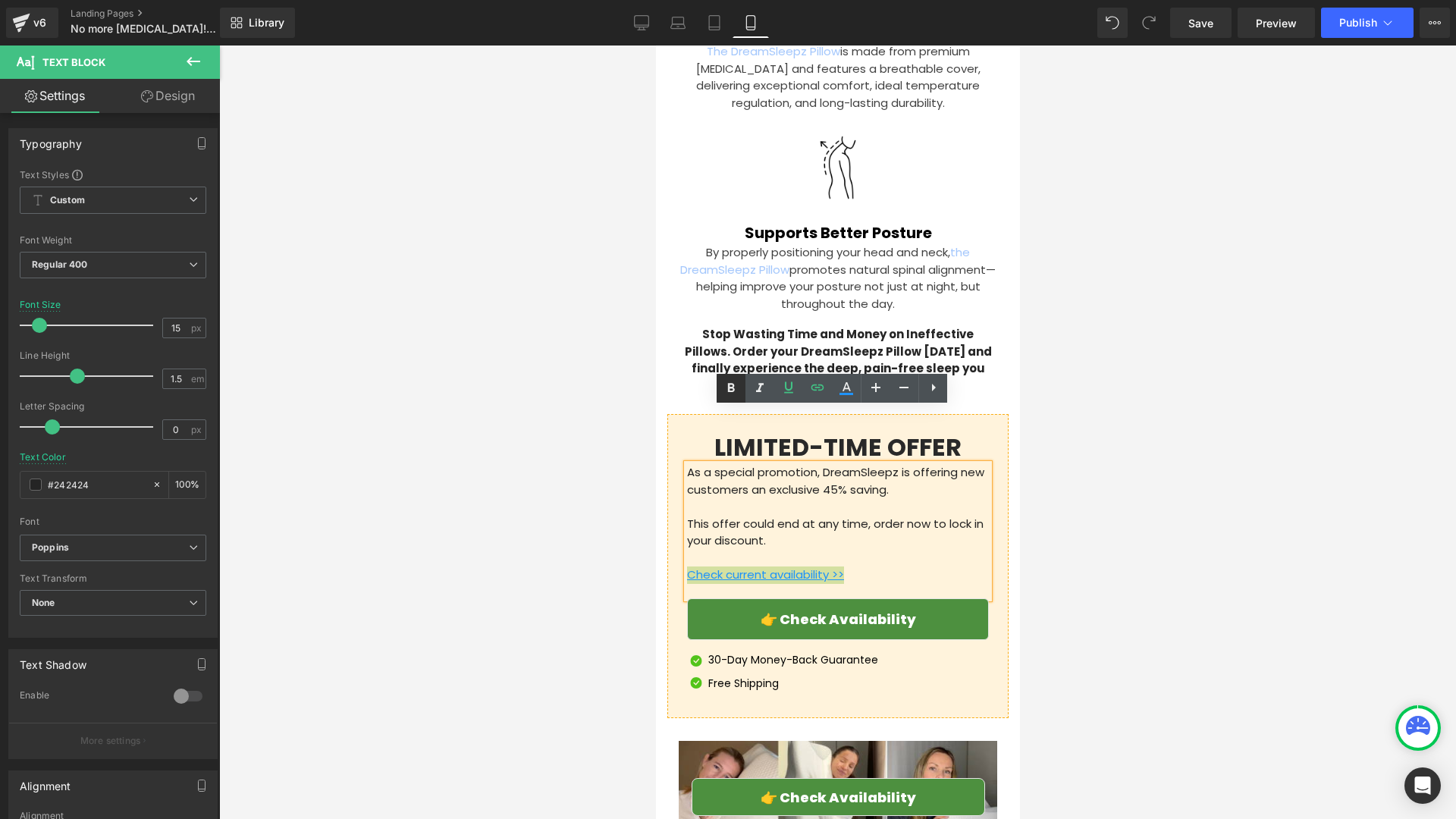
click at [735, 390] on icon at bounding box center [731, 388] width 19 height 19
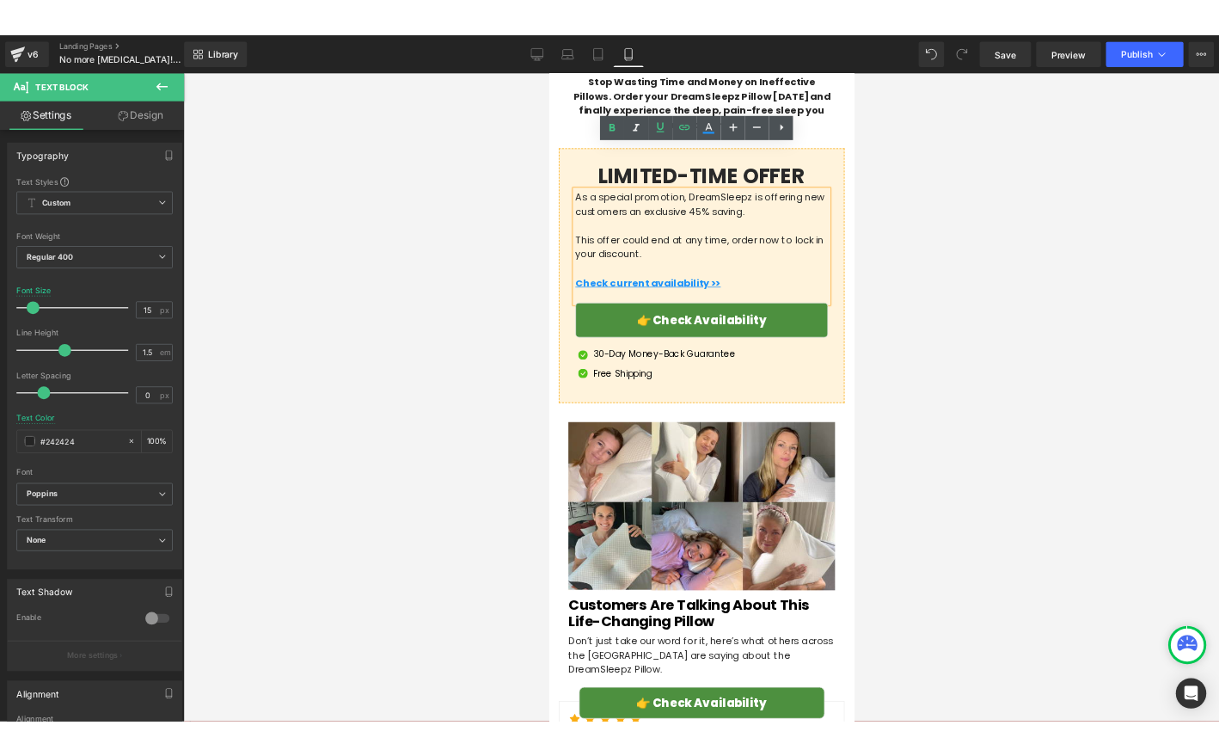
scroll to position [5162, 0]
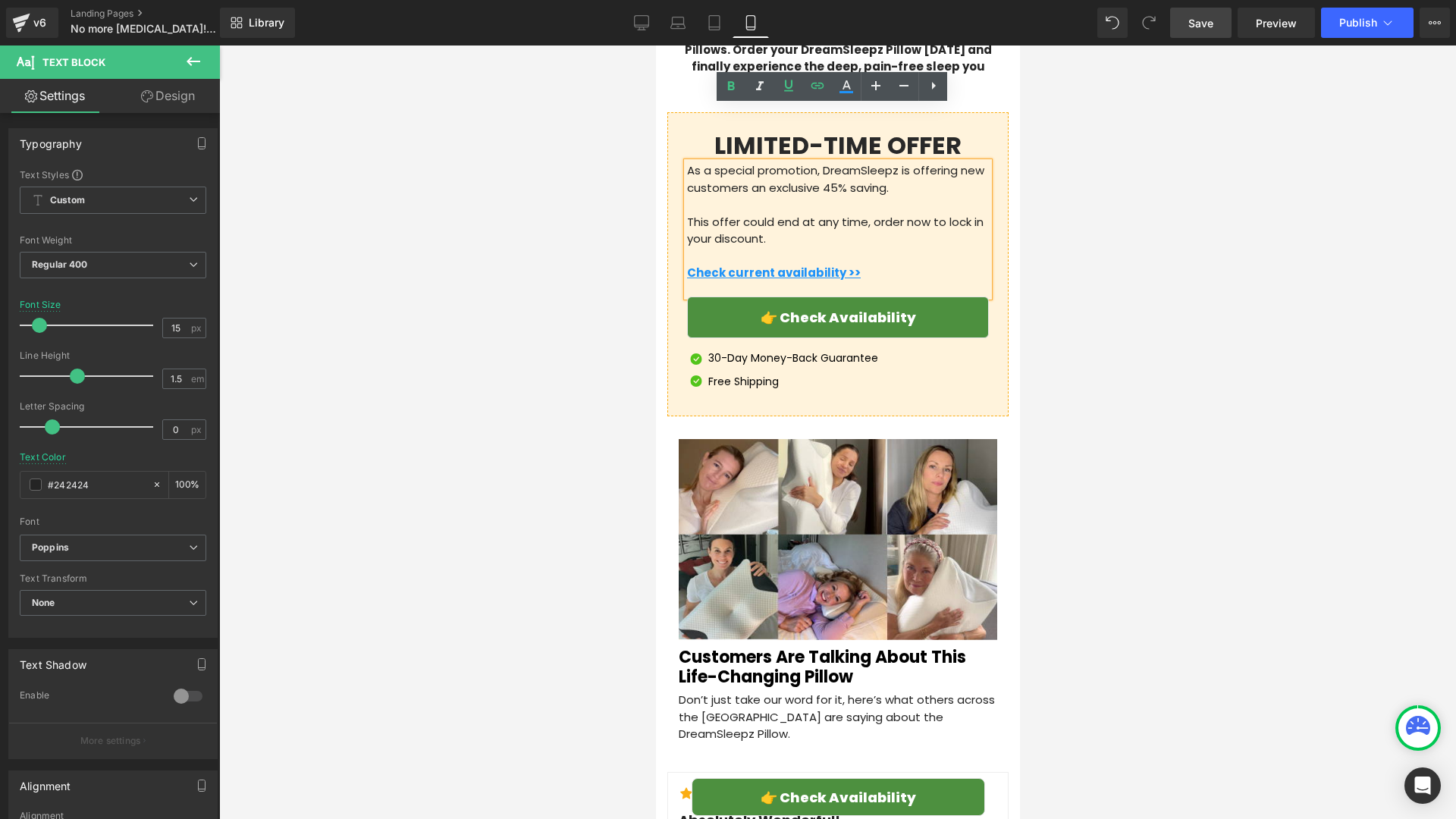
click at [1215, 36] on link "Save" at bounding box center [1201, 23] width 62 height 30
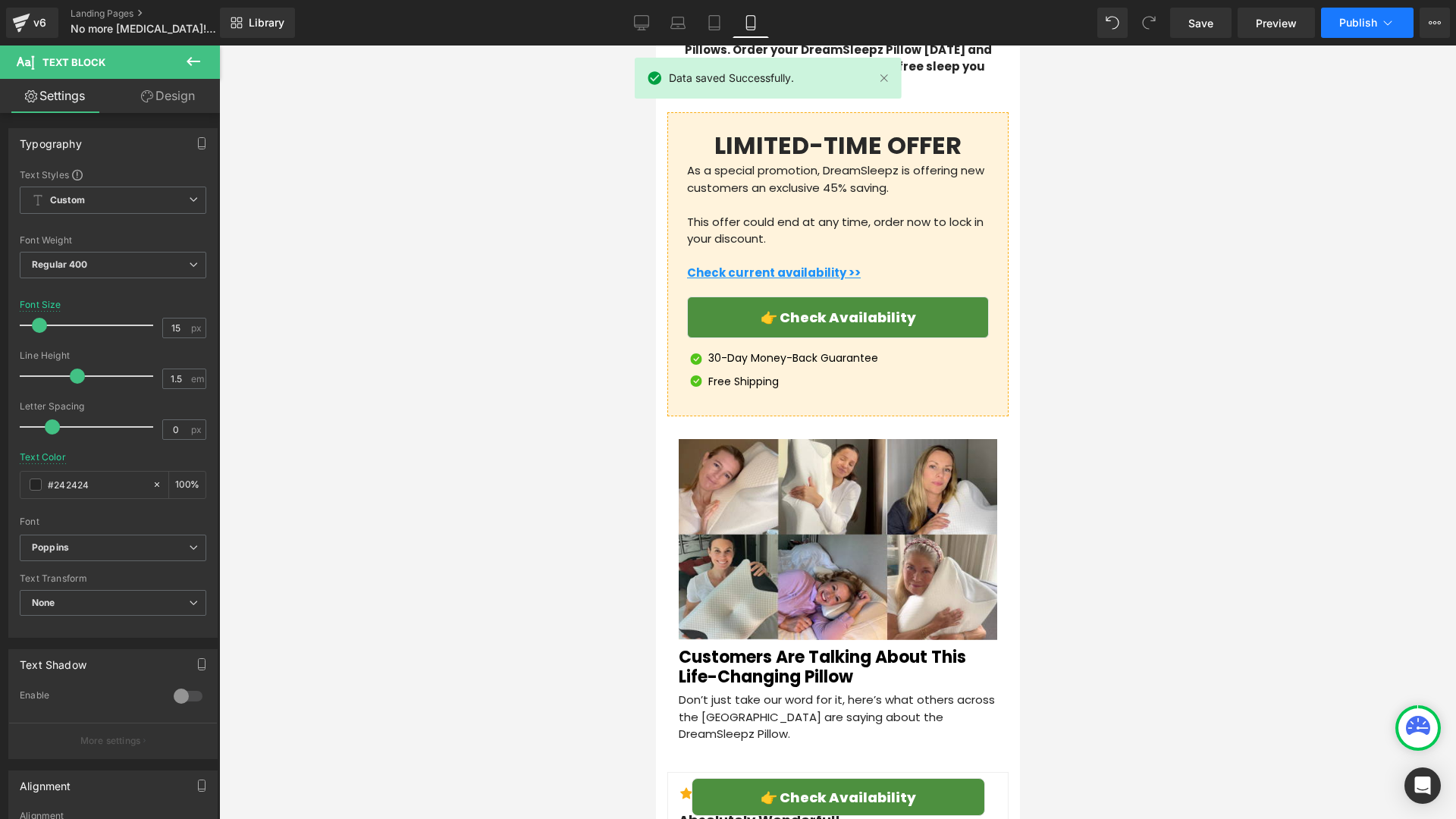
click at [1348, 20] on span "Publish" at bounding box center [1358, 23] width 38 height 12
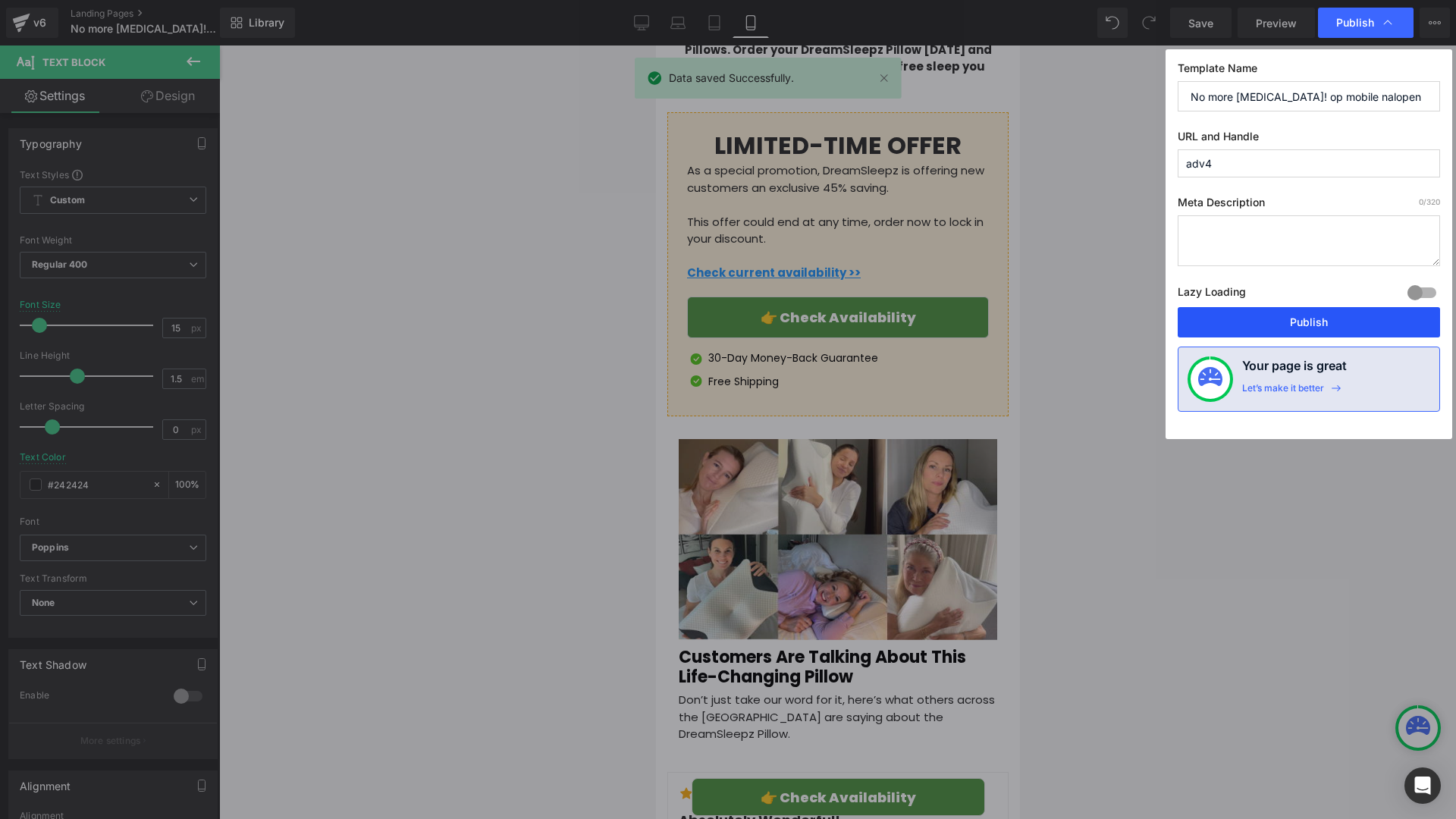
click at [1233, 332] on button "Publish" at bounding box center [1309, 322] width 263 height 30
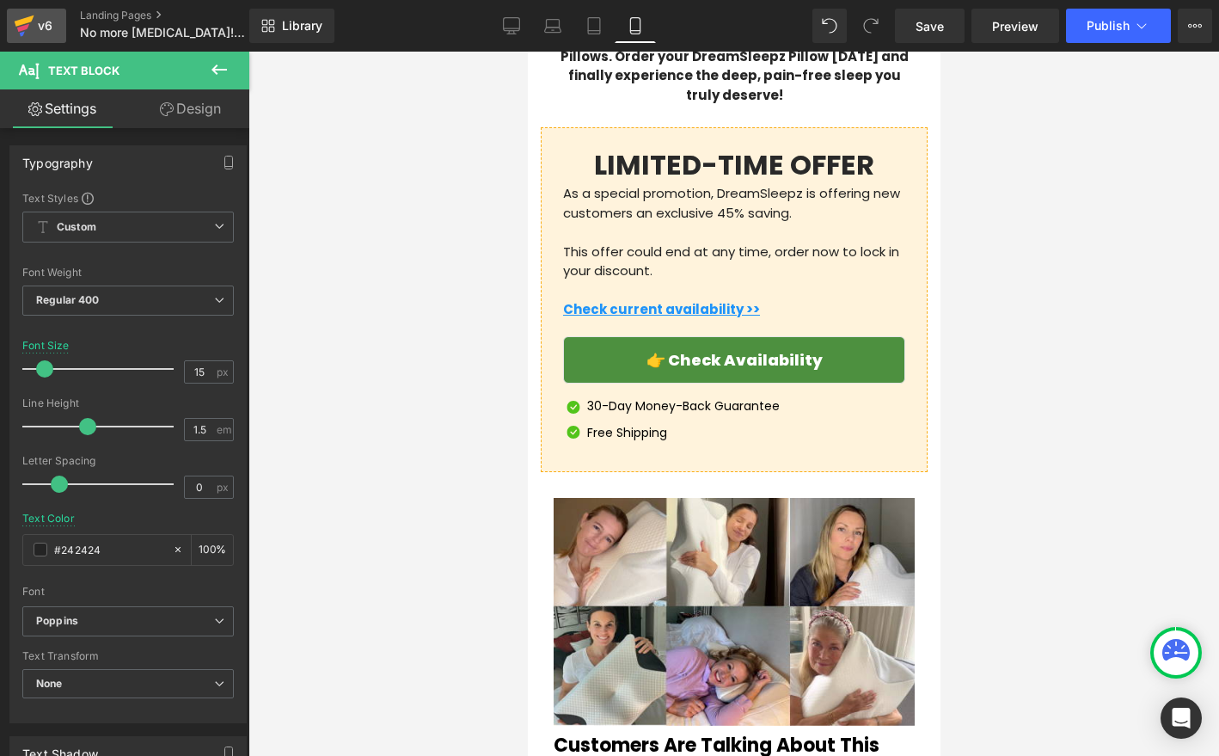
click at [44, 21] on div "v6" at bounding box center [44, 26] width 21 height 22
